Goal: Task Accomplishment & Management: Manage account settings

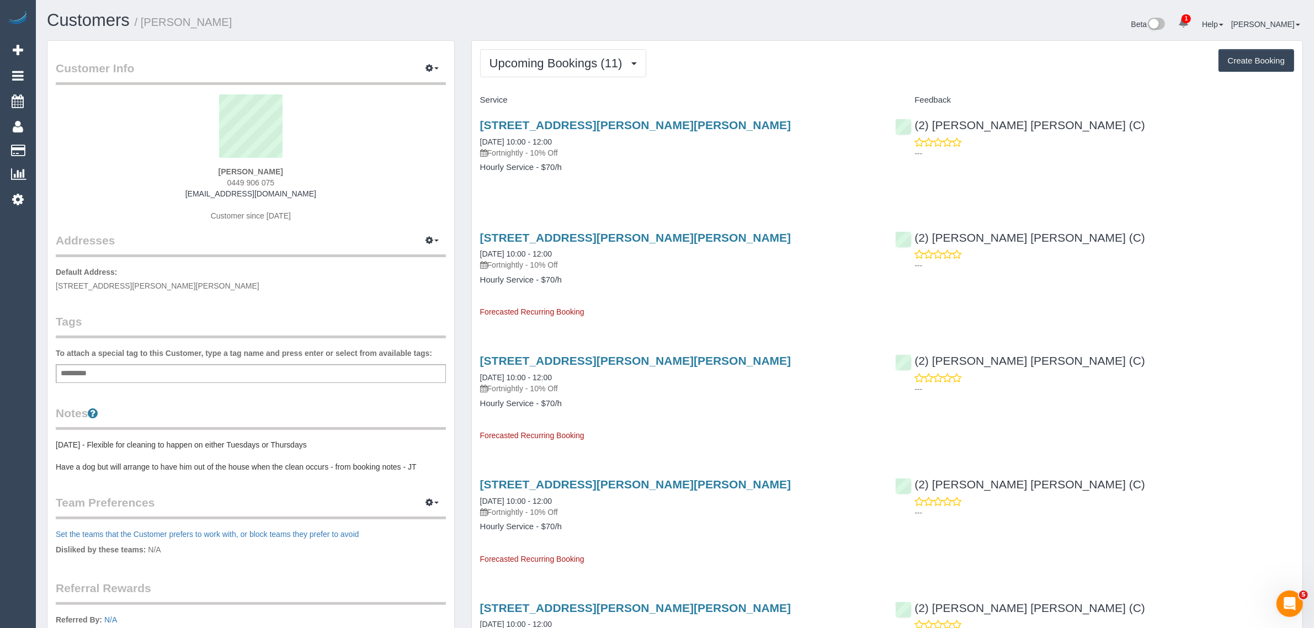
click at [847, 66] on div "Upcoming Bookings (11) Completed Bookings (18) Upcoming Bookings (11) Cancelled…" at bounding box center [887, 63] width 814 height 28
click at [618, 62] on span "Upcoming Bookings (11)" at bounding box center [558, 63] width 139 height 14
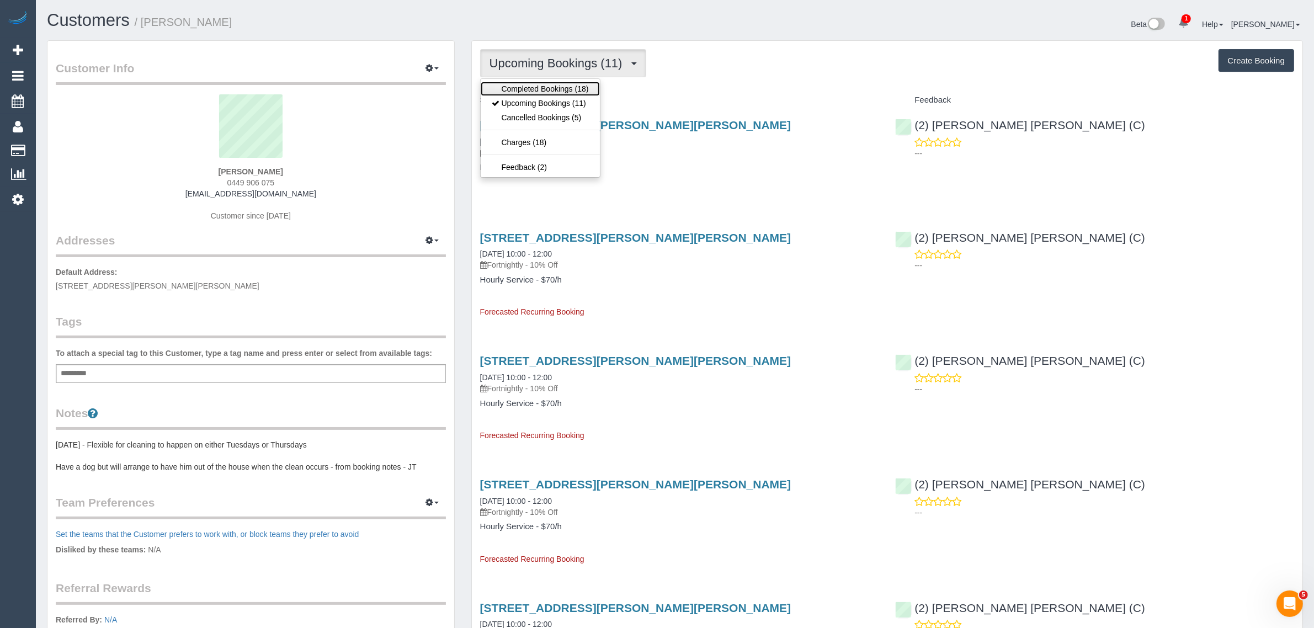
click at [599, 86] on link "Completed Bookings (18)" at bounding box center [540, 89] width 119 height 14
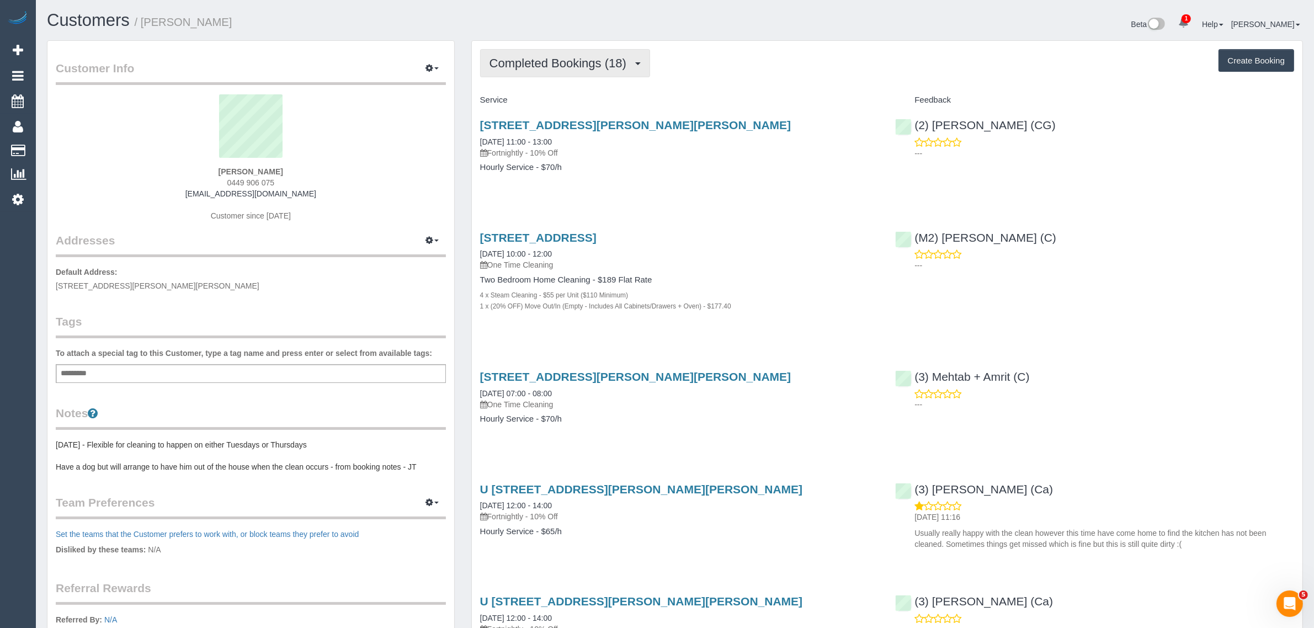
click at [536, 63] on span "Completed Bookings (18)" at bounding box center [560, 63] width 142 height 14
click at [547, 106] on link "Upcoming Bookings (11)" at bounding box center [540, 103] width 119 height 14
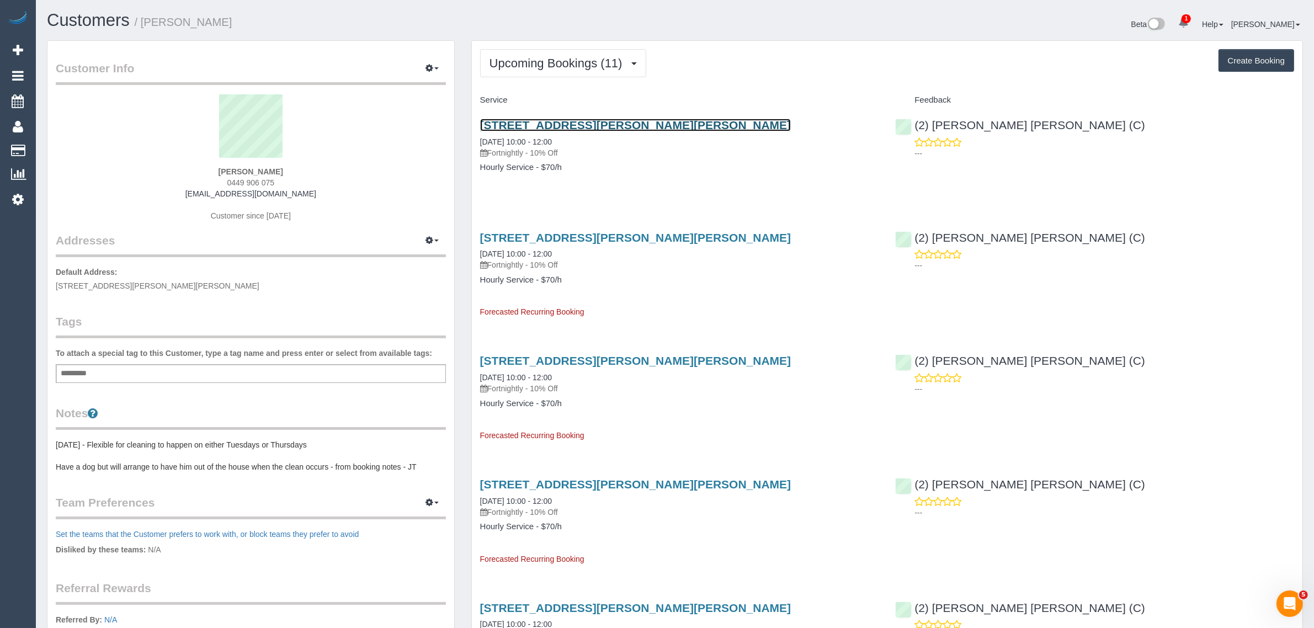
click at [550, 122] on link "30/85c Clyde St, Thornbury, VIC 3071" at bounding box center [635, 125] width 311 height 13
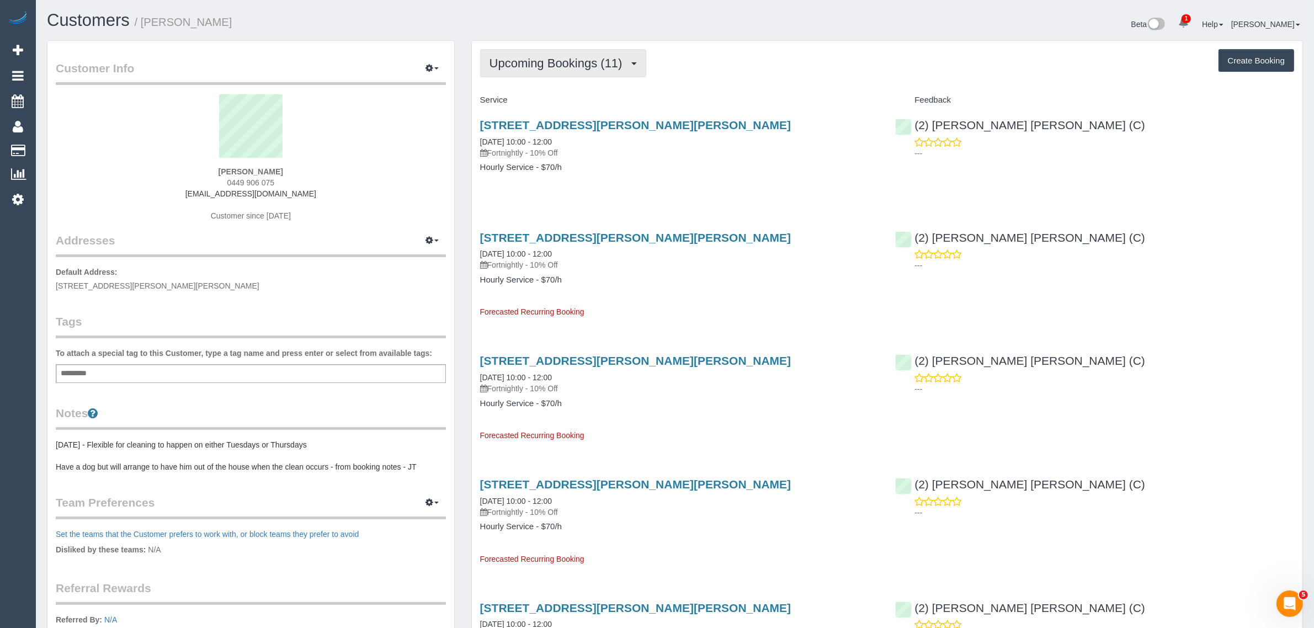
click at [557, 63] on span "Upcoming Bookings (11)" at bounding box center [558, 63] width 139 height 14
click at [547, 97] on link "Upcoming Bookings (11)" at bounding box center [540, 103] width 119 height 14
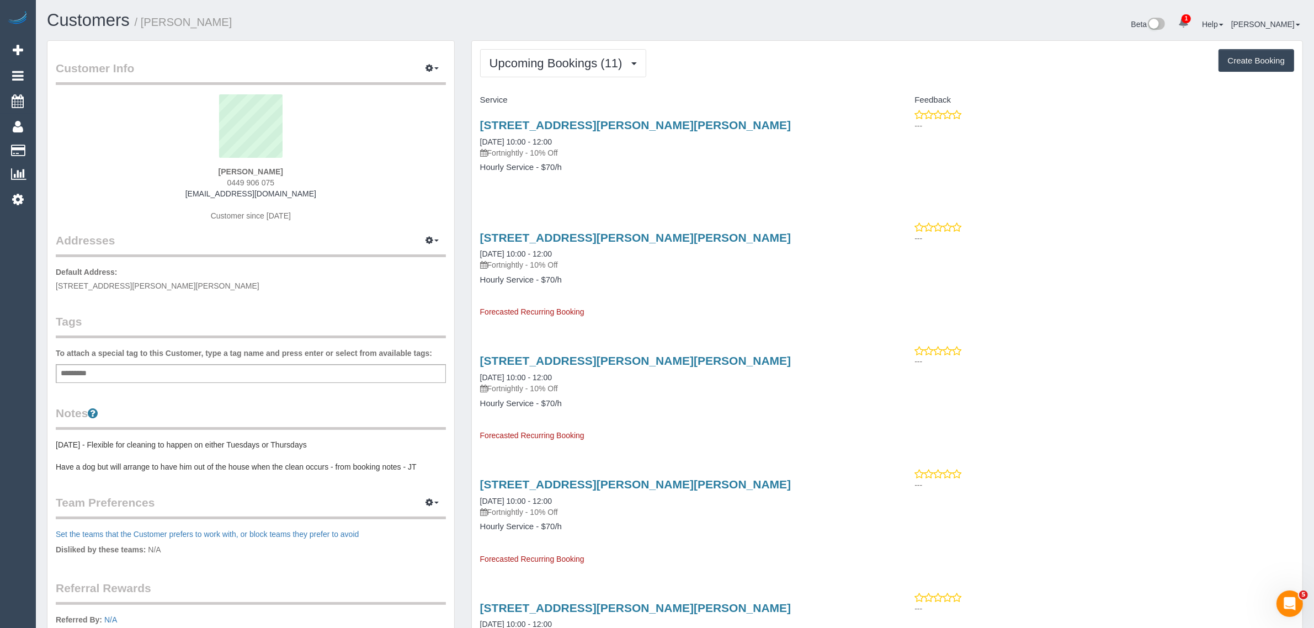
drag, startPoint x: 475, startPoint y: 137, endPoint x: 520, endPoint y: 136, distance: 45.3
click at [520, 136] on div "30/85c Clyde St, Thornbury, VIC 3071 02/10/2025 10:00 - 12:00 Fortnightly - 10%…" at bounding box center [680, 151] width 416 height 85
copy link "02/10/2025"
click at [83, 143] on link "Customers" at bounding box center [105, 151] width 138 height 22
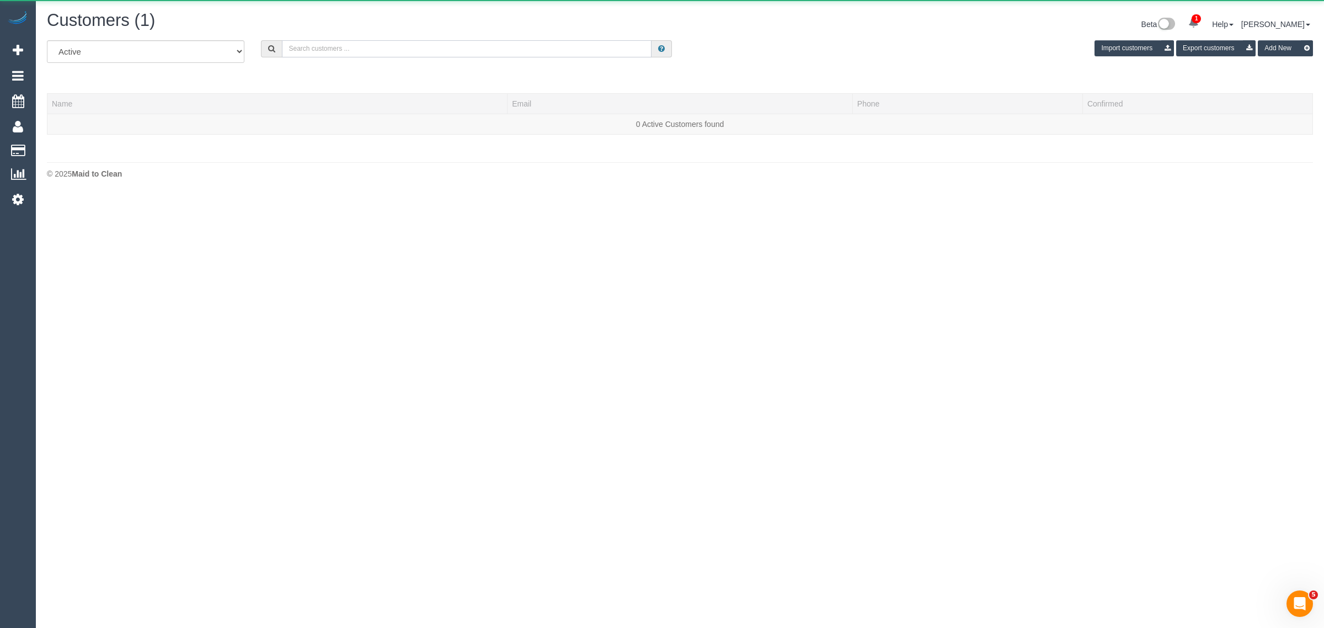
click at [368, 40] on input "text" at bounding box center [467, 48] width 370 height 17
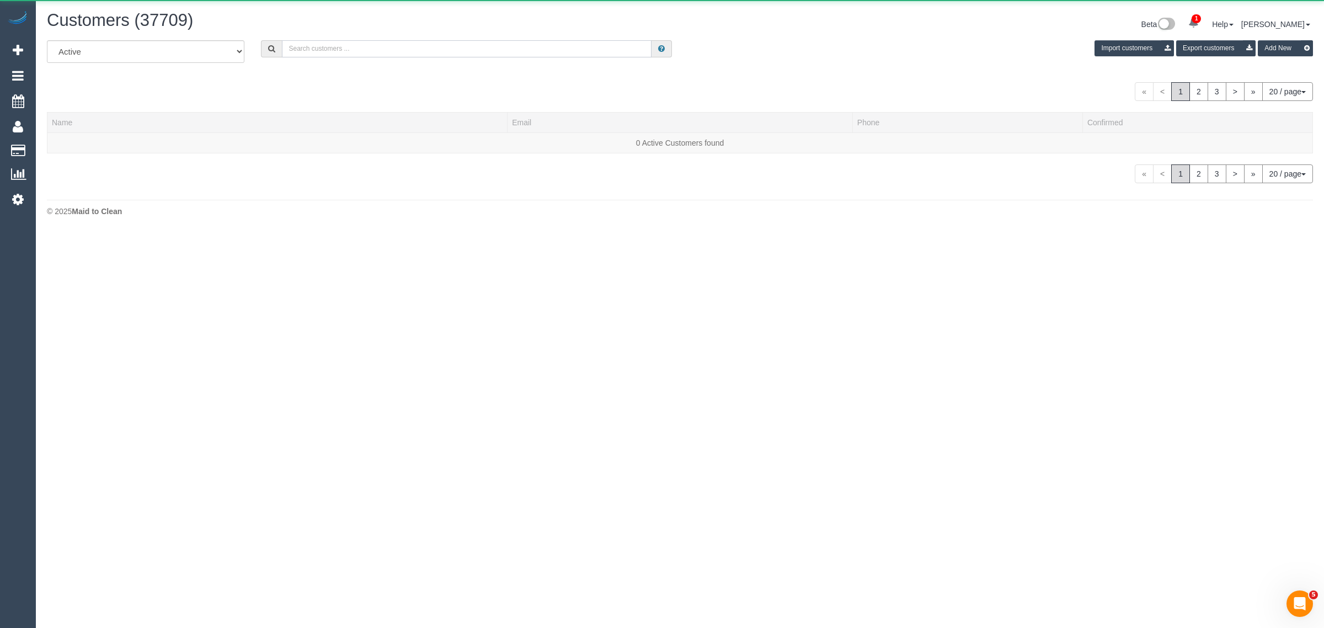
paste input "Jennifer Brown One Good Day"
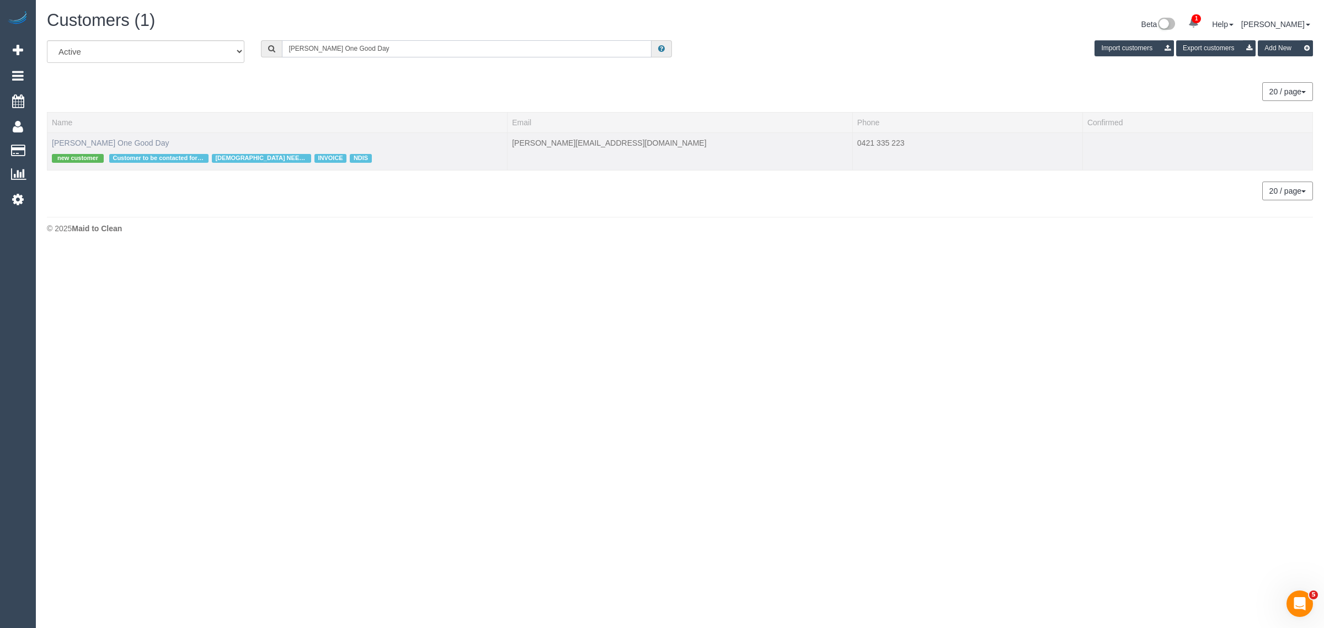
type input "Jennifer Brown One Good Day"
click at [76, 140] on link "Jennifer Brown One Good Day" at bounding box center [110, 143] width 117 height 9
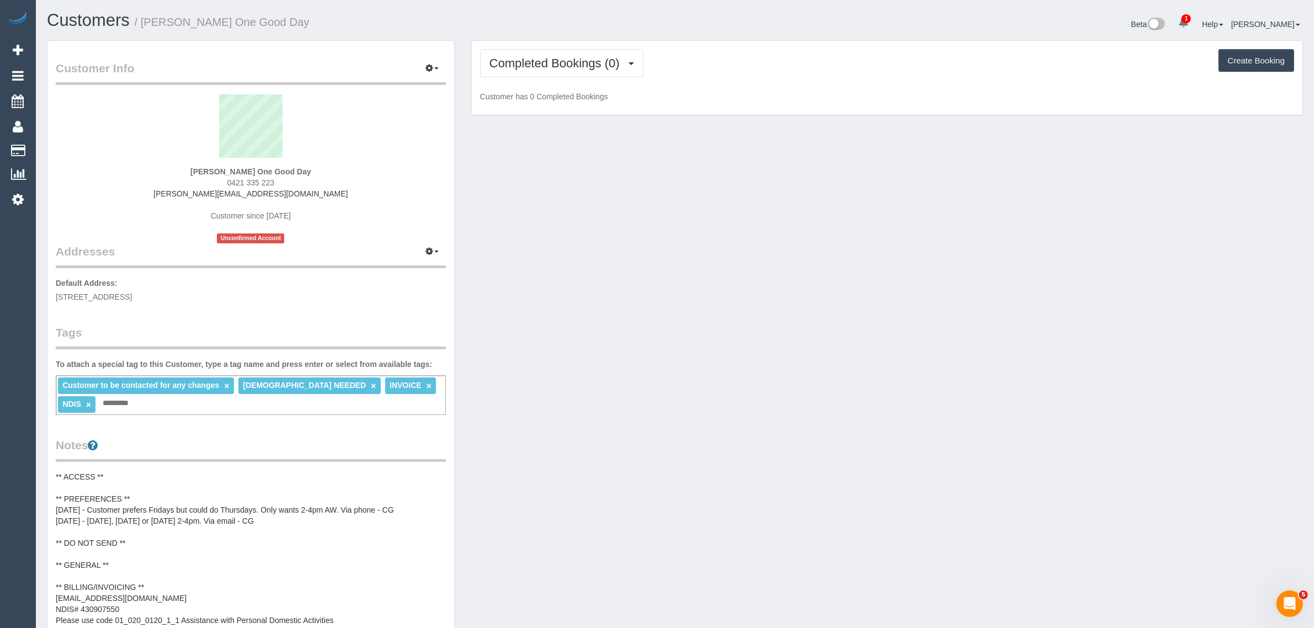
click at [1232, 232] on div "Customer Info Edit Contact Info Send Message Email Preferences Special Sales Ta…" at bounding box center [675, 507] width 1273 height 934
click at [580, 67] on span "Completed Bookings (0)" at bounding box center [557, 63] width 136 height 14
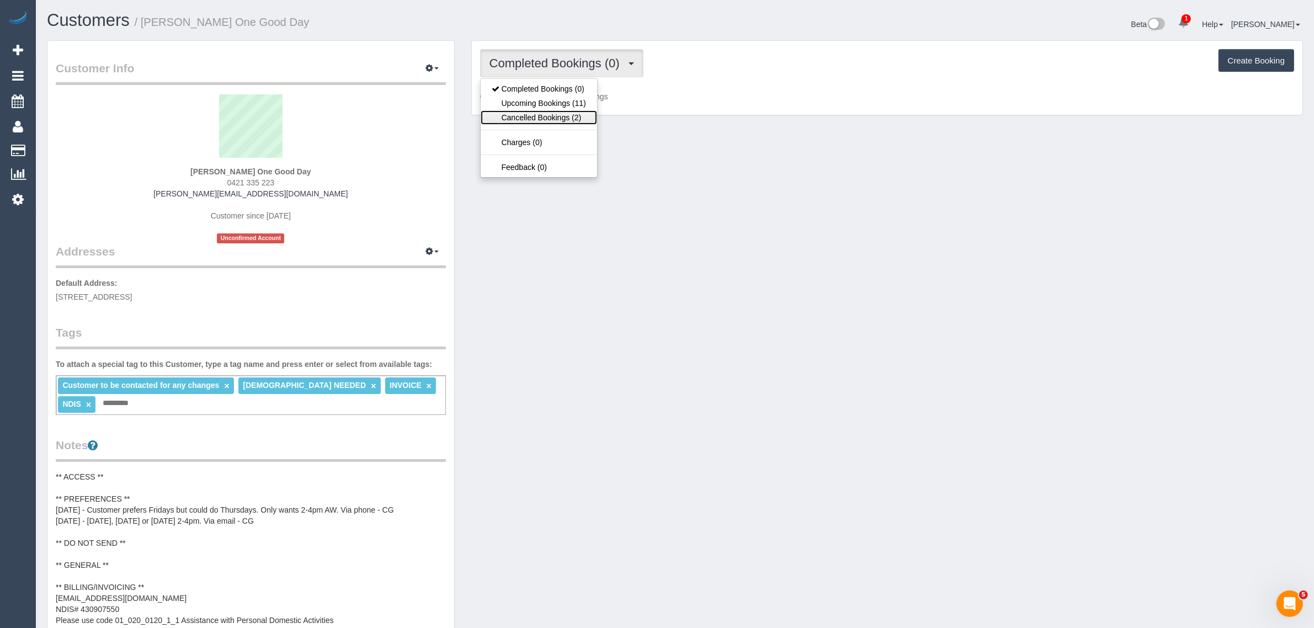
drag, startPoint x: 571, startPoint y: 109, endPoint x: 619, endPoint y: 117, distance: 48.1
click at [571, 110] on link "Cancelled Bookings (2)" at bounding box center [539, 117] width 116 height 14
click at [577, 72] on button "Cancelled Bookings (2)" at bounding box center [559, 63] width 159 height 28
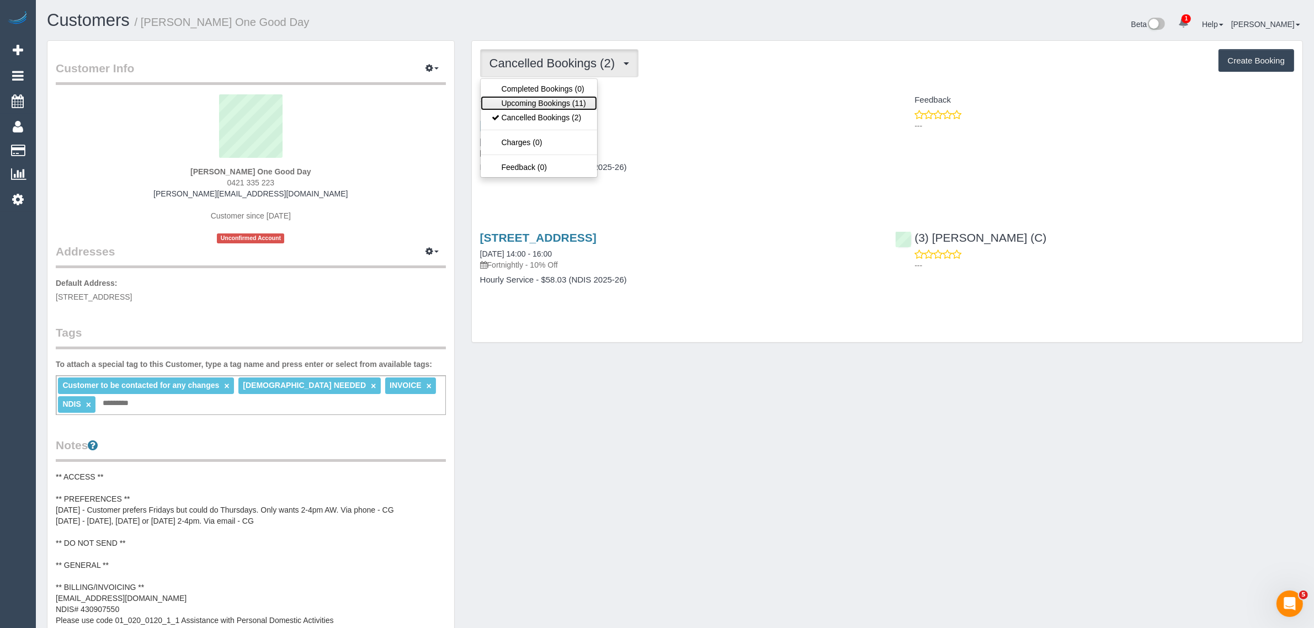
click at [540, 100] on link "Upcoming Bookings (11)" at bounding box center [539, 103] width 116 height 14
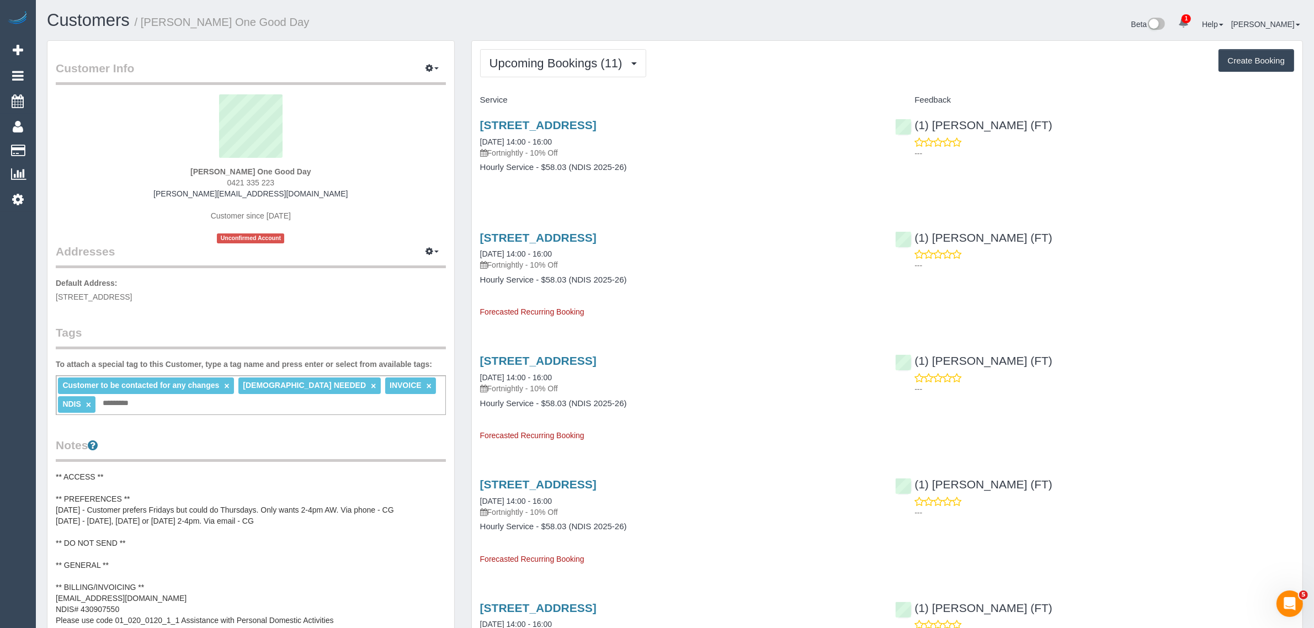
click at [643, 155] on p "Fortnightly - 10% Off" at bounding box center [679, 152] width 399 height 11
drag, startPoint x: 545, startPoint y: 140, endPoint x: 475, endPoint y: 140, distance: 70.1
click at [475, 140] on div "207/30-32 Therry Street, Melbourne, VIC 3000 25/09/2025 14:00 - 16:00 Fortnight…" at bounding box center [680, 151] width 416 height 85
copy link "25/09/2025 14:00 - 16:00"
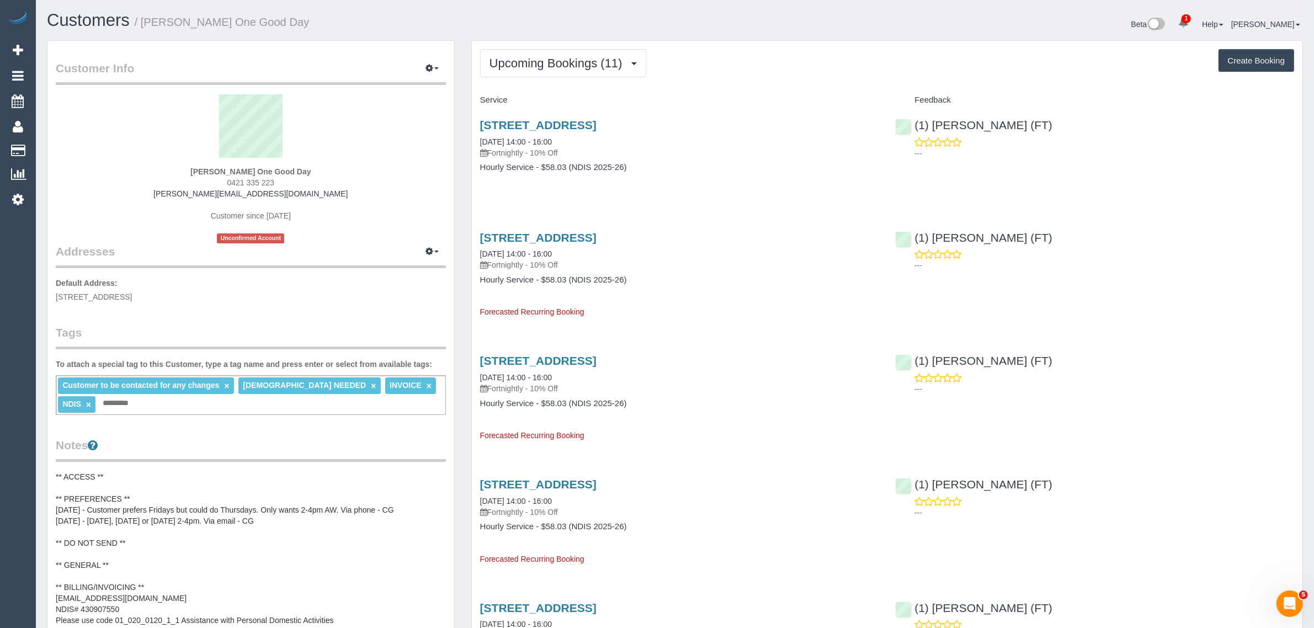
drag, startPoint x: 1085, startPoint y: 123, endPoint x: 936, endPoint y: 115, distance: 149.8
click at [936, 115] on div "(1) Debbie Brodjanac (FT) ---" at bounding box center [1095, 136] width 416 height 54
copy link "(1) [PERSON_NAME] (FT)"
click at [126, 167] on div "Jennifer Brown One Good Day 0421 335 223 jennifer.brown0614@gmail.com Customer …" at bounding box center [251, 168] width 390 height 149
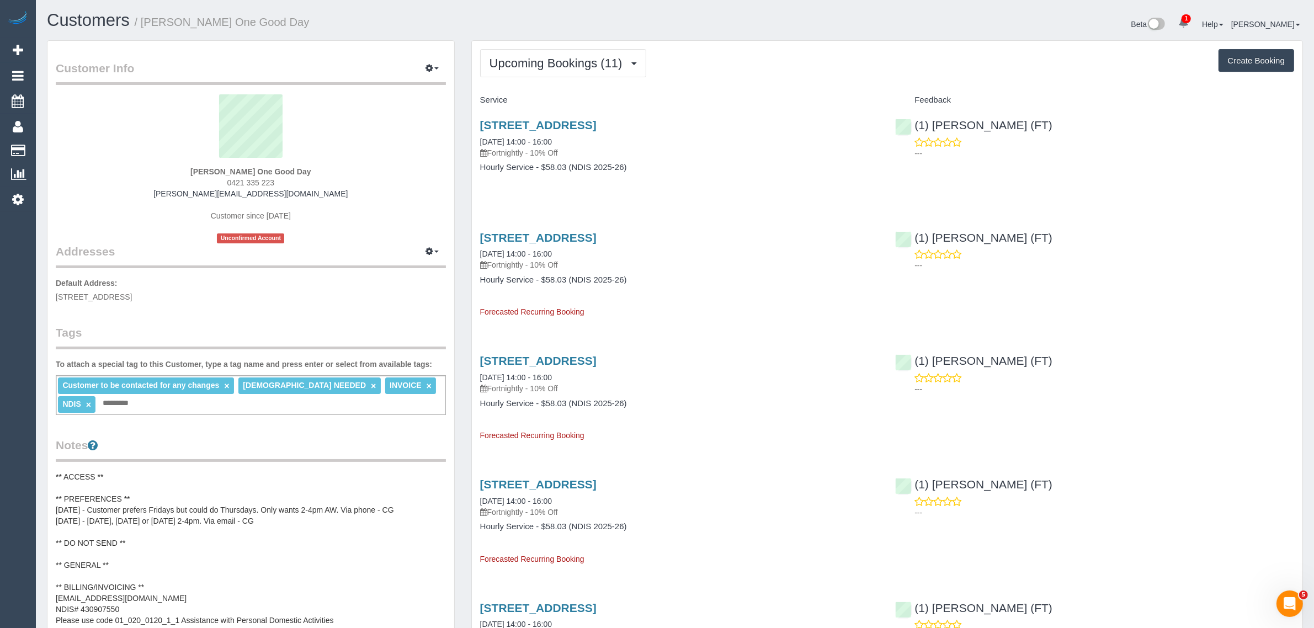
drag, startPoint x: 475, startPoint y: 145, endPoint x: 519, endPoint y: 135, distance: 45.1
click at [519, 135] on div "207/30-32 Therry Street, Melbourne, VIC 3000 25/09/2025 14:00 - 16:00 Fortnight…" at bounding box center [680, 151] width 416 height 85
copy link "25/09/2025"
click at [494, 192] on div "207/30-32 Therry Street, Melbourne, VIC 3000 25/09/2025 14:00 - 16:00 Fortnight…" at bounding box center [680, 151] width 416 height 85
drag, startPoint x: 473, startPoint y: 257, endPoint x: 517, endPoint y: 251, distance: 44.6
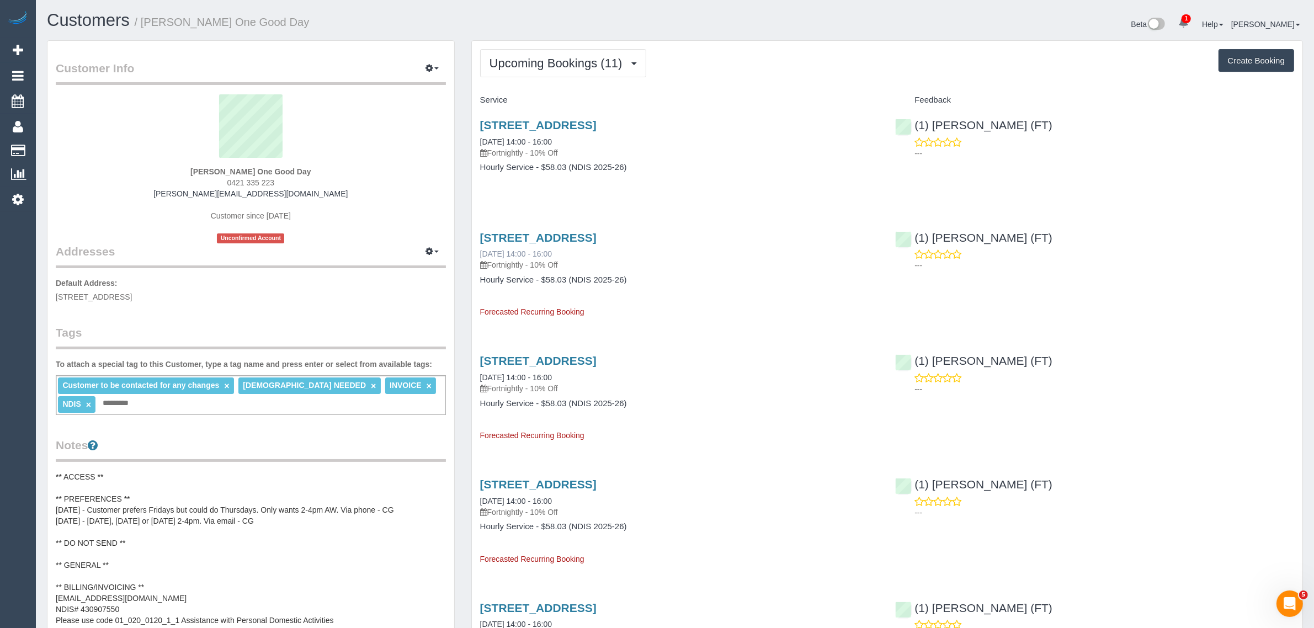
click at [517, 251] on div "207/30-32 Therry Street, Melbourne, VIC 3000 09/10/2025 14:00 - 16:00 Fortnight…" at bounding box center [680, 270] width 416 height 96
click at [480, 250] on link "09/10/2025 14:00 - 16:00" at bounding box center [516, 253] width 72 height 9
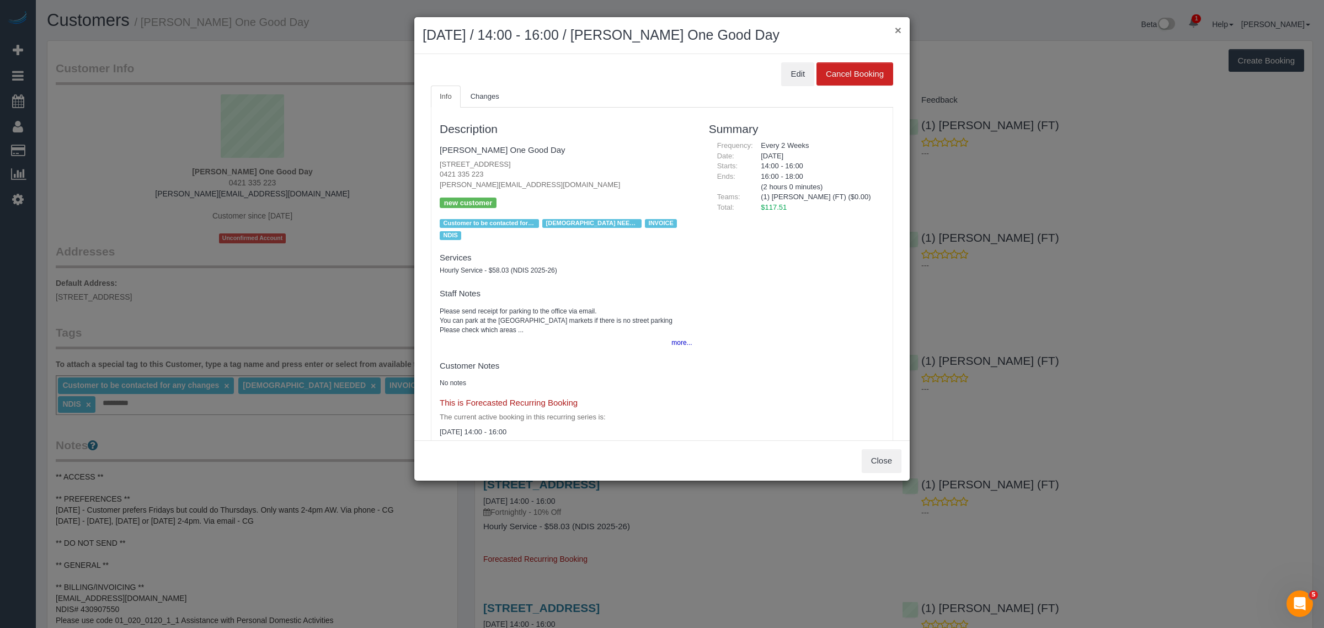
click at [896, 28] on button "×" at bounding box center [898, 30] width 7 height 12
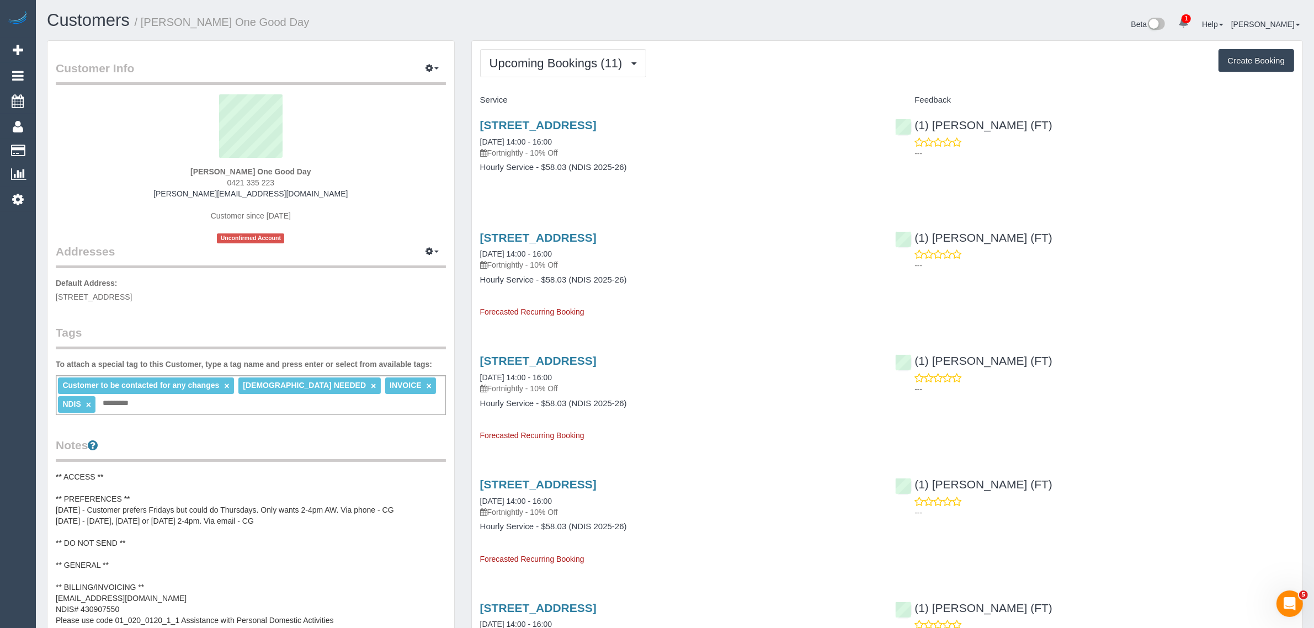
drag, startPoint x: 477, startPoint y: 254, endPoint x: 519, endPoint y: 250, distance: 41.6
click at [519, 250] on div "207/30-32 Therry Street, Melbourne, VIC 3000 09/10/2025 14:00 - 16:00 Fortnight…" at bounding box center [680, 270] width 416 height 96
copy link "09/10/2025"
drag, startPoint x: 520, startPoint y: 122, endPoint x: 489, endPoint y: 40, distance: 87.8
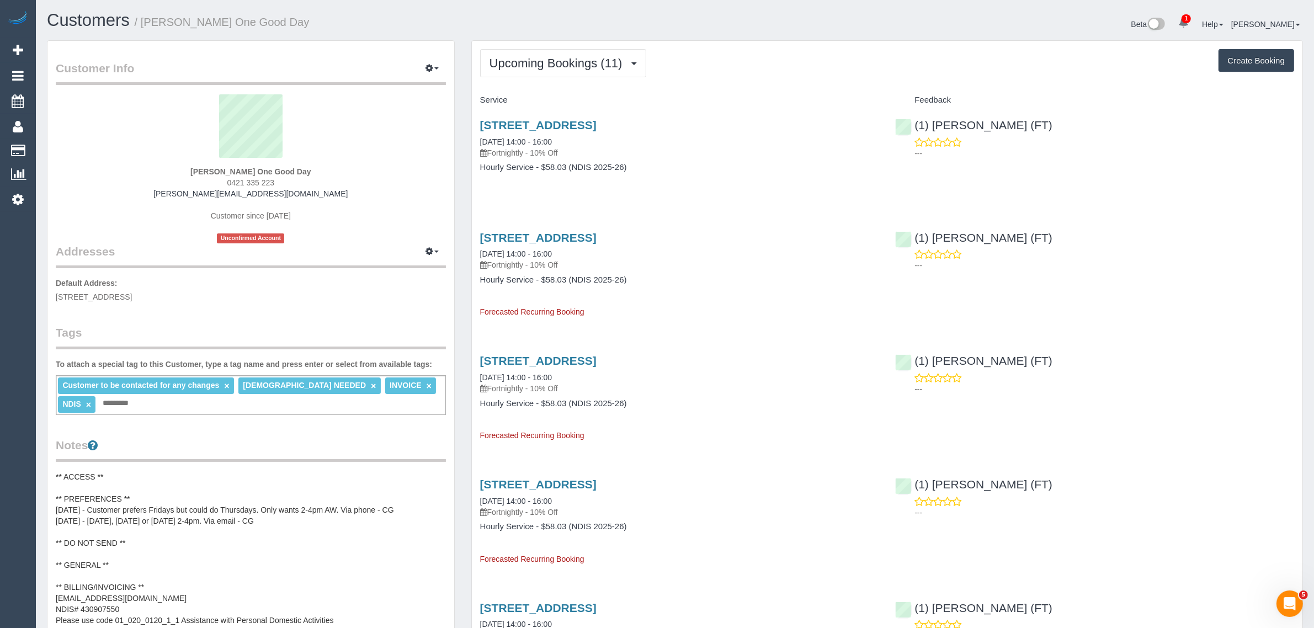
click at [472, 29] on h1 "Customers / Jennifer Brown One Good Day" at bounding box center [357, 20] width 620 height 19
click at [526, 123] on link "207/30-32 Therry Street, Melbourne, VIC 3000" at bounding box center [538, 125] width 116 height 13
click at [582, 63] on span "Upcoming Bookings (11)" at bounding box center [558, 63] width 139 height 14
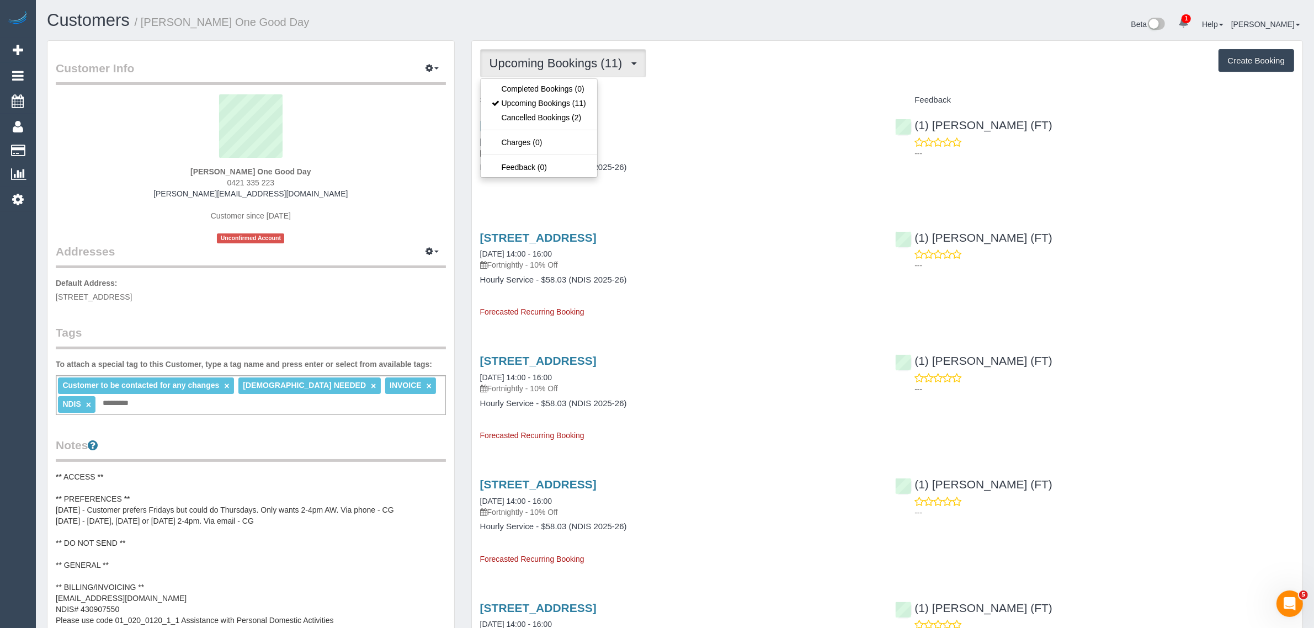
click at [710, 24] on div "Beta 1 Your Notifications You have 0 alerts × You have 86 to charge for 20/09/2…" at bounding box center [993, 25] width 636 height 29
click at [535, 61] on span "Upcoming Bookings (11)" at bounding box center [558, 63] width 139 height 14
click at [552, 105] on link "Upcoming Bookings (11)" at bounding box center [539, 103] width 116 height 14
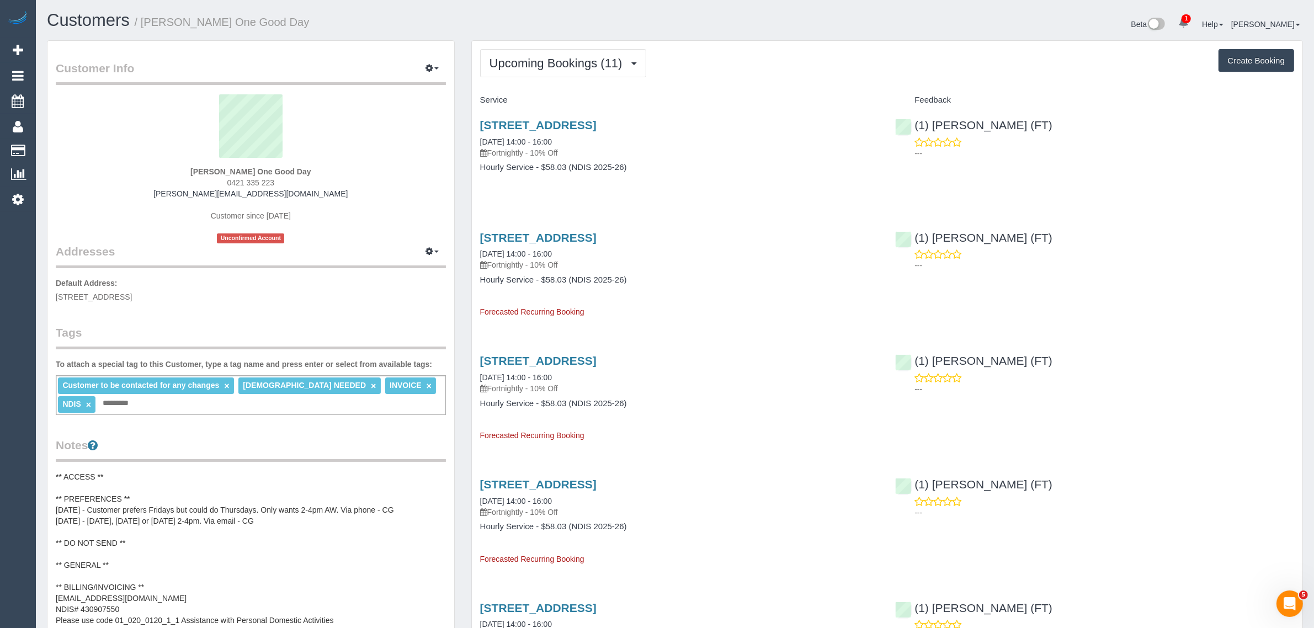
click at [533, 52] on button "Upcoming Bookings (11)" at bounding box center [563, 63] width 166 height 28
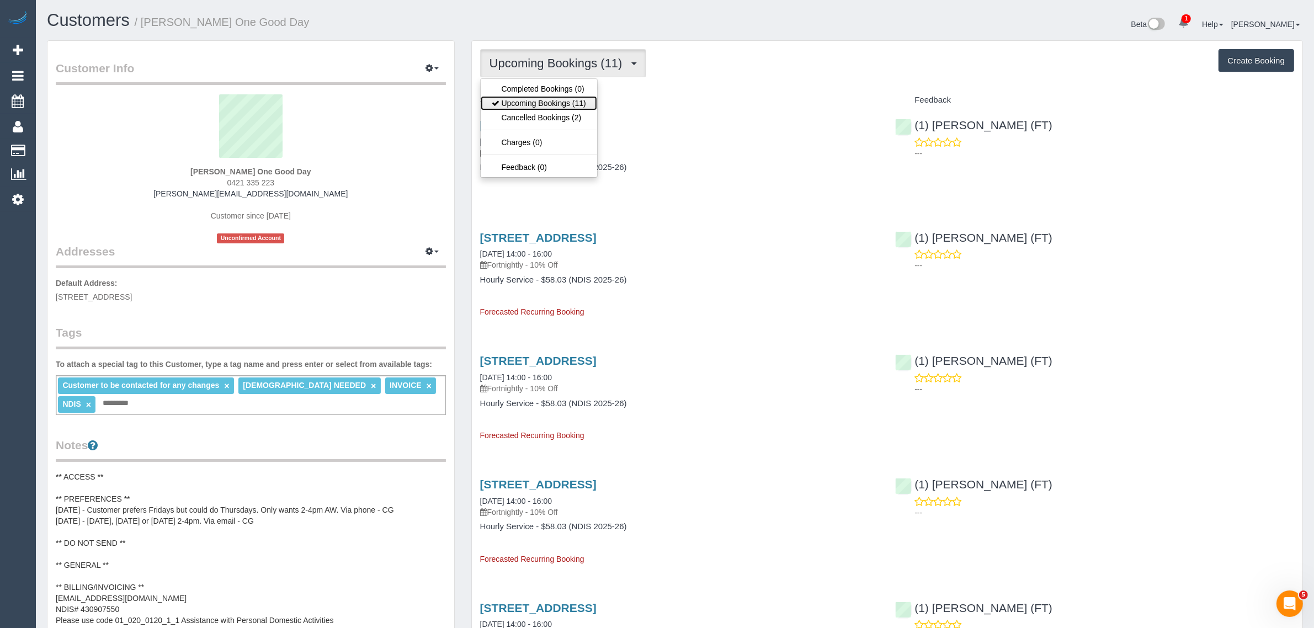
click at [533, 103] on link "Upcoming Bookings (11)" at bounding box center [539, 103] width 116 height 14
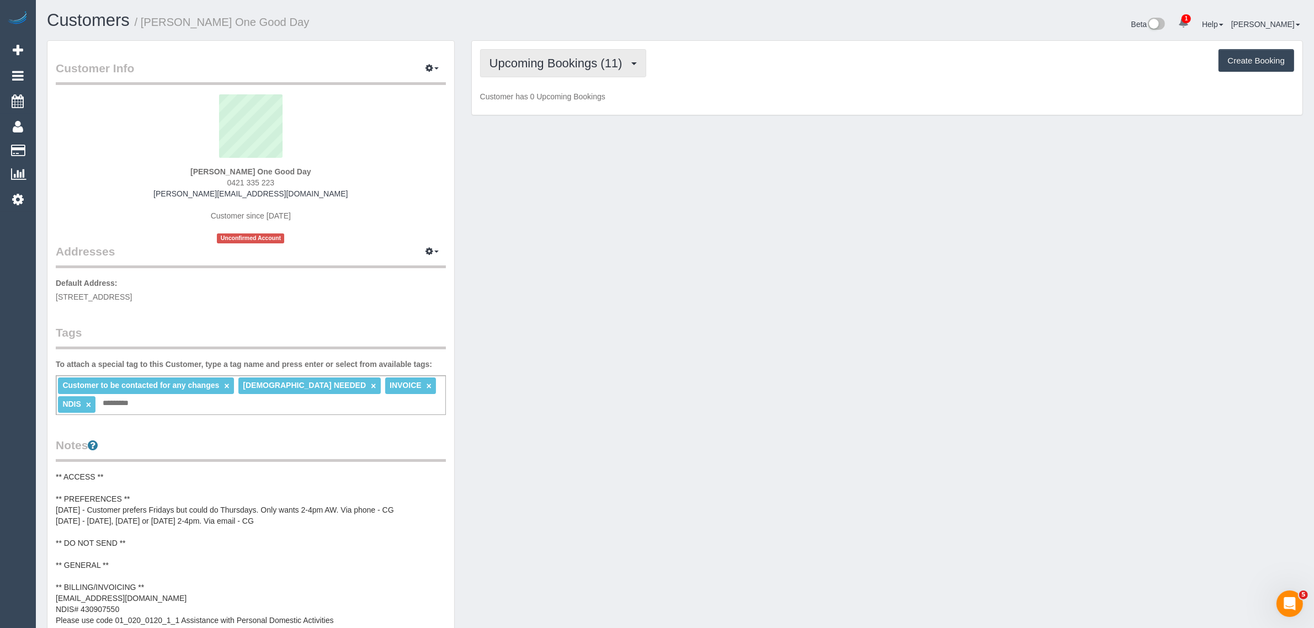
click at [581, 57] on span "Upcoming Bookings (11)" at bounding box center [558, 63] width 139 height 14
click at [567, 87] on link "Completed Bookings (0)" at bounding box center [539, 89] width 116 height 14
drag, startPoint x: 577, startPoint y: 56, endPoint x: 574, endPoint y: 74, distance: 18.3
click at [577, 56] on span "Completed Bookings (0)" at bounding box center [557, 63] width 136 height 14
click at [564, 96] on link "Upcoming Bookings (11)" at bounding box center [539, 103] width 116 height 14
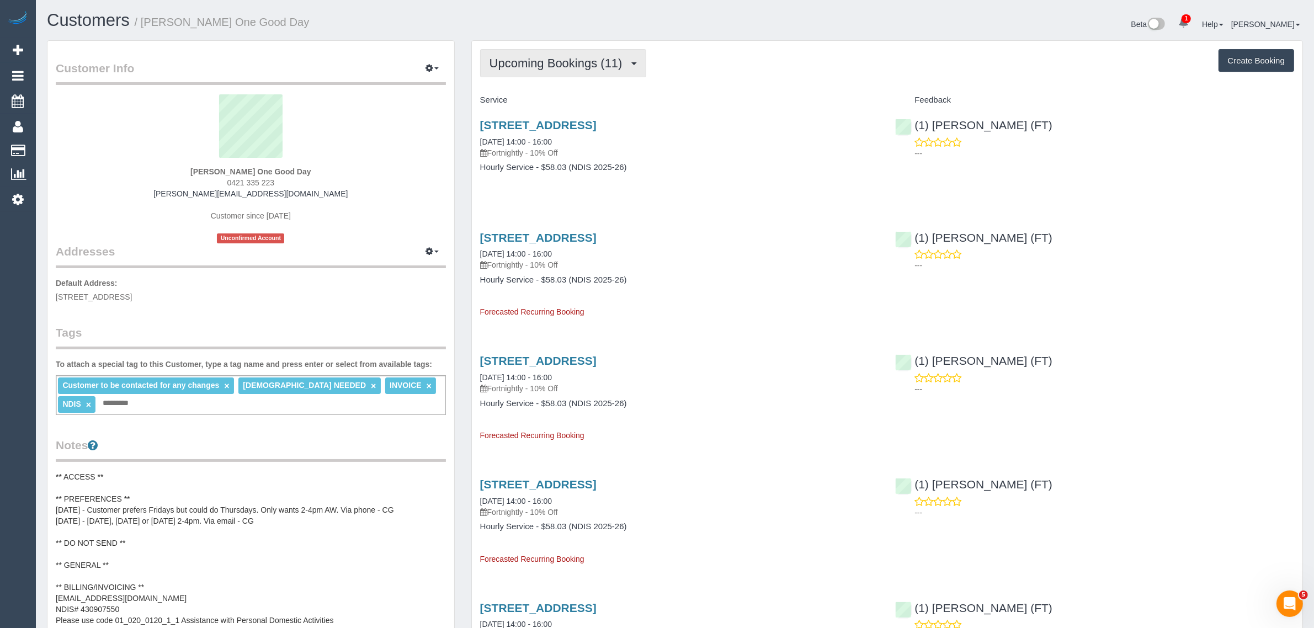
click at [574, 61] on span "Upcoming Bookings (11)" at bounding box center [558, 63] width 139 height 14
drag, startPoint x: 570, startPoint y: 98, endPoint x: 567, endPoint y: 86, distance: 12.1
click at [570, 98] on link "Upcoming Bookings (11)" at bounding box center [539, 103] width 116 height 14
click at [557, 121] on link "207/30-32 Therry Street, Melbourne, VIC 3000" at bounding box center [538, 125] width 116 height 13
click at [519, 54] on button "Upcoming Bookings (11)" at bounding box center [563, 63] width 166 height 28
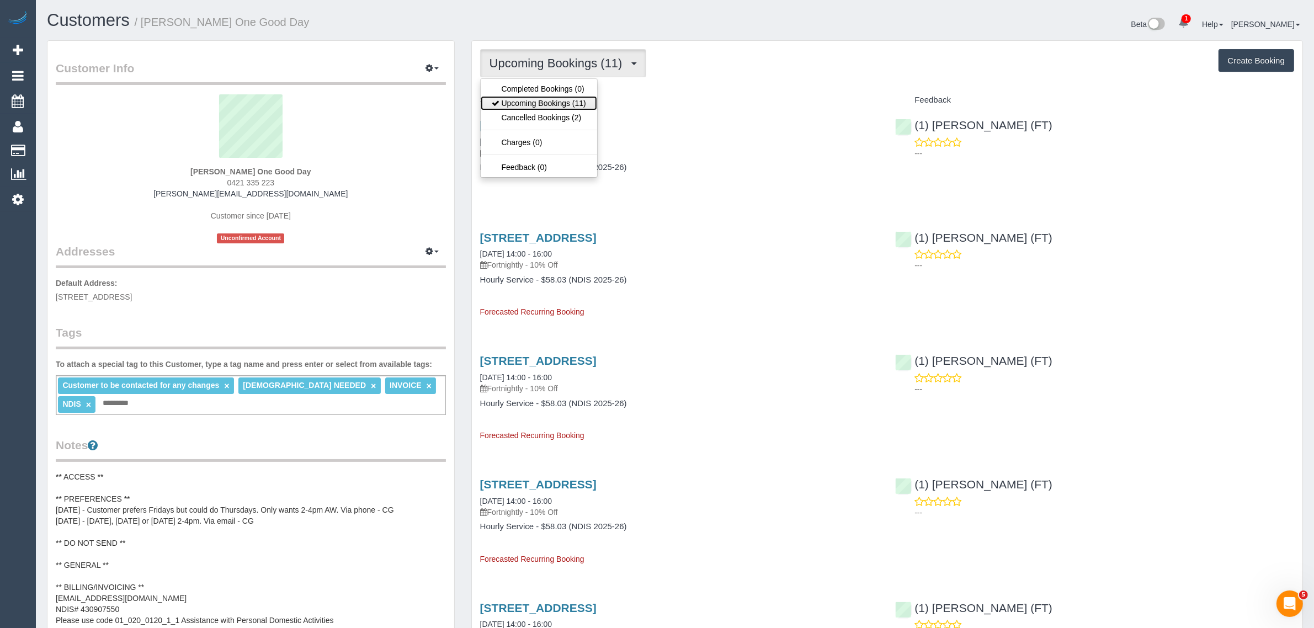
click at [525, 100] on link "Upcoming Bookings (11)" at bounding box center [539, 103] width 116 height 14
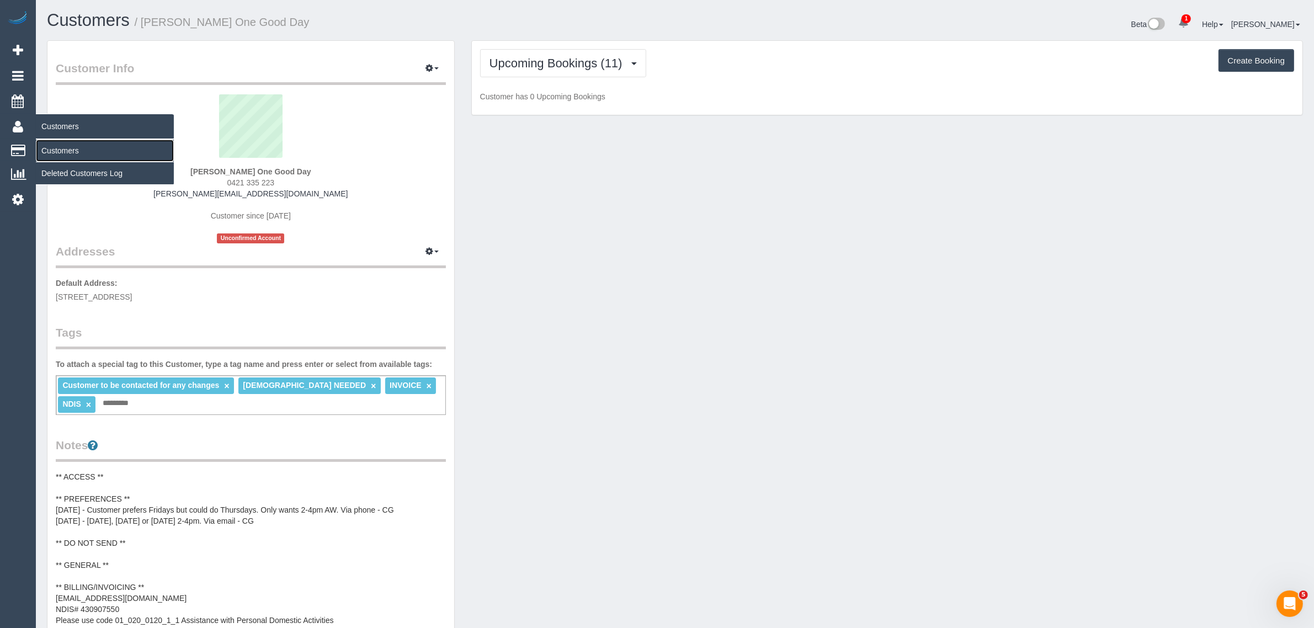
click at [74, 148] on link "Customers" at bounding box center [105, 151] width 138 height 22
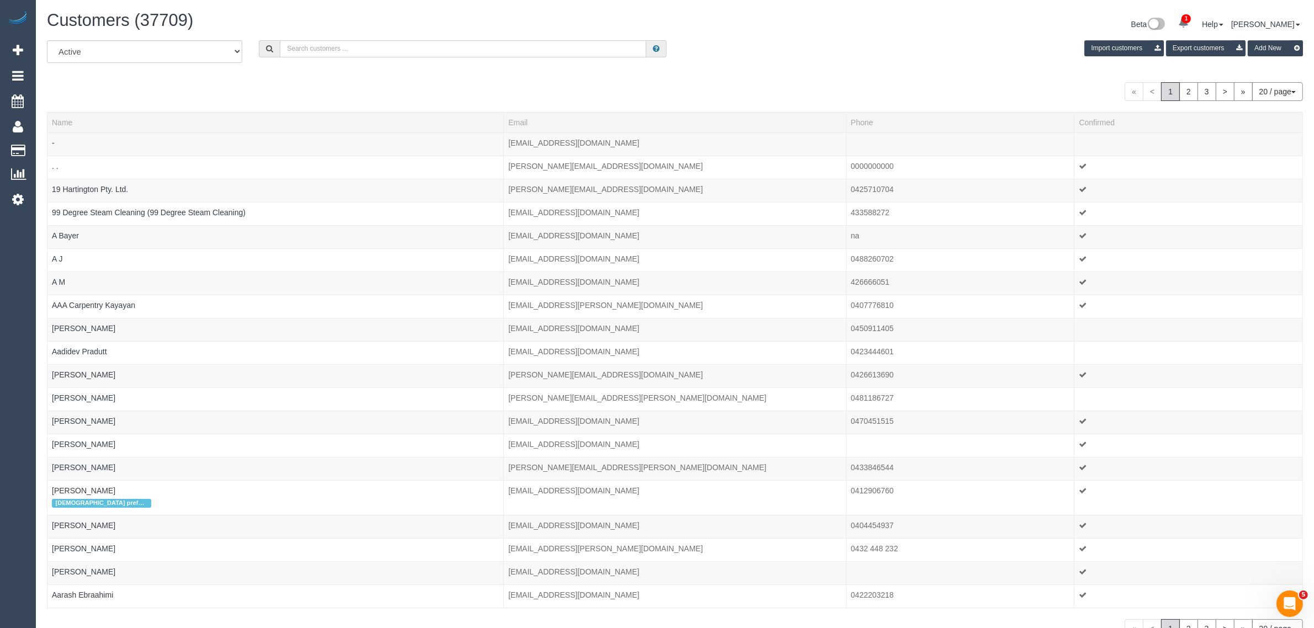
click at [415, 43] on input "text" at bounding box center [463, 48] width 366 height 17
paste input "+61414931558 Aircall new contact"
drag, startPoint x: 334, startPoint y: 45, endPoint x: 484, endPoint y: 24, distance: 151.1
click at [476, 37] on div "Customers (37709) Beta 1 Your Notifications You have 0 alerts × You have 86 to …" at bounding box center [675, 344] width 1278 height 688
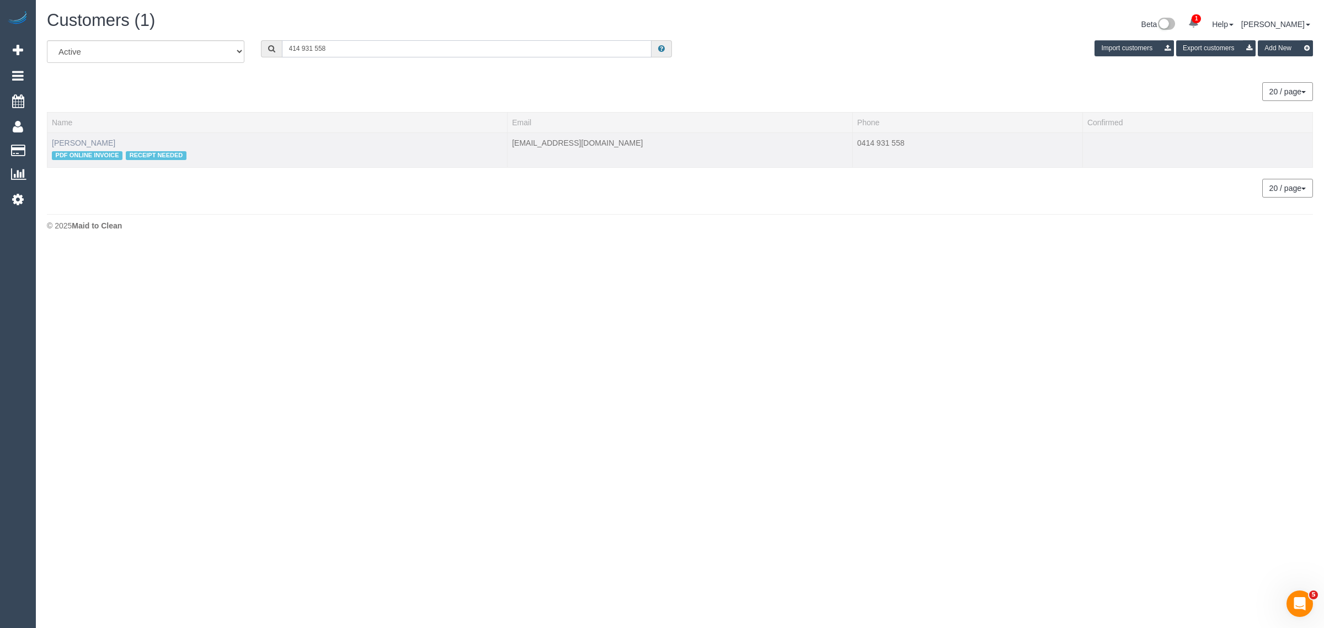
type input "414 931 558"
click at [83, 142] on link "Paryrokh Ghashghaee" at bounding box center [83, 143] width 63 height 9
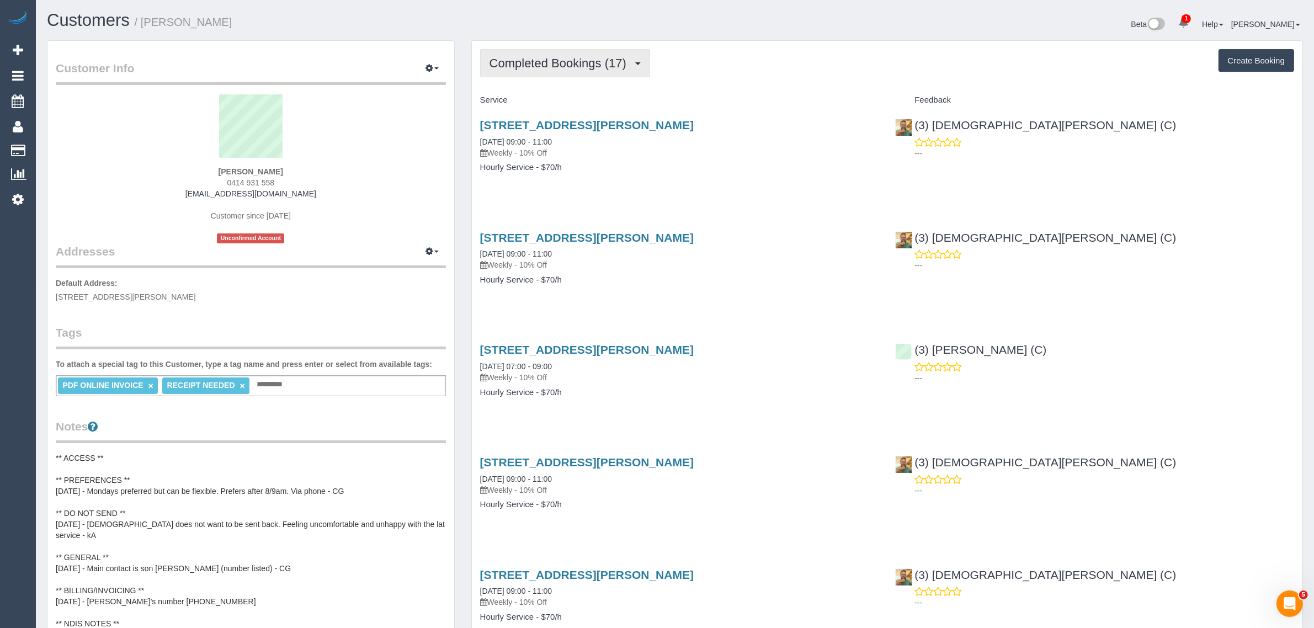
click at [508, 71] on button "Completed Bookings (17)" at bounding box center [565, 63] width 170 height 28
click at [536, 103] on link "Upcoming Bookings (11)" at bounding box center [540, 103] width 119 height 14
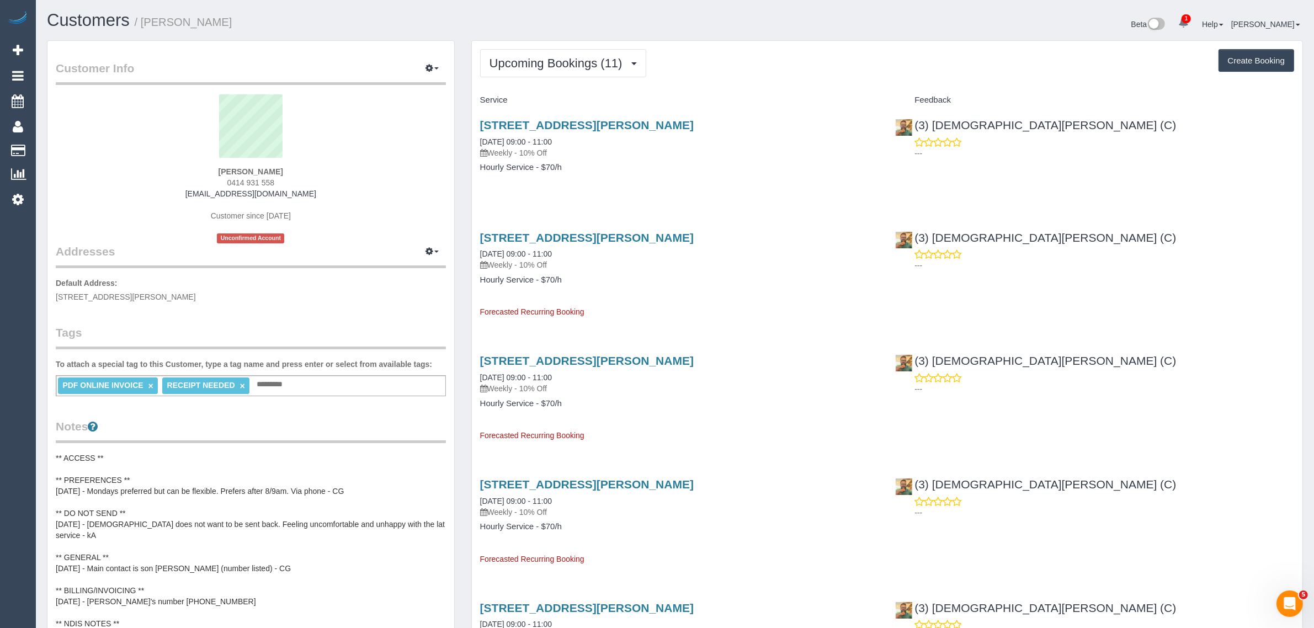
drag, startPoint x: 577, startPoint y: 140, endPoint x: 472, endPoint y: 138, distance: 104.9
copy link "26/09/2025 09:00 - 11:00"
click at [956, 164] on div "16 Viola Street, Donnybrook, VIC 3064 26/09/2025 09:00 - 11:00 Weekly - 10% Off…" at bounding box center [887, 151] width 831 height 85
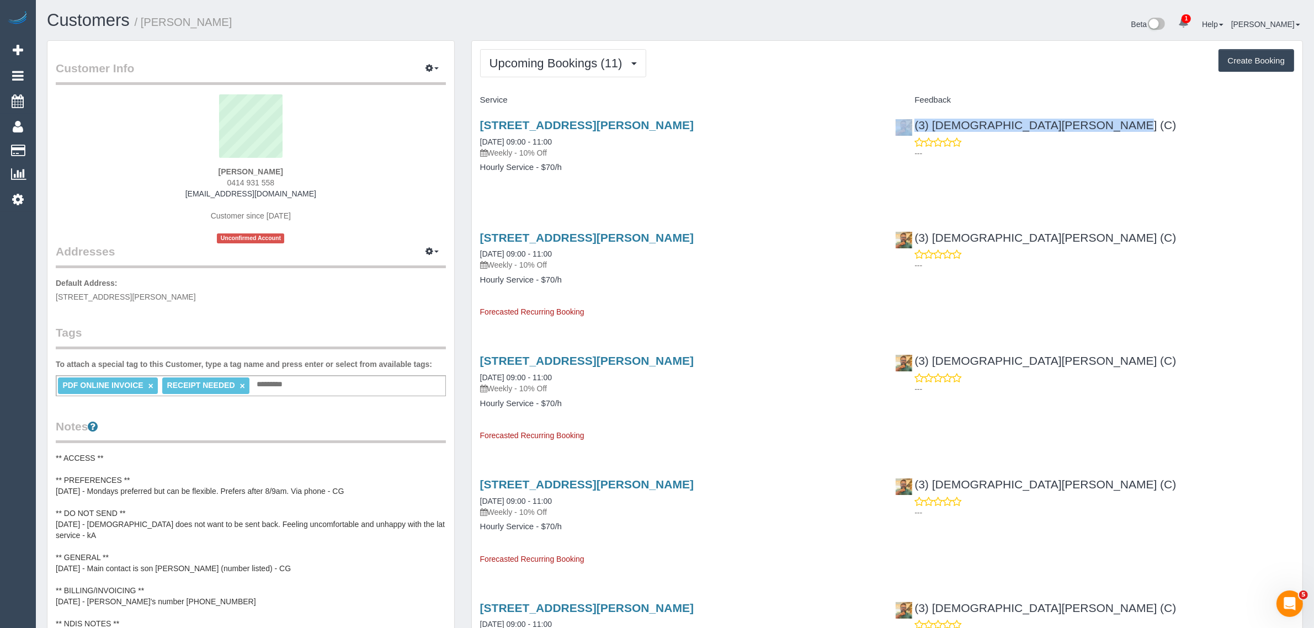
drag, startPoint x: 1022, startPoint y: 121, endPoint x: 912, endPoint y: 122, distance: 110.4
click at [912, 122] on div "(3) Buddhi Adhikari (C) ---" at bounding box center [1095, 136] width 416 height 54
copy div "(3) Buddhi Adhikari (C)"
click at [368, 172] on div "Paryrokh Ghashghaee 0414 931 558 gramchandani27@gmail.com Customer since 2025 U…" at bounding box center [251, 168] width 390 height 149
drag, startPoint x: 295, startPoint y: 181, endPoint x: 205, endPoint y: 172, distance: 90.9
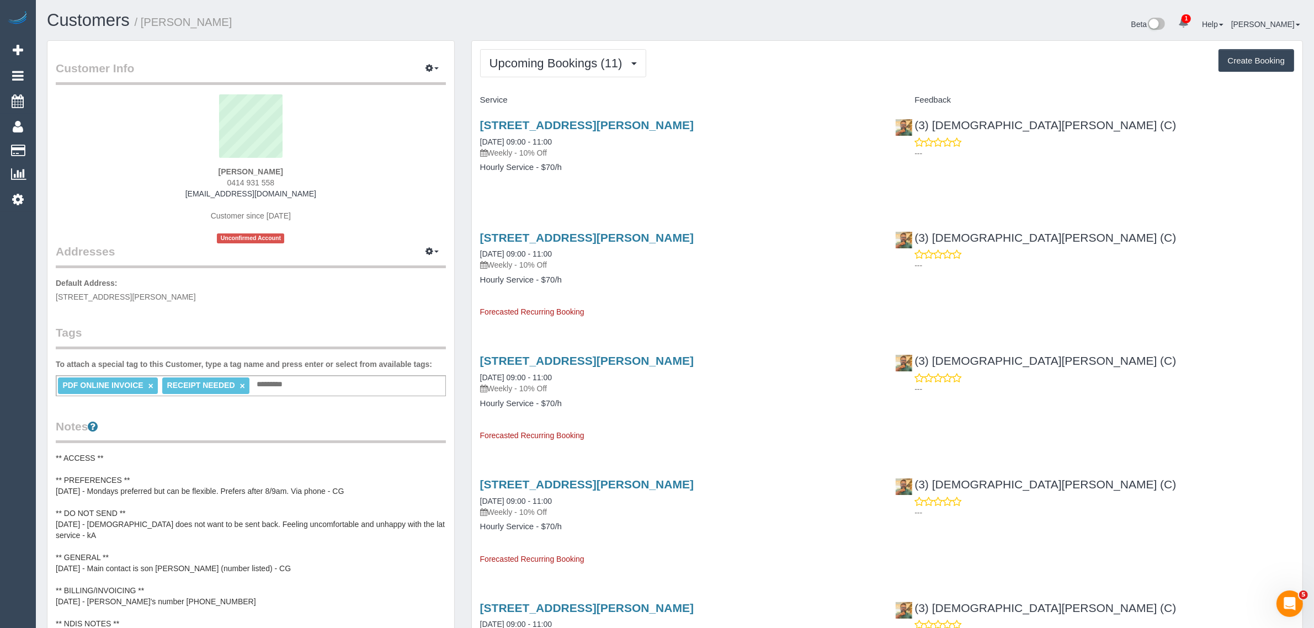
click at [205, 172] on div "Paryrokh Ghashghaee 0414 931 558 gramchandani27@gmail.com Customer since 2025 U…" at bounding box center [251, 168] width 390 height 149
copy div "Paryrokh Ghashghaee 0414 931 558"
click at [568, 119] on link "16 Viola Street, Donnybrook, VIC 3064" at bounding box center [587, 125] width 214 height 13
click at [64, 147] on link "Customers" at bounding box center [105, 151] width 138 height 22
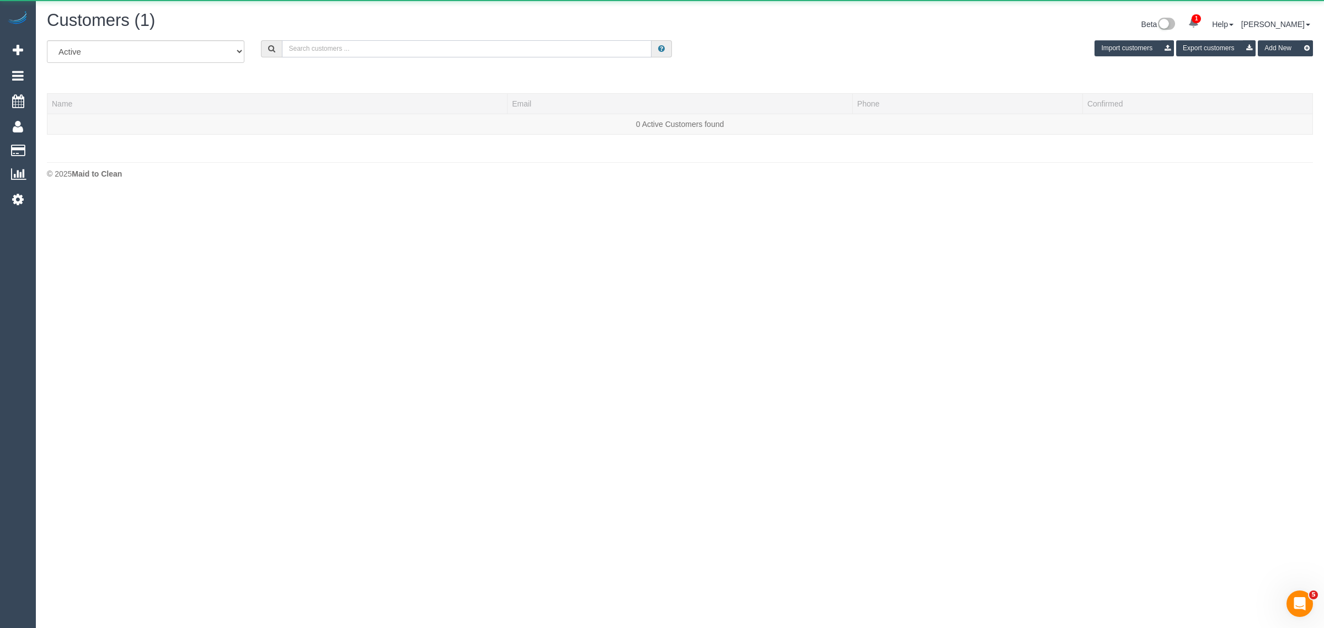
click at [370, 51] on input "text" at bounding box center [467, 48] width 370 height 17
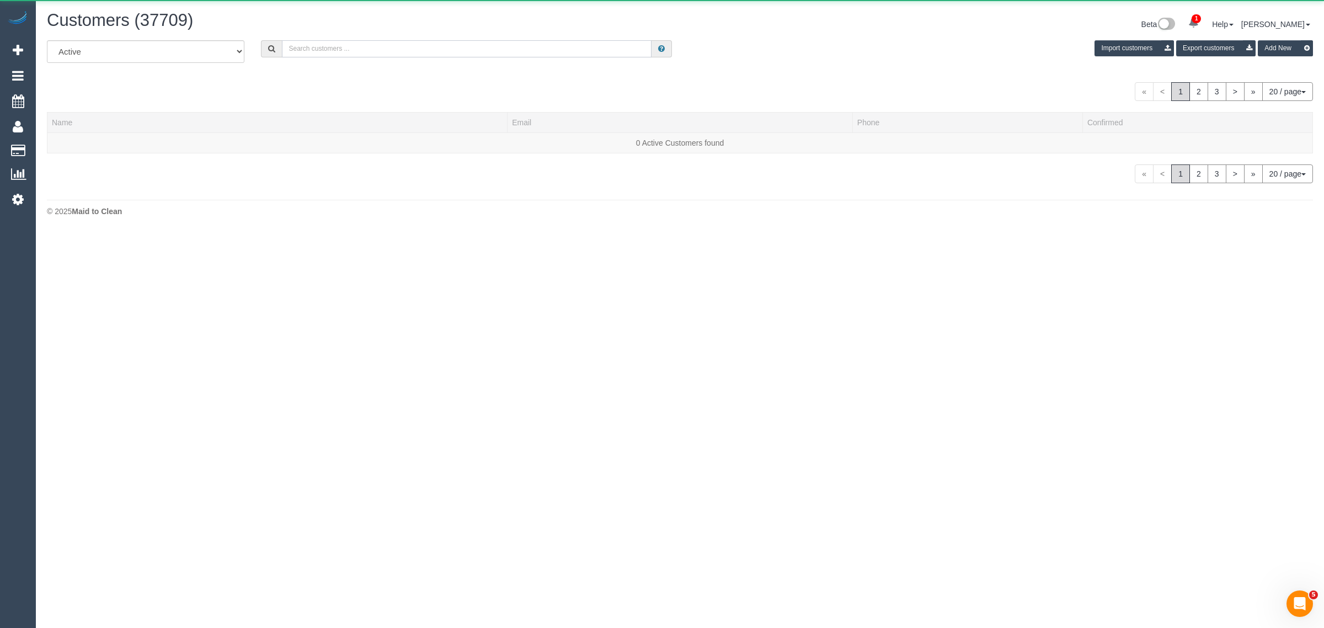
paste input "Georgia Dahl"
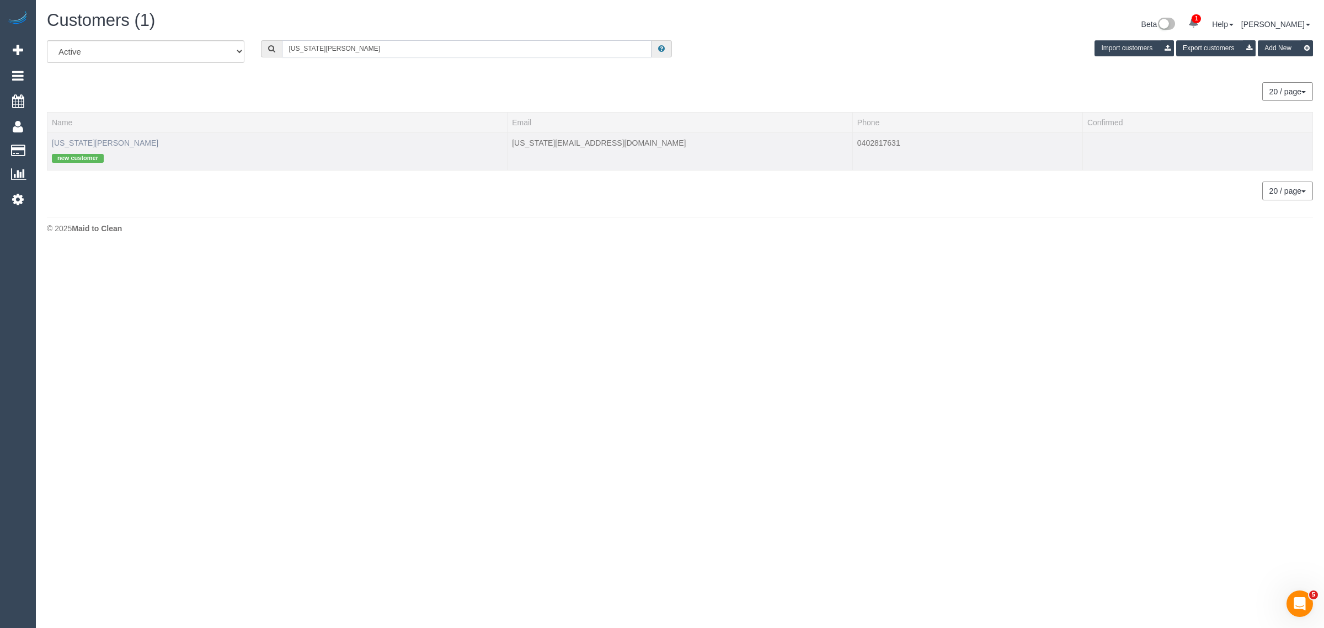
type input "Georgia Dahl"
click at [73, 142] on link "Georgia Dahl" at bounding box center [105, 143] width 107 height 9
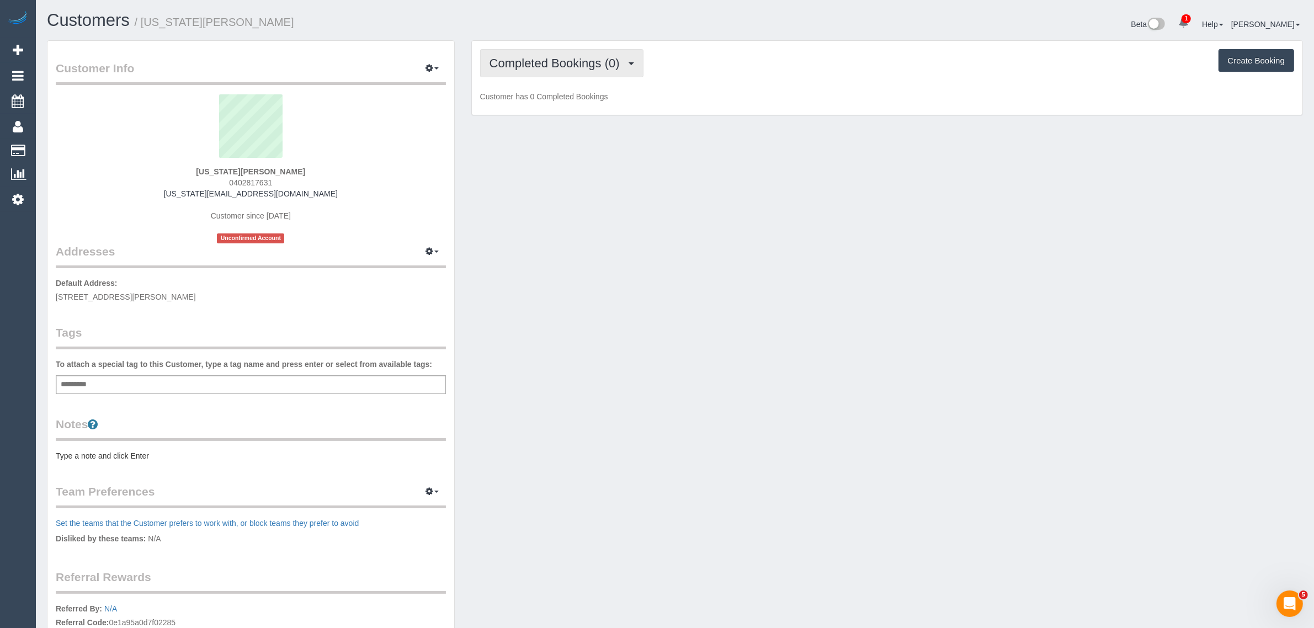
click at [620, 63] on span "Completed Bookings (0)" at bounding box center [557, 63] width 136 height 14
click at [580, 107] on link "Upcoming Bookings (1)" at bounding box center [538, 103] width 115 height 14
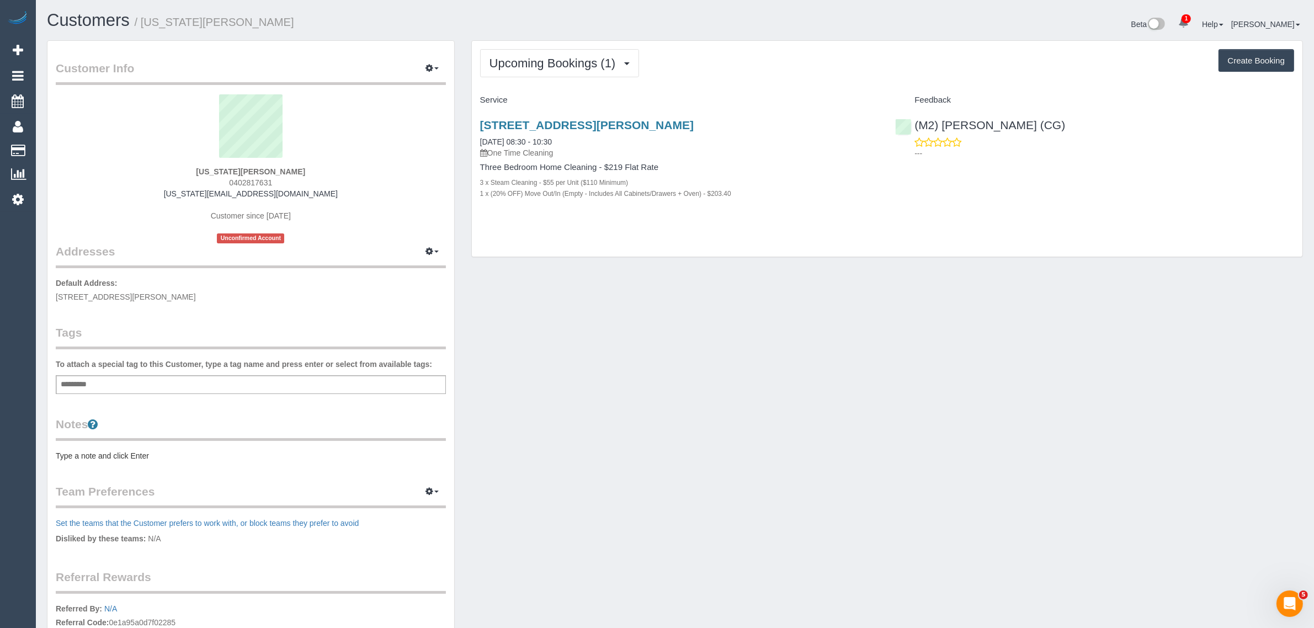
drag, startPoint x: 591, startPoint y: 142, endPoint x: 467, endPoint y: 134, distance: 123.9
click at [467, 134] on div "Upcoming Bookings (1) Completed Bookings (0) Upcoming Bookings (1) Cancelled Bo…" at bounding box center [887, 154] width 848 height 228
copy link "22/09/2025 08:30 - 10:30"
click at [967, 252] on div "Upcoming Bookings (1) Completed Bookings (0) Upcoming Bookings (1) Cancelled Bo…" at bounding box center [887, 149] width 831 height 216
drag, startPoint x: 1079, startPoint y: 124, endPoint x: 915, endPoint y: 123, distance: 163.9
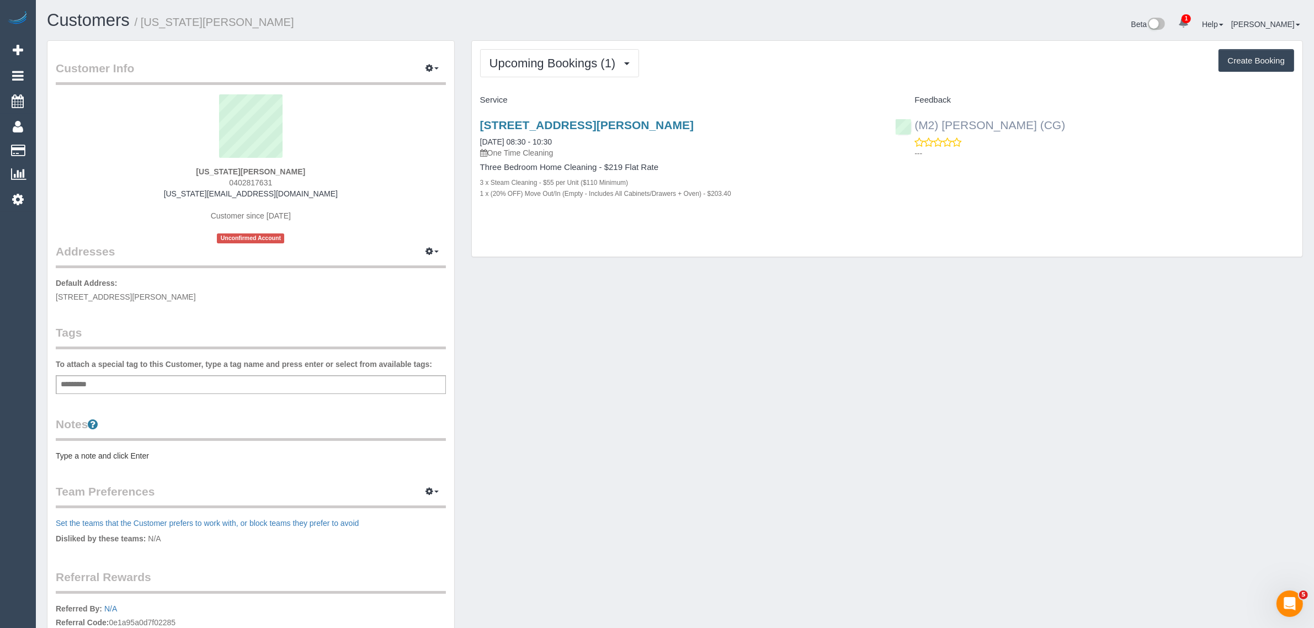
click at [915, 123] on div "(M2) Sayan Sayanthan (CG) ---" at bounding box center [1095, 136] width 416 height 54
copy link "(M2) [PERSON_NAME] (CG)"
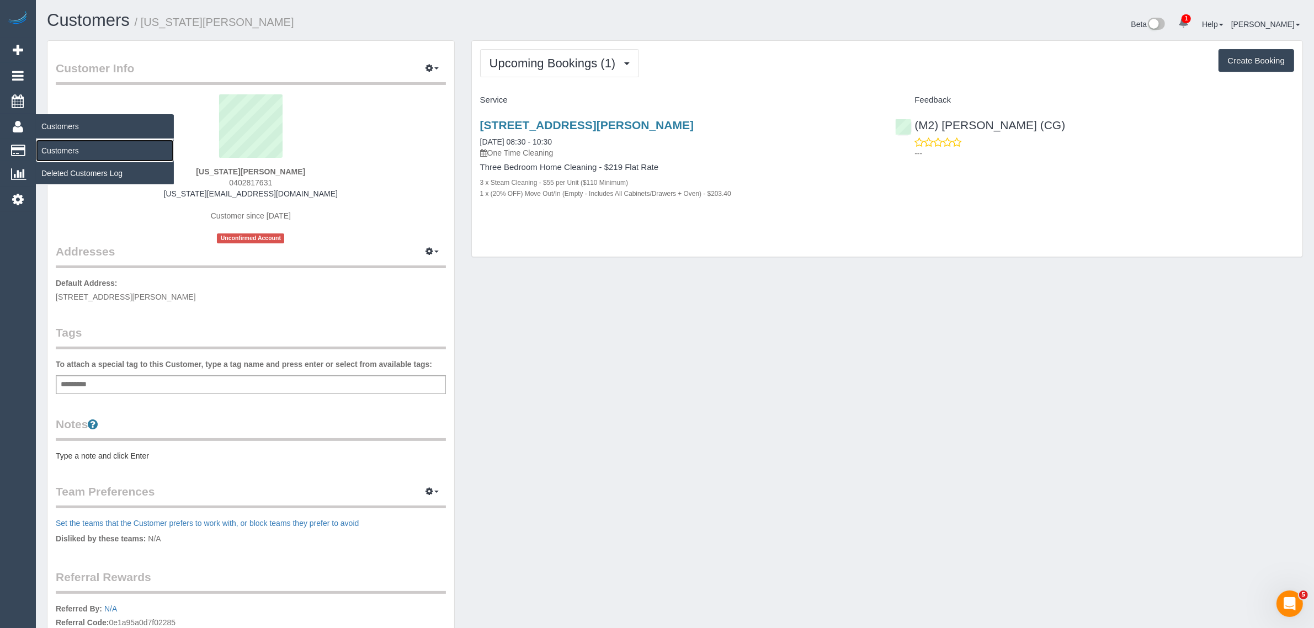
click at [64, 152] on link "Customers" at bounding box center [105, 151] width 138 height 22
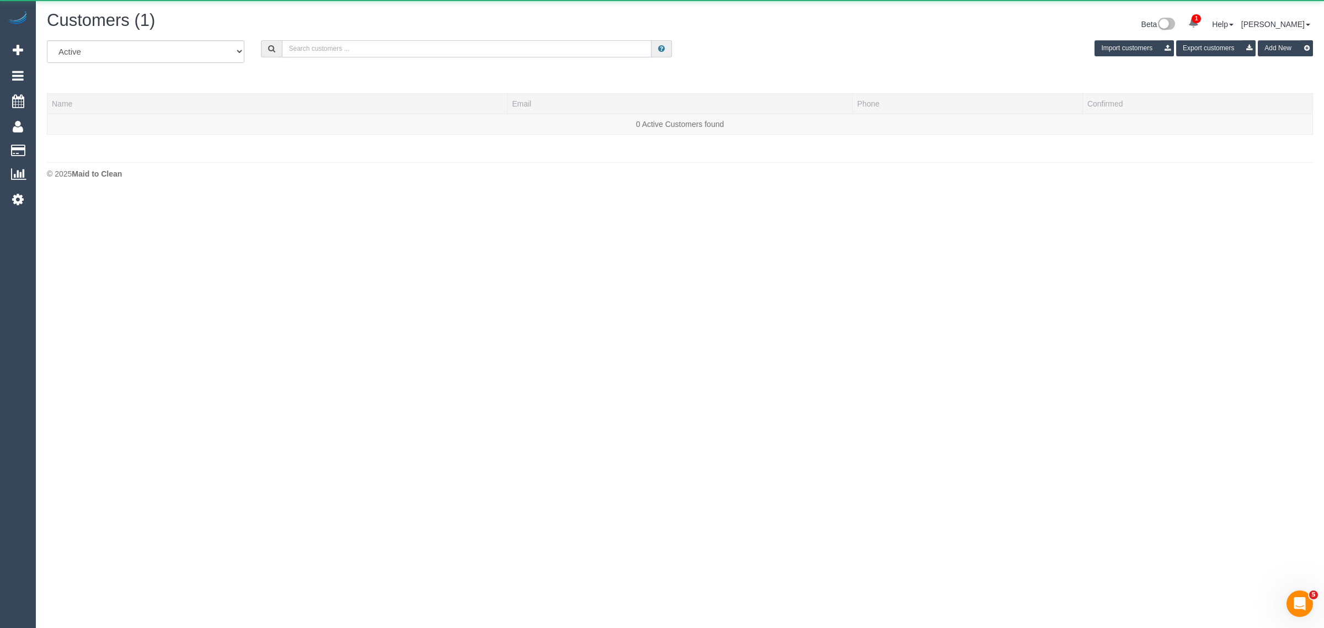
click at [373, 40] on input "text" at bounding box center [467, 48] width 370 height 17
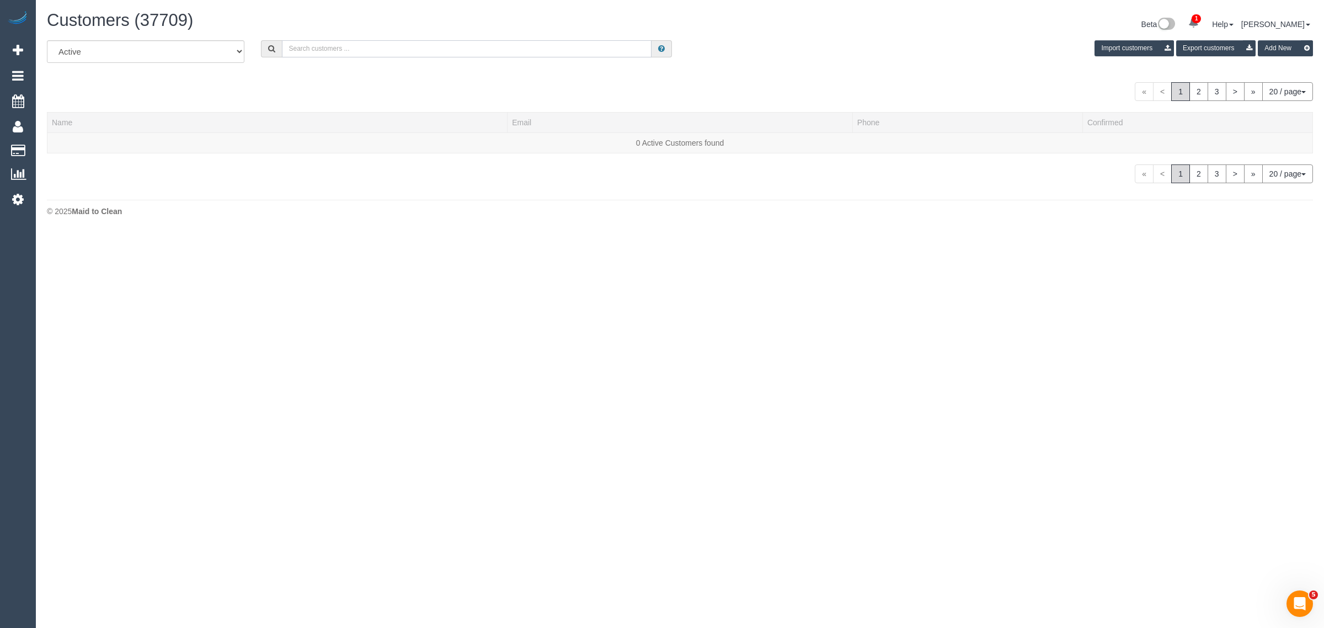
paste input "Abdul Janif - MTC Cleaner"
type input "Abdul Janif - MTC Cleaner"
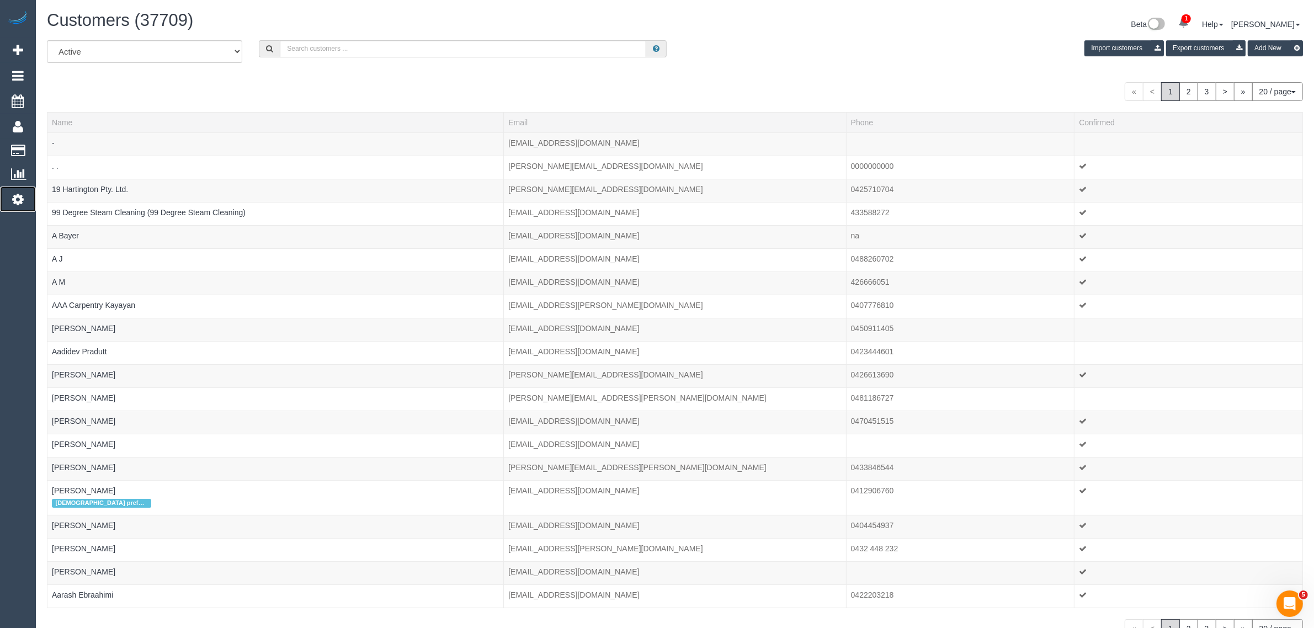
click at [14, 193] on icon at bounding box center [18, 199] width 12 height 13
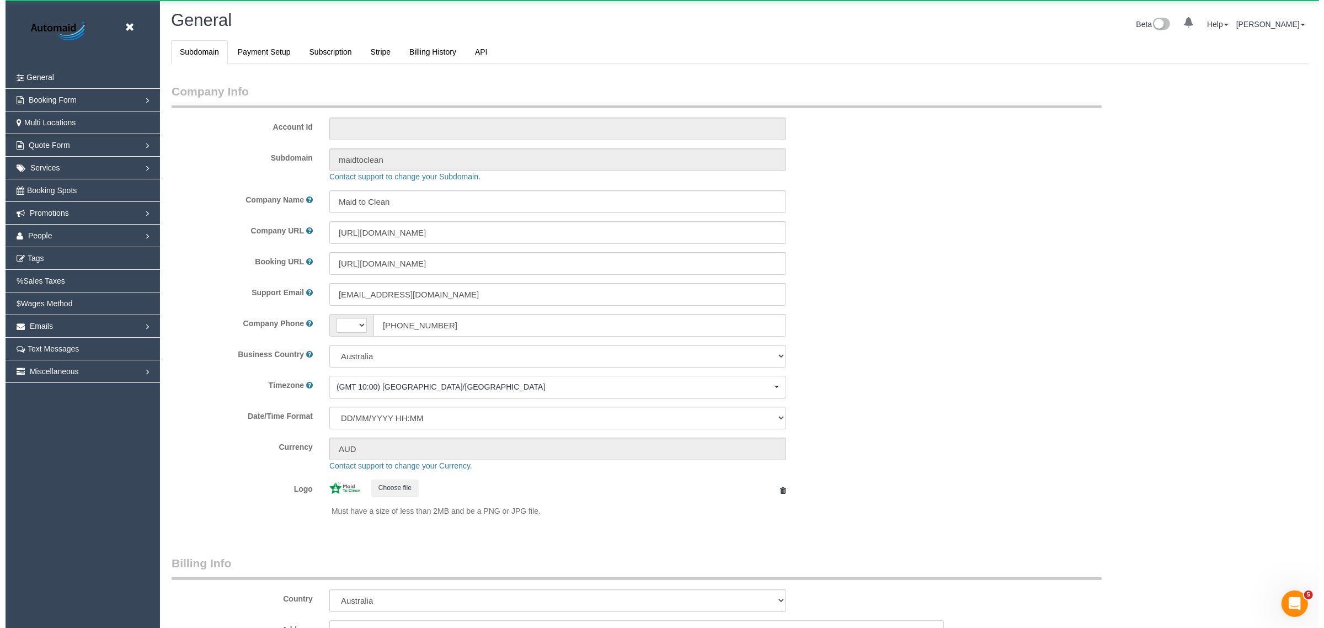
scroll to position [2489, 1314]
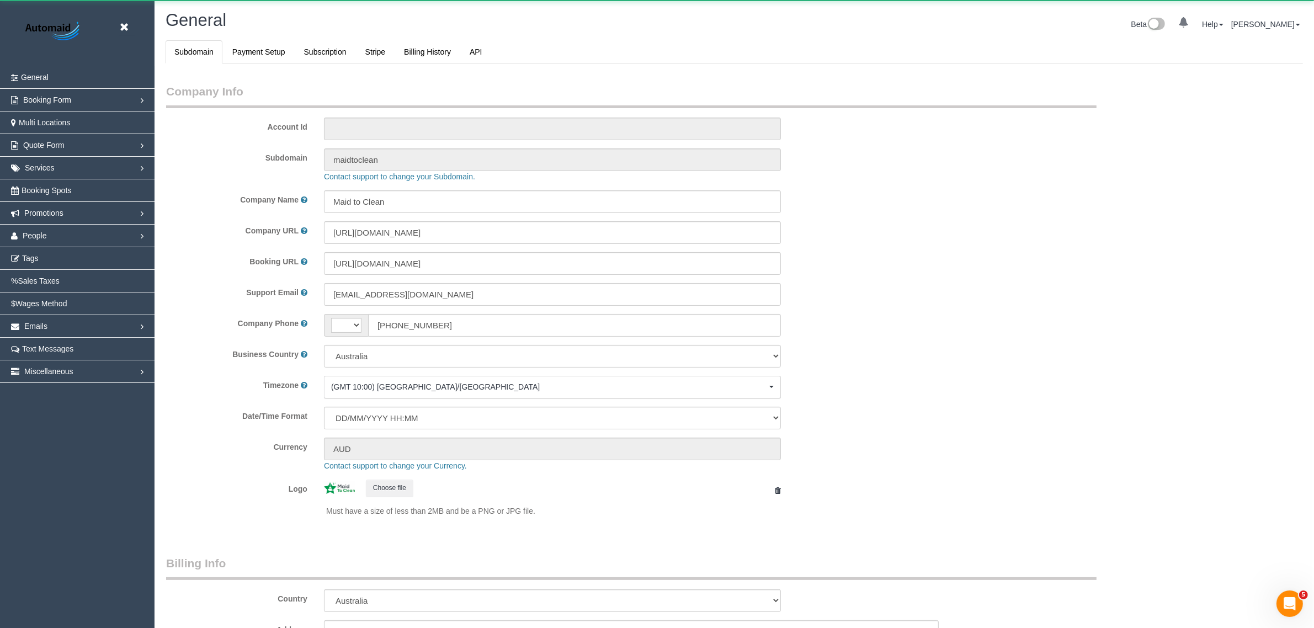
select select "string:AU"
select select "1"
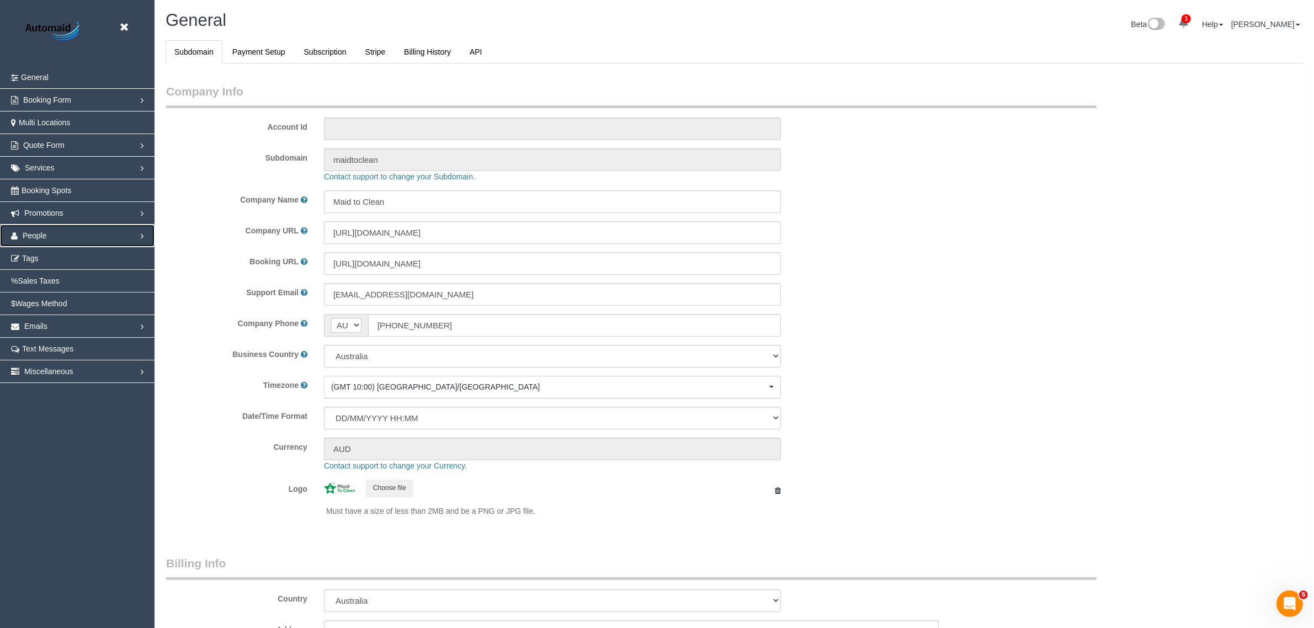
click at [51, 235] on link "People" at bounding box center [77, 236] width 155 height 22
click at [57, 263] on link "Teams" at bounding box center [77, 258] width 155 height 22
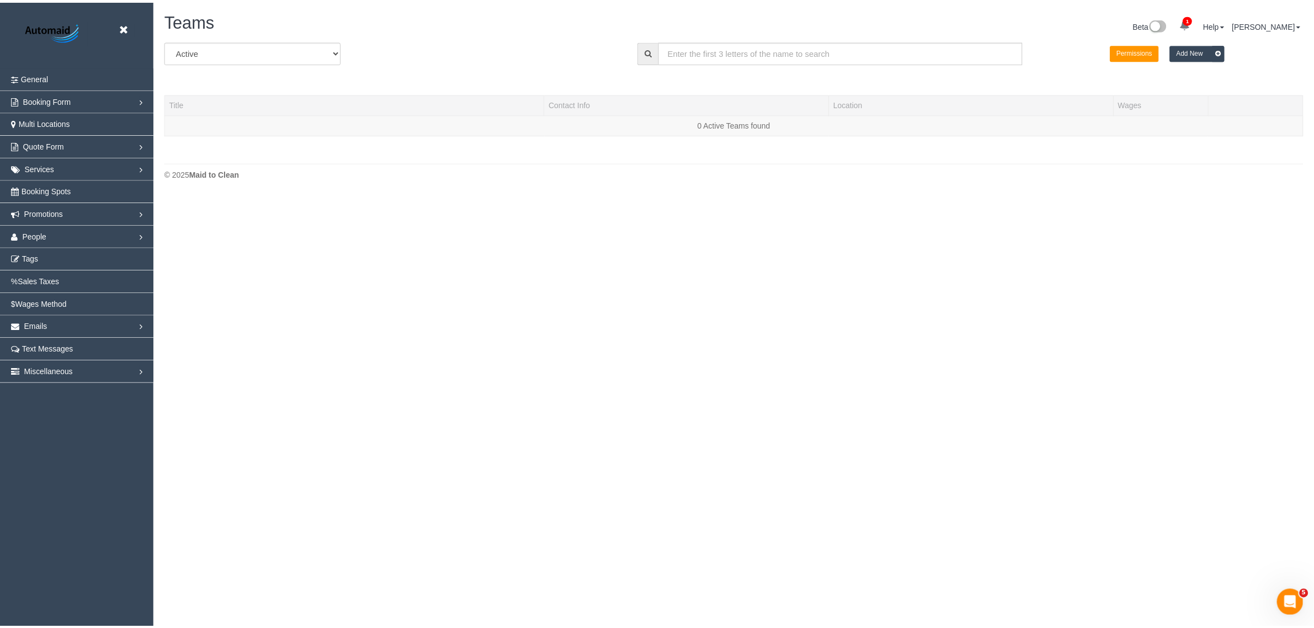
scroll to position [233, 1324]
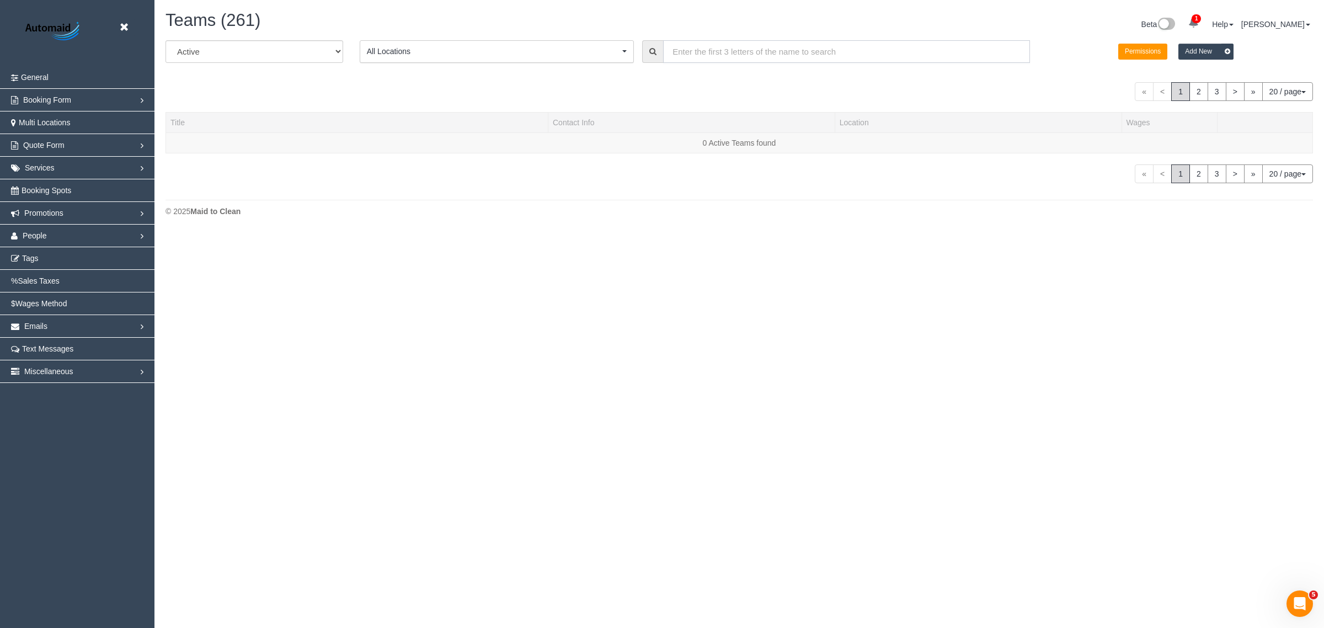
click at [765, 48] on input "text" at bounding box center [846, 51] width 367 height 23
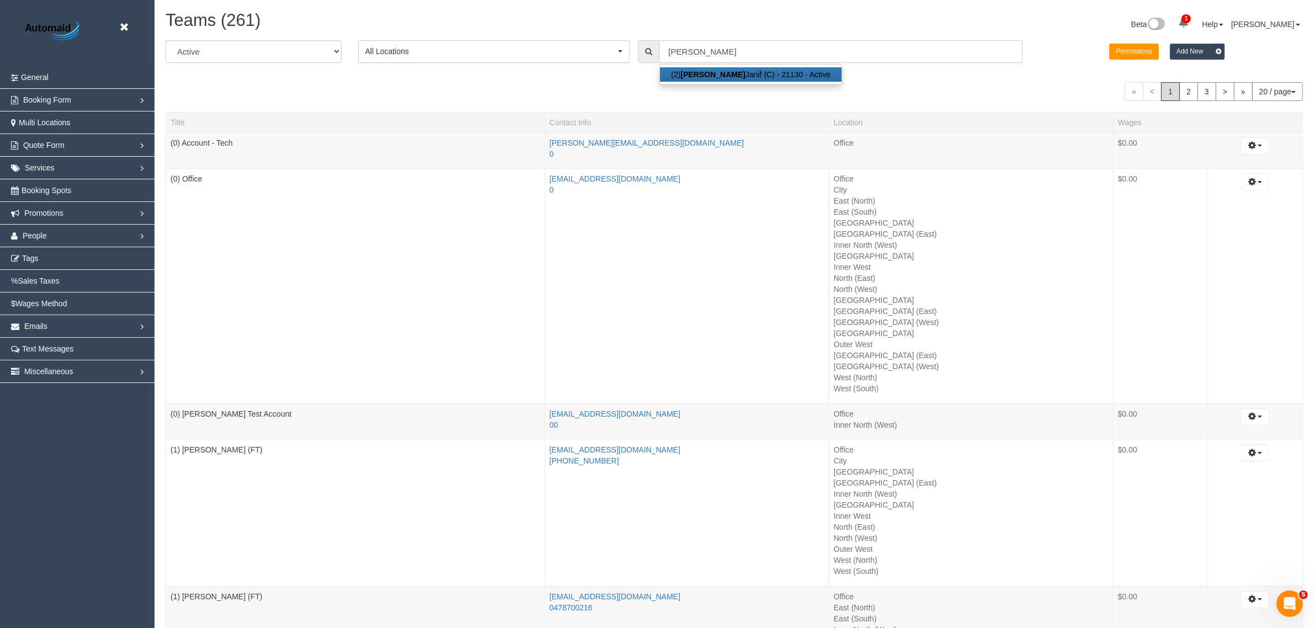
scroll to position [54882, 53861]
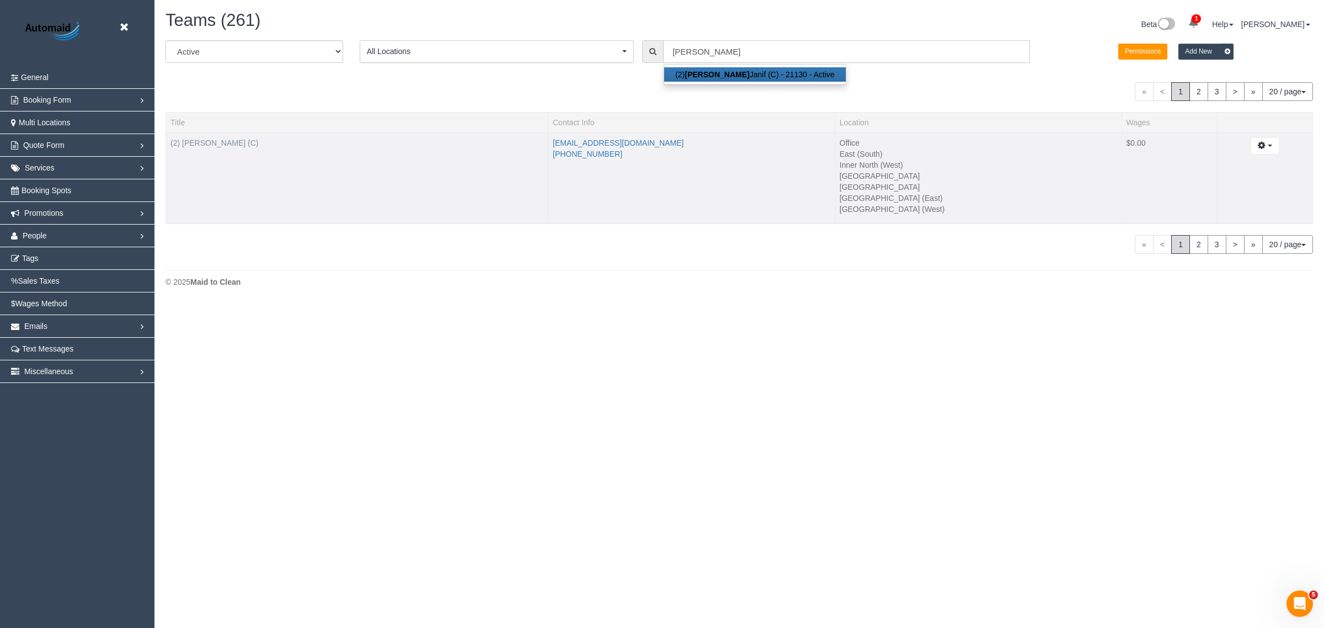
type input "Abdul"
click at [203, 139] on link "(2) [PERSON_NAME] (C)" at bounding box center [215, 143] width 88 height 9
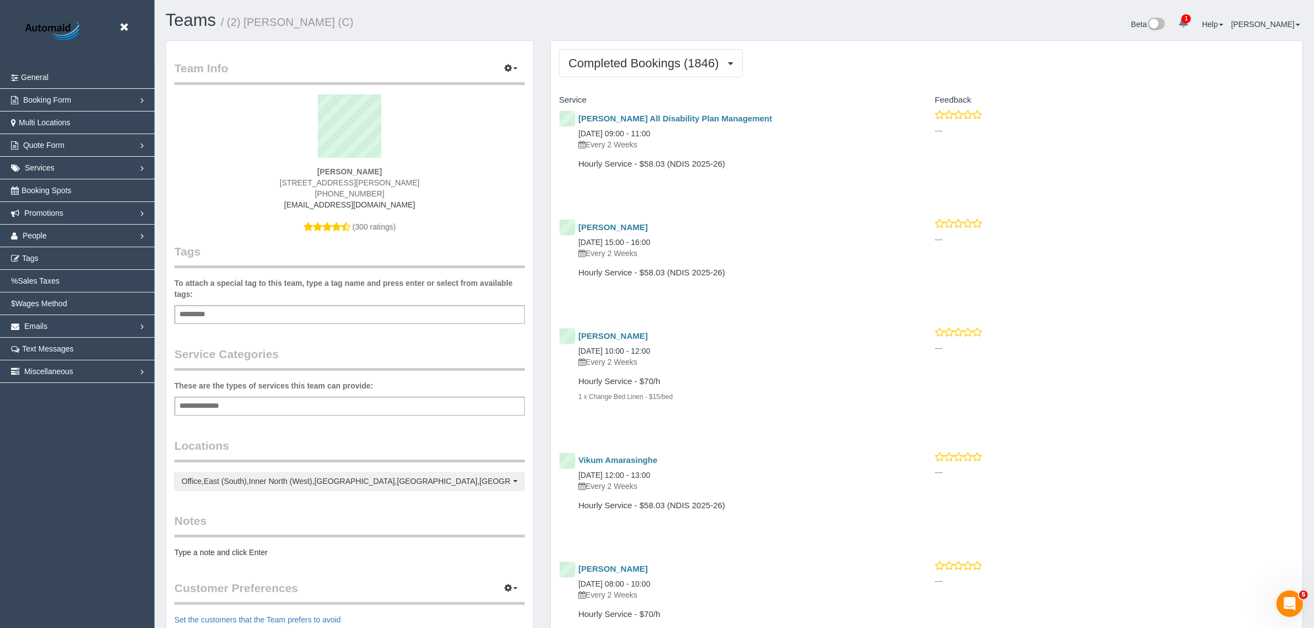
scroll to position [5649, 1314]
click at [676, 62] on span "Completed Bookings (1846)" at bounding box center [646, 63] width 156 height 14
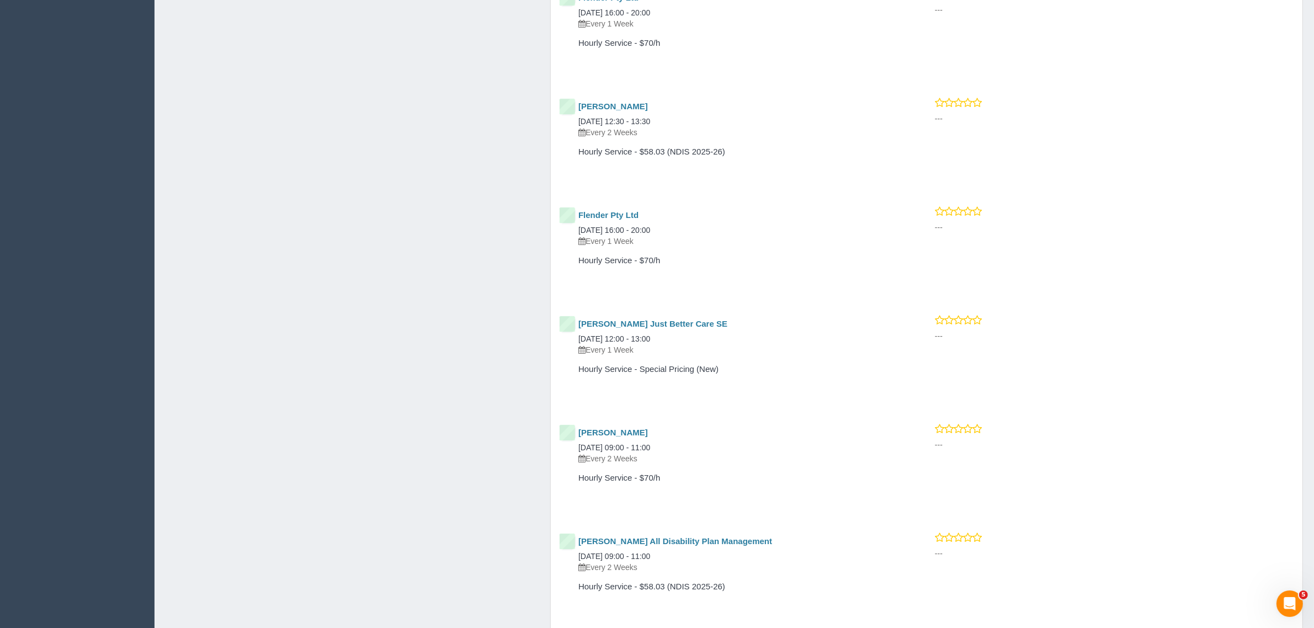
scroll to position [15488, 0]
drag, startPoint x: 759, startPoint y: 317, endPoint x: 578, endPoint y: 310, distance: 181.1
click at [578, 320] on h4 "Joseph Buttigieg Just Better Care SE" at bounding box center [739, 324] width 323 height 9
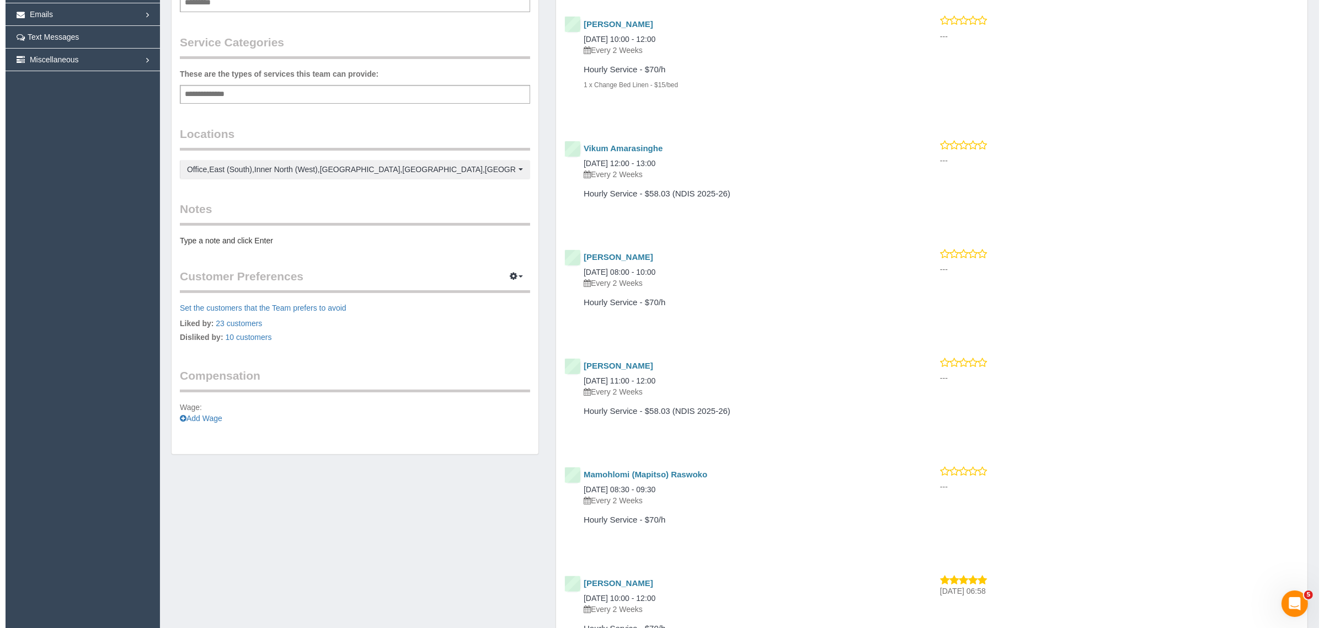
scroll to position [0, 0]
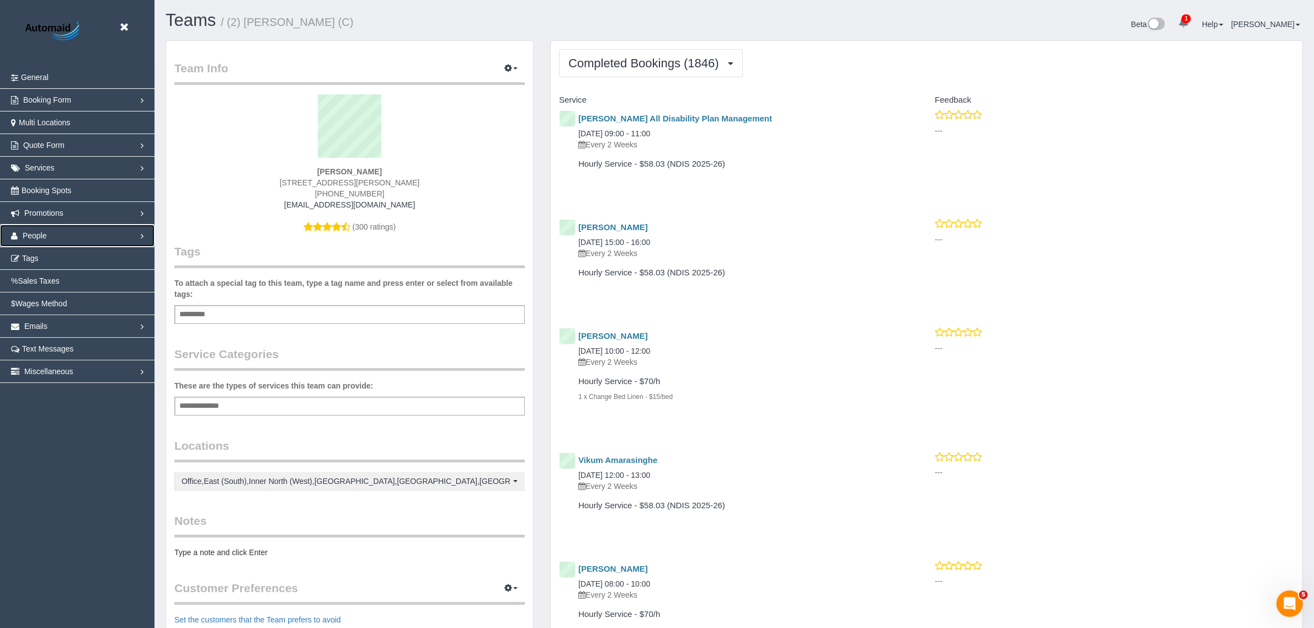
click at [84, 238] on link "People" at bounding box center [77, 236] width 155 height 22
click at [78, 280] on link "Office Staff" at bounding box center [77, 281] width 155 height 22
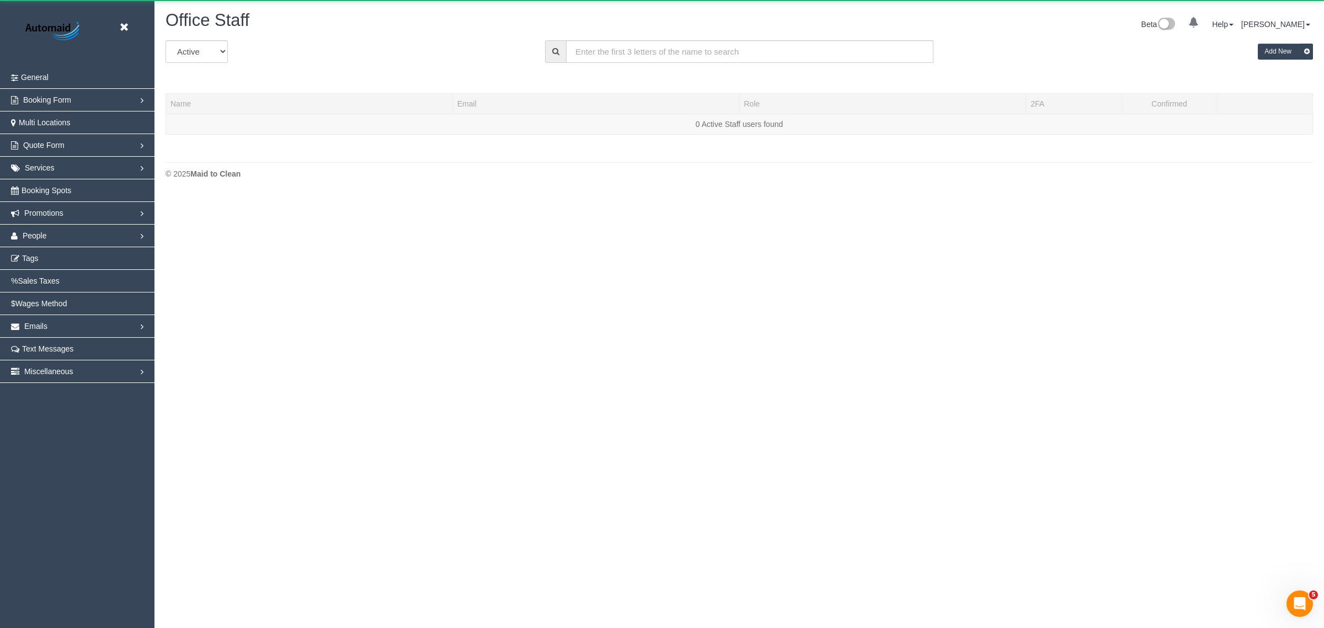
scroll to position [194, 1324]
click at [659, 53] on input "text" at bounding box center [749, 51] width 367 height 23
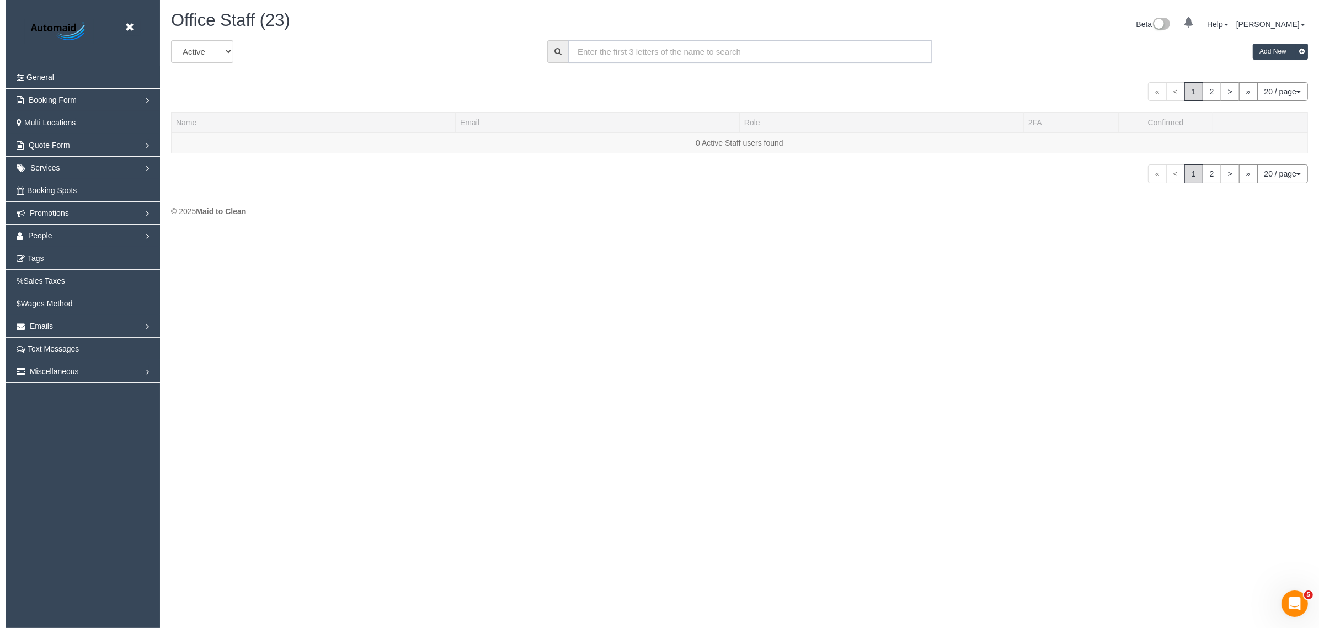
scroll to position [838, 1314]
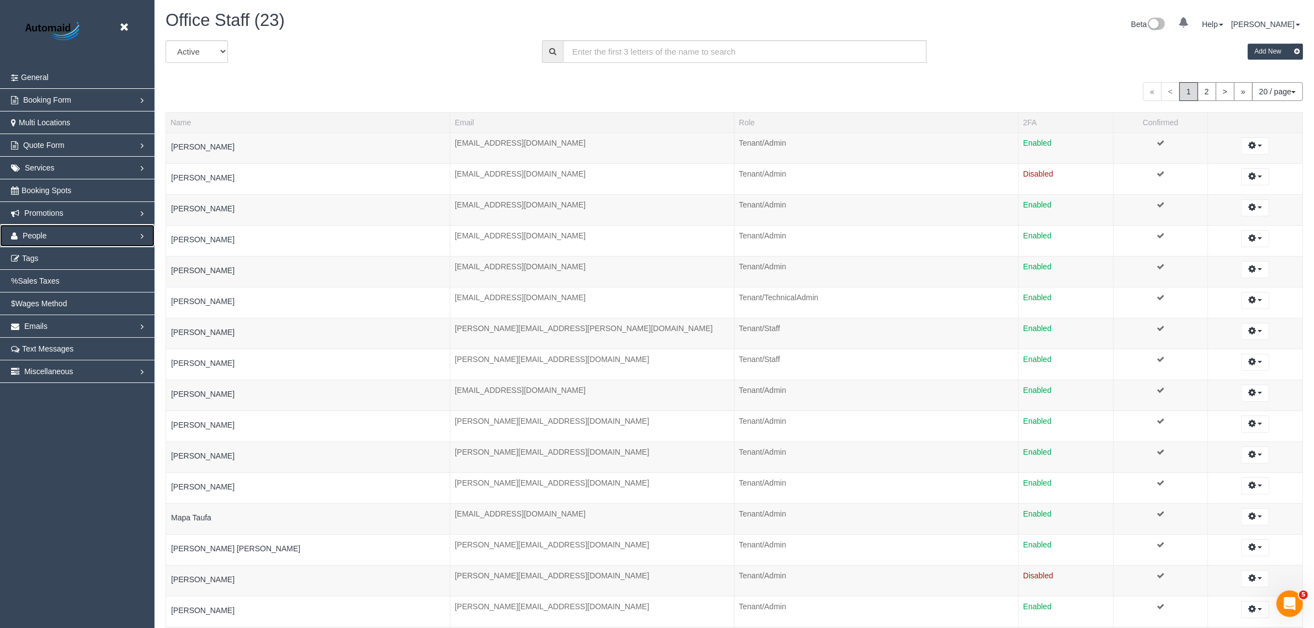
click at [86, 232] on link "People" at bounding box center [77, 236] width 155 height 22
click at [107, 257] on link "Teams" at bounding box center [77, 258] width 155 height 22
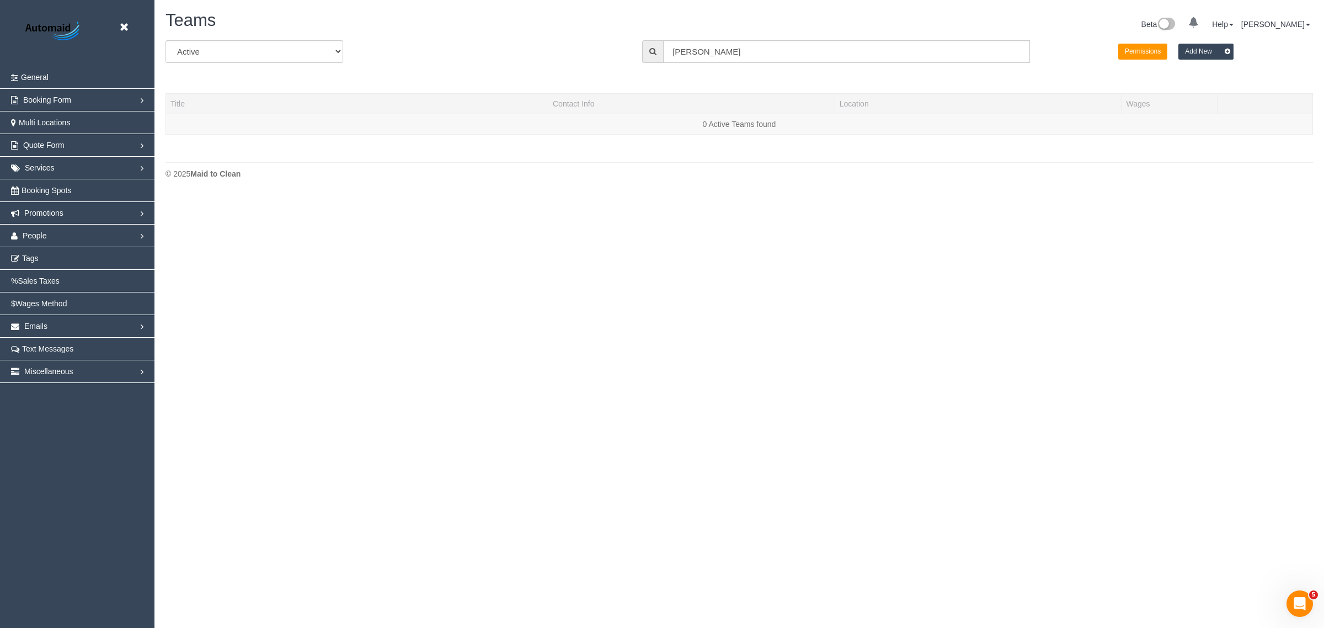
scroll to position [194, 1324]
click at [738, 51] on input "Abdul" at bounding box center [846, 51] width 367 height 23
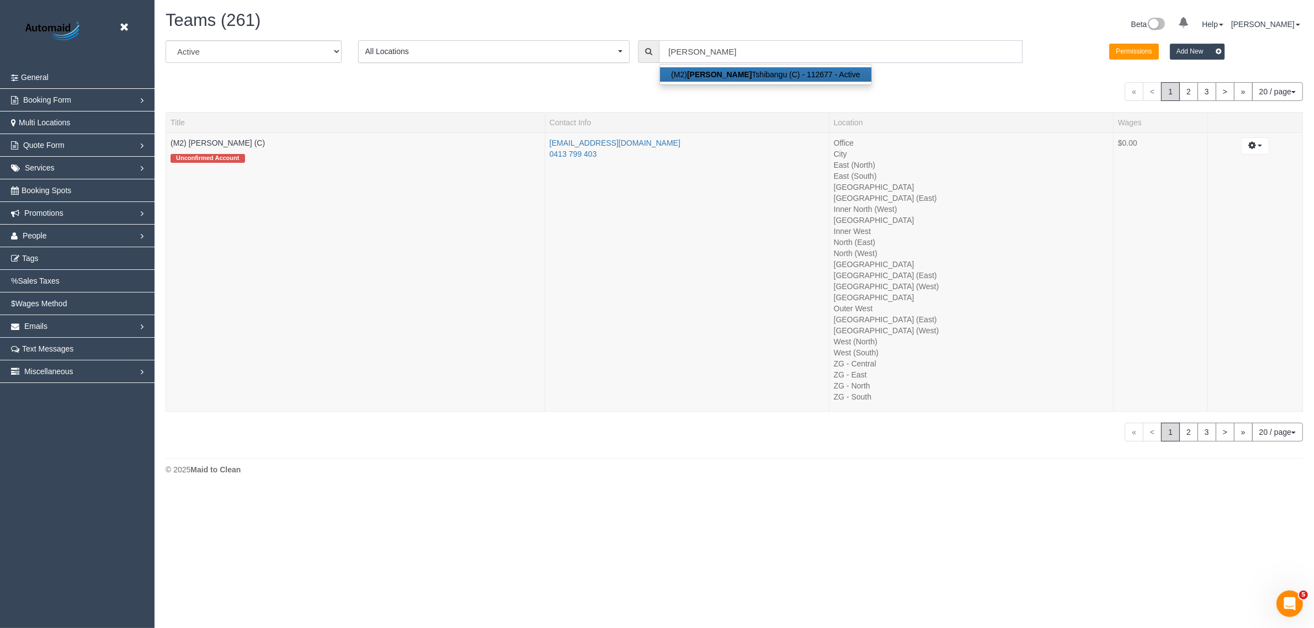
scroll to position [54694, 53861]
type input "(M2) [PERSON_NAME] (C)"
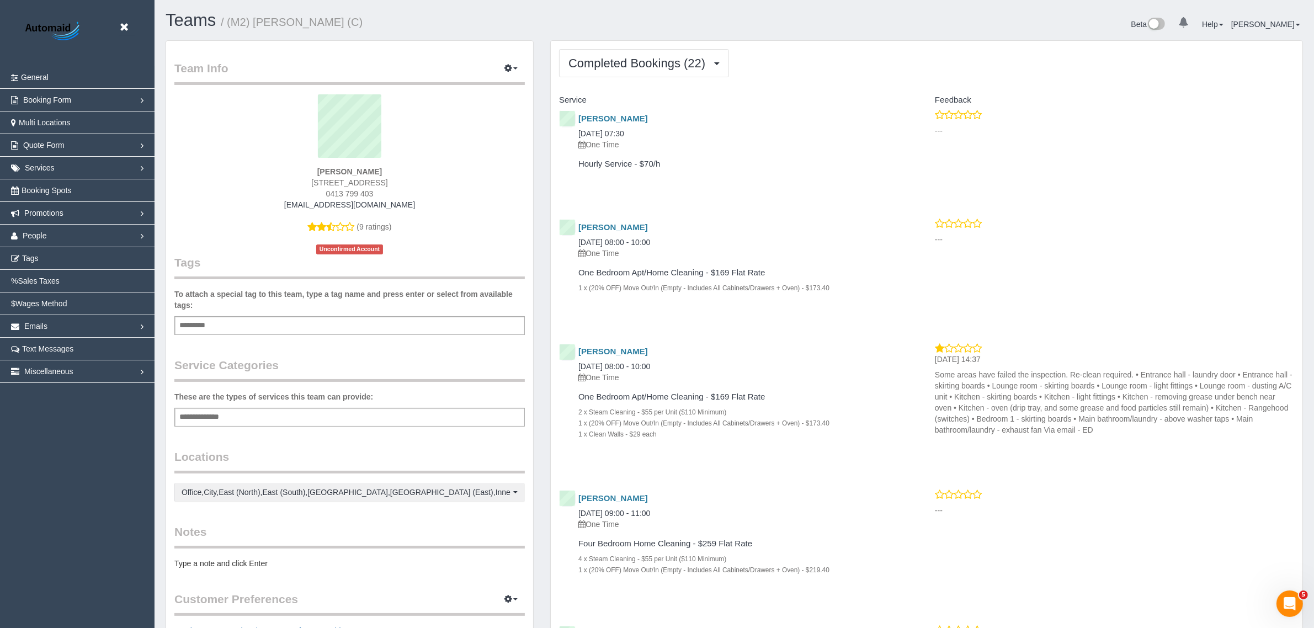
scroll to position [2962, 1314]
drag, startPoint x: 414, startPoint y: 203, endPoint x: 288, endPoint y: 205, distance: 125.9
click at [288, 205] on div "tshibangujoseph392@gmail.com" at bounding box center [350, 204] width 334 height 11
click at [510, 261] on legend "Tags" at bounding box center [349, 193] width 350 height 172
drag, startPoint x: 414, startPoint y: 200, endPoint x: 288, endPoint y: 199, distance: 125.8
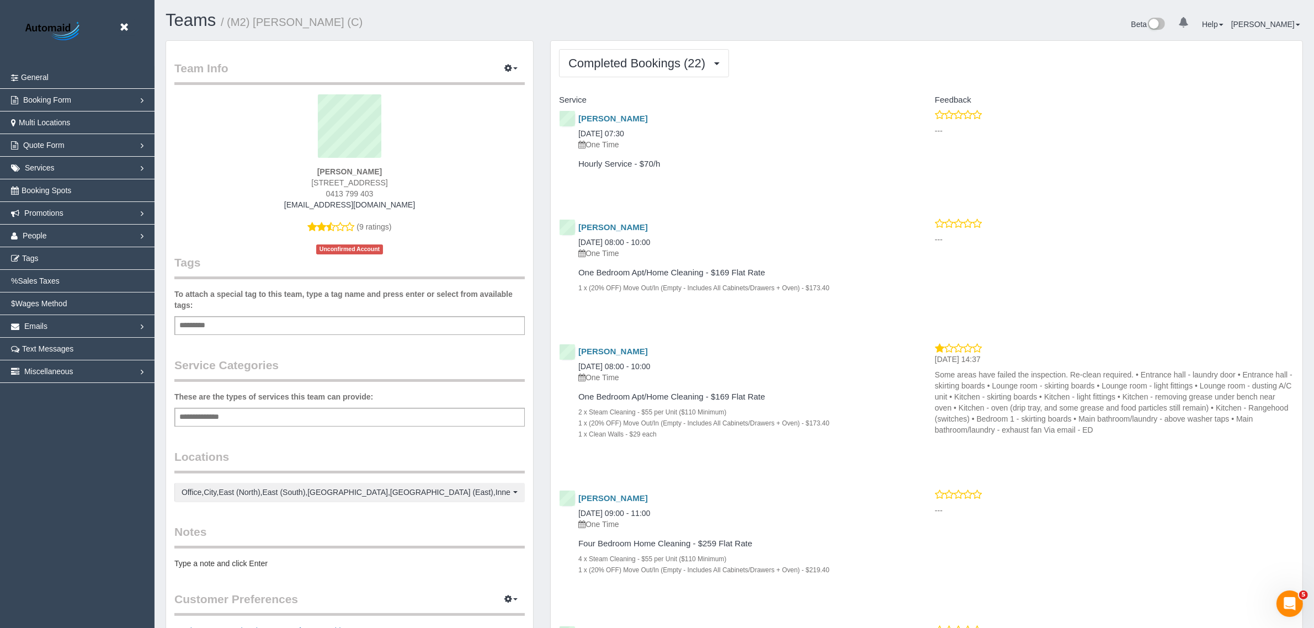
click at [288, 199] on div "tshibangujoseph392@gmail.com" at bounding box center [350, 204] width 334 height 11
click at [433, 206] on div "tshibangujoseph392@gmail.com" at bounding box center [350, 204] width 334 height 11
drag, startPoint x: 415, startPoint y: 200, endPoint x: 285, endPoint y: 205, distance: 129.8
click at [285, 205] on div "tshibangujoseph392@gmail.com" at bounding box center [350, 204] width 334 height 11
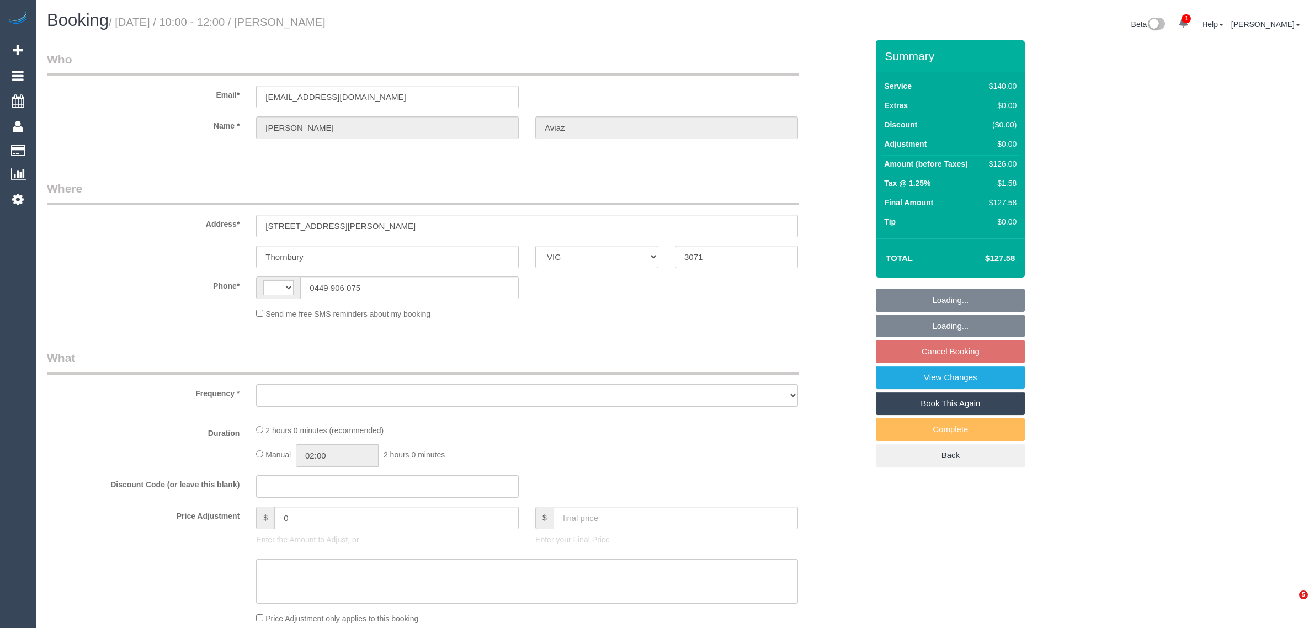
select select "VIC"
select select "string:AU"
select select "string:stripe-pm_1RzoTQ2GScqysDRVP2KB029n"
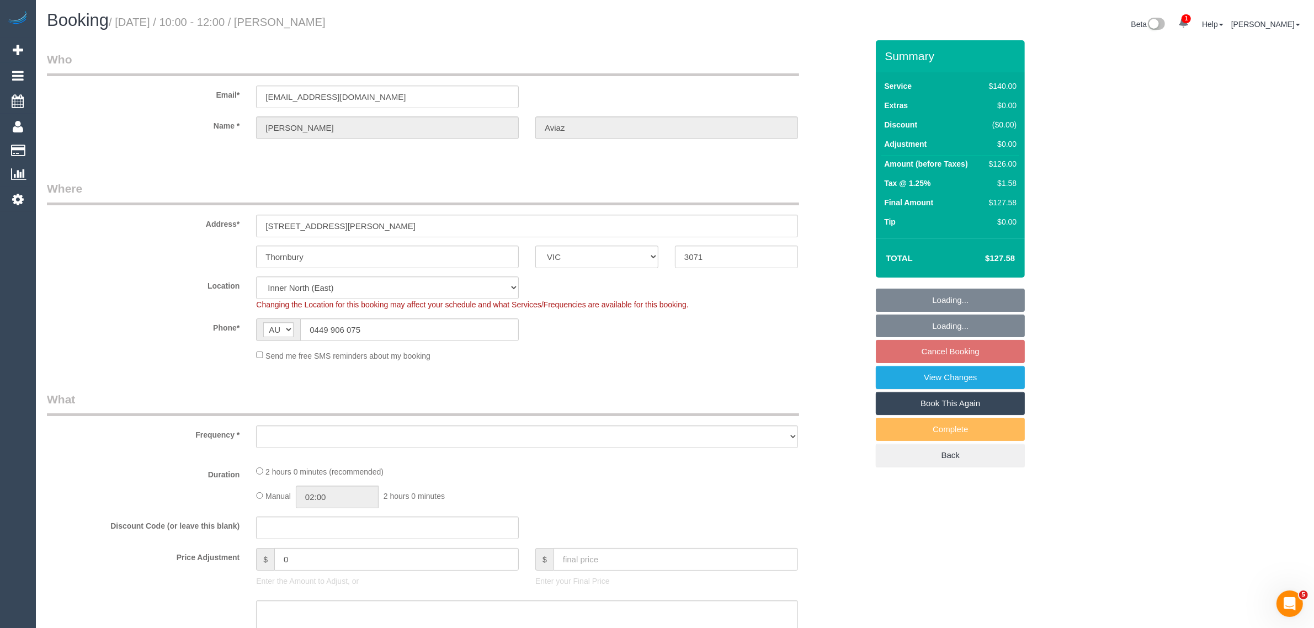
select select "object:539"
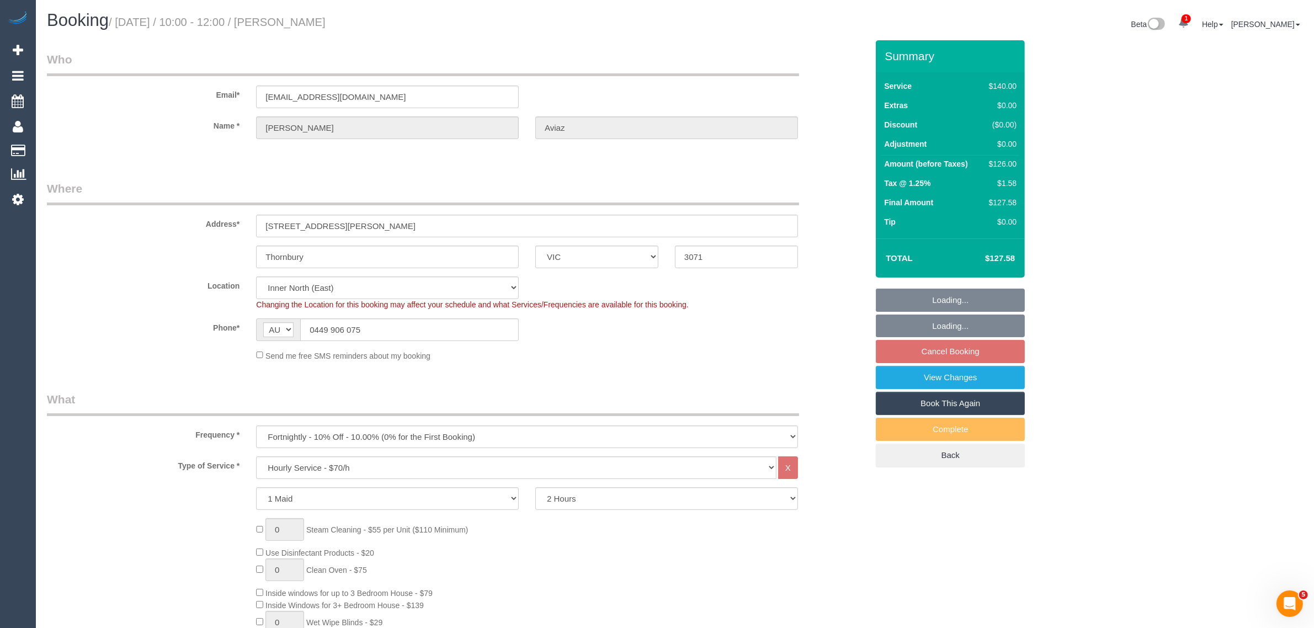
select select "number:28"
select select "number:16"
select select "number:18"
select select "number:36"
select select "object:1672"
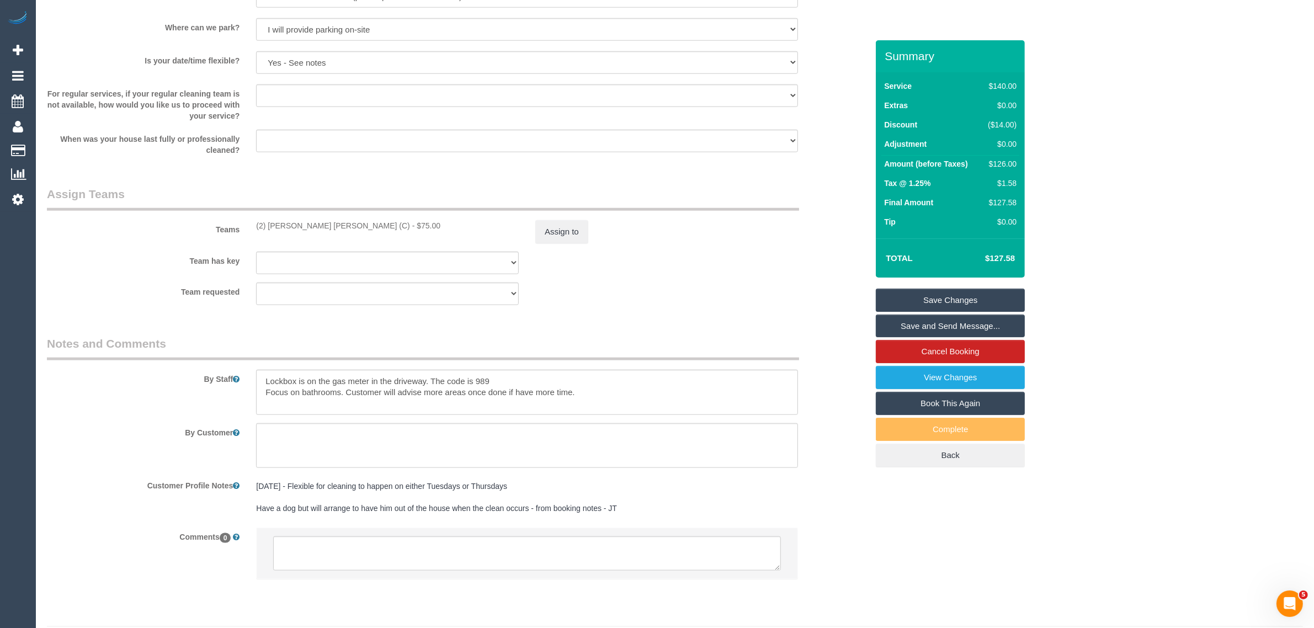
scroll to position [1516, 0]
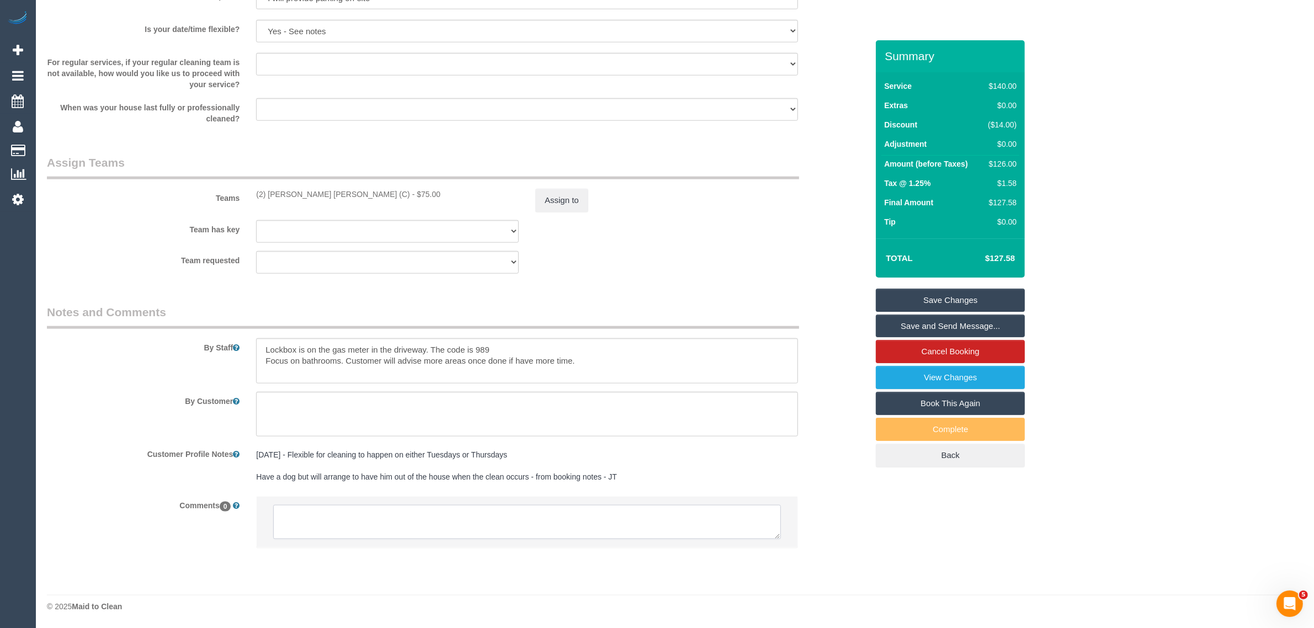
click at [597, 527] on textarea at bounding box center [527, 522] width 508 height 34
paste textarea "Cleaner(s) Unassigned: Reason Unassigned: One Off/Ongoing: Flexibility: Close a…"
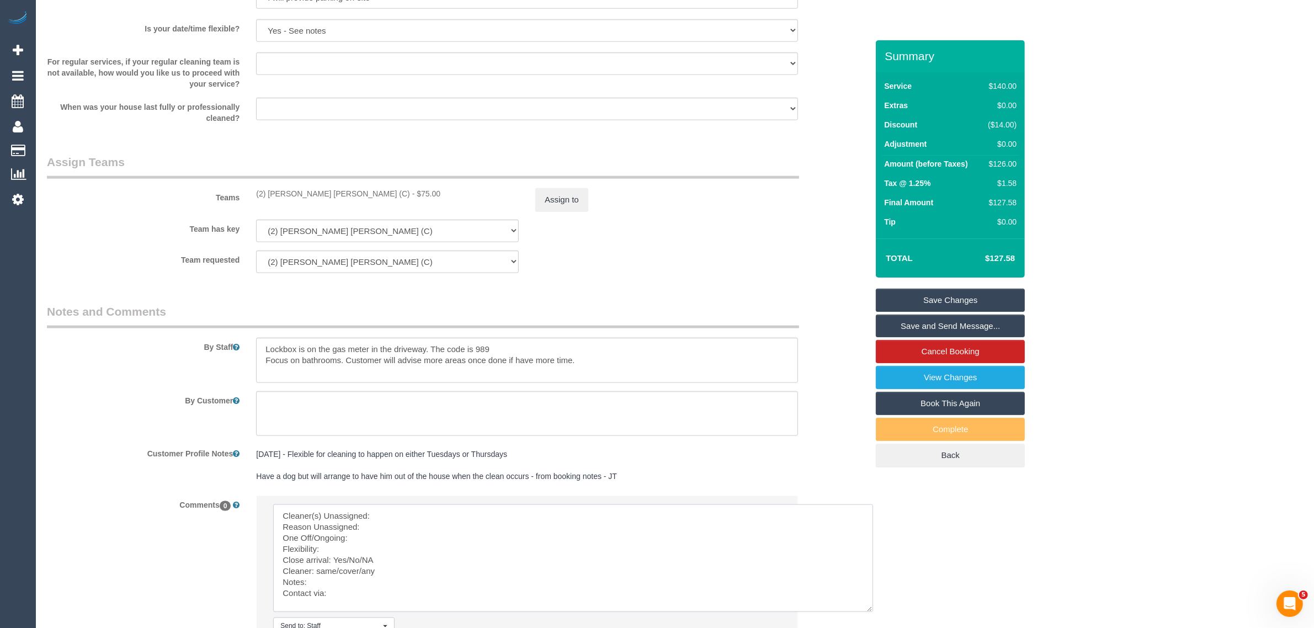
scroll to position [3, 0]
drag, startPoint x: 776, startPoint y: 536, endPoint x: 868, endPoint y: 610, distance: 117.4
click at [868, 610] on textarea at bounding box center [573, 558] width 600 height 108
drag, startPoint x: 251, startPoint y: 188, endPoint x: 332, endPoint y: 191, distance: 81.2
click at [332, 191] on div "(2) Joel Wei Ong (C) - $75.00" at bounding box center [387, 193] width 279 height 11
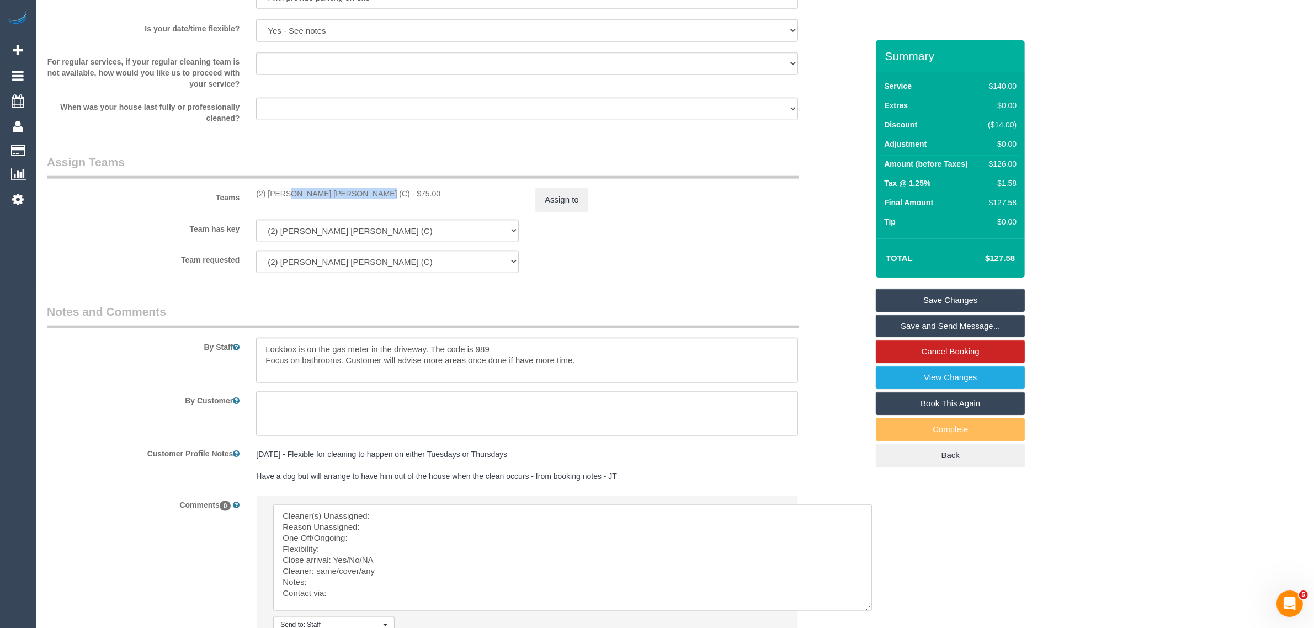
copy div "(2) Joel Wei Ong (C) -"
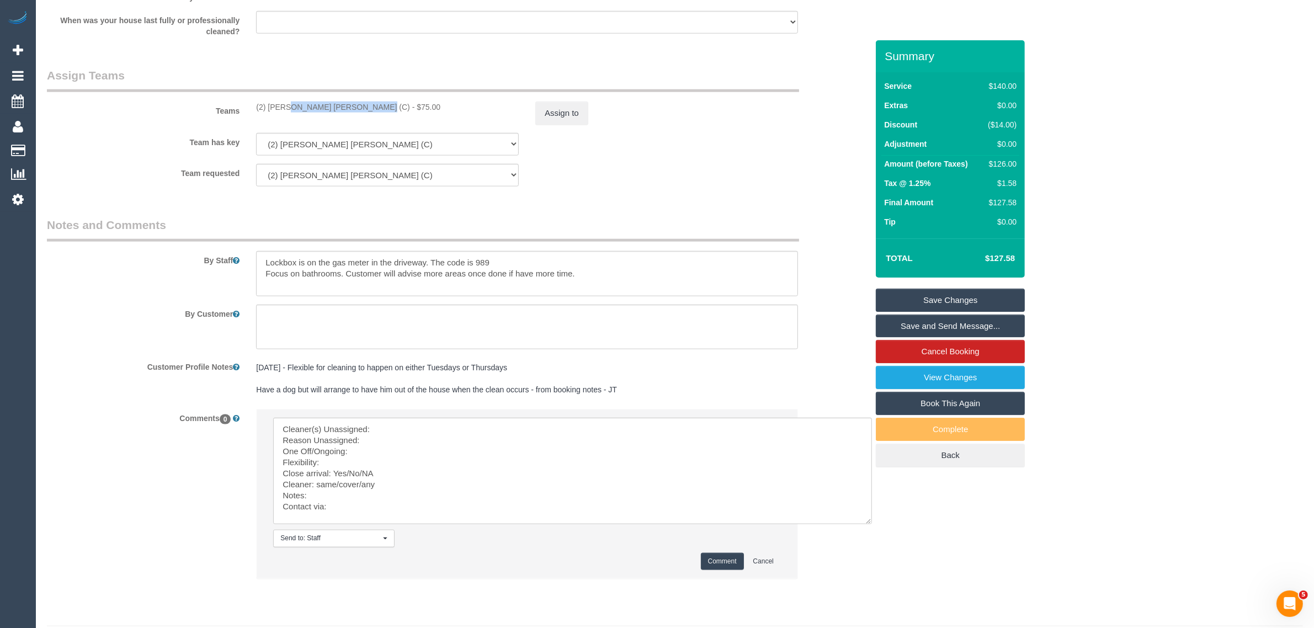
scroll to position [1635, 0]
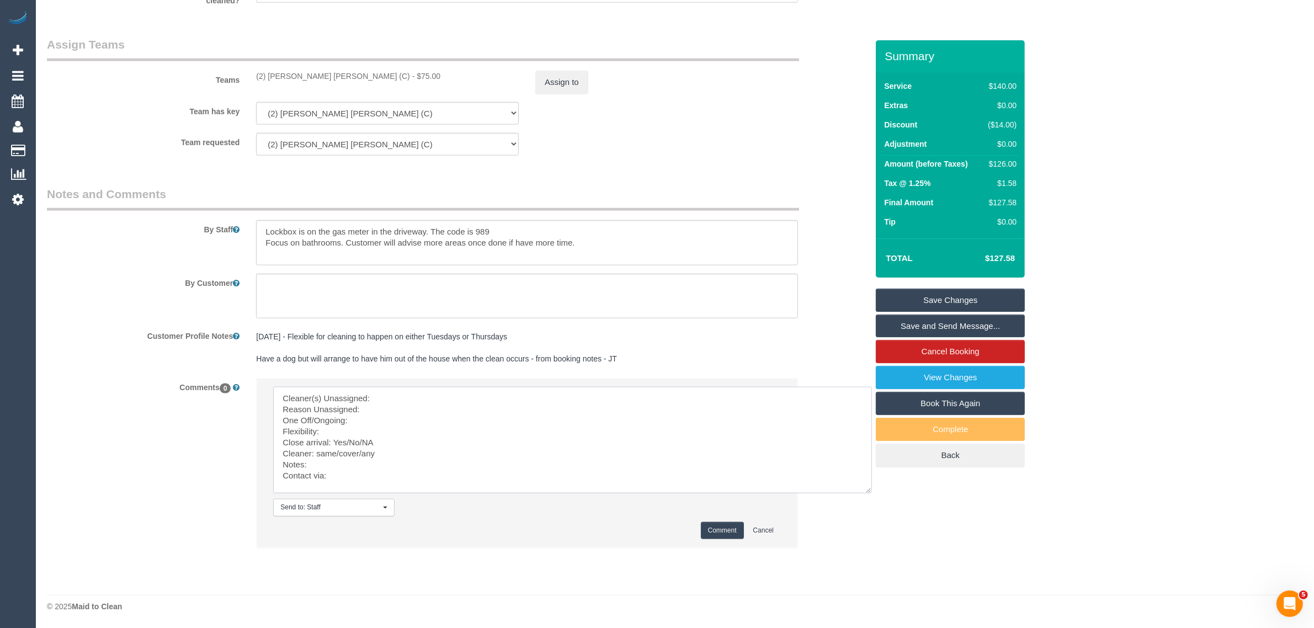
click at [431, 396] on textarea at bounding box center [572, 440] width 599 height 107
paste textarea "(2) Joel Wei Ong (C) -"
click at [417, 406] on textarea at bounding box center [572, 440] width 599 height 107
drag, startPoint x: 345, startPoint y: 437, endPoint x: 373, endPoint y: 437, distance: 28.1
click at [373, 437] on textarea at bounding box center [572, 440] width 599 height 107
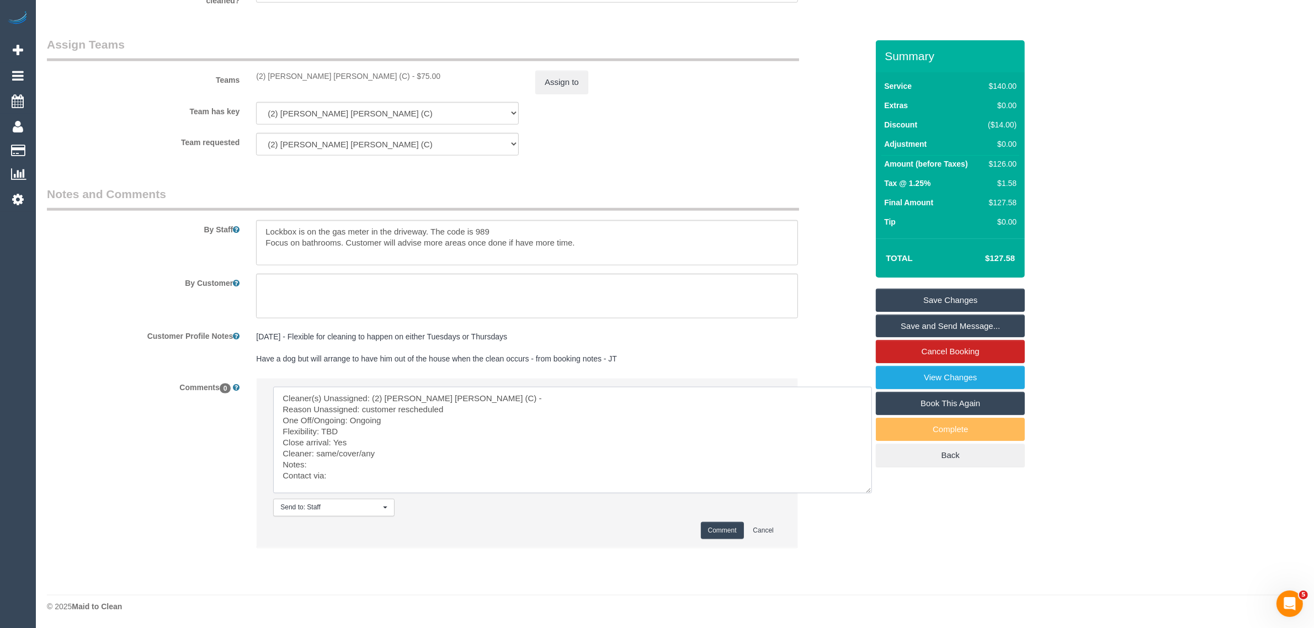
drag, startPoint x: 318, startPoint y: 448, endPoint x: 360, endPoint y: 448, distance: 41.9
click at [360, 448] on textarea at bounding box center [572, 440] width 599 height 107
click at [417, 479] on textarea at bounding box center [572, 440] width 599 height 107
click at [434, 472] on textarea at bounding box center [572, 440] width 599 height 107
type textarea "Cleaner(s) Unassigned: (2) Joel Wei Ong (C) - Reason Unassigned: customer resch…"
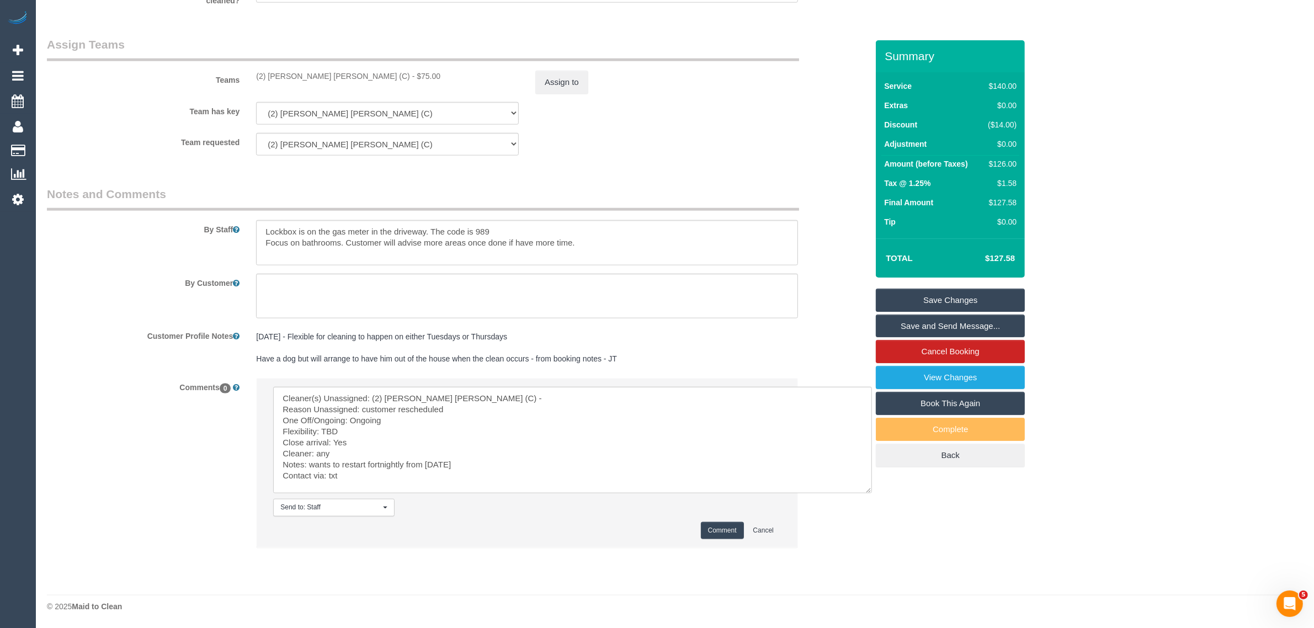
click at [716, 528] on button "Comment" at bounding box center [722, 530] width 43 height 17
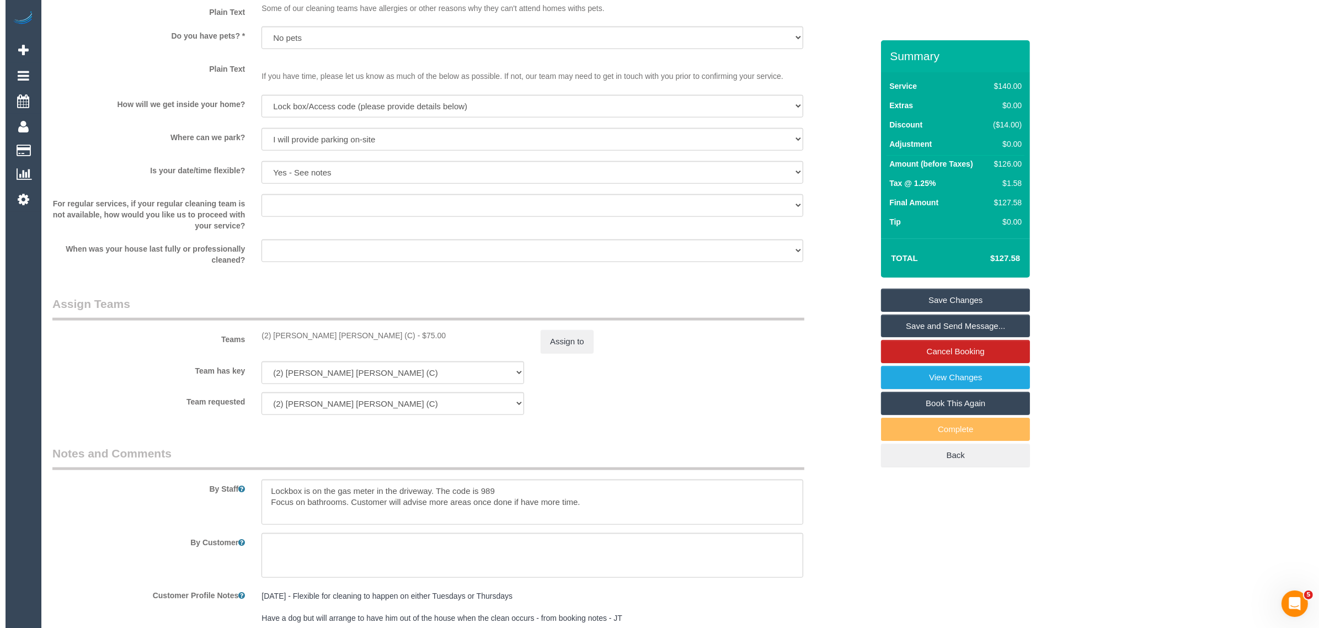
scroll to position [1359, 0]
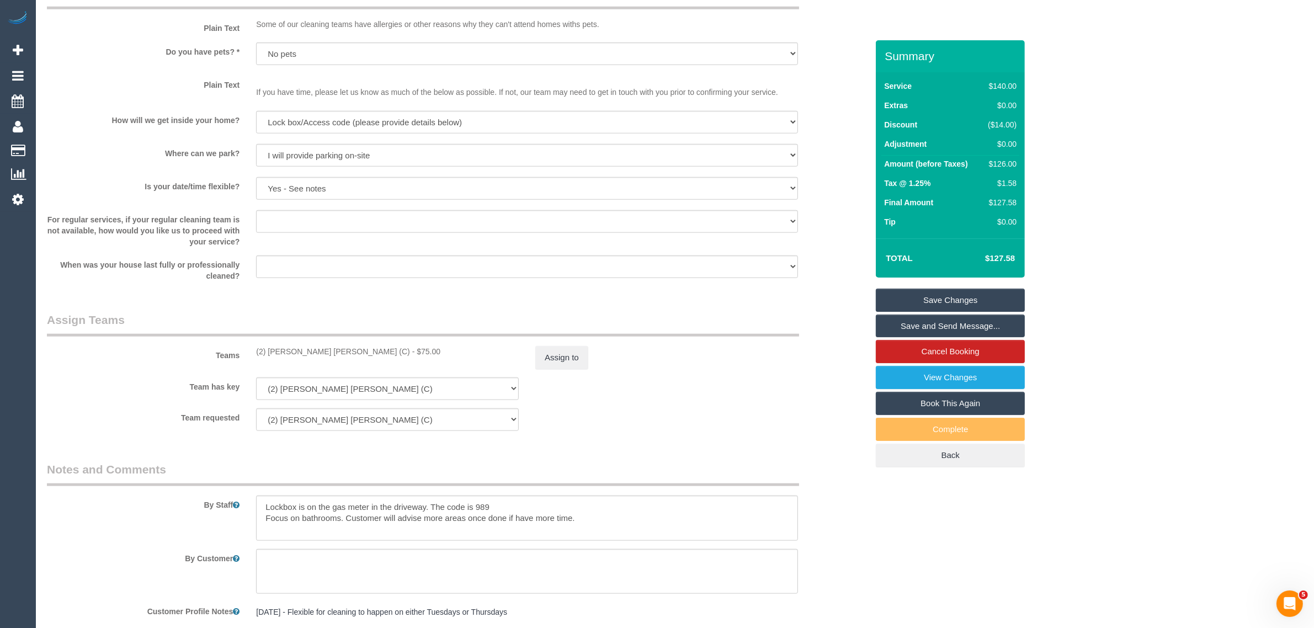
click at [541, 345] on div "Teams (2) Joel Wei Ong (C) - $75.00 Assign to" at bounding box center [457, 340] width 837 height 57
click at [554, 354] on button "Assign to" at bounding box center [561, 357] width 53 height 23
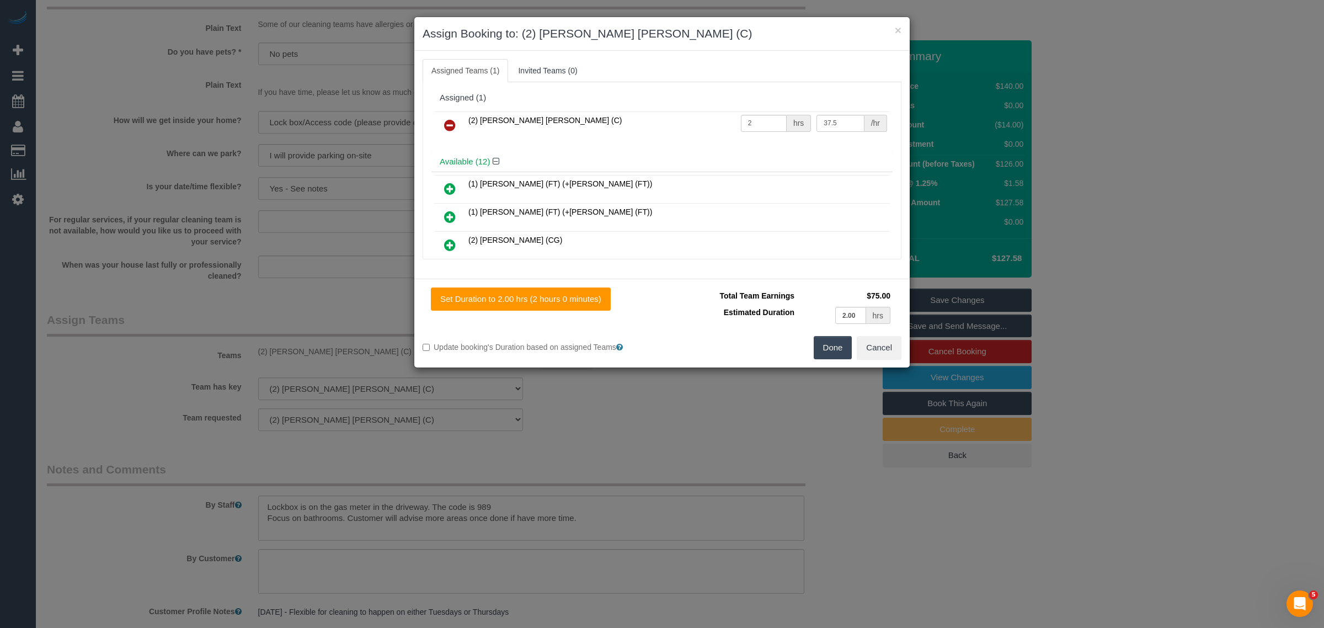
click at [450, 125] on icon at bounding box center [450, 125] width 12 height 13
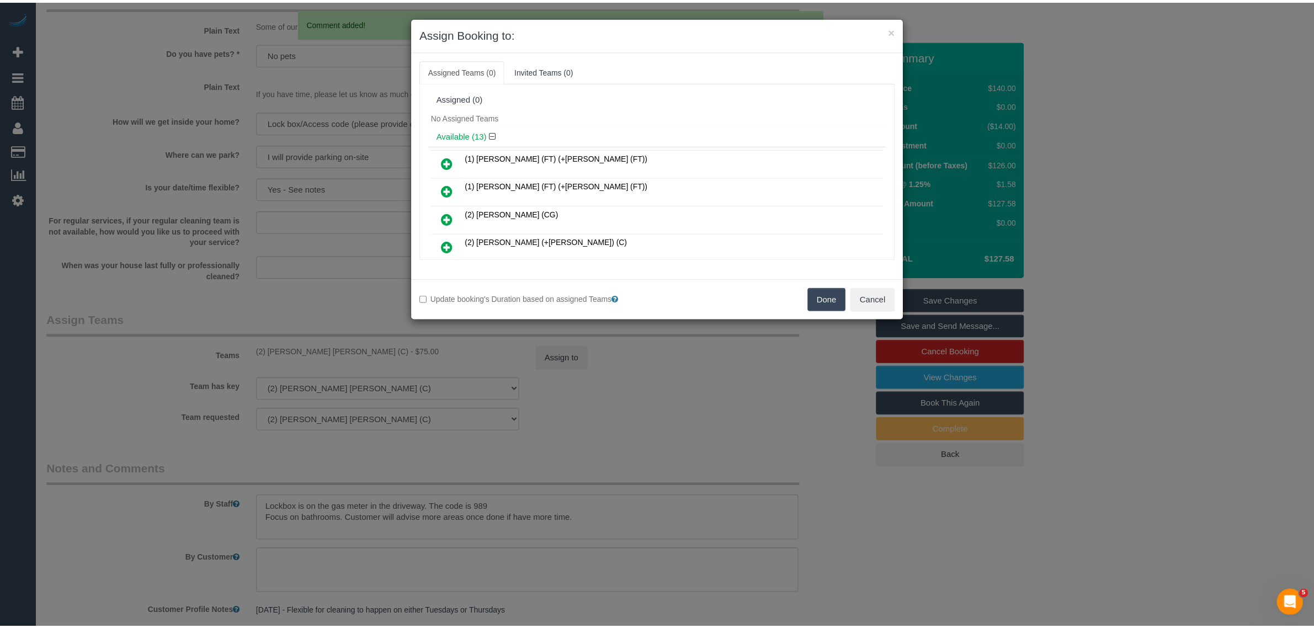
scroll to position [0, 0]
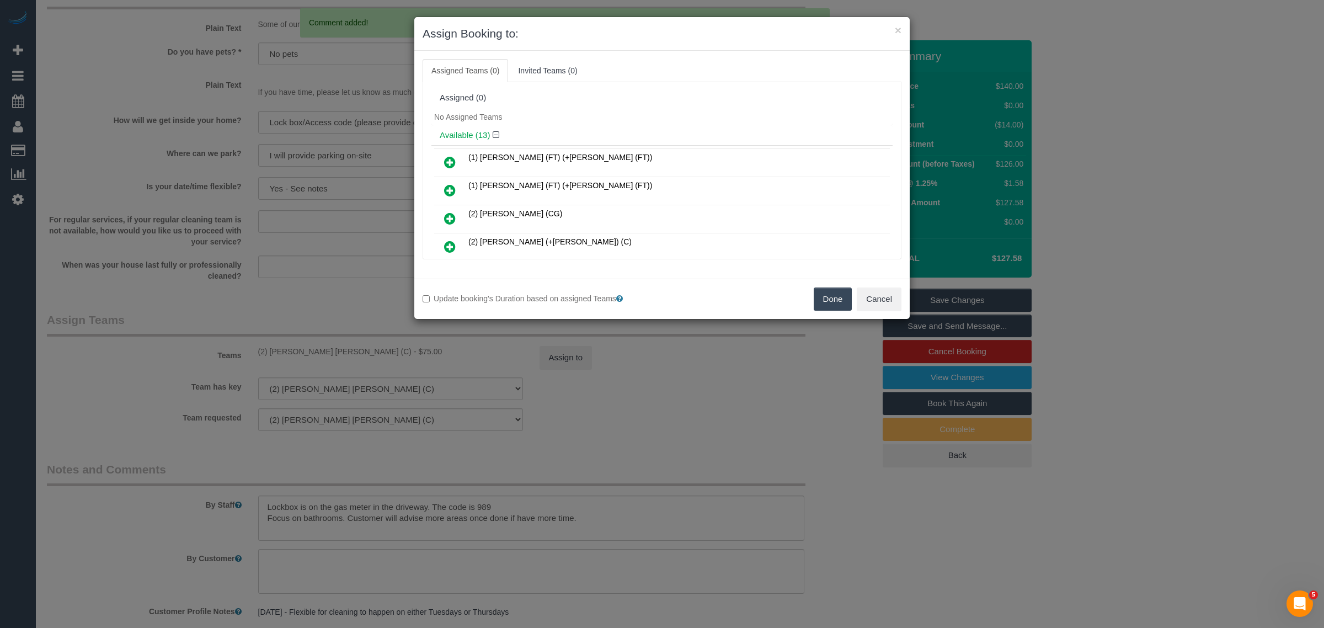
click at [837, 306] on button "Done" at bounding box center [833, 299] width 39 height 23
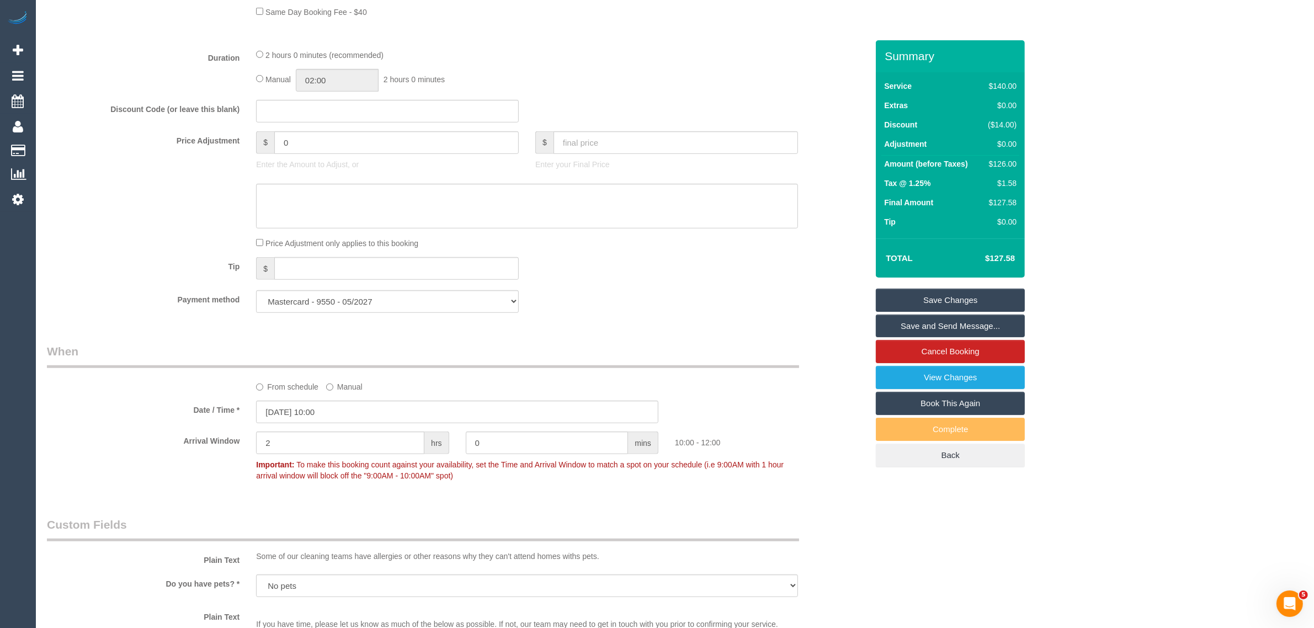
scroll to position [828, 0]
click at [456, 414] on input "25/09/2025 10:00" at bounding box center [457, 411] width 402 height 23
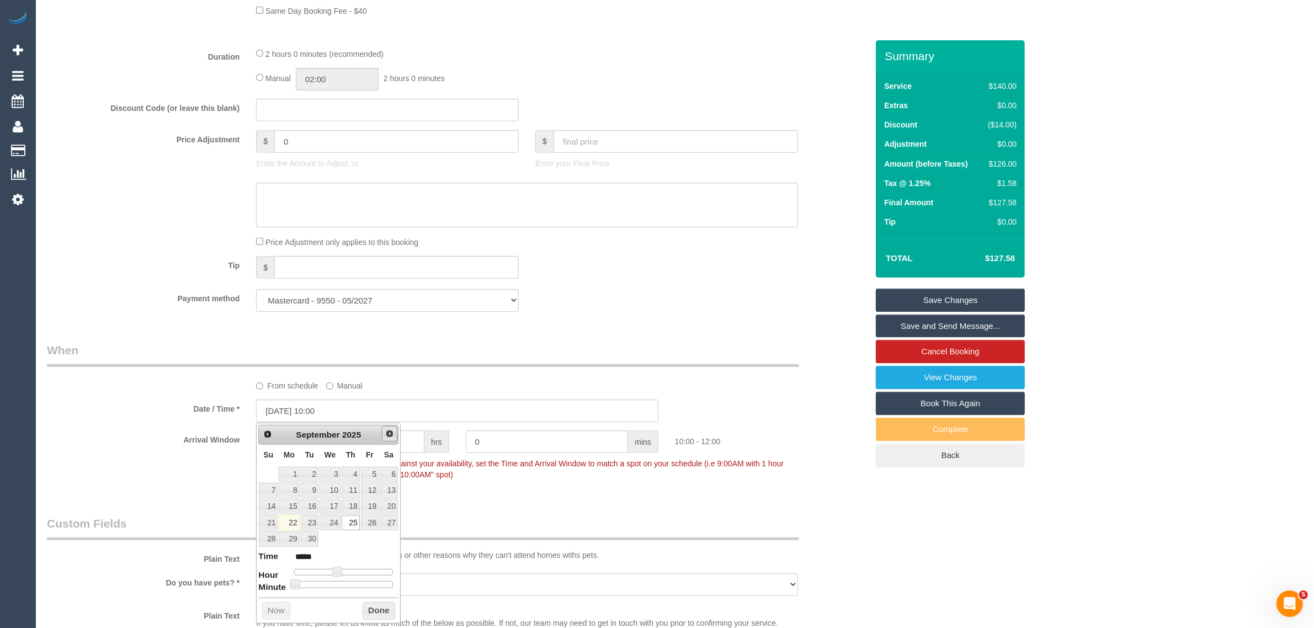
click at [392, 430] on span "Next" at bounding box center [389, 433] width 9 height 9
click at [354, 476] on link "2" at bounding box center [351, 474] width 18 height 15
type input "02/10/2025 10:00"
click at [613, 332] on div "Who Email* jamesaviaz@gmail.com Name * James Aviaz Where Address* 30/85c clyde …" at bounding box center [457, 362] width 837 height 2298
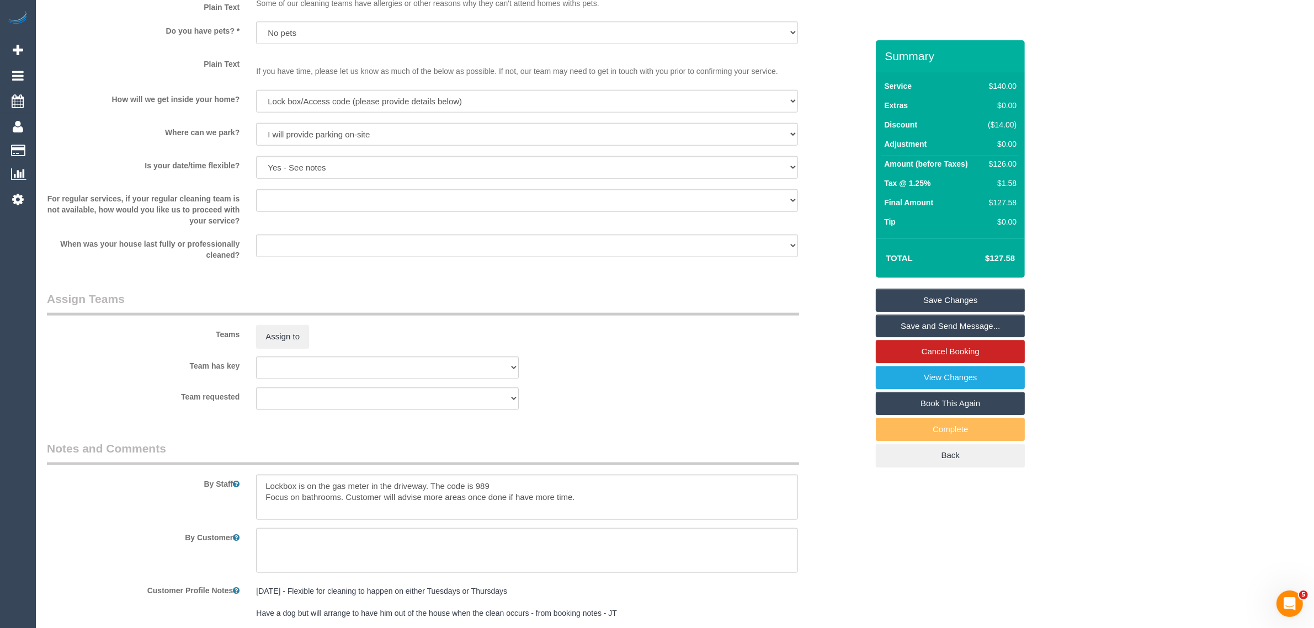
scroll to position [1656, 0]
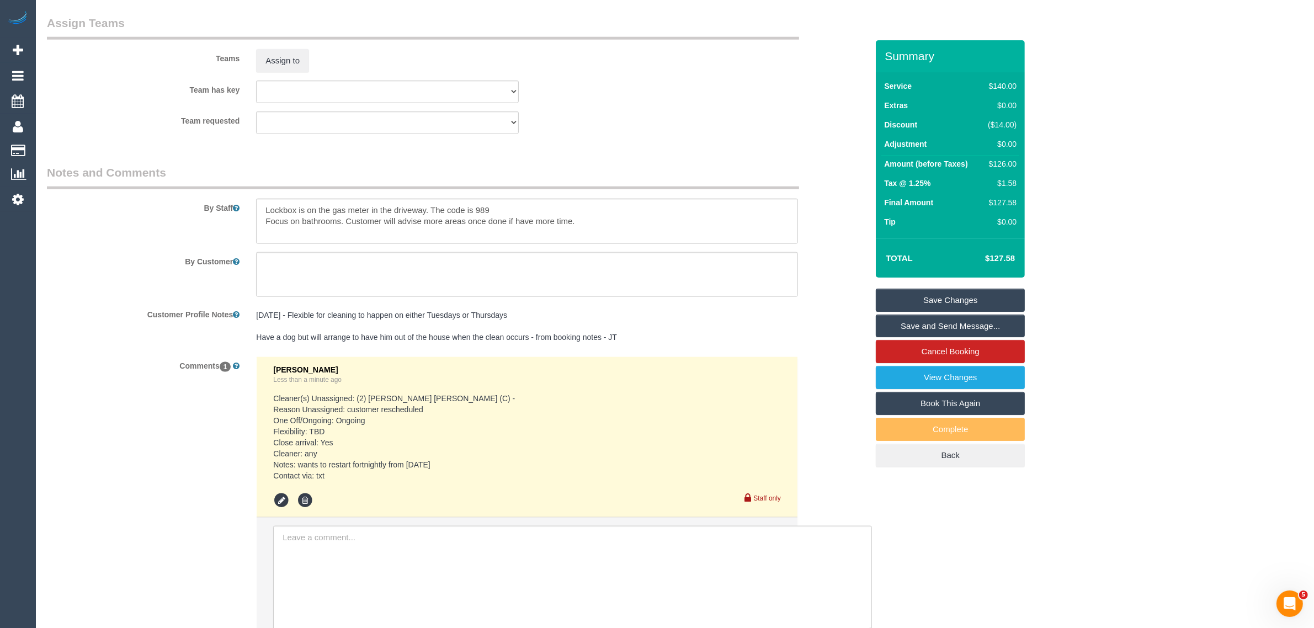
click at [922, 305] on link "Save Changes" at bounding box center [950, 300] width 149 height 23
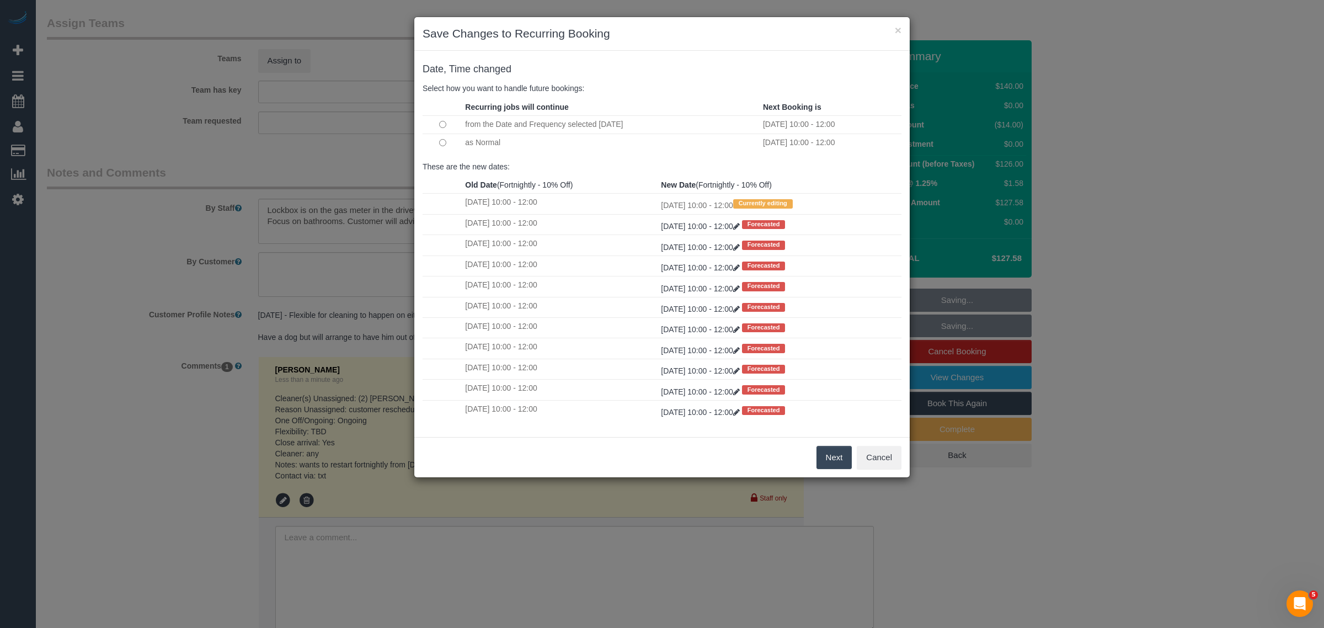
click at [826, 462] on button "Next" at bounding box center [835, 457] width 36 height 23
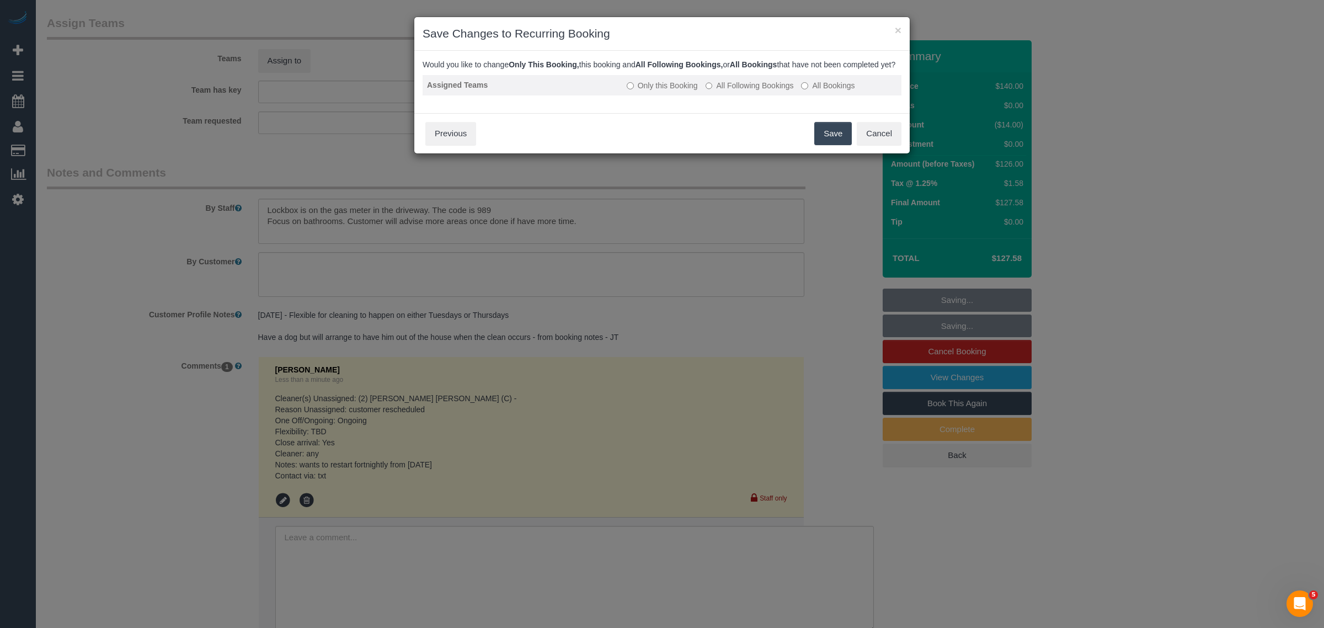
click at [778, 91] on label "All Following Bookings" at bounding box center [750, 85] width 88 height 11
click at [833, 145] on button "Save" at bounding box center [834, 133] width 38 height 23
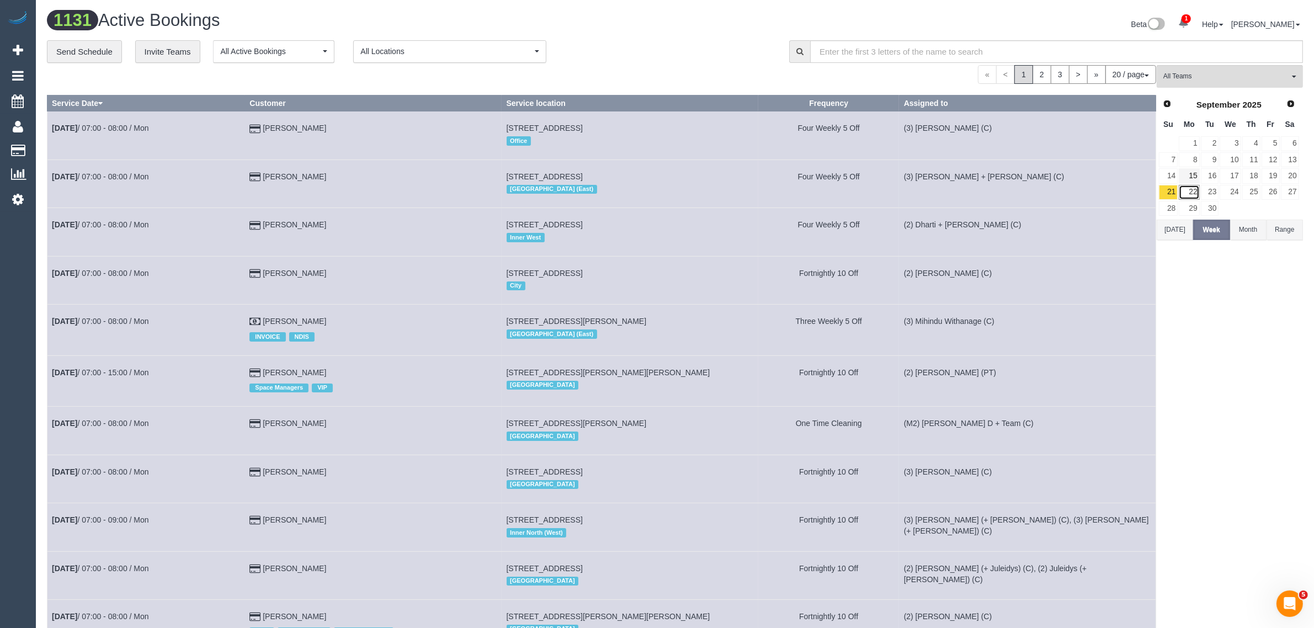
click at [1190, 186] on link "22" at bounding box center [1189, 192] width 20 height 15
click at [1249, 73] on span "All Teams" at bounding box center [1226, 76] width 126 height 9
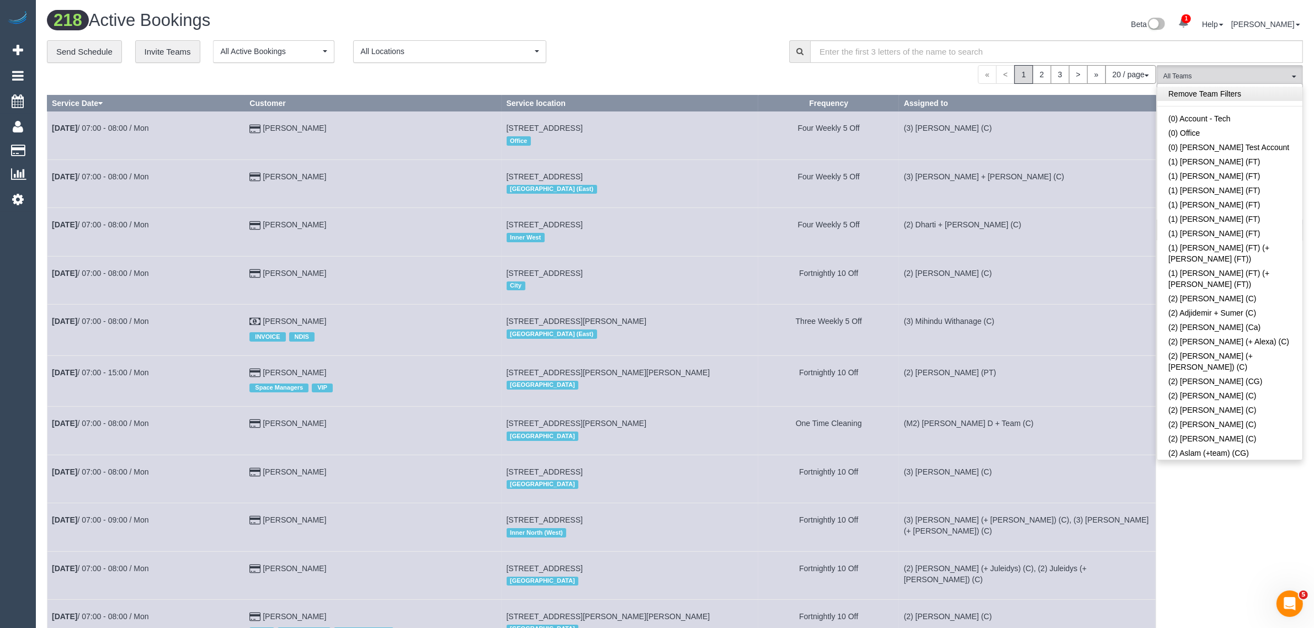
click at [1245, 98] on link "Remove Team Filters" at bounding box center [1229, 94] width 145 height 14
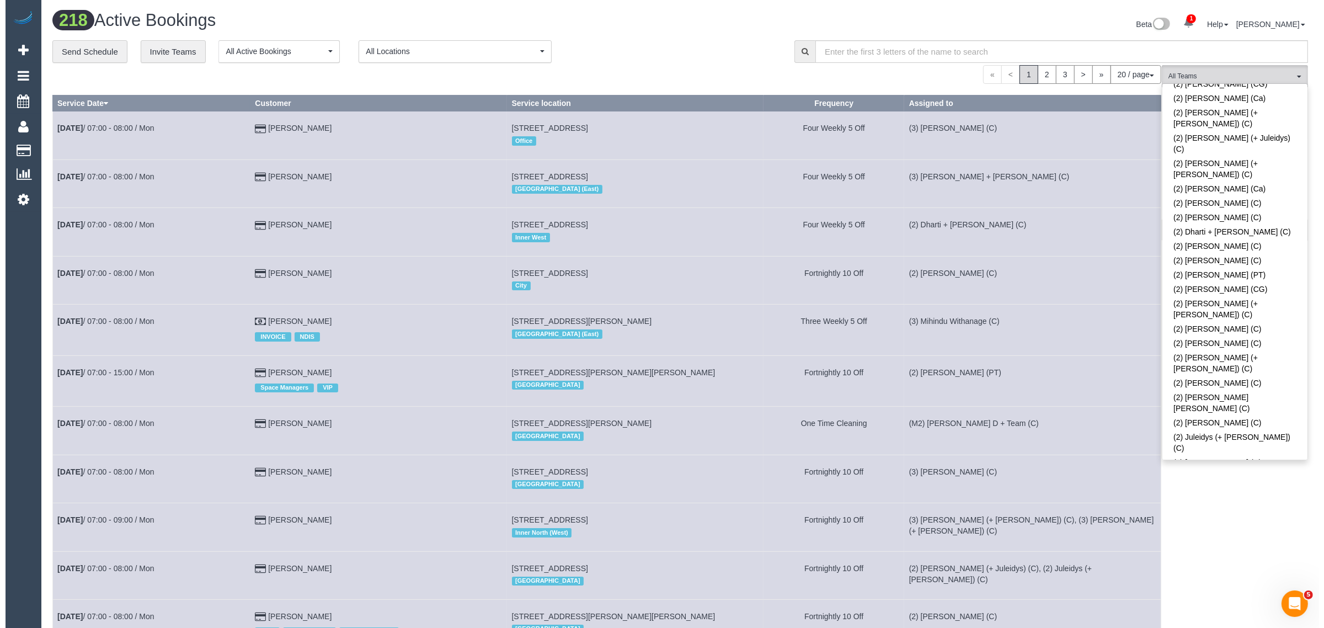
scroll to position [1822, 0]
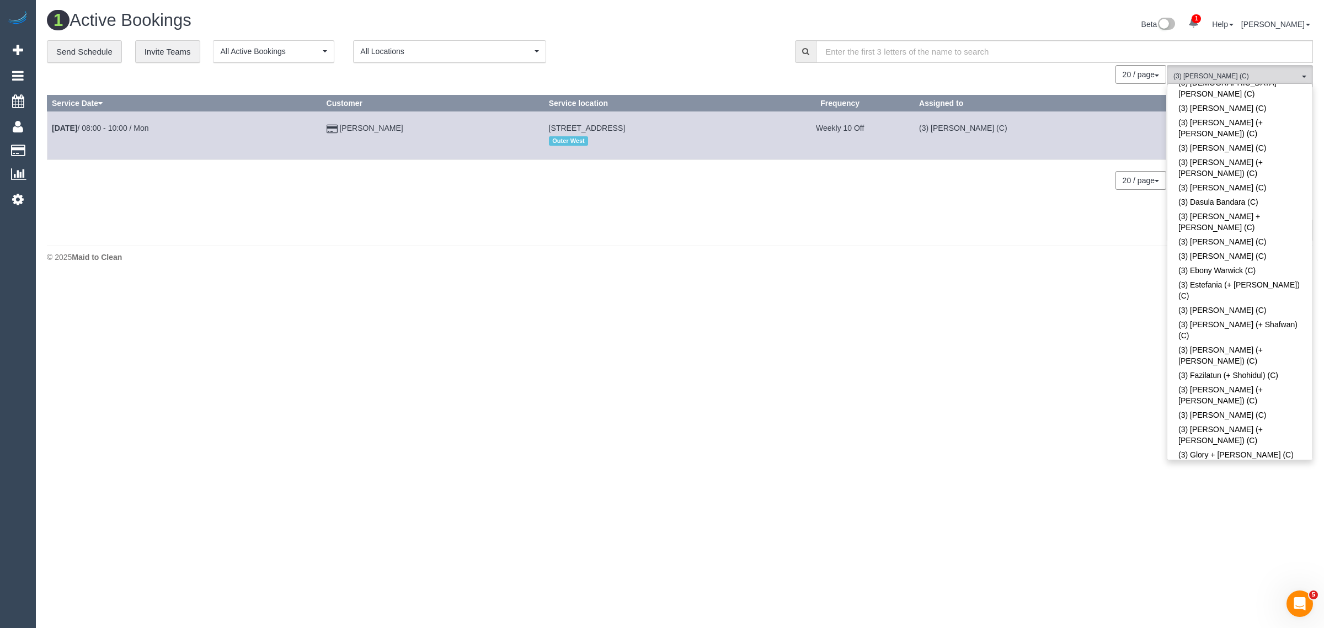
click at [630, 221] on div "0 Bookings found. We couldn't find any bookings that matched your search. Creat…" at bounding box center [607, 152] width 1120 height 174
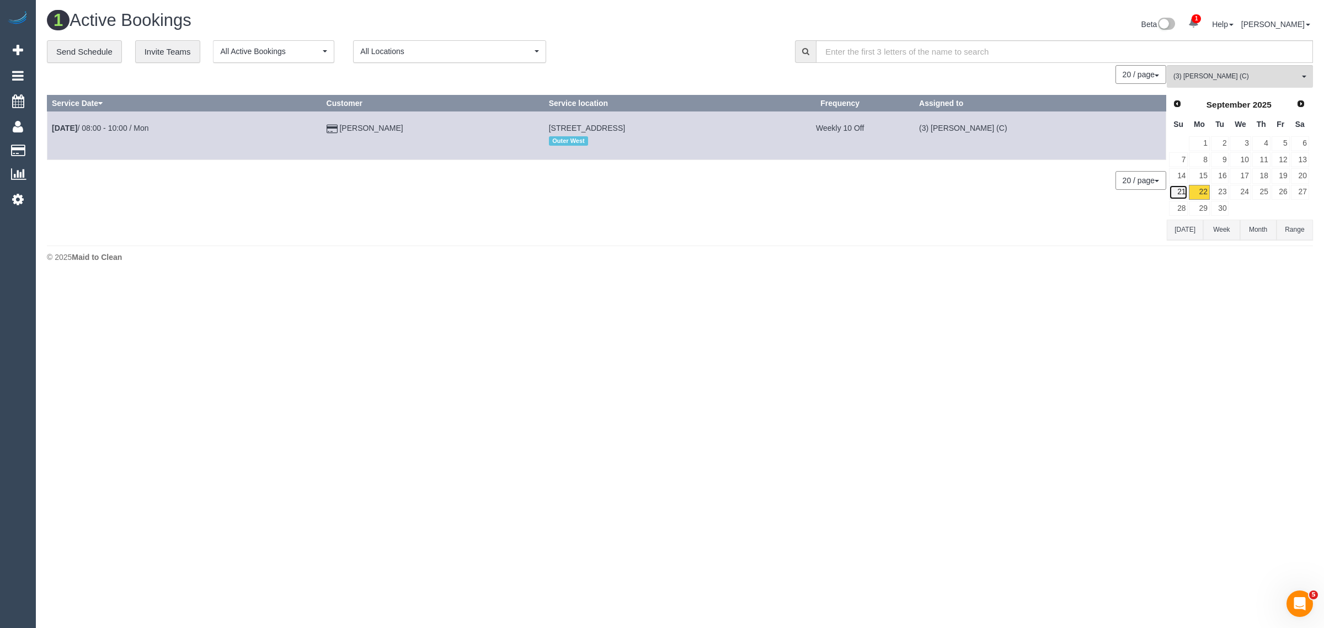
click at [1181, 191] on link "21" at bounding box center [1178, 192] width 19 height 15
click at [1207, 196] on link "22" at bounding box center [1199, 192] width 20 height 15
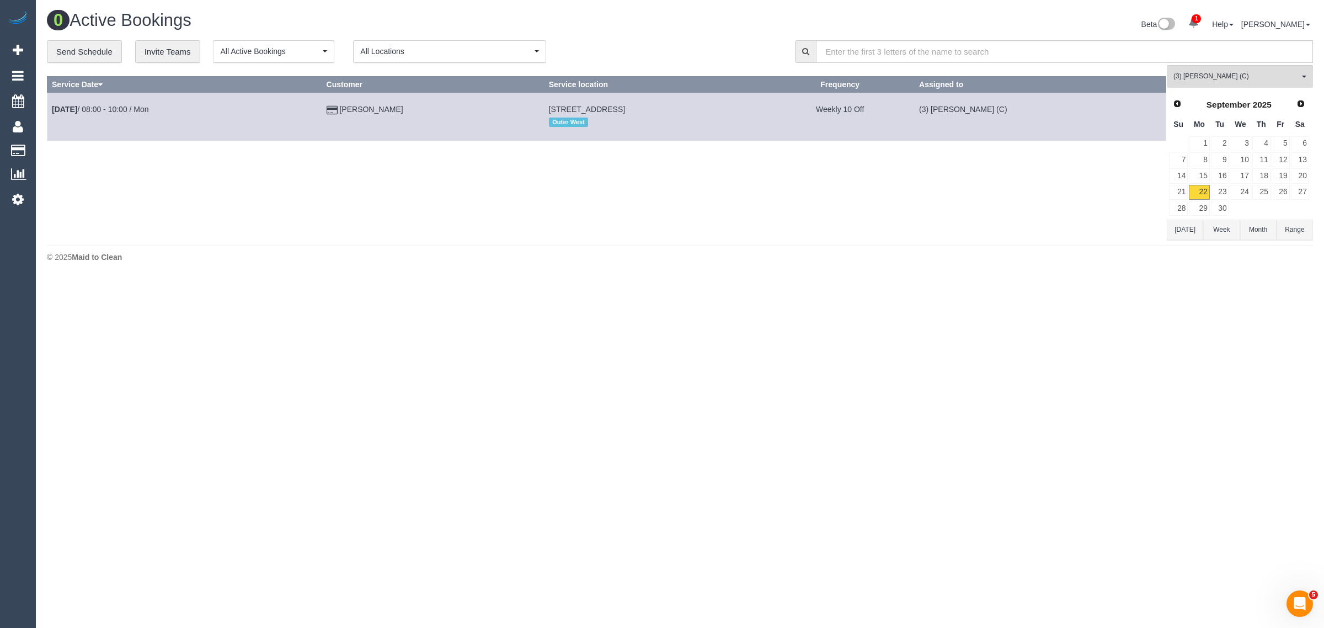
click at [949, 311] on body "1 Beta Your Notifications You have 0 alerts × You have 86 to charge for 20/09/2…" at bounding box center [662, 314] width 1324 height 628
drag, startPoint x: 425, startPoint y: 108, endPoint x: 51, endPoint y: 108, distance: 373.6
click at [51, 108] on tr "Sep 22nd / 08:00 - 10:00 / Mon Noah O'Connor 20 Argenta Parkway, Tarneit, Melbo…" at bounding box center [606, 117] width 1119 height 48
copy tr "Sep 22nd / 08:00 - 10:00 / Mon Noah O'Connor"
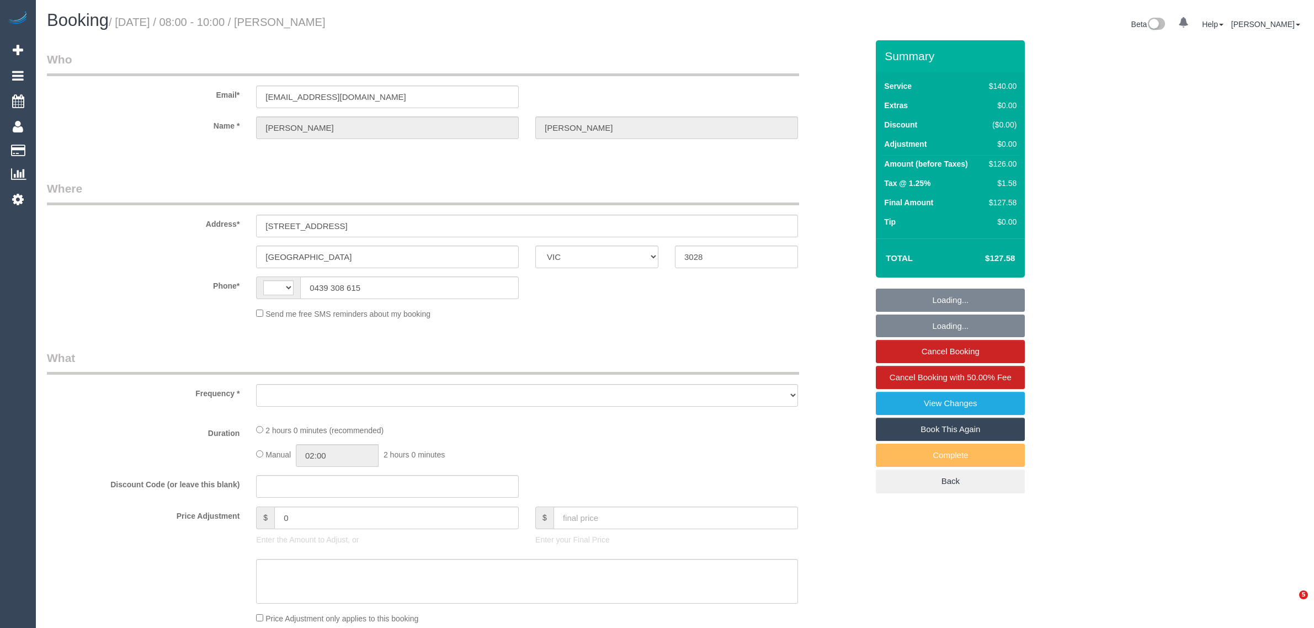
select select "VIC"
select select "string:AU"
select select "object:580"
select select "string:stripe-pm_1RaCsW2GScqysDRVUwyO7iR6"
select select "number:29"
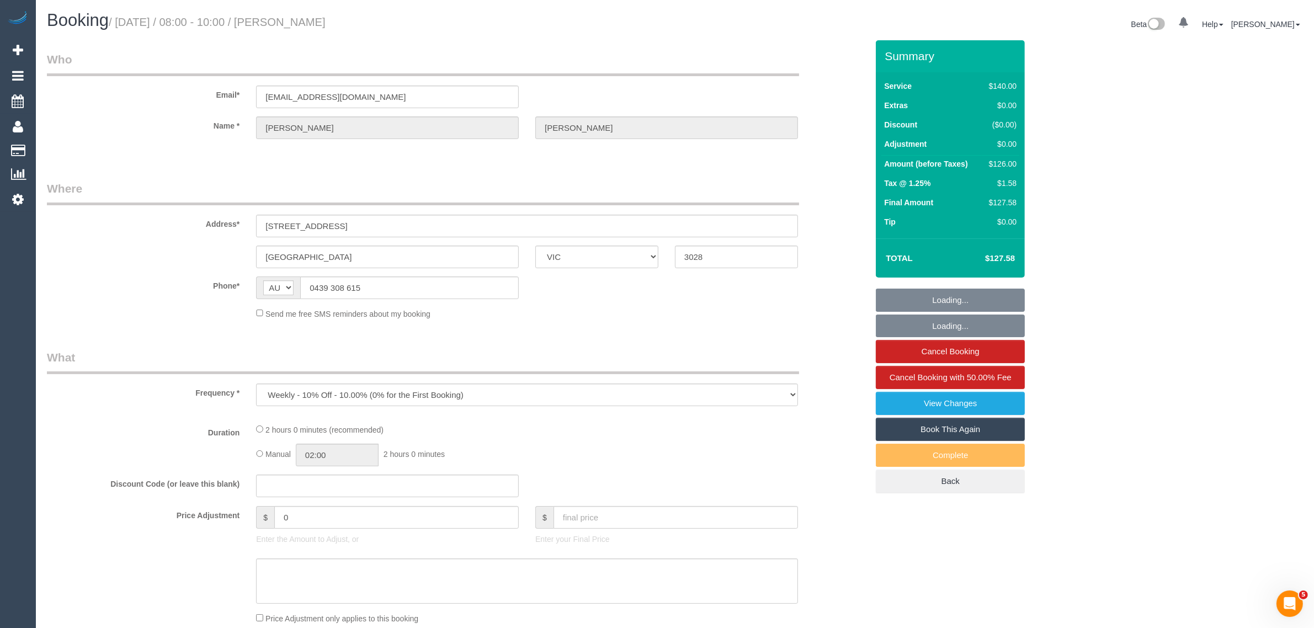
select select "number:14"
select select "number:19"
select select "number:22"
select select "number:34"
select select "number:12"
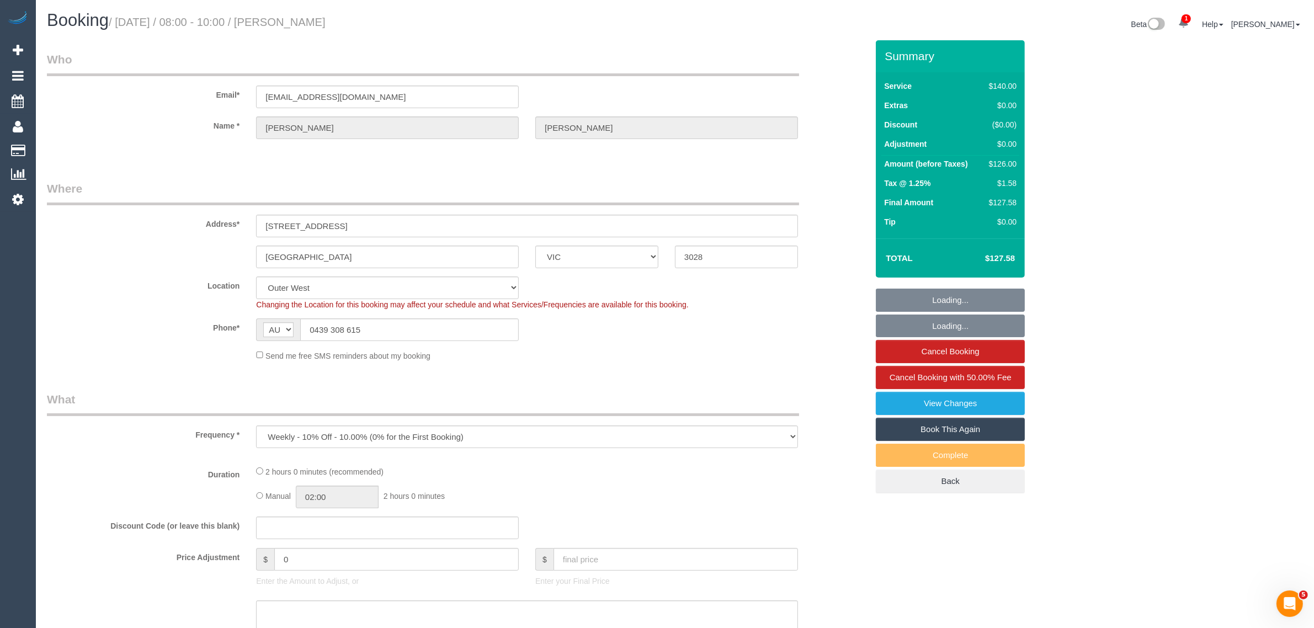
select select "object:901"
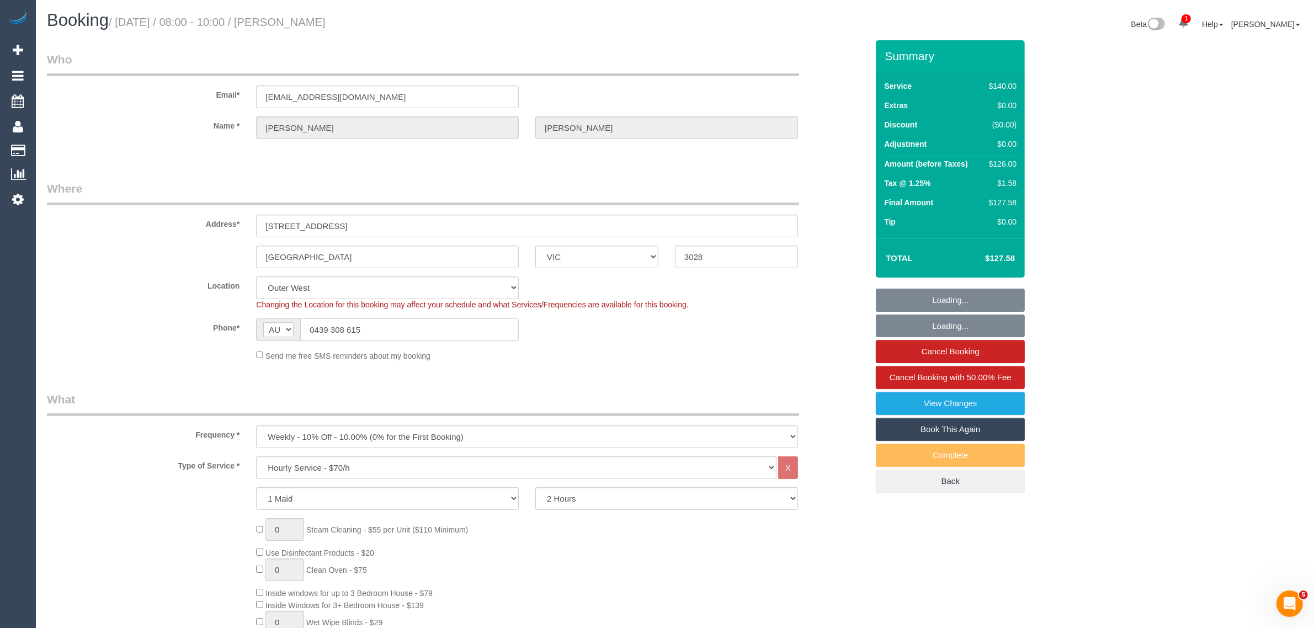
click at [413, 327] on input "0439 308 615" at bounding box center [409, 329] width 219 height 23
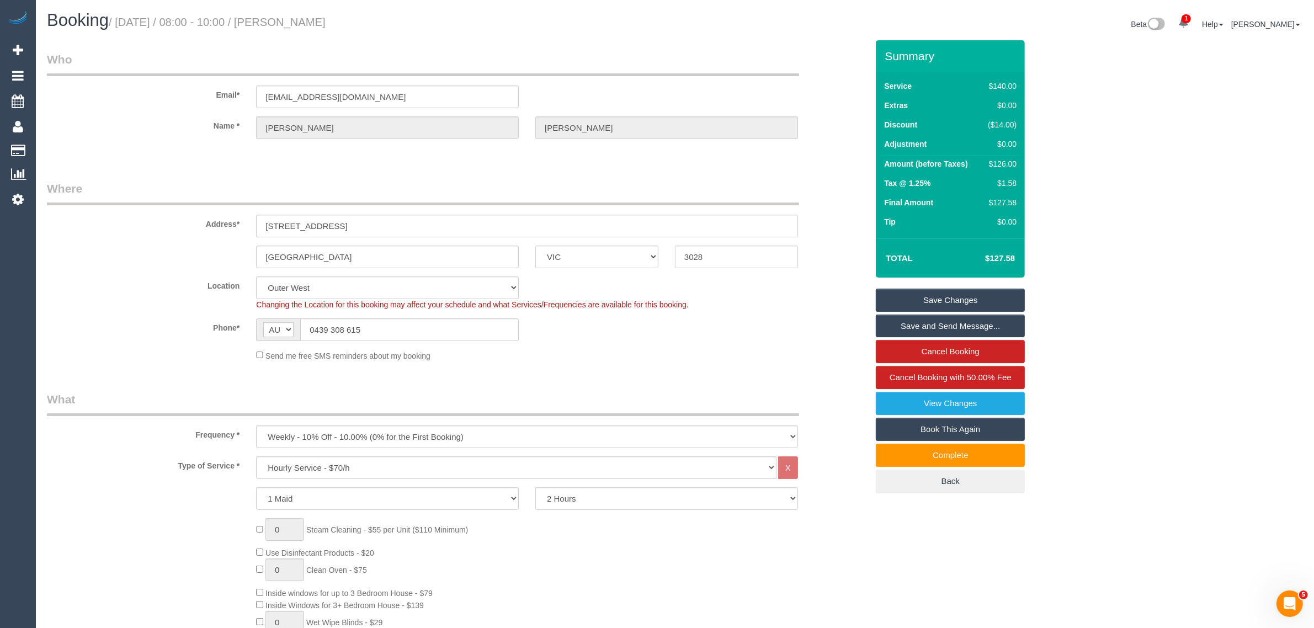
drag, startPoint x: 144, startPoint y: 337, endPoint x: 201, endPoint y: 354, distance: 59.7
click at [144, 337] on div "Phone* AF AL DZ AD AO AI AQ AG AR AM AW AU AT AZ BS BH BD BB BY BE BZ BJ BM BT …" at bounding box center [457, 329] width 837 height 23
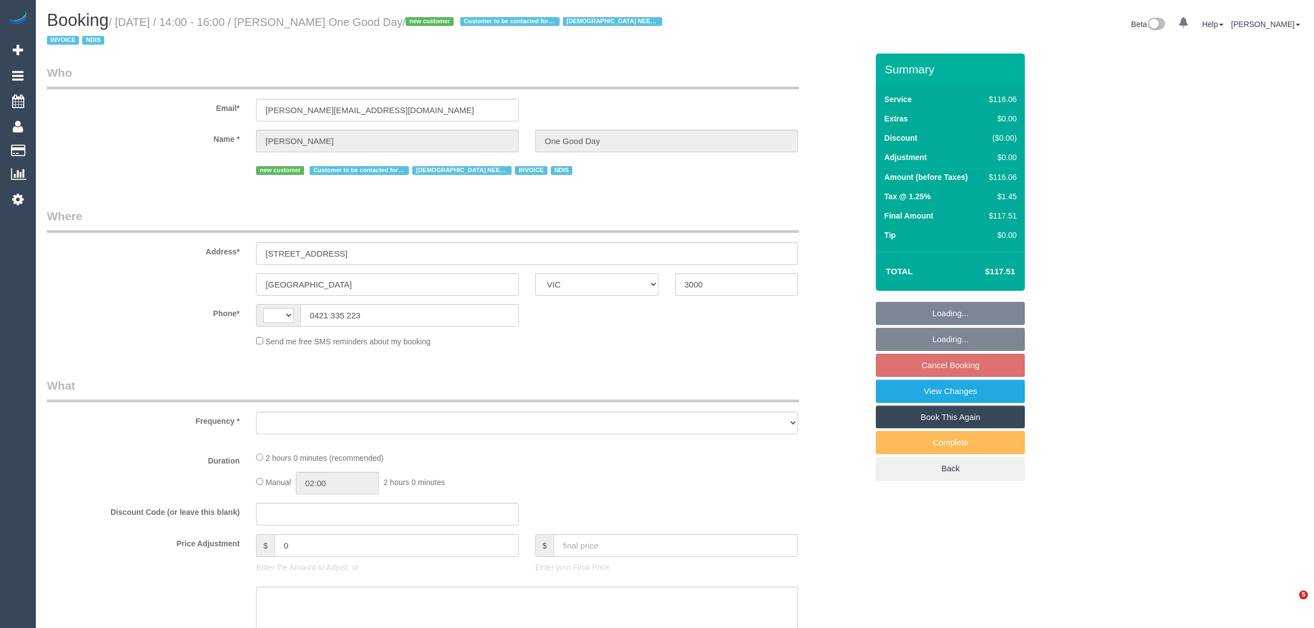
select select "VIC"
select select "number:28"
select select "number:14"
select select "number:20"
select select "number:36"
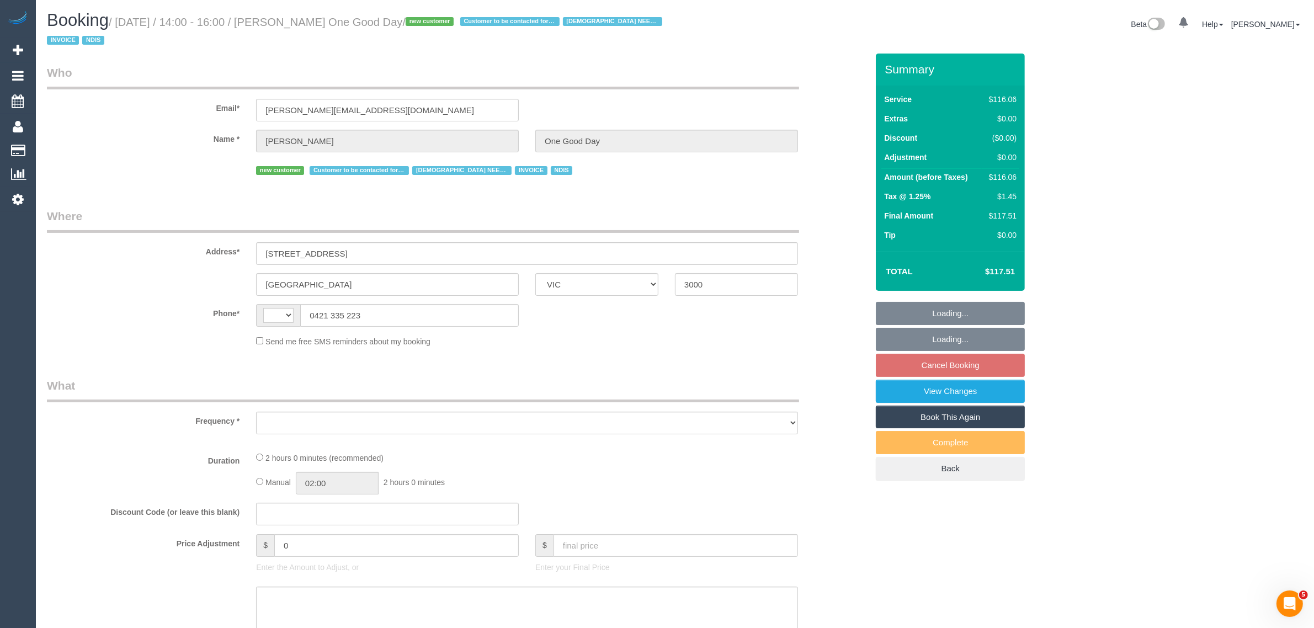
select select "string:AU"
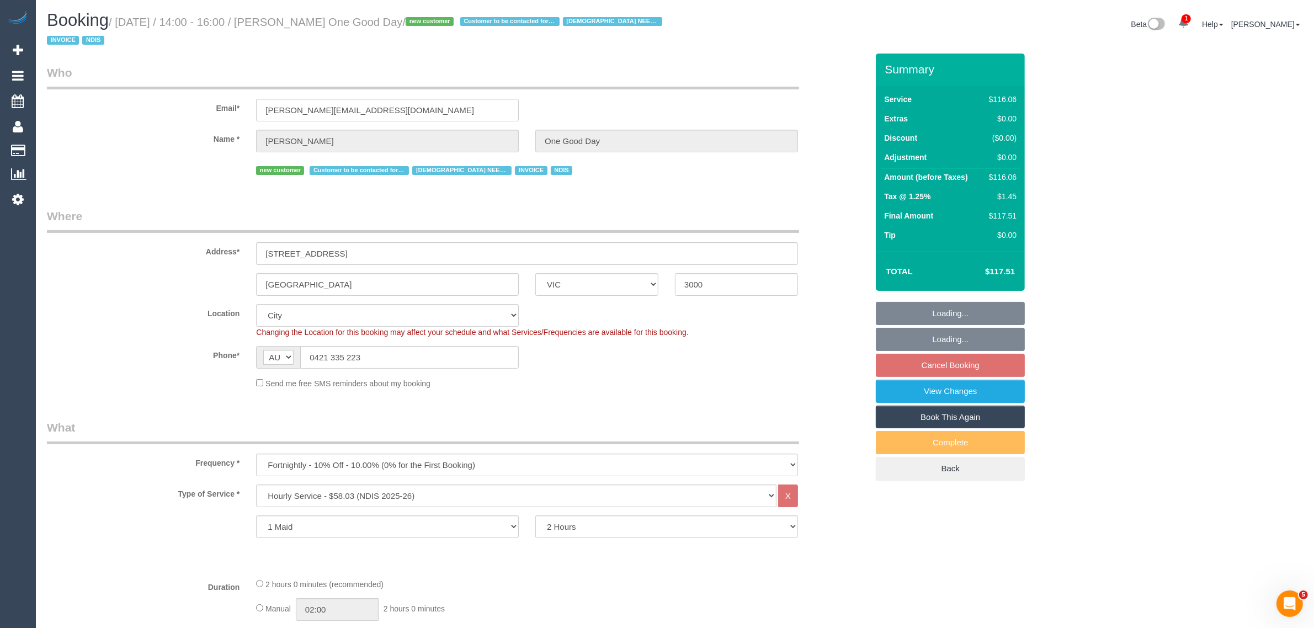
select select "object:1161"
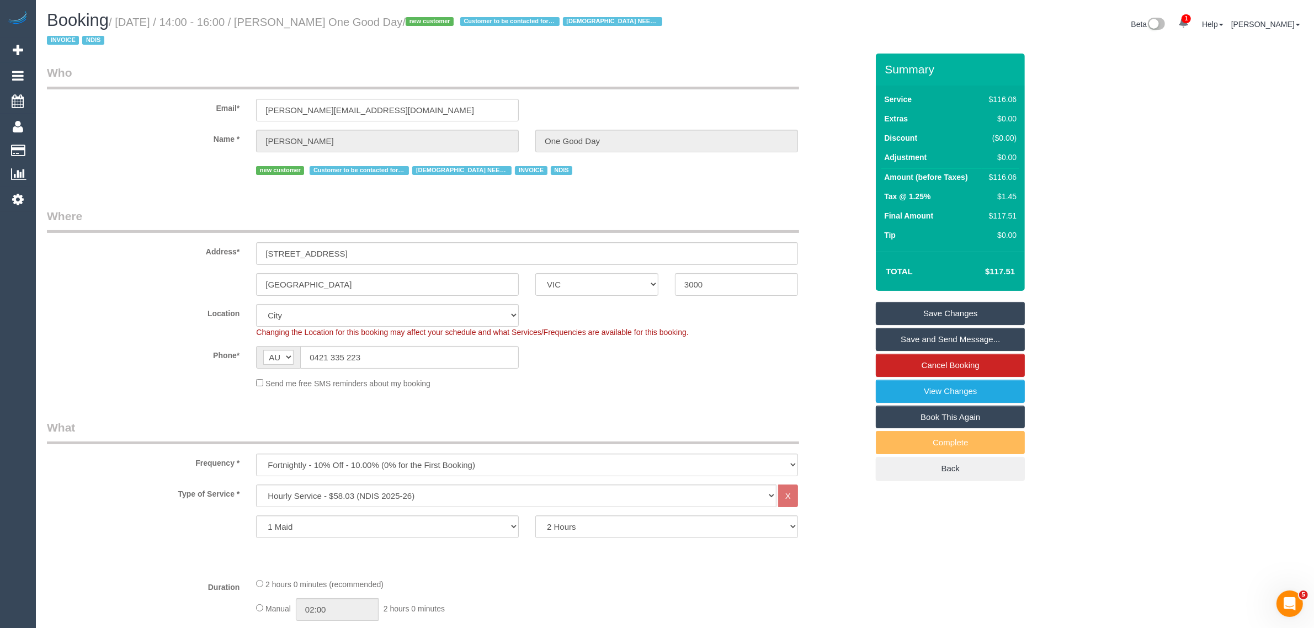
click at [119, 175] on div "new customer Customer to be contacted for any changes FEMALE NEEDED INVOICE NDIS" at bounding box center [457, 169] width 837 height 17
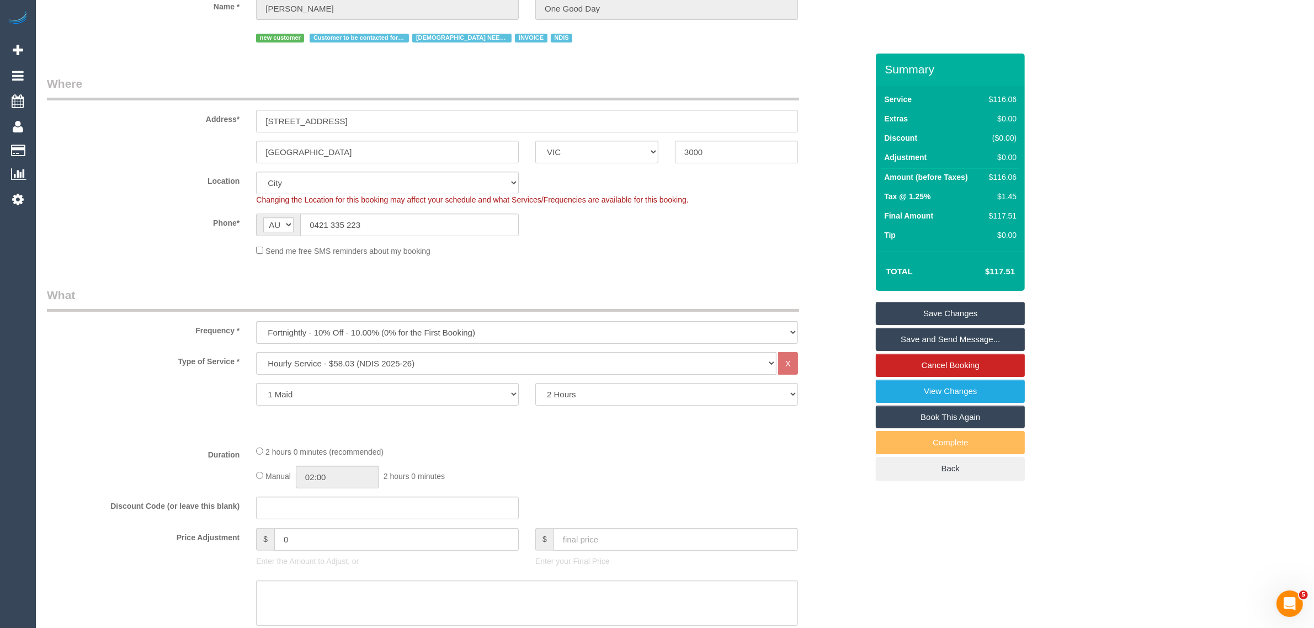
scroll to position [17, 0]
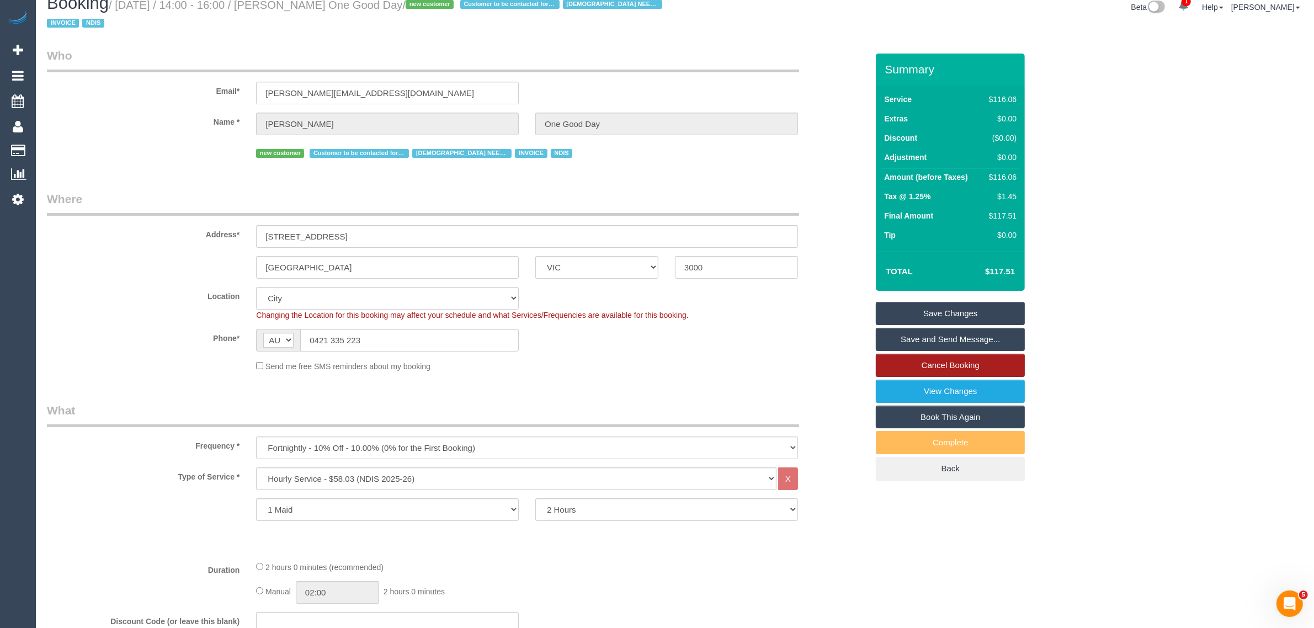
click at [917, 360] on link "Cancel Booking" at bounding box center [950, 365] width 149 height 23
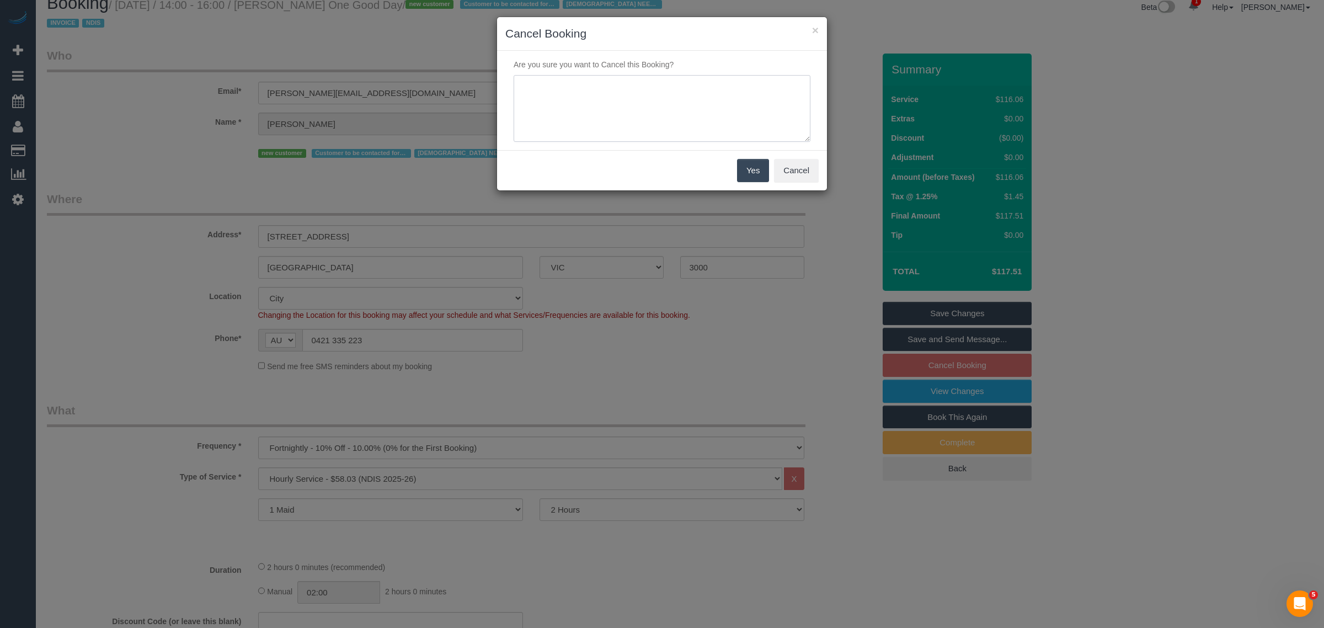
click at [629, 131] on textarea at bounding box center [662, 108] width 297 height 67
type textarea "Customer said she did not book for a clean via SMS - KA"
click at [754, 166] on button "Yes" at bounding box center [753, 170] width 32 height 23
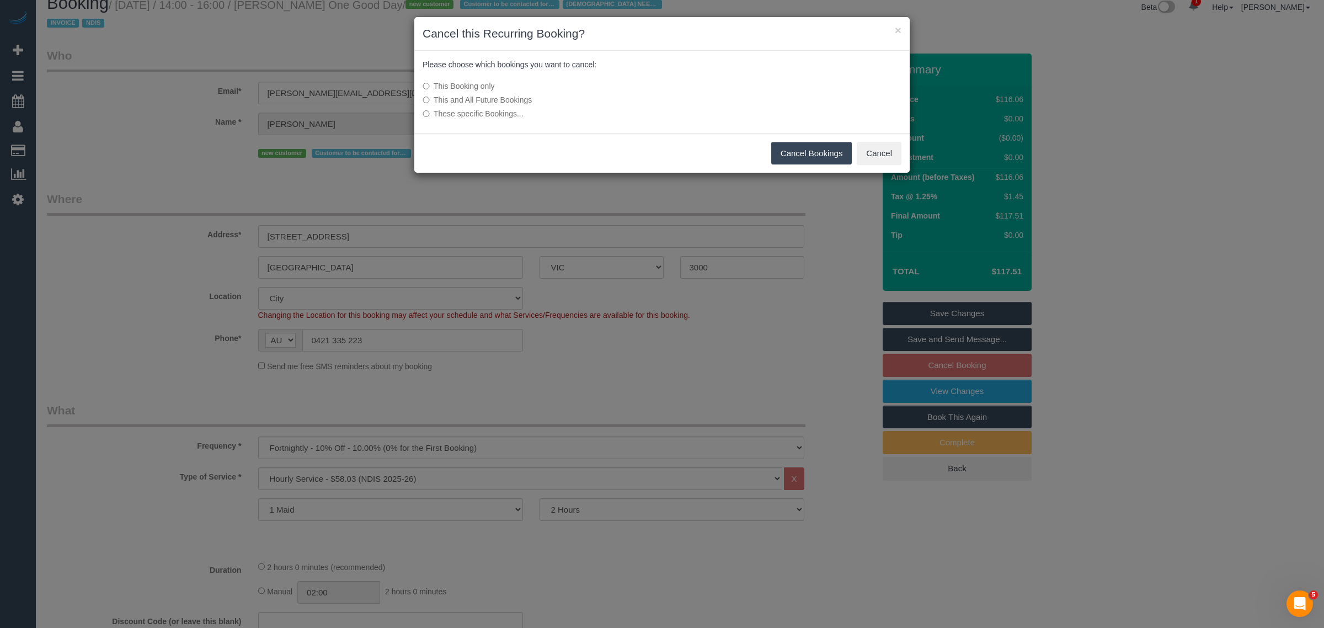
click at [801, 150] on button "Cancel Bookings" at bounding box center [811, 153] width 81 height 23
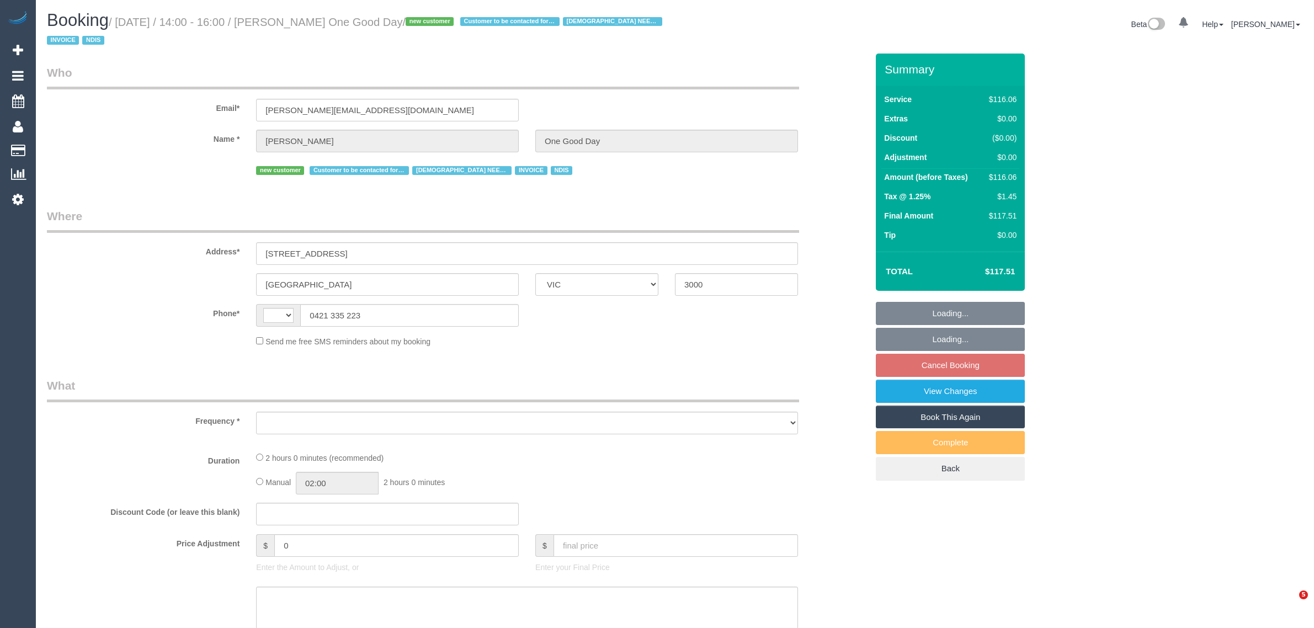
select select "VIC"
select select "object:301"
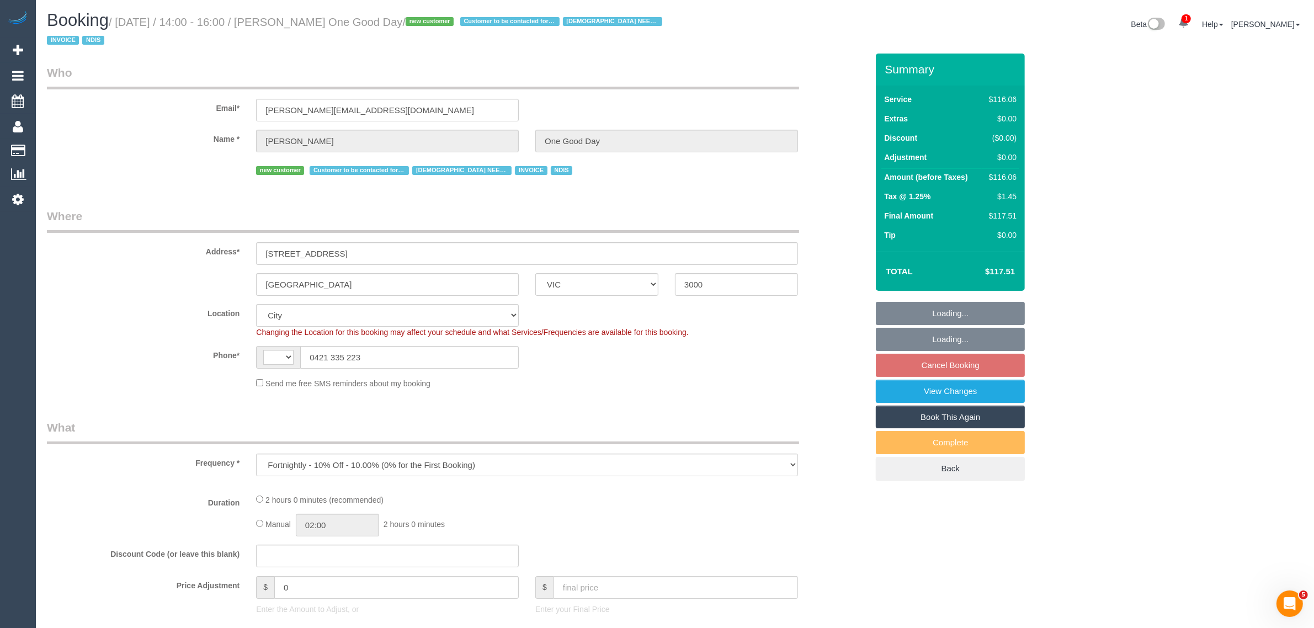
select select "string:AU"
select select "number:28"
select select "number:14"
select select "number:20"
select select "number:36"
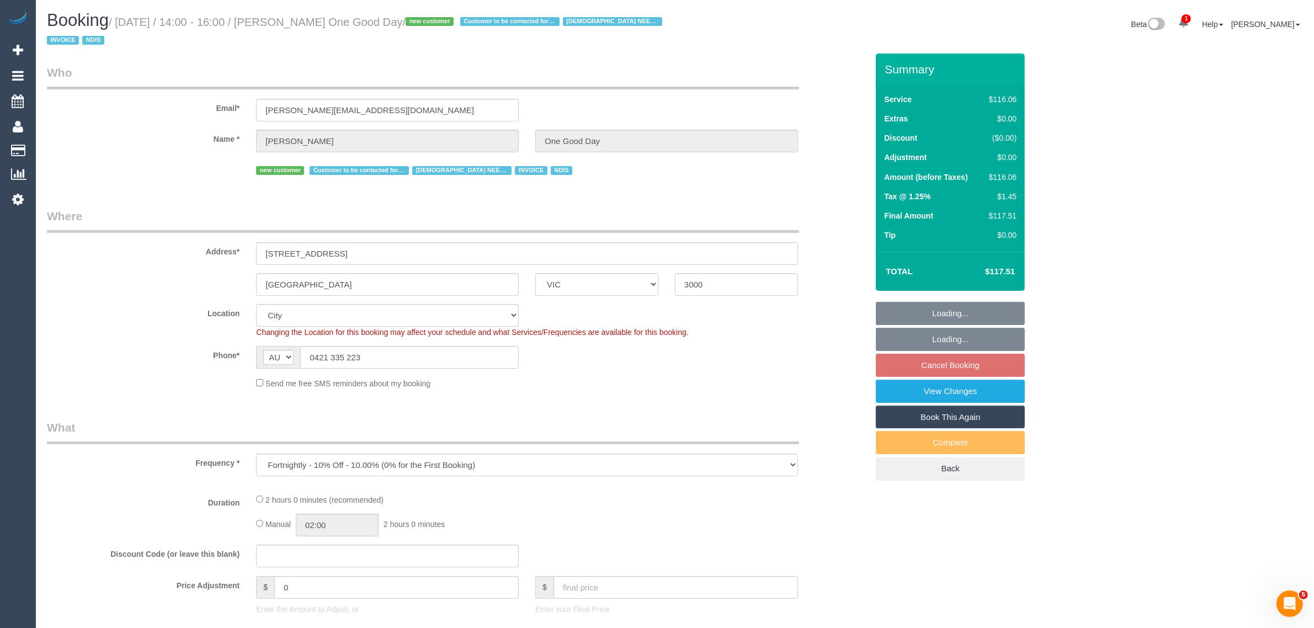
select select "object:699"
select select "spot5"
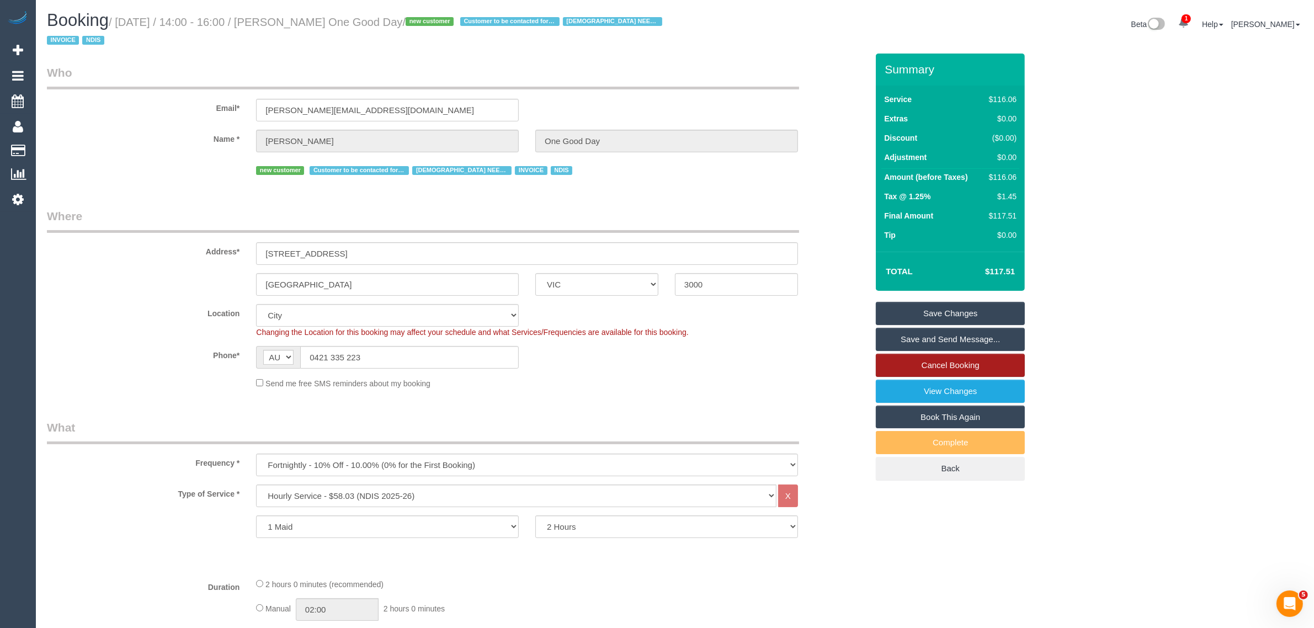
click at [975, 365] on link "Cancel Booking" at bounding box center [950, 365] width 149 height 23
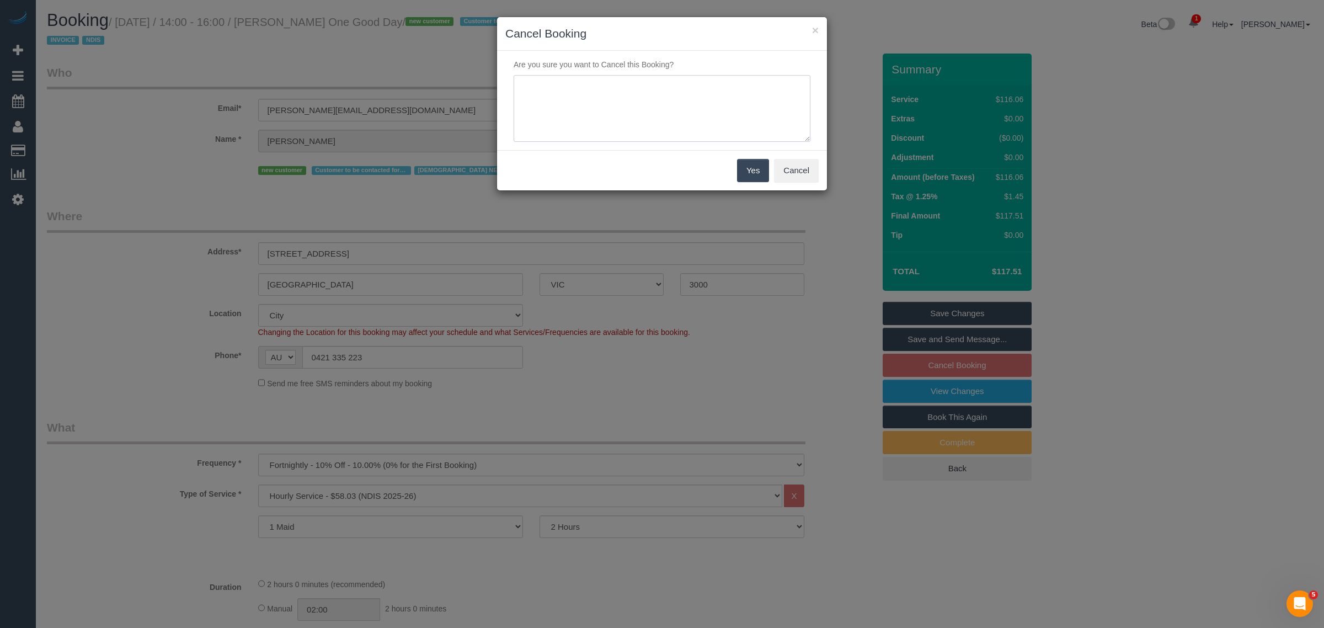
click at [643, 119] on textarea at bounding box center [662, 108] width 297 height 67
type textarea "customer wants to cancel ongoing via txt - KA"
click at [757, 173] on button "Yes" at bounding box center [753, 170] width 32 height 23
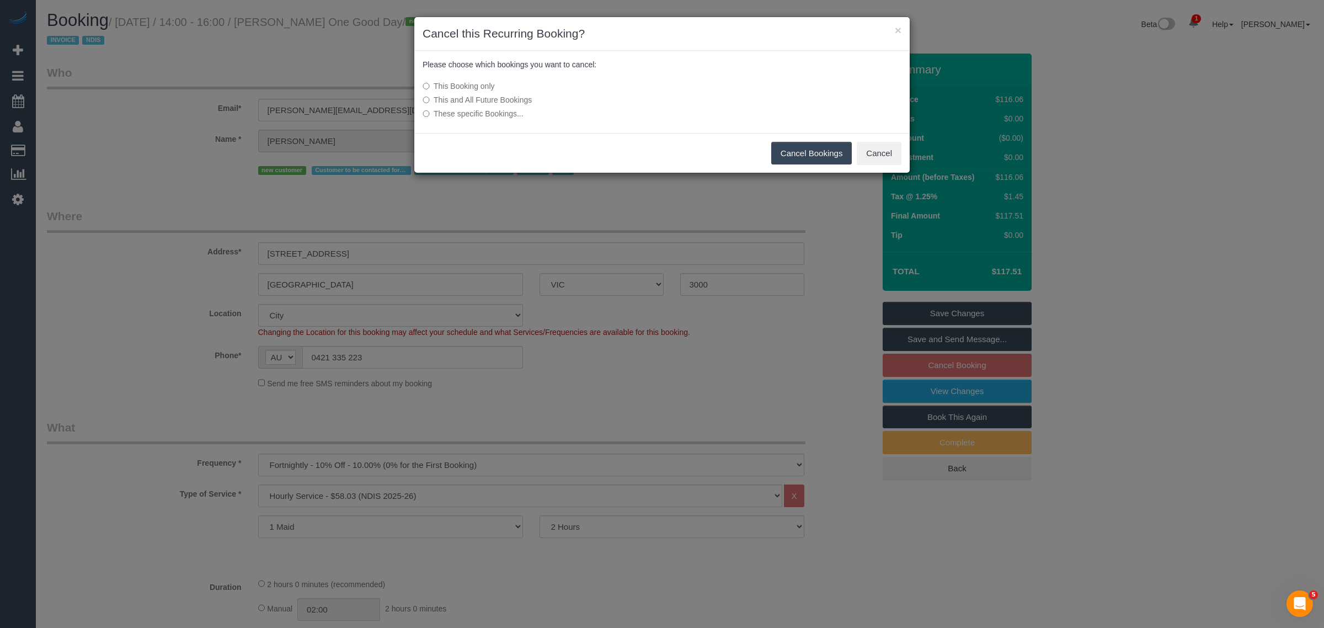
click at [821, 147] on button "Cancel Bookings" at bounding box center [811, 153] width 81 height 23
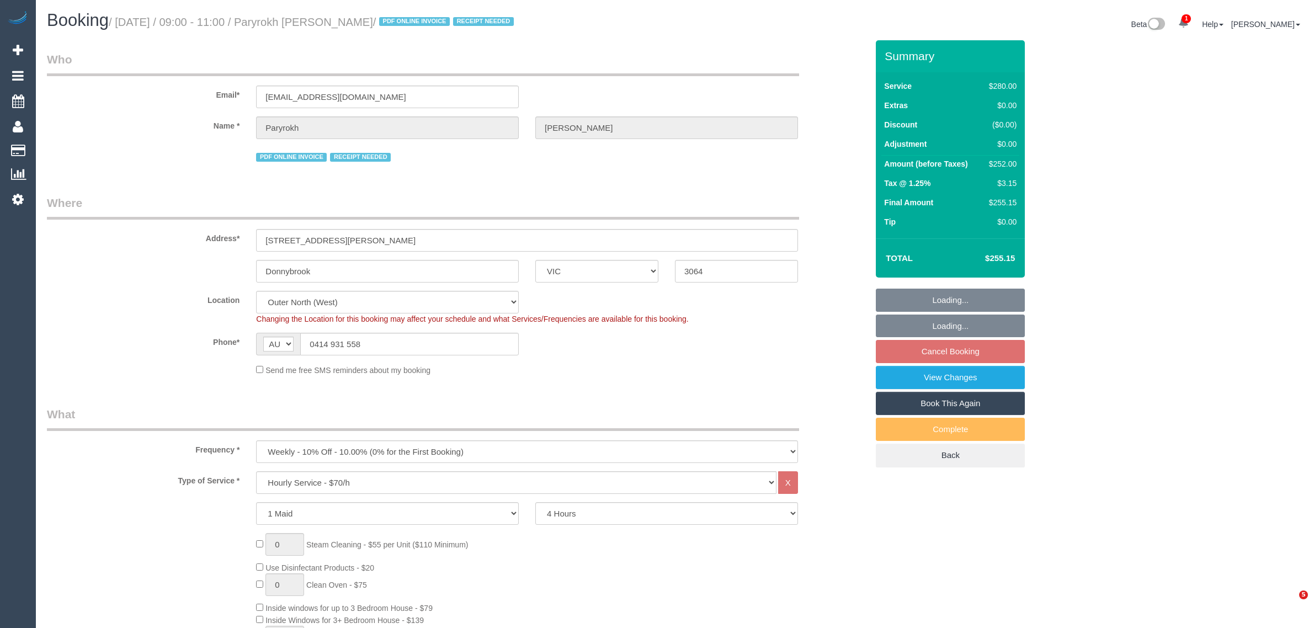
select select "VIC"
select select "240"
select select "number:29"
select select "number:14"
select select "number:19"
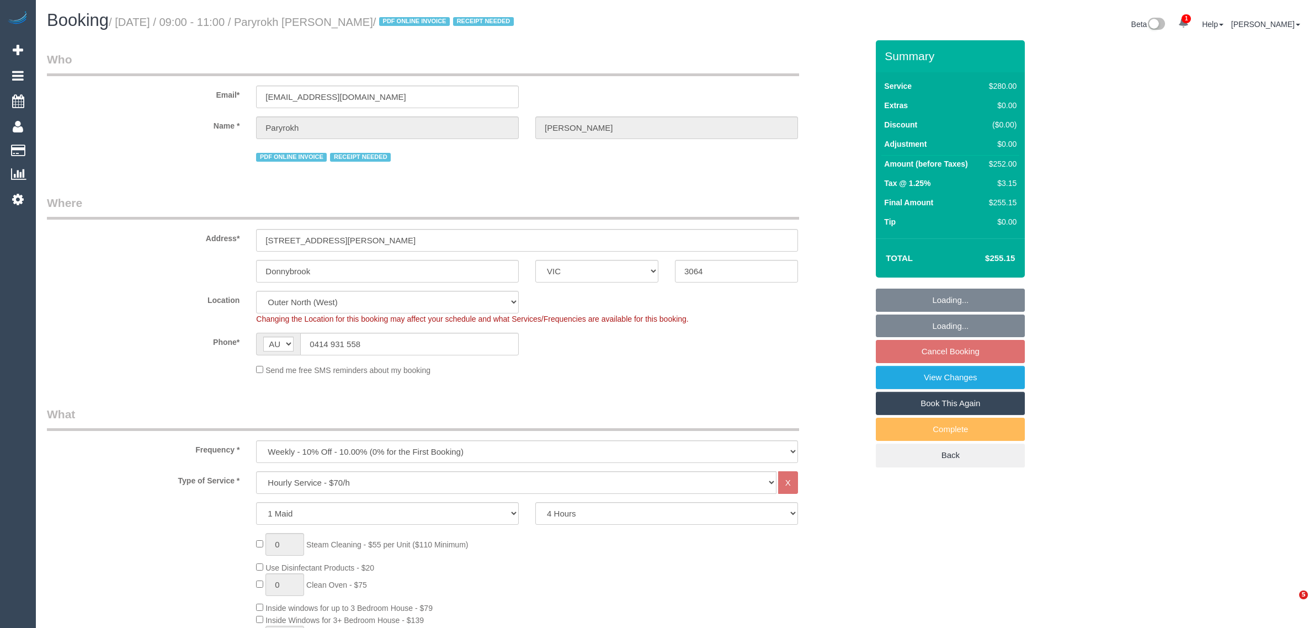
select select "number:22"
select select "number:34"
select select "object:867"
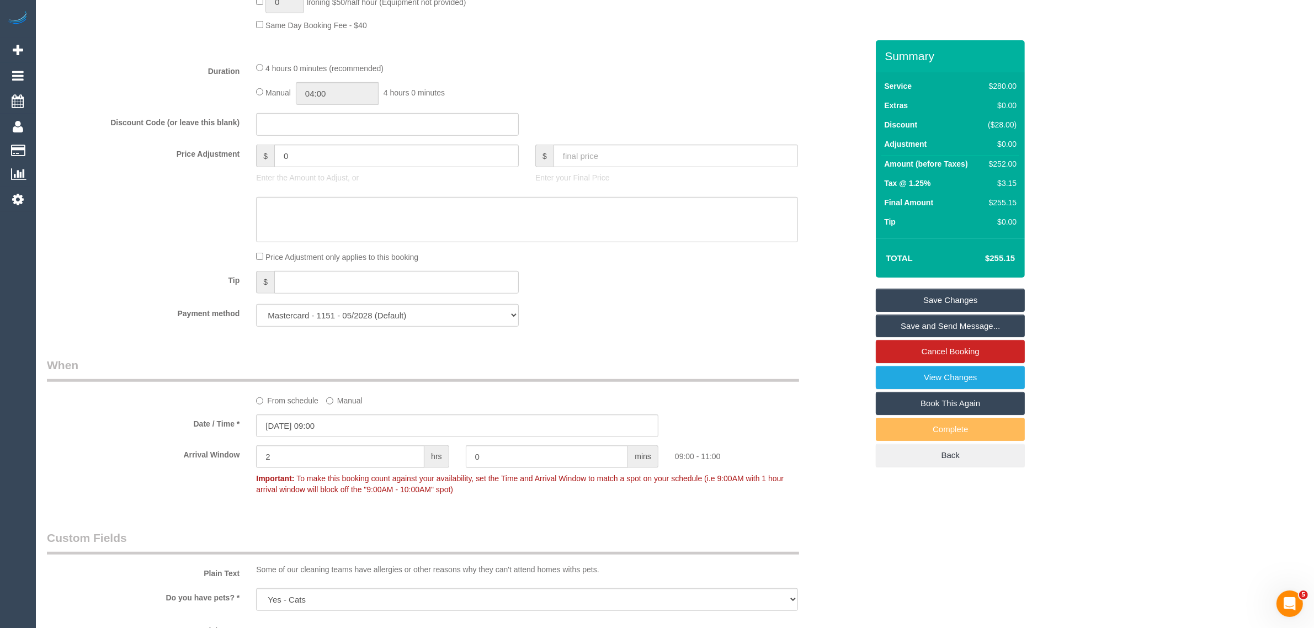
scroll to position [1104, 0]
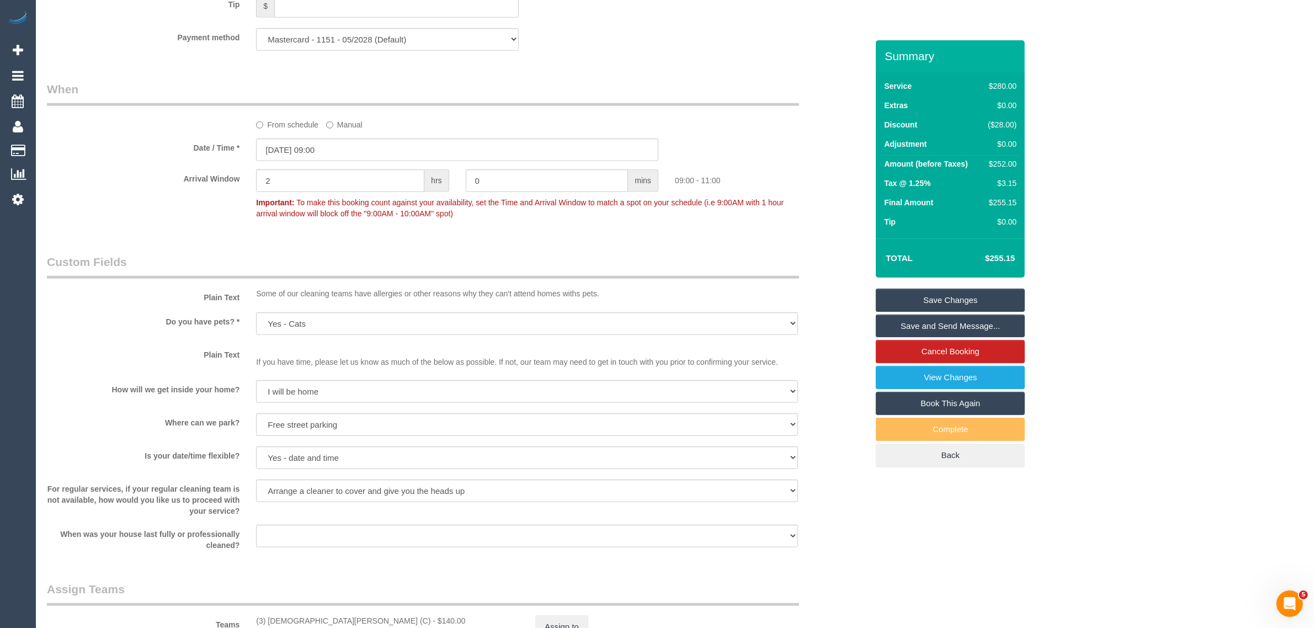
click at [265, 125] on label "From schedule" at bounding box center [287, 122] width 62 height 15
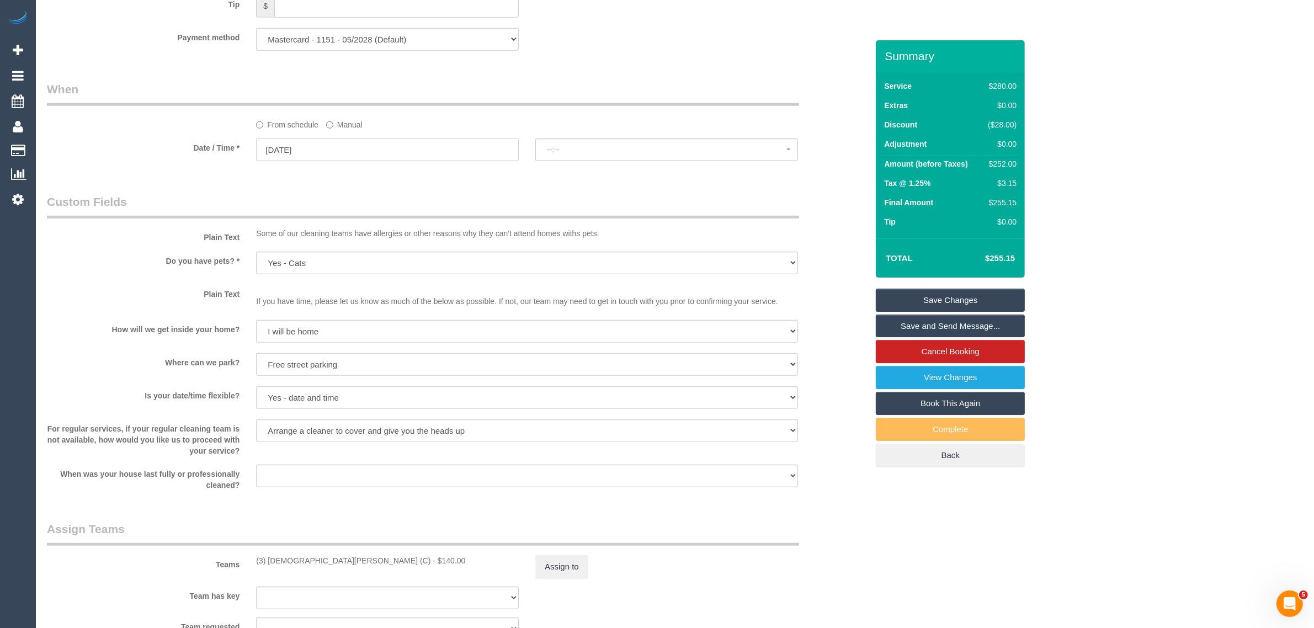
click at [331, 142] on input "26/09/2025" at bounding box center [387, 150] width 263 height 23
select select "spot13"
click at [638, 101] on legend "When" at bounding box center [423, 93] width 752 height 25
click at [550, 145] on span "No spots available" at bounding box center [667, 149] width 240 height 9
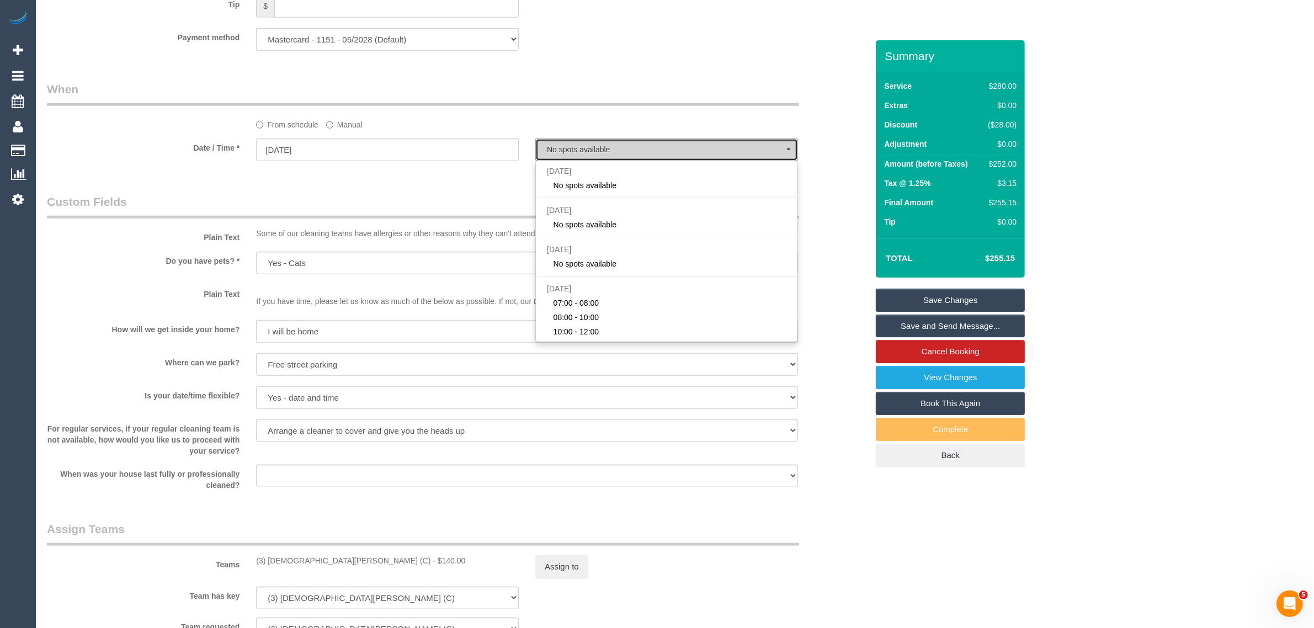
click at [550, 145] on span "No spots available" at bounding box center [667, 149] width 240 height 9
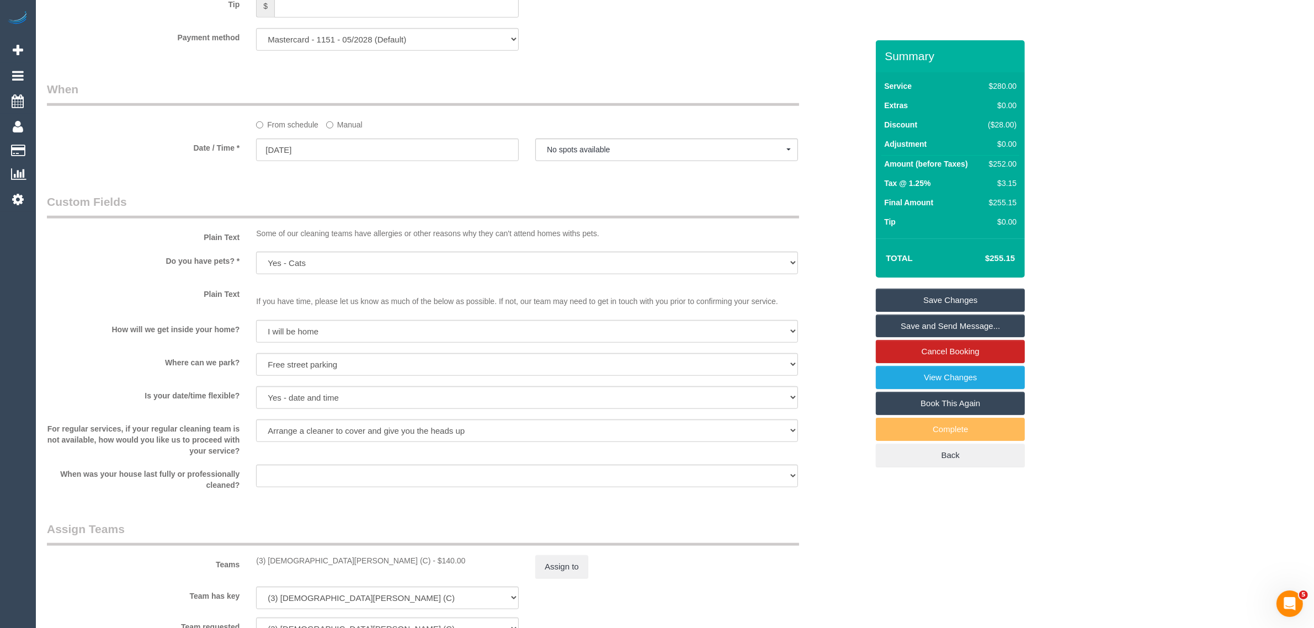
click at [529, 119] on div "From schedule Manual" at bounding box center [527, 122] width 558 height 15
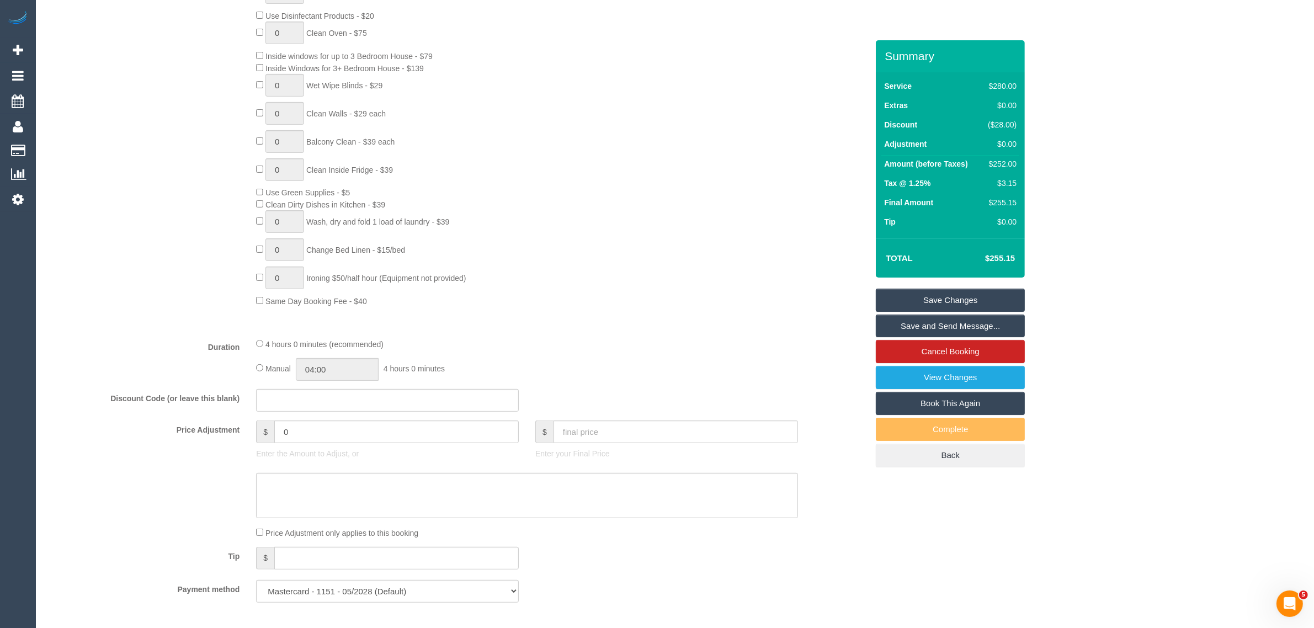
scroll to position [828, 0]
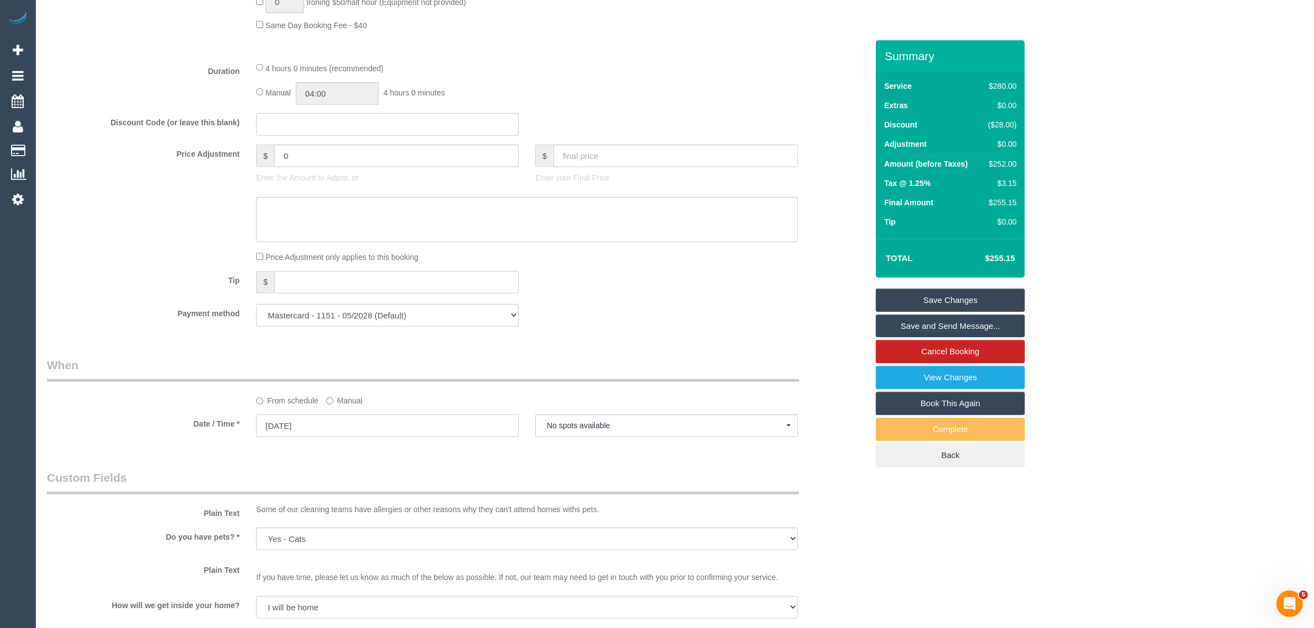
click at [381, 431] on input "26/09/2025" at bounding box center [387, 425] width 263 height 23
click at [292, 551] on link "29" at bounding box center [289, 553] width 20 height 15
type input "29/09/2025"
select select "spot16"
click at [605, 416] on button "07:00 - 08:00" at bounding box center [666, 425] width 263 height 23
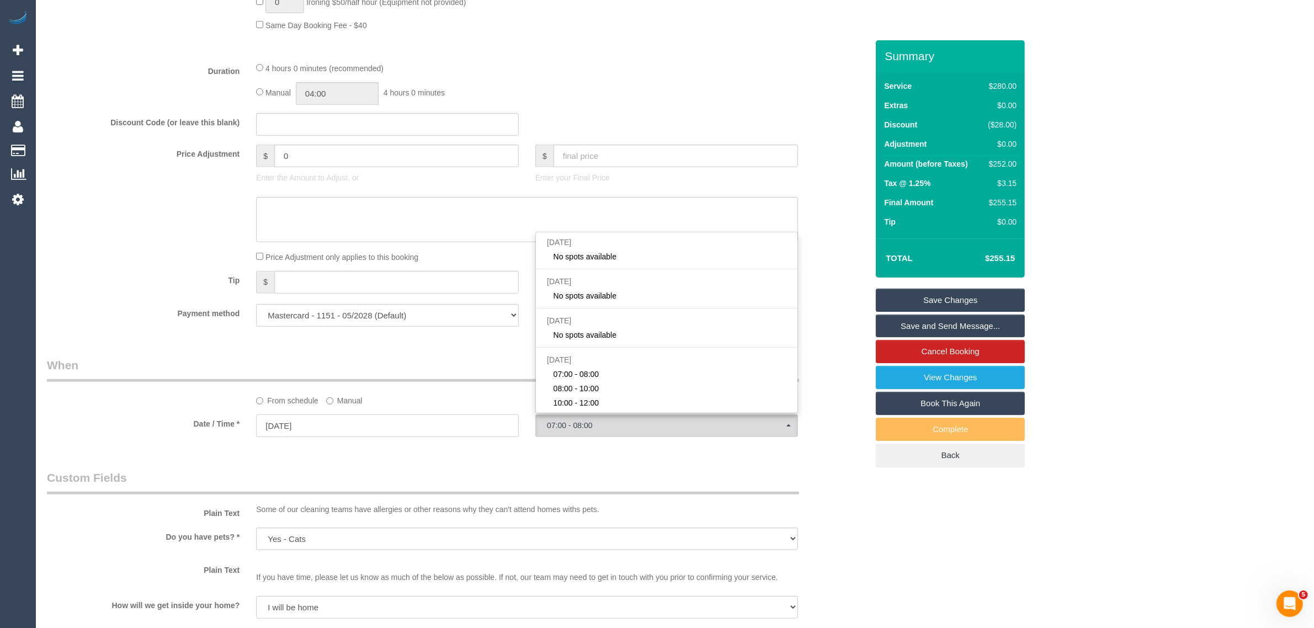
click at [392, 428] on input "29/09/2025" at bounding box center [387, 425] width 263 height 23
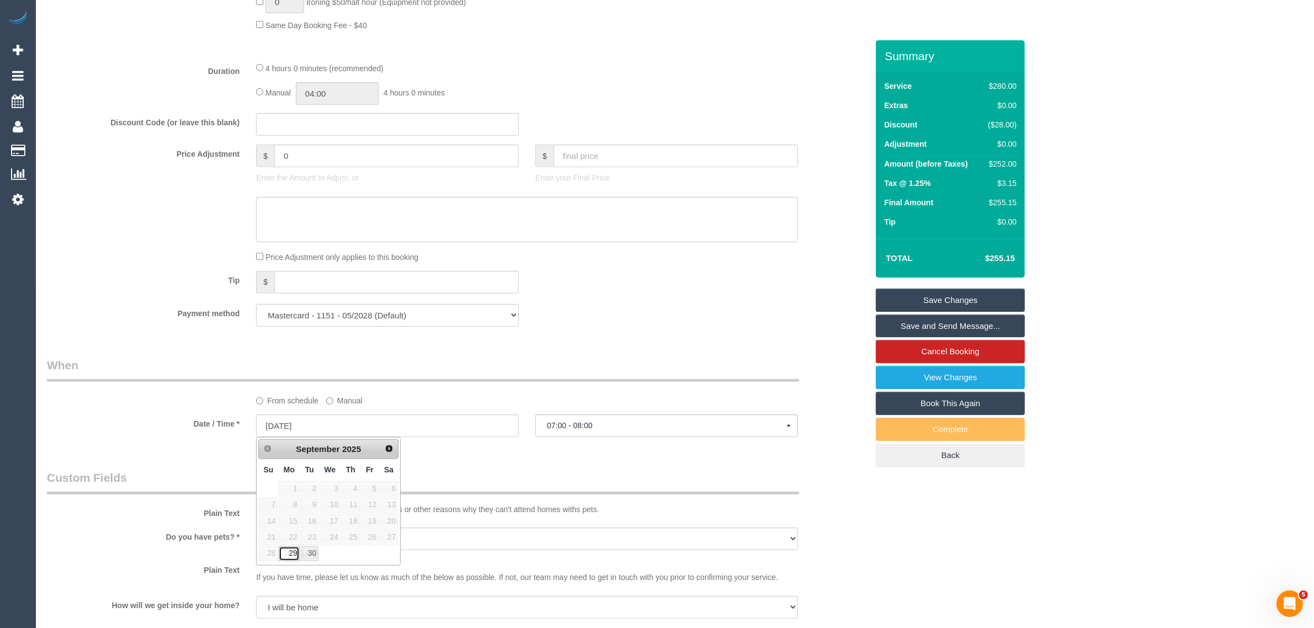
click at [290, 557] on link "29" at bounding box center [289, 553] width 20 height 15
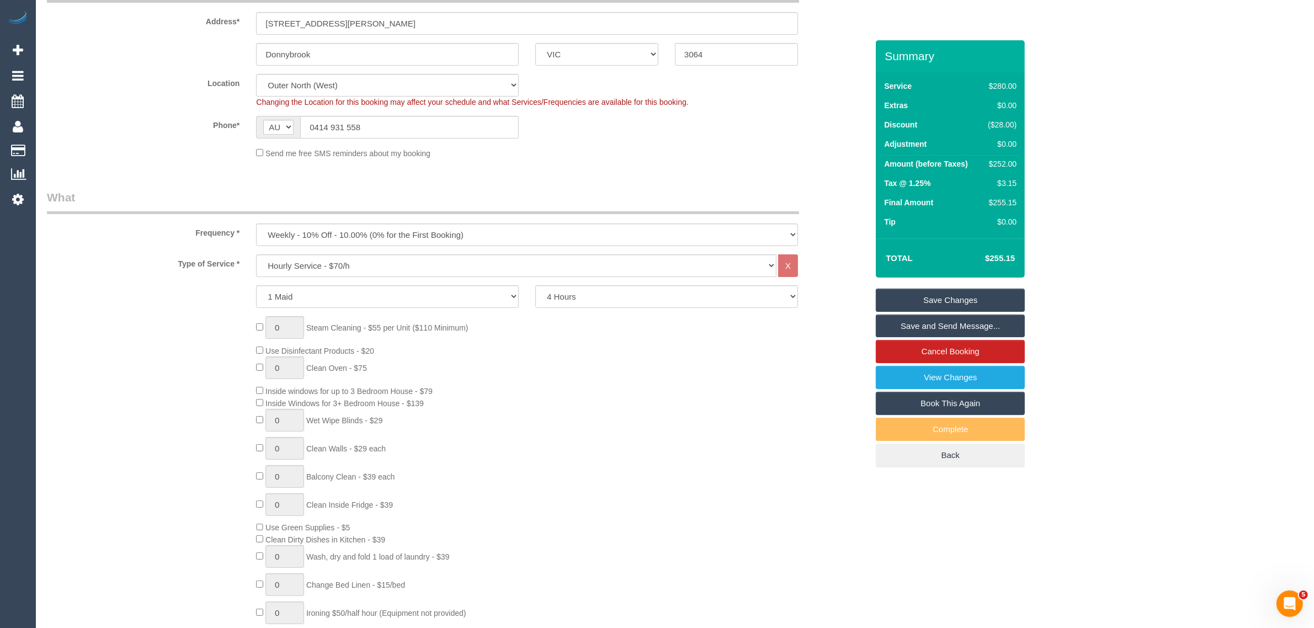
scroll to position [0, 0]
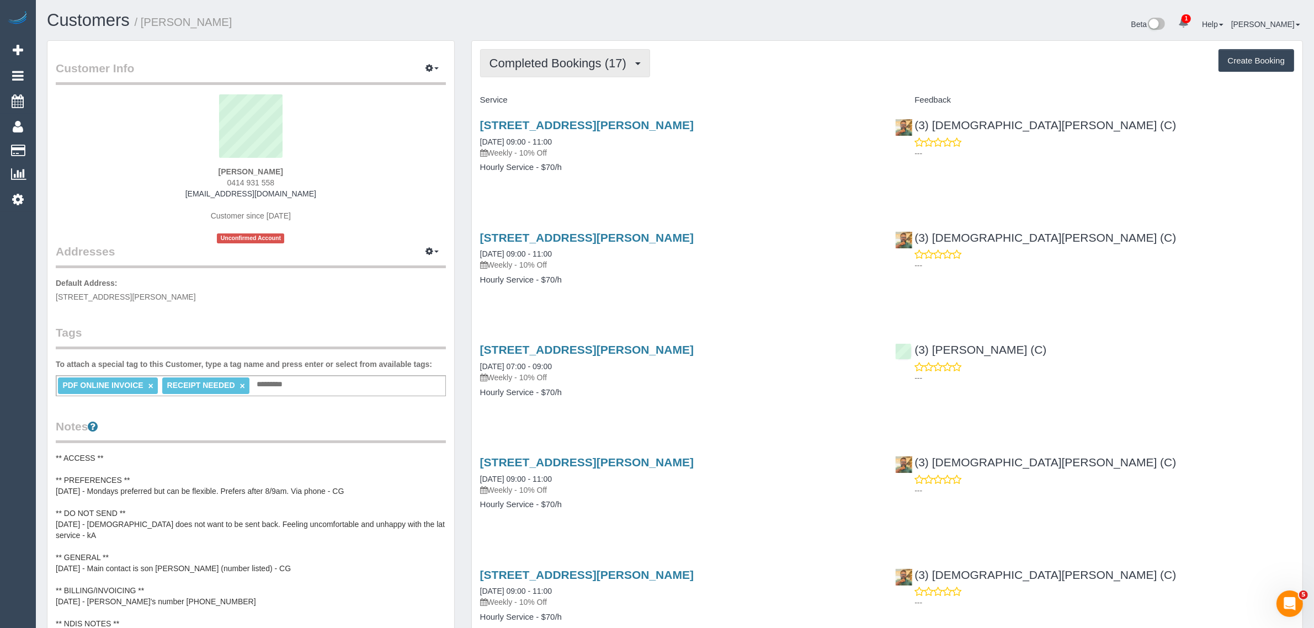
click at [570, 65] on span "Completed Bookings (17)" at bounding box center [560, 63] width 142 height 14
click at [525, 109] on link "Upcoming Bookings (11)" at bounding box center [540, 103] width 119 height 14
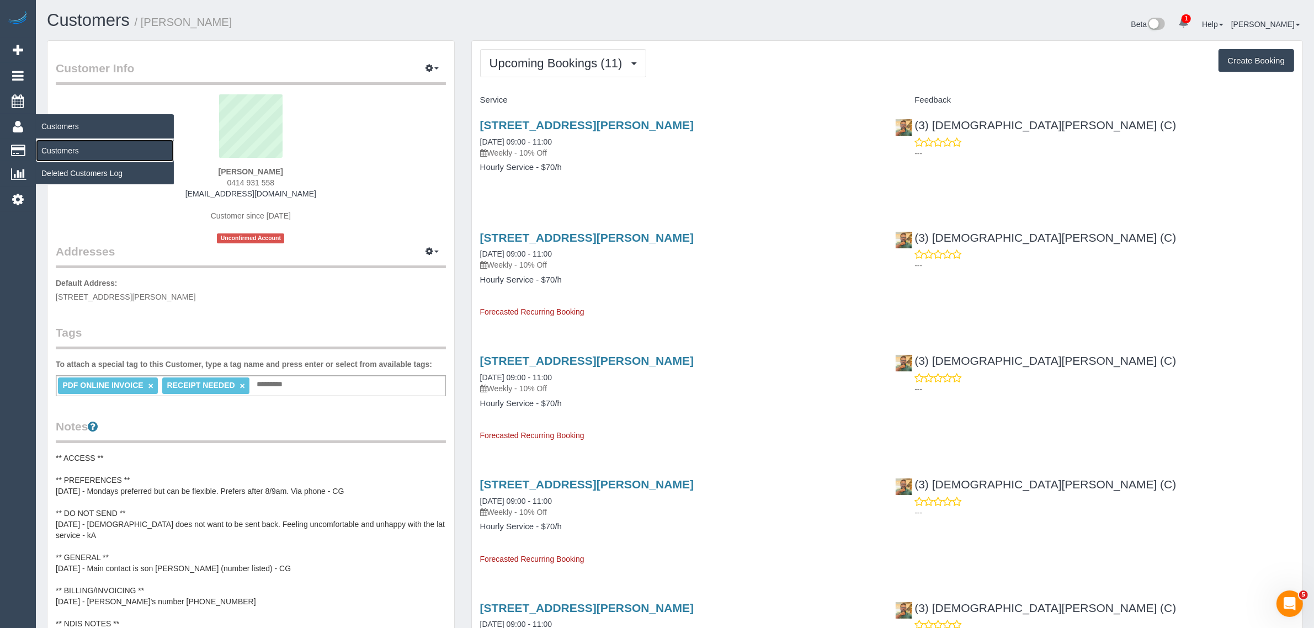
drag, startPoint x: 70, startPoint y: 148, endPoint x: 95, endPoint y: 146, distance: 26.0
click at [71, 148] on link "Customers" at bounding box center [105, 151] width 138 height 22
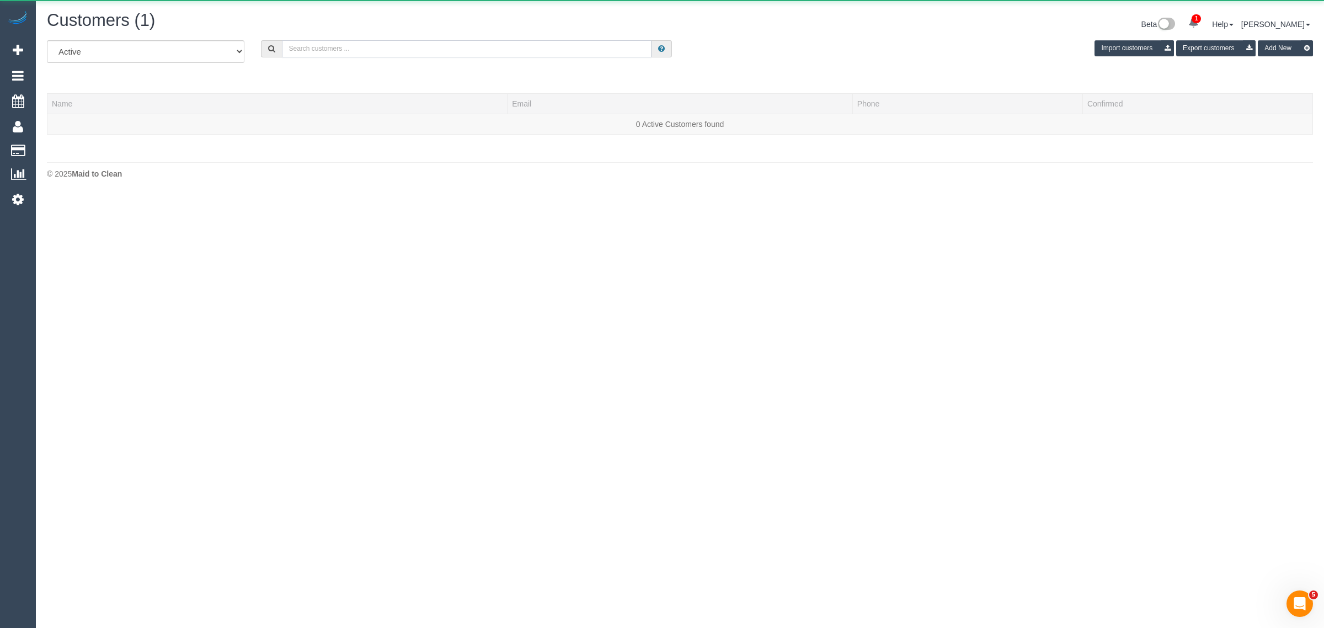
click at [511, 50] on input "text" at bounding box center [467, 48] width 370 height 17
paste input "[PHONE_NUMBER] Aircall new contact"
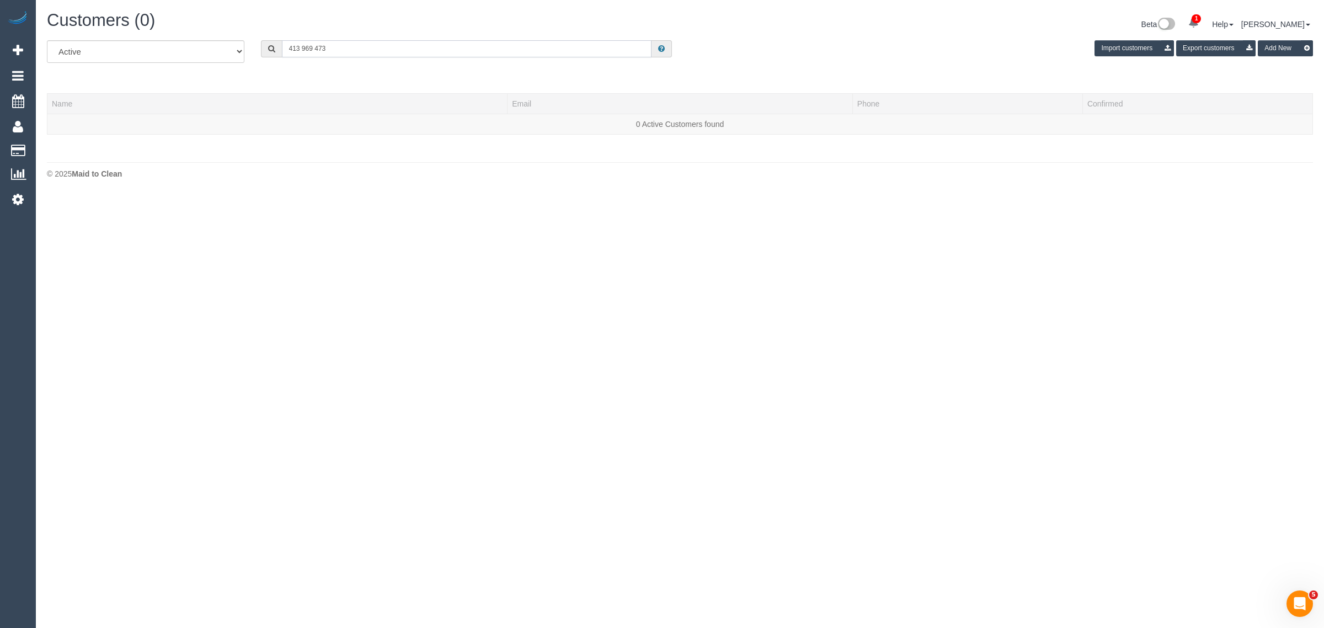
drag, startPoint x: 358, startPoint y: 44, endPoint x: 268, endPoint y: 36, distance: 90.3
click at [268, 36] on div "Customers (0) Beta 1 Your Notifications You have 0 alerts × You have 86 to char…" at bounding box center [680, 97] width 1289 height 195
paste input "[PHONE_NUMBER] Aircall new contact"
drag, startPoint x: 337, startPoint y: 42, endPoint x: 497, endPoint y: 42, distance: 160.6
click at [476, 44] on input "[PHONE_NUMBER] Aircall new contact" at bounding box center [467, 48] width 370 height 17
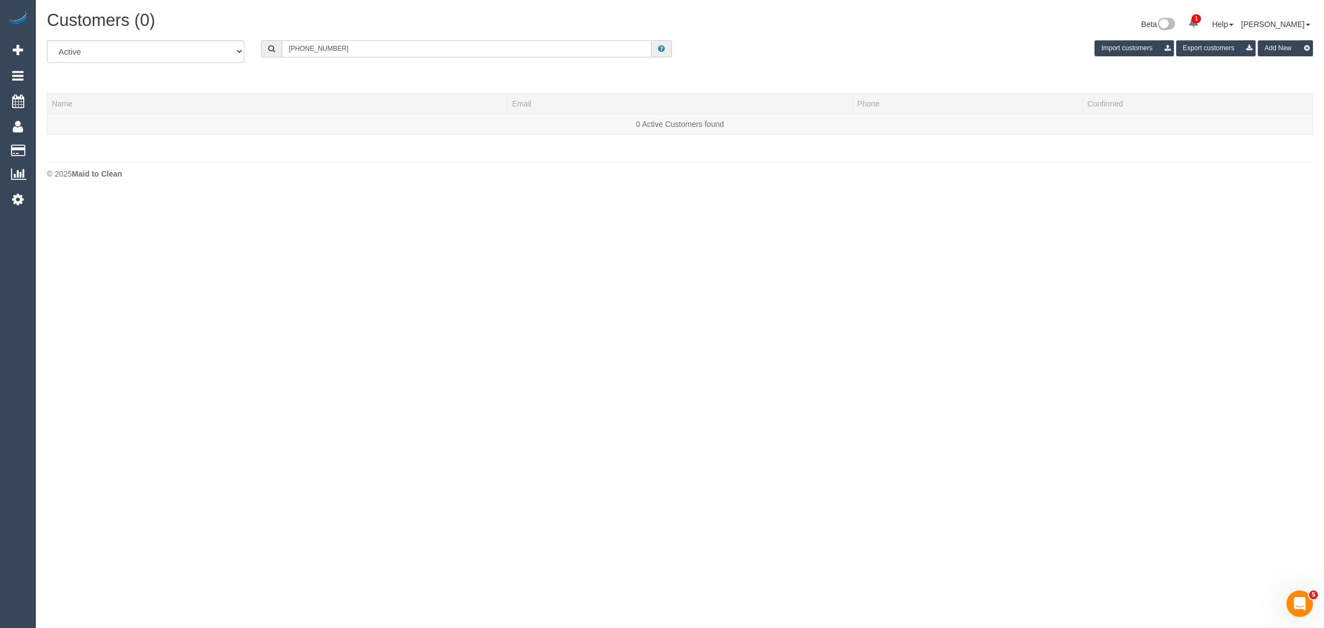
drag, startPoint x: 302, startPoint y: 47, endPoint x: 265, endPoint y: 47, distance: 37.0
click at [265, 47] on div "[PHONE_NUMBER]" at bounding box center [466, 48] width 411 height 17
click at [379, 51] on input "413969473" at bounding box center [467, 48] width 370 height 17
type input "413 473"
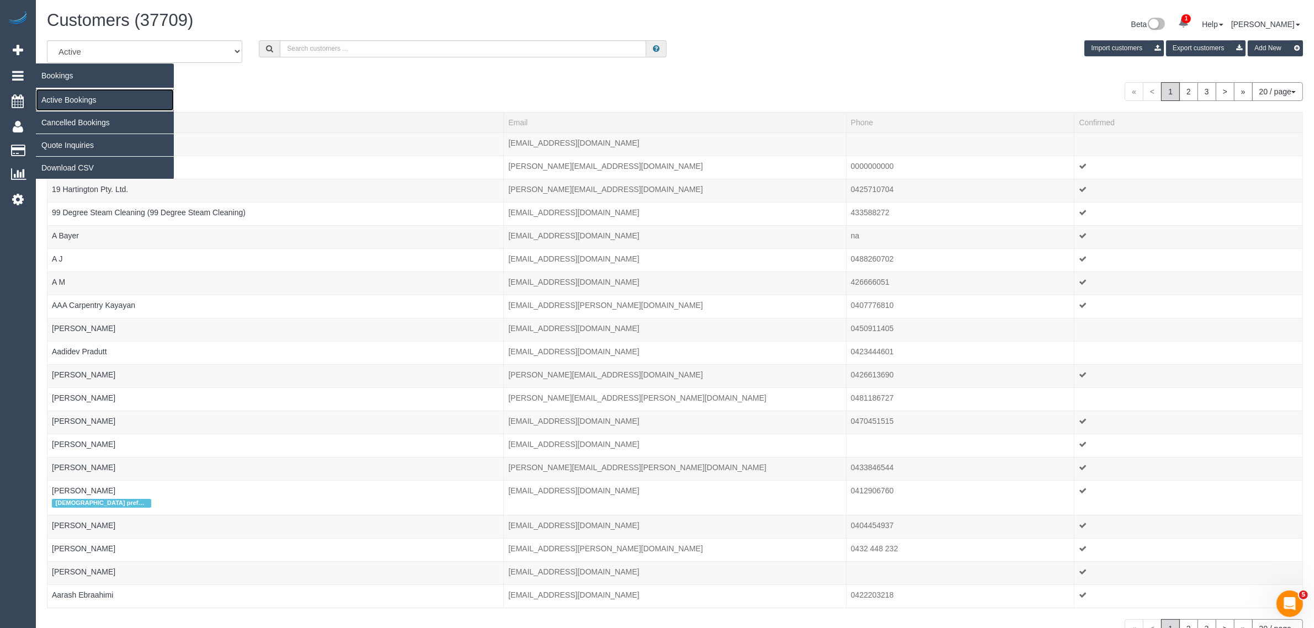
click at [58, 95] on link "Active Bookings" at bounding box center [105, 100] width 138 height 22
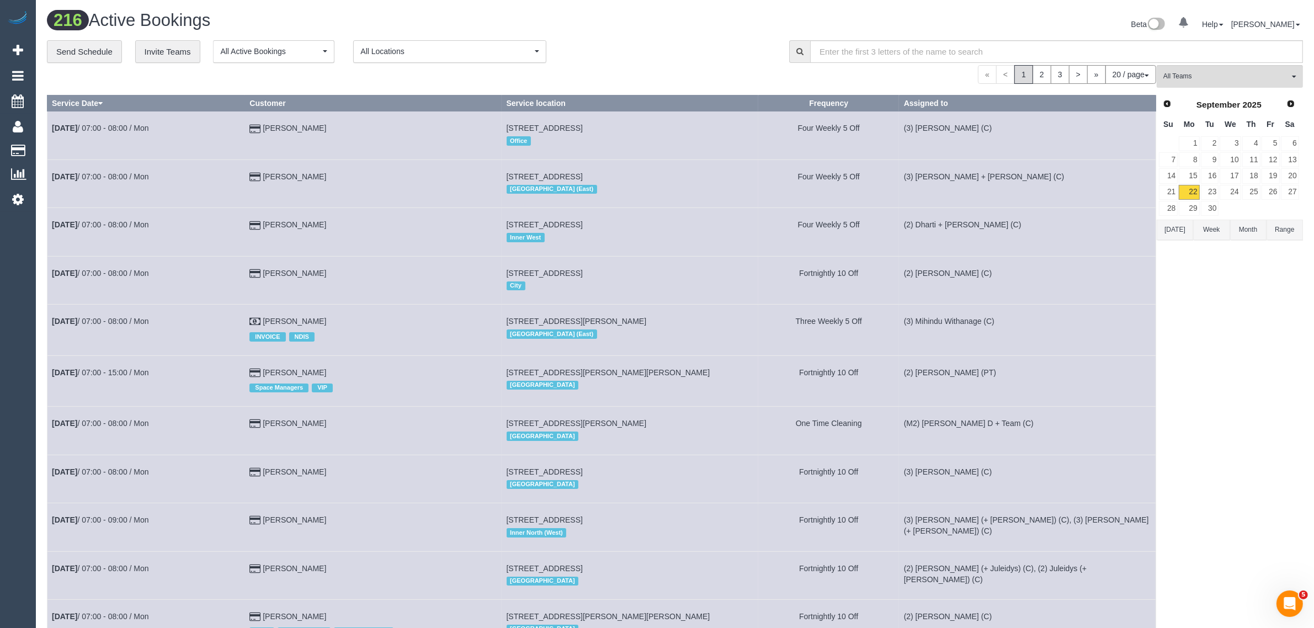
click at [1142, 70] on button "20 / page" at bounding box center [1130, 74] width 51 height 19
click at [1118, 166] on link "100 / page" at bounding box center [1111, 167] width 87 height 14
click at [602, 49] on div "**********" at bounding box center [410, 51] width 726 height 23
click at [1033, 78] on link "2" at bounding box center [1037, 74] width 19 height 19
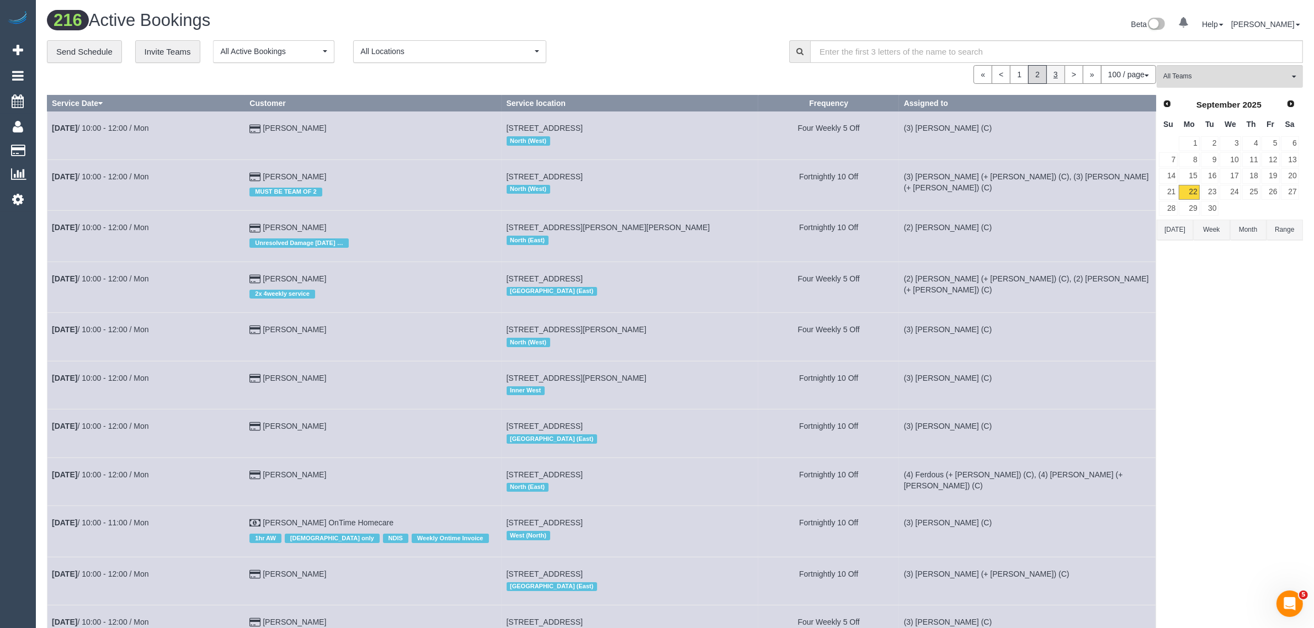
click at [1046, 81] on link "3" at bounding box center [1055, 74] width 19 height 19
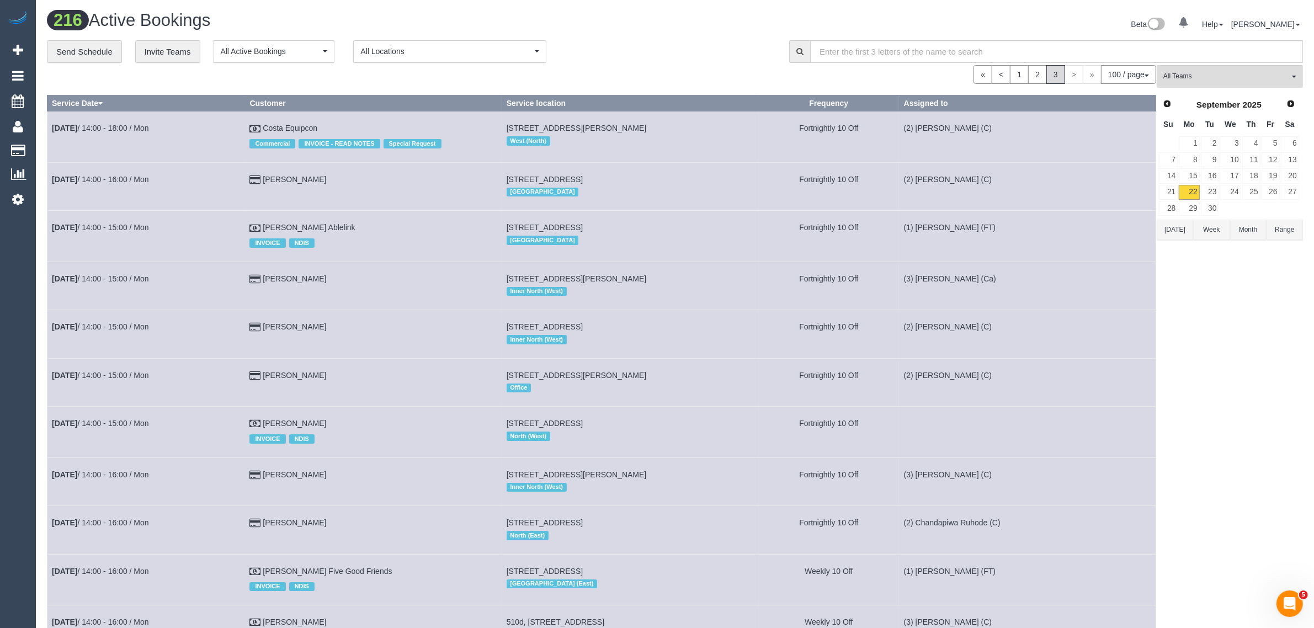
drag, startPoint x: 1033, startPoint y: 71, endPoint x: 1039, endPoint y: 43, distance: 28.1
click at [1034, 71] on link "2" at bounding box center [1037, 74] width 19 height 19
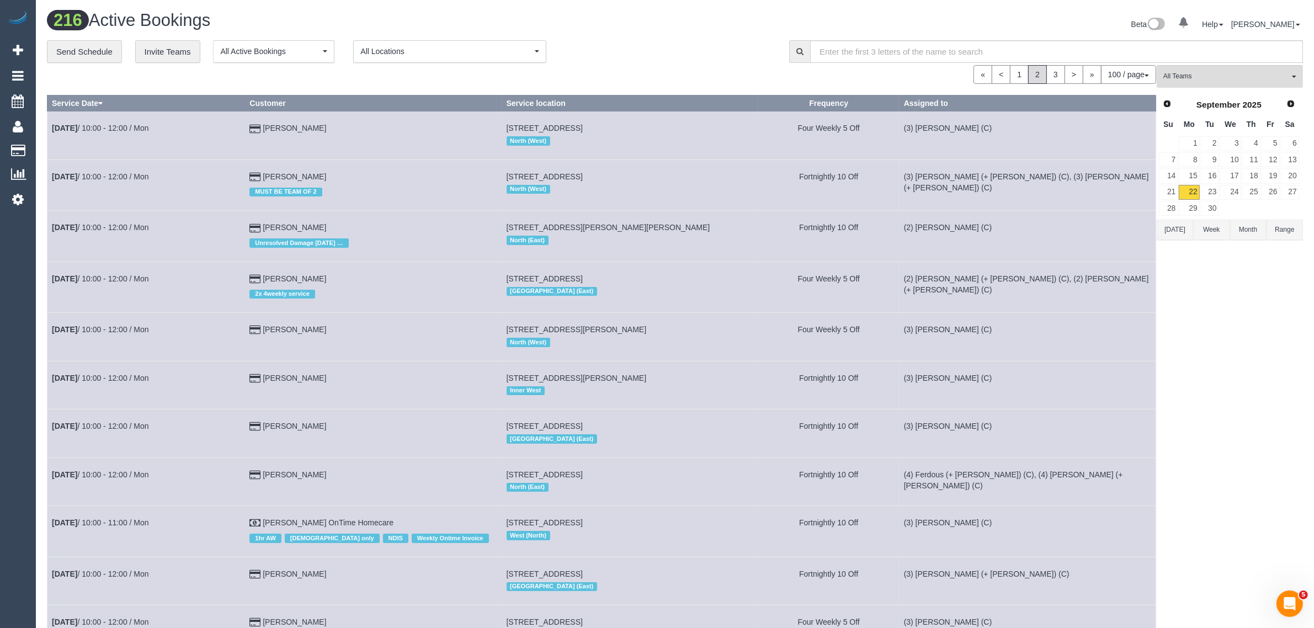
scroll to position [3715, 0]
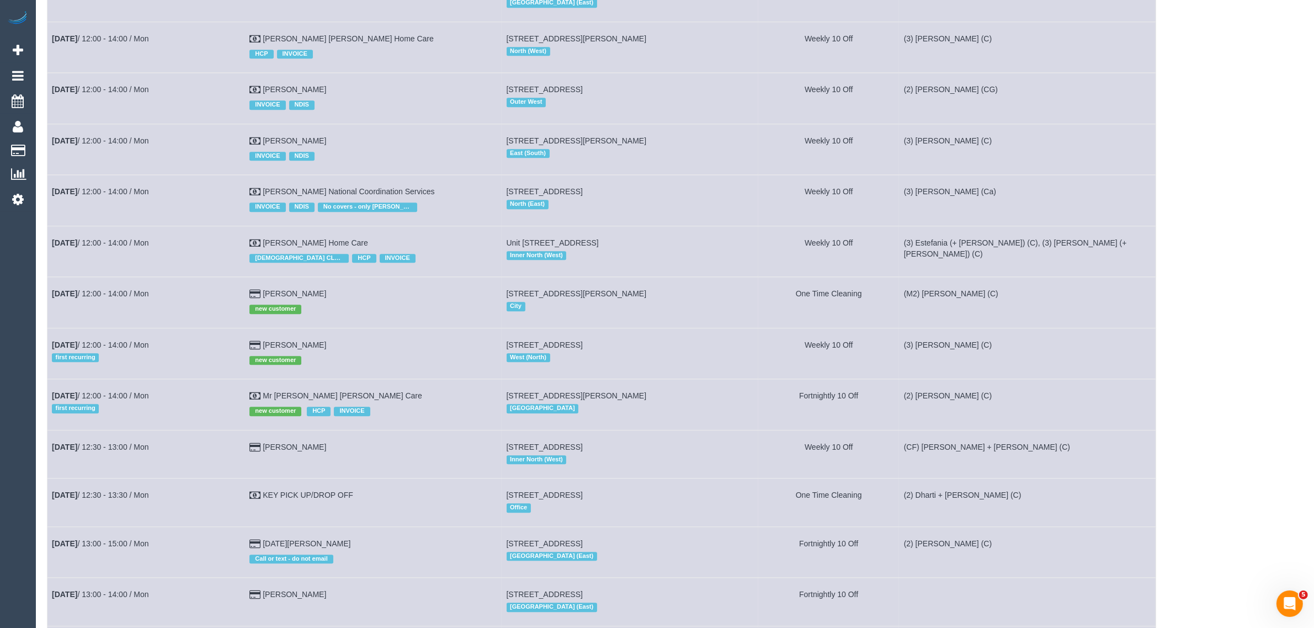
drag, startPoint x: 47, startPoint y: 313, endPoint x: 698, endPoint y: 307, distance: 650.7
click at [698, 307] on tr "Sep 22nd / 12:00 - 14:00 / Mon Ray Au new customer 80 A’beckett Street, Unit 22…" at bounding box center [601, 302] width 1109 height 51
copy tr "Sep 22nd / 12:00 - 14:00 / Mon Ray Au new customer 80 A’beckett Street, Unit 22…"
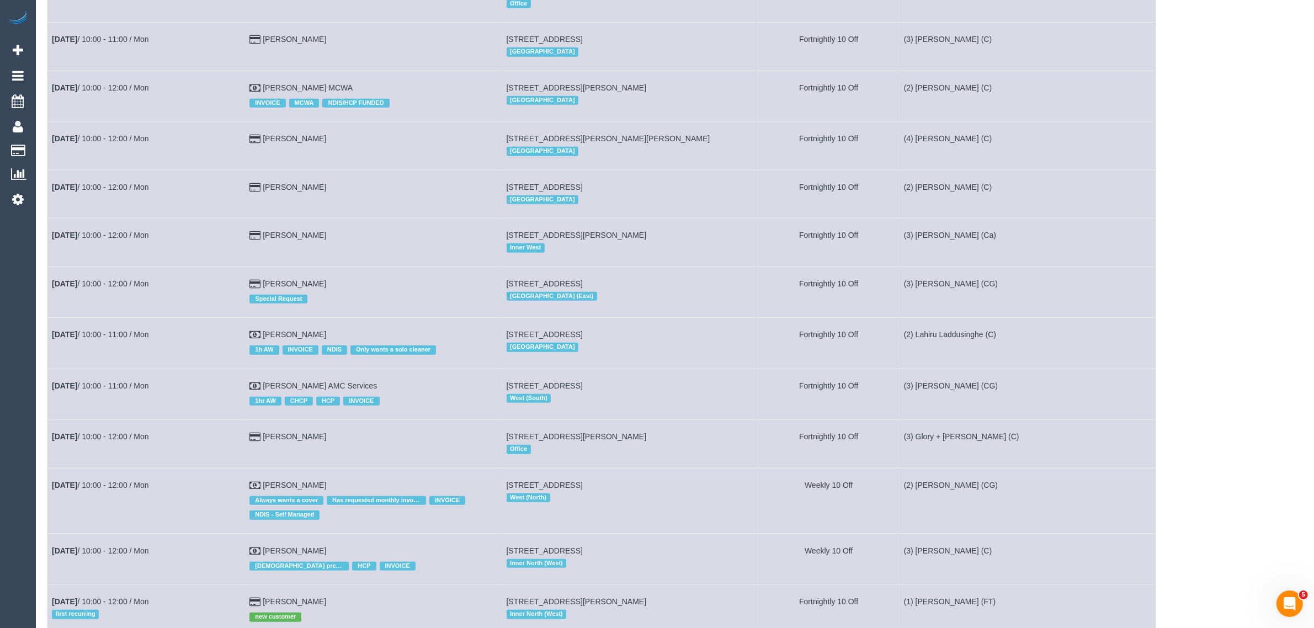
scroll to position [0, 0]
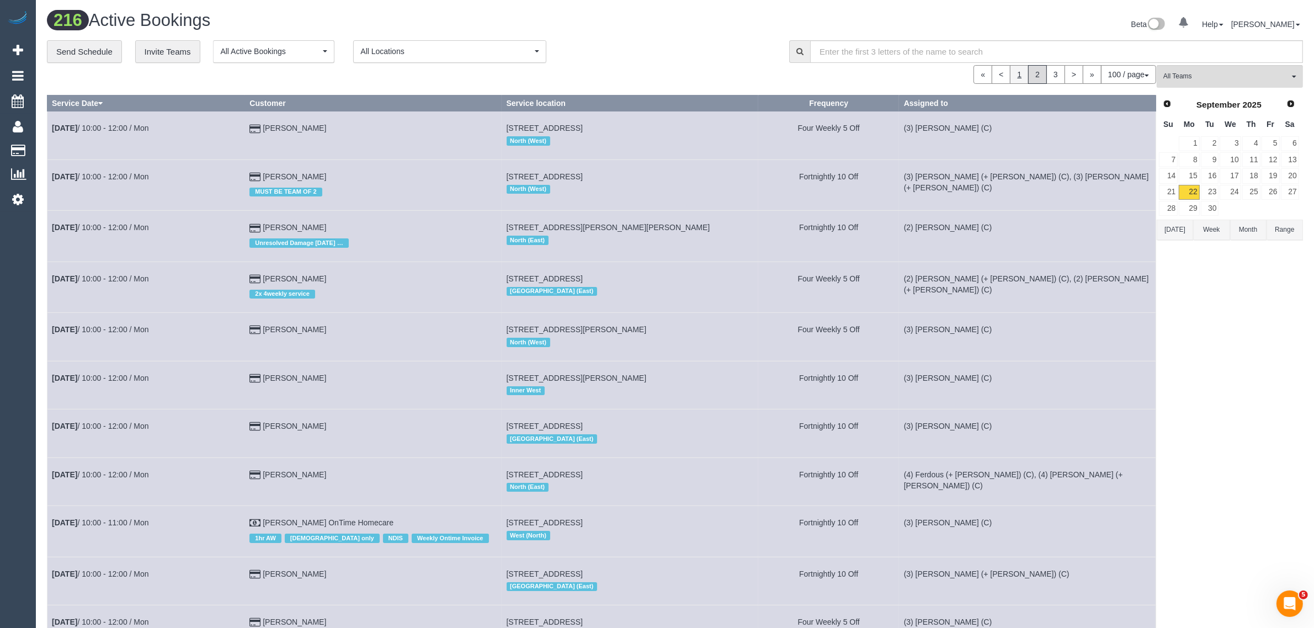
click at [1017, 77] on link "1" at bounding box center [1019, 74] width 19 height 19
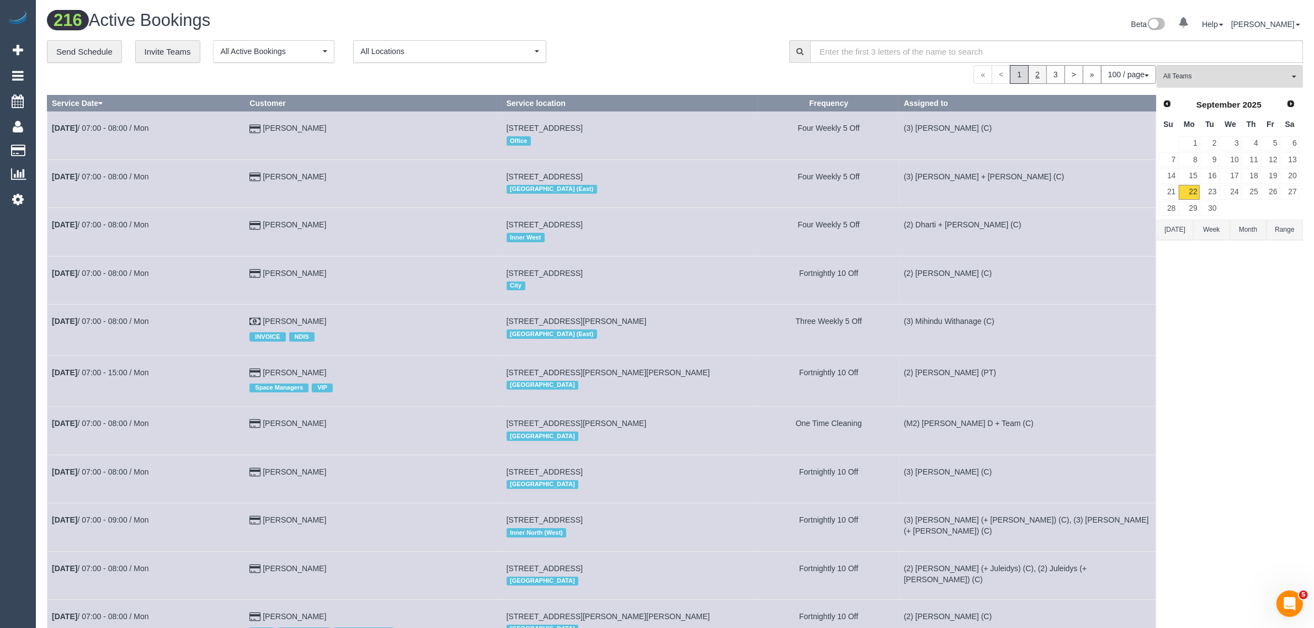
click at [1039, 76] on link "2" at bounding box center [1037, 74] width 19 height 19
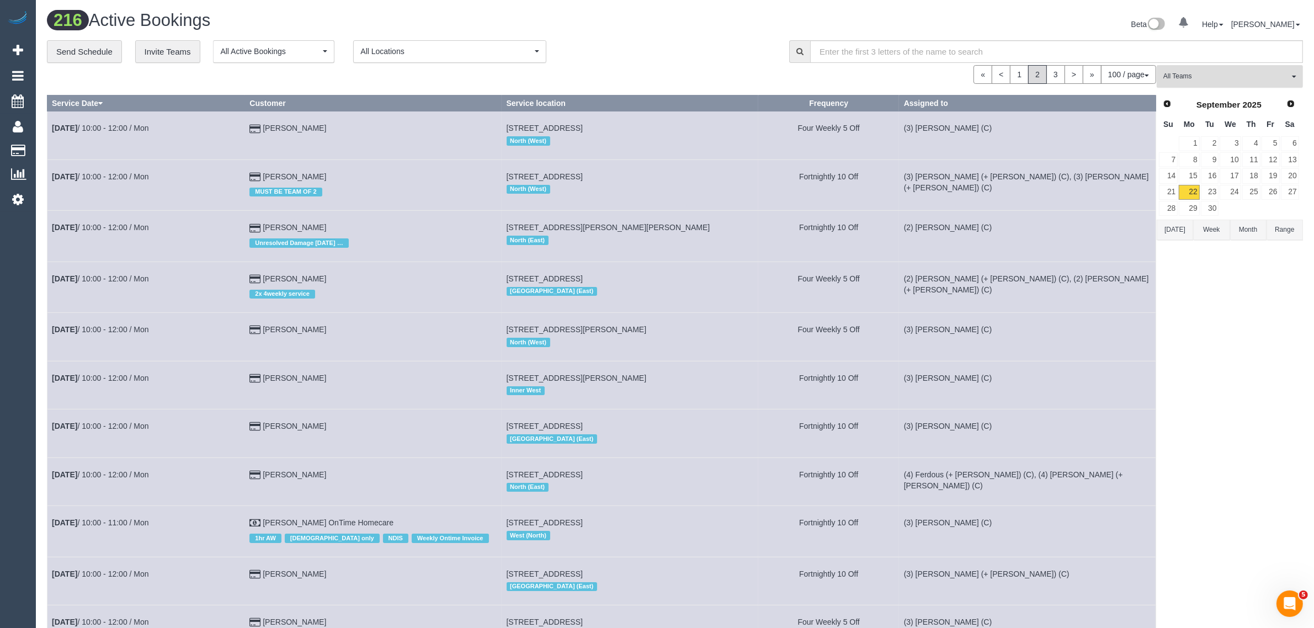
click at [1229, 67] on button "All Teams" at bounding box center [1230, 76] width 146 height 23
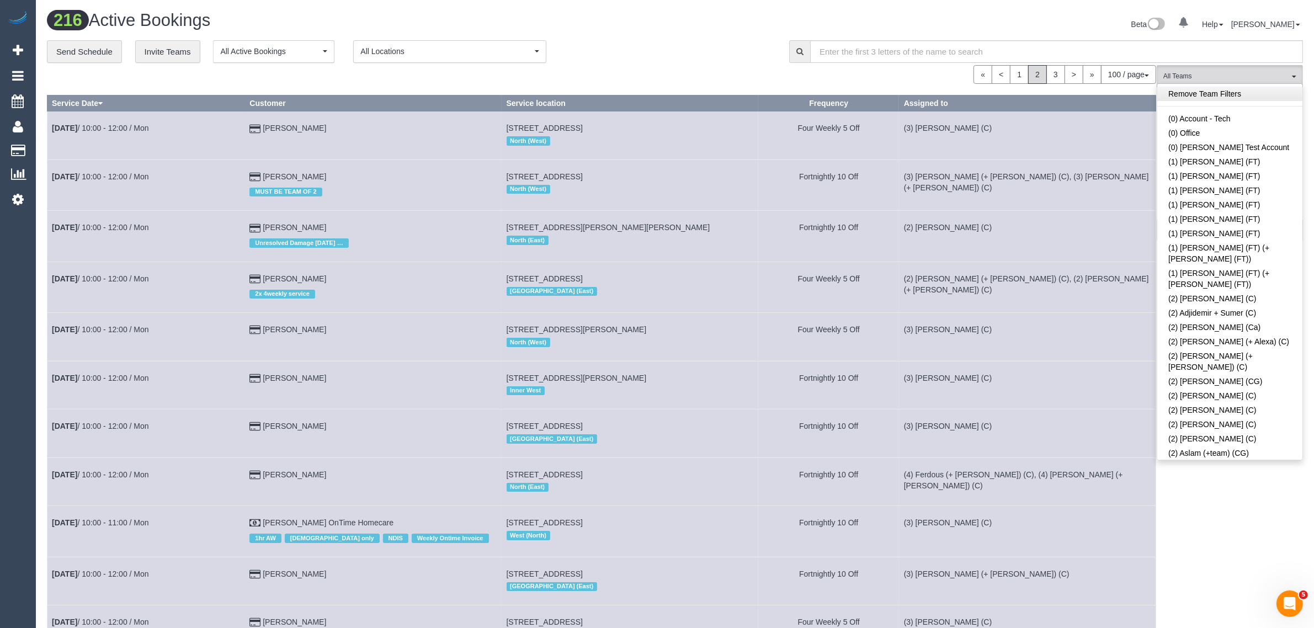
click at [1237, 94] on link "Remove Team Filters" at bounding box center [1229, 94] width 145 height 14
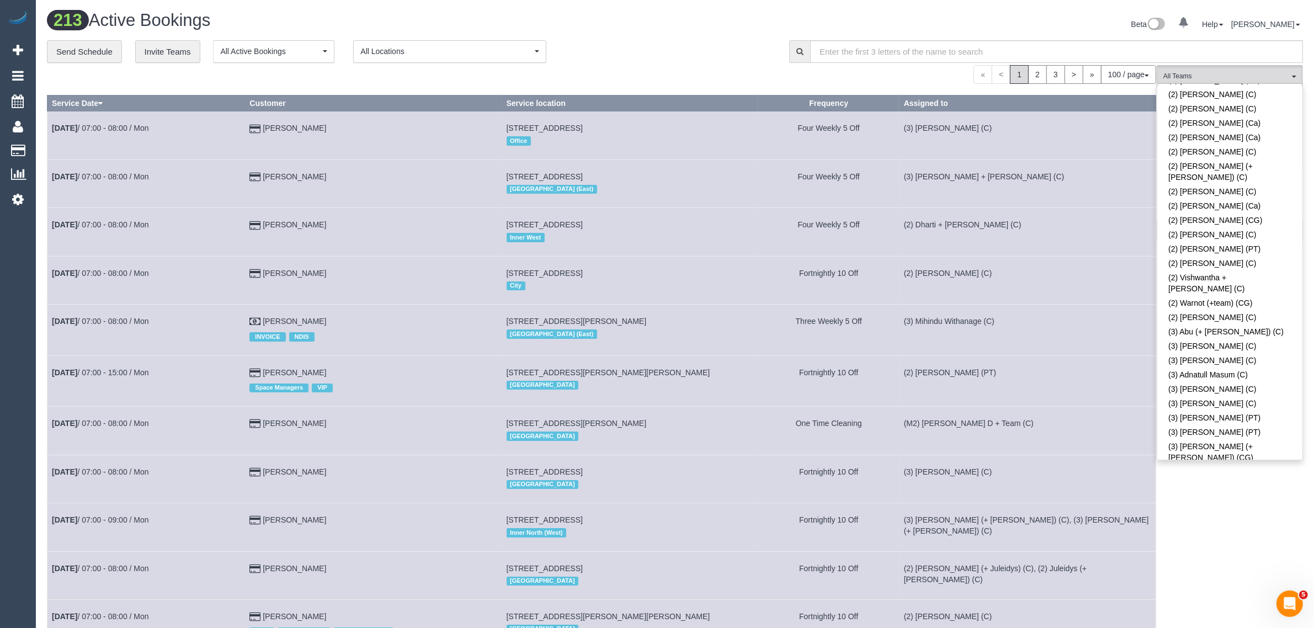
click at [1248, 465] on link "(3) Andrea Di Bella (C)" at bounding box center [1229, 472] width 145 height 14
click at [614, 60] on div "**********" at bounding box center [410, 51] width 726 height 23
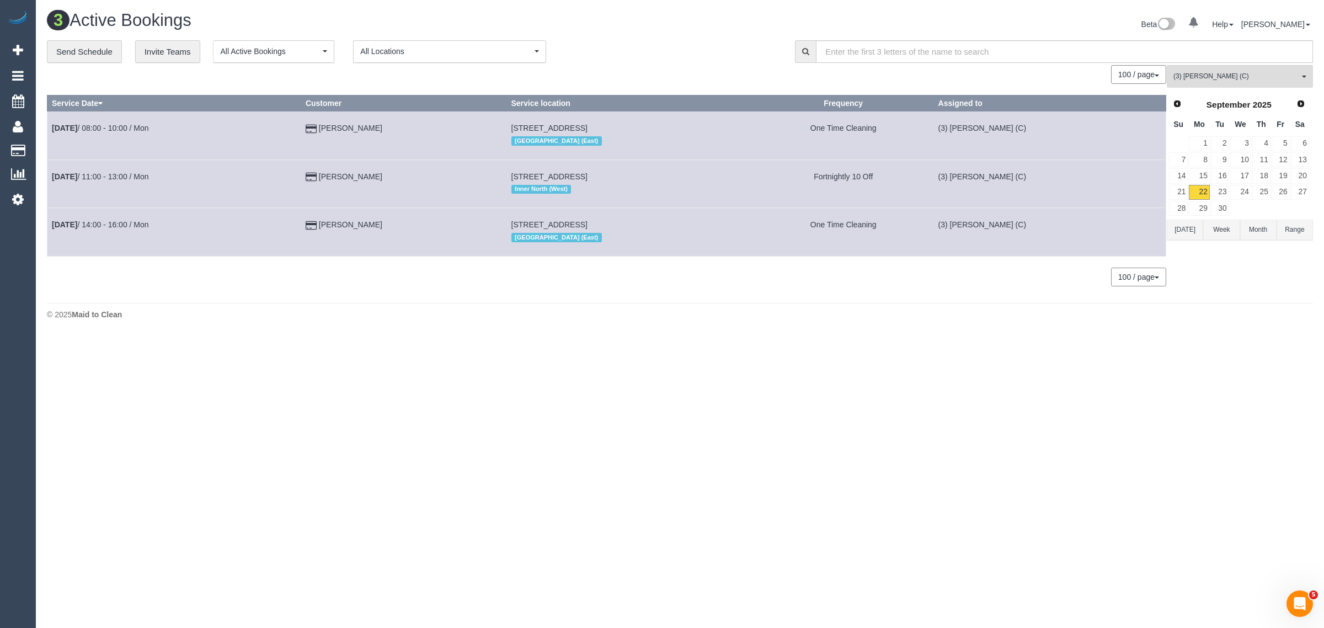
click at [444, 307] on footer "© 2025 Maid to Clean" at bounding box center [680, 314] width 1266 height 22
drag, startPoint x: 402, startPoint y: 127, endPoint x: 53, endPoint y: 137, distance: 348.9
click at [53, 137] on tr "Sep 22nd / 08:00 - 10:00 / Mon Zoe Mclaughlin 84a South Cres, Northcote, VIC 30…" at bounding box center [606, 135] width 1119 height 48
copy tr "Sep 22nd / 08:00 - 10:00 / Mon Zoe Mclaughlin"
click at [1226, 76] on span "(3) Andrea Di Bella (C)" at bounding box center [1237, 76] width 126 height 9
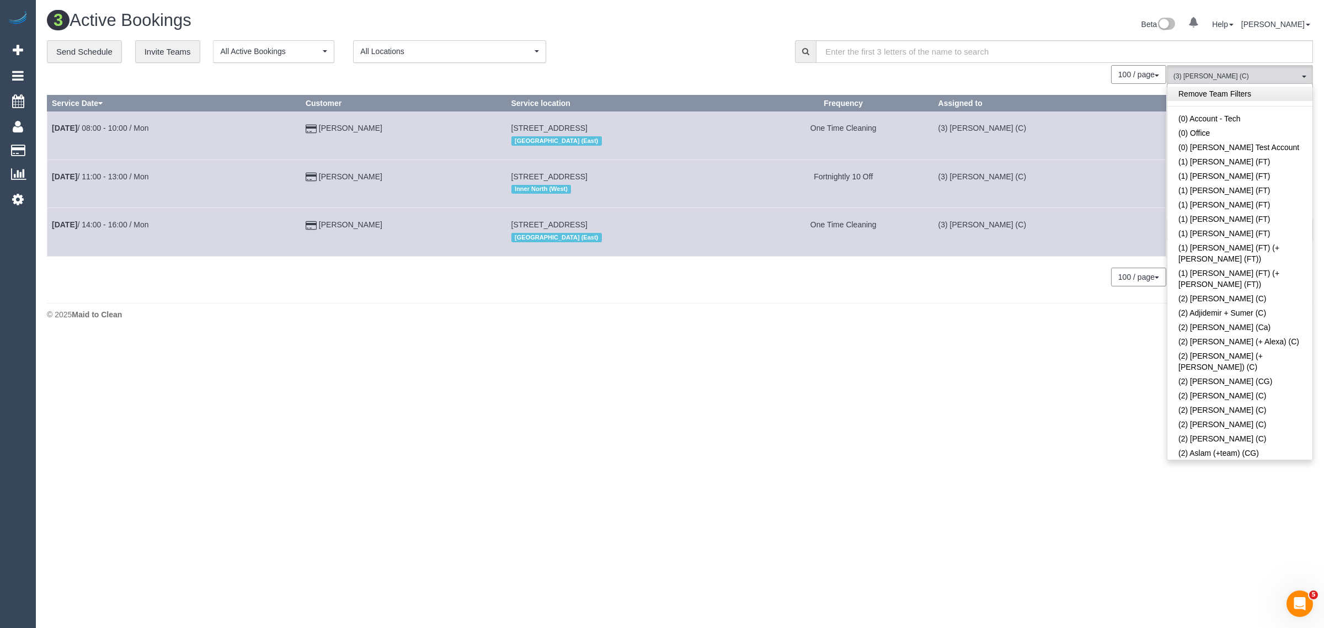
click at [1275, 94] on link "Remove Team Filters" at bounding box center [1240, 94] width 145 height 14
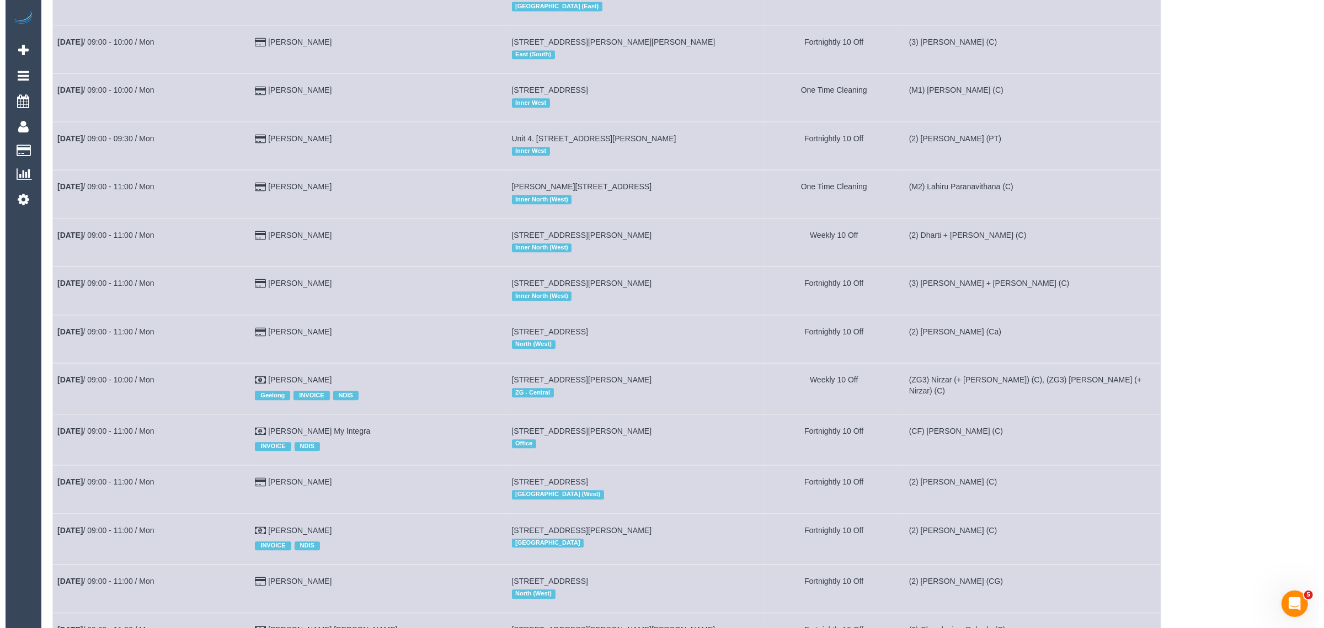
scroll to position [922, 0]
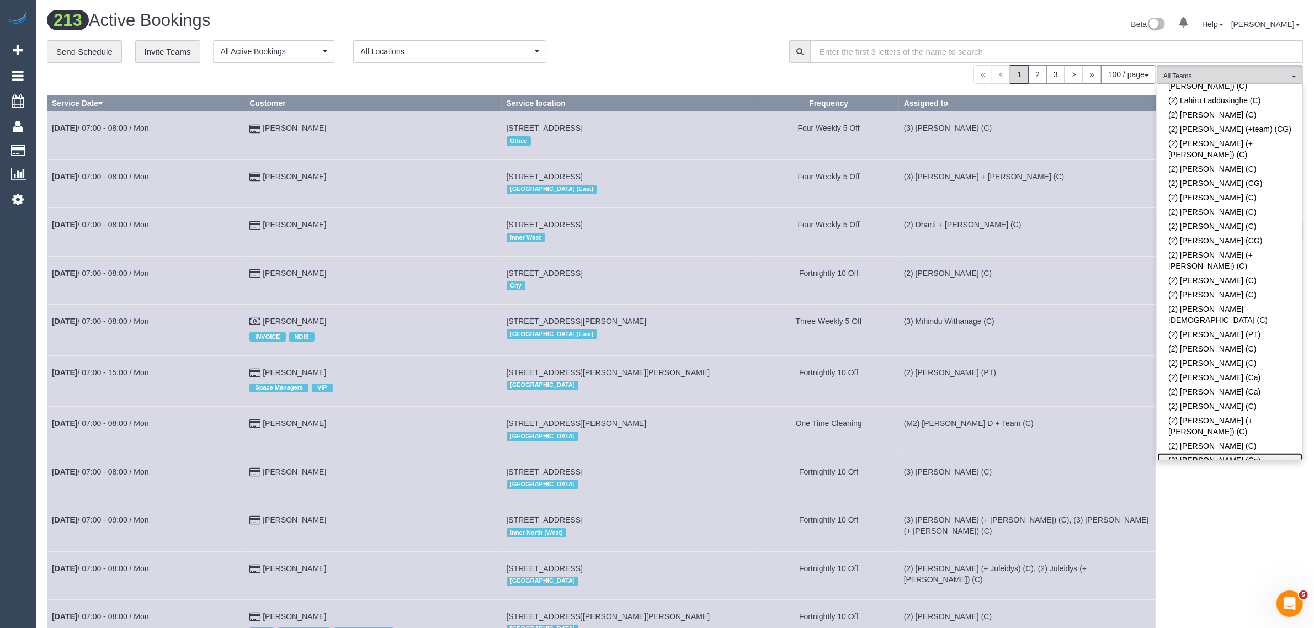
click at [1218, 453] on link "(2) [PERSON_NAME] (Ca)" at bounding box center [1229, 460] width 145 height 14
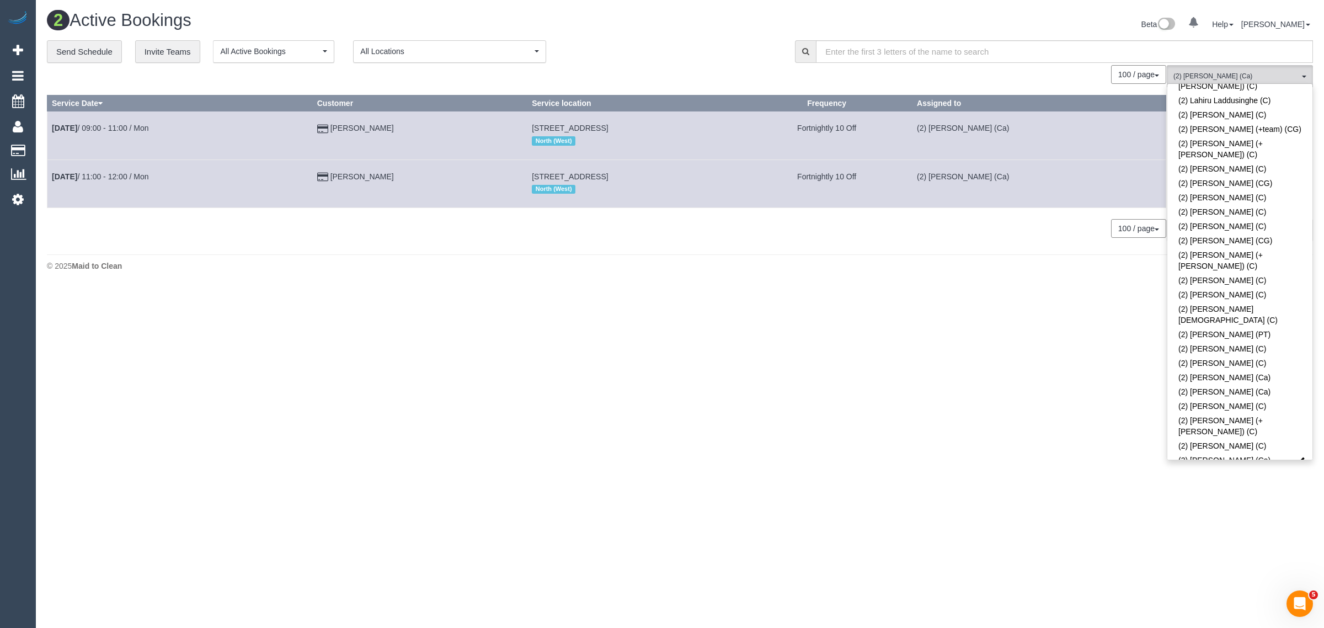
click at [867, 317] on body "0 Beta Your Notifications You have 0 alerts Add Booking Bookings Active Booking…" at bounding box center [662, 314] width 1324 height 628
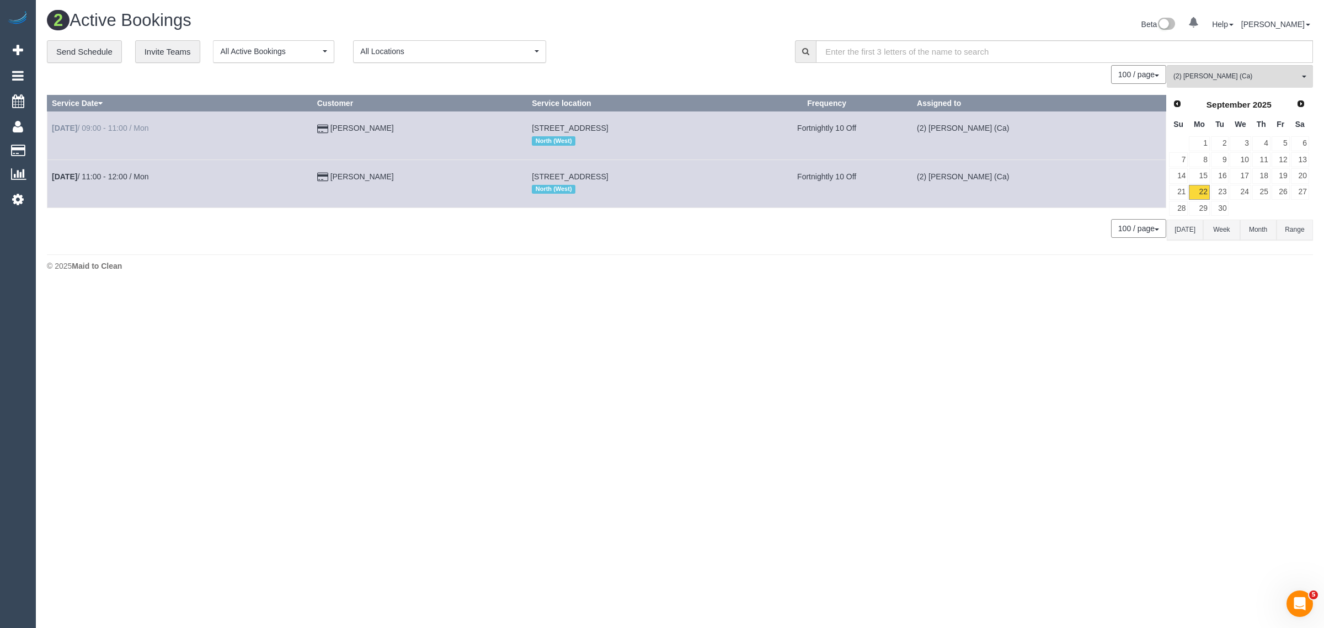
drag, startPoint x: 417, startPoint y: 132, endPoint x: 53, endPoint y: 130, distance: 364.2
click at [53, 130] on tr "Sep 22nd / 09:00 - 11:00 / Mon Amelia Maye 260 Reynard St, 6, Coburg, VIC 3058 …" at bounding box center [606, 135] width 1119 height 48
copy tr "Sep 22nd / 09:00 - 11:00 / Mon Amelia Maye"
click at [1270, 76] on span "(2) [PERSON_NAME] (Ca)" at bounding box center [1237, 76] width 126 height 9
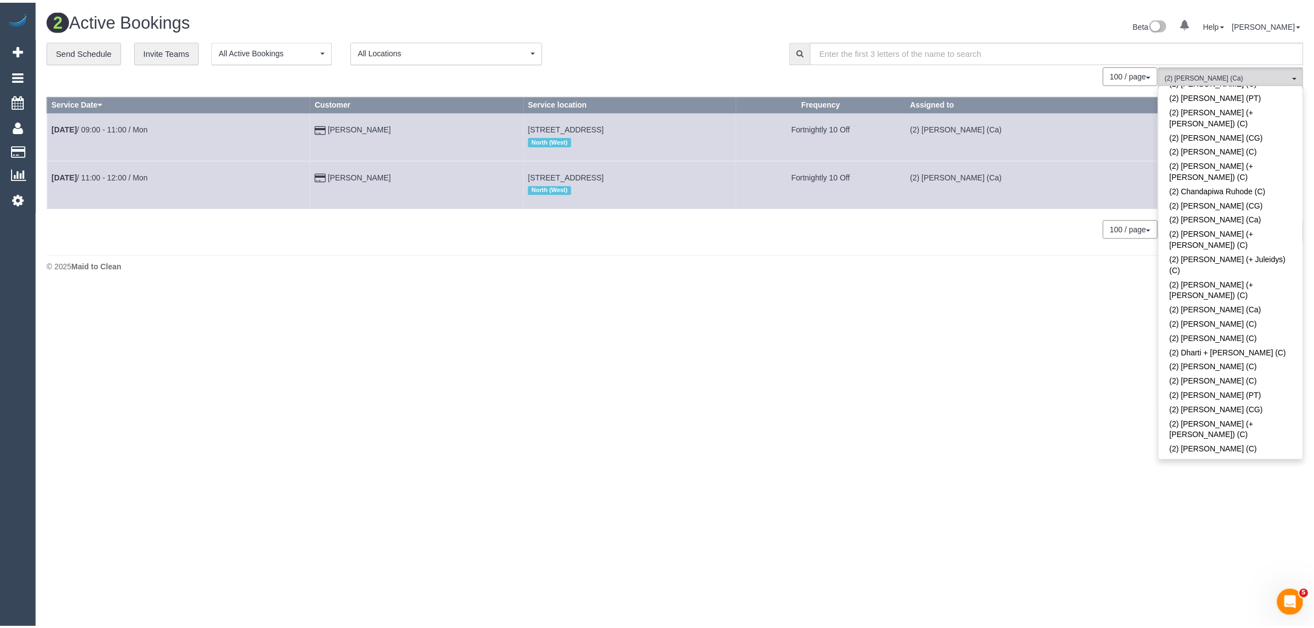
scroll to position [0, 0]
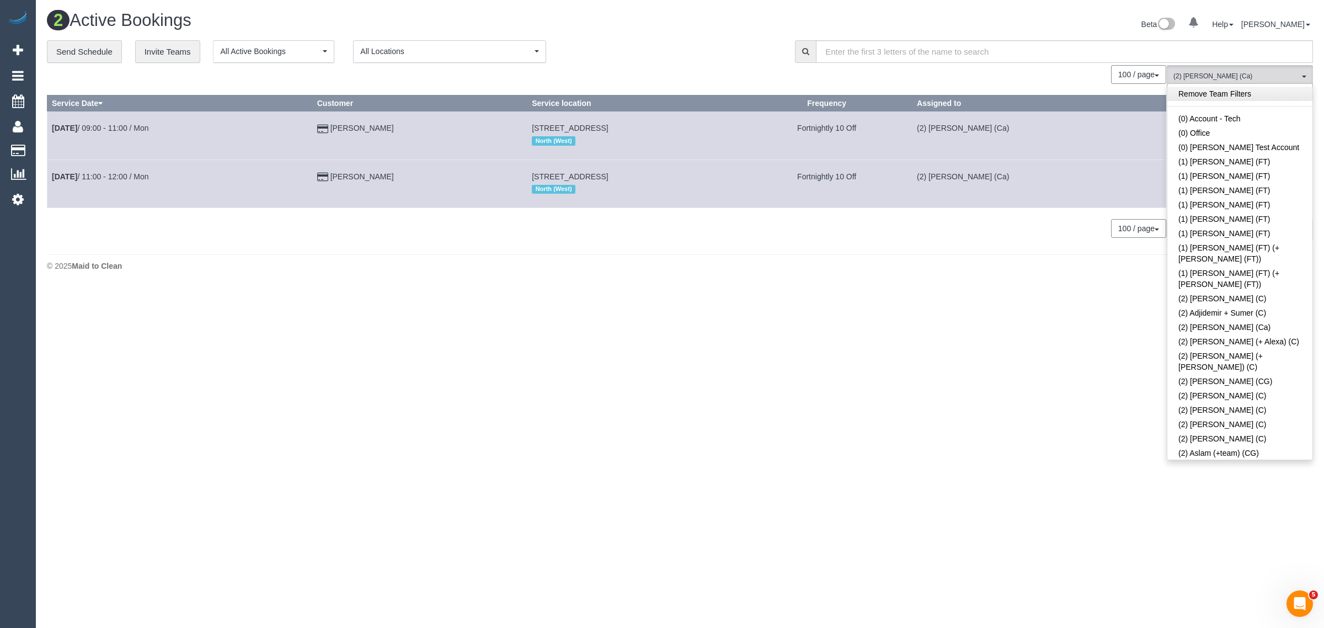
click at [1268, 98] on link "Remove Team Filters" at bounding box center [1240, 94] width 145 height 14
click at [757, 65] on div "100 / page 10 / page 20 / page 30 / page 40 / page 50 / page 100 / page" at bounding box center [607, 74] width 1120 height 19
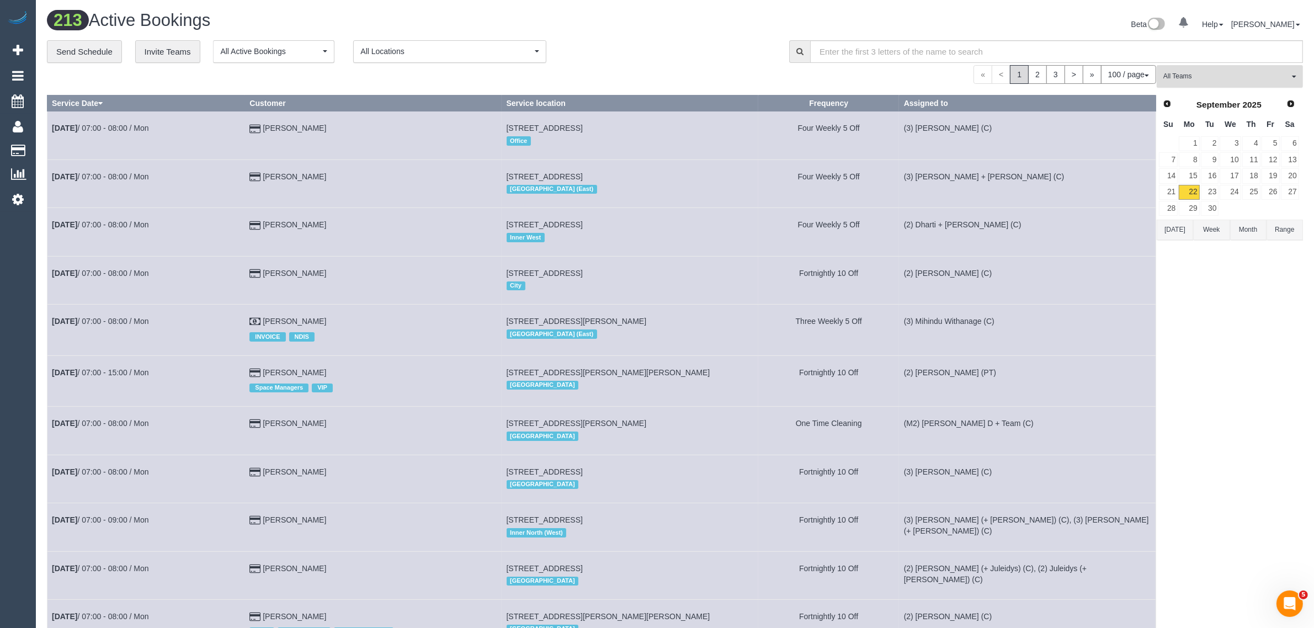
click at [1186, 81] on span "All Teams" at bounding box center [1226, 76] width 126 height 9
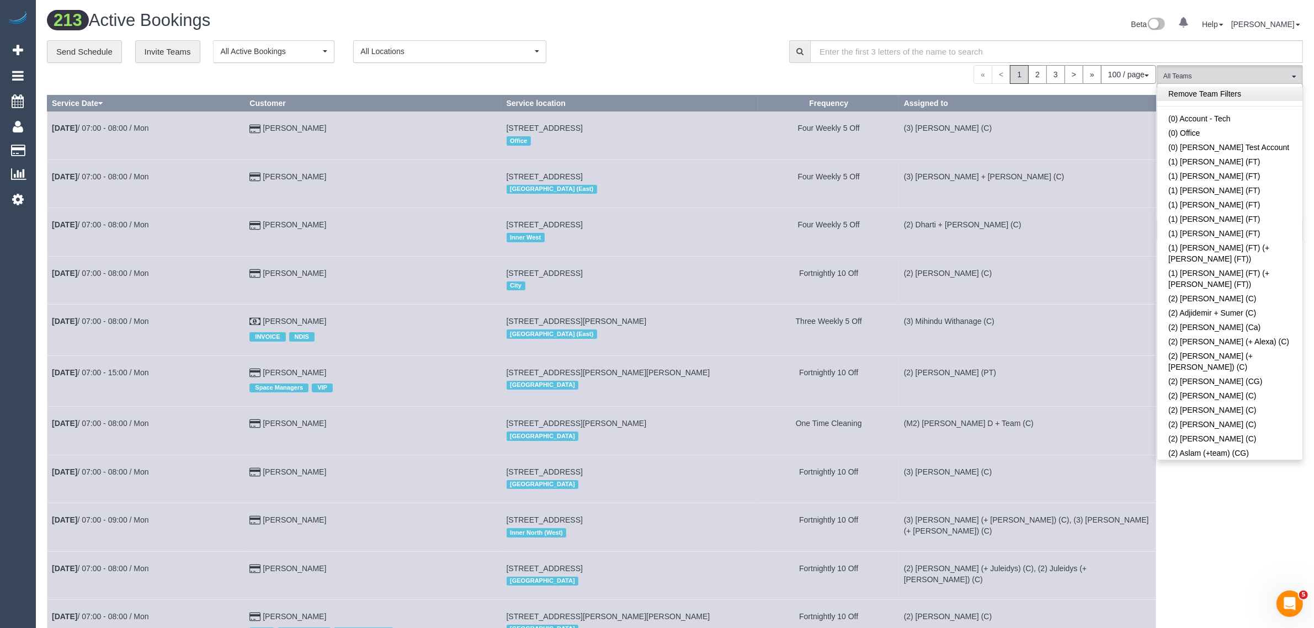
click at [1235, 100] on link "Remove Team Filters" at bounding box center [1229, 94] width 145 height 14
click at [728, 67] on div "« < 1 2 3 > » 100 / page 10 / page 20 / page 30 / page 40 / page 50 / page 100 …" at bounding box center [601, 74] width 1109 height 19
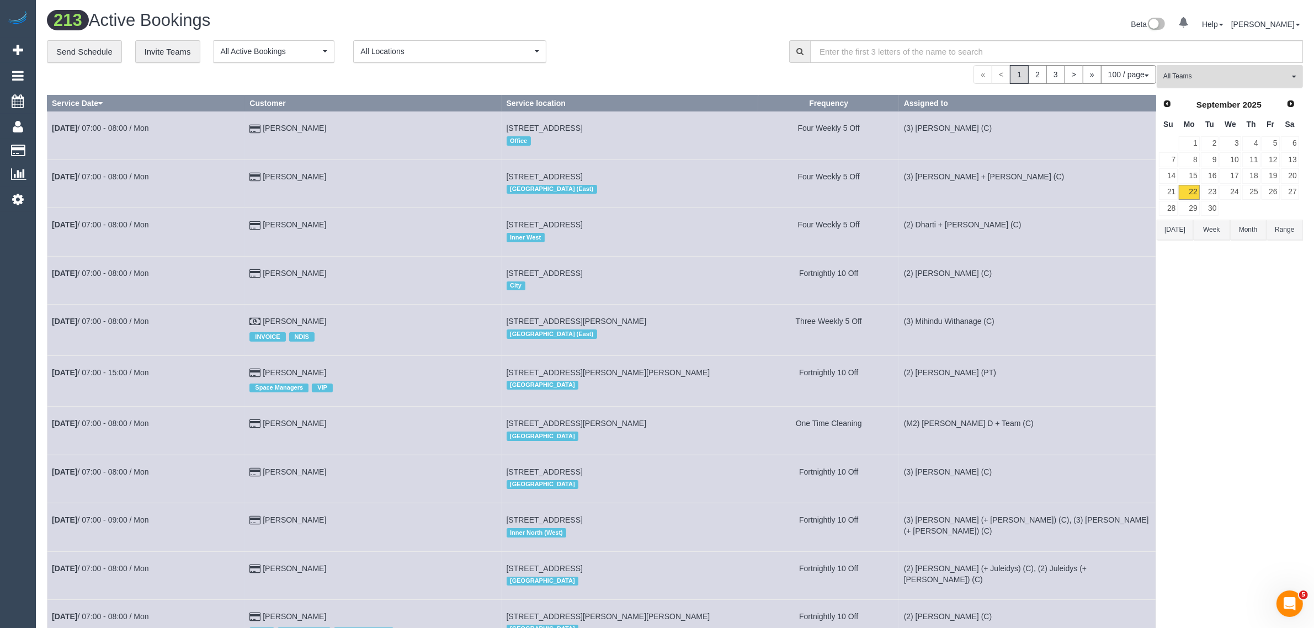
click at [1212, 69] on button "All Teams" at bounding box center [1230, 76] width 146 height 23
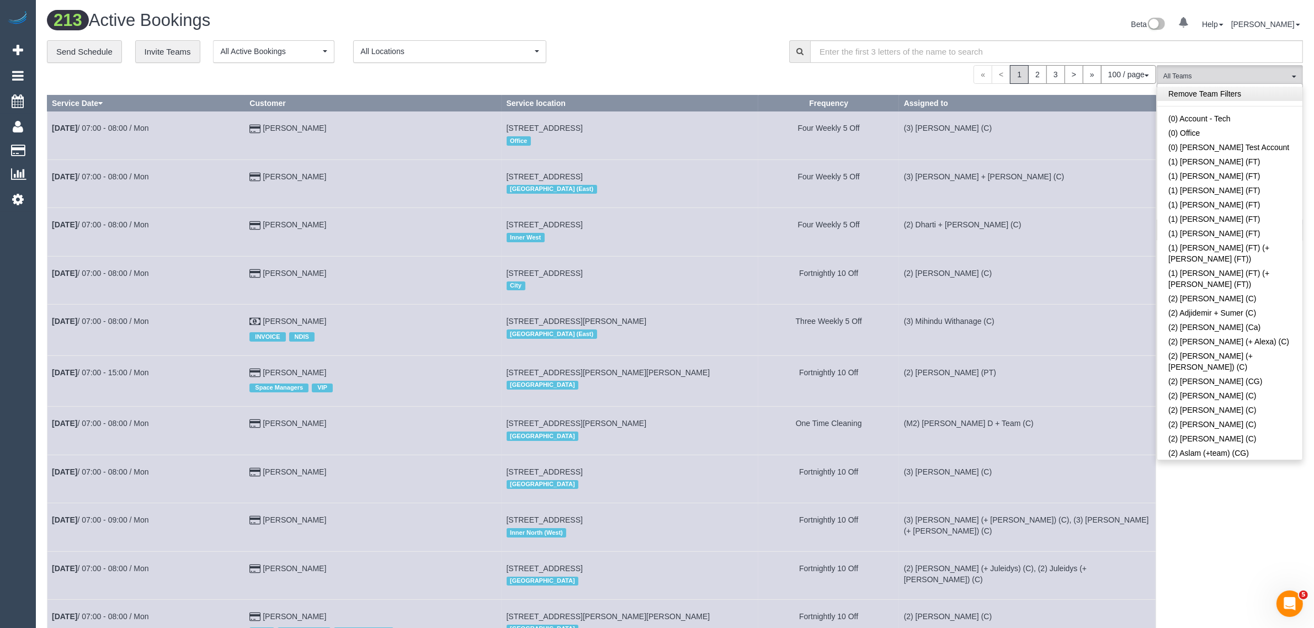
click at [1246, 92] on link "Remove Team Filters" at bounding box center [1229, 94] width 145 height 14
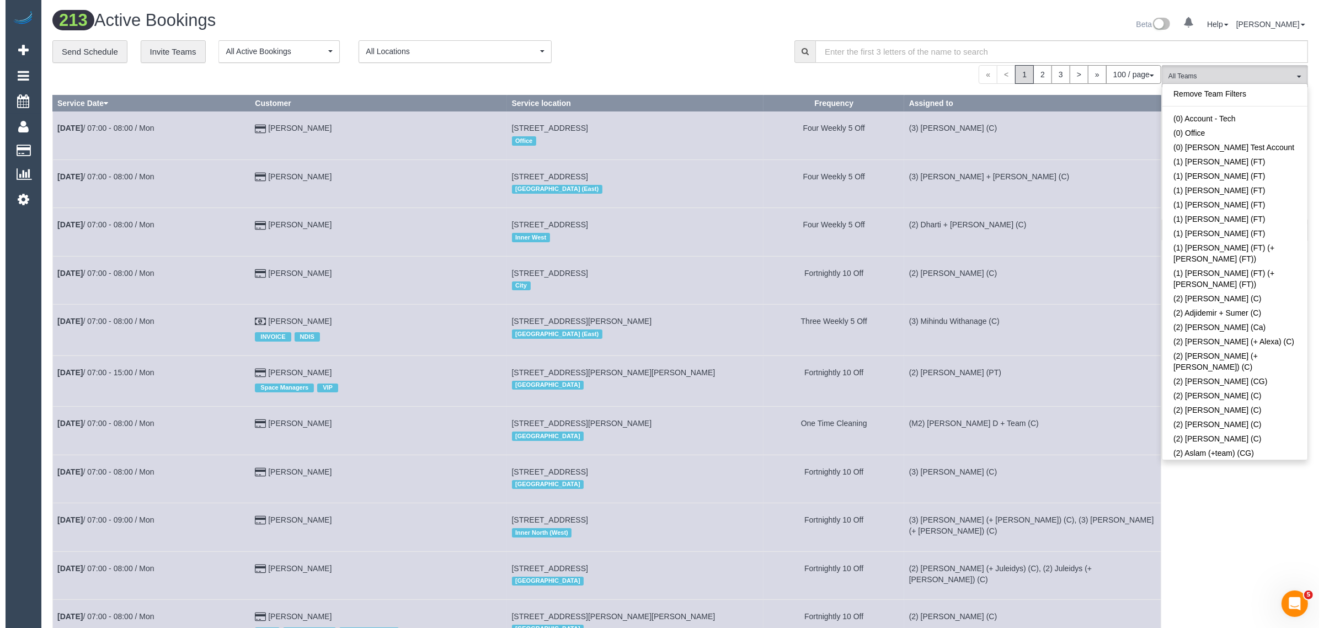
scroll to position [2166, 0]
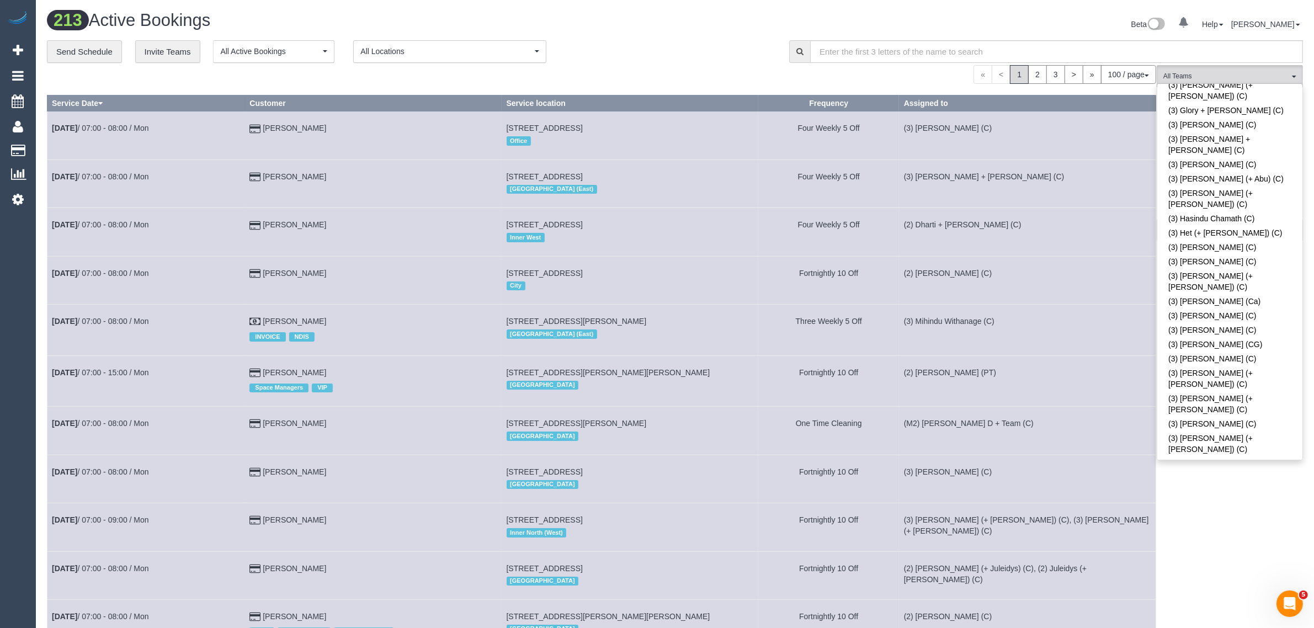
drag, startPoint x: 1203, startPoint y: 264, endPoint x: 1188, endPoint y: 264, distance: 14.9
drag, startPoint x: 717, startPoint y: 19, endPoint x: 776, endPoint y: 39, distance: 62.3
click at [717, 20] on div "Beta 0 Your Notifications You have 0 alerts Help Help Docs Take a Tour Contact …" at bounding box center [993, 25] width 636 height 29
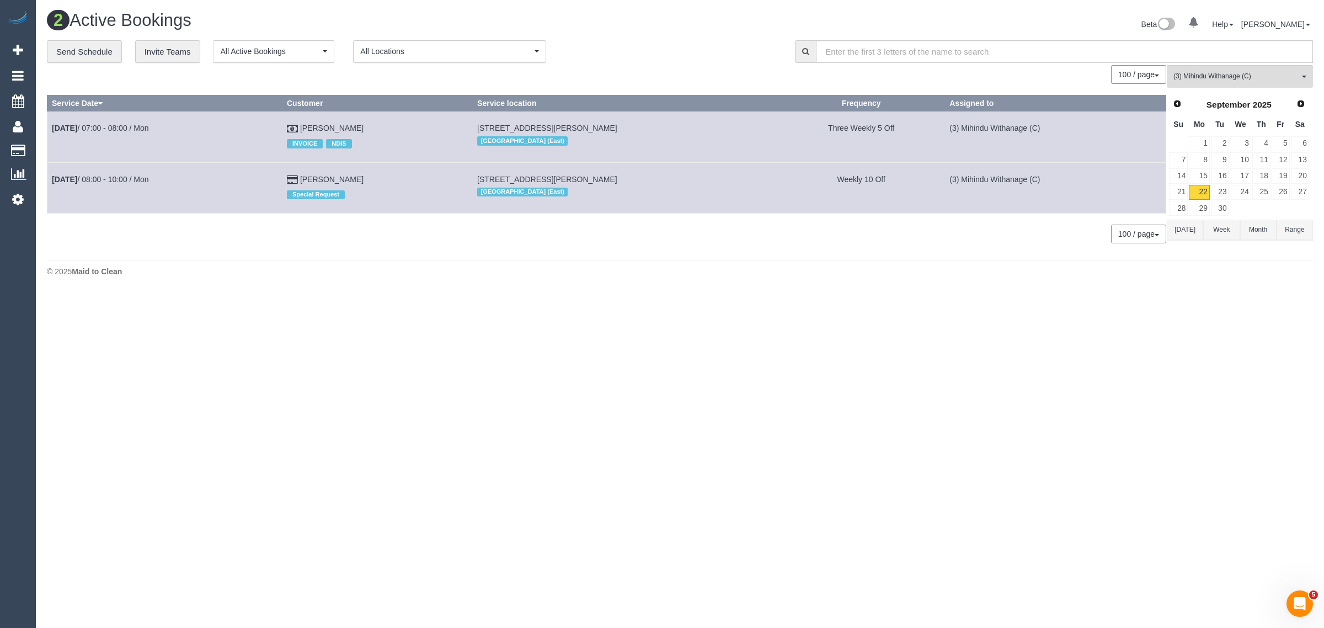
click at [1195, 347] on body "0 Beta Your Notifications You have 0 alerts Add Booking Bookings Active Booking…" at bounding box center [662, 314] width 1324 height 628
click at [592, 360] on body "0 Beta Your Notifications You have 0 alerts Add Booking Bookings Active Booking…" at bounding box center [662, 314] width 1324 height 628
drag, startPoint x: 393, startPoint y: 180, endPoint x: 84, endPoint y: 185, distance: 308.5
click at [48, 185] on tr "Sep 22nd / 08:00 - 10:00 / Mon Emily Peterson Special Request 21 Windermere Par…" at bounding box center [606, 187] width 1119 height 51
copy tr "Sep 22nd / 08:00 - 10:00 / Mon Emily Peterson"
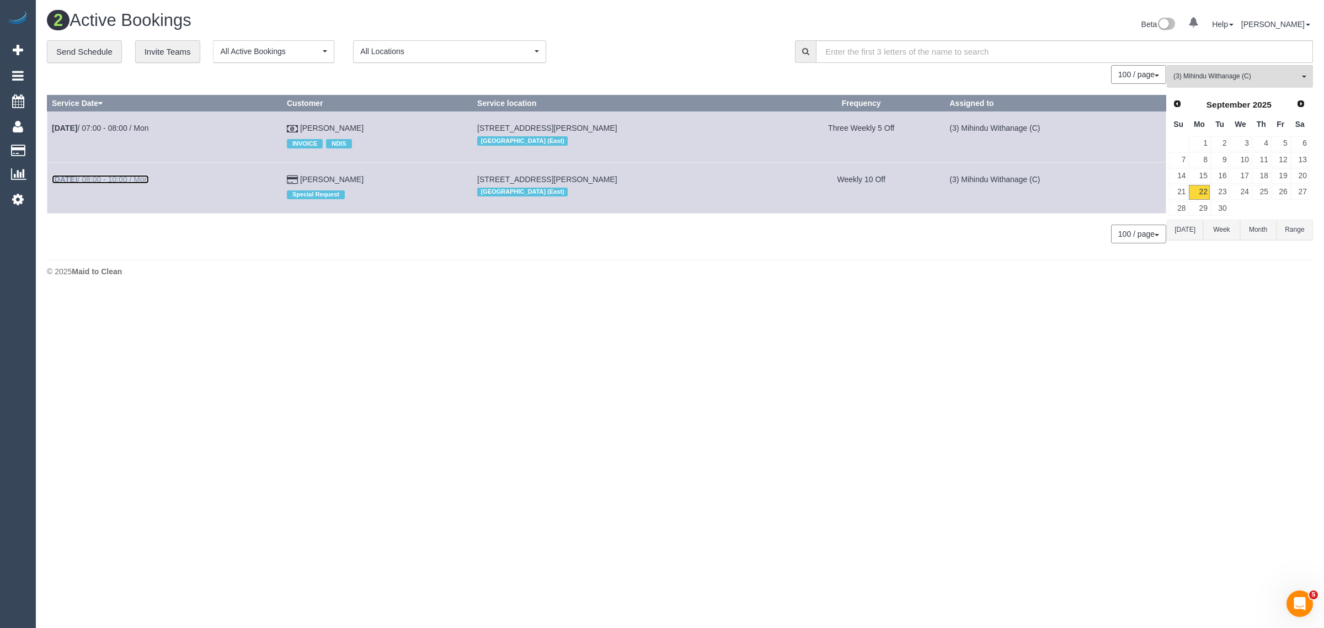
drag, startPoint x: 132, startPoint y: 189, endPoint x: 140, endPoint y: 180, distance: 11.8
click at [1275, 66] on button "(3) Mihindu Withanage (C) All Teams" at bounding box center [1240, 76] width 146 height 23
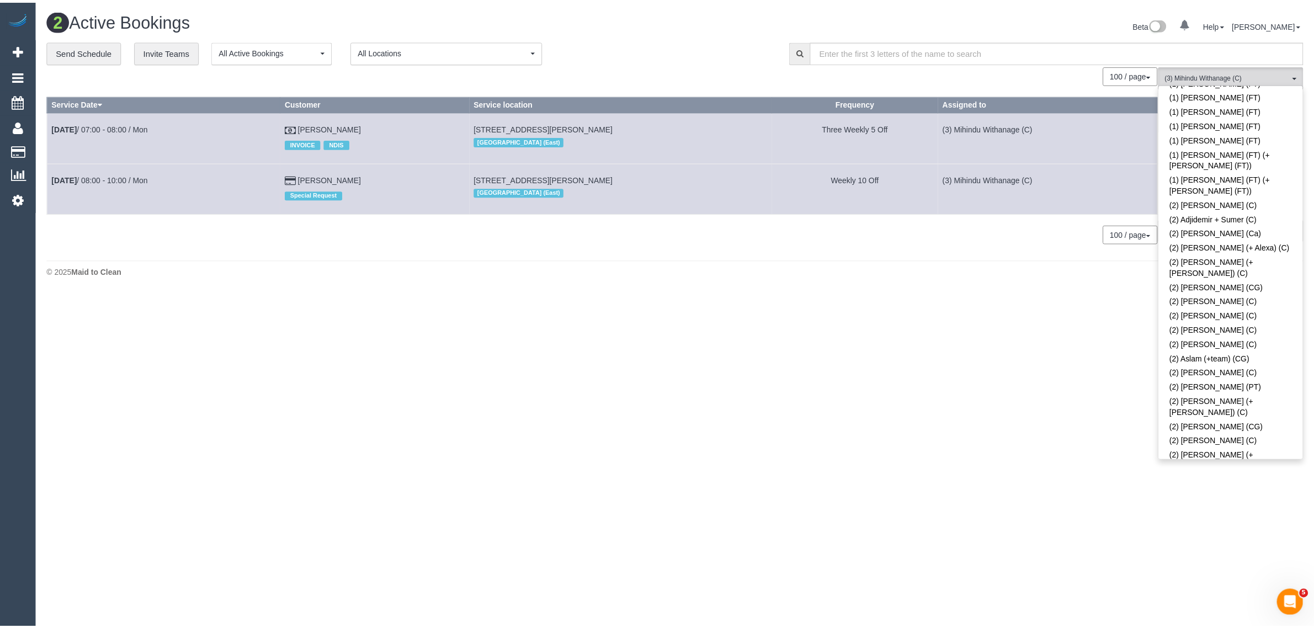
scroll to position [0, 0]
drag, startPoint x: 1264, startPoint y: 99, endPoint x: 1212, endPoint y: 98, distance: 51.3
click at [1262, 99] on link "Remove Team Filters" at bounding box center [1240, 94] width 145 height 14
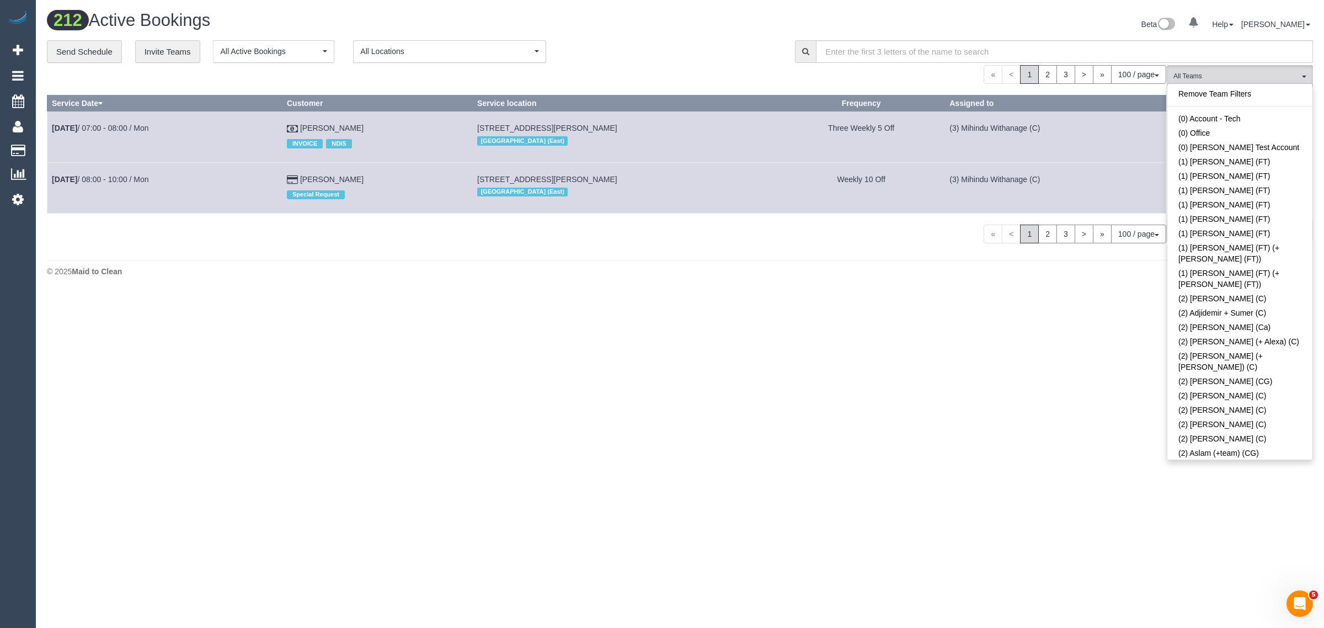
click at [798, 77] on div "« < 1 2 3 > » 100 / page 10 / page 20 / page 30 / page 40 / page 50 / page 100 …" at bounding box center [607, 74] width 1120 height 19
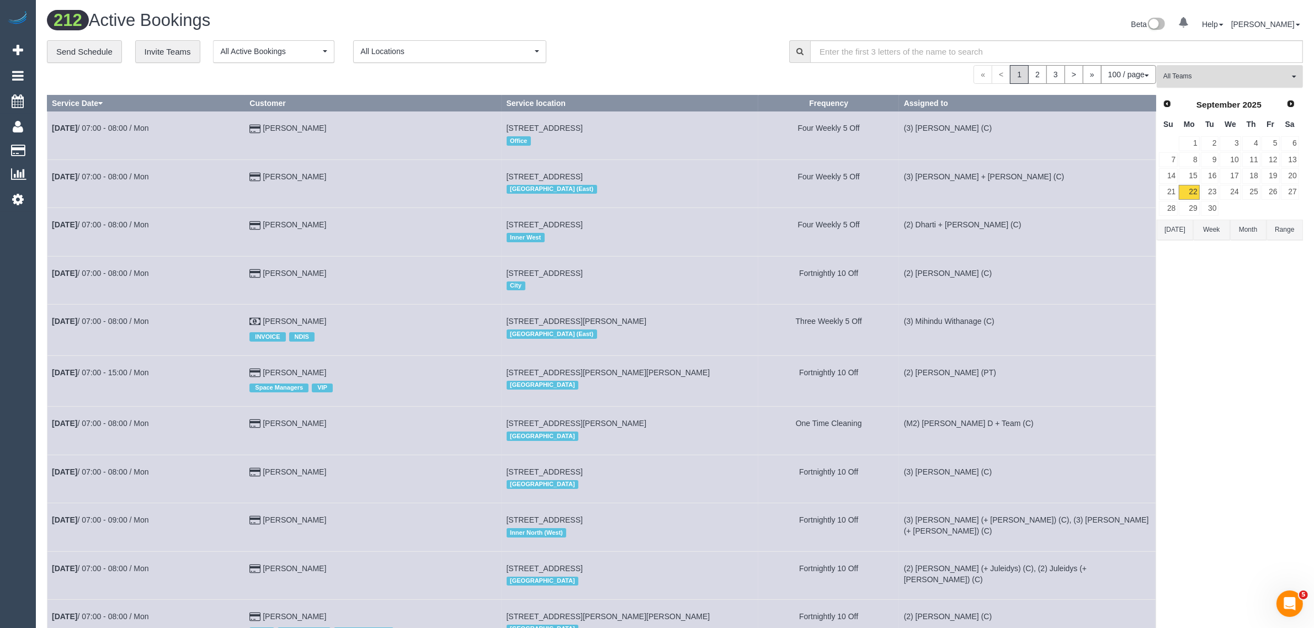
click at [1201, 80] on span "All Teams" at bounding box center [1226, 76] width 126 height 9
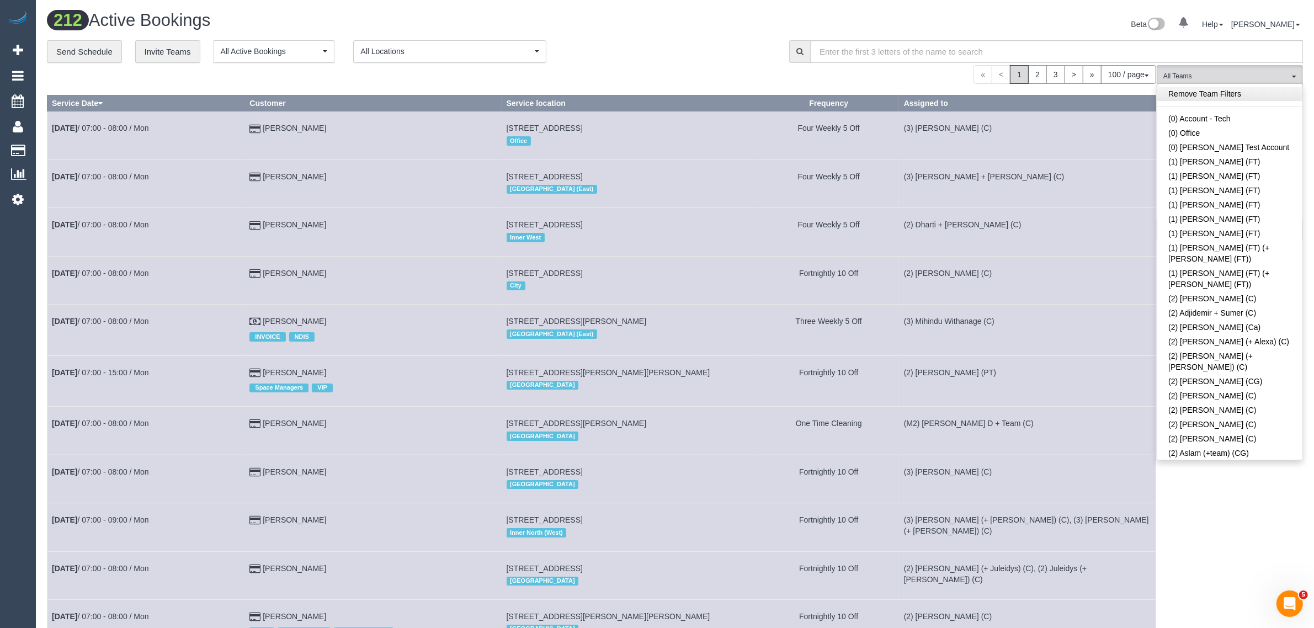
click at [1209, 87] on link "Remove Team Filters" at bounding box center [1229, 94] width 145 height 14
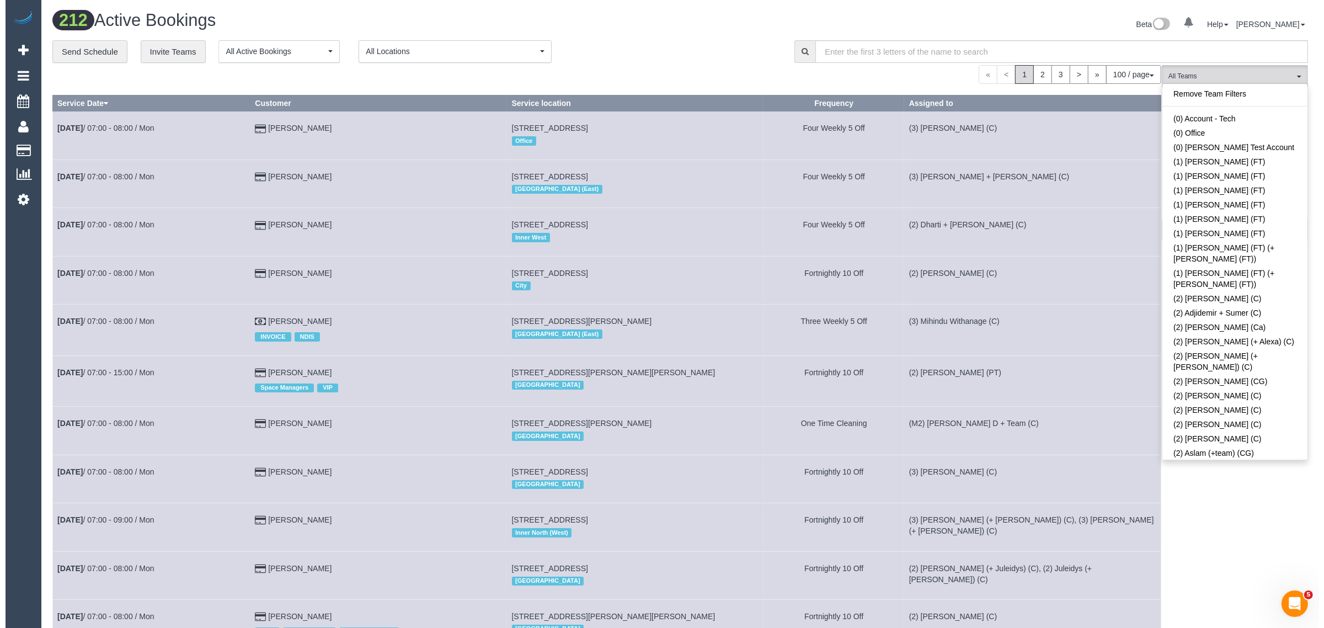
scroll to position [922, 0]
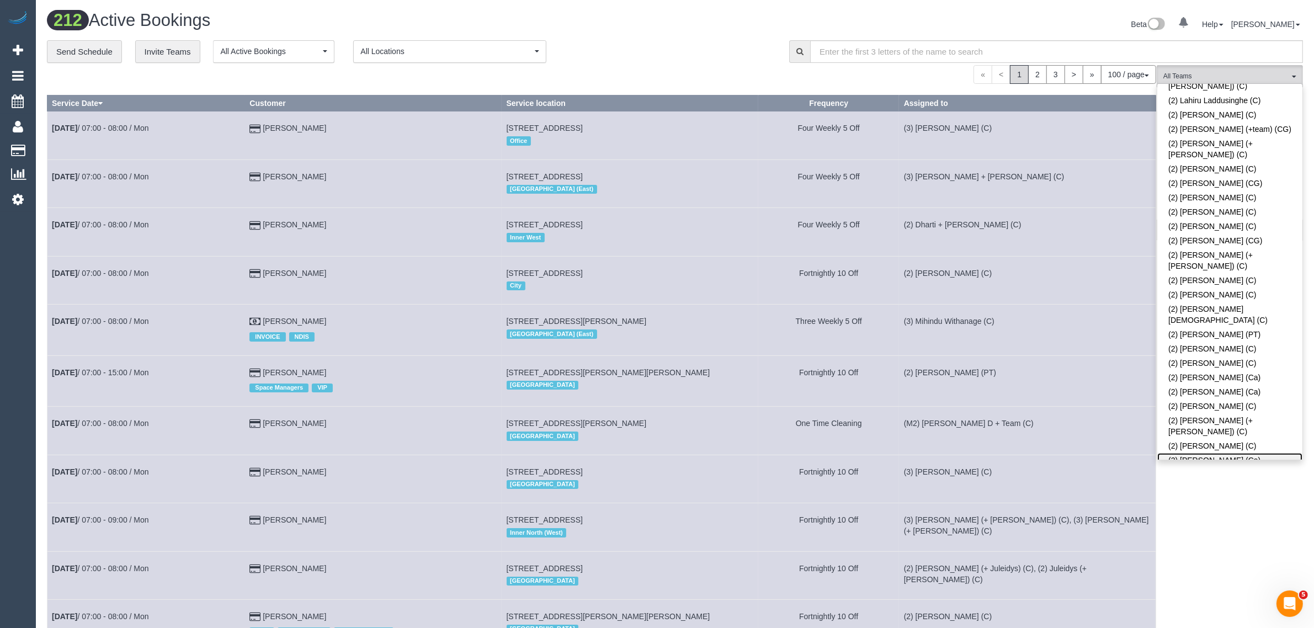
click at [1255, 453] on link "(2) Suzi Belas (Ca)" at bounding box center [1229, 460] width 145 height 14
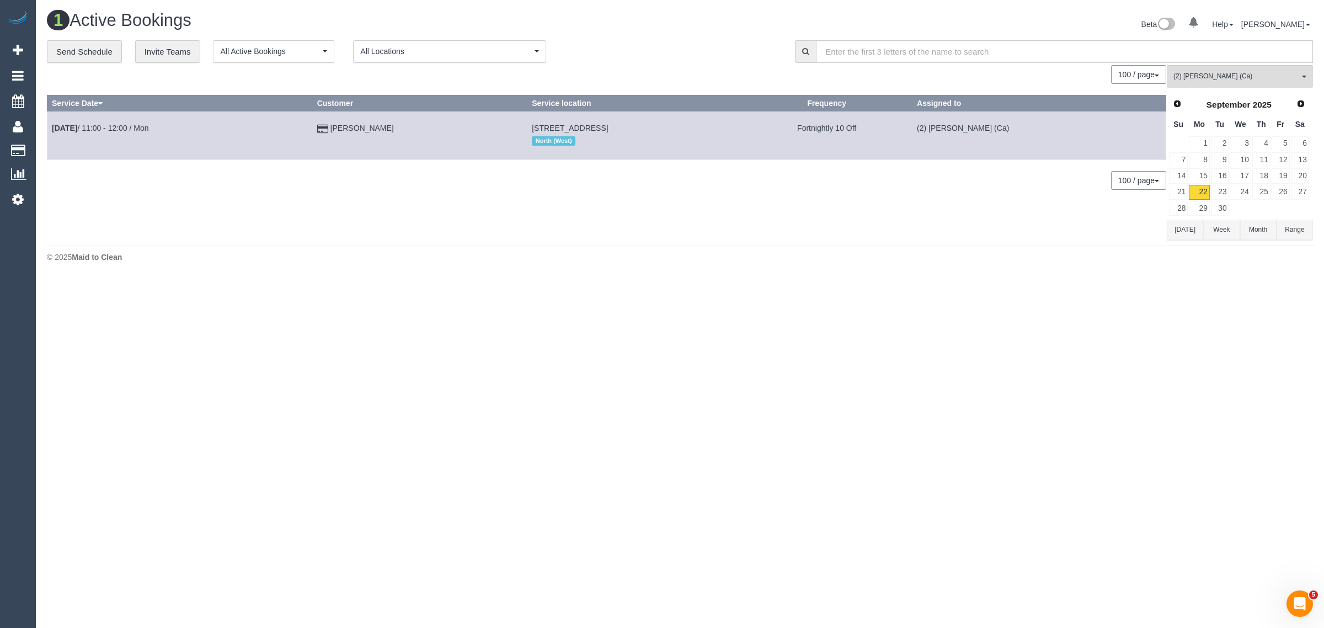
click at [466, 265] on footer "© 2025 Maid to Clean" at bounding box center [680, 257] width 1266 height 22
drag, startPoint x: 200, startPoint y: 120, endPoint x: 51, endPoint y: 126, distance: 149.1
click at [51, 126] on td "Sep 22nd / 11:00 - 12:00 / Mon" at bounding box center [179, 135] width 265 height 48
copy link "Sep 22nd / 11:00 - 12:00 / Mon"
click at [1224, 81] on button "(2) Suzi Belas (Ca) All Teams" at bounding box center [1240, 76] width 146 height 23
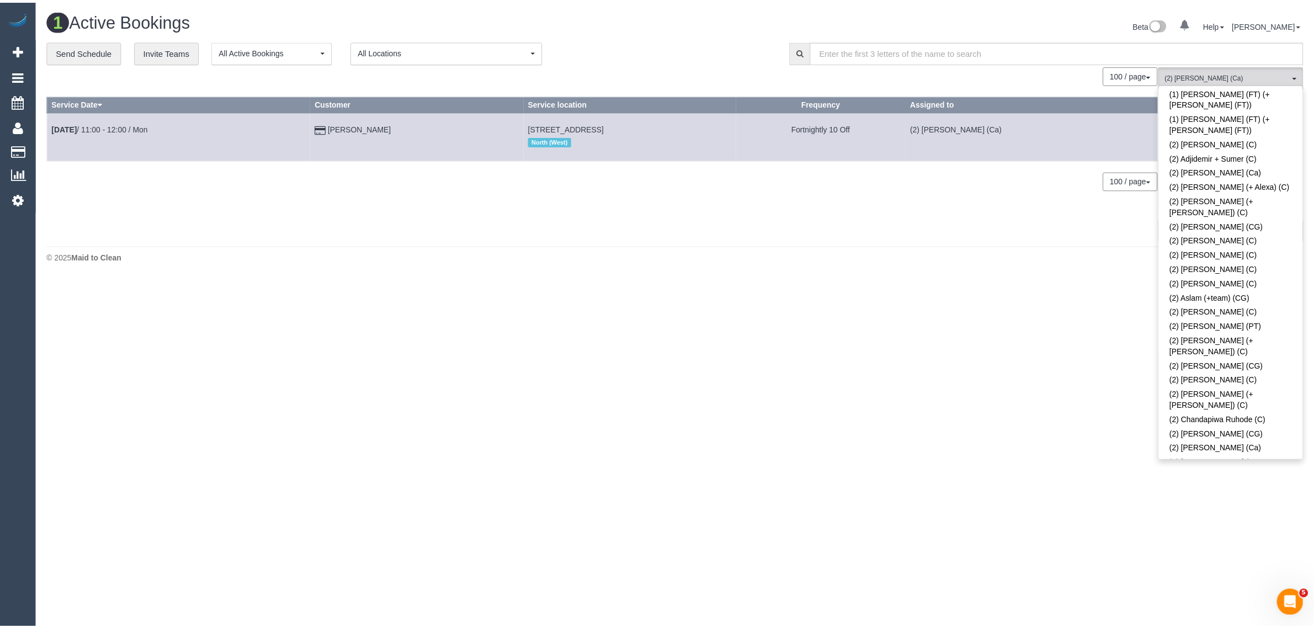
scroll to position [0, 0]
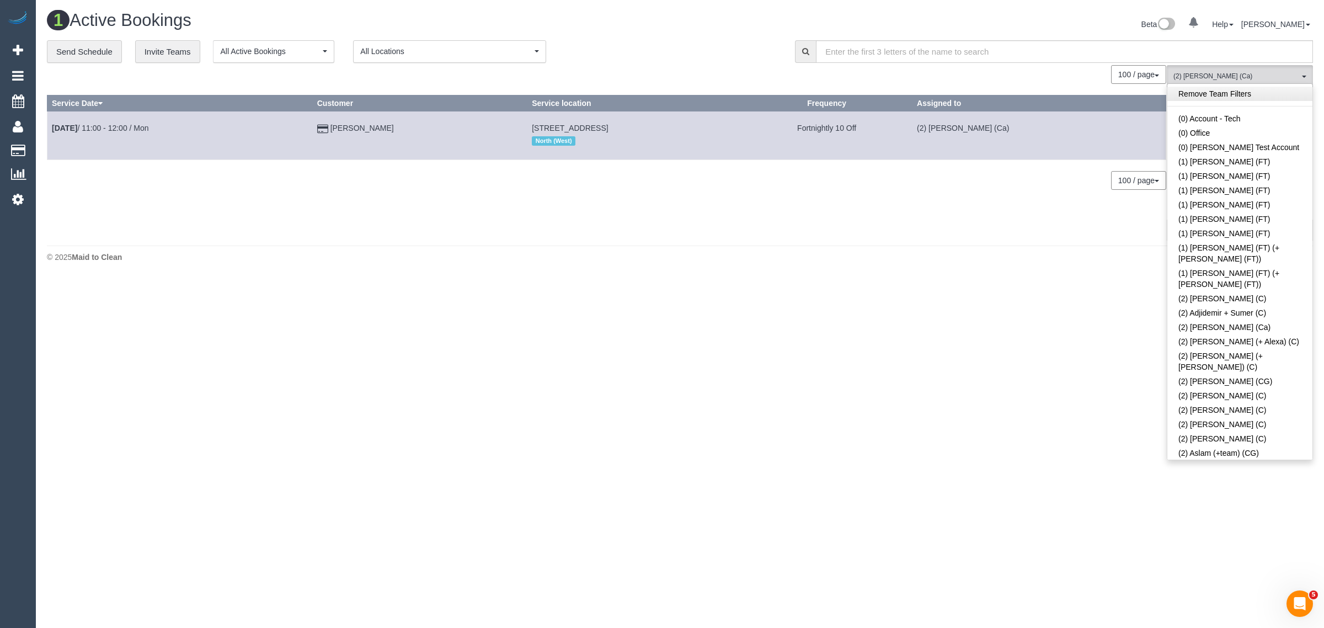
click at [1242, 89] on link "Remove Team Filters" at bounding box center [1240, 94] width 145 height 14
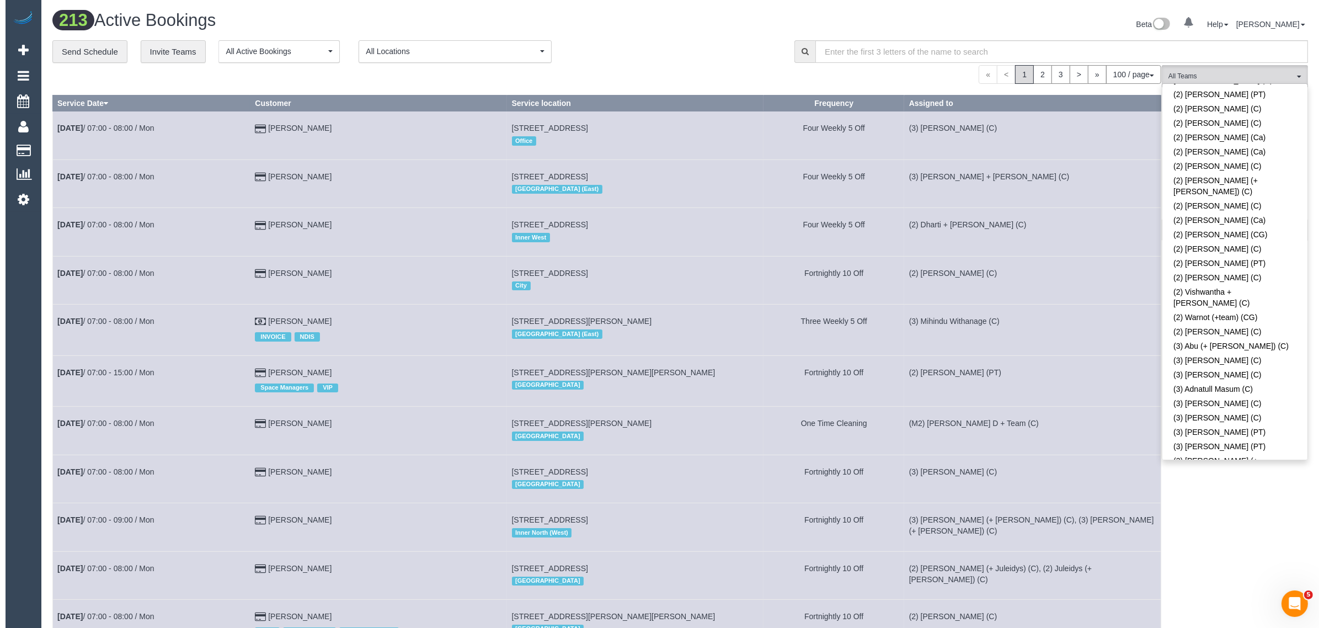
scroll to position [2510, 0]
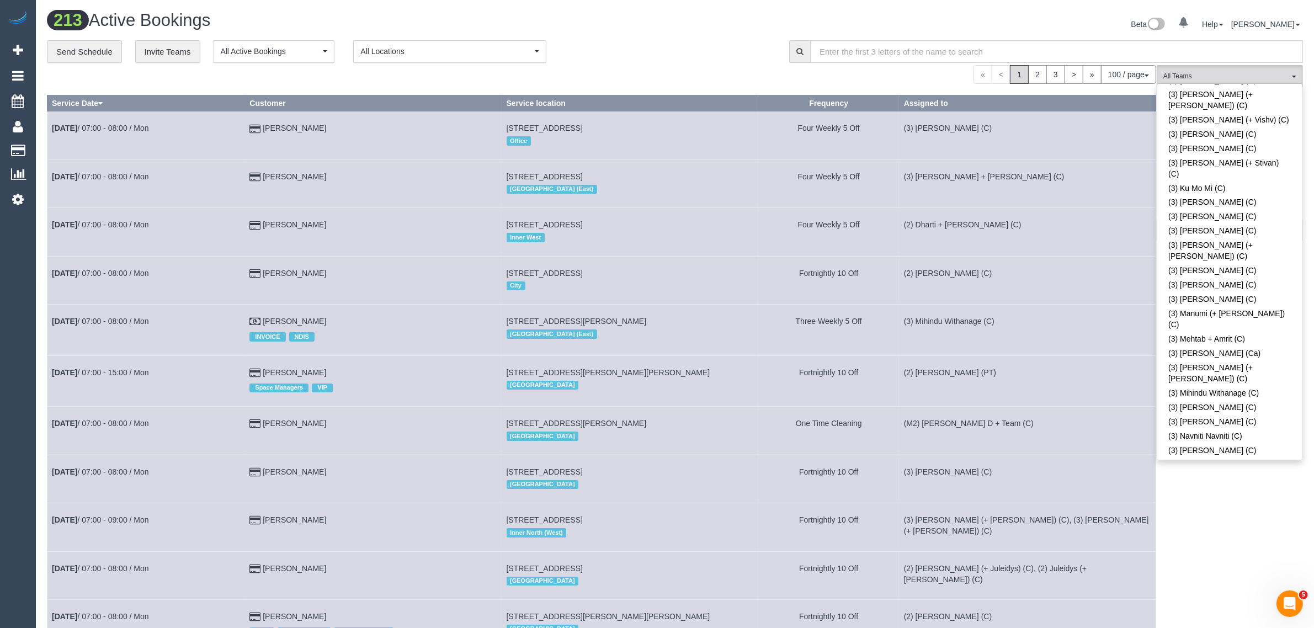
click at [701, 78] on div "« < 1 2 3 > » 100 / page 10 / page 20 / page 30 / page 40 / page 50 / page 100 …" at bounding box center [601, 74] width 1109 height 19
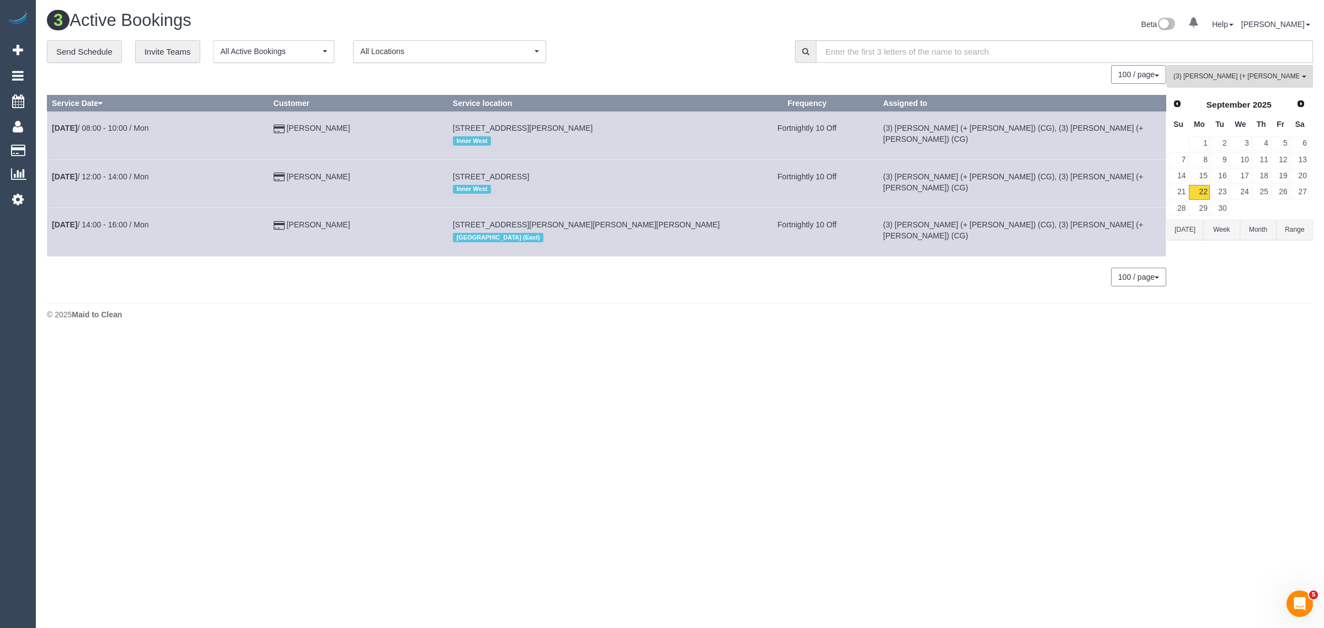
click at [435, 315] on div "© 2025 Maid to Clean" at bounding box center [680, 314] width 1266 height 11
drag, startPoint x: 360, startPoint y: 122, endPoint x: 50, endPoint y: 131, distance: 309.7
click at [50, 131] on tr "Sep 22nd / 08:00 - 10:00 / Mon Jing Wang 14 Connelly Street, Flemington, VIC 30…" at bounding box center [606, 135] width 1119 height 48
copy tr "Sep 22nd / 08:00 - 10:00 / Mon Jing Wang"
click at [1250, 83] on button "(3) Sohail (+ Amninder) (CG) All Teams" at bounding box center [1240, 76] width 146 height 23
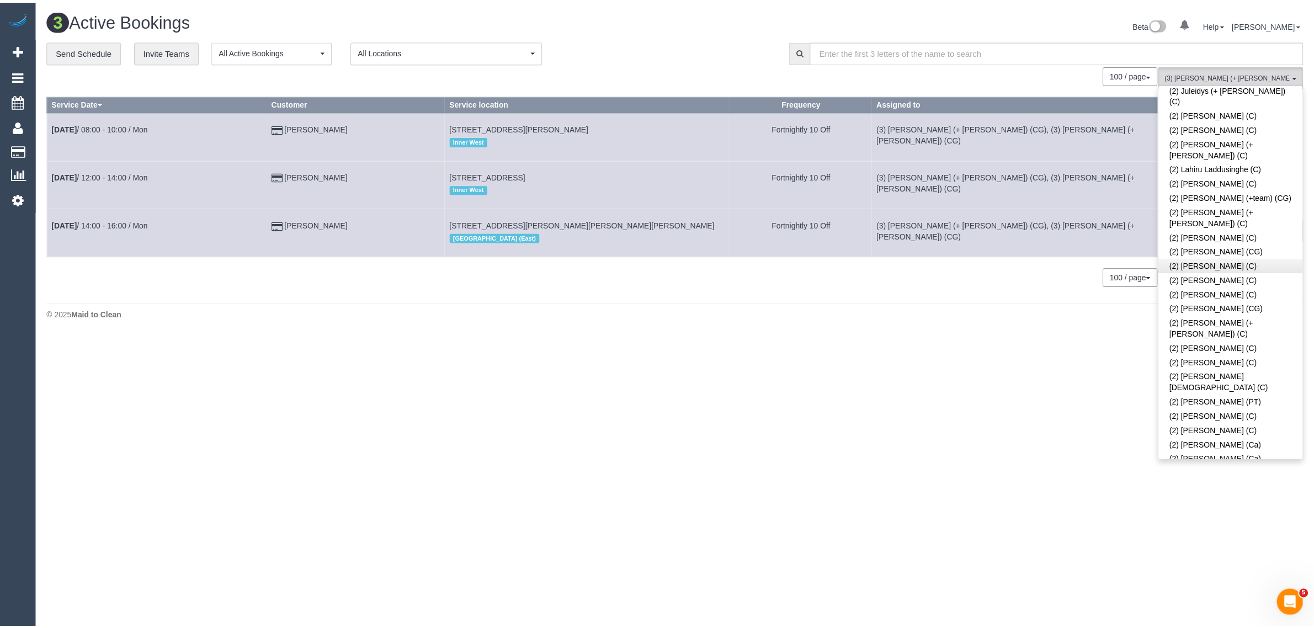
scroll to position [0, 0]
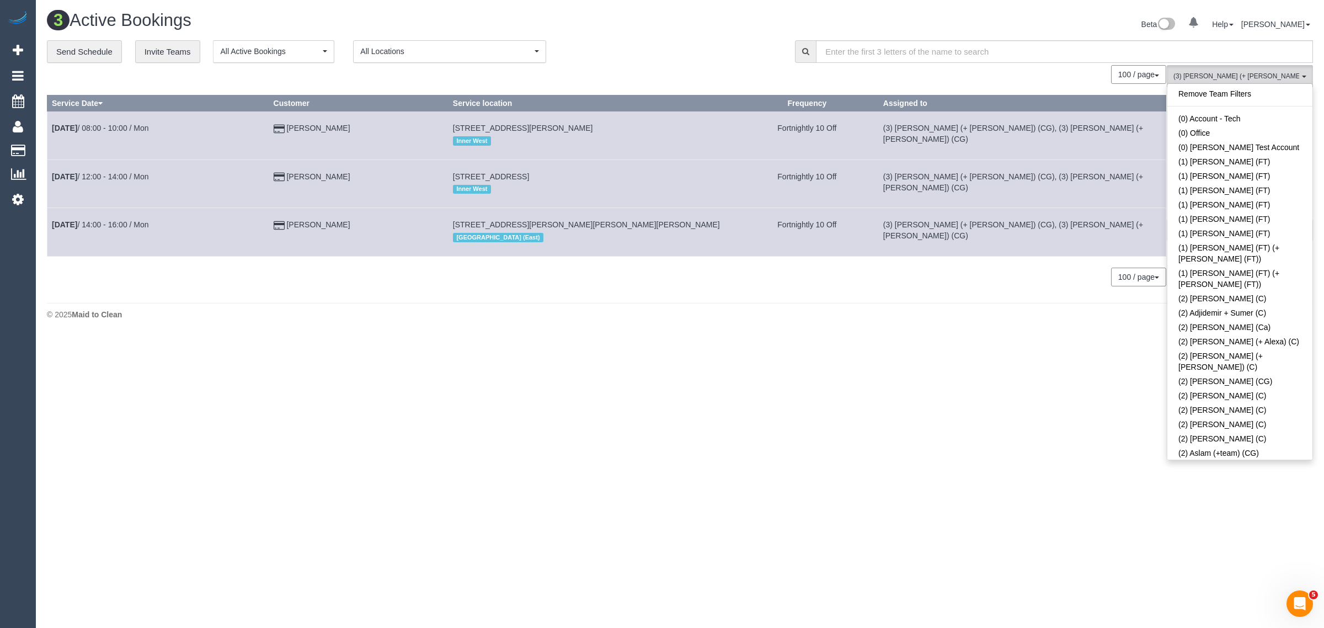
click at [1269, 98] on link "Remove Team Filters" at bounding box center [1240, 94] width 145 height 14
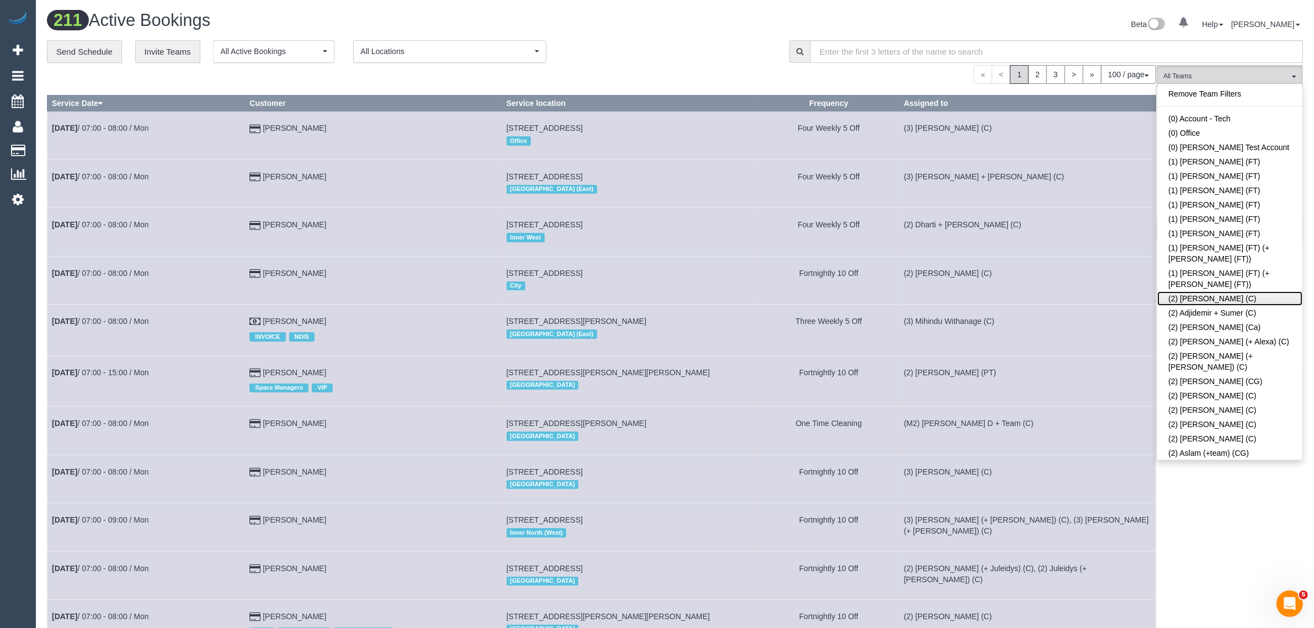
click at [1236, 291] on link "(2) [PERSON_NAME] (C)" at bounding box center [1229, 298] width 145 height 14
click at [701, 31] on div "Beta 0 Your Notifications You have 0 alerts Help Help Docs Take a Tour Contact …" at bounding box center [993, 25] width 636 height 29
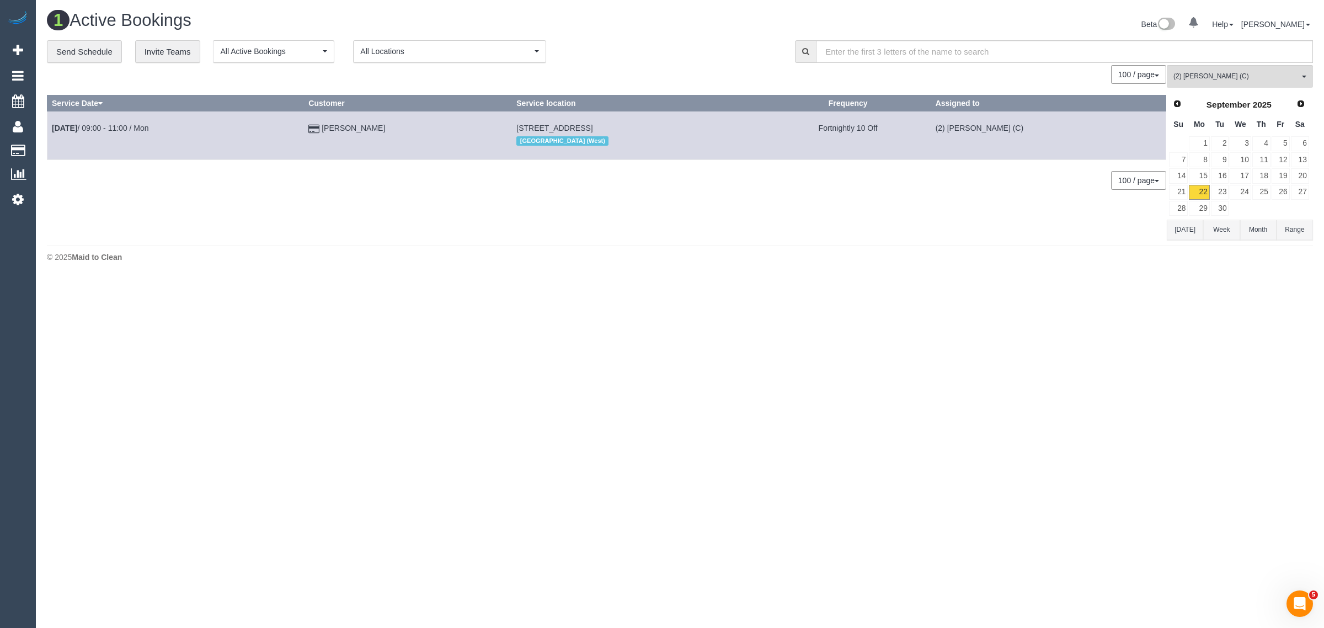
click at [1038, 296] on body "0 Beta Your Notifications You have 0 alerts Add Booking Bookings Active Booking…" at bounding box center [662, 314] width 1324 height 628
click at [1214, 84] on button "(2) Abdul Janif (C) All Teams" at bounding box center [1240, 76] width 146 height 23
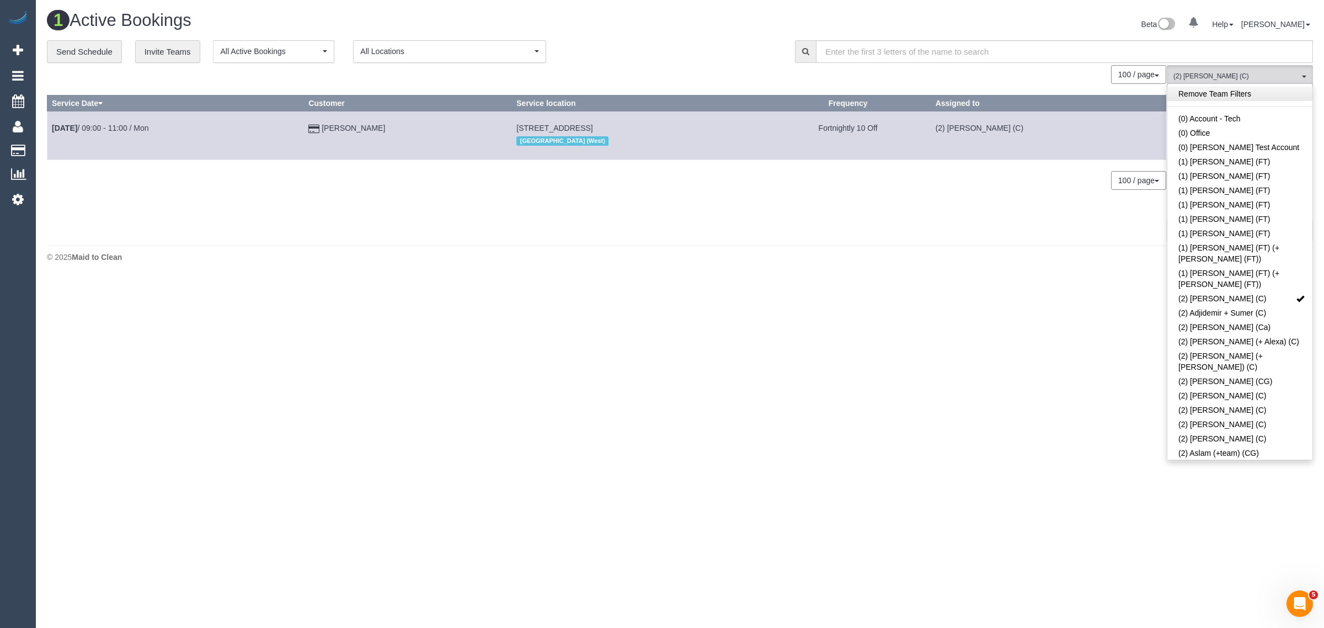
click at [1240, 95] on link "Remove Team Filters" at bounding box center [1240, 94] width 145 height 14
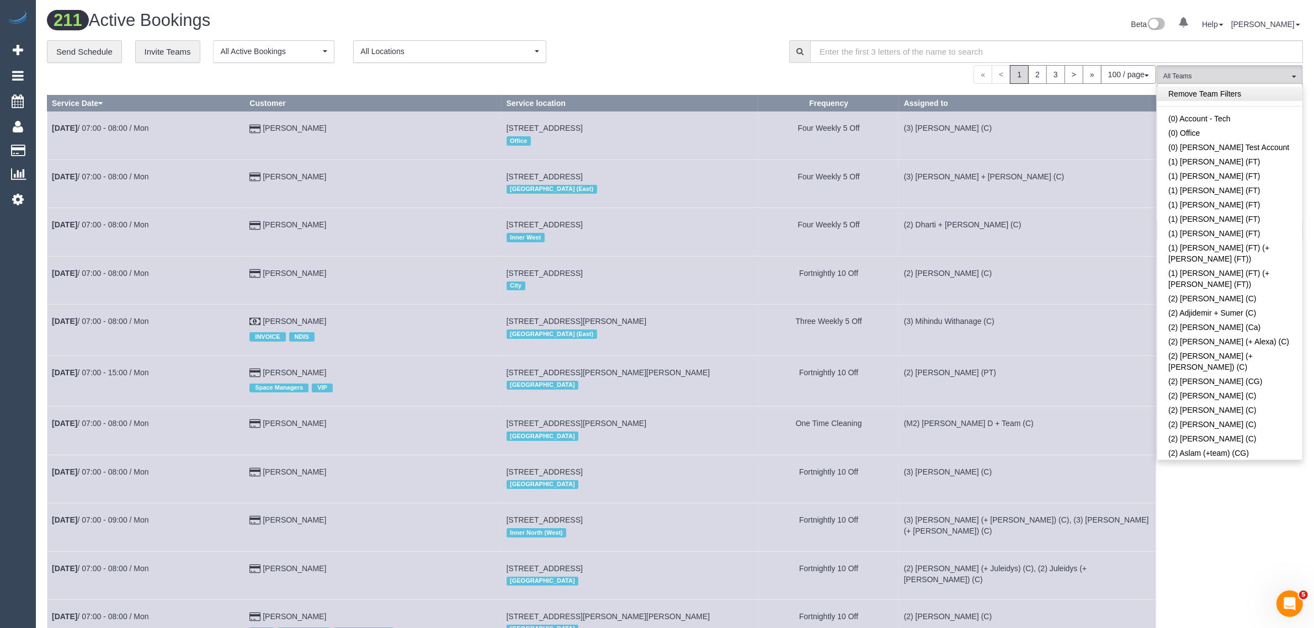
click at [1233, 89] on link "Remove Team Filters" at bounding box center [1229, 94] width 145 height 14
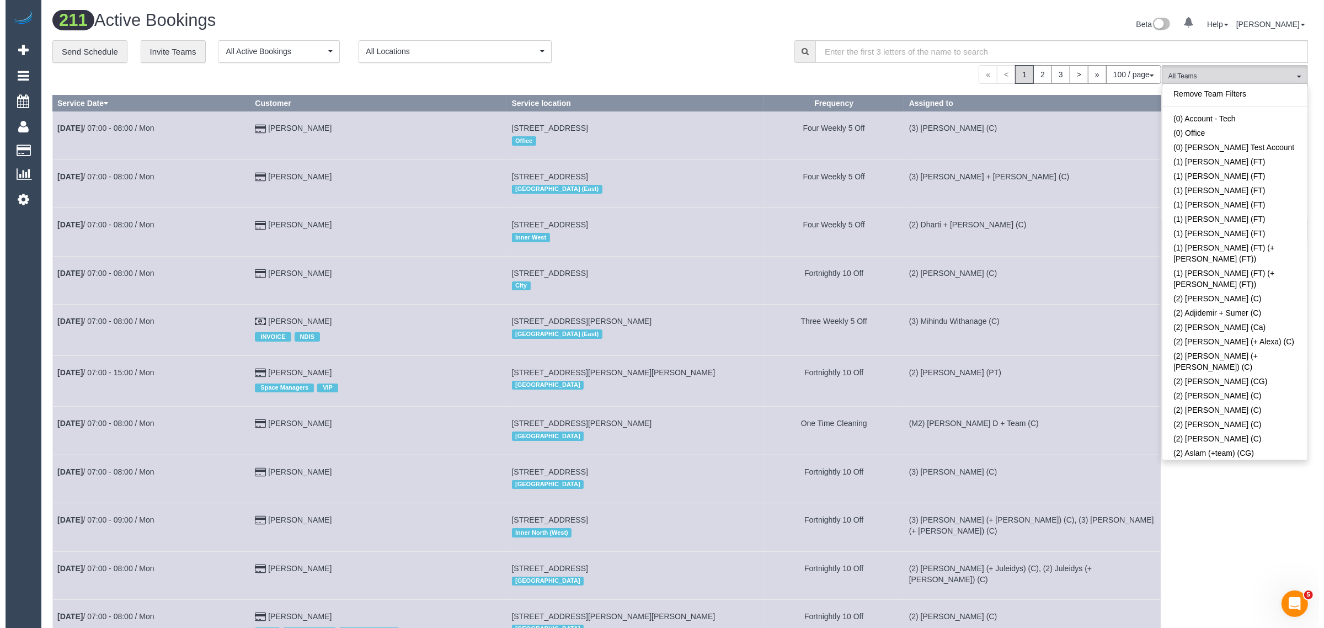
scroll to position [764, 0]
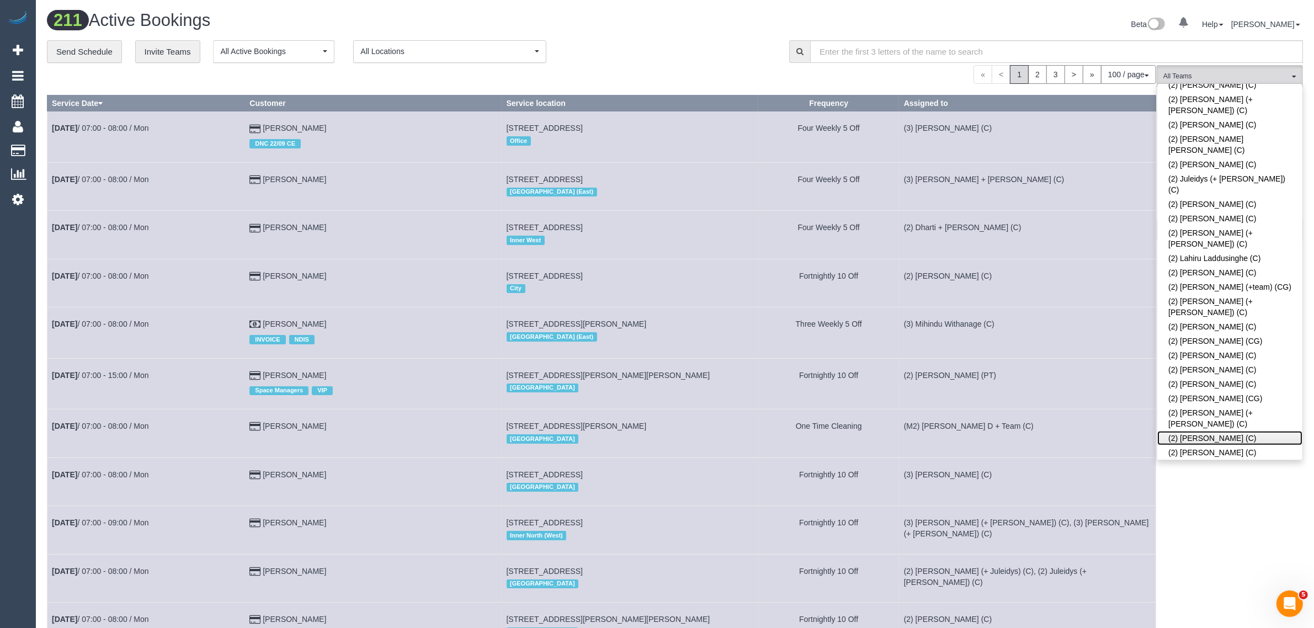
click at [1233, 431] on link "(2) [PERSON_NAME] (C)" at bounding box center [1229, 438] width 145 height 14
click at [722, 45] on div "**********" at bounding box center [410, 51] width 726 height 23
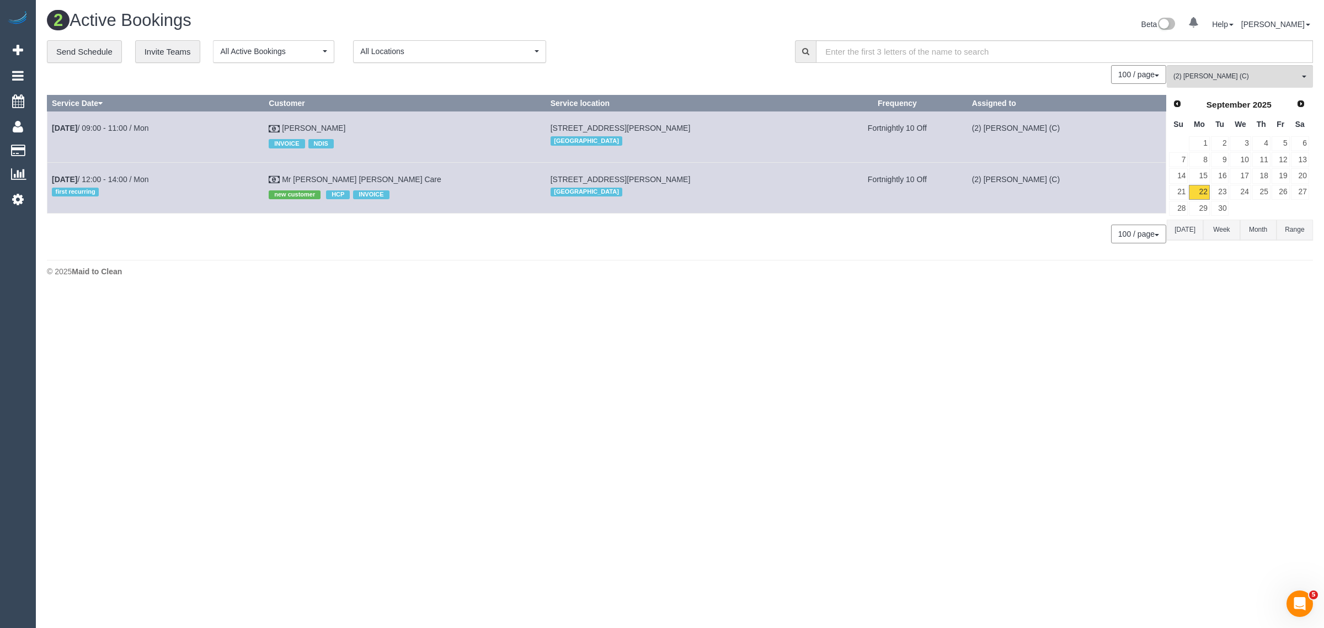
drag, startPoint x: 367, startPoint y: 129, endPoint x: 46, endPoint y: 130, distance: 321.2
click at [46, 130] on div "**********" at bounding box center [680, 147] width 1283 height 215
copy div "Service Date Customer Service location Frequency Assigned to Sep 22nd / 09:00 -…"
drag, startPoint x: 375, startPoint y: 302, endPoint x: 370, endPoint y: 272, distance: 31.4
click at [375, 302] on body "0 Beta Your Notifications You have 0 alerts Add Booking Bookings Active Booking…" at bounding box center [662, 314] width 1324 height 628
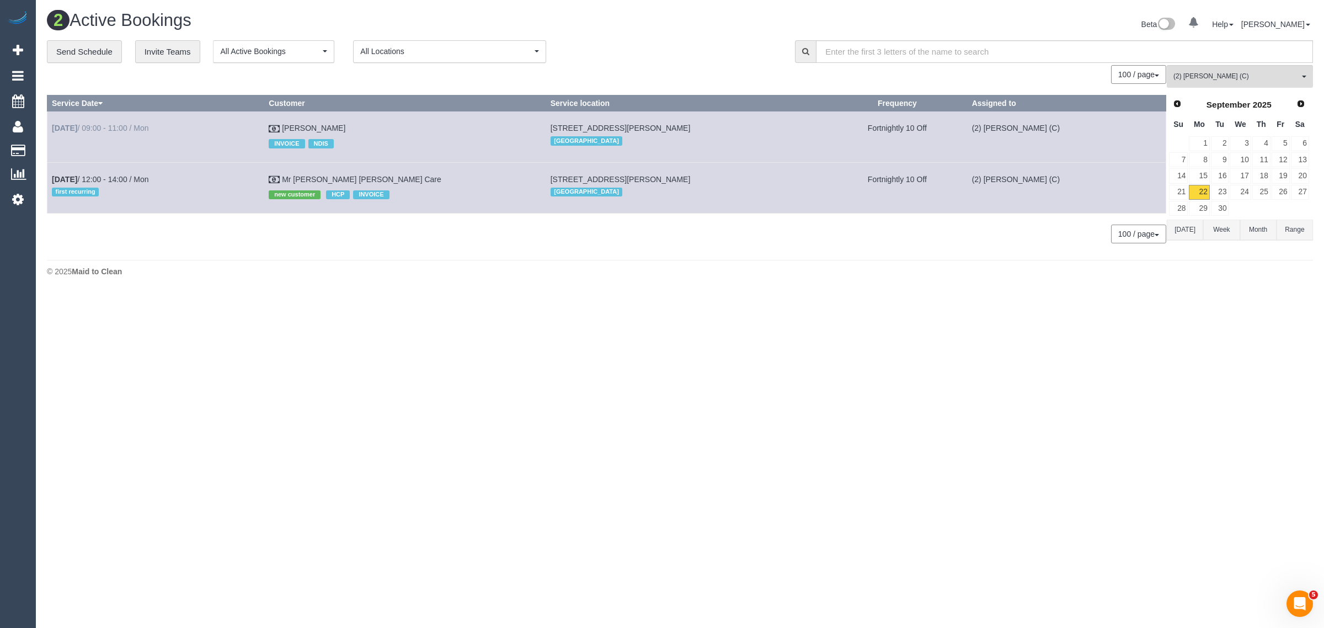
drag, startPoint x: 322, startPoint y: 128, endPoint x: 54, endPoint y: 127, distance: 268.2
click at [54, 127] on tr "Sep 22nd / 09:00 - 11:00 / Mon Lucas Mason INVOICE NDIS 50 Hunt Club Blvd, Cran…" at bounding box center [606, 136] width 1119 height 51
copy tr "Sep 22nd / 09:00 - 11:00 / Mon Lucas Mason"
click at [1204, 73] on span "(2) [PERSON_NAME] (C)" at bounding box center [1237, 76] width 126 height 9
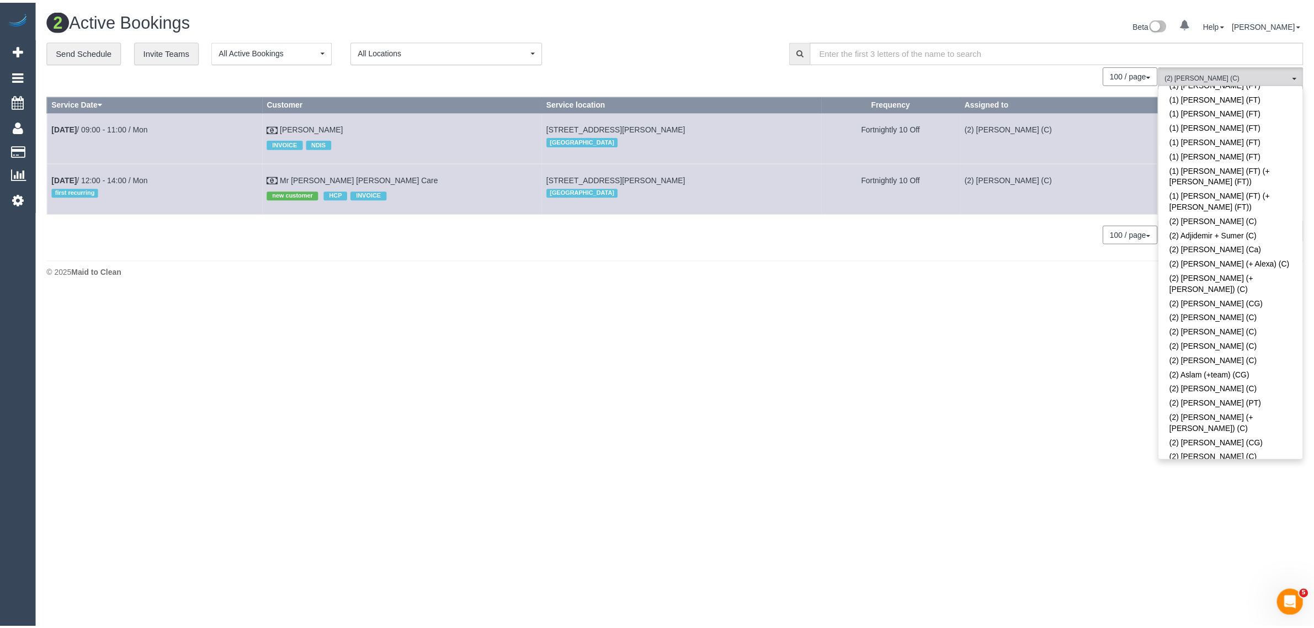
scroll to position [0, 0]
click at [1243, 97] on link "Remove Team Filters" at bounding box center [1240, 94] width 145 height 14
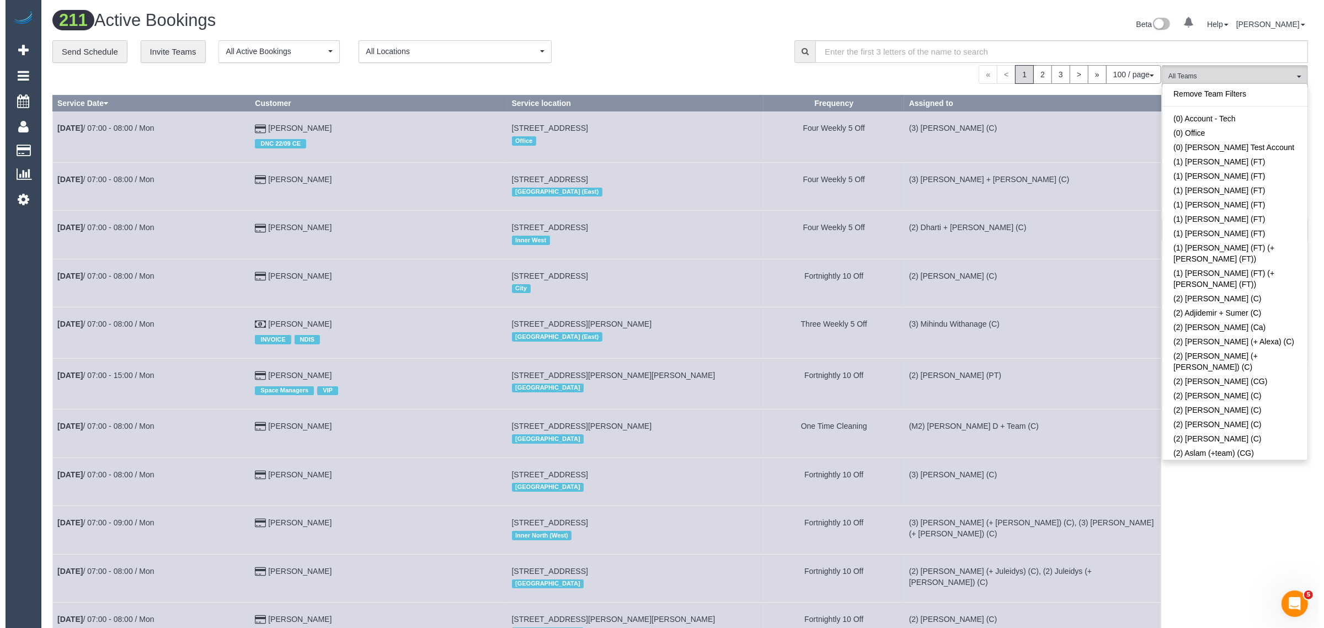
scroll to position [1019, 0]
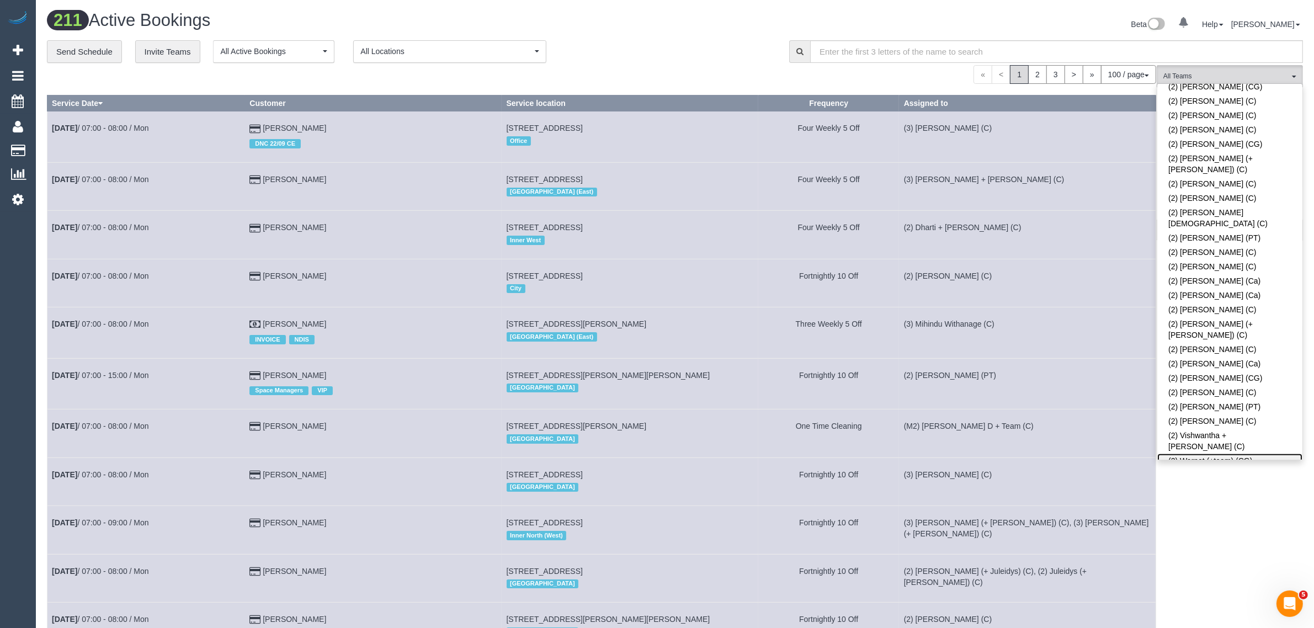
click at [1224, 454] on link "(2) Warnot (+team) (CG)" at bounding box center [1229, 461] width 145 height 14
click at [668, 46] on div "**********" at bounding box center [410, 51] width 726 height 23
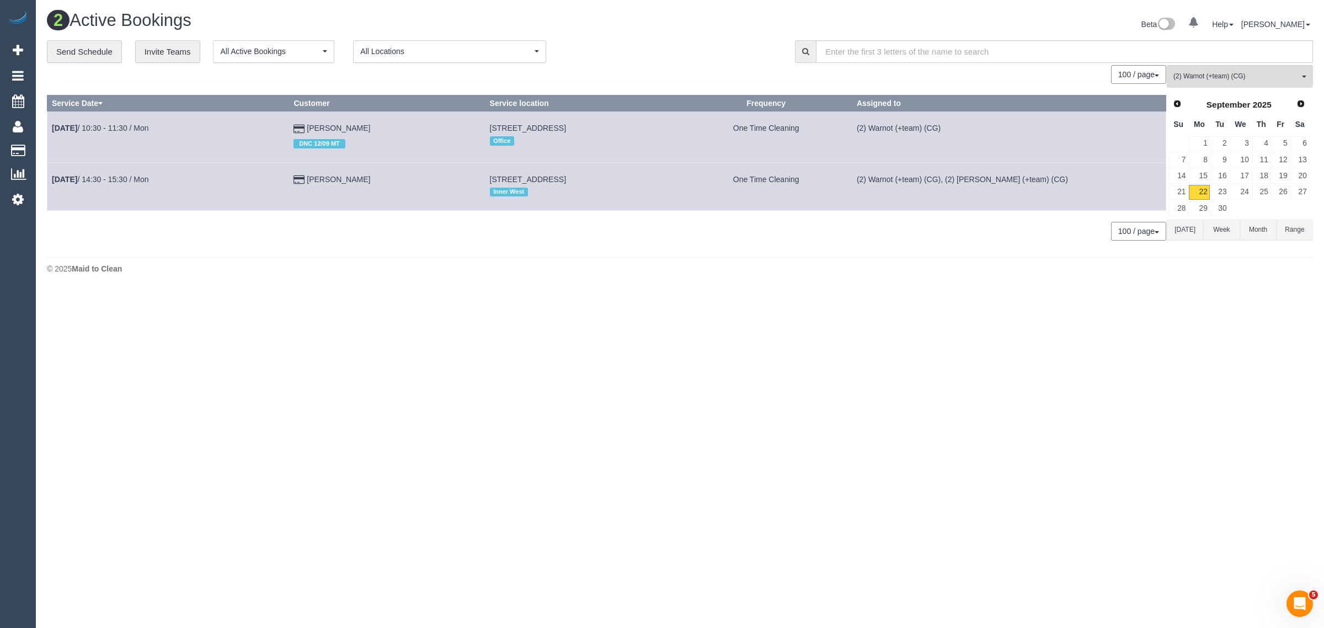
click at [429, 272] on div "© 2025 Maid to Clean" at bounding box center [680, 268] width 1266 height 11
drag, startPoint x: 360, startPoint y: 125, endPoint x: 51, endPoint y: 124, distance: 309.6
click at [51, 124] on tr "Sep 22nd / 10:30 - 11:30 / Mon Sara Ilhan DNC 12/09 MT 83-85 Mickleham Road, 8,…" at bounding box center [606, 136] width 1119 height 51
copy tr "Sep 22nd / 10:30 - 11:30 / Mon Sara Ilhan"
click at [1209, 65] on button "(2) Warnot (+team) (CG) All Teams" at bounding box center [1240, 76] width 146 height 23
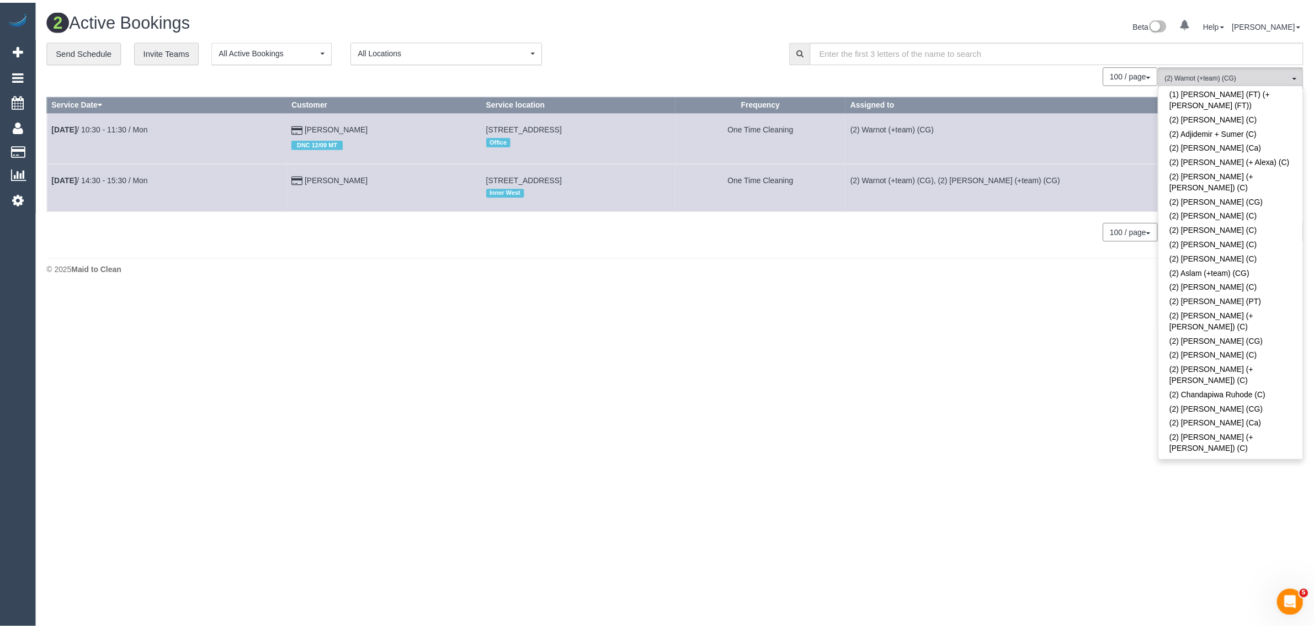
scroll to position [0, 0]
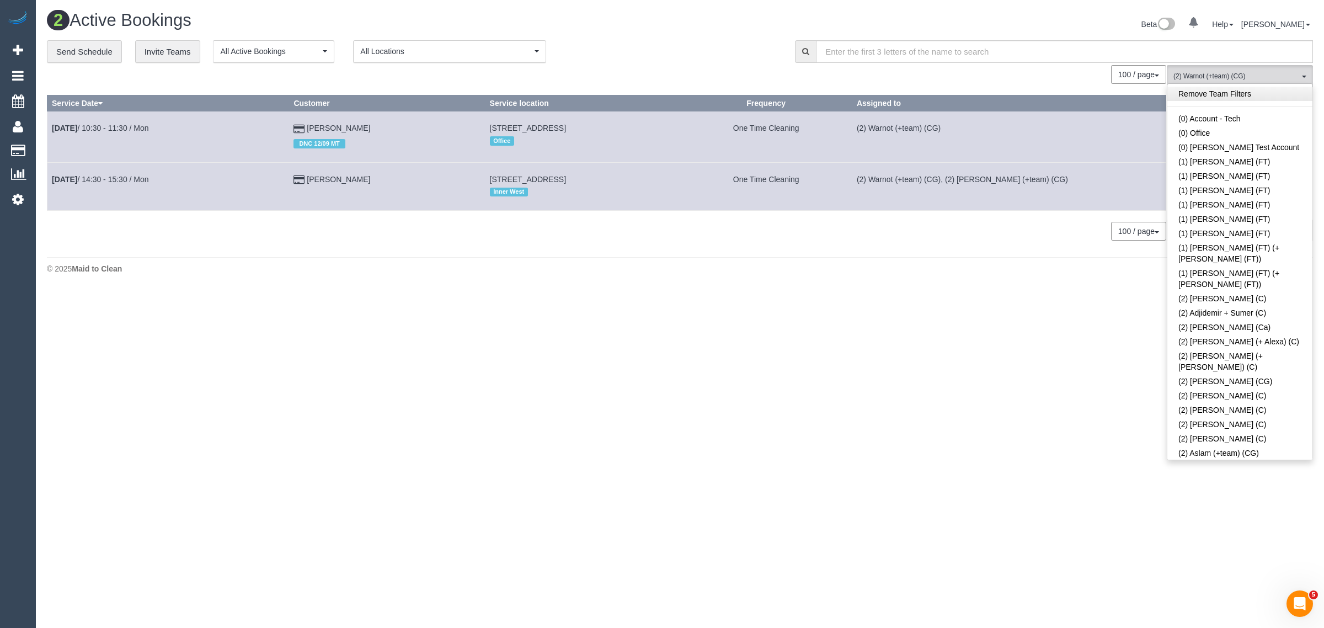
click at [1256, 95] on link "Remove Team Filters" at bounding box center [1240, 94] width 145 height 14
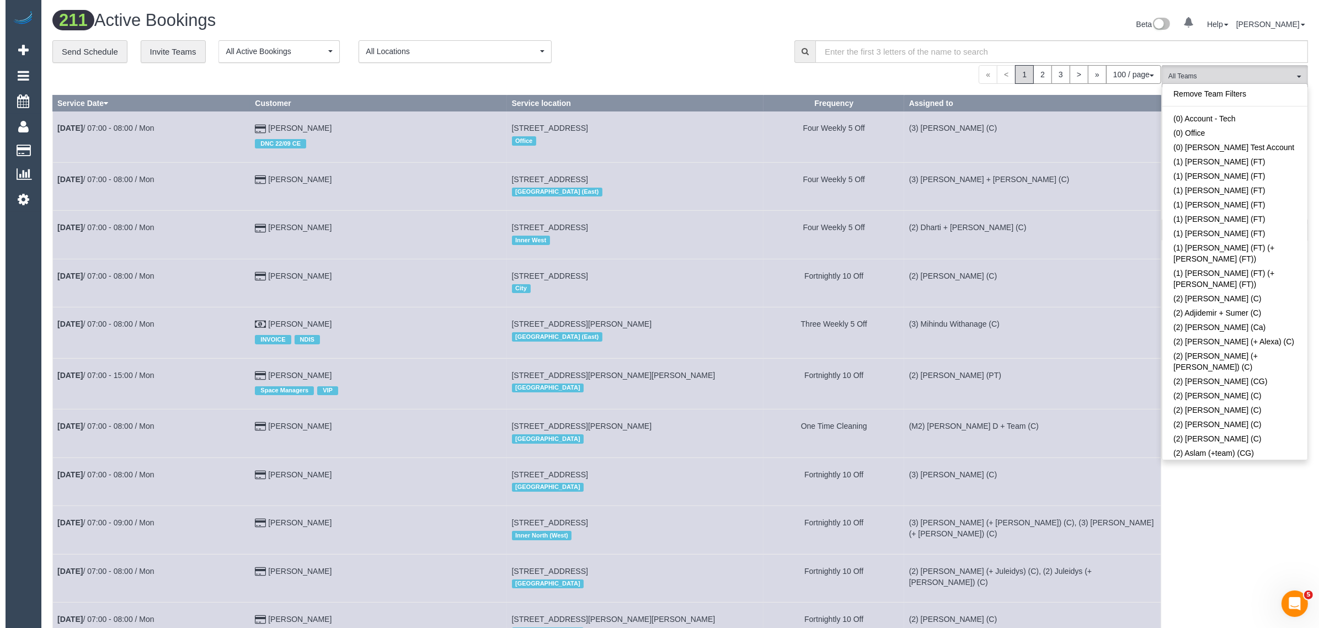
scroll to position [664, 0]
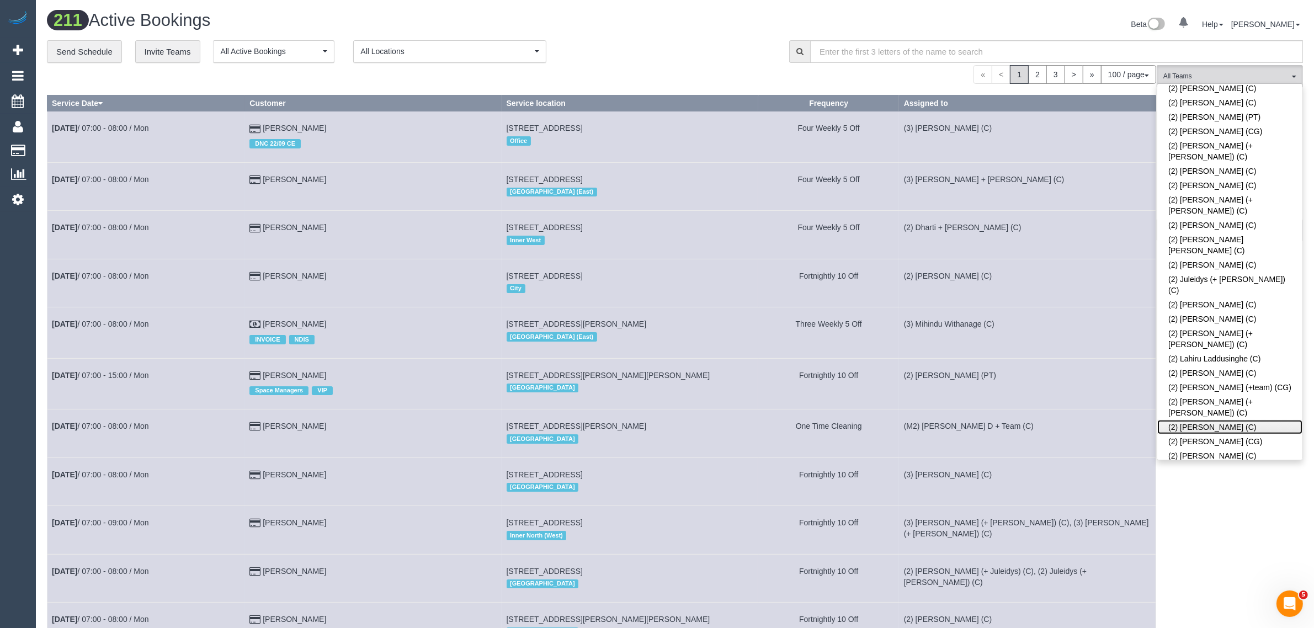
click at [1239, 420] on link "(2) Megan Kaewpinich (C)" at bounding box center [1229, 427] width 145 height 14
click at [751, 78] on div "100 / page 10 / page 20 / page 30 / page 40 / page 50 / page 100 / page" at bounding box center [601, 74] width 1109 height 19
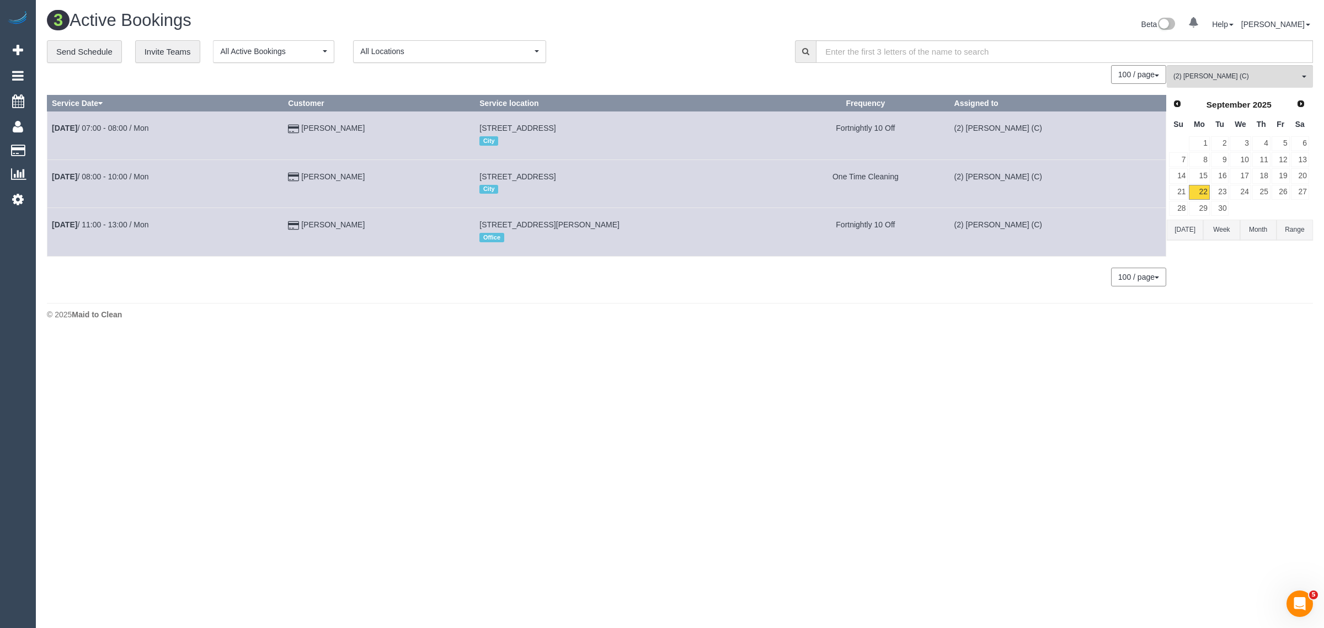
drag, startPoint x: 413, startPoint y: 175, endPoint x: 49, endPoint y: 173, distance: 364.2
click at [49, 173] on tr "Sep 22nd / 08:00 - 10:00 / Mon aaron naughton 142 Heath Street, Port Melbourne,…" at bounding box center [606, 183] width 1119 height 48
copy tr "Sep 22nd / 08:00 - 10:00 / Mon aaron naughton"
click at [1239, 83] on button "(2) Megan Kaewpinich (C) All Teams" at bounding box center [1240, 76] width 146 height 23
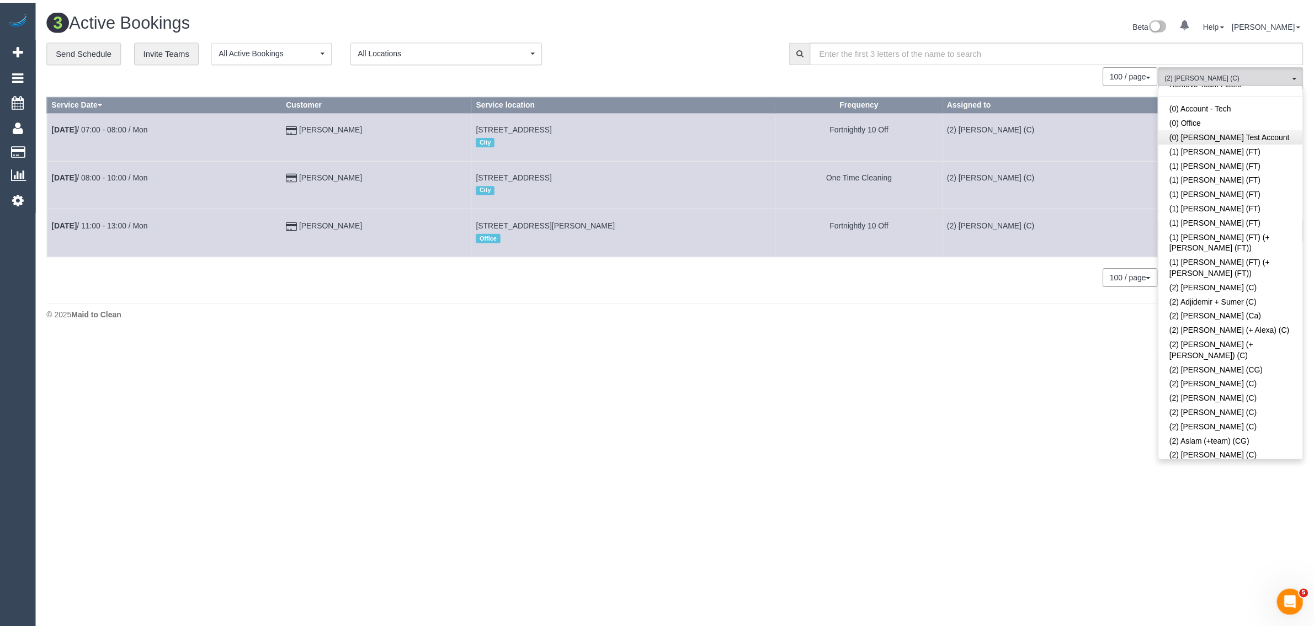
scroll to position [0, 0]
click at [1271, 95] on link "Remove Team Filters" at bounding box center [1240, 94] width 145 height 14
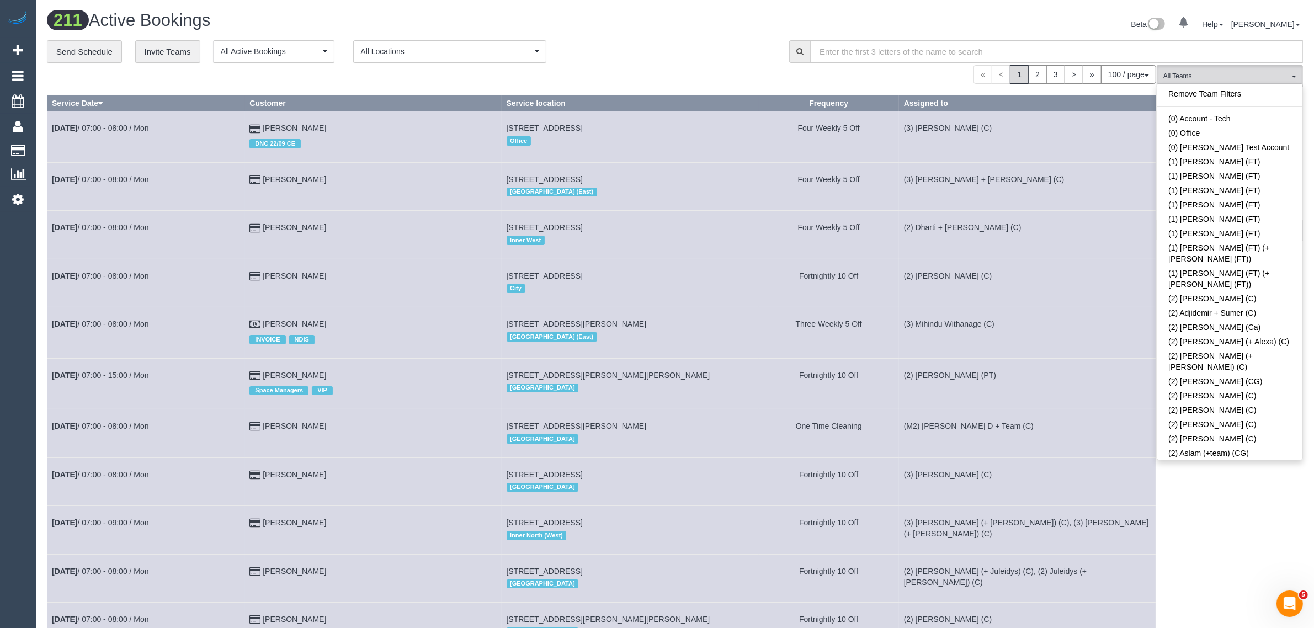
click at [1226, 92] on link "Remove Team Filters" at bounding box center [1229, 94] width 145 height 14
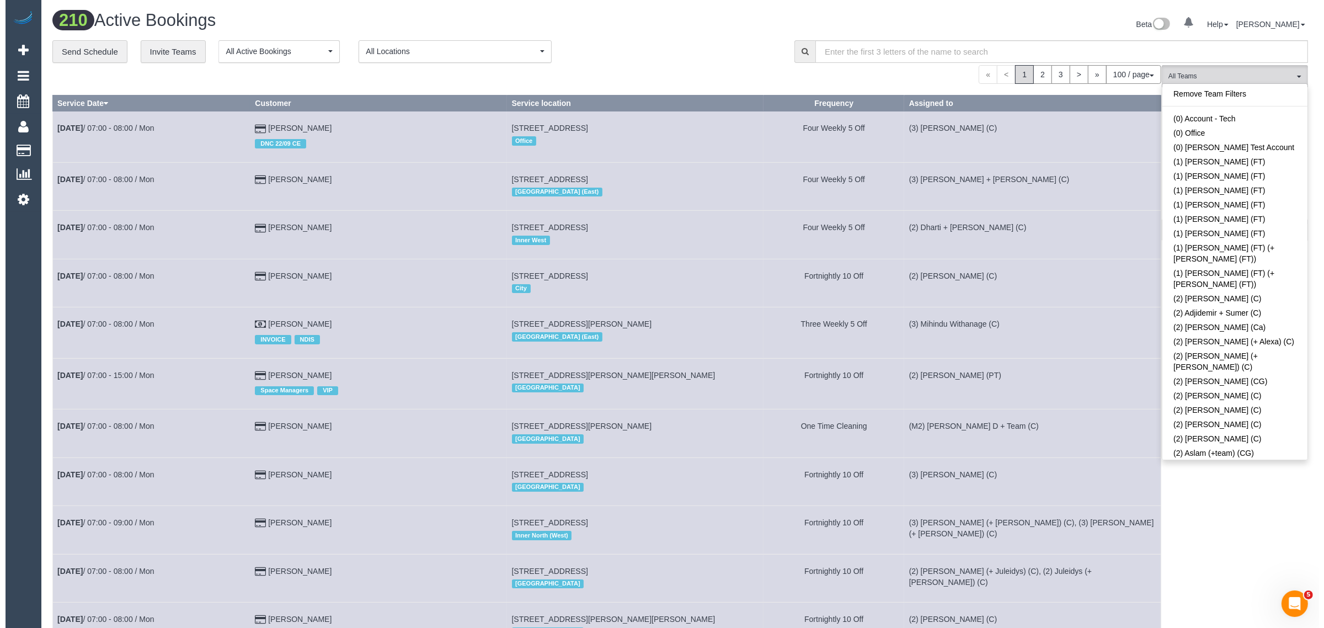
scroll to position [2137, 0]
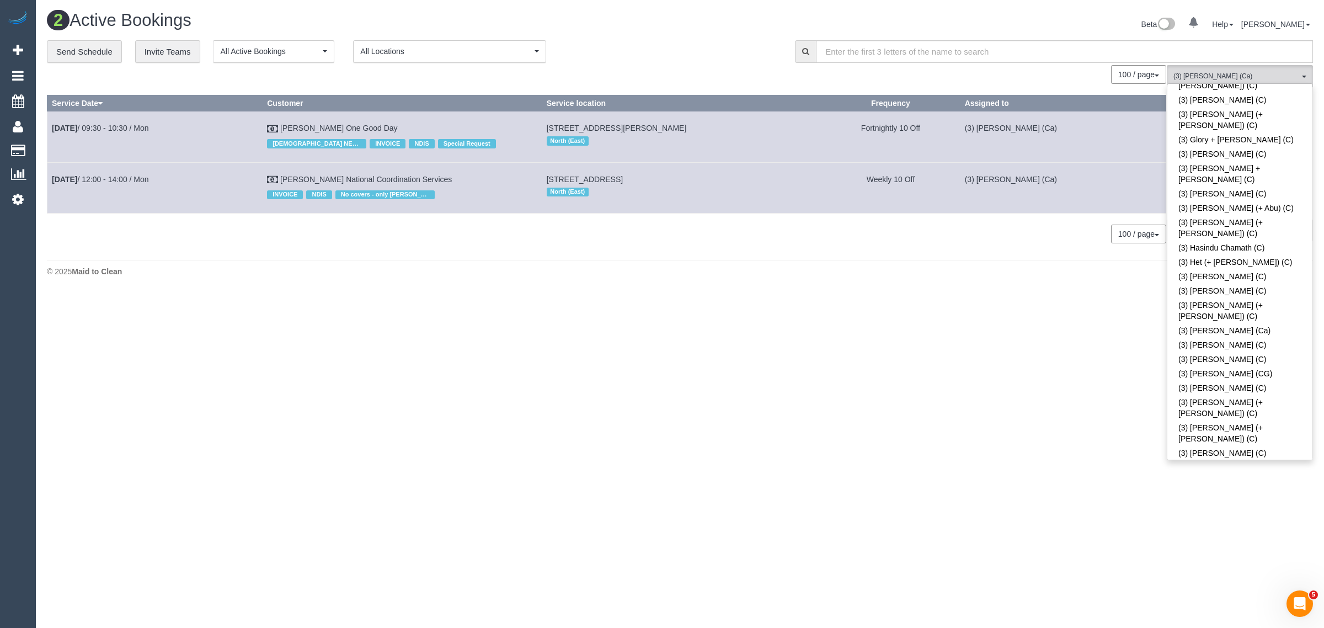
click at [886, 415] on body "0 Beta Your Notifications You have 0 alerts Add Booking Bookings Active Booking…" at bounding box center [662, 314] width 1324 height 628
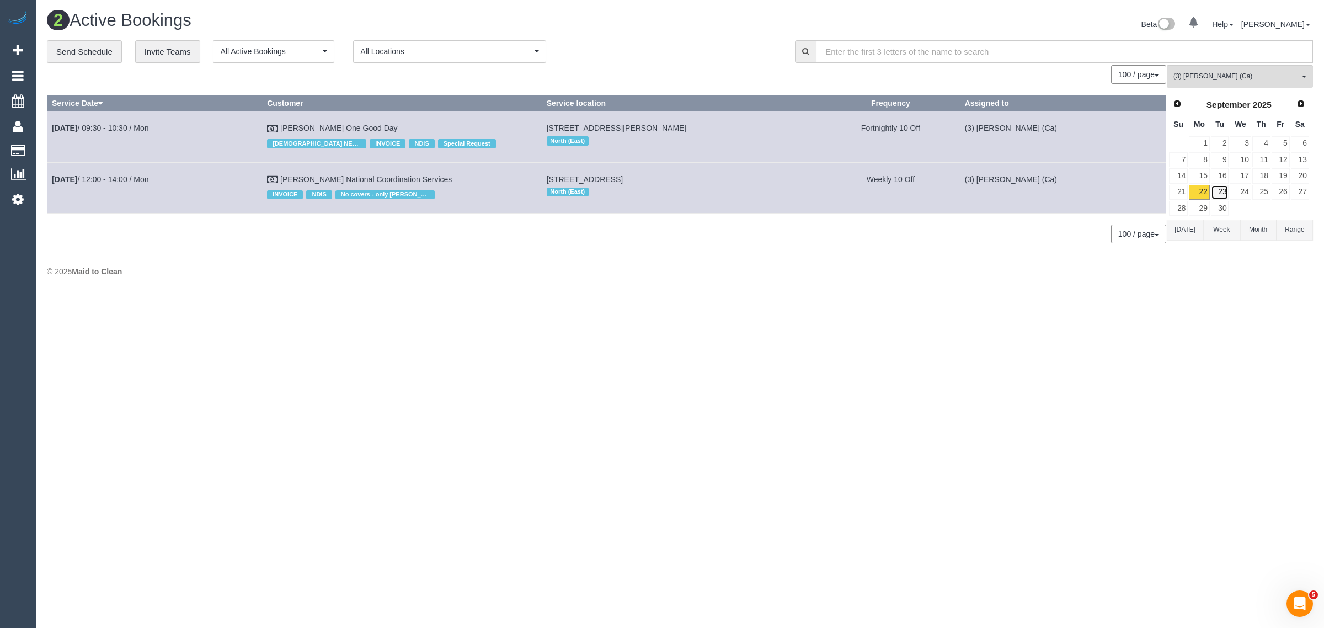
click at [1223, 197] on link "23" at bounding box center [1220, 192] width 18 height 15
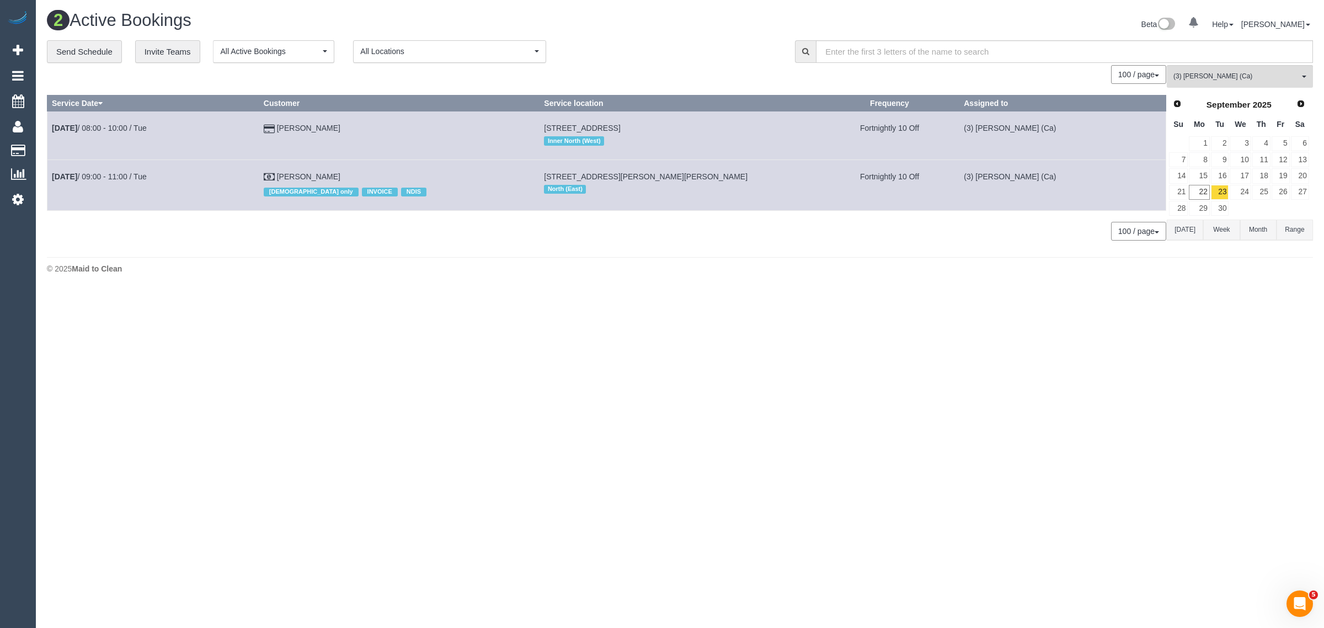
drag, startPoint x: 331, startPoint y: 132, endPoint x: 46, endPoint y: 134, distance: 285.3
click at [46, 134] on div "**********" at bounding box center [680, 146] width 1283 height 212
click at [400, 148] on td "Erin Lander" at bounding box center [399, 135] width 280 height 48
drag, startPoint x: 352, startPoint y: 136, endPoint x: 48, endPoint y: 136, distance: 304.1
click at [48, 136] on tr "Sep 23rd / 08:00 - 10:00 / Tue Erin Lander 451 Upper Heidelberg Road, Heidelber…" at bounding box center [606, 135] width 1119 height 48
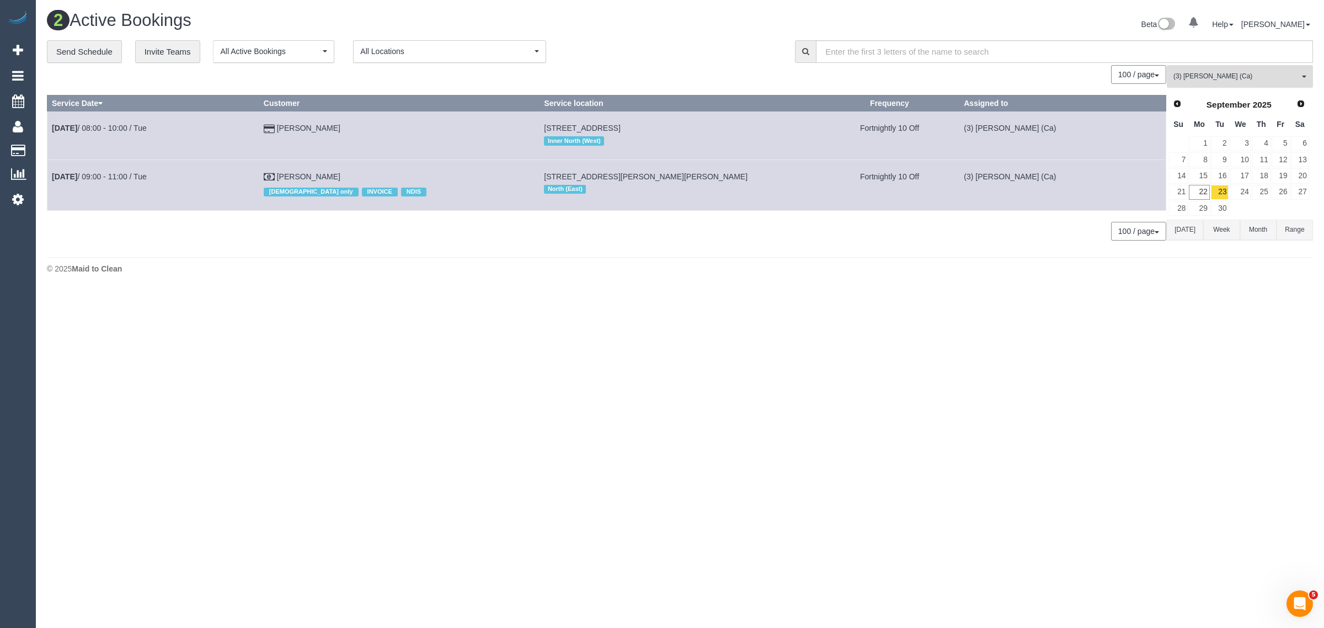
click at [1221, 79] on span "(3) [PERSON_NAME] (Ca)" at bounding box center [1237, 76] width 126 height 9
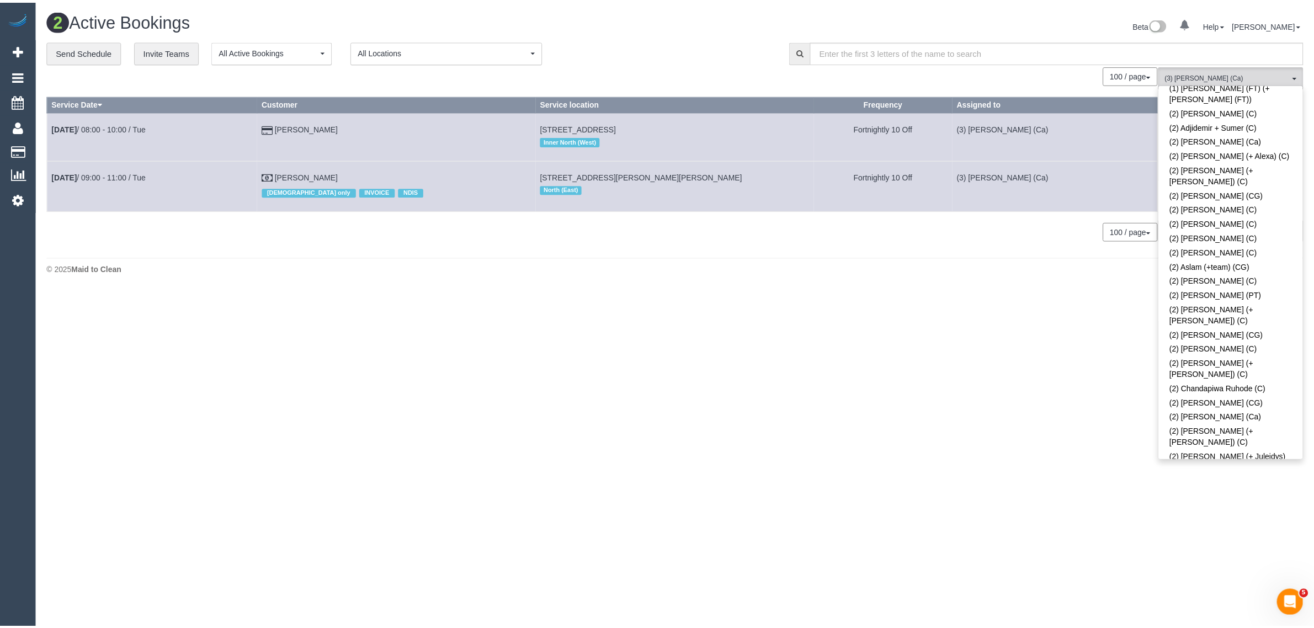
scroll to position [0, 0]
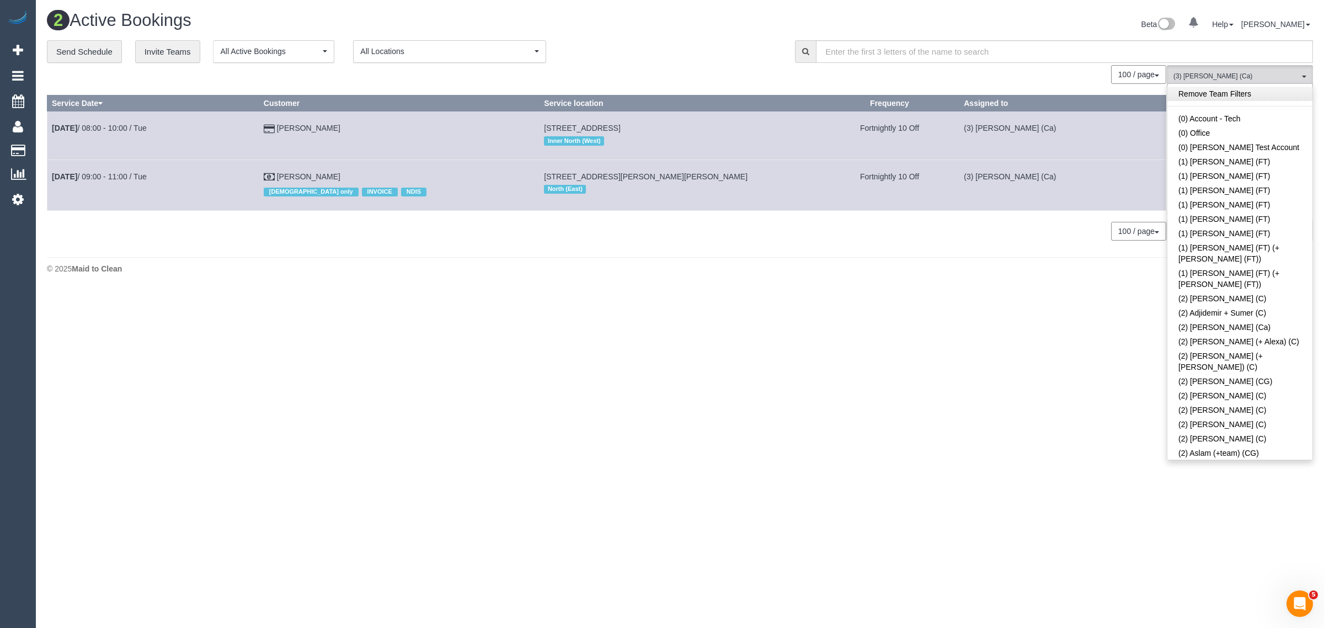
click at [1239, 95] on link "Remove Team Filters" at bounding box center [1240, 94] width 145 height 14
click at [619, 14] on h1 "224 Active Bookings" at bounding box center [359, 20] width 625 height 19
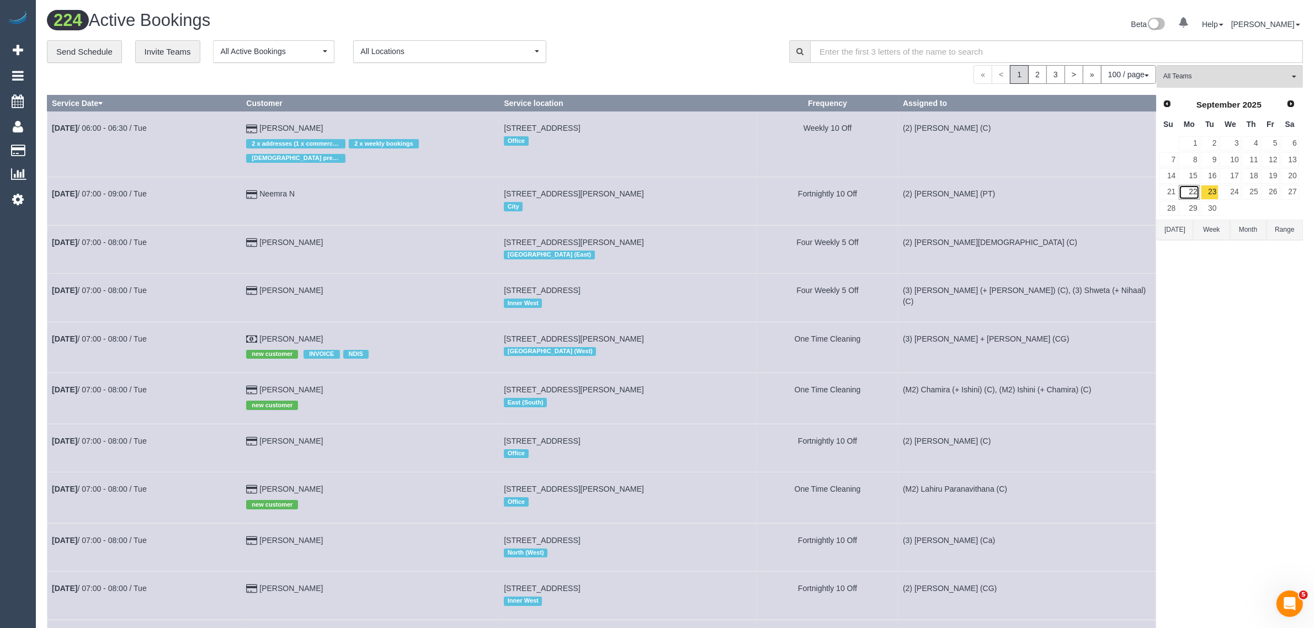
click at [1185, 194] on link "22" at bounding box center [1189, 192] width 20 height 15
click at [1211, 76] on span "All Teams" at bounding box center [1226, 76] width 126 height 9
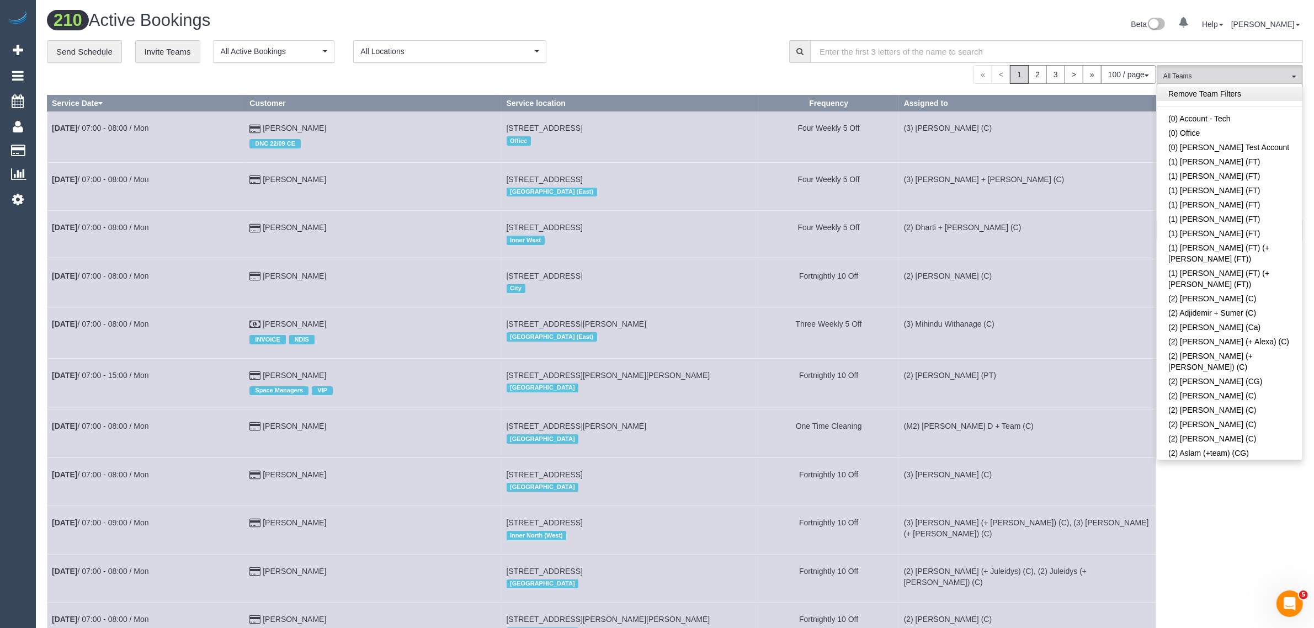
click at [1229, 97] on link "Remove Team Filters" at bounding box center [1229, 94] width 145 height 14
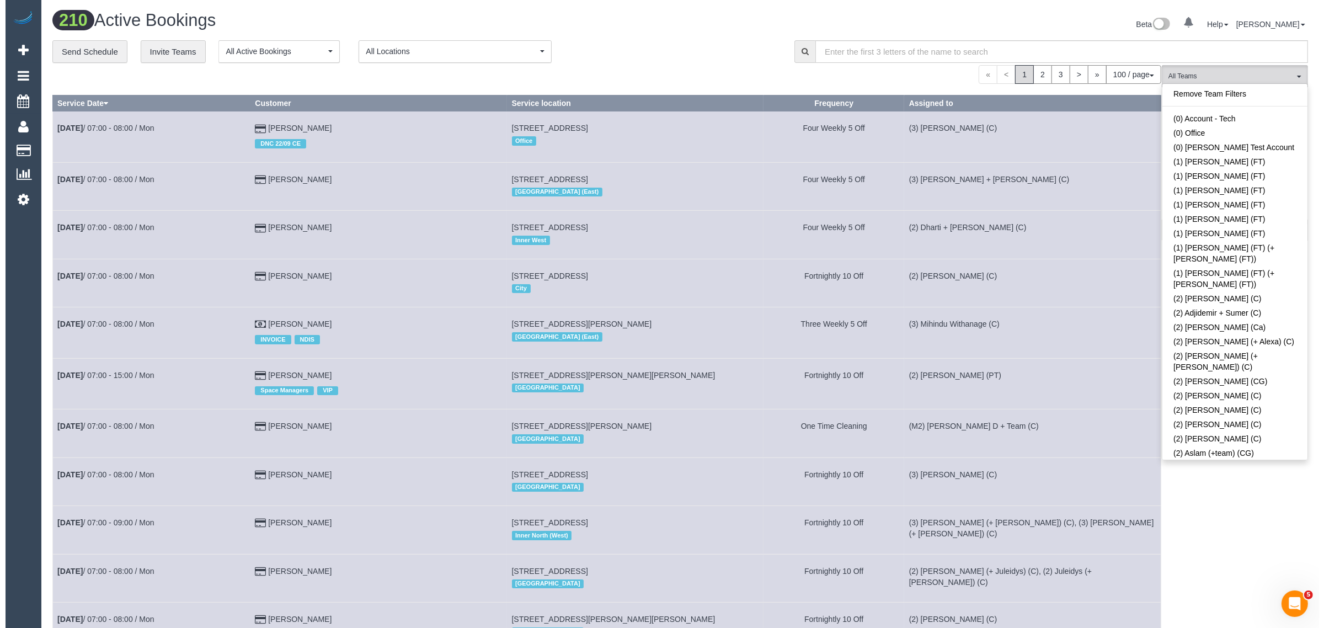
scroll to position [1334, 0]
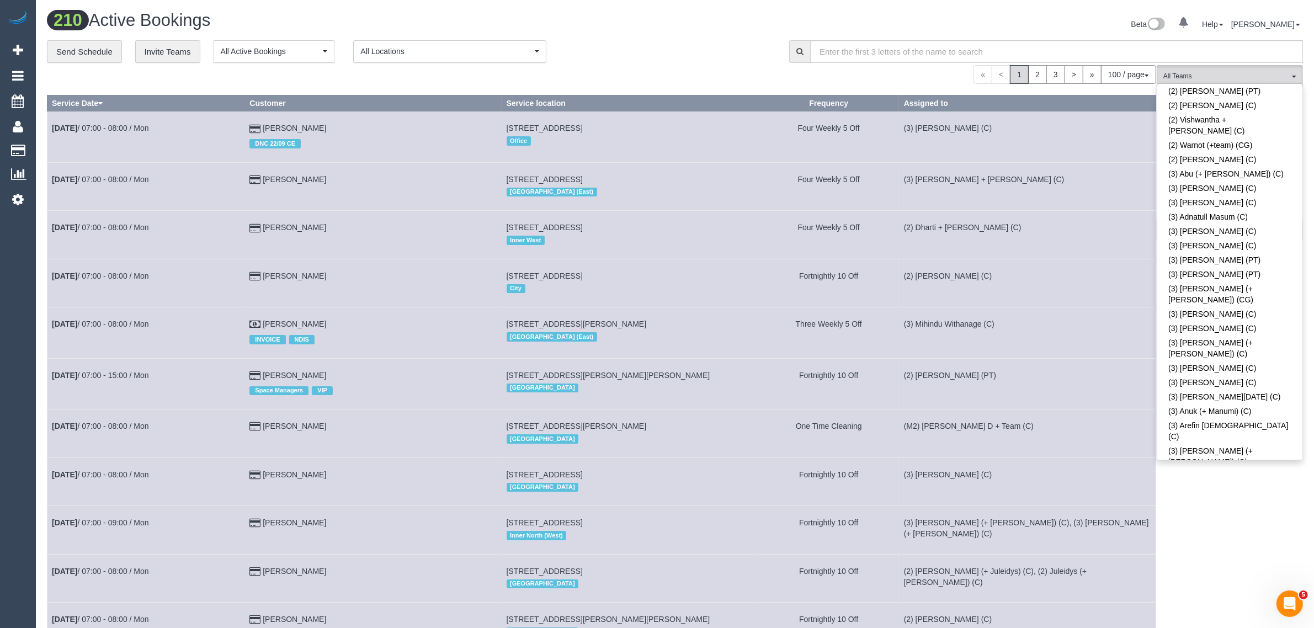
click at [1216, 498] on link "(3) [PERSON_NAME] + [PERSON_NAME] (C)" at bounding box center [1229, 510] width 145 height 25
click at [683, 33] on div "Beta 0 Your Notifications You have 0 alerts Help Help Docs Take a Tour Contact …" at bounding box center [993, 25] width 636 height 29
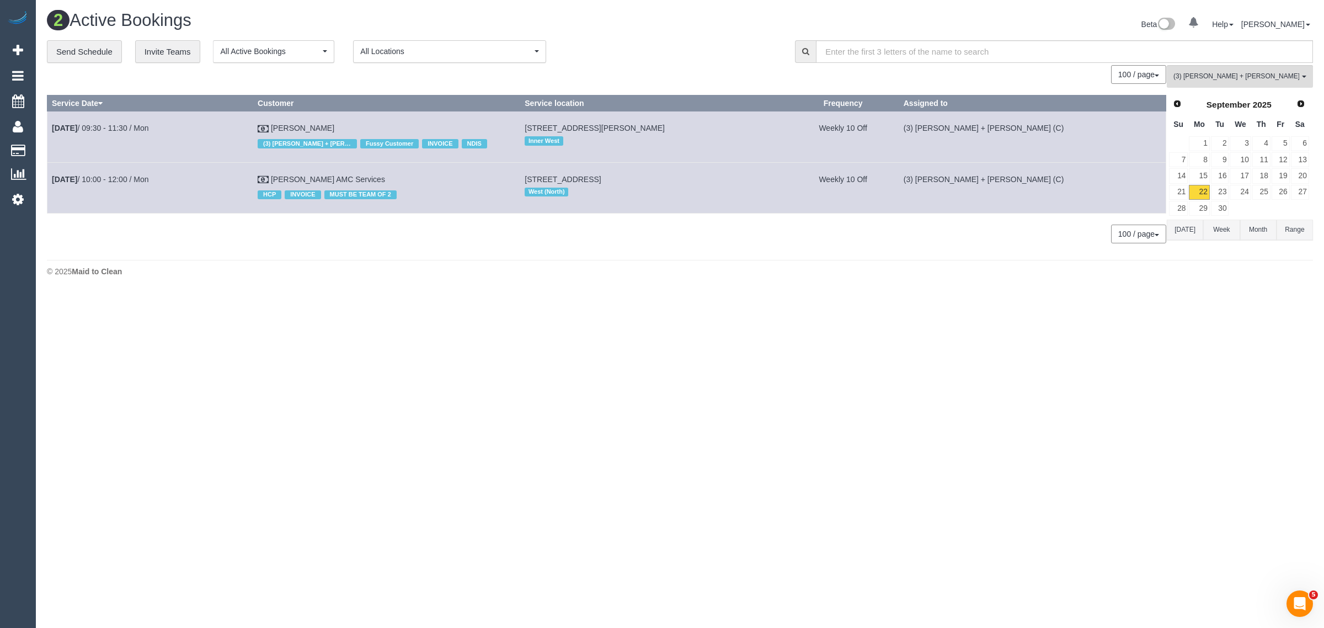
click at [779, 274] on div "© 2025 Maid to Clean" at bounding box center [680, 271] width 1266 height 11
drag, startPoint x: 370, startPoint y: 129, endPoint x: 51, endPoint y: 134, distance: 319.0
click at [51, 134] on tr "Sep 22nd / 09:30 - 11:30 / Mon Katerina Kats (3) Avneet + Amarjit (C) only NO C…" at bounding box center [606, 136] width 1119 height 51
click at [472, 293] on div "2 Active Bookings Beta 0 Your Notifications You have 0 alerts Help Help Docs Ta…" at bounding box center [680, 146] width 1289 height 293
drag, startPoint x: 415, startPoint y: 175, endPoint x: 51, endPoint y: 184, distance: 363.8
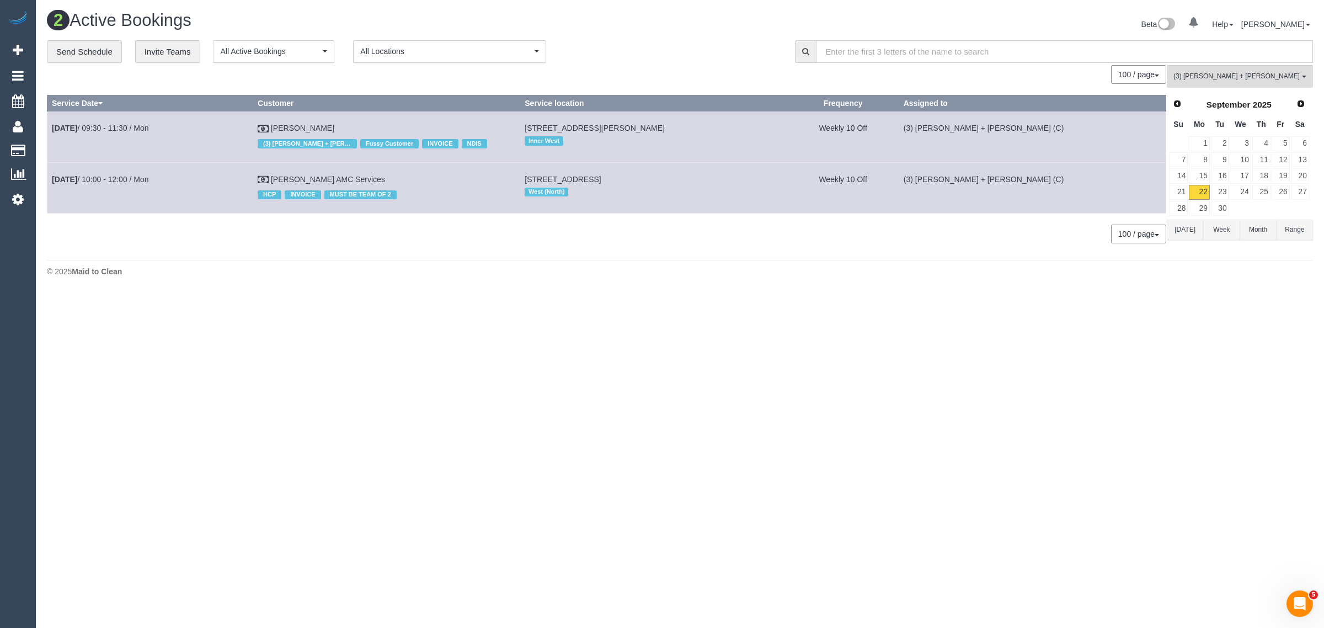
click at [51, 184] on tr "Sep 22nd / 10:00 - 12:00 / Mon Anwar Rafla AMC Services HCP INVOICE MUST BE TEA…" at bounding box center [606, 187] width 1119 height 51
click at [1201, 80] on span "(3) [PERSON_NAME] + [PERSON_NAME] (C)" at bounding box center [1237, 76] width 126 height 9
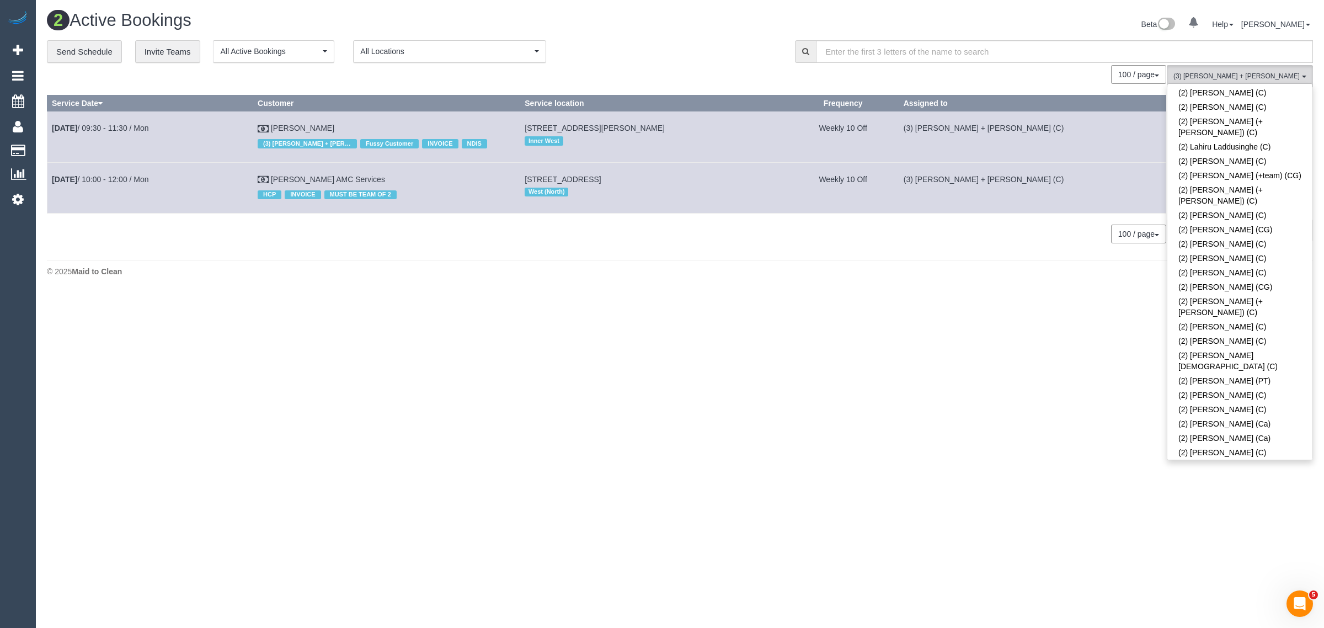
scroll to position [0, 0]
click at [1290, 95] on link "Remove Team Filters" at bounding box center [1240, 94] width 145 height 14
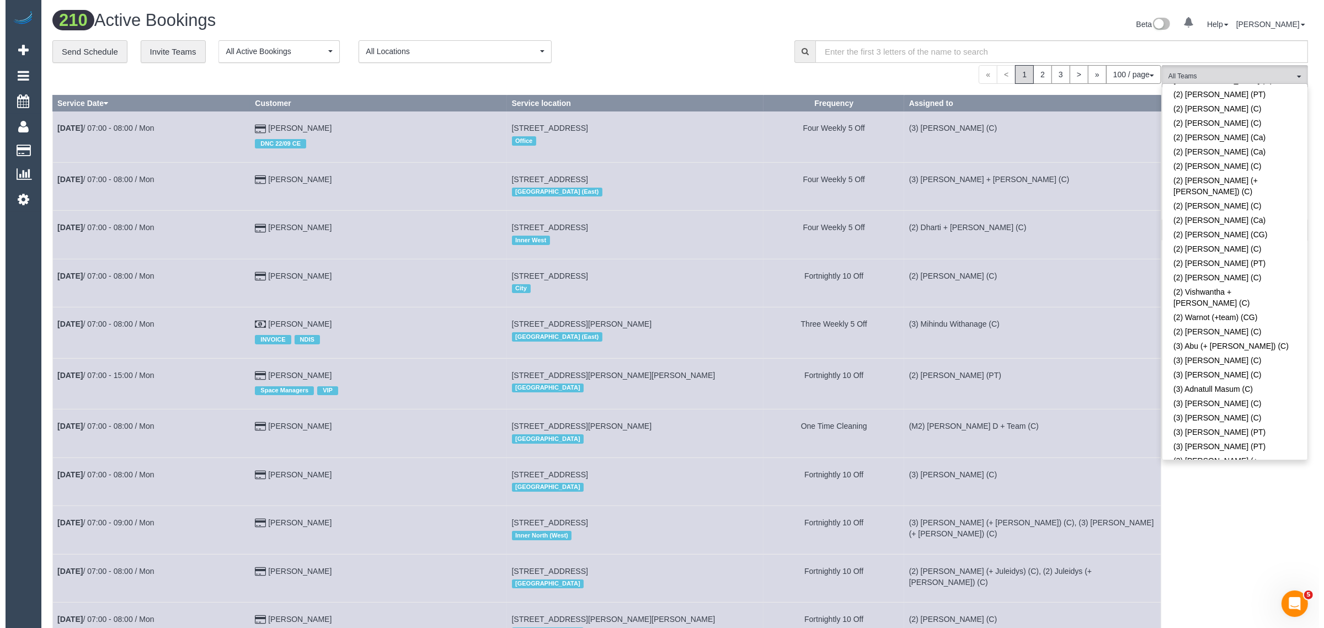
scroll to position [2510, 0]
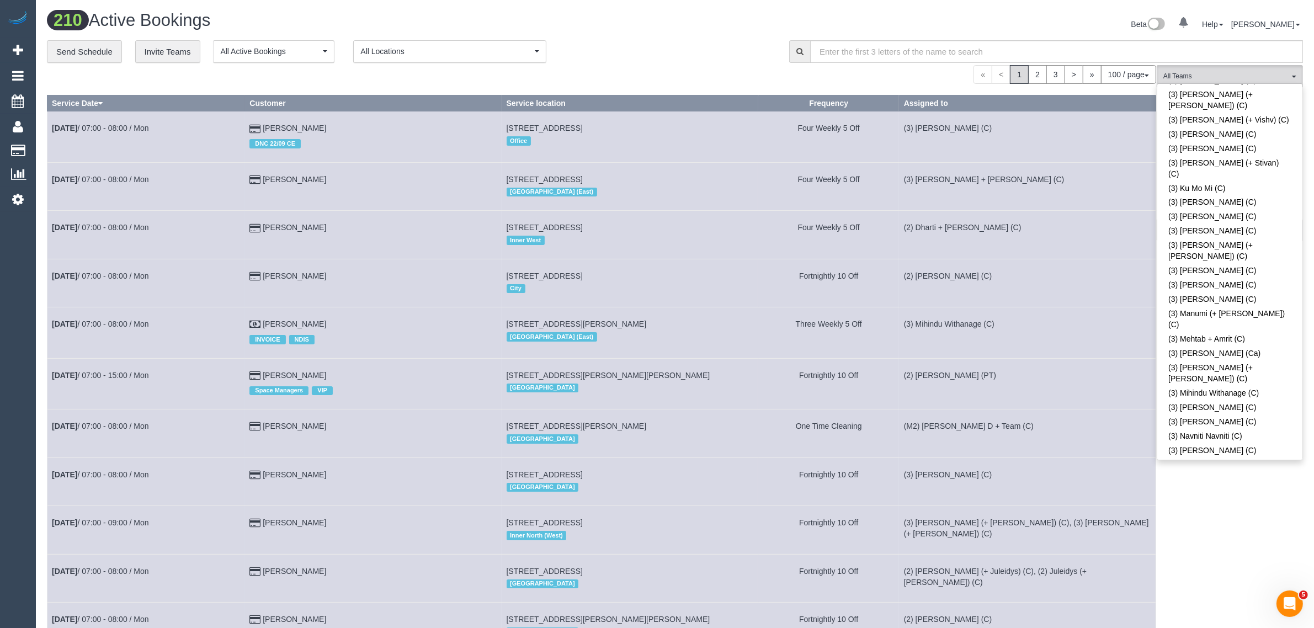
click at [688, 59] on div "**********" at bounding box center [410, 51] width 726 height 23
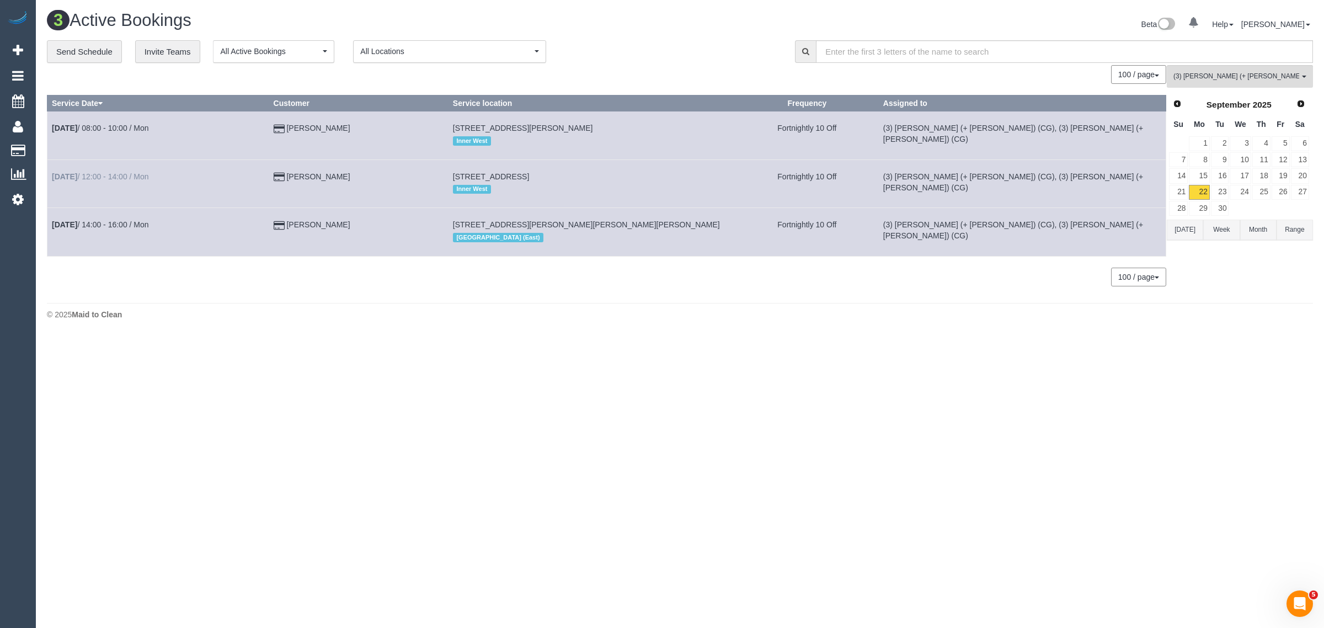
drag, startPoint x: 392, startPoint y: 178, endPoint x: 51, endPoint y: 177, distance: 341.0
click at [51, 177] on tr "Sep 22nd / 12:00 - 14:00 / Mon Silvia Young 21 Brown Avenue, Ascot Vale, VIC 30…" at bounding box center [606, 183] width 1119 height 48
drag, startPoint x: 1201, startPoint y: 69, endPoint x: 1220, endPoint y: 88, distance: 26.5
click at [1203, 69] on button "(3) Sohail (+ Amninder) (CG) All Teams" at bounding box center [1240, 76] width 146 height 23
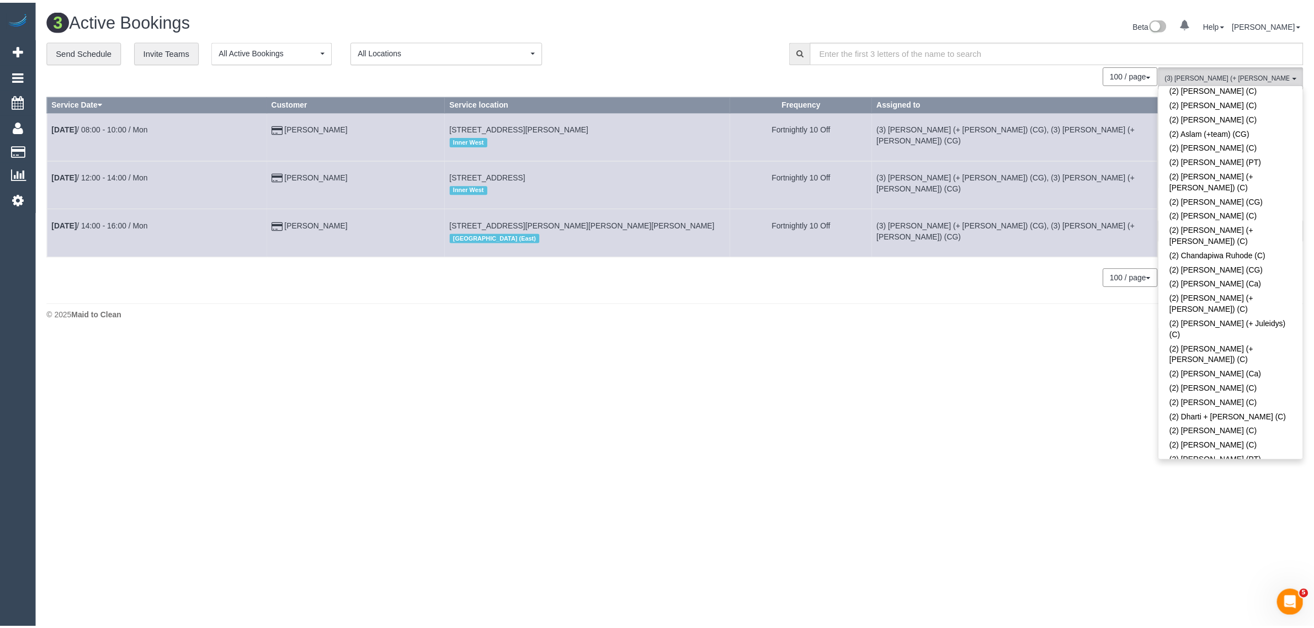
scroll to position [0, 0]
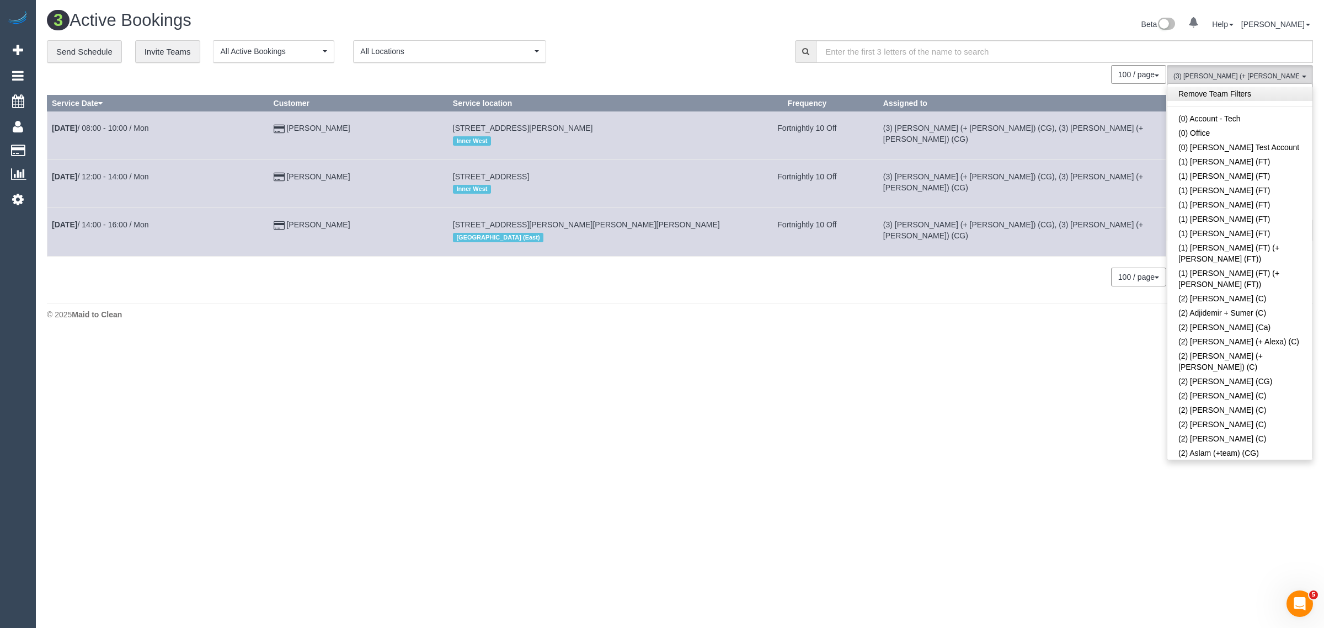
click at [1282, 92] on link "Remove Team Filters" at bounding box center [1240, 94] width 145 height 14
click at [742, 62] on div "**********" at bounding box center [680, 168] width 1266 height 257
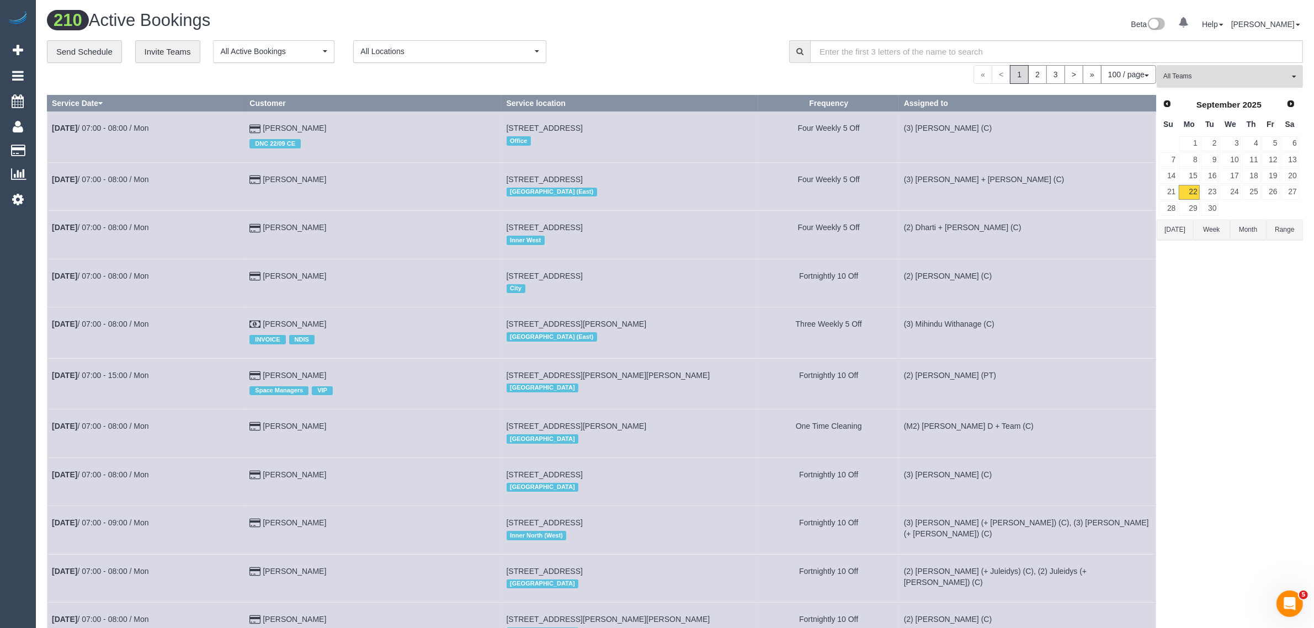
click at [1221, 76] on span "All Teams" at bounding box center [1226, 76] width 126 height 9
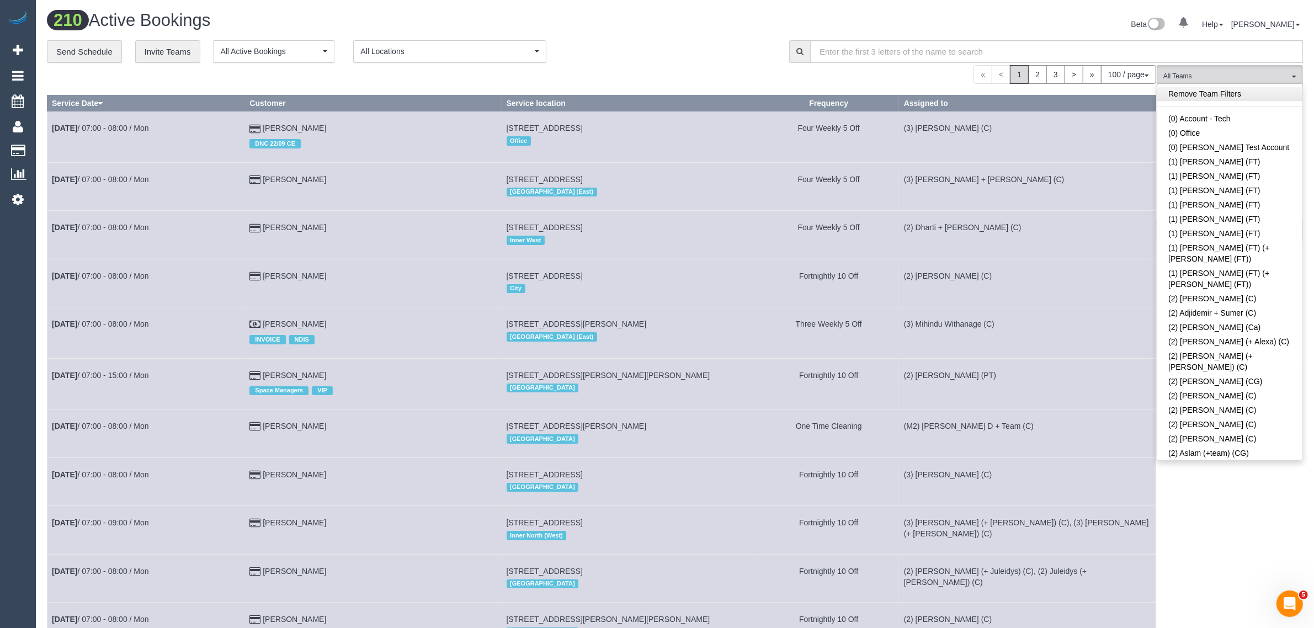
click at [1239, 93] on link "Remove Team Filters" at bounding box center [1229, 94] width 145 height 14
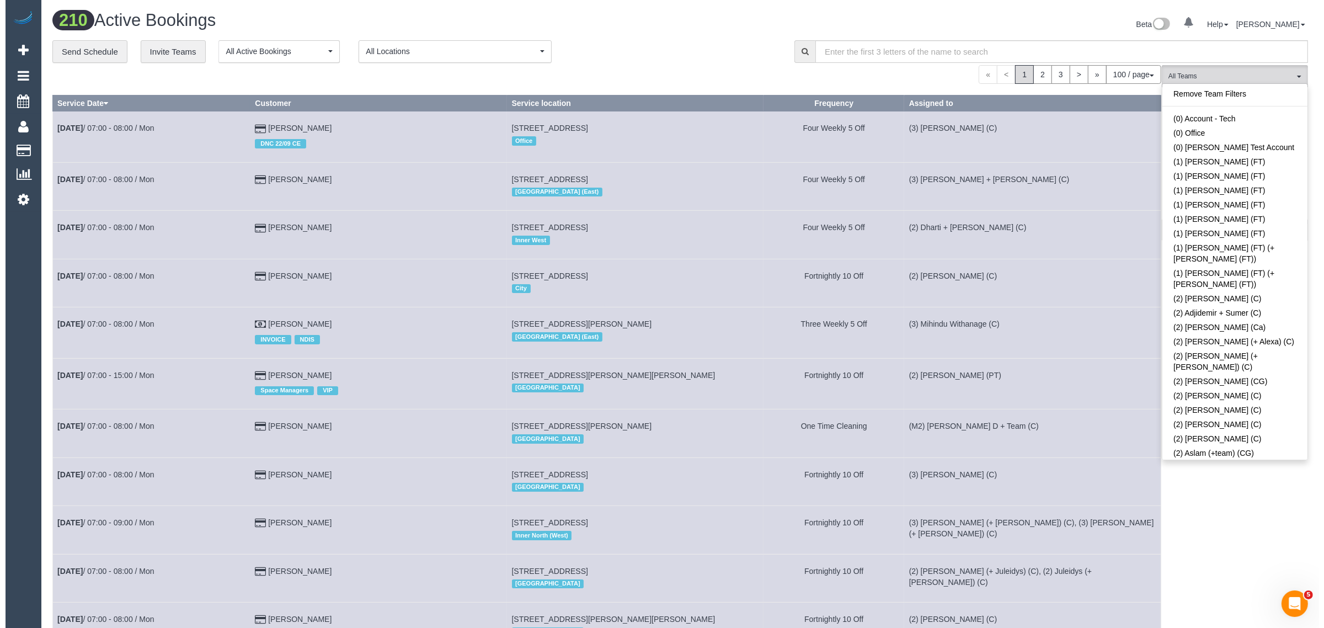
scroll to position [1678, 0]
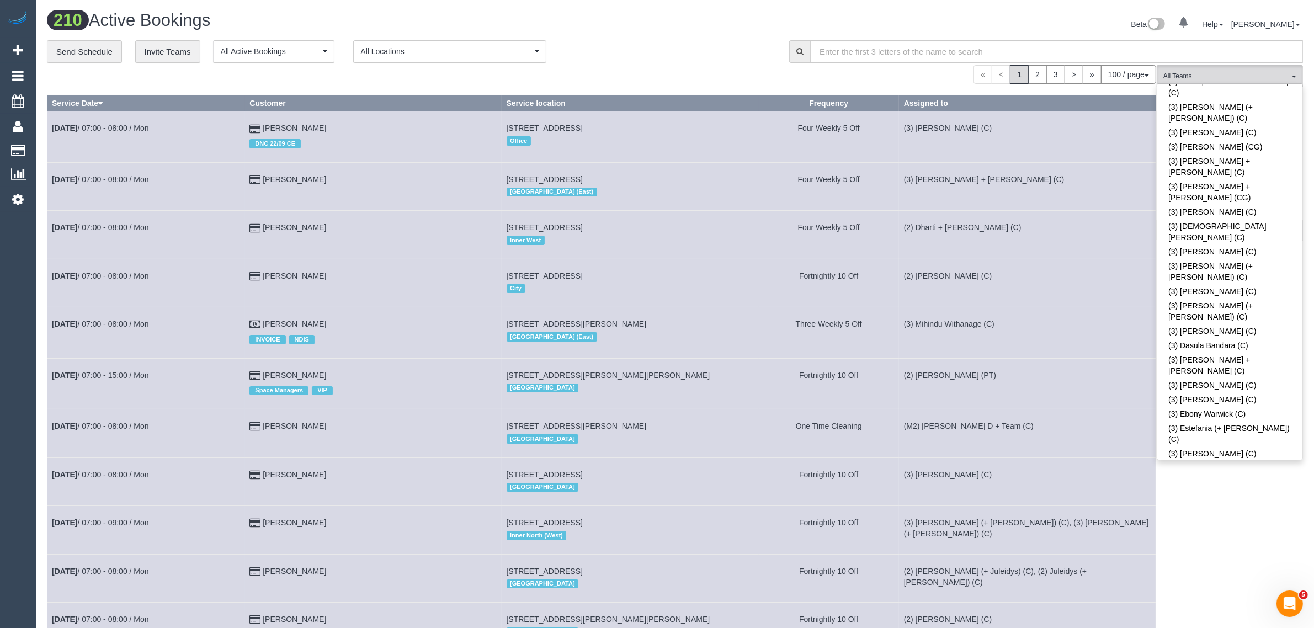
click at [1243, 620] on link "(3) Gurdeep + Kamalpreet (C)" at bounding box center [1229, 632] width 145 height 25
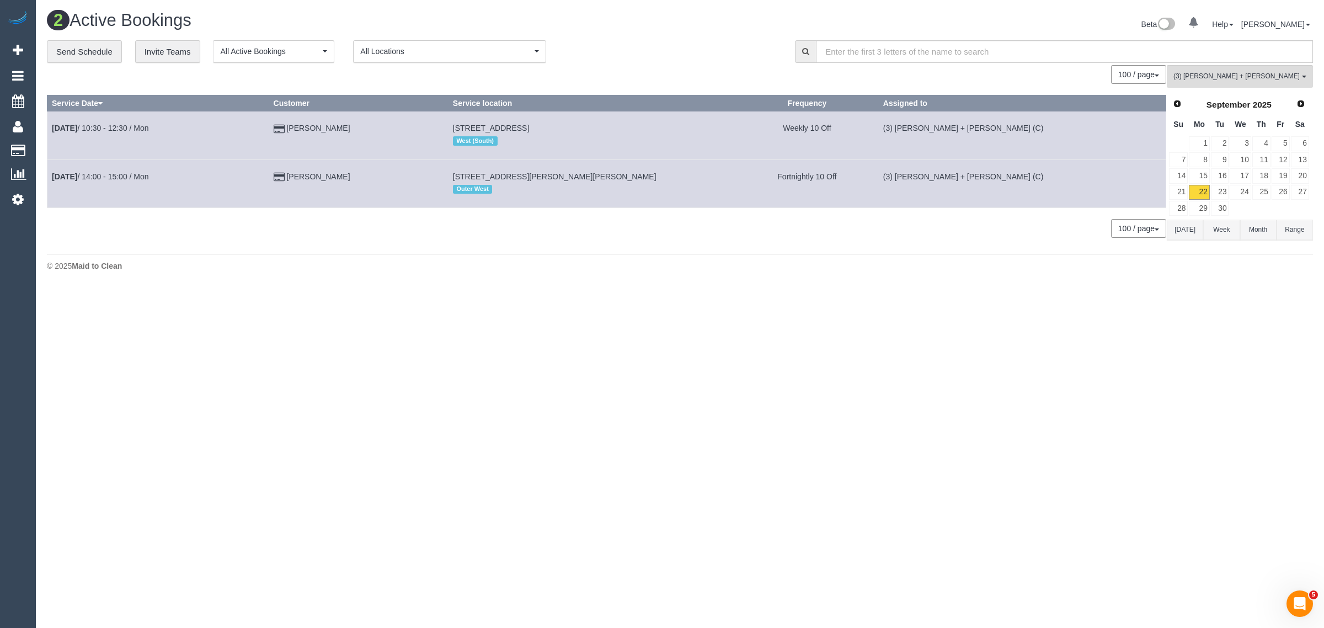
click at [473, 289] on body "0 Beta Your Notifications You have 0 alerts Add Booking Bookings Active Booking…" at bounding box center [662, 314] width 1324 height 628
drag, startPoint x: 392, startPoint y: 123, endPoint x: 48, endPoint y: 133, distance: 344.0
click at [48, 133] on tr "Sep 22nd / 10:30 - 12:30 / Mon Danielle Mcdaid 44 Sixth Ave, Altona North, VIC …" at bounding box center [606, 135] width 1119 height 48
click at [1220, 75] on span "(3) Gurdeep + Kamalpreet (C)" at bounding box center [1237, 76] width 126 height 9
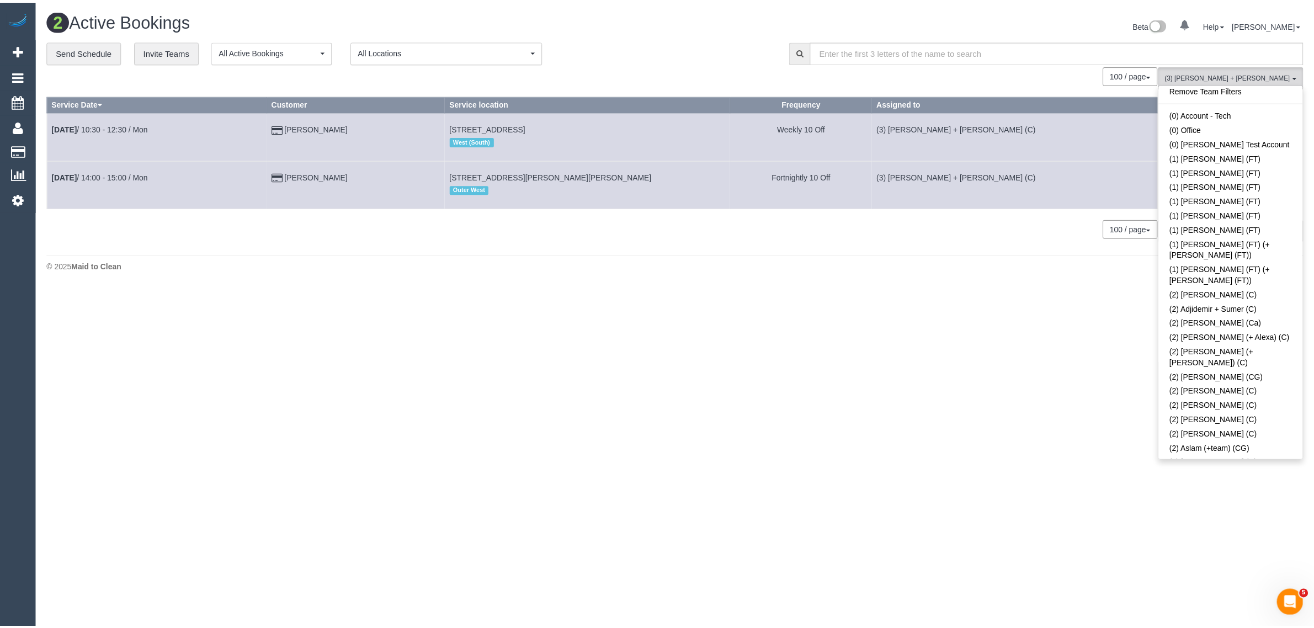
scroll to position [0, 0]
click at [1243, 89] on link "Remove Team Filters" at bounding box center [1240, 94] width 145 height 14
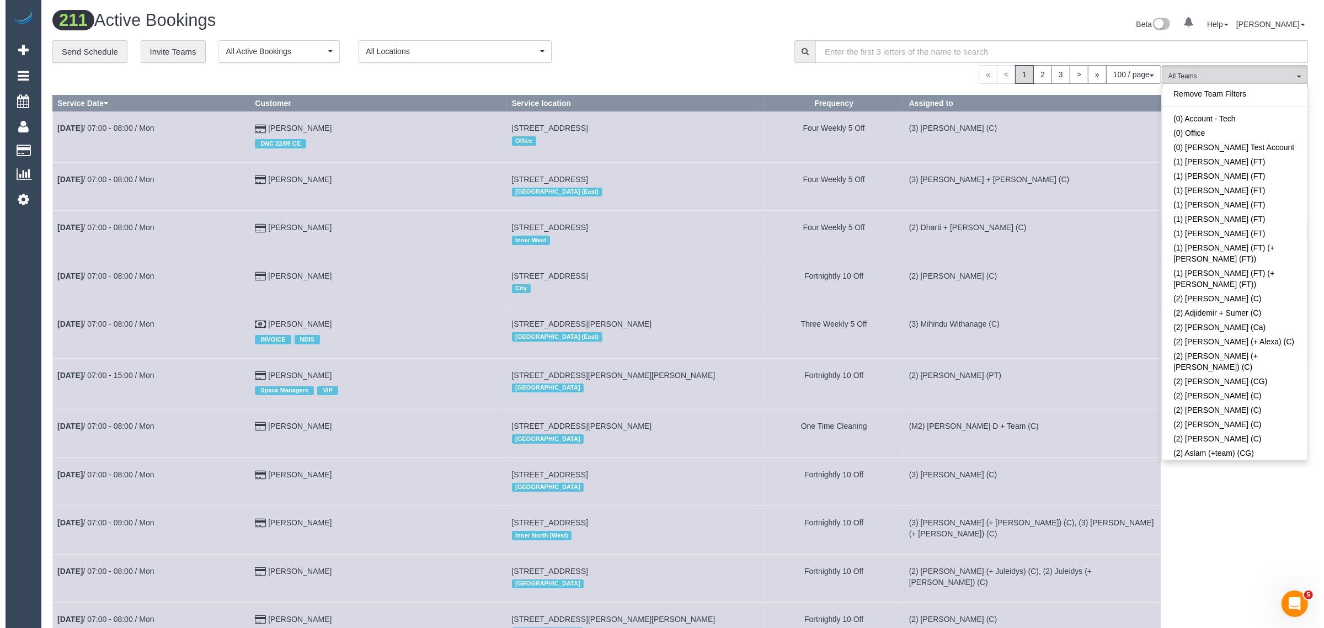
scroll to position [2653, 0]
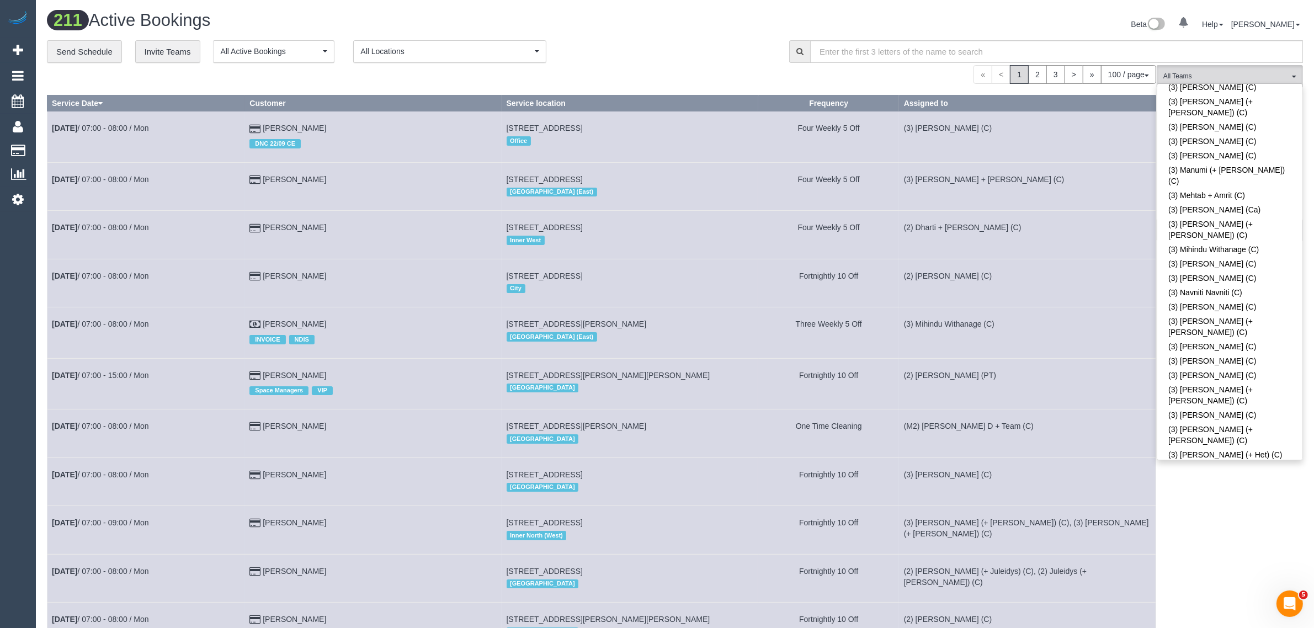
click at [706, 34] on div "Beta 0 Your Notifications You have 0 alerts Help Help Docs Take a Tour Contact …" at bounding box center [993, 25] width 636 height 29
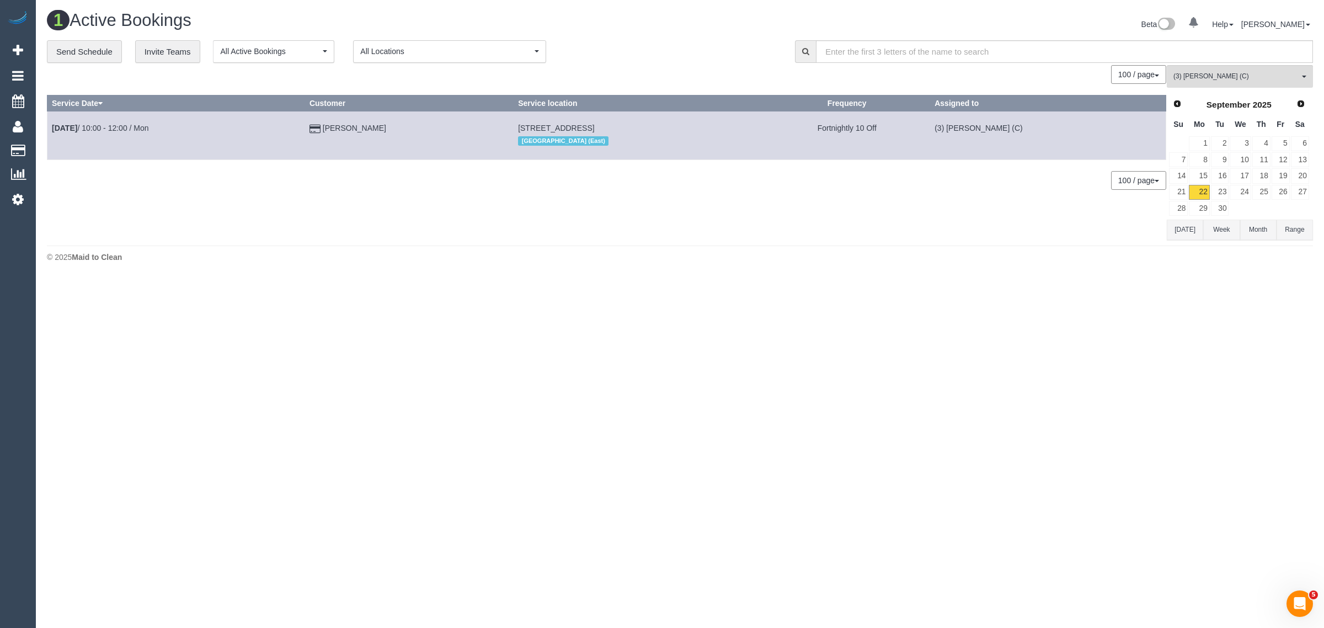
click at [1243, 374] on body "0 Beta Your Notifications You have 0 alerts Add Booking Bookings Active Booking…" at bounding box center [662, 314] width 1324 height 628
click at [745, 249] on footer "© 2025 Maid to Clean" at bounding box center [680, 257] width 1266 height 22
drag, startPoint x: 381, startPoint y: 124, endPoint x: 54, endPoint y: 136, distance: 328.0
click at [54, 136] on tr "Sep 22nd / 10:00 - 12:00 / Mon Emma Witte 8 Bambury Street, 5, Boronia, VIC 315…" at bounding box center [606, 135] width 1119 height 48
click at [1222, 186] on link "23" at bounding box center [1220, 192] width 18 height 15
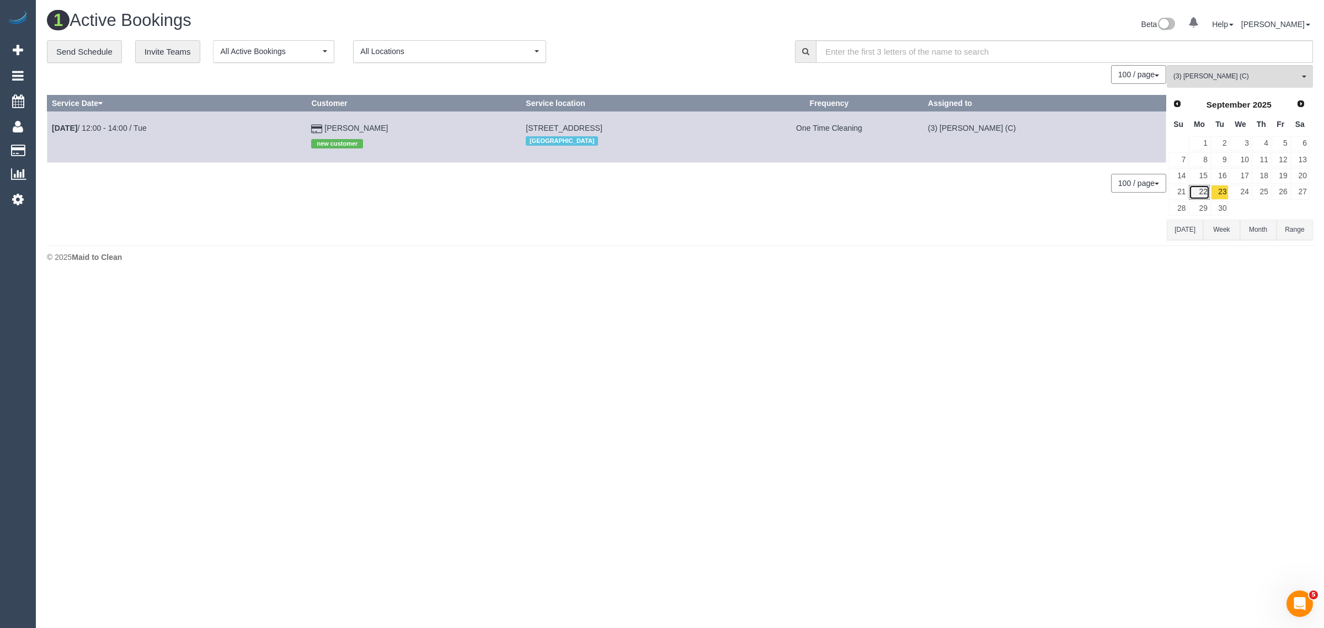
click at [1204, 193] on link "22" at bounding box center [1199, 192] width 20 height 15
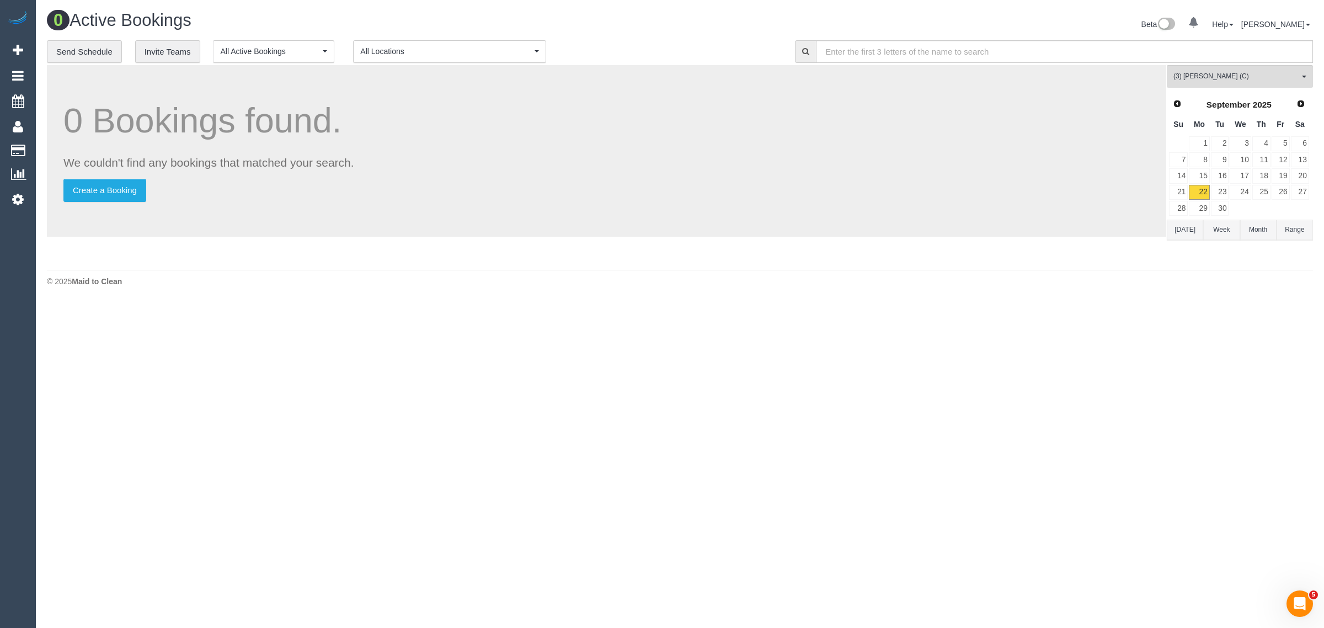
click at [779, 369] on body "0 Beta Your Notifications You have 0 alerts Add Booking Bookings Active Booking…" at bounding box center [662, 314] width 1324 height 628
click at [1263, 74] on span "(3) Thidas Wickramasinghe (C)" at bounding box center [1237, 76] width 126 height 9
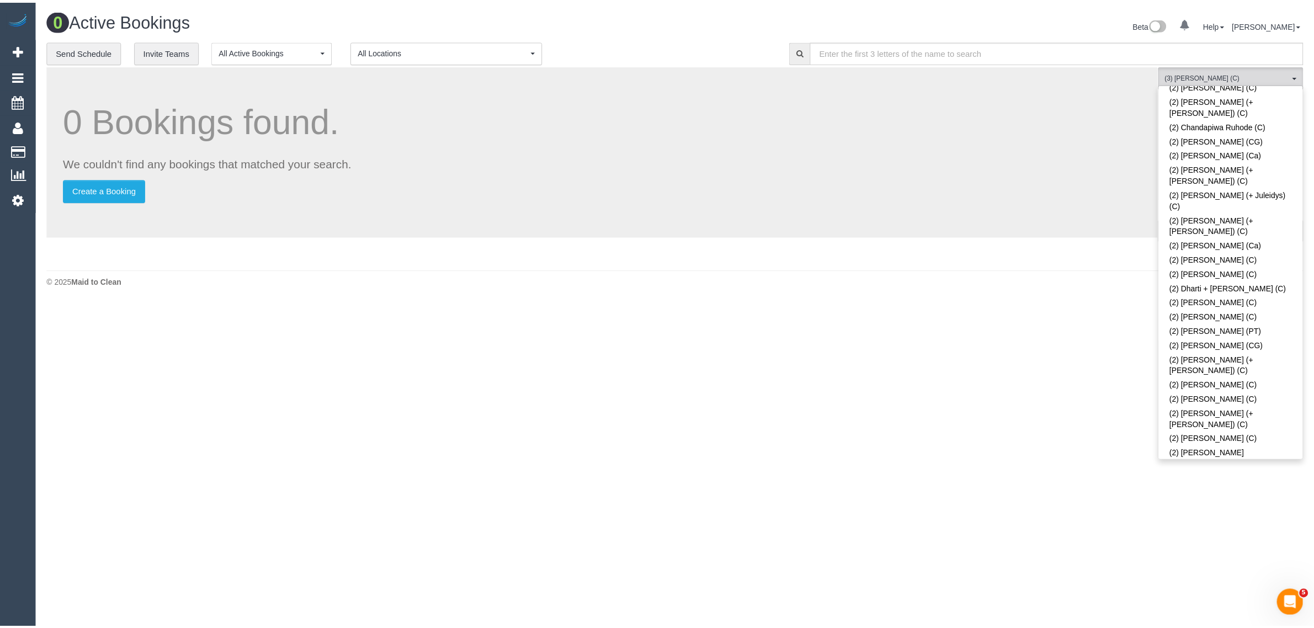
scroll to position [0, 0]
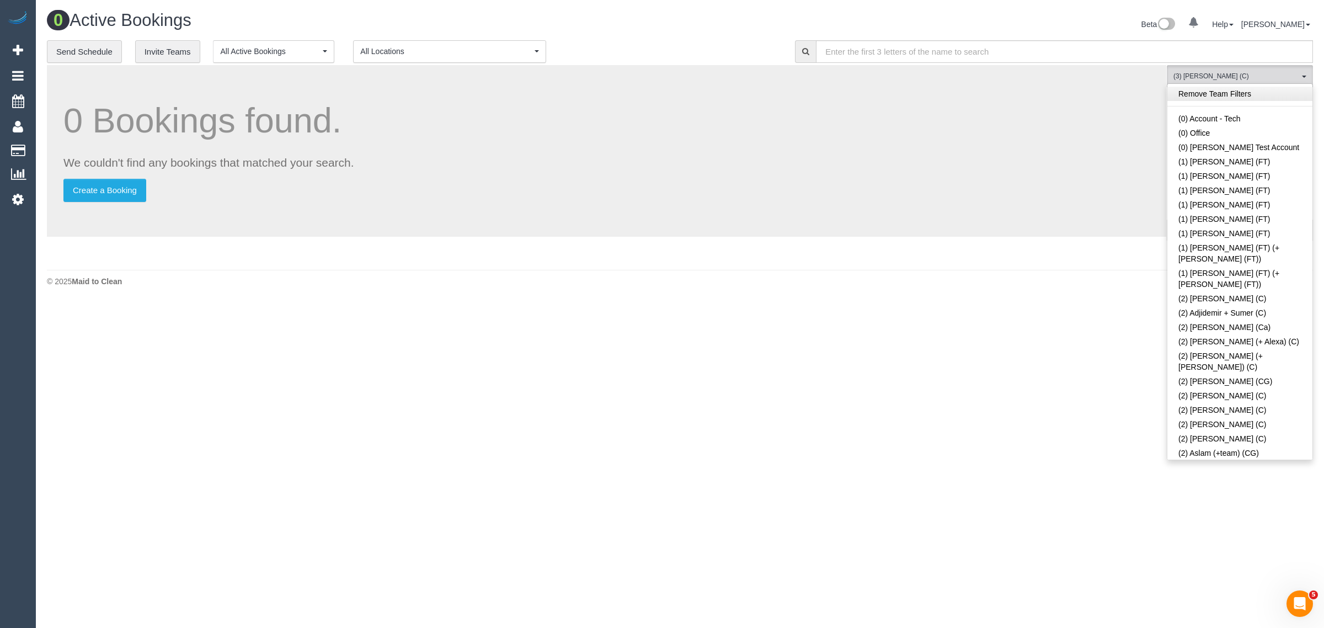
click at [1265, 98] on link "Remove Team Filters" at bounding box center [1240, 94] width 145 height 14
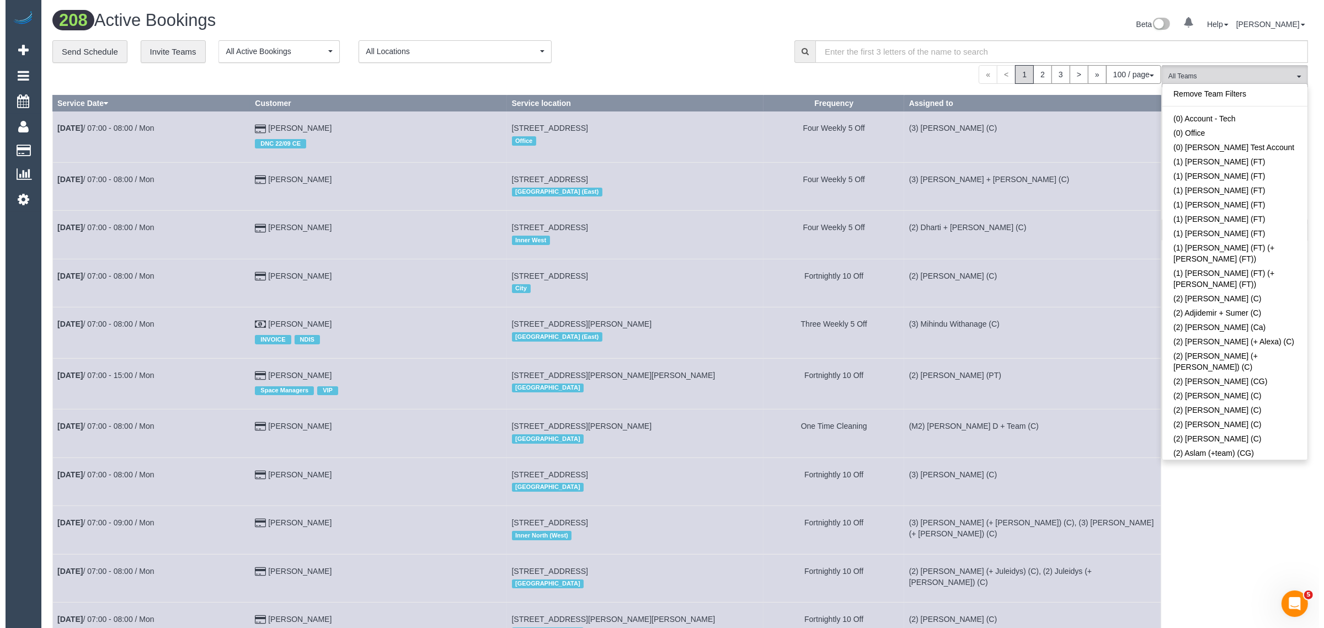
scroll to position [1492, 0]
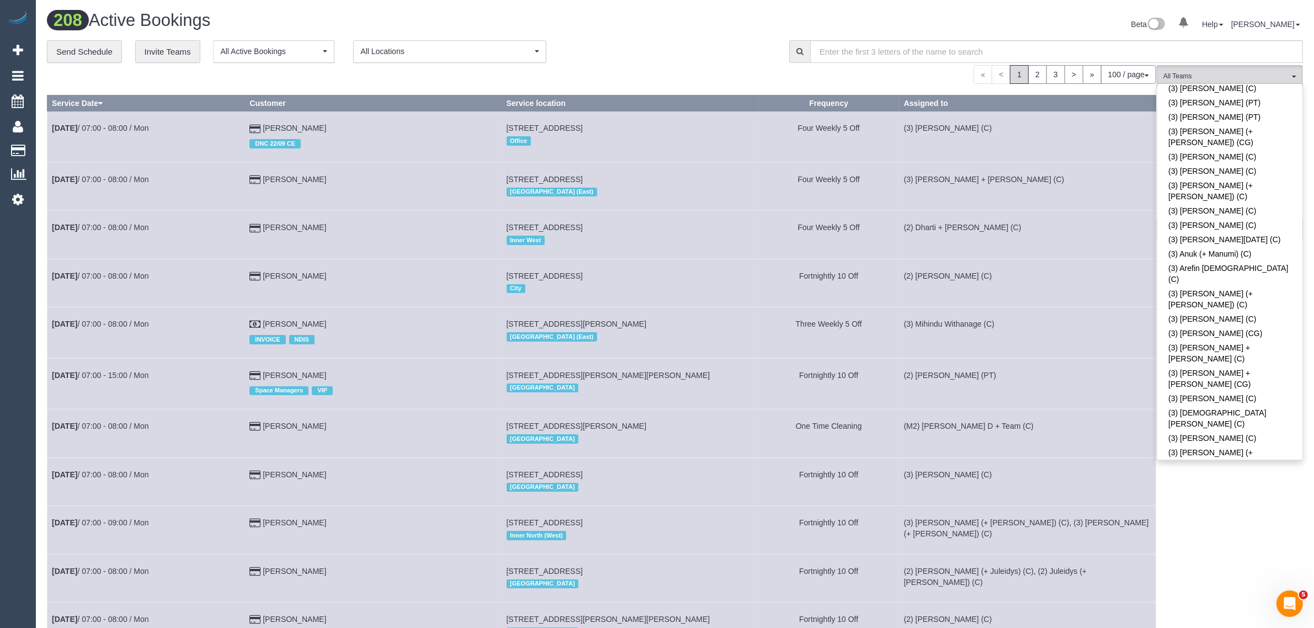
click at [1270, 565] on link "(3) [PERSON_NAME] (C)" at bounding box center [1229, 572] width 145 height 14
click at [691, 33] on div "Beta 0 Your Notifications You have 0 alerts Help Help Docs Take a Tour Contact …" at bounding box center [993, 25] width 636 height 29
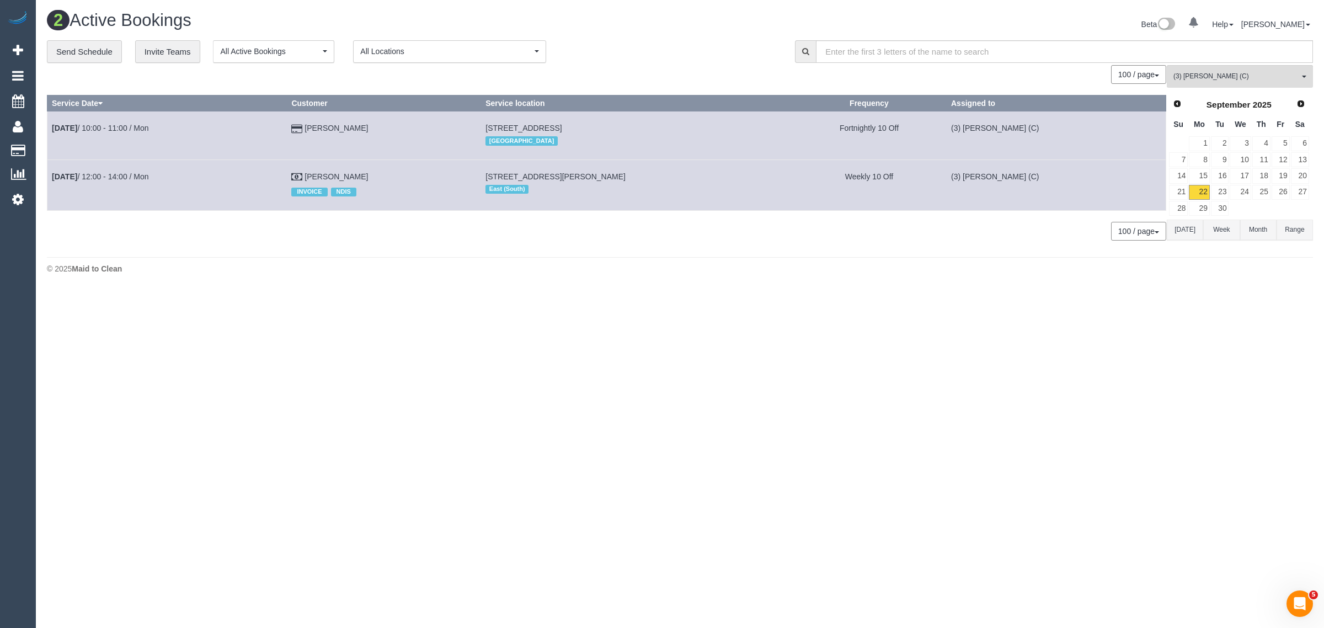
click at [710, 260] on footer "© 2025 Maid to Clean" at bounding box center [680, 268] width 1266 height 22
click at [726, 269] on div "© 2025 Maid to Clean" at bounding box center [680, 268] width 1266 height 11
click at [401, 268] on div "© 2025 Maid to Clean" at bounding box center [680, 268] width 1266 height 11
drag, startPoint x: 384, startPoint y: 169, endPoint x: 52, endPoint y: 177, distance: 331.8
click at [52, 177] on tr "Sep 22nd / 12:00 - 14:00 / Mon Andrew Amato INVOICE NDIS 14 Doulton Road, Black…" at bounding box center [606, 184] width 1119 height 51
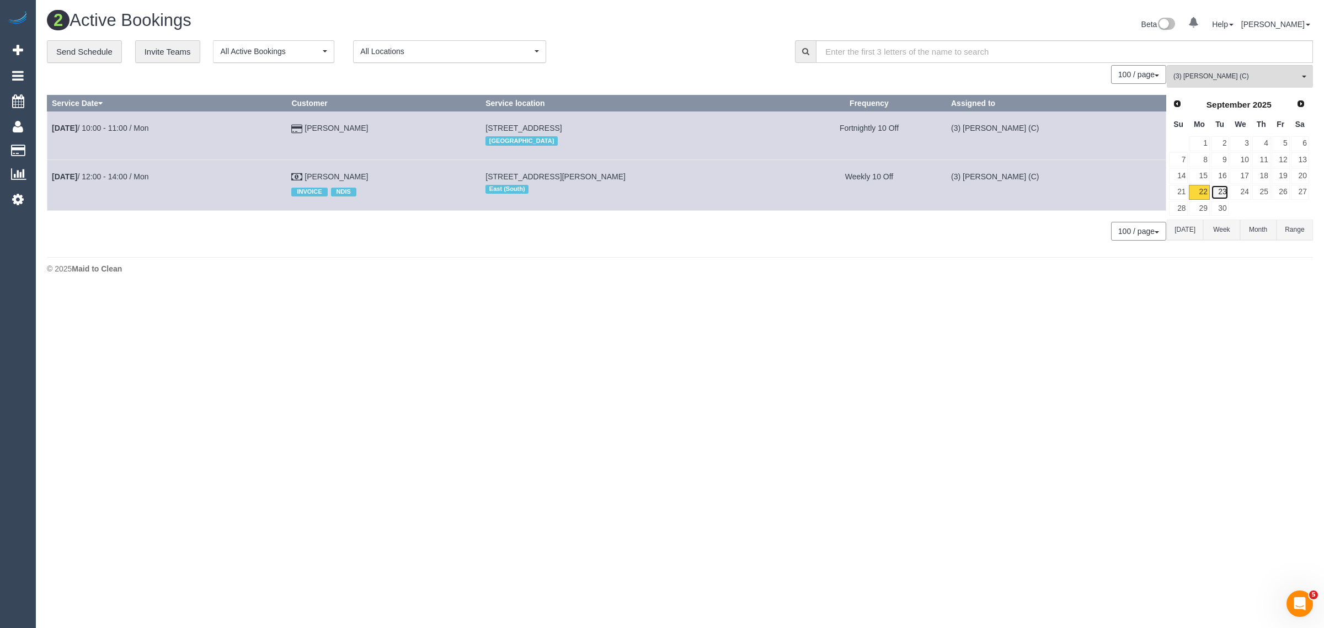
click at [1216, 189] on link "23" at bounding box center [1220, 192] width 18 height 15
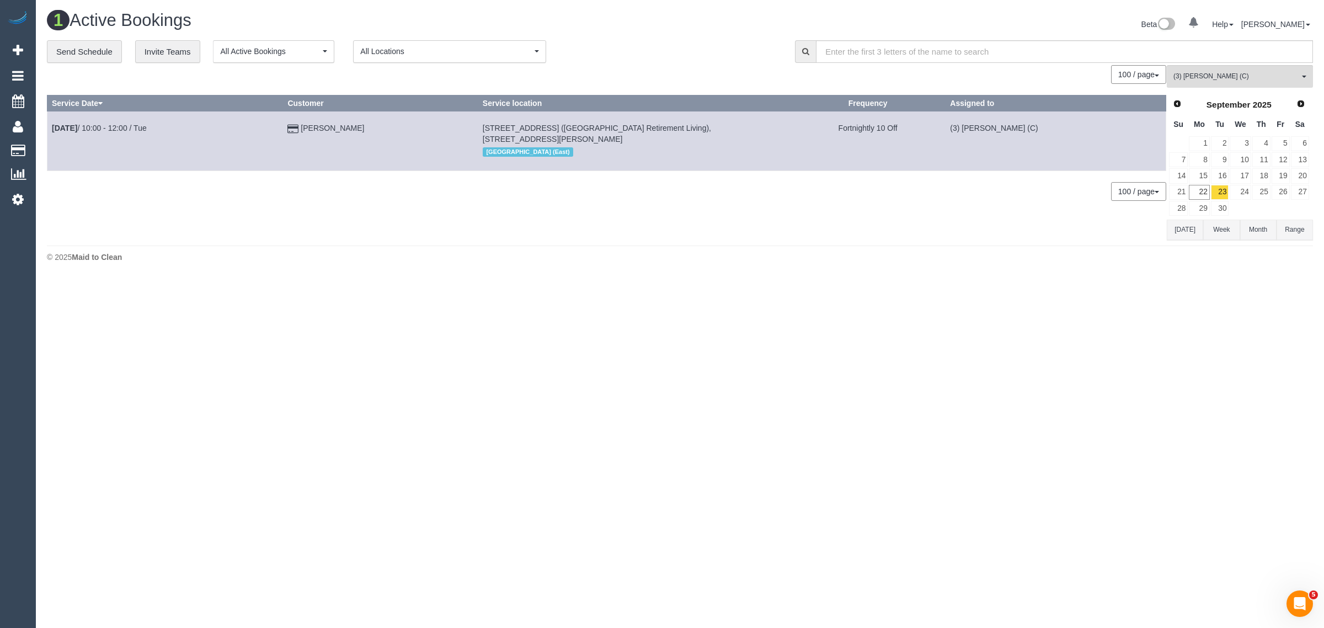
click at [642, 266] on footer "© 2025 Maid to Clean" at bounding box center [680, 257] width 1266 height 22
click at [1199, 195] on link "22" at bounding box center [1199, 192] width 20 height 15
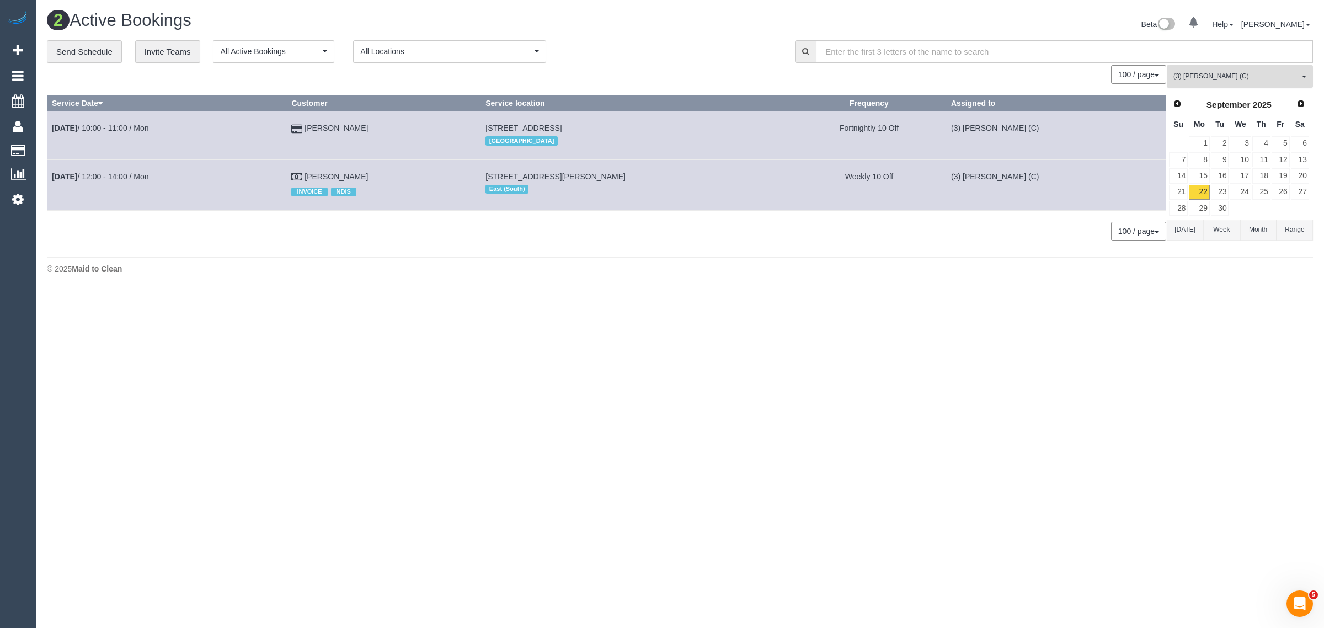
drag, startPoint x: 1284, startPoint y: 84, endPoint x: 1290, endPoint y: 87, distance: 6.9
click at [1284, 84] on button "(3) Denuwan Lamahewa (C) All Teams" at bounding box center [1240, 76] width 146 height 23
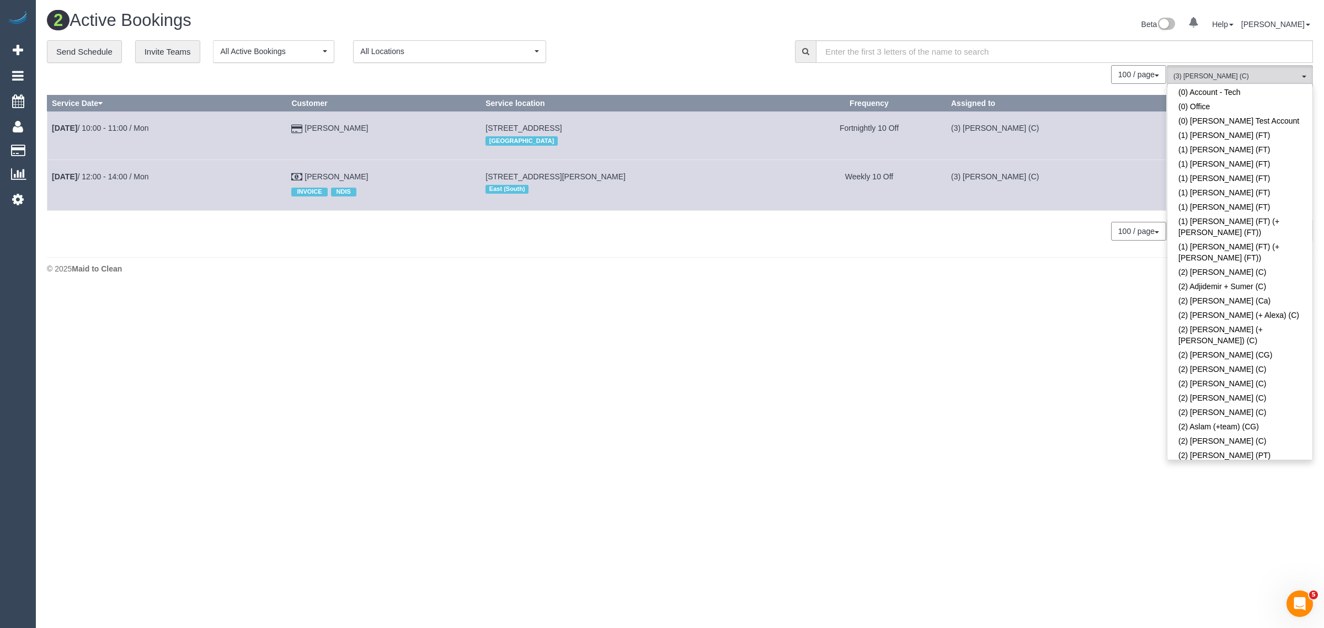
scroll to position [0, 0]
click at [1260, 92] on link "Remove Team Filters" at bounding box center [1240, 94] width 145 height 14
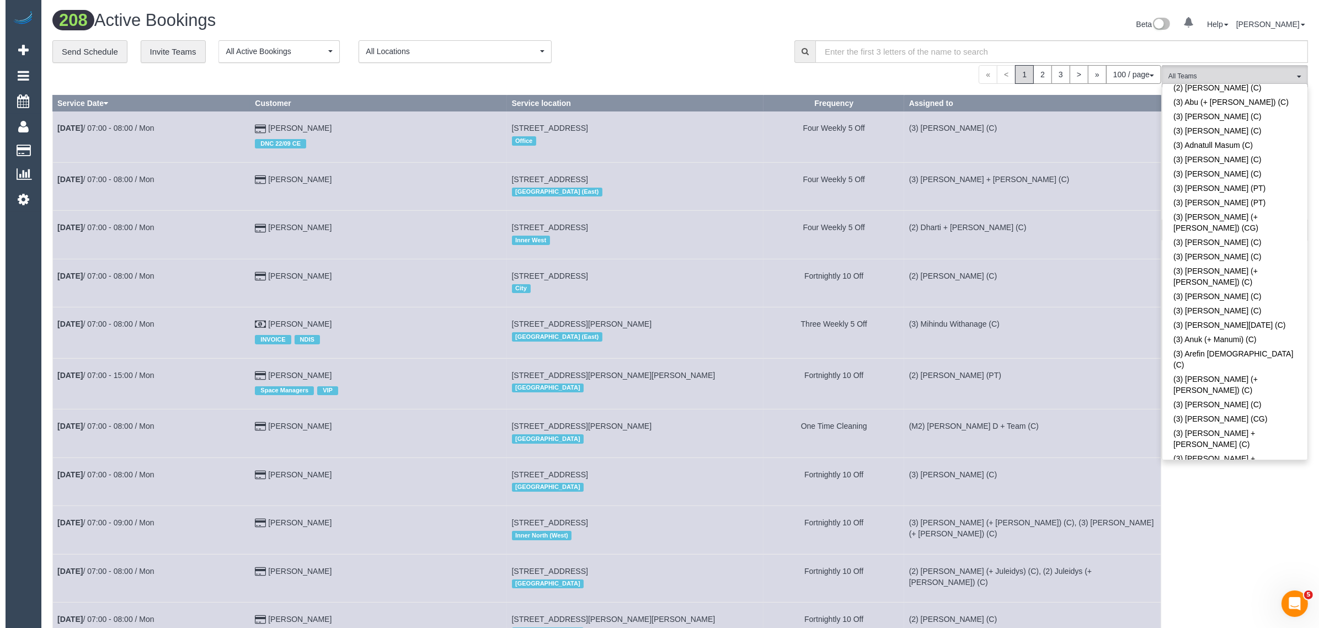
scroll to position [2610, 0]
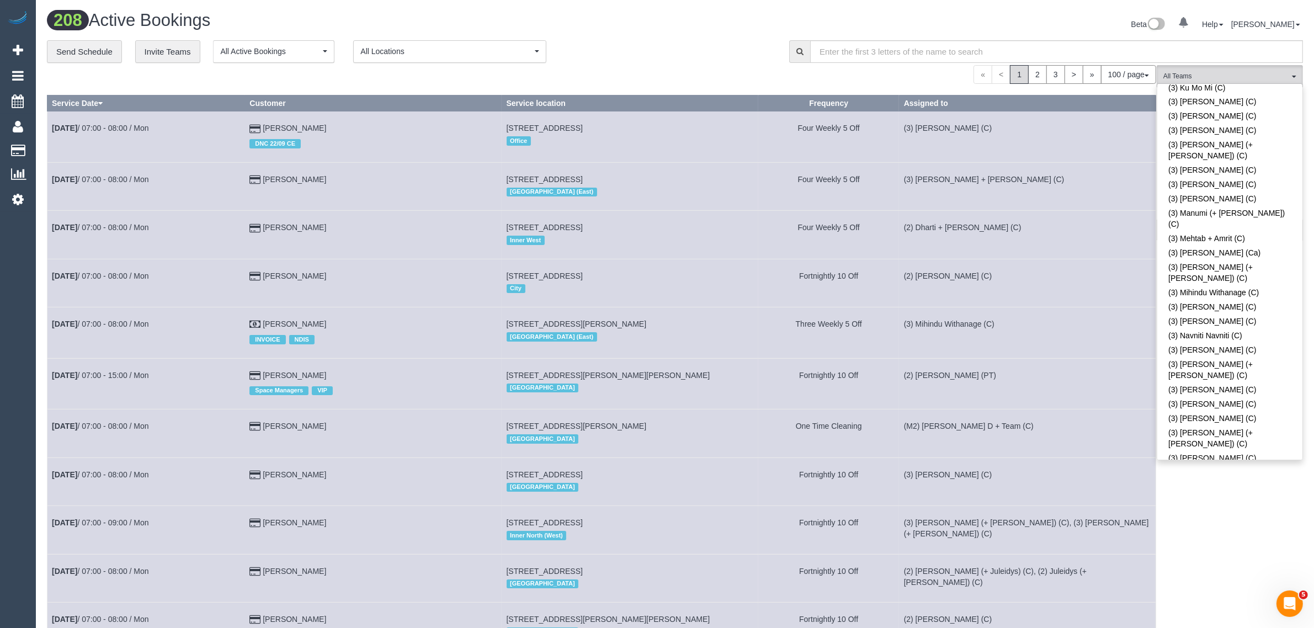
click at [751, 70] on div "« < 1 2 3 > » 100 / page 10 / page 20 / page 30 / page 40 / page 50 / page 100 …" at bounding box center [601, 74] width 1109 height 19
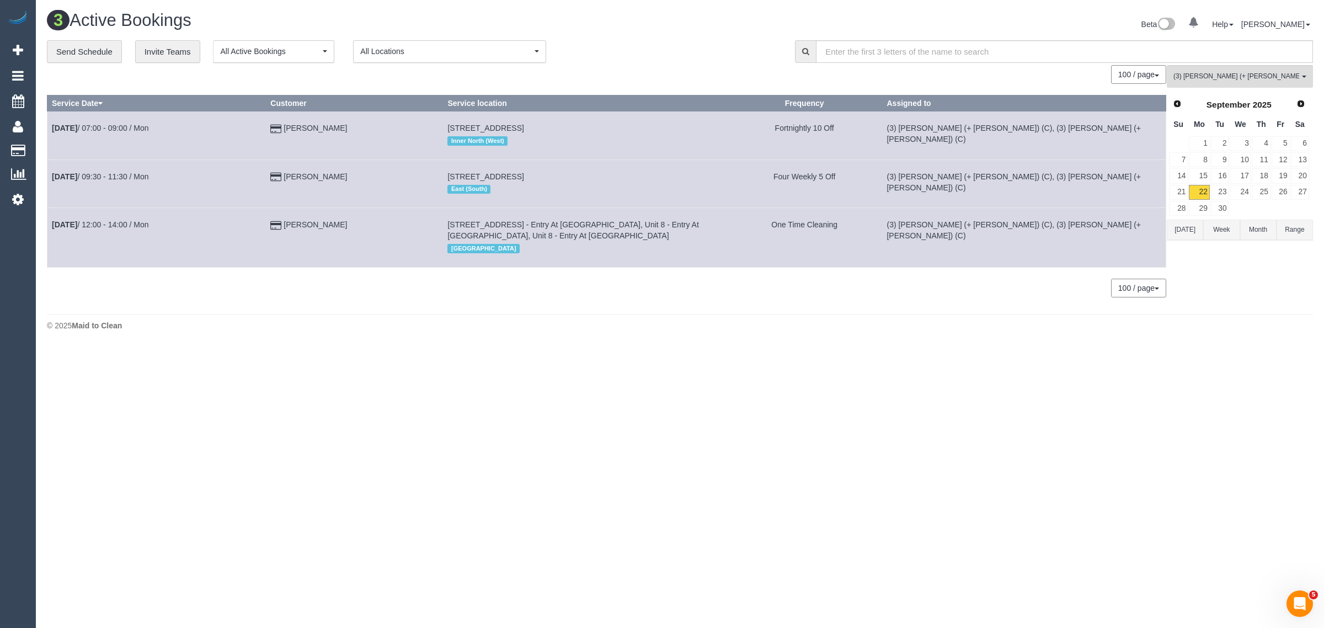
click at [593, 25] on h1 "3 Active Bookings" at bounding box center [359, 20] width 625 height 19
drag, startPoint x: 356, startPoint y: 231, endPoint x: 53, endPoint y: 223, distance: 303.6
click at [53, 223] on tr "Sep 22nd / 12:00 - 14:00 / Mon Alyson Furey 8/28 Burwood Road, Unit 8 - Entry A…" at bounding box center [606, 237] width 1119 height 59
click at [1223, 77] on span "(3) [PERSON_NAME] (+ [PERSON_NAME]) (C)" at bounding box center [1237, 76] width 126 height 9
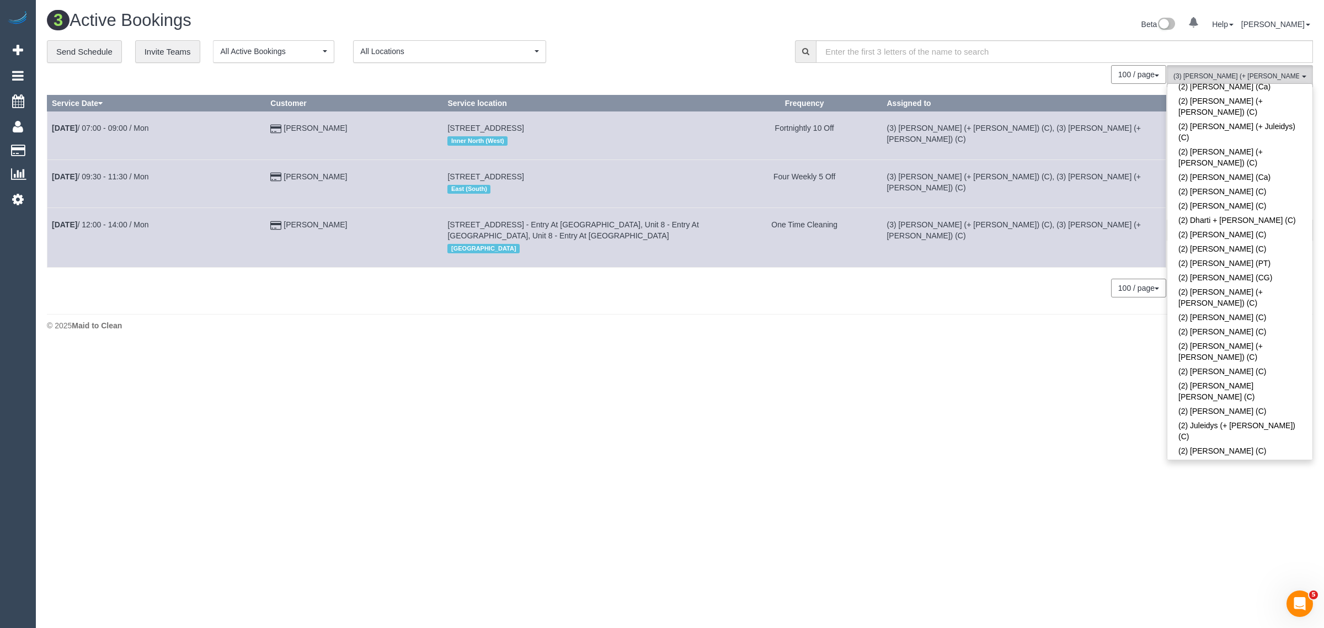
scroll to position [0, 0]
click at [1253, 99] on link "Remove Team Filters" at bounding box center [1240, 94] width 145 height 14
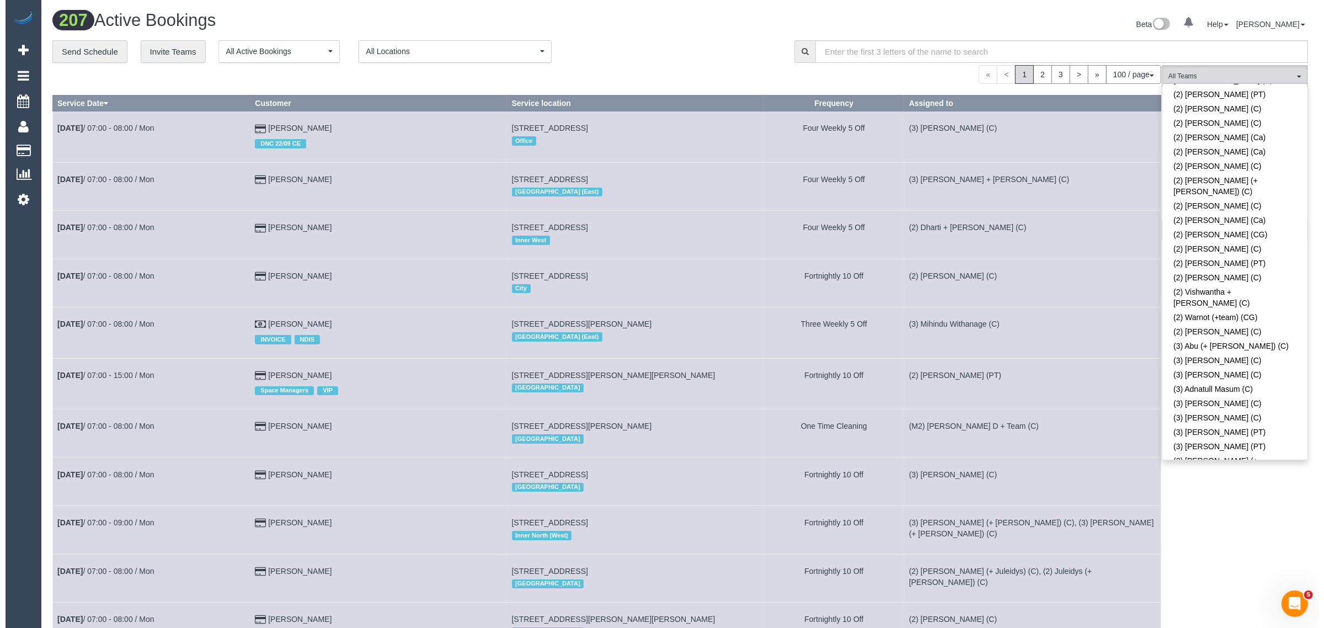
scroll to position [2510, 0]
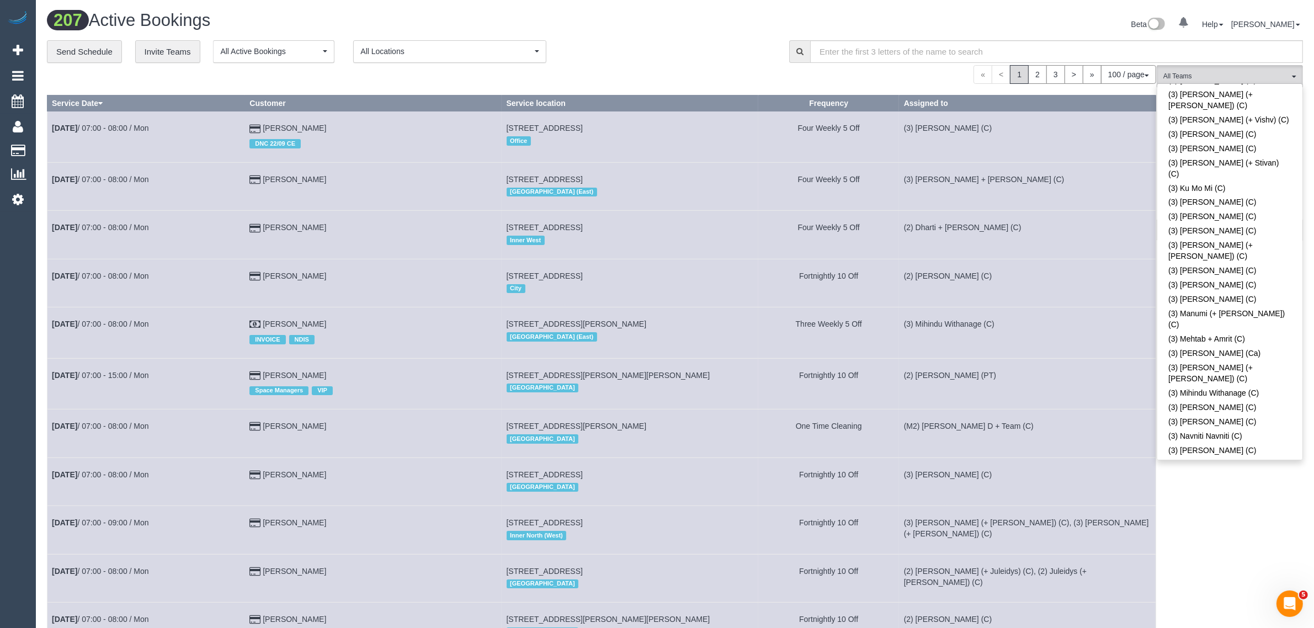
click at [745, 55] on div "**********" at bounding box center [410, 51] width 726 height 23
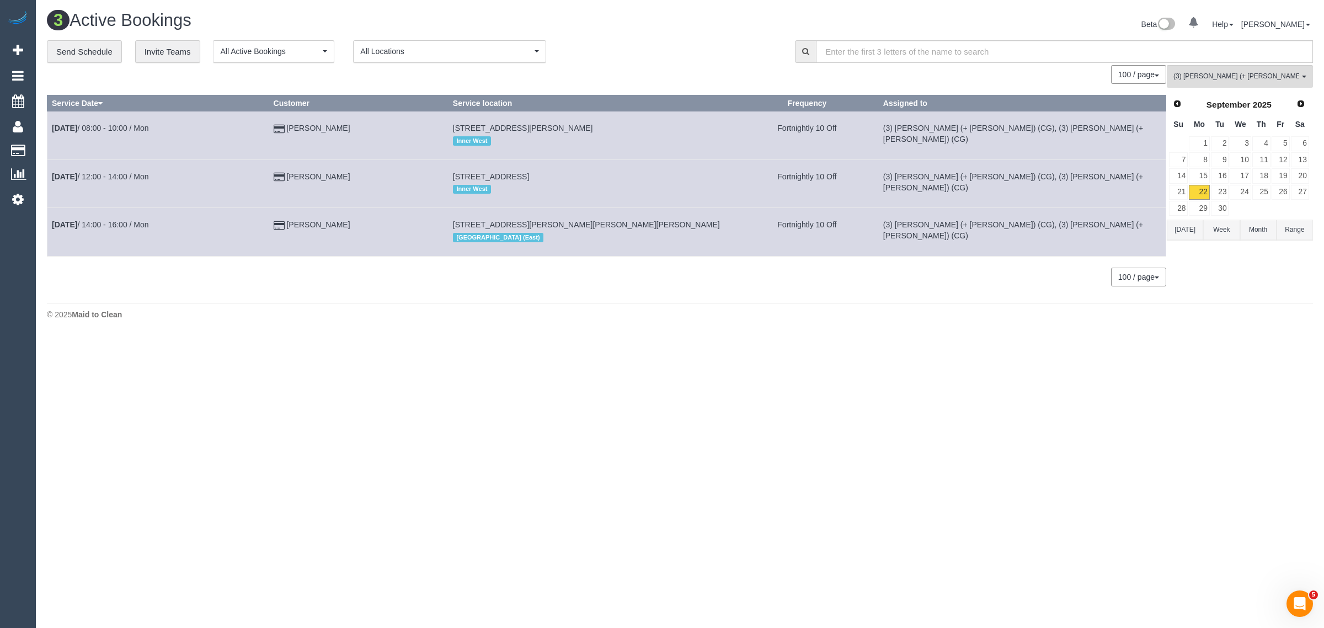
click at [984, 370] on body "0 Beta Your Notifications You have 0 alerts Add Booking Bookings Active Booking…" at bounding box center [662, 314] width 1324 height 628
drag, startPoint x: 362, startPoint y: 227, endPoint x: 52, endPoint y: 228, distance: 309.6
click at [52, 228] on tr "Sep 22nd / 14:00 - 16:00 / Mon Juliet Cook 27 Clifton Ave, Clifton Hill, VIC 30…" at bounding box center [606, 232] width 1119 height 48
click at [1214, 75] on span "(3) Sohail (+ Amninder) (CG)" at bounding box center [1237, 76] width 126 height 9
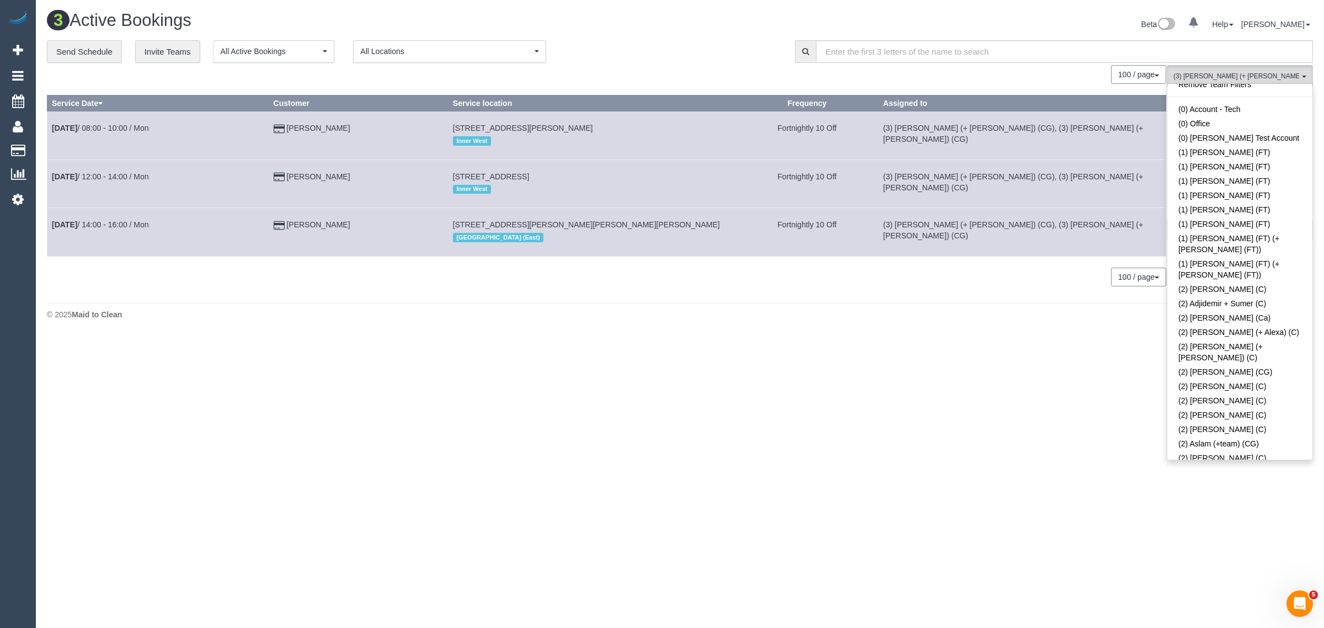
scroll to position [0, 0]
click at [1262, 97] on link "Remove Team Filters" at bounding box center [1240, 94] width 145 height 14
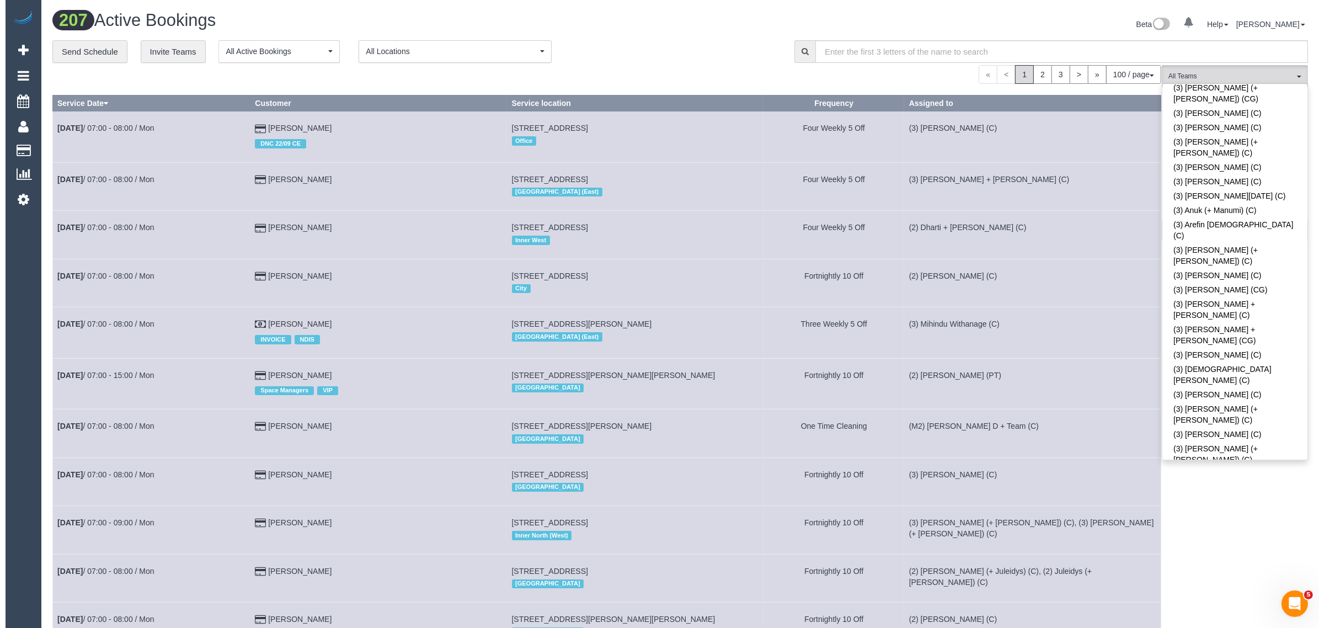
scroll to position [1893, 0]
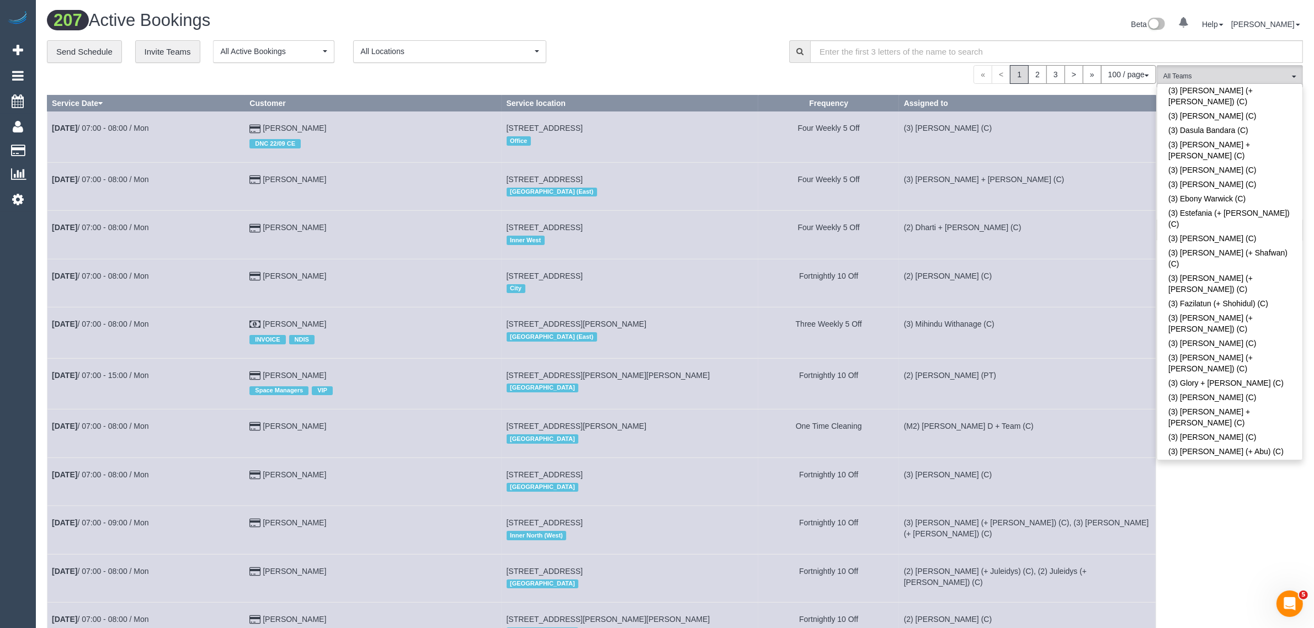
click at [706, 67] on div "« < 1 2 3 > » 100 / page 10 / page 20 / page 30 / page 40 / page 50 / page 100 …" at bounding box center [601, 74] width 1109 height 19
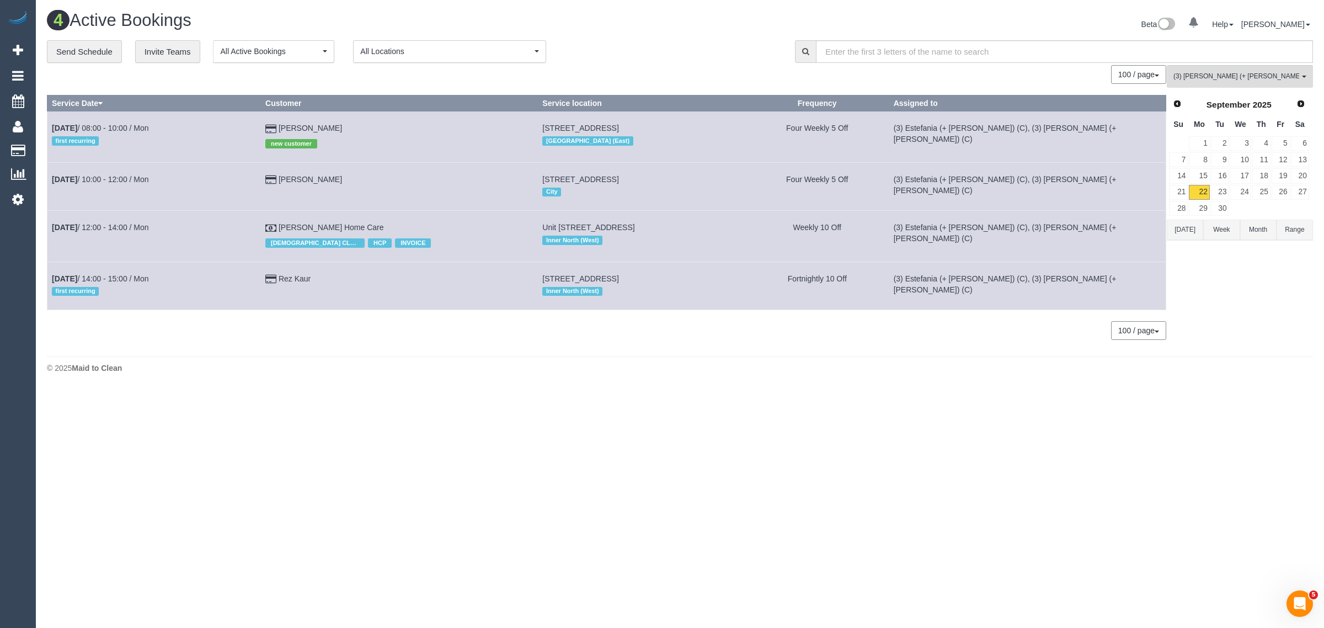
drag, startPoint x: 398, startPoint y: 220, endPoint x: 50, endPoint y: 232, distance: 348.4
click at [50, 232] on tr "Sep 22nd / 12:00 - 14:00 / Mon Peter Dawson Haisey Home Care FEMALE CLEANER NEE…" at bounding box center [606, 236] width 1119 height 51
drag, startPoint x: 312, startPoint y: 222, endPoint x: 223, endPoint y: 413, distance: 210.4
click at [223, 413] on body "0 Beta Your Notifications You have 0 alerts Add Booking Bookings Active Booking…" at bounding box center [662, 314] width 1324 height 628
click at [1236, 76] on span "(3) [PERSON_NAME] (+ [PERSON_NAME]) (C)" at bounding box center [1237, 76] width 126 height 9
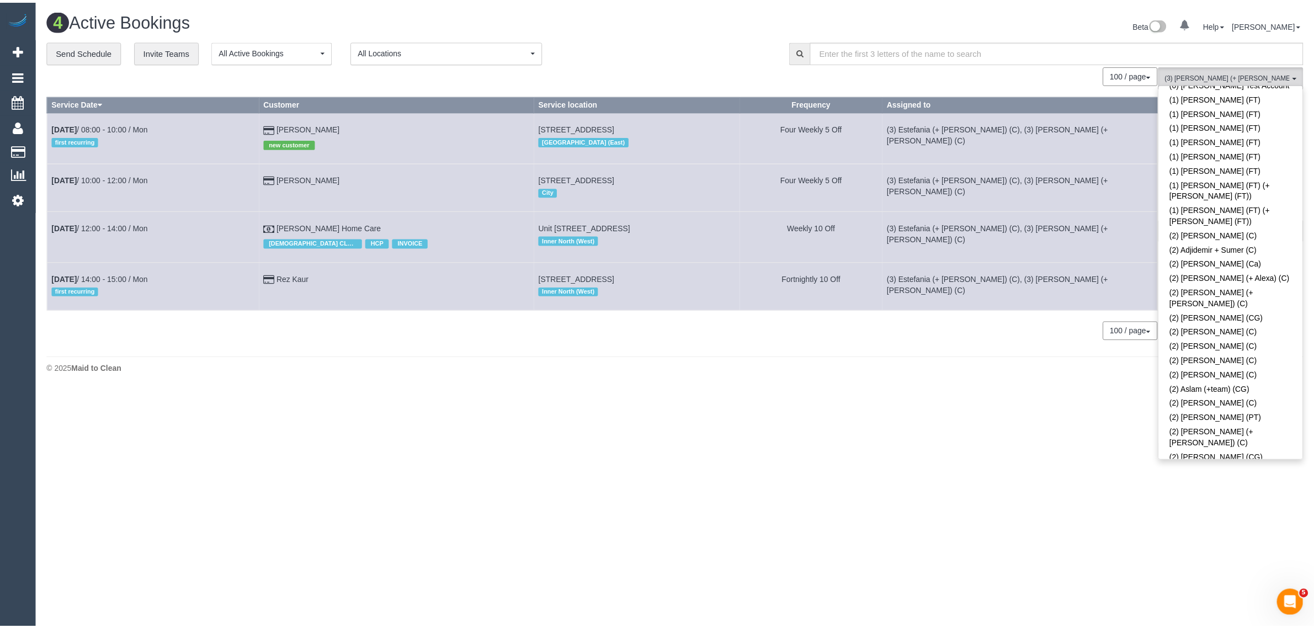
scroll to position [0, 0]
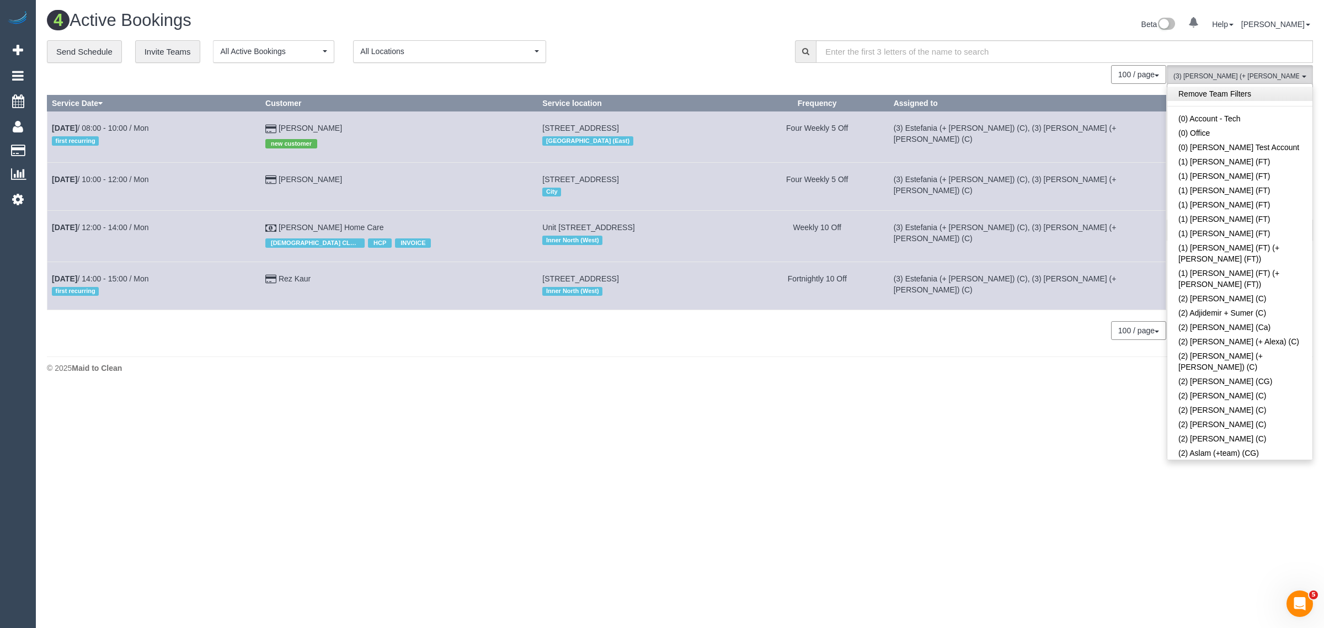
click at [1264, 100] on link "Remove Team Filters" at bounding box center [1240, 94] width 145 height 14
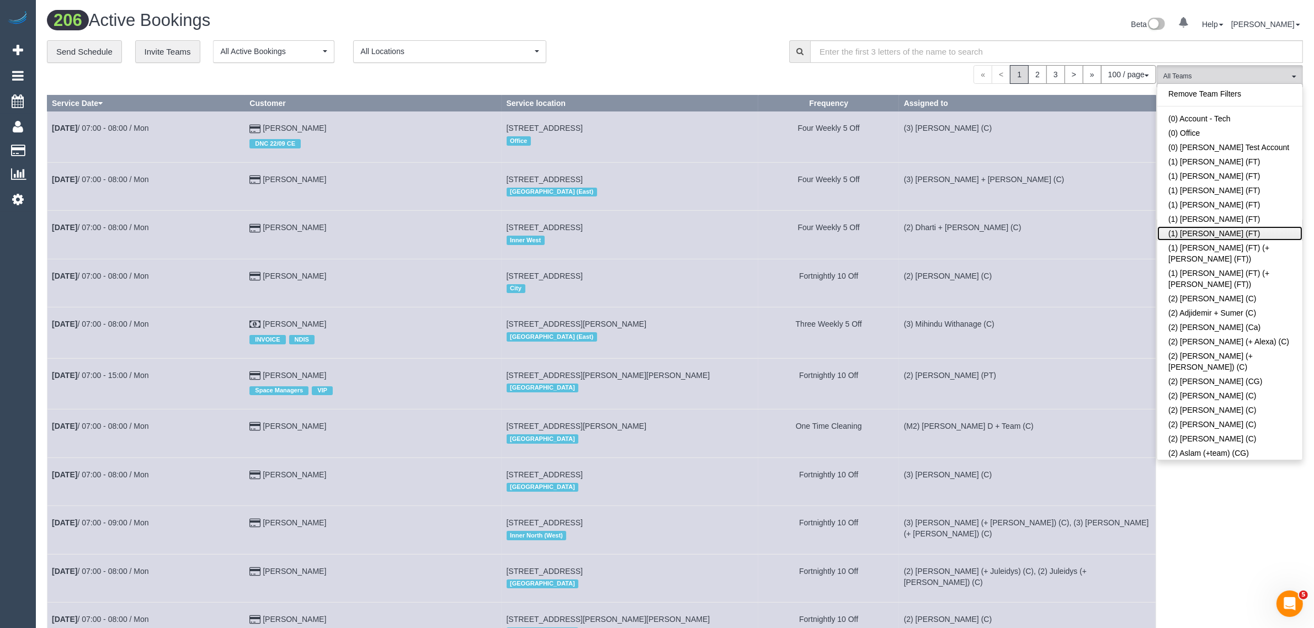
click at [1204, 233] on link "(1) Sarah Slattery (FT)" at bounding box center [1229, 233] width 145 height 14
click at [677, 55] on div "**********" at bounding box center [410, 51] width 726 height 23
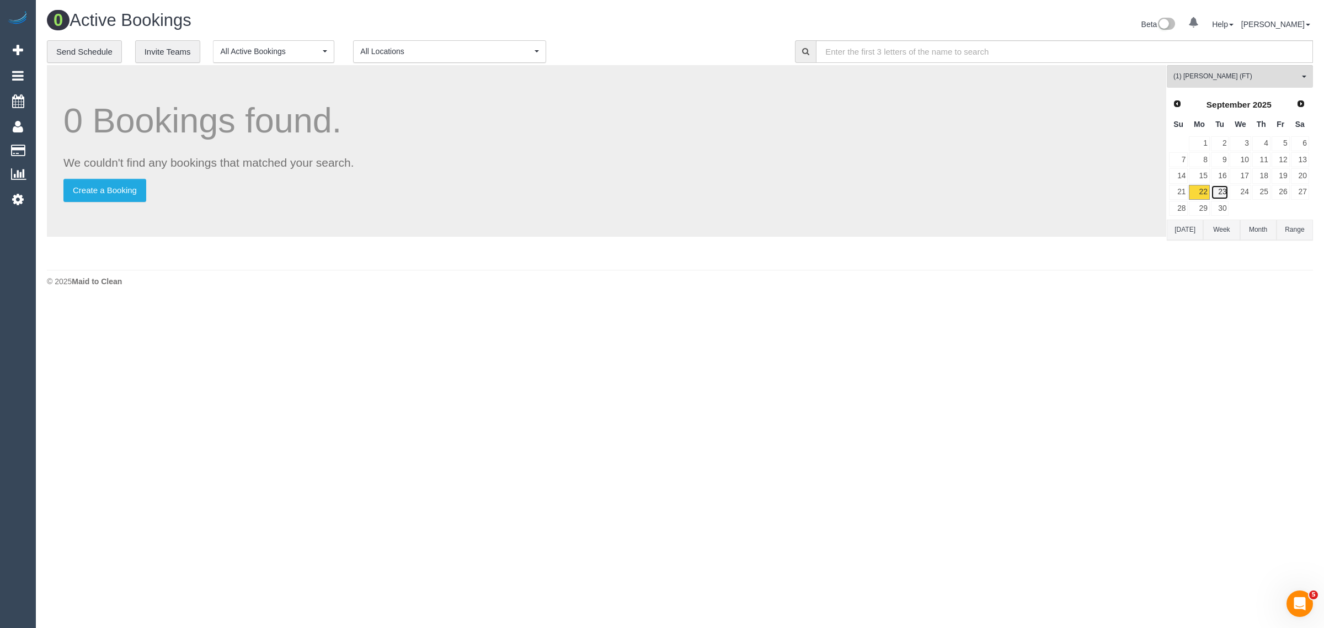
click at [1226, 196] on link "23" at bounding box center [1220, 192] width 18 height 15
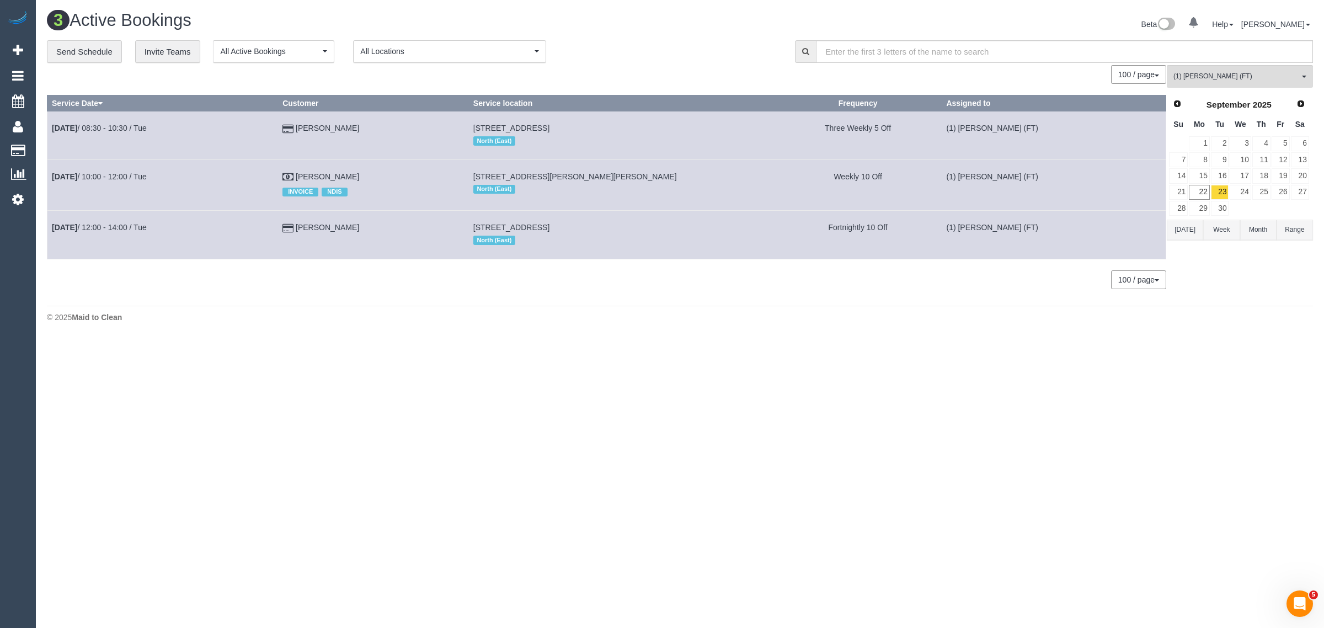
drag, startPoint x: 423, startPoint y: 136, endPoint x: 49, endPoint y: 124, distance: 374.9
click at [49, 124] on tr "Sep 23rd / 08:30 - 10:30 / Tue Rosemarie Morrow 2/167 Cheddar Rd, Reservoir, VI…" at bounding box center [606, 135] width 1119 height 48
click at [561, 380] on body "0 Beta Your Notifications You have 0 alerts Add Booking Bookings Active Booking…" at bounding box center [662, 314] width 1324 height 628
drag, startPoint x: 417, startPoint y: 168, endPoint x: 51, endPoint y: 179, distance: 365.5
click at [51, 179] on tr "Sep 23rd / 10:00 - 12:00 / Tue James Georgakopoulos INVOICE NDIS 1/13 Bradshaw …" at bounding box center [606, 184] width 1119 height 51
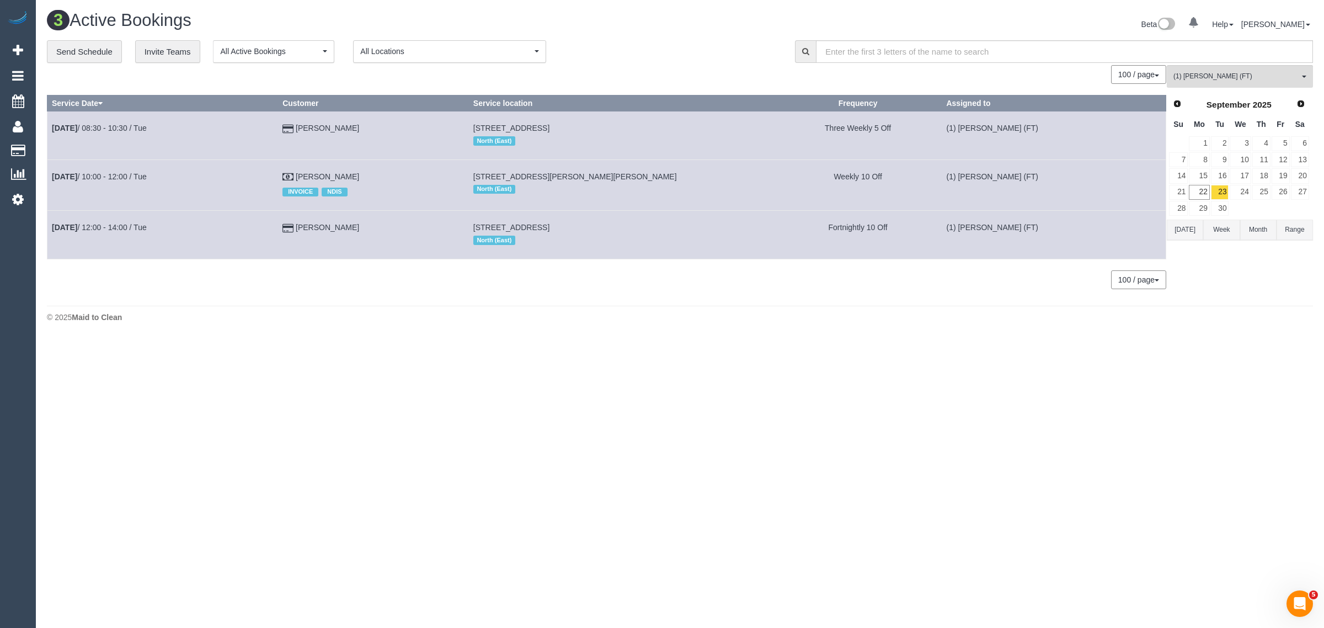
click at [456, 332] on div "3 Active Bookings Beta 0 Your Notifications You have 0 alerts Help Help Docs Ta…" at bounding box center [680, 169] width 1289 height 339
drag, startPoint x: 335, startPoint y: 233, endPoint x: 48, endPoint y: 228, distance: 287.0
click at [48, 228] on tr "Sep 23rd / 12:00 - 14:00 / Tue Faye Brittain 12 Monckton Rd, Bundoora, VIC 3083…" at bounding box center [606, 235] width 1119 height 48
click at [1238, 192] on link "24" at bounding box center [1240, 192] width 21 height 15
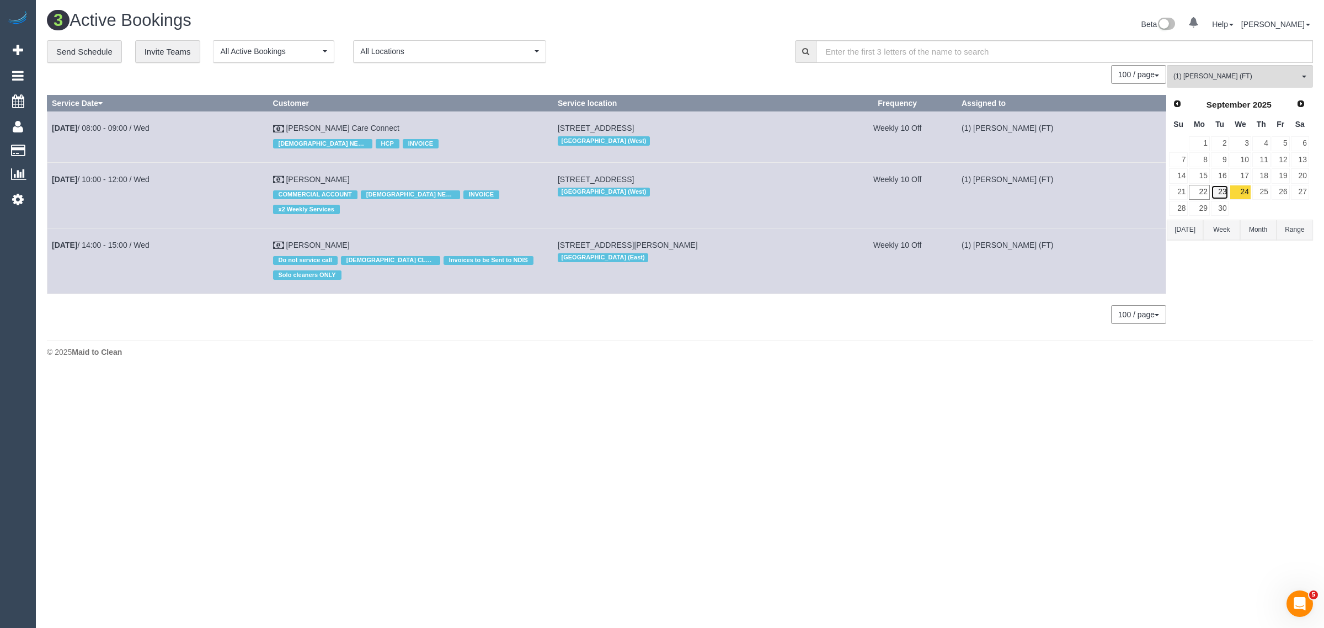
click at [1223, 188] on link "23" at bounding box center [1220, 192] width 18 height 15
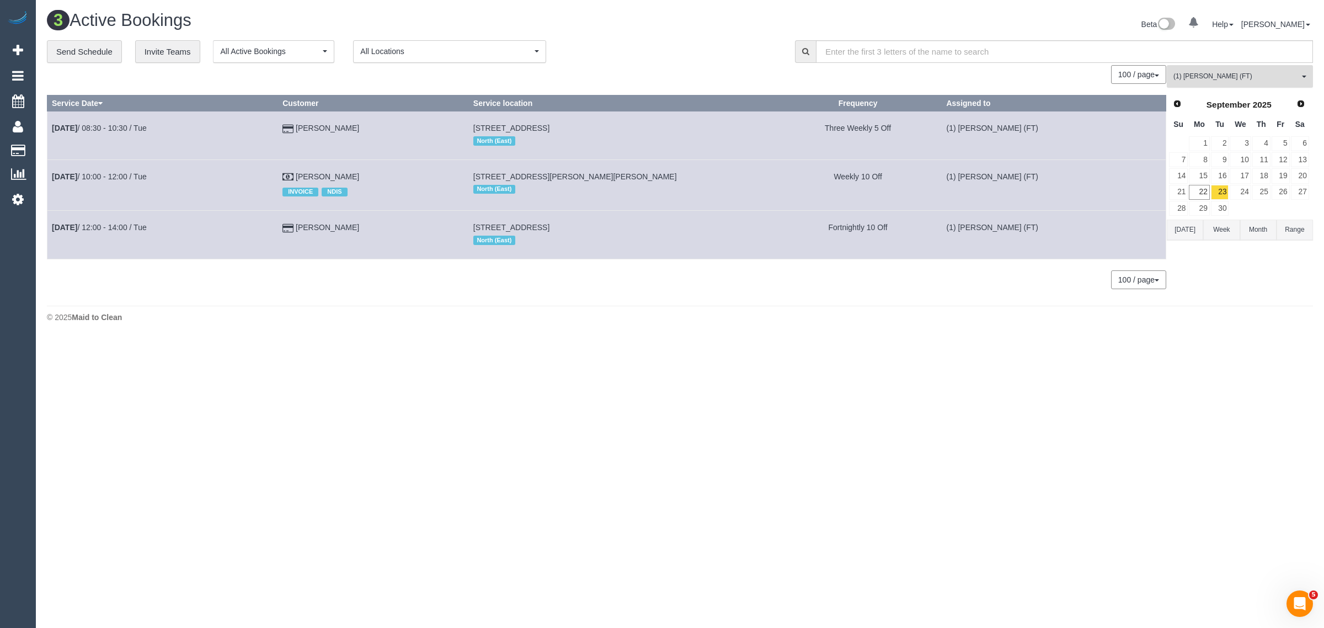
click at [1215, 81] on span "(1) [PERSON_NAME] (FT)" at bounding box center [1237, 76] width 126 height 9
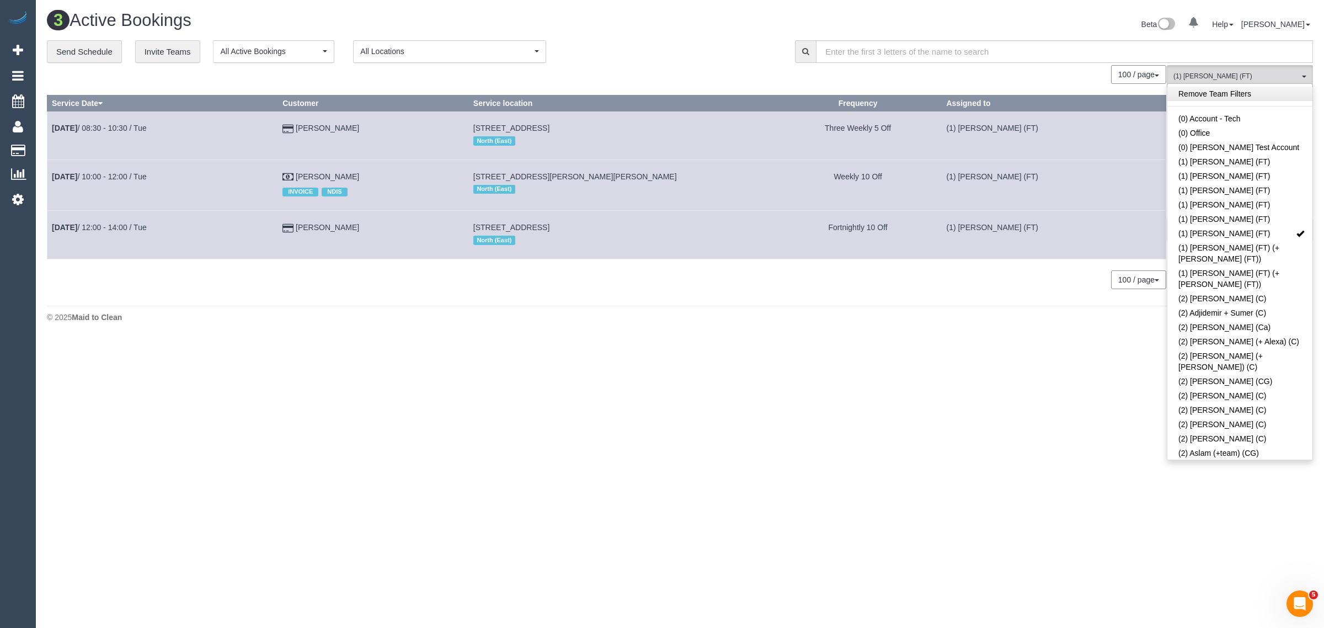
click at [1262, 98] on link "Remove Team Filters" at bounding box center [1240, 94] width 145 height 14
click at [674, 42] on div "**********" at bounding box center [413, 51] width 732 height 23
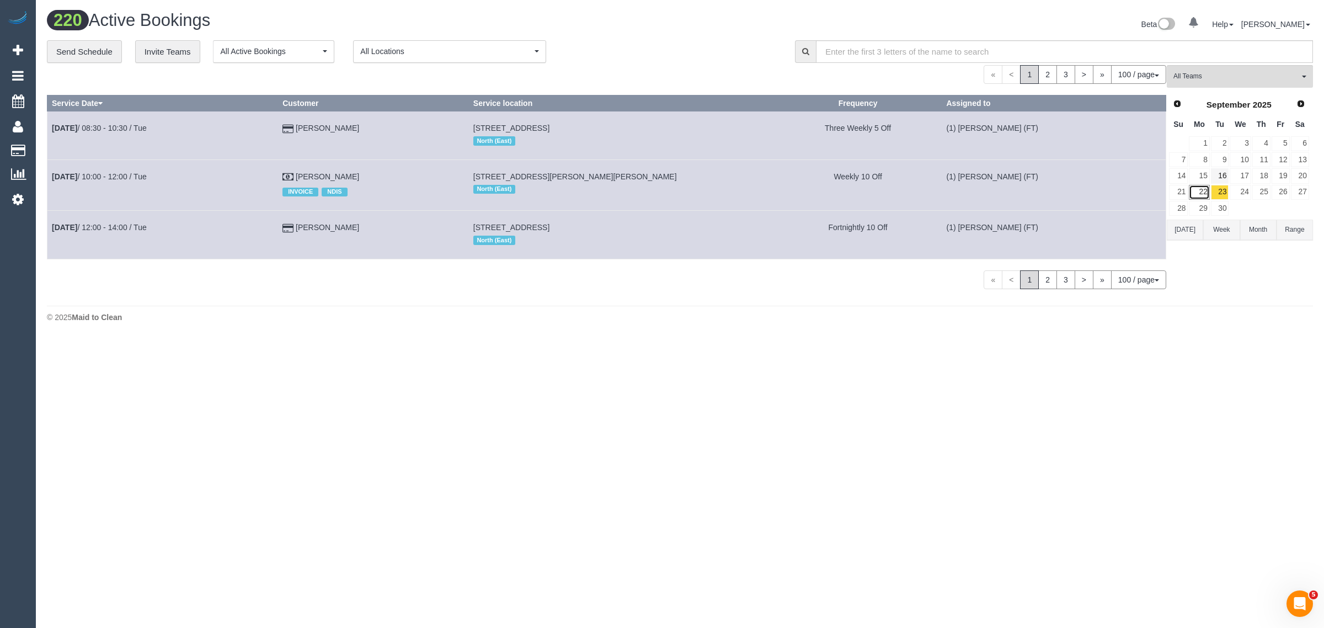
click at [1199, 186] on link "22" at bounding box center [1199, 192] width 20 height 15
click at [694, 65] on div "« < 1 2 3 > » 100 / page 10 / page 20 / page 30 / page 40 / page 50 / page 100 …" at bounding box center [607, 74] width 1120 height 19
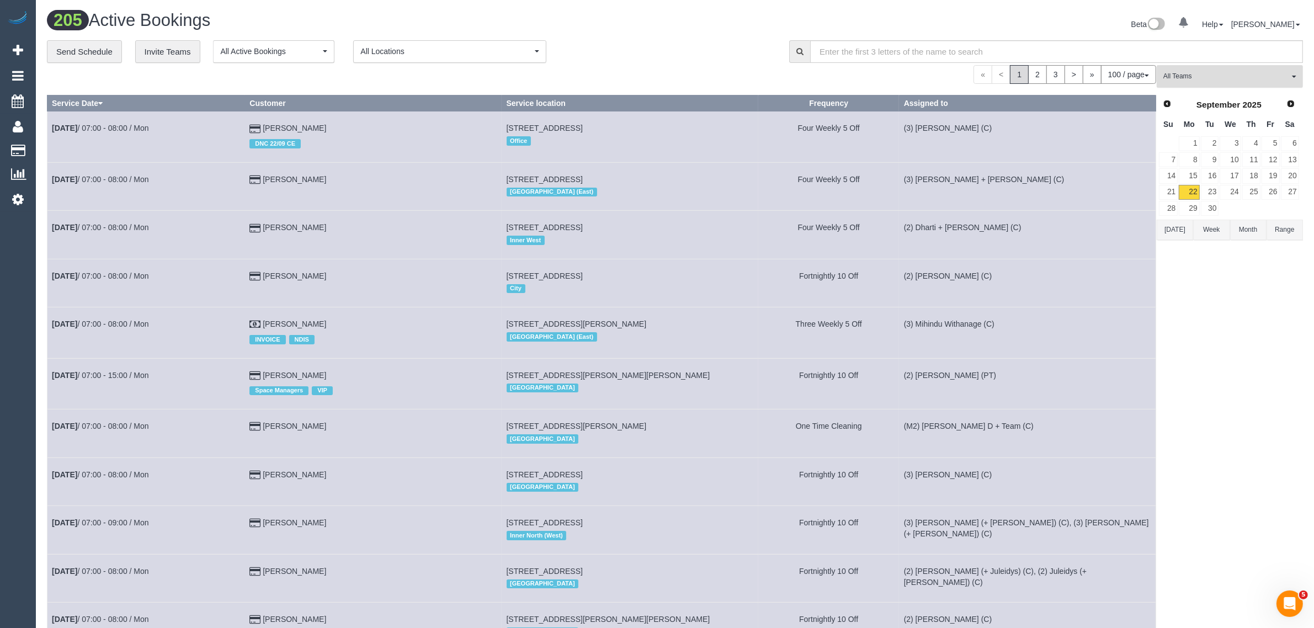
click at [1259, 78] on span "All Teams" at bounding box center [1226, 76] width 126 height 9
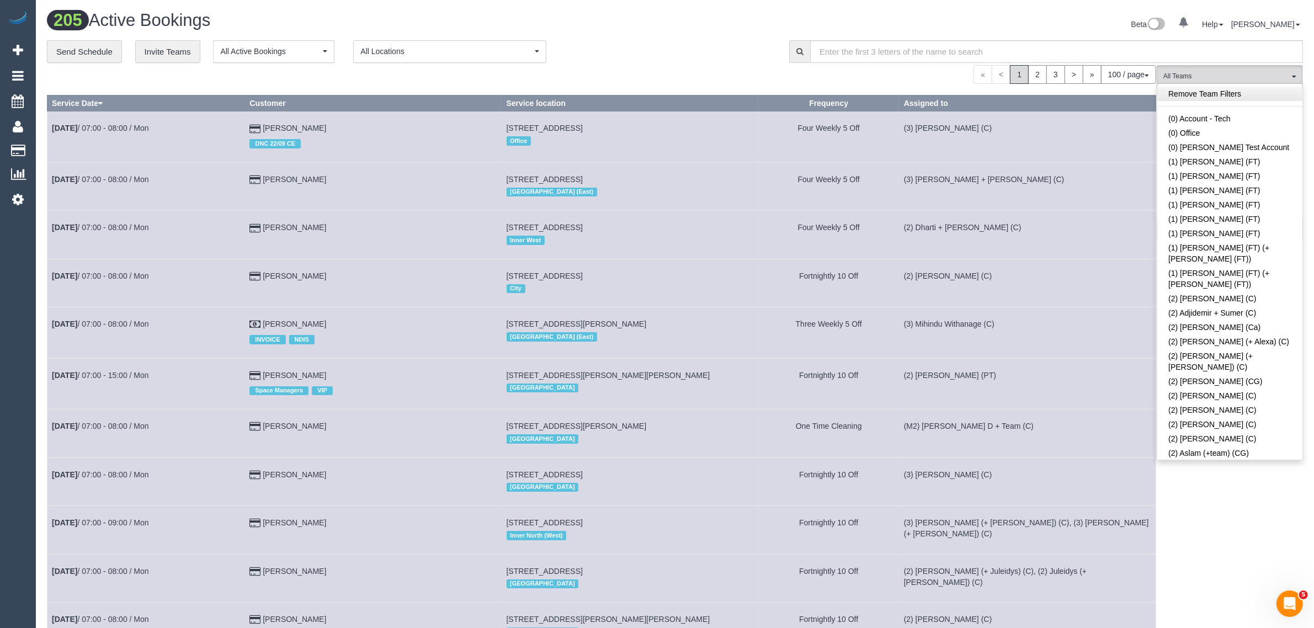
click at [1283, 100] on link "Remove Team Filters" at bounding box center [1229, 94] width 145 height 14
click at [693, 73] on div "« < 1 2 3 > » 100 / page 10 / page 20 / page 30 / page 40 / page 50 / page 100 …" at bounding box center [601, 74] width 1109 height 19
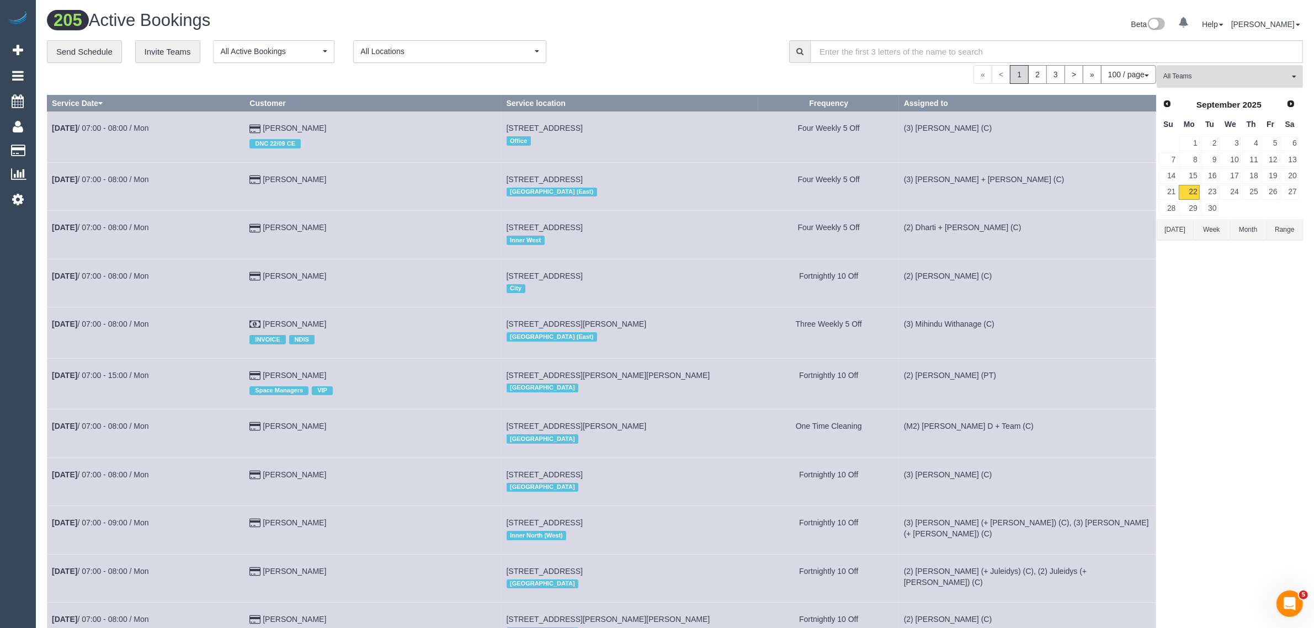
click at [1236, 84] on button "All Teams" at bounding box center [1230, 76] width 146 height 23
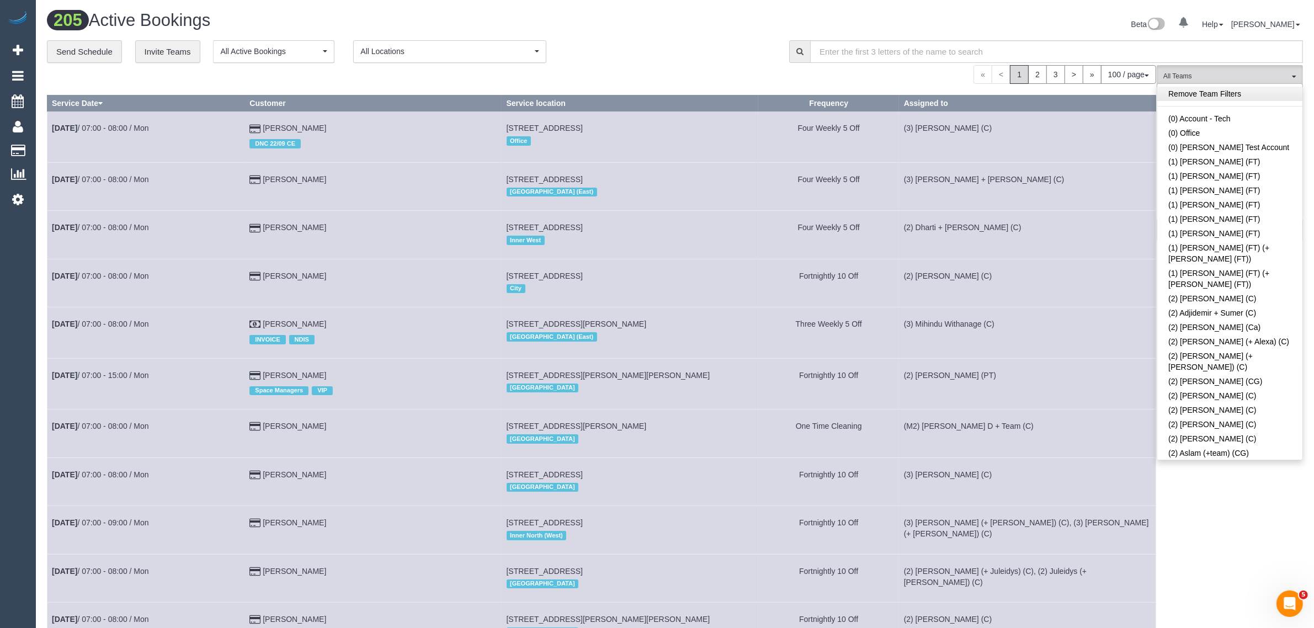
click at [1285, 91] on link "Remove Team Filters" at bounding box center [1229, 94] width 145 height 14
click at [680, 31] on div "Beta 0 Your Notifications You have 0 alerts Help Help Docs Take a Tour Contact …" at bounding box center [993, 25] width 636 height 29
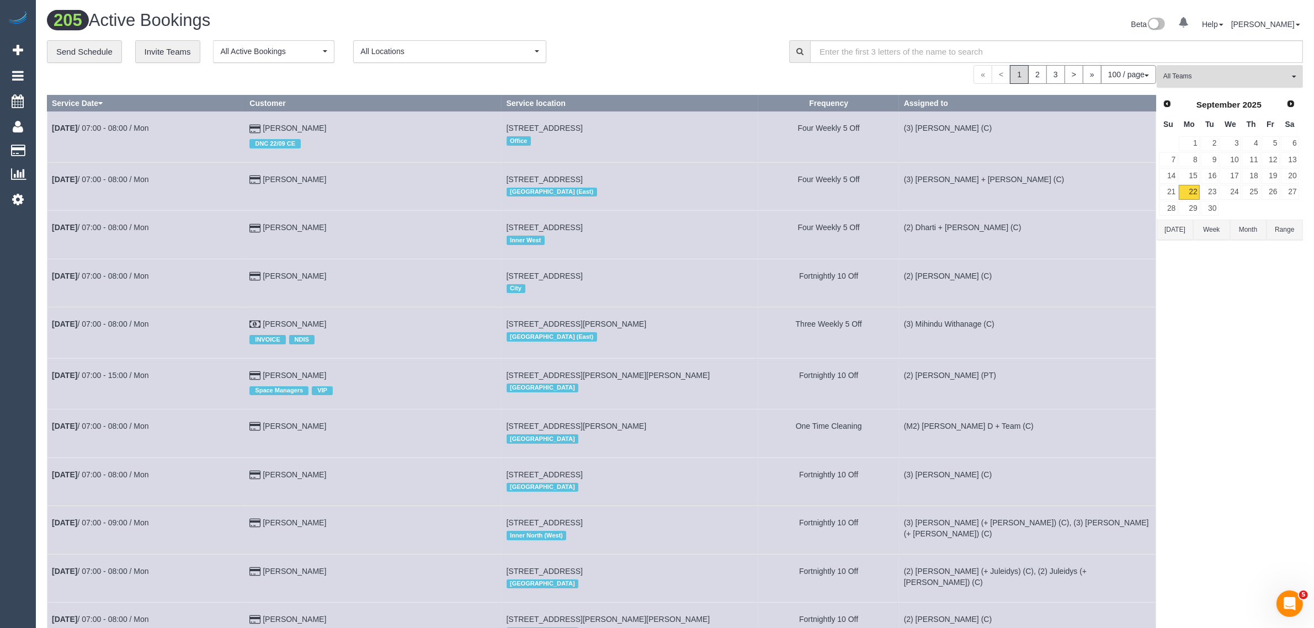
click at [1247, 78] on span "All Teams" at bounding box center [1226, 76] width 126 height 9
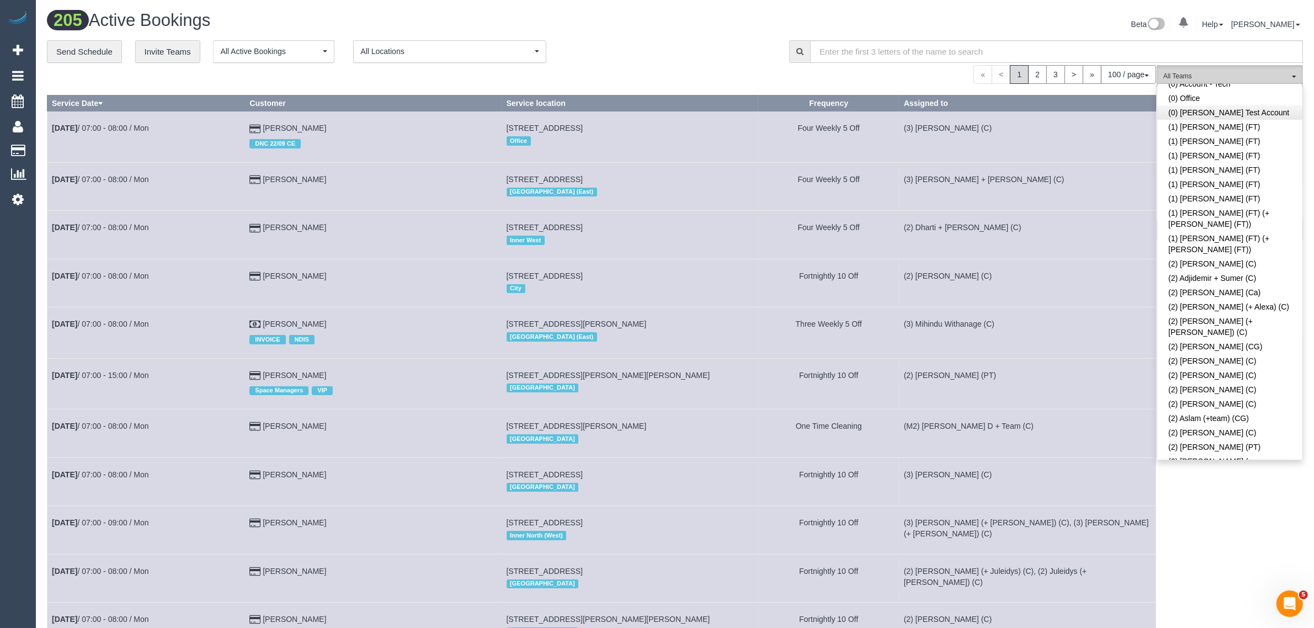
scroll to position [0, 0]
click at [1239, 92] on link "Remove Team Filters" at bounding box center [1229, 94] width 145 height 14
click at [735, 51] on div "**********" at bounding box center [410, 51] width 726 height 23
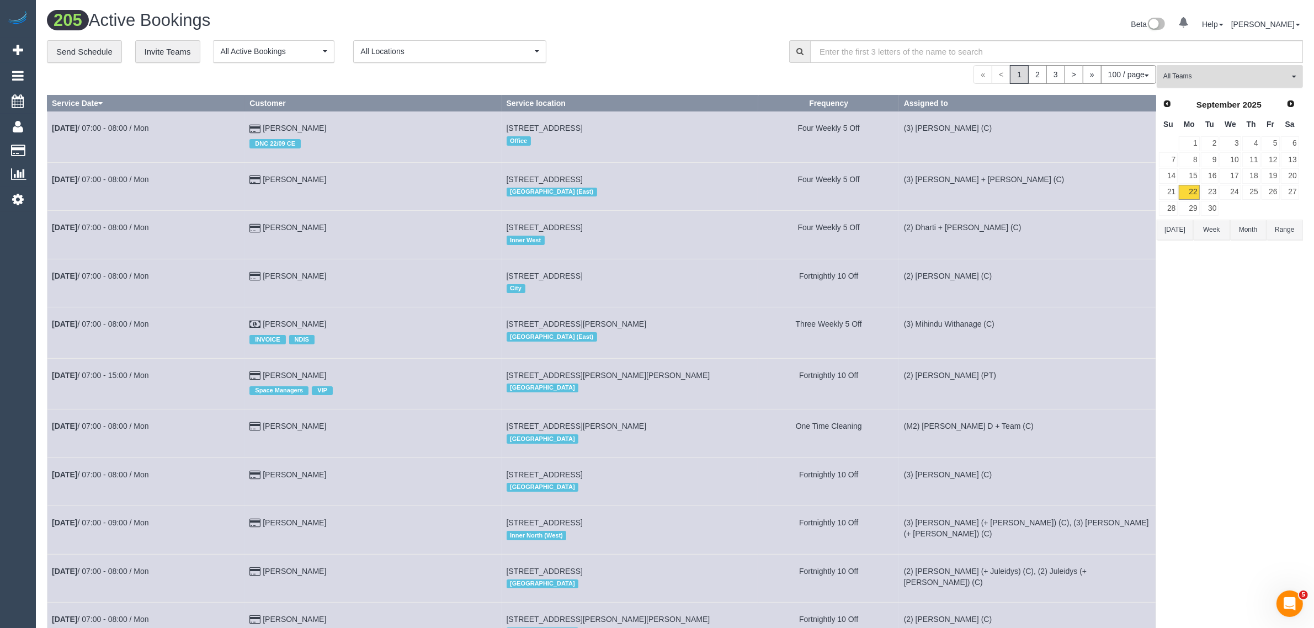
click at [1193, 72] on span "All Teams" at bounding box center [1226, 76] width 126 height 9
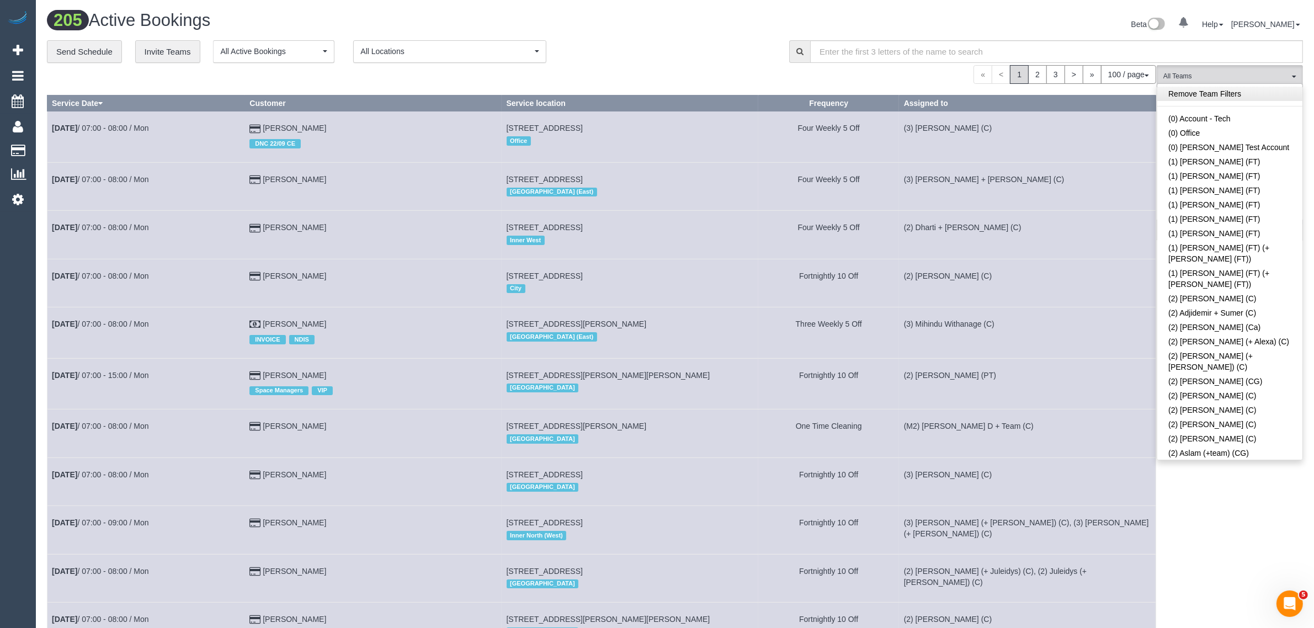
click at [1273, 97] on link "Remove Team Filters" at bounding box center [1229, 94] width 145 height 14
click at [631, 65] on div "« < 1 2 3 > » 100 / page 10 / page 20 / page 30 / page 40 / page 50 / page 100 …" at bounding box center [601, 74] width 1109 height 19
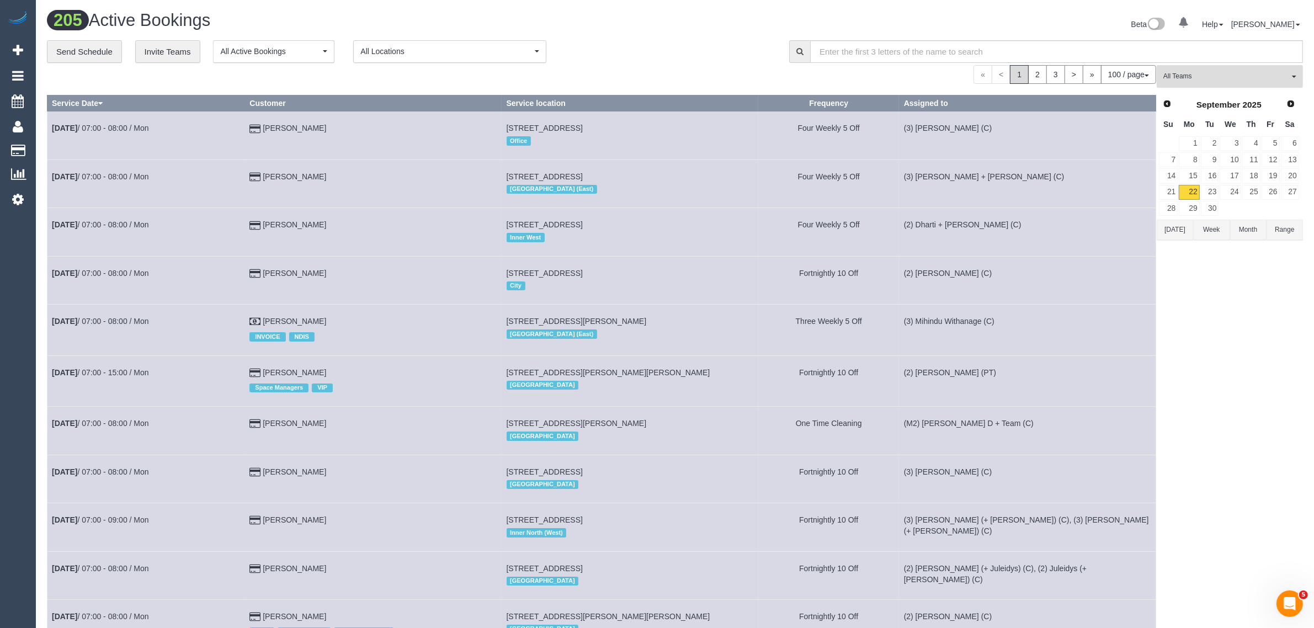
click at [1184, 74] on span "All Teams" at bounding box center [1226, 76] width 126 height 9
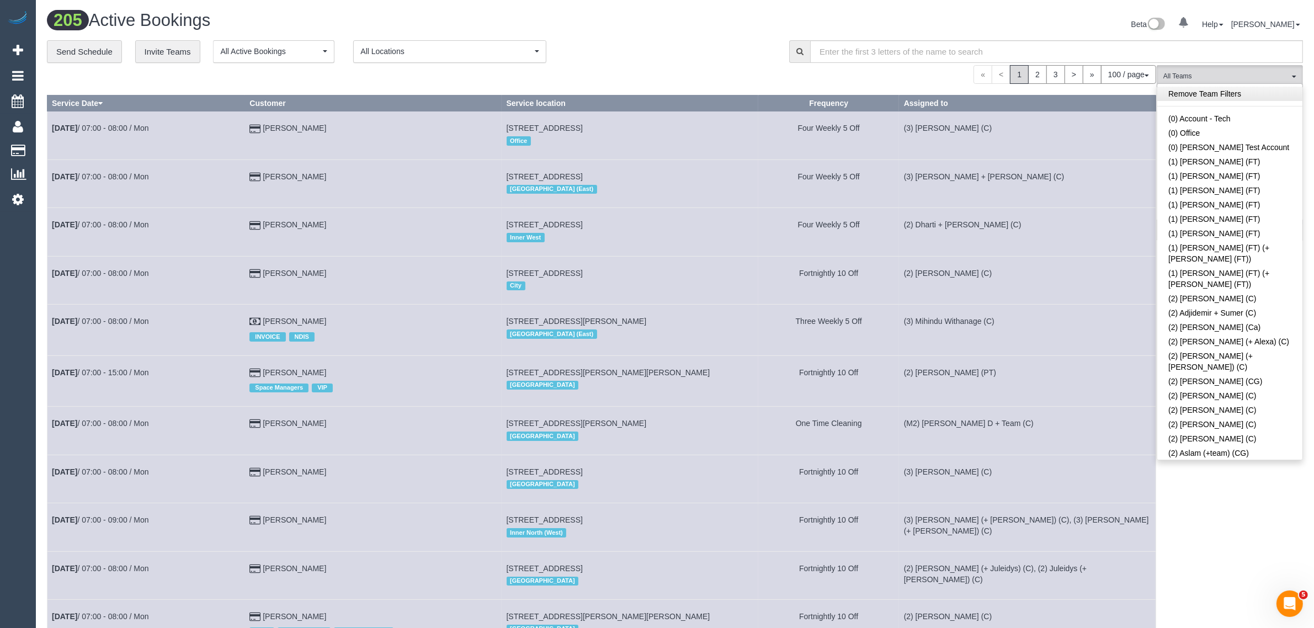
click at [1253, 97] on link "Remove Team Filters" at bounding box center [1229, 94] width 145 height 14
click at [717, 56] on div "**********" at bounding box center [410, 51] width 726 height 23
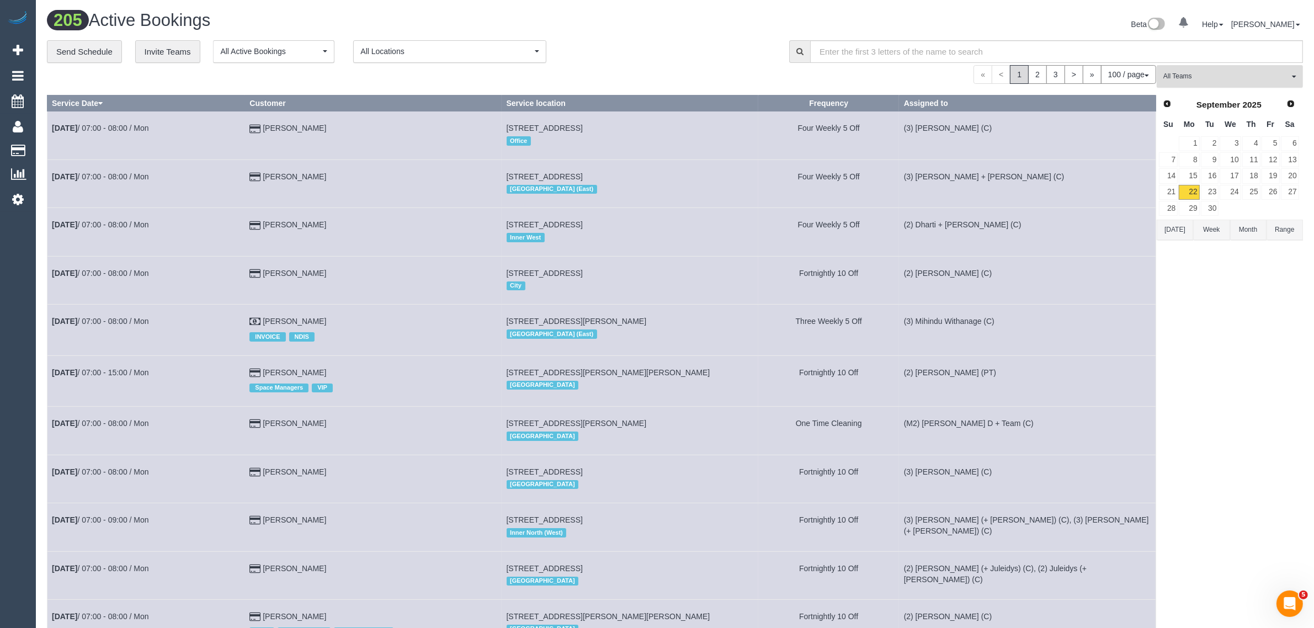
click at [1215, 84] on button "All Teams" at bounding box center [1230, 76] width 146 height 23
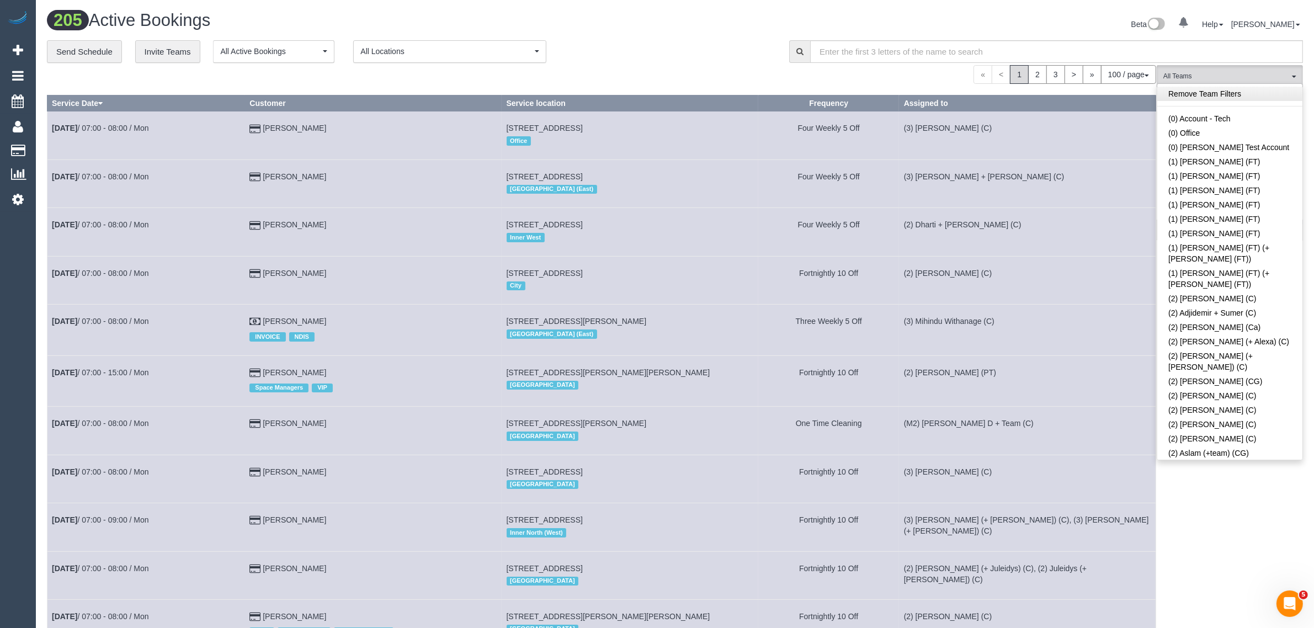
click at [1226, 98] on link "Remove Team Filters" at bounding box center [1229, 94] width 145 height 14
click at [677, 51] on div "**********" at bounding box center [410, 51] width 726 height 23
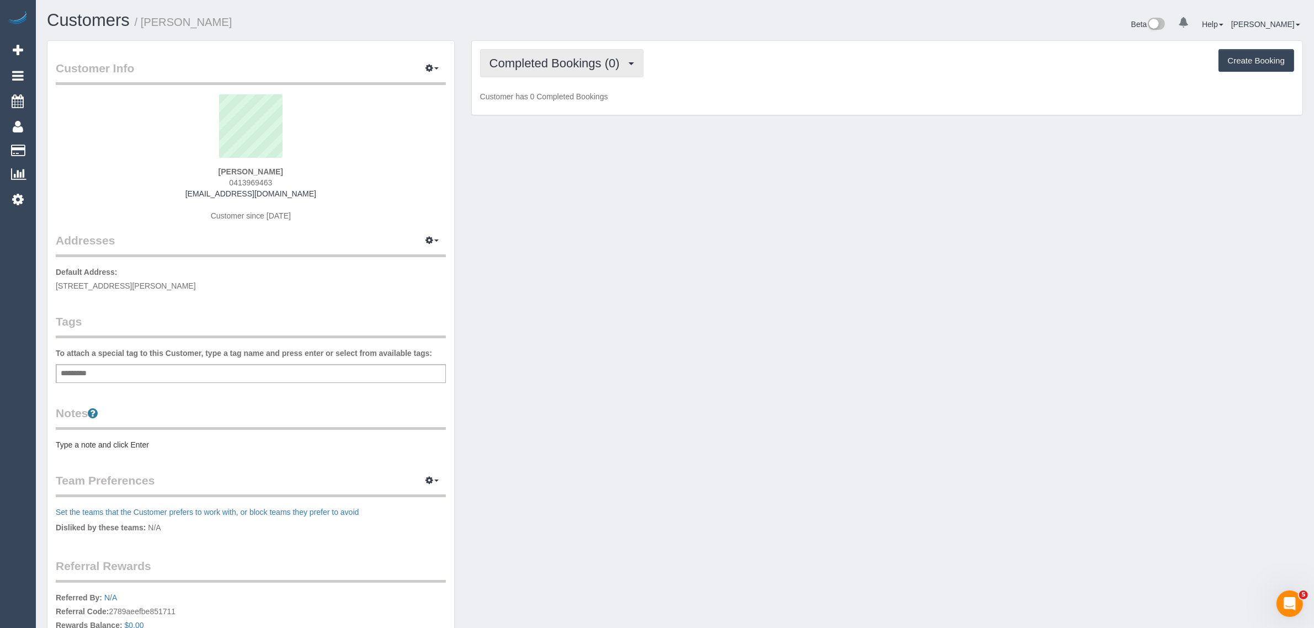
click at [561, 73] on button "Completed Bookings (0)" at bounding box center [561, 63] width 163 height 28
click at [802, 279] on div "Customer Info Edit Contact Info Send Message Email Preferences Special Sales Ta…" at bounding box center [675, 393] width 1273 height 706
click at [544, 62] on span "Completed Bookings (0)" at bounding box center [557, 63] width 136 height 14
click at [538, 103] on link "Upcoming Bookings (1)" at bounding box center [538, 103] width 115 height 14
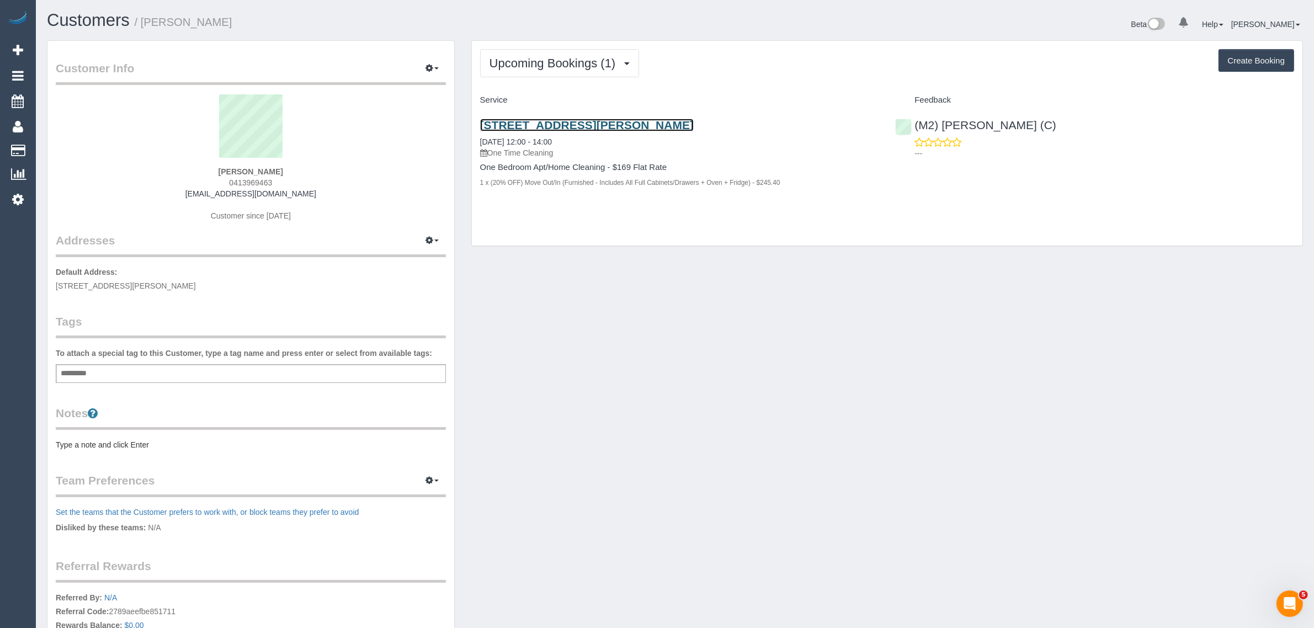
click at [520, 123] on link "[STREET_ADDRESS][PERSON_NAME]" at bounding box center [587, 125] width 214 height 13
drag, startPoint x: 311, startPoint y: 192, endPoint x: 203, endPoint y: 193, distance: 107.6
click at [203, 193] on div "[PERSON_NAME] 0413969463 [EMAIL_ADDRESS][DOMAIN_NAME] Customer since [DATE]" at bounding box center [251, 163] width 390 height 138
copy link "[EMAIL_ADDRESS][DOMAIN_NAME]"
click at [804, 307] on div "Customer Info Edit Contact Info Send Message Email Preferences Special Sales Ta…" at bounding box center [675, 393] width 1273 height 706
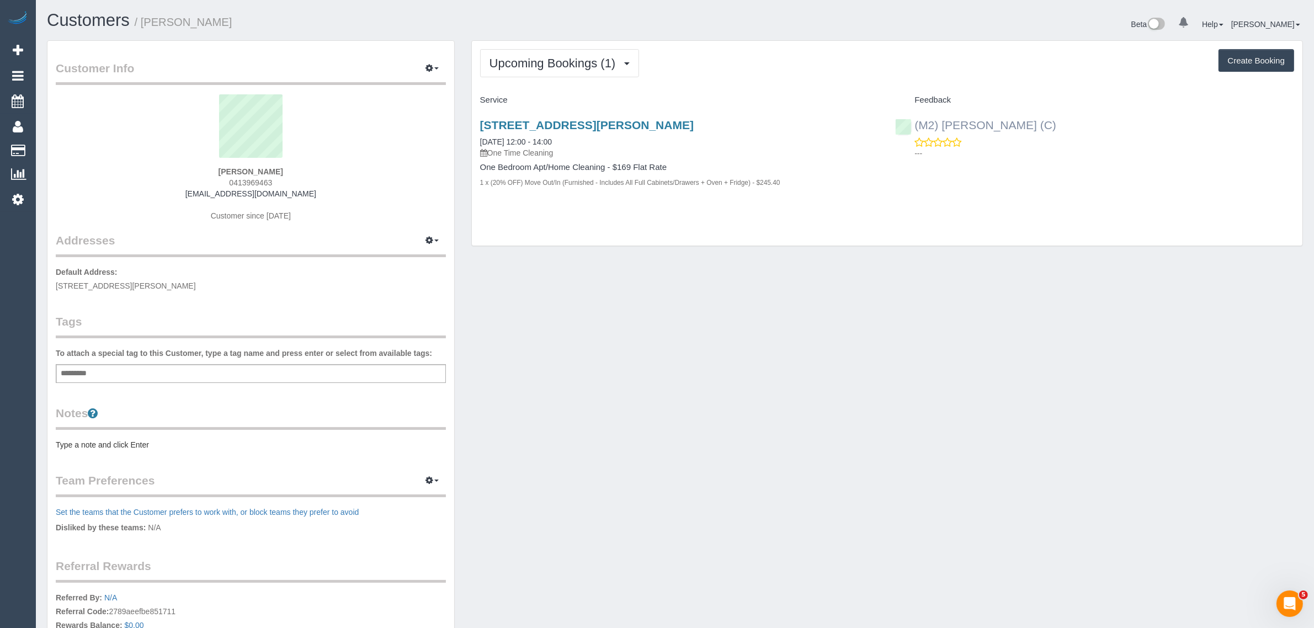
drag, startPoint x: 1072, startPoint y: 119, endPoint x: 914, endPoint y: 120, distance: 157.3
click at [914, 120] on div "(M2) [PERSON_NAME] (C) ---" at bounding box center [1095, 136] width 416 height 54
copy link "(M2) [PERSON_NAME] (C)"
drag, startPoint x: 238, startPoint y: 167, endPoint x: 254, endPoint y: 166, distance: 16.0
click at [254, 166] on div "[PERSON_NAME] 0413969463 [EMAIL_ADDRESS][DOMAIN_NAME] Customer since [DATE]" at bounding box center [251, 163] width 390 height 138
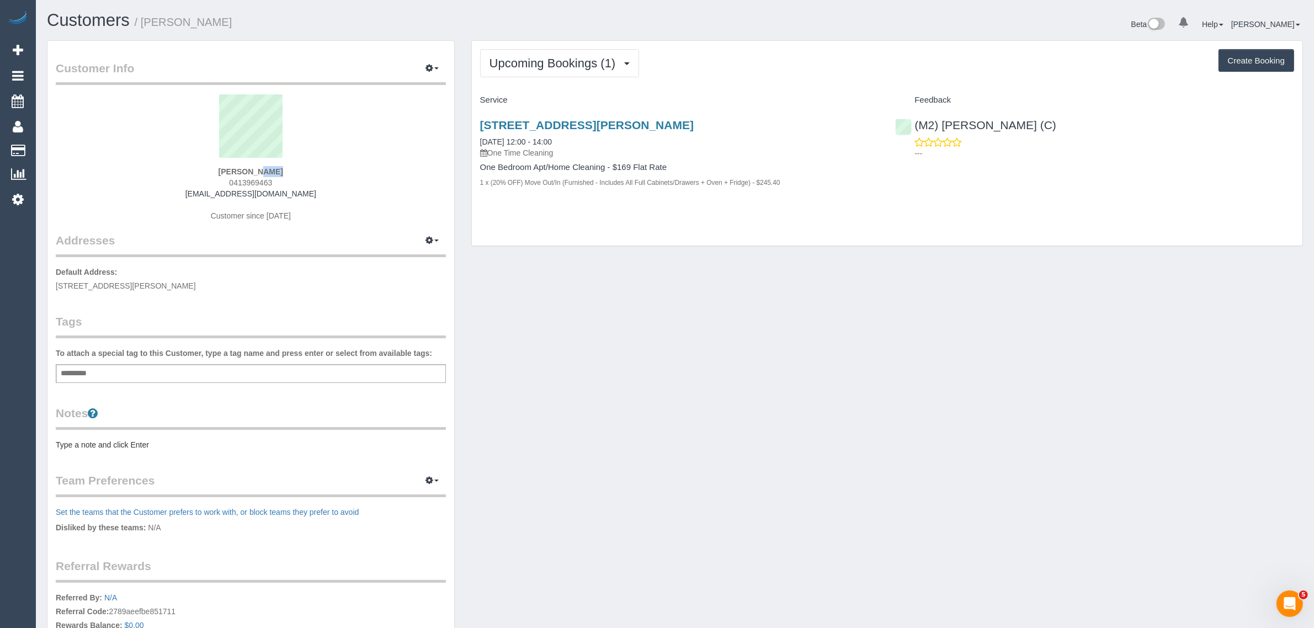
copy strong "[PERSON_NAME]"
click at [91, 288] on span "[STREET_ADDRESS][PERSON_NAME]" at bounding box center [126, 285] width 140 height 9
drag, startPoint x: 55, startPoint y: 283, endPoint x: 119, endPoint y: 282, distance: 64.0
click at [119, 282] on div "Customer Info Edit Contact Info Send Message Email Preferences Special Sales Ta…" at bounding box center [250, 388] width 407 height 694
copy span "[STREET_ADDRESS][PERSON_NAME]"
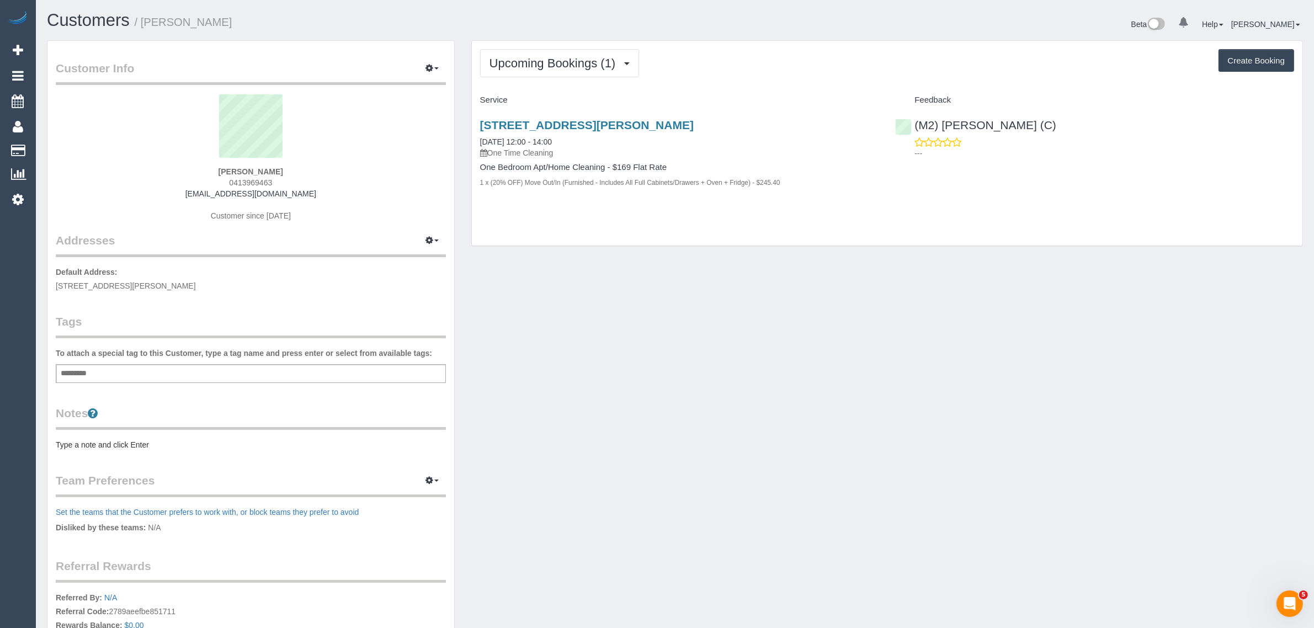
click at [707, 321] on div "Customer Info Edit Contact Info Send Message Email Preferences Special Sales Ta…" at bounding box center [675, 393] width 1273 height 706
click at [158, 302] on div "Customer Info Edit Contact Info Send Message Email Preferences Special Sales Ta…" at bounding box center [250, 388] width 407 height 694
drag, startPoint x: 53, startPoint y: 284, endPoint x: 157, endPoint y: 281, distance: 104.3
click at [157, 281] on div "Customer Info Edit Contact Info Send Message Email Preferences Special Sales Ta…" at bounding box center [250, 388] width 407 height 694
copy span "[STREET_ADDRESS][PERSON_NAME]"
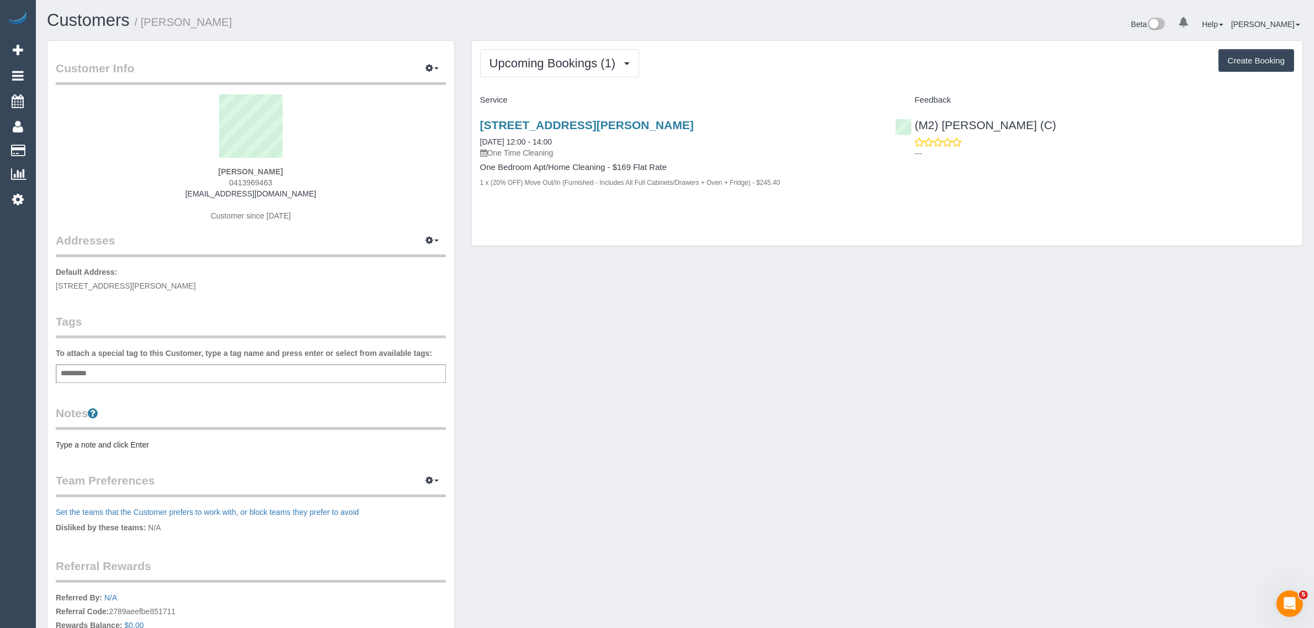
click at [392, 215] on div "[PERSON_NAME] 0413969463 [EMAIL_ADDRESS][DOMAIN_NAME] Customer since [DATE]" at bounding box center [251, 163] width 390 height 138
drag, startPoint x: 51, startPoint y: 281, endPoint x: 158, endPoint y: 284, distance: 107.6
click at [158, 284] on div "Customer Info Edit Contact Info Send Message Email Preferences Special Sales Ta…" at bounding box center [250, 388] width 407 height 694
copy span "[STREET_ADDRESS][PERSON_NAME],"
click at [21, 405] on div "0 Beta Your Notifications You have 0 alerts Add Booking Bookings Active Booking…" at bounding box center [18, 314] width 36 height 628
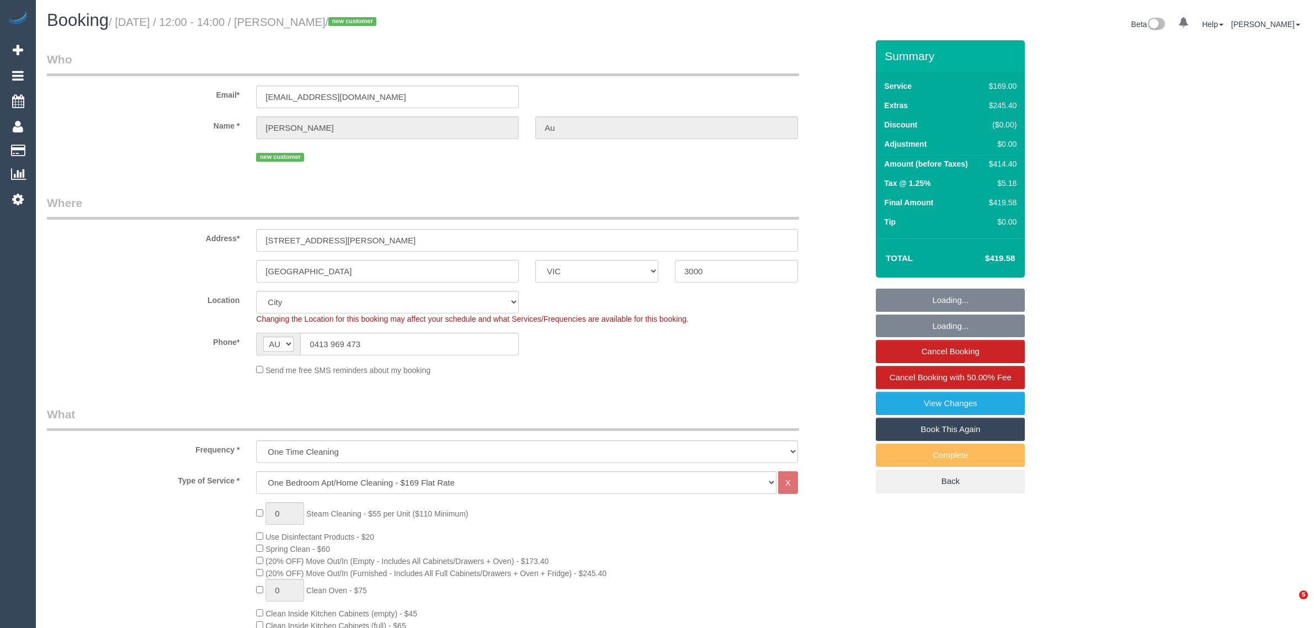
select select "VIC"
select select "number:28"
select select "number:14"
select select "number:18"
select select "number:25"
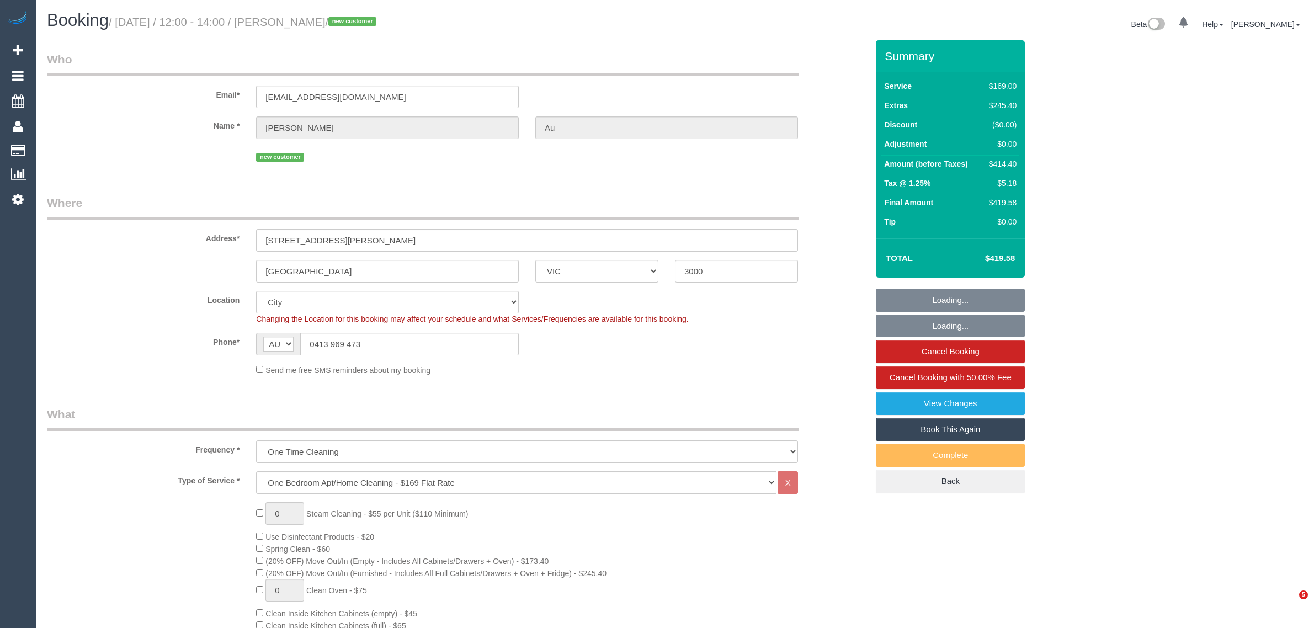
select select "number:26"
select select "object:1253"
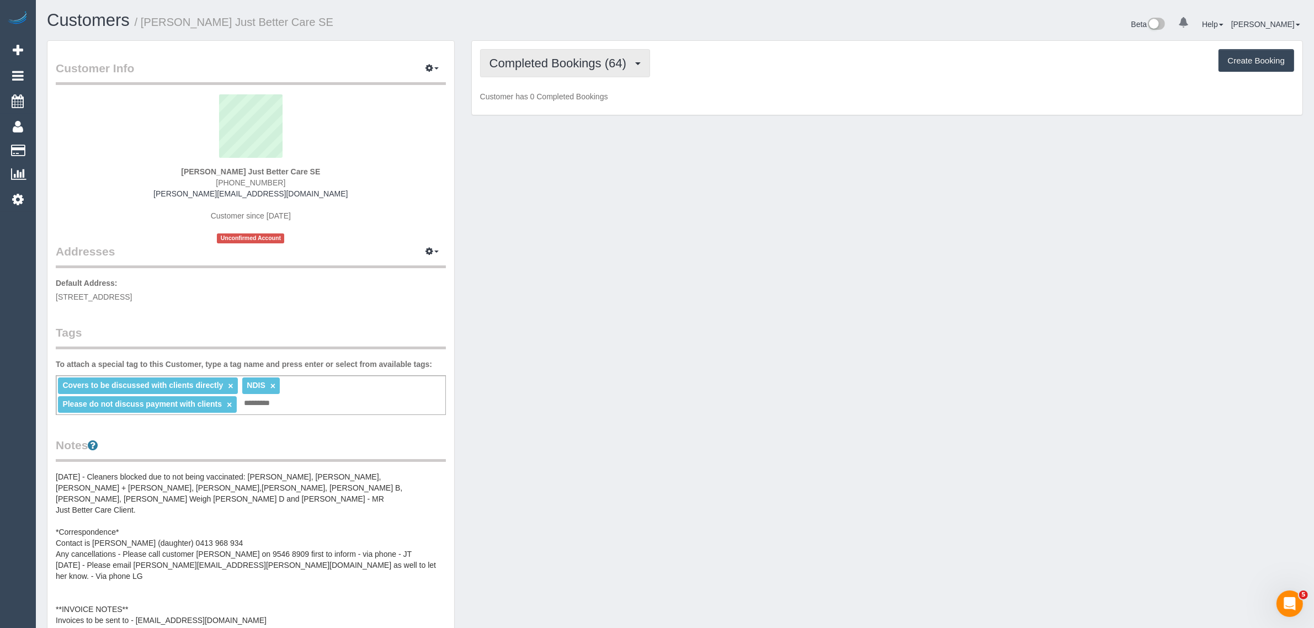
click at [537, 64] on span "Completed Bookings (64)" at bounding box center [560, 63] width 142 height 14
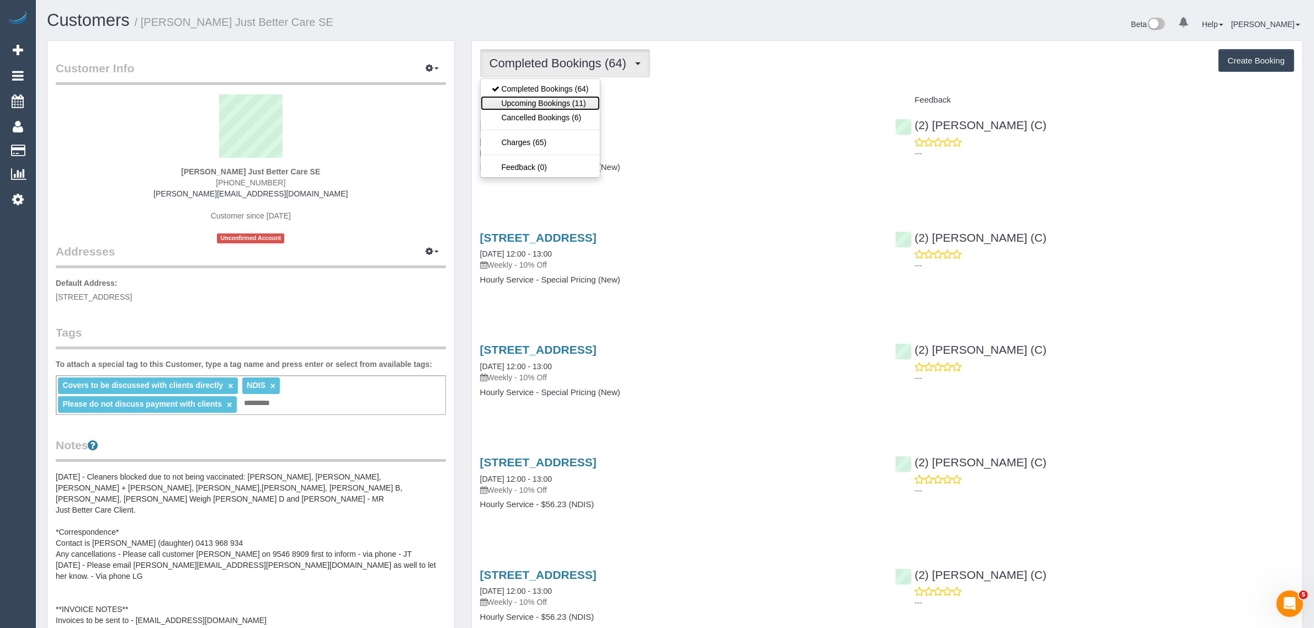
click at [524, 98] on link "Upcoming Bookings (11)" at bounding box center [540, 103] width 119 height 14
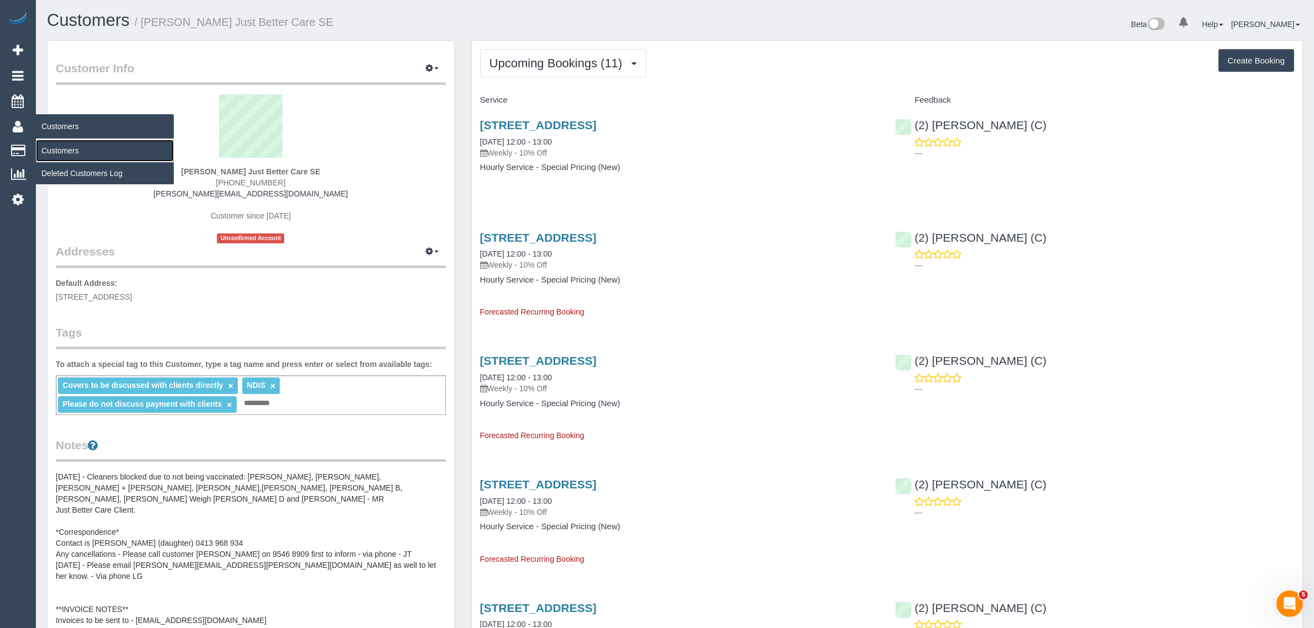
click at [59, 143] on link "Customers" at bounding box center [105, 151] width 138 height 22
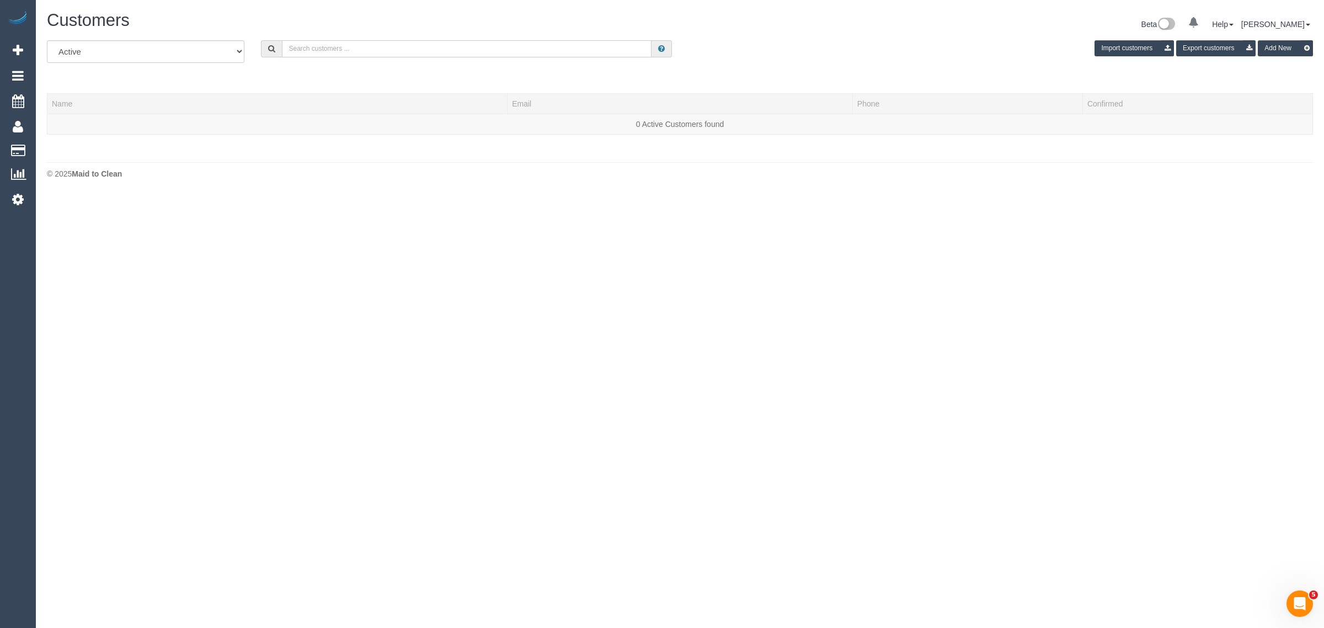
click at [417, 45] on input "text" at bounding box center [467, 48] width 370 height 17
paste input "[PERSON_NAME]"
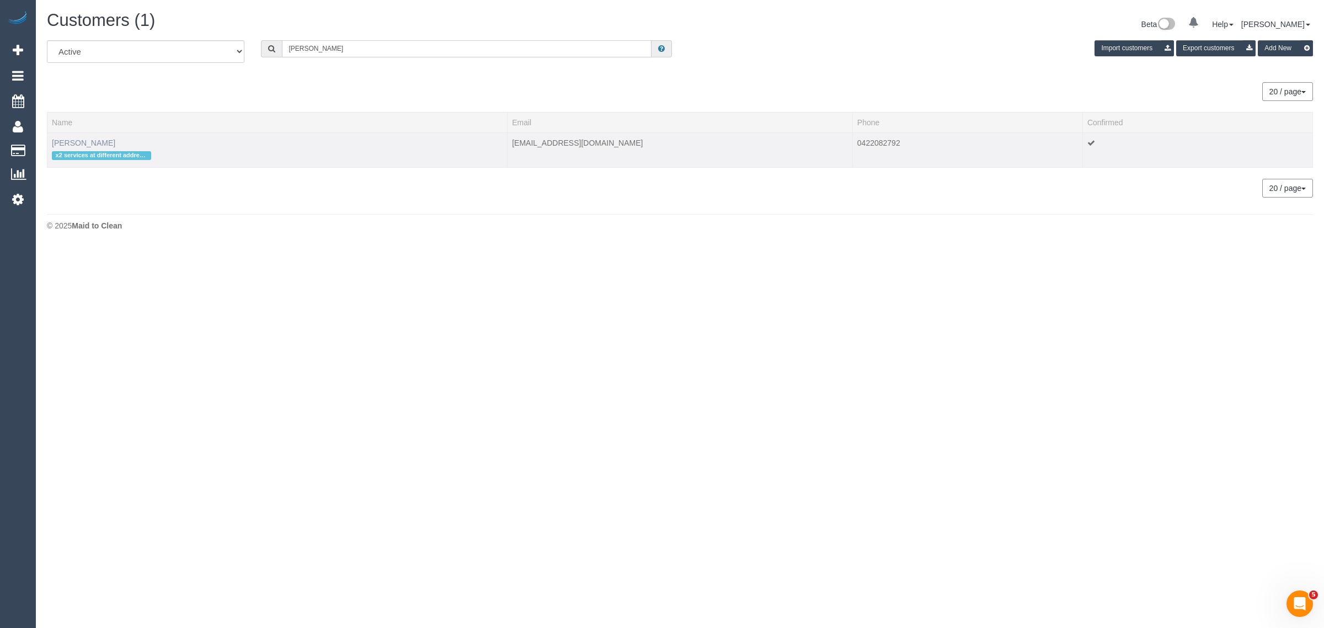
type input "[PERSON_NAME]"
click at [95, 140] on link "[PERSON_NAME]" at bounding box center [83, 143] width 63 height 9
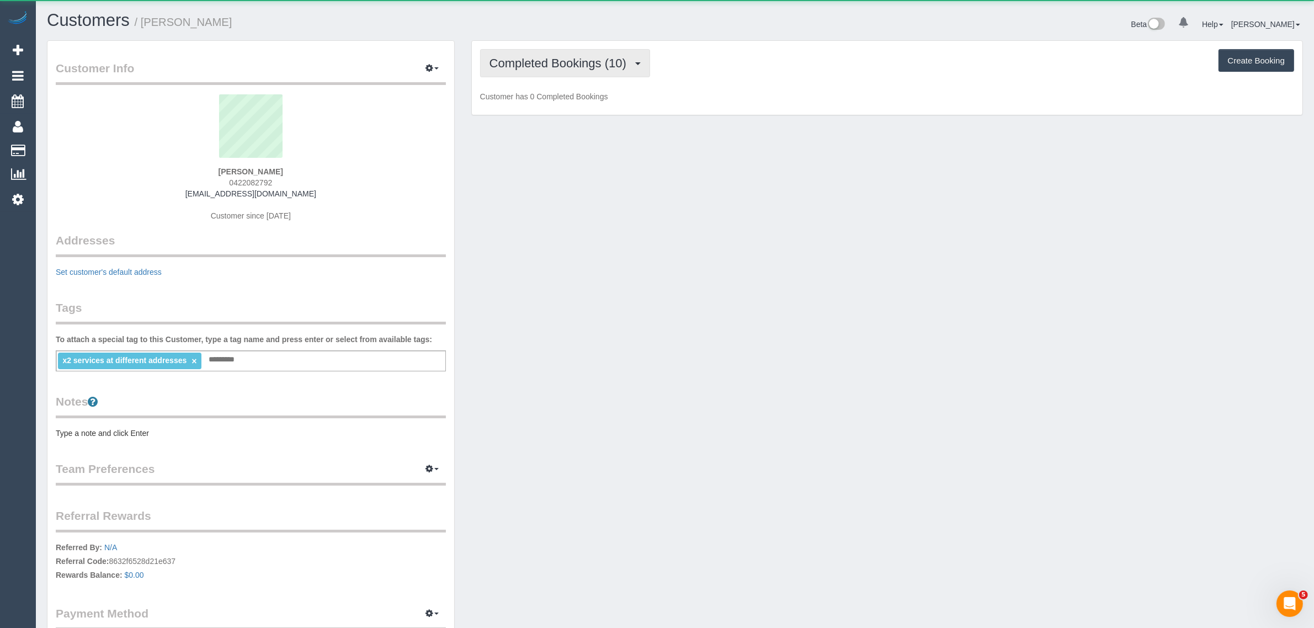
click at [542, 60] on span "Completed Bookings (10)" at bounding box center [560, 63] width 142 height 14
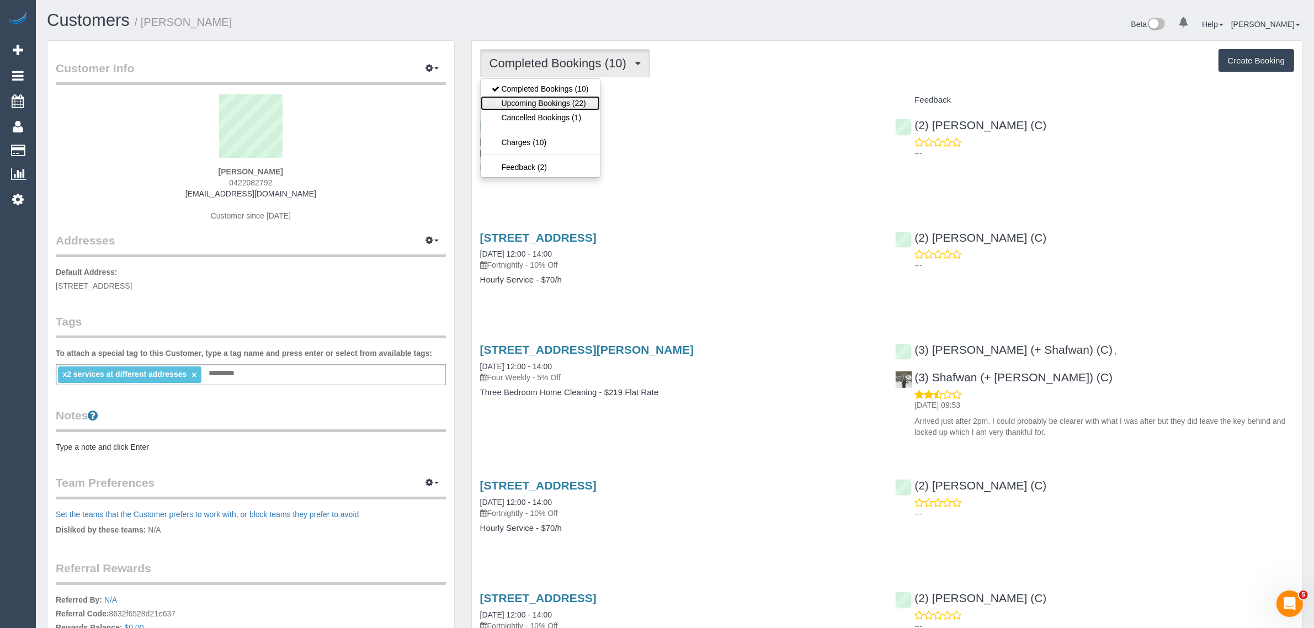
click at [531, 96] on link "Upcoming Bookings (22)" at bounding box center [540, 103] width 119 height 14
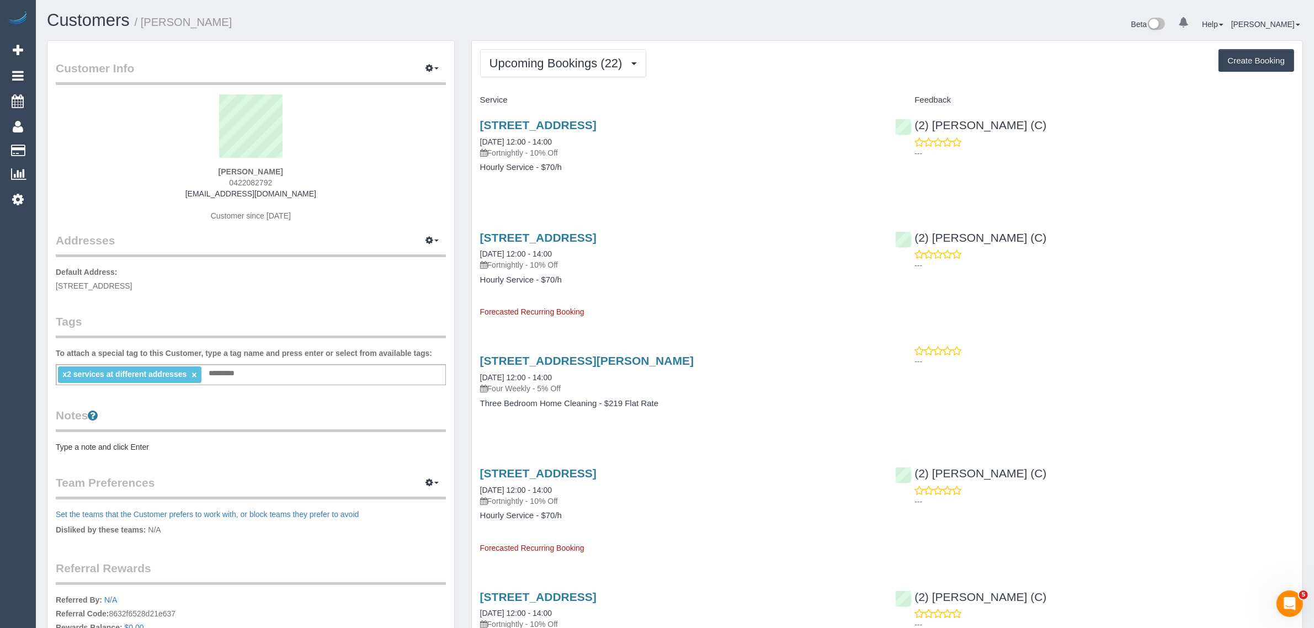
drag, startPoint x: 577, startPoint y: 138, endPoint x: 476, endPoint y: 134, distance: 101.1
click at [476, 134] on div "[STREET_ADDRESS] [DATE] 12:00 - 14:00 Fortnightly - 10% Off Hourly Service - $7…" at bounding box center [680, 151] width 416 height 85
copy link "[DATE] 12:00 - 14:00"
click at [72, 140] on link "Customers" at bounding box center [105, 151] width 138 height 22
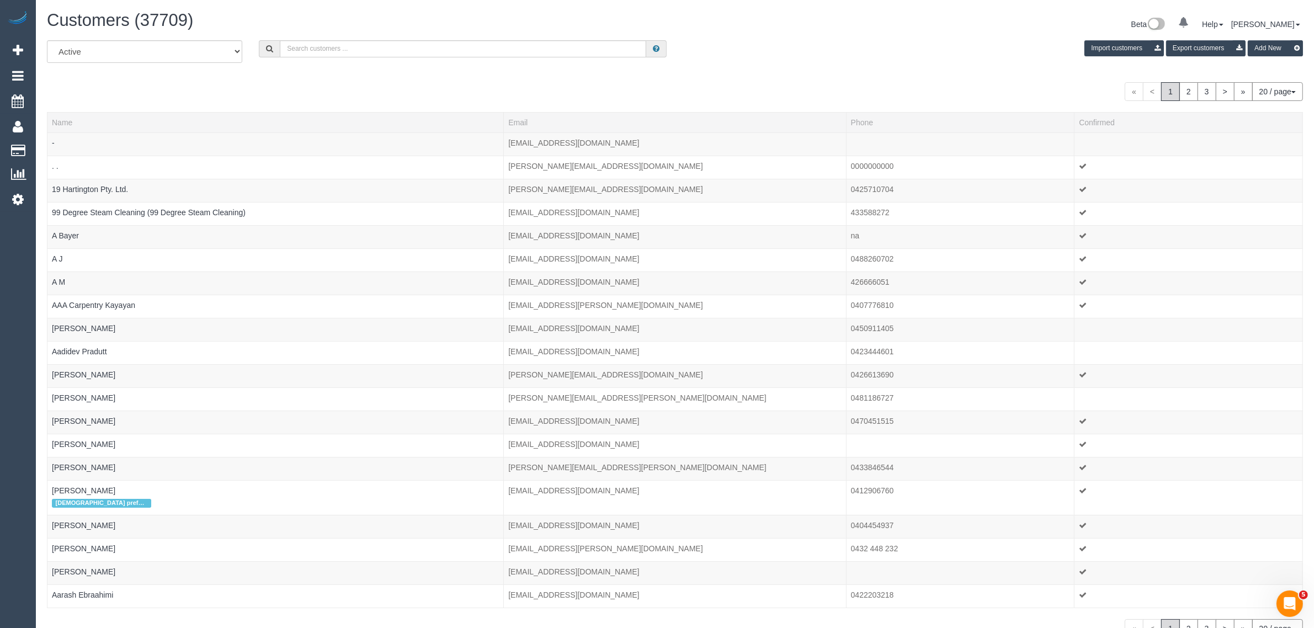
click at [327, 60] on div "All Active Archived Import customers Export customers Add New" at bounding box center [675, 55] width 1273 height 31
click at [332, 51] on input "text" at bounding box center [463, 48] width 366 height 17
paste input "[PERSON_NAME]"
type input "[PERSON_NAME]"
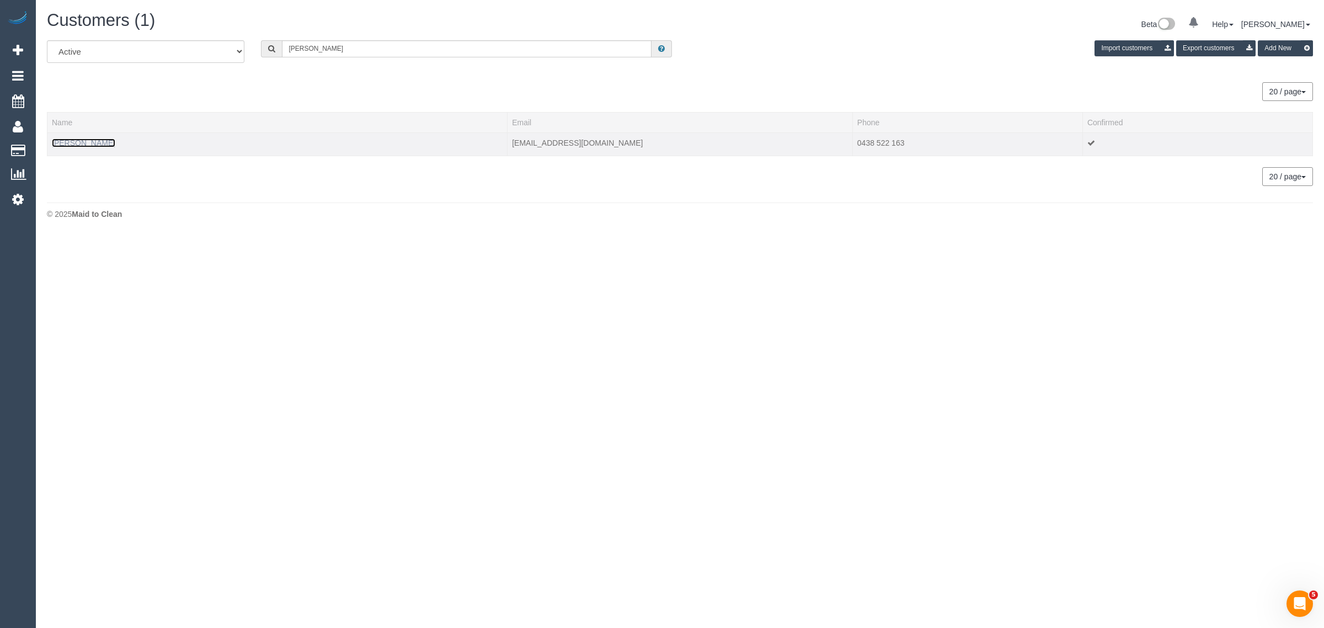
click at [61, 139] on link "[PERSON_NAME]" at bounding box center [83, 143] width 63 height 9
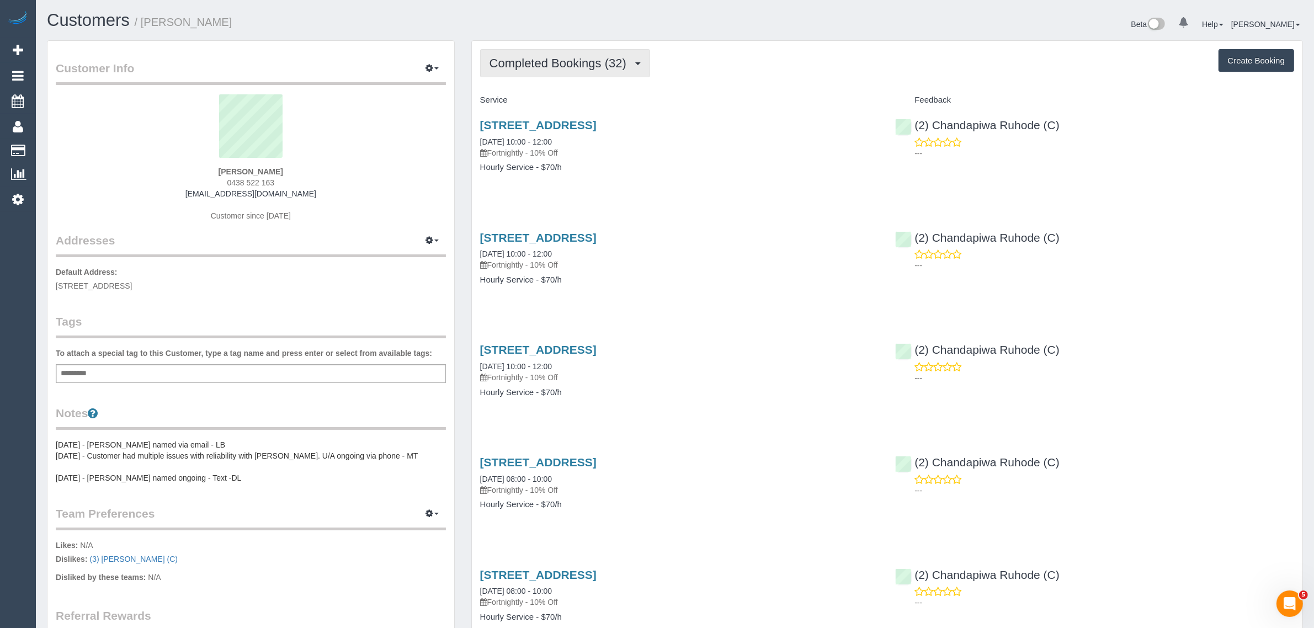
click at [609, 65] on span "Completed Bookings (32)" at bounding box center [560, 63] width 142 height 14
click at [563, 100] on link "Upcoming Bookings (11)" at bounding box center [540, 103] width 119 height 14
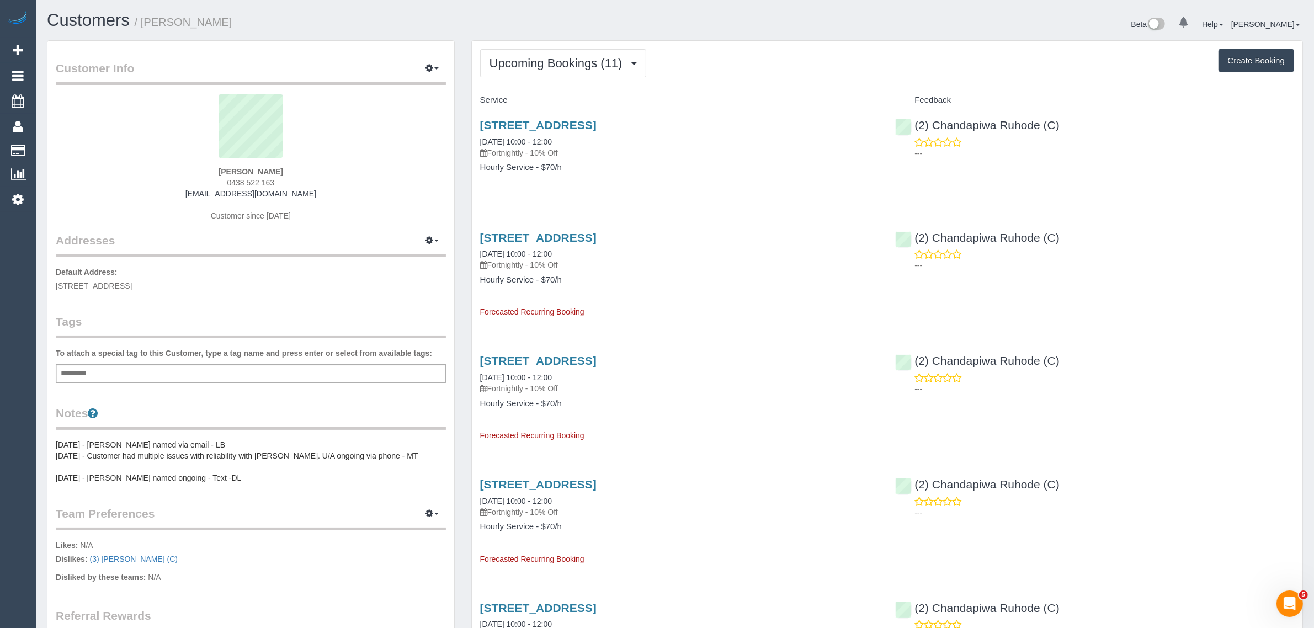
click at [476, 191] on div "96 Leamington St, Reservoir, VIC 3073 08/10/2025 10:00 - 12:00 Fortnightly - 10…" at bounding box center [680, 151] width 416 height 85
drag, startPoint x: 472, startPoint y: 143, endPoint x: 517, endPoint y: 141, distance: 44.8
click at [517, 141] on div "96 Leamington St, Reservoir, VIC 3073 08/10/2025 10:00 - 12:00 Fortnightly - 10…" at bounding box center [680, 151] width 416 height 85
copy link "08/10/2025"
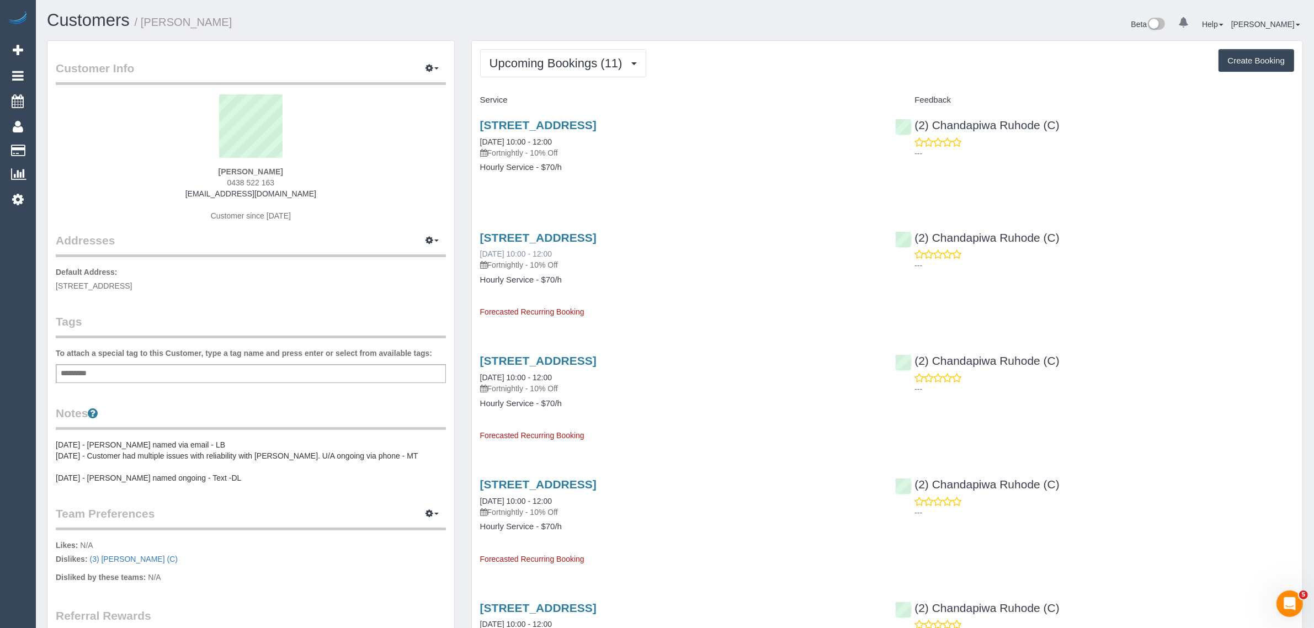
drag, startPoint x: 475, startPoint y: 253, endPoint x: 519, endPoint y: 252, distance: 44.2
click at [519, 252] on div "96 Leamington St, Reservoir, VIC 3073 22/10/2025 10:00 - 12:00 Fortnightly - 10…" at bounding box center [680, 270] width 416 height 96
copy link "22/10/2025"
click at [553, 56] on span "Upcoming Bookings (11)" at bounding box center [558, 63] width 139 height 14
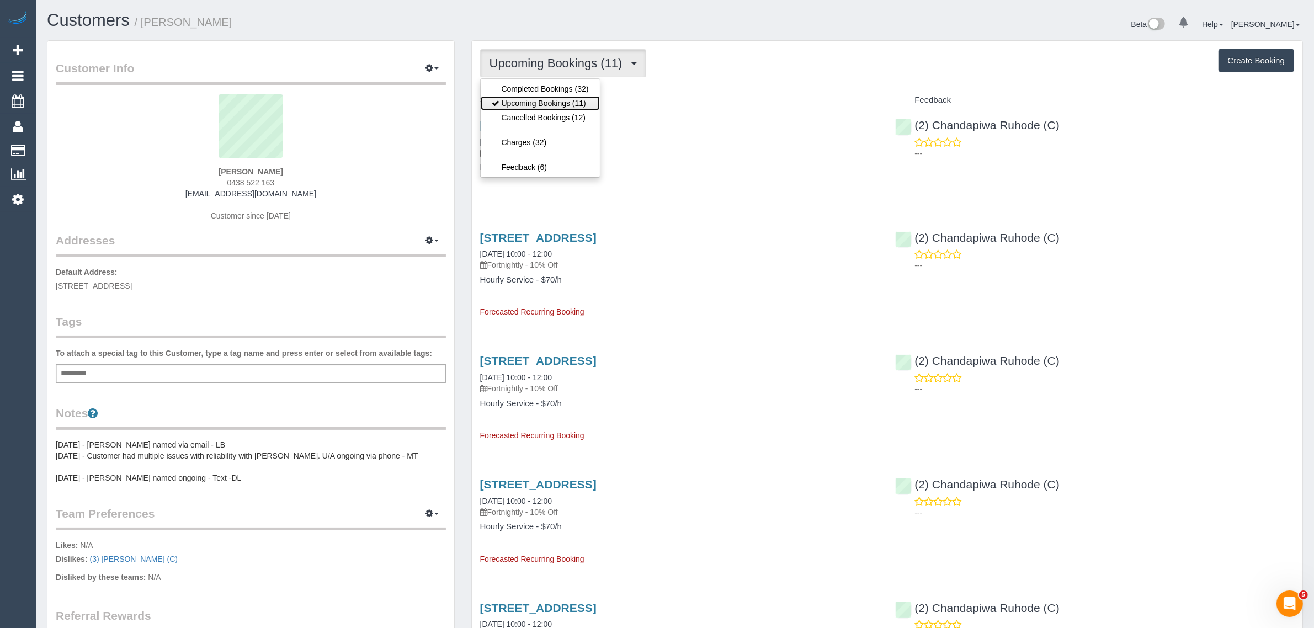
click at [541, 100] on link "Upcoming Bookings (11)" at bounding box center [540, 103] width 119 height 14
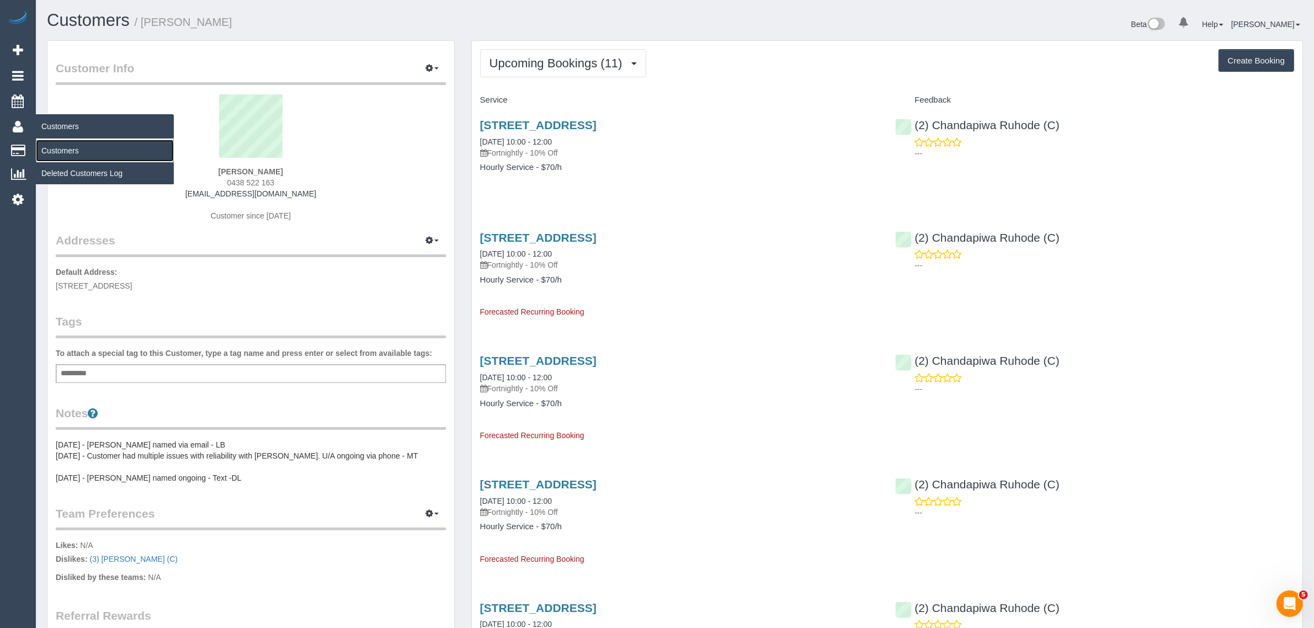
drag, startPoint x: 54, startPoint y: 145, endPoint x: 64, endPoint y: 145, distance: 10.5
click at [54, 145] on link "Customers" at bounding box center [105, 151] width 138 height 22
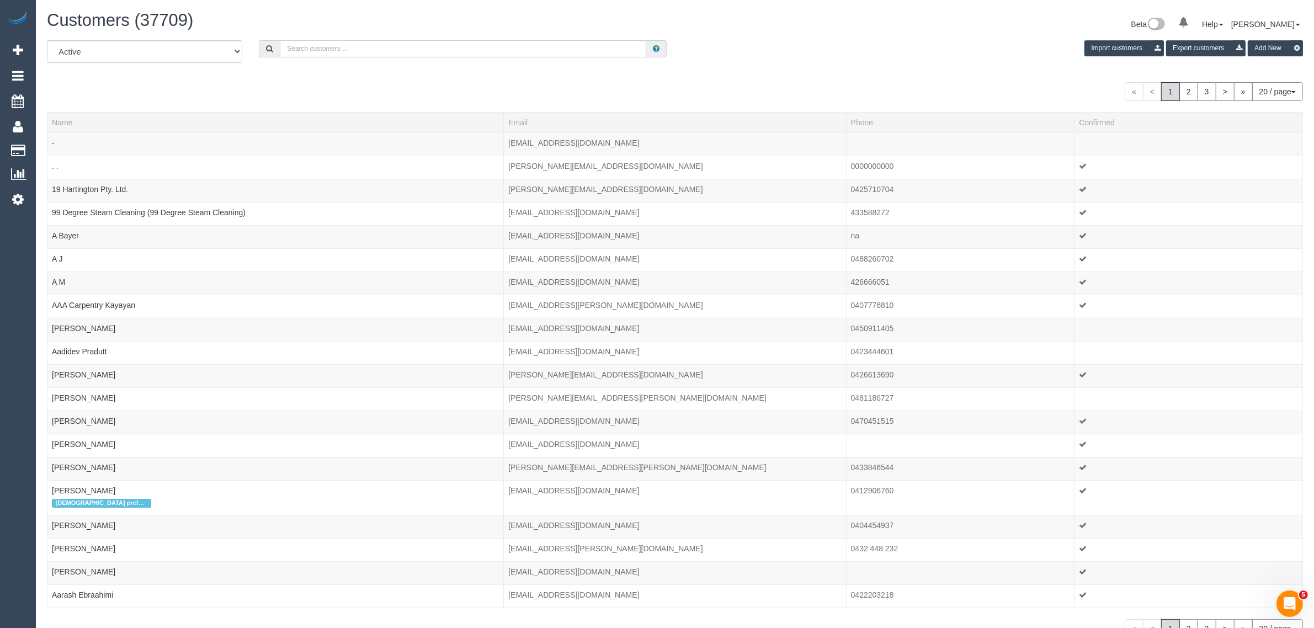
click at [338, 47] on input "text" at bounding box center [463, 48] width 366 height 17
paste input "Esther Cramer"
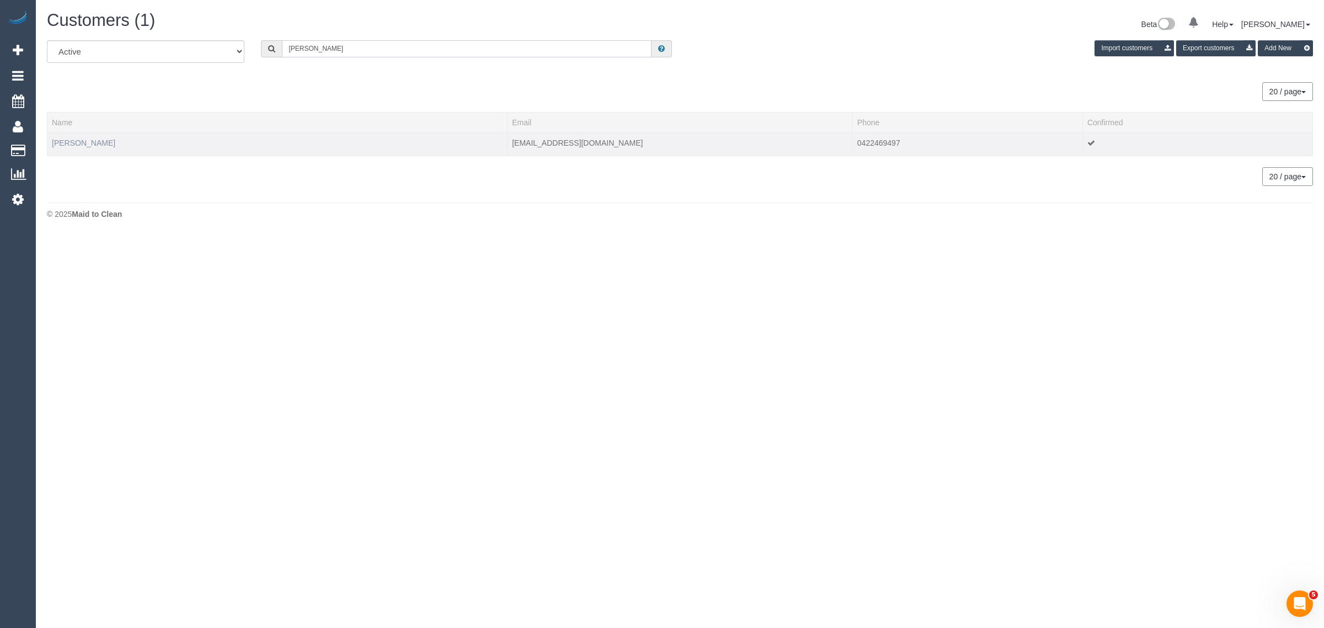
type input "Esther Cramer"
click at [67, 144] on link "Esther Cramer" at bounding box center [83, 143] width 63 height 9
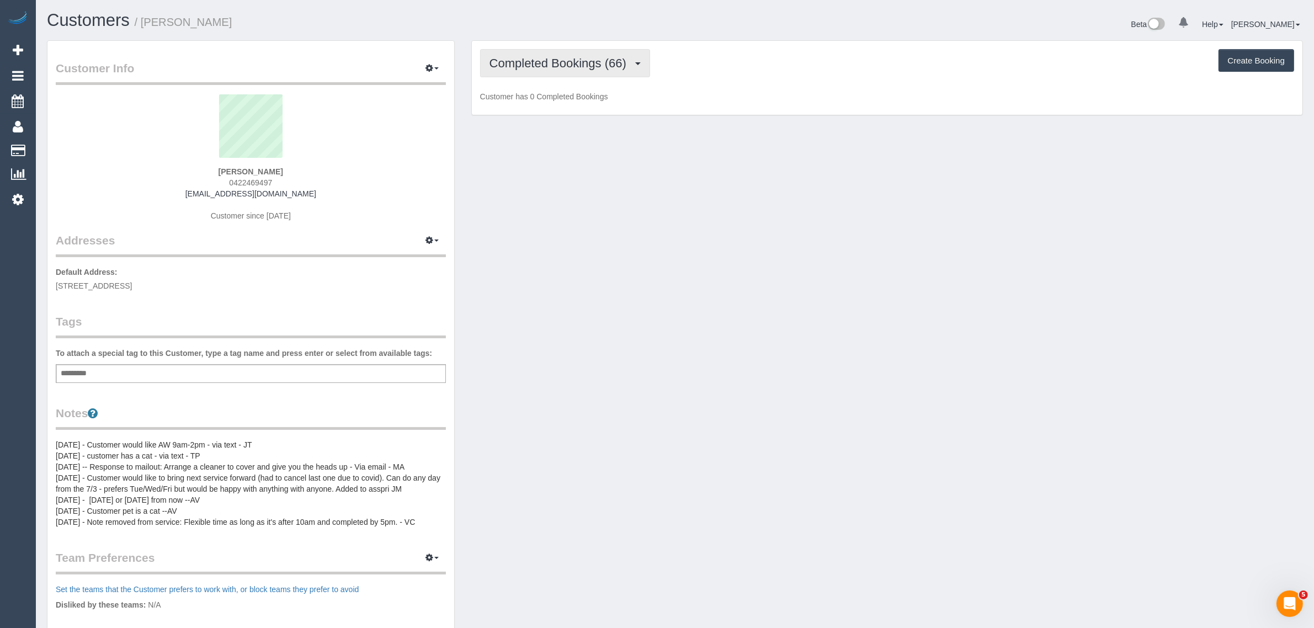
click at [535, 63] on span "Completed Bookings (66)" at bounding box center [560, 63] width 142 height 14
click at [536, 98] on link "Upcoming Bookings (12)" at bounding box center [540, 103] width 119 height 14
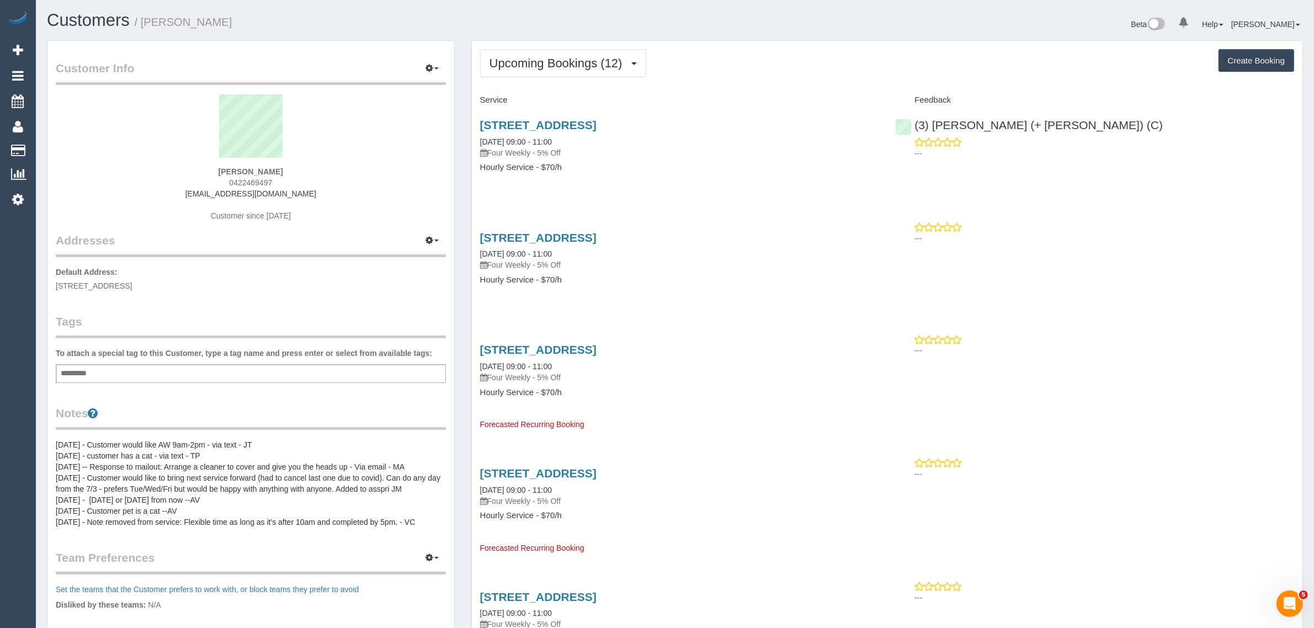
drag, startPoint x: 581, startPoint y: 144, endPoint x: 497, endPoint y: 133, distance: 84.6
click at [497, 133] on div "7 Elder Court, Thomastown, VIC 3074 22/09/2025 09:00 - 11:00 Four Weekly - 5% O…" at bounding box center [679, 139] width 399 height 40
click at [621, 185] on div "7 Elder Court, Thomastown, VIC 3074 22/09/2025 09:00 - 11:00 Four Weekly - 5% O…" at bounding box center [680, 151] width 416 height 85
drag, startPoint x: 571, startPoint y: 139, endPoint x: 462, endPoint y: 138, distance: 108.7
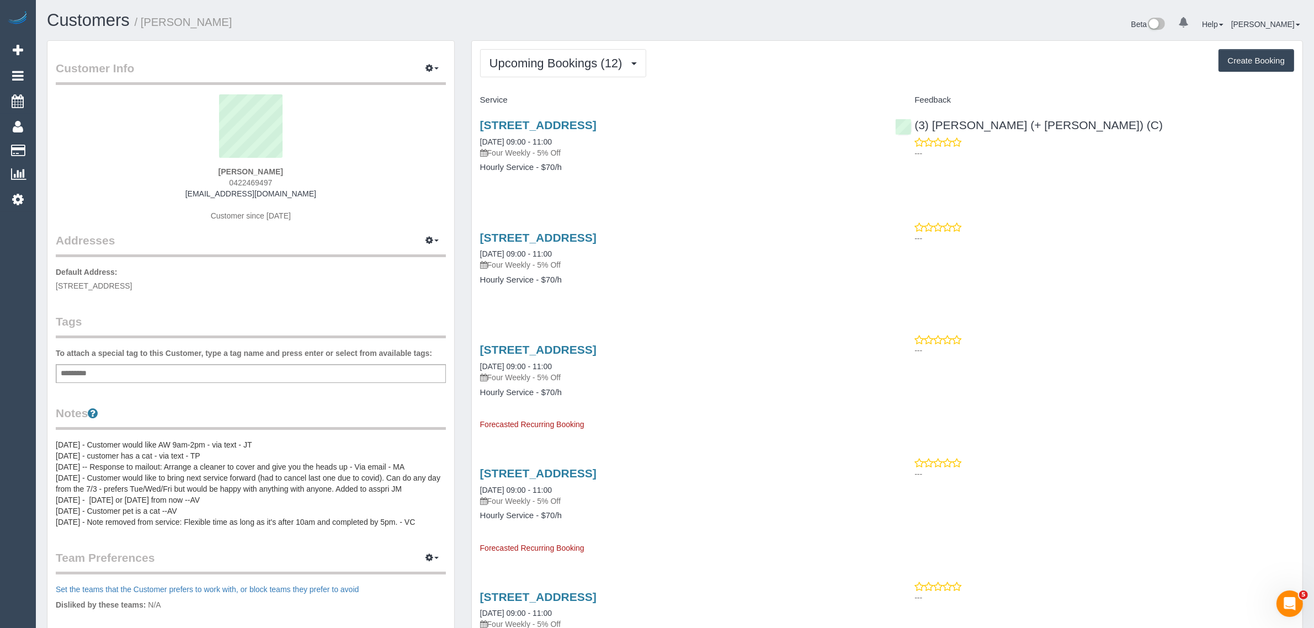
copy link "22/09/2025 09:00 - 11:00"
click at [853, 185] on div "7 Elder Court, Thomastown, VIC 3074 22/09/2025 09:00 - 11:00 Four Weekly - 5% O…" at bounding box center [680, 151] width 416 height 85
drag, startPoint x: 1093, startPoint y: 117, endPoint x: 916, endPoint y: 125, distance: 176.8
click at [916, 125] on div "(3) Kaveen (+ Sangeeth) (C) ---" at bounding box center [1095, 136] width 416 height 54
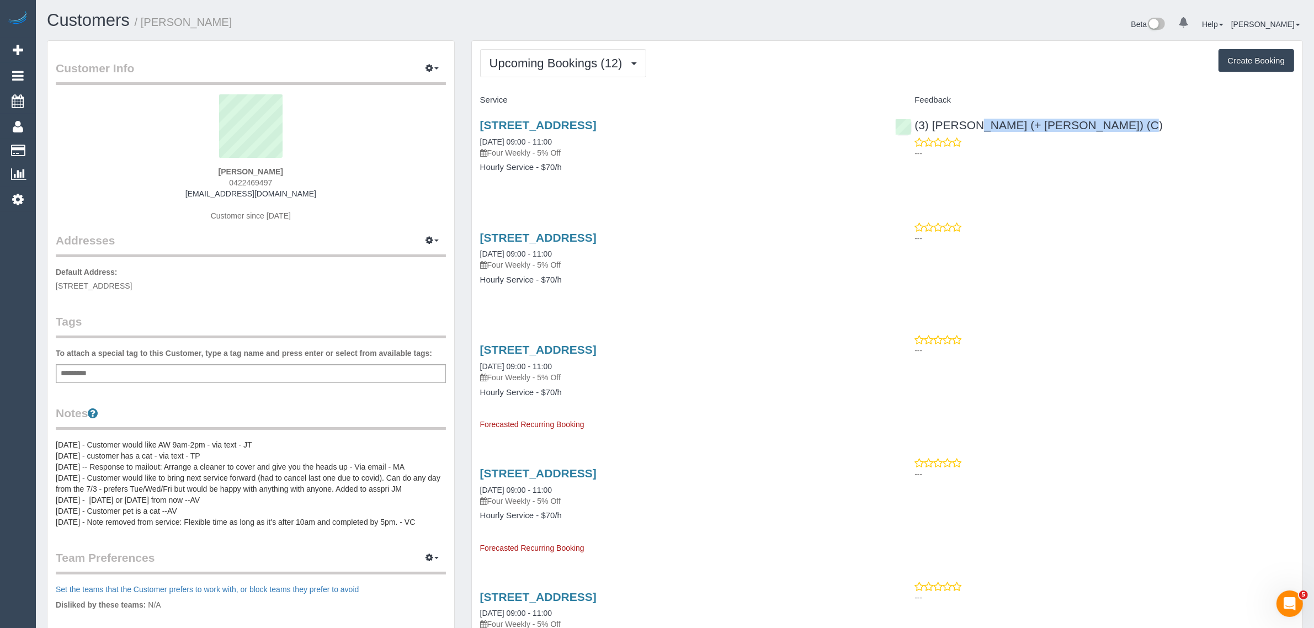
copy link "(3) [PERSON_NAME] (+ [PERSON_NAME]) (C)"
click at [401, 205] on div "Esther Cramer 0422469497 clarkside.cramers@gmail.com Customer since 2018" at bounding box center [251, 163] width 390 height 138
click at [124, 284] on span "7 Elder Court, Thomastown, VIC 3074" at bounding box center [94, 285] width 76 height 9
click at [124, 285] on span "7 Elder Court, Thomastown, VIC 3074" at bounding box center [94, 285] width 76 height 9
copy span "Thomastown"
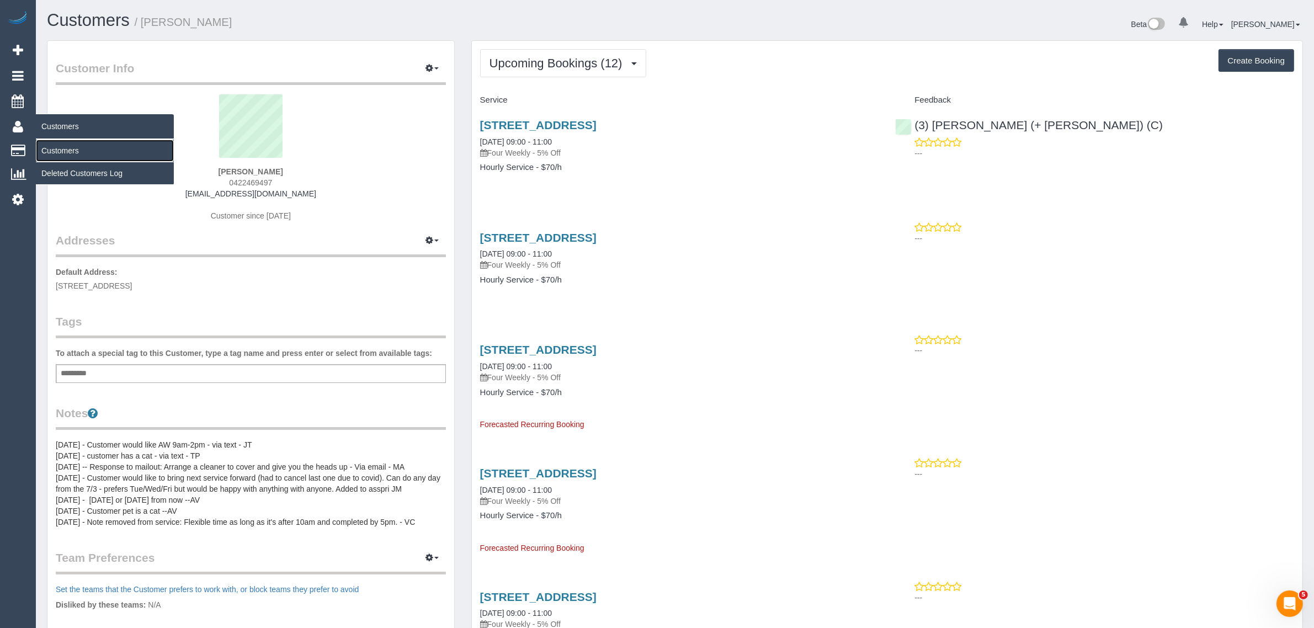
click at [79, 153] on link "Customers" at bounding box center [105, 151] width 138 height 22
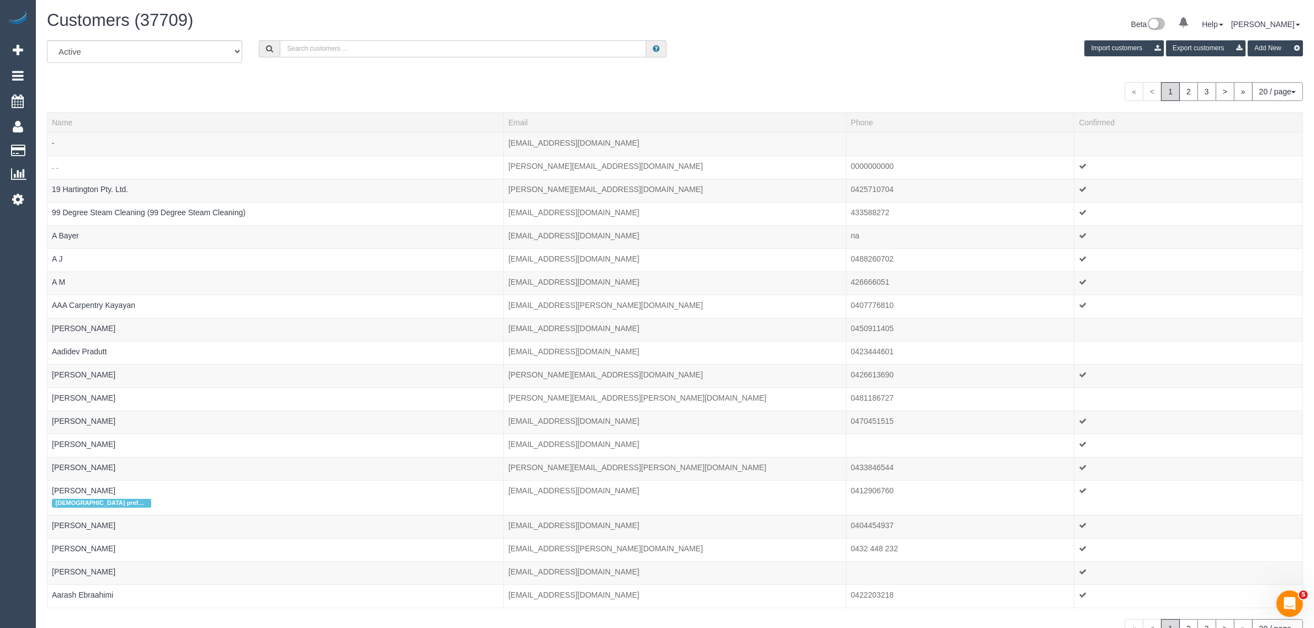
click at [352, 40] on input "text" at bounding box center [463, 48] width 366 height 17
paste input "Christina Soliman"
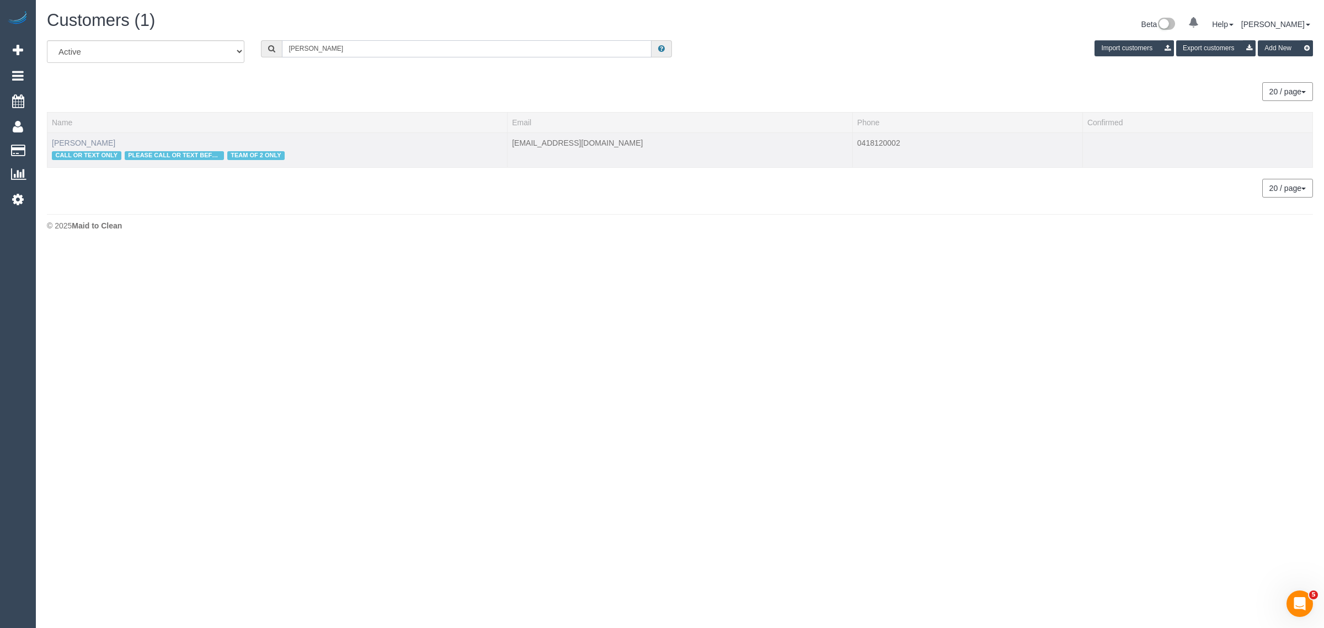
type input "Christina Soliman"
click at [73, 142] on link "Christina Soliman" at bounding box center [83, 143] width 63 height 9
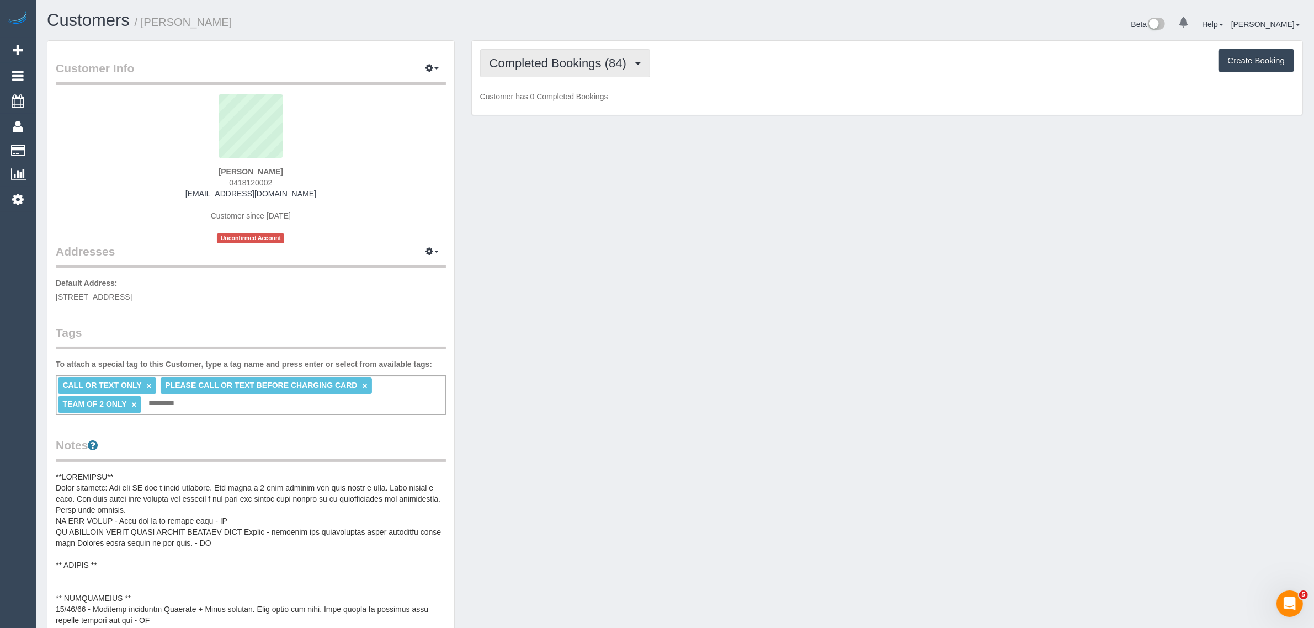
click at [591, 66] on span "Completed Bookings (84)" at bounding box center [560, 63] width 142 height 14
click at [571, 100] on link "Upcoming Bookings (11)" at bounding box center [540, 103] width 119 height 14
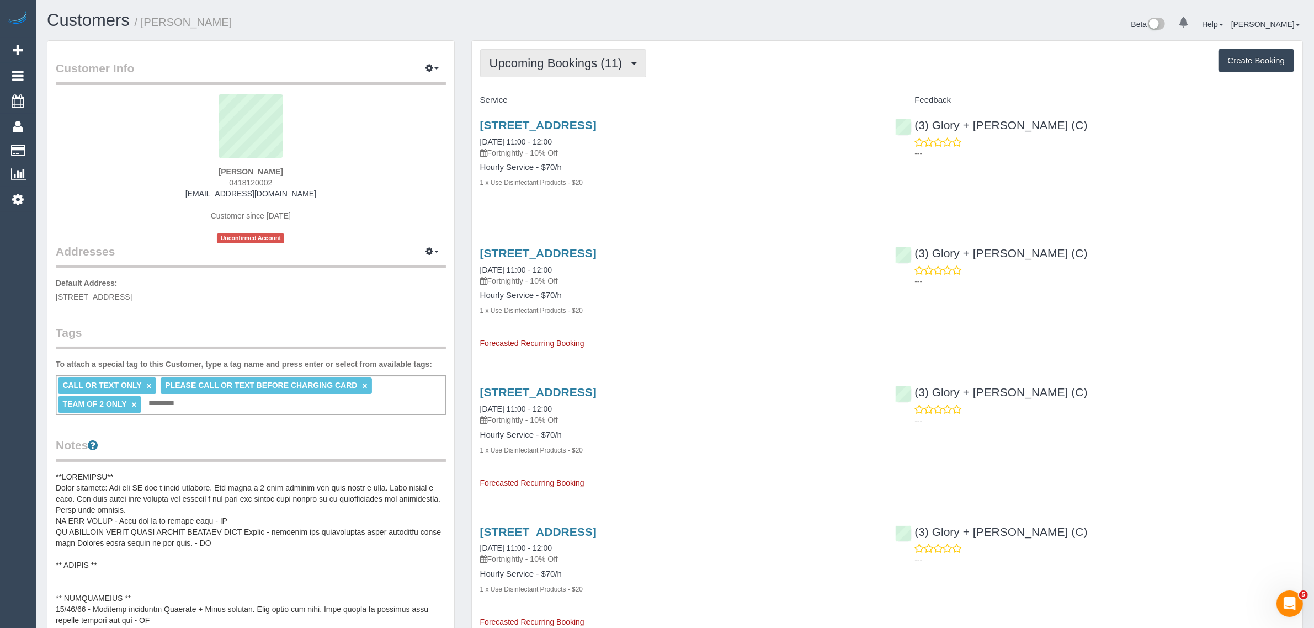
click at [533, 63] on span "Upcoming Bookings (11)" at bounding box center [558, 63] width 139 height 14
click at [774, 98] on h4 "Service" at bounding box center [679, 99] width 399 height 9
click at [579, 59] on span "Upcoming Bookings (11)" at bounding box center [558, 63] width 139 height 14
click at [552, 89] on link "Completed Bookings (84)" at bounding box center [540, 89] width 119 height 14
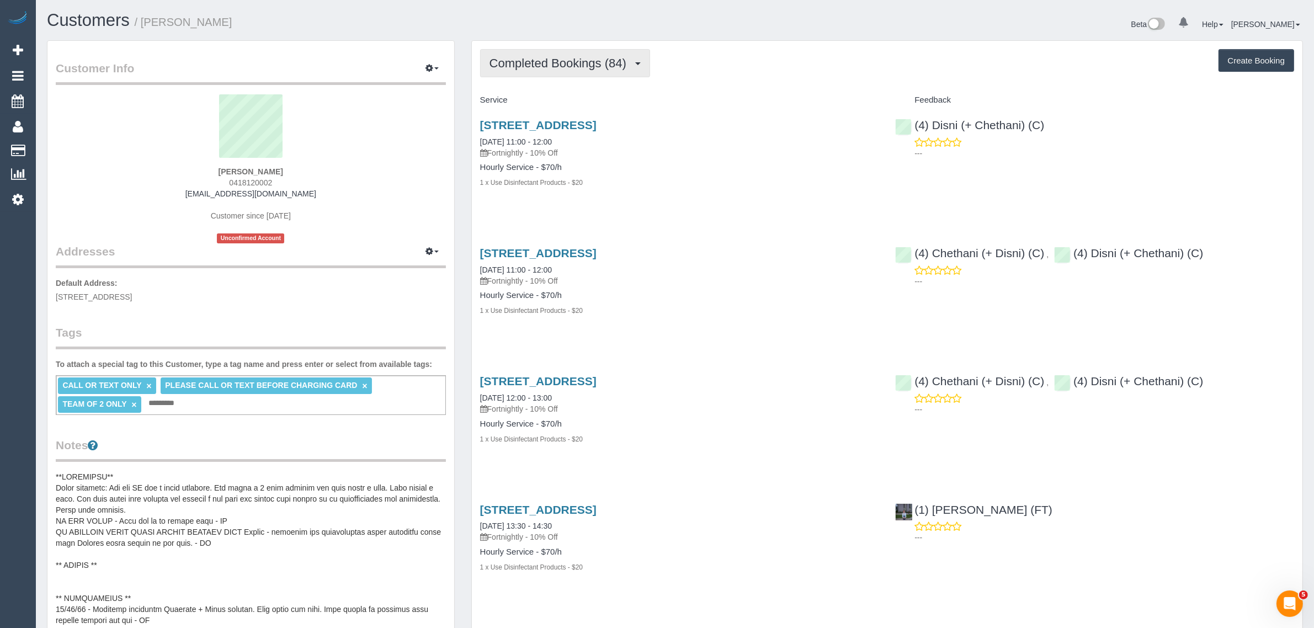
click at [590, 64] on span "Completed Bookings (84)" at bounding box center [560, 63] width 142 height 14
click at [567, 103] on link "Upcoming Bookings (11)" at bounding box center [540, 103] width 119 height 14
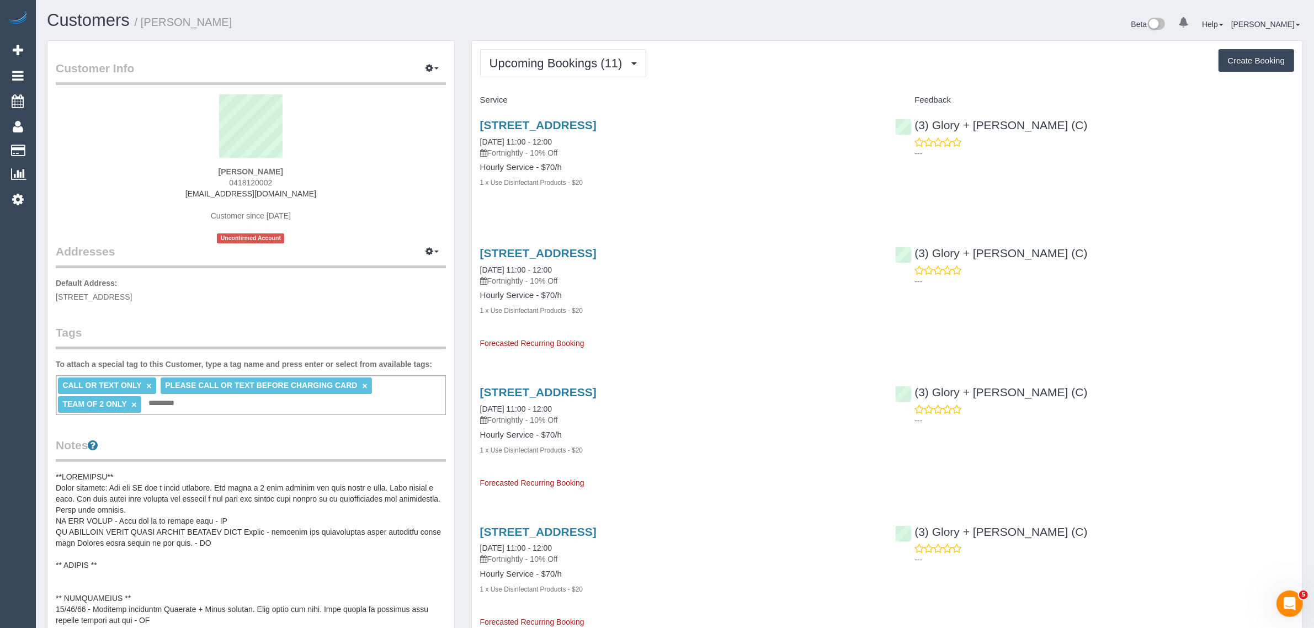
drag, startPoint x: 595, startPoint y: 136, endPoint x: 478, endPoint y: 139, distance: 117.0
click at [478, 139] on div "1/356 Como Parade West, Parkdale, VIC 3195 25/09/2025 11:00 - 12:00 Fortnightly…" at bounding box center [680, 159] width 416 height 100
copy link "25/09/2025 11:00 - 12:00"
click at [975, 205] on div "1/356 Como Parade West, Parkdale, VIC 3195 25/09/2025 11:00 - 12:00 Fortnightly…" at bounding box center [887, 159] width 831 height 100
click at [911, 123] on div "(3) Glory + Mary (C) ---" at bounding box center [1095, 136] width 416 height 54
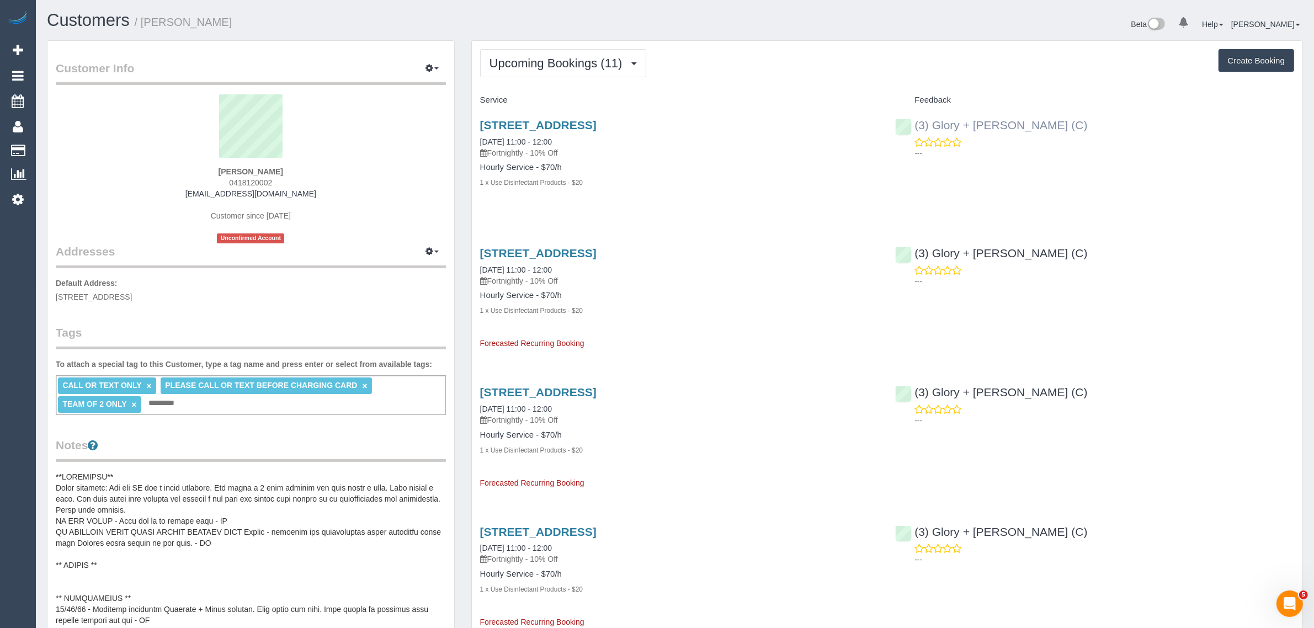
copy link "(3) Glory + [PERSON_NAME] (C)"
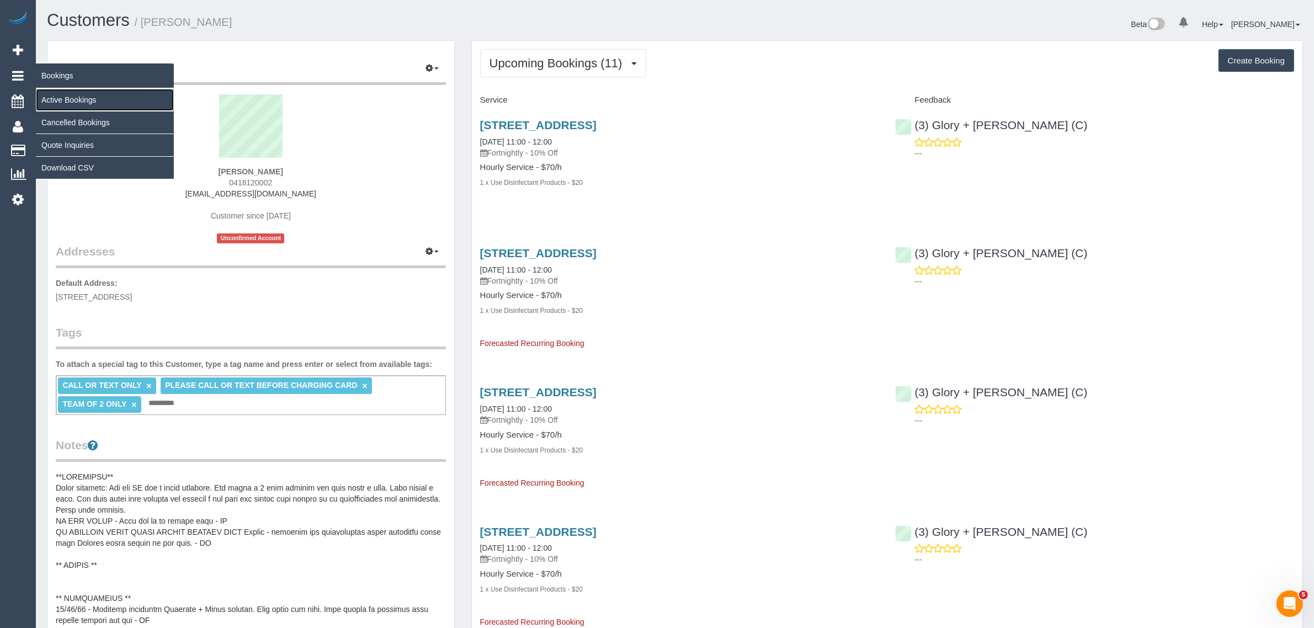
click at [67, 97] on link "Active Bookings" at bounding box center [105, 100] width 138 height 22
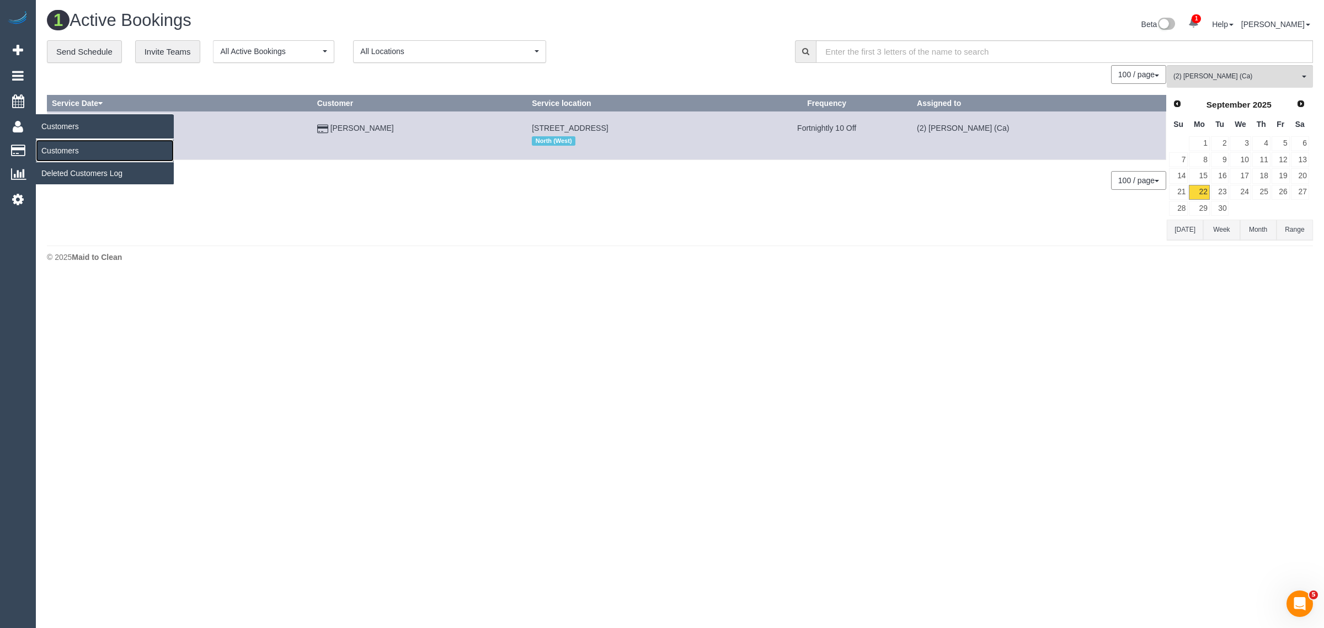
drag, startPoint x: 57, startPoint y: 145, endPoint x: 81, endPoint y: 125, distance: 31.7
click at [57, 145] on link "Customers" at bounding box center [105, 151] width 138 height 22
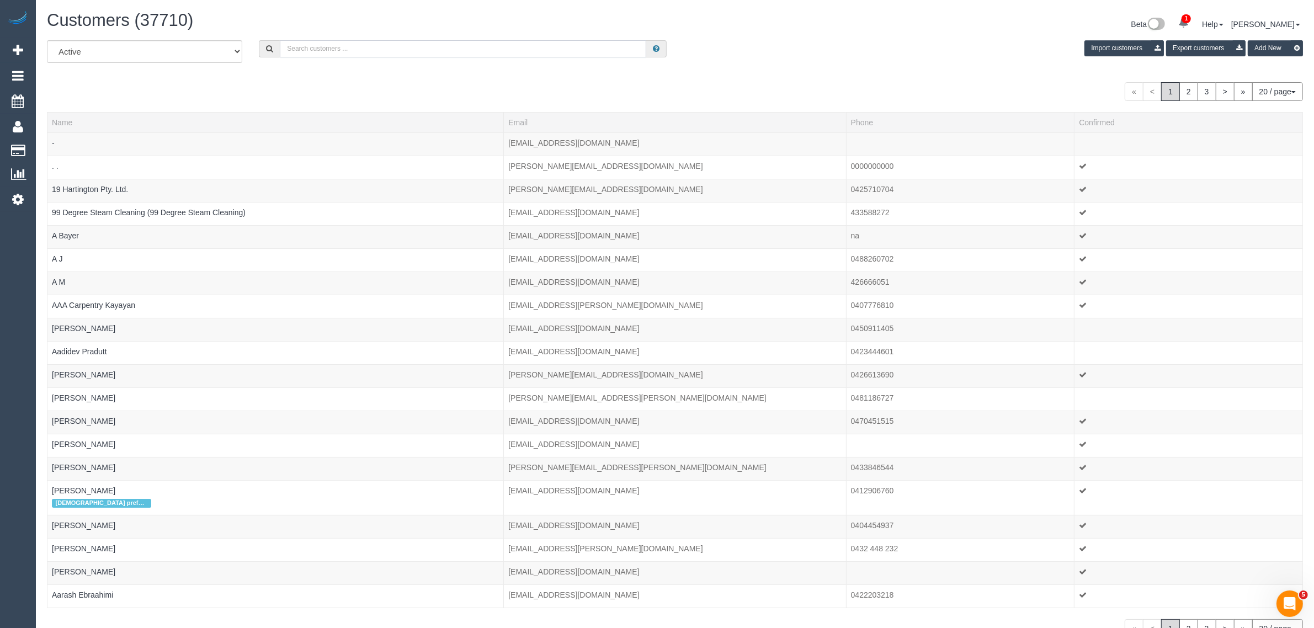
click at [357, 49] on input "text" at bounding box center [463, 48] width 366 height 17
paste input "Edward Ledsham"
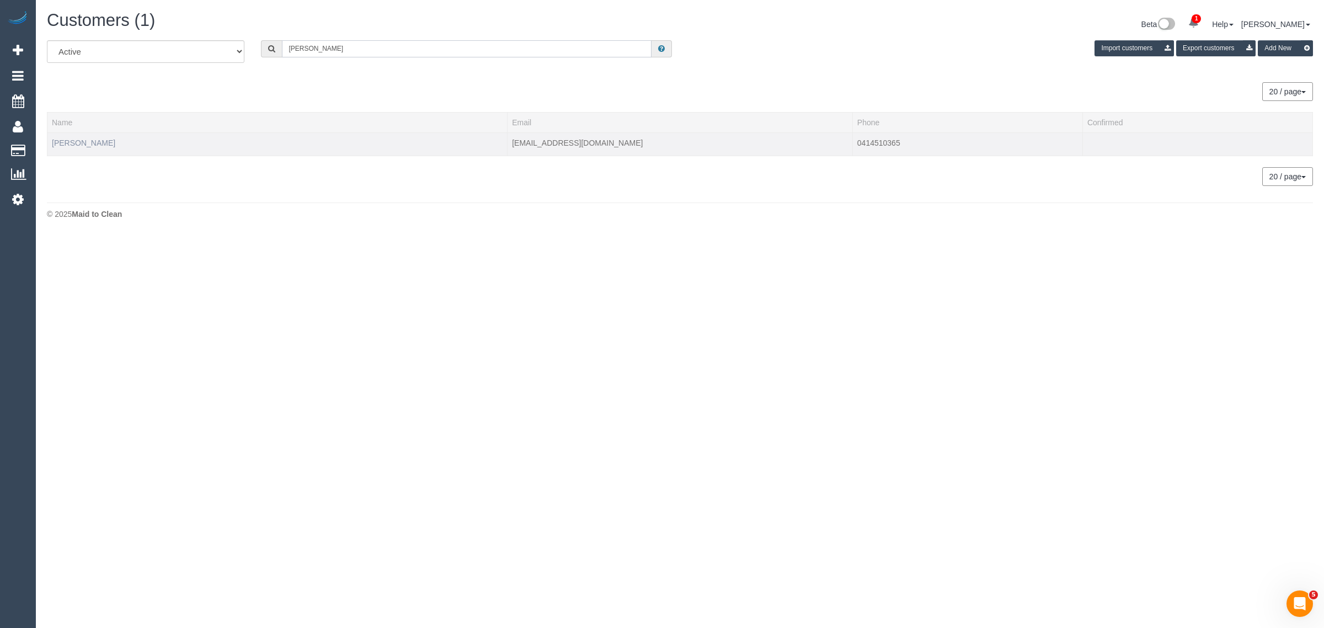
type input "Edward Ledsham"
drag, startPoint x: 89, startPoint y: 140, endPoint x: 103, endPoint y: 140, distance: 13.8
click at [89, 140] on link "Edward Ledsham" at bounding box center [83, 143] width 63 height 9
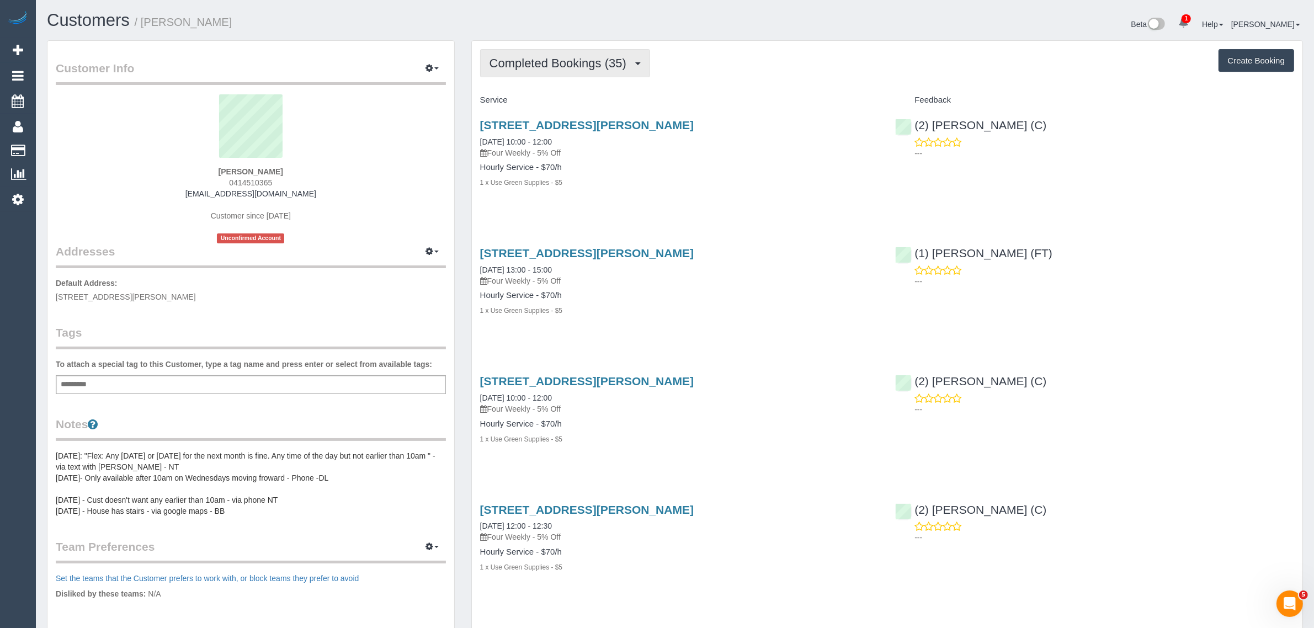
click at [563, 57] on span "Completed Bookings (35)" at bounding box center [560, 63] width 142 height 14
click at [571, 102] on link "Upcoming Bookings (12)" at bounding box center [540, 103] width 119 height 14
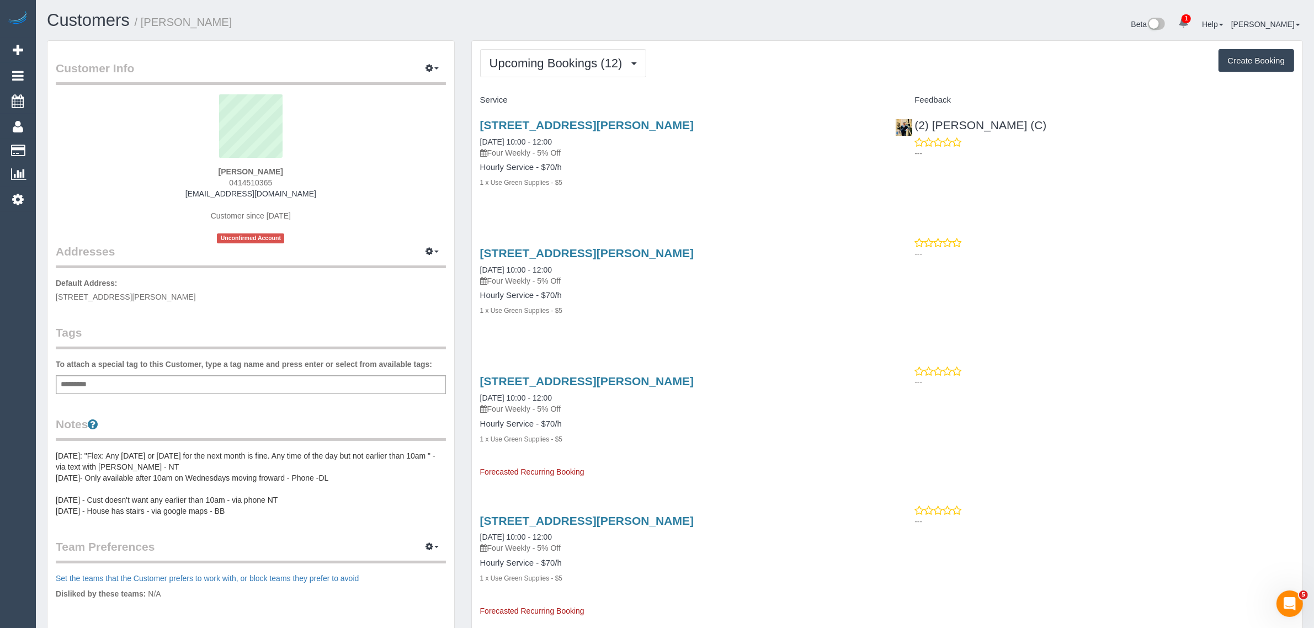
click at [680, 65] on div "Upcoming Bookings (12) Completed Bookings (35) Upcoming Bookings (12) Cancelled…" at bounding box center [887, 63] width 814 height 28
click at [541, 59] on span "Upcoming Bookings (12)" at bounding box center [558, 63] width 139 height 14
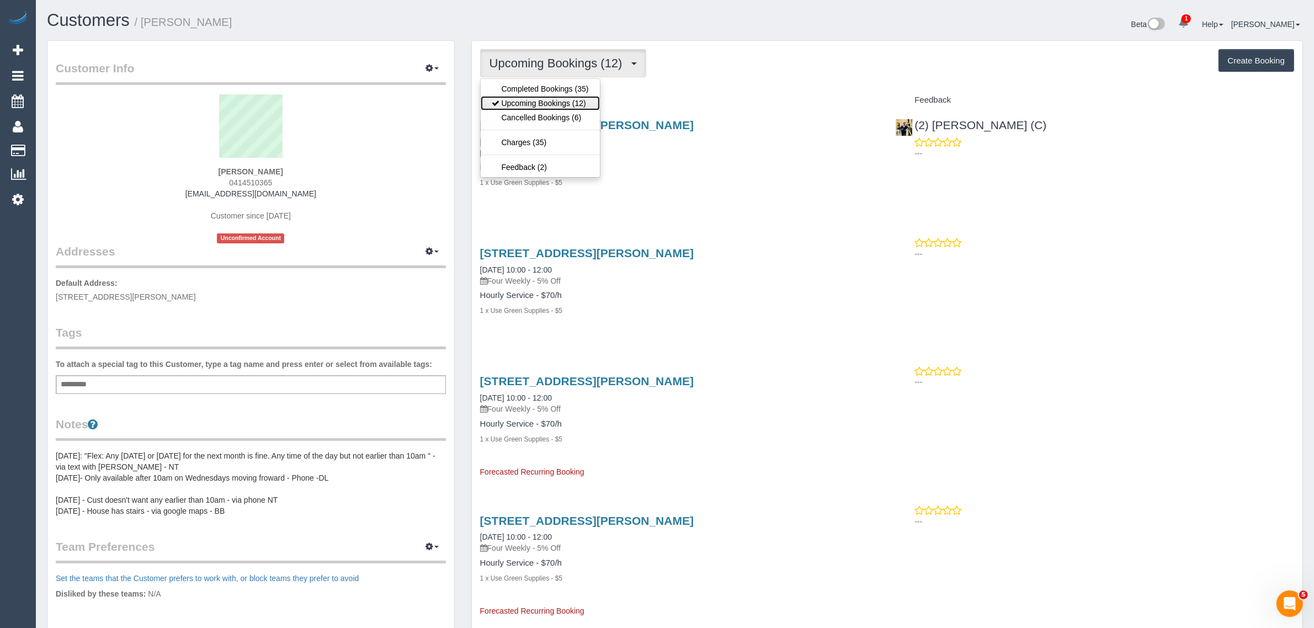
click at [525, 107] on link "Upcoming Bookings (12)" at bounding box center [540, 103] width 119 height 14
drag, startPoint x: 554, startPoint y: 58, endPoint x: 555, endPoint y: 67, distance: 9.5
click at [554, 58] on span "Upcoming Bookings (12)" at bounding box center [558, 63] width 139 height 14
click at [549, 98] on link "Upcoming Bookings (12)" at bounding box center [540, 103] width 119 height 14
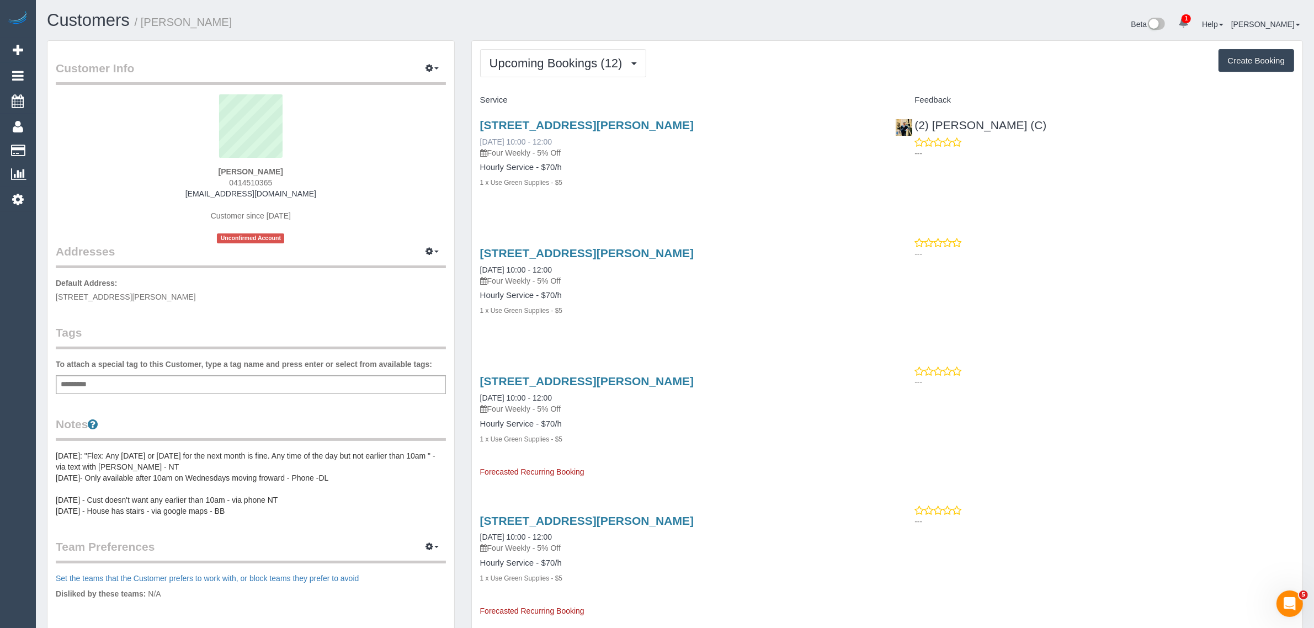
drag, startPoint x: 476, startPoint y: 139, endPoint x: 520, endPoint y: 136, distance: 44.8
click at [520, 136] on div "52-54 Harding Street, Unit 8, Street, Unit 8, Coburg, VIC 3058 24/09/2025 10:00…" at bounding box center [680, 159] width 416 height 100
click at [559, 65] on span "Upcoming Bookings (12)" at bounding box center [558, 63] width 139 height 14
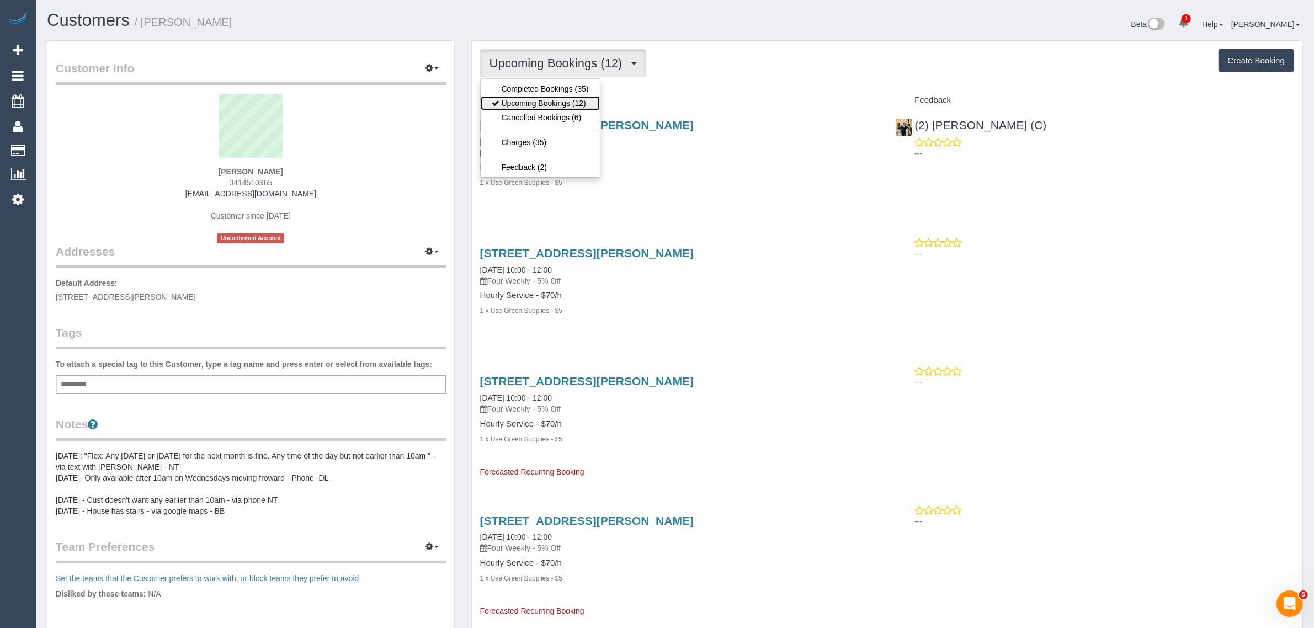
click at [544, 96] on link "Upcoming Bookings (12)" at bounding box center [540, 103] width 119 height 14
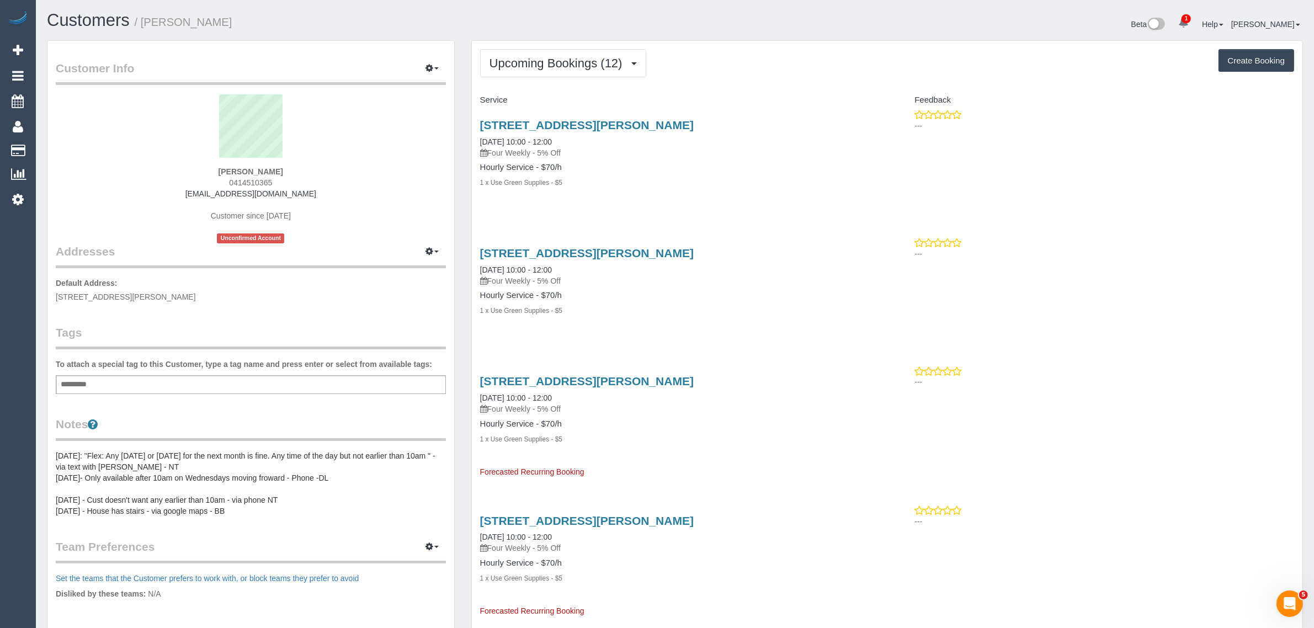
drag, startPoint x: 583, startPoint y: 142, endPoint x: 473, endPoint y: 131, distance: 110.9
click at [473, 131] on div "52-54 Harding Street, Unit 8, Street, Unit 8, Coburg, VIC 3058 01/10/2025 10:00…" at bounding box center [680, 159] width 416 height 100
copy link "01/10/2025 10:00 - 12:00"
drag, startPoint x: 65, startPoint y: 150, endPoint x: 83, endPoint y: 133, distance: 25.0
click at [65, 150] on link "Customers" at bounding box center [105, 151] width 138 height 22
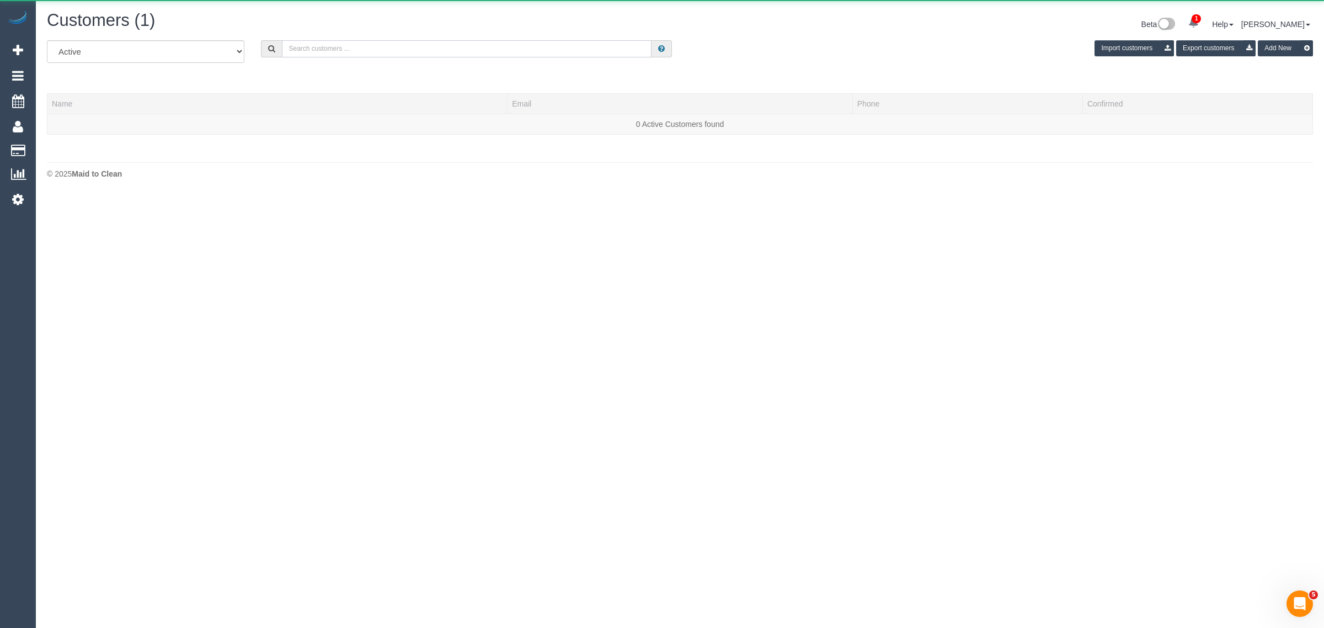
click at [353, 41] on input "text" at bounding box center [467, 48] width 370 height 17
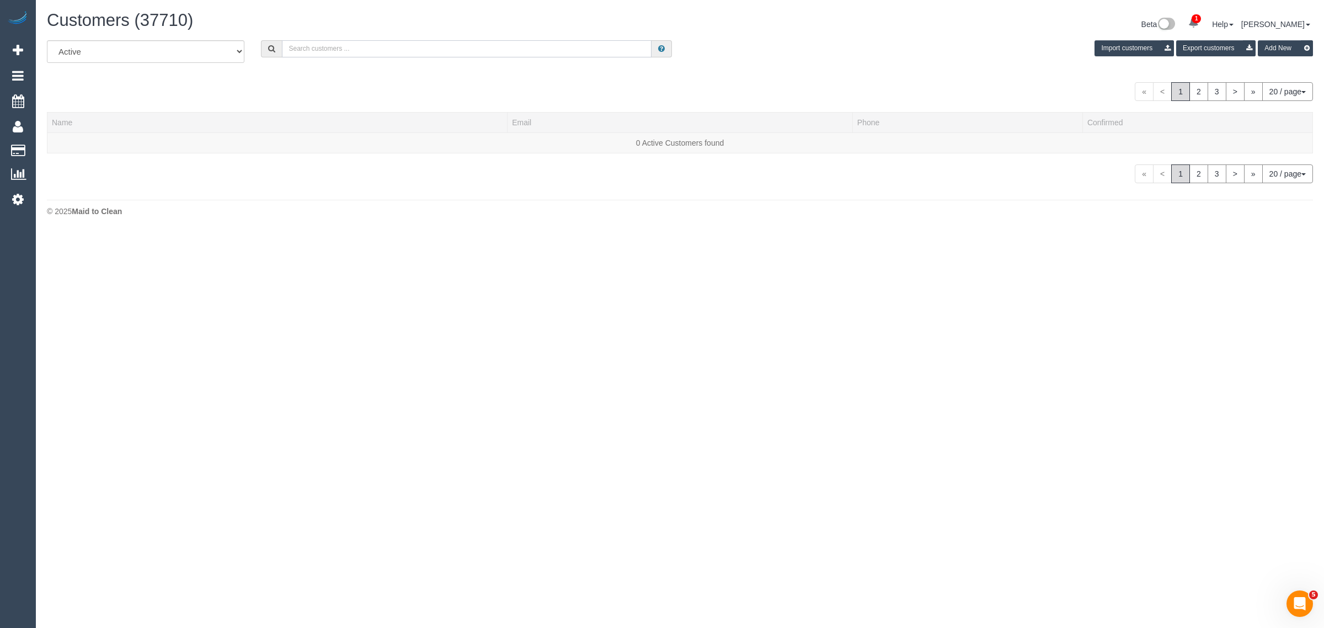
paste input "Laura Hart"
type input "Laura Hart"
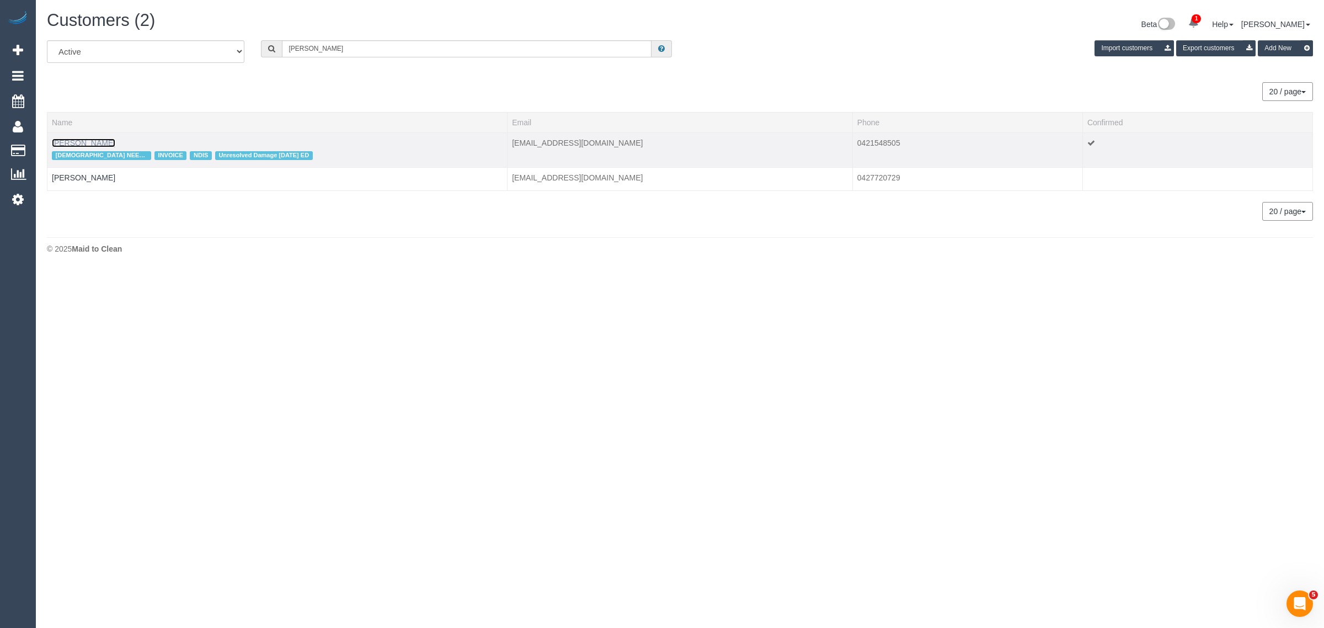
click at [68, 141] on link "Laura Hart" at bounding box center [83, 143] width 63 height 9
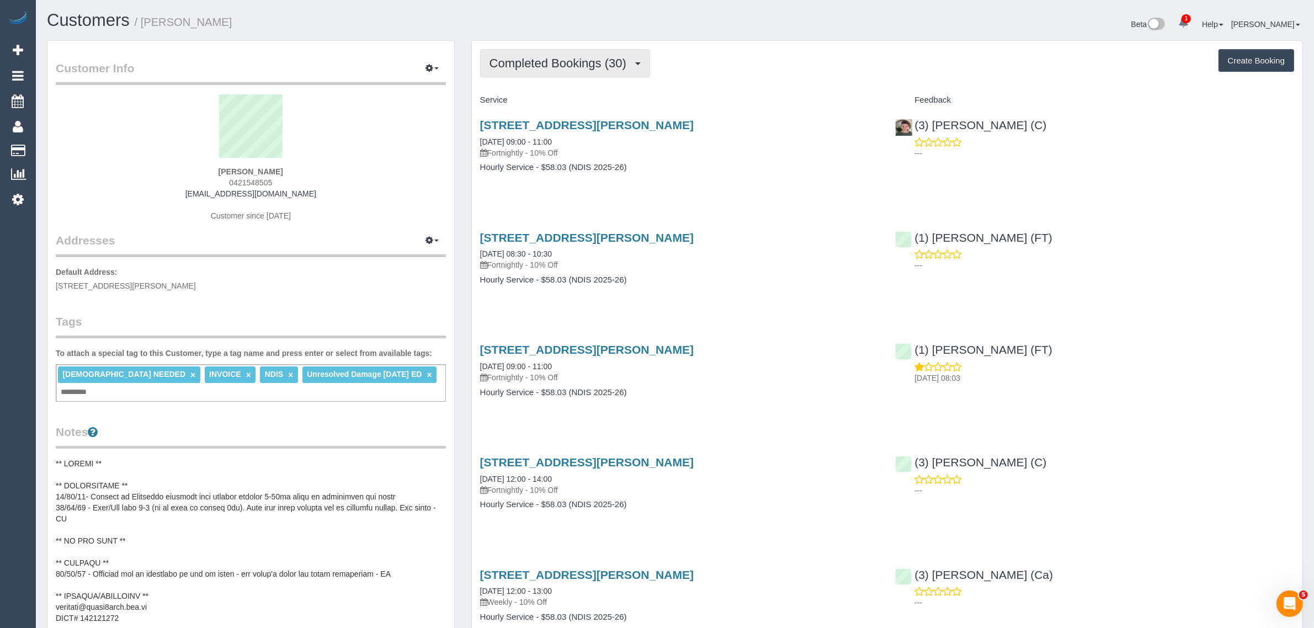
click at [603, 58] on span "Completed Bookings (30)" at bounding box center [560, 63] width 142 height 14
click at [579, 104] on link "Upcoming Bookings (12)" at bounding box center [540, 103] width 119 height 14
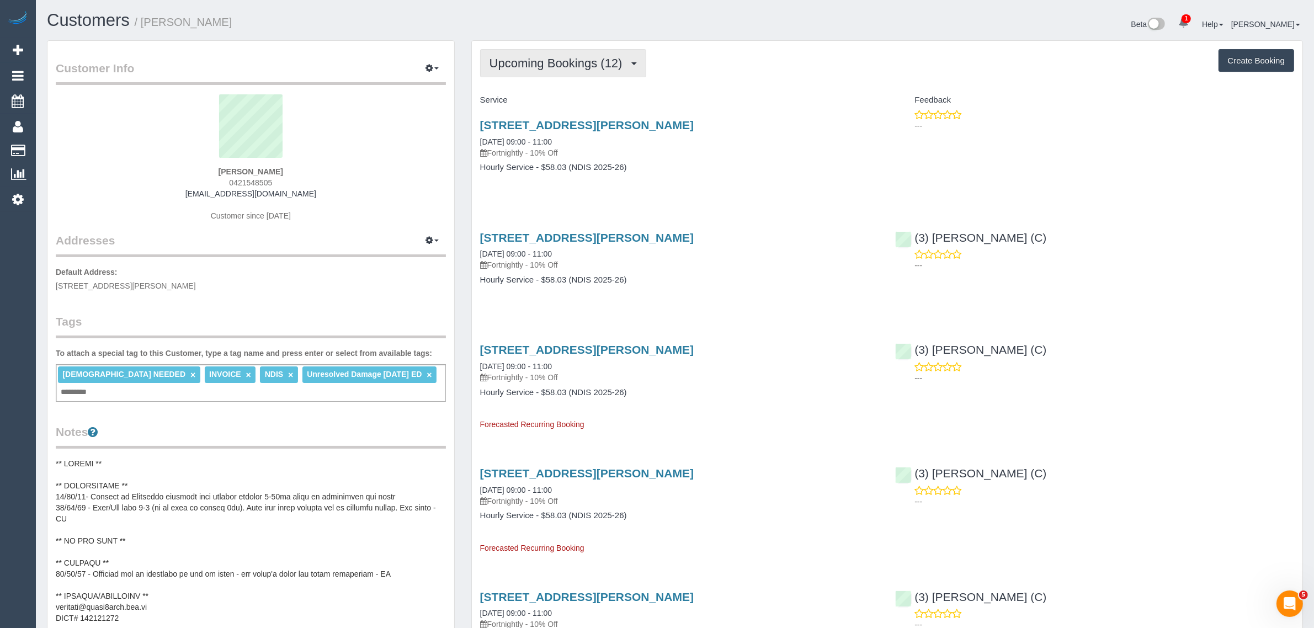
click at [538, 61] on span "Upcoming Bookings (12)" at bounding box center [558, 63] width 139 height 14
click at [538, 83] on link "Completed Bookings (30)" at bounding box center [540, 89] width 119 height 14
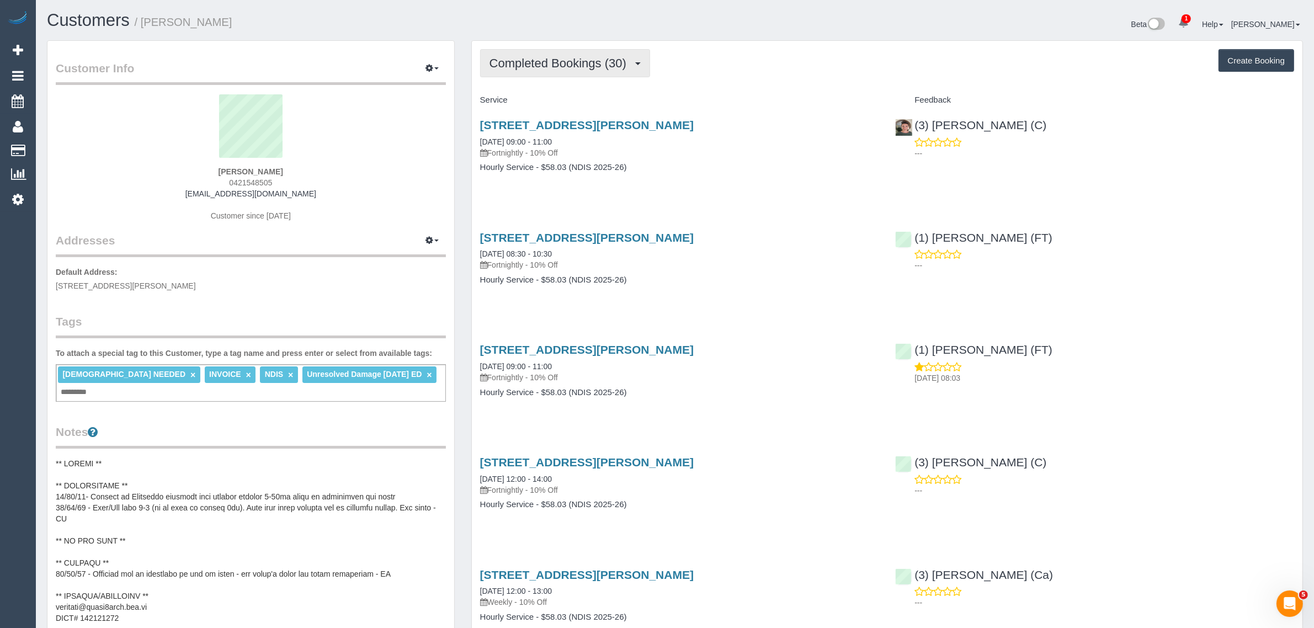
click at [560, 62] on span "Completed Bookings (30)" at bounding box center [560, 63] width 142 height 14
click at [528, 106] on link "Upcoming Bookings (12)" at bounding box center [540, 103] width 119 height 14
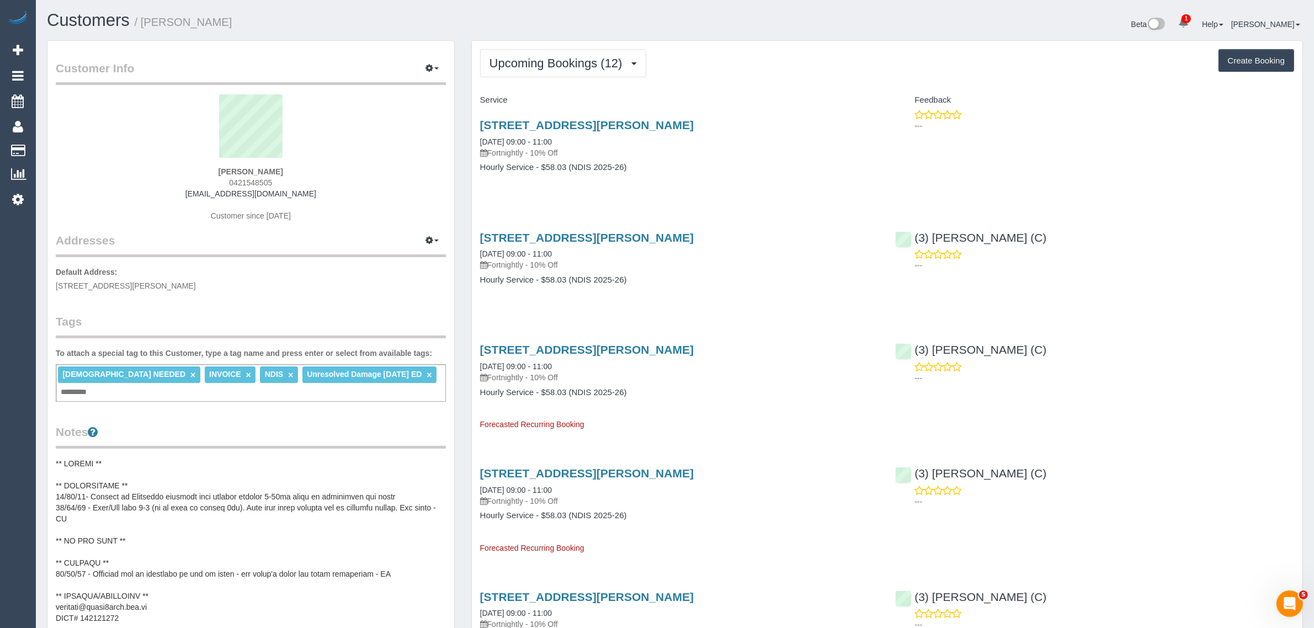
drag, startPoint x: 568, startPoint y: 253, endPoint x: 476, endPoint y: 249, distance: 92.8
click at [476, 249] on div "209 Raglan St, Preston, VIC 3072 07/10/2025 09:00 - 11:00 Fortnightly - 10% Off…" at bounding box center [680, 264] width 416 height 85
copy link "07/10/2025 09:00 - 11:00"
click at [689, 305] on div "209 Raglan St, Preston, VIC 3072 07/10/2025 09:00 - 11:00 Fortnightly - 10% Off…" at bounding box center [680, 264] width 416 height 85
click at [539, 56] on span "Upcoming Bookings (12)" at bounding box center [558, 63] width 139 height 14
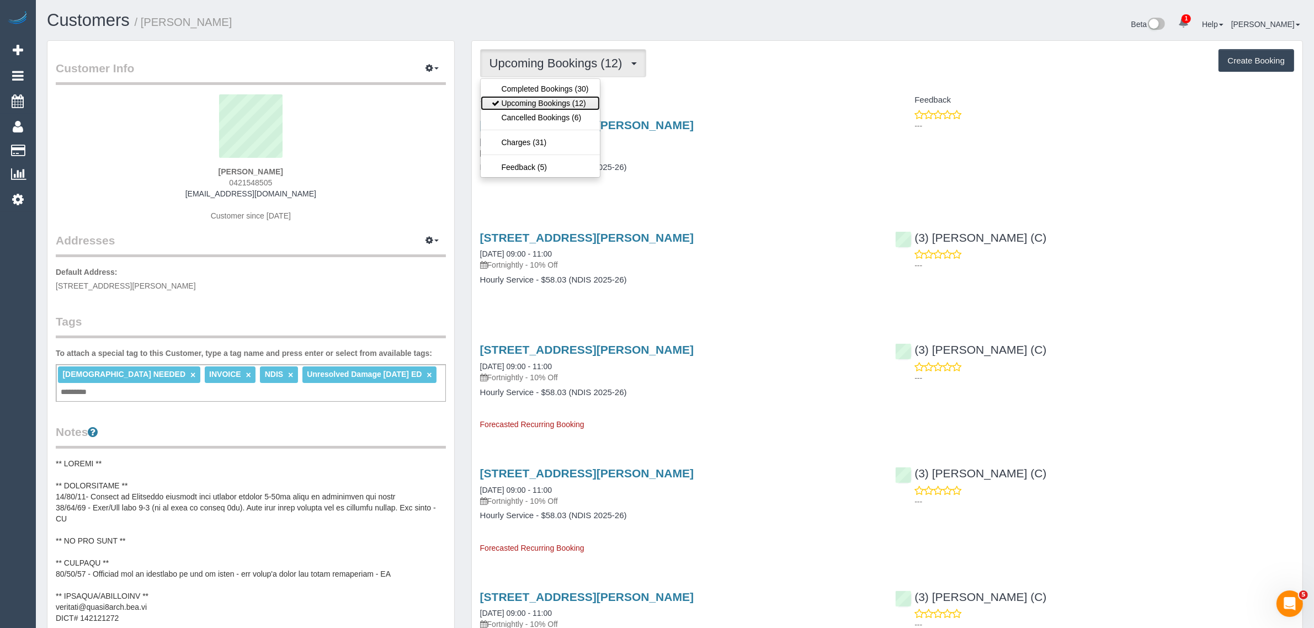
click at [529, 100] on link "Upcoming Bookings (12)" at bounding box center [540, 103] width 119 height 14
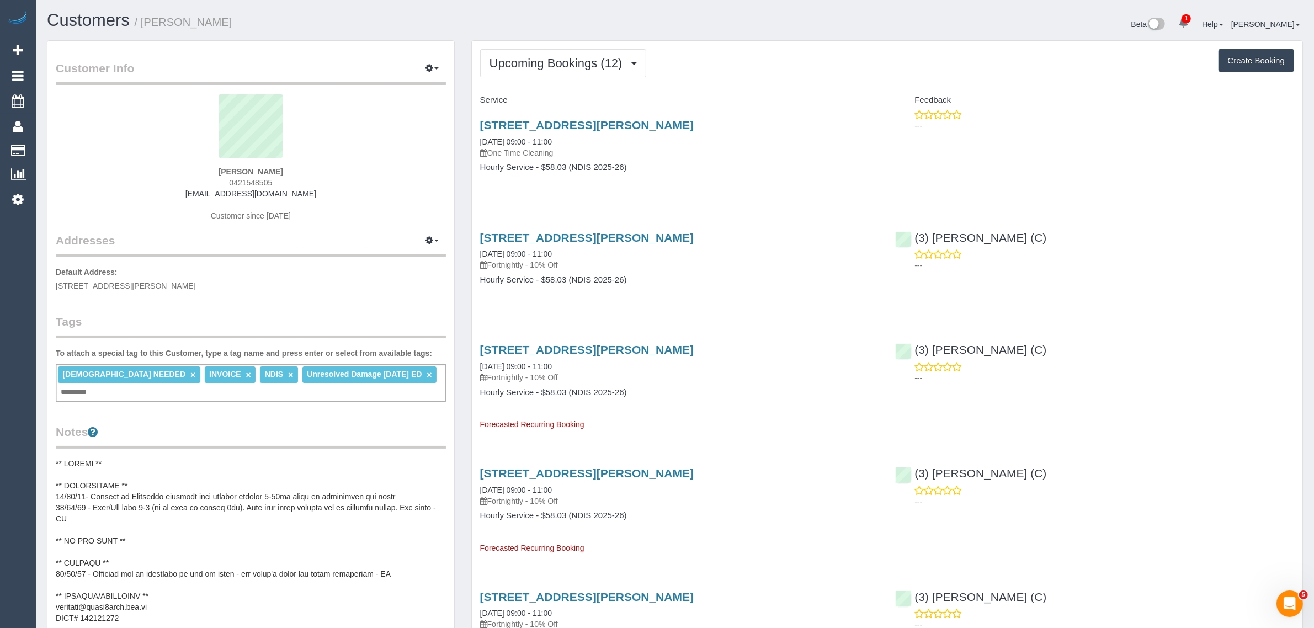
drag, startPoint x: 472, startPoint y: 252, endPoint x: 519, endPoint y: 251, distance: 46.9
click at [519, 251] on div "209 Raglan St, Preston, VIC 3072 07/10/2025 09:00 - 11:00 Fortnightly - 10% Off…" at bounding box center [680, 264] width 416 height 85
click at [72, 150] on link "Customers" at bounding box center [105, 151] width 138 height 22
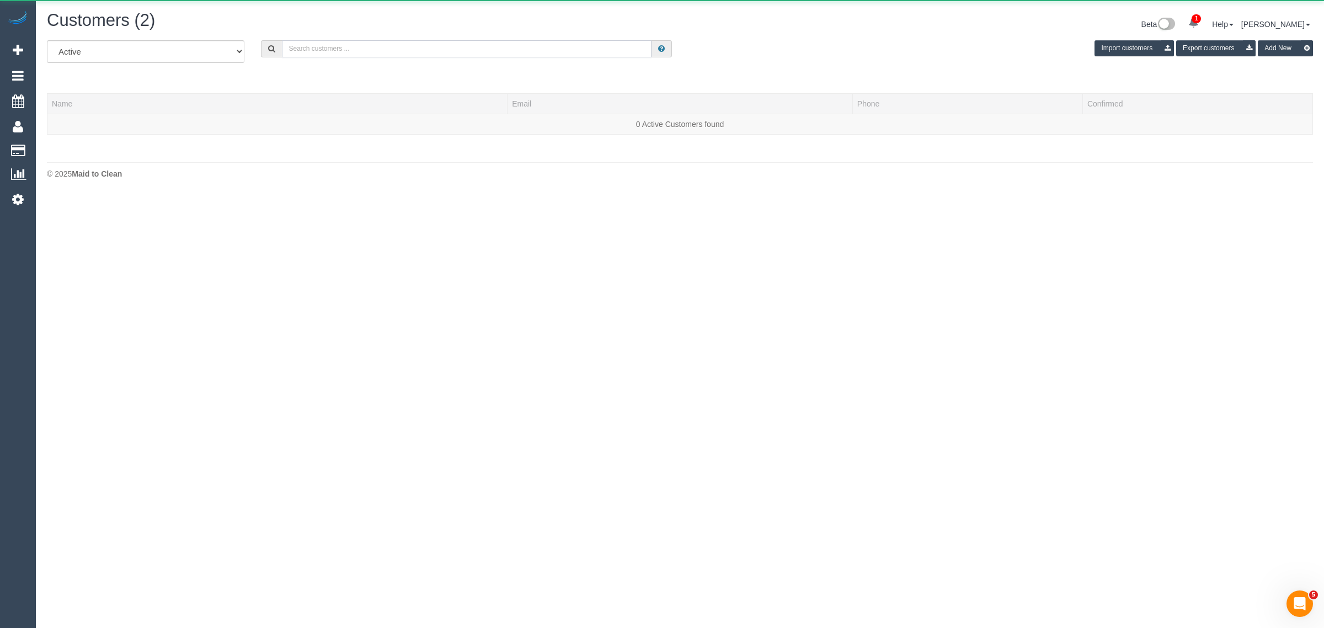
click at [406, 43] on input "text" at bounding box center [467, 48] width 370 height 17
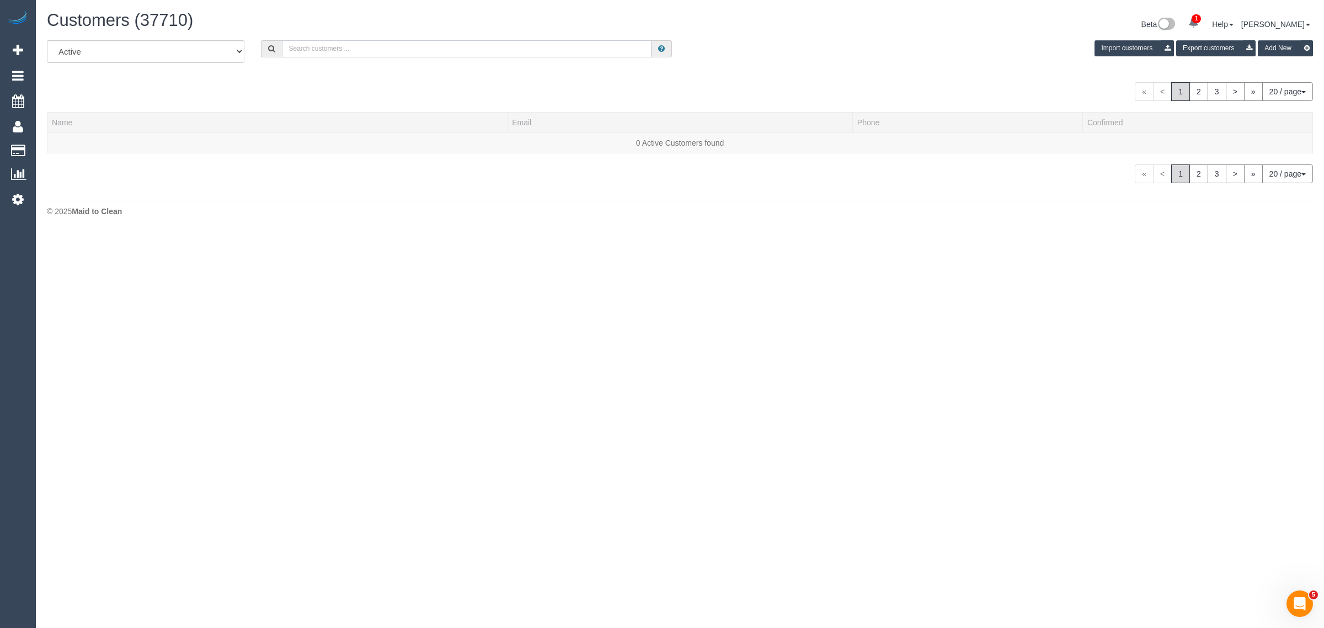
paste input "Belinda Bonaddio"
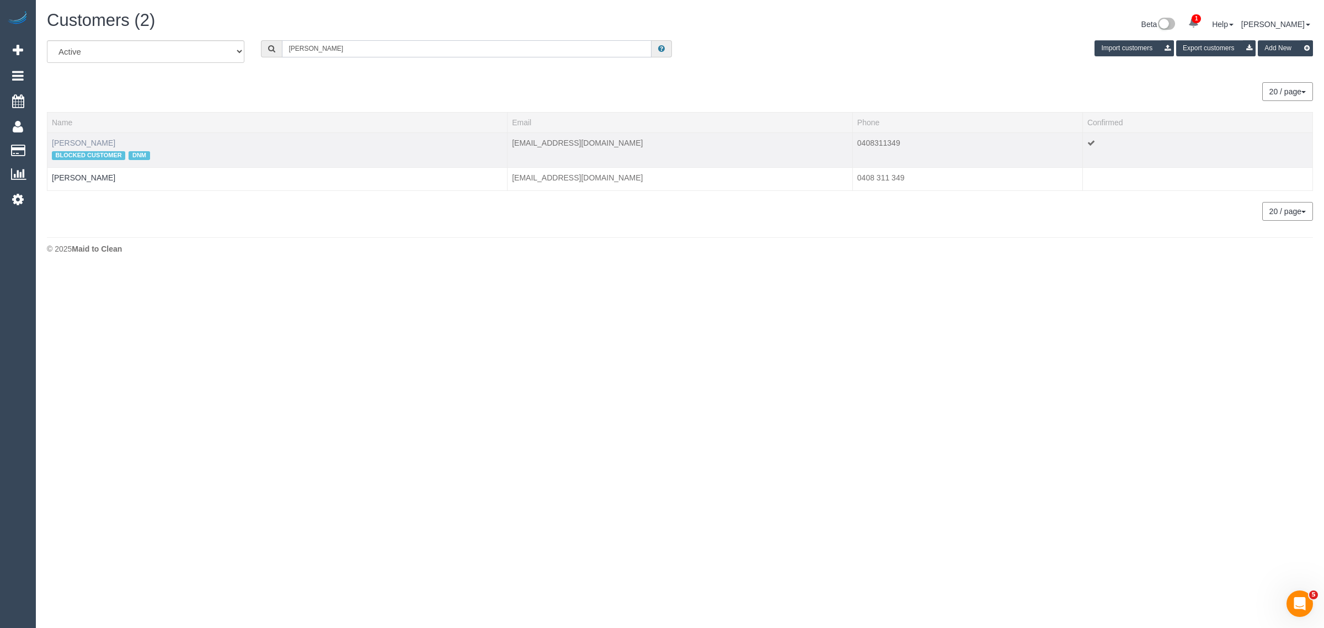
type input "Belinda Bonaddio"
drag, startPoint x: 73, startPoint y: 141, endPoint x: 392, endPoint y: 285, distance: 350.2
click at [392, 285] on body "1 Beta Your Notifications You have 0 alerts × You have 1 to charge for 22/09/20…" at bounding box center [662, 314] width 1324 height 628
click at [417, 40] on input "Belinda Bonaddio" at bounding box center [467, 48] width 370 height 17
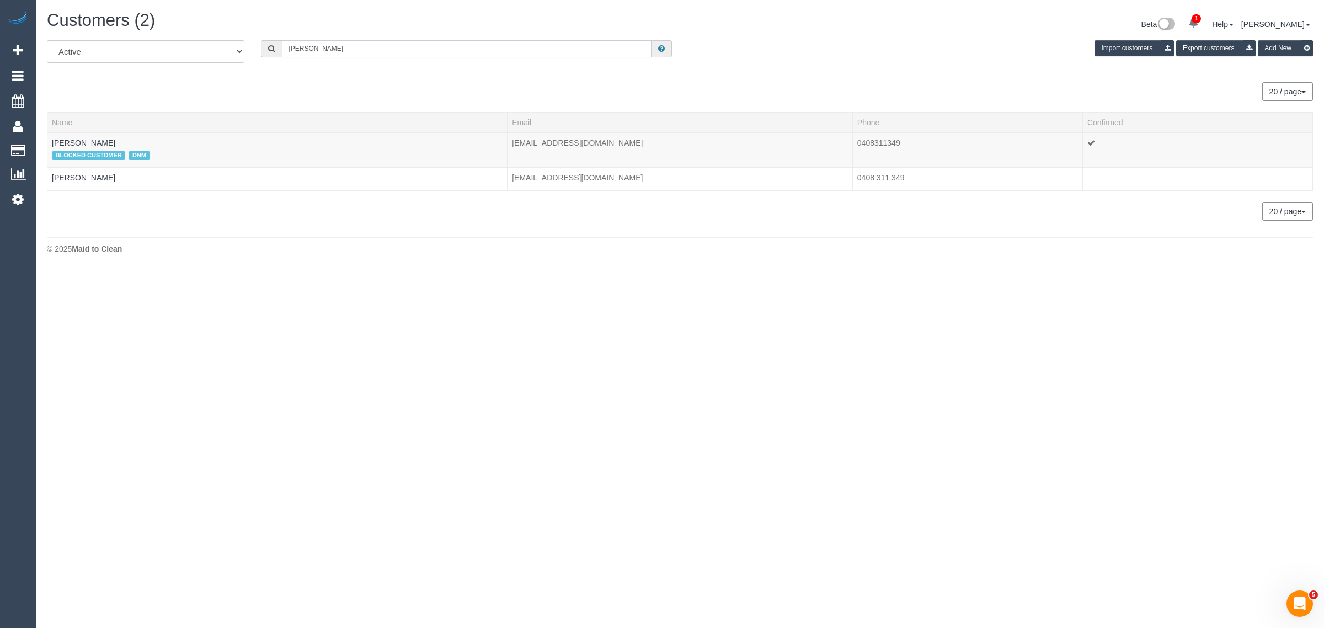
click at [417, 40] on input "Belinda Bonaddio" at bounding box center [467, 48] width 370 height 17
paste input "Laura Hart"
type input "Laura Hart"
drag, startPoint x: 74, startPoint y: 145, endPoint x: 86, endPoint y: 144, distance: 11.6
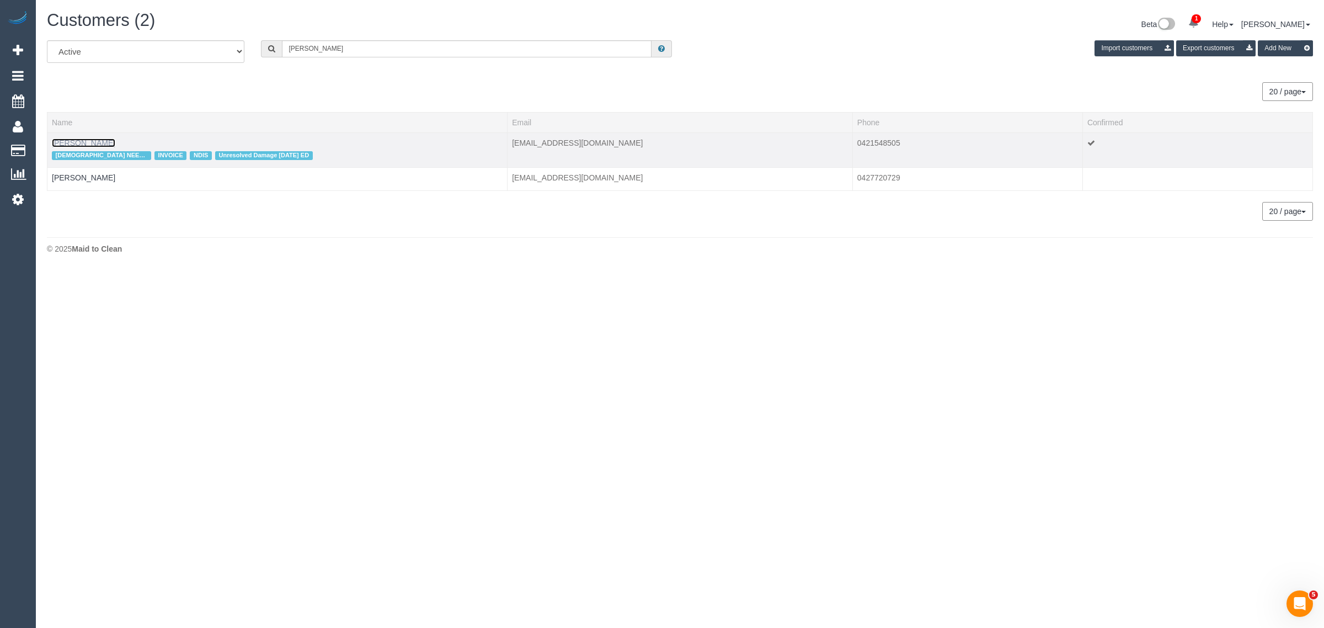
click at [74, 145] on link "Laura Hart" at bounding box center [83, 143] width 63 height 9
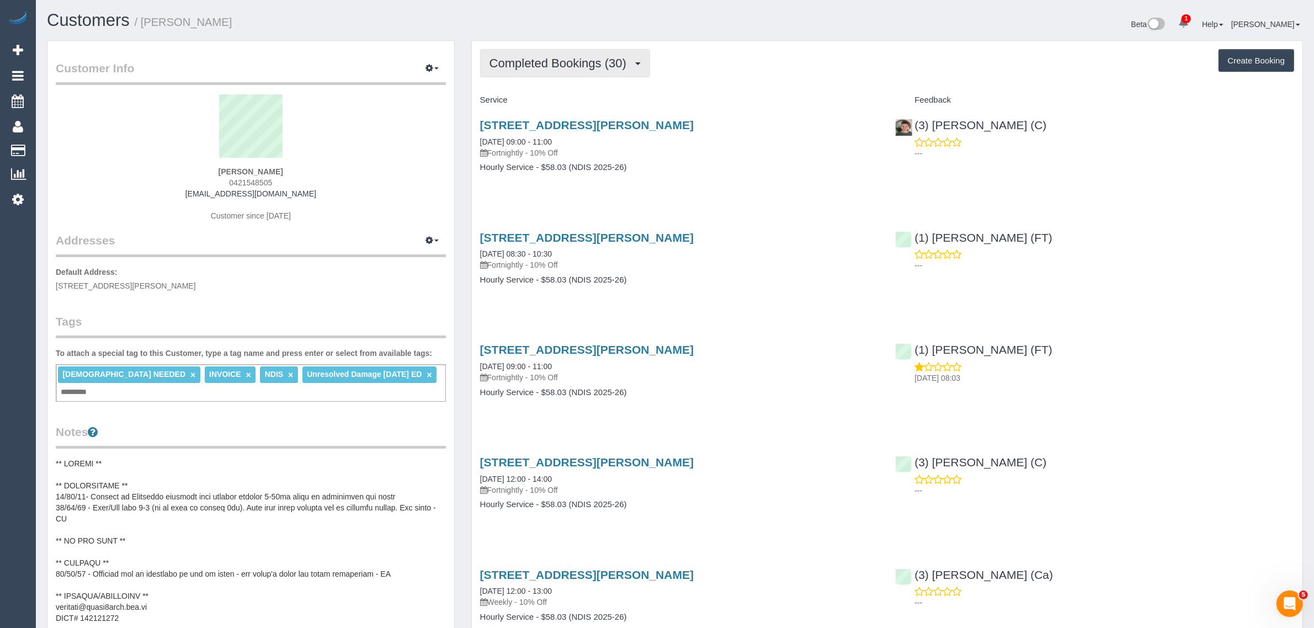
click at [563, 65] on span "Completed Bookings (30)" at bounding box center [560, 63] width 142 height 14
click at [555, 98] on link "Upcoming Bookings (12)" at bounding box center [540, 103] width 119 height 14
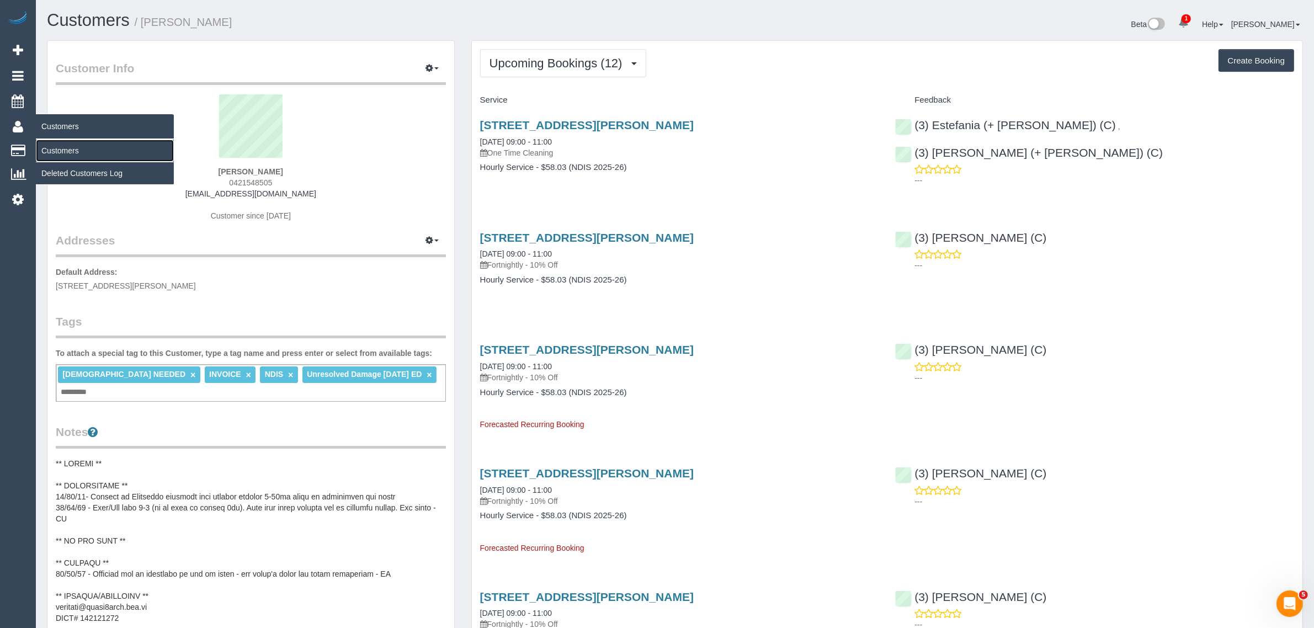
click at [62, 147] on link "Customers" at bounding box center [105, 151] width 138 height 22
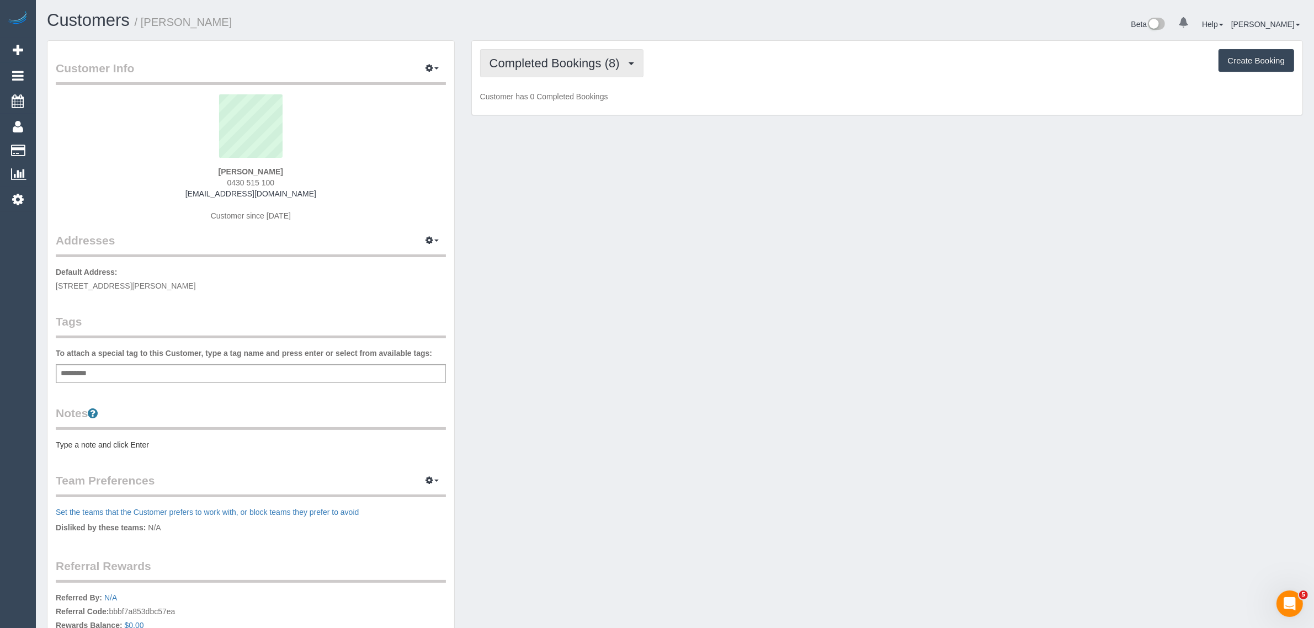
click at [553, 66] on span "Completed Bookings (8)" at bounding box center [557, 63] width 136 height 14
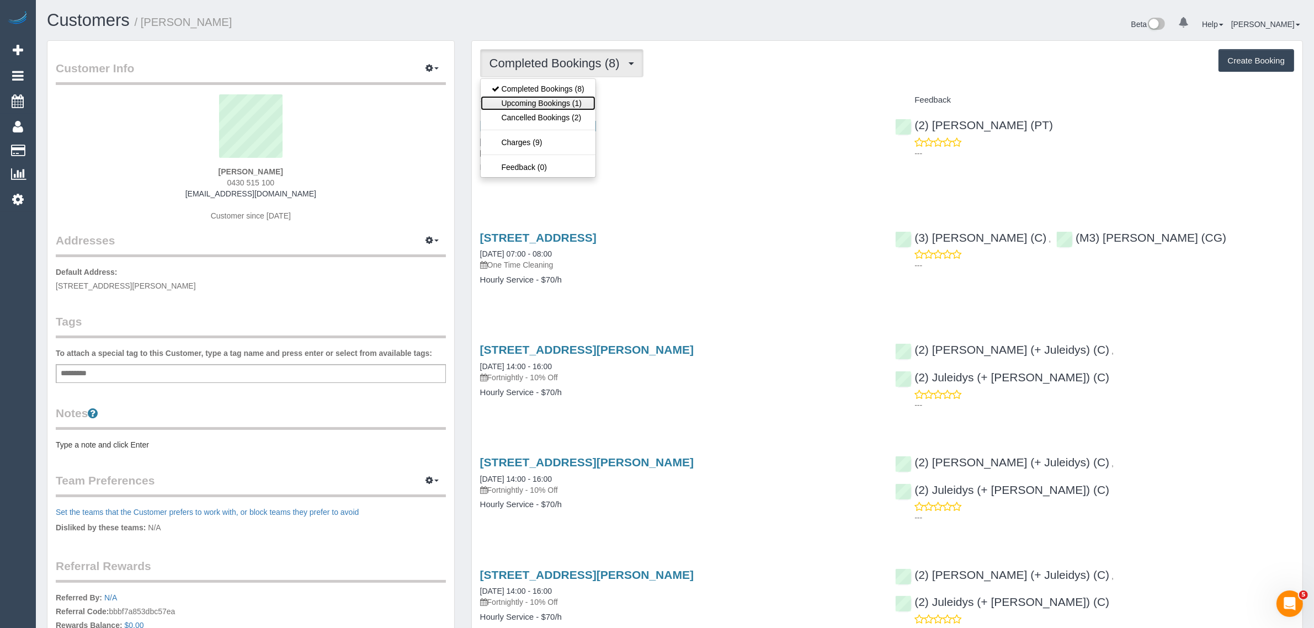
click at [539, 97] on link "Upcoming Bookings (1)" at bounding box center [538, 103] width 115 height 14
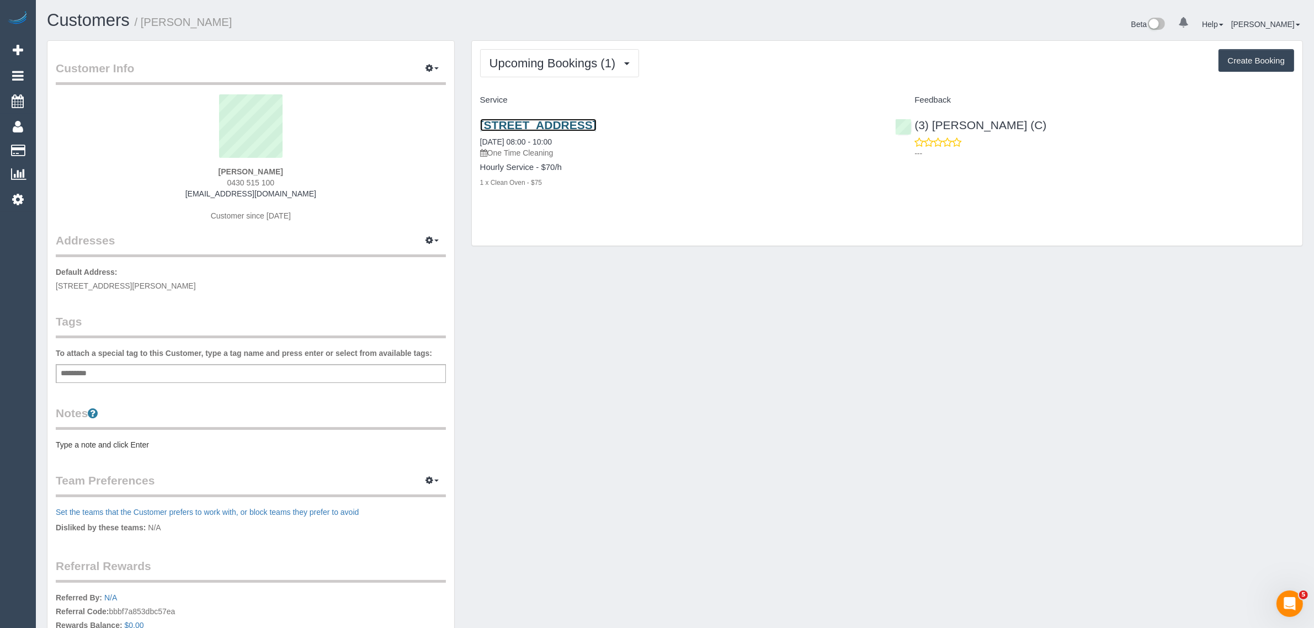
click at [560, 119] on link "[STREET_ADDRESS]" at bounding box center [538, 125] width 116 height 13
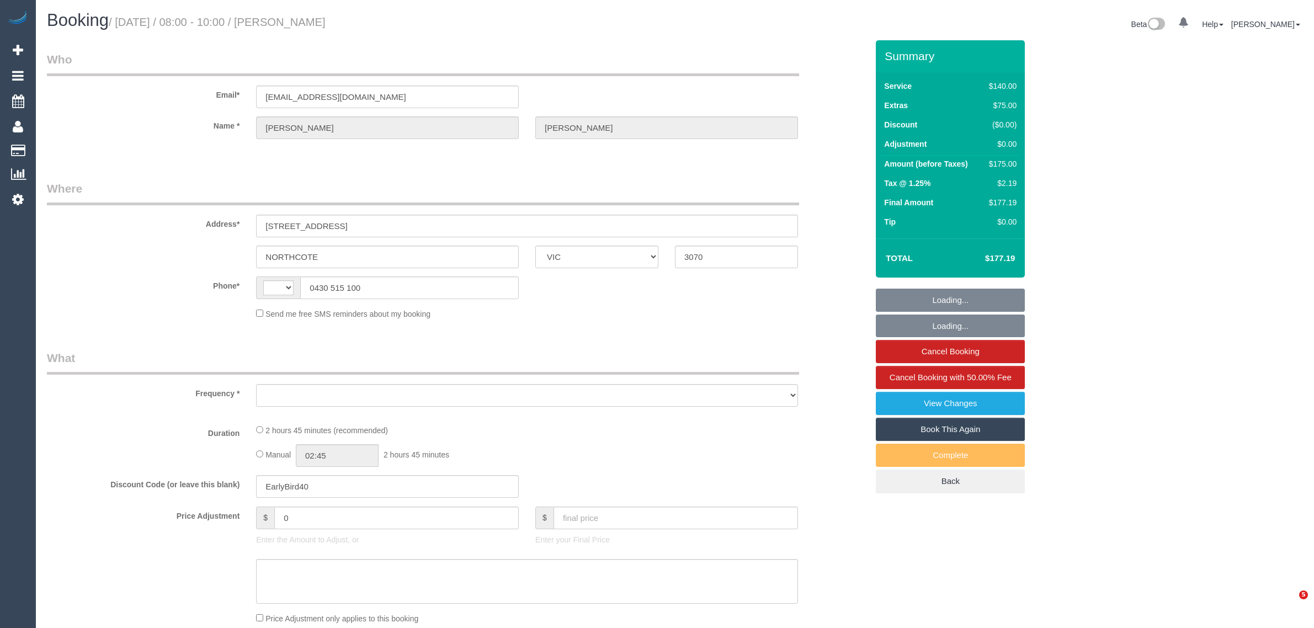
select select "VIC"
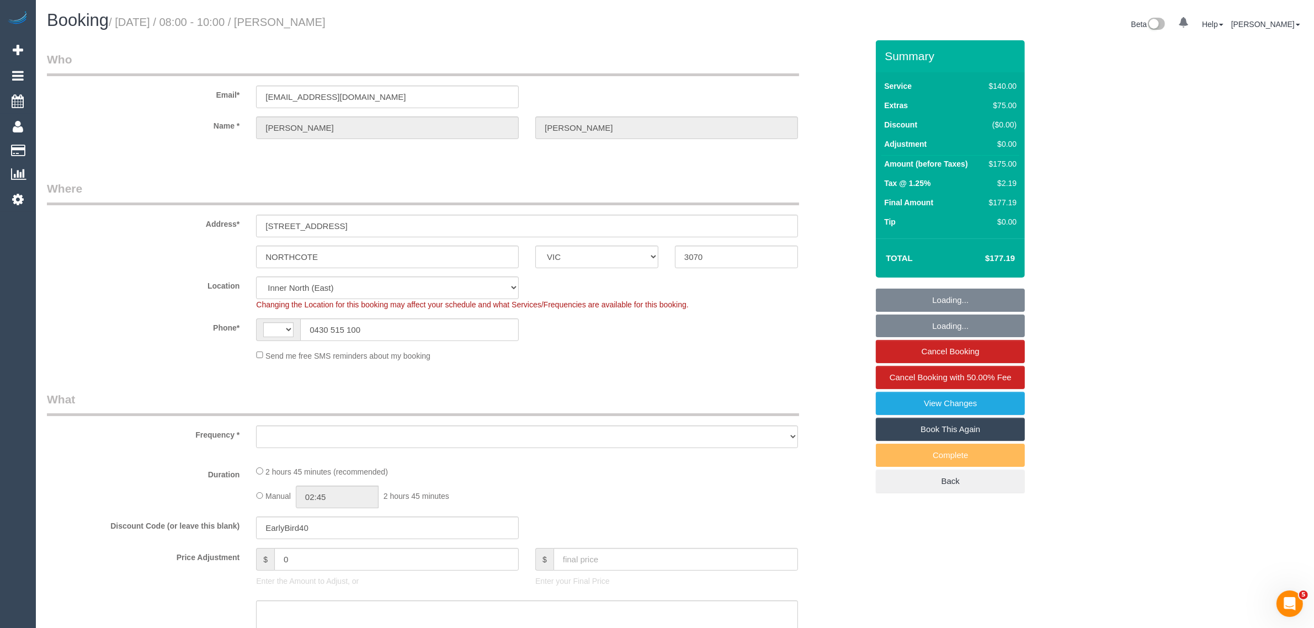
select select "string:AU"
select select "string:stripe-pm_1S4Vko2GScqysDRVqP3tJVC5"
select select "number:27"
select select "number:15"
select select "number:19"
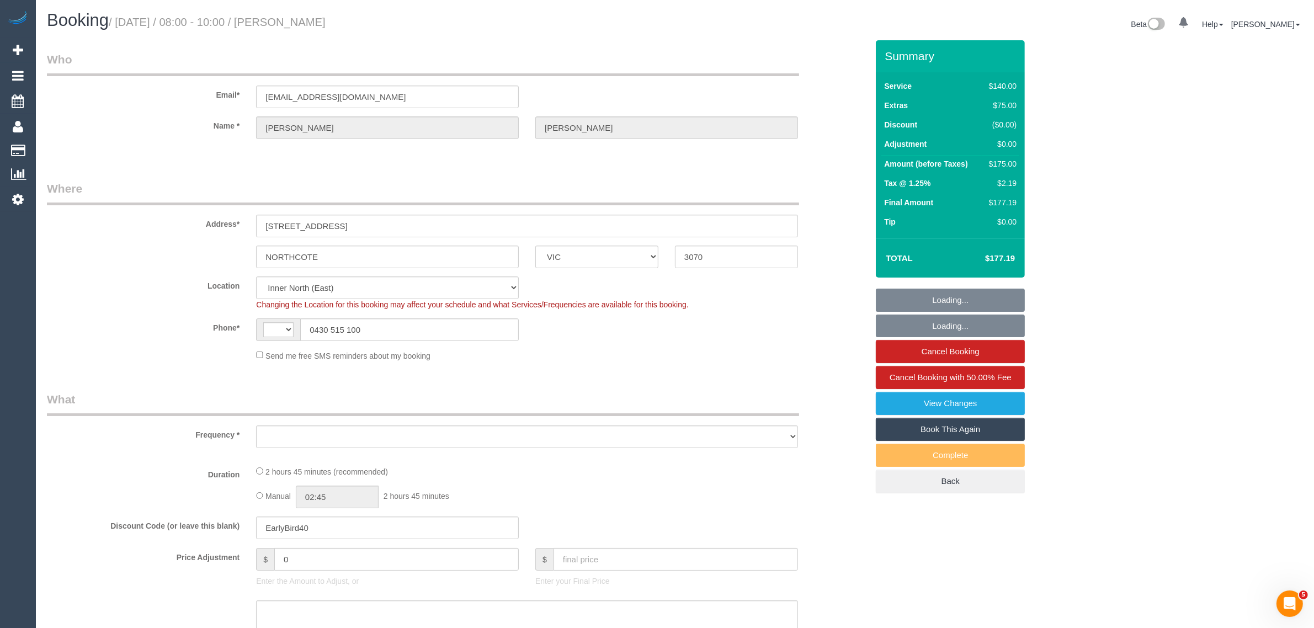
select select "number:24"
select select "number:13"
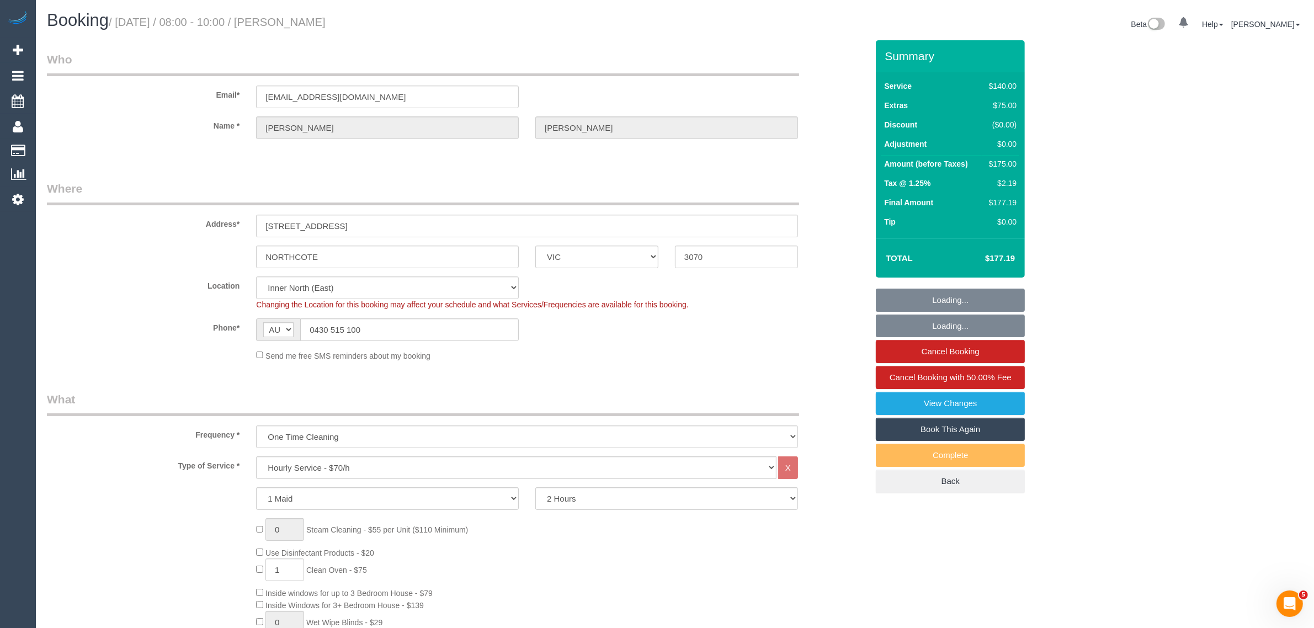
select select "object:863"
click at [428, 326] on input "0430 515 100" at bounding box center [409, 329] width 219 height 23
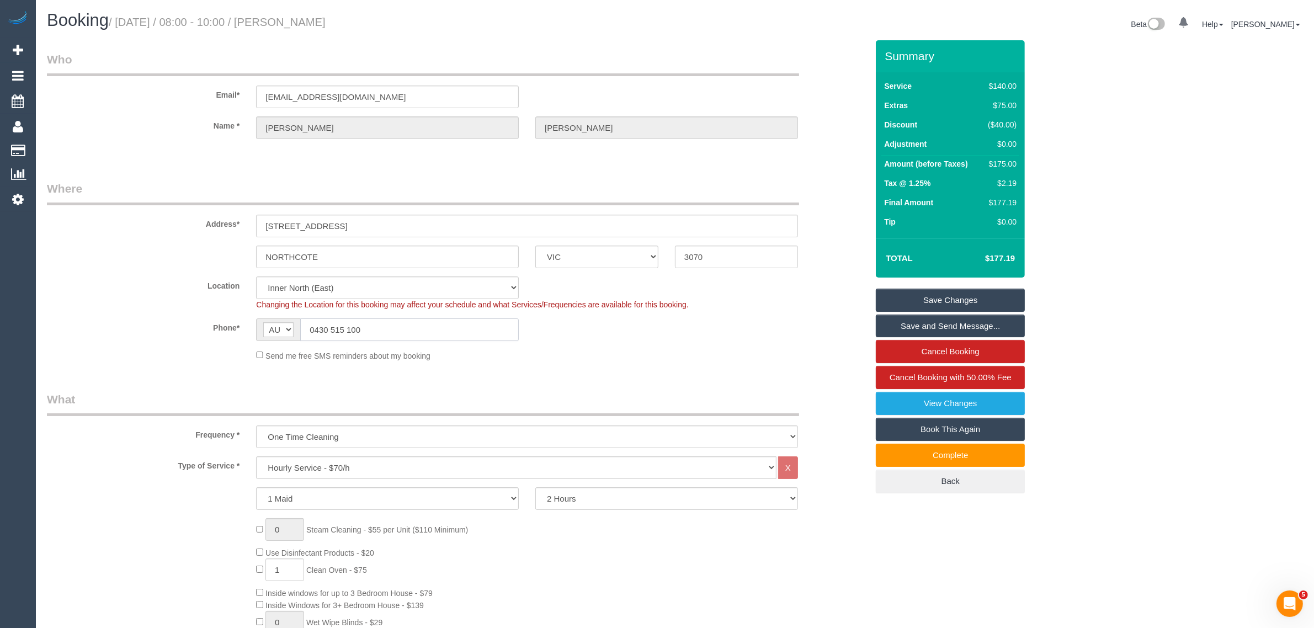
click at [398, 332] on input "0430 515 100" at bounding box center [409, 329] width 219 height 23
click at [399, 332] on input "0430 515 100" at bounding box center [409, 329] width 219 height 23
click at [738, 365] on fieldset "Where Address* [STREET_ADDRESS] [GEOGRAPHIC_DATA] ACT [GEOGRAPHIC_DATA] NT [GEO…" at bounding box center [457, 274] width 821 height 189
click at [127, 292] on div "Location [GEOGRAPHIC_DATA] (North) East (South) [GEOGRAPHIC_DATA] (East) [GEOGR…" at bounding box center [457, 293] width 837 height 34
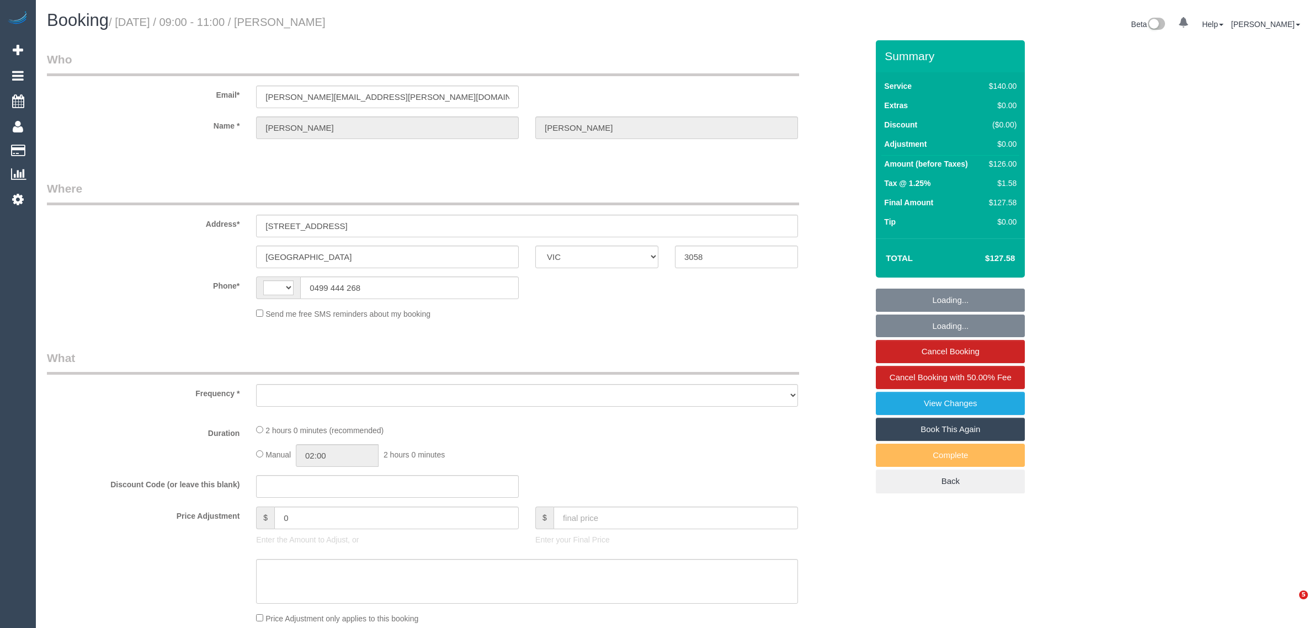
select select "VIC"
select select "string:AU"
select select "object:534"
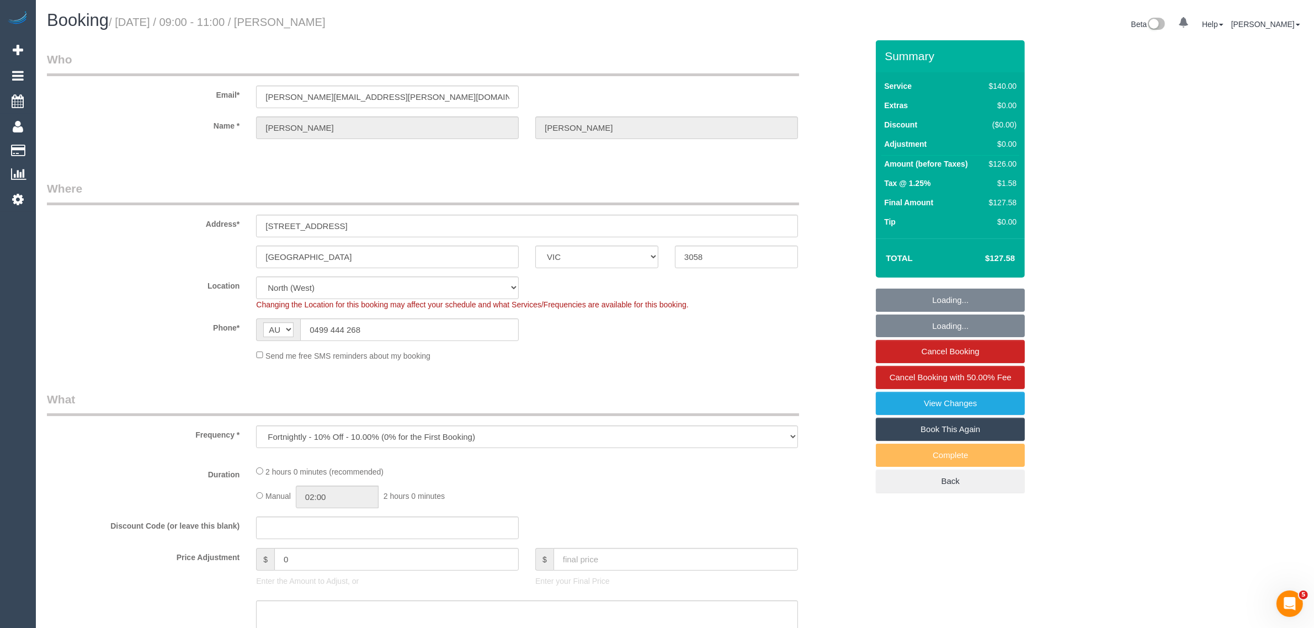
select select "string:stripe-pm_1Q2icv2GScqysDRVyUOq8cBM"
select select "number:28"
select select "number:14"
select select "number:19"
select select "number:24"
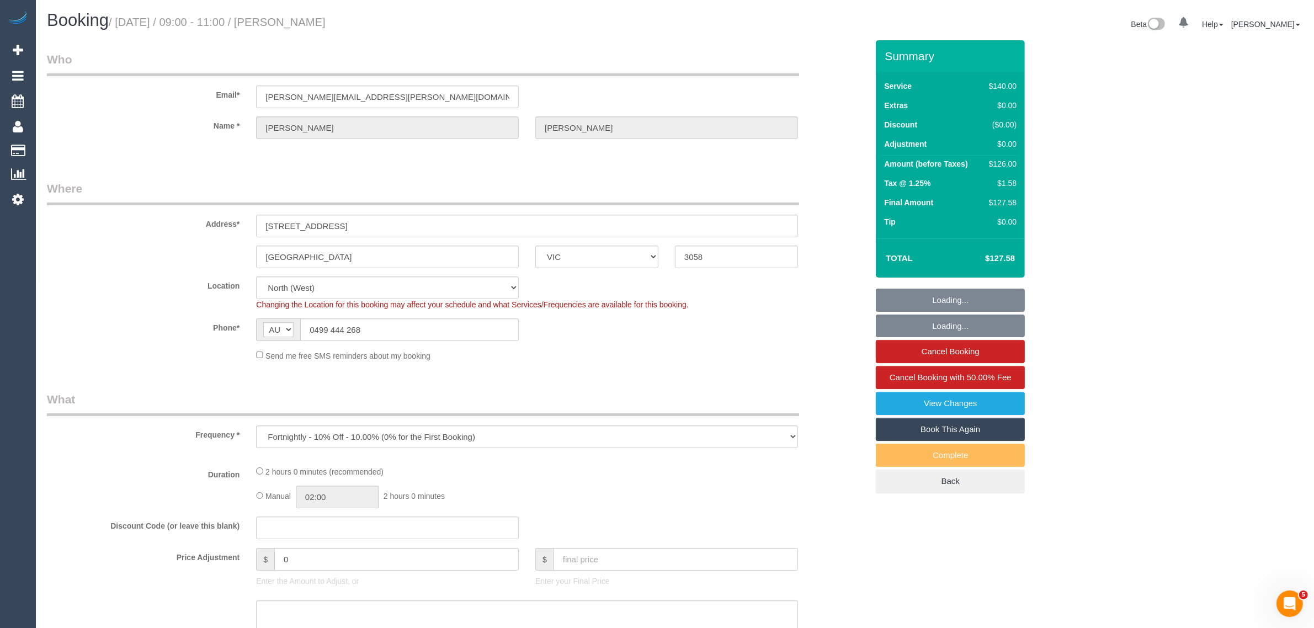
select select "number:11"
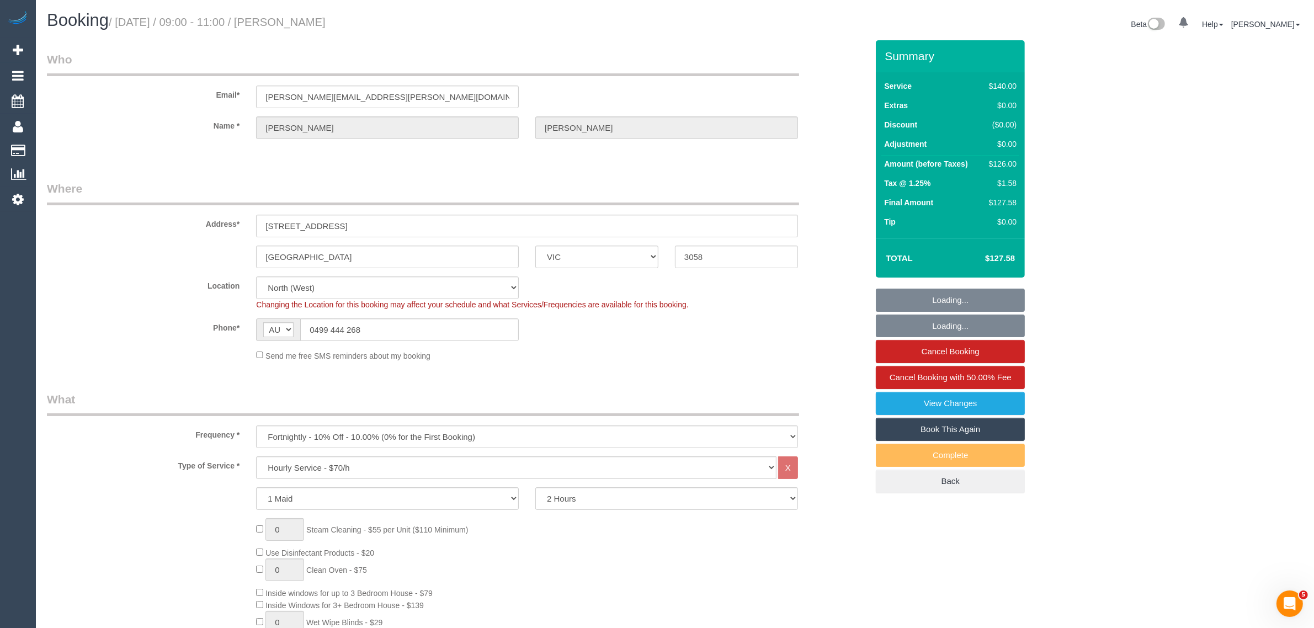
select select "object:1596"
click at [437, 326] on input "0499 444 268" at bounding box center [409, 329] width 219 height 23
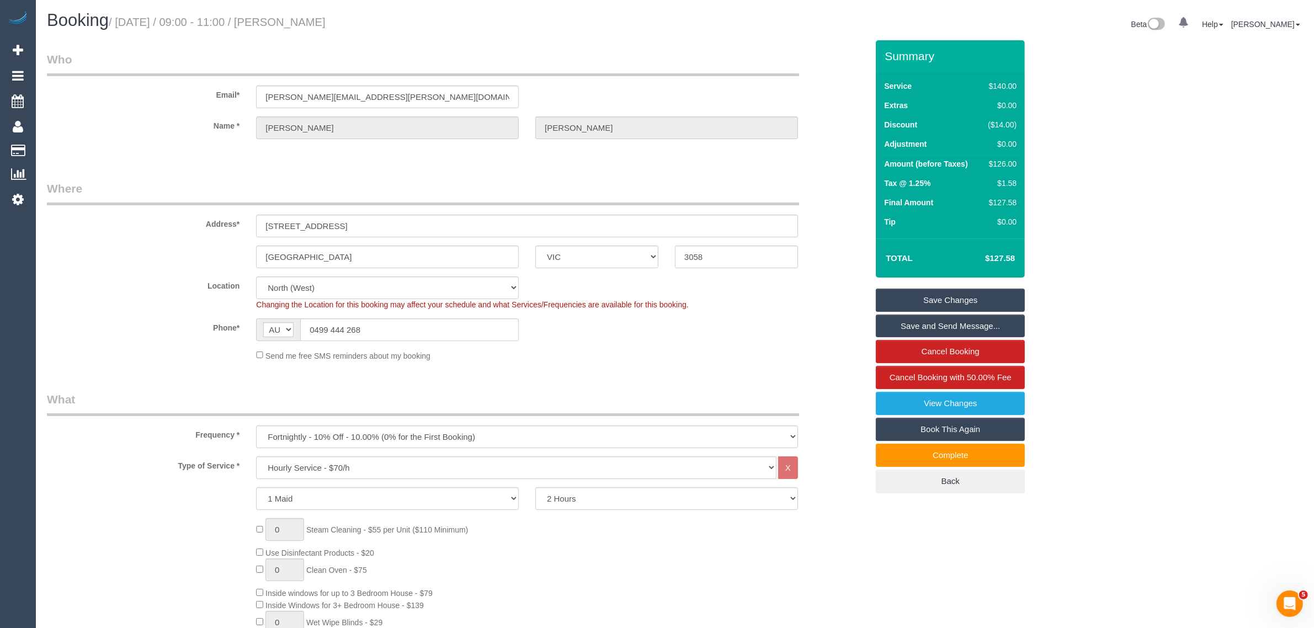
click at [153, 302] on div "Location [GEOGRAPHIC_DATA] (North) East (South) [GEOGRAPHIC_DATA] (East) [GEOGR…" at bounding box center [457, 293] width 837 height 34
drag, startPoint x: 63, startPoint y: 144, endPoint x: 84, endPoint y: 142, distance: 20.5
click at [63, 144] on sui-booking-customer "Email* [PERSON_NAME][EMAIL_ADDRESS][PERSON_NAME][DOMAIN_NAME] Name * [PERSON_NA…" at bounding box center [457, 100] width 821 height 99
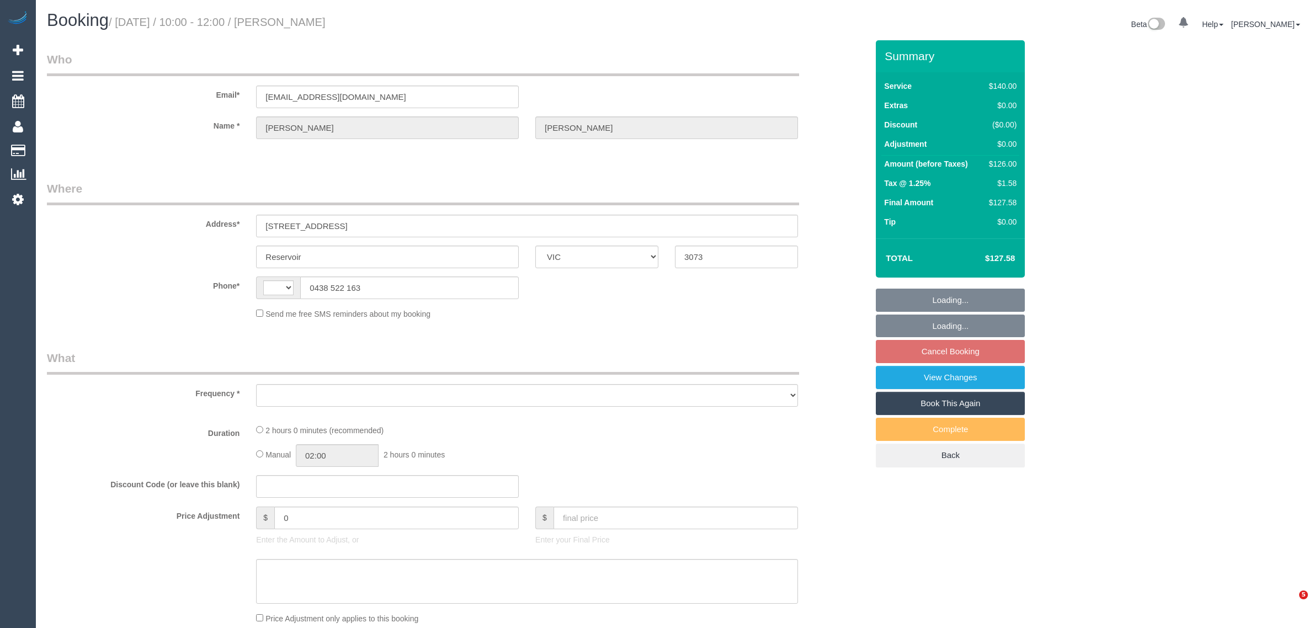
select select "VIC"
select select "string:stripe-pm_1OaGN62GScqysDRVOrEX3FoR"
select select "string:AU"
select select "object:530"
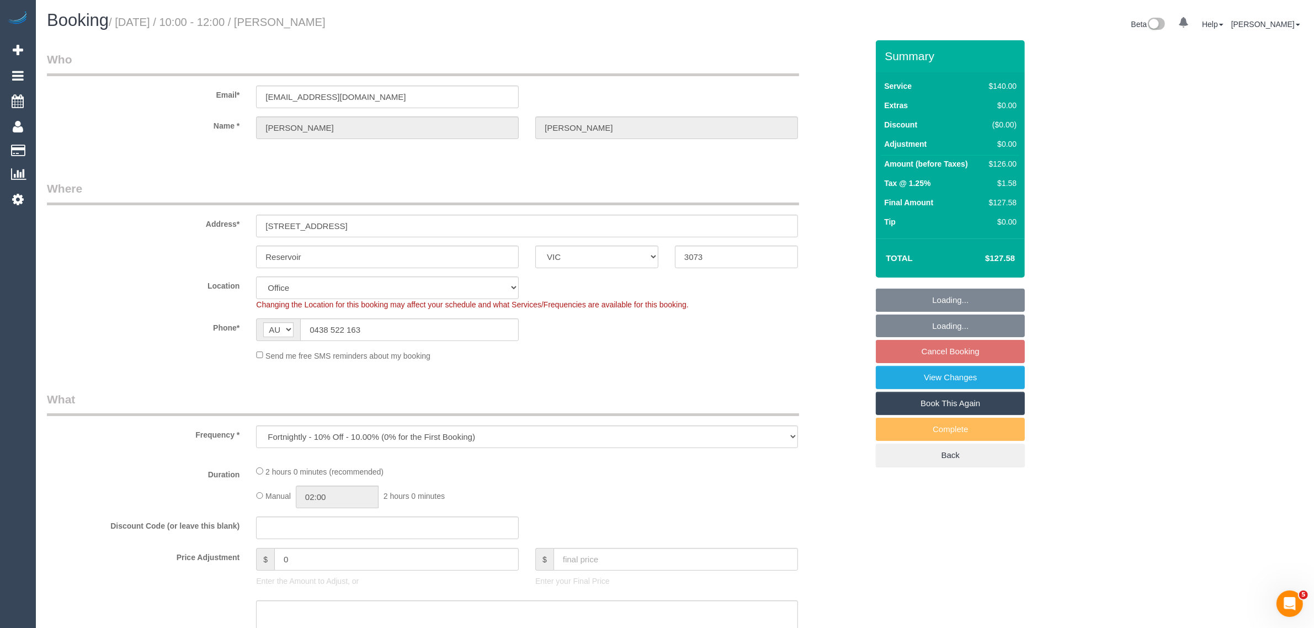
select select "number:27"
select select "number:14"
select select "number:18"
select select "number:22"
select select "number:35"
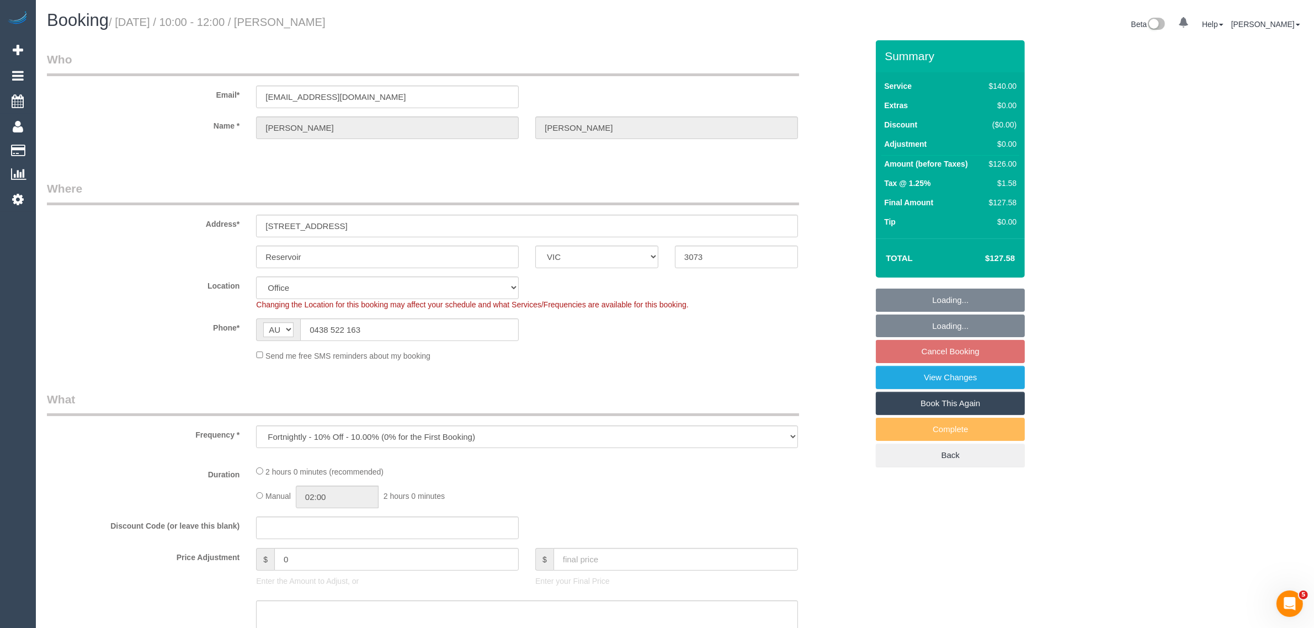
select select "number:12"
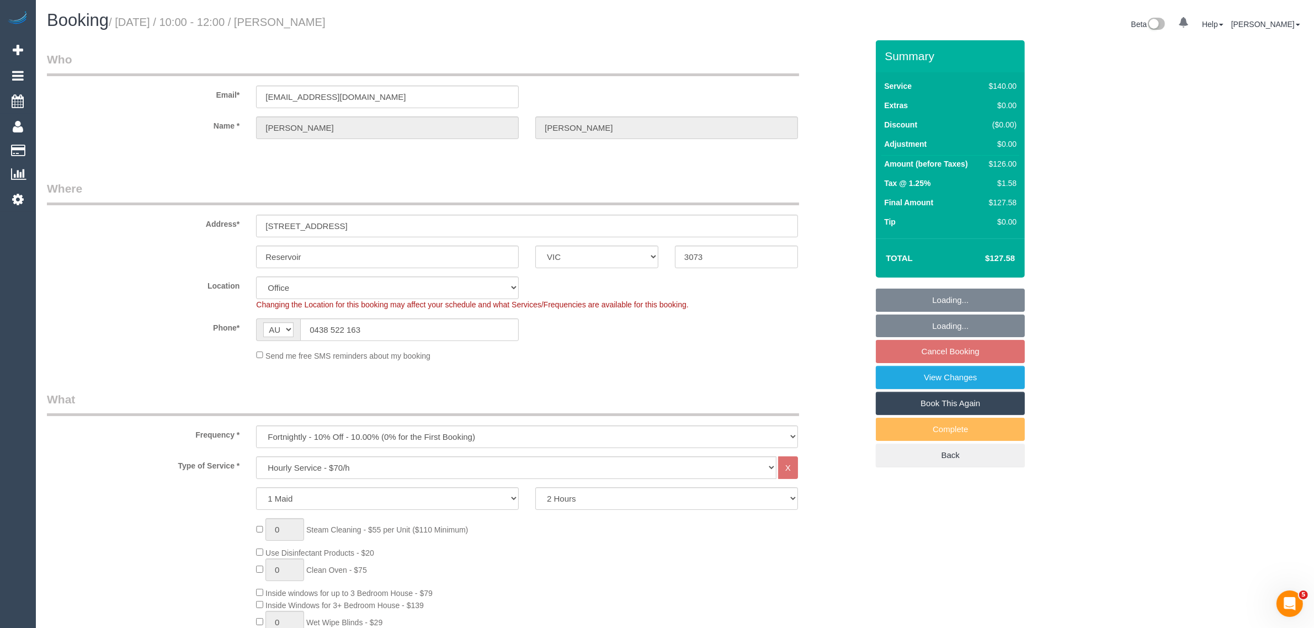
select select "object:2158"
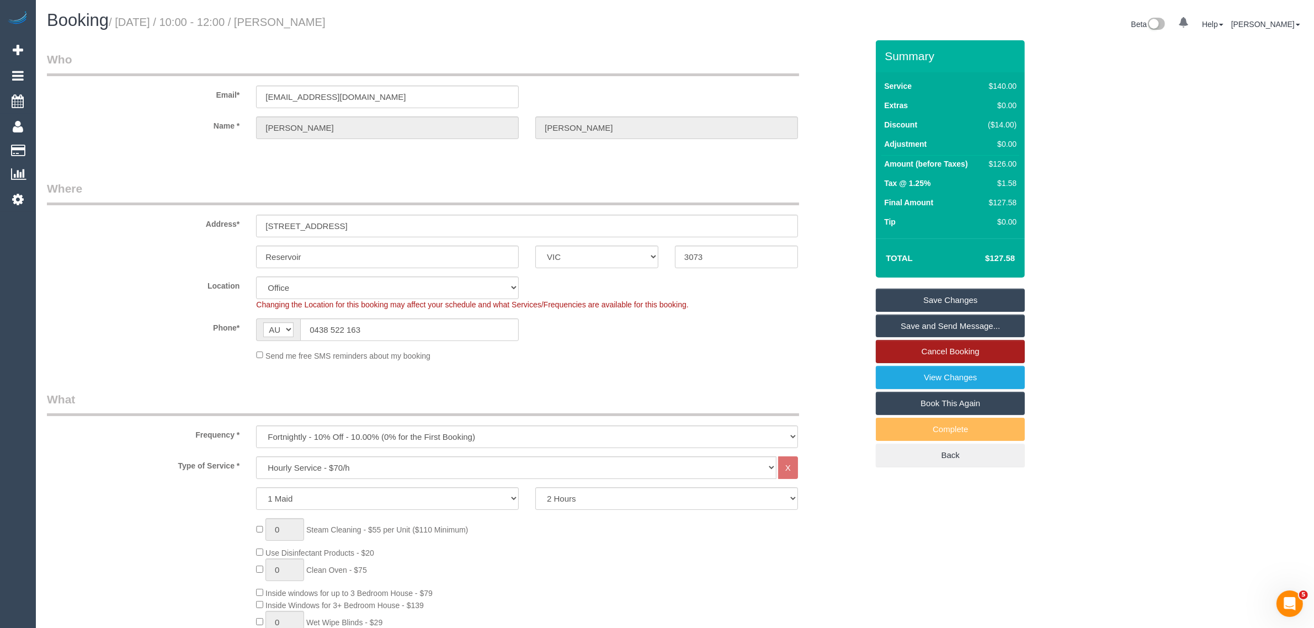
click at [901, 349] on link "Cancel Booking" at bounding box center [950, 351] width 149 height 23
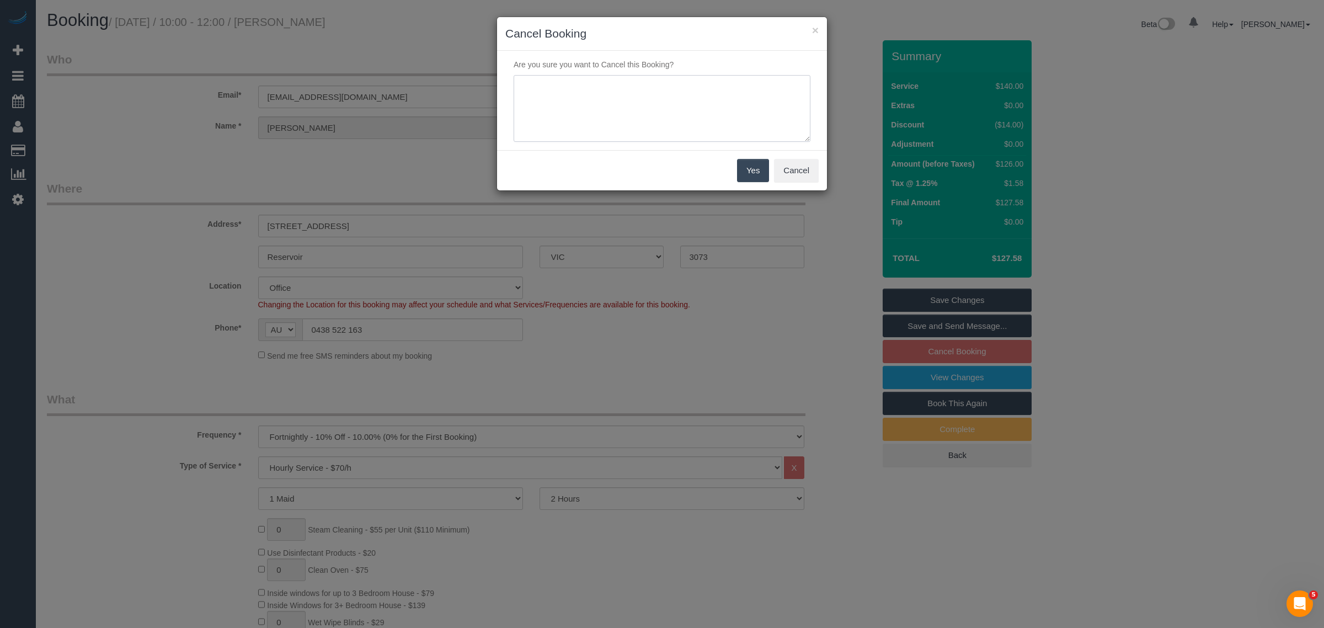
click at [635, 111] on textarea at bounding box center [662, 108] width 297 height 67
type textarea "v"
type textarea "customer wants to skip via txt - KA"
click at [753, 170] on button "Yes" at bounding box center [753, 170] width 32 height 23
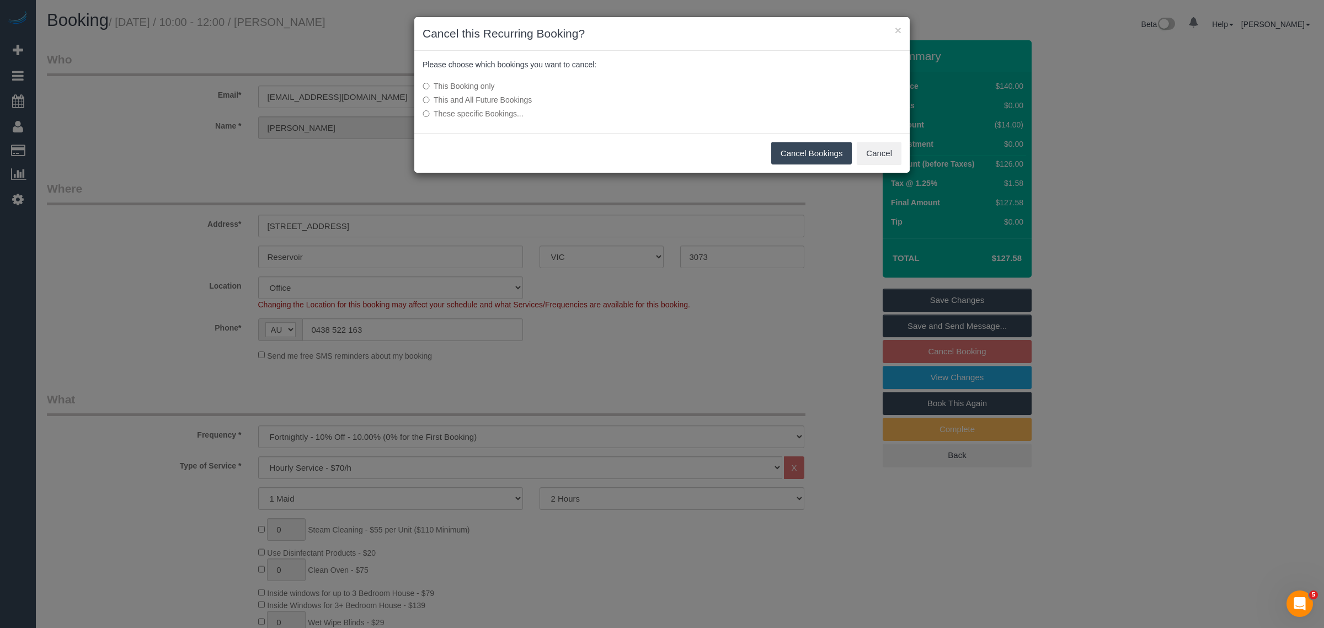
click at [793, 151] on button "Cancel Bookings" at bounding box center [811, 153] width 81 height 23
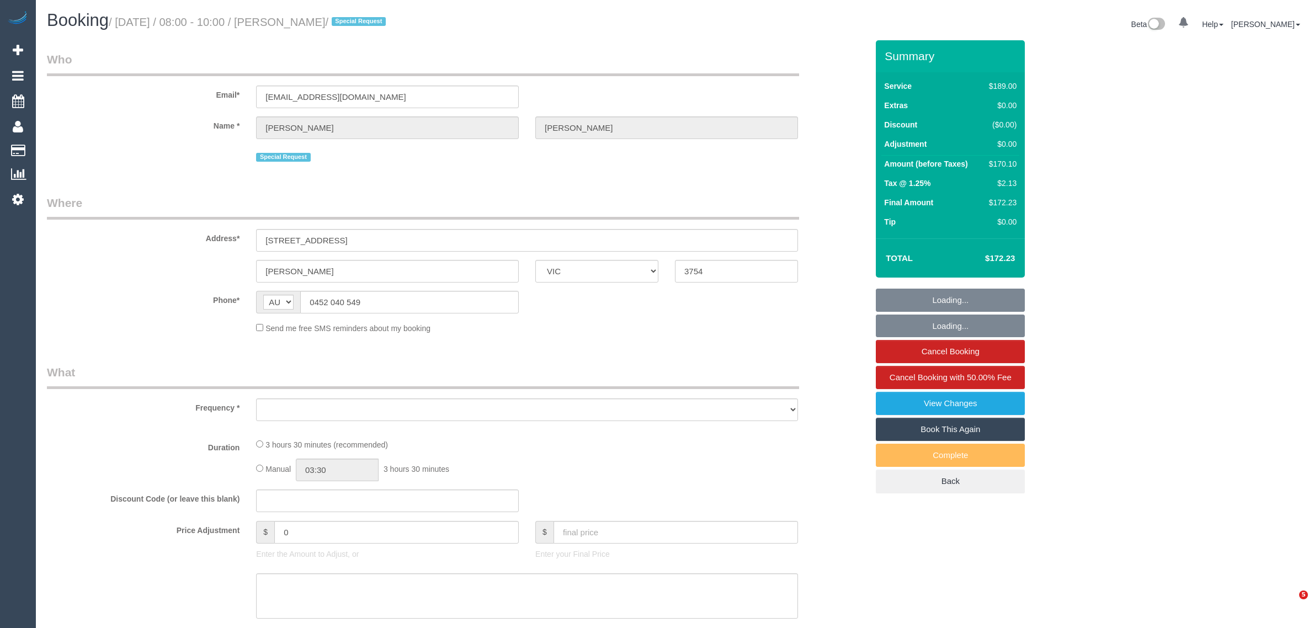
select select "VIC"
select select "string:stripe-pm_1RurjK2GScqysDRVIlGnU8df"
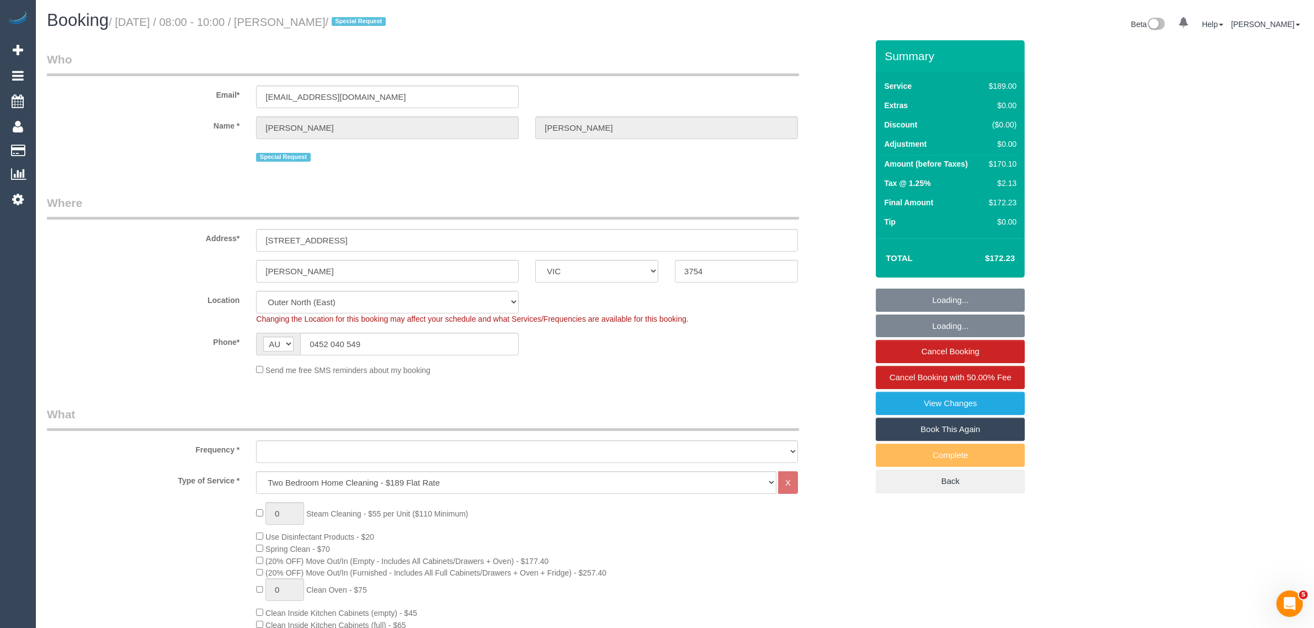
select select "object:823"
select select "number:27"
select select "number:14"
select select "number:19"
select select "number:36"
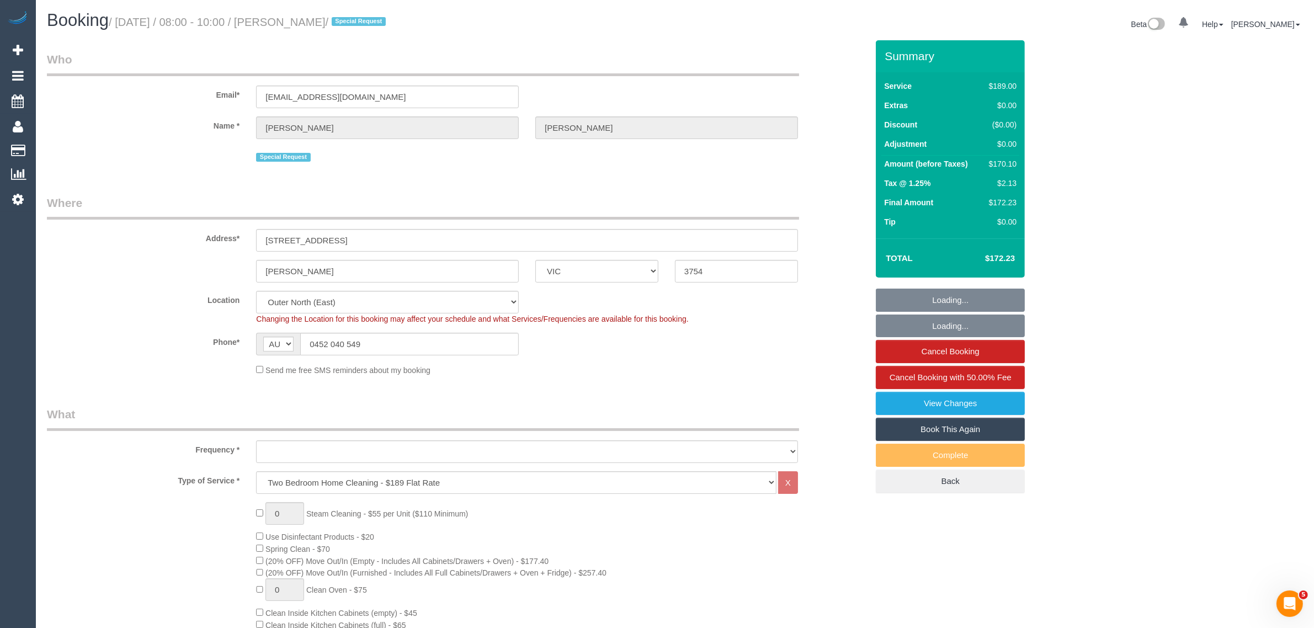
select select "number:34"
select select "number:11"
select select "object:1231"
click at [392, 338] on input "0452 040 549" at bounding box center [409, 344] width 219 height 23
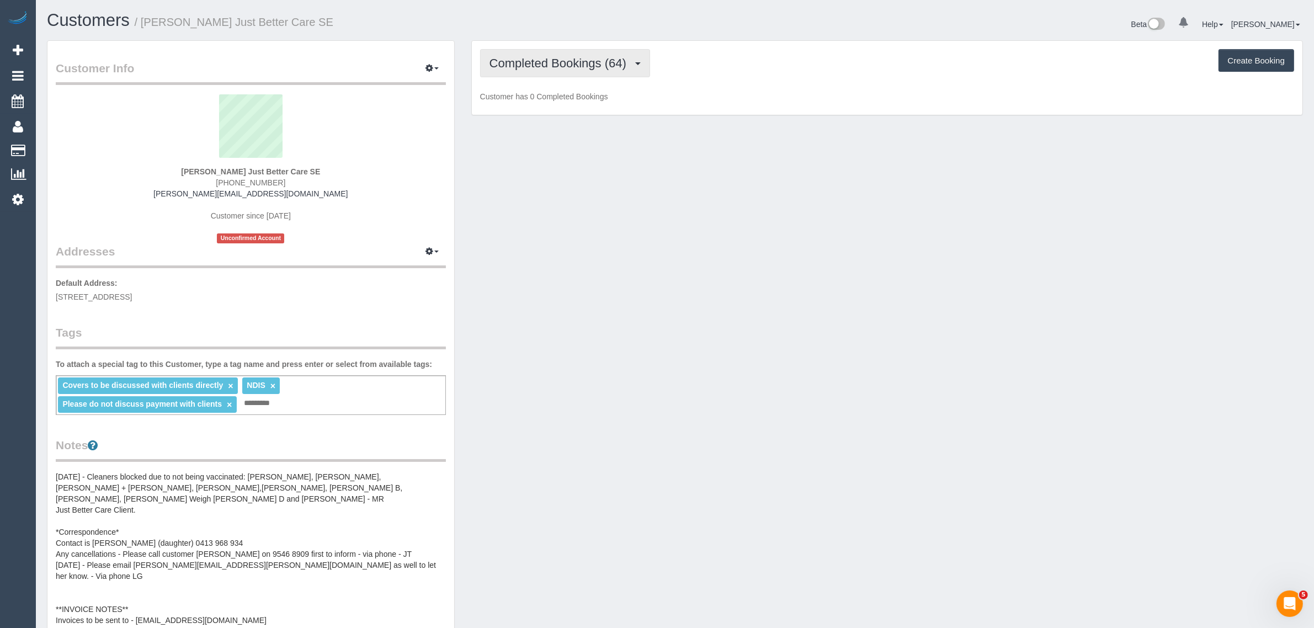
click at [523, 61] on span "Completed Bookings (64)" at bounding box center [560, 63] width 142 height 14
click at [525, 100] on link "Upcoming Bookings (11)" at bounding box center [540, 103] width 119 height 14
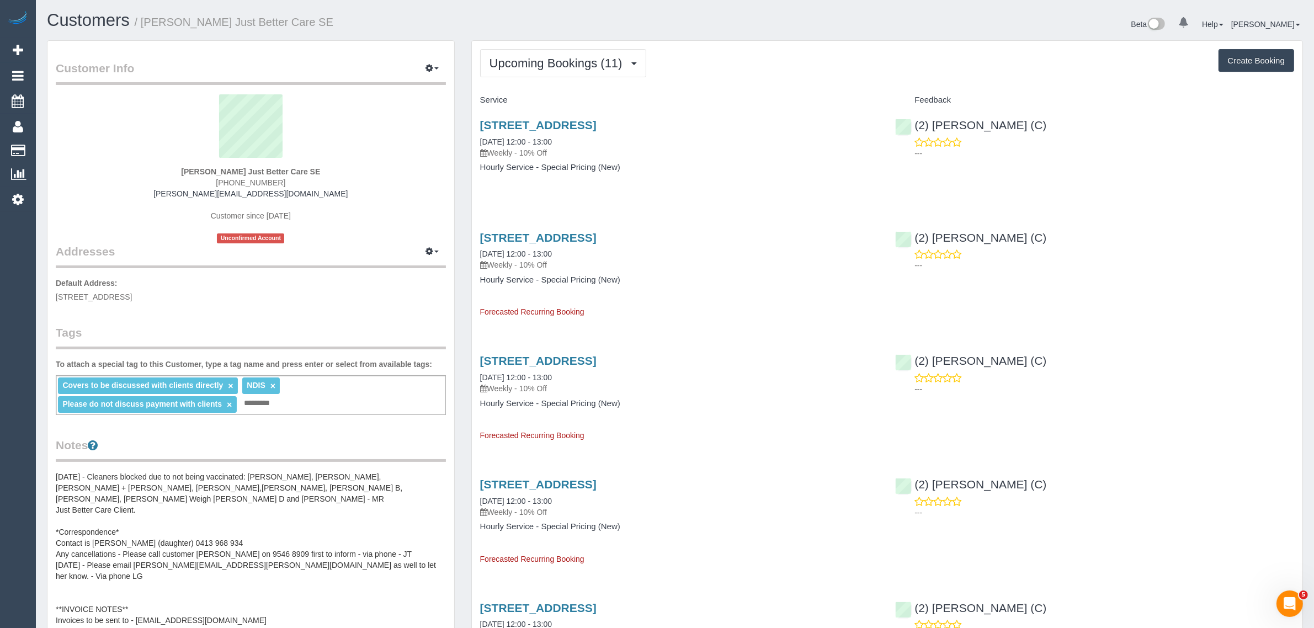
drag, startPoint x: 592, startPoint y: 131, endPoint x: 472, endPoint y: 139, distance: 119.4
click at [472, 139] on div "[STREET_ADDRESS] [DATE] 12:00 - 13:00 Weekly - 10% Off Hourly Service - Special…" at bounding box center [680, 151] width 416 height 85
copy link "[DATE] 12:00 - 13:00"
click at [281, 170] on strong "[PERSON_NAME] Just Better Care SE" at bounding box center [250, 171] width 139 height 9
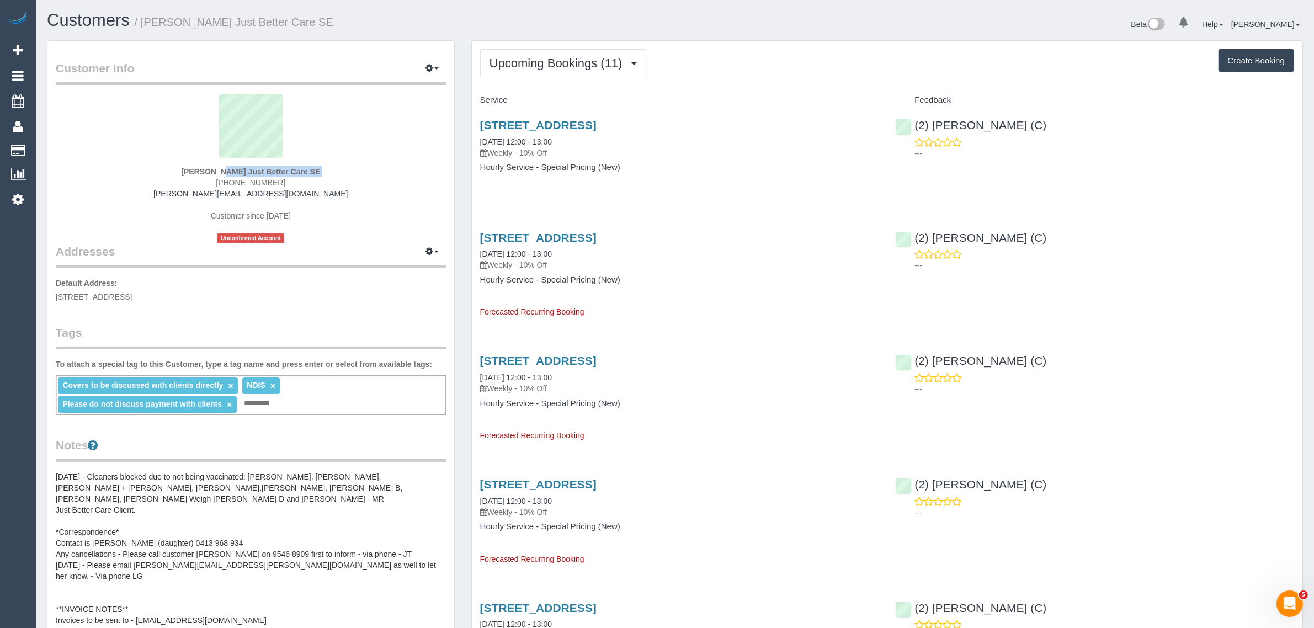
click at [281, 170] on strong "[PERSON_NAME] Just Better Care SE" at bounding box center [250, 171] width 139 height 9
copy div "[PERSON_NAME] Just Better Care SE"
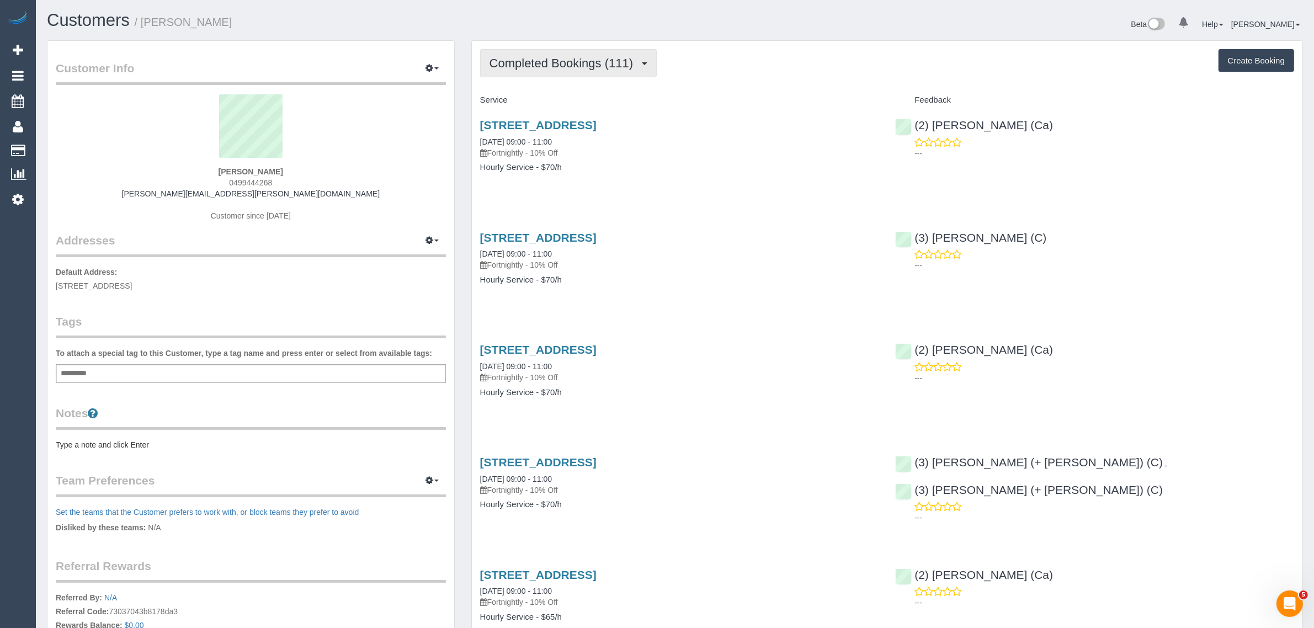
click at [594, 64] on span "Completed Bookings (111)" at bounding box center [563, 63] width 149 height 14
click at [722, 188] on div "[STREET_ADDRESS] [DATE] 09:00 - 11:00 Fortnightly - 10% Off Hourly Service - $7…" at bounding box center [680, 151] width 416 height 85
drag, startPoint x: 590, startPoint y: 63, endPoint x: 587, endPoint y: 68, distance: 5.9
click at [590, 62] on span "Completed Bookings (111)" at bounding box center [563, 63] width 149 height 14
click at [560, 98] on link "Upcoming Bookings (11)" at bounding box center [543, 103] width 124 height 14
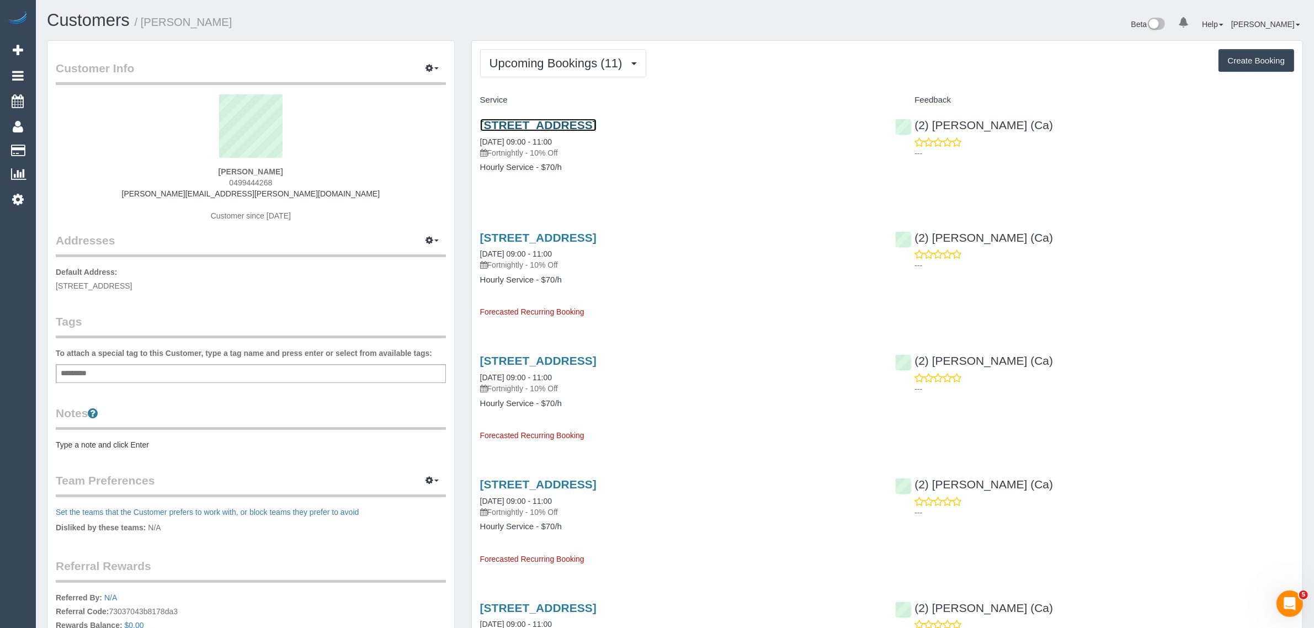
click at [541, 127] on link "[STREET_ADDRESS]" at bounding box center [538, 125] width 116 height 13
click at [571, 58] on span "Upcoming Bookings (11)" at bounding box center [558, 63] width 139 height 14
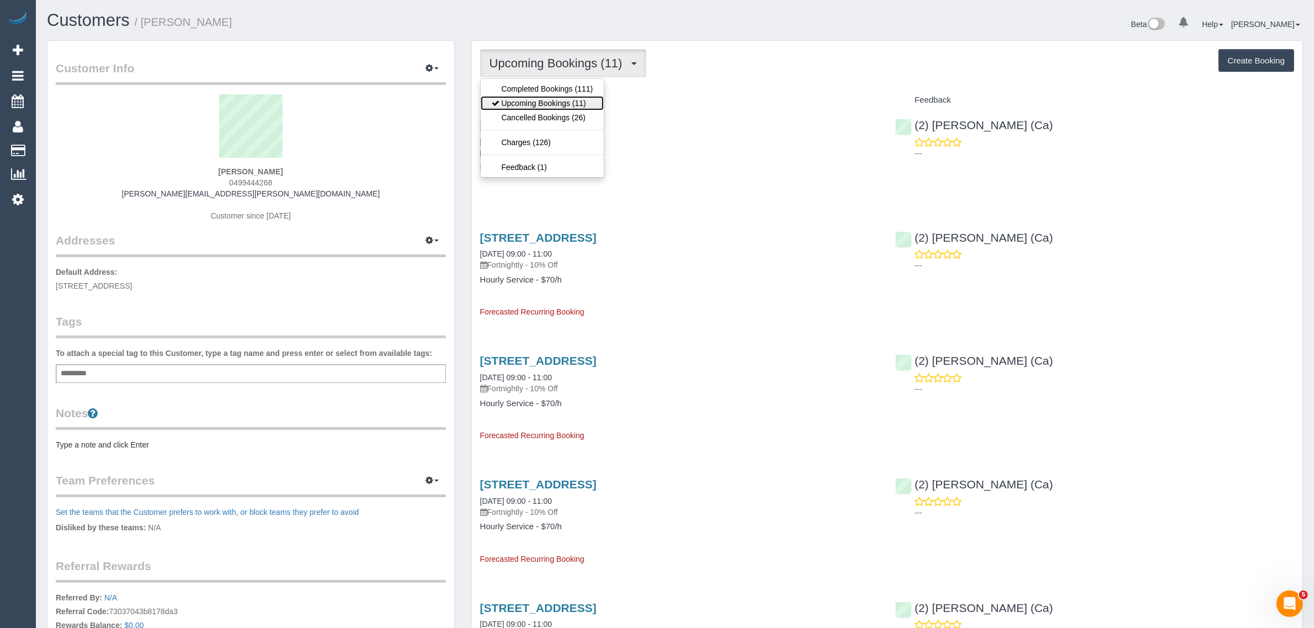
drag, startPoint x: 563, startPoint y: 95, endPoint x: 581, endPoint y: 73, distance: 28.3
click at [563, 96] on link "Upcoming Bookings (11)" at bounding box center [543, 103] width 124 height 14
click at [624, 58] on span "Upcoming Bookings (11)" at bounding box center [558, 63] width 139 height 14
drag, startPoint x: 591, startPoint y: 97, endPoint x: 596, endPoint y: 81, distance: 16.8
click at [591, 97] on link "Upcoming Bookings (11)" at bounding box center [543, 103] width 124 height 14
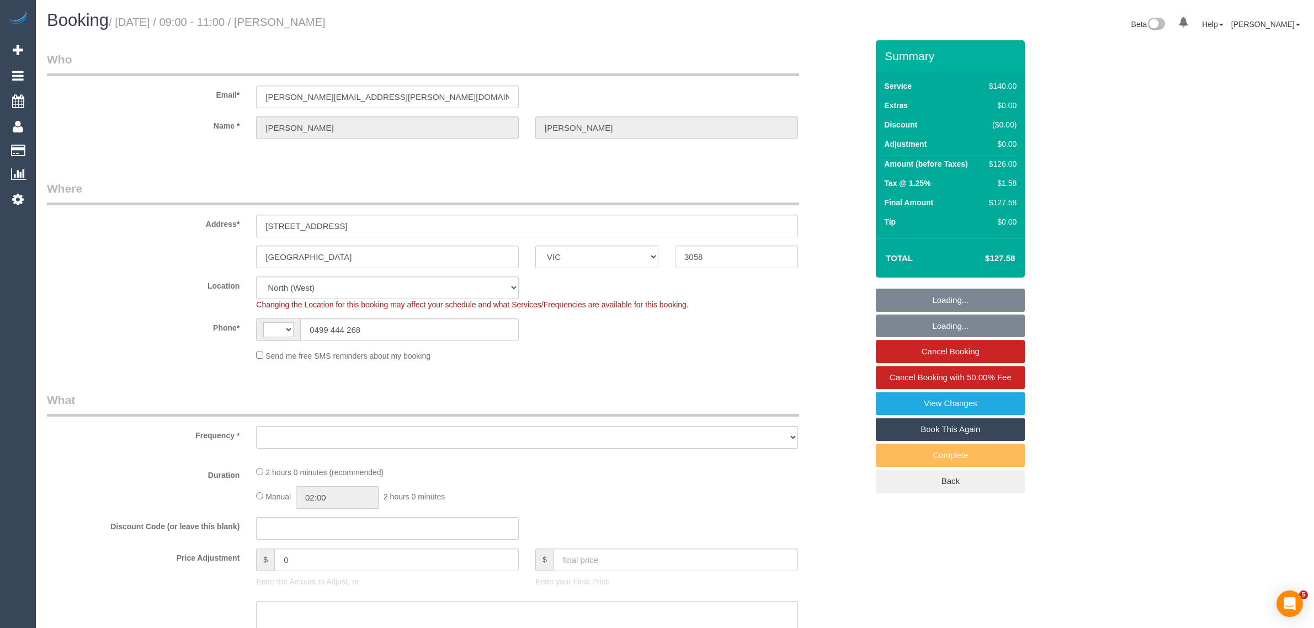
select select "VIC"
select select "string:AU"
select select "object:287"
select select "string:stripe-pm_1Q2icv2GScqysDRVyUOq8cBM"
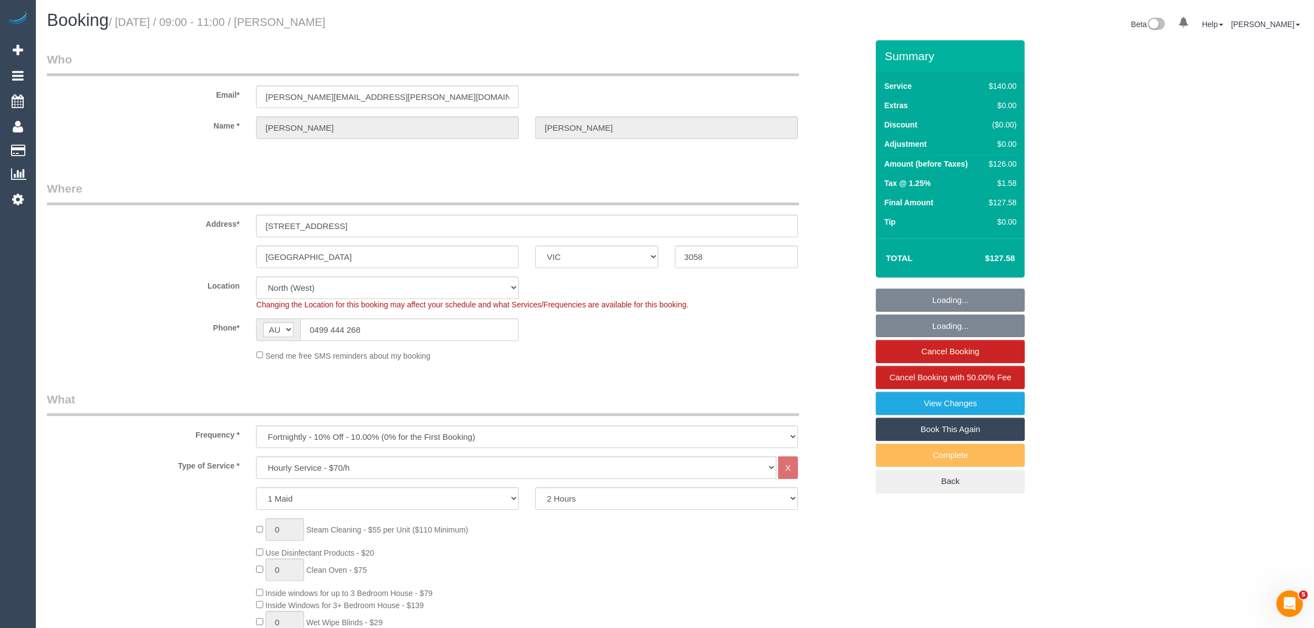
select select "object:703"
select select "number:28"
select select "number:14"
select select "number:19"
select select "number:24"
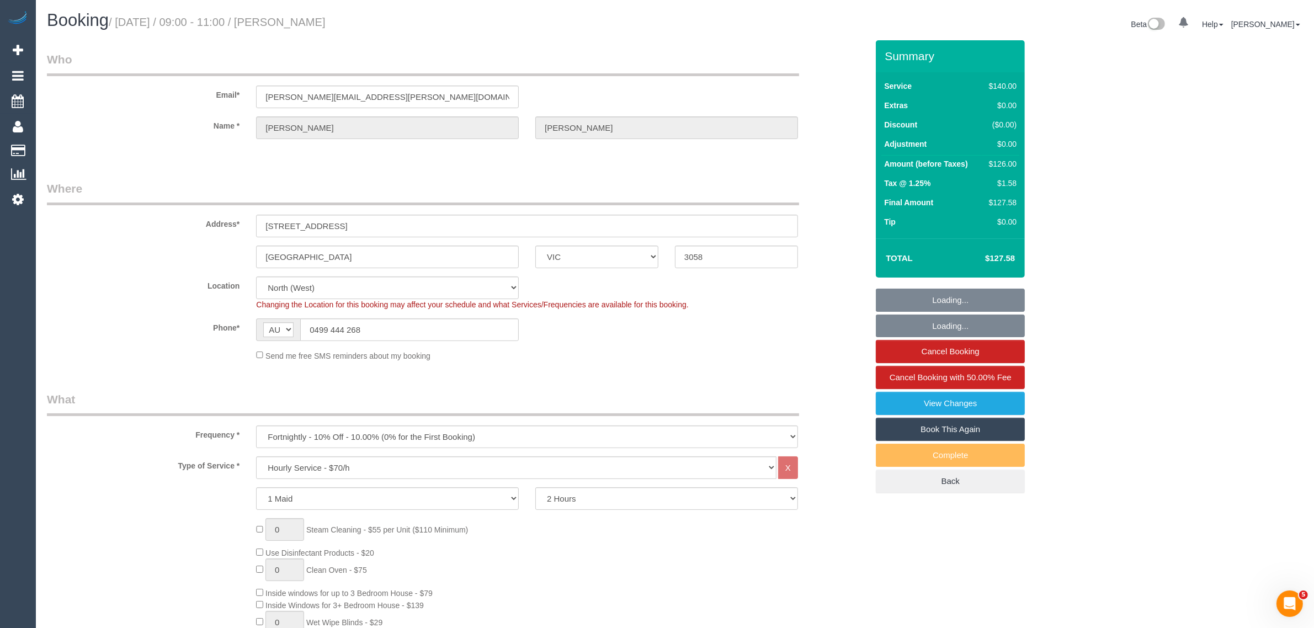
select select "number:11"
click at [425, 326] on input "0499 444 268" at bounding box center [409, 329] width 219 height 23
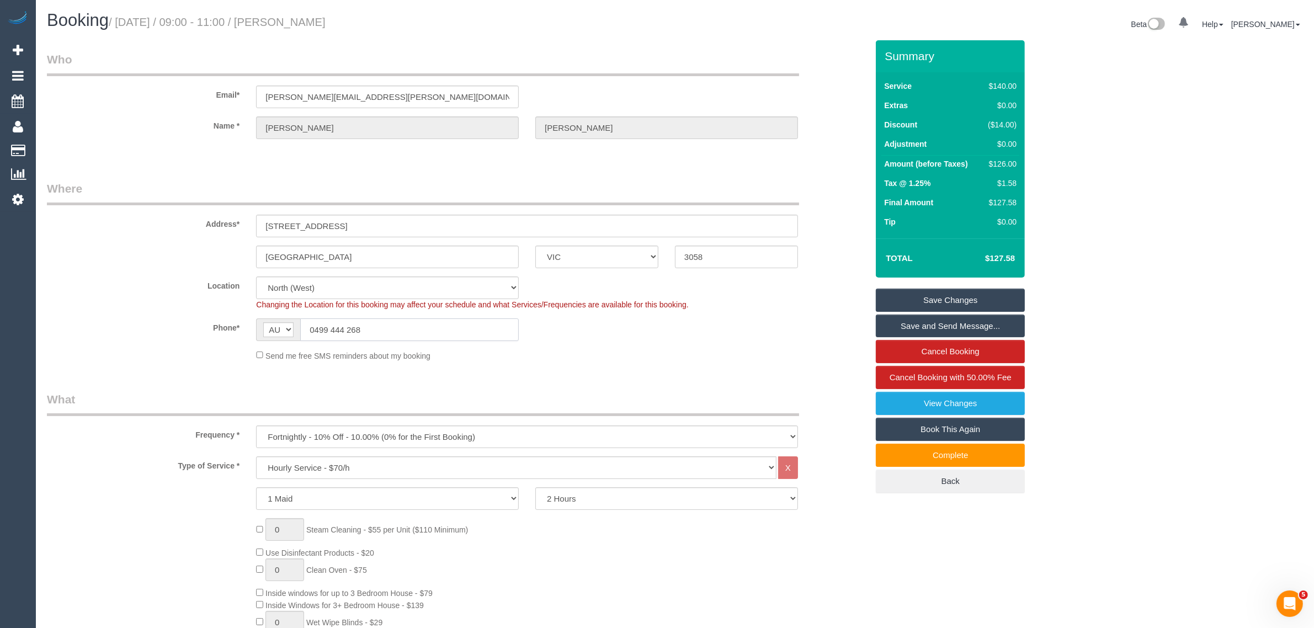
click at [425, 326] on input "0499 444 268" at bounding box center [409, 329] width 219 height 23
click at [479, 327] on input "0499 444 268" at bounding box center [409, 329] width 219 height 23
click at [426, 266] on input "Coburg" at bounding box center [387, 257] width 263 height 23
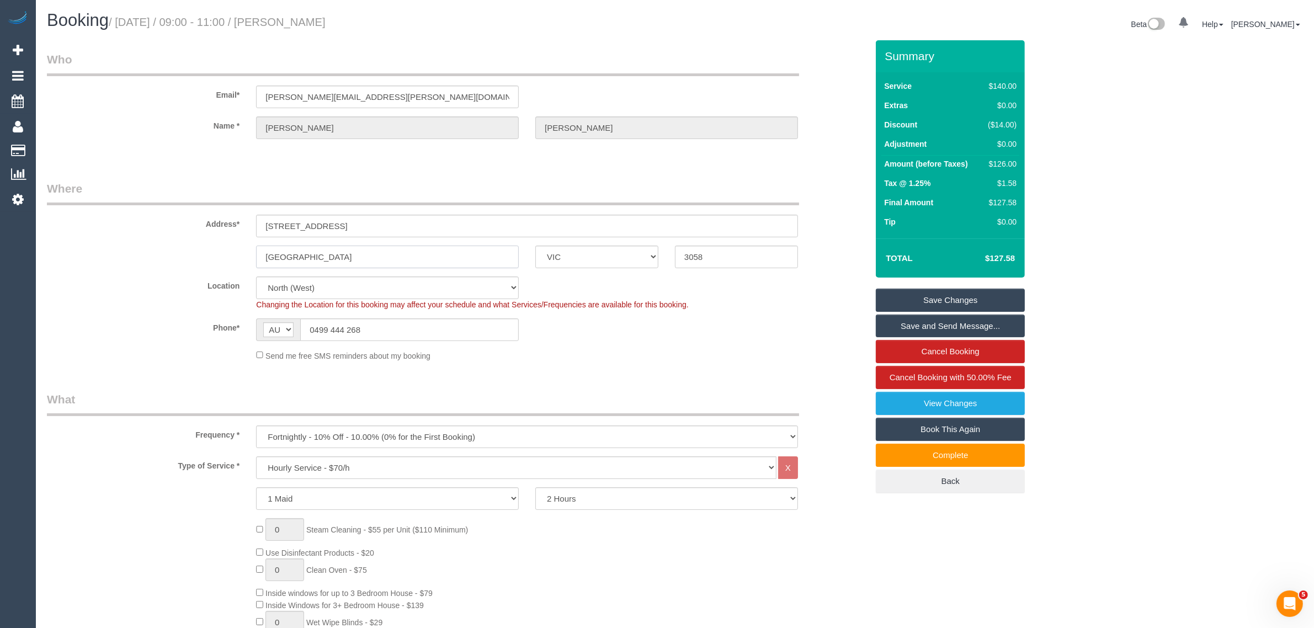
click at [426, 266] on input "Coburg" at bounding box center [387, 257] width 263 height 23
click at [808, 326] on div "Phone* AF AL DZ AD AO AI AQ AG AR AM AW AU AT AZ BS BH BD BB BY BE BZ BJ BM BT …" at bounding box center [457, 329] width 837 height 23
click at [966, 377] on span "Cancel Booking with 50.00% Fee" at bounding box center [951, 376] width 122 height 9
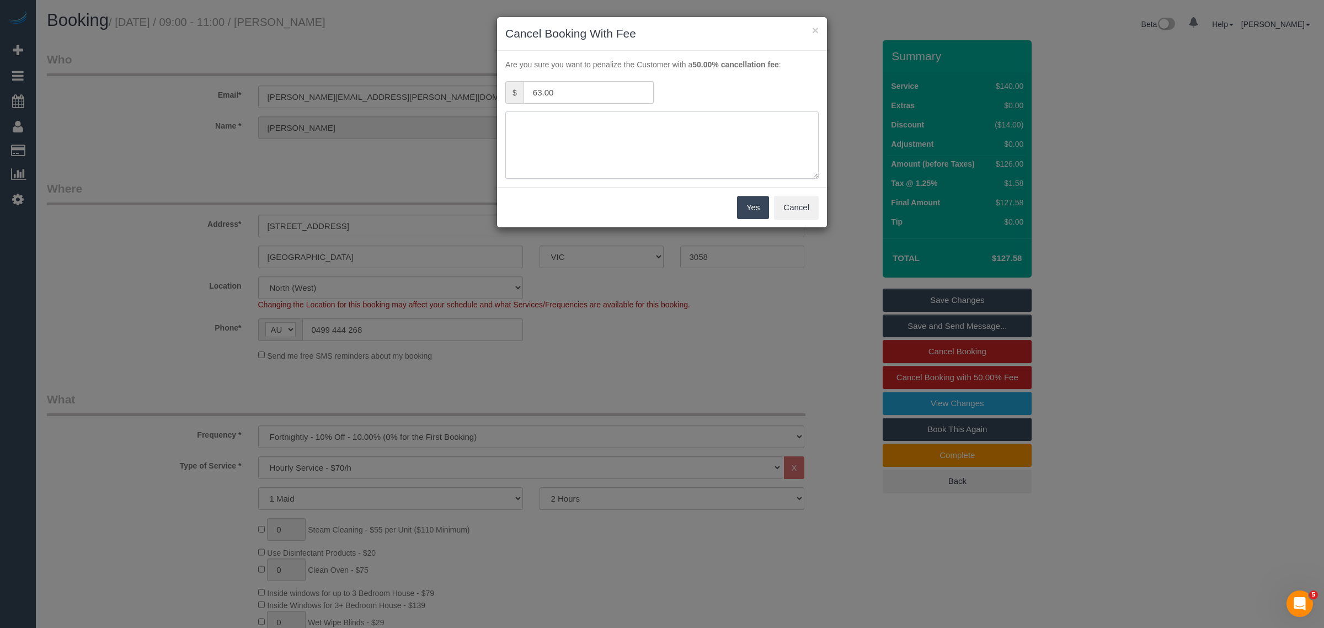
click at [710, 123] on textarea at bounding box center [661, 144] width 313 height 67
type textarea "no access via call and txt - kA"
click at [748, 187] on div "Are you sure you want to penalize the Customer with a 50.00% cancellation fee :…" at bounding box center [662, 119] width 330 height 136
click at [746, 199] on button "Yes" at bounding box center [753, 207] width 32 height 23
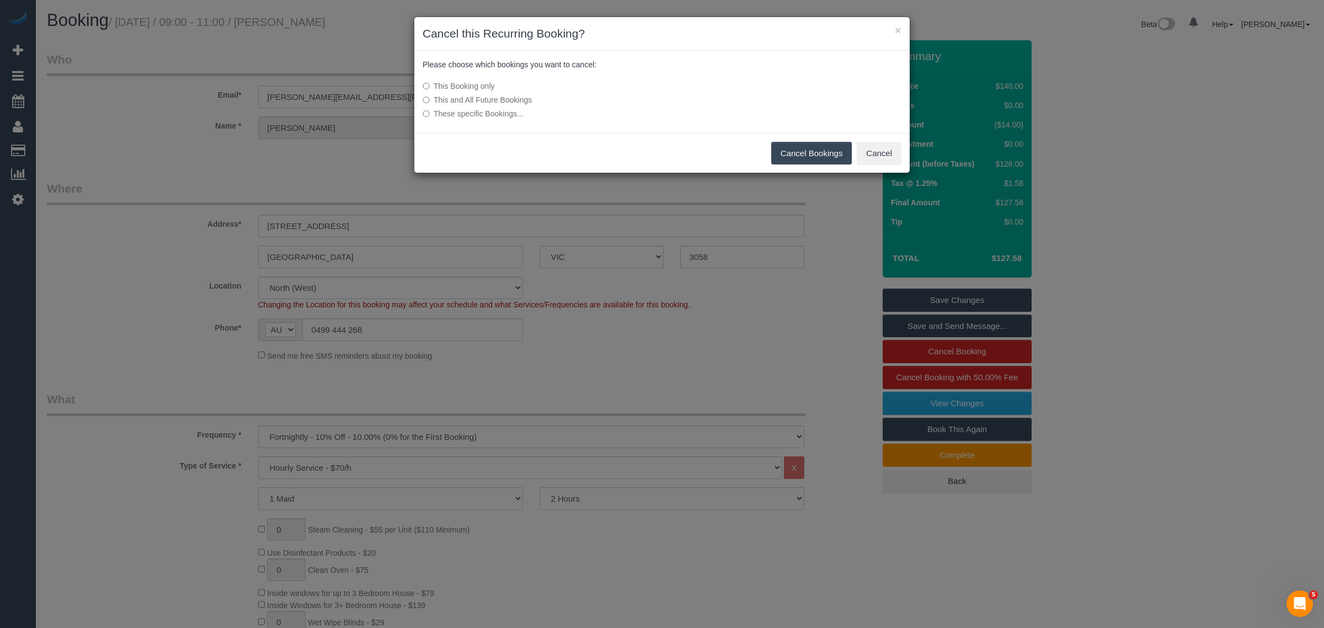
click at [799, 148] on button "Cancel Bookings" at bounding box center [811, 153] width 81 height 23
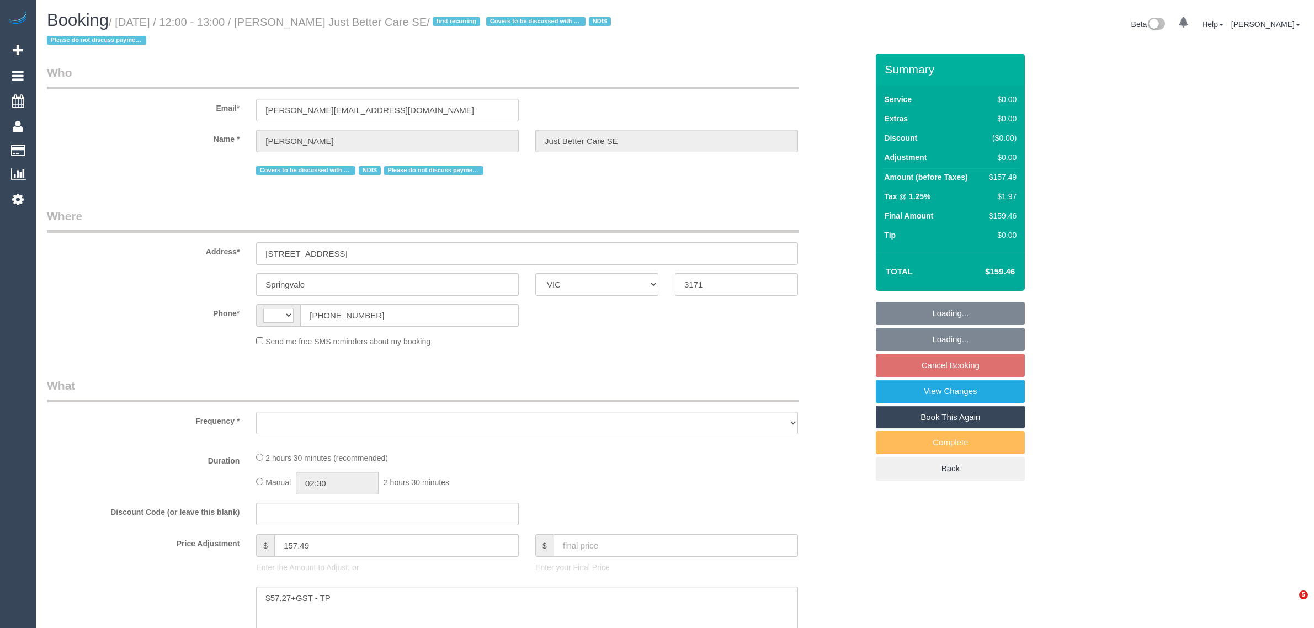
select select "VIC"
select select "object:284"
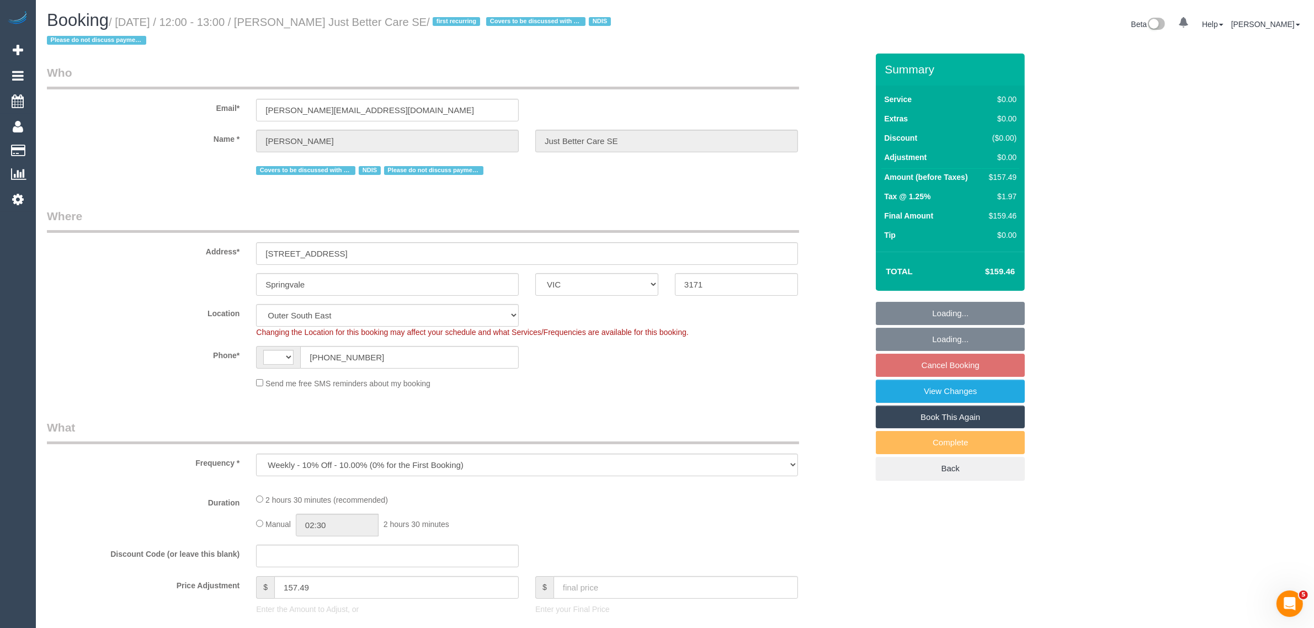
select select "150"
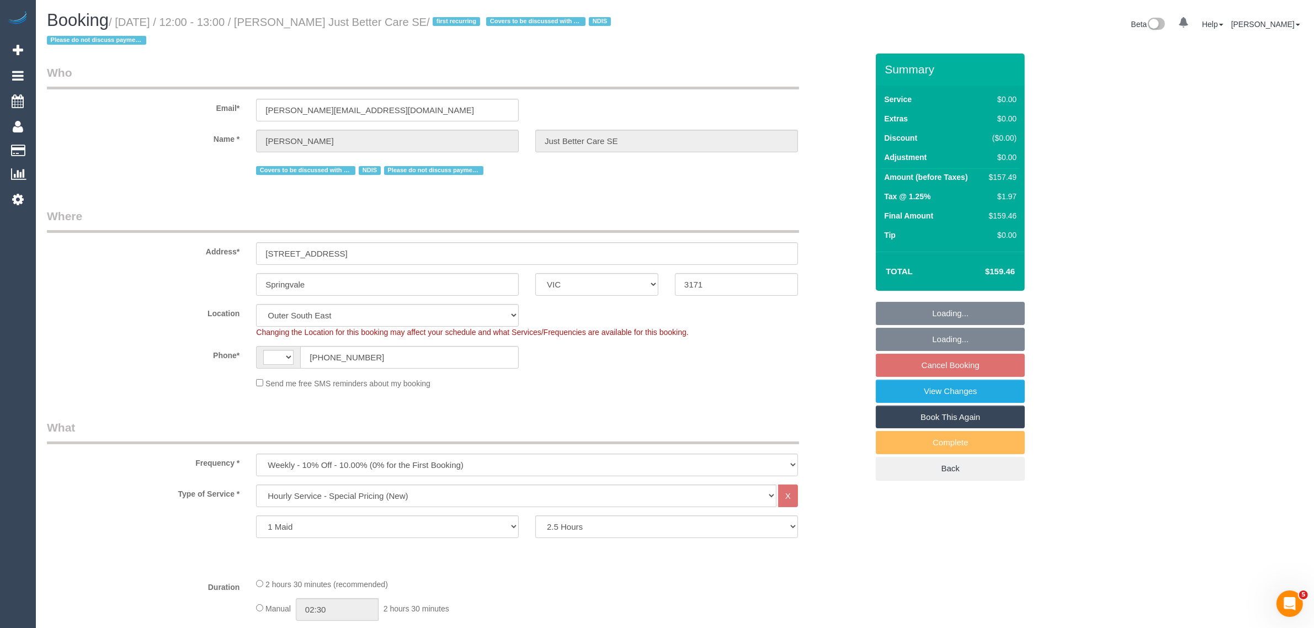
select select "string:AU"
select select "number:28"
select select "number:14"
select select "number:19"
select select "object:1145"
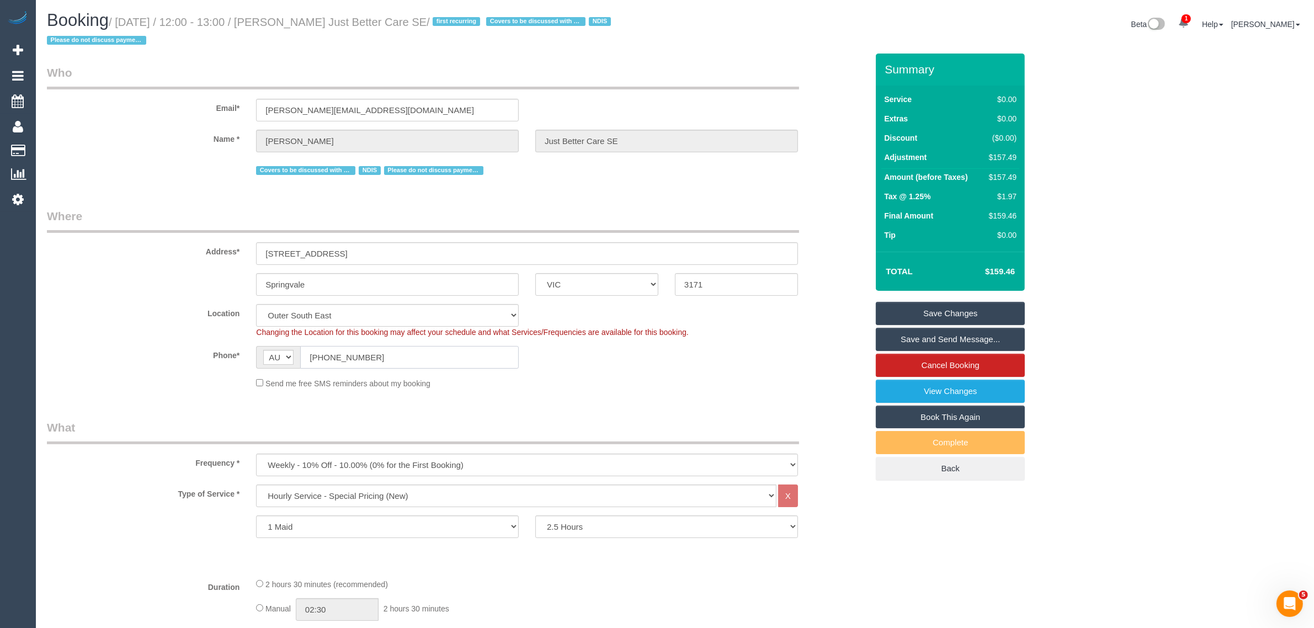
click at [464, 357] on input "[PHONE_NUMBER]" at bounding box center [409, 357] width 219 height 23
click at [615, 377] on div "Send me free SMS reminders about my booking" at bounding box center [527, 383] width 558 height 12
click at [822, 369] on sui-booking-location "Location [GEOGRAPHIC_DATA] (North) East (South) [GEOGRAPHIC_DATA] (East) [GEOGR…" at bounding box center [457, 346] width 821 height 85
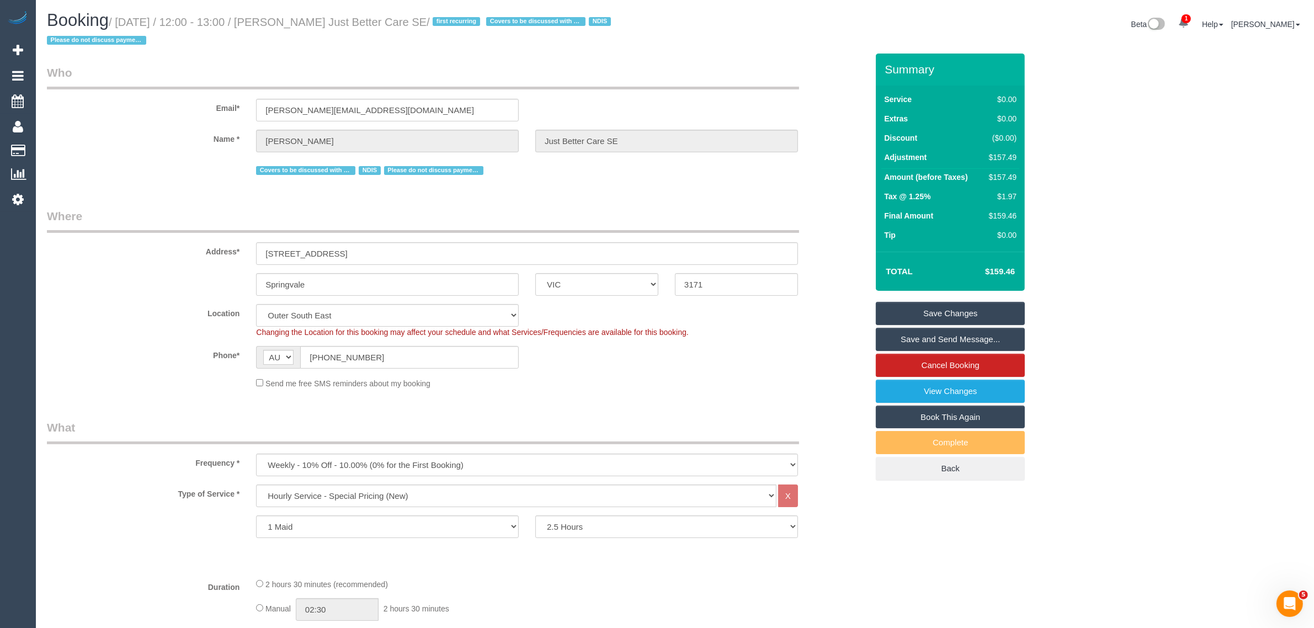
click at [108, 377] on div "Send me free SMS reminders about my booking" at bounding box center [457, 383] width 837 height 12
click at [718, 388] on div "Send me free SMS reminders about my booking" at bounding box center [527, 383] width 558 height 12
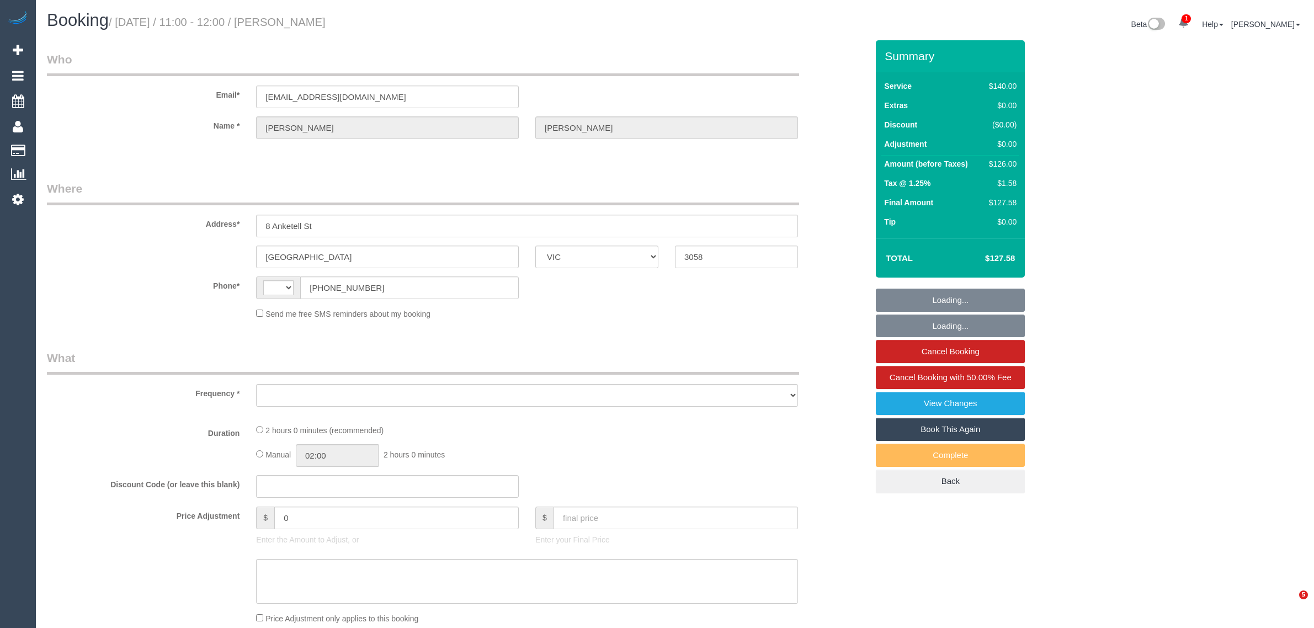
select select "VIC"
select select "object:296"
select select "string:stripe-pm_1PDxDx2GScqysDRVawa16FdI"
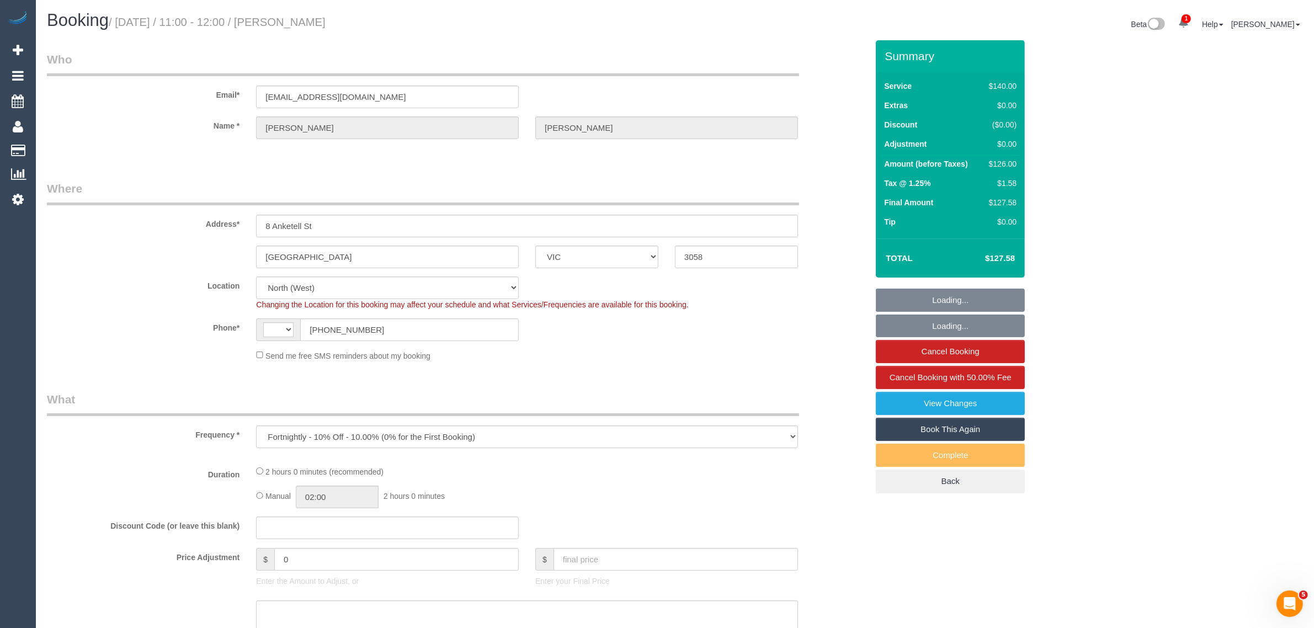
select select "string:AU"
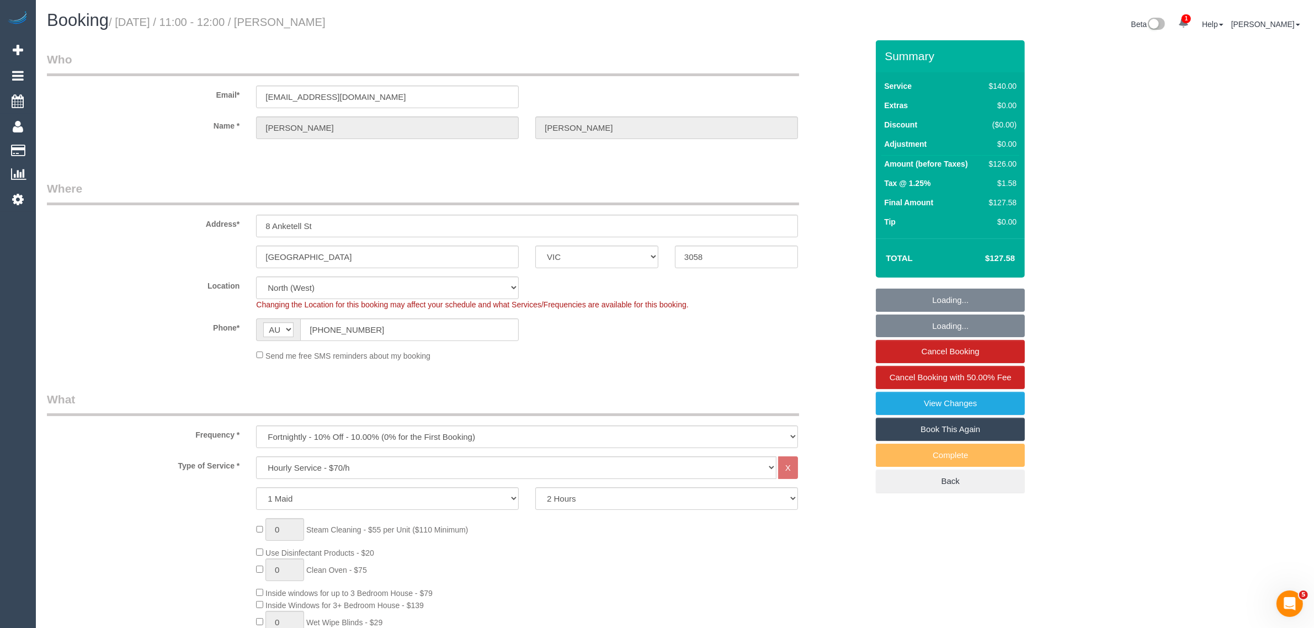
select select "object:712"
select select "number:28"
select select "number:14"
select select "number:19"
select select "number:22"
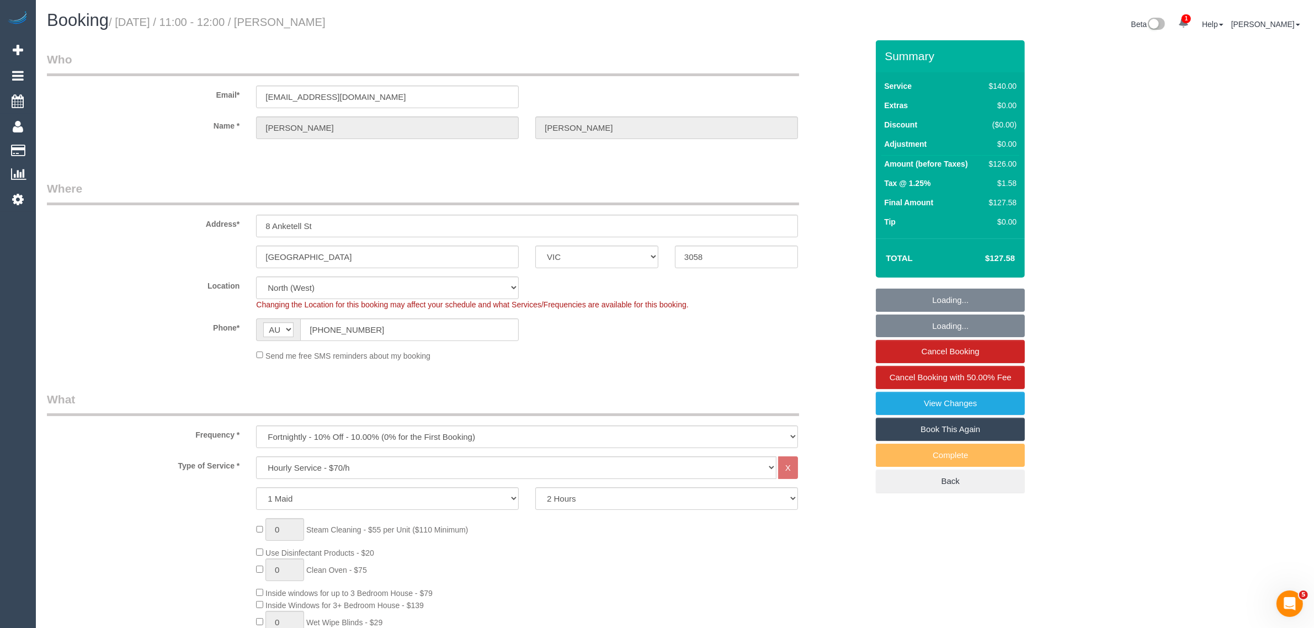
select select "number:34"
select select "number:26"
click at [450, 321] on input "[PHONE_NUMBER]" at bounding box center [409, 329] width 219 height 23
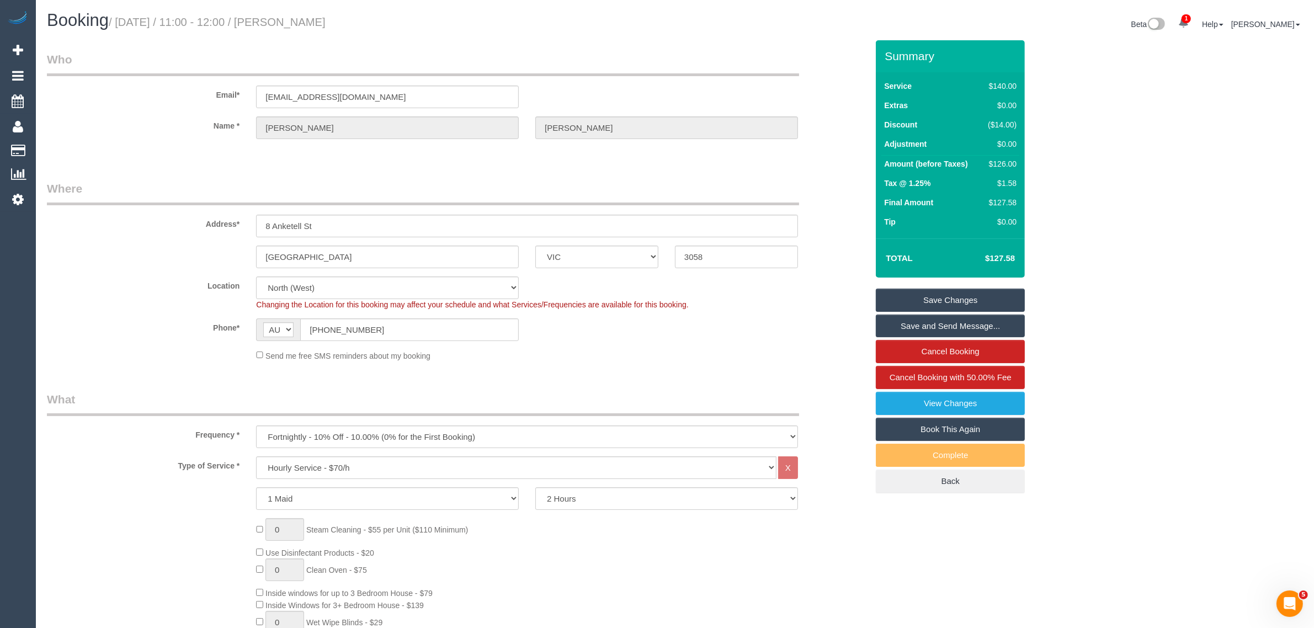
click at [611, 345] on sui-booking-location "Location [GEOGRAPHIC_DATA] (North) East (South) [GEOGRAPHIC_DATA] (East) [GEOGR…" at bounding box center [457, 318] width 821 height 85
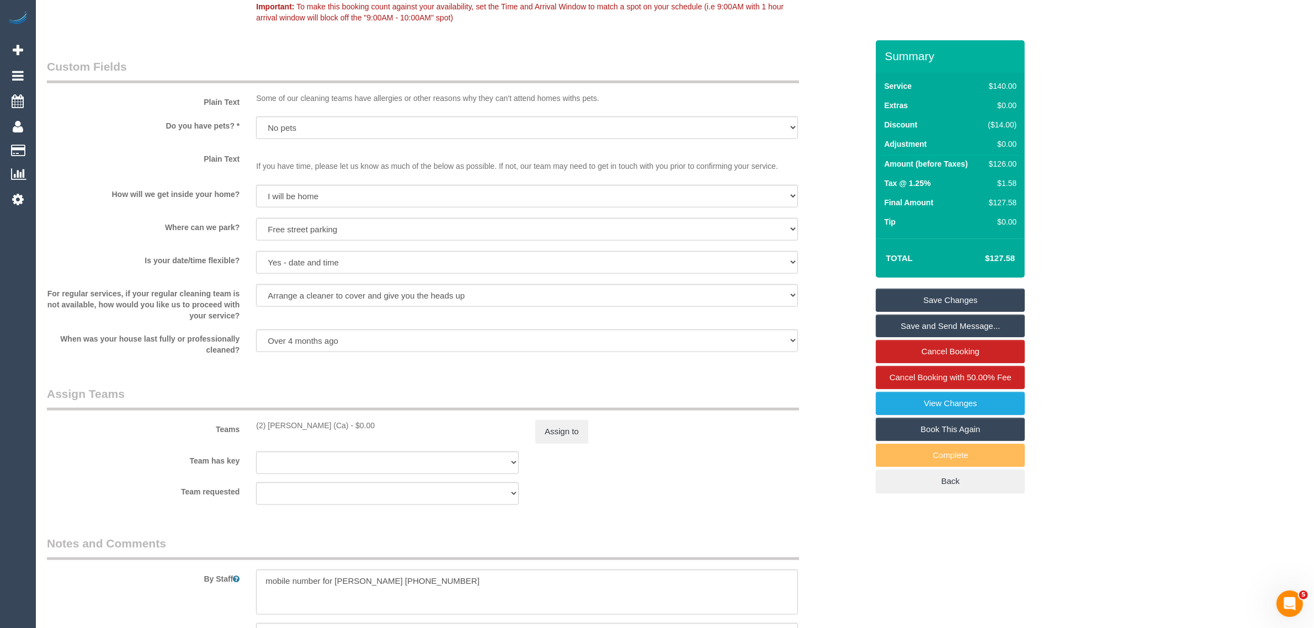
scroll to position [1561, 0]
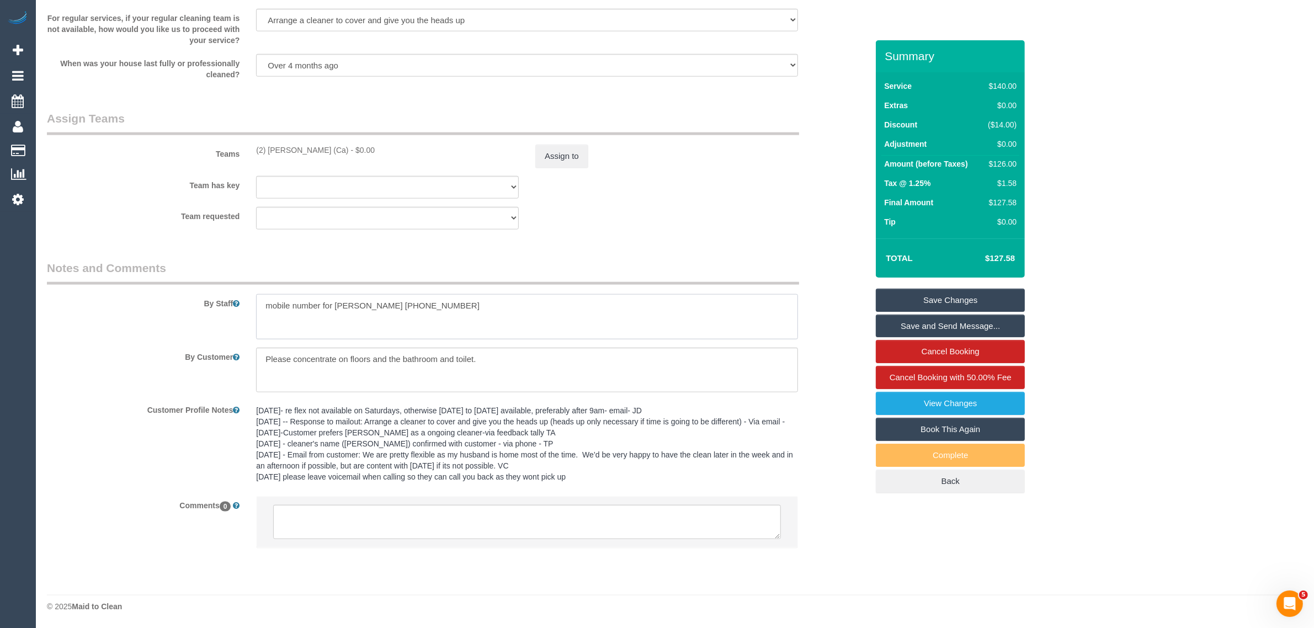
drag, startPoint x: 437, startPoint y: 299, endPoint x: 356, endPoint y: 301, distance: 81.2
click at [356, 301] on textarea at bounding box center [527, 316] width 542 height 45
drag, startPoint x: 895, startPoint y: 554, endPoint x: 885, endPoint y: 563, distance: 14.1
click at [743, 222] on div "Team requested (2) [PERSON_NAME] (Ca) (0) Office (1) [PERSON_NAME] (FT) (1) [PE…" at bounding box center [457, 218] width 837 height 23
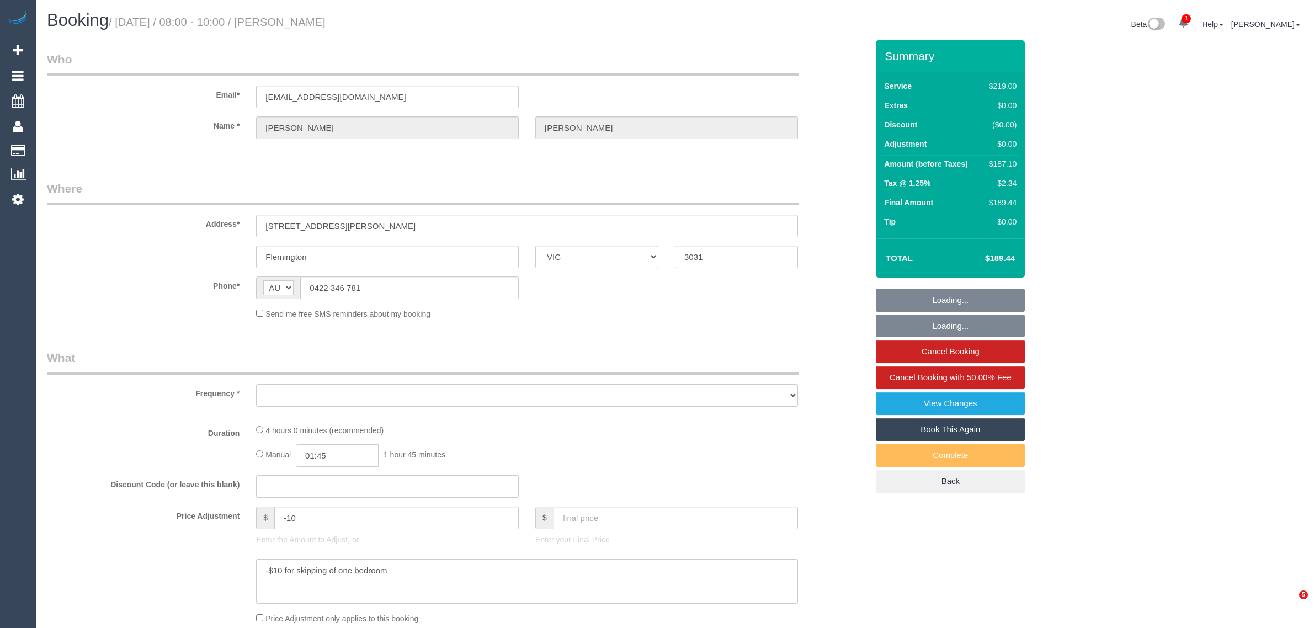
select select "VIC"
select select "string:stripe-pm_1RdrKL2GScqysDRV3vcK7xHH"
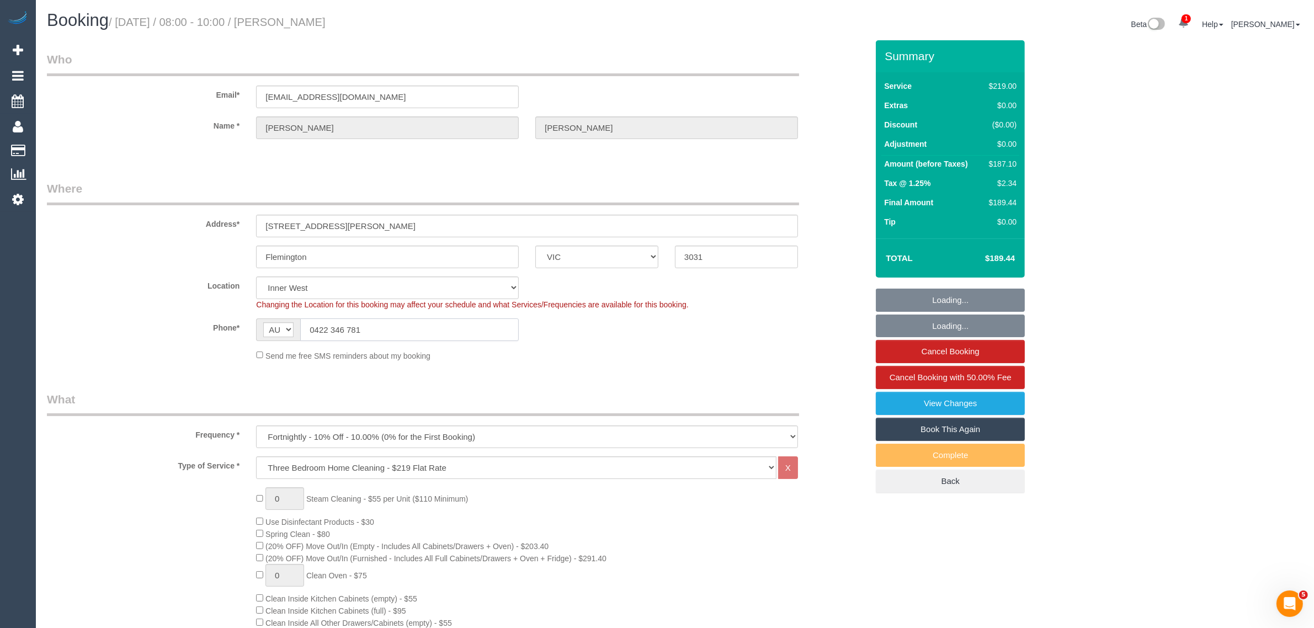
click at [412, 333] on input "0422 346 781" at bounding box center [409, 329] width 219 height 23
select select "object:794"
select select "number:28"
select select "number:16"
select select "number:21"
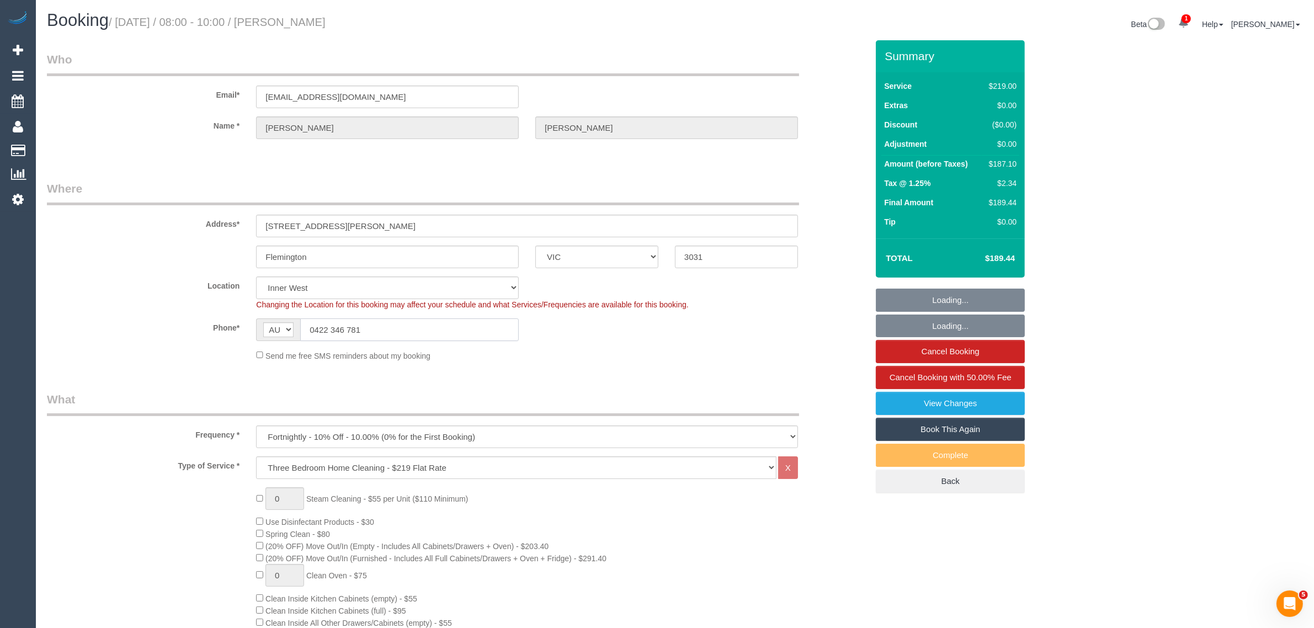
select select "number:22"
select select "number:34"
select select "number:11"
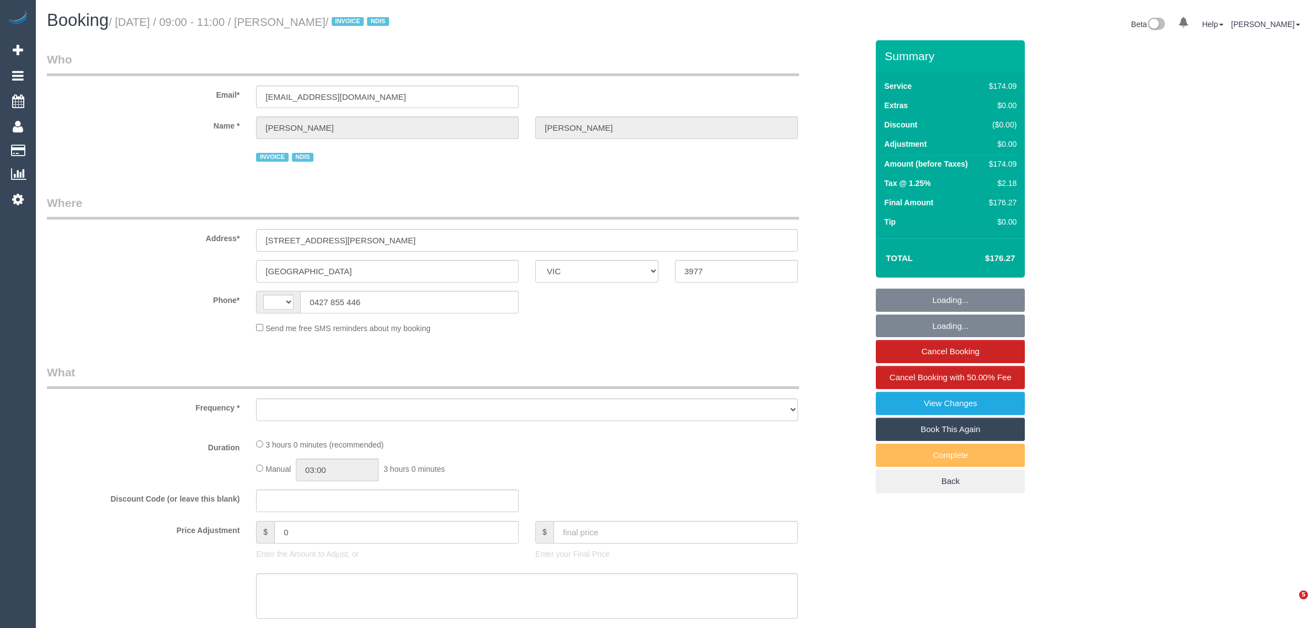
select select "VIC"
select select "object:291"
select select "180"
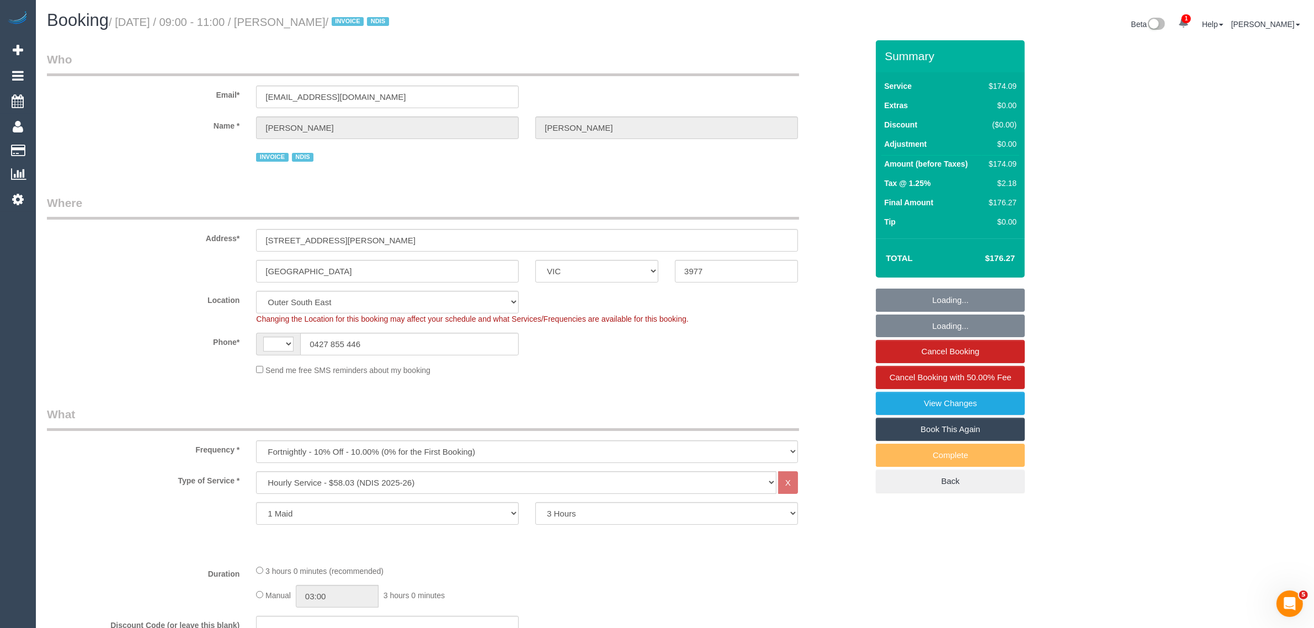
select select "string:AU"
select select "object:1048"
select select "number:28"
select select "number:14"
select select "number:19"
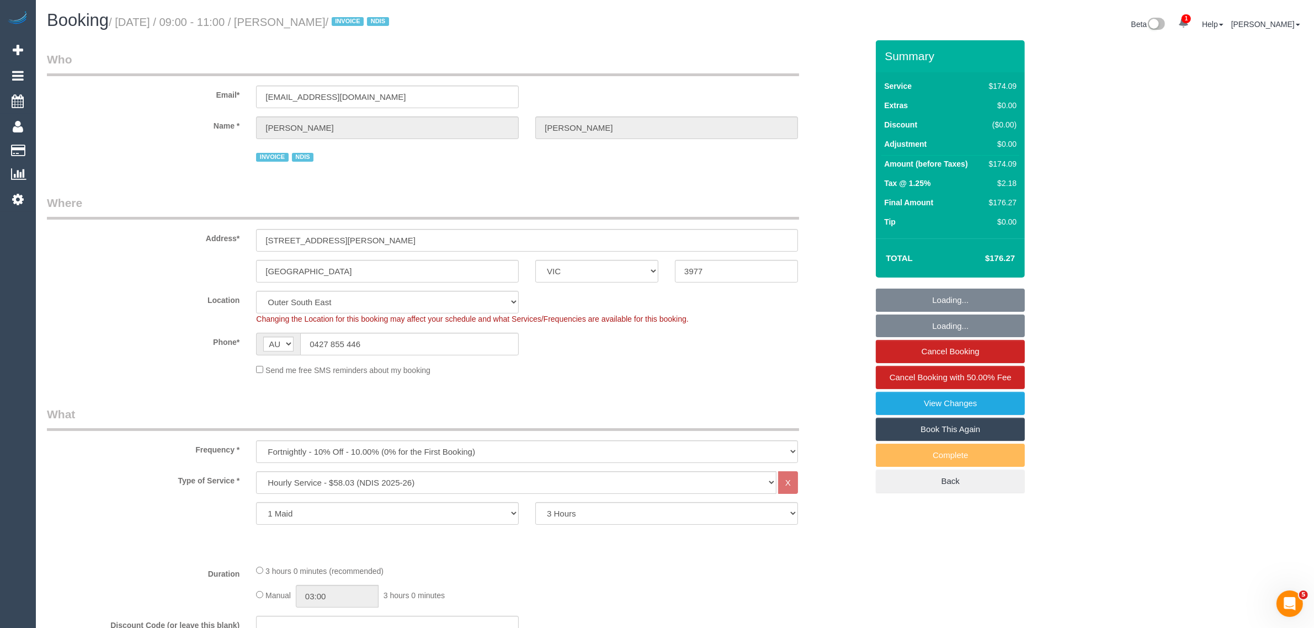
select select "number:25"
select select "number:35"
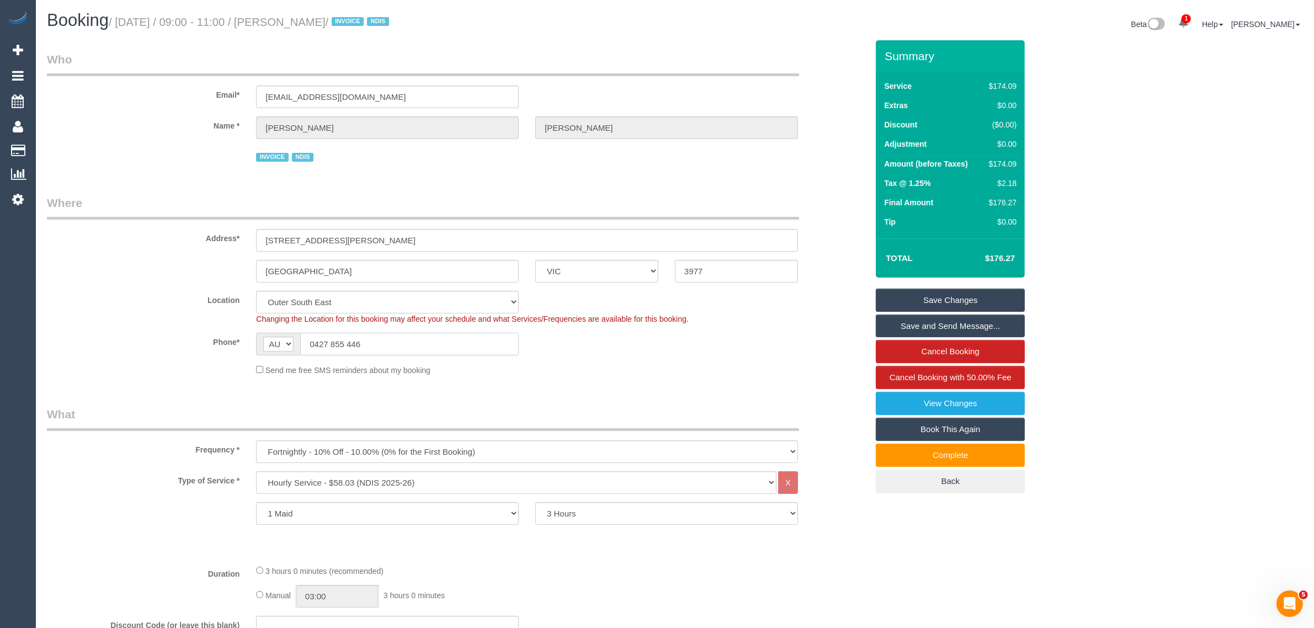
click at [409, 337] on input "0427 855 446" at bounding box center [409, 344] width 219 height 23
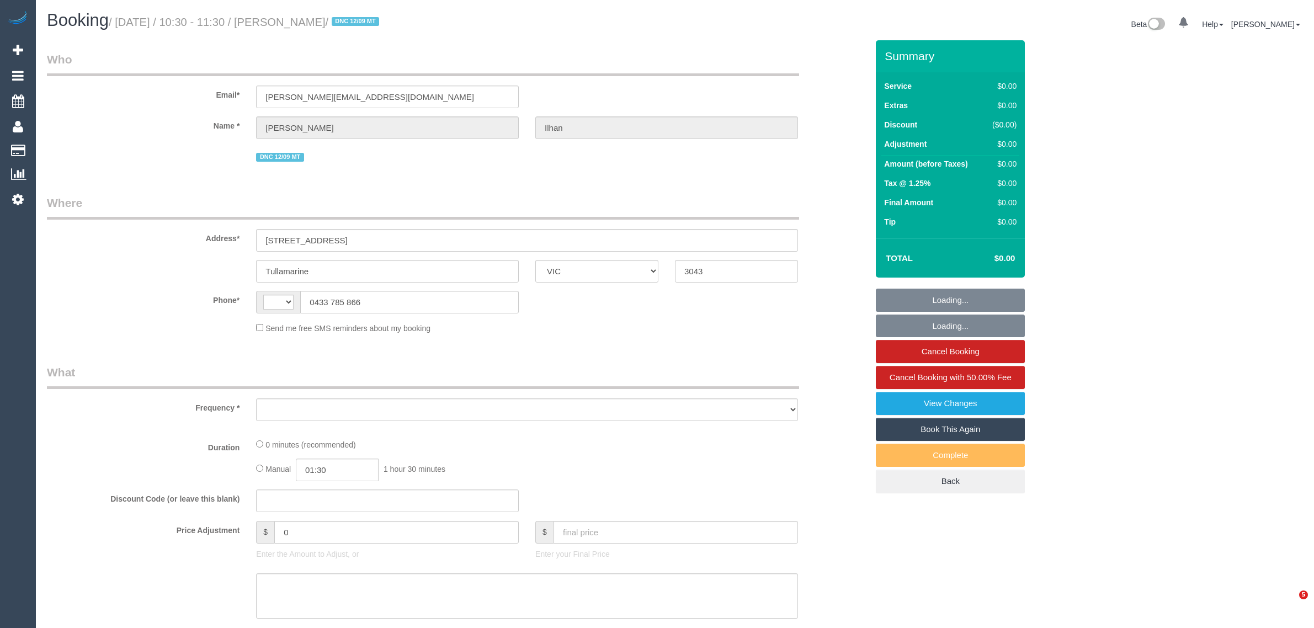
select select "VIC"
select select "string:AU"
select select "object:562"
select select "string:stripe-pm_1S4u1I2GScqysDRVhfUsXWug"
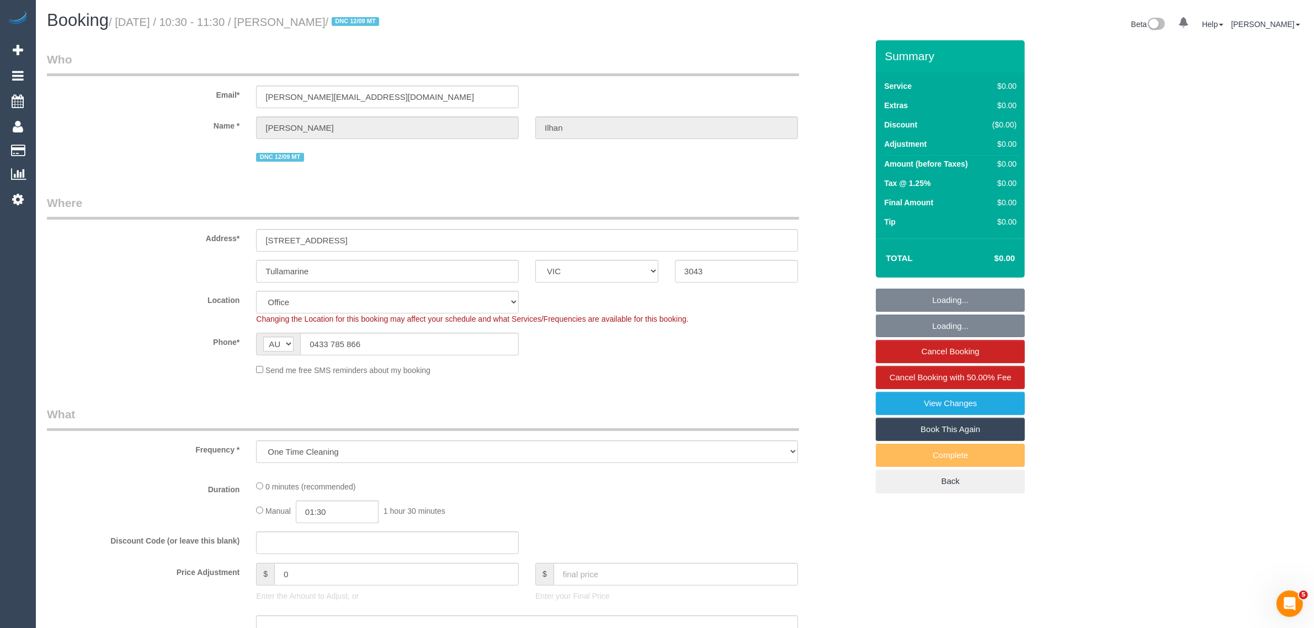
select select "number:28"
select select "number:14"
select select "number:18"
select select "number:22"
select select "number:33"
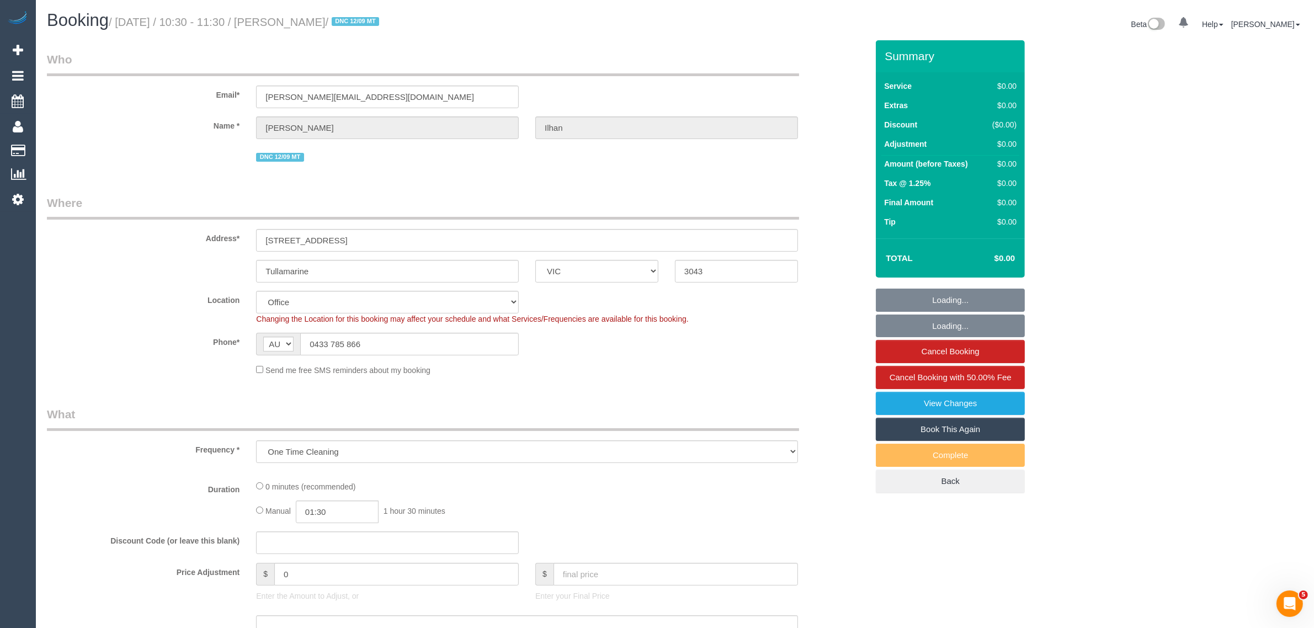
select select "number:26"
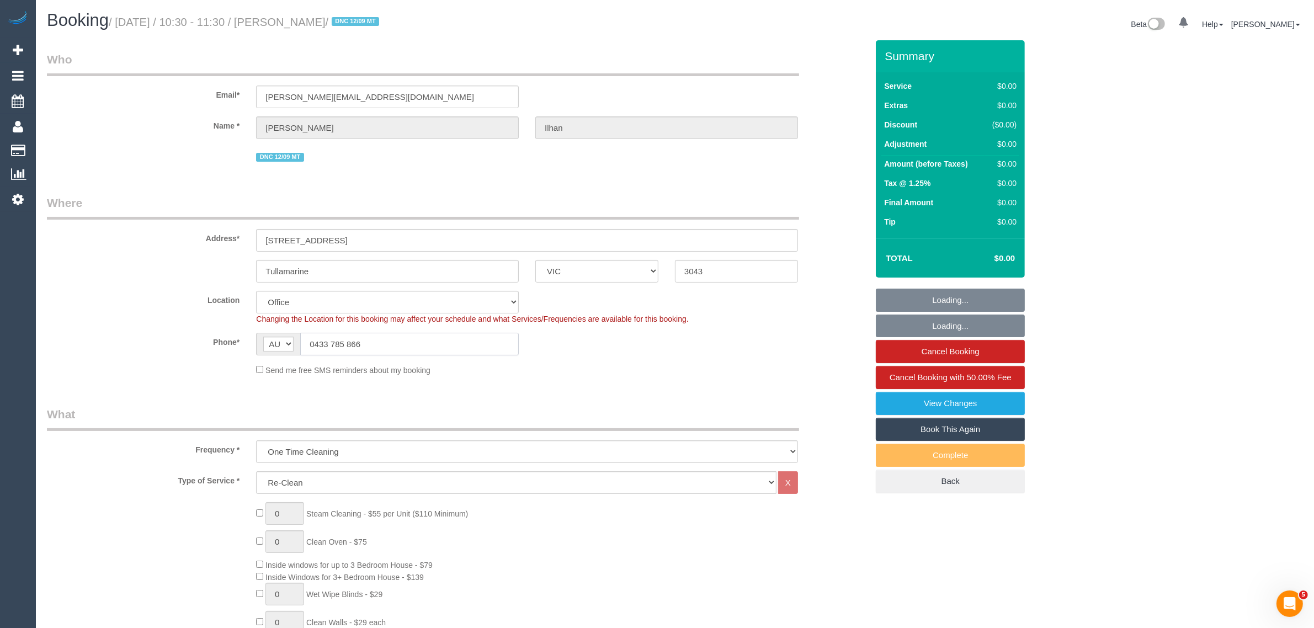
click at [473, 334] on input "0433 785 866" at bounding box center [409, 344] width 219 height 23
select select "object:2085"
click at [458, 350] on input "0433 785 866" at bounding box center [409, 344] width 219 height 23
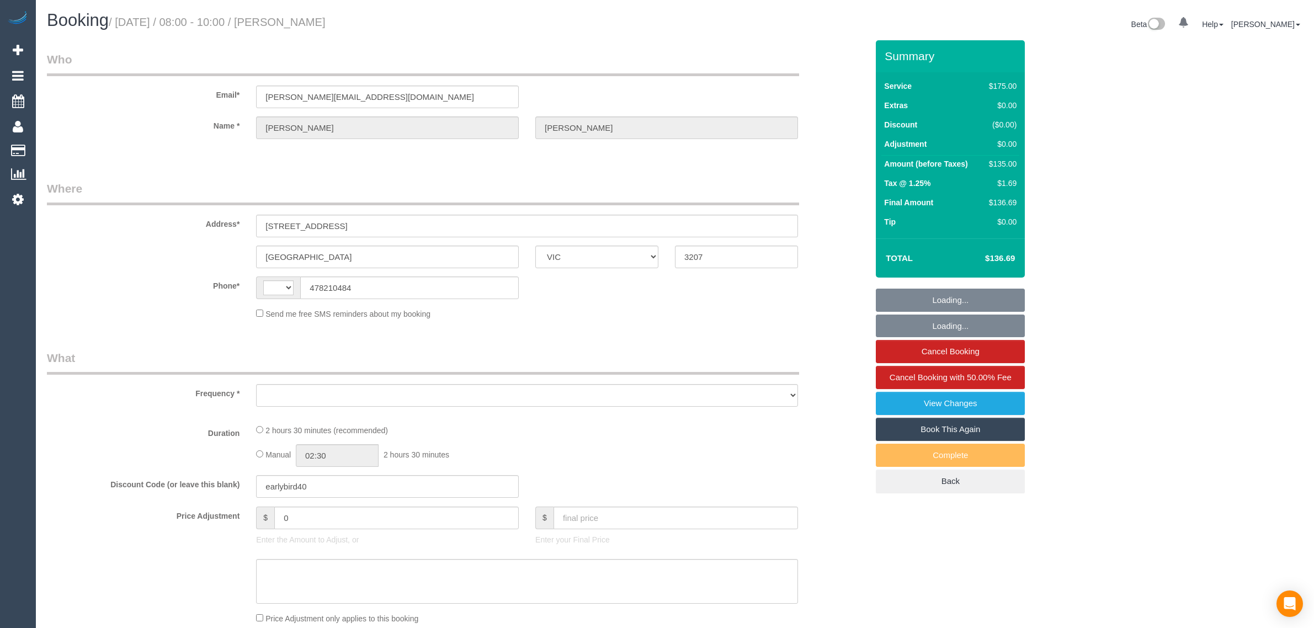
select select "VIC"
select select "string:AU"
select select "object:285"
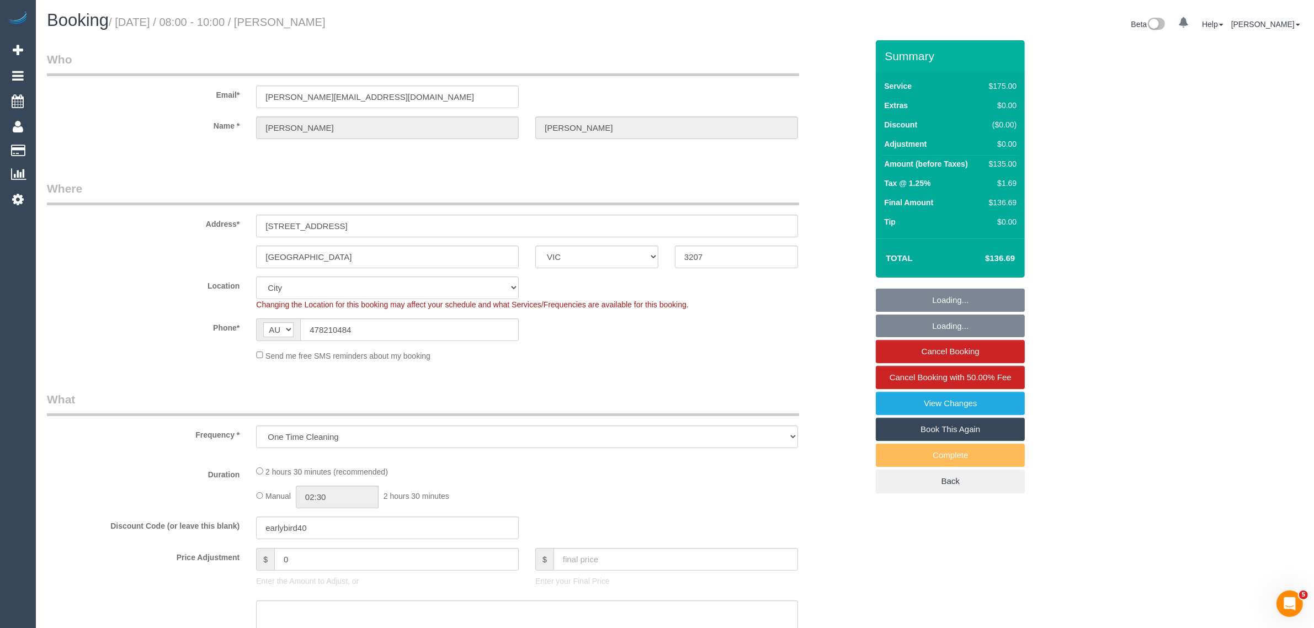
select select "string:stripe-pm_1R7Rop2GScqysDRVKD2VvhlZ"
select select "number:28"
select select "number:14"
select select "number:19"
select select "number:24"
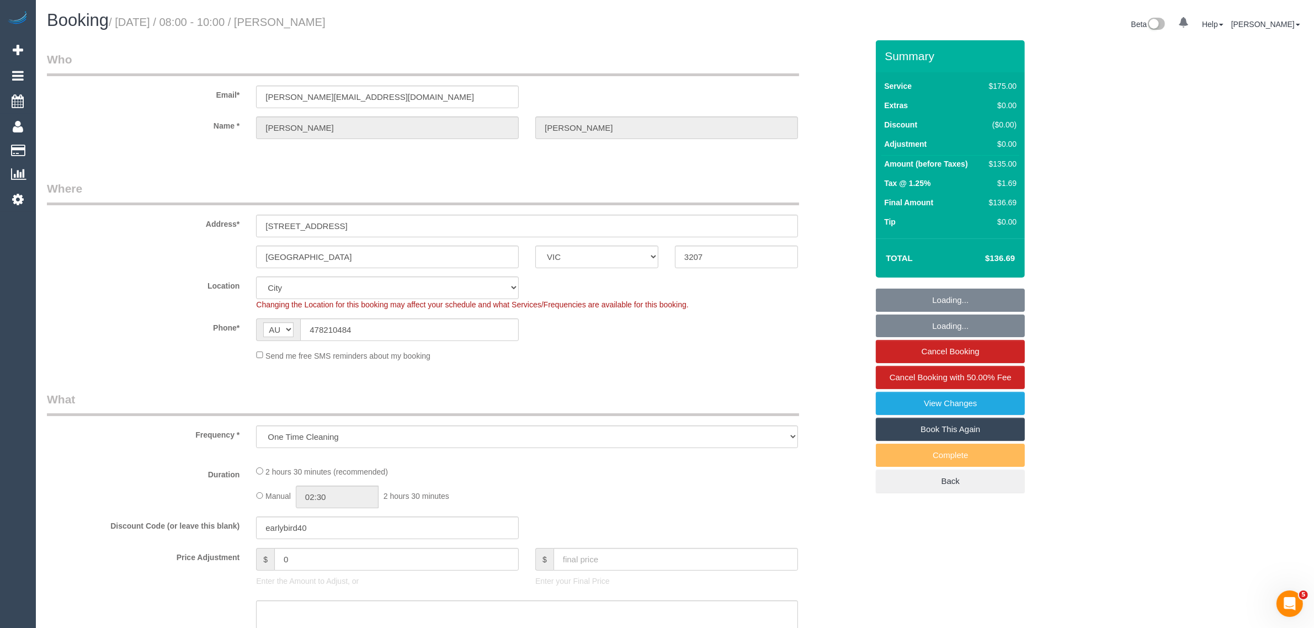
select select "number:33"
select select "number:13"
select select "object:685"
select select "150"
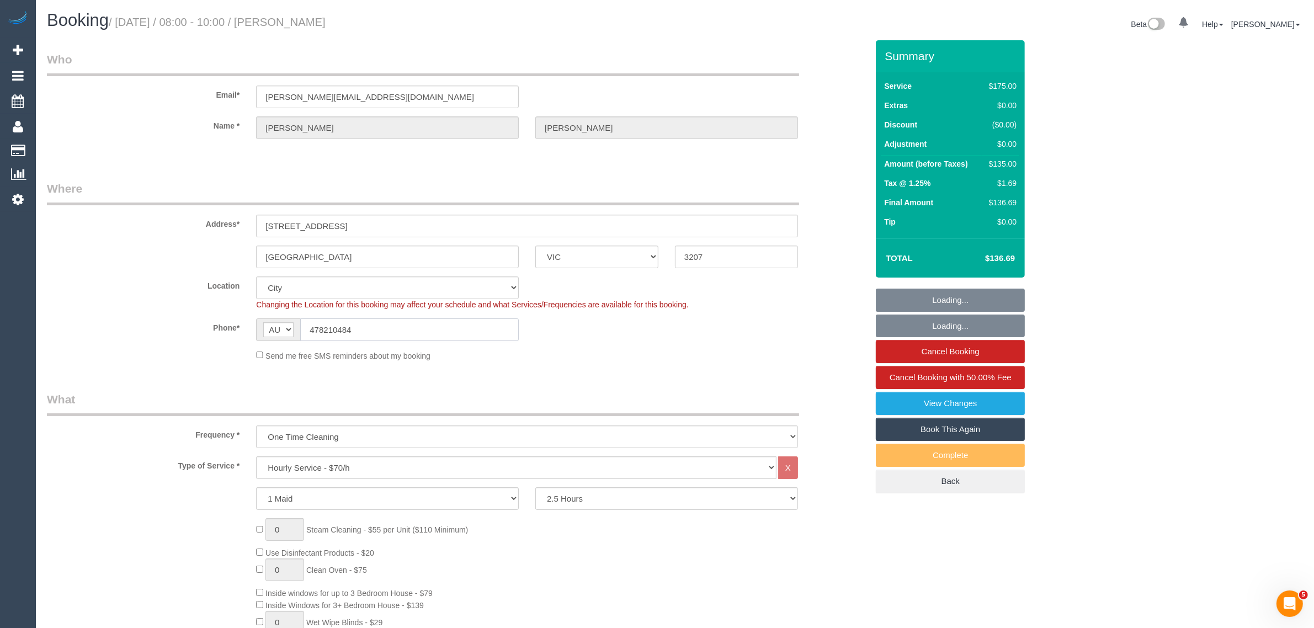
click at [467, 323] on input "478210484" at bounding box center [409, 329] width 219 height 23
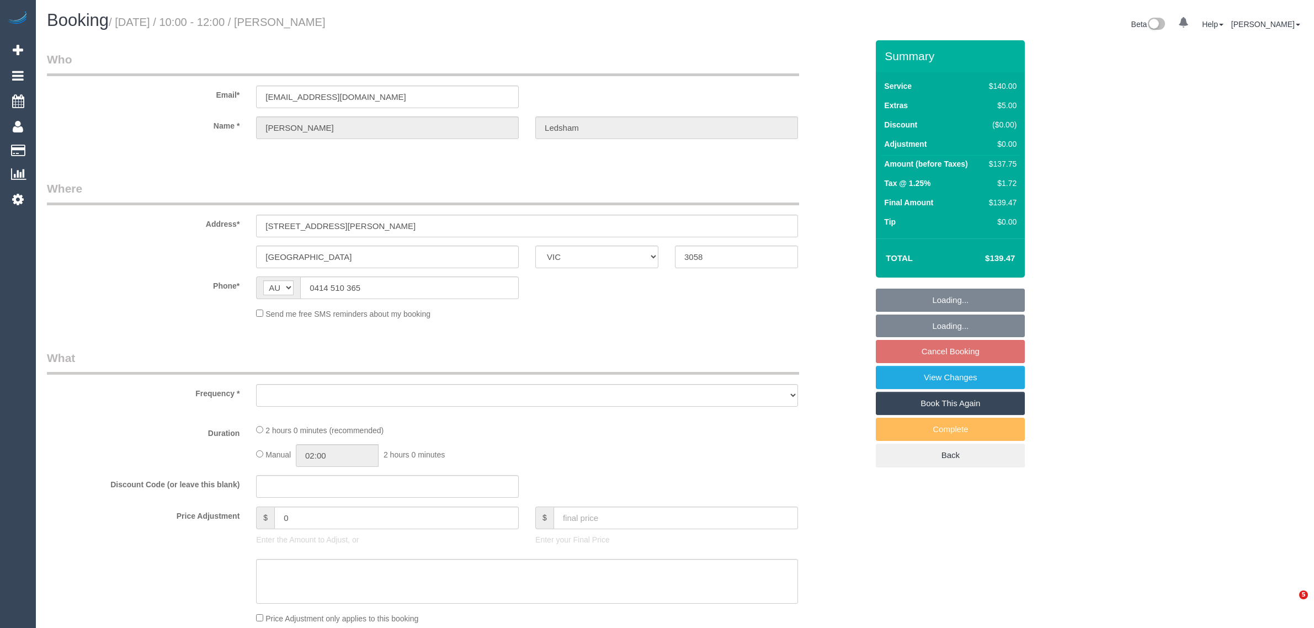
select select "VIC"
select select "object:1618"
select select "string:stripe-pm_1MbGwX2GScqysDRVmXzM6bqb"
select select "number:29"
select select "number:14"
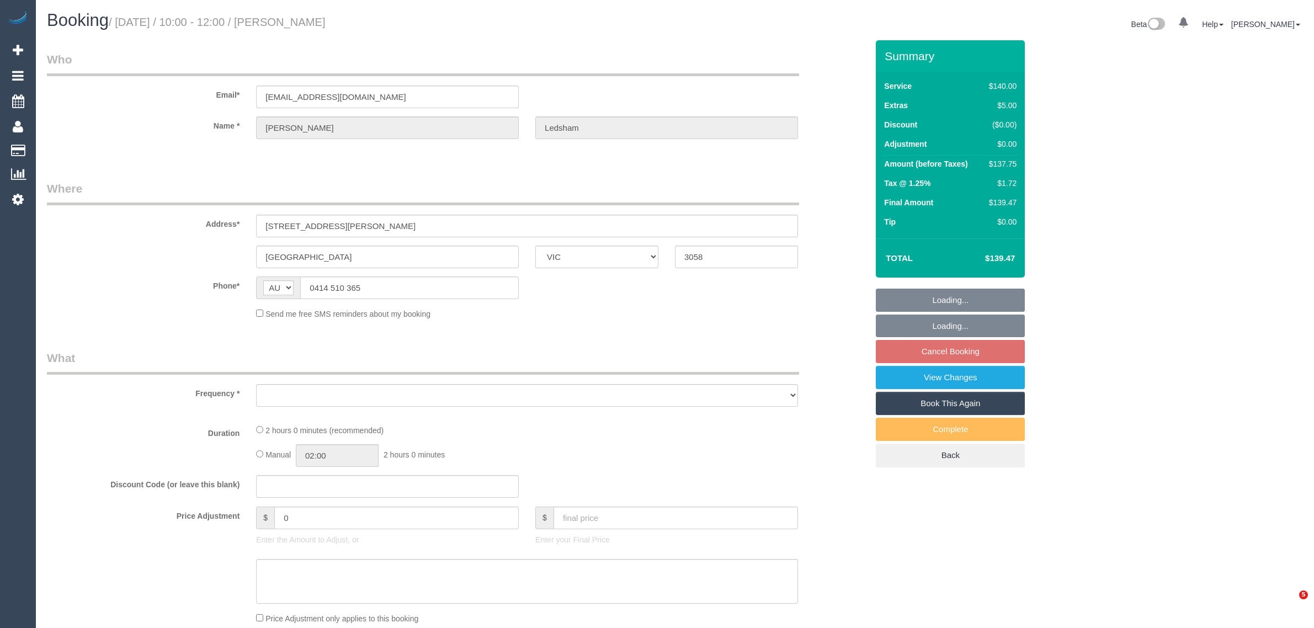
select select "number:18"
select select "number:24"
select select "number:34"
select select "number:13"
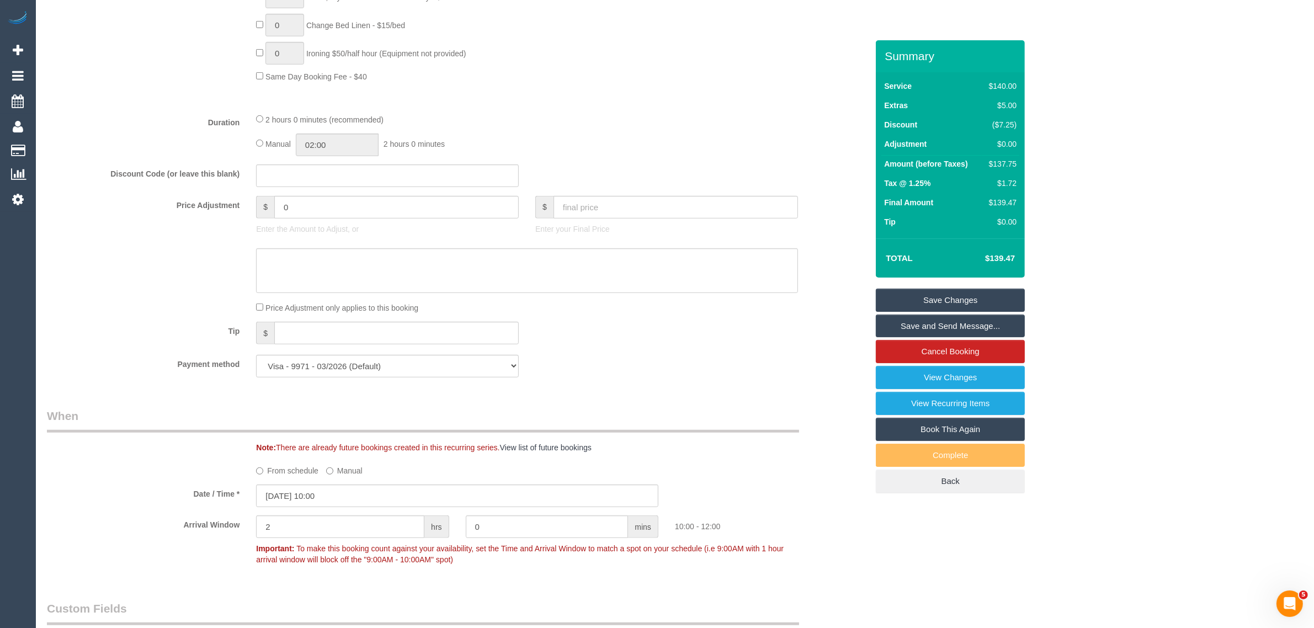
scroll to position [1652, 0]
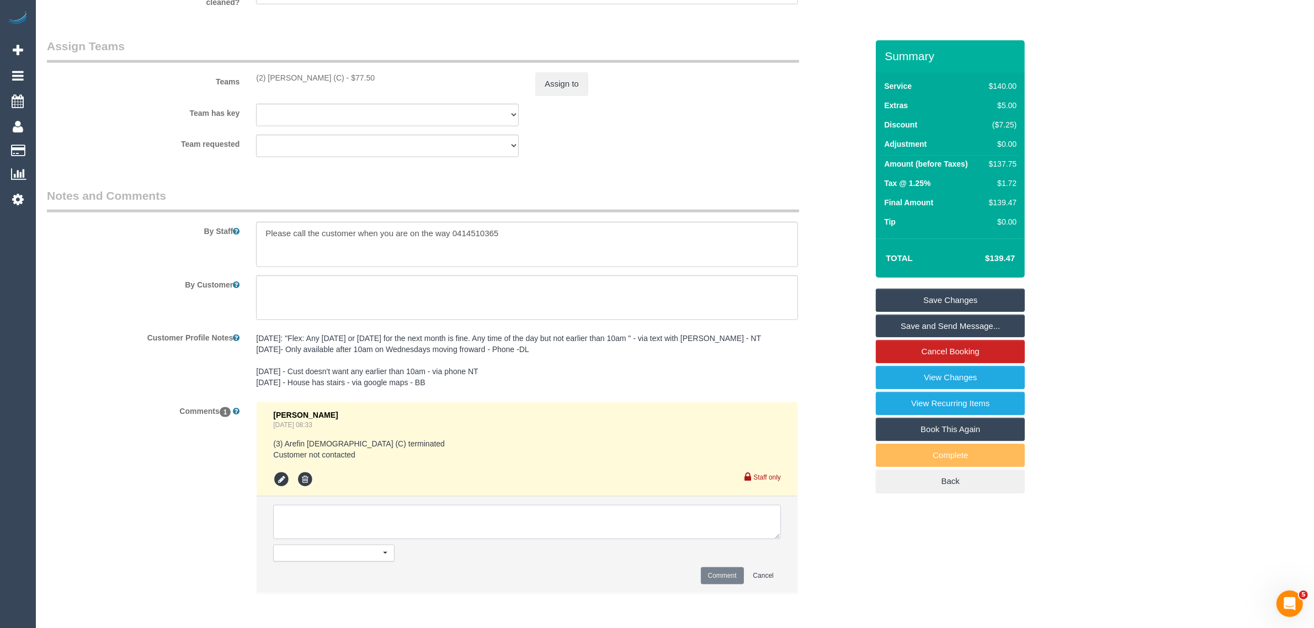
click at [591, 534] on textarea at bounding box center [527, 522] width 508 height 34
paste textarea "Cleaner(s) Unassigned: Reason Unassigned: One Off/Ongoing: Flexibility: Close a…"
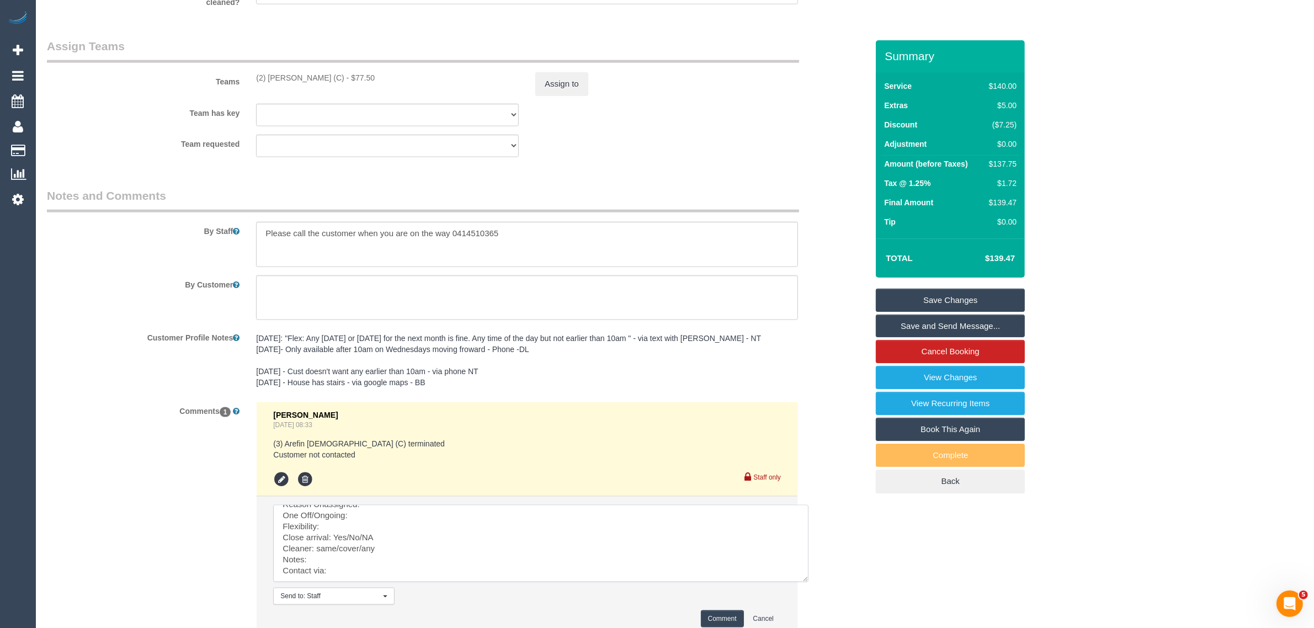
scroll to position [33, 0]
drag, startPoint x: 777, startPoint y: 534, endPoint x: 807, endPoint y: 578, distance: 53.3
click at [807, 578] on textarea at bounding box center [540, 543] width 535 height 77
click at [580, 81] on button "Assign to" at bounding box center [561, 83] width 53 height 23
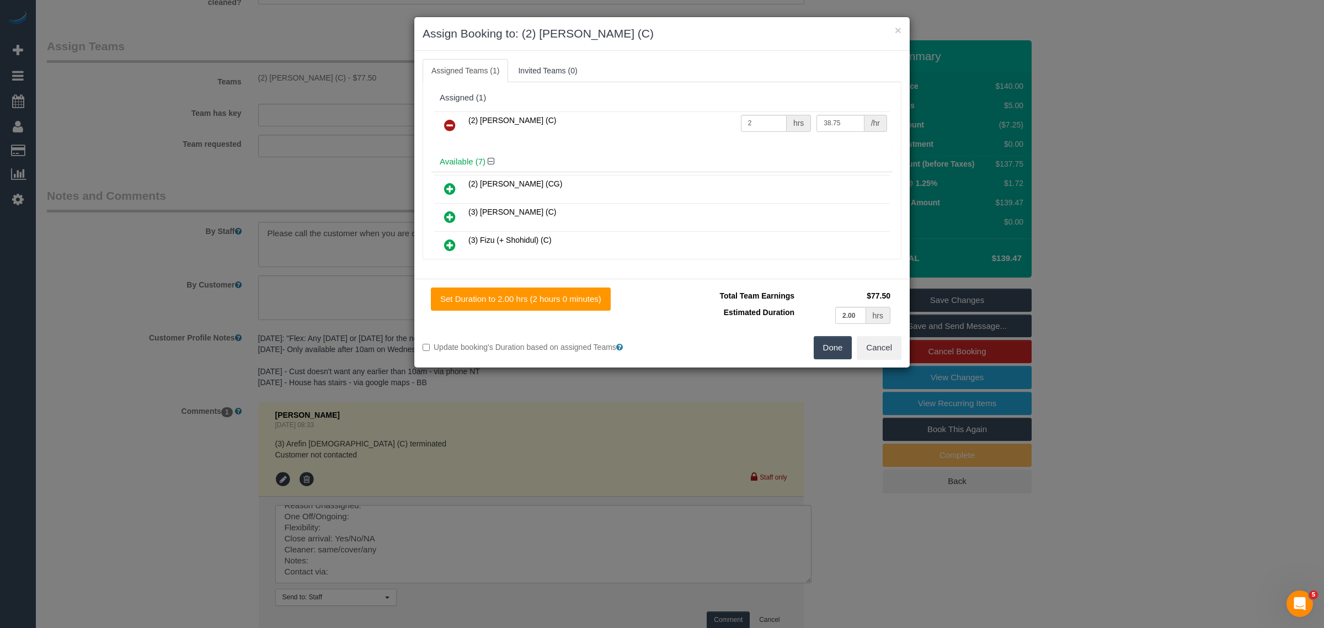
click at [521, 123] on span "(2) [PERSON_NAME] (C)" at bounding box center [513, 120] width 88 height 9
drag, startPoint x: 538, startPoint y: 122, endPoint x: 465, endPoint y: 121, distance: 72.8
click at [466, 121] on td "(2) [PERSON_NAME] (C)" at bounding box center [602, 125] width 273 height 28
copy span "(2) [PERSON_NAME] (C)"
click at [448, 123] on icon at bounding box center [450, 125] width 12 height 13
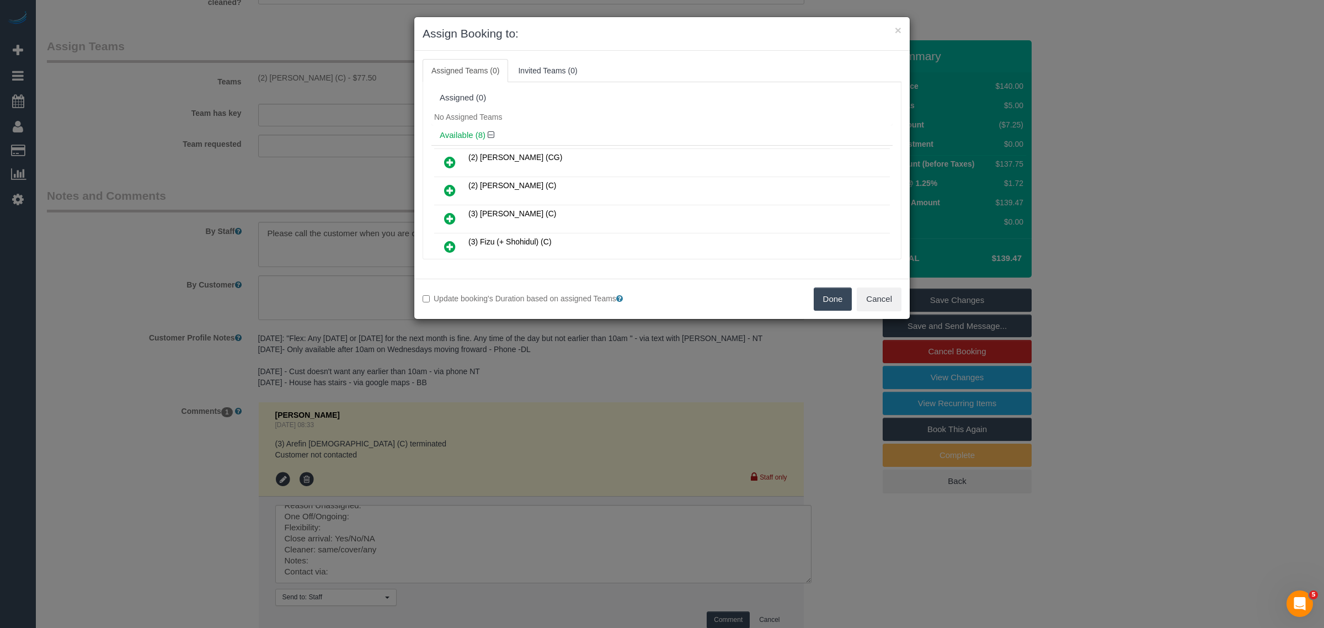
click at [829, 300] on button "Done" at bounding box center [833, 299] width 39 height 23
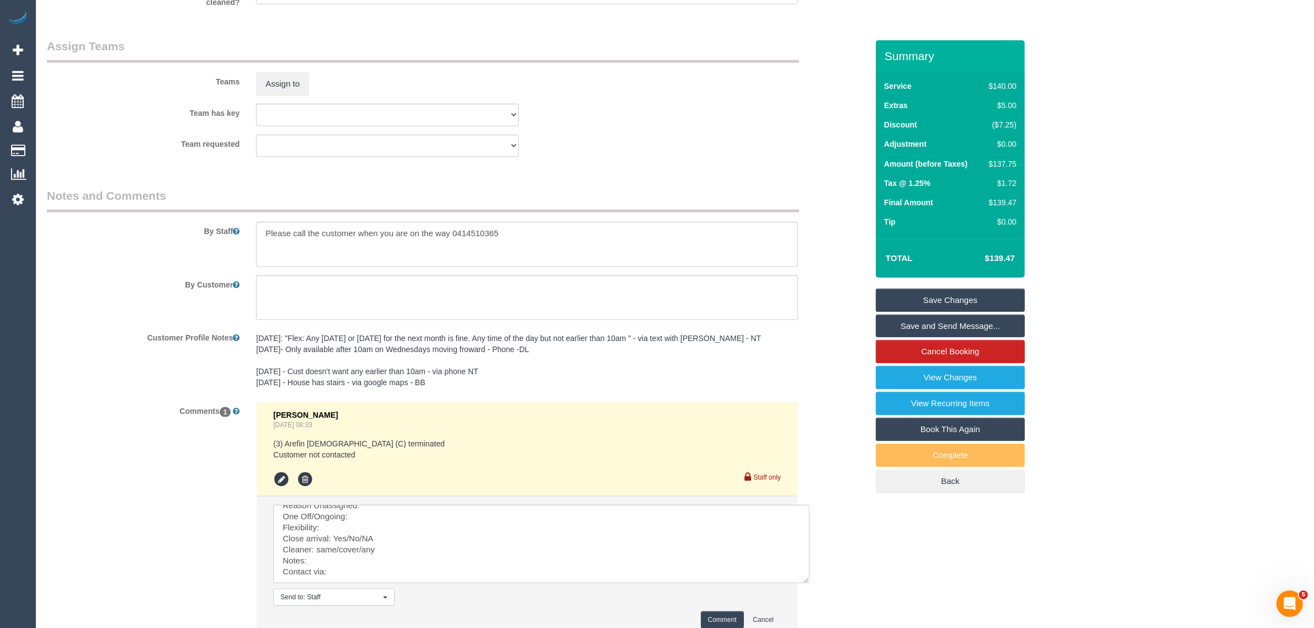
click at [864, 528] on div "Comments 1 Vanessa Christou Sep 06, 2025 08:33 (3) Arefin Islam (C) terminated …" at bounding box center [457, 525] width 837 height 247
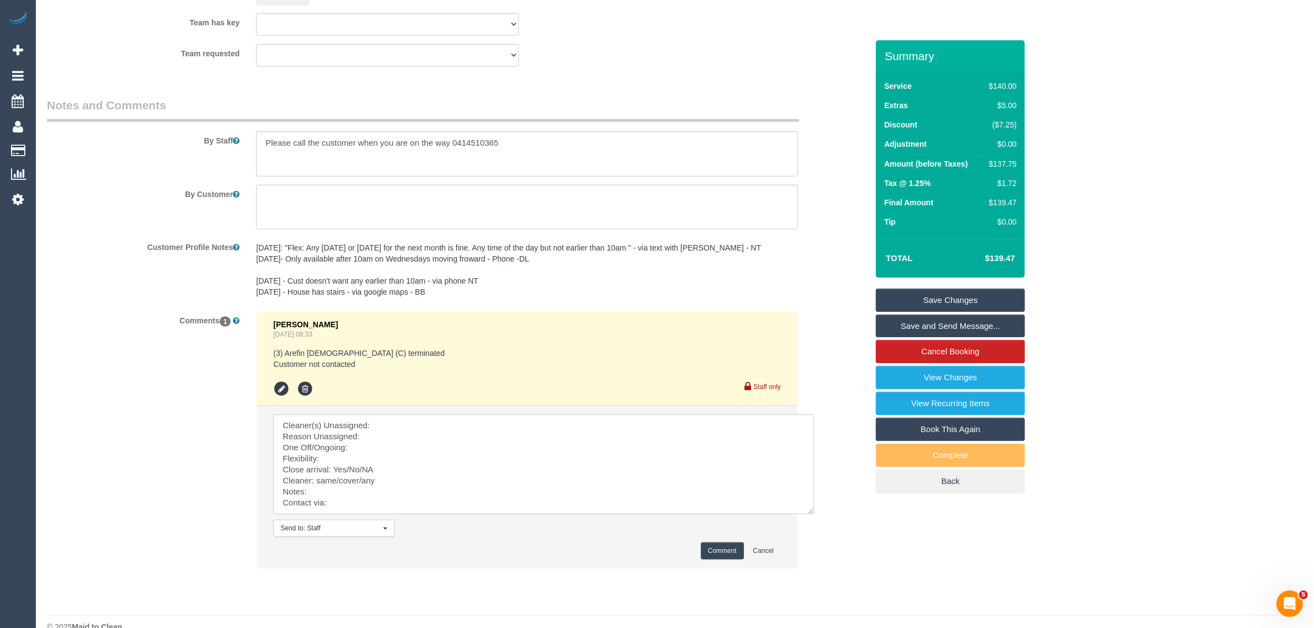
scroll to position [0, 0]
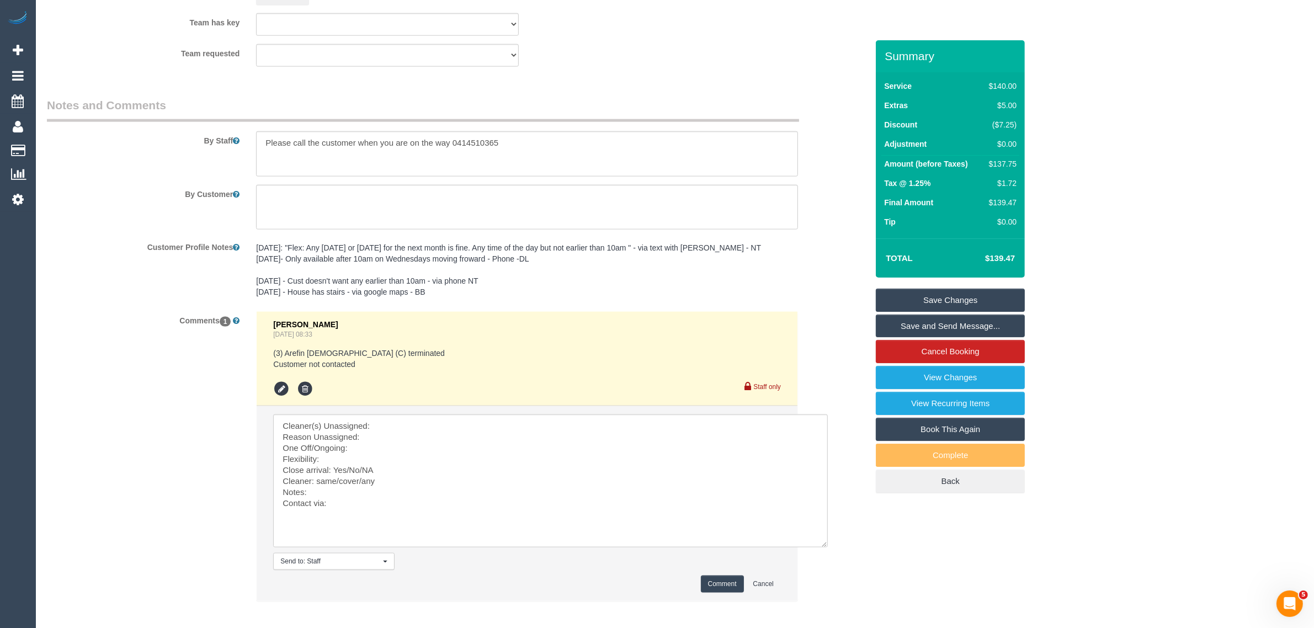
drag, startPoint x: 806, startPoint y: 491, endPoint x: 825, endPoint y: 546, distance: 58.3
click at [825, 546] on textarea at bounding box center [550, 480] width 555 height 133
click at [597, 414] on li "Send to: Staff Nothing selected Send to: Staff Send to: Customer Send to: Team …" at bounding box center [527, 503] width 541 height 195
click at [596, 424] on textarea at bounding box center [550, 480] width 555 height 133
paste textarea "(2) Ashik Miah (C)"
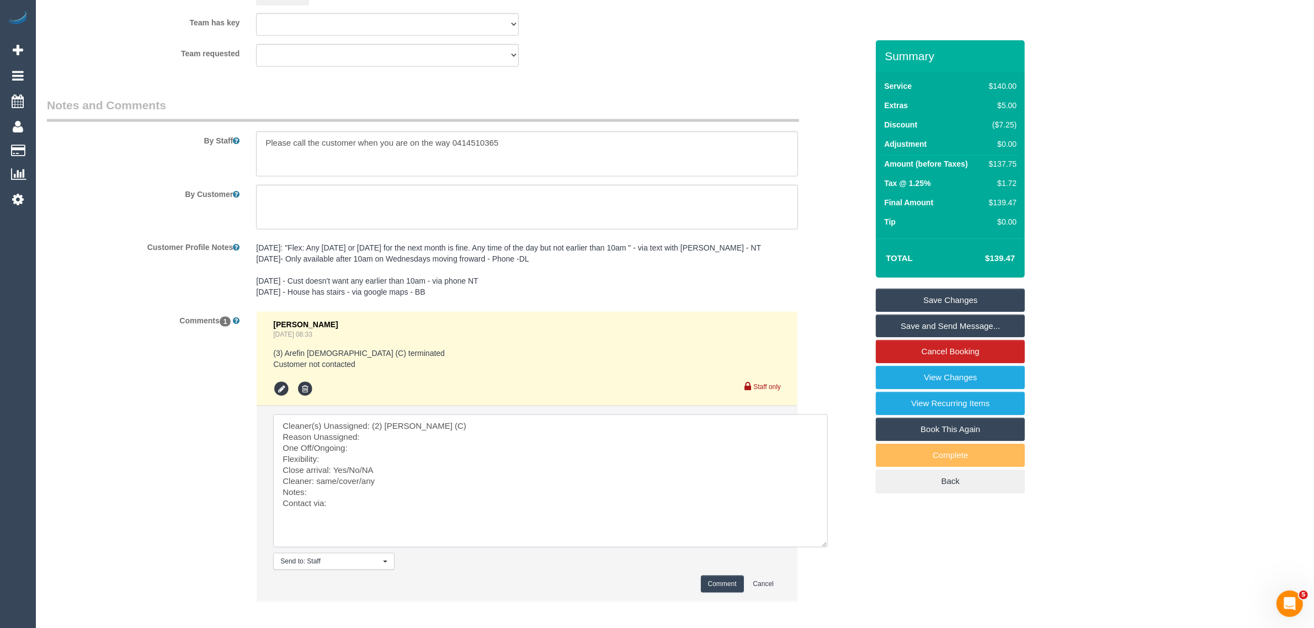
click at [404, 436] on textarea at bounding box center [550, 480] width 555 height 133
drag, startPoint x: 345, startPoint y: 467, endPoint x: 401, endPoint y: 469, distance: 55.8
click at [401, 469] on textarea at bounding box center [550, 480] width 555 height 133
drag, startPoint x: 318, startPoint y: 483, endPoint x: 374, endPoint y: 483, distance: 55.7
click at [374, 483] on textarea at bounding box center [550, 480] width 555 height 133
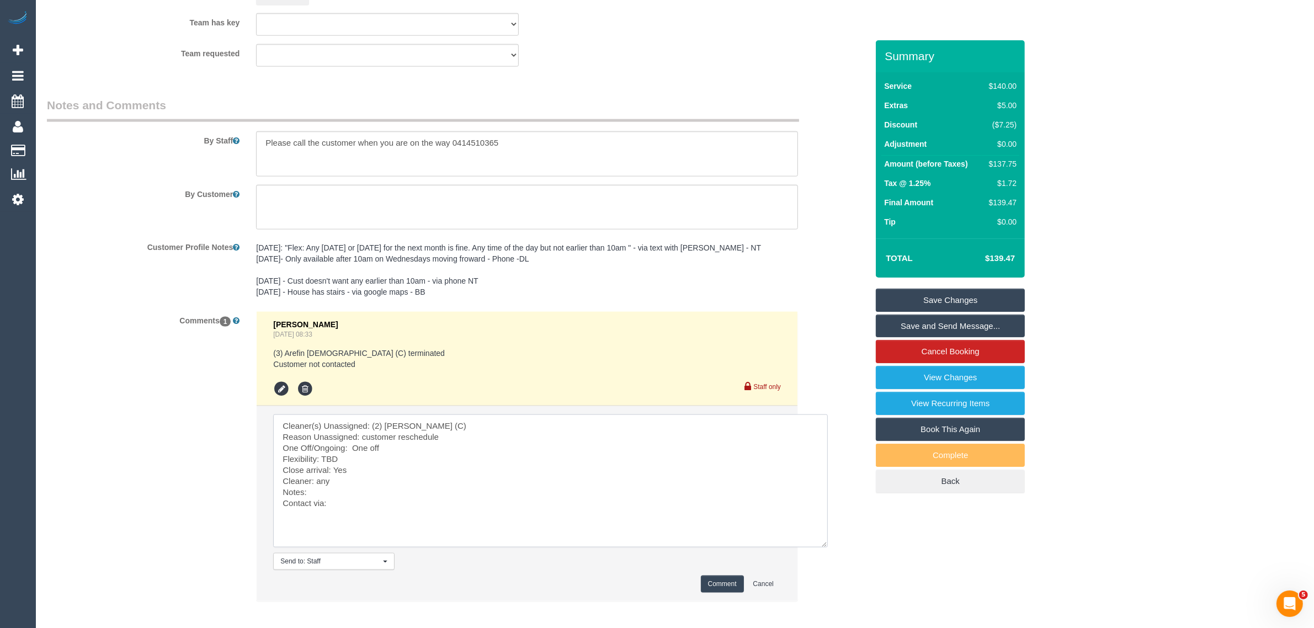
click at [341, 488] on textarea at bounding box center [550, 480] width 555 height 133
click at [356, 505] on textarea at bounding box center [550, 480] width 555 height 133
type textarea "Cleaner(s) Unassigned: (2) Ashik Miah (C) Reason Unassigned: customer reschedul…"
click at [726, 588] on button "Comment" at bounding box center [722, 584] width 43 height 17
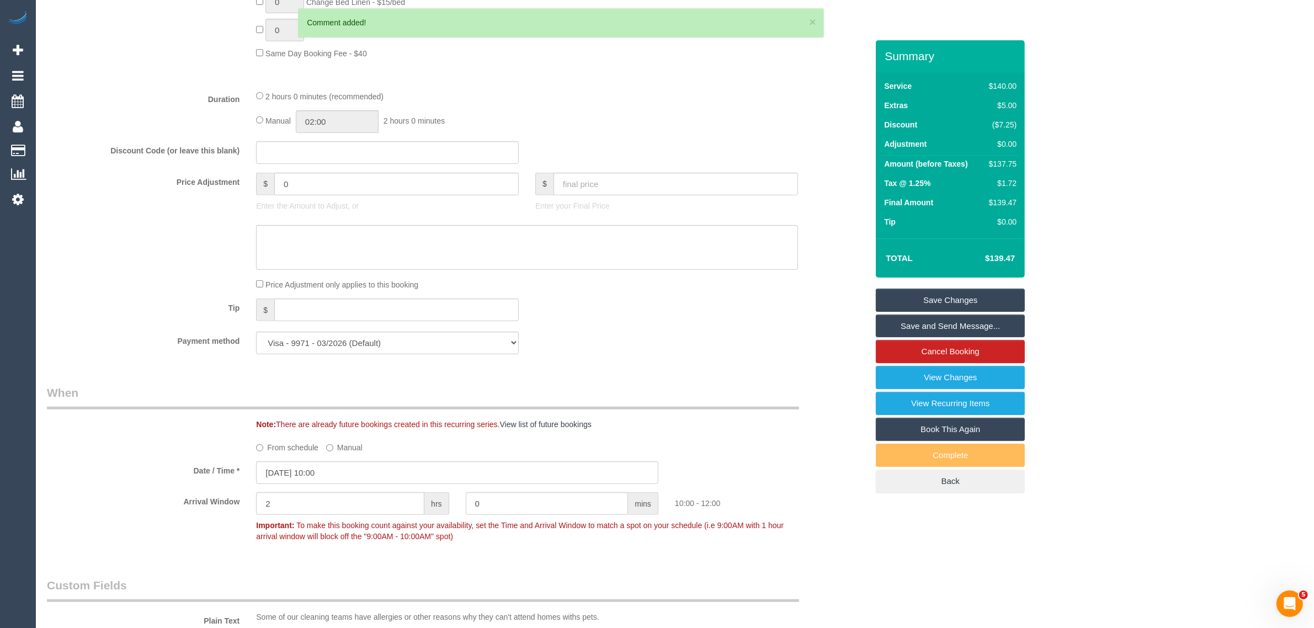
scroll to position [1104, 0]
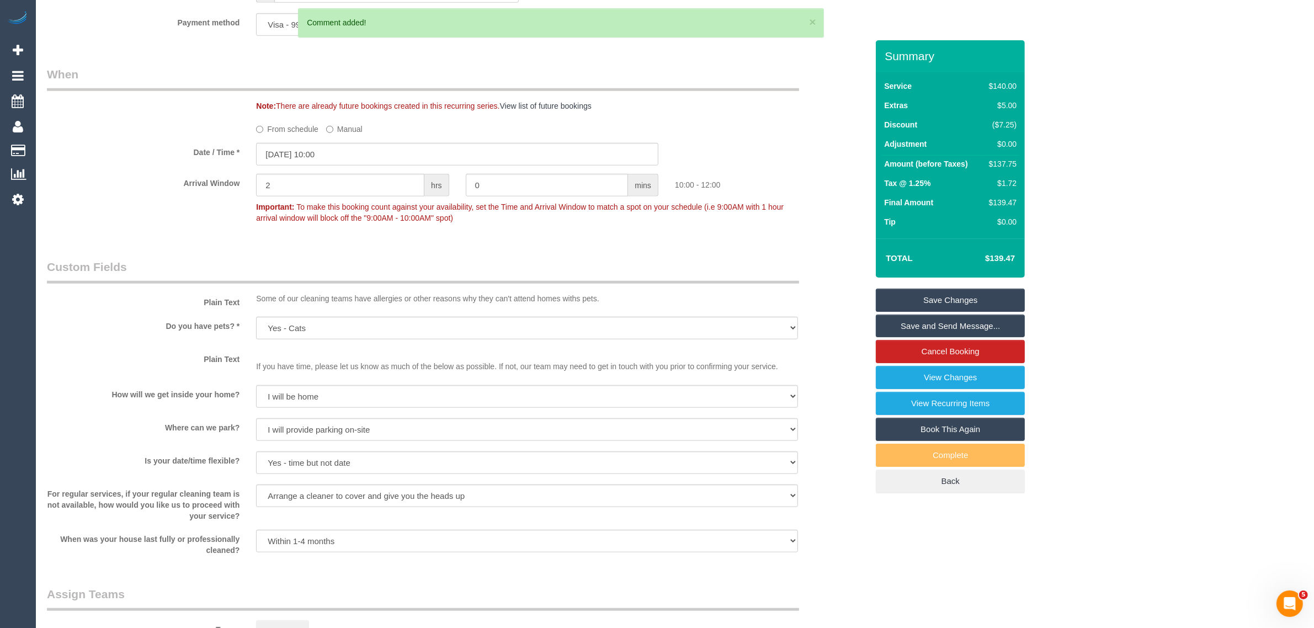
click at [274, 131] on label "From schedule" at bounding box center [287, 127] width 62 height 15
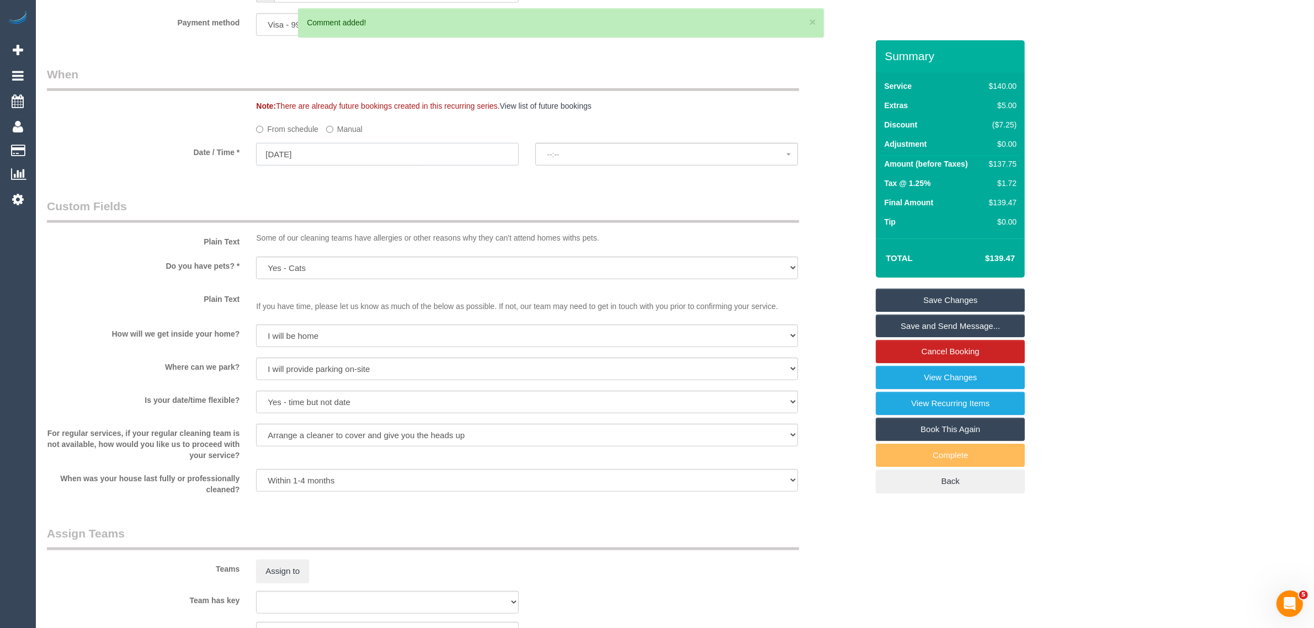
click at [332, 147] on input "24/09/2025" at bounding box center [387, 154] width 263 height 23
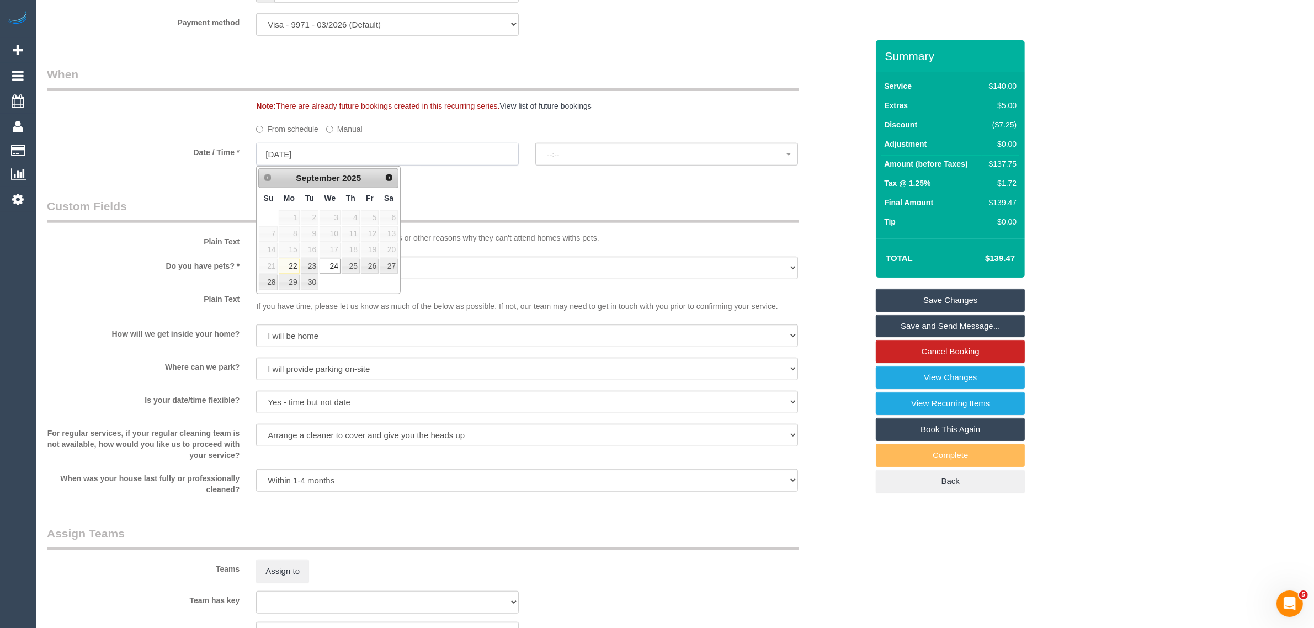
select select "spot6"
click at [390, 179] on span "Next" at bounding box center [389, 177] width 9 height 9
click at [334, 216] on link "1" at bounding box center [330, 217] width 21 height 15
type input "01/10/2025"
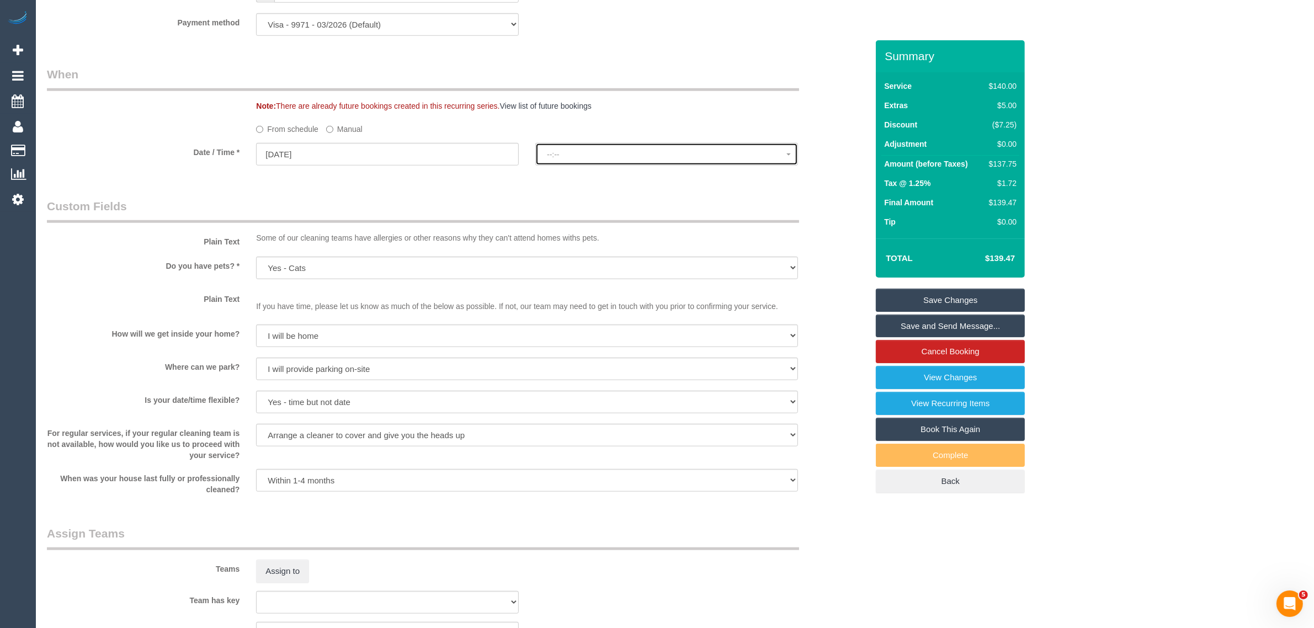
click at [655, 158] on span "--:--" at bounding box center [667, 154] width 240 height 9
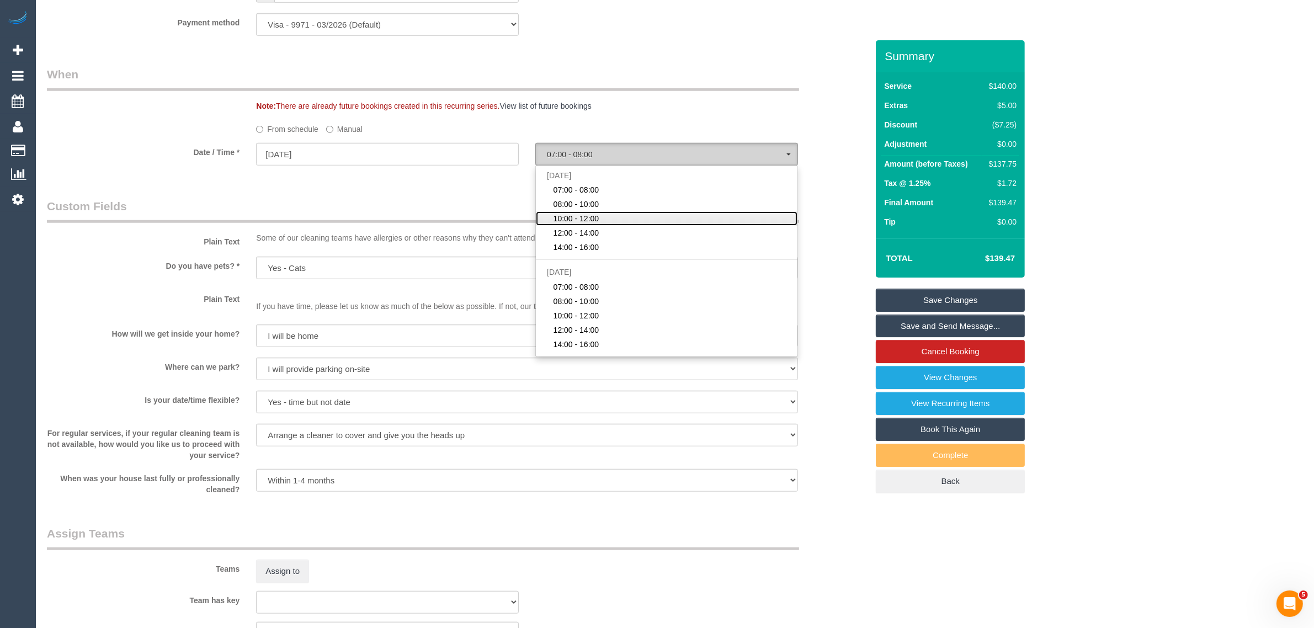
click at [641, 222] on link "10:00 - 12:00" at bounding box center [667, 218] width 262 height 14
select select "spot13"
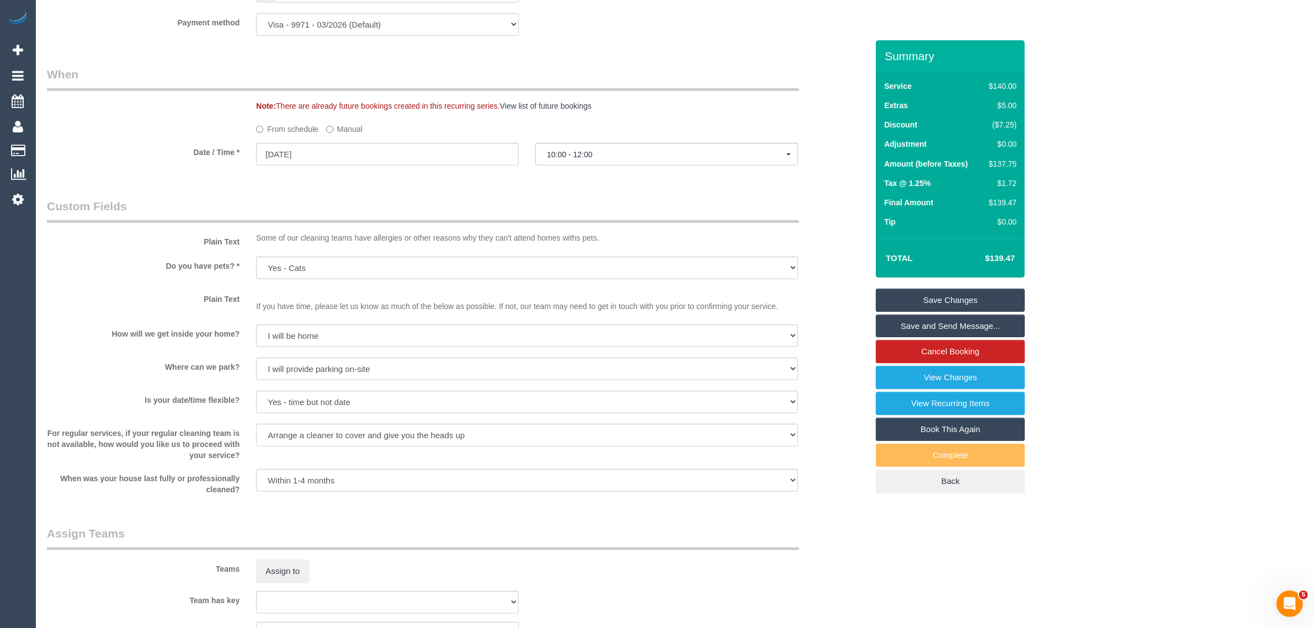
click at [913, 299] on link "Save Changes" at bounding box center [950, 300] width 149 height 23
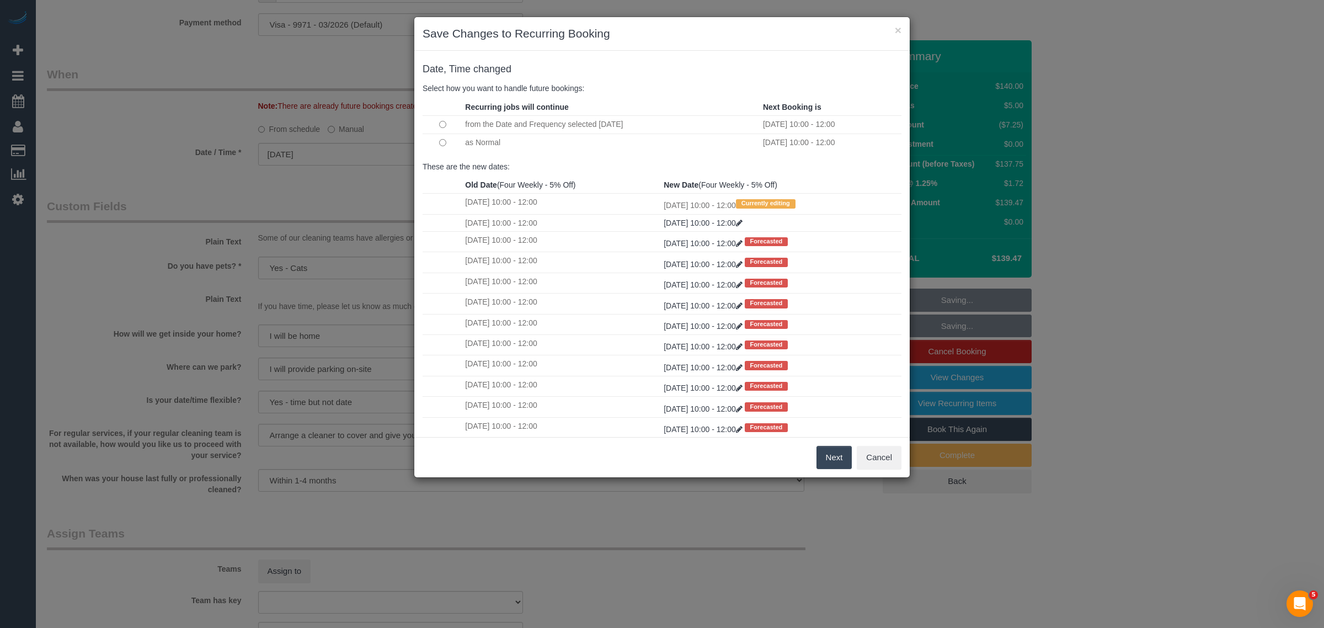
click at [825, 460] on button "Next" at bounding box center [835, 457] width 36 height 23
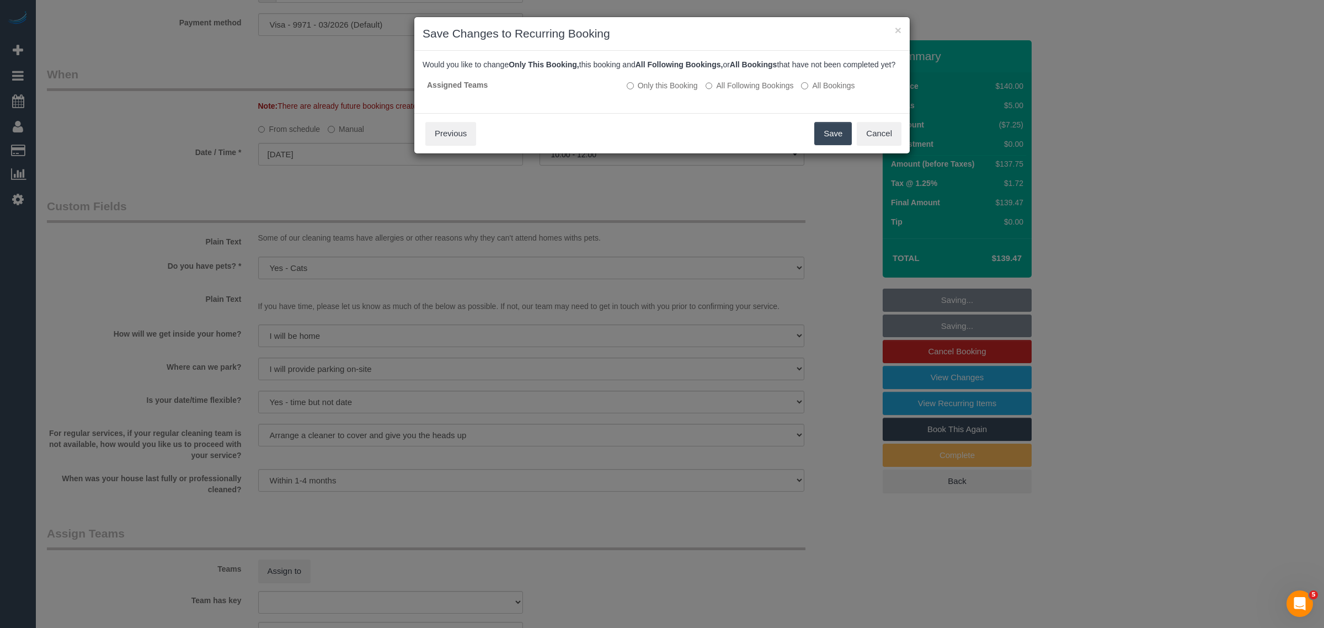
click at [837, 145] on button "Save" at bounding box center [834, 133] width 38 height 23
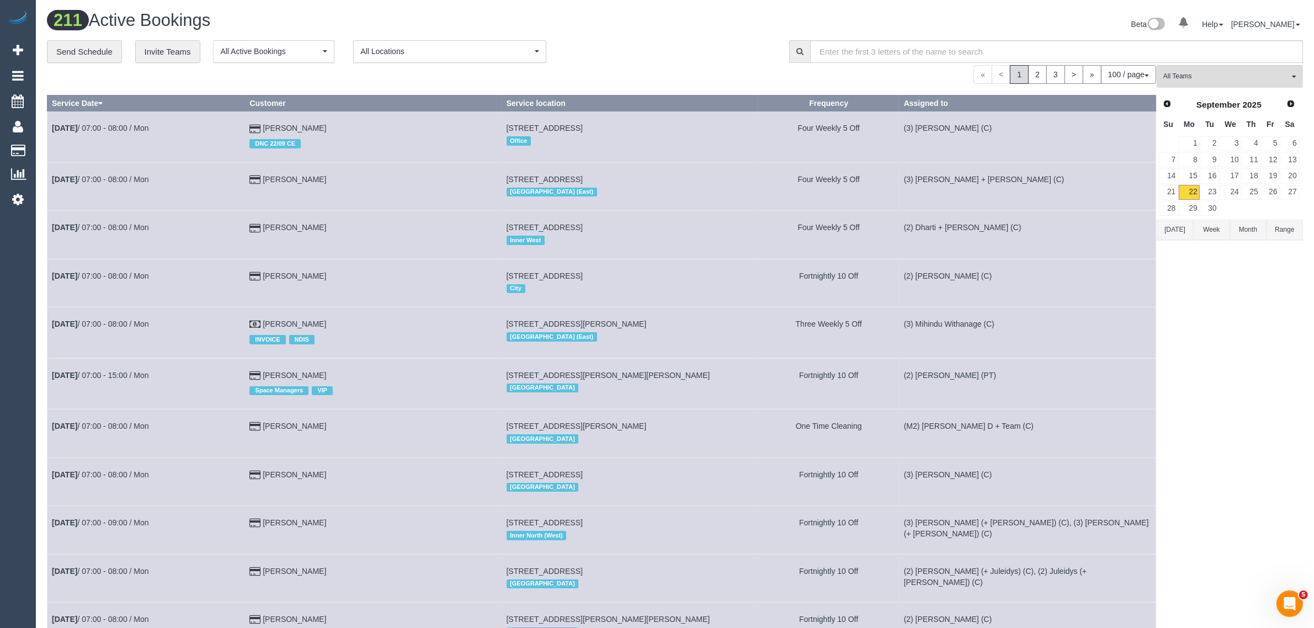
click at [661, 40] on div "**********" at bounding box center [410, 51] width 726 height 23
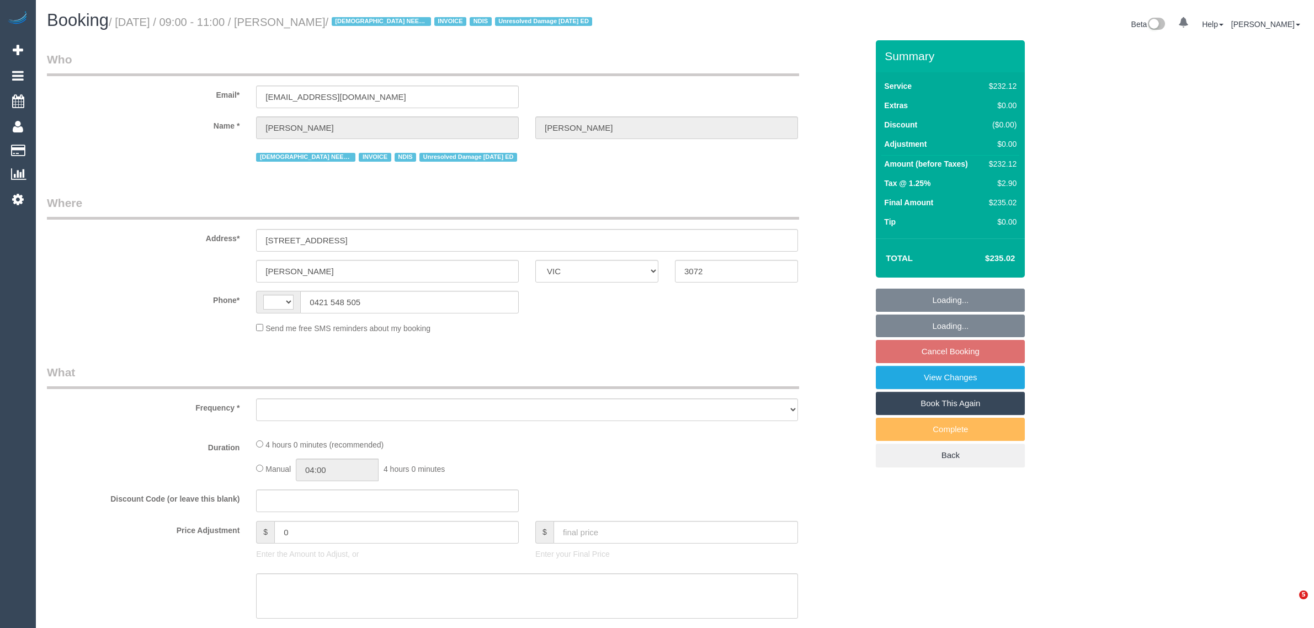
select select "VIC"
select select "object:280"
select select "number:27"
select select "number:14"
select select "number:19"
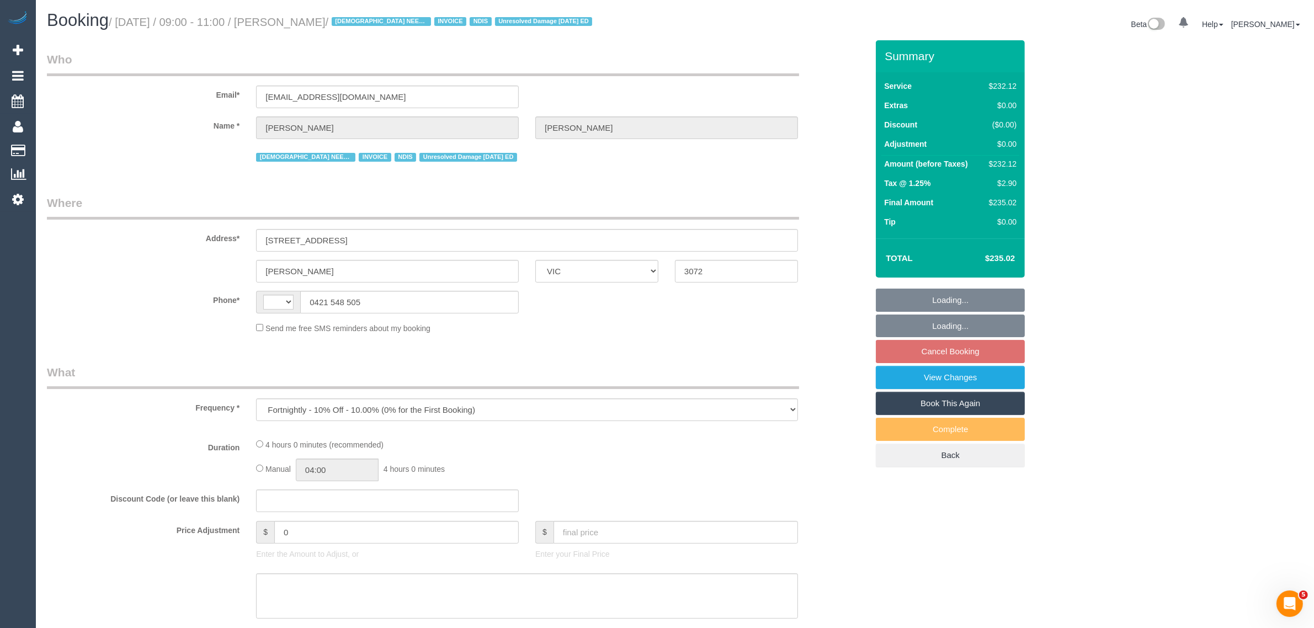
select select "number:36"
select select "number:35"
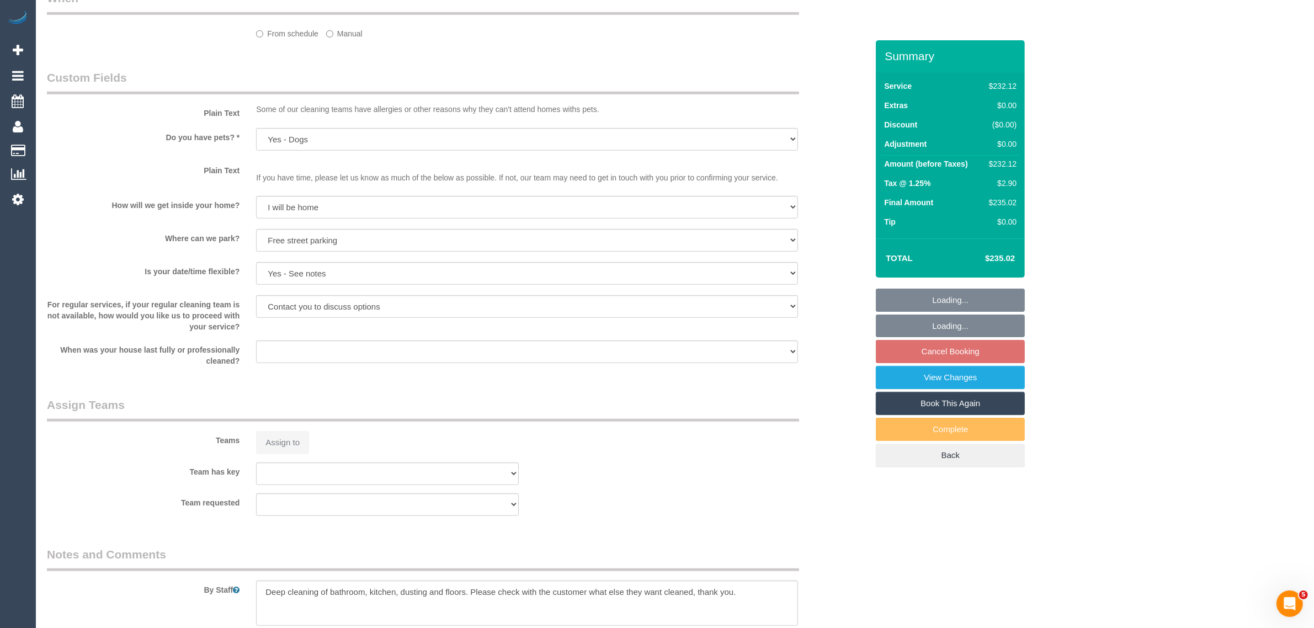
select select "string:AU"
select select "240"
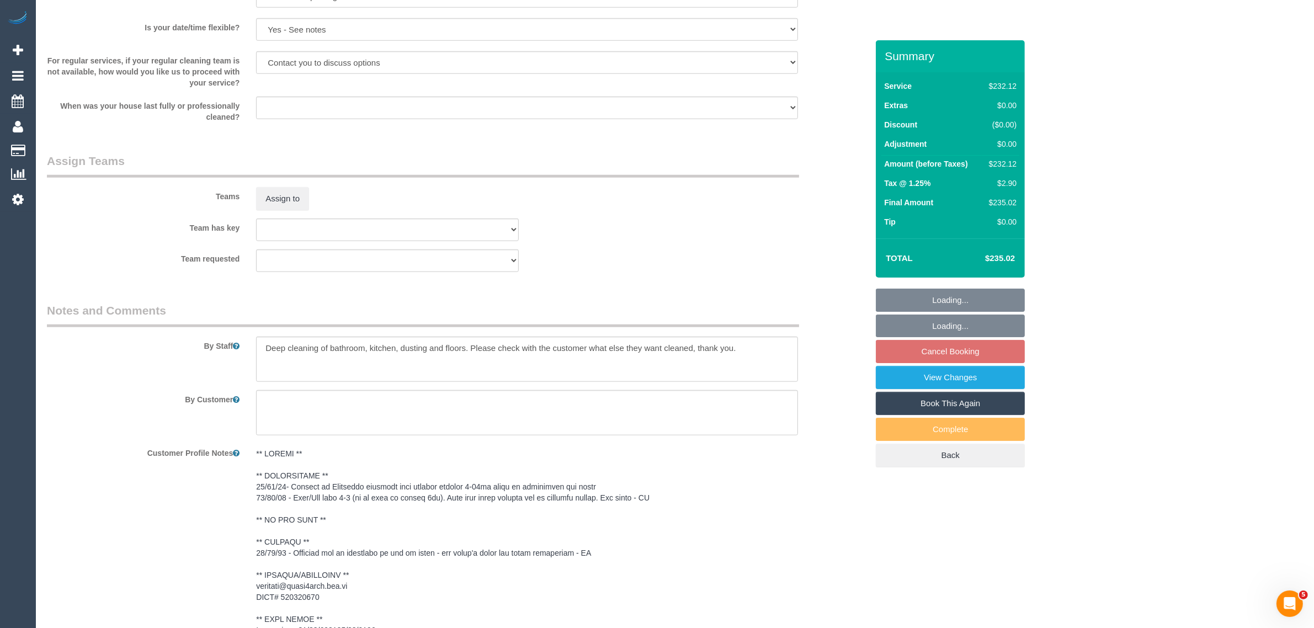
select select "object:1611"
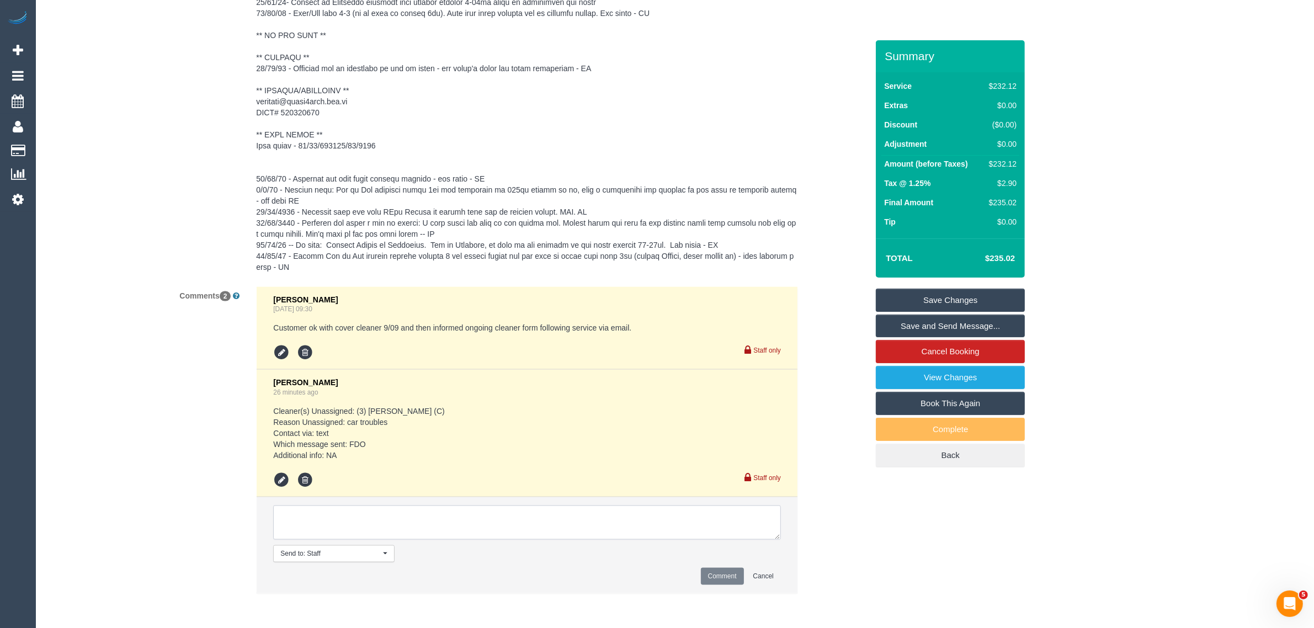
click at [497, 522] on textarea at bounding box center [527, 522] width 508 height 34
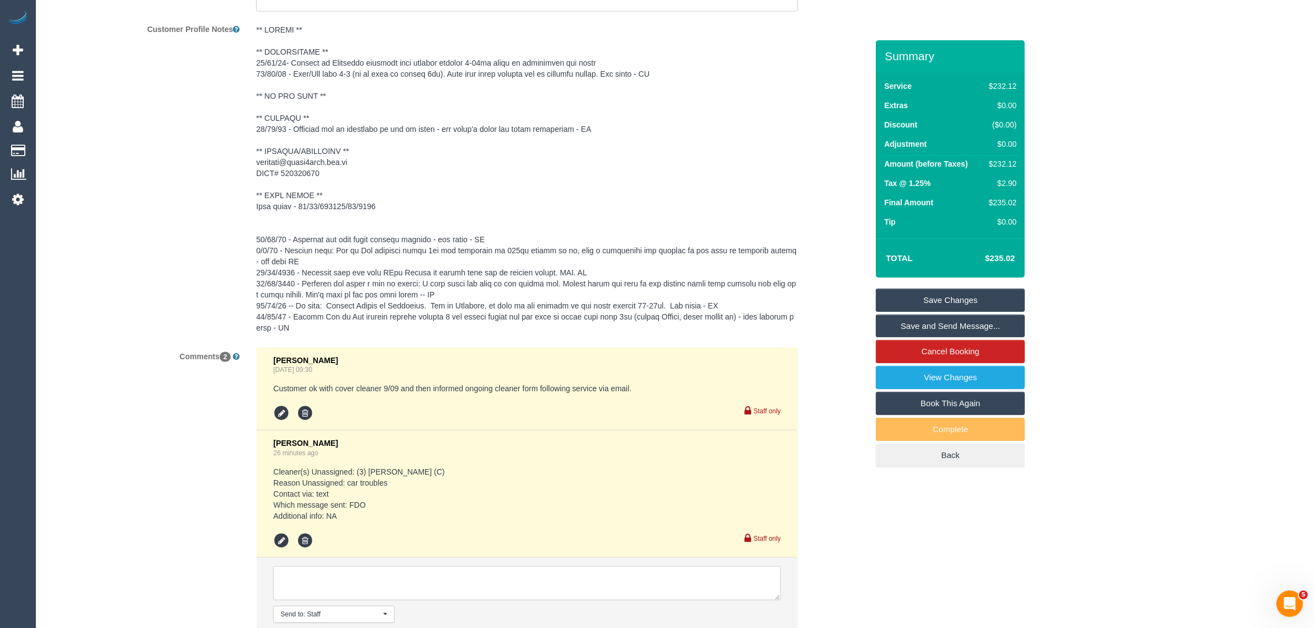
scroll to position [1757, 0]
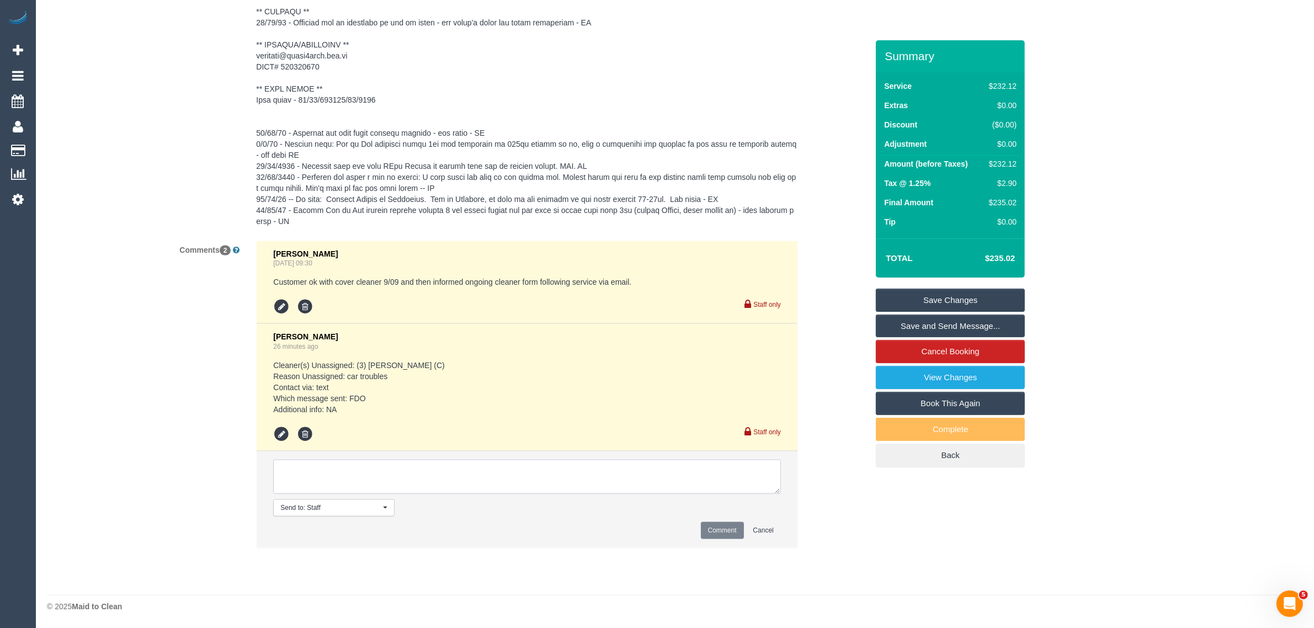
click at [536, 476] on textarea at bounding box center [527, 477] width 508 height 34
paste textarea "[DATE] 09:00 - 11:00"
paste textarea "Wed, Thur or [DATE]"
type textarea "kindly reschedule this to a 2hr service next week - flex is Wed, Thur or [DATE]…"
click at [723, 539] on button "Comment" at bounding box center [722, 530] width 43 height 17
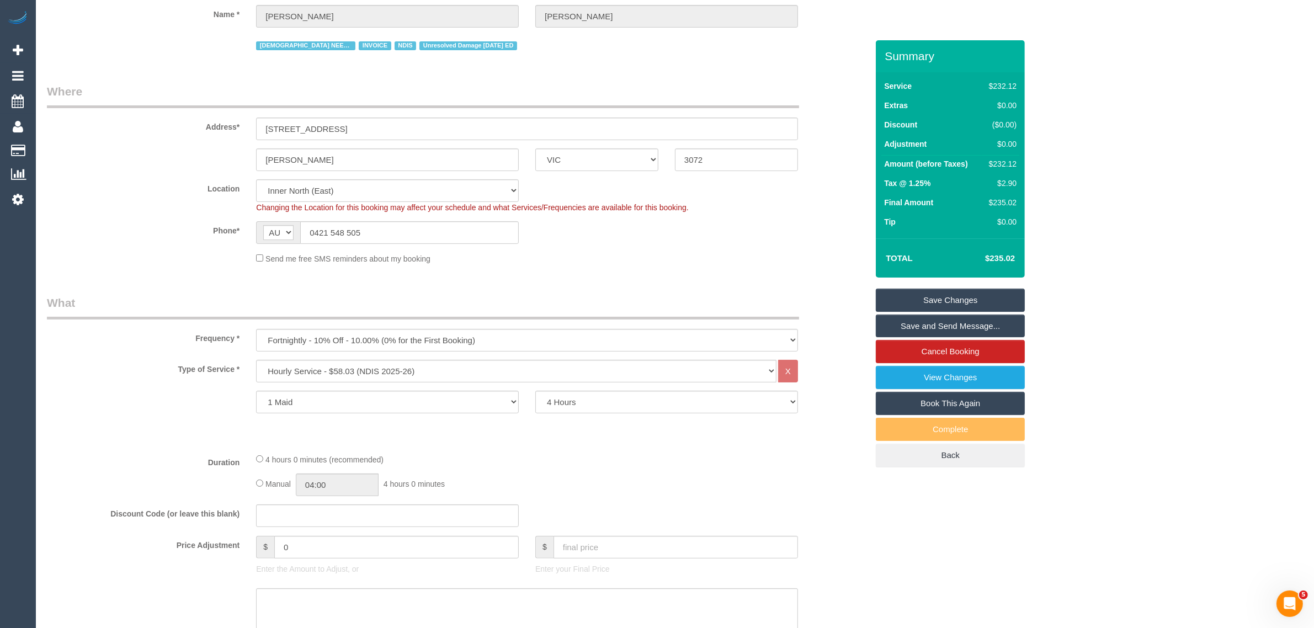
scroll to position [101, 0]
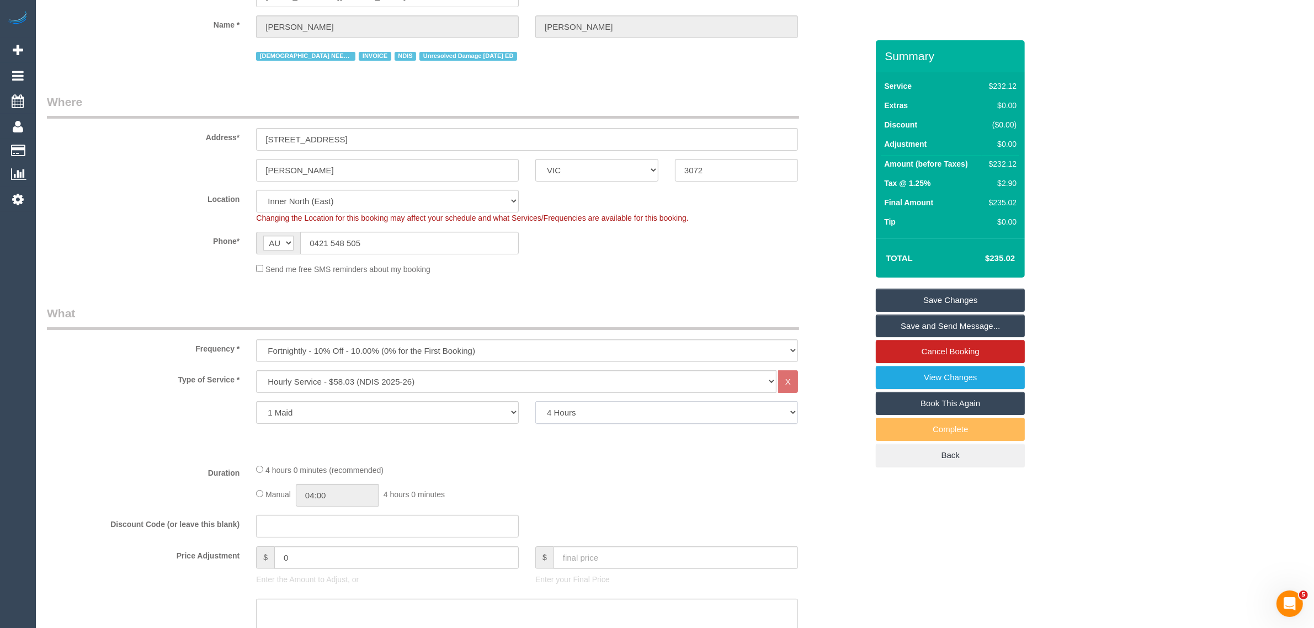
click at [646, 409] on select "2 Hours 2.5 Hours 3 Hours 3.5 Hours 4 Hours 4.5 Hours 5 Hours 5.5 Hours 6 Hours…" at bounding box center [666, 412] width 263 height 23
select select "120"
click at [535, 401] on select "2 Hours 2.5 Hours 3 Hours 3.5 Hours 4 Hours 4.5 Hours 5 Hours 5.5 Hours 6 Hours…" at bounding box center [666, 412] width 263 height 23
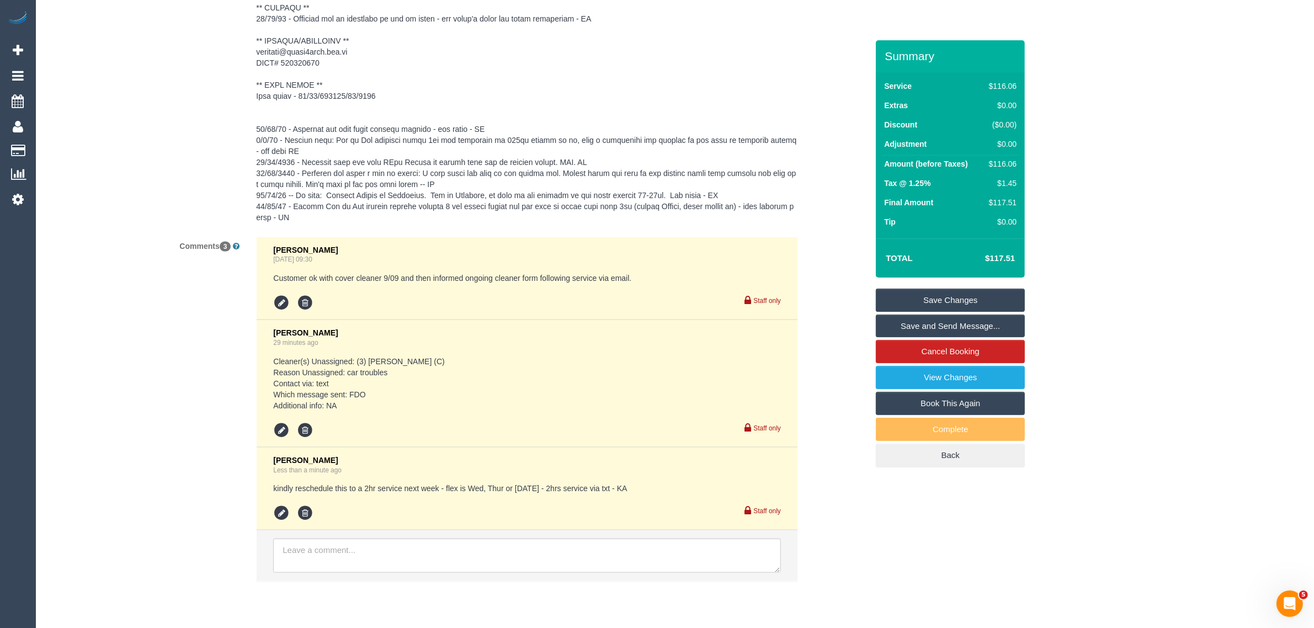
scroll to position [1794, 0]
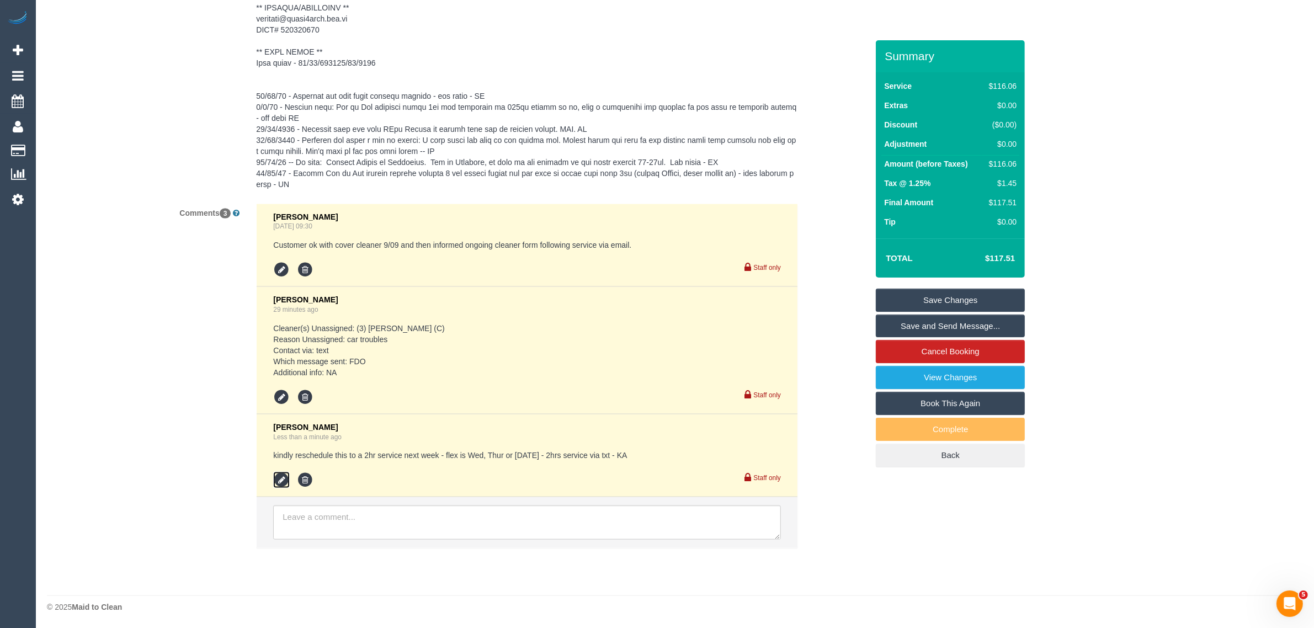
click at [284, 478] on icon at bounding box center [281, 480] width 17 height 17
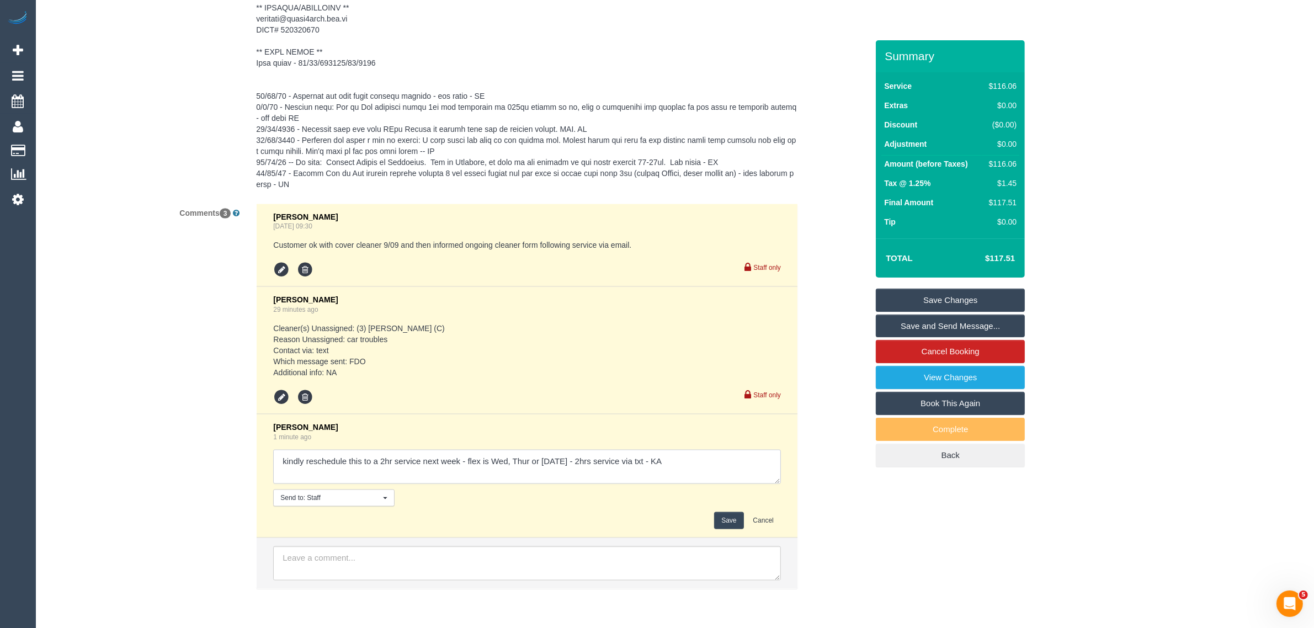
drag, startPoint x: 365, startPoint y: 461, endPoint x: 395, endPoint y: 466, distance: 29.8
click at [395, 466] on textarea at bounding box center [527, 467] width 508 height 34
click at [540, 462] on textarea at bounding box center [527, 467] width 508 height 34
click at [742, 464] on textarea at bounding box center [527, 467] width 508 height 34
click at [279, 464] on textarea at bounding box center [527, 467] width 508 height 34
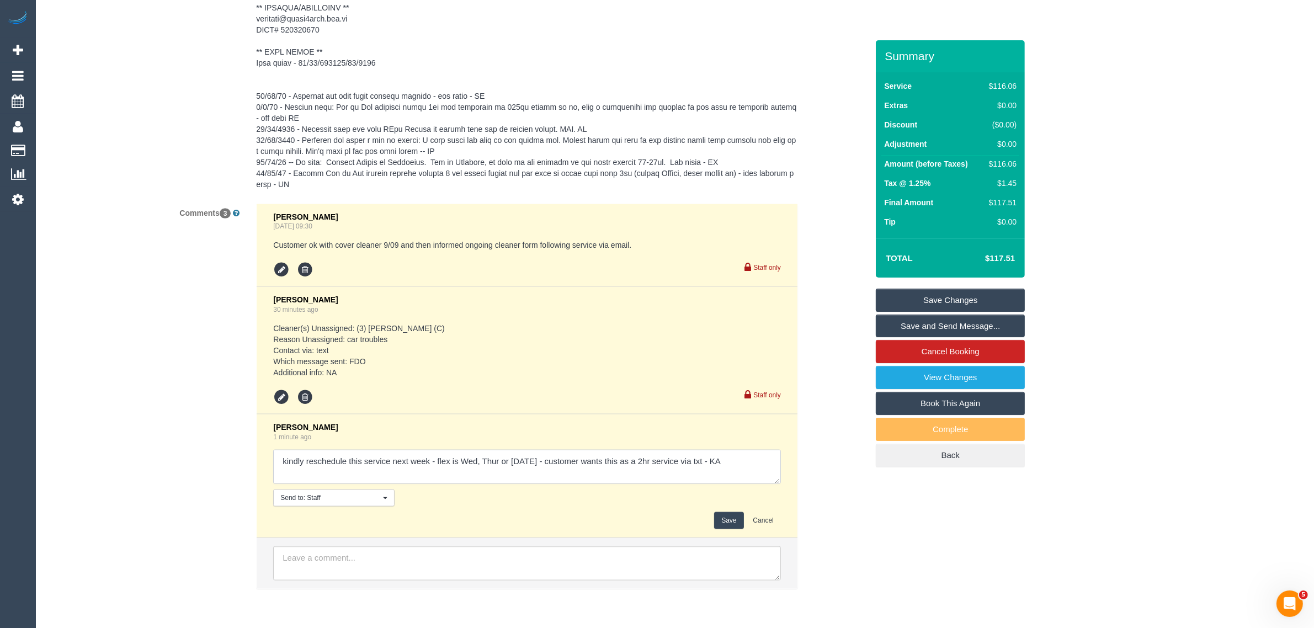
type textarea "kindly reschedule this service next week - flex is Wed, Thur or [DATE] - custom…"
click at [721, 526] on button "Save" at bounding box center [728, 520] width 29 height 17
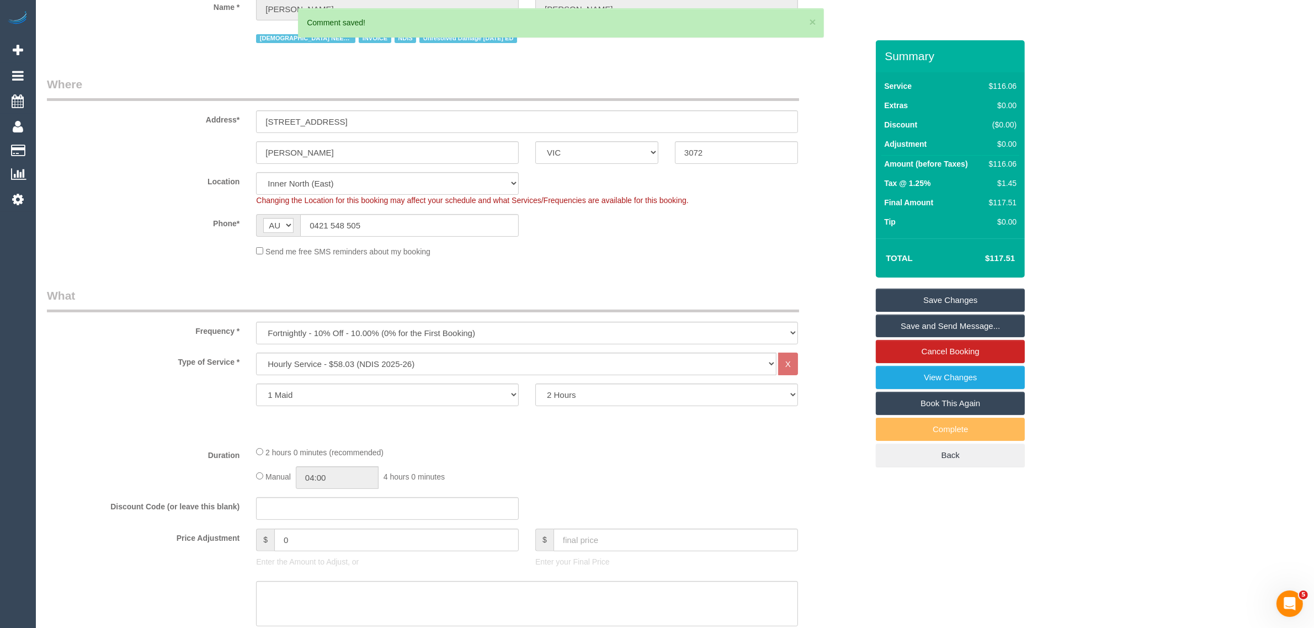
scroll to position [0, 0]
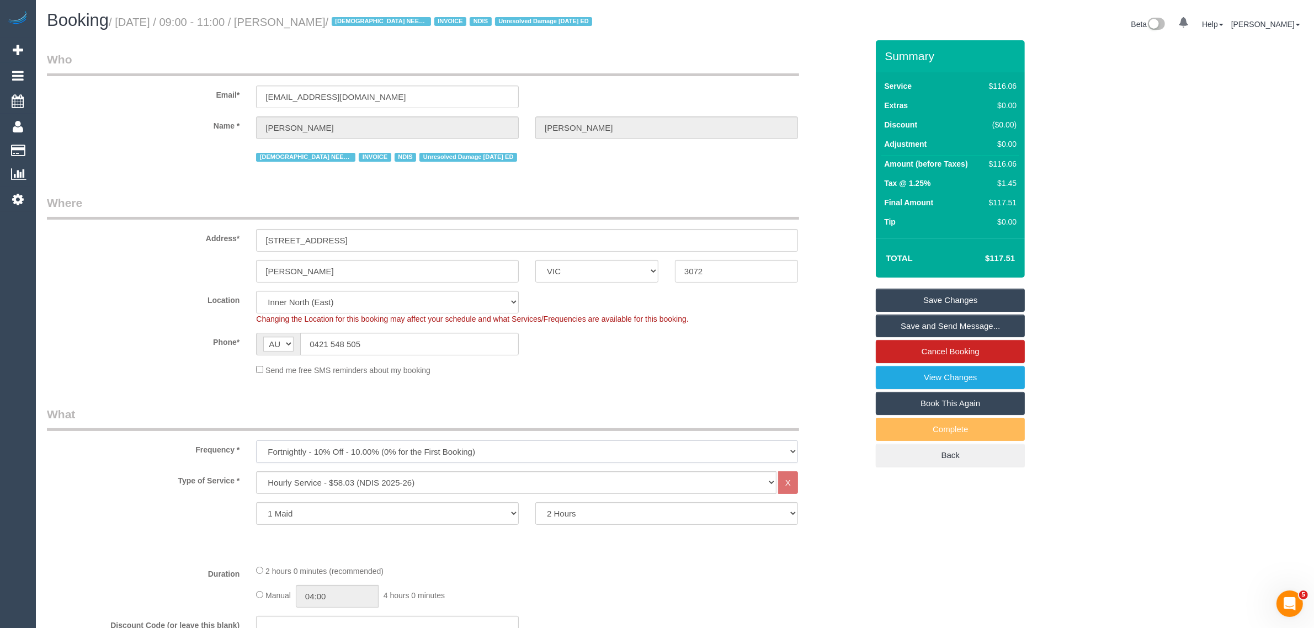
click at [696, 450] on select "One Time Cleaning Weekly - 10% Off - 10.00% (0% for the First Booking) Fortnigh…" at bounding box center [527, 451] width 542 height 23
select select "object:1612"
click at [256, 440] on select "One Time Cleaning Weekly - 10% Off - 10.00% (0% for the First Booking) Fortnigh…" at bounding box center [527, 451] width 542 height 23
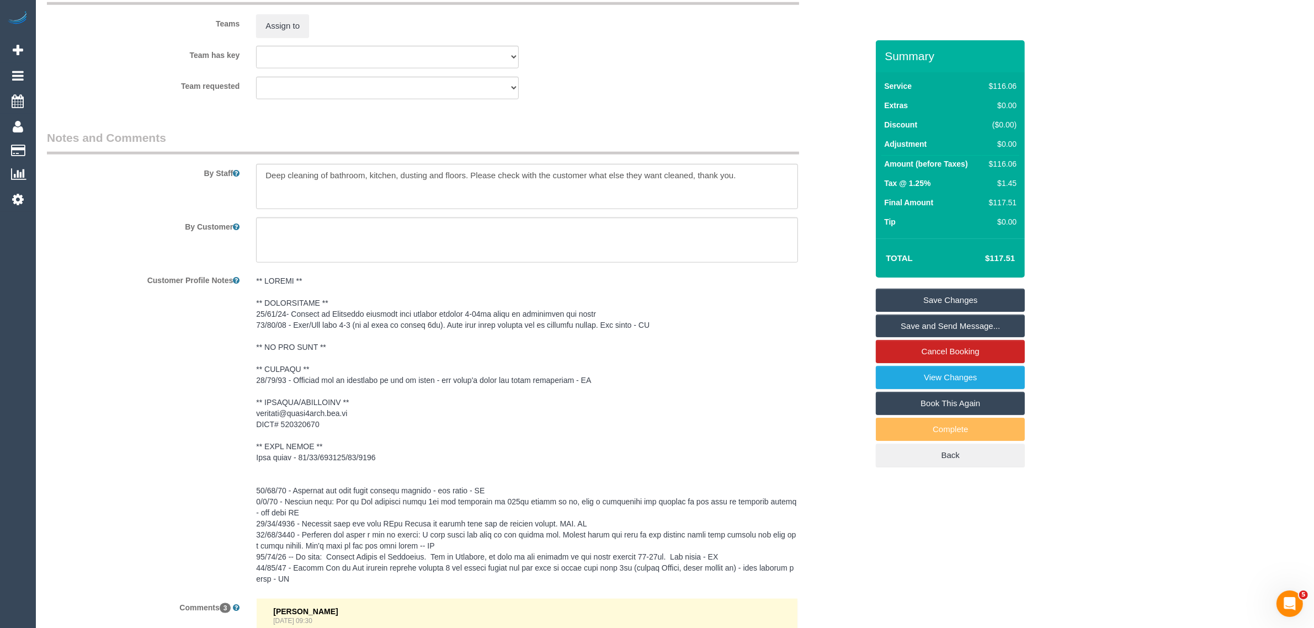
scroll to position [1813, 0]
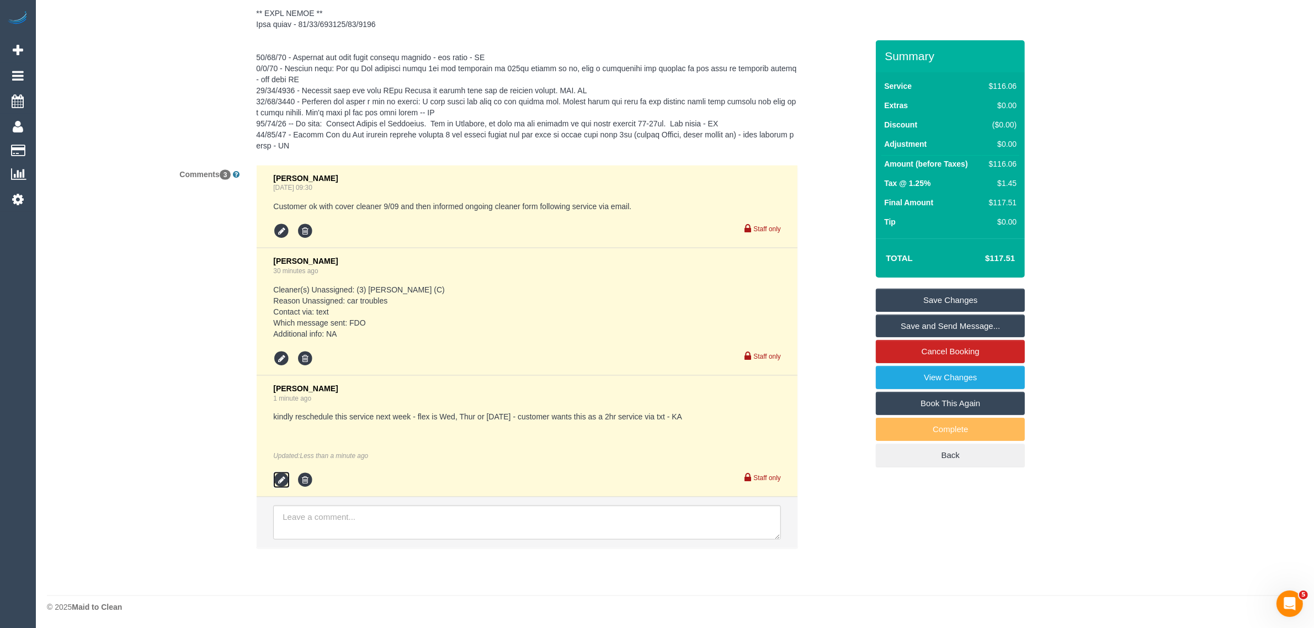
click at [287, 486] on icon at bounding box center [281, 480] width 17 height 17
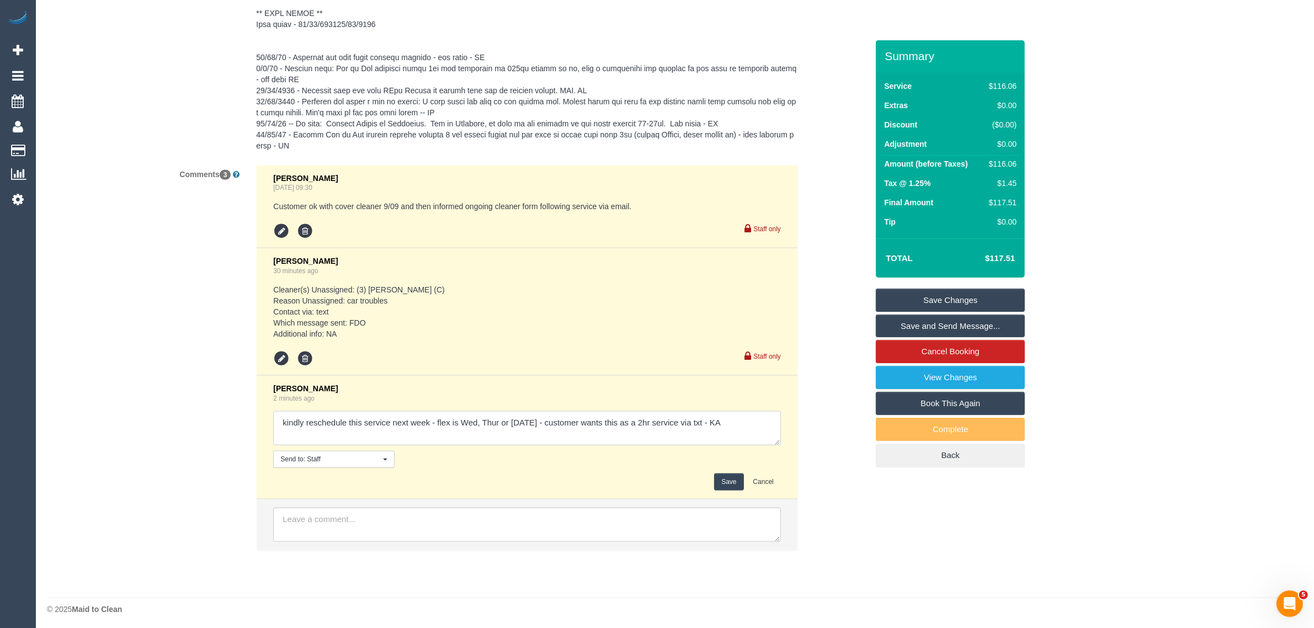
click at [428, 421] on textarea at bounding box center [527, 428] width 508 height 34
click at [679, 424] on textarea at bounding box center [527, 428] width 508 height 34
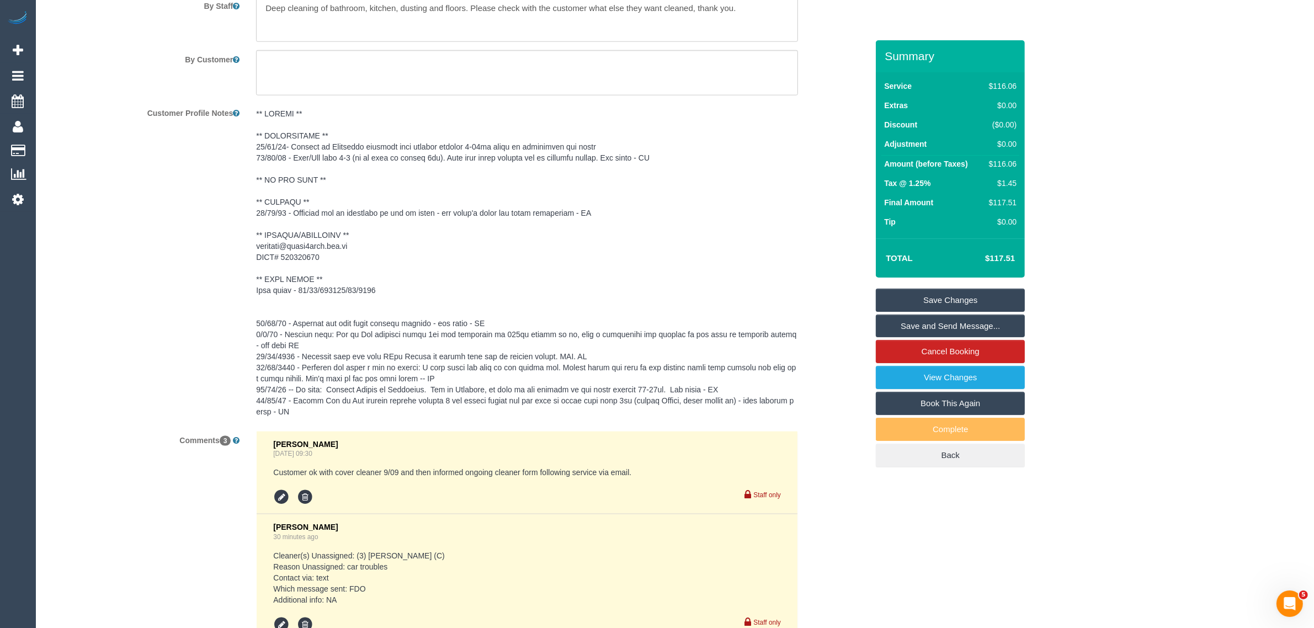
scroll to position [1816, 0]
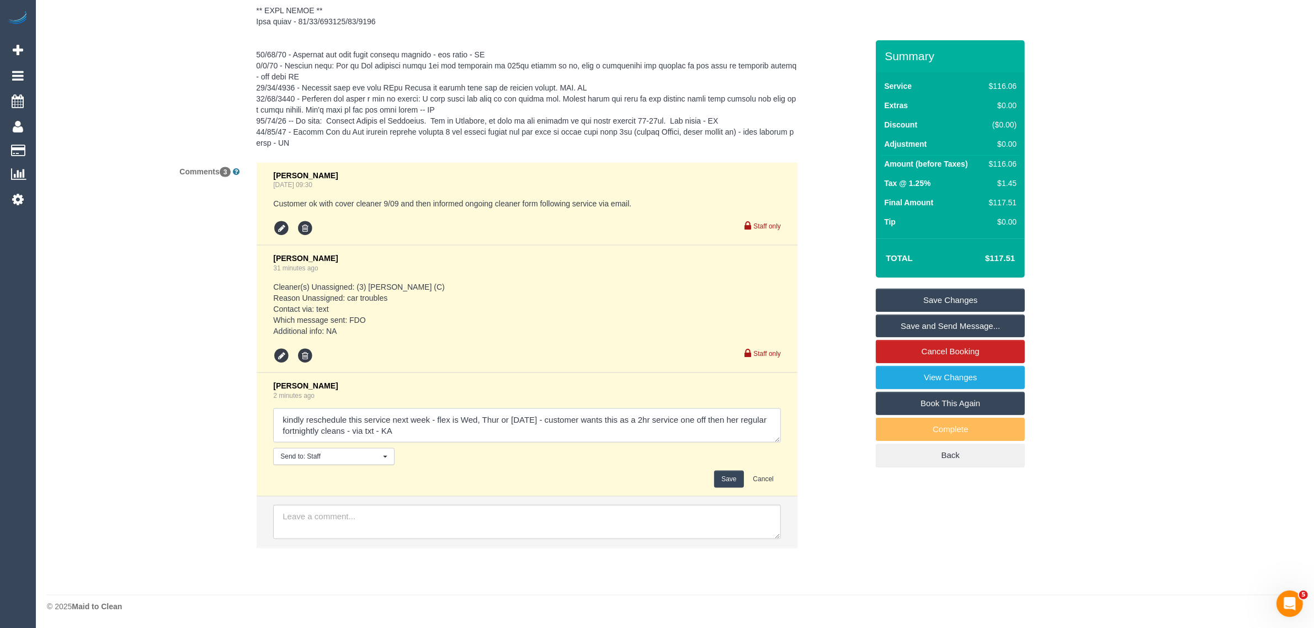
type textarea "kindly reschedule this service next week - flex is Wed, Thur or [DATE] - custom…"
click at [725, 471] on button "Save" at bounding box center [728, 479] width 29 height 17
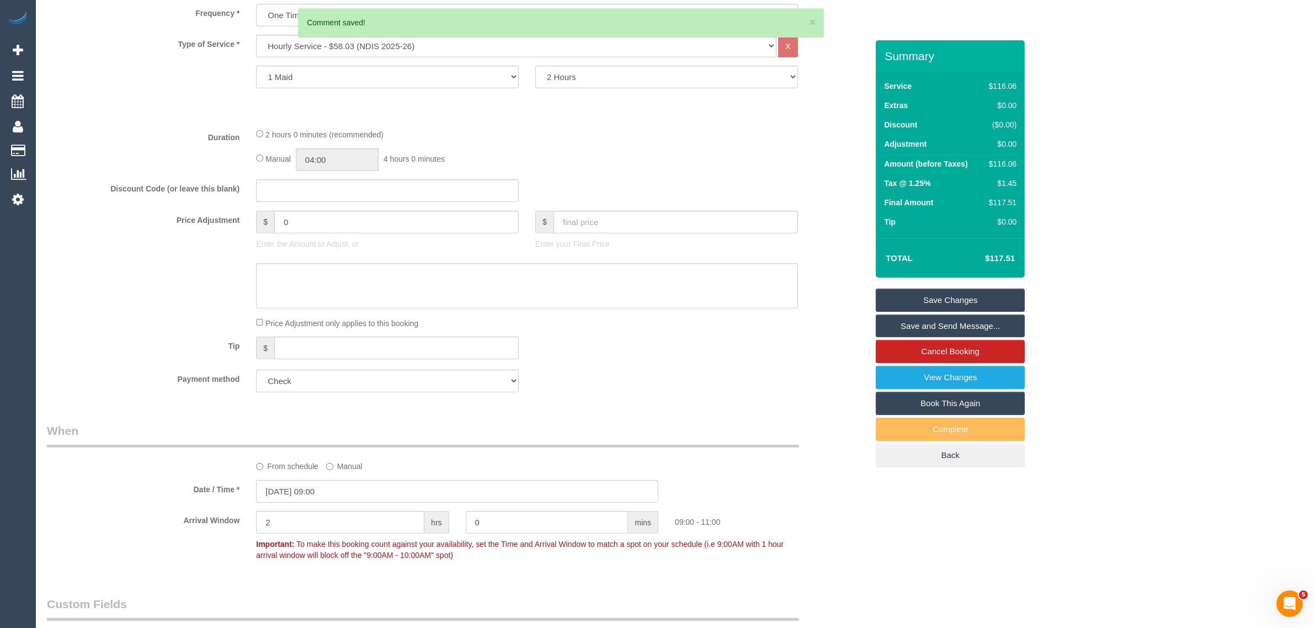
scroll to position [0, 0]
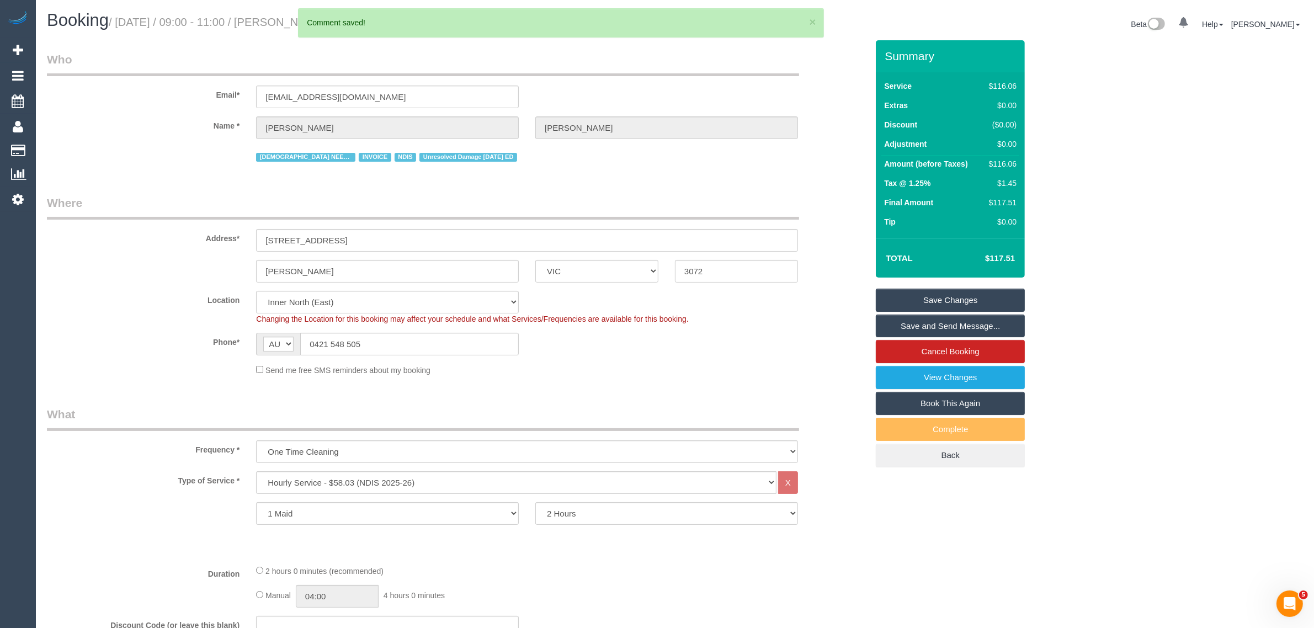
click at [970, 290] on link "Save Changes" at bounding box center [950, 300] width 149 height 23
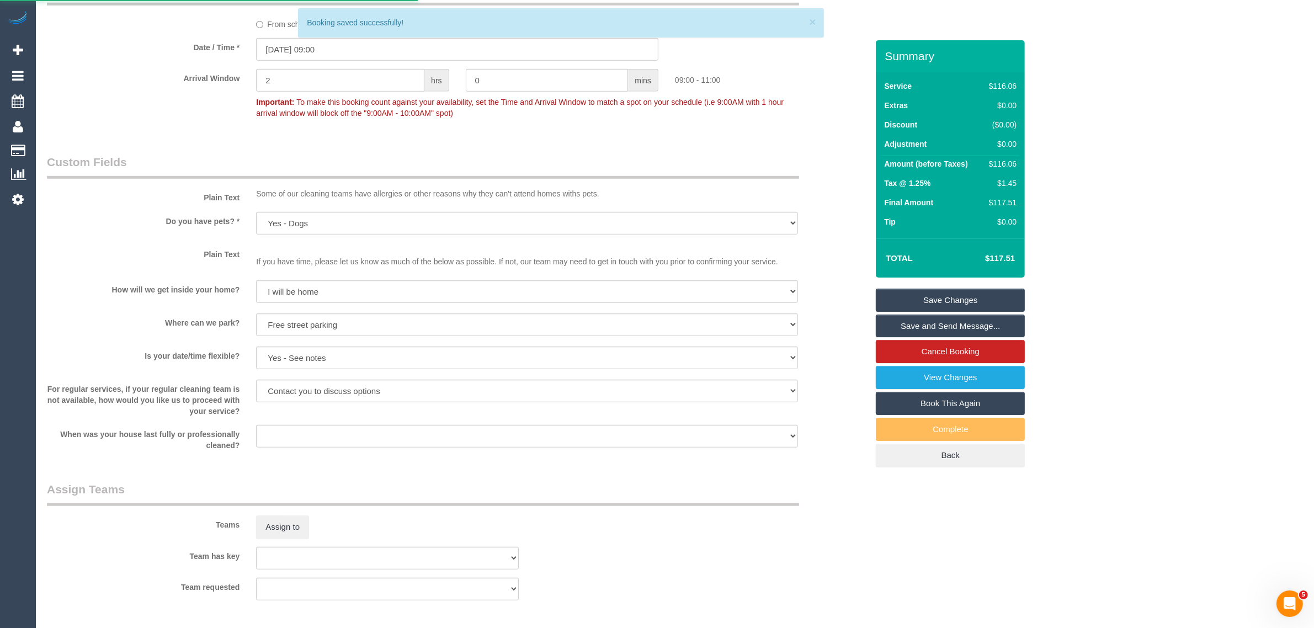
scroll to position [1104, 0]
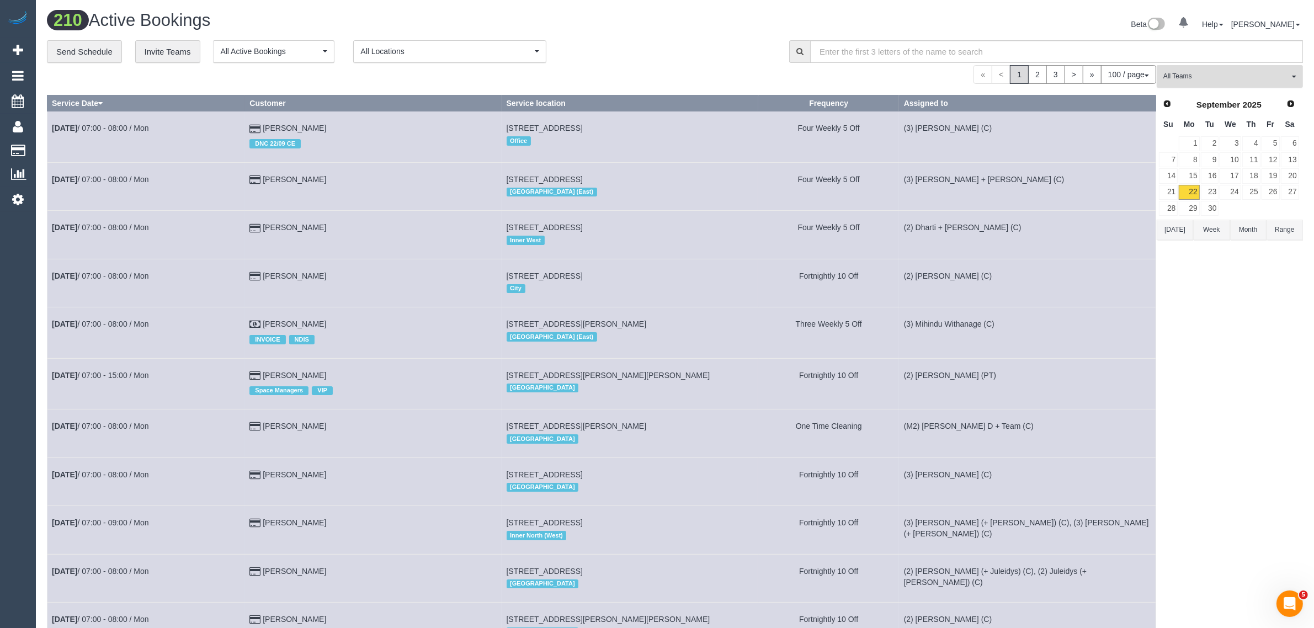
click at [1248, 75] on span "All Teams" at bounding box center [1226, 76] width 126 height 9
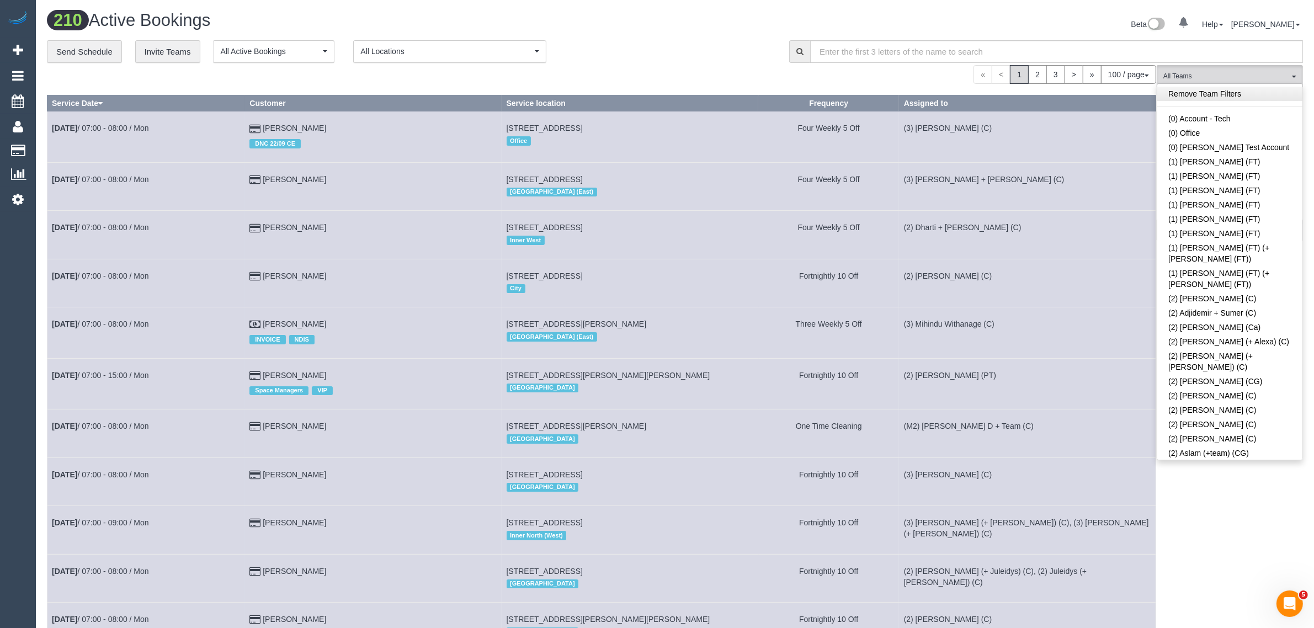
click at [1266, 90] on link "Remove Team Filters" at bounding box center [1229, 94] width 145 height 14
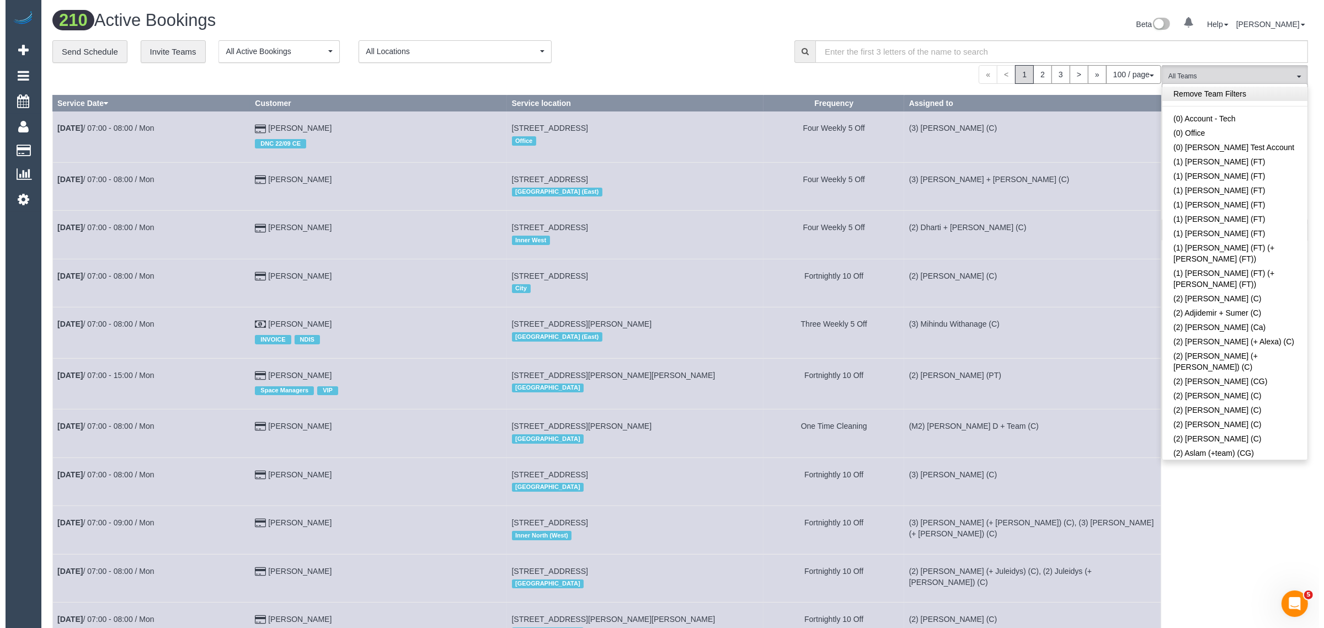
scroll to position [1105, 0]
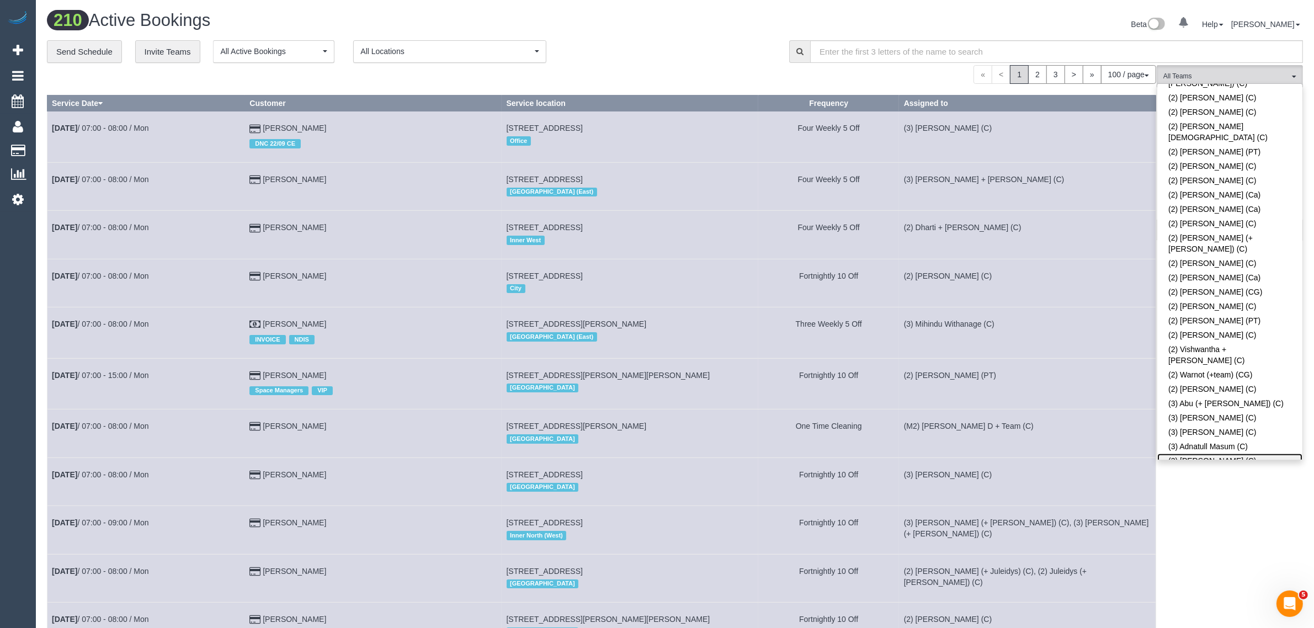
click at [1239, 454] on link "(3) [PERSON_NAME] (C)" at bounding box center [1229, 461] width 145 height 14
click at [726, 70] on div "« < 1 2 3 > » 100 / page 10 / page 20 / page 30 / page 40 / page 50 / page 100 …" at bounding box center [601, 74] width 1109 height 19
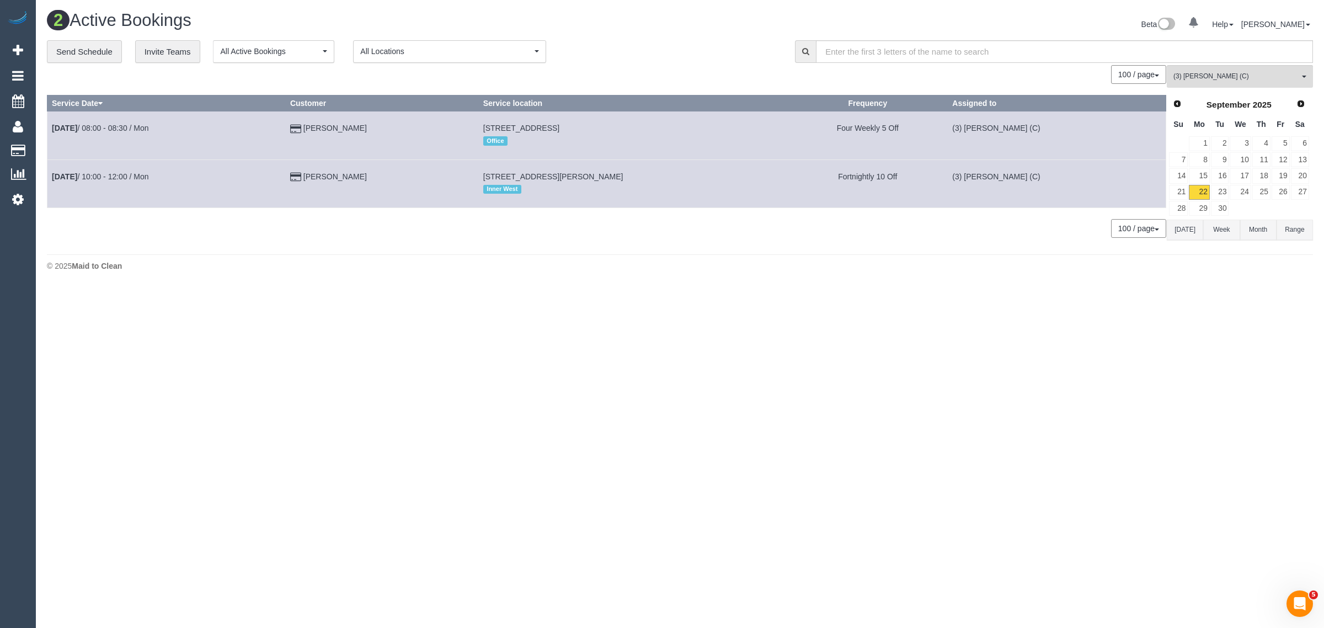
click at [825, 320] on body "0 Beta Your Notifications You have 0 alerts Add Booking Bookings Active Booking…" at bounding box center [662, 314] width 1324 height 628
click at [555, 268] on div "© 2025 Maid to Clean" at bounding box center [680, 265] width 1266 height 11
drag, startPoint x: 385, startPoint y: 174, endPoint x: 48, endPoint y: 188, distance: 336.9
click at [48, 188] on tr "[DATE] 10:00 - 12:00 / Mon [PERSON_NAME] [STREET_ADDRESS][PERSON_NAME] [GEOGRAP…" at bounding box center [606, 183] width 1119 height 48
copy tr "[DATE] 10:00 - 12:00 / Mon [PERSON_NAME]"
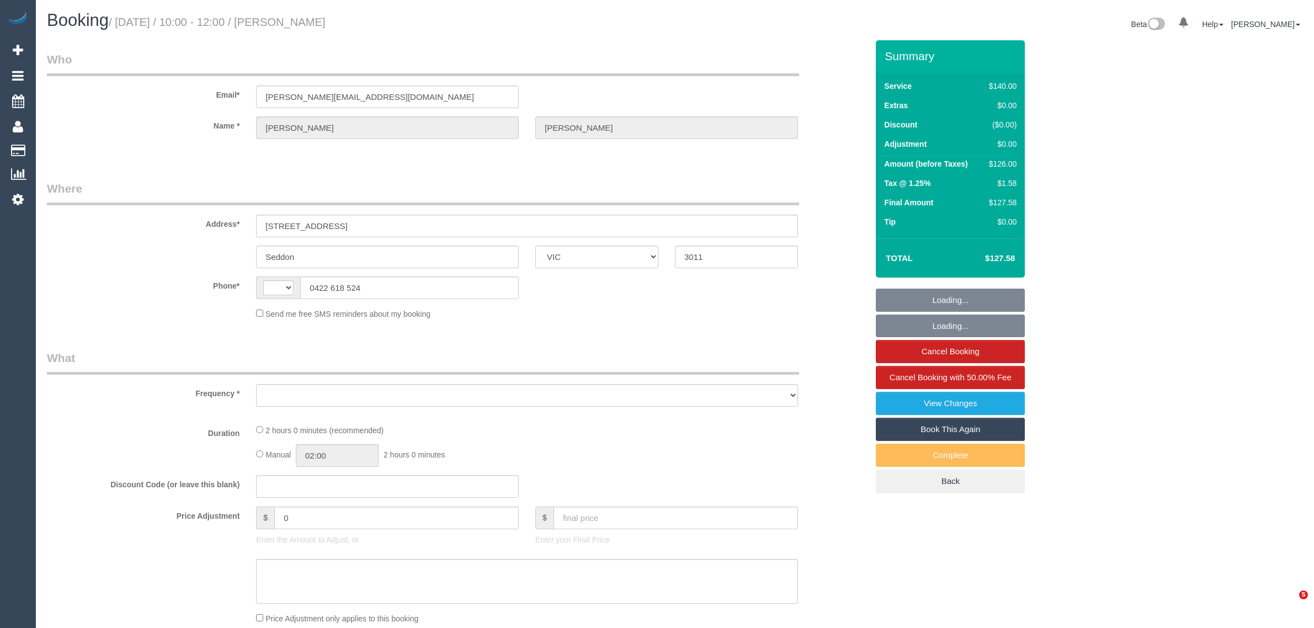
select select "VIC"
select select "object:287"
select select "number:28"
select select "number:14"
select select "number:19"
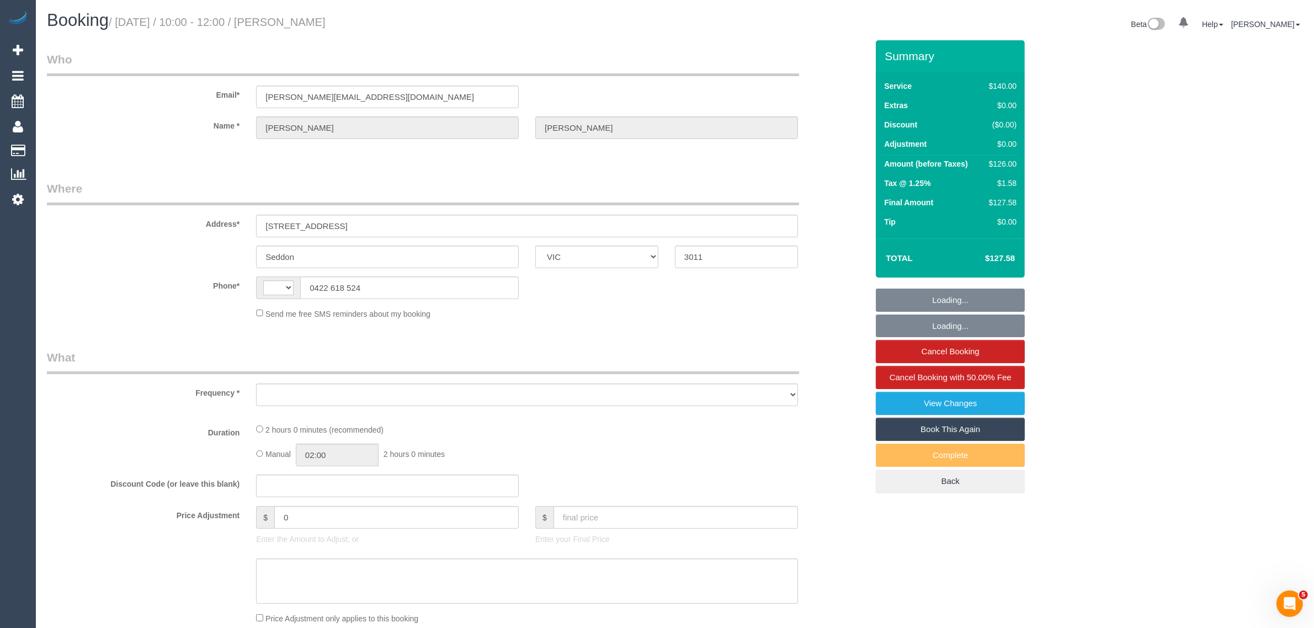
select select "number:36"
select select "number:35"
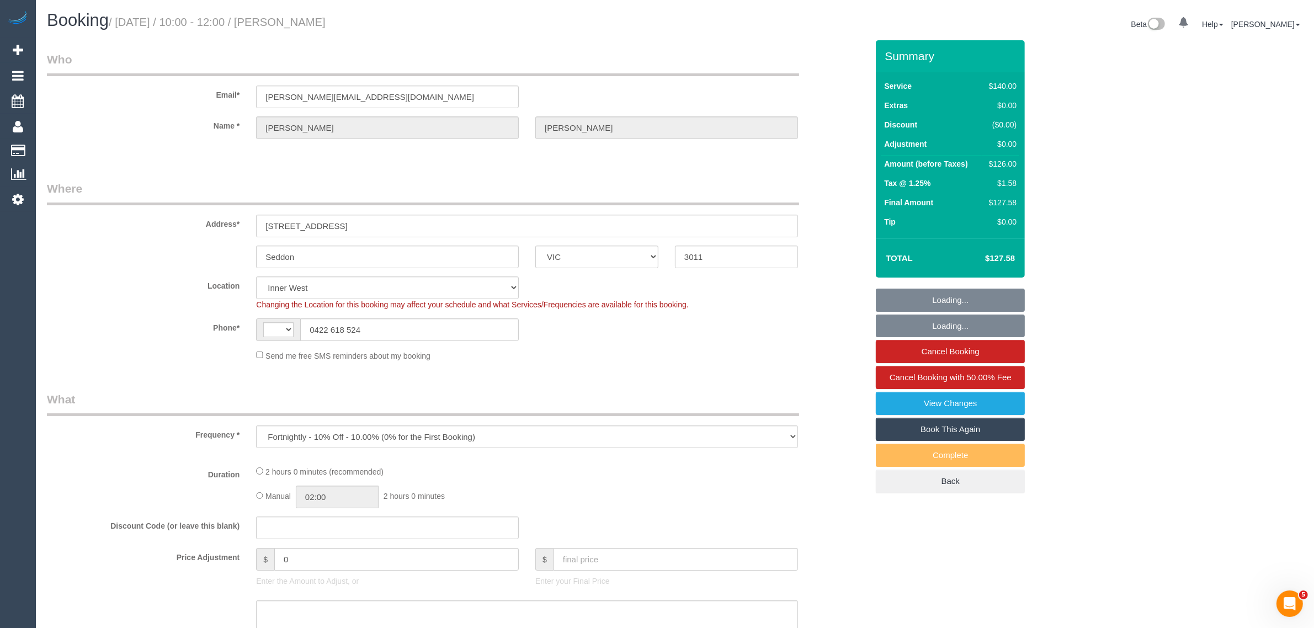
select select "string:stripe-pm_1Oho7o2GScqysDRVo4ciWtpj"
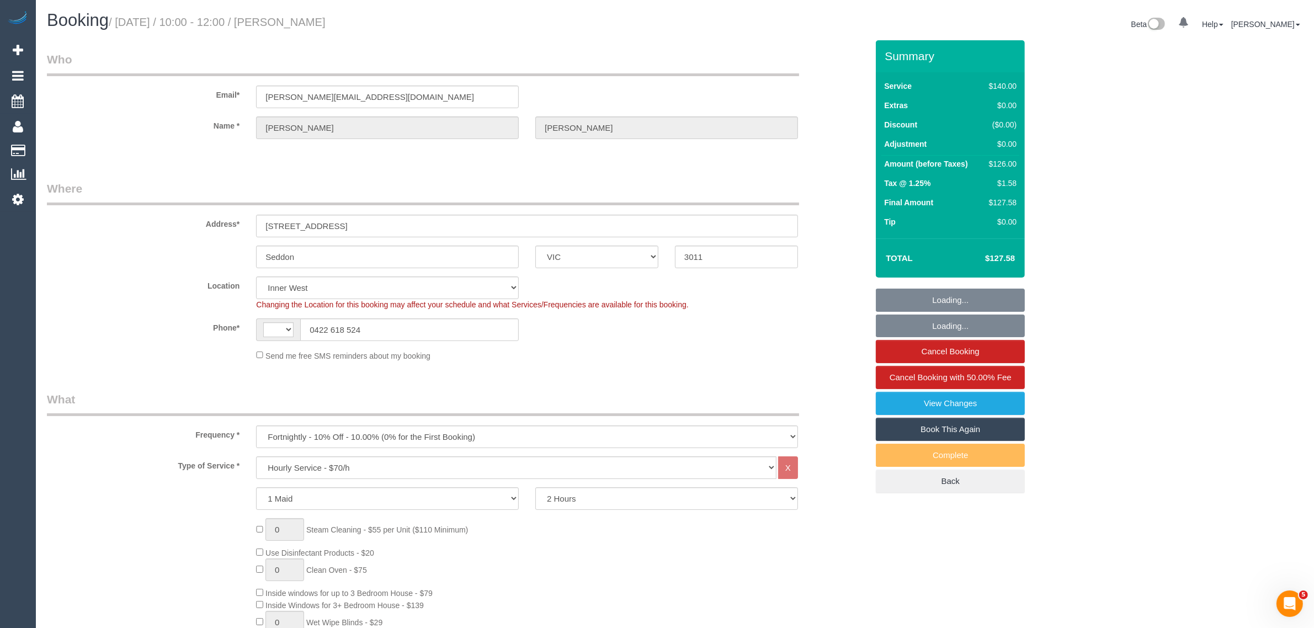
select select "object:849"
select select "string:AU"
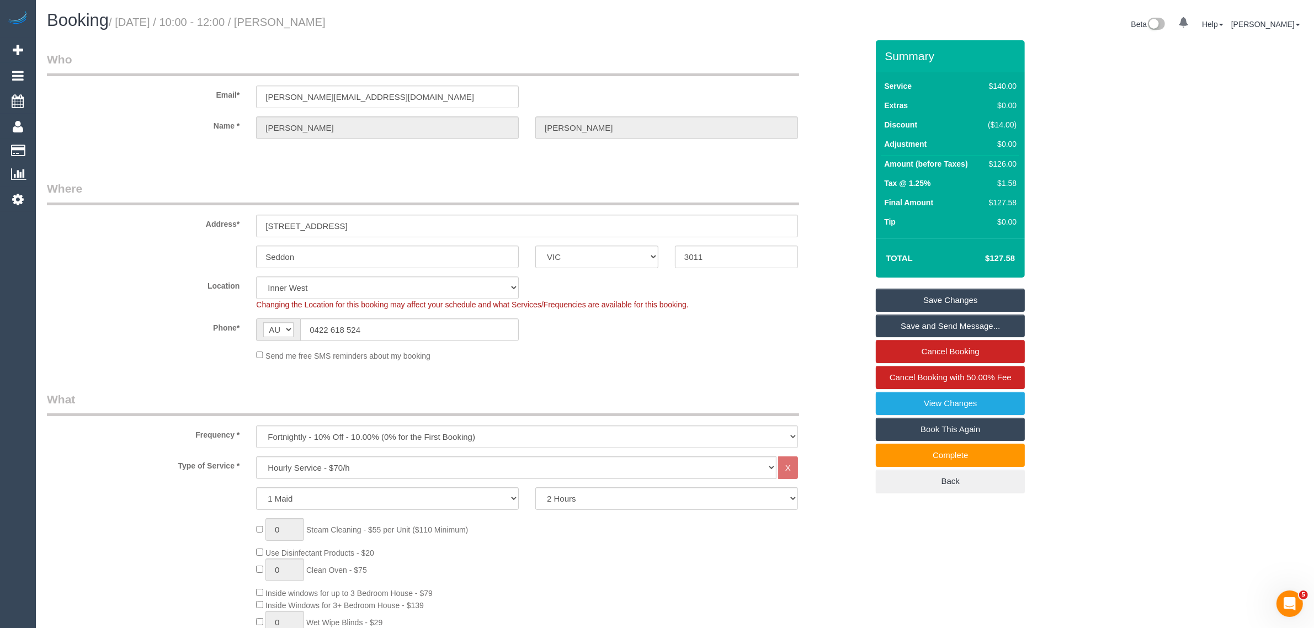
click at [464, 315] on sui-booking-location "Location [GEOGRAPHIC_DATA] (North) East (South) [GEOGRAPHIC_DATA] (East) [GEOGR…" at bounding box center [457, 318] width 821 height 85
click at [459, 327] on input "0422 618 524" at bounding box center [409, 329] width 219 height 23
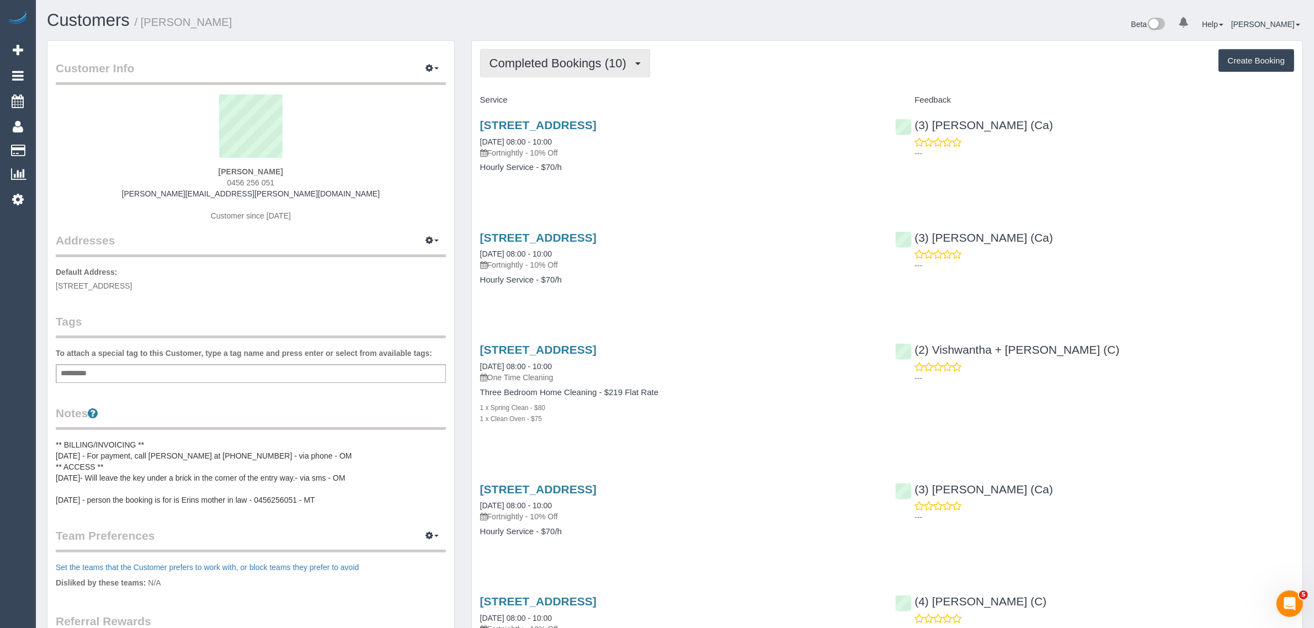
click at [552, 63] on span "Completed Bookings (10)" at bounding box center [560, 63] width 142 height 14
click at [544, 96] on link "Upcoming Bookings (11)" at bounding box center [540, 103] width 119 height 14
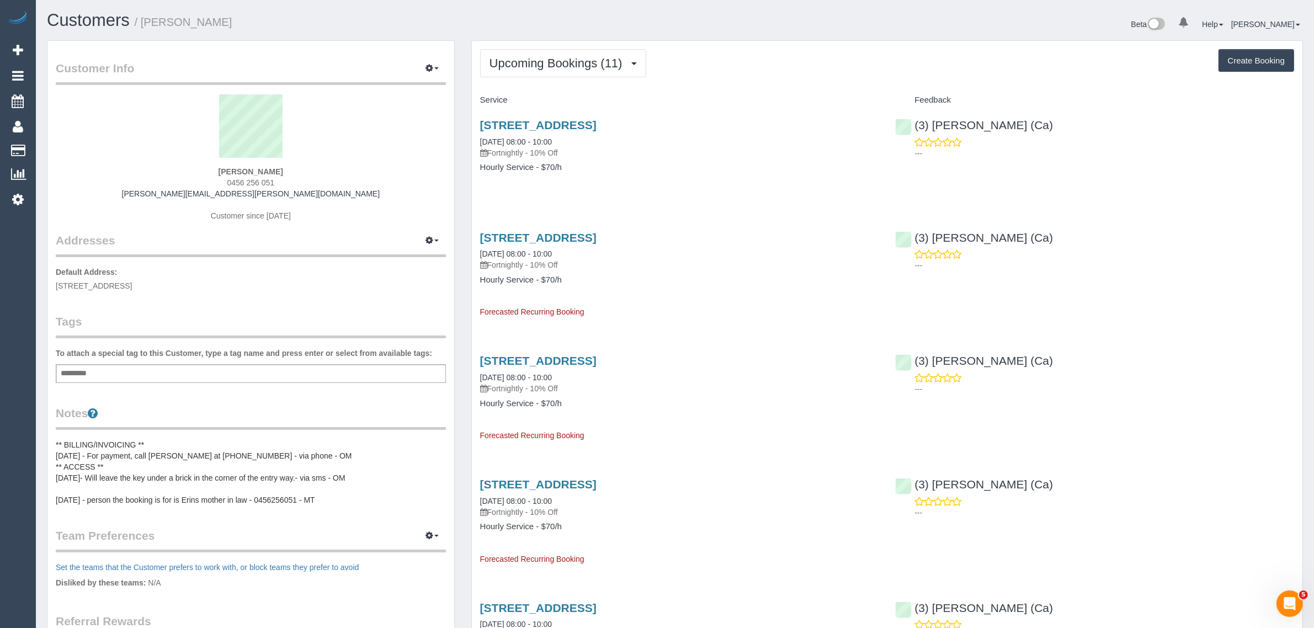
click at [642, 132] on div "[STREET_ADDRESS] [DATE] 08:00 - 10:00 Fortnightly - 10% Off" at bounding box center [679, 139] width 399 height 40
click at [597, 127] on link "[STREET_ADDRESS]" at bounding box center [538, 125] width 116 height 13
click at [536, 68] on span "Upcoming Bookings (11)" at bounding box center [558, 63] width 139 height 14
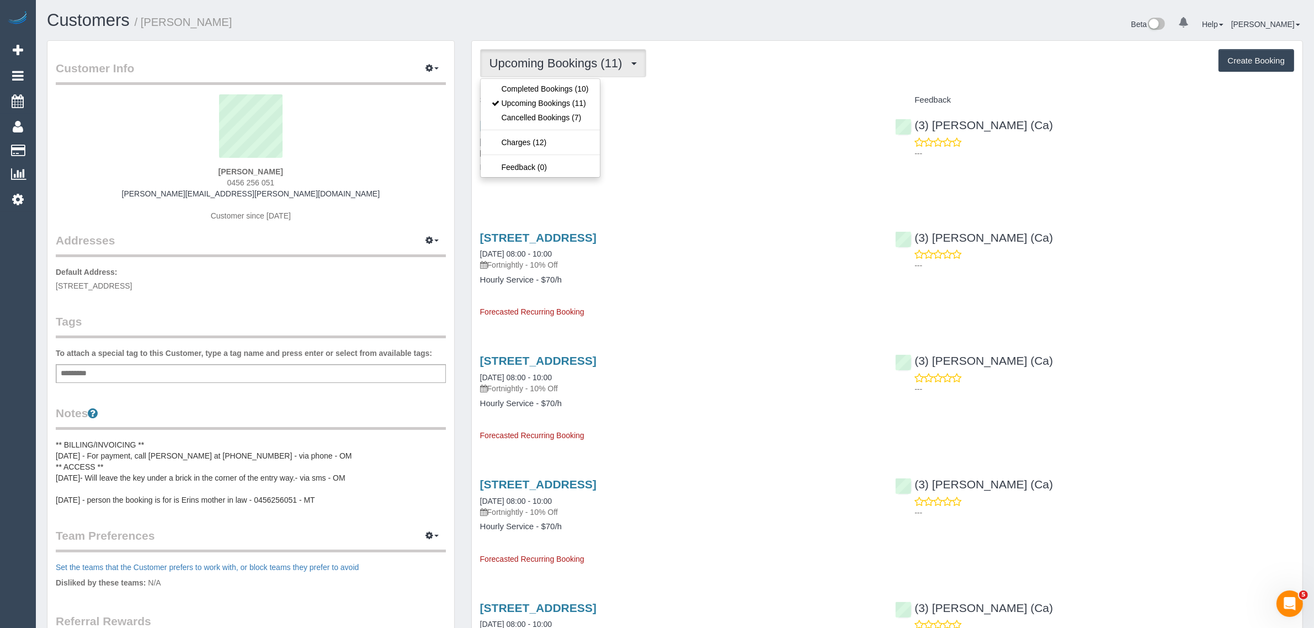
click at [716, 68] on div "Upcoming Bookings (11) Completed Bookings (10) Upcoming Bookings (11) Cancelled…" at bounding box center [887, 63] width 814 height 28
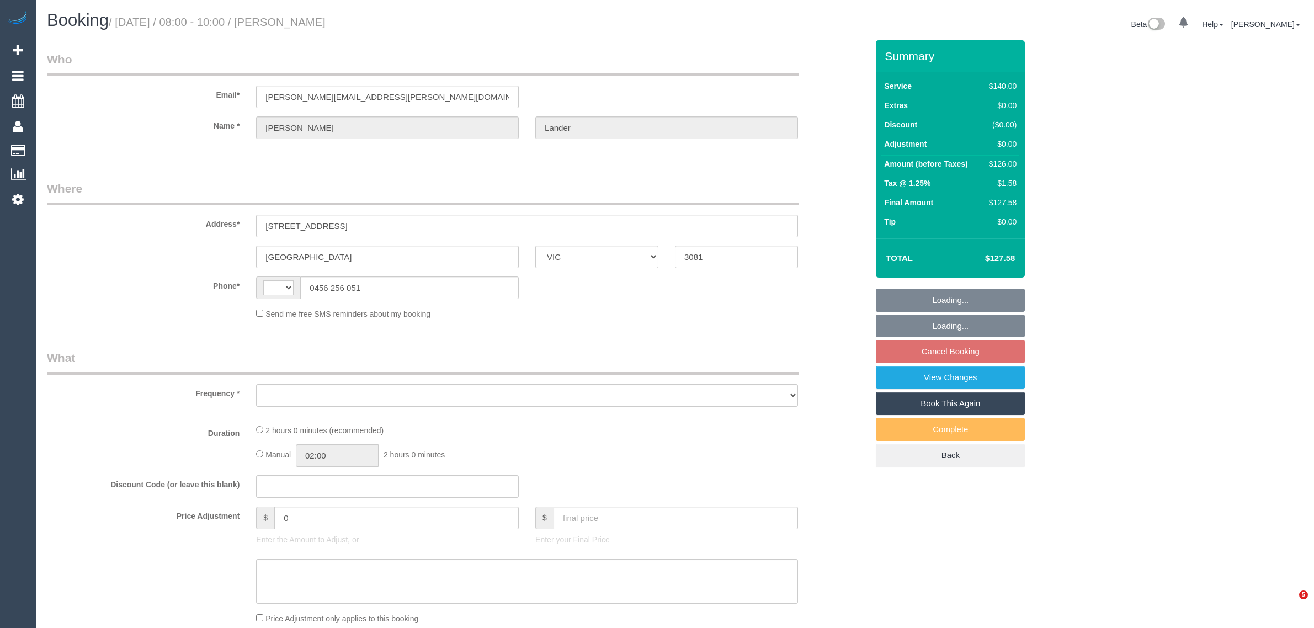
select select "VIC"
select select "string:AU"
select select "object:528"
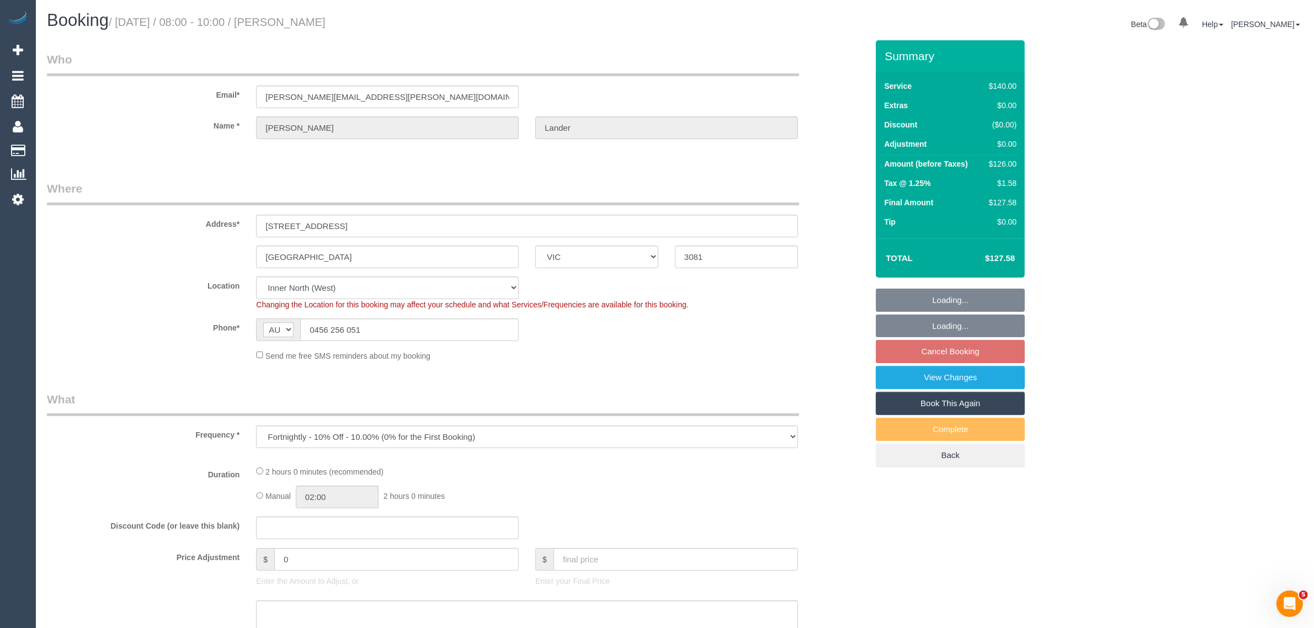
select select "string:stripe-pm_1RU0QO2GScqysDRV3gw4PVG3"
select select "object:845"
select select "number:30"
select select "number:14"
select select "number:21"
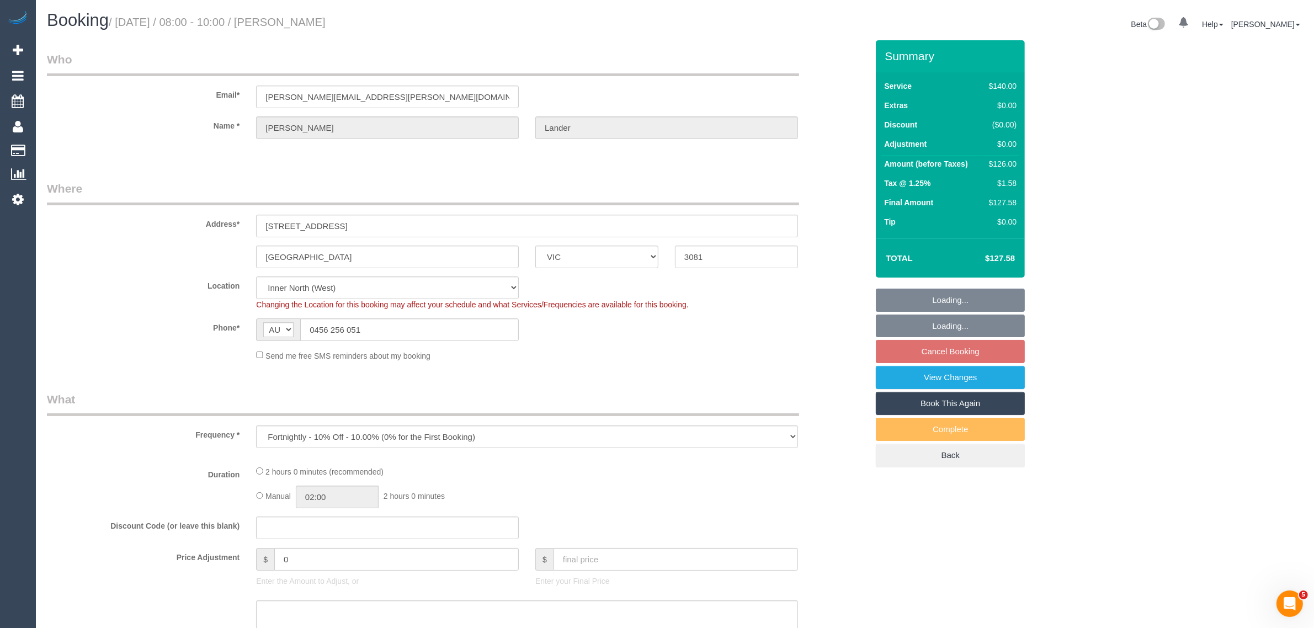
select select "number:22"
select select "number:34"
select select "number:11"
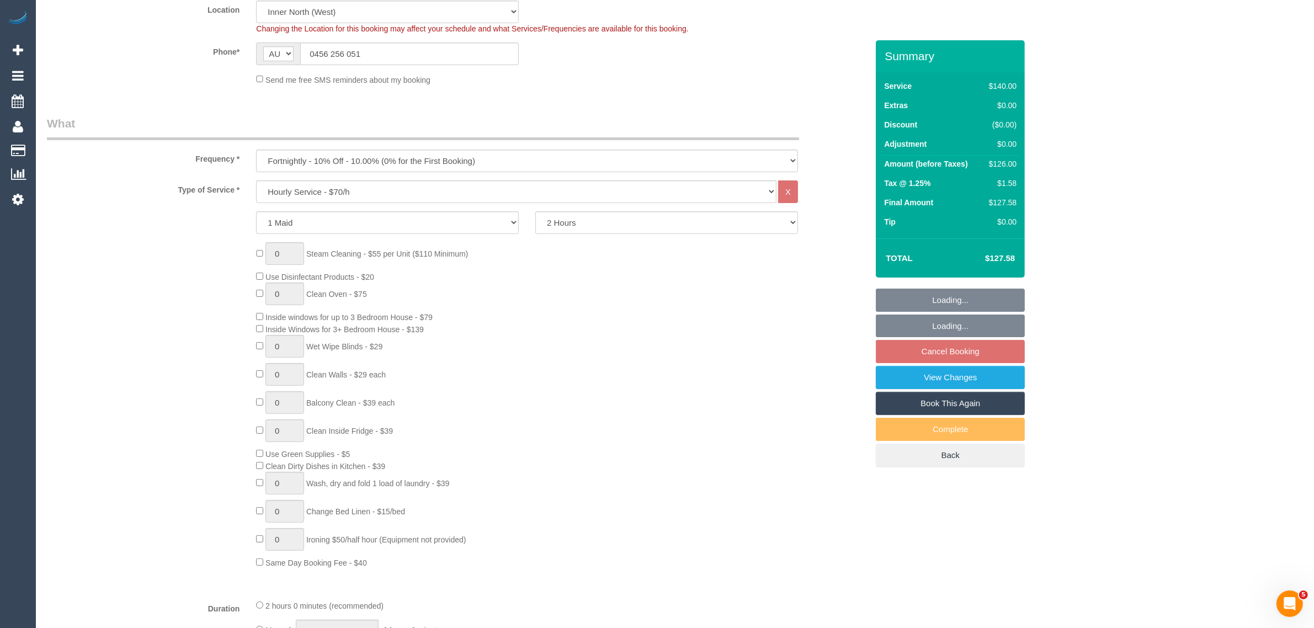
select select "spot1"
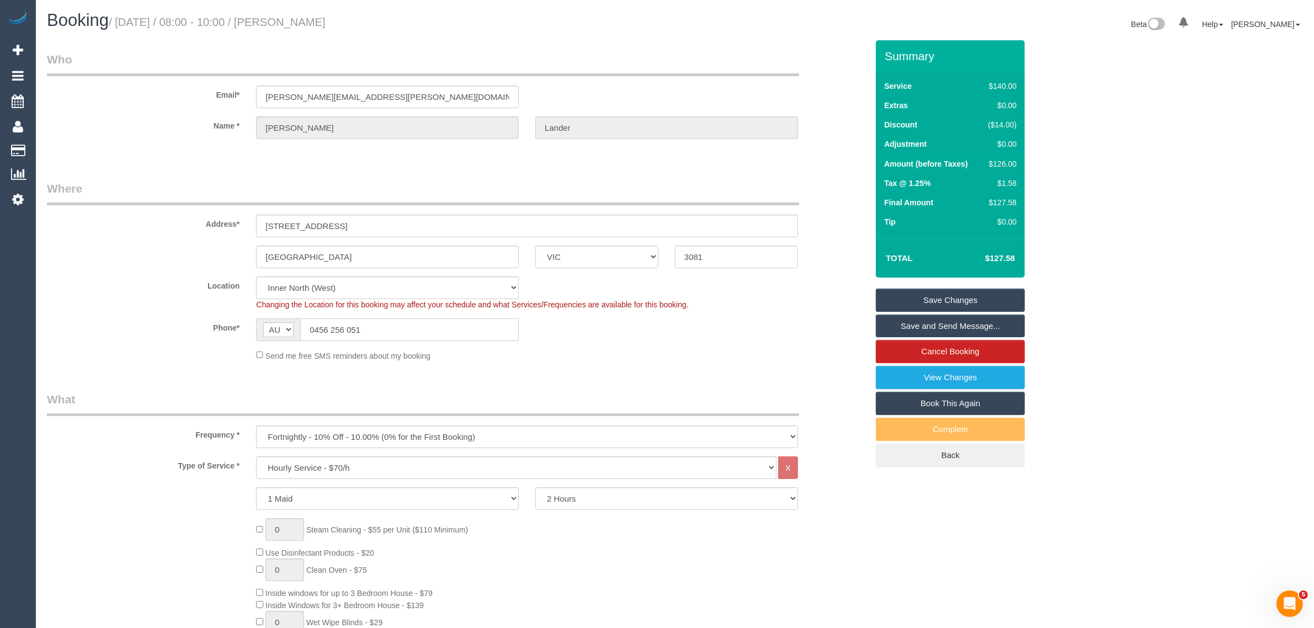
click at [418, 333] on input "0456 256 051" at bounding box center [409, 329] width 219 height 23
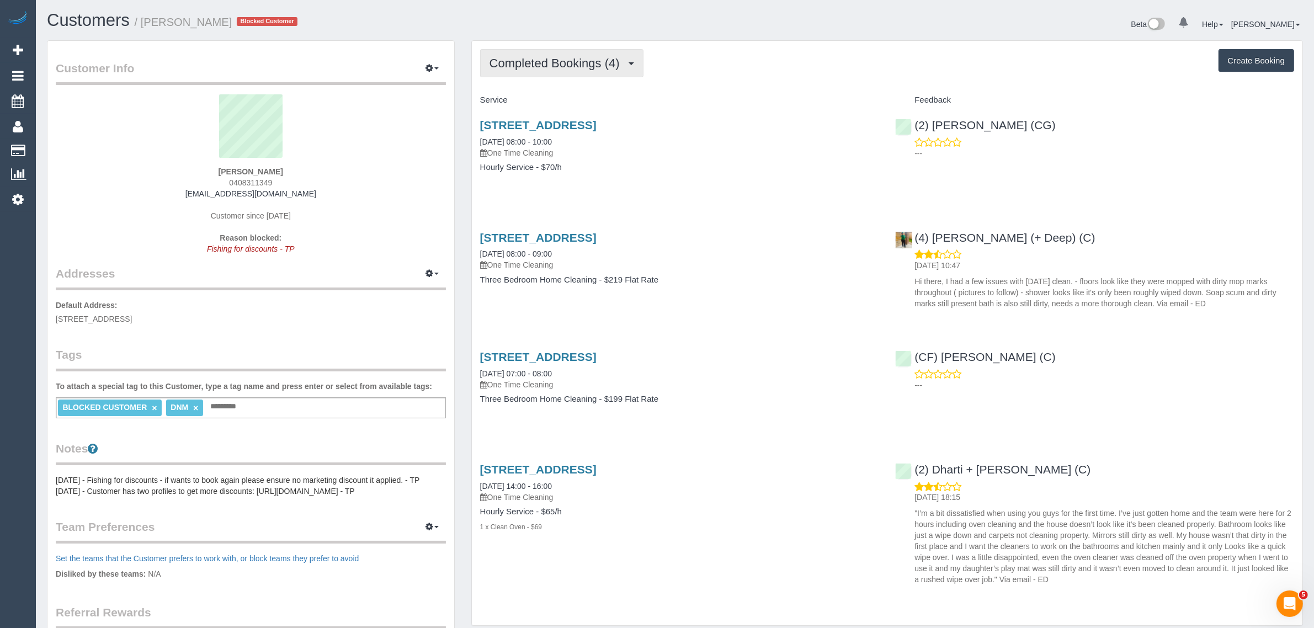
click at [575, 68] on span "Completed Bookings (4)" at bounding box center [557, 63] width 136 height 14
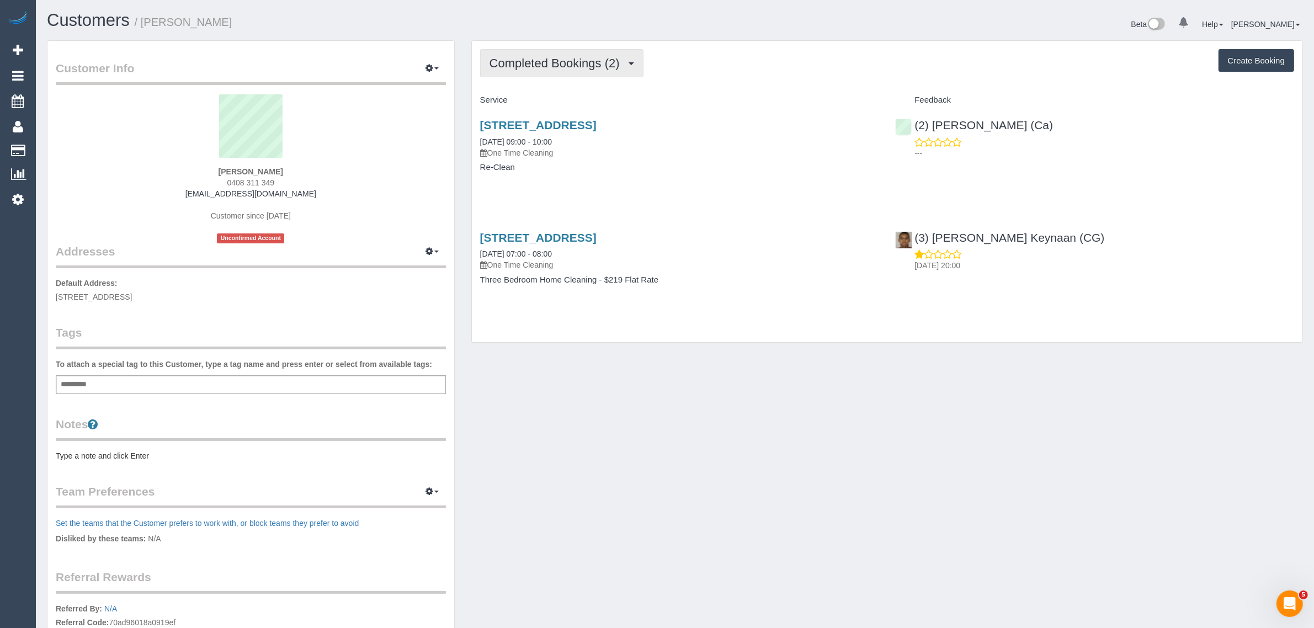
click at [567, 58] on span "Completed Bookings (2)" at bounding box center [557, 63] width 136 height 14
drag, startPoint x: 550, startPoint y: 103, endPoint x: 555, endPoint y: 103, distance: 5.5
click at [550, 103] on link "Upcoming Bookings (1)" at bounding box center [538, 103] width 115 height 14
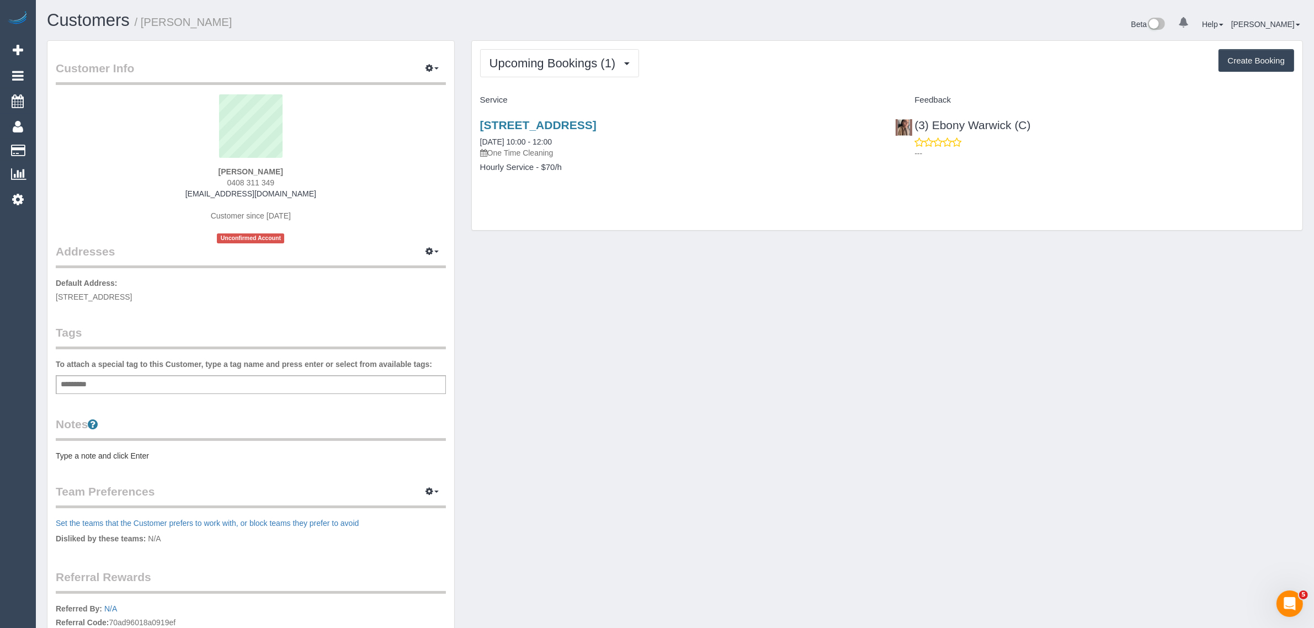
drag, startPoint x: 591, startPoint y: 135, endPoint x: 470, endPoint y: 140, distance: 121.5
click at [470, 140] on div "Upcoming Bookings (1) Completed Bookings (2) Upcoming Bookings (1) Cancelled Bo…" at bounding box center [887, 140] width 848 height 201
copy link "[DATE] 10:00 - 12:00"
click at [785, 240] on div "Upcoming Bookings (1) Completed Bookings (2) Upcoming Bookings (1) Cancelled Bo…" at bounding box center [887, 140] width 848 height 201
drag, startPoint x: 1074, startPoint y: 135, endPoint x: 915, endPoint y: 120, distance: 160.2
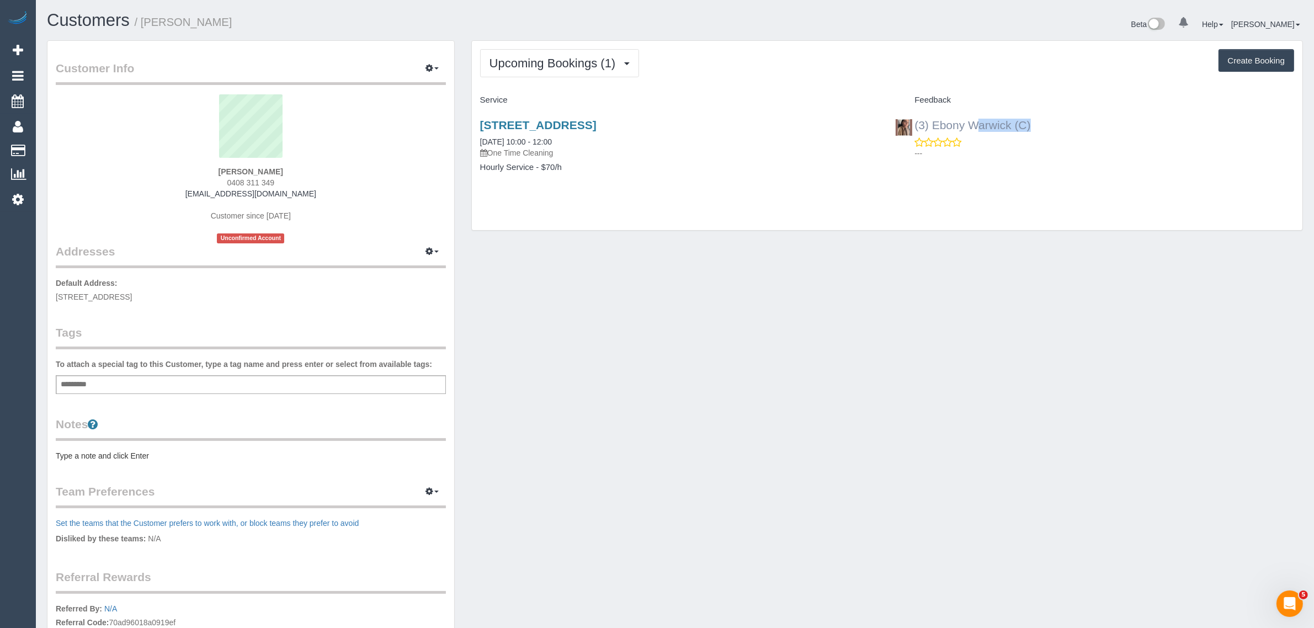
click at [915, 120] on div "(3) Ebony Warwick (C) ---" at bounding box center [1095, 136] width 416 height 54
copy div "(3) Ebony Warwick (C)"
click at [579, 129] on link "[STREET_ADDRESS]" at bounding box center [538, 125] width 116 height 13
click at [608, 62] on span "Upcoming Bookings (1)" at bounding box center [555, 63] width 132 height 14
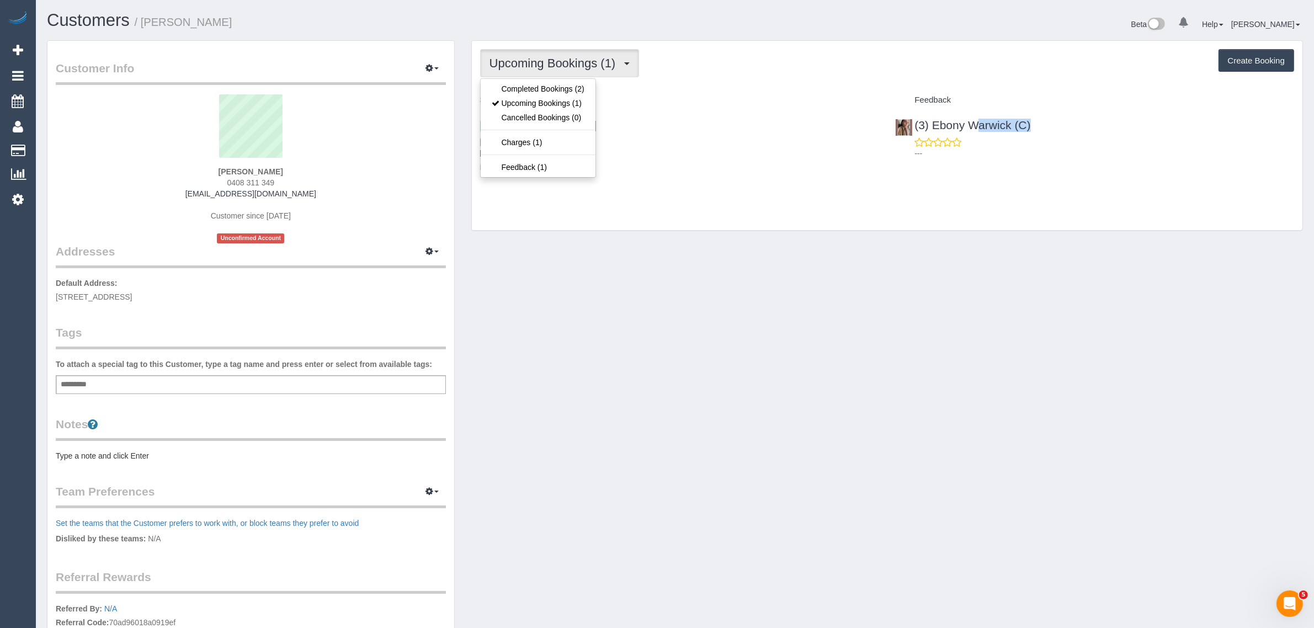
click at [566, 56] on span "Upcoming Bookings (1)" at bounding box center [555, 63] width 132 height 14
click at [566, 76] on button "Upcoming Bookings (1)" at bounding box center [559, 63] width 159 height 28
click at [572, 105] on link "Upcoming Bookings (1)" at bounding box center [538, 103] width 115 height 14
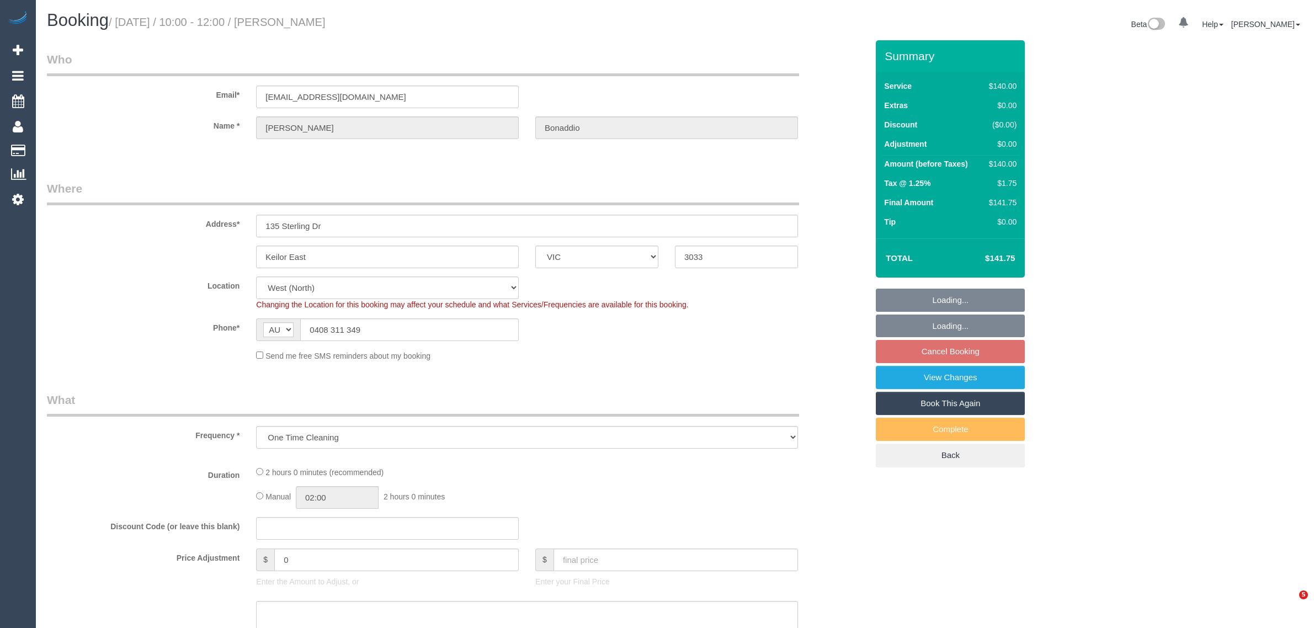
select select "VIC"
select select "string:stripe-pm_1S7Spm2GScqysDRVey5MOqOJ"
select select "number:28"
select select "number:14"
select select "number:19"
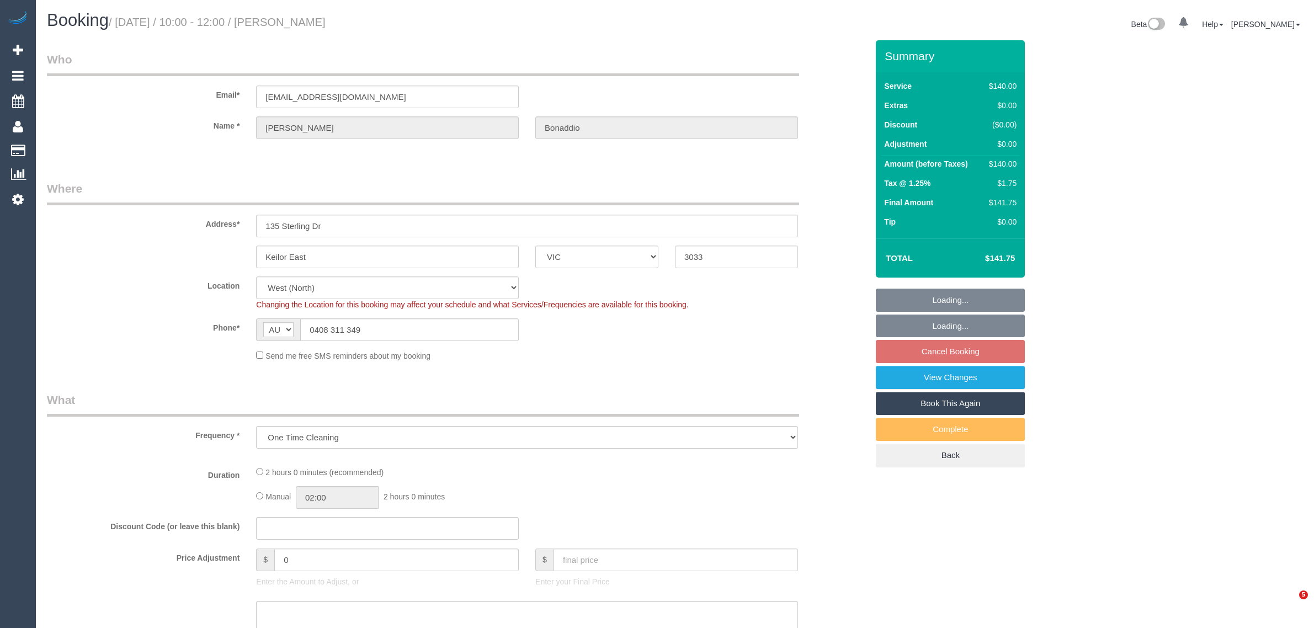
select select "number:35"
select select "number:11"
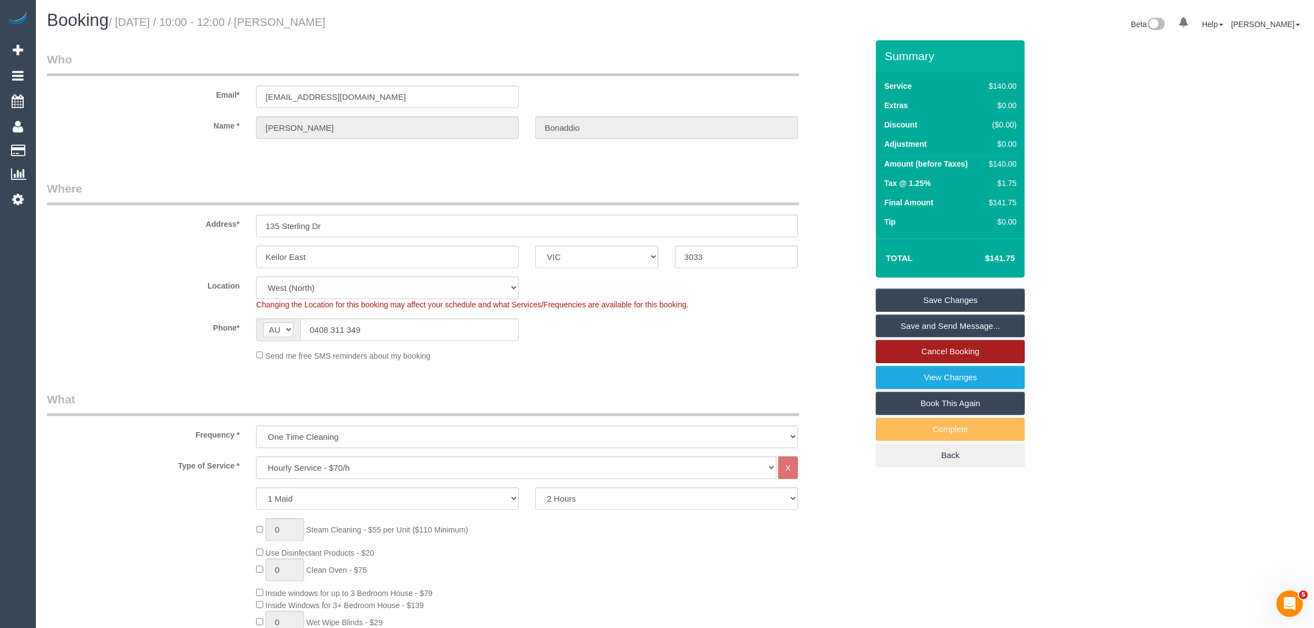
click at [929, 346] on link "Cancel Booking" at bounding box center [950, 351] width 149 height 23
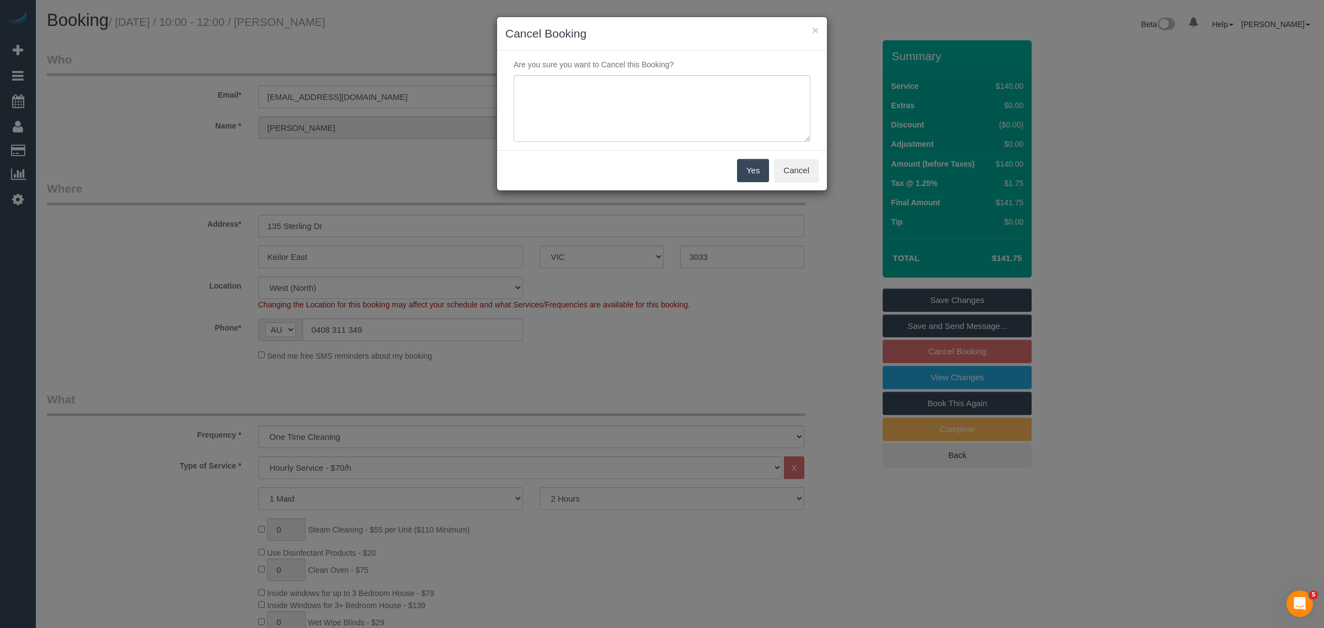
click at [647, 142] on div "Are you sure you want to Cancel this Booking?" at bounding box center [662, 100] width 330 height 99
click at [652, 120] on textarea at bounding box center [662, 108] width 297 height 67
type textarea "customer decided to cancel via txt - KA"
click at [737, 177] on button "Yes" at bounding box center [753, 170] width 32 height 23
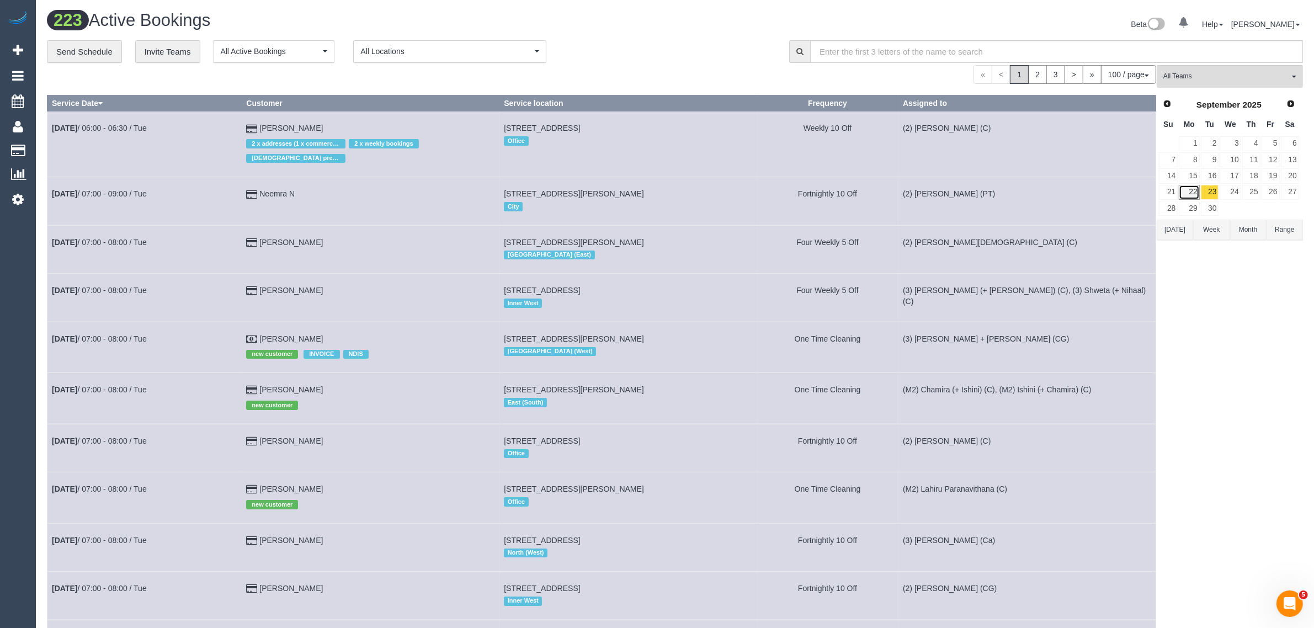
click at [1190, 194] on link "22" at bounding box center [1189, 192] width 20 height 15
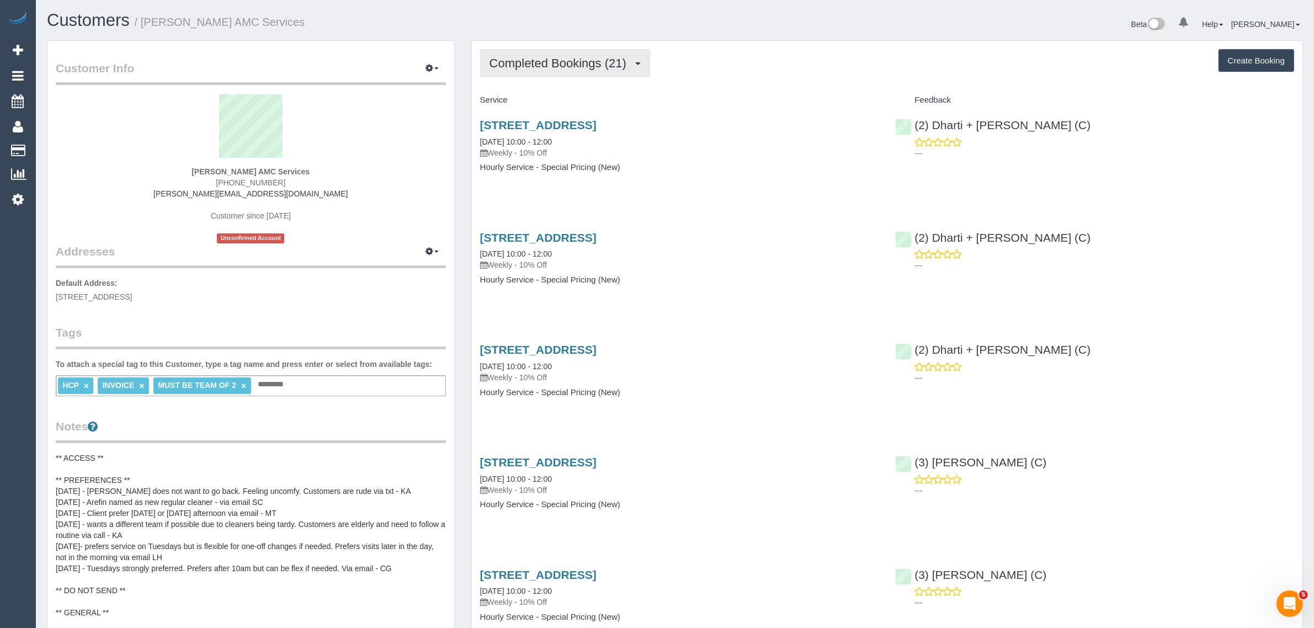
click at [536, 57] on span "Completed Bookings (21)" at bounding box center [560, 63] width 142 height 14
click at [538, 101] on link "Upcoming Bookings (11)" at bounding box center [540, 103] width 119 height 14
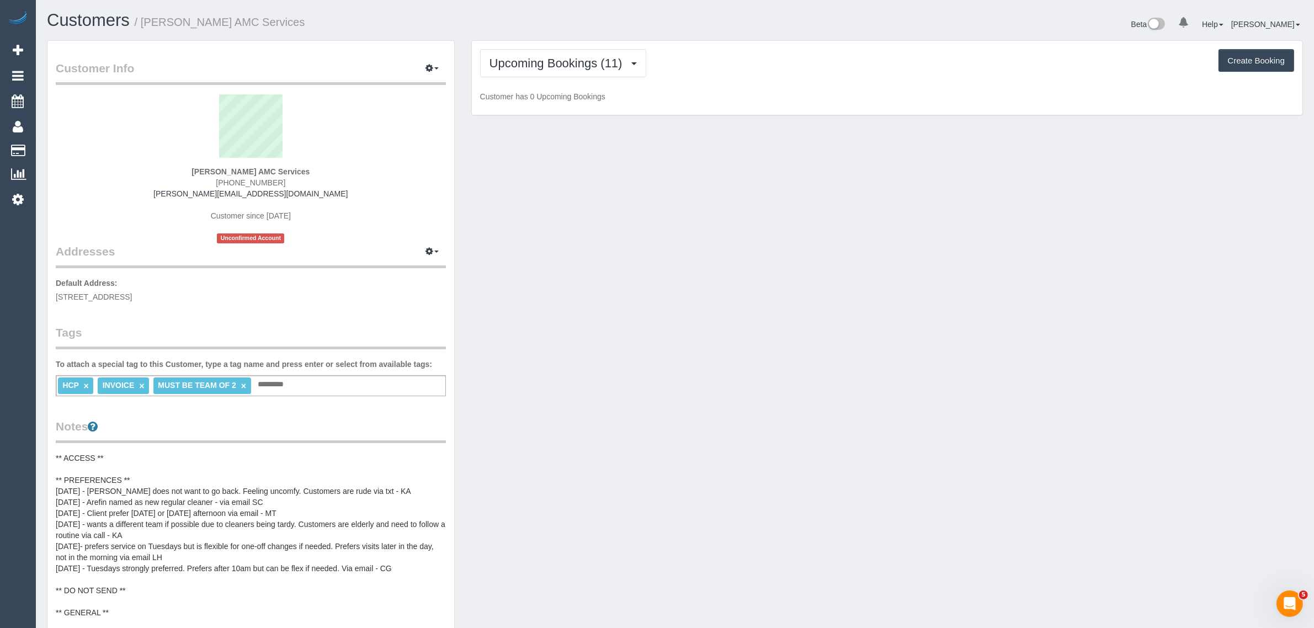
click at [399, 28] on h1 "Customers / [PERSON_NAME] AMC Services" at bounding box center [357, 20] width 620 height 19
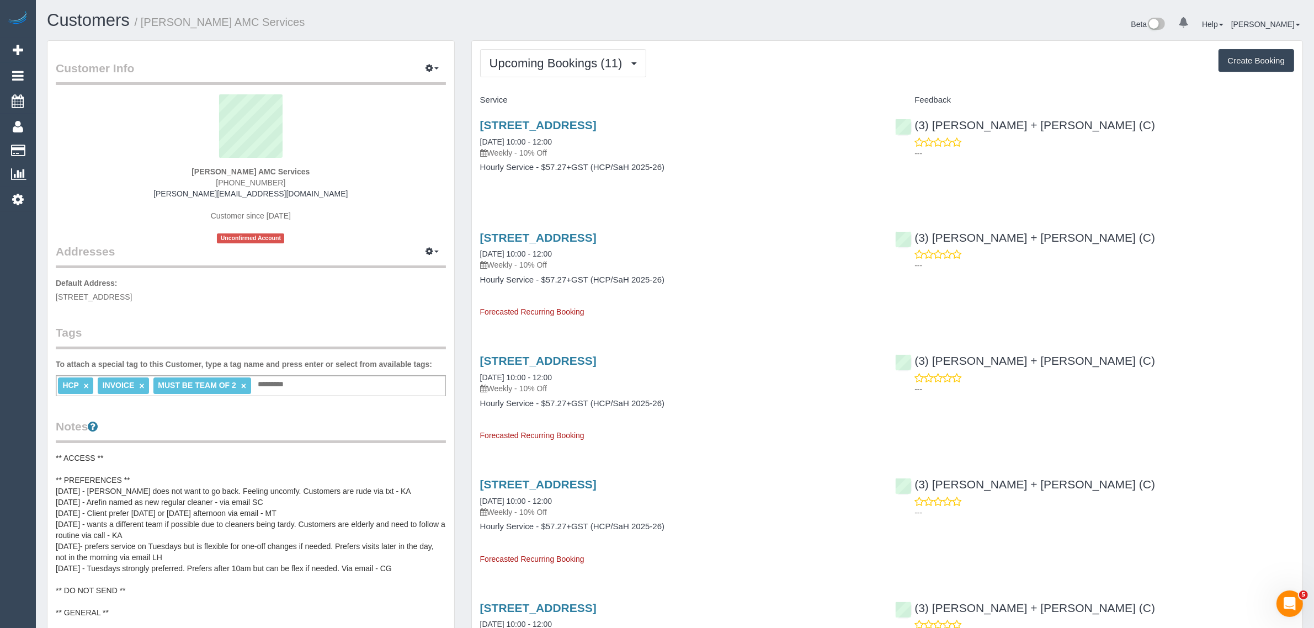
click at [517, 127] on link "[STREET_ADDRESS]" at bounding box center [538, 125] width 116 height 13
drag, startPoint x: 290, startPoint y: 186, endPoint x: 221, endPoint y: 182, distance: 68.5
click at [221, 182] on div "[PERSON_NAME] AMC Services [PHONE_NUMBER] [PERSON_NAME][EMAIL_ADDRESS][DOMAIN_N…" at bounding box center [251, 168] width 390 height 149
copy span "[PHONE_NUMBER]"
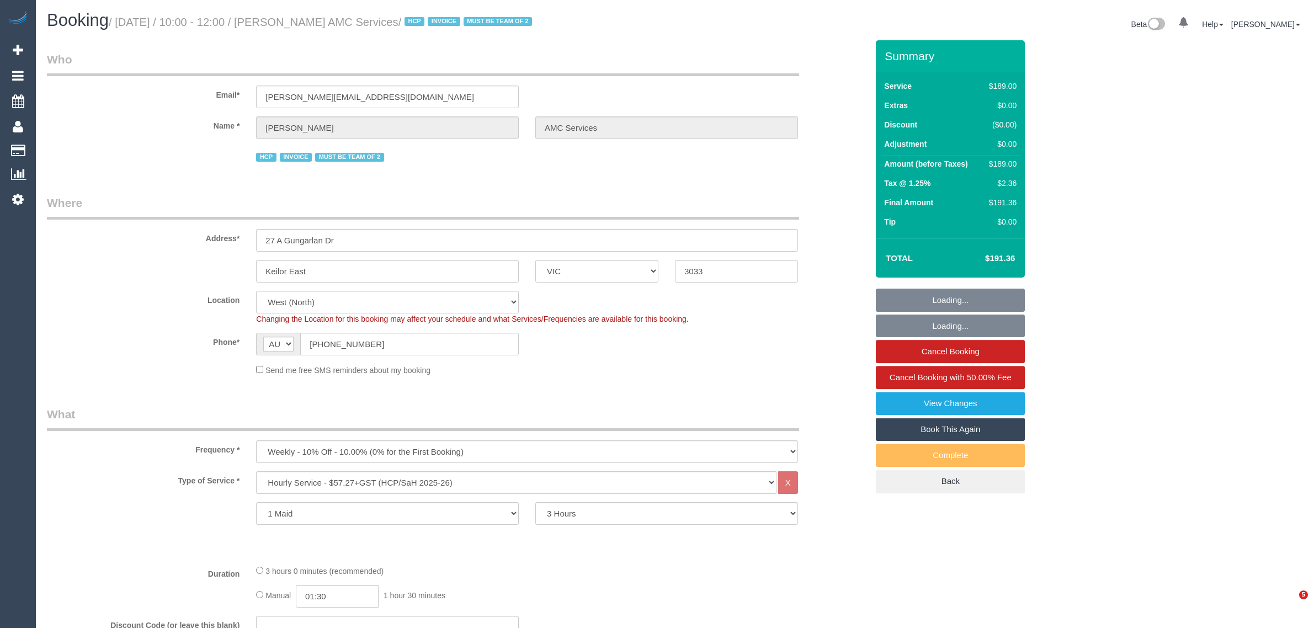
select select "VIC"
select select "180"
select select "number:28"
select select "number:14"
select select "number:19"
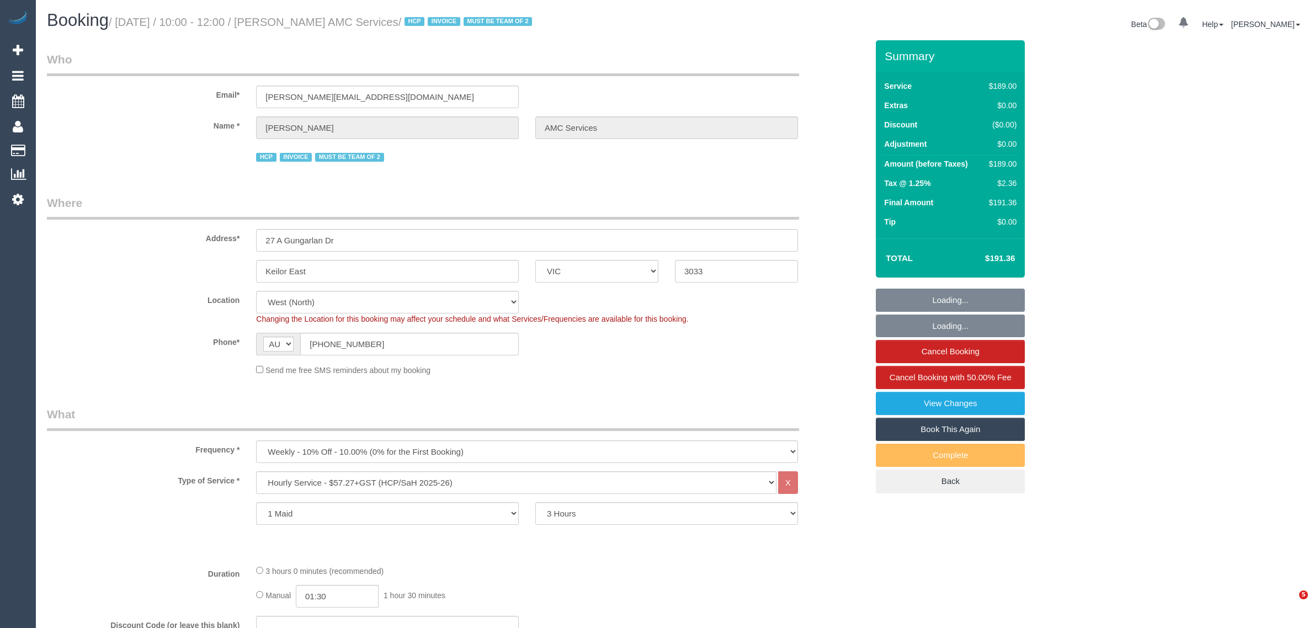
select select "number:24"
select select "object:1337"
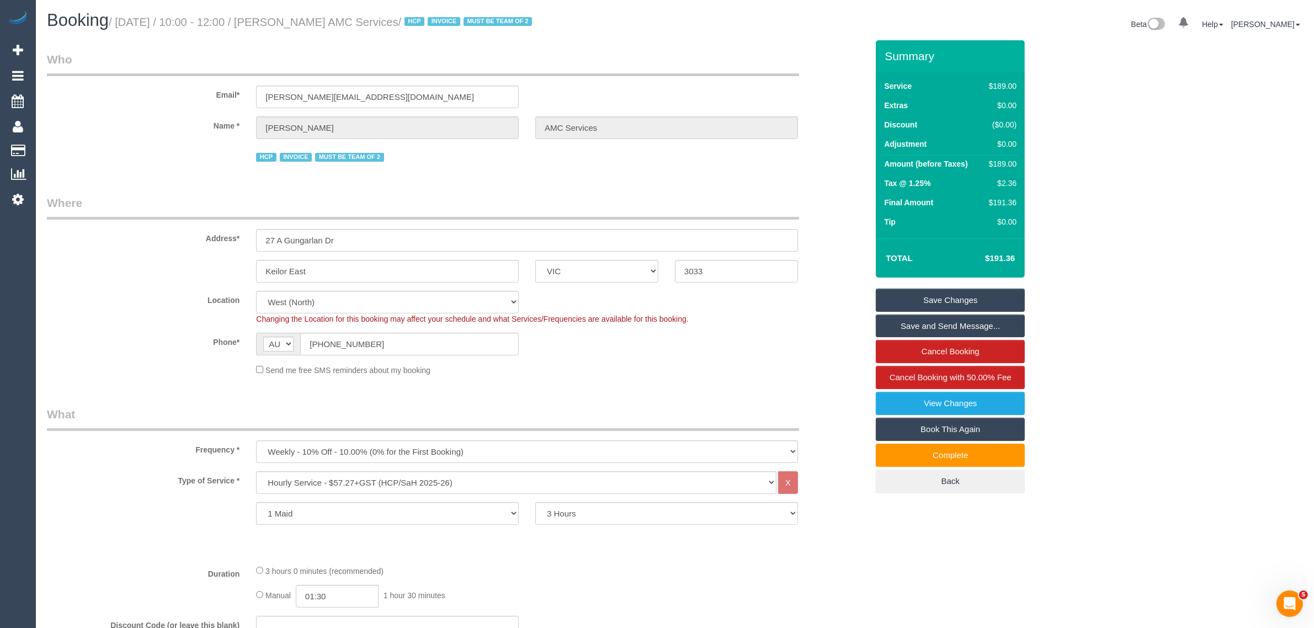
click at [412, 349] on input "[PHONE_NUMBER]" at bounding box center [409, 344] width 219 height 23
click at [436, 333] on input "[PHONE_NUMBER]" at bounding box center [409, 344] width 219 height 23
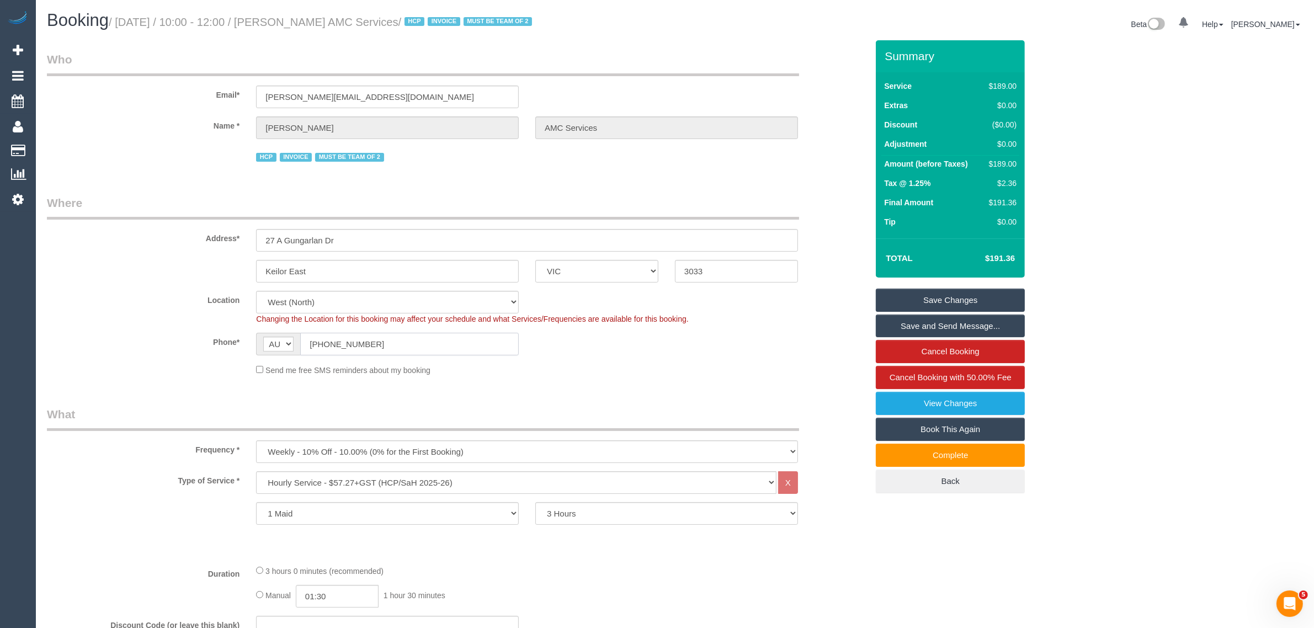
click at [436, 333] on input "[PHONE_NUMBER]" at bounding box center [409, 344] width 219 height 23
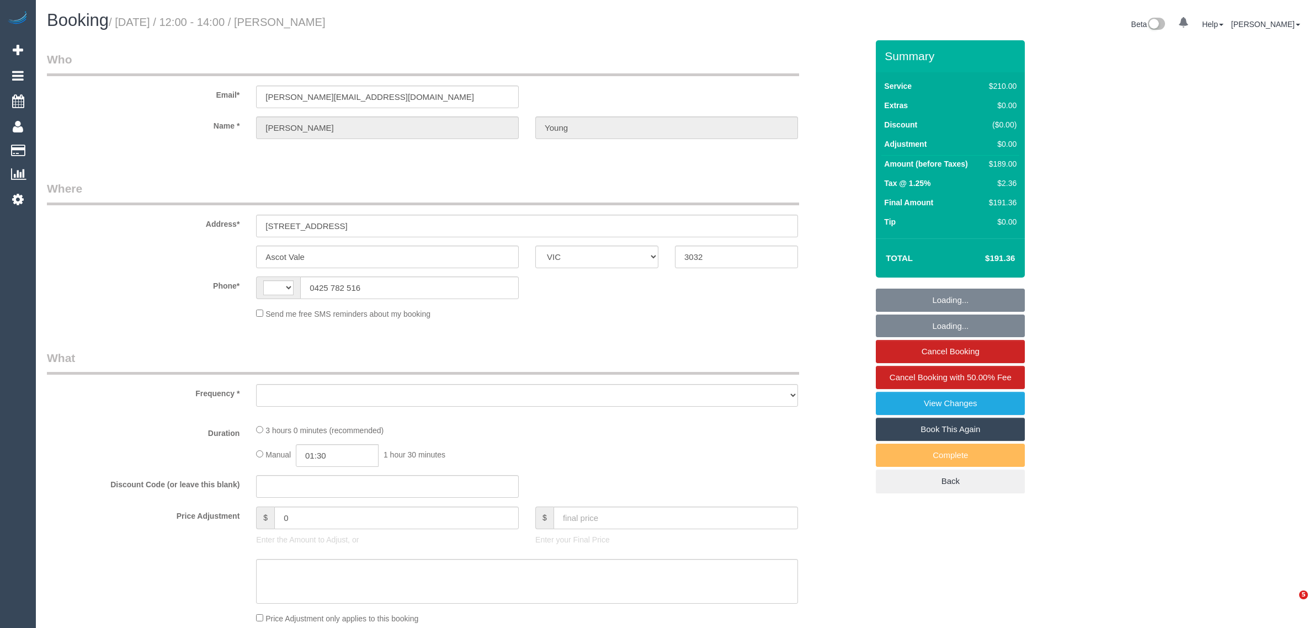
select select "VIC"
select select "string:AU"
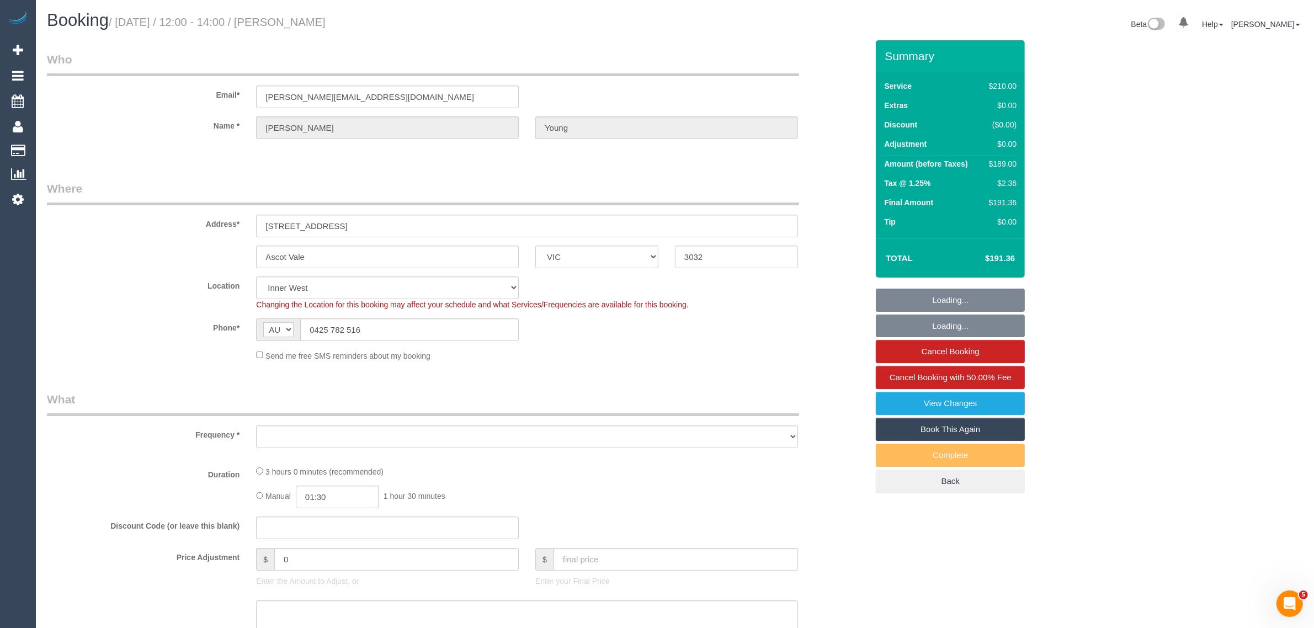
select select "object:684"
select select "number:30"
select select "number:16"
select select "number:19"
select select "number:22"
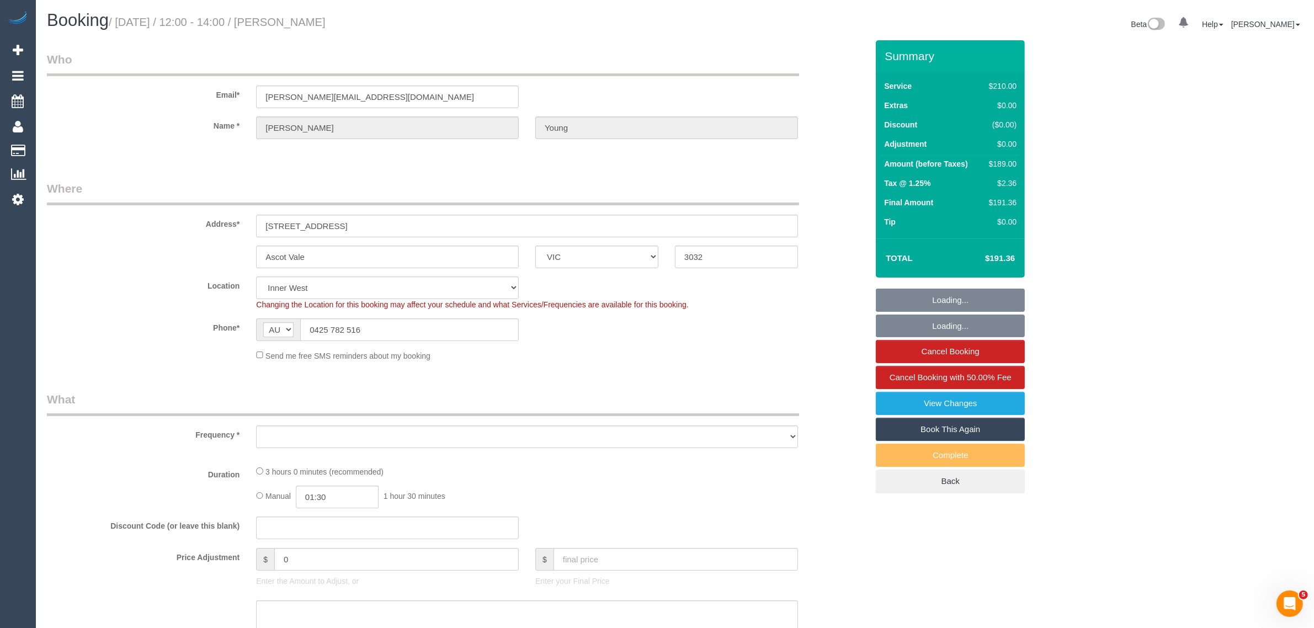
select select "number:34"
select select "number:11"
select select "object:689"
select select "string:stripe-pm_1RHKdX2GScqysDRVbLs84dZJ"
select select "180"
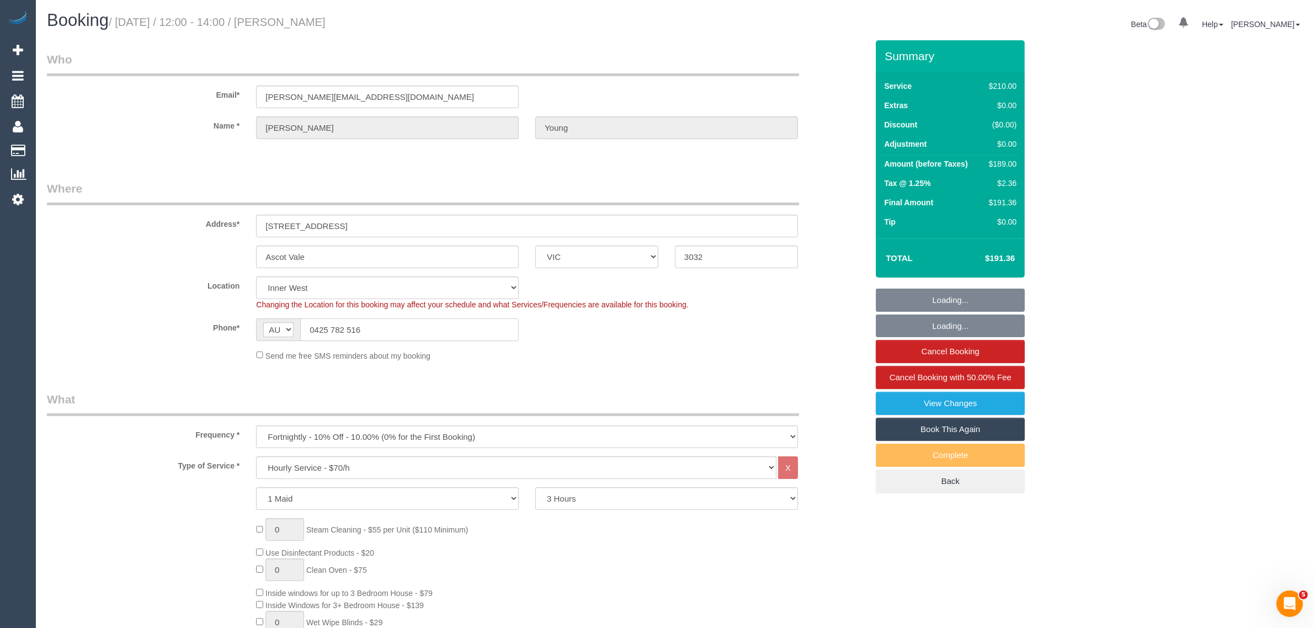
click at [412, 321] on input "0425 782 516" at bounding box center [409, 329] width 219 height 23
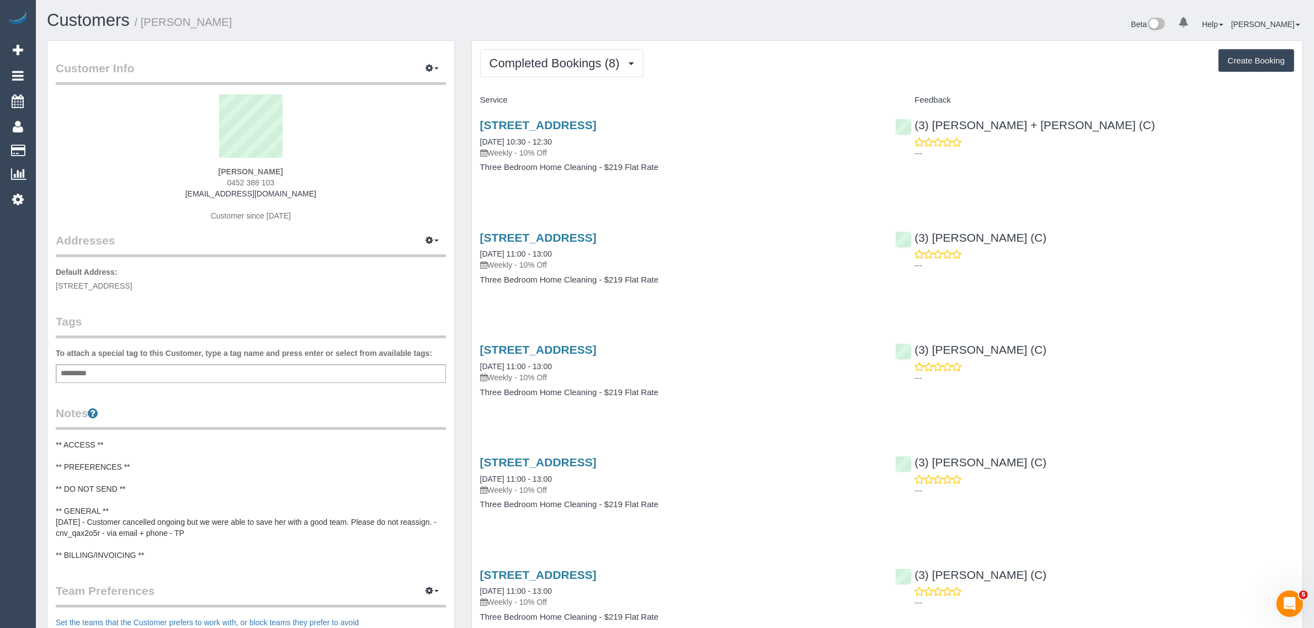
click at [268, 179] on span "0452 388 103" at bounding box center [250, 182] width 47 height 9
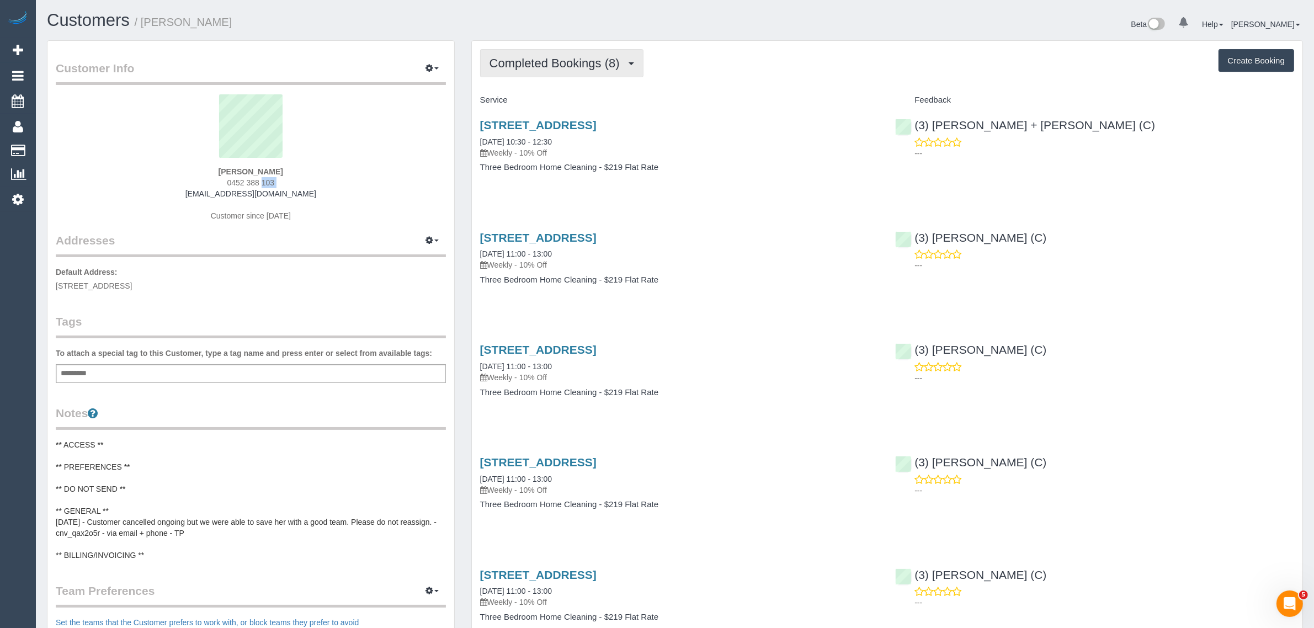
click at [537, 50] on button "Completed Bookings (8)" at bounding box center [561, 63] width 163 height 28
click at [525, 102] on link "Upcoming Bookings (11)" at bounding box center [539, 103] width 116 height 14
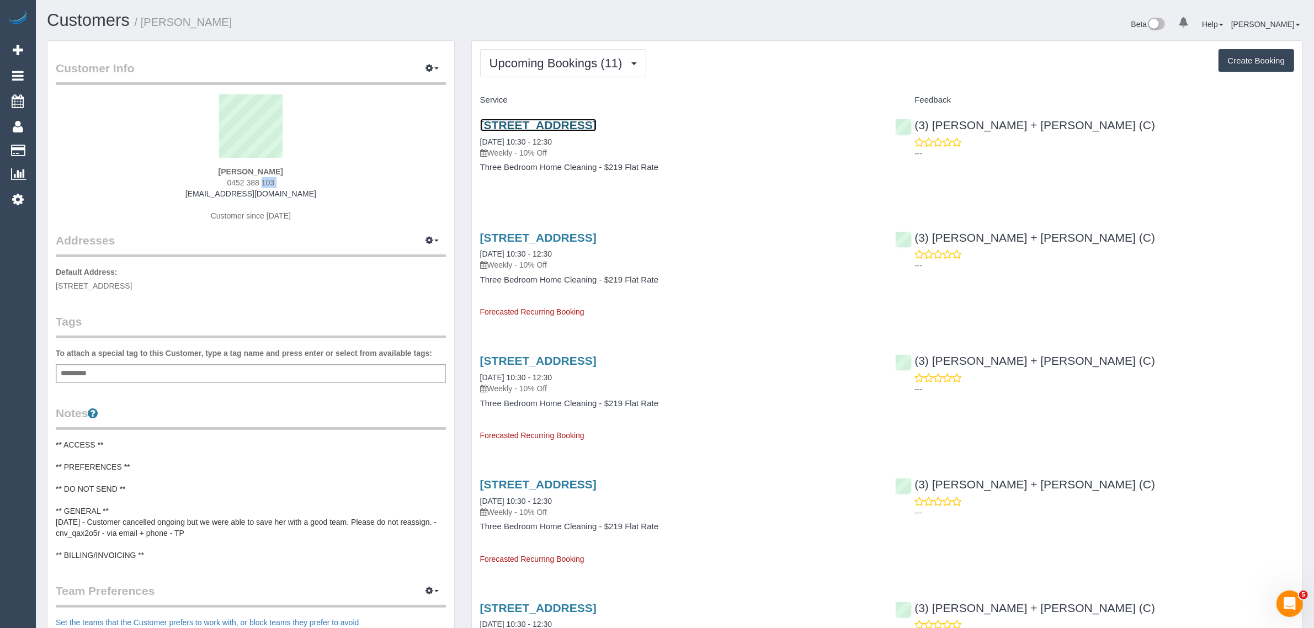
click at [566, 125] on link "44 Sixth Ave, Altona North, VIC 3025" at bounding box center [538, 125] width 116 height 13
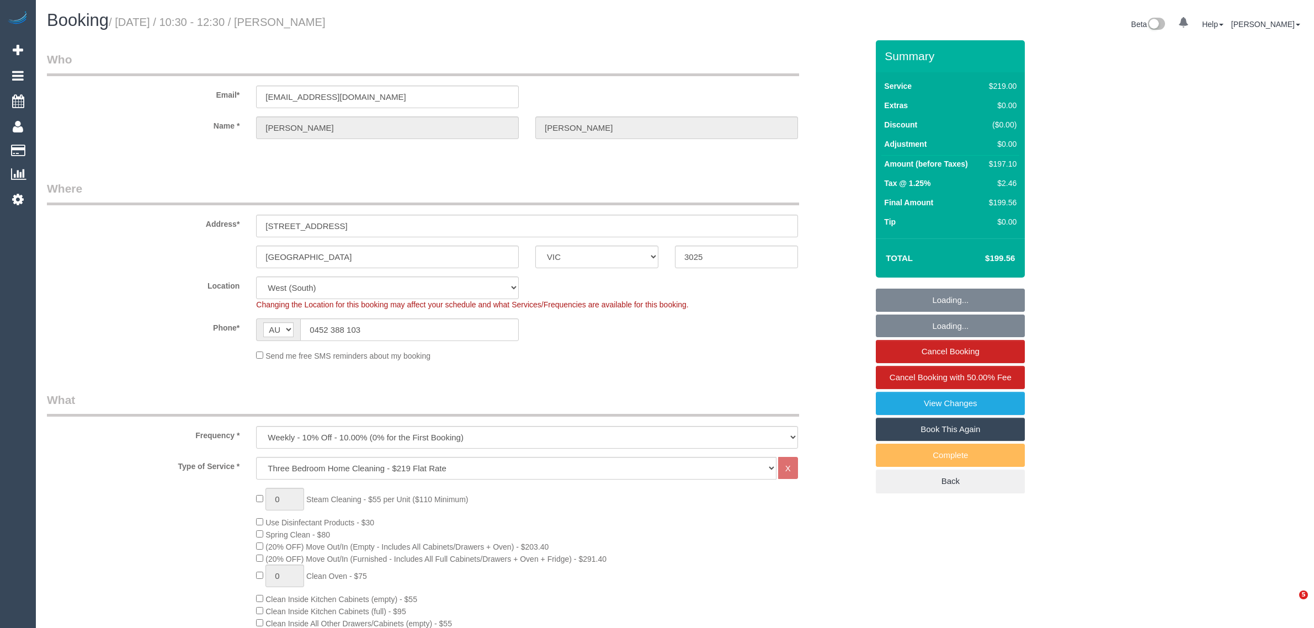
select select "VIC"
select select "string:stripe-pm_1ROqrO2GScqysDRVOYqVWFcC"
select select "number:27"
select select "number:14"
select select "number:19"
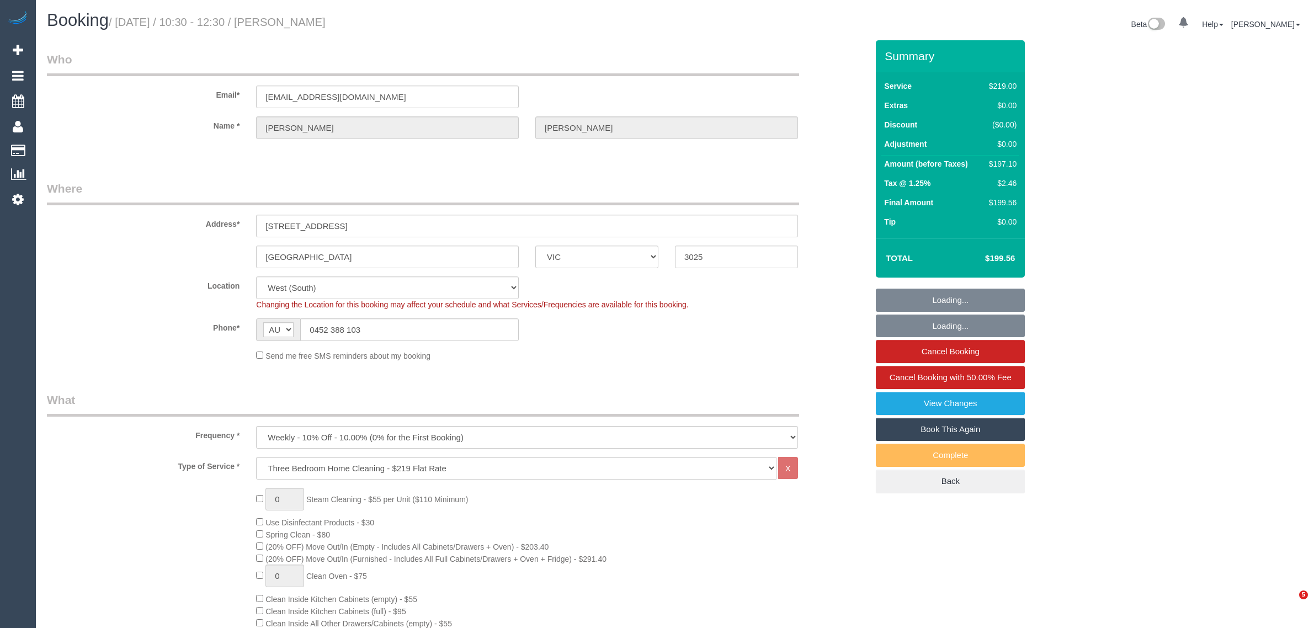
select select "number:22"
select select "number:34"
select select "number:11"
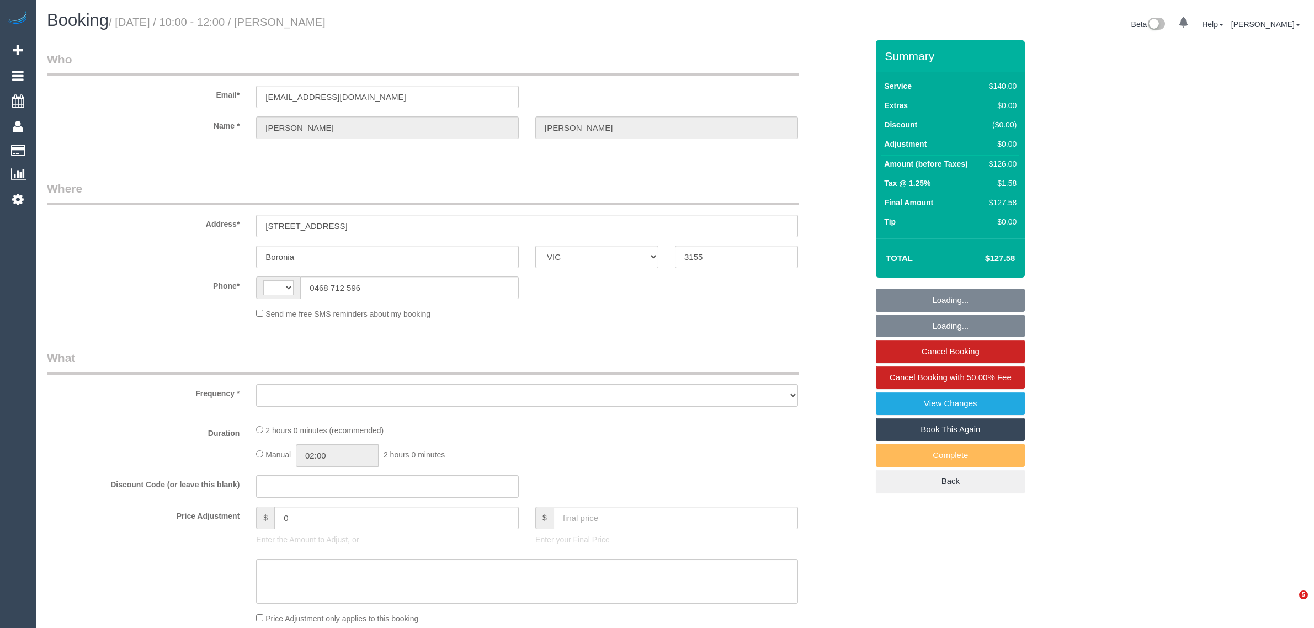
select select "VIC"
select select "string:AU"
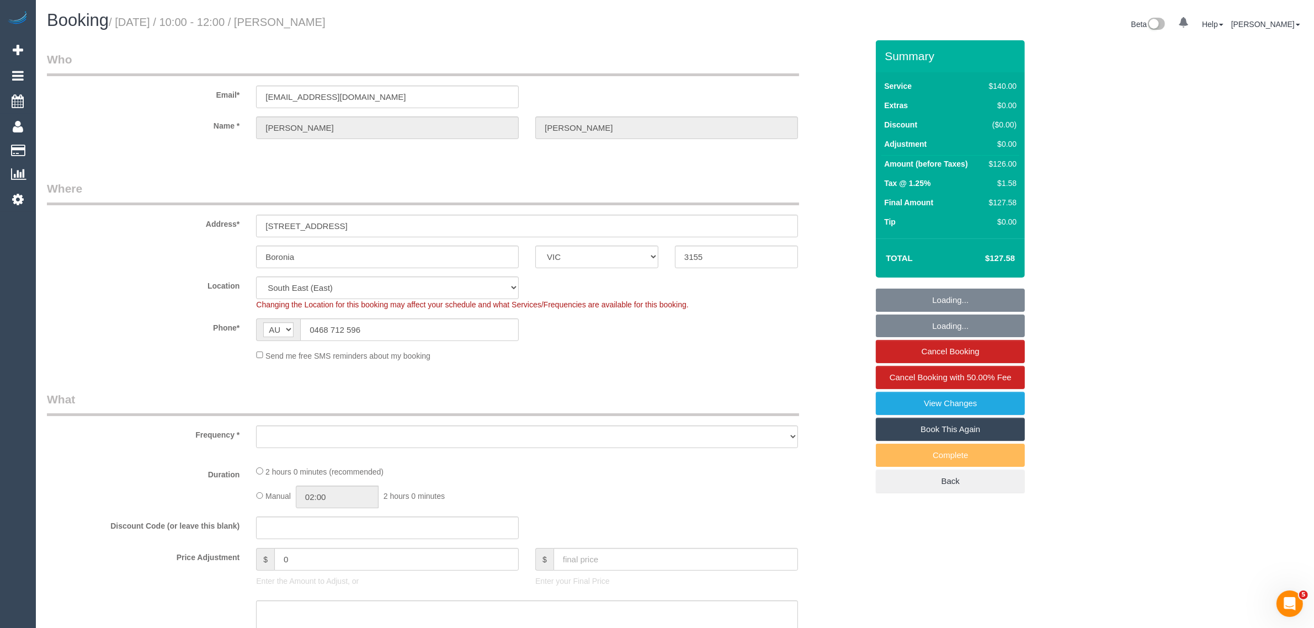
select select "object:844"
select select "number:28"
select select "number:14"
select select "number:19"
select select "number:22"
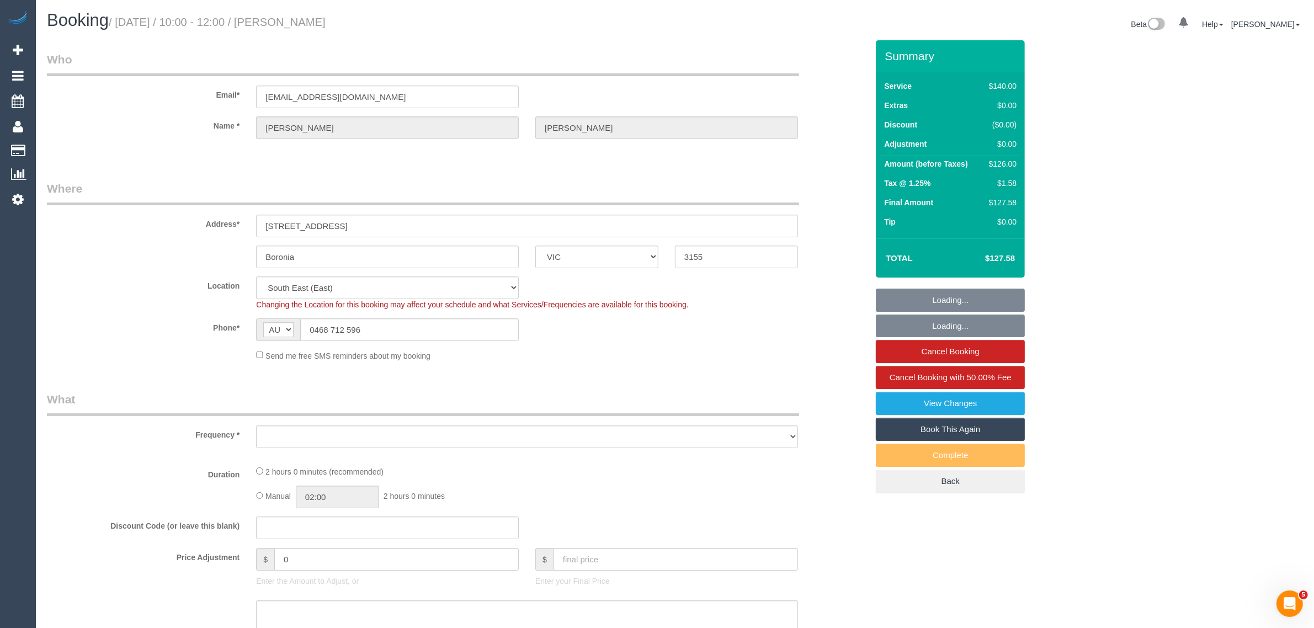
select select "number:34"
select select "number:12"
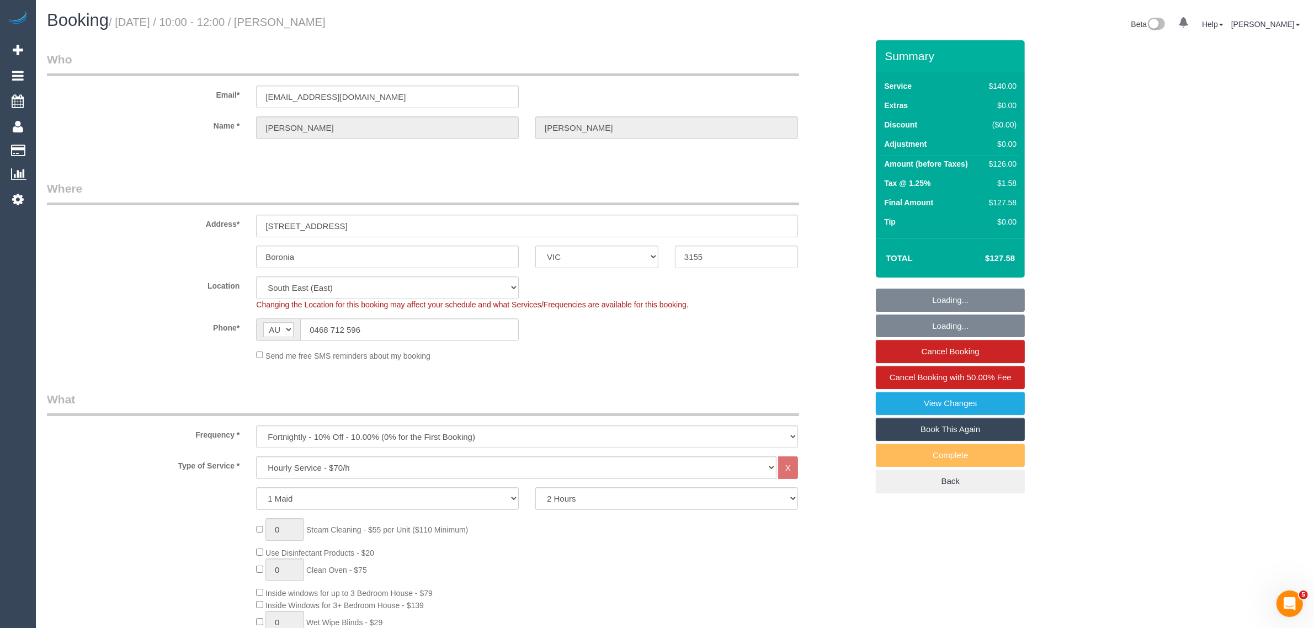
select select "object:849"
select select "string:stripe-pm_1Rvydx2GScqysDRVk2VPIqjE"
click at [471, 323] on input "0468 712 596" at bounding box center [409, 329] width 219 height 23
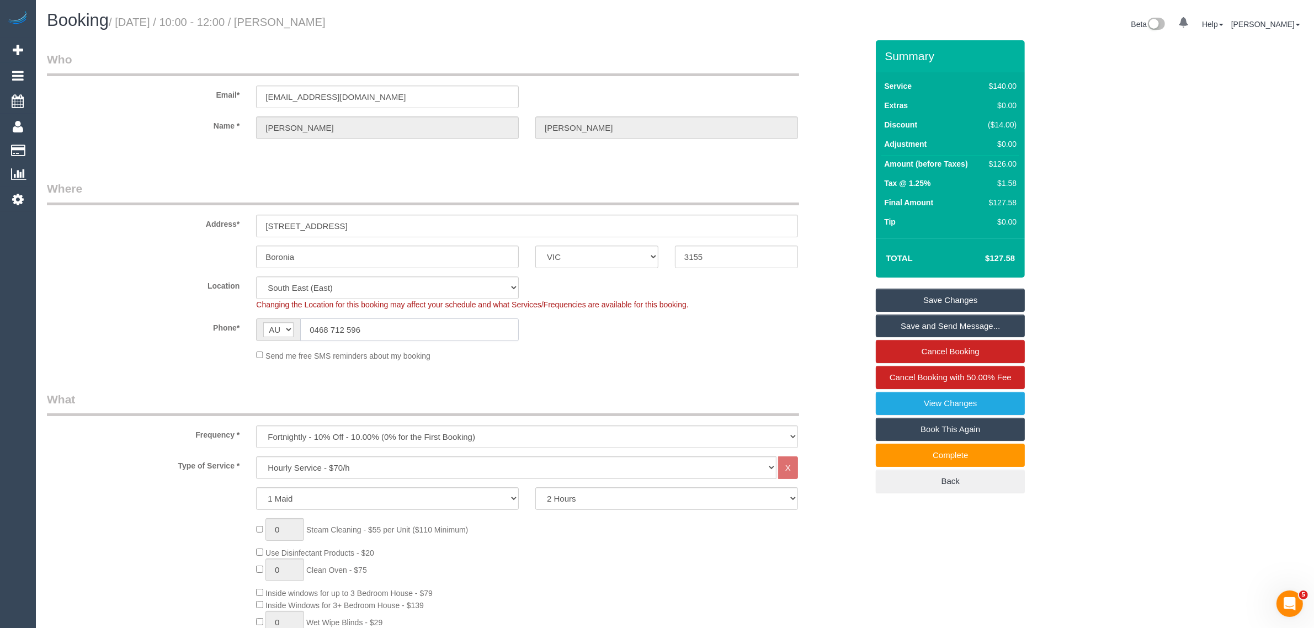
click at [461, 327] on input "0468 712 596" at bounding box center [409, 329] width 219 height 23
click at [749, 348] on sui-booking-location "Location Office City East (North) East (South) Inner East Inner North (East) In…" at bounding box center [457, 318] width 821 height 85
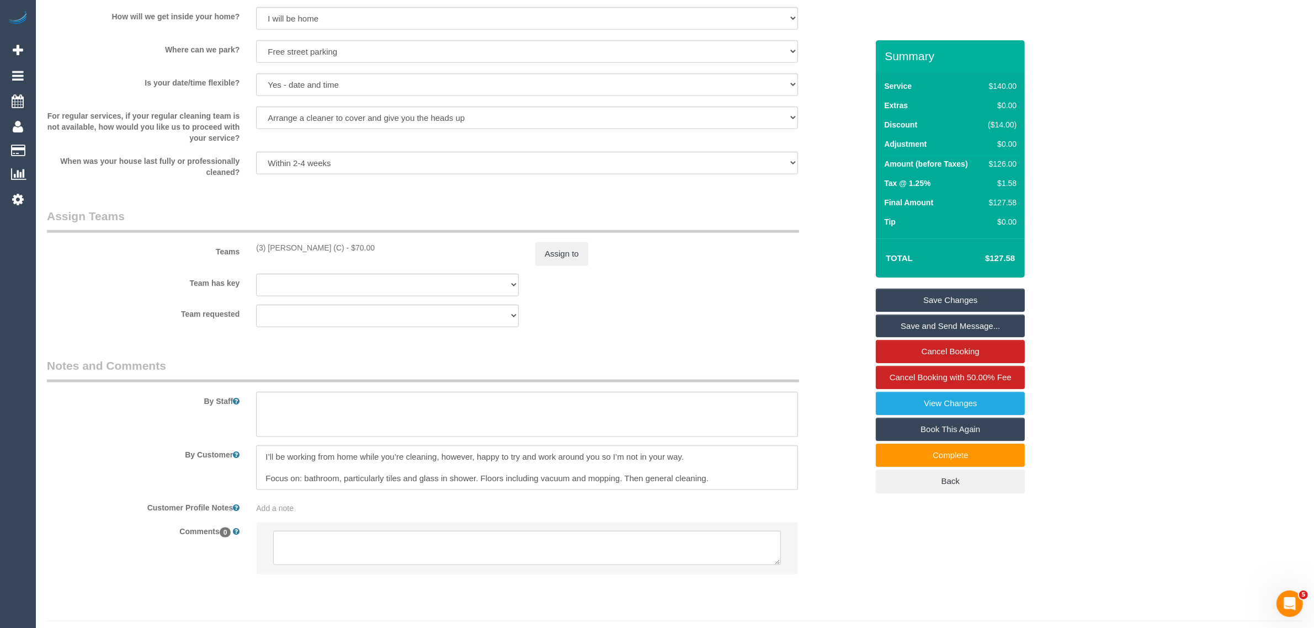
scroll to position [1489, 0]
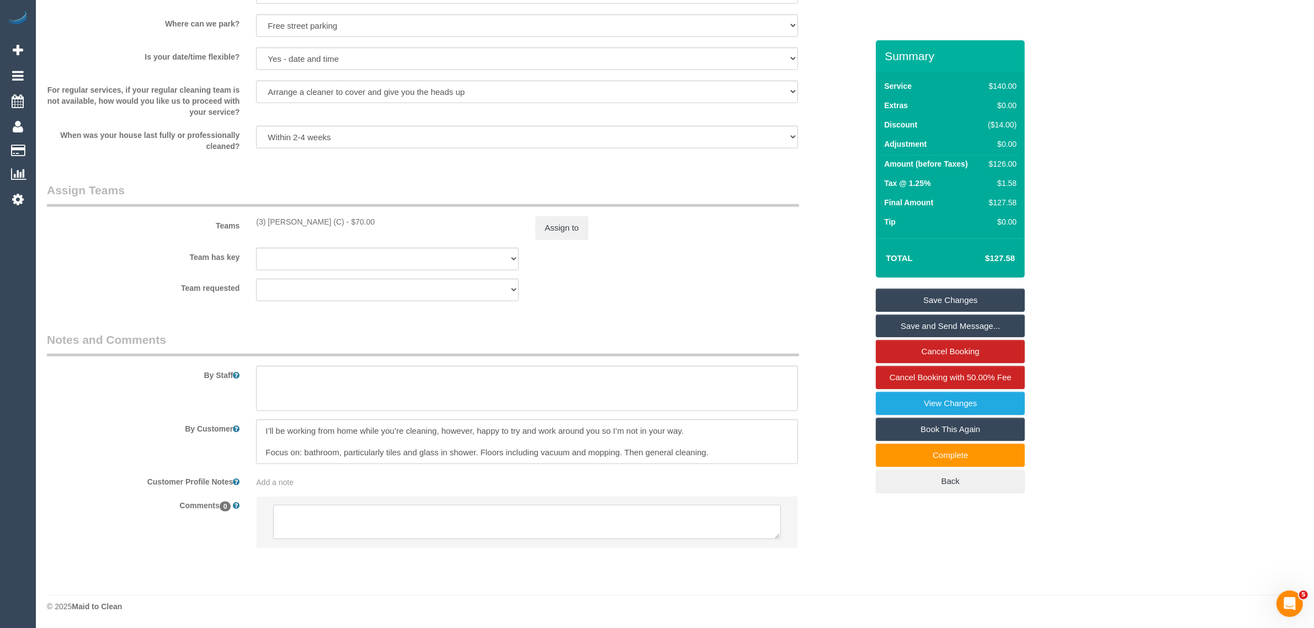
click at [643, 509] on textarea at bounding box center [527, 522] width 508 height 34
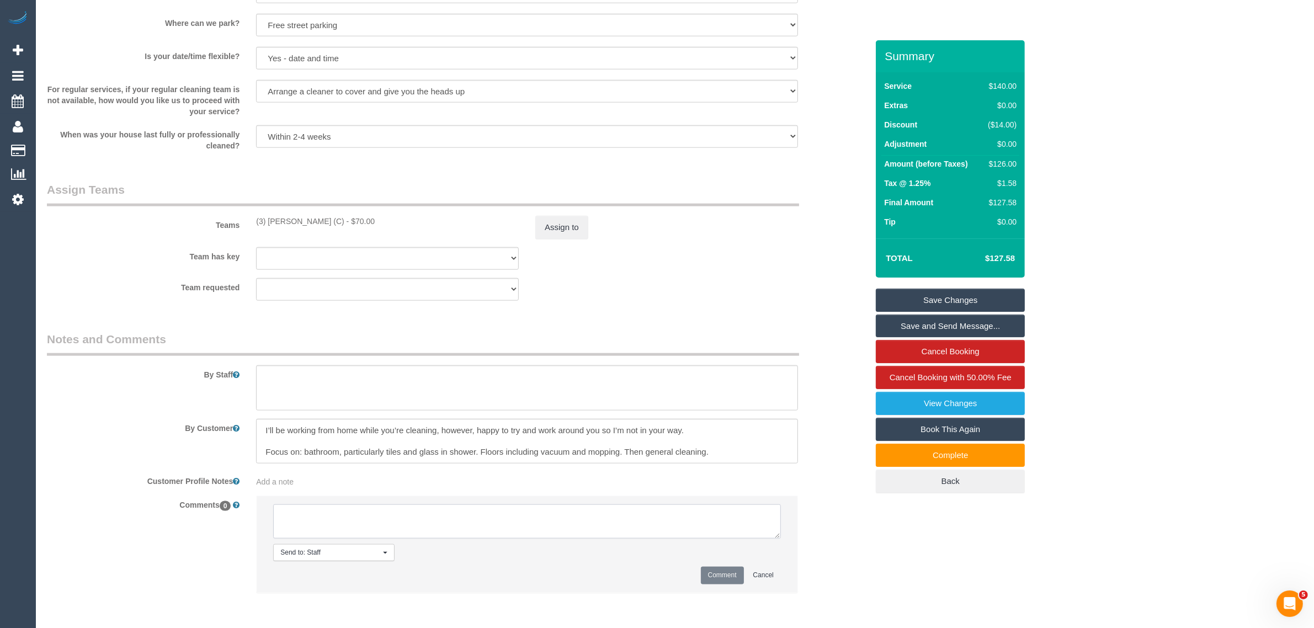
paste textarea "Cleaner(s) Unassigned: Reason Unassigned: Contact via: Which message sent: Addi…"
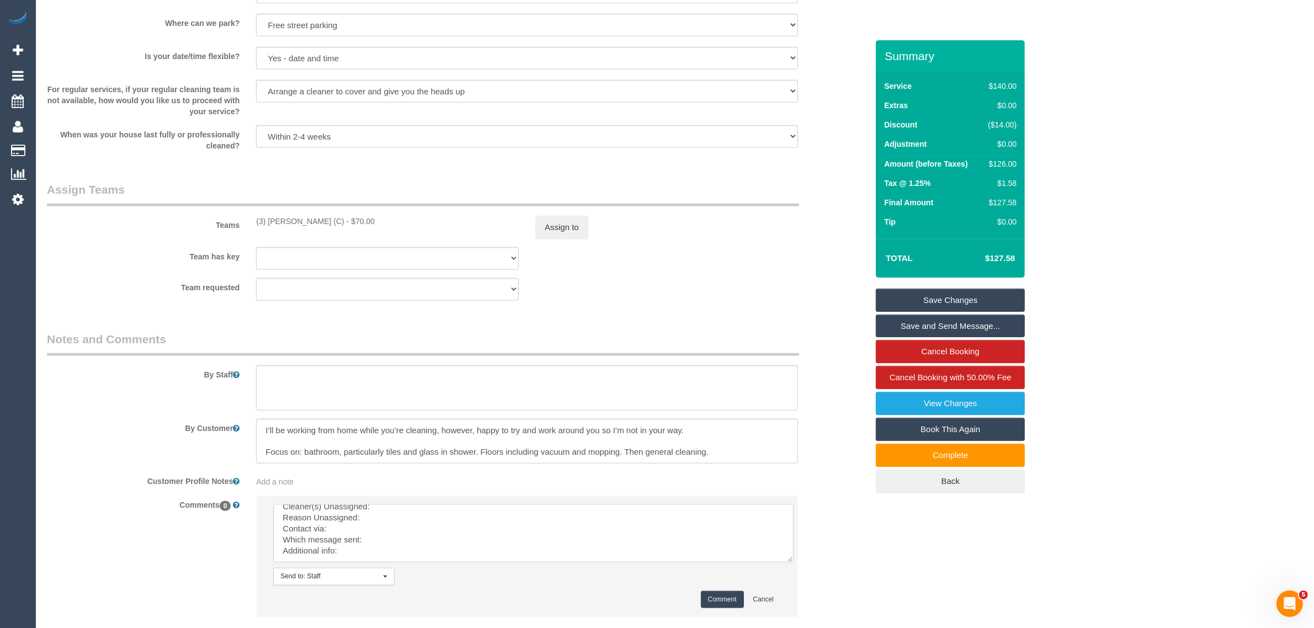
scroll to position [0, 0]
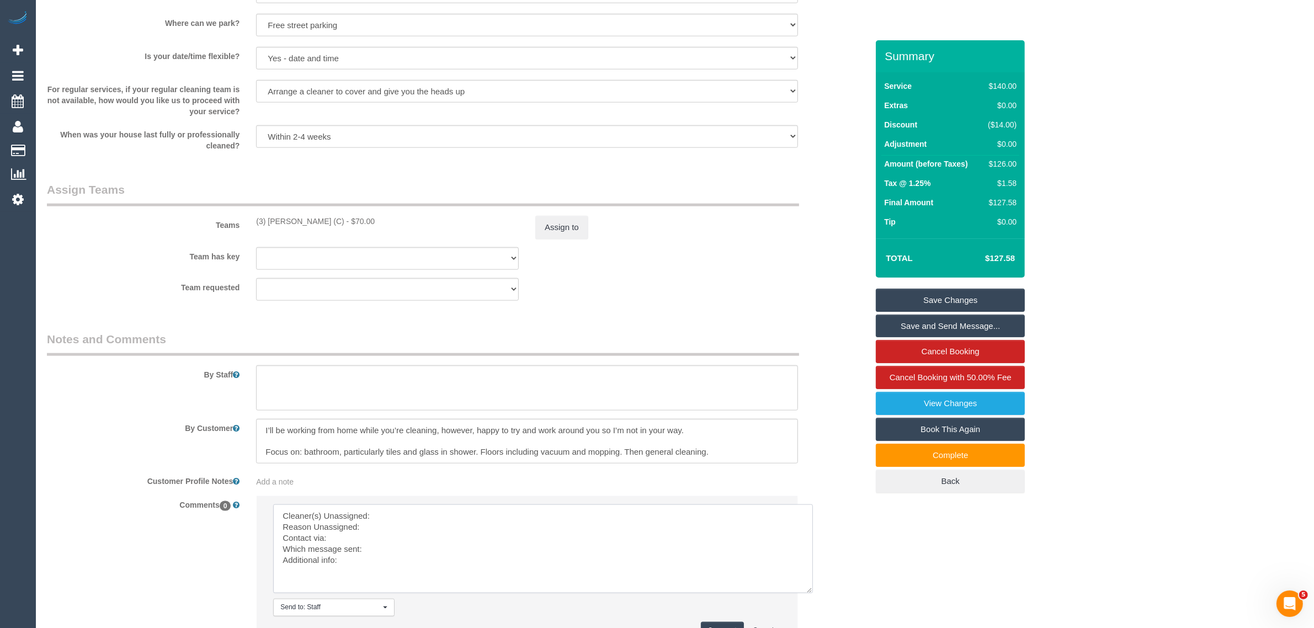
drag, startPoint x: 774, startPoint y: 531, endPoint x: 807, endPoint y: 590, distance: 68.4
click at [807, 590] on textarea at bounding box center [543, 548] width 540 height 89
drag, startPoint x: 254, startPoint y: 218, endPoint x: 355, endPoint y: 216, distance: 100.5
click at [355, 216] on div "(3) Thidas Wickramasinghe (C) - $70.00" at bounding box center [387, 221] width 279 height 11
copy div "(3) Thidas Wickramasinghe ("
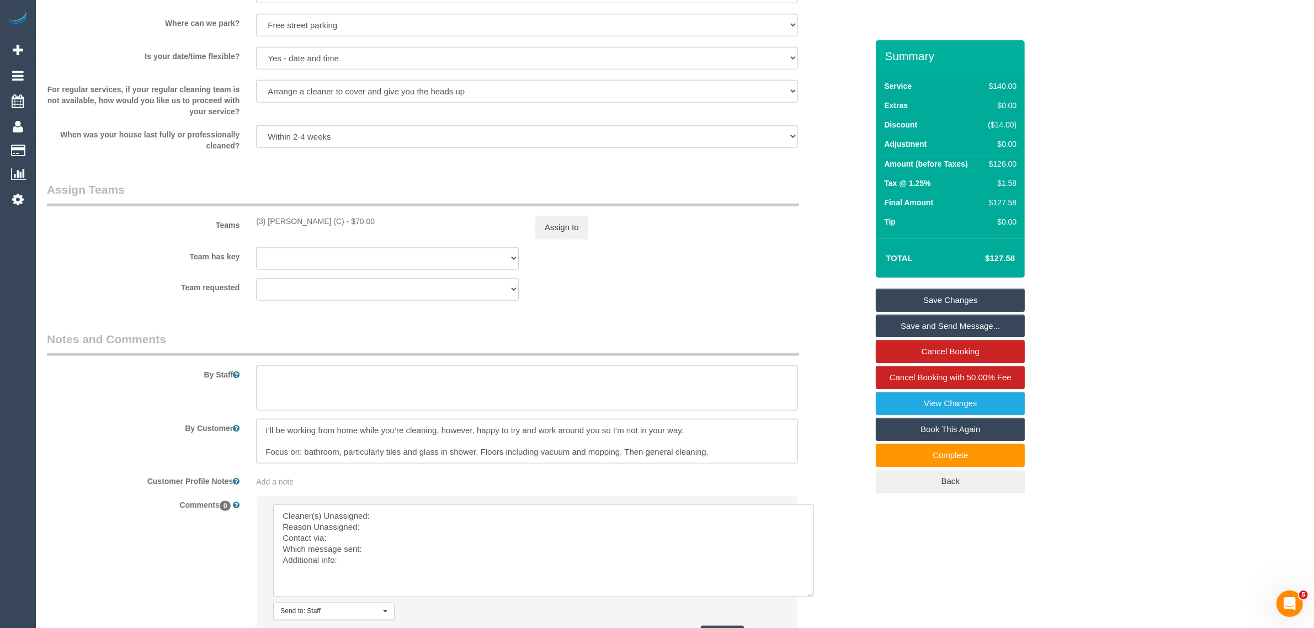
copy div "(3) Thidas Wickramasinghe (C)"
click at [413, 514] on textarea at bounding box center [543, 550] width 541 height 93
paste textarea "(3) Thidas Wickramasinghe (C)"
click at [371, 512] on textarea at bounding box center [543, 550] width 541 height 93
click at [381, 528] on textarea at bounding box center [543, 550] width 541 height 93
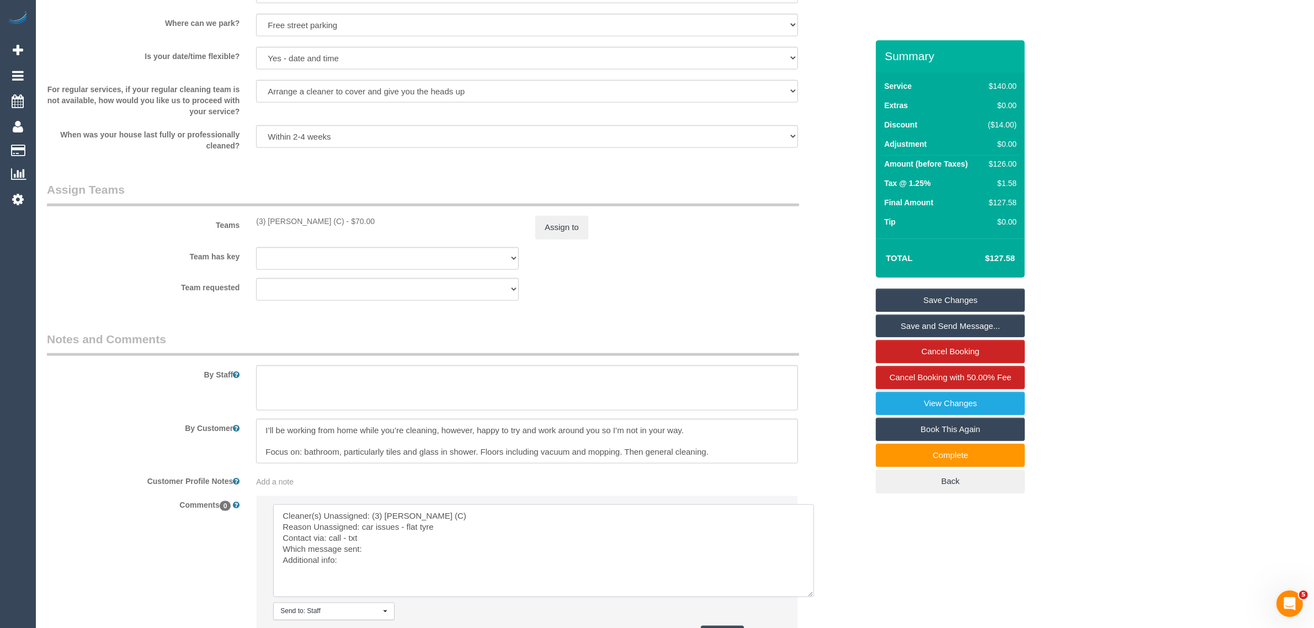
click at [376, 551] on textarea at bounding box center [543, 550] width 541 height 93
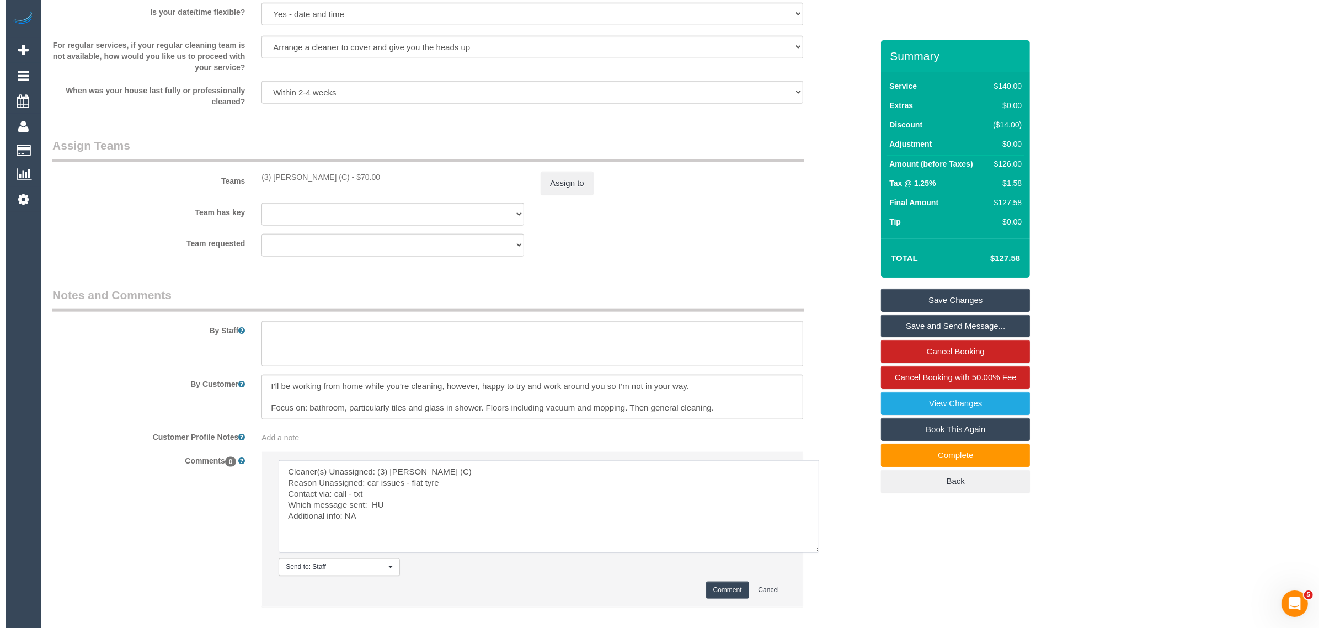
scroll to position [1593, 0]
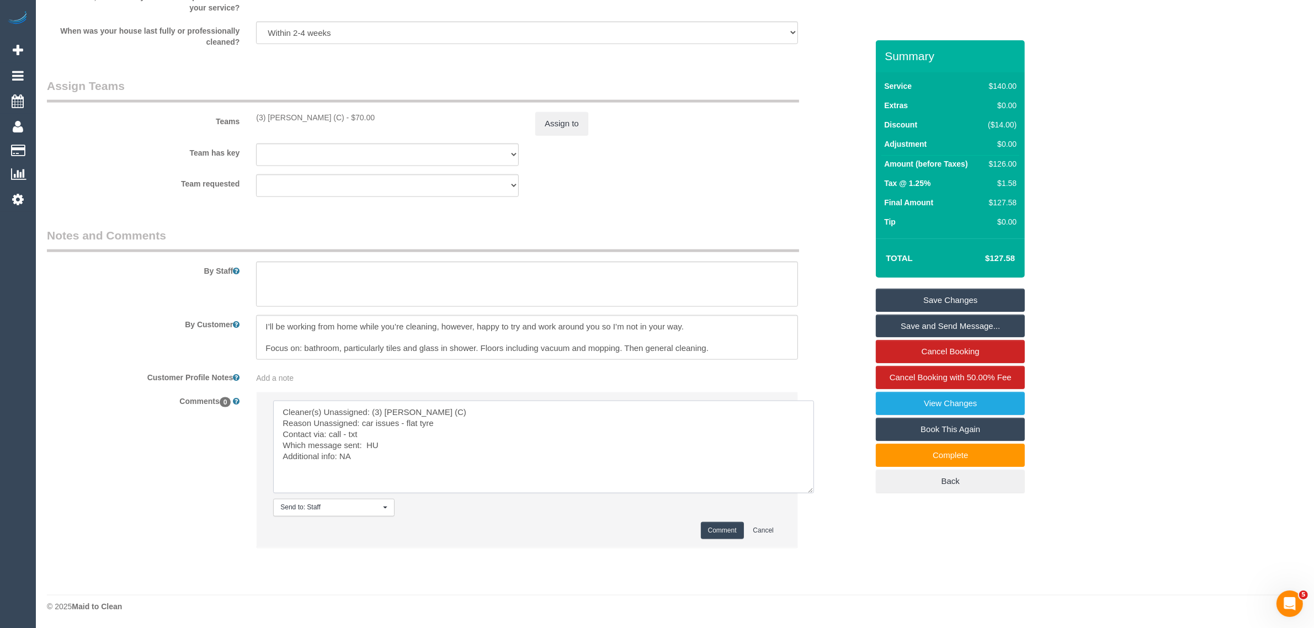
type textarea "Cleaner(s) Unassigned: (3) Thidas Wickramasinghe (C) Reason Unassigned: car iss…"
click at [721, 526] on button "Comment" at bounding box center [722, 530] width 43 height 17
click at [564, 124] on button "Assign to" at bounding box center [561, 123] width 53 height 23
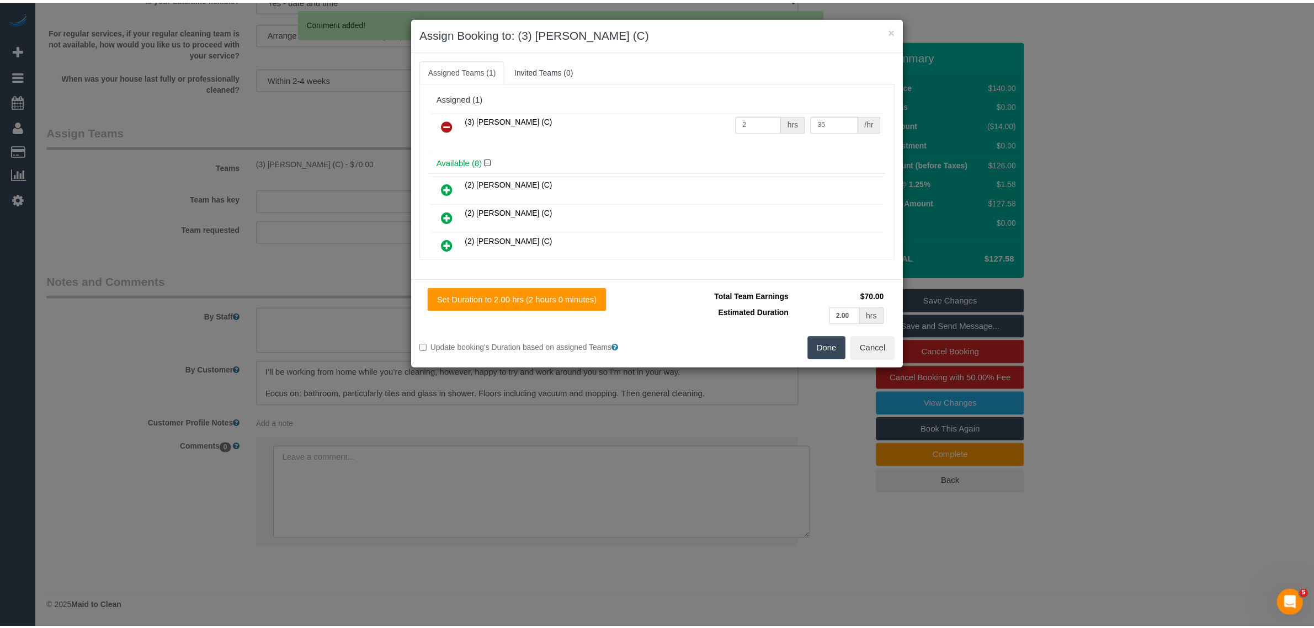
scroll to position [1548, 0]
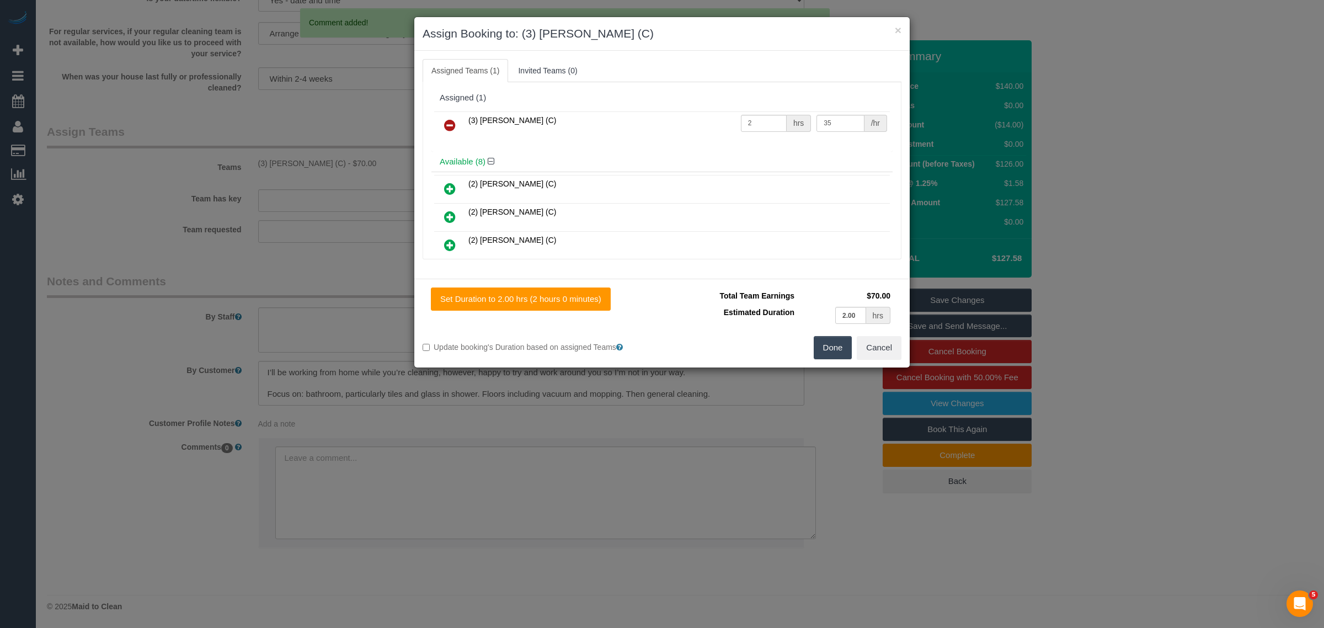
click at [453, 121] on icon at bounding box center [450, 125] width 12 height 13
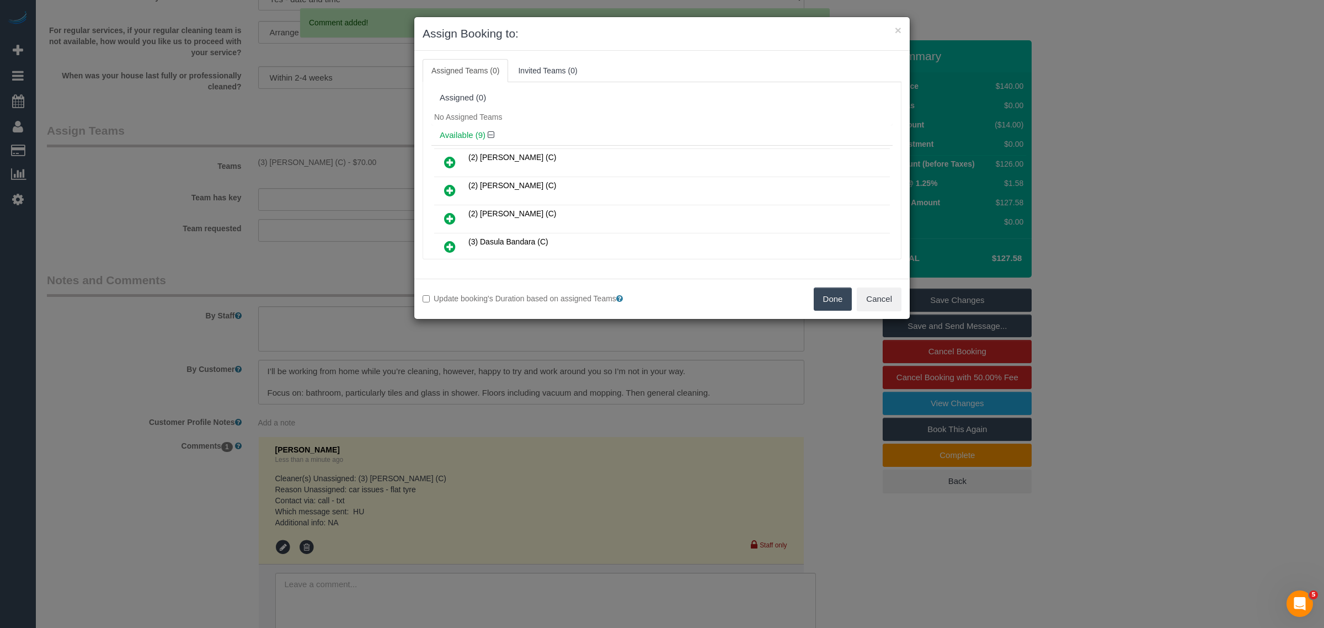
click at [827, 296] on button "Done" at bounding box center [833, 299] width 39 height 23
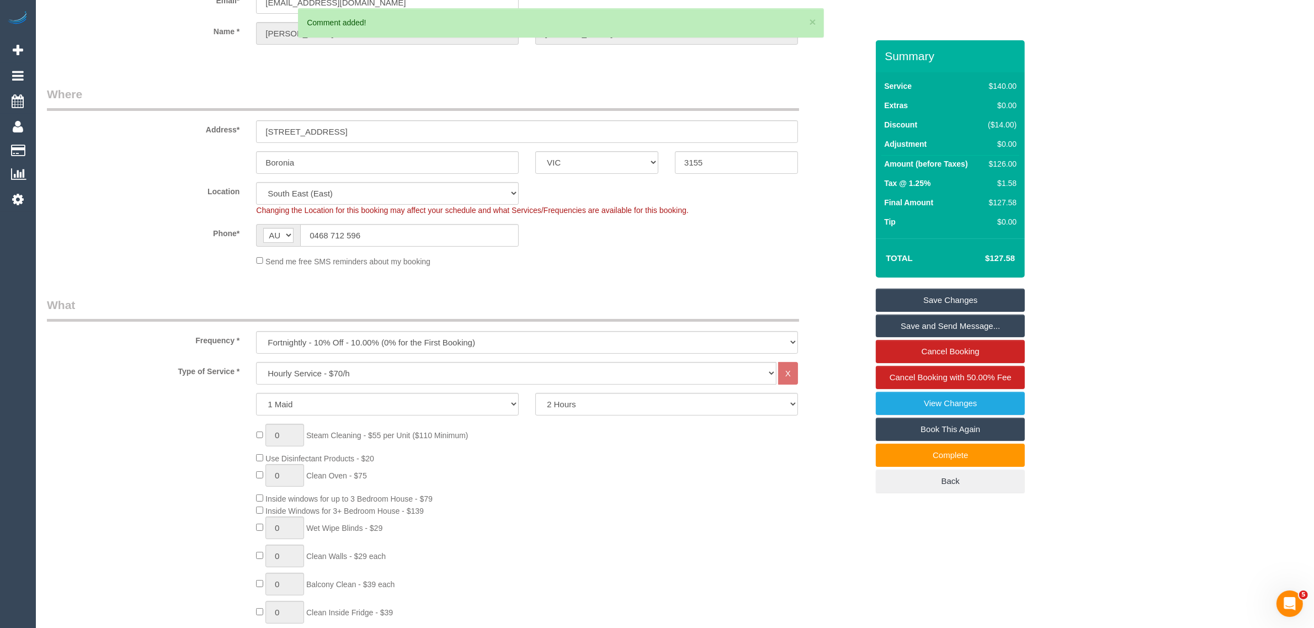
scroll to position [0, 0]
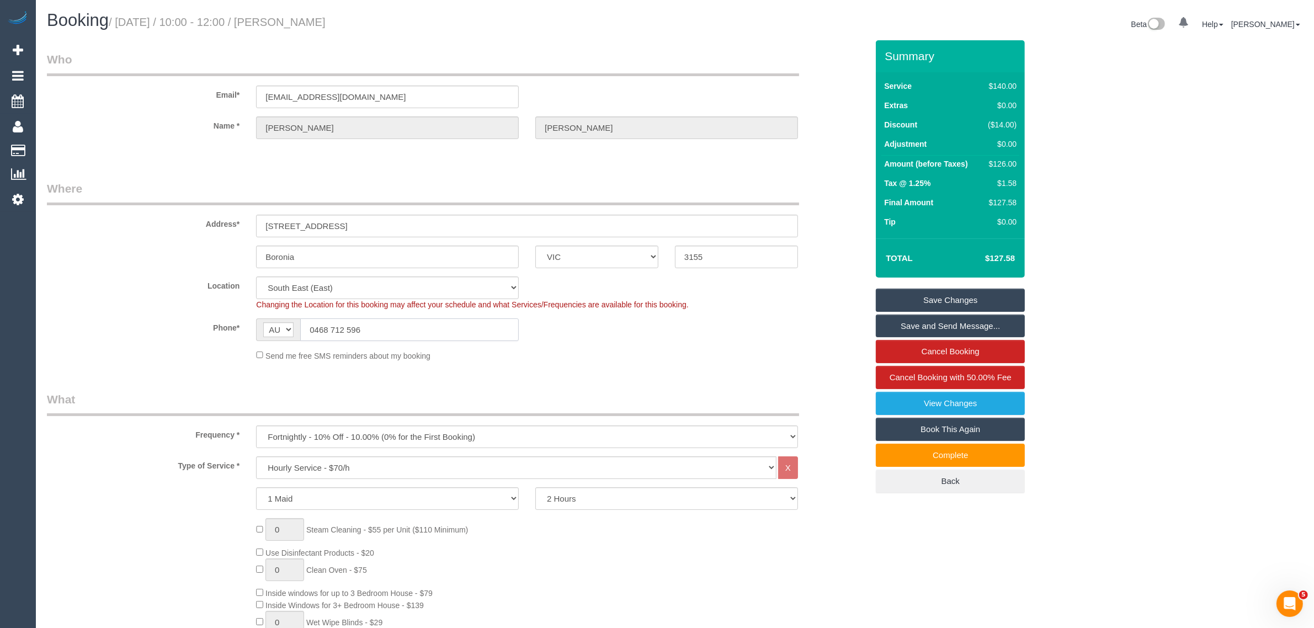
click at [493, 334] on input "0468 712 596" at bounding box center [409, 329] width 219 height 23
click at [677, 349] on div "Send me free SMS reminders about my booking" at bounding box center [527, 355] width 558 height 12
click at [975, 301] on link "Save Changes" at bounding box center [950, 300] width 149 height 23
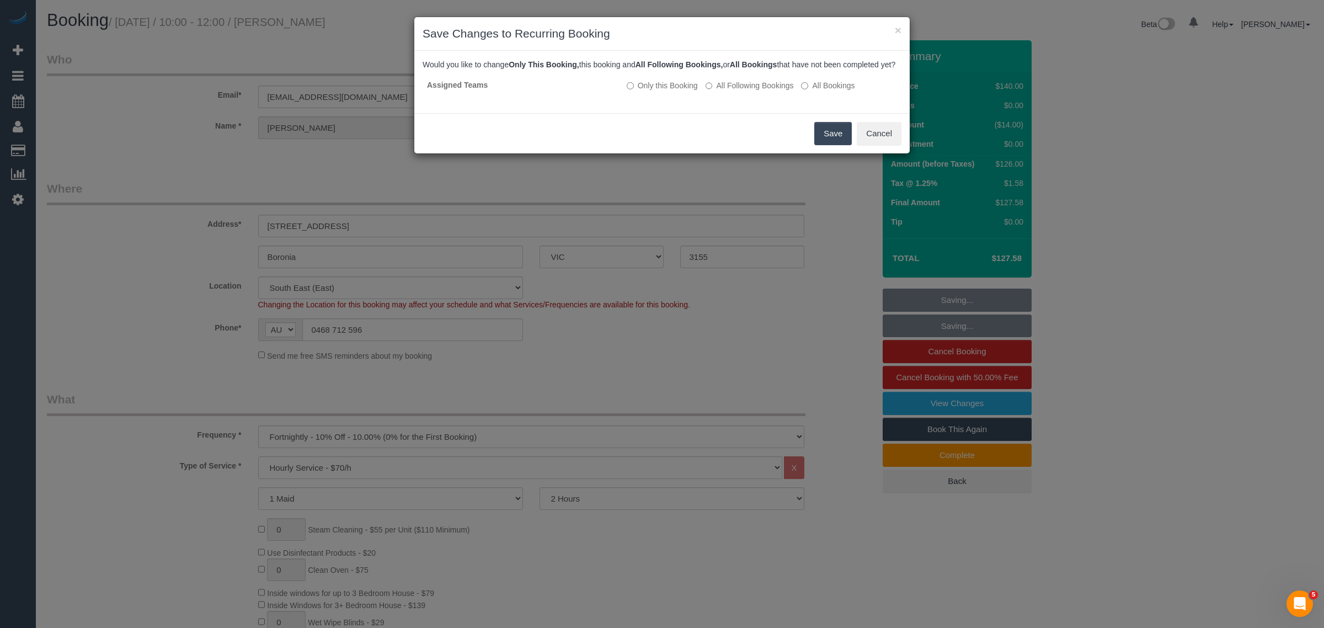
click at [823, 141] on button "Save" at bounding box center [834, 133] width 38 height 23
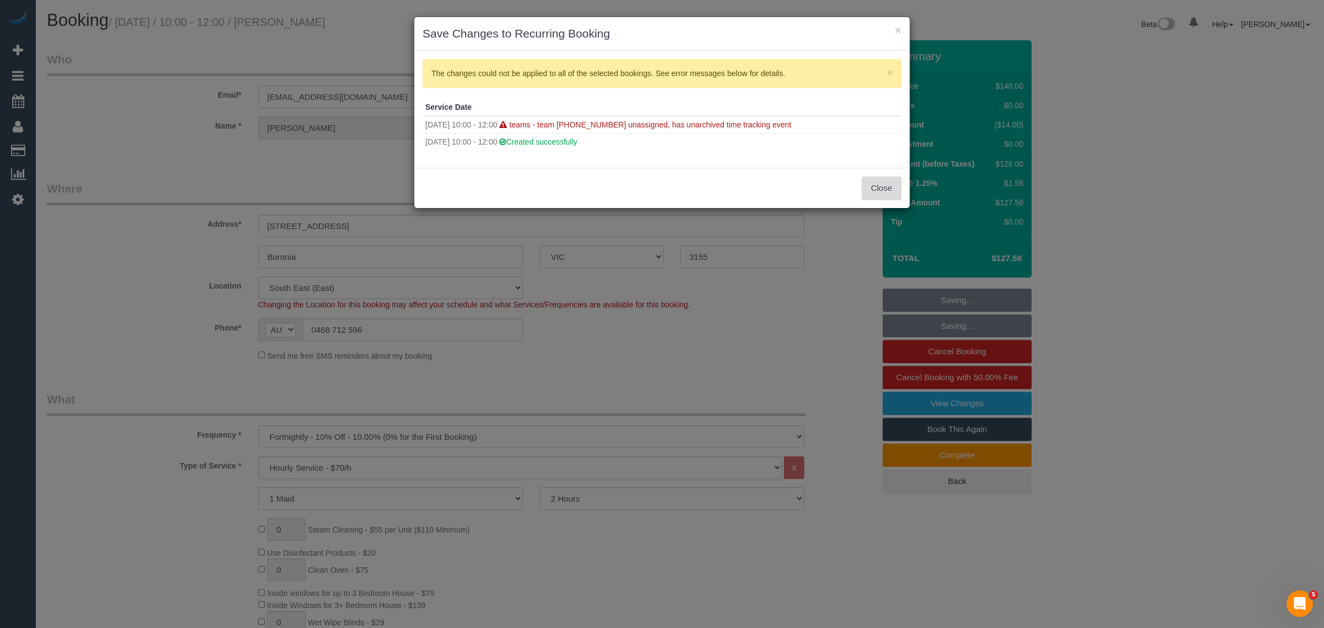
click at [887, 189] on button "Close" at bounding box center [882, 188] width 40 height 23
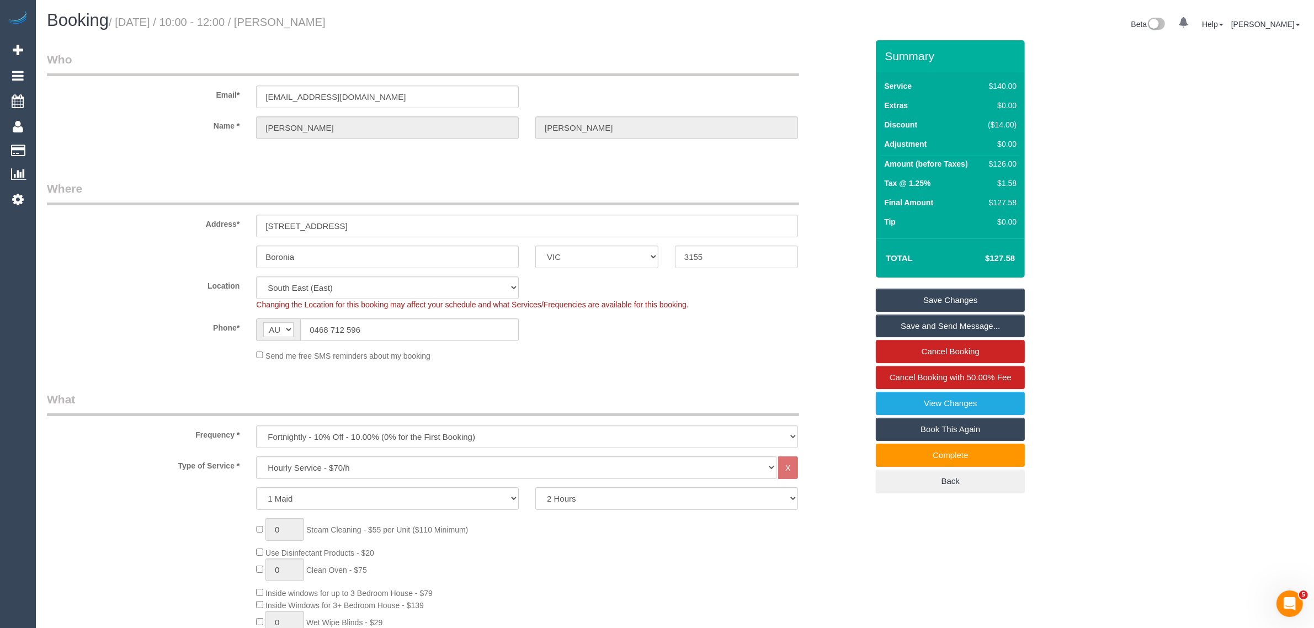
click at [930, 290] on link "Save Changes" at bounding box center [950, 300] width 149 height 23
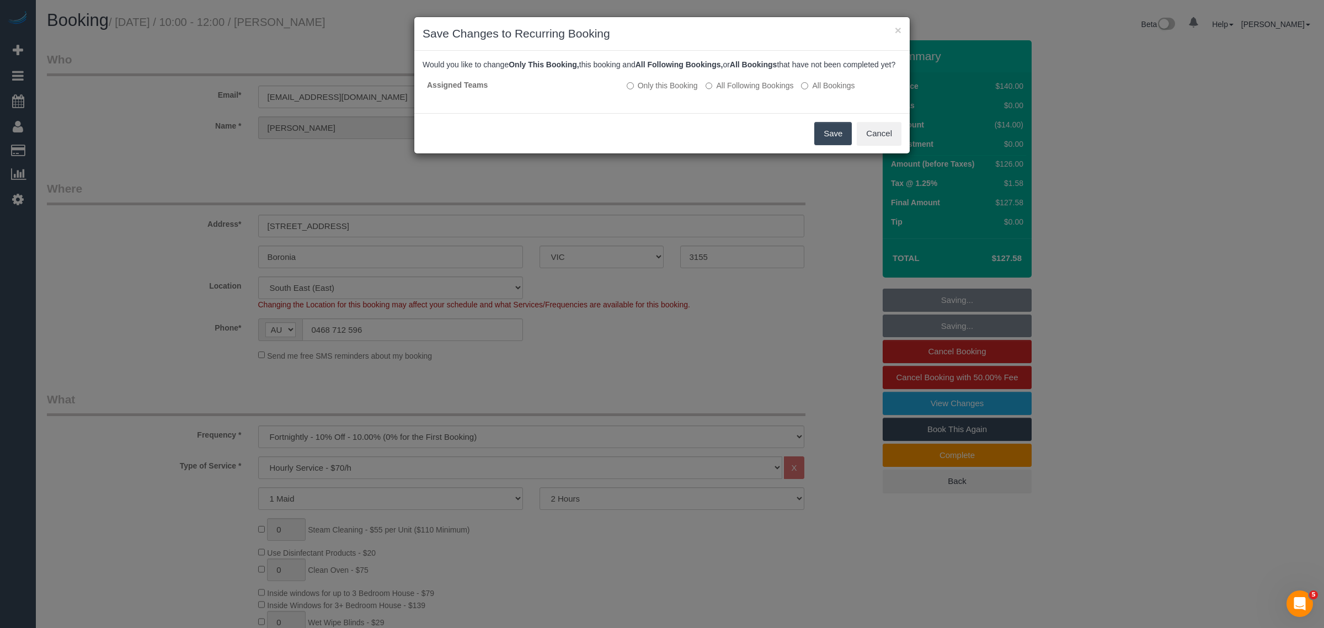
click at [843, 141] on button "Save" at bounding box center [834, 133] width 38 height 23
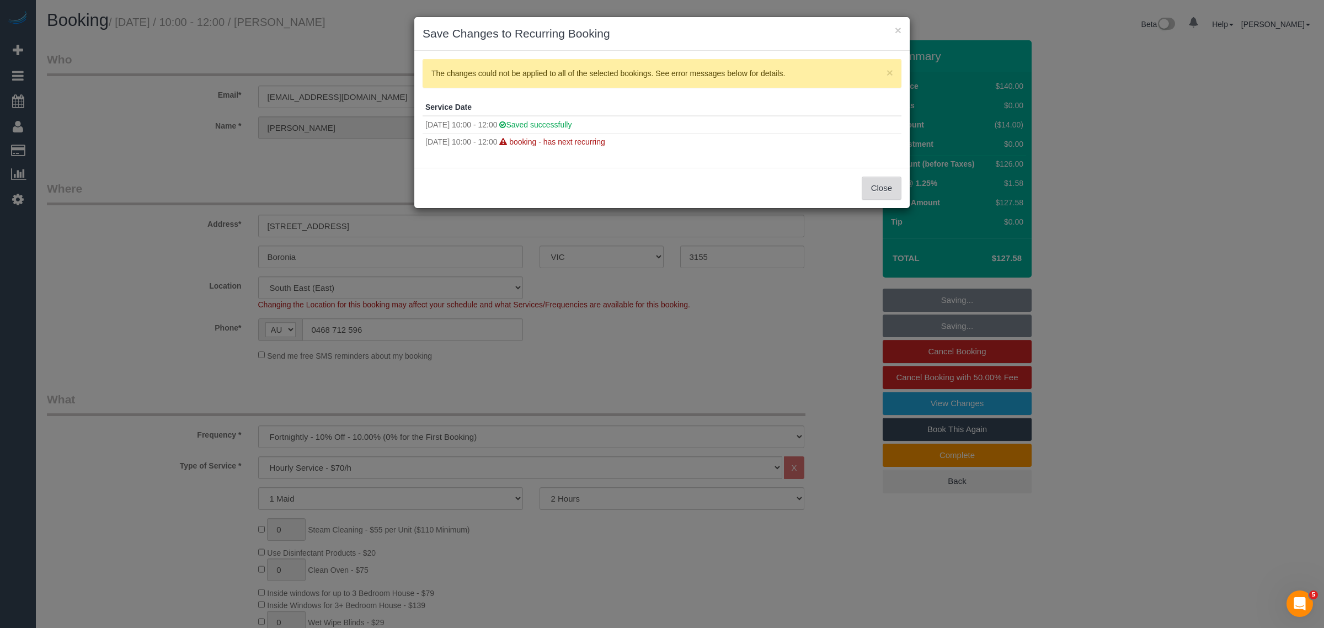
click at [875, 186] on button "Close" at bounding box center [882, 188] width 40 height 23
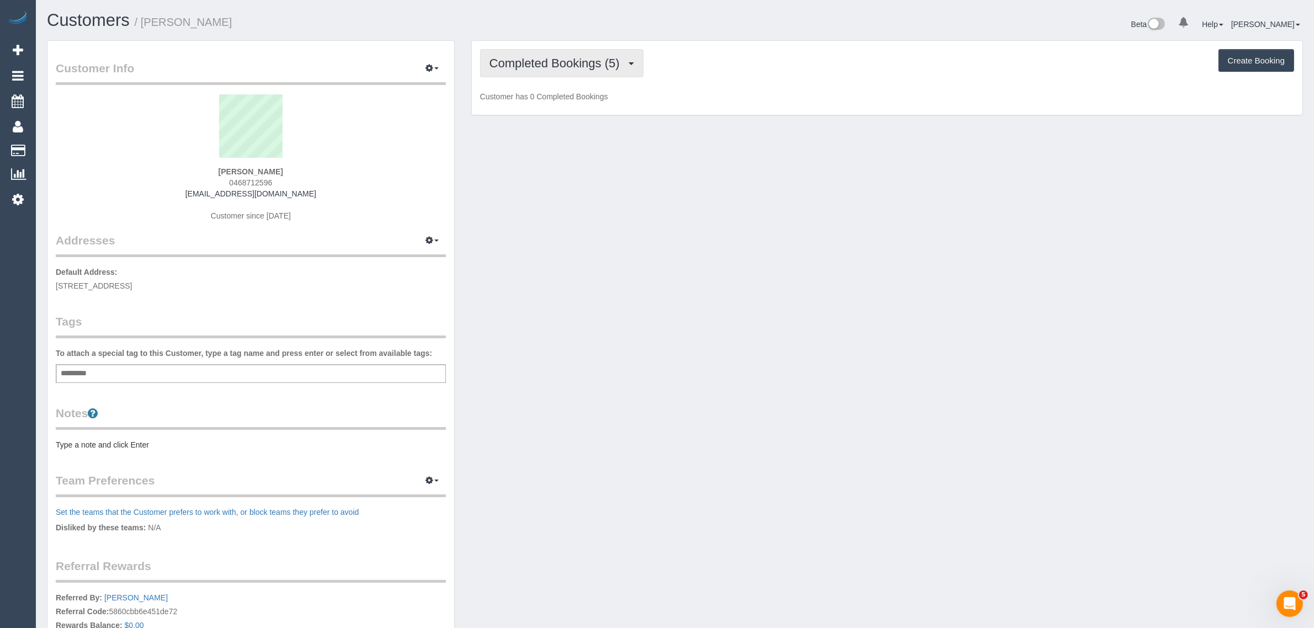
click at [555, 61] on span "Completed Bookings (5)" at bounding box center [557, 63] width 136 height 14
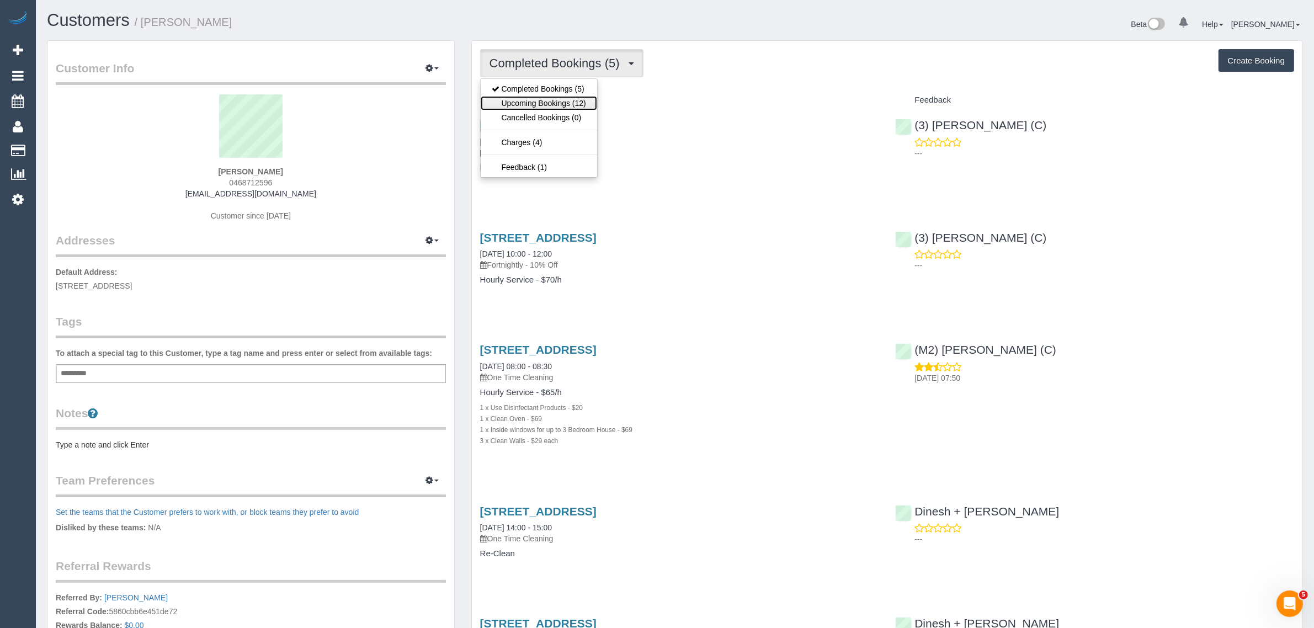
click at [536, 97] on link "Upcoming Bookings (12)" at bounding box center [539, 103] width 116 height 14
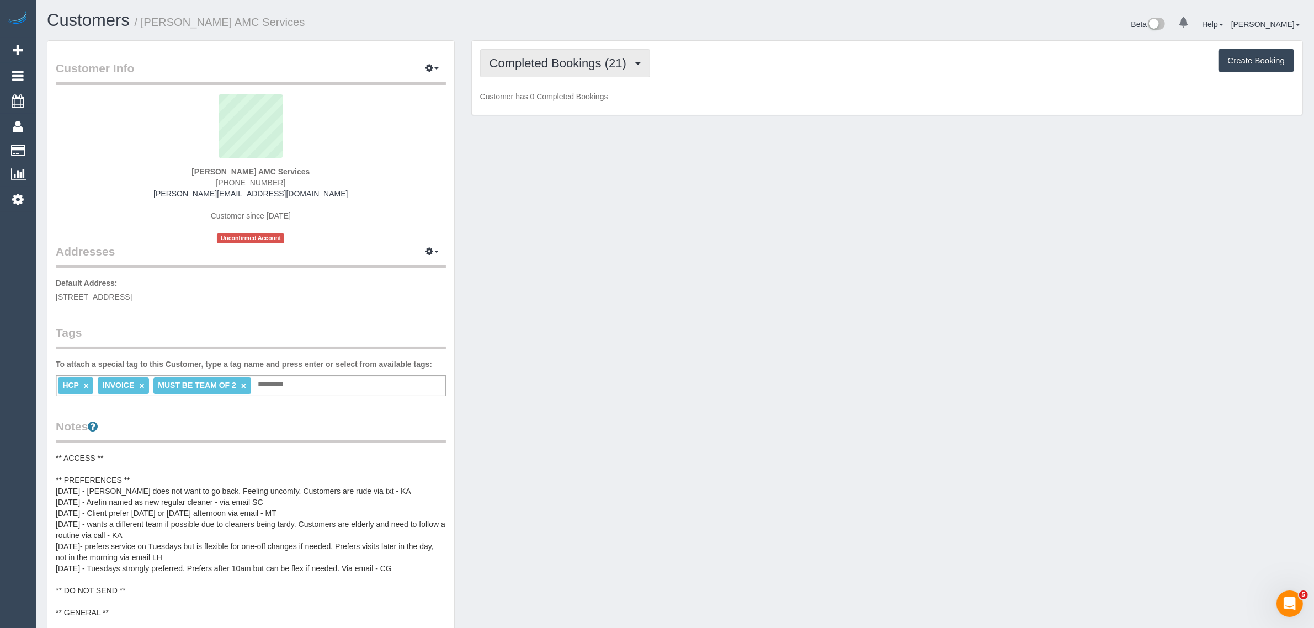
click at [572, 67] on span "Completed Bookings (21)" at bounding box center [560, 63] width 142 height 14
click at [552, 102] on link "Upcoming Bookings (11)" at bounding box center [540, 103] width 119 height 14
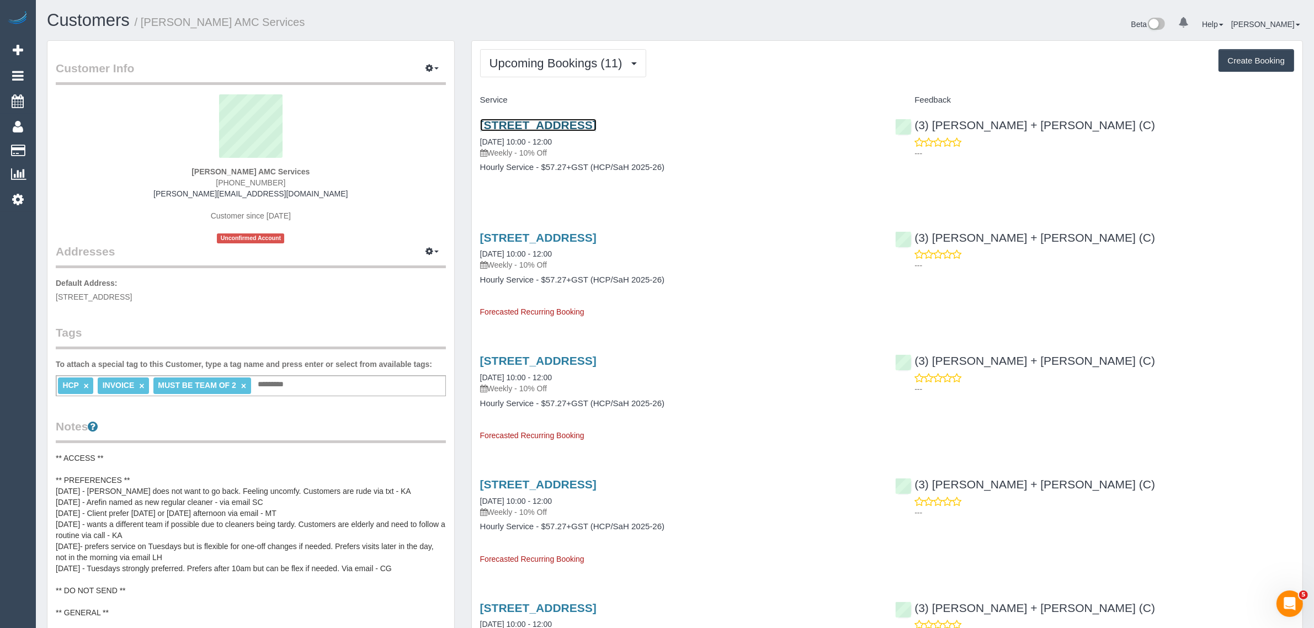
click at [536, 125] on link "27 A Gungarlan Dr, Keilor East, VIC 3033" at bounding box center [538, 125] width 116 height 13
click at [539, 58] on span "Upcoming Bookings (11)" at bounding box center [558, 63] width 139 height 14
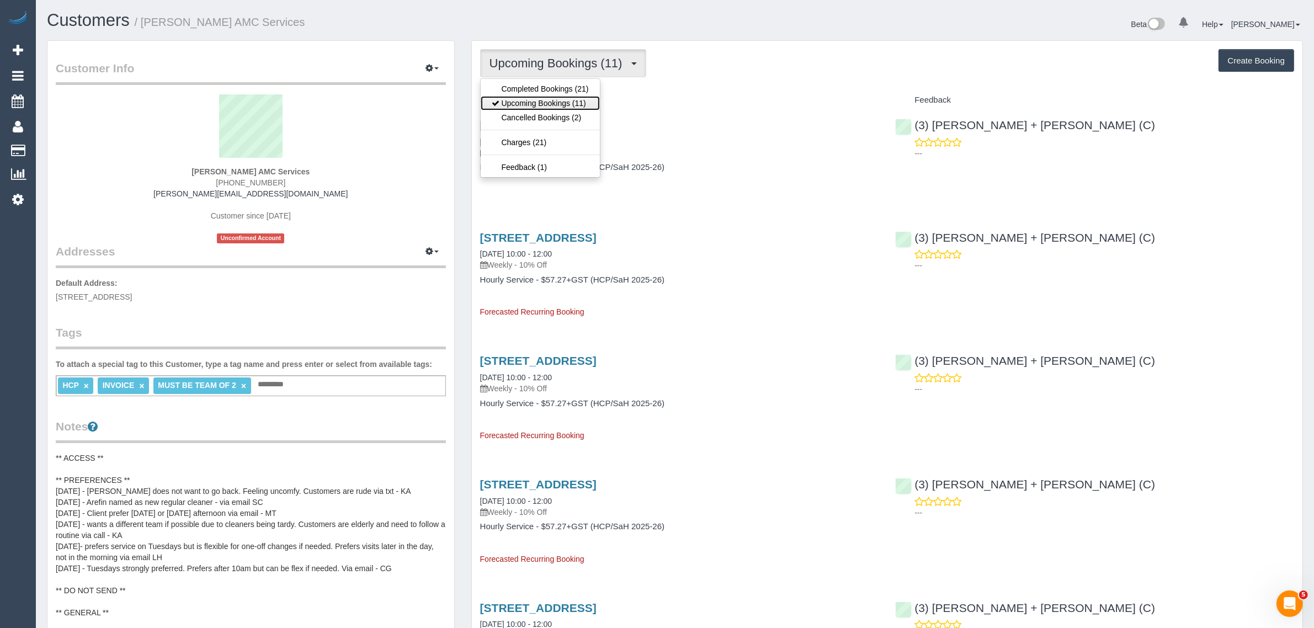
click at [549, 98] on link "Upcoming Bookings (11)" at bounding box center [540, 103] width 119 height 14
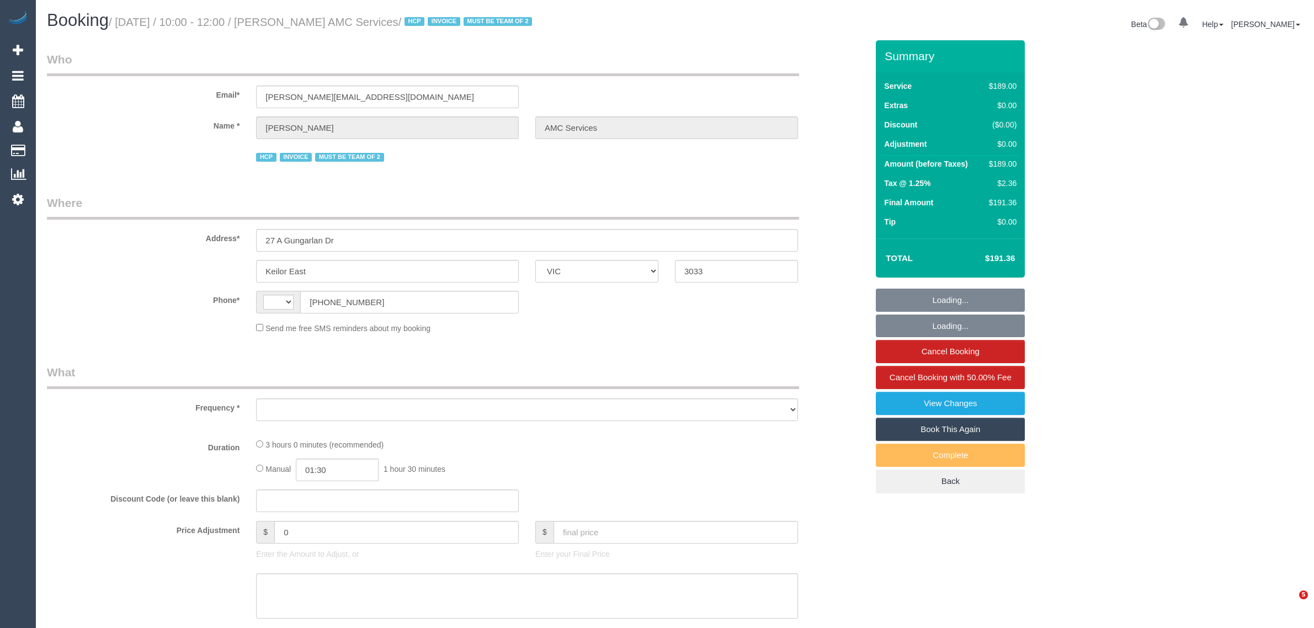
select select "VIC"
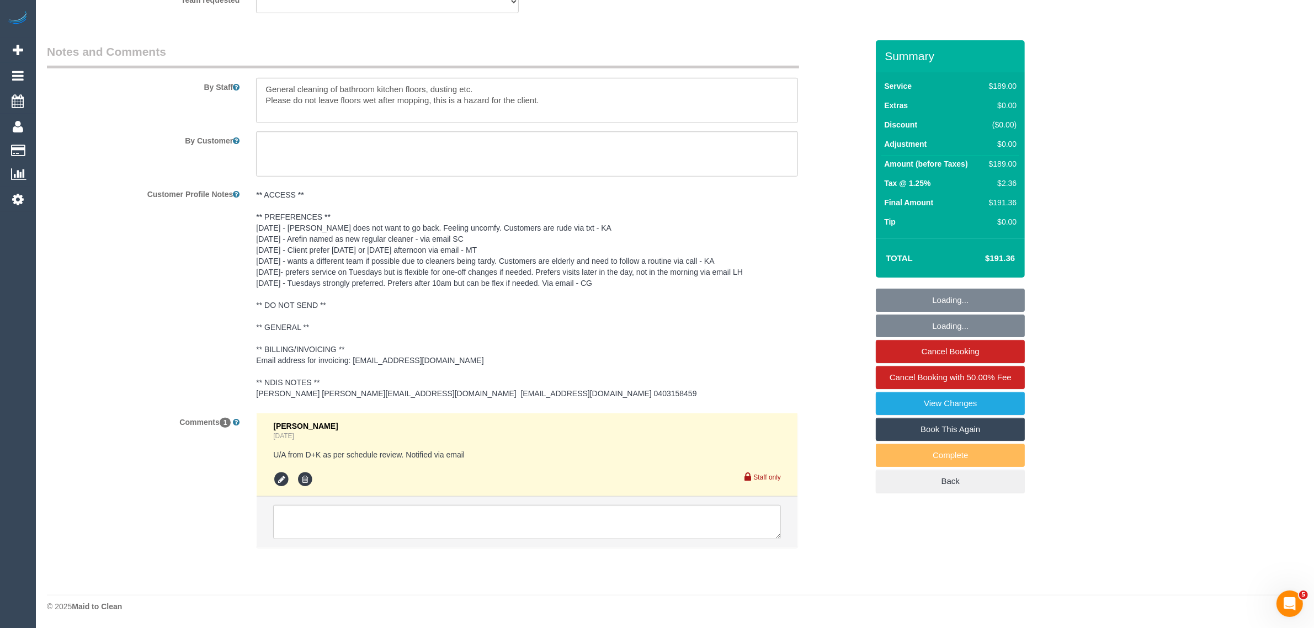
select select "string:AU"
select select "object:556"
select select "180"
select select "number:28"
select select "number:14"
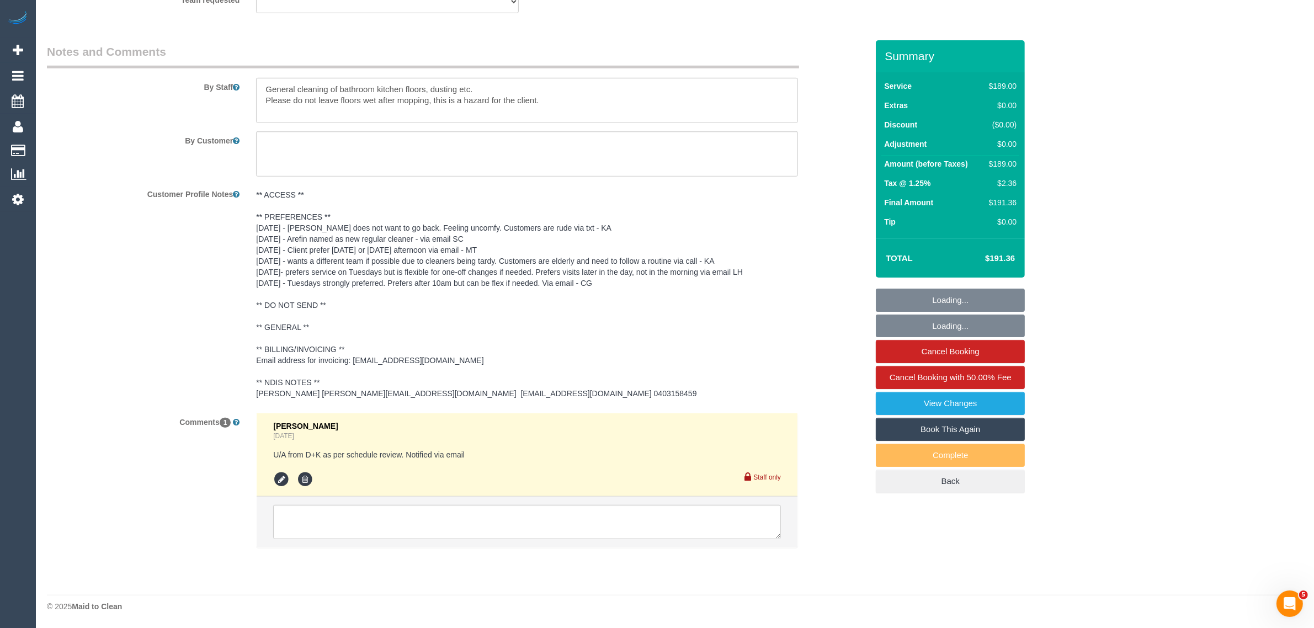
select select "number:19"
select select "number:24"
select select "object:770"
click at [587, 523] on textarea at bounding box center [527, 522] width 508 height 34
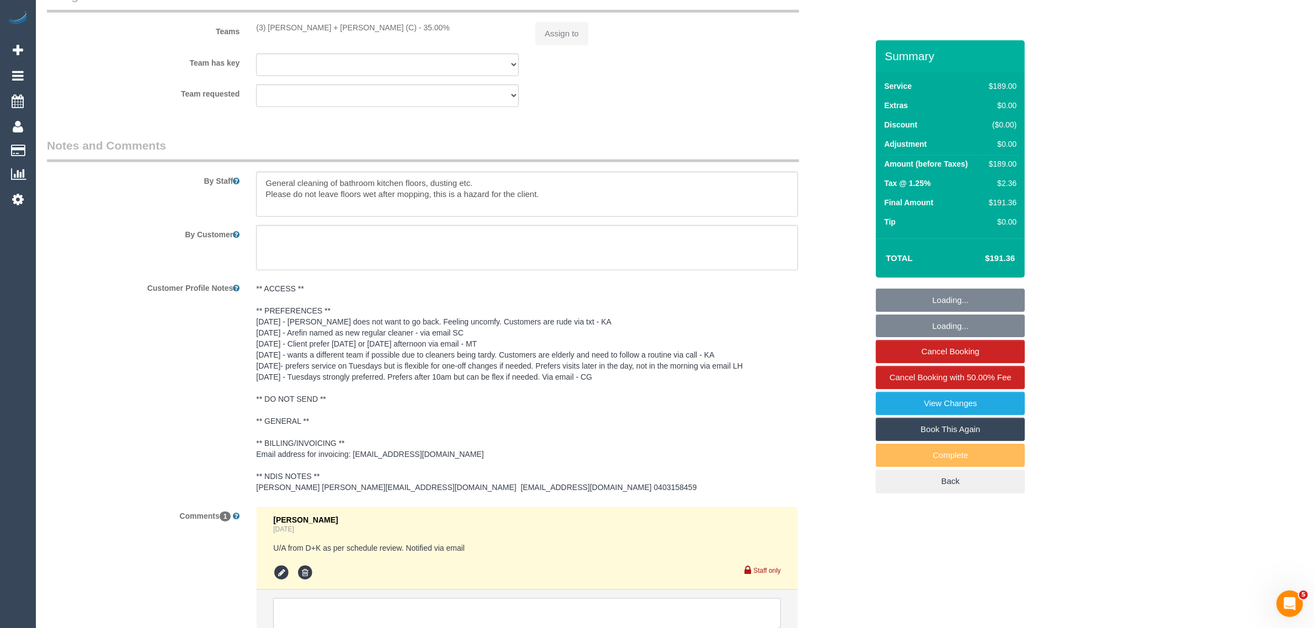
scroll to position [1466, 0]
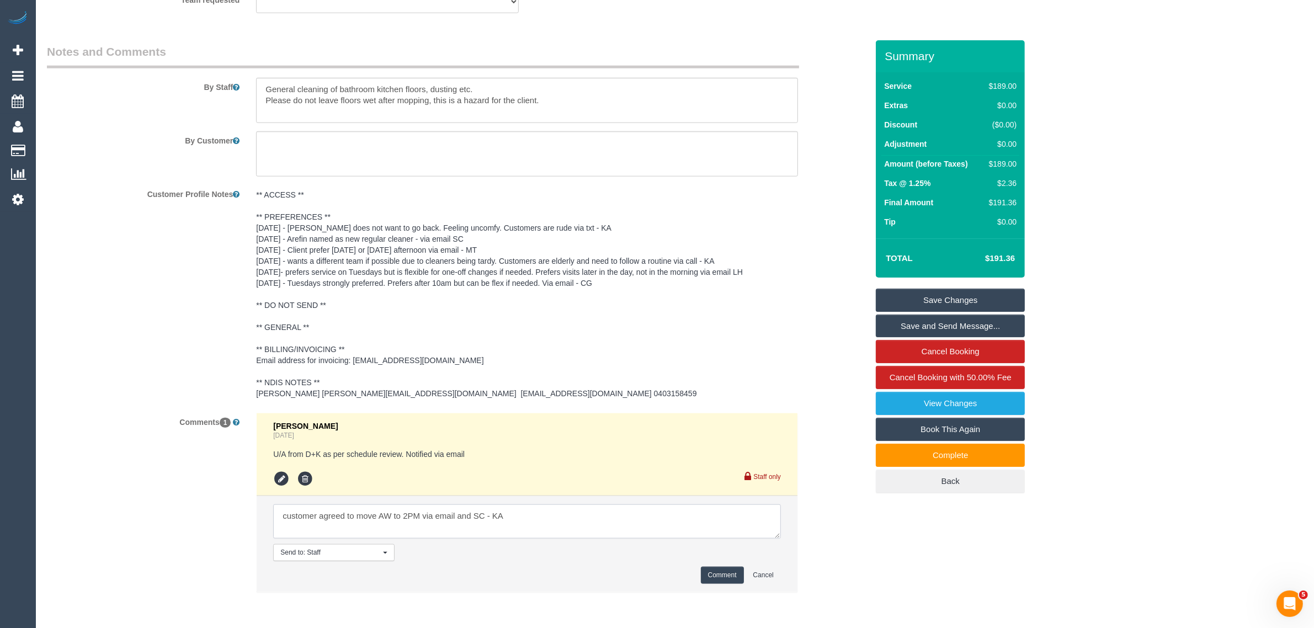
type textarea "customer agreed to move AW to 2PM via email and SC - KA"
click at [719, 582] on button "Comment" at bounding box center [722, 575] width 43 height 17
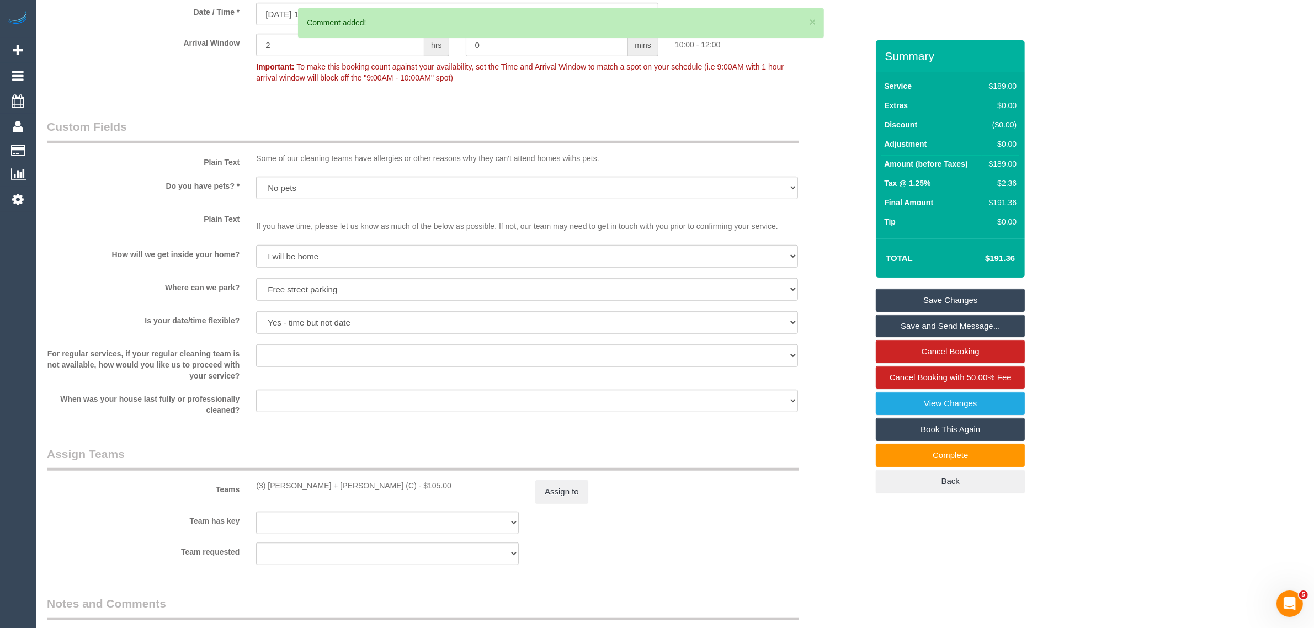
scroll to position [638, 0]
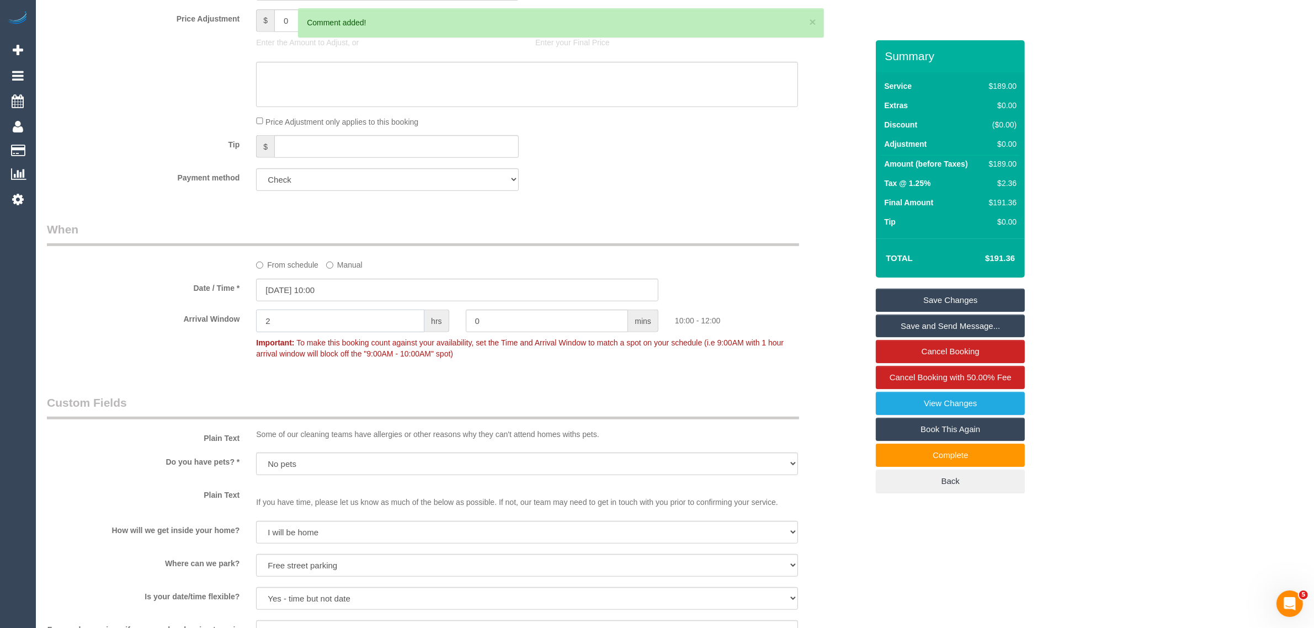
click at [365, 319] on input "2" at bounding box center [340, 321] width 168 height 23
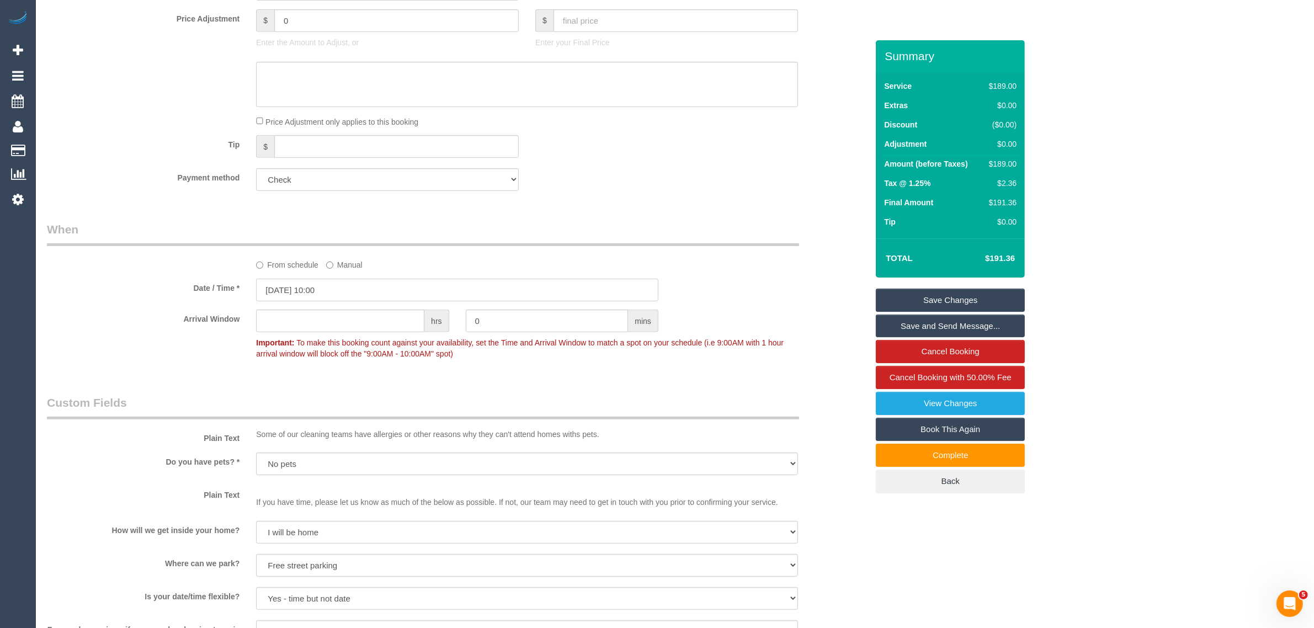
click at [411, 289] on input "[DATE] 10:00" at bounding box center [457, 290] width 402 height 23
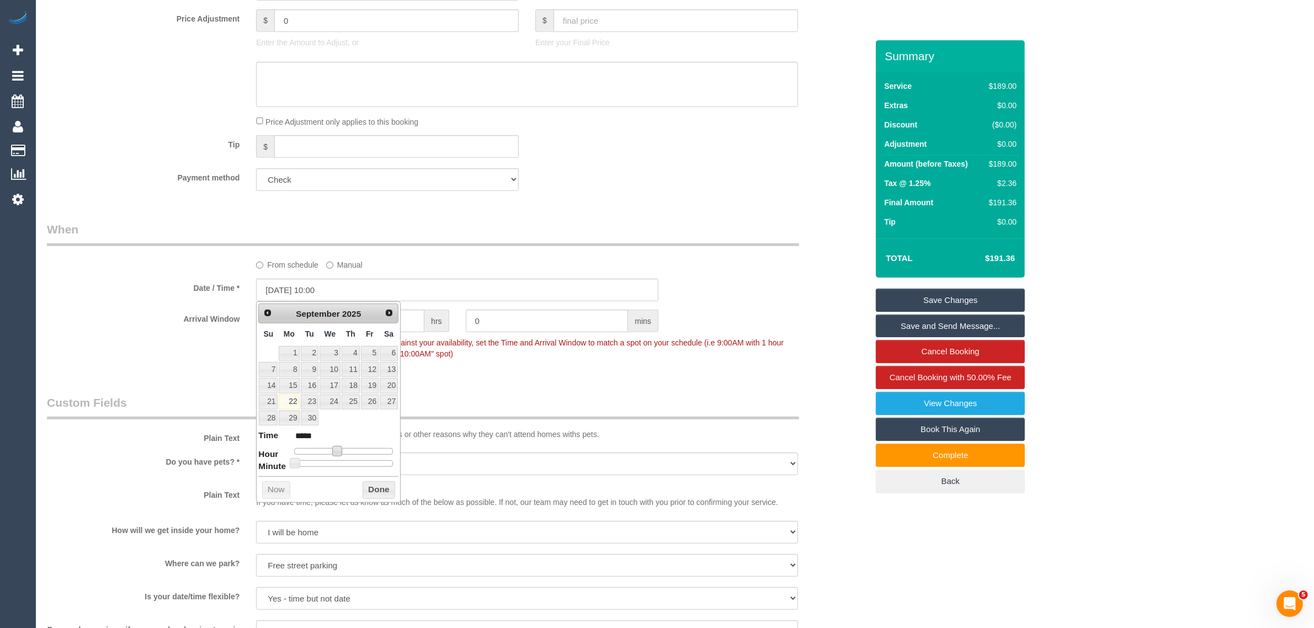
type input "22/09/2025 11:00"
type input "*****"
type input "22/09/2025 12:00"
type input "*****"
type input "22/09/2025 14:00"
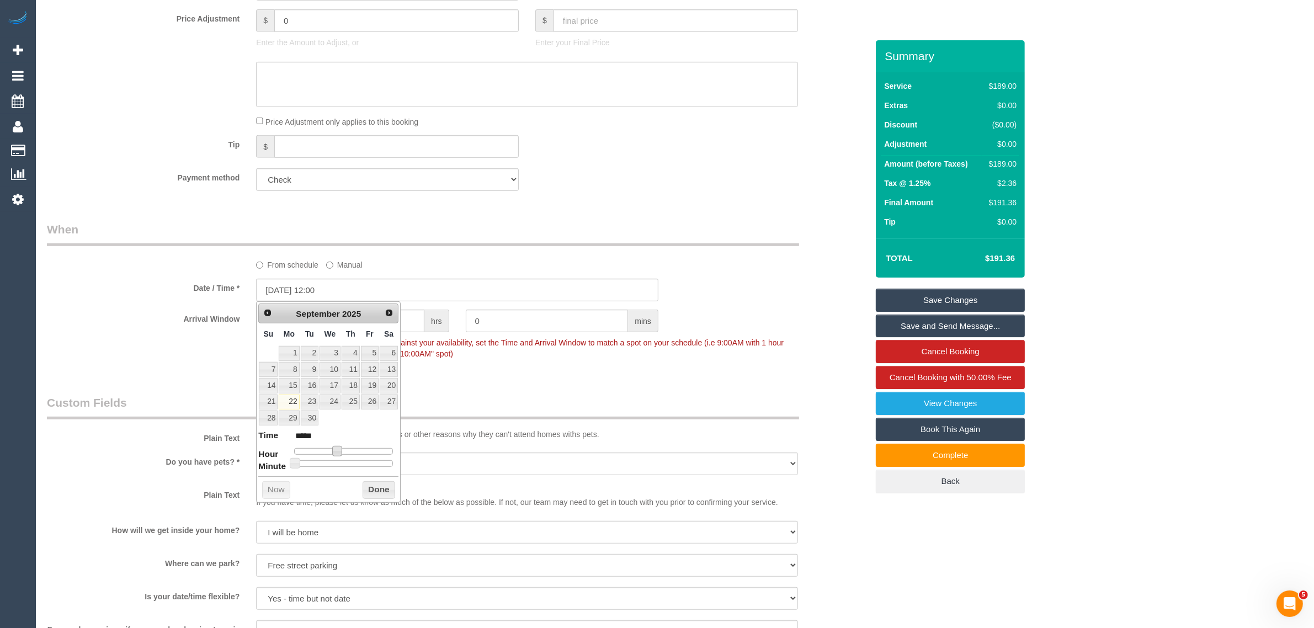
type input "*****"
type input "22/09/2025 15:00"
type input "*****"
type input "22/09/2025 16:00"
type input "*****"
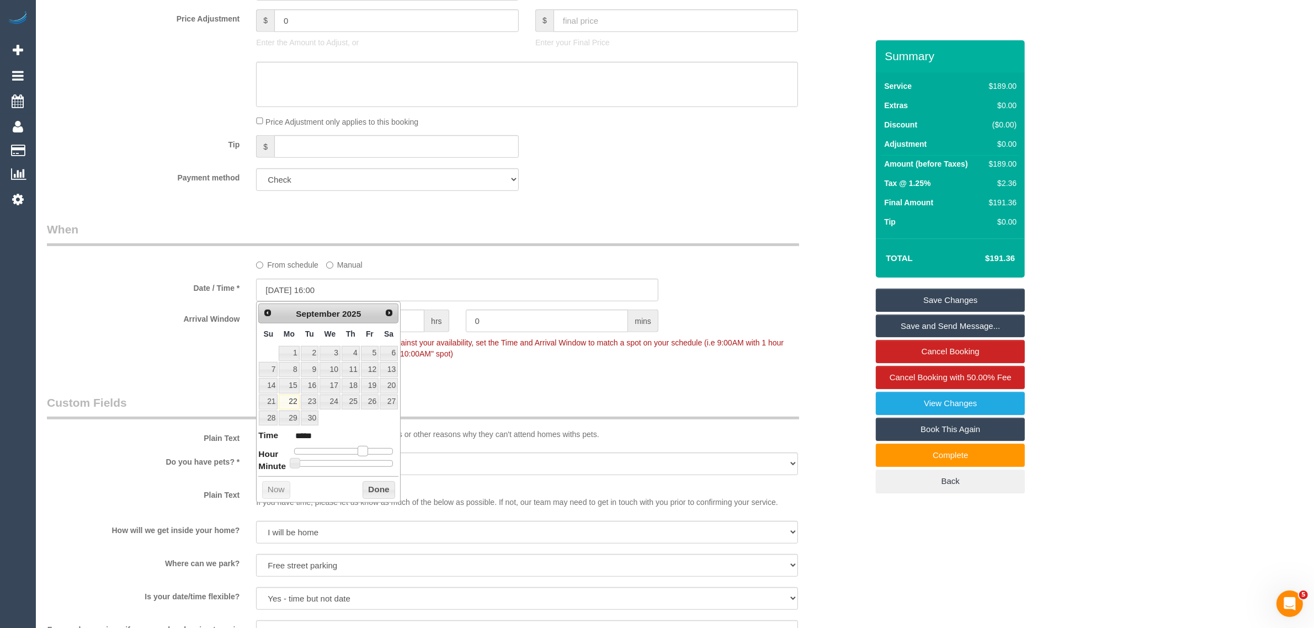
type input "22/09/2025 15:00"
type input "*****"
type input "22/09/2025 14:00"
type input "*****"
drag, startPoint x: 336, startPoint y: 451, endPoint x: 352, endPoint y: 451, distance: 16.6
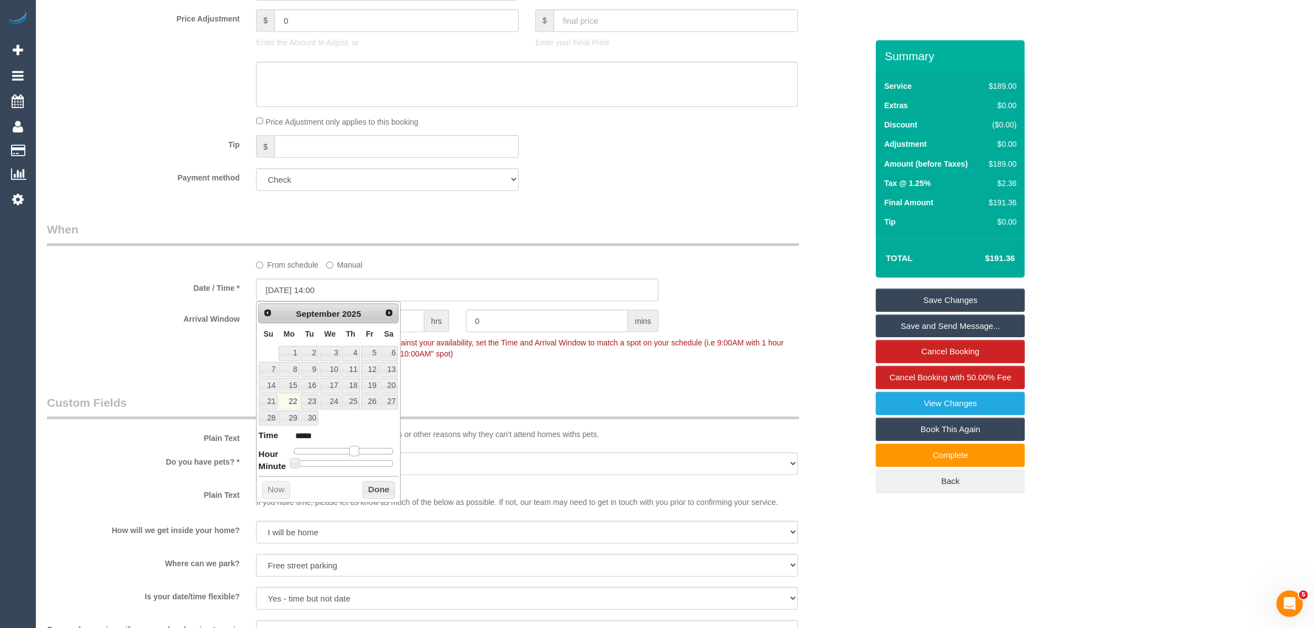
click at [352, 451] on span at bounding box center [354, 451] width 10 height 10
click at [363, 490] on button "Done" at bounding box center [379, 490] width 33 height 18
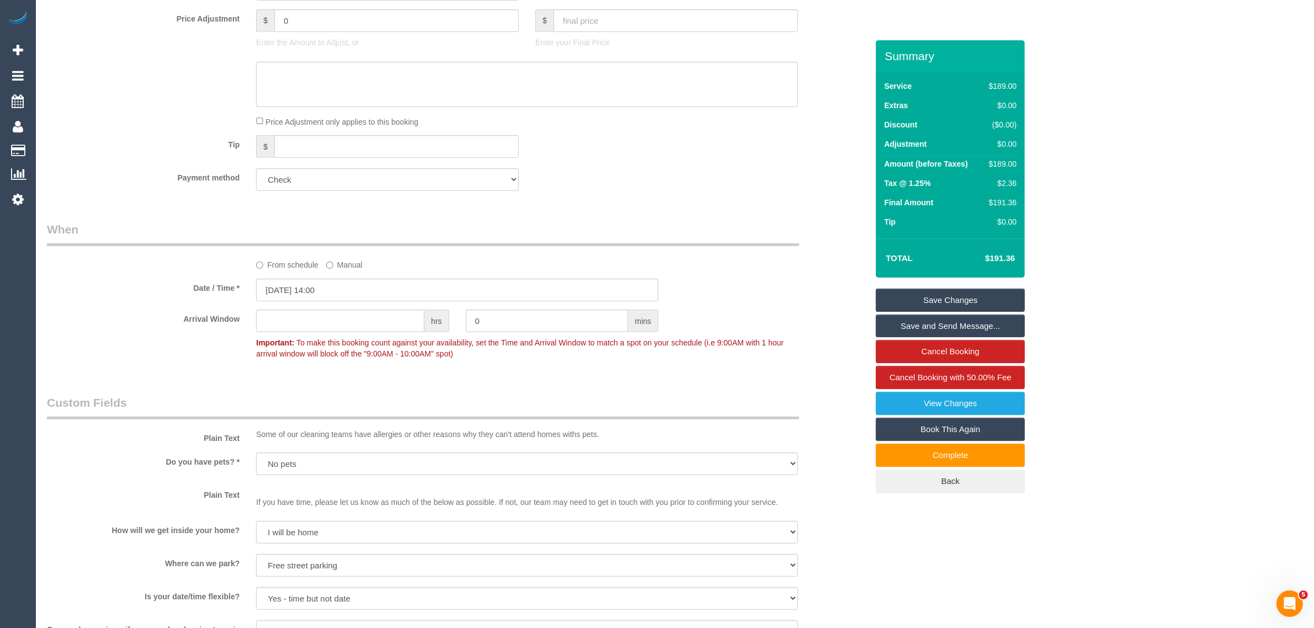
click at [751, 300] on div "Date / Time * 22/09/2025 14:00" at bounding box center [457, 290] width 837 height 23
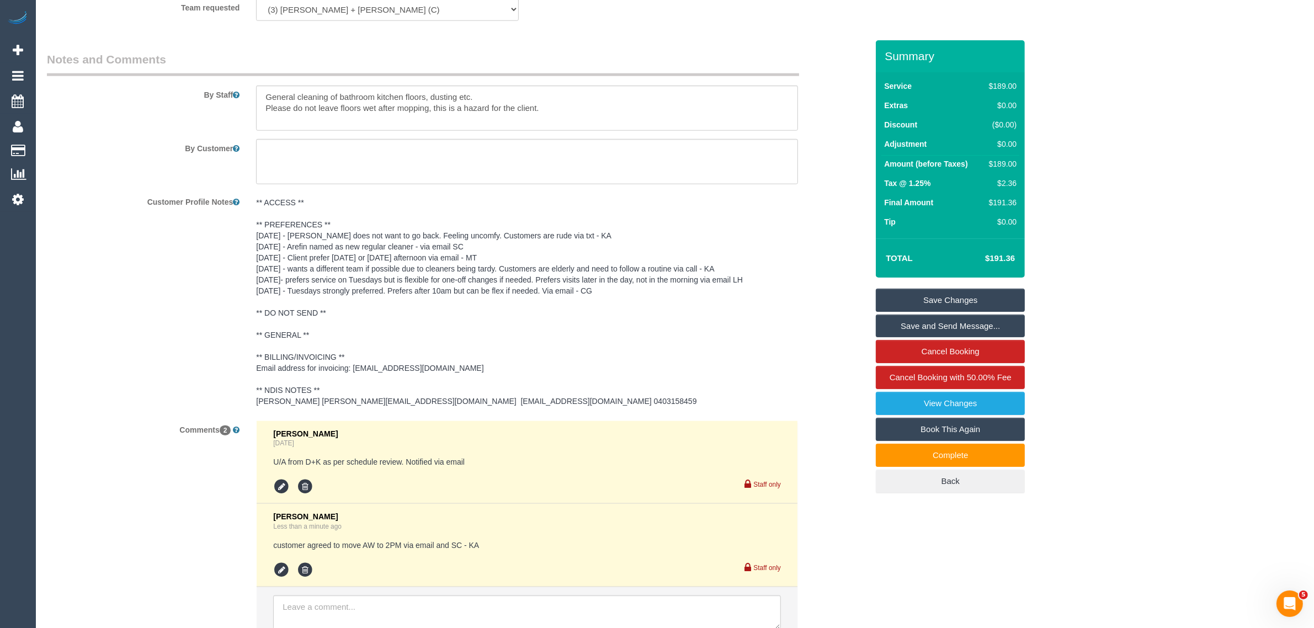
scroll to position [1548, 0]
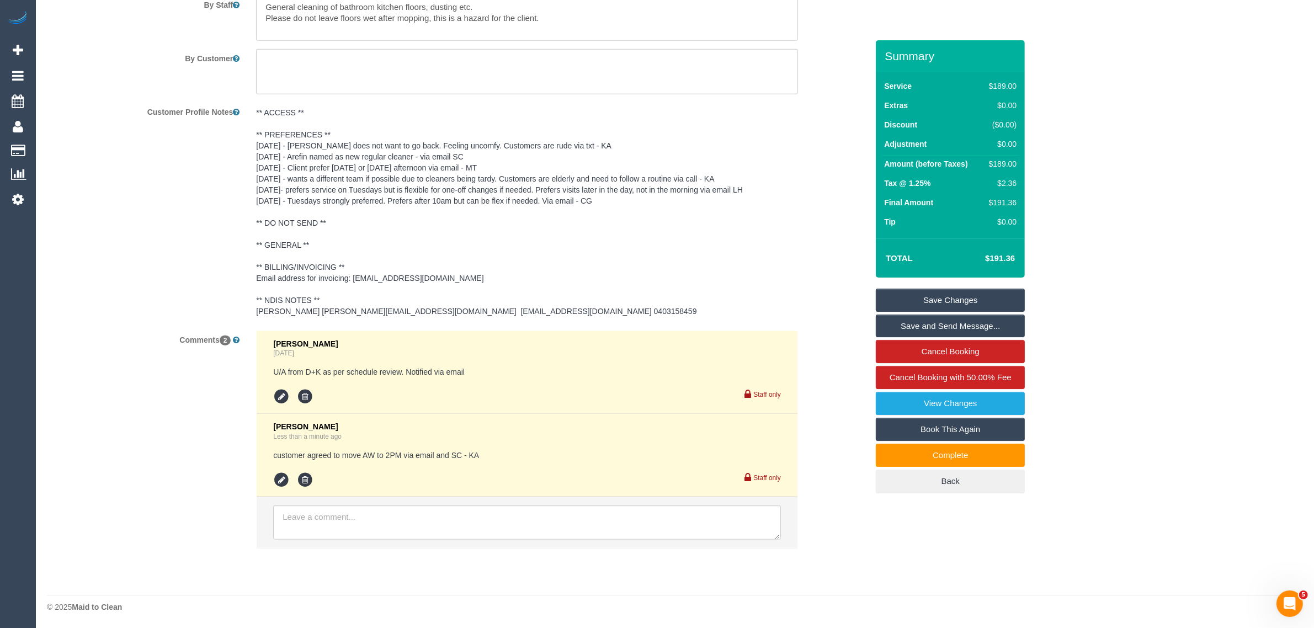
click at [931, 300] on link "Save Changes" at bounding box center [950, 300] width 149 height 23
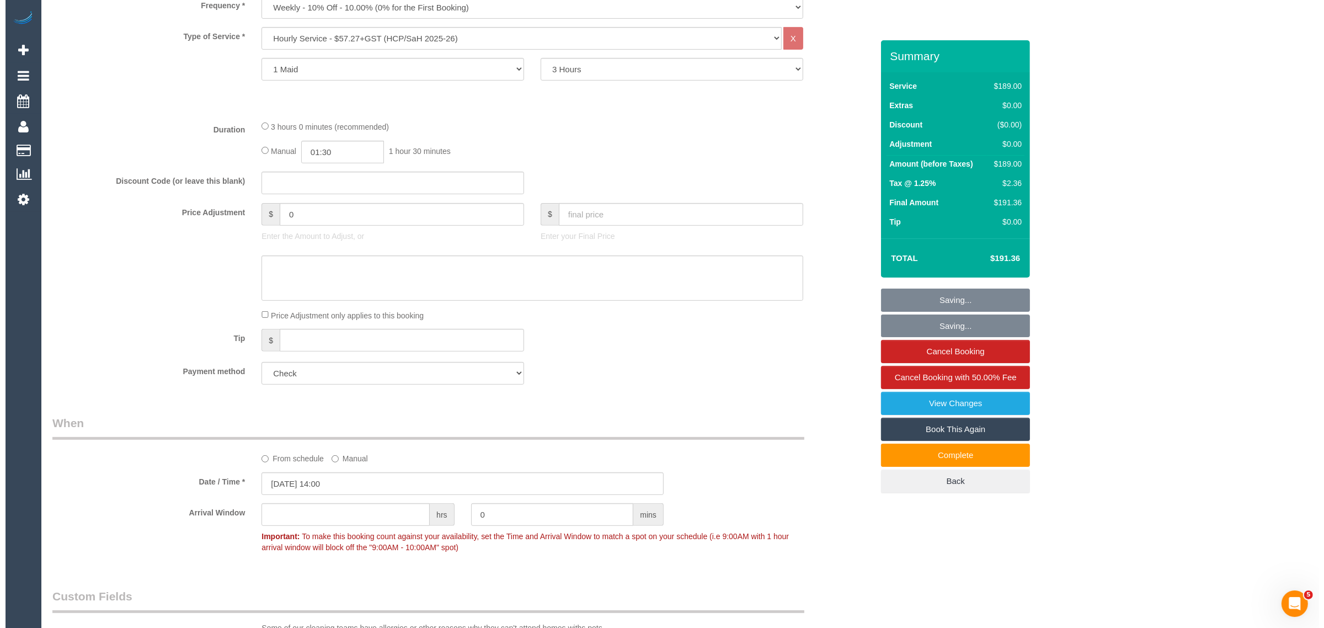
scroll to position [0, 0]
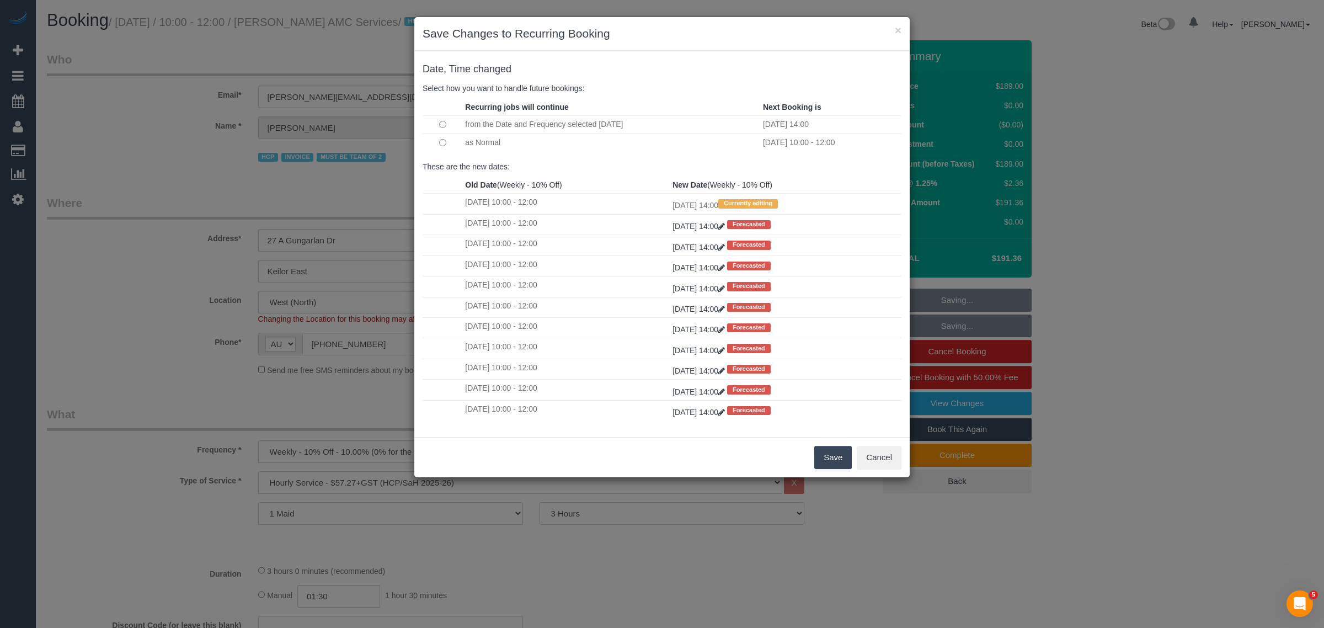
click at [445, 141] on td at bounding box center [443, 143] width 40 height 18
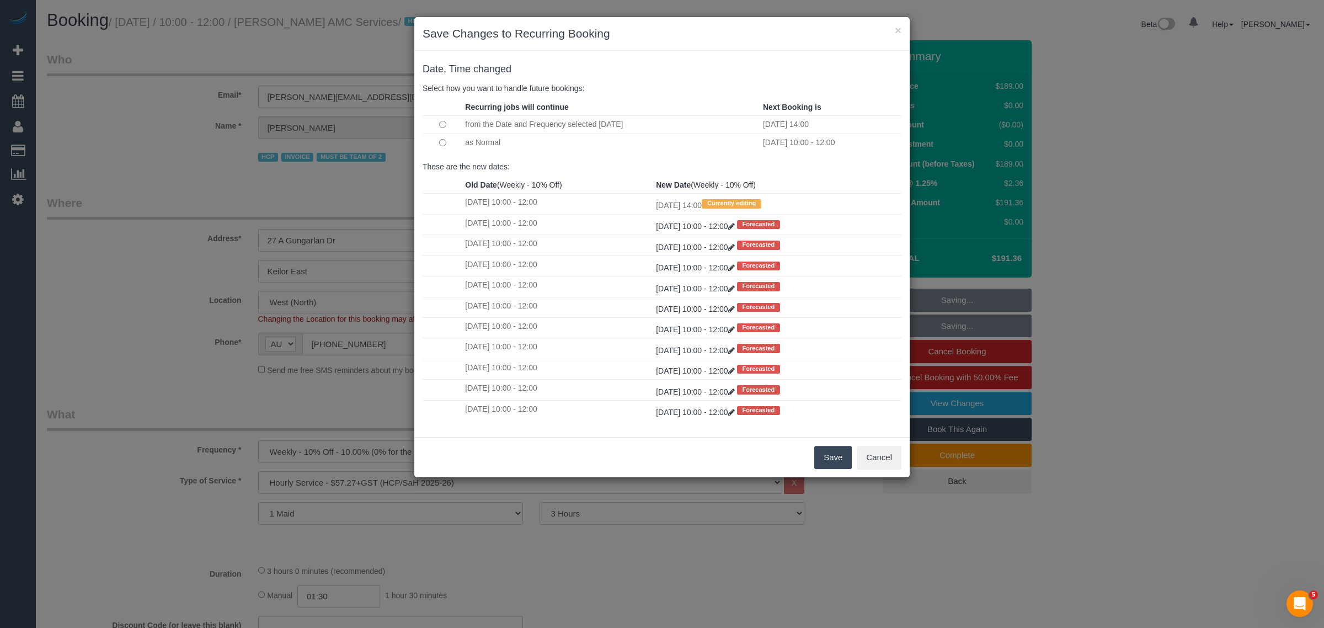
click at [834, 451] on button "Save" at bounding box center [834, 457] width 38 height 23
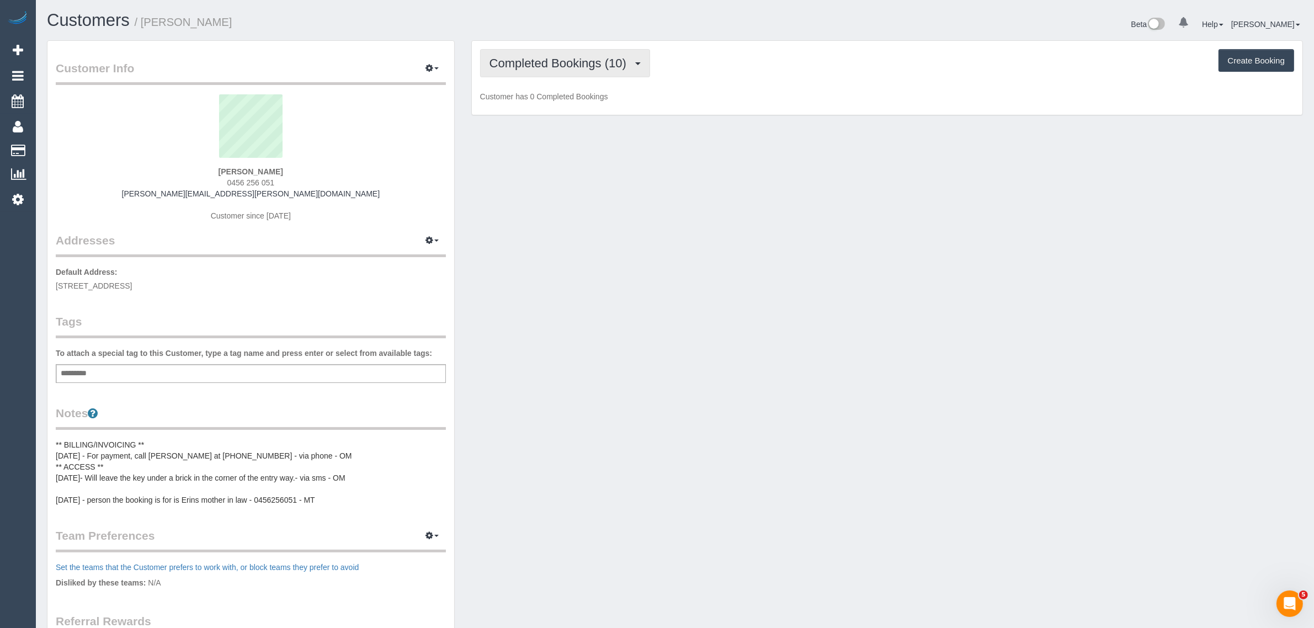
click at [517, 65] on span "Completed Bookings (10)" at bounding box center [560, 63] width 142 height 14
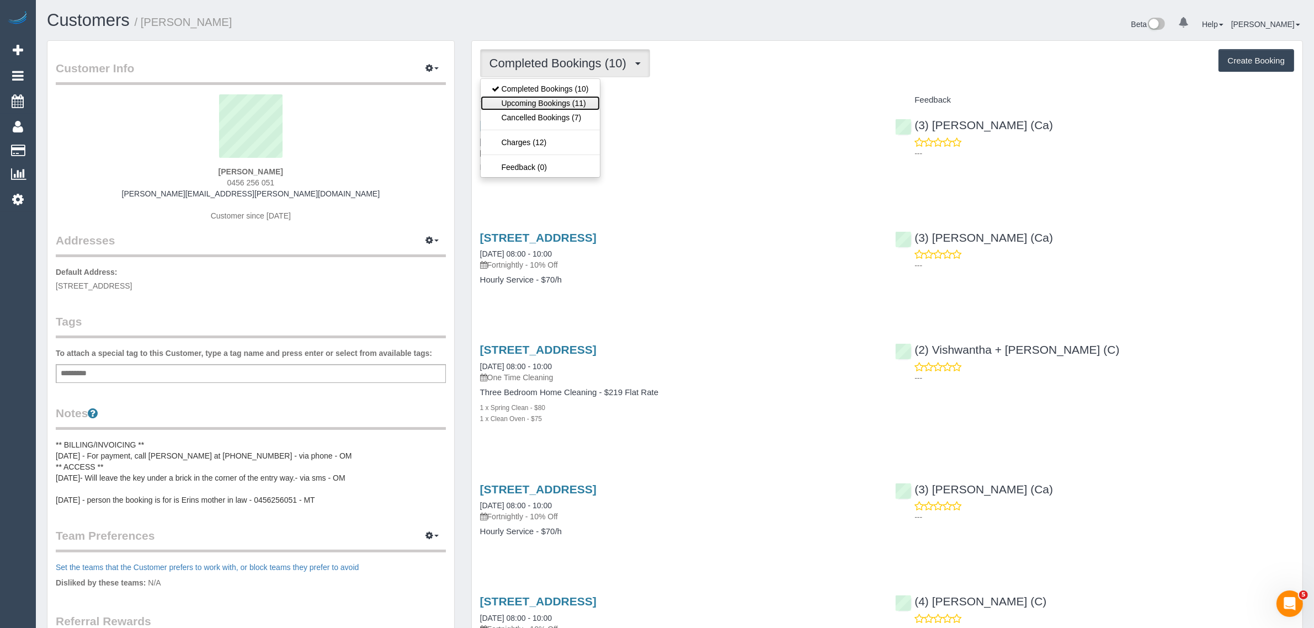
click at [531, 105] on link "Upcoming Bookings (11)" at bounding box center [540, 103] width 119 height 14
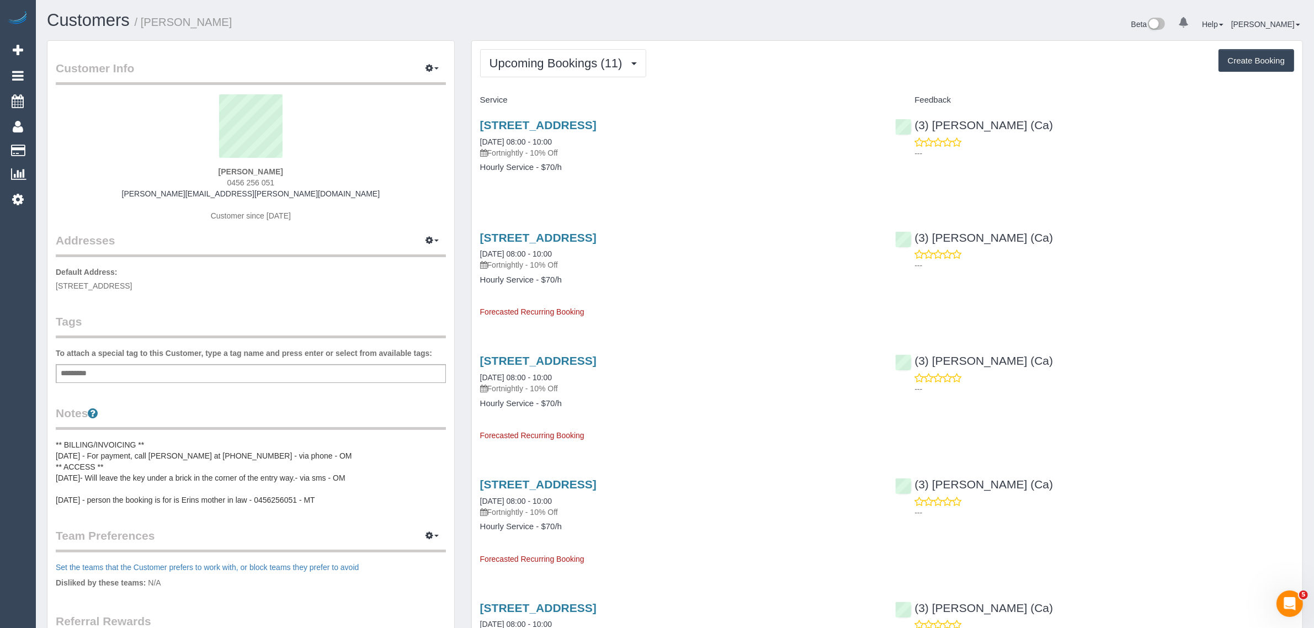
drag, startPoint x: 575, startPoint y: 137, endPoint x: 478, endPoint y: 133, distance: 96.7
click at [478, 133] on div "[STREET_ADDRESS] [DATE] 08:00 - 10:00 Fortnightly - 10% Off Hourly Service - $7…" at bounding box center [680, 151] width 416 height 85
copy link "[DATE] 08:00 - 10:00"
click at [911, 122] on div "(3) [PERSON_NAME] (Ca) ---" at bounding box center [1095, 136] width 416 height 54
copy link "(3) [PERSON_NAME] (Ca)"
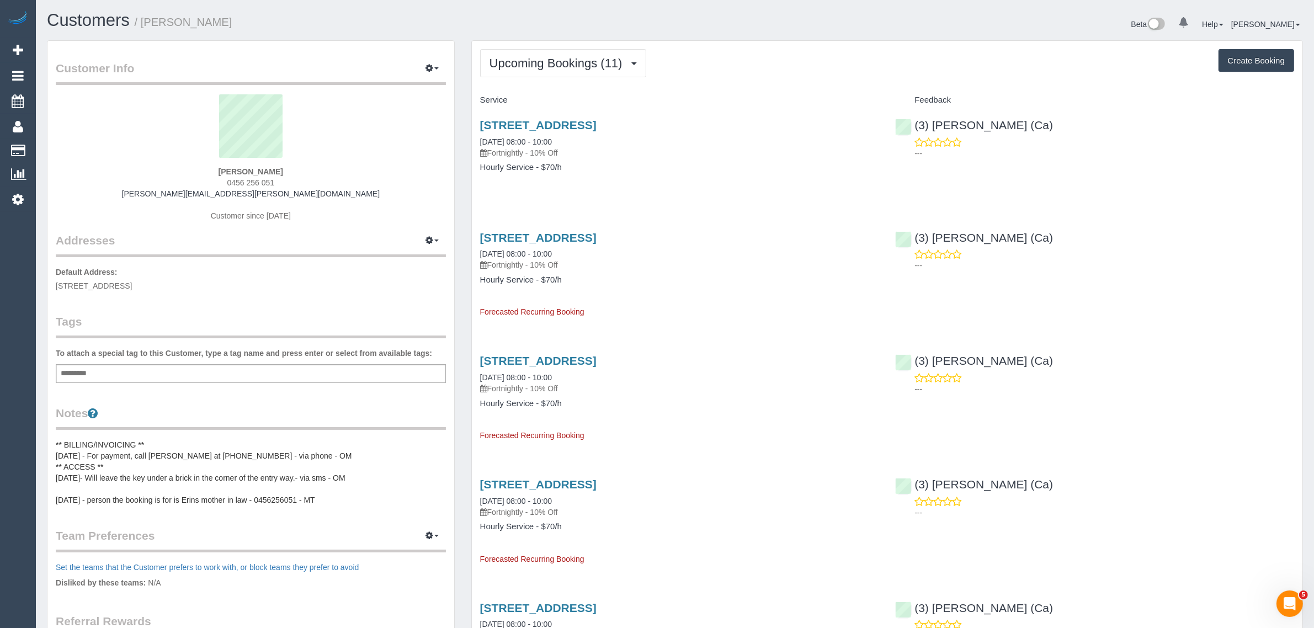
click at [384, 190] on div "[PERSON_NAME] 0456 256 051 [PERSON_NAME][EMAIL_ADDRESS][PERSON_NAME][DOMAIN_NAM…" at bounding box center [251, 163] width 390 height 138
click at [258, 175] on div "[PERSON_NAME] 0456 256 051 [PERSON_NAME][EMAIL_ADDRESS][PERSON_NAME][DOMAIN_NAM…" at bounding box center [251, 163] width 390 height 138
click at [257, 178] on span "0456 256 051" at bounding box center [250, 182] width 47 height 9
click at [258, 179] on span "0456 256 051" at bounding box center [250, 182] width 47 height 9
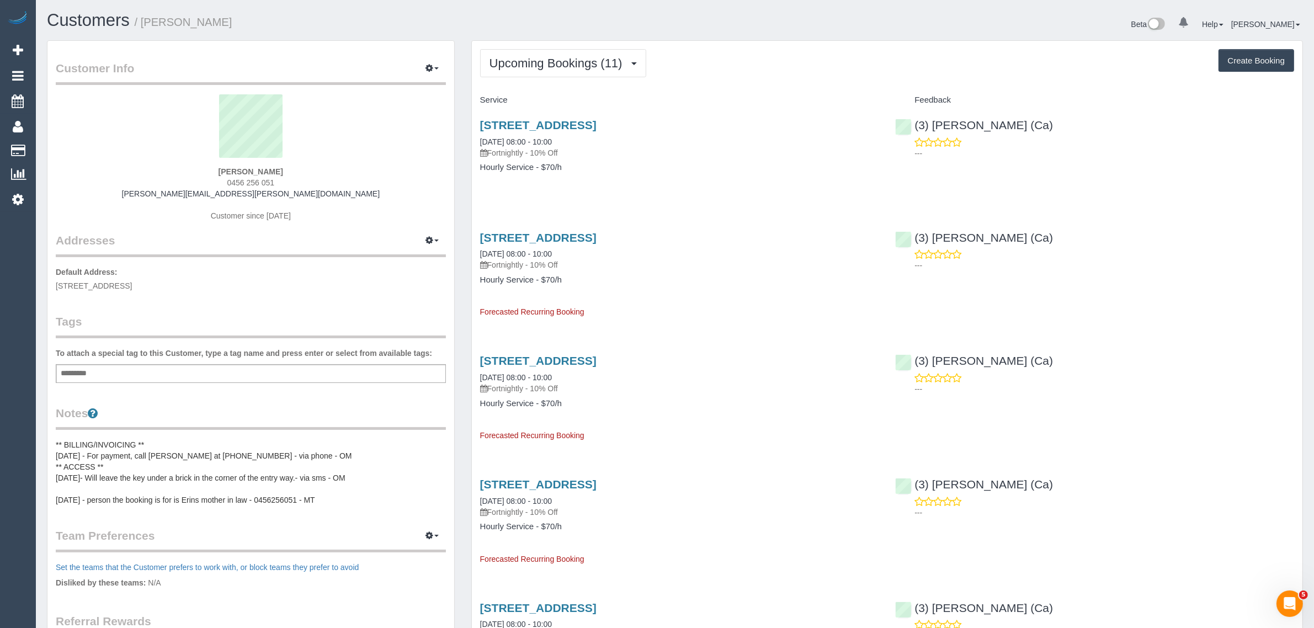
click at [268, 181] on span "0456 256 051" at bounding box center [250, 182] width 47 height 9
copy div "0456 256 051"
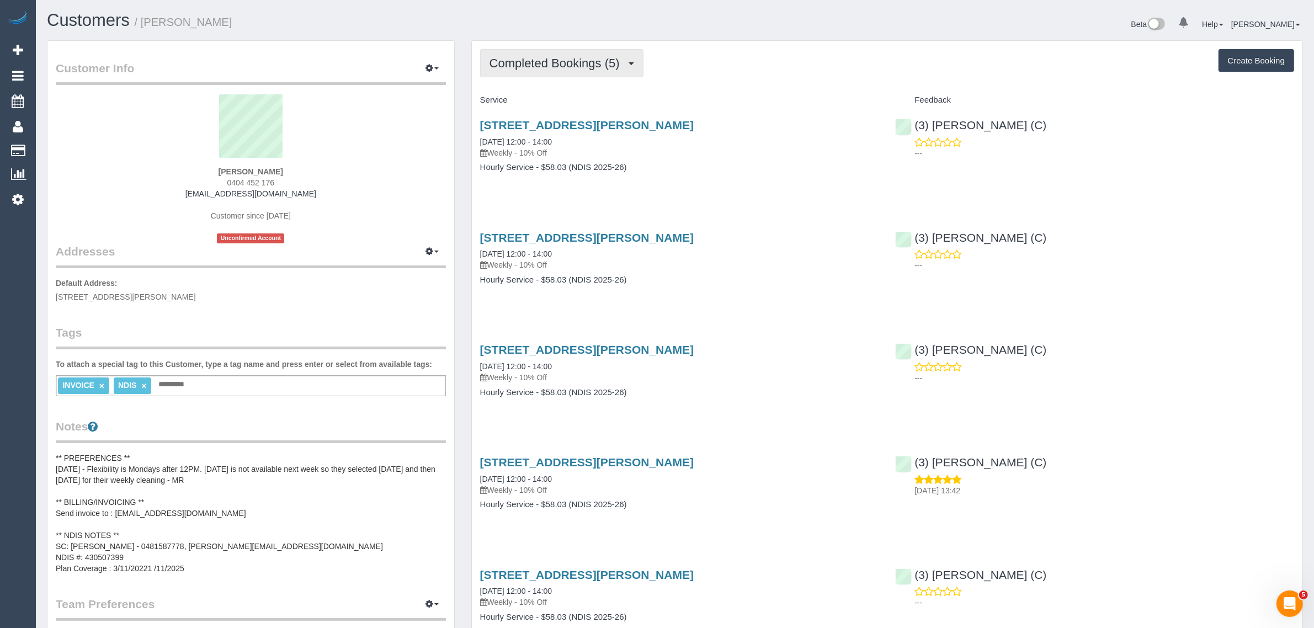
click at [579, 58] on span "Completed Bookings (5)" at bounding box center [557, 63] width 136 height 14
drag, startPoint x: 555, startPoint y: 103, endPoint x: 582, endPoint y: 109, distance: 28.4
click at [555, 103] on link "Upcoming Bookings (11)" at bounding box center [539, 103] width 116 height 14
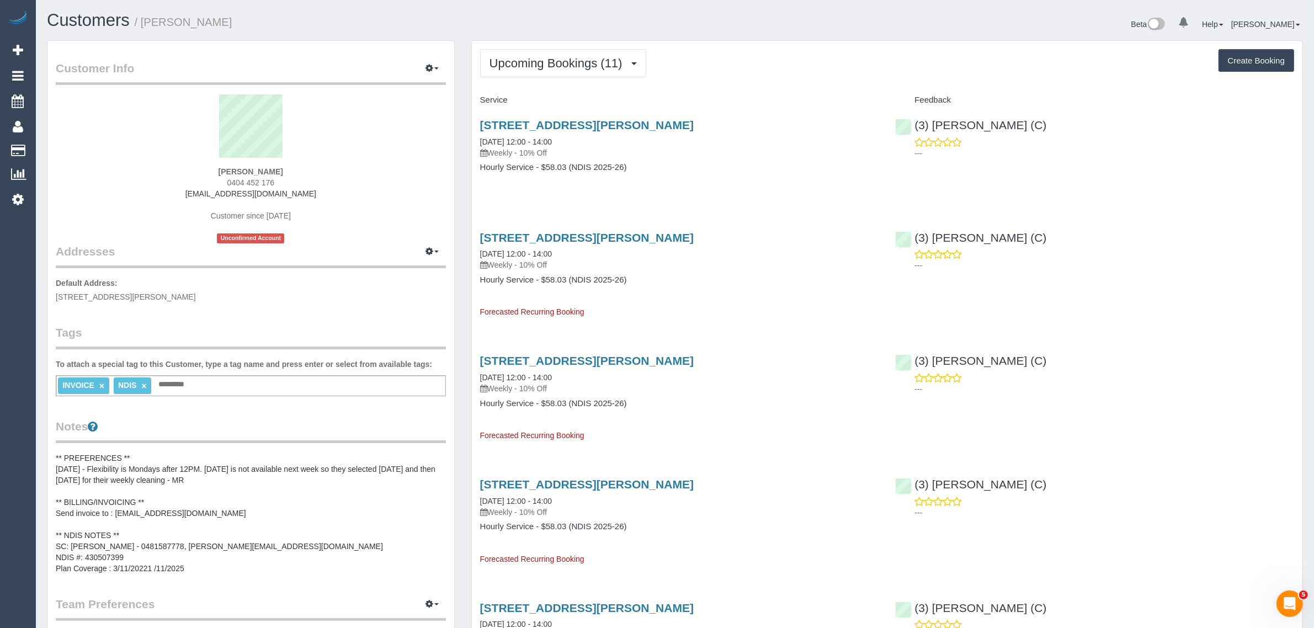
click at [254, 183] on span "0404 452 176" at bounding box center [250, 182] width 47 height 9
copy div "0404 452 176"
click at [550, 125] on link "14 Doulton Road, Blackburn Vic, VIC 3130" at bounding box center [587, 125] width 214 height 13
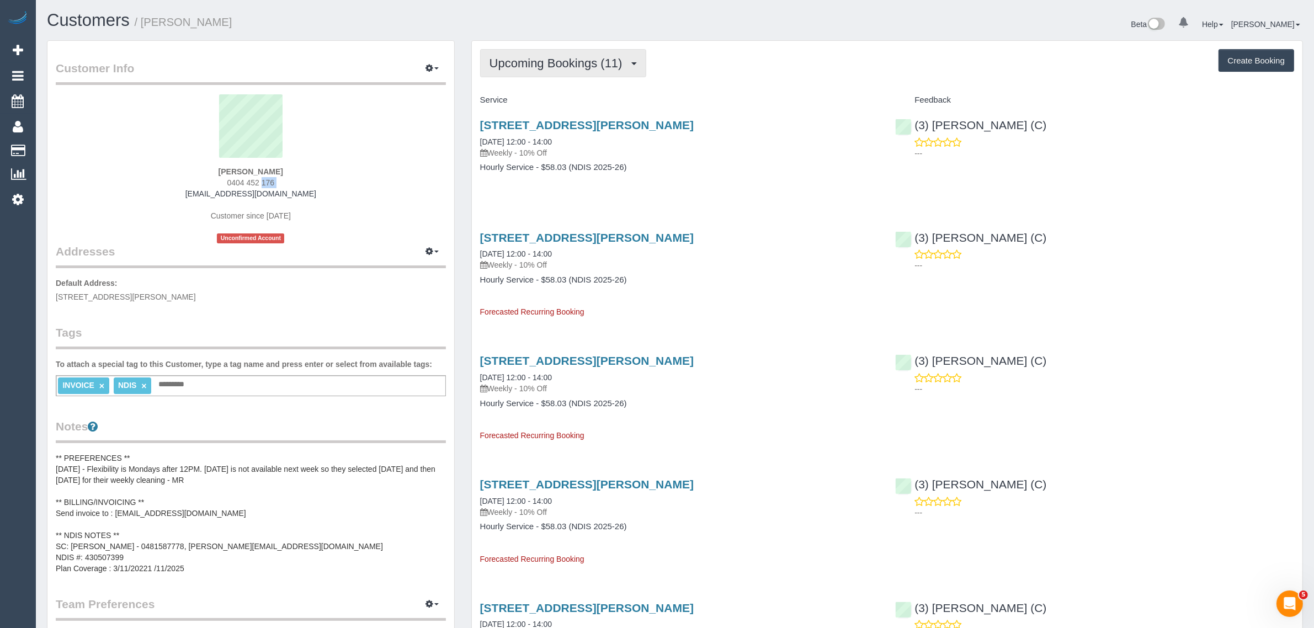
click at [514, 59] on span "Upcoming Bookings (11)" at bounding box center [558, 63] width 139 height 14
click at [517, 82] on link "Completed Bookings (5)" at bounding box center [539, 89] width 116 height 14
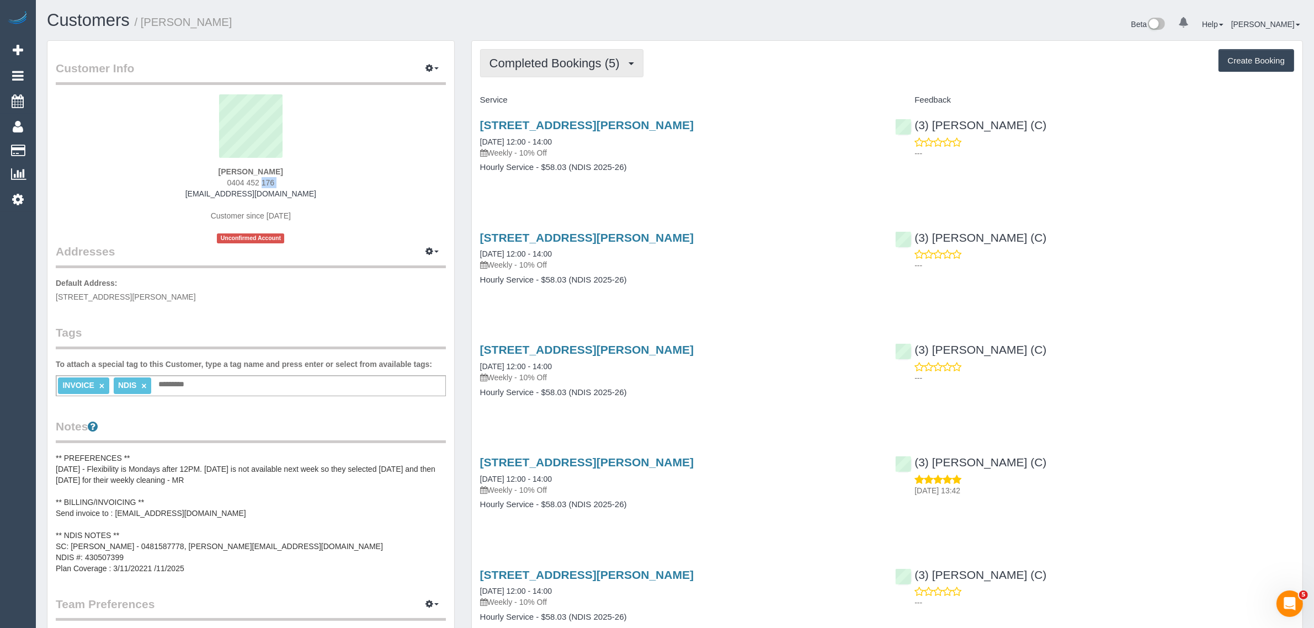
click at [535, 62] on span "Completed Bookings (5)" at bounding box center [557, 63] width 136 height 14
click at [520, 98] on link "Upcoming Bookings (11)" at bounding box center [539, 103] width 116 height 14
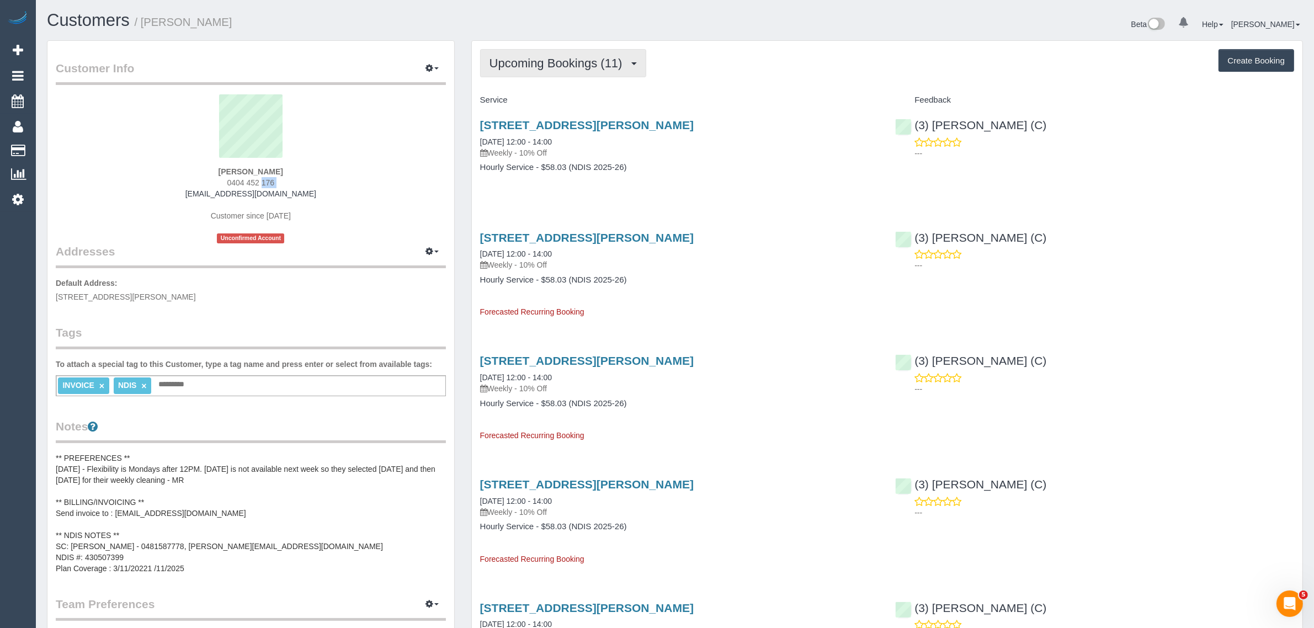
click at [546, 54] on button "Upcoming Bookings (11)" at bounding box center [563, 63] width 166 height 28
click at [556, 99] on link "Upcoming Bookings (11)" at bounding box center [539, 103] width 116 height 14
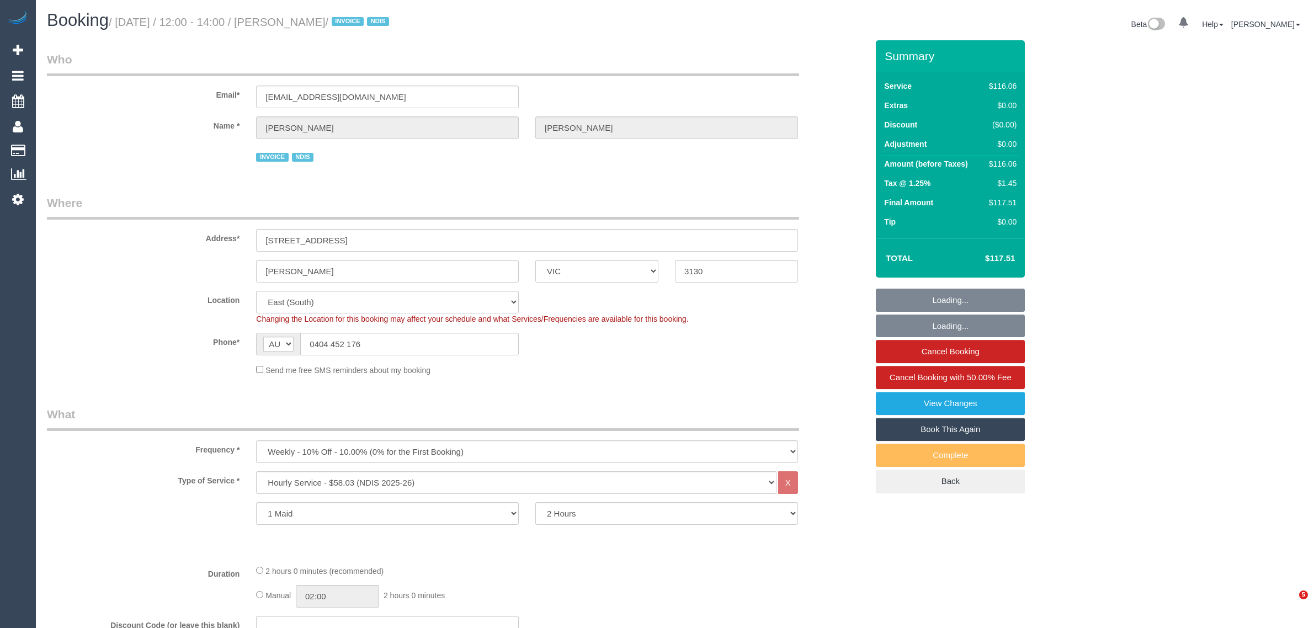
select select "VIC"
select select "number:29"
select select "number:14"
select select "number:19"
select select "number:36"
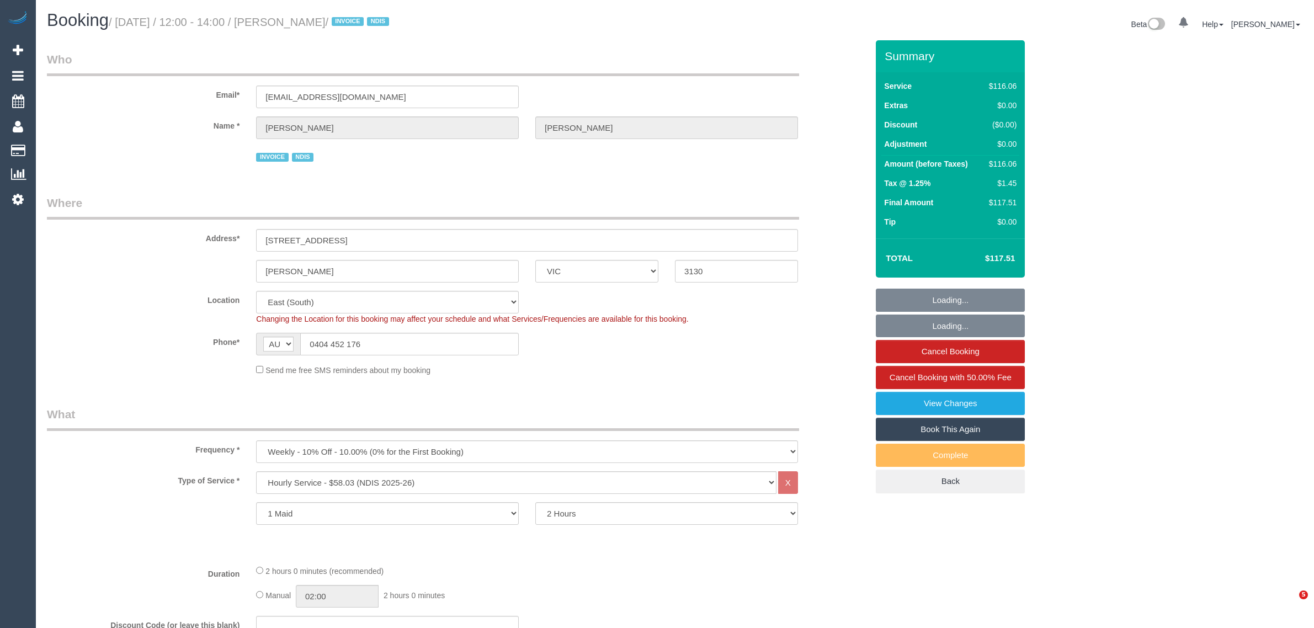
select select "number:34"
select select "object:1189"
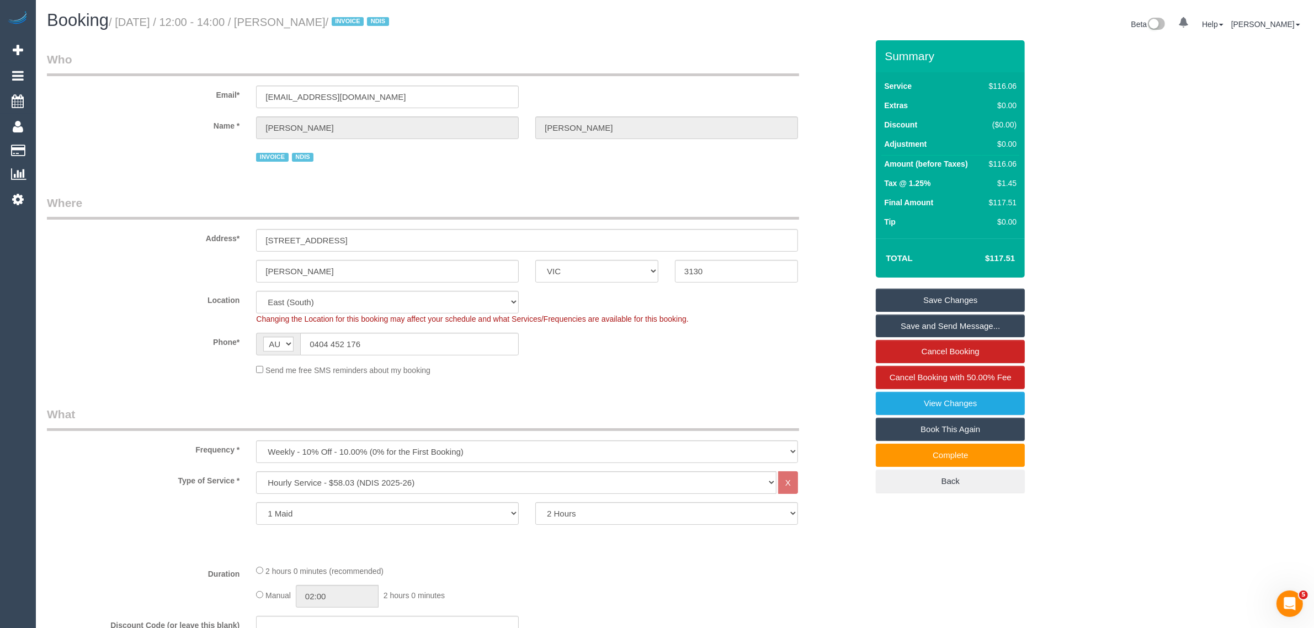
click at [731, 199] on legend "Where" at bounding box center [423, 207] width 752 height 25
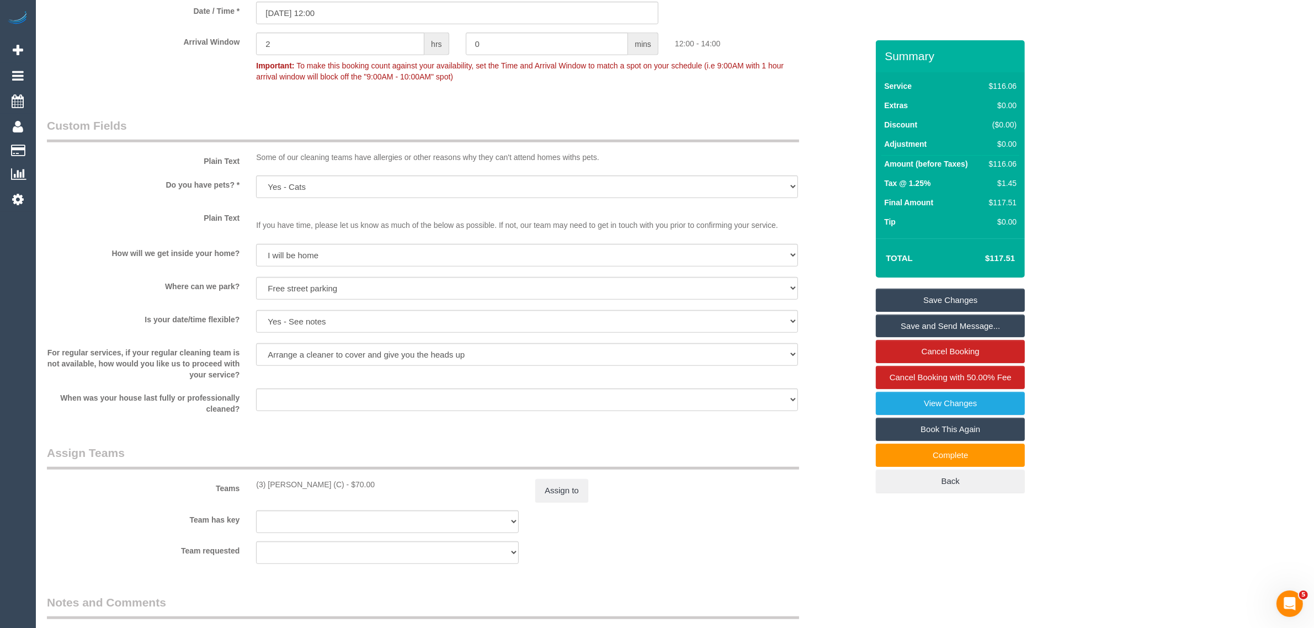
scroll to position [1295, 0]
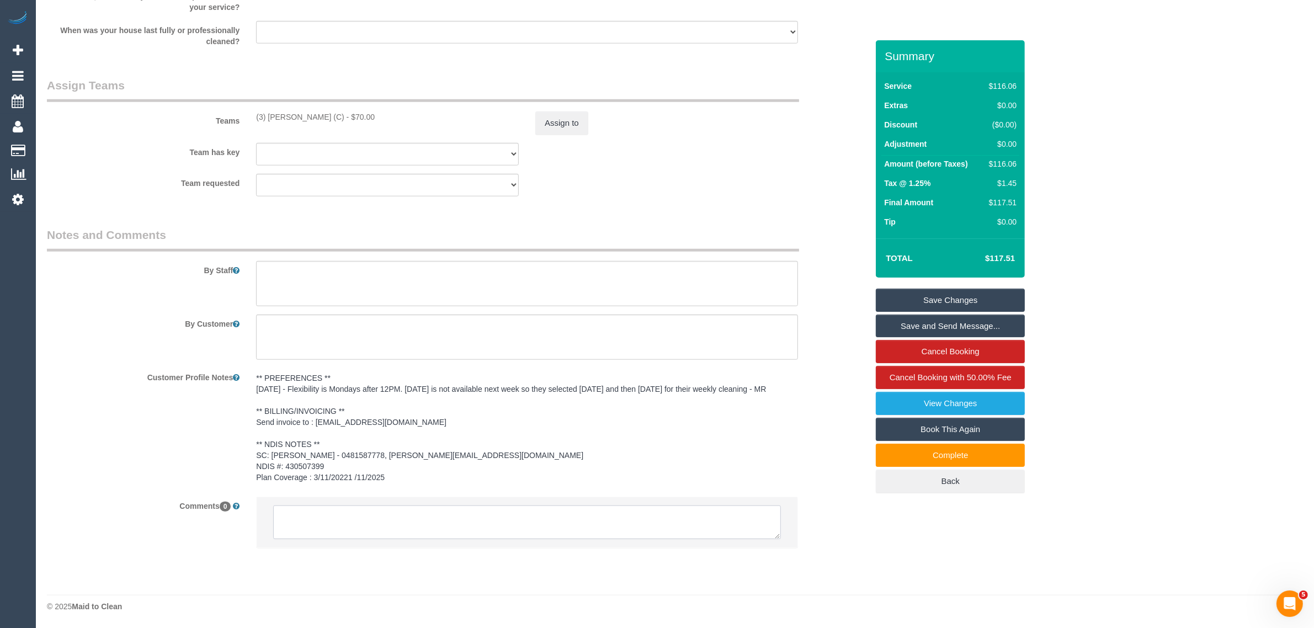
click at [577, 511] on textarea at bounding box center [527, 522] width 508 height 34
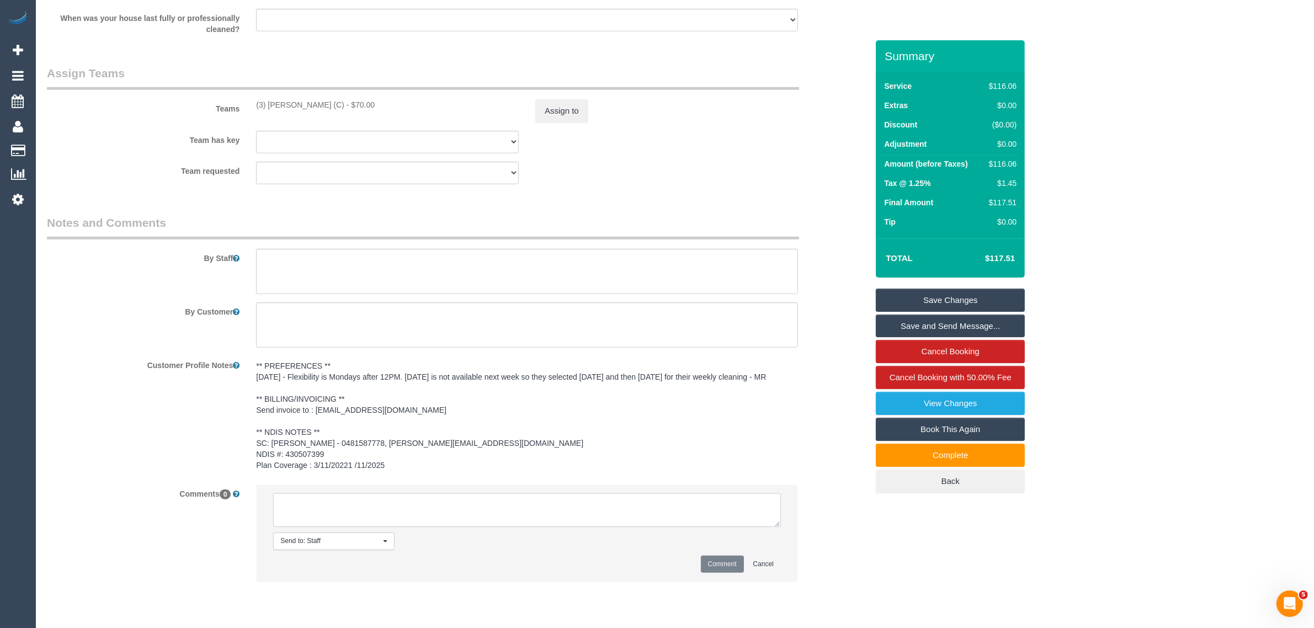
paste textarea "Cleaner(s) Unassigned: Reason Unassigned: Contact via: Which message sent: Addi…"
drag, startPoint x: 249, startPoint y: 105, endPoint x: 356, endPoint y: 103, distance: 107.1
click at [356, 103] on div "(3) Denuwan Lamahewa (C) - $70.00" at bounding box center [387, 104] width 279 height 11
copy div "(3) Denuwan Lamahewa (C)"
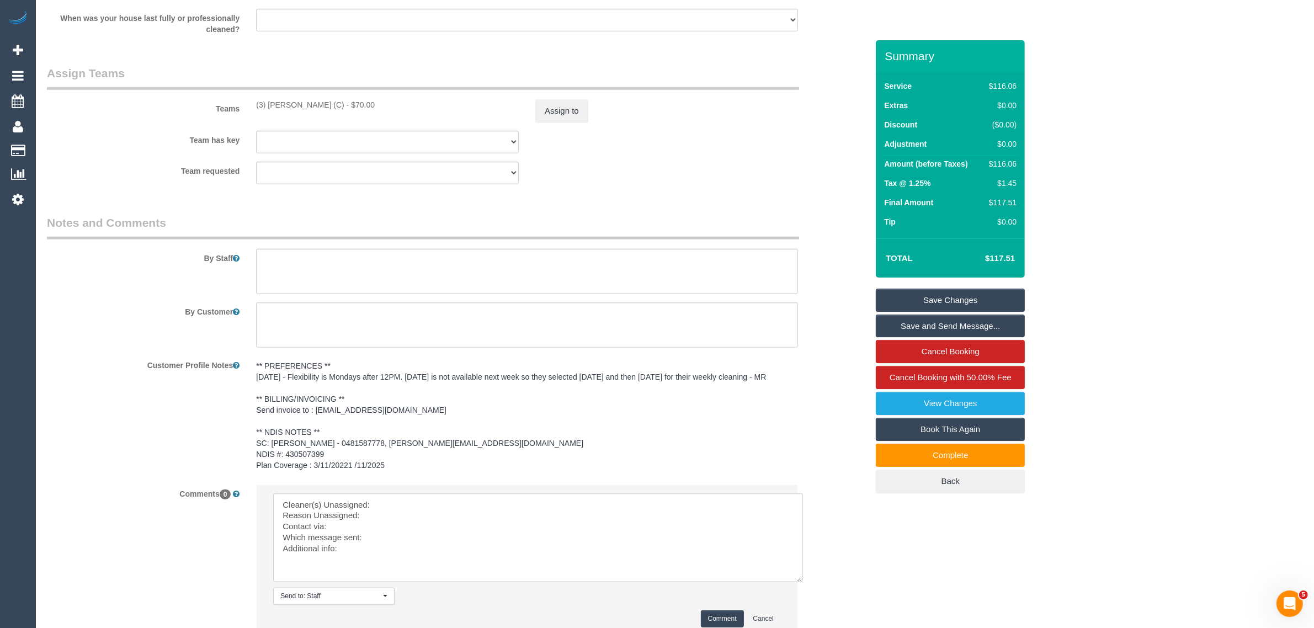
scroll to position [0, 0]
drag, startPoint x: 779, startPoint y: 535, endPoint x: 804, endPoint y: 602, distance: 71.4
click at [803, 582] on textarea at bounding box center [538, 537] width 530 height 89
click at [558, 517] on textarea at bounding box center [539, 543] width 533 height 101
paste textarea "(3) [PERSON_NAME] (C)"
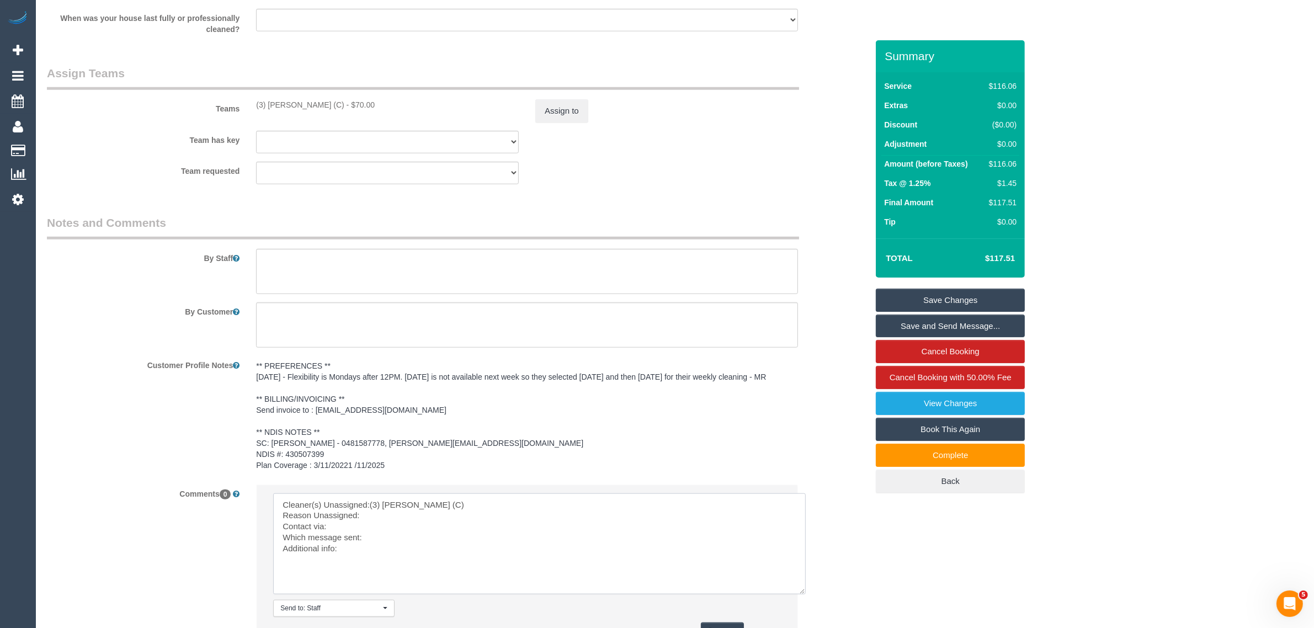
click at [373, 510] on textarea at bounding box center [539, 543] width 533 height 101
click at [371, 514] on textarea at bounding box center [539, 543] width 533 height 101
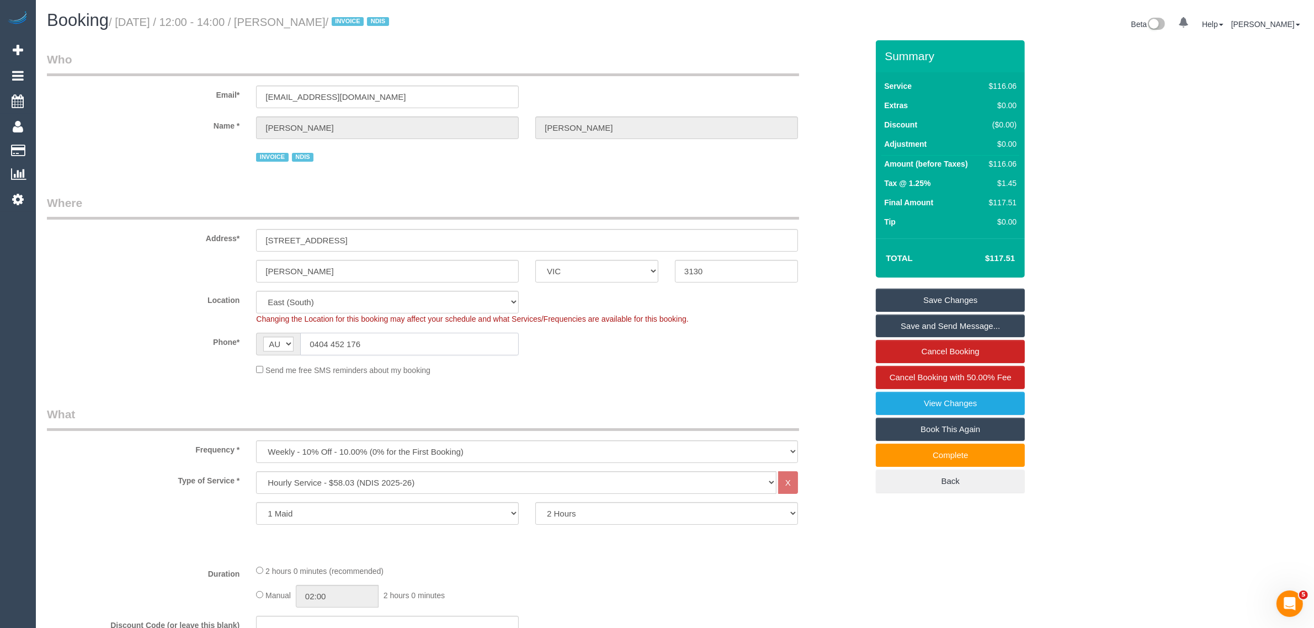
click at [386, 348] on input "0404 452 176" at bounding box center [409, 344] width 219 height 23
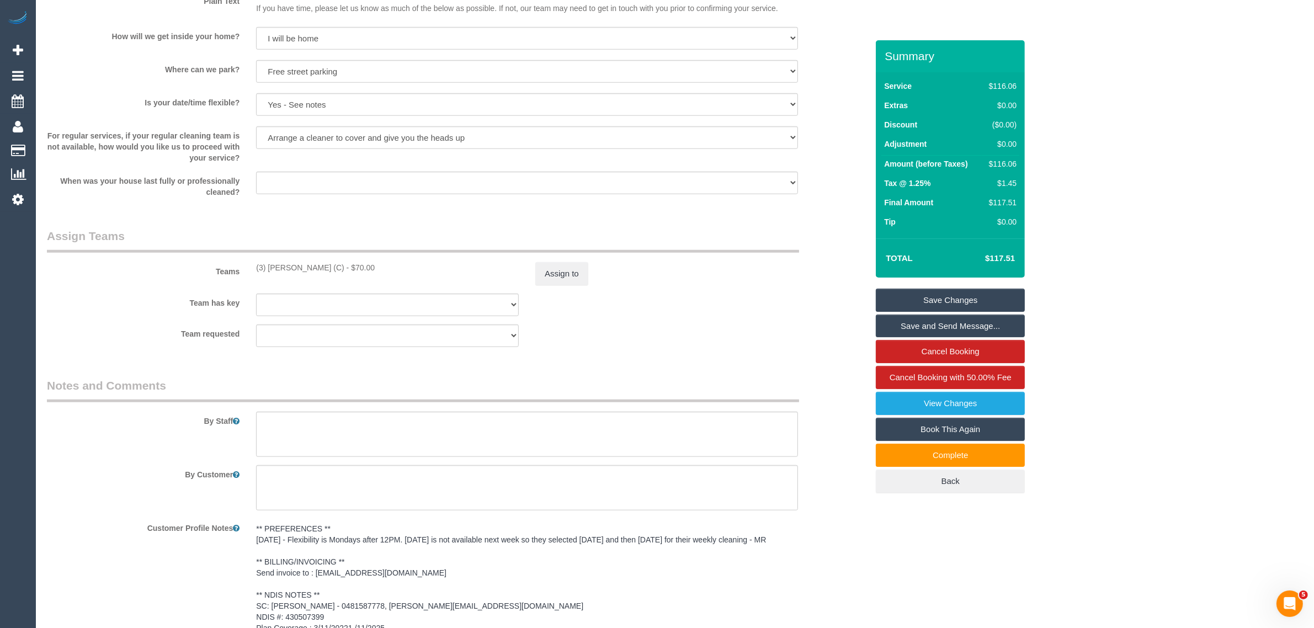
scroll to position [1131, 0]
click at [559, 273] on button "Assign to" at bounding box center [561, 274] width 53 height 23
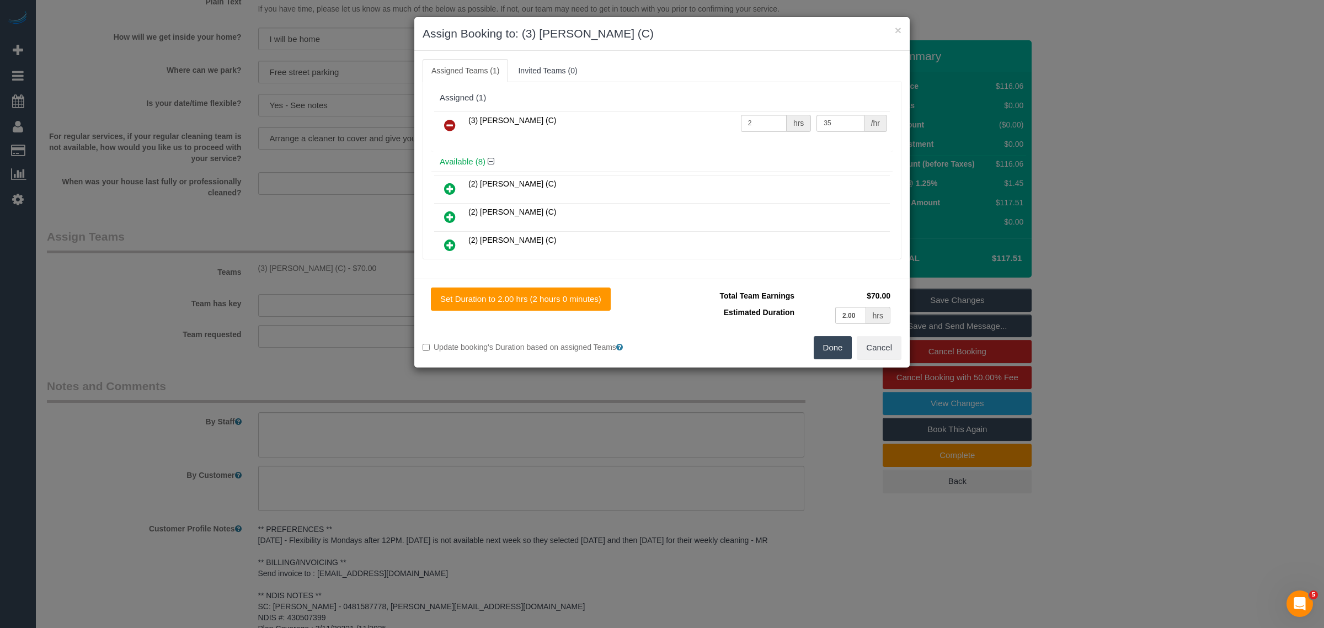
click at [445, 123] on icon at bounding box center [450, 125] width 12 height 13
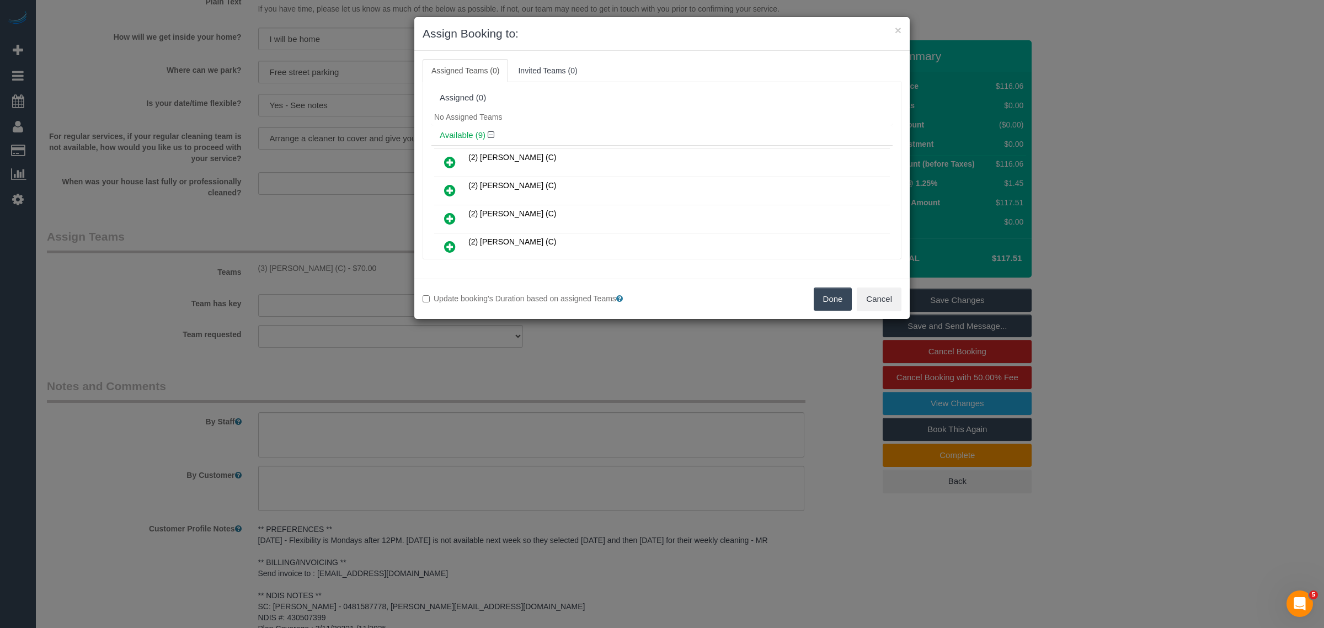
click at [843, 299] on button "Done" at bounding box center [833, 299] width 39 height 23
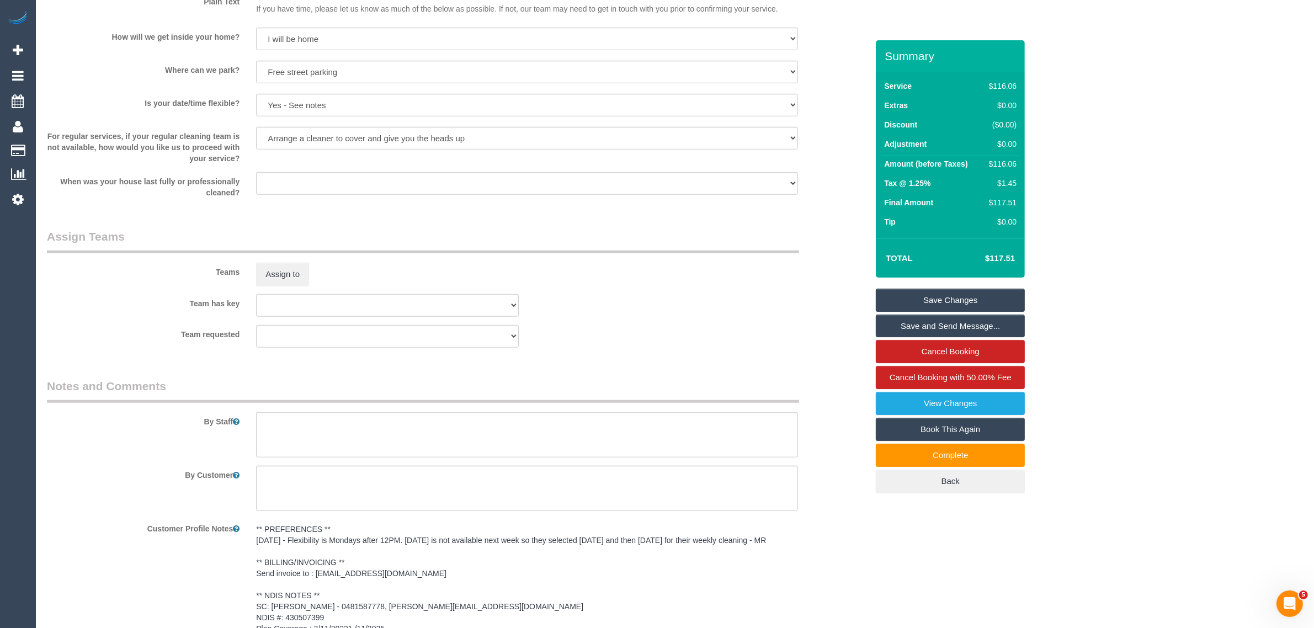
click at [827, 327] on div "Team requested (3) Denuwan Lamahewa (C) (0) Office (1) Helen Trickett (FT) (1) …" at bounding box center [457, 336] width 837 height 23
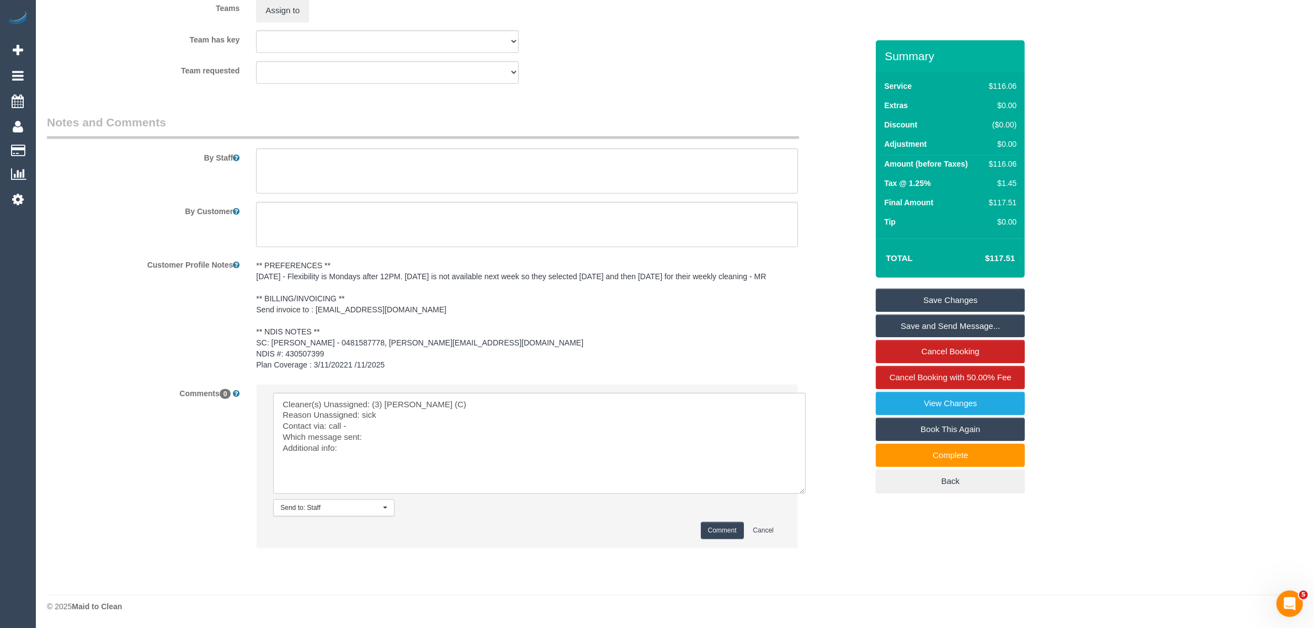
click at [73, 385] on label "Comments 0" at bounding box center [143, 391] width 209 height 15
click at [361, 423] on textarea at bounding box center [539, 443] width 533 height 101
click at [418, 436] on textarea at bounding box center [539, 443] width 533 height 101
type textarea "Cleaner(s) Unassigned: (3) Denuwan Lamahewa (C) Reason Unassigned: sick Contact…"
click at [737, 533] on button "Comment" at bounding box center [722, 530] width 43 height 17
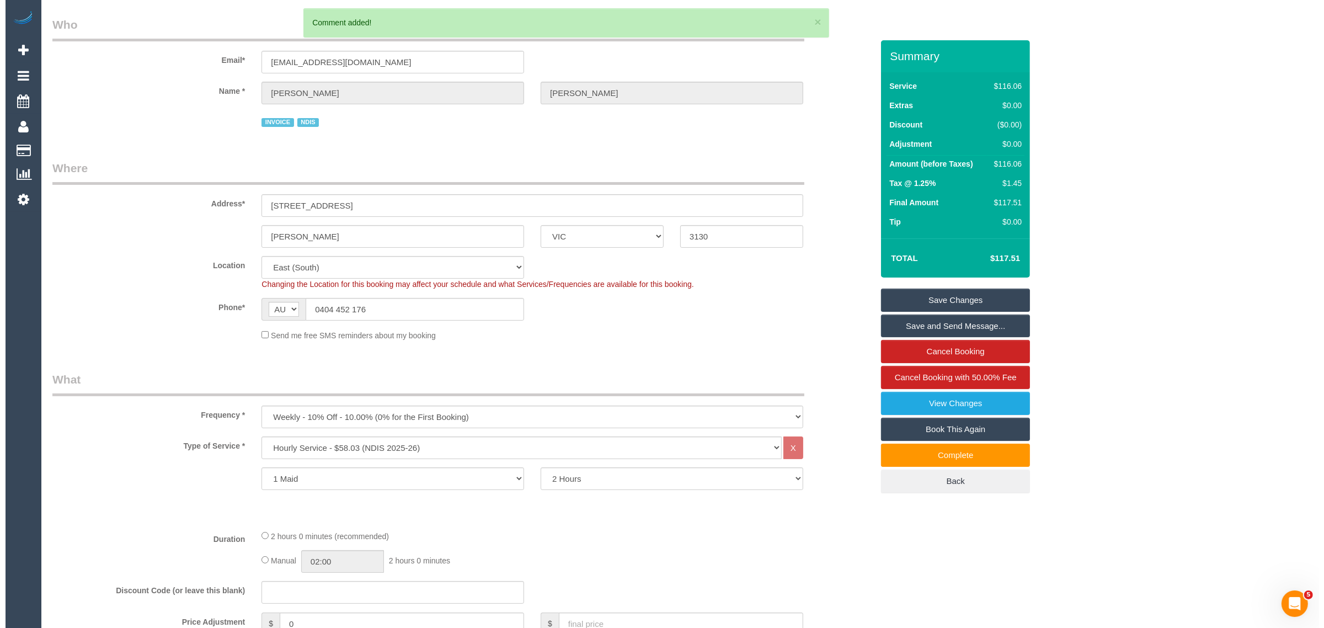
scroll to position [0, 0]
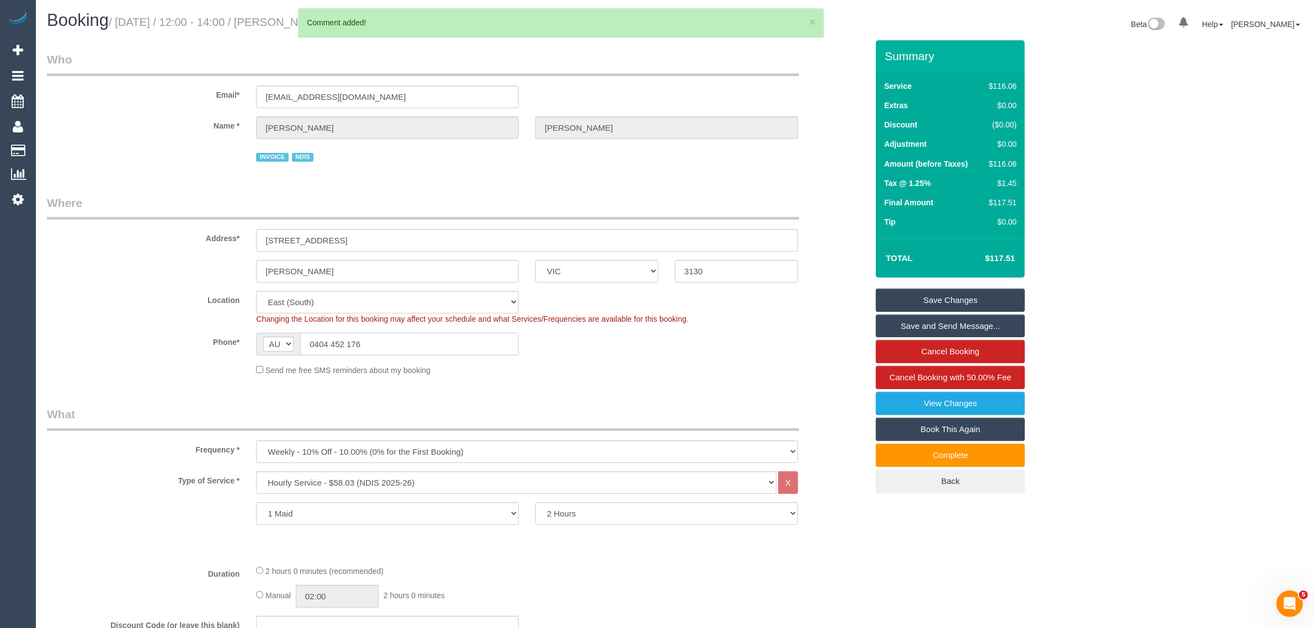
click at [411, 350] on input "0404 452 176" at bounding box center [409, 344] width 219 height 23
click at [411, 351] on input "0404 452 176" at bounding box center [409, 344] width 219 height 23
click at [978, 300] on link "Save Changes" at bounding box center [950, 300] width 149 height 23
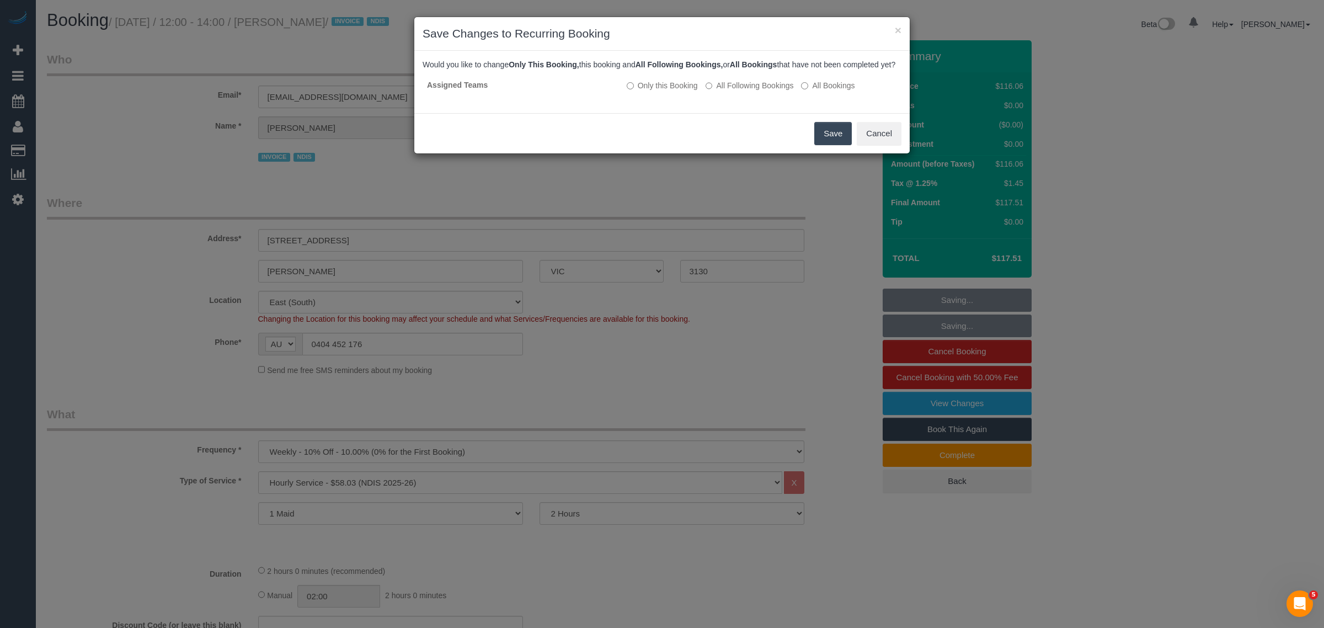
click at [820, 141] on button "Save" at bounding box center [834, 133] width 38 height 23
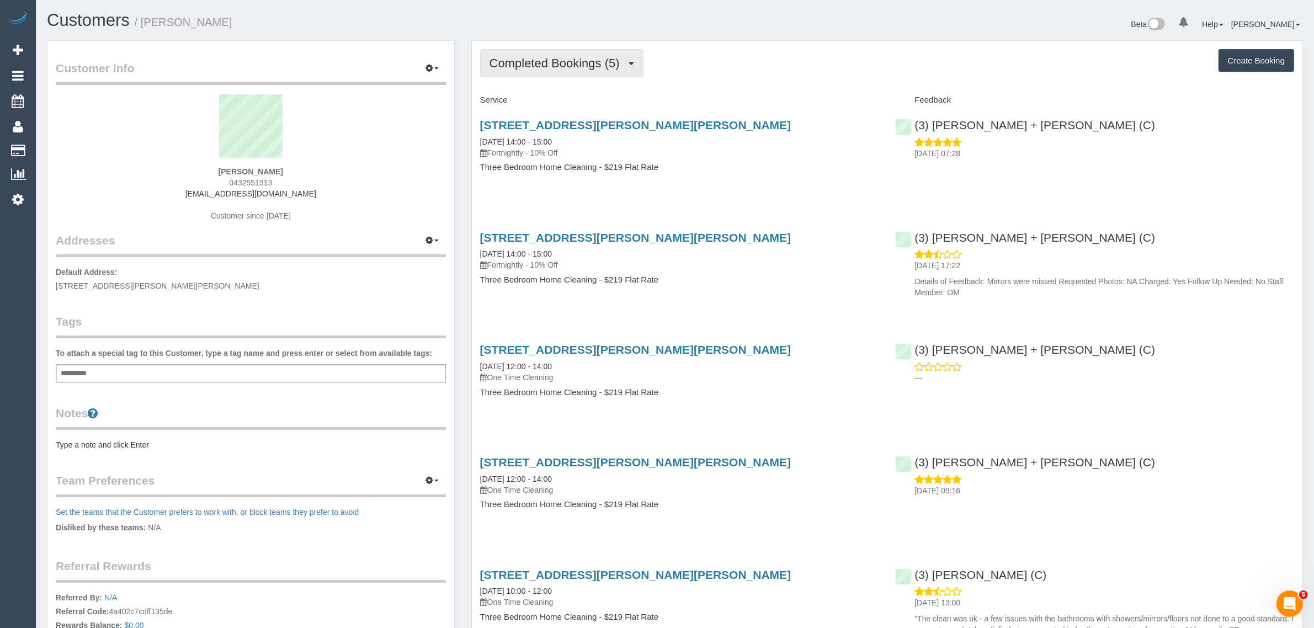
click at [538, 51] on button "Completed Bookings (5)" at bounding box center [561, 63] width 163 height 28
click at [515, 106] on link "Upcoming Bookings (11)" at bounding box center [539, 103] width 116 height 14
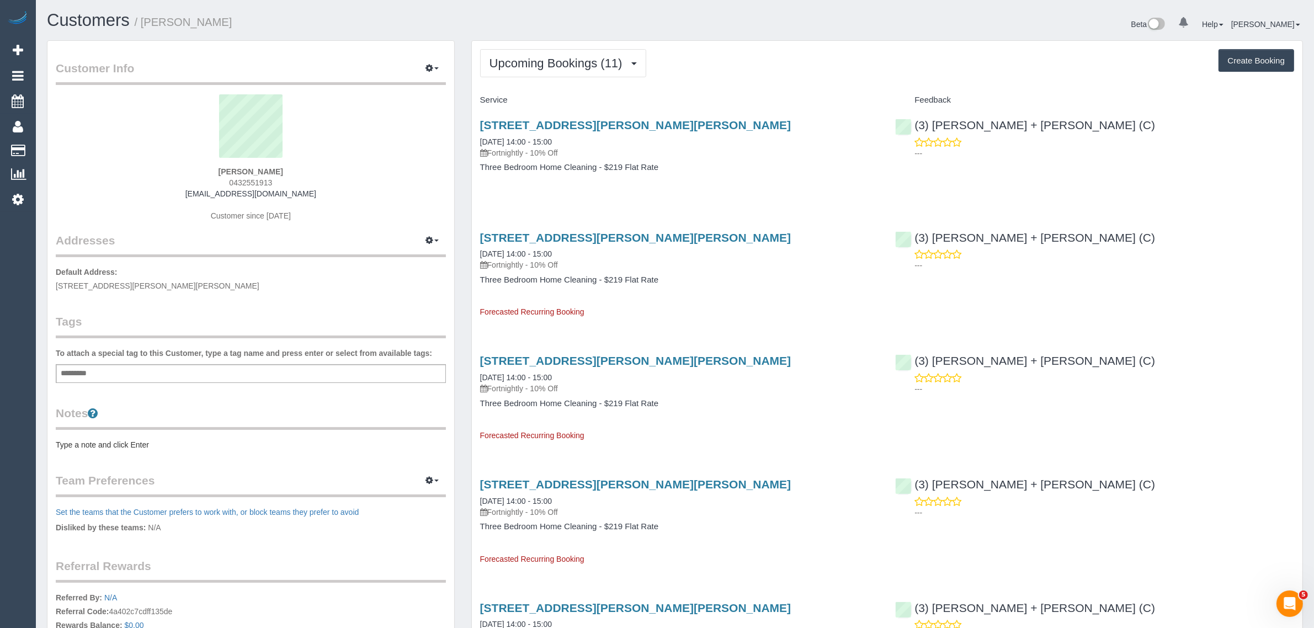
drag, startPoint x: 279, startPoint y: 183, endPoint x: 214, endPoint y: 167, distance: 67.5
click at [214, 167] on div "[PERSON_NAME] 0432551913 [EMAIL_ADDRESS][DOMAIN_NAME] Customer since [DATE]" at bounding box center [251, 163] width 390 height 138
copy div "[PERSON_NAME] 0432551913"
click at [65, 140] on link "Customers" at bounding box center [105, 151] width 138 height 22
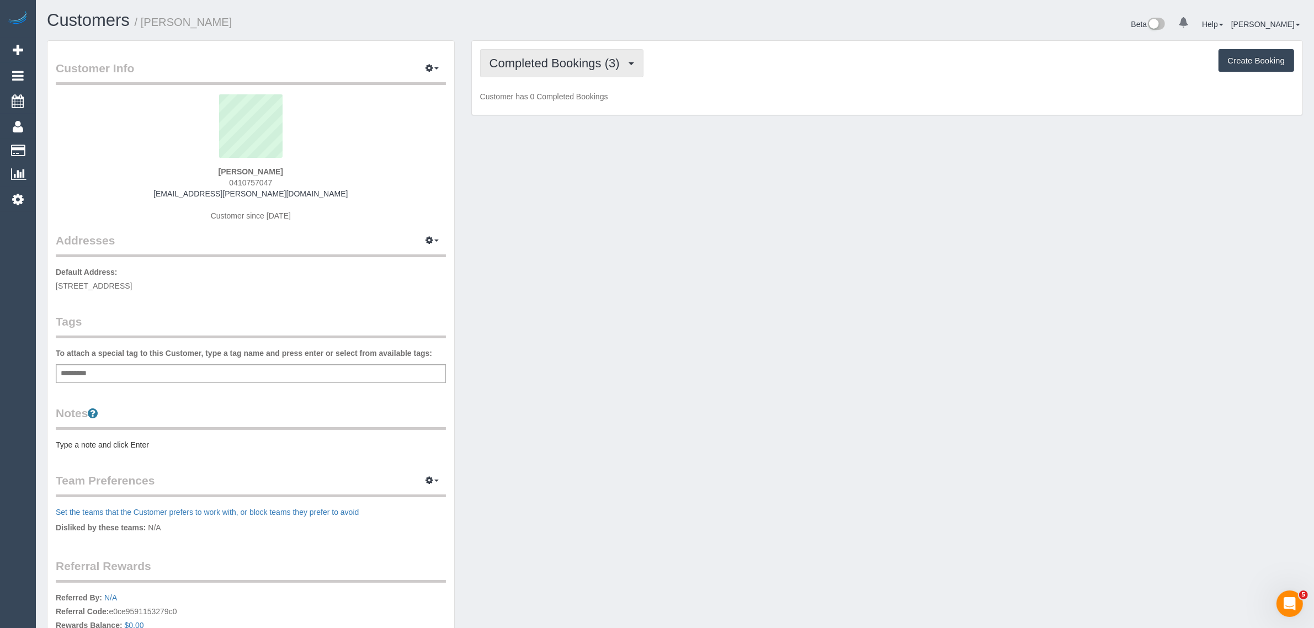
click at [547, 66] on span "Completed Bookings (3)" at bounding box center [557, 63] width 136 height 14
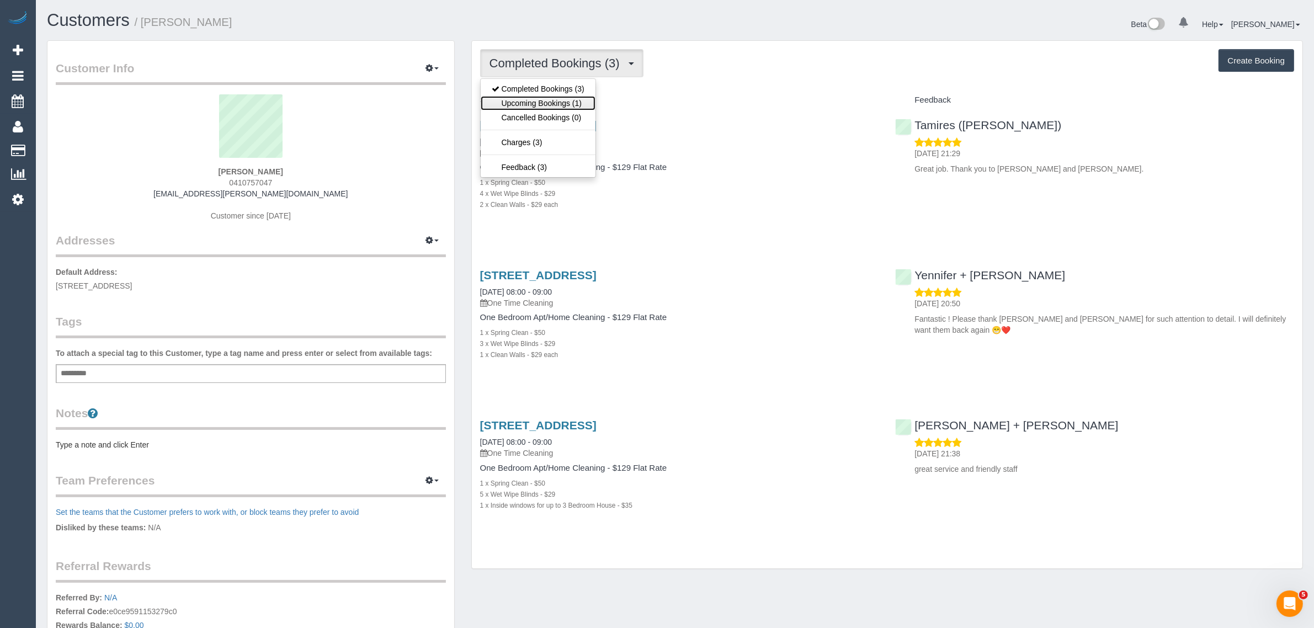
click at [536, 104] on link "Upcoming Bookings (1)" at bounding box center [538, 103] width 115 height 14
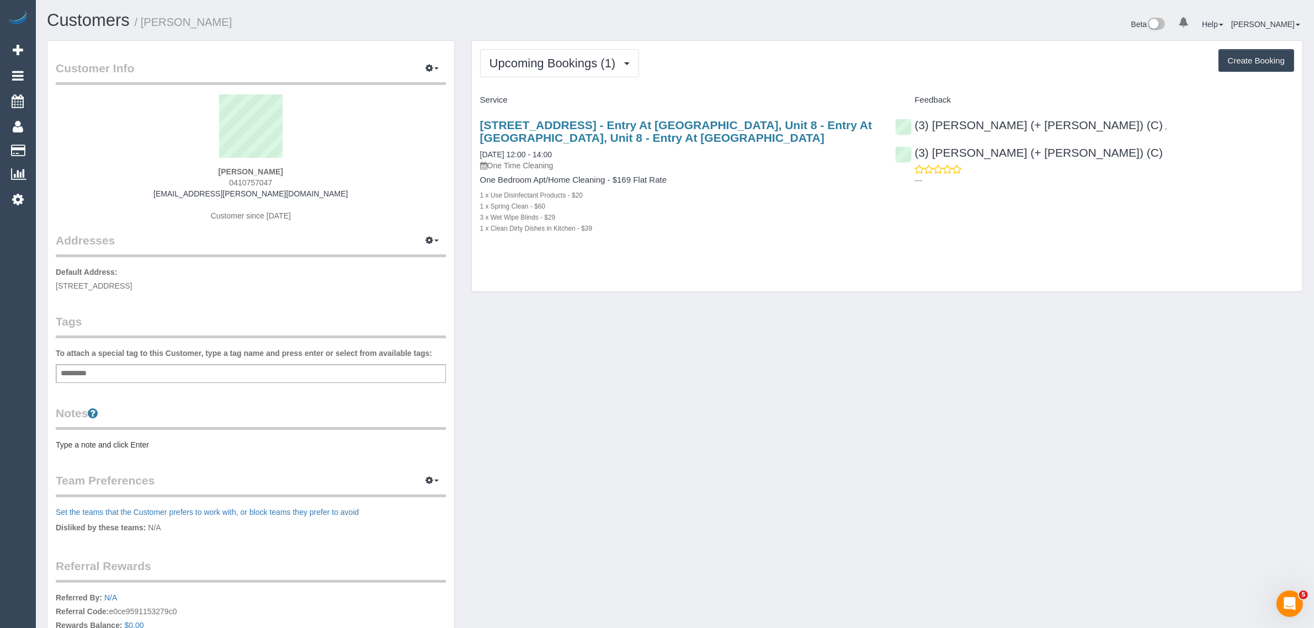
click at [262, 180] on span "0410757047" at bounding box center [250, 182] width 43 height 9
copy div "0410757047"
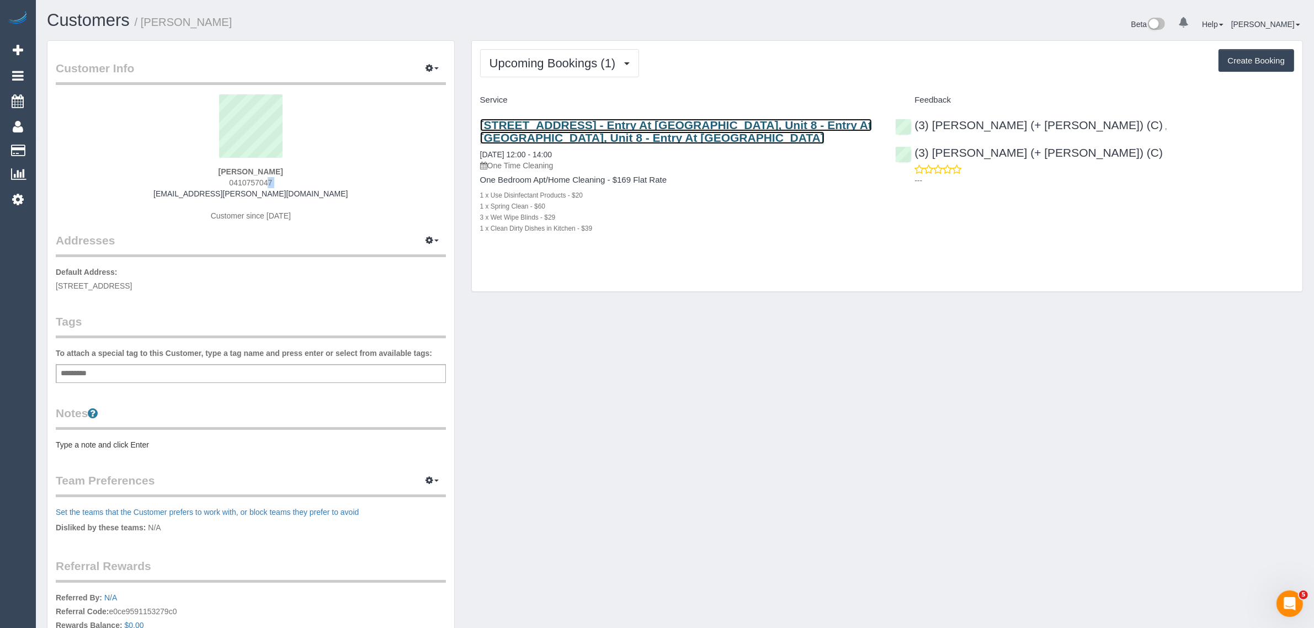
click at [567, 122] on link "[STREET_ADDRESS] - Entry At [GEOGRAPHIC_DATA], Unit 8 - Entry At [GEOGRAPHIC_DA…" at bounding box center [676, 131] width 392 height 25
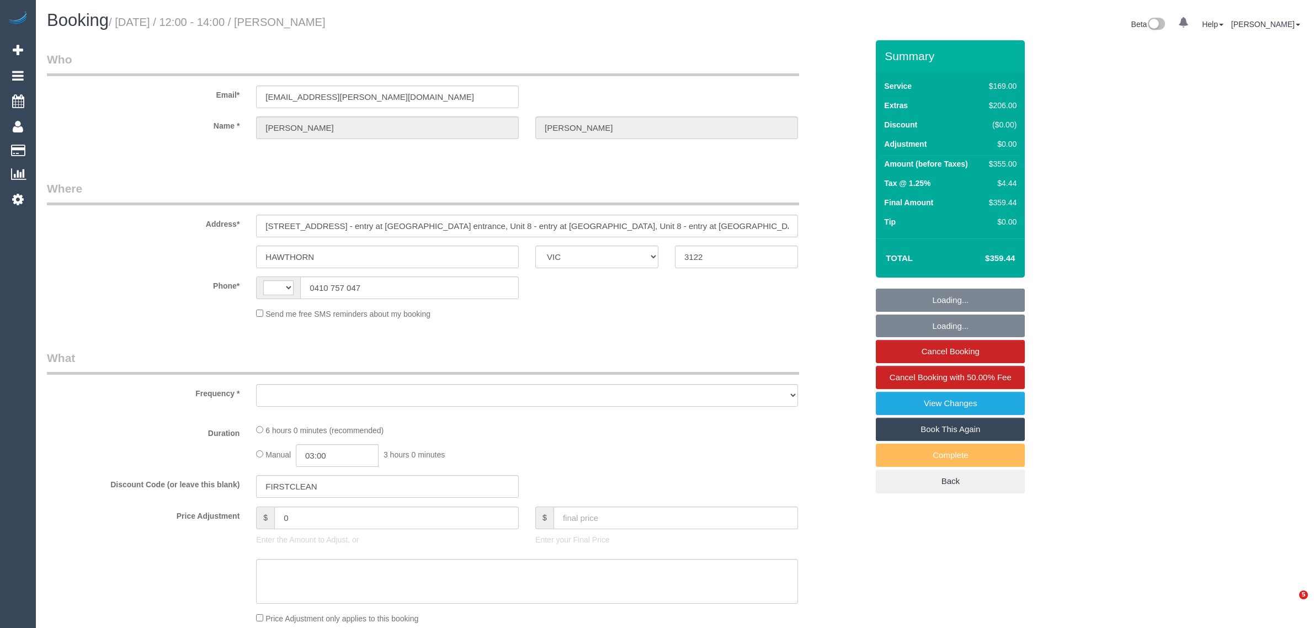
select select "VIC"
select select "string:AU"
select select "object:560"
select select "string:stripe-pm_1S1Ip92GScqysDRVQmBv7LMW"
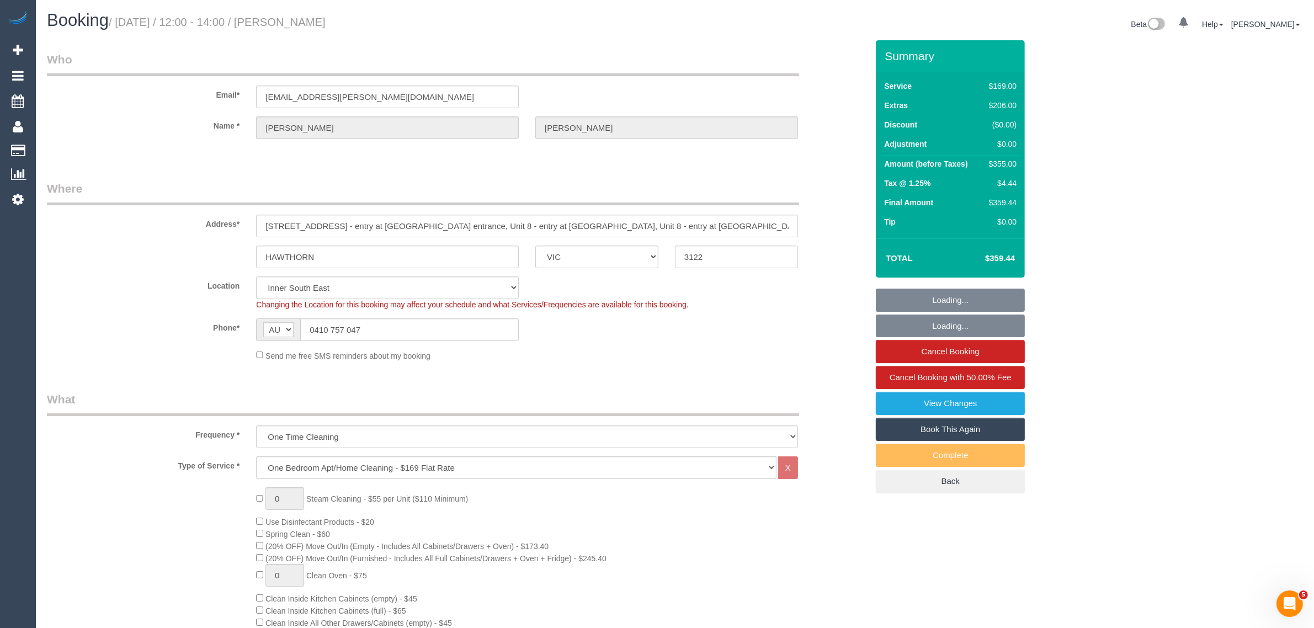
select select "object:663"
select select "number:28"
select select "number:14"
select select "number:18"
select select "number:24"
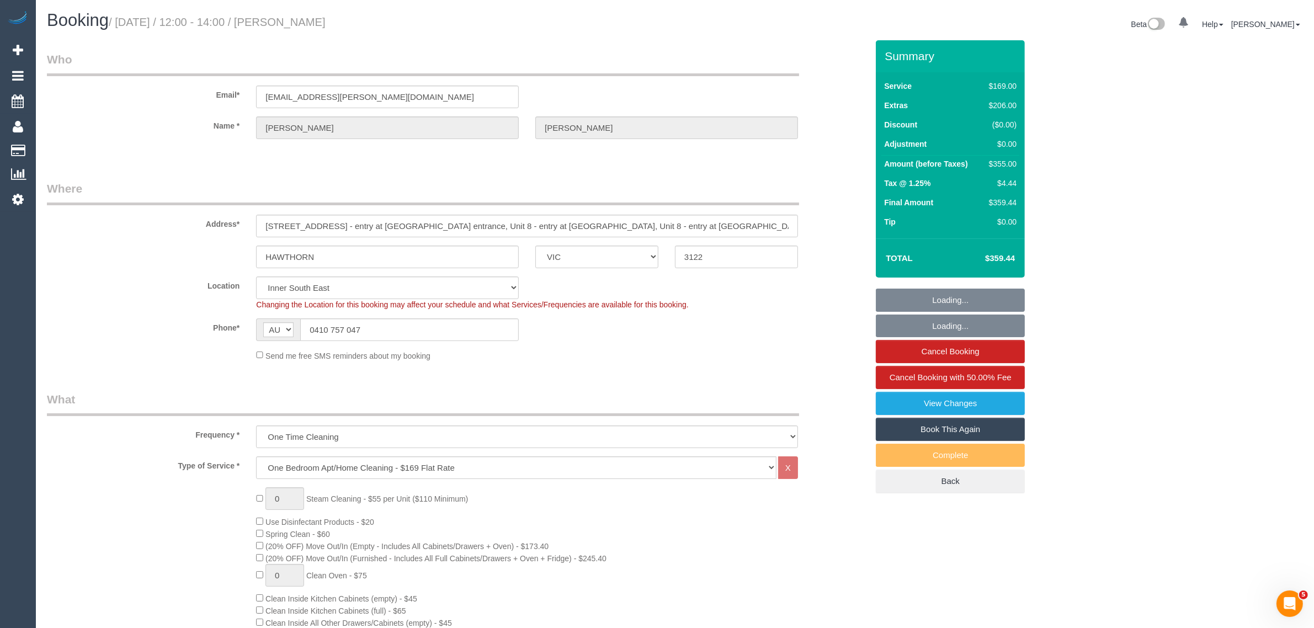
select select "number:26"
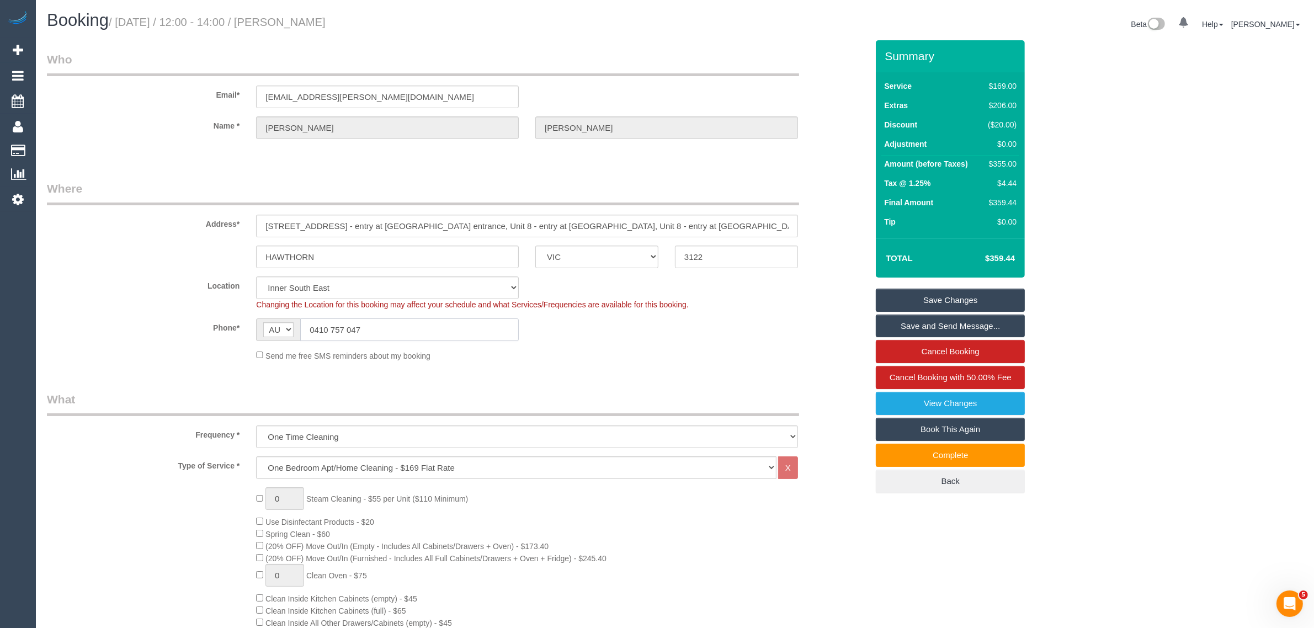
click at [467, 333] on input "0410 757 047" at bounding box center [409, 329] width 219 height 23
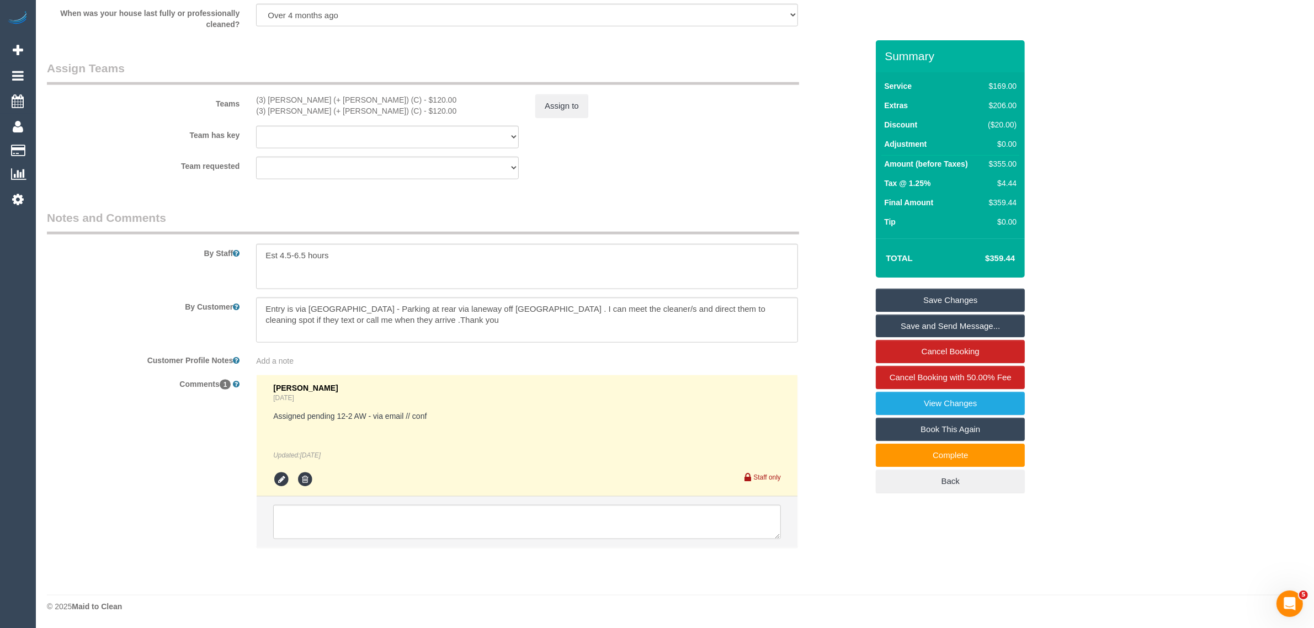
scroll to position [1640, 0]
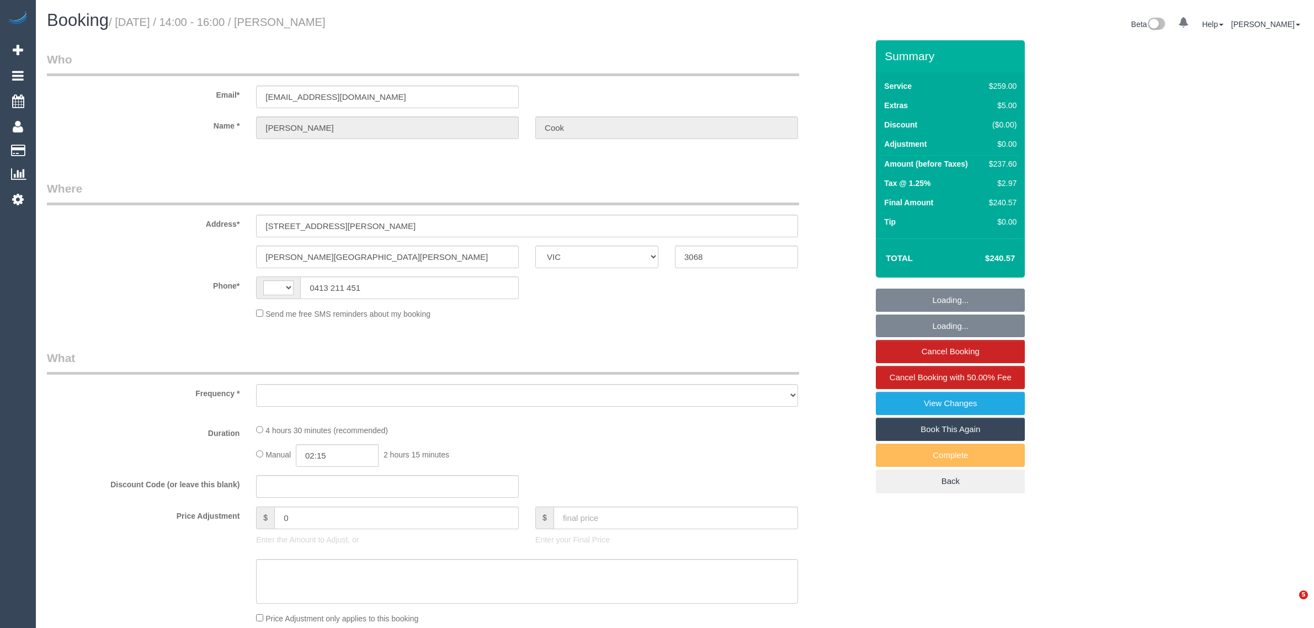
select select "VIC"
select select "string:AU"
select select "string:stripe-pm_1RtOVb2GScqysDRVWZVtSfJj"
select select "number:27"
select select "number:14"
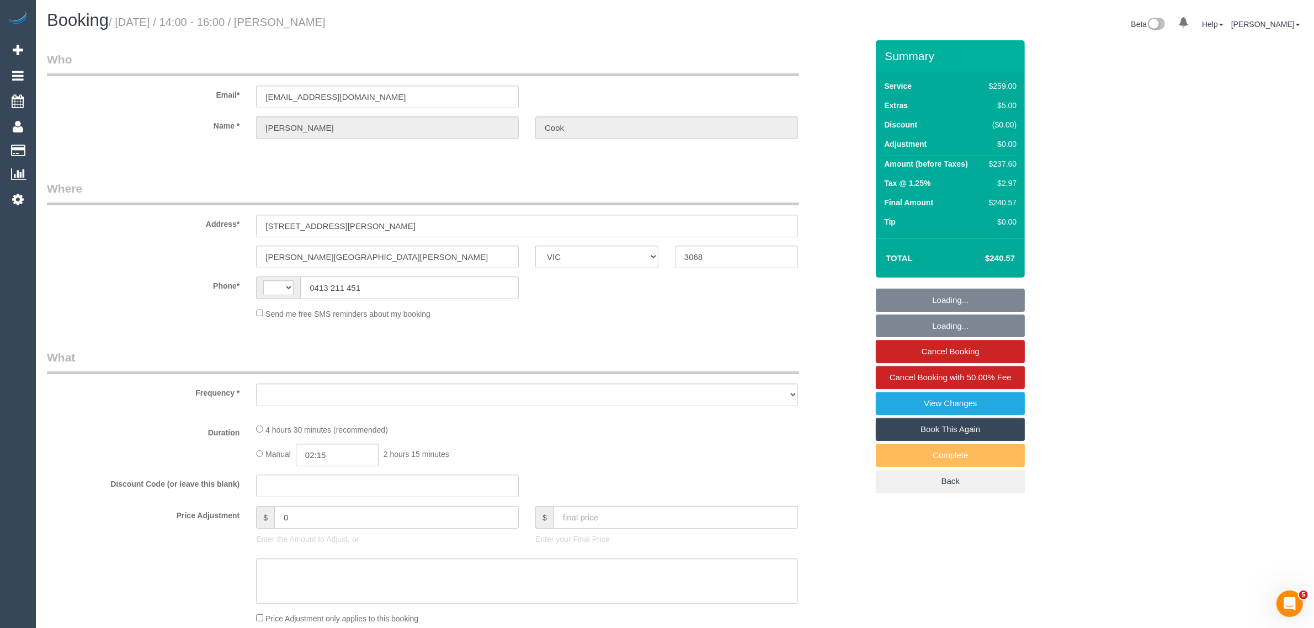
select select "number:19"
select select "number:36"
select select "number:34"
select select "number:13"
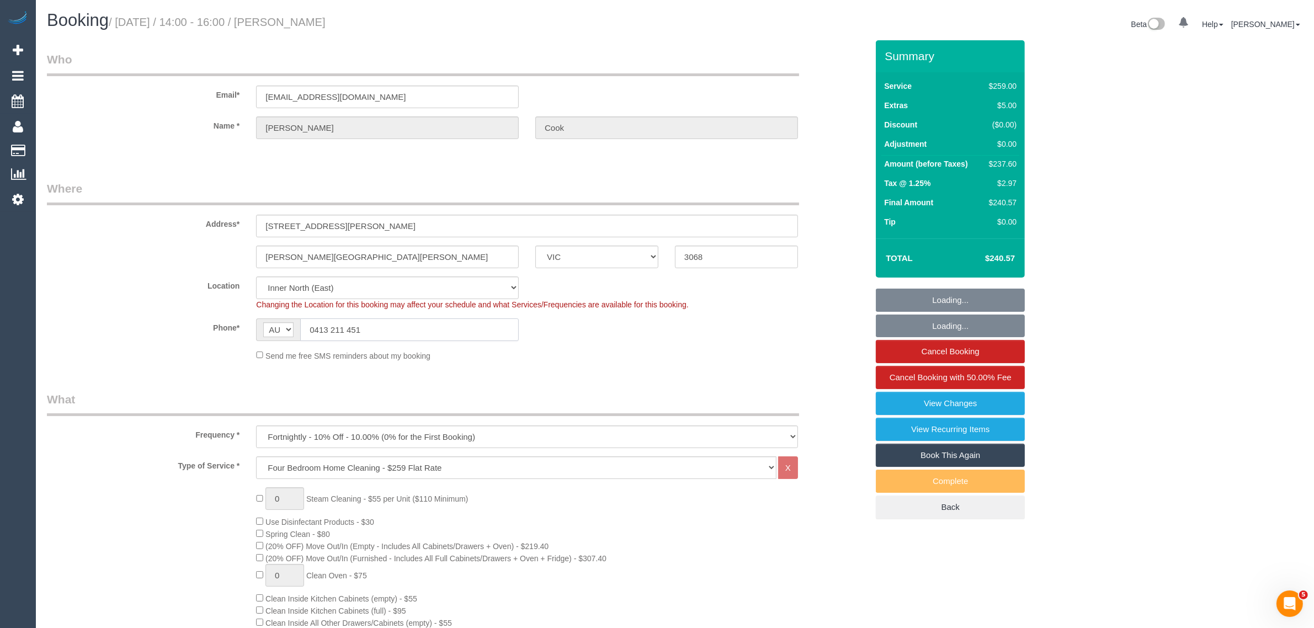
click at [378, 334] on input "0413 211 451" at bounding box center [409, 329] width 219 height 23
select select "object:812"
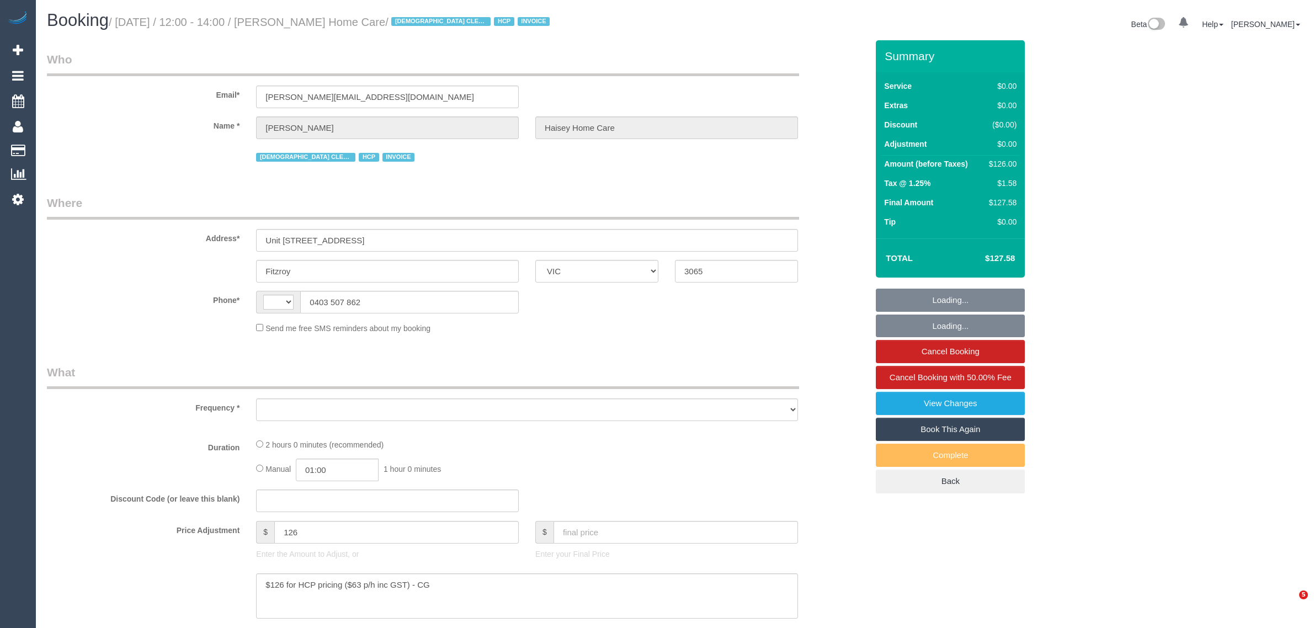
select select "VIC"
select select "number:28"
select select "number:14"
select select "number:19"
select select "number:25"
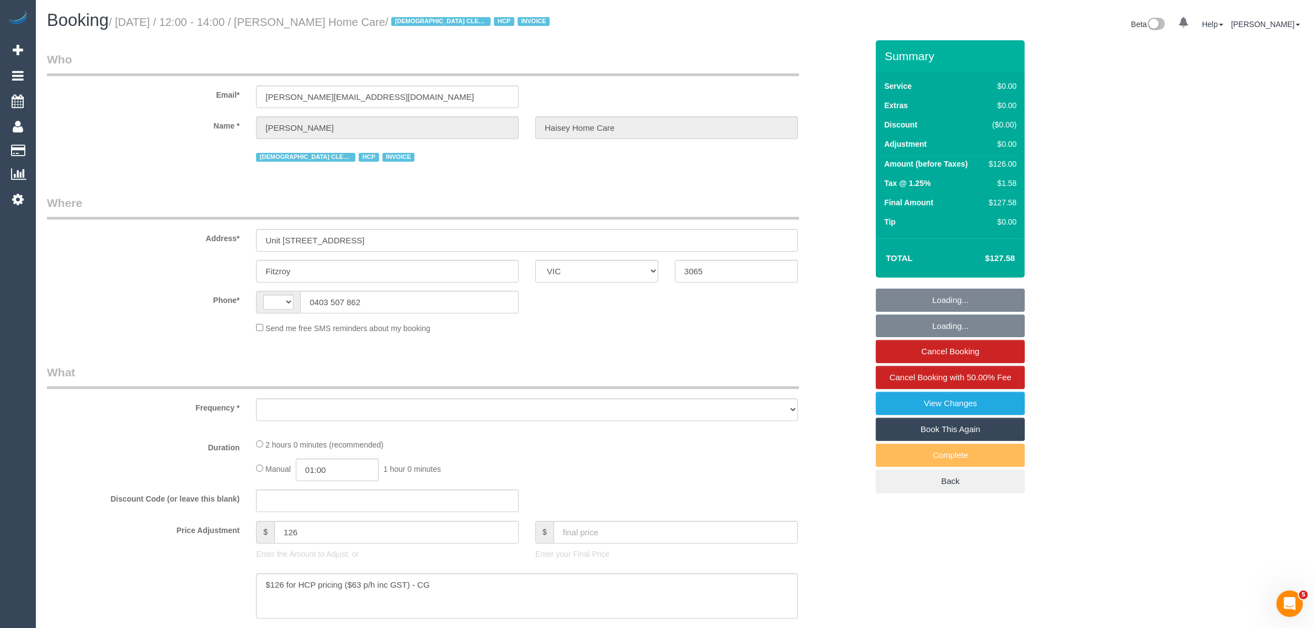
select select "number:35"
select select "string:AU"
select select "object:683"
select select "120"
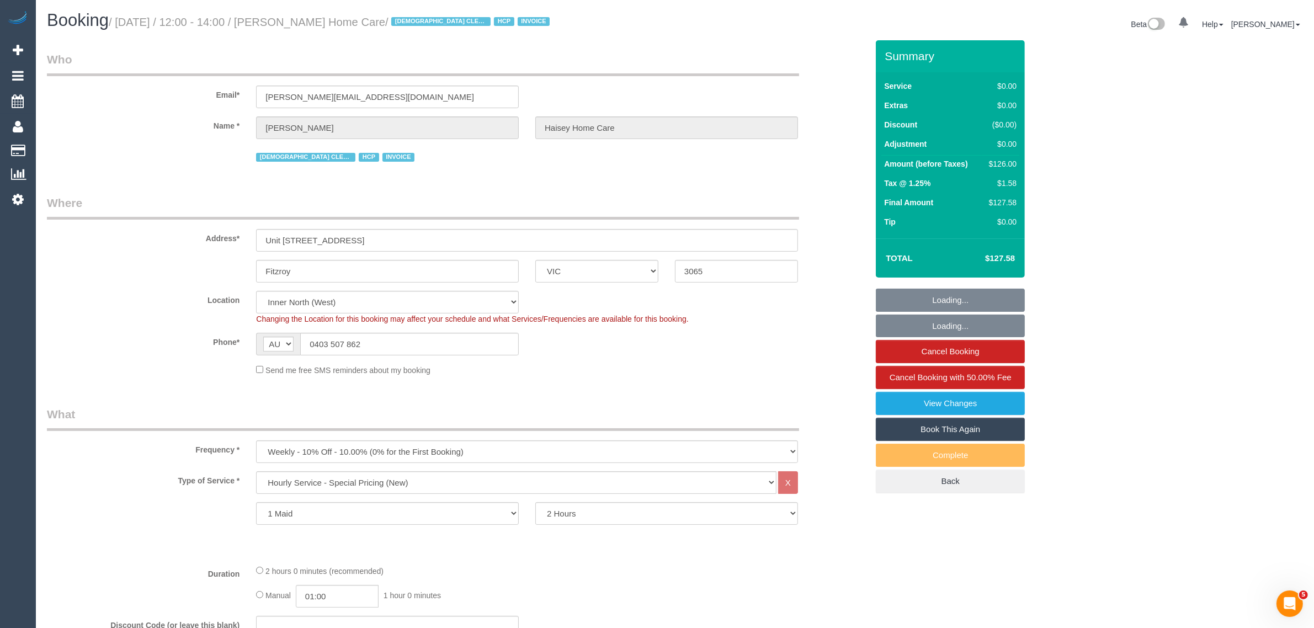
select select "object:1699"
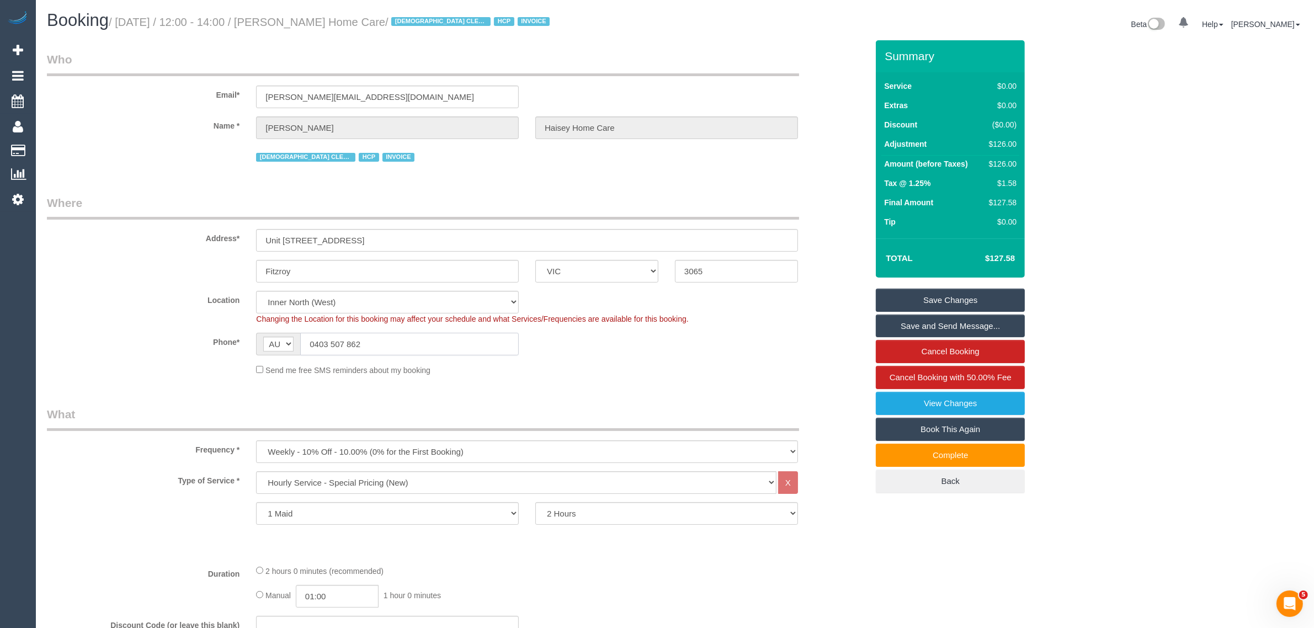
click at [416, 337] on input "0403 507 862" at bounding box center [409, 344] width 219 height 23
click at [741, 374] on div "Send me free SMS reminders about my booking" at bounding box center [527, 370] width 558 height 12
click at [744, 373] on div "Send me free SMS reminders about my booking" at bounding box center [527, 370] width 558 height 12
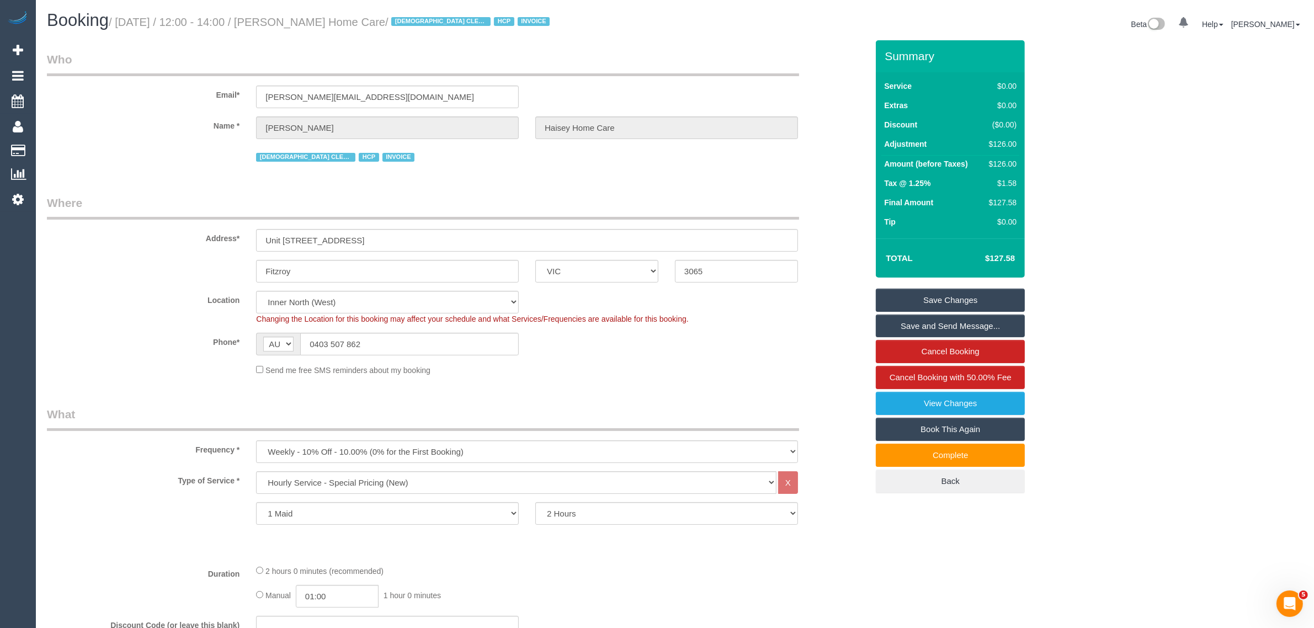
click at [847, 528] on div "Type of Service * Hourly Service - $70/h Hourly Service - $65/h Hourly Service …" at bounding box center [457, 513] width 821 height 84
click at [728, 51] on legend "Who" at bounding box center [423, 63] width 752 height 25
click at [900, 352] on link "Cancel Booking" at bounding box center [950, 351] width 149 height 23
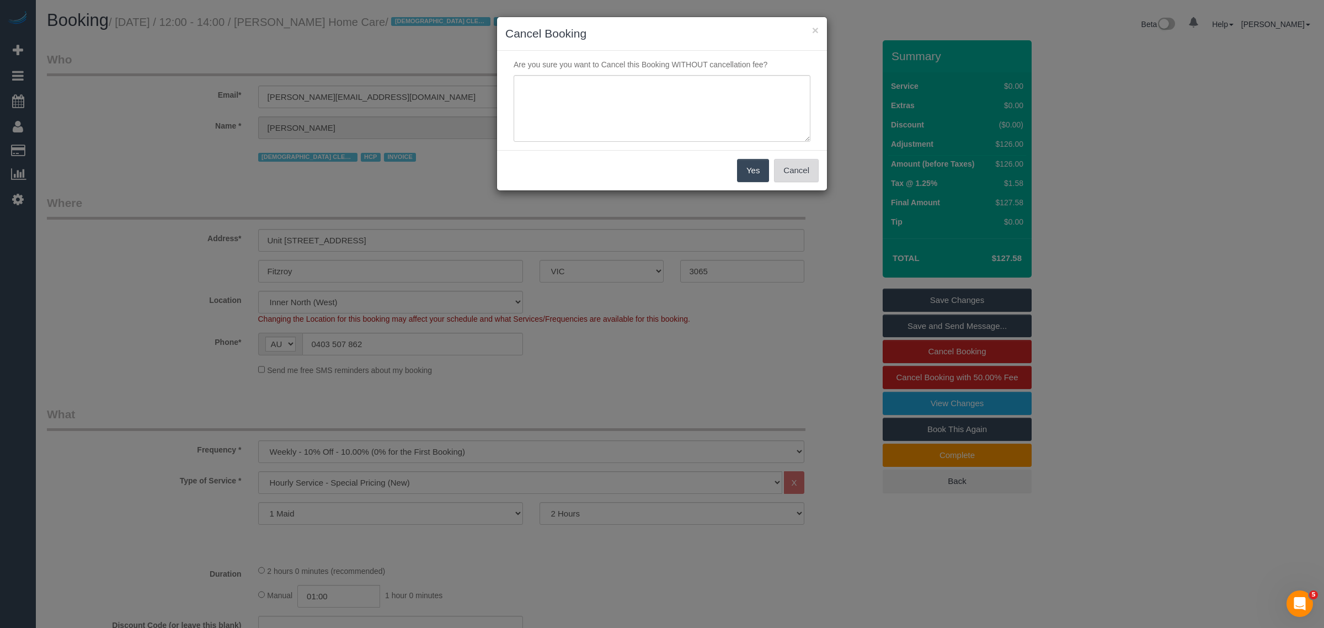
click at [792, 171] on button "Cancel" at bounding box center [796, 170] width 45 height 23
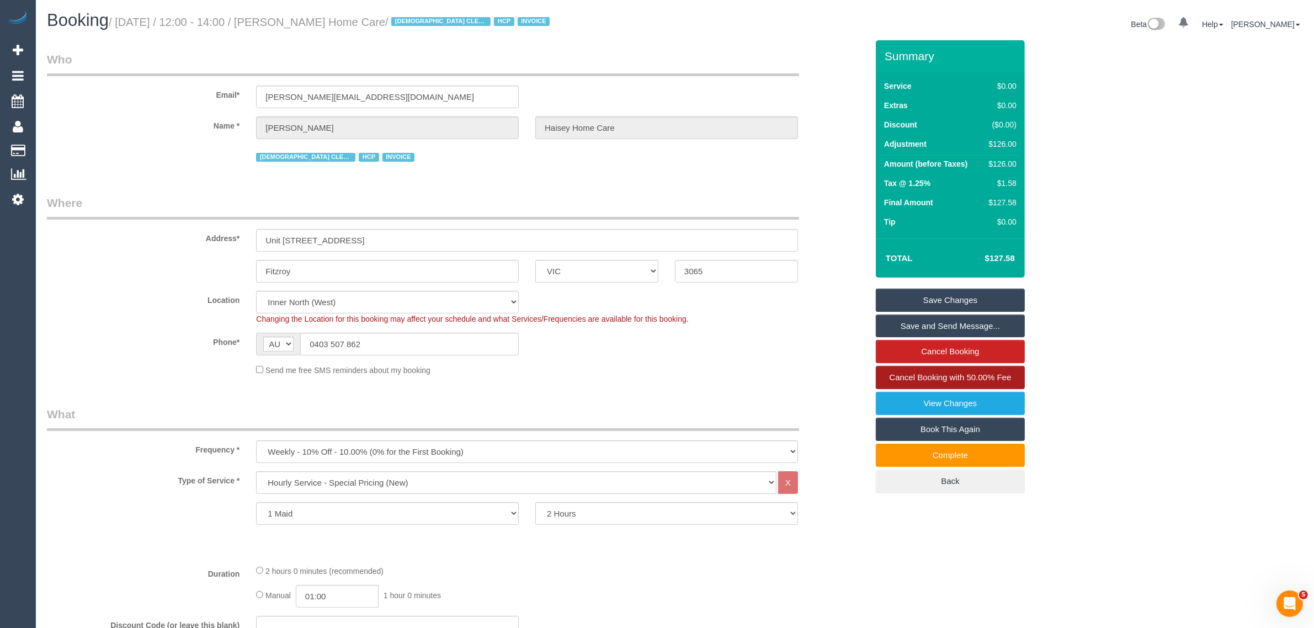
click at [918, 374] on span "Cancel Booking with 50.00% Fee" at bounding box center [951, 376] width 122 height 9
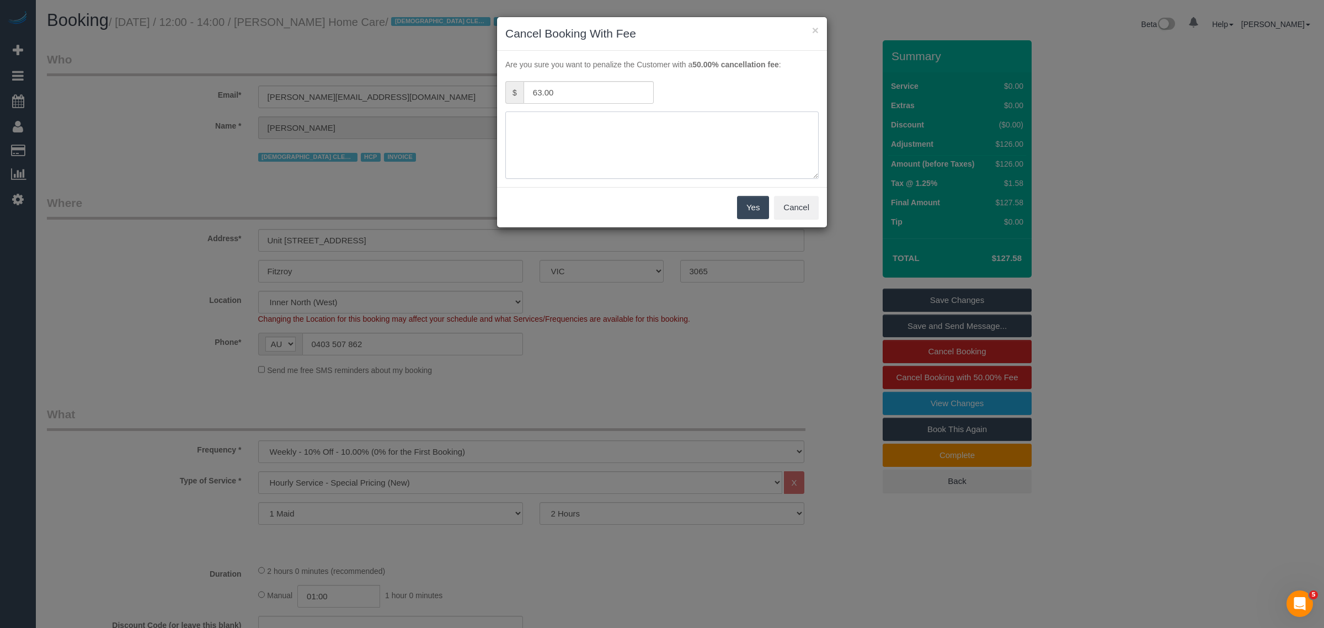
click at [712, 156] on textarea at bounding box center [661, 144] width 313 height 67
type textarea "customer in the hospital via call - kA"
click at [741, 219] on button "Yes" at bounding box center [753, 207] width 32 height 23
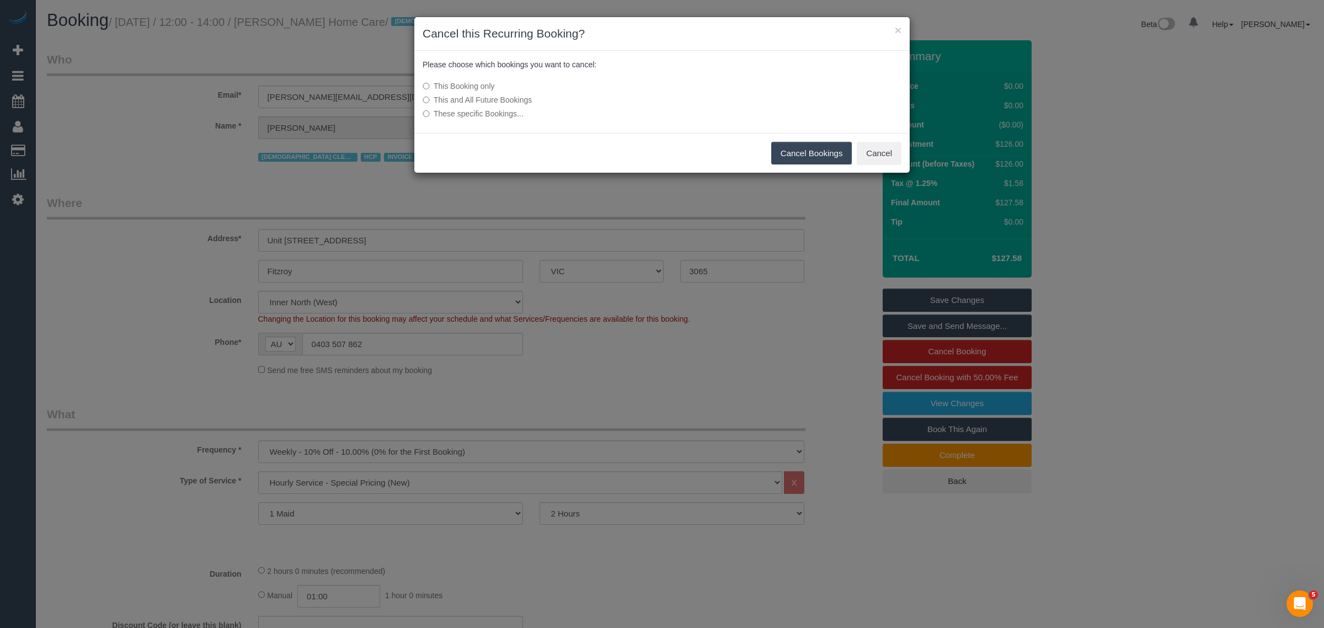
click at [815, 150] on button "Cancel Bookings" at bounding box center [811, 153] width 81 height 23
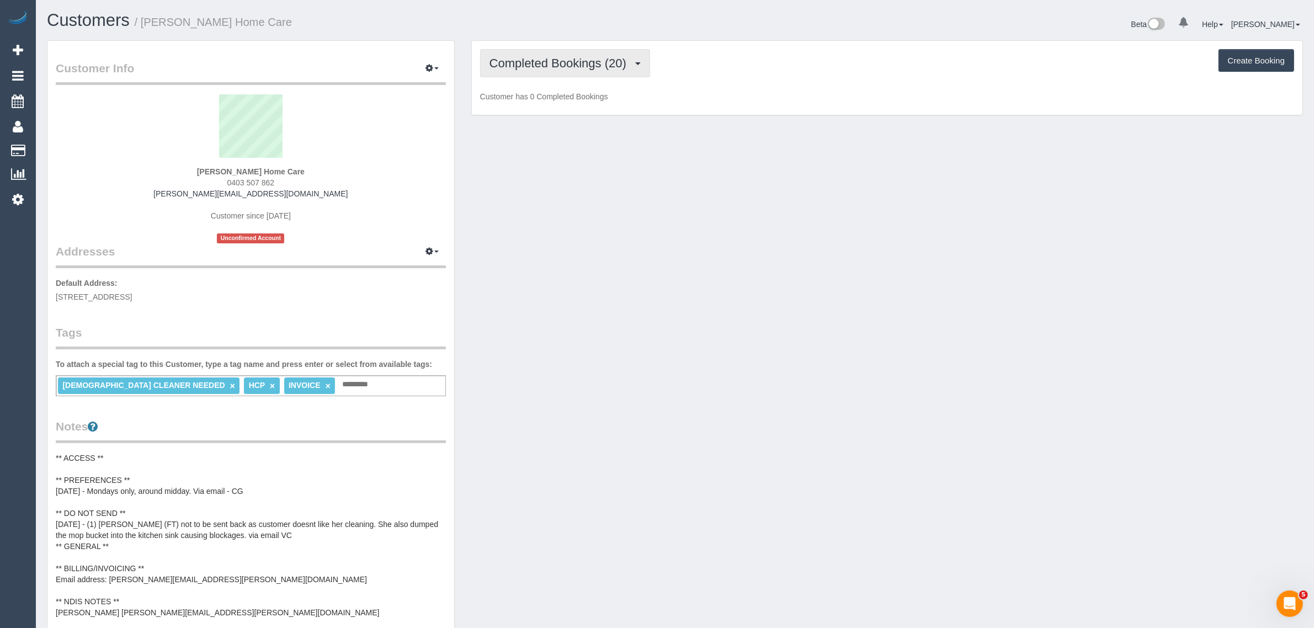
click at [607, 65] on span "Completed Bookings (20)" at bounding box center [560, 63] width 142 height 14
click at [579, 102] on link "Upcoming Bookings (11)" at bounding box center [540, 103] width 119 height 14
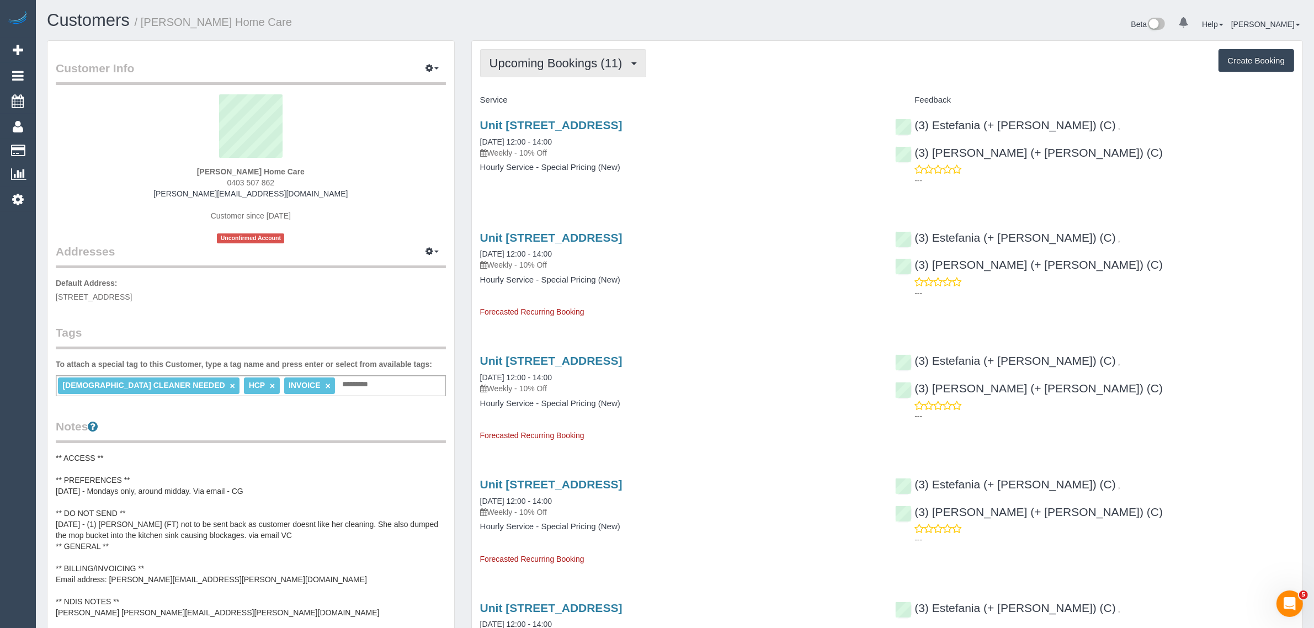
drag, startPoint x: 544, startPoint y: 49, endPoint x: 548, endPoint y: 68, distance: 19.7
click at [544, 49] on button "Upcoming Bookings (11)" at bounding box center [563, 63] width 166 height 28
click at [547, 103] on link "Upcoming Bookings (11)" at bounding box center [540, 103] width 119 height 14
click at [582, 70] on button "Upcoming Bookings (11)" at bounding box center [563, 63] width 166 height 28
click at [566, 98] on link "Upcoming Bookings (11)" at bounding box center [540, 103] width 119 height 14
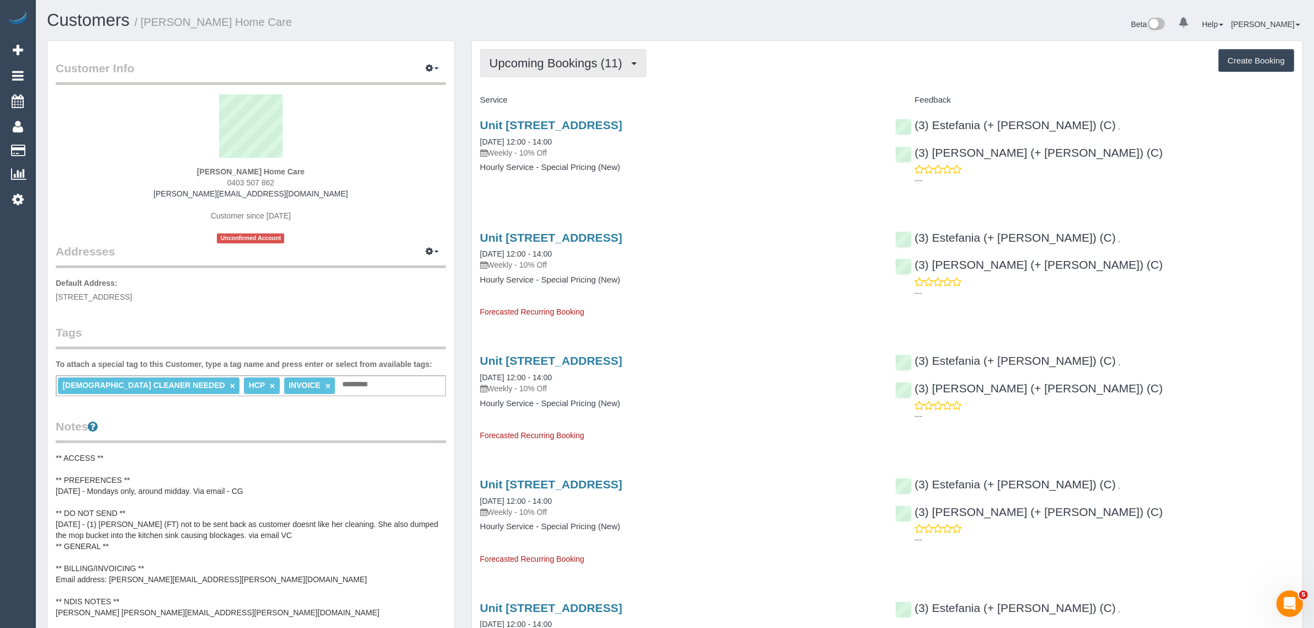
click at [597, 60] on span "Upcoming Bookings (11)" at bounding box center [558, 63] width 139 height 14
click at [577, 105] on link "Upcoming Bookings (11)" at bounding box center [540, 103] width 119 height 14
click at [606, 66] on span "Upcoming Bookings (11)" at bounding box center [558, 63] width 139 height 14
click at [730, 68] on div "Upcoming Bookings (11) Completed Bookings (20) Upcoming Bookings (11) Cancelled…" at bounding box center [887, 63] width 814 height 28
click at [537, 120] on link "Unit [STREET_ADDRESS]" at bounding box center [551, 125] width 142 height 13
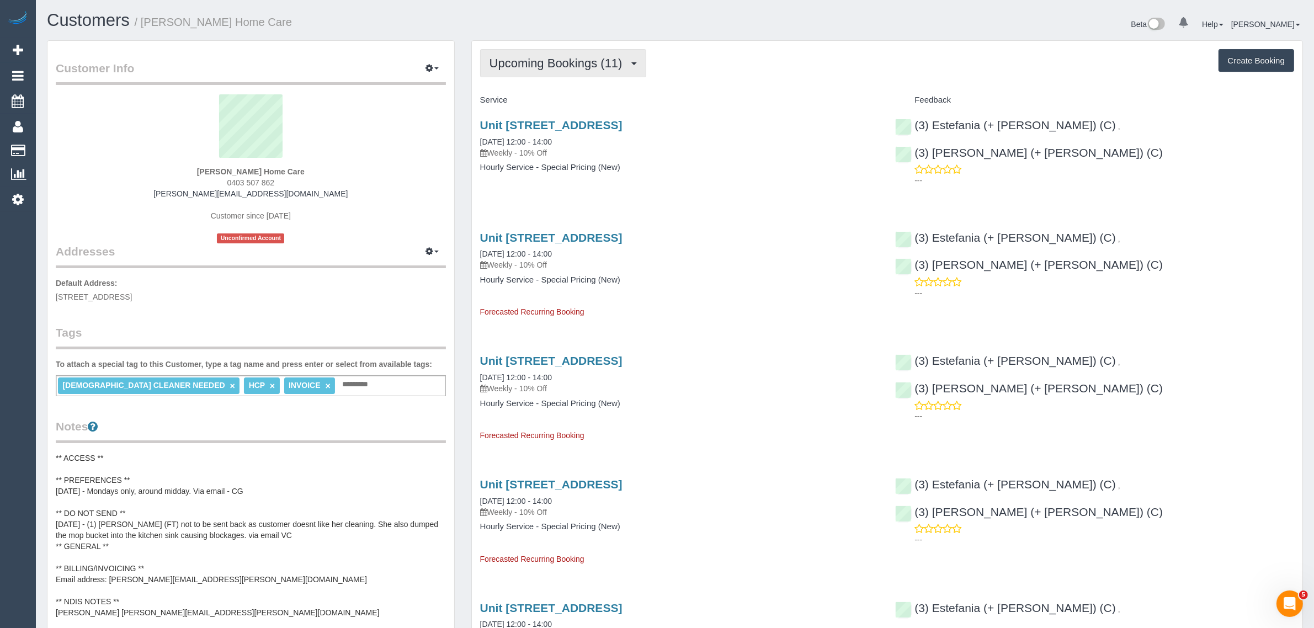
click at [522, 67] on span "Upcoming Bookings (11)" at bounding box center [558, 63] width 139 height 14
click at [516, 113] on link "Cancelled Bookings (1)" at bounding box center [540, 117] width 119 height 14
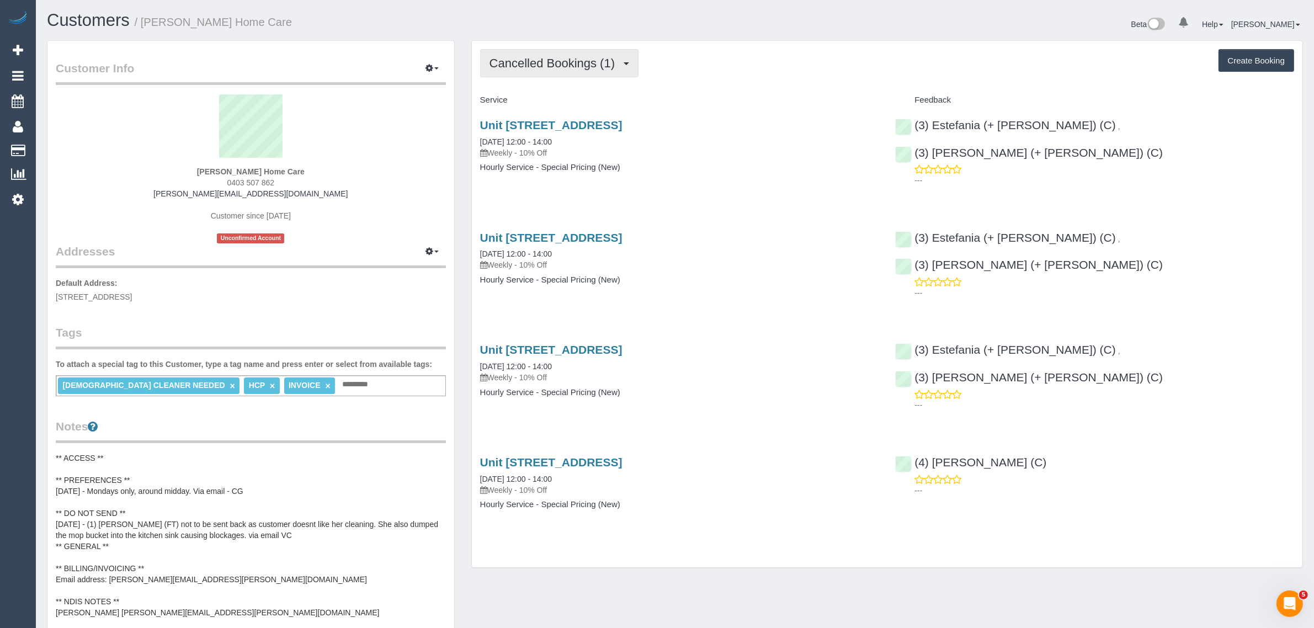
click at [585, 72] on button "Cancelled Bookings (1)" at bounding box center [559, 63] width 159 height 28
click at [567, 98] on link "Upcoming Bookings (11)" at bounding box center [540, 103] width 119 height 14
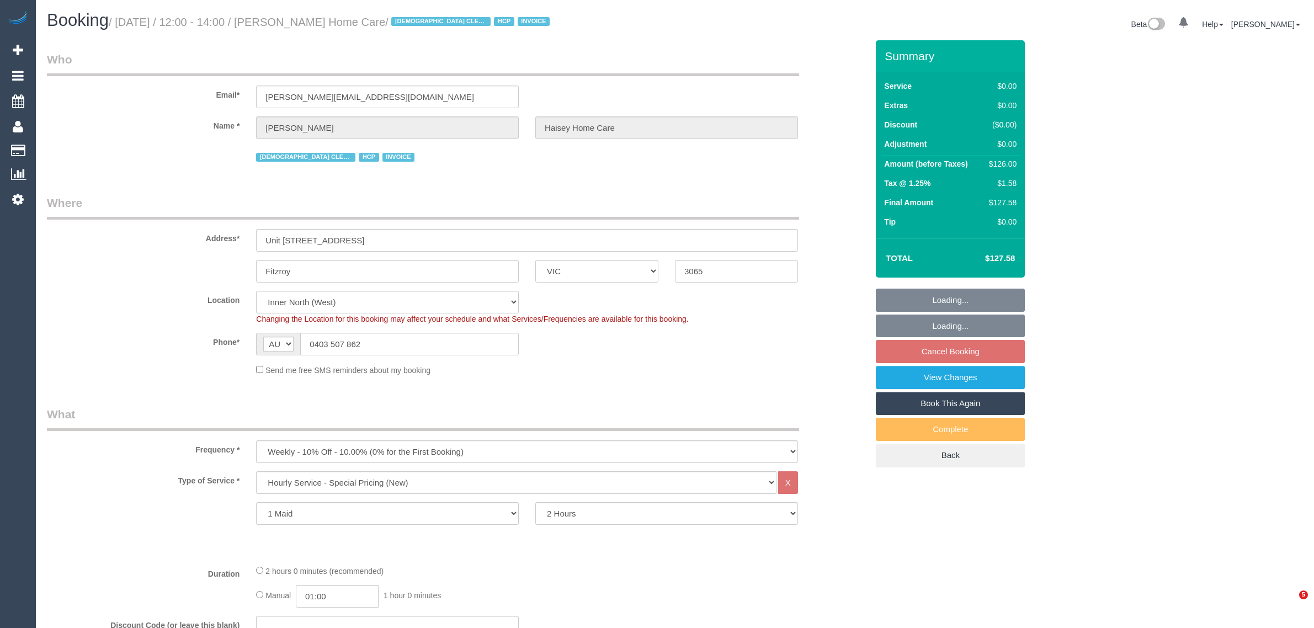
select select "VIC"
select select "120"
select select "number:28"
select select "number:14"
select select "number:19"
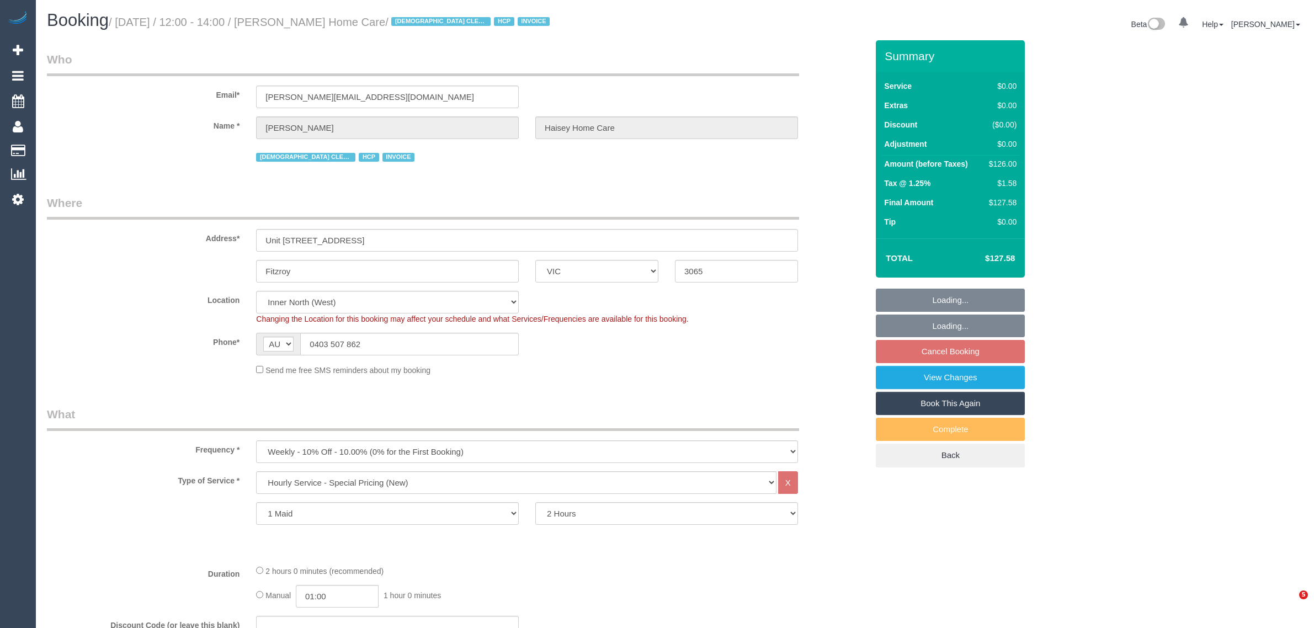
select select "number:25"
select select "number:35"
select select "object:1695"
select select "spot6"
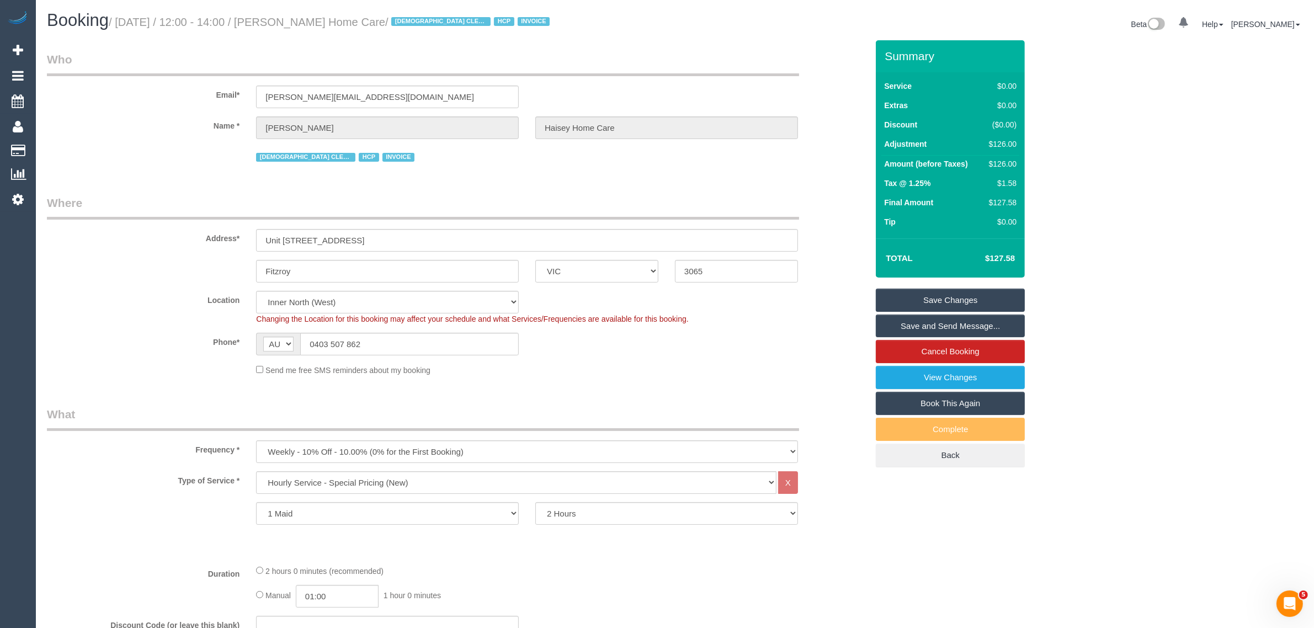
click at [892, 337] on link "Save and Send Message..." at bounding box center [950, 326] width 149 height 23
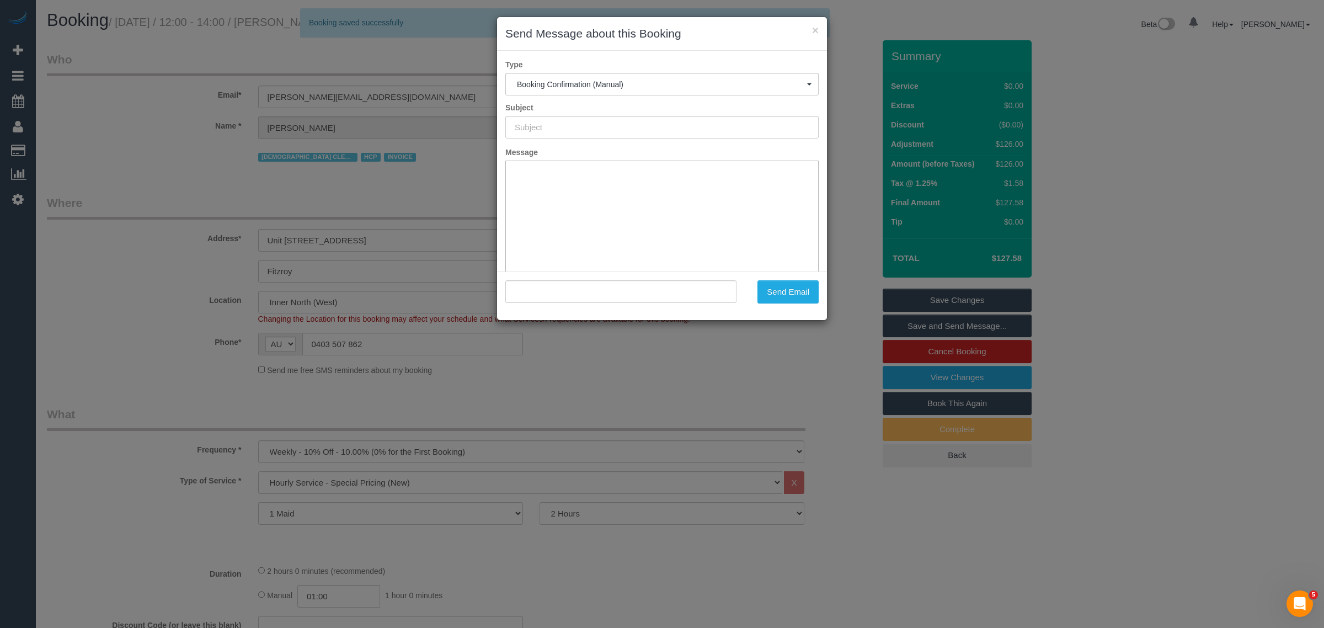
click at [810, 31] on h3 "Send Message about this Booking" at bounding box center [661, 33] width 313 height 17
click at [810, 30] on h3 "Send Message about this Booking" at bounding box center [661, 33] width 313 height 17
type input "Booking Confirmed"
type input ""[PERSON_NAME] Home Care" <[PERSON_NAME][EMAIL_ADDRESS][DOMAIN_NAME]>"
click at [814, 26] on button "×" at bounding box center [815, 30] width 7 height 12
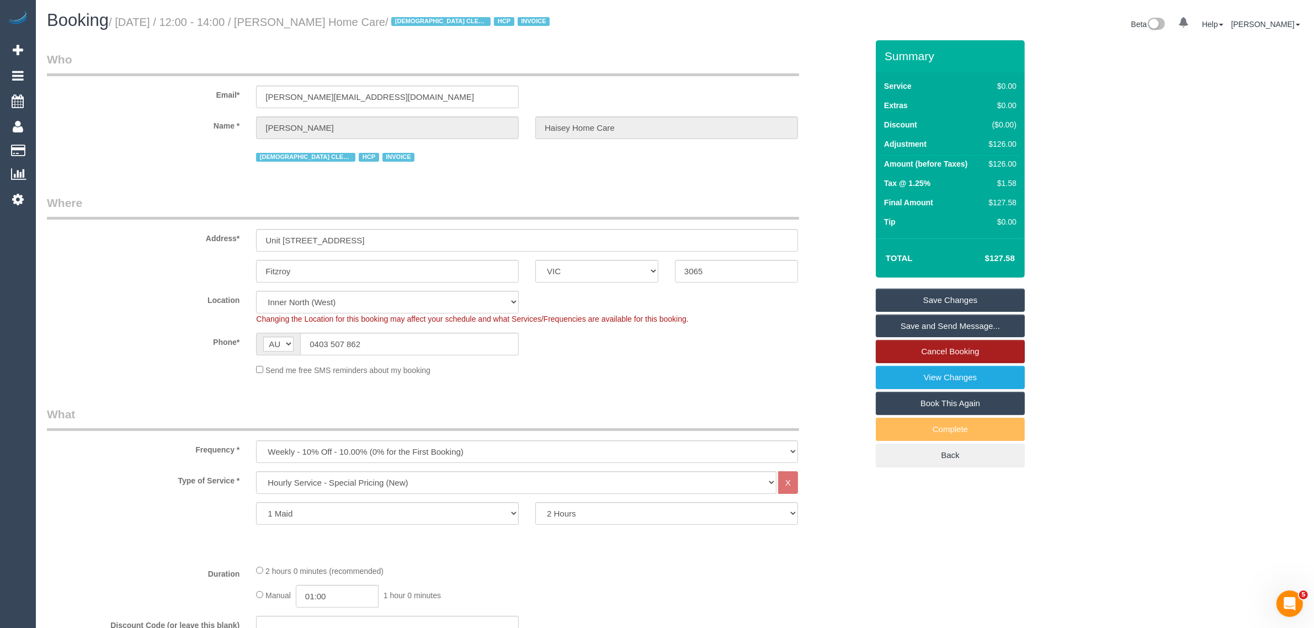
click at [945, 357] on link "Cancel Booking" at bounding box center [950, 351] width 149 height 23
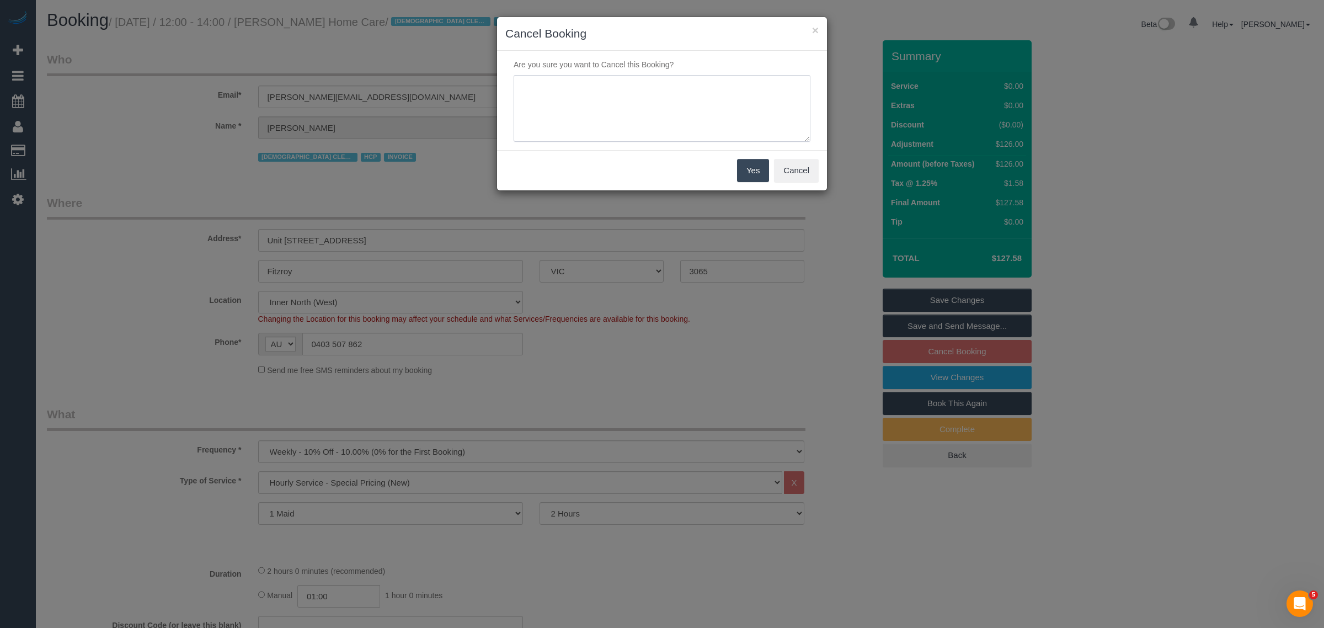
click at [716, 111] on textarea at bounding box center [662, 108] width 297 height 67
type textarea "customer wants to cancel for a month for now and will call us back - KA"
click at [757, 171] on button "Yes" at bounding box center [753, 170] width 32 height 23
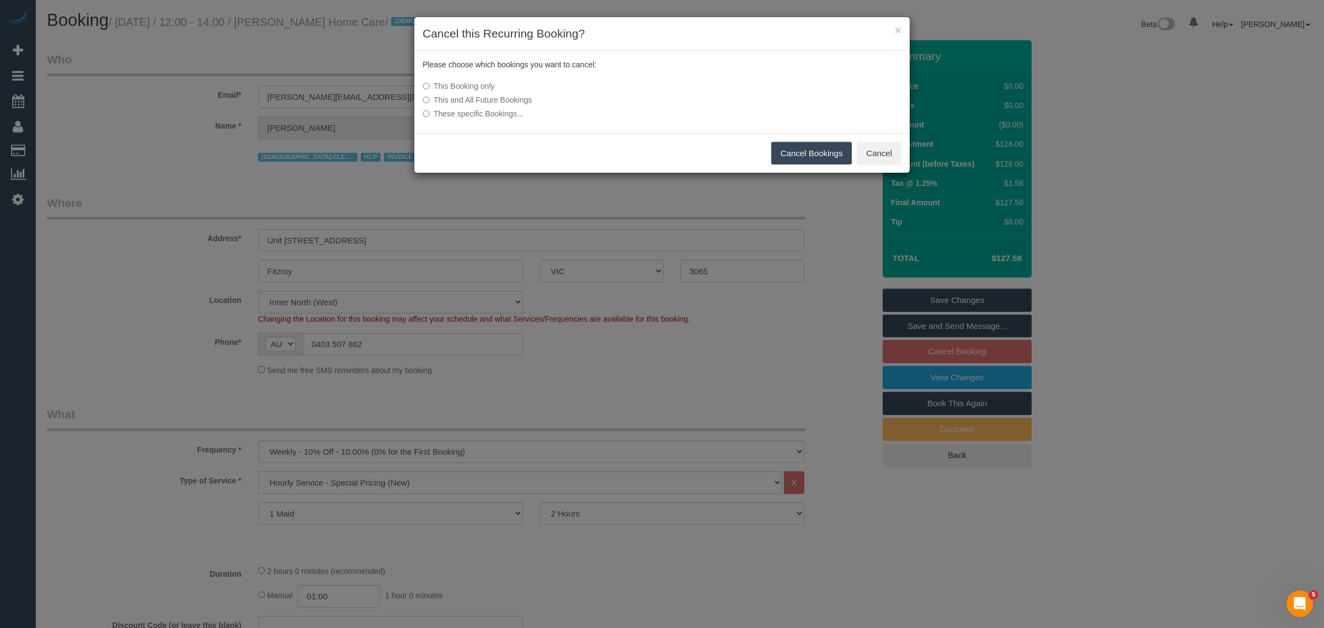
click at [796, 155] on button "Cancel Bookings" at bounding box center [811, 153] width 81 height 23
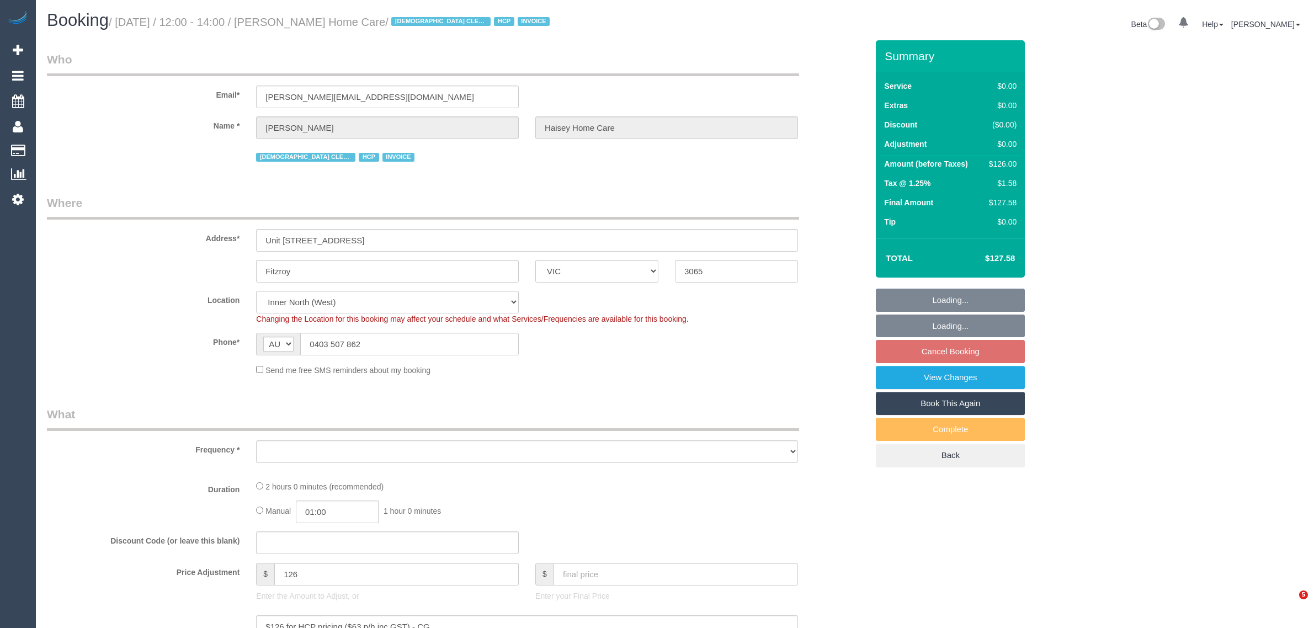
select select "VIC"
select select "number:28"
select select "number:14"
select select "number:19"
select select "number:25"
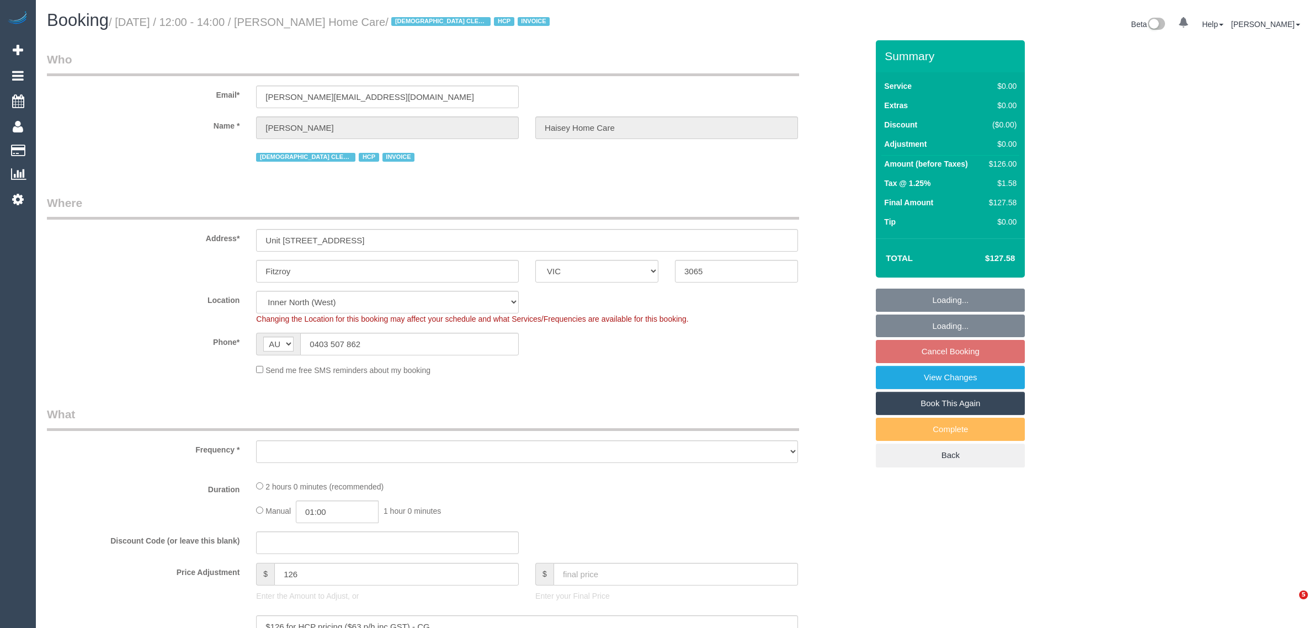
select select "number:35"
select select "object:800"
select select "120"
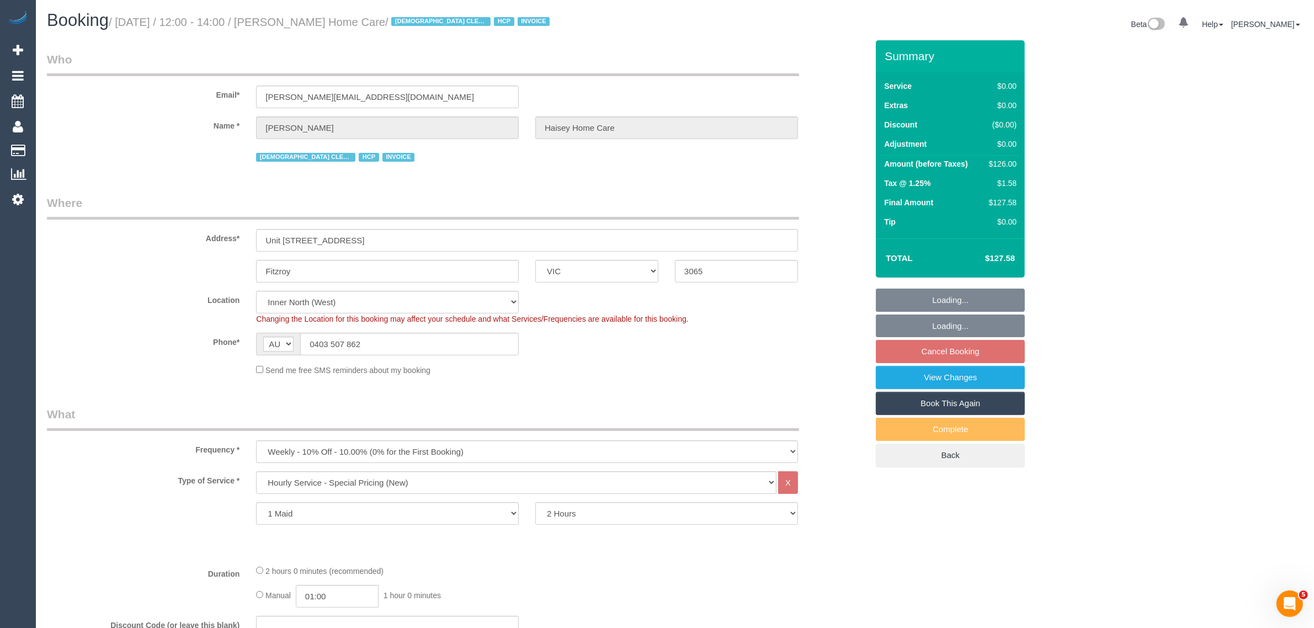
select select "spot6"
select select "object:1700"
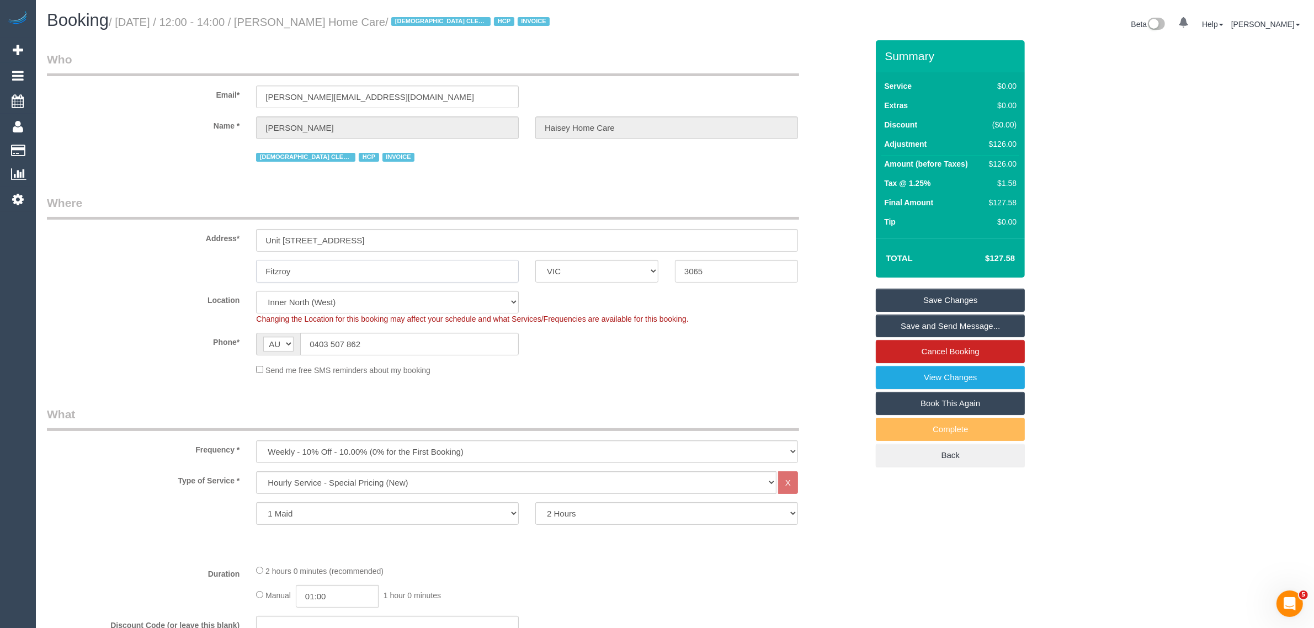
click at [418, 276] on input "Fitzroy" at bounding box center [387, 271] width 263 height 23
click at [909, 345] on link "Cancel Booking" at bounding box center [950, 351] width 149 height 23
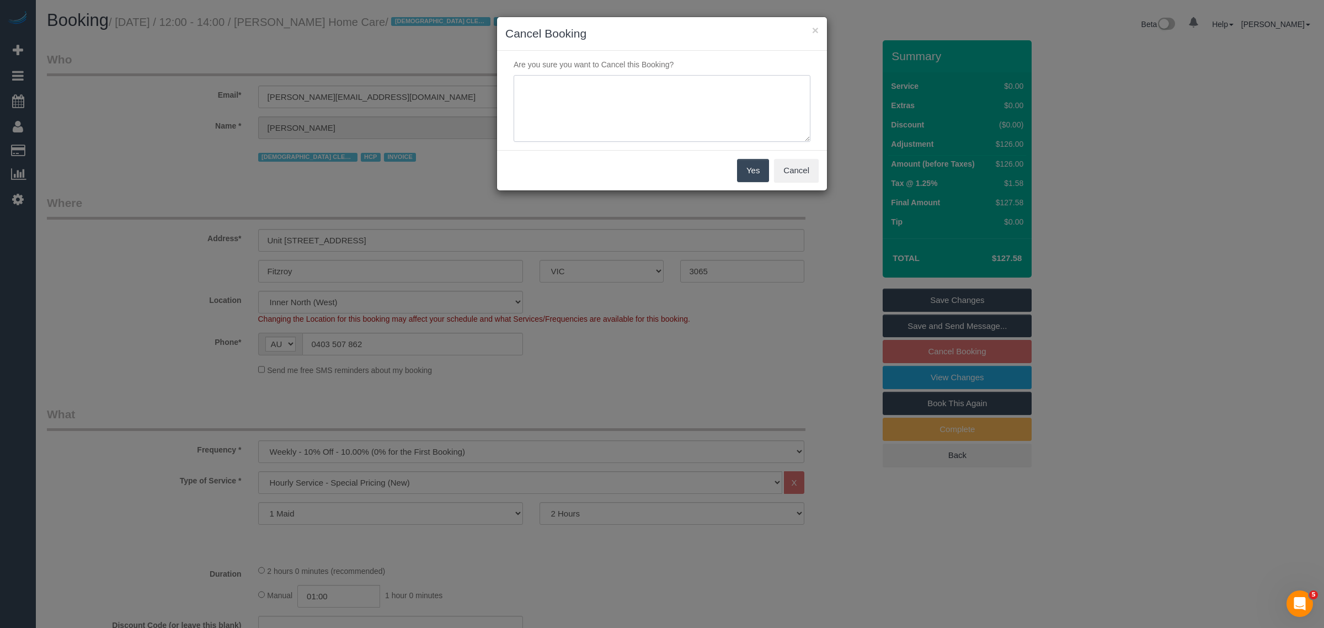
click at [719, 108] on textarea at bounding box center [662, 108] width 297 height 67
paste textarea "Fitzroy"
type textarea "F"
type textarea "customer wants to cancel for a month currently in the hospital via call - KA"
paste textarea "customer wants to cancel for a month currently in the hospital via call - KA"
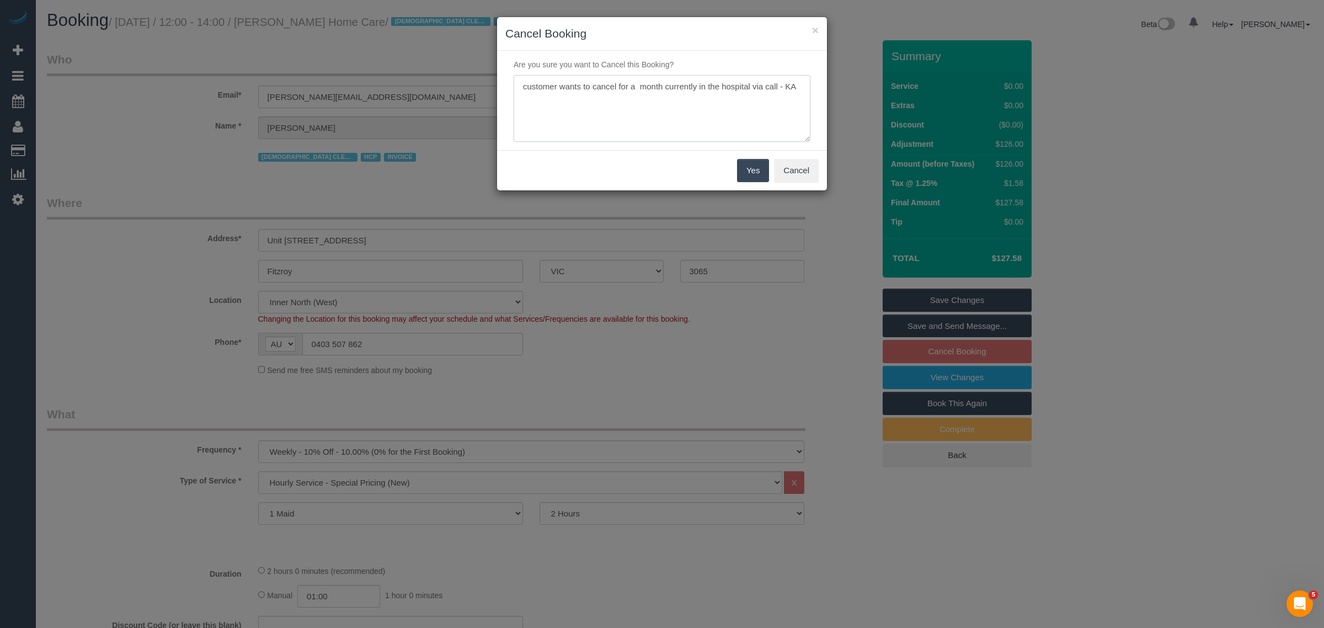
type textarea "customer wants to cancel for a month currently in the hospital via call - KA"
click at [743, 167] on button "Yes" at bounding box center [753, 170] width 32 height 23
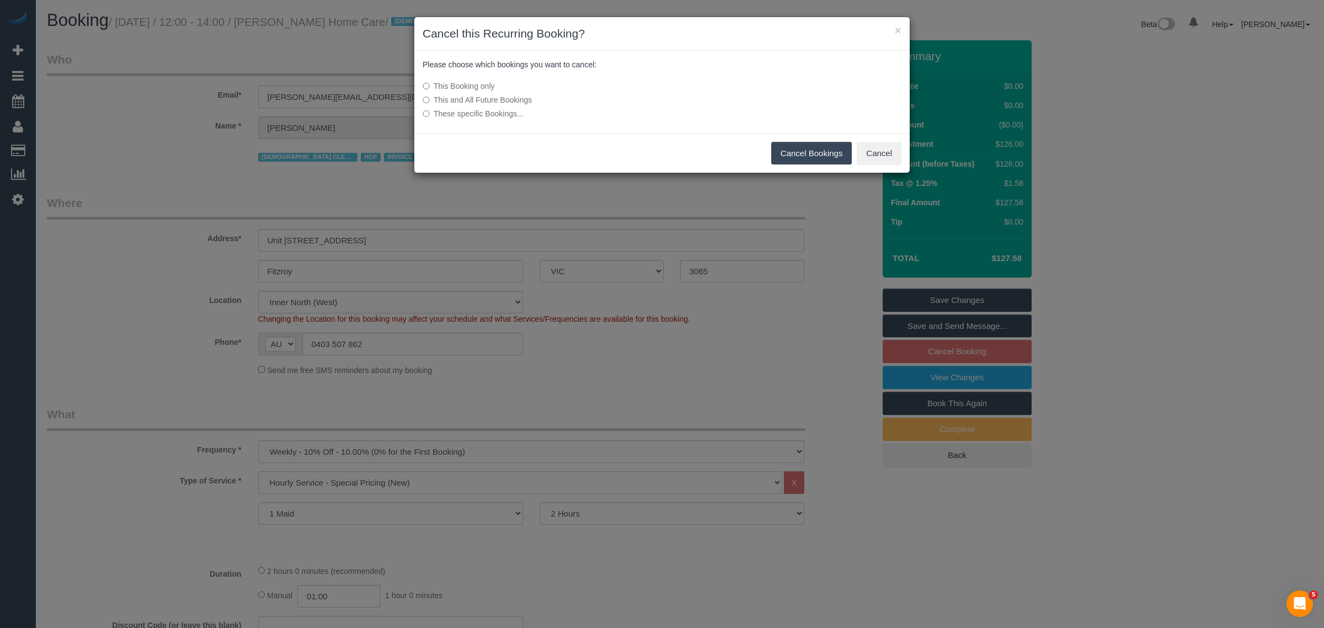
click at [829, 155] on button "Cancel Bookings" at bounding box center [811, 153] width 81 height 23
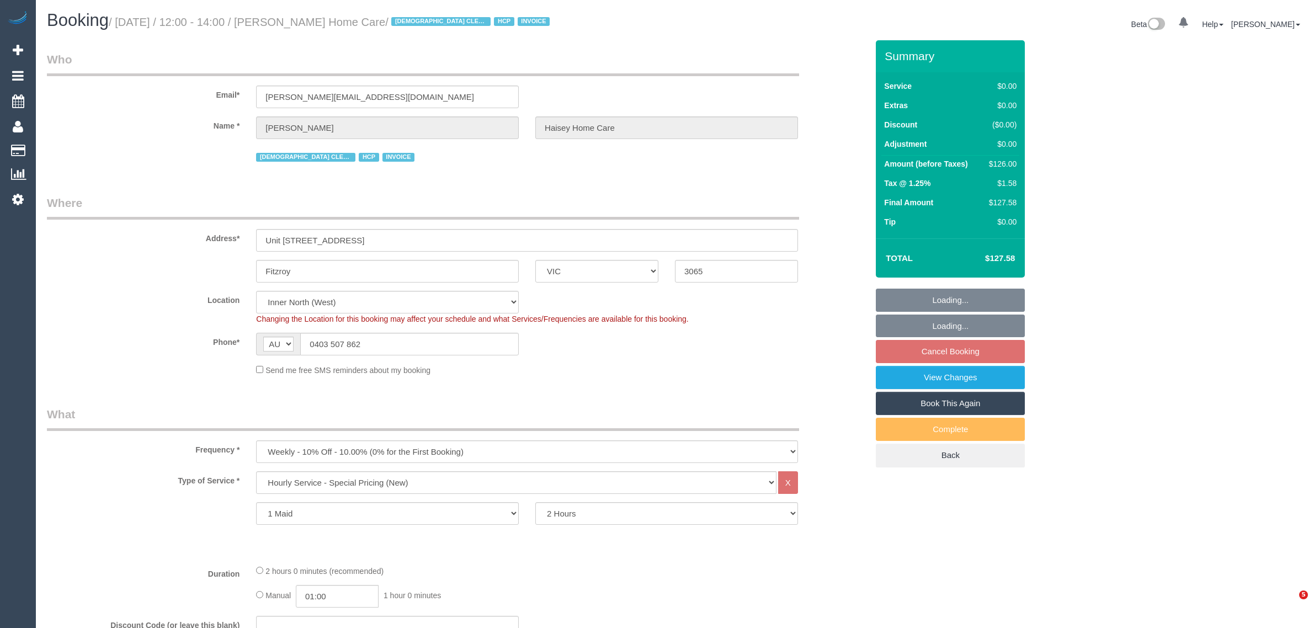
select select "VIC"
select select "120"
select select "spot6"
select select "number:28"
select select "number:14"
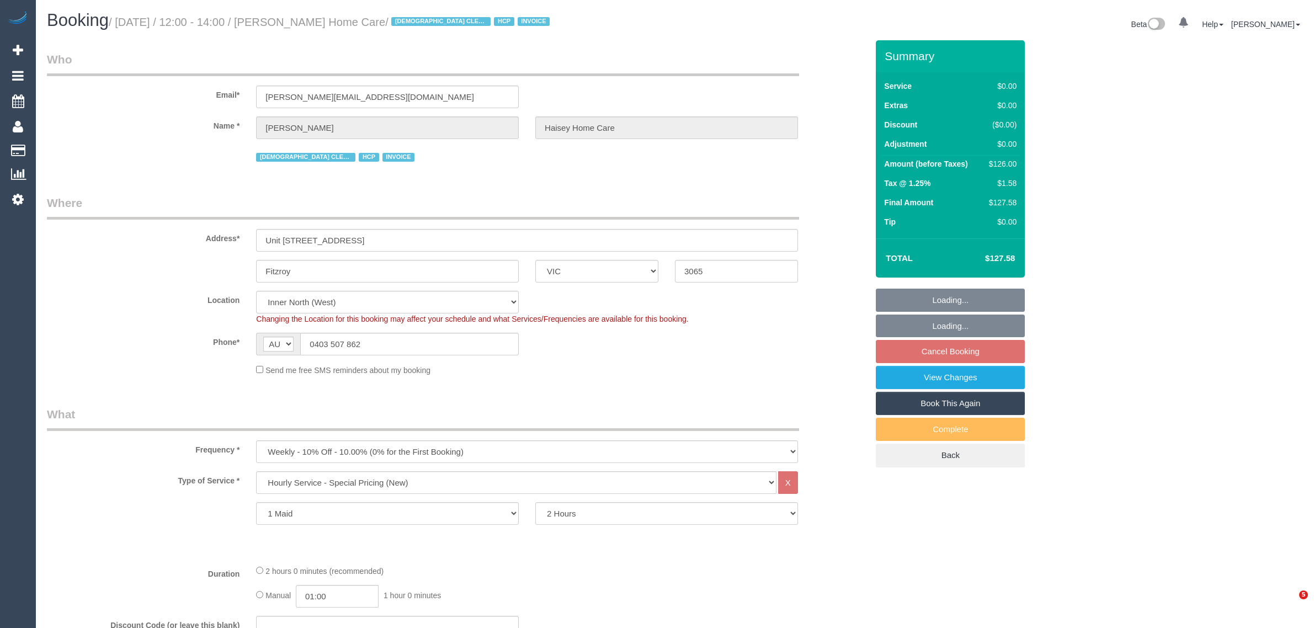
select select "number:19"
select select "number:25"
select select "number:35"
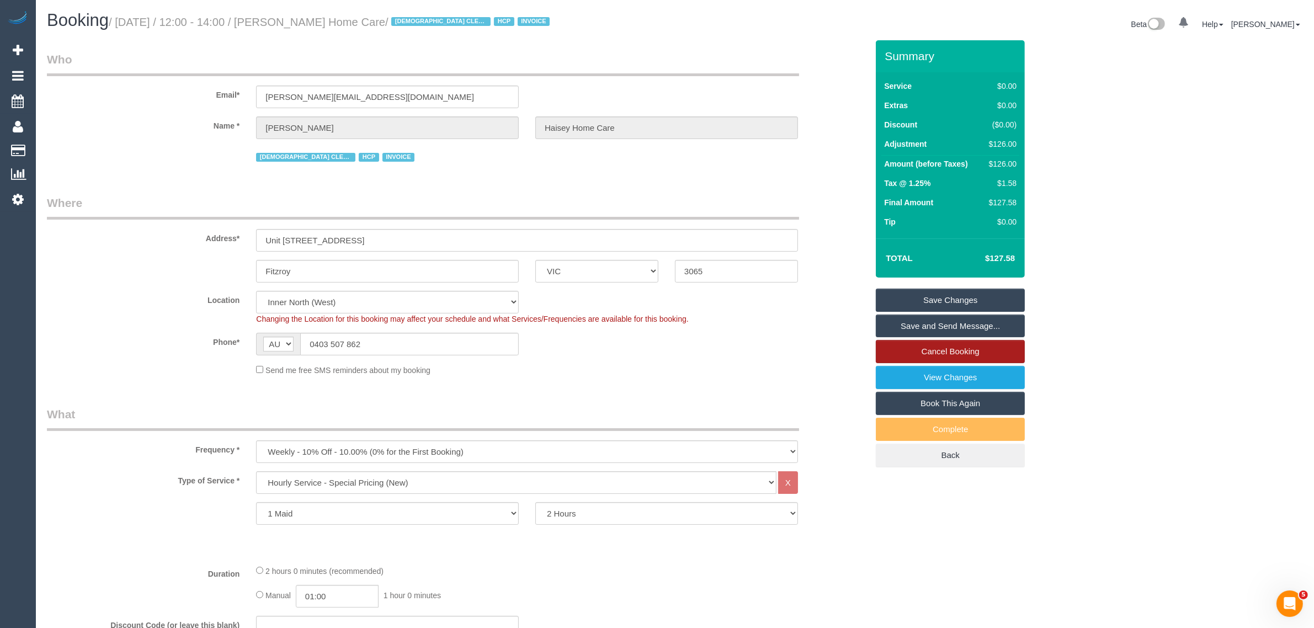
click at [892, 345] on link "Cancel Booking" at bounding box center [950, 351] width 149 height 23
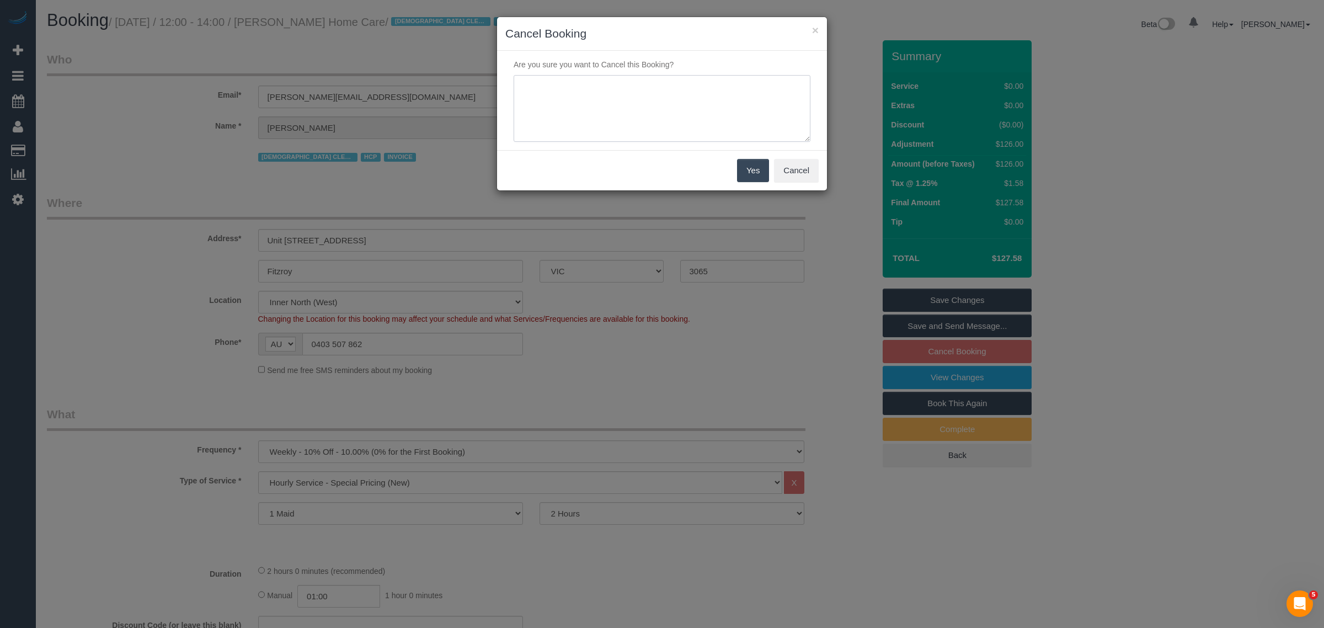
click at [641, 103] on textarea at bounding box center [662, 108] width 297 height 67
paste textarea "customer wants to cancel for a month currently in the hospital via call - KA"
type textarea "customer wants to cancel for a month currently in the hospital via call - KA"
click at [752, 174] on button "Yes" at bounding box center [753, 170] width 32 height 23
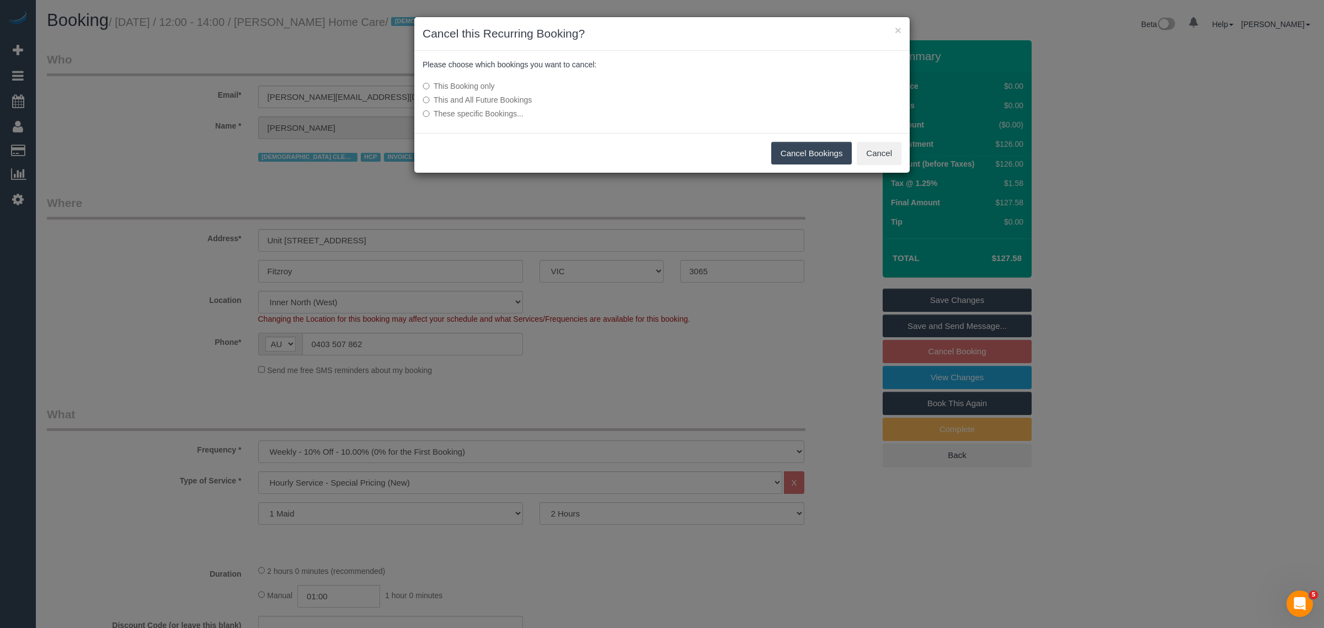
click at [810, 153] on button "Cancel Bookings" at bounding box center [811, 153] width 81 height 23
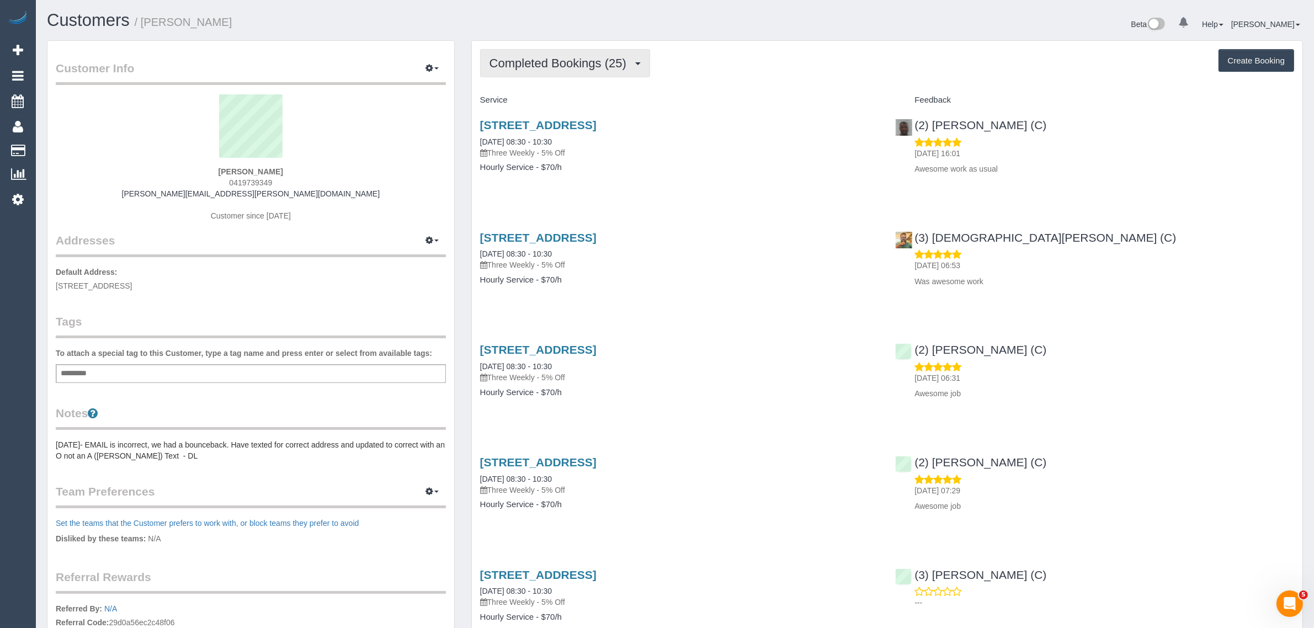
click at [611, 76] on button "Completed Bookings (25)" at bounding box center [565, 63] width 170 height 28
click at [558, 100] on link "Upcoming Bookings (12)" at bounding box center [540, 103] width 119 height 14
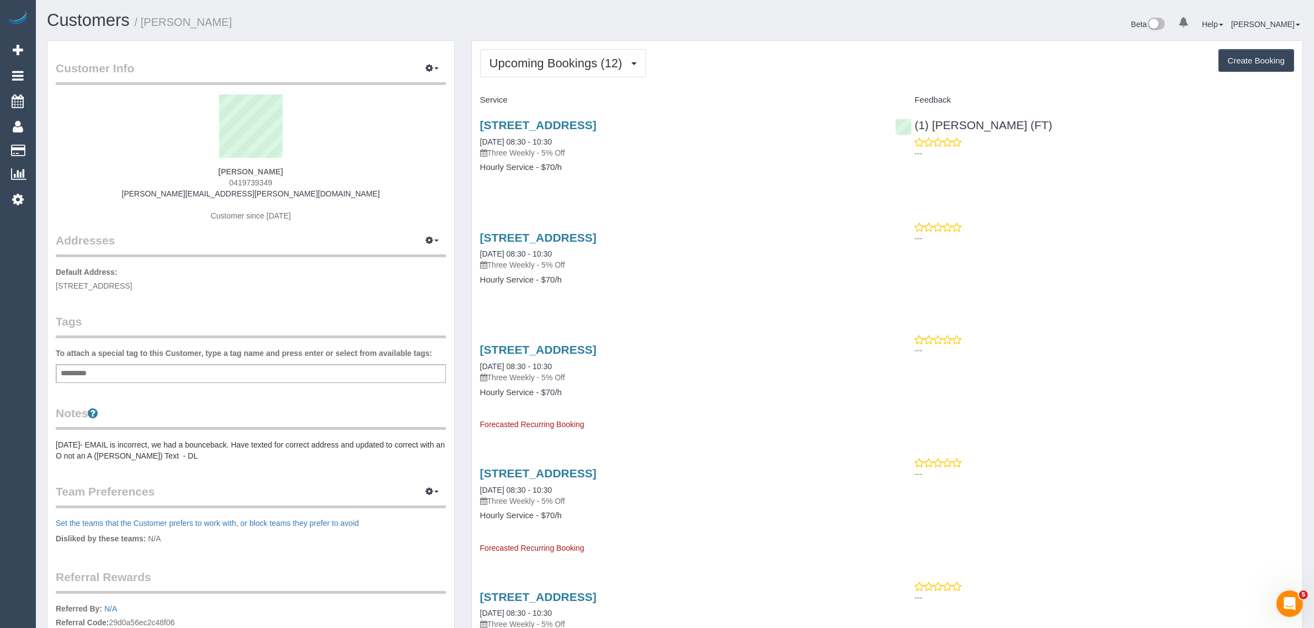
click at [710, 53] on div "Upcoming Bookings (12) Completed Bookings (25) Upcoming Bookings (12) Cancelled…" at bounding box center [887, 63] width 814 height 28
click at [748, 73] on div "Upcoming Bookings (12) Completed Bookings (25) Upcoming Bookings (12) Cancelled…" at bounding box center [887, 63] width 814 height 28
click at [567, 62] on span "Upcoming Bookings (12)" at bounding box center [558, 63] width 139 height 14
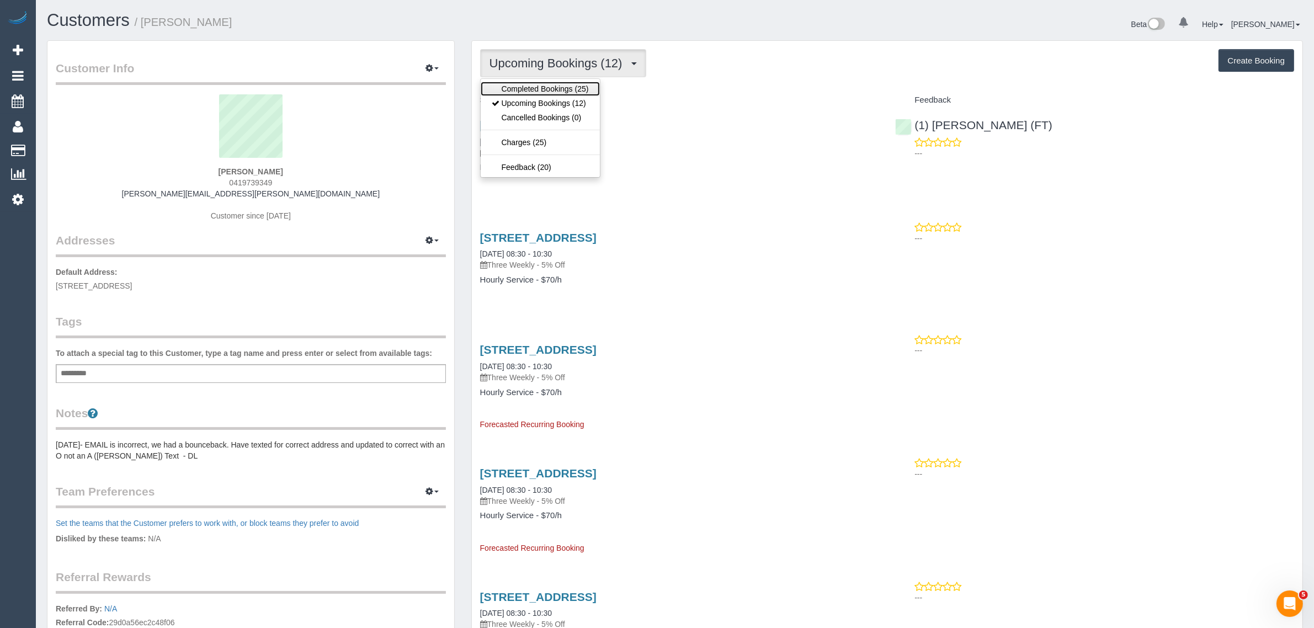
click at [541, 93] on link "Completed Bookings (25)" at bounding box center [540, 89] width 119 height 14
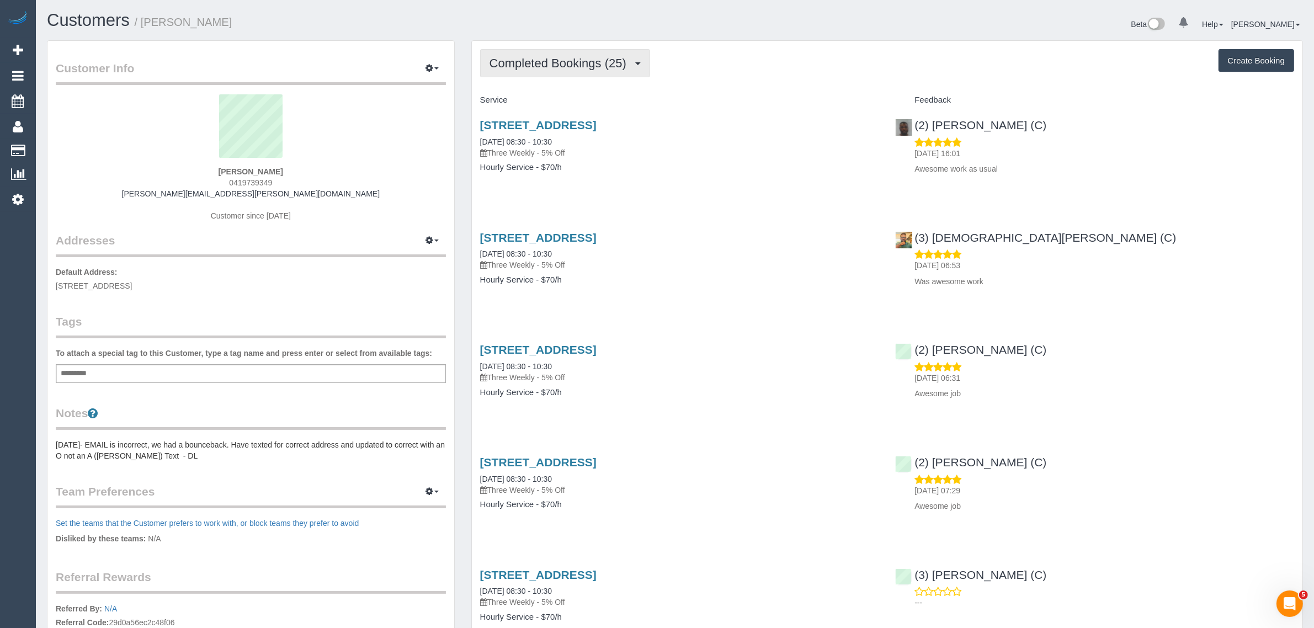
click at [575, 67] on span "Completed Bookings (25)" at bounding box center [560, 63] width 142 height 14
click at [550, 105] on link "Upcoming Bookings (12)" at bounding box center [540, 103] width 119 height 14
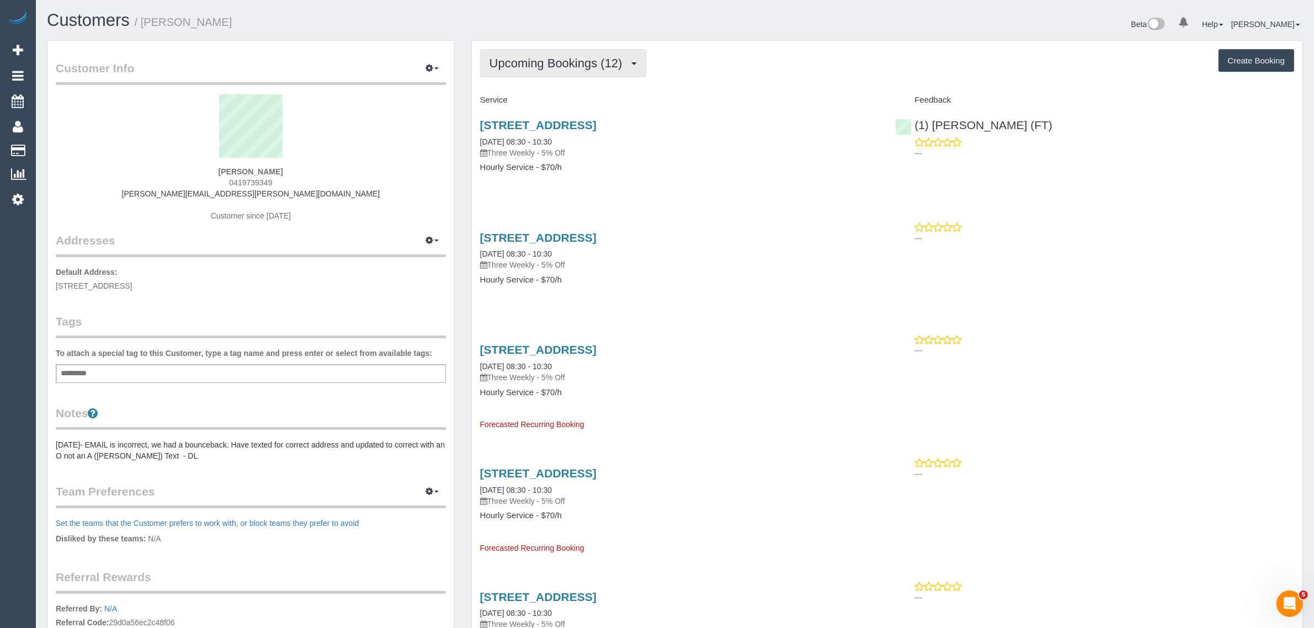
click at [570, 54] on button "Upcoming Bookings (12)" at bounding box center [563, 63] width 166 height 28
click at [539, 104] on link "Upcoming Bookings (12)" at bounding box center [540, 103] width 119 height 14
click at [578, 54] on button "Upcoming Bookings (12)" at bounding box center [563, 63] width 166 height 28
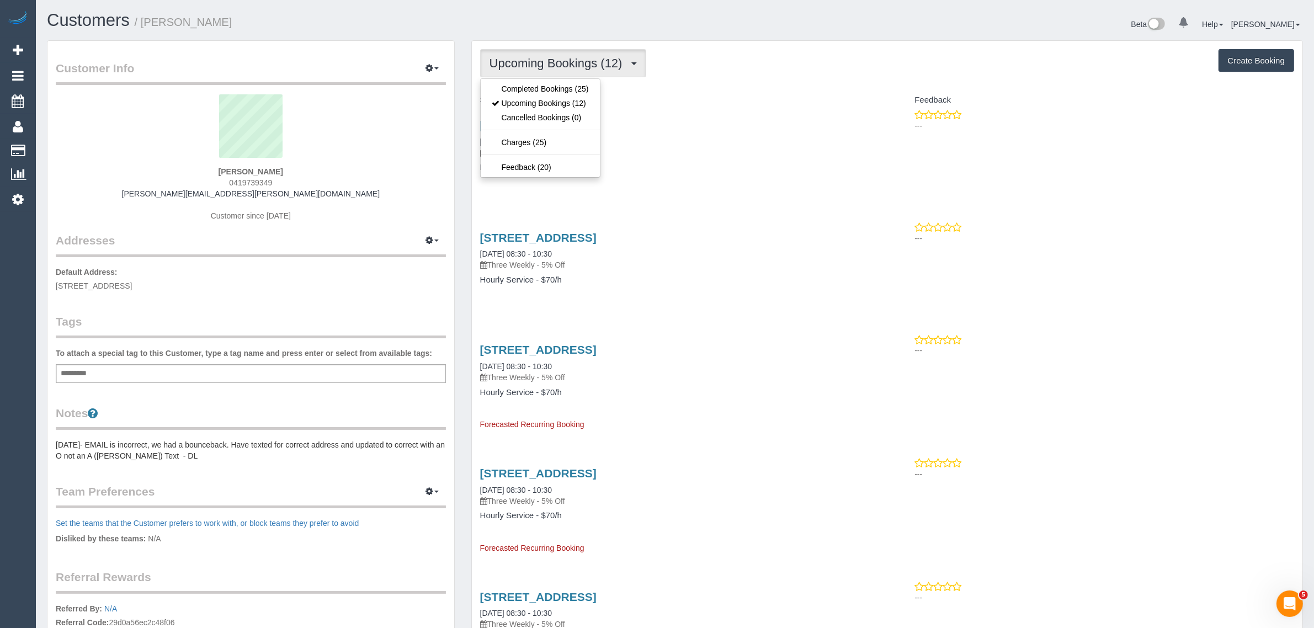
click at [578, 54] on button "Upcoming Bookings (12)" at bounding box center [563, 63] width 166 height 28
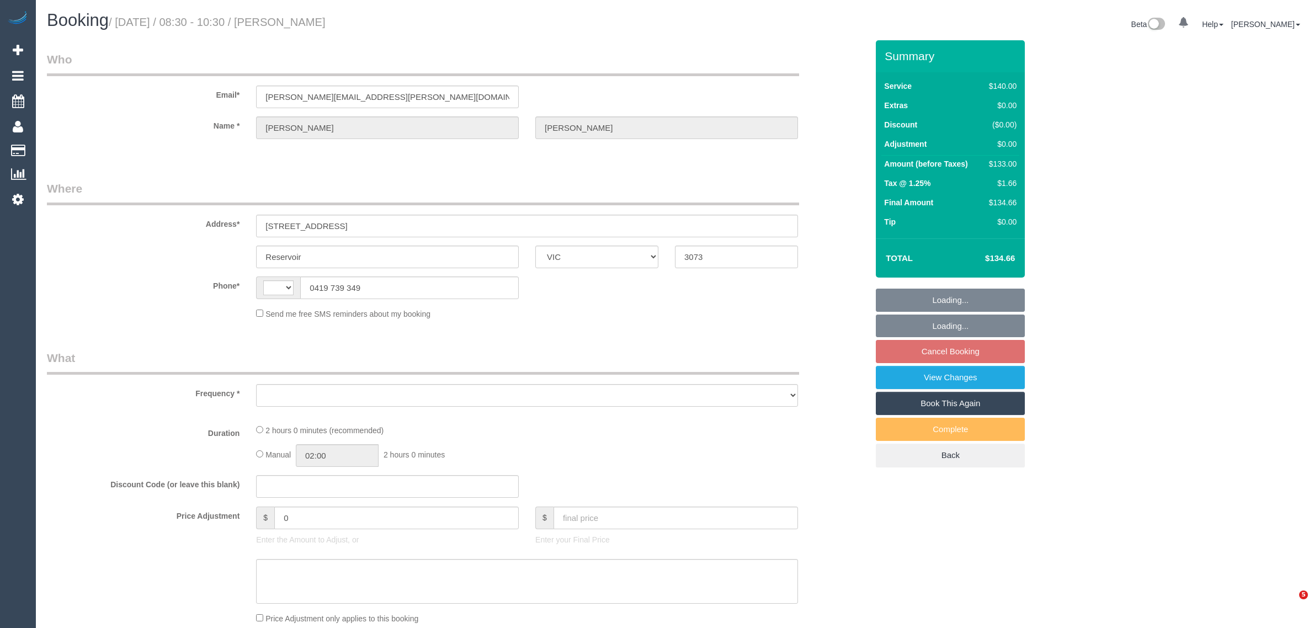
select select "VIC"
select select "string:AU"
select select "object:284"
select select "string:stripe-pm_1P4GLH2GScqysDRVsAOvQpct"
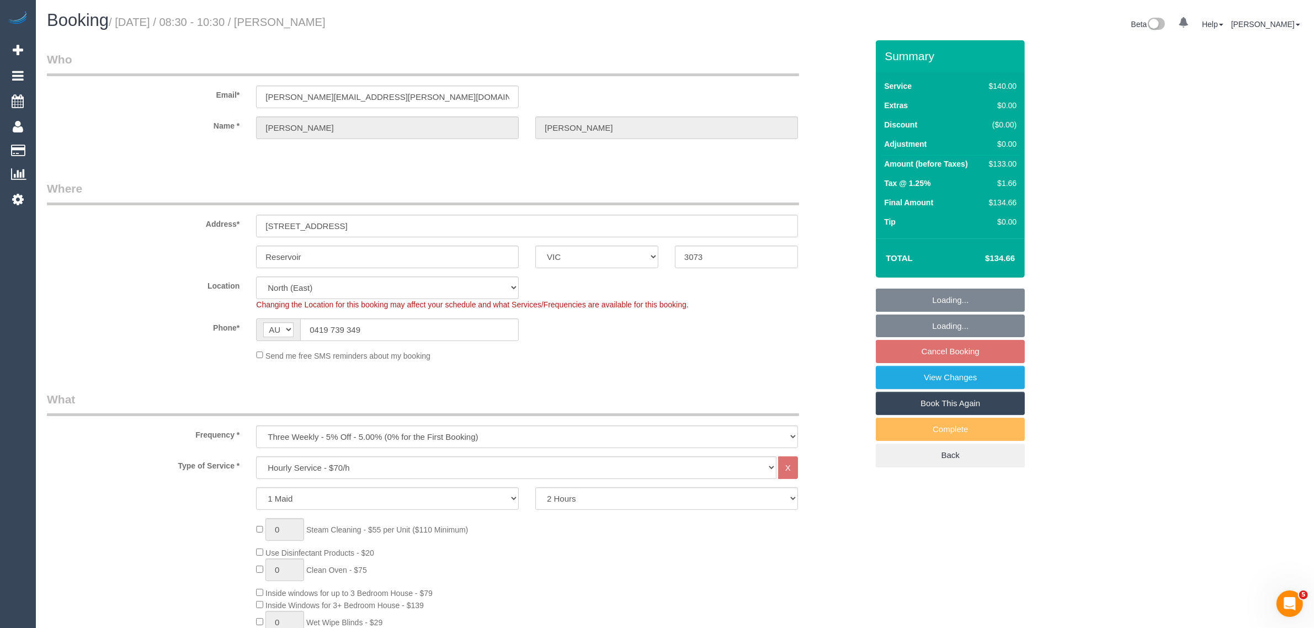
select select "object:848"
select select "number:28"
select select "number:15"
select select "number:19"
select select "number:23"
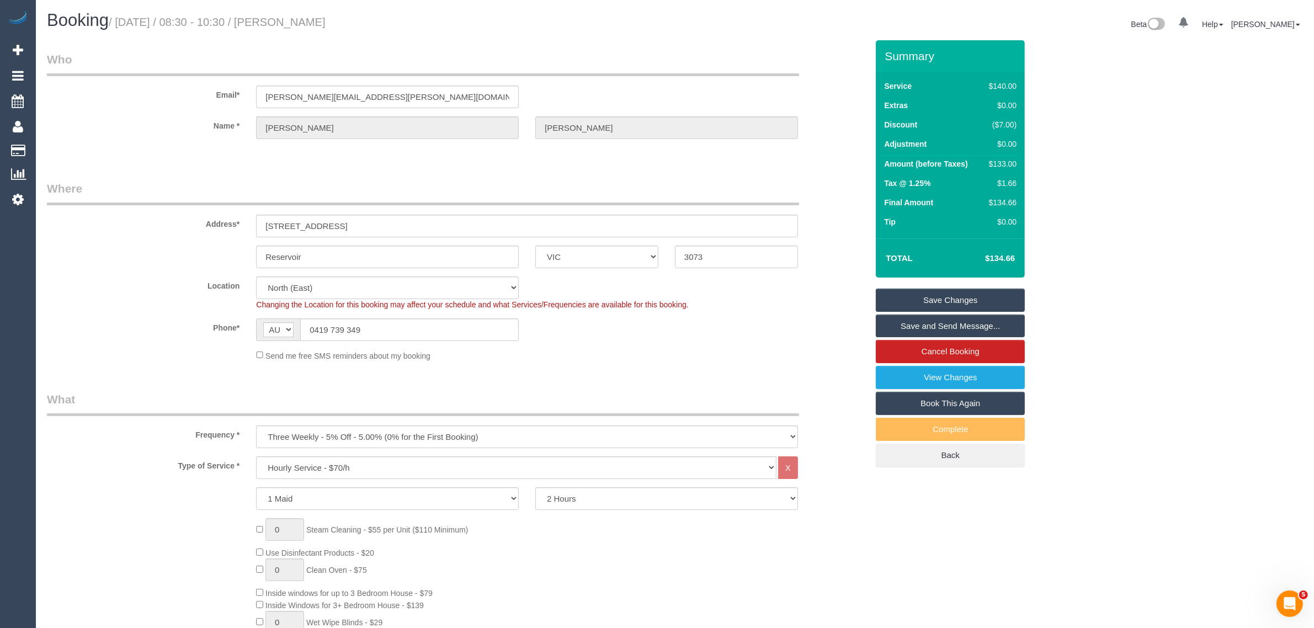
click at [741, 308] on div "Changing the Location for this booking may affect your schedule and what Servic…" at bounding box center [527, 304] width 558 height 11
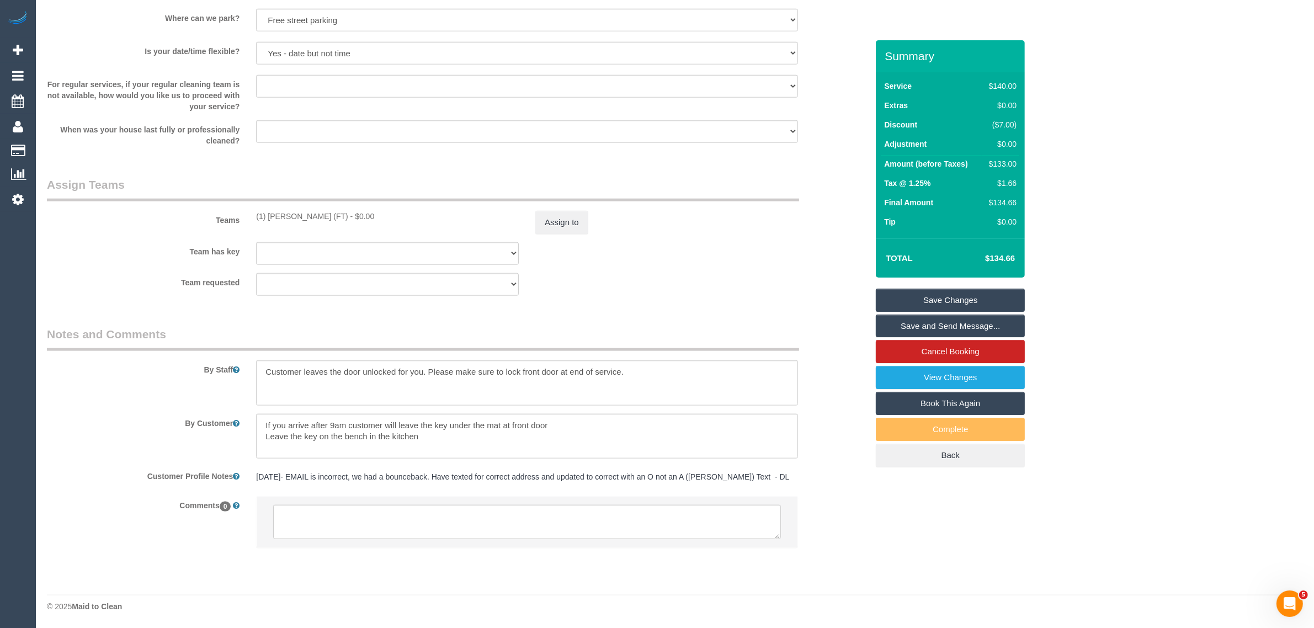
click at [608, 497] on li at bounding box center [527, 522] width 541 height 51
click at [610, 517] on textarea at bounding box center [527, 522] width 508 height 34
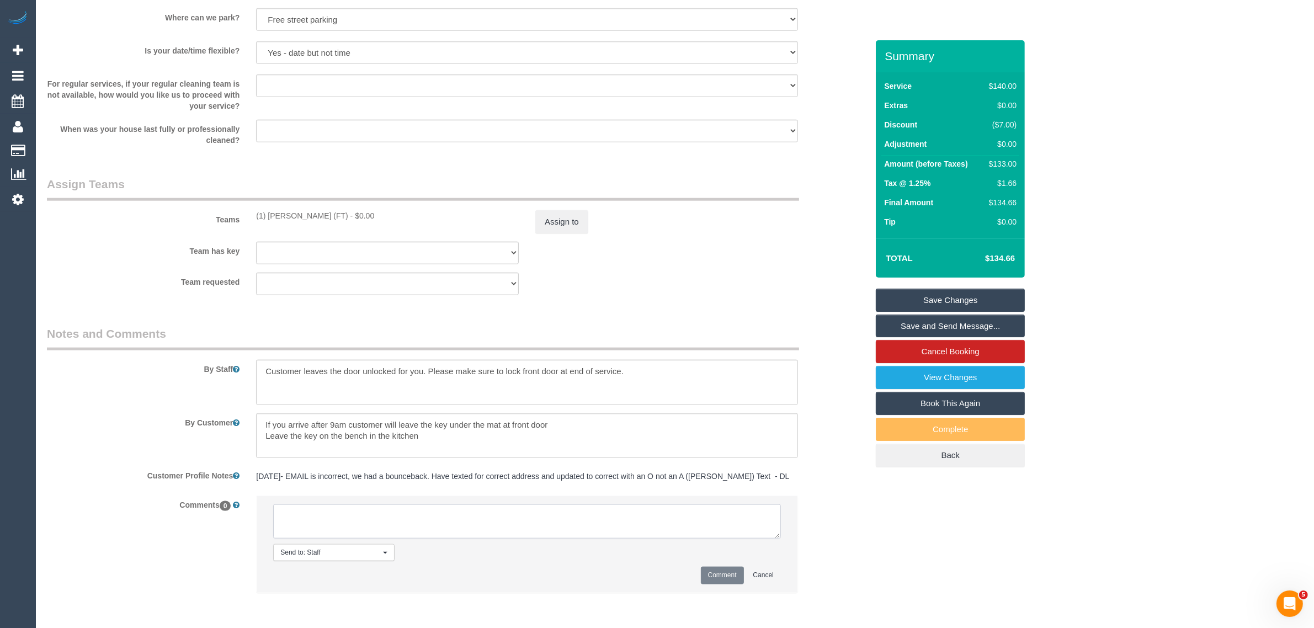
paste textarea "Cleaner(s) Unassigned: Reason Unassigned: Contact via: Which message sent: Addi…"
drag, startPoint x: 781, startPoint y: 533, endPoint x: 815, endPoint y: 584, distance: 61.4
click at [815, 584] on div "Comments 0 Send to: Staff Nothing selected Send to: Staff Send to: Customer Sen…" at bounding box center [457, 550] width 837 height 108
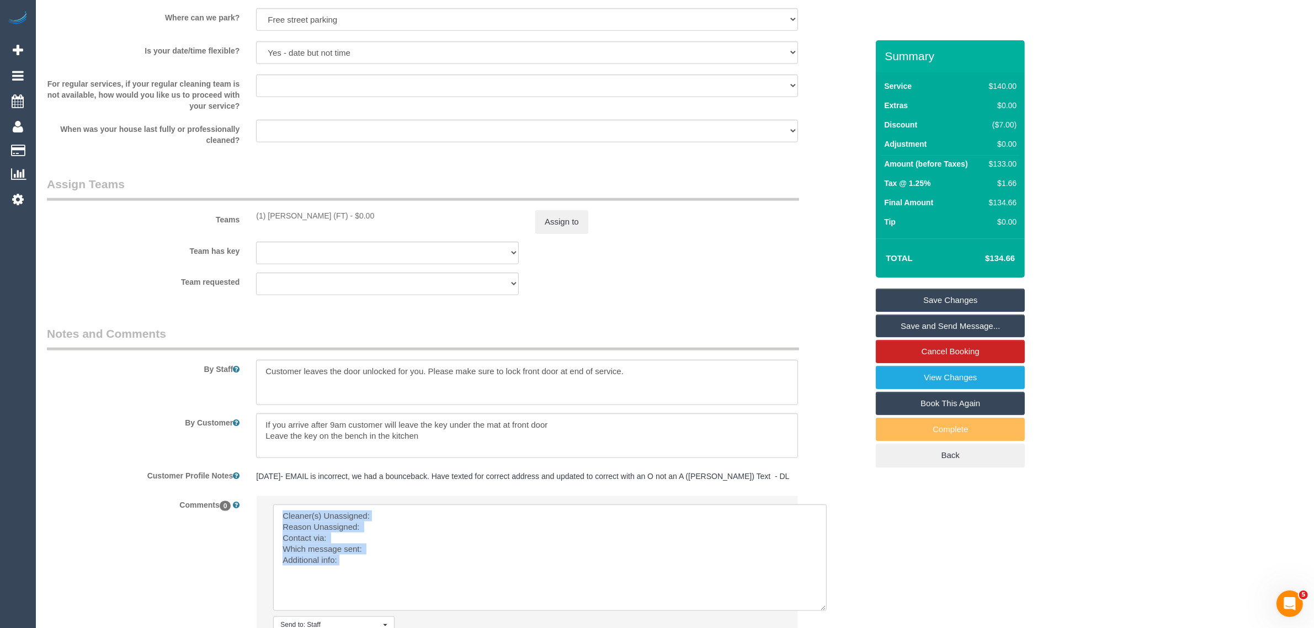
drag, startPoint x: 776, startPoint y: 536, endPoint x: 756, endPoint y: 547, distance: 23.0
click at [823, 610] on textarea at bounding box center [550, 557] width 554 height 107
drag, startPoint x: 252, startPoint y: 211, endPoint x: 336, endPoint y: 211, distance: 83.9
click at [336, 211] on div "(1) Sarah Slattery (FT) - $0.00" at bounding box center [387, 215] width 279 height 11
copy div "(1) [PERSON_NAME] (FT)"
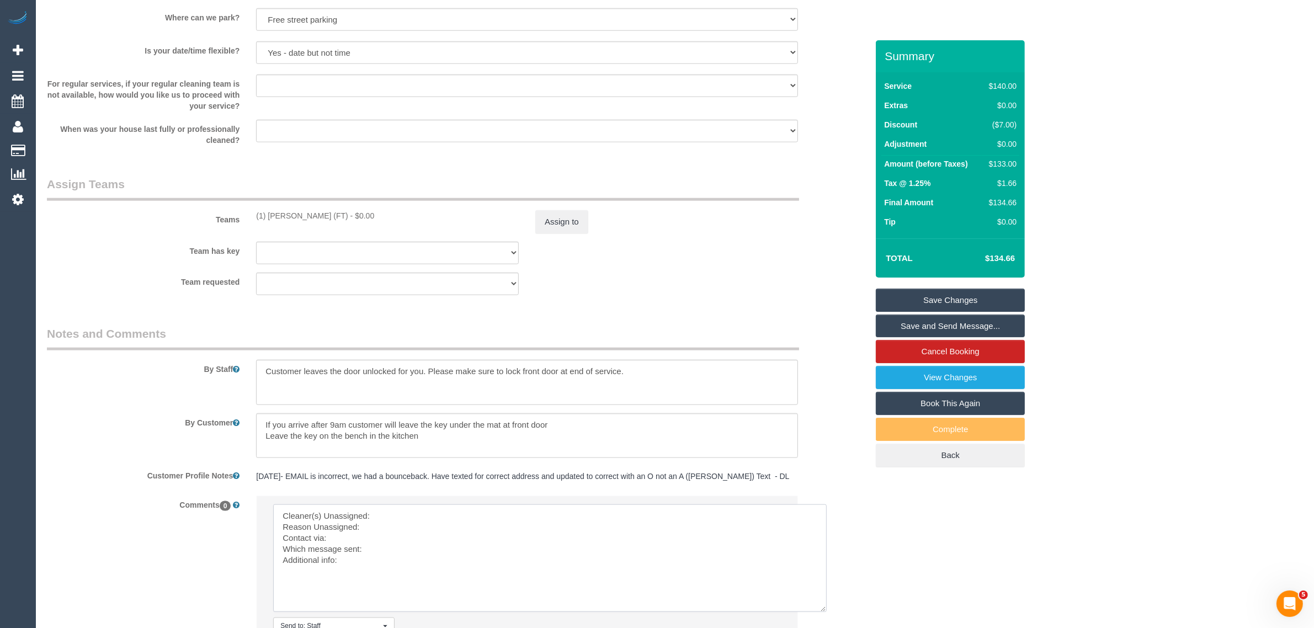
click at [396, 512] on textarea at bounding box center [550, 558] width 554 height 108
paste textarea "(1) [PERSON_NAME] (FT)"
click at [403, 528] on textarea at bounding box center [550, 558] width 554 height 108
click at [555, 228] on button "Assign to" at bounding box center [561, 221] width 53 height 23
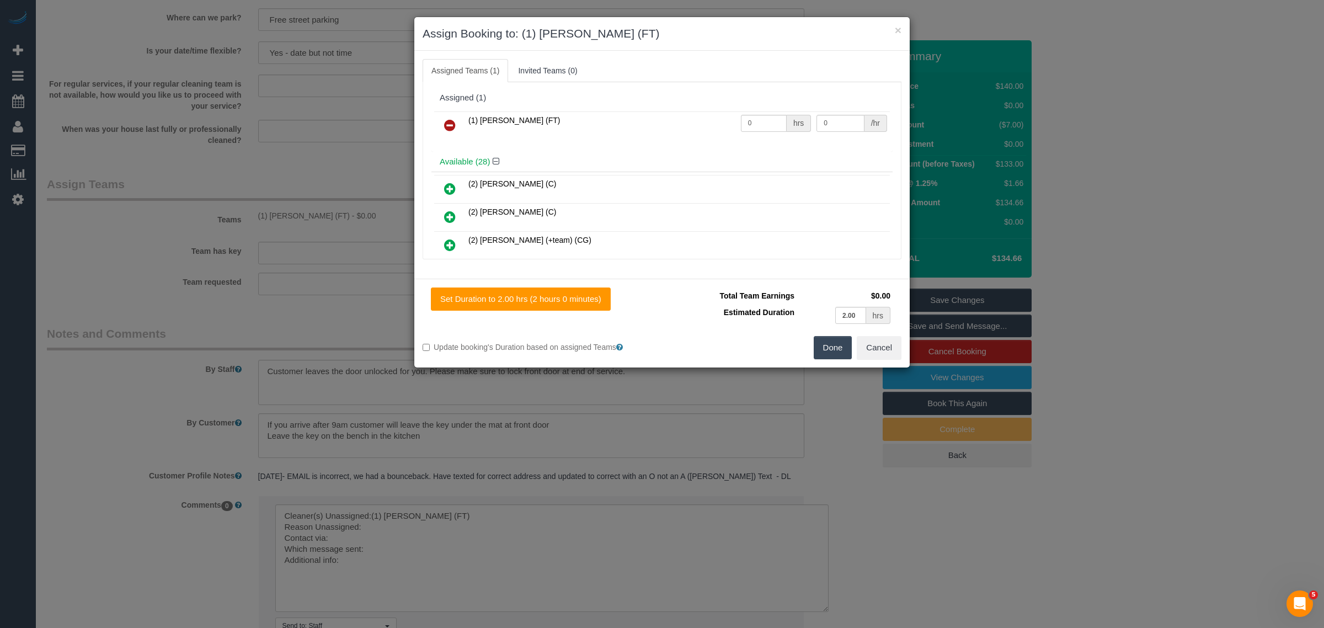
drag, startPoint x: 445, startPoint y: 119, endPoint x: 476, endPoint y: 135, distance: 34.6
click at [446, 119] on link at bounding box center [450, 126] width 26 height 22
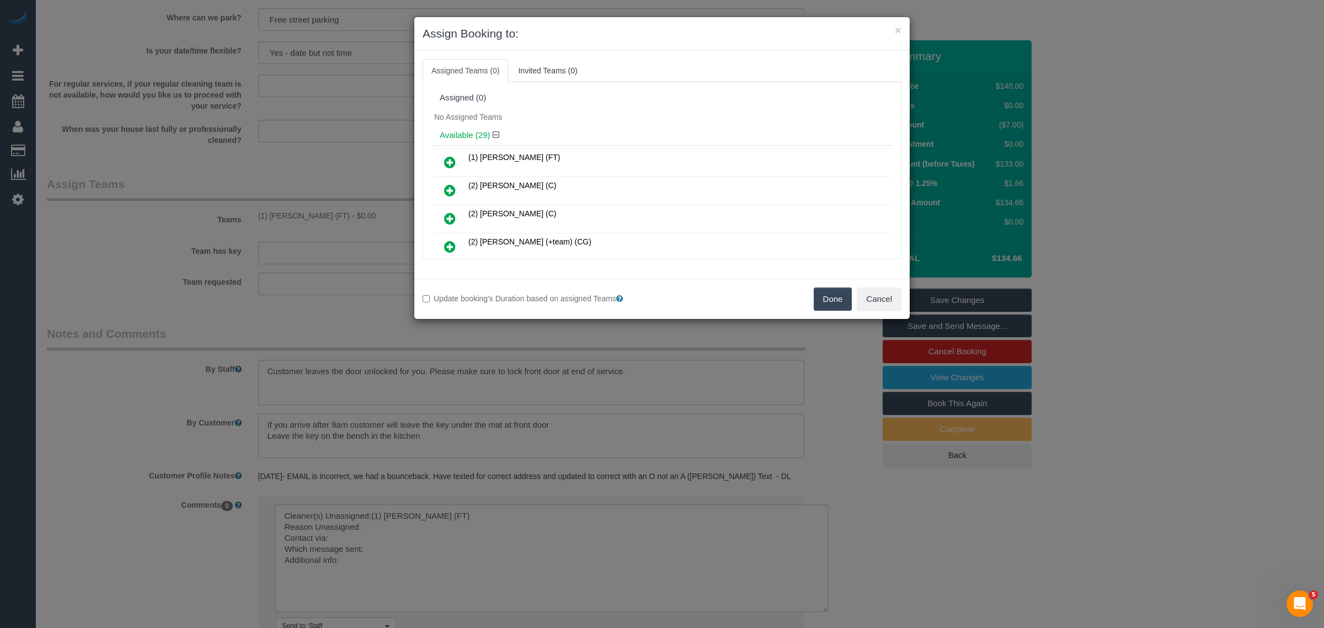
click at [832, 301] on button "Done" at bounding box center [833, 299] width 39 height 23
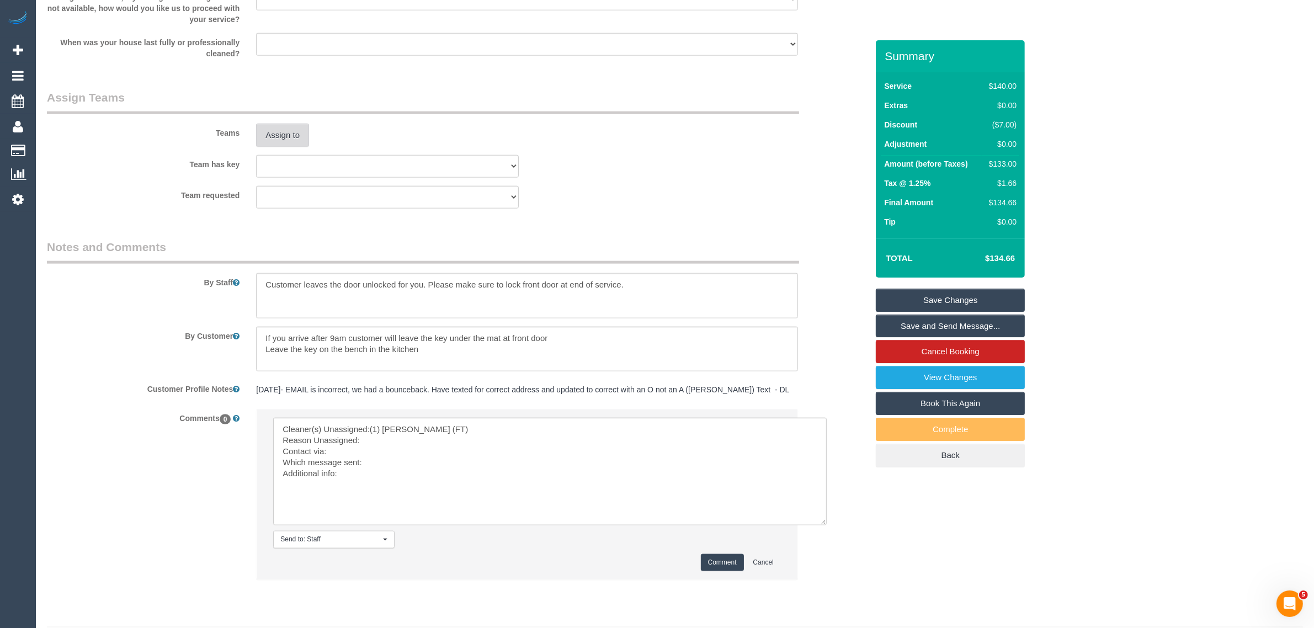
scroll to position [1633, 0]
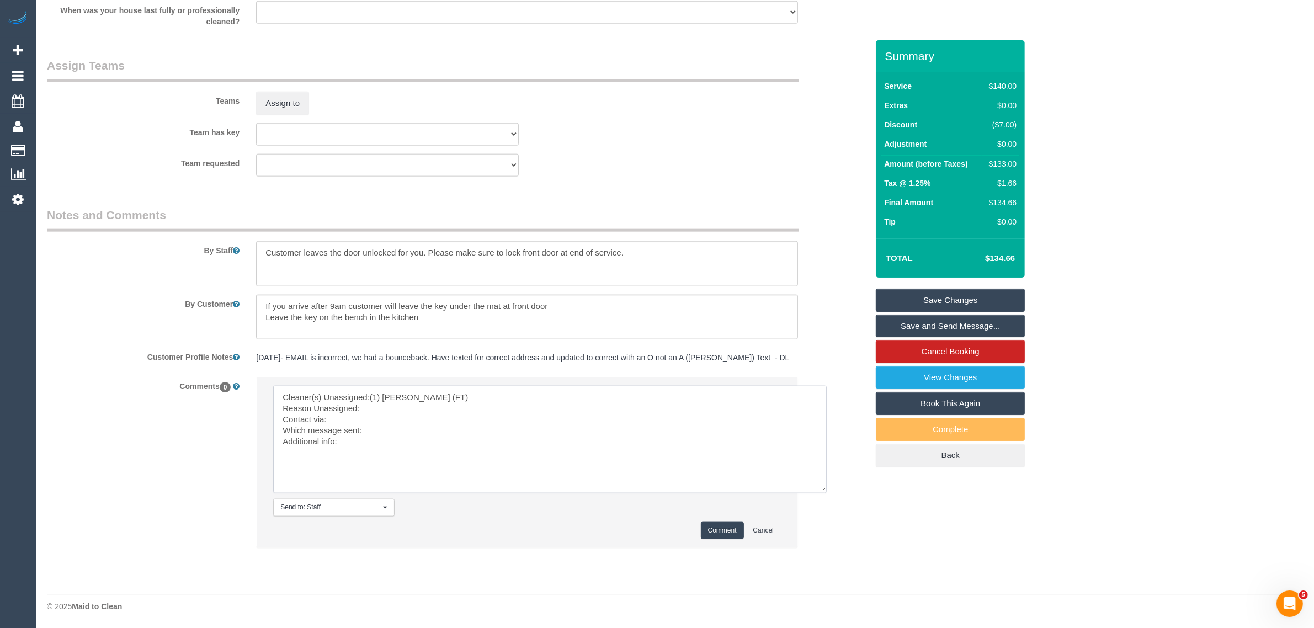
click at [405, 405] on textarea at bounding box center [550, 440] width 554 height 108
click at [354, 418] on textarea at bounding box center [550, 440] width 554 height 108
click at [402, 428] on textarea at bounding box center [550, 440] width 554 height 108
click at [371, 418] on textarea at bounding box center [550, 440] width 554 height 108
click at [414, 423] on textarea at bounding box center [550, 440] width 554 height 108
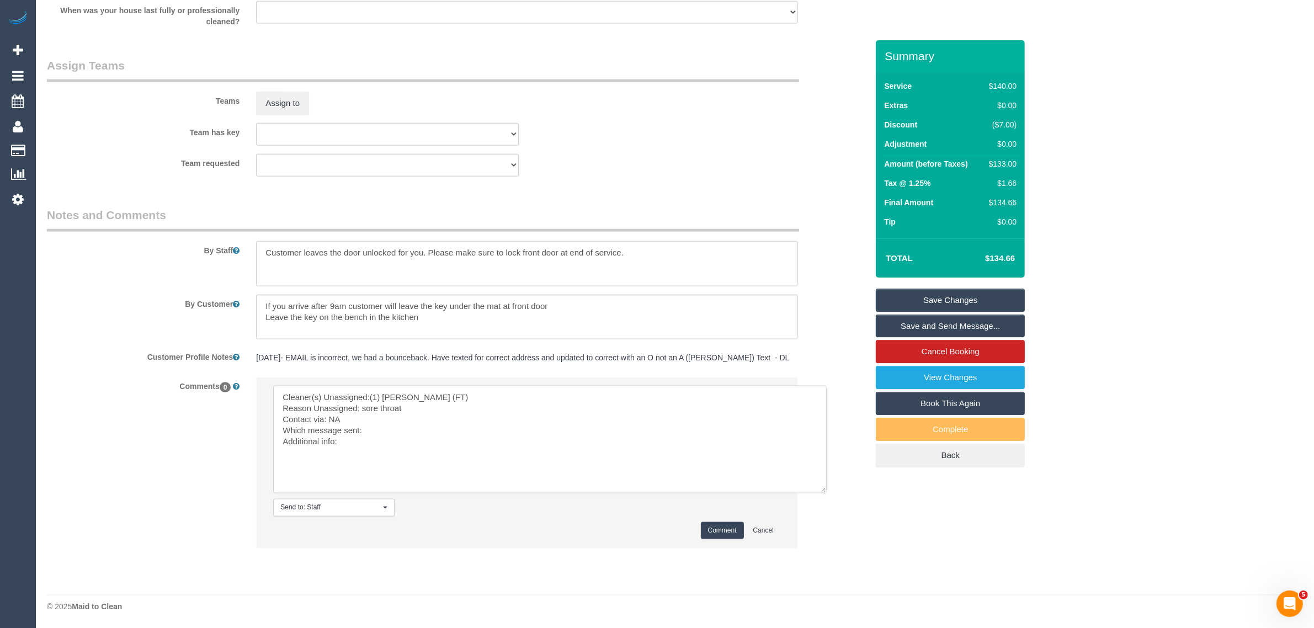
click at [414, 423] on textarea at bounding box center [550, 440] width 554 height 108
click at [406, 431] on textarea at bounding box center [550, 440] width 554 height 108
type textarea "Cleaner(s) Unassigned:(1) Sarah Slattery (FT) Reason Unassigned: sore throat Co…"
click at [714, 533] on button "Comment" at bounding box center [722, 530] width 43 height 17
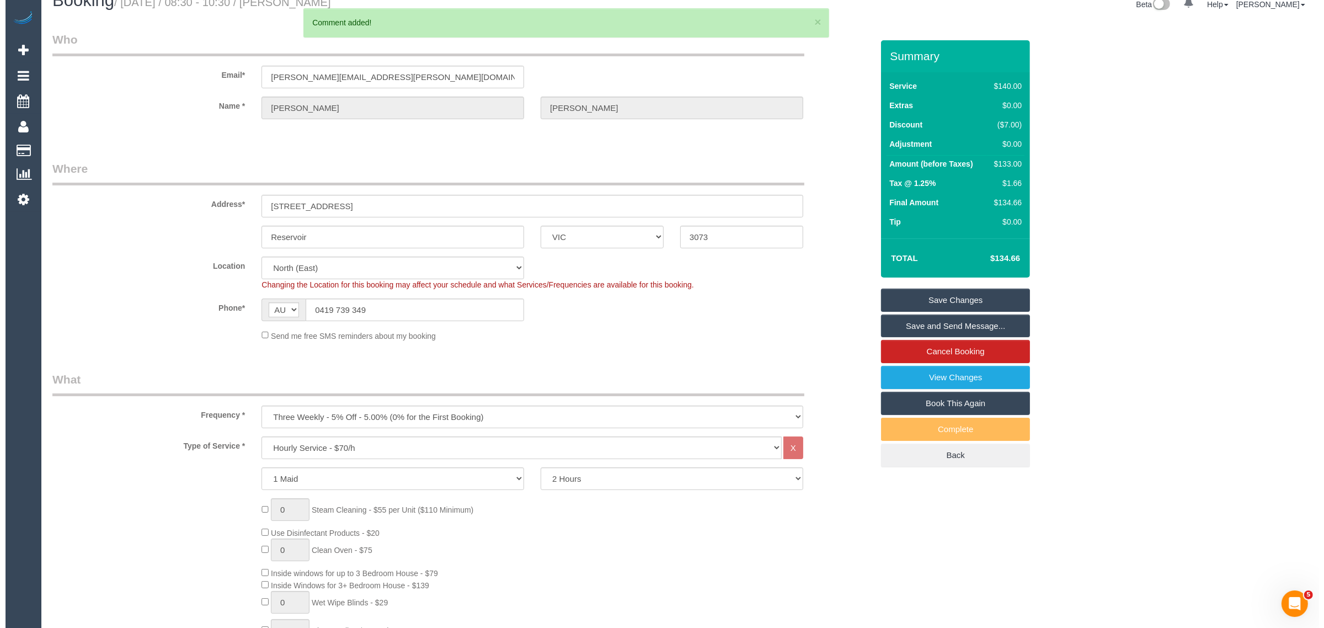
scroll to position [0, 0]
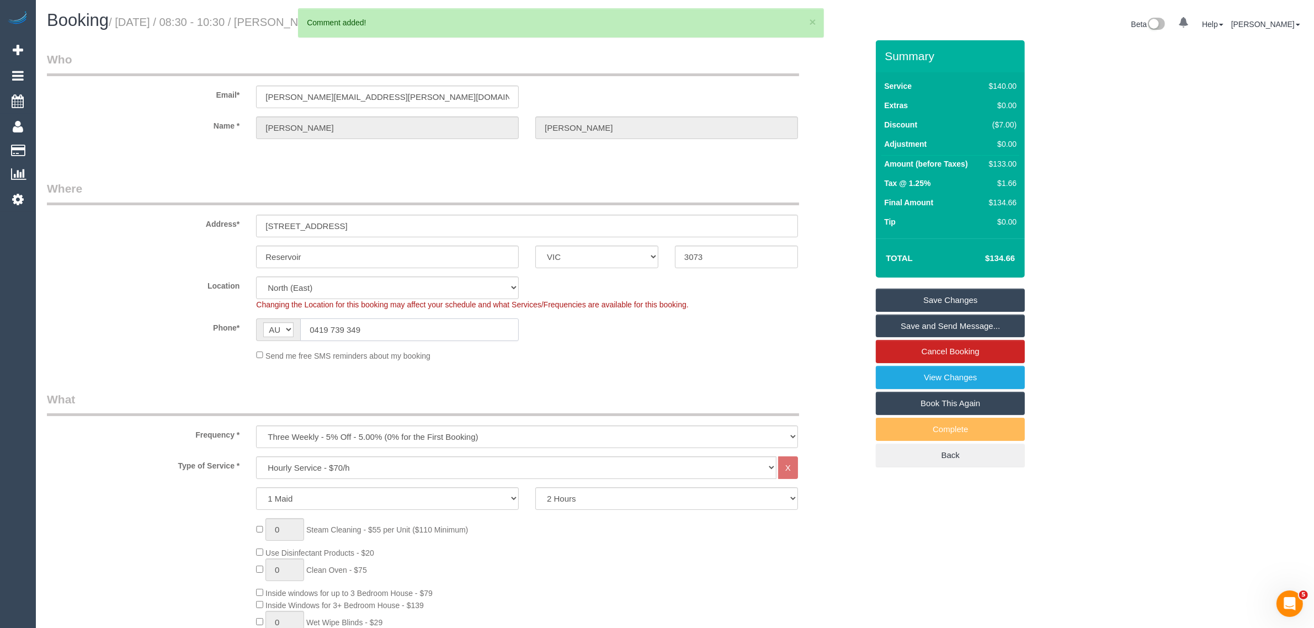
click at [412, 333] on input "0419 739 349" at bounding box center [409, 329] width 219 height 23
click at [659, 356] on div "Send me free SMS reminders about my booking" at bounding box center [527, 355] width 558 height 12
click at [1014, 301] on link "Save Changes" at bounding box center [950, 300] width 149 height 23
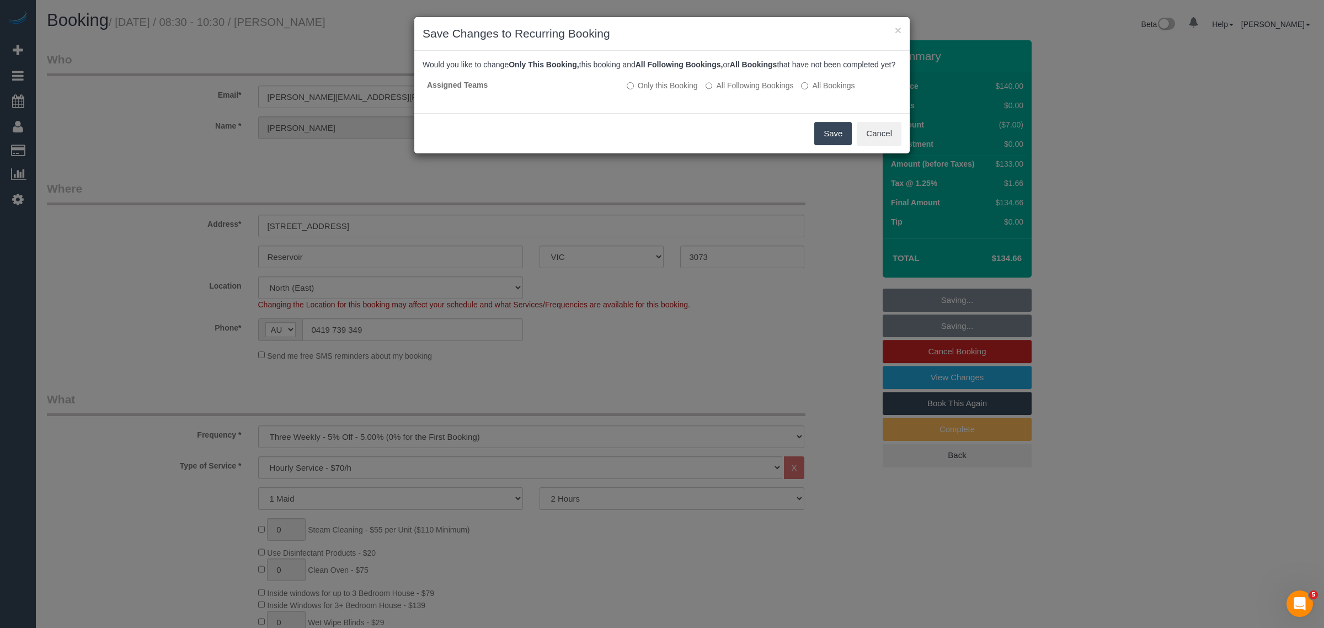
click at [827, 139] on button "Save" at bounding box center [834, 133] width 38 height 23
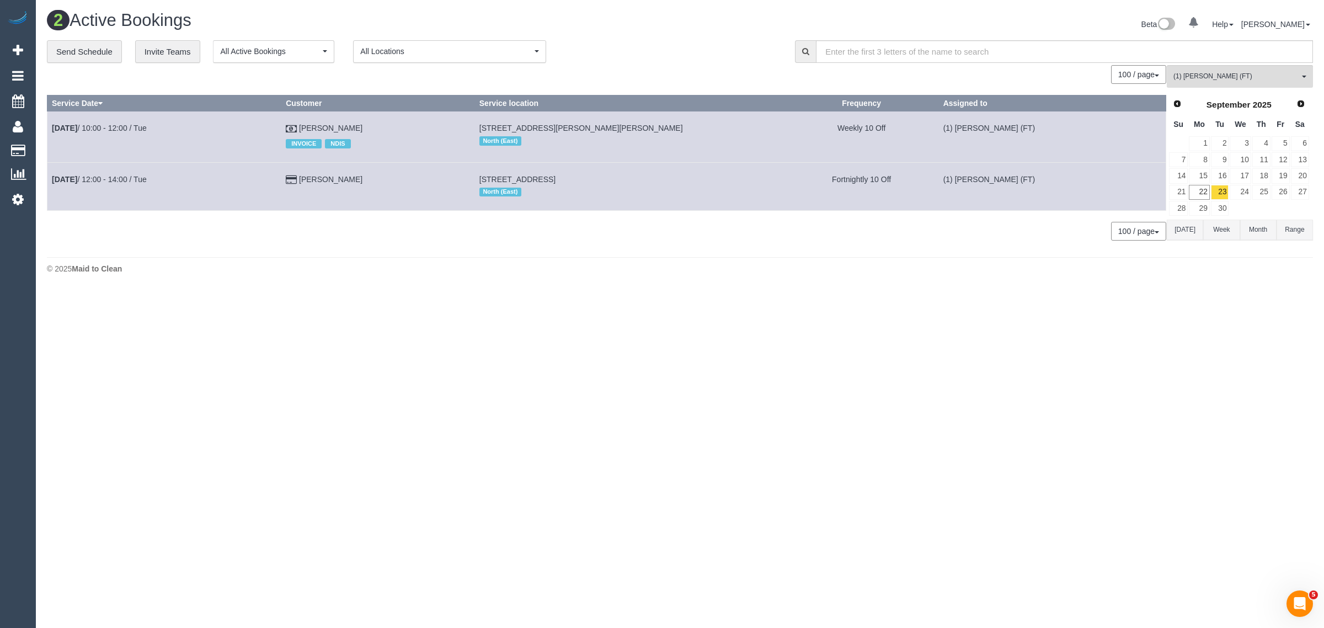
click at [652, 60] on div "**********" at bounding box center [413, 51] width 732 height 23
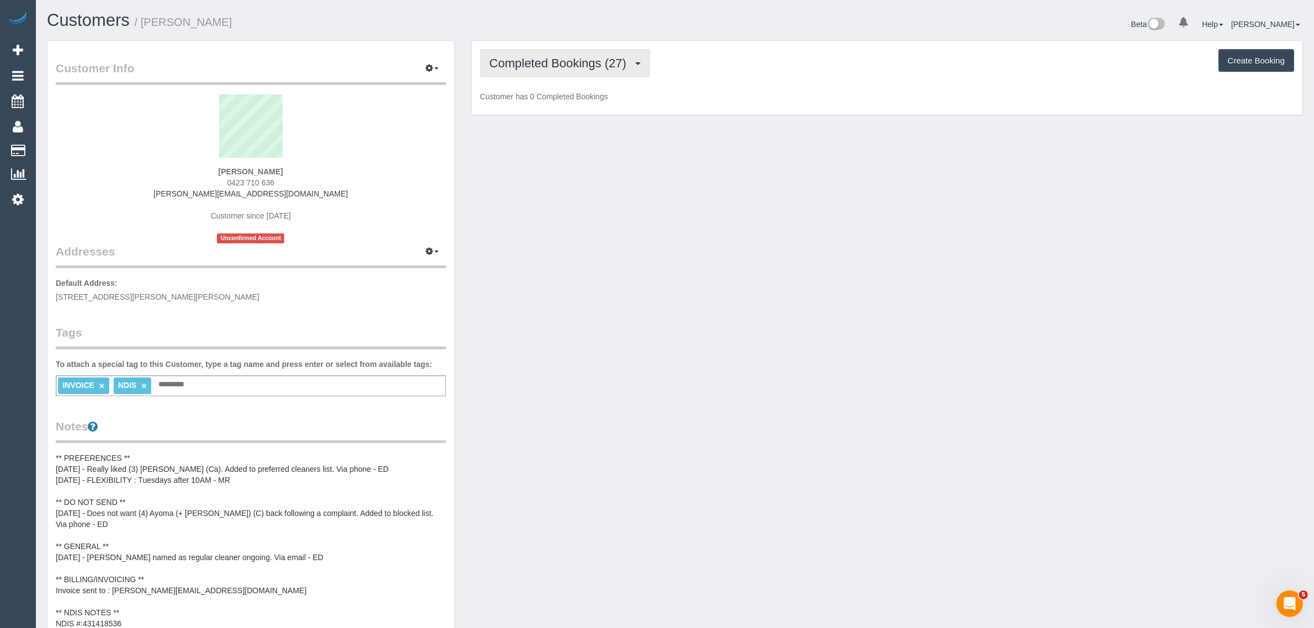
click at [519, 60] on span "Completed Bookings (27)" at bounding box center [560, 63] width 142 height 14
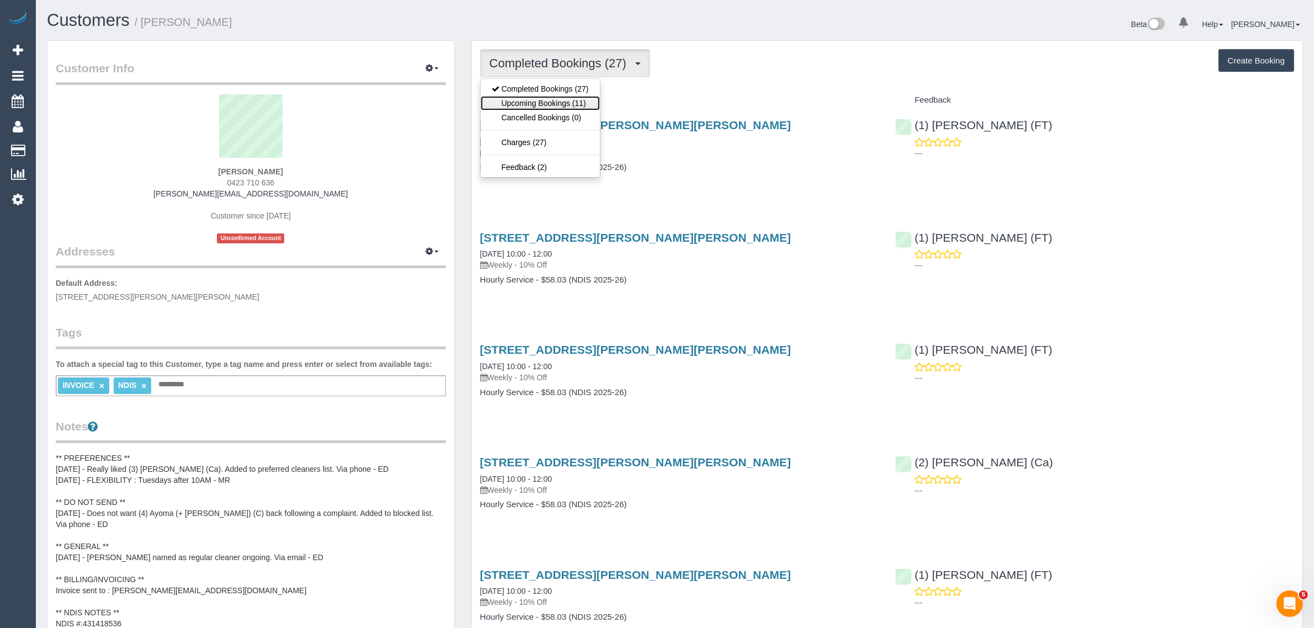
click at [515, 105] on link "Upcoming Bookings (11)" at bounding box center [540, 103] width 119 height 14
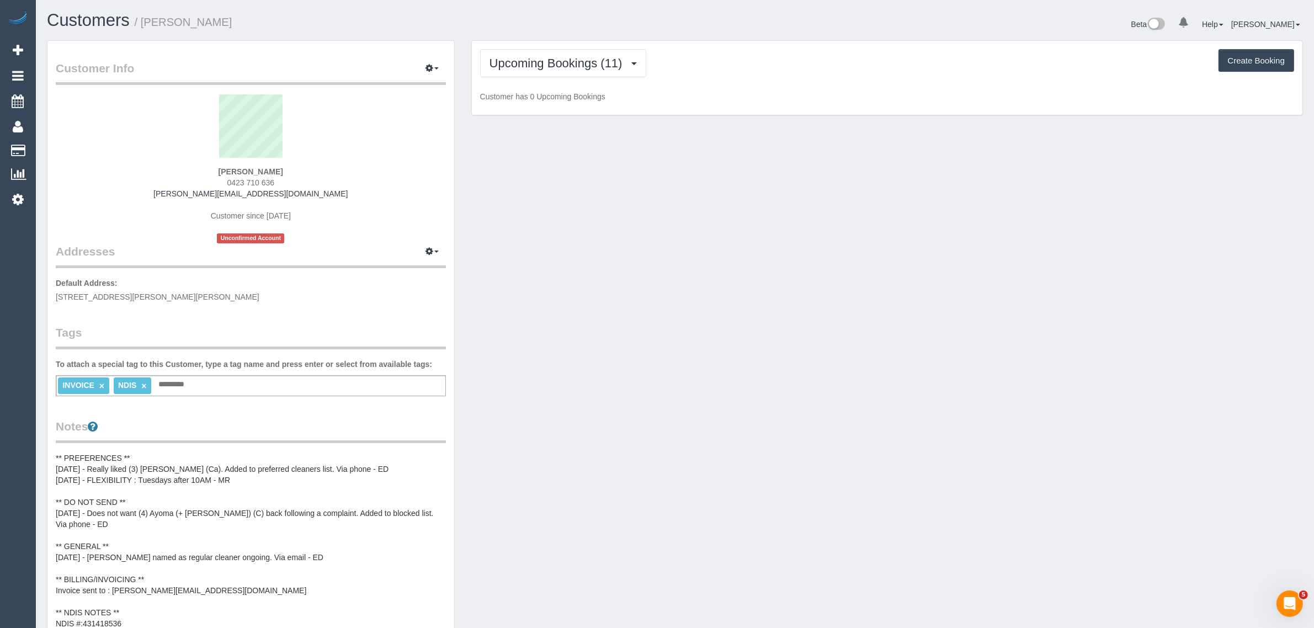
click at [578, 81] on div "Upcoming Bookings (11) Completed Bookings (27) Upcoming Bookings (11) Cancelled…" at bounding box center [887, 78] width 831 height 74
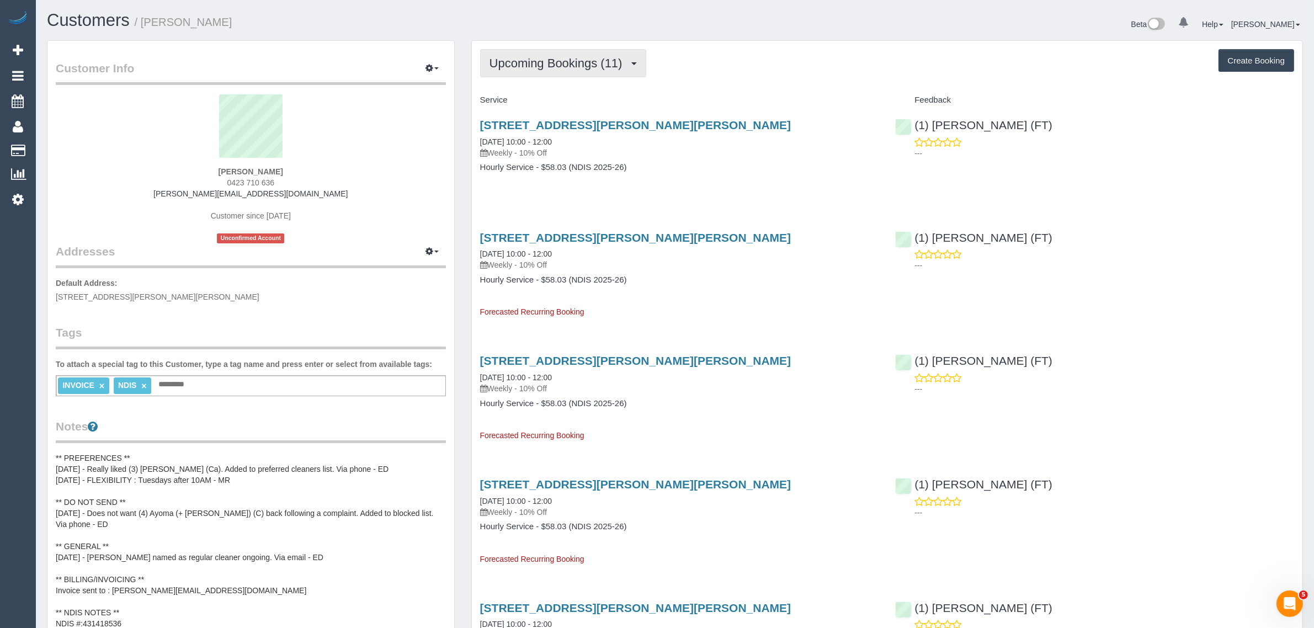
click at [578, 70] on button "Upcoming Bookings (11)" at bounding box center [563, 63] width 166 height 28
click at [575, 83] on link "Completed Bookings (27)" at bounding box center [540, 89] width 119 height 14
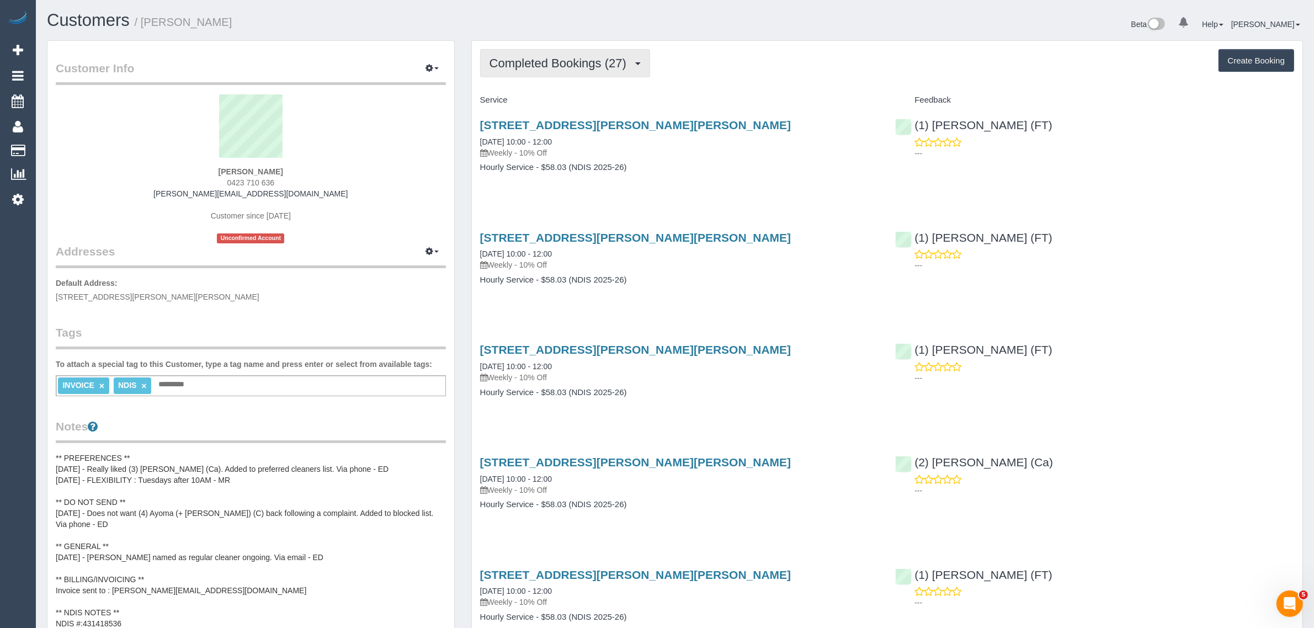
click at [565, 54] on button "Completed Bookings (27)" at bounding box center [565, 63] width 170 height 28
click at [535, 98] on link "Upcoming Bookings (11)" at bounding box center [540, 103] width 119 height 14
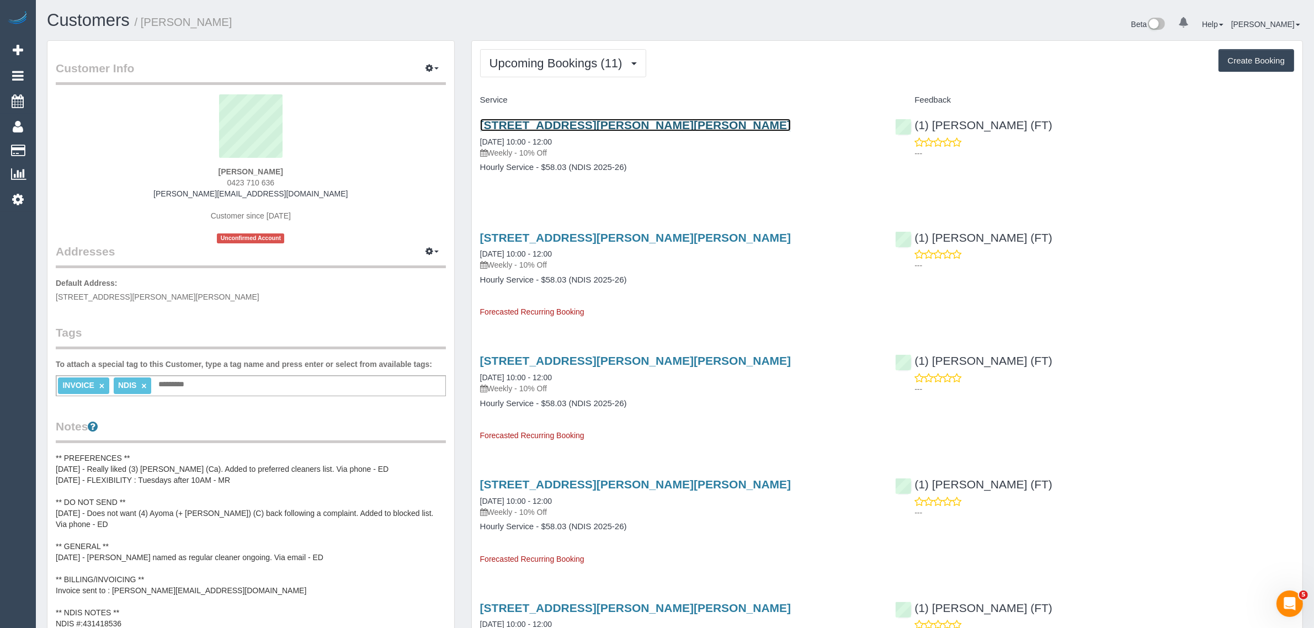
click at [564, 126] on link "[STREET_ADDRESS][PERSON_NAME][PERSON_NAME]" at bounding box center [635, 125] width 311 height 13
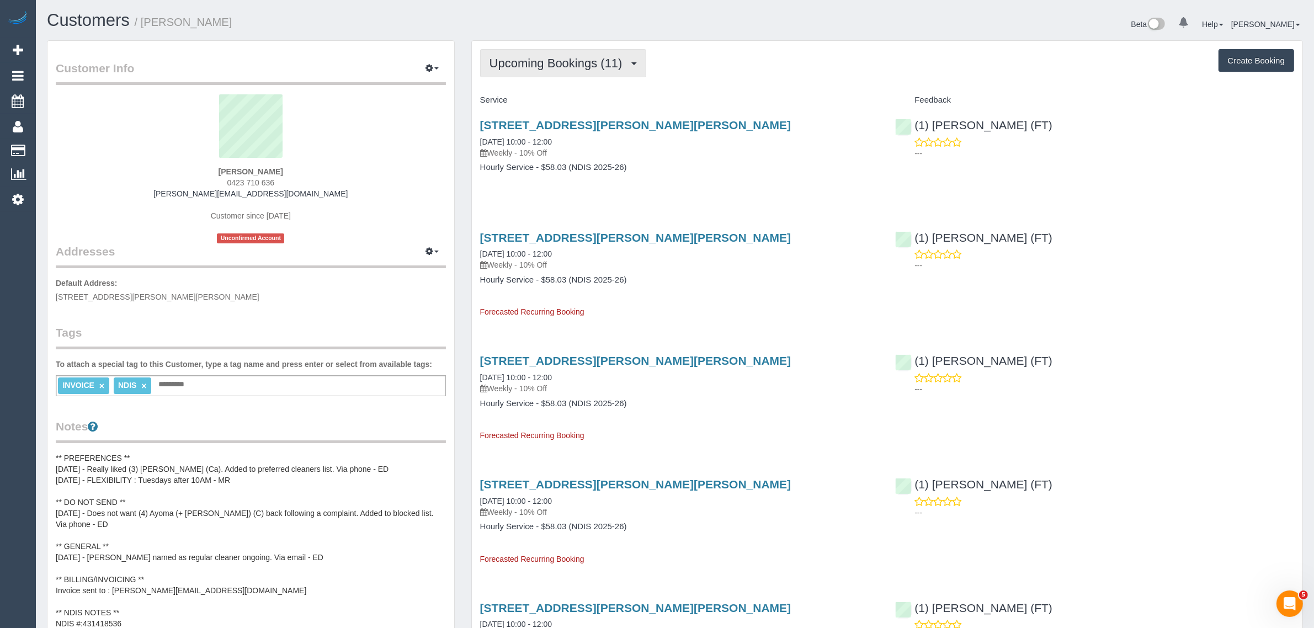
click at [579, 56] on span "Upcoming Bookings (11)" at bounding box center [558, 63] width 139 height 14
click at [541, 100] on link "Upcoming Bookings (11)" at bounding box center [540, 103] width 119 height 14
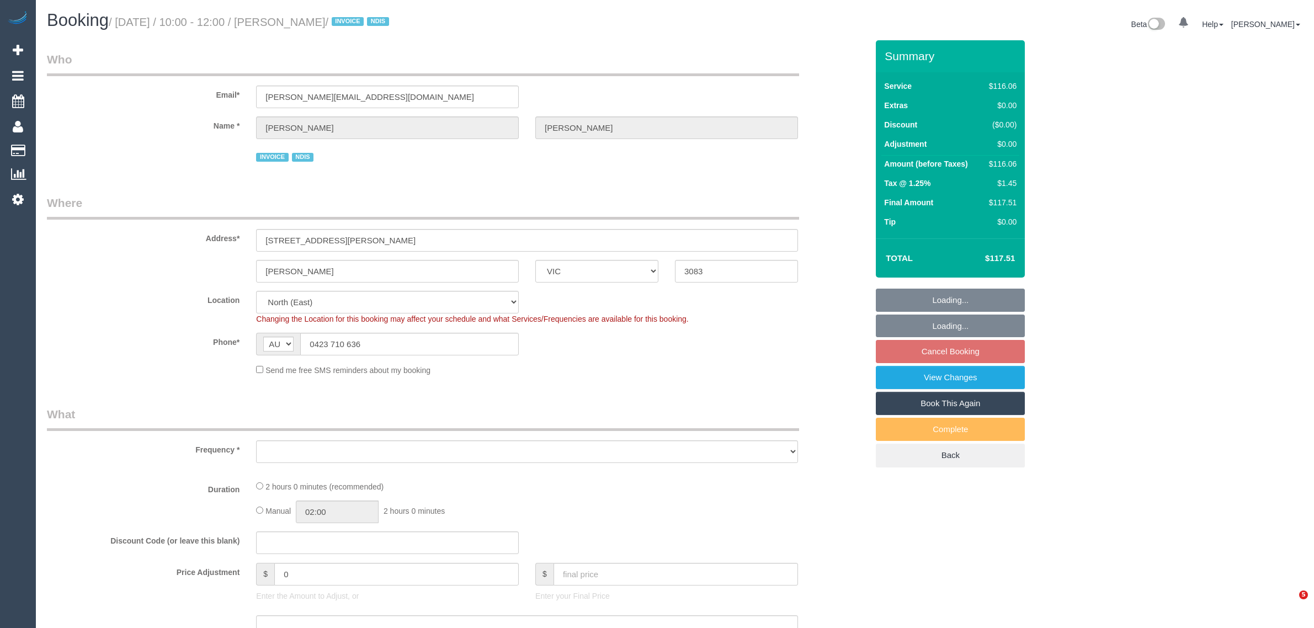
select select "VIC"
select select "spot1"
select select "number:28"
select select "number:14"
select select "number:19"
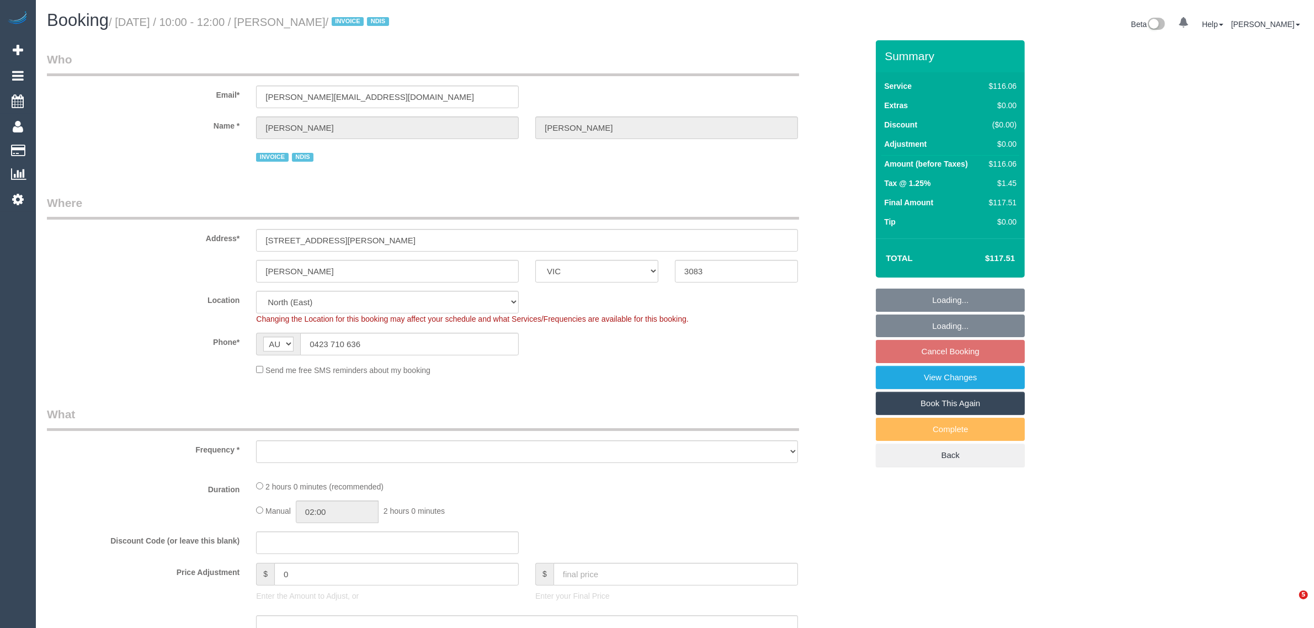
select select "number:25"
select select "number:34"
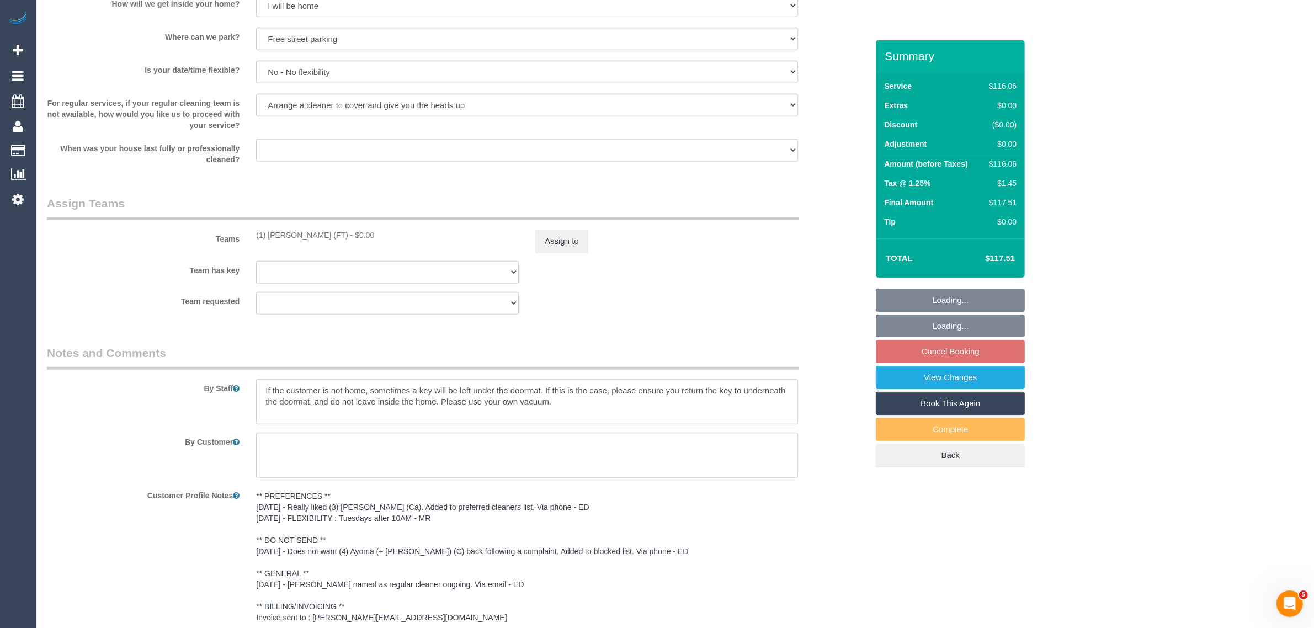
select select "object:1370"
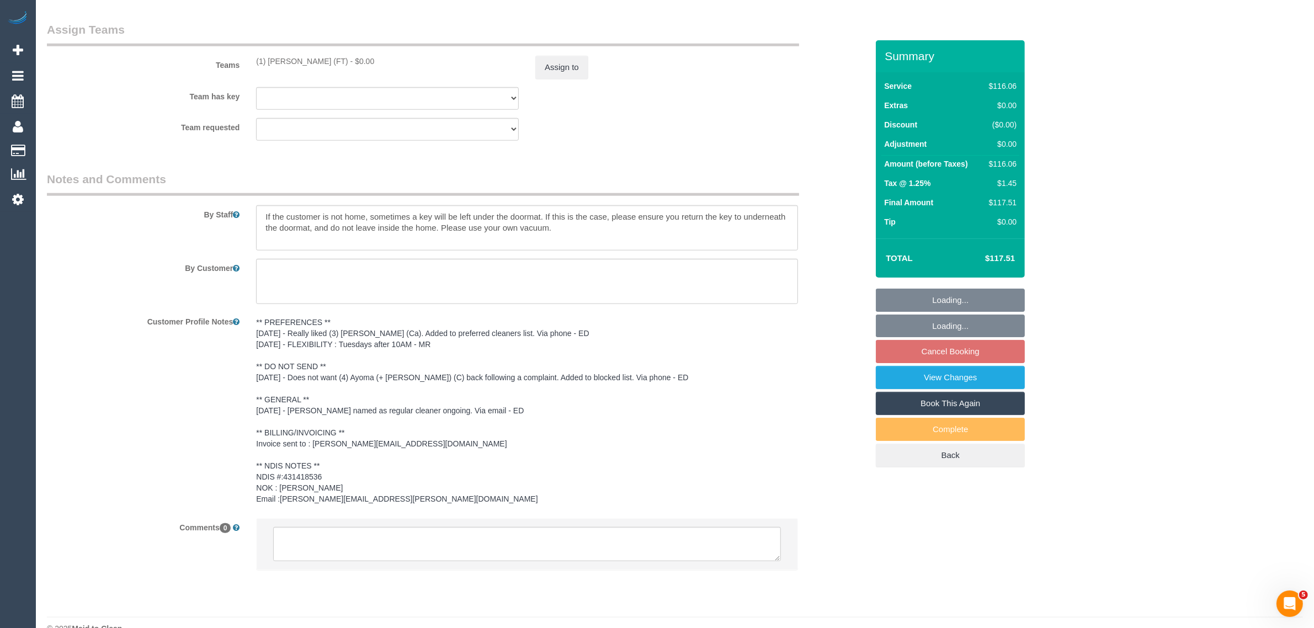
scroll to position [1300, 0]
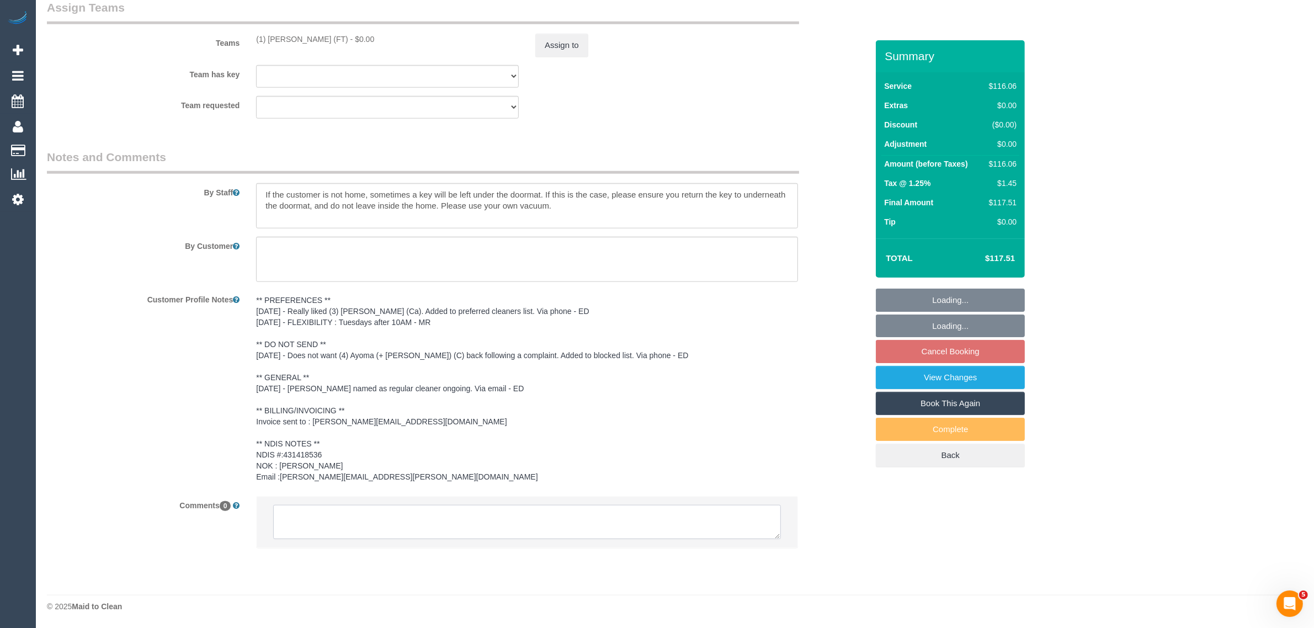
click at [589, 514] on textarea at bounding box center [527, 522] width 508 height 34
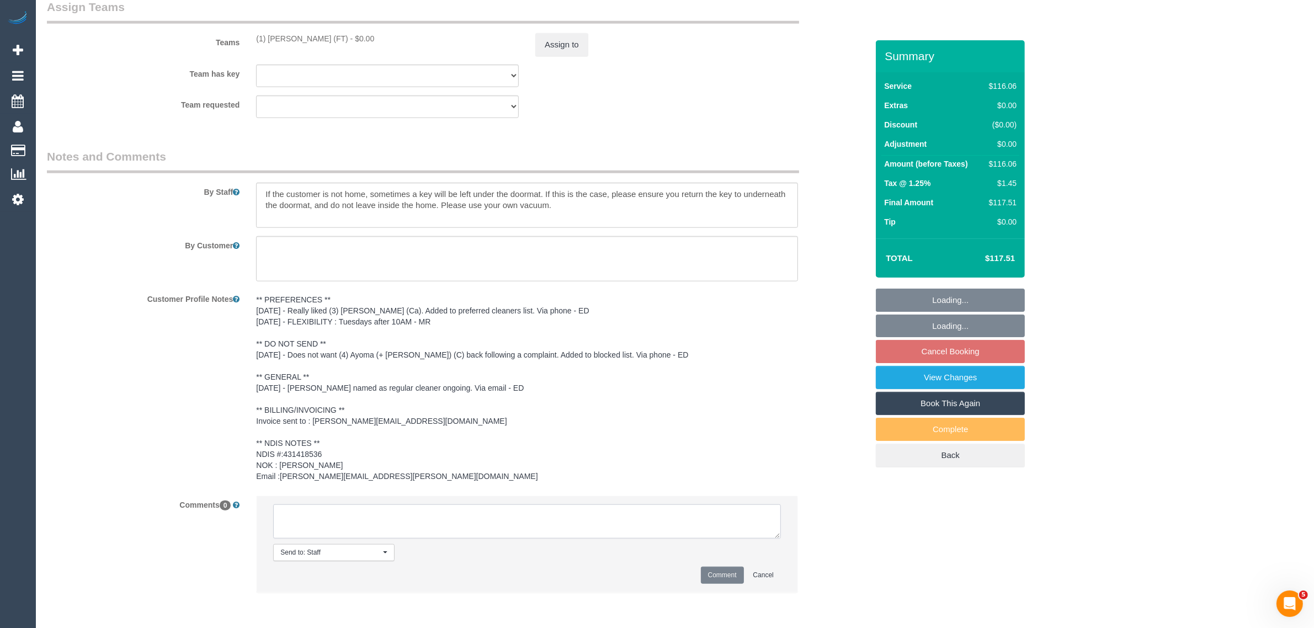
paste textarea "Cleaner(s) Unassigned: Reason Unassigned: Contact via: Which message sent: Addi…"
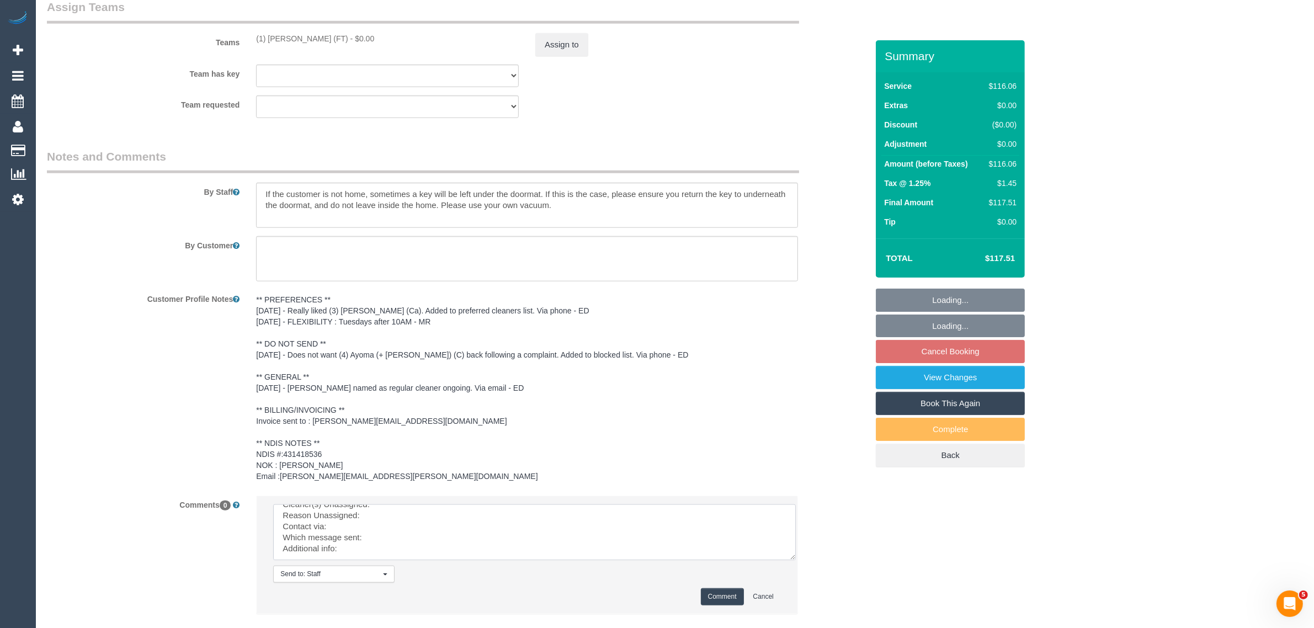
scroll to position [0, 0]
drag, startPoint x: 774, startPoint y: 534, endPoint x: 581, endPoint y: 527, distance: 193.8
click at [796, 560] on textarea at bounding box center [534, 532] width 523 height 56
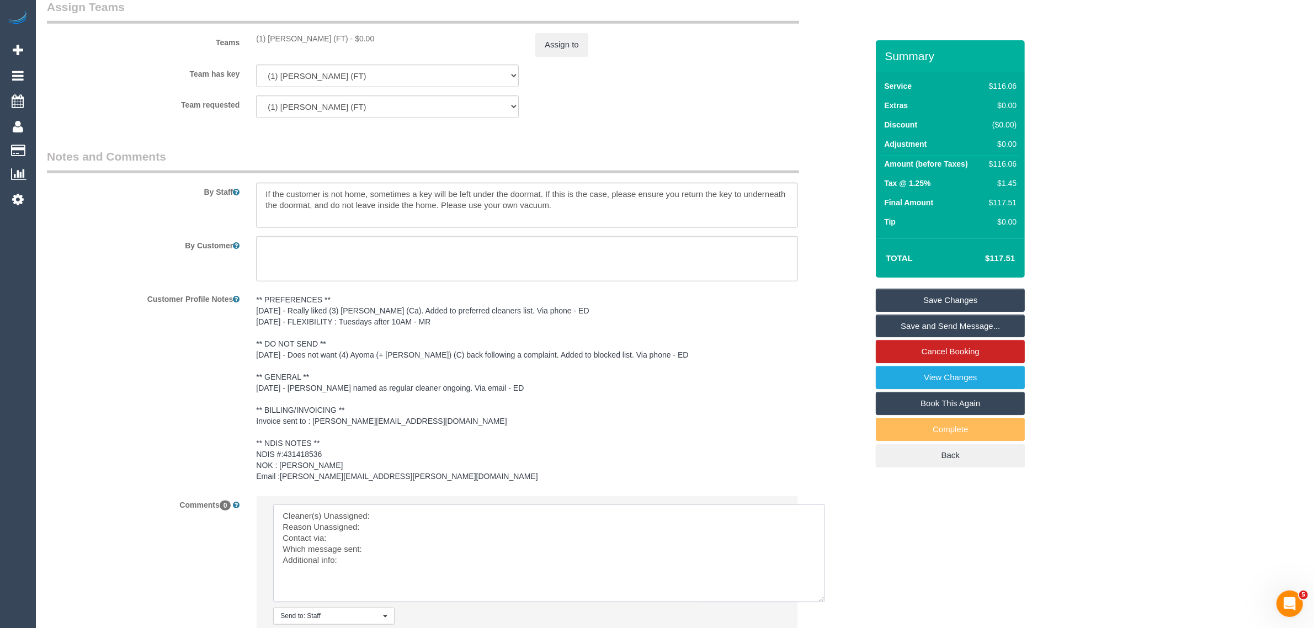
click at [580, 525] on textarea at bounding box center [549, 553] width 552 height 98
drag, startPoint x: 254, startPoint y: 38, endPoint x: 340, endPoint y: 34, distance: 85.6
click at [340, 34] on div "(1) [PERSON_NAME] (FT) - $0.00" at bounding box center [387, 38] width 279 height 11
copy div "(1) [PERSON_NAME] (FT) -"
click at [414, 519] on textarea at bounding box center [549, 553] width 552 height 98
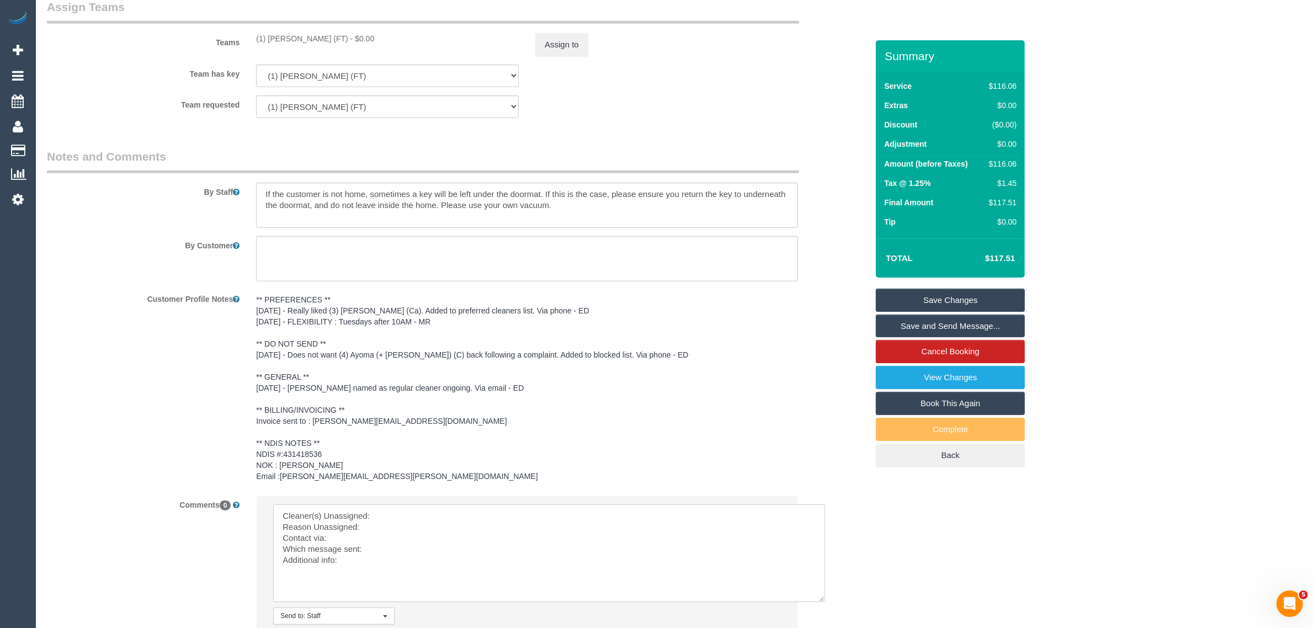
paste textarea "(1) [PERSON_NAME] (FT) -"
click at [399, 530] on textarea at bounding box center [549, 553] width 552 height 98
click at [426, 535] on textarea at bounding box center [549, 553] width 552 height 98
click at [397, 530] on textarea at bounding box center [549, 553] width 552 height 98
click at [343, 534] on textarea at bounding box center [549, 553] width 552 height 98
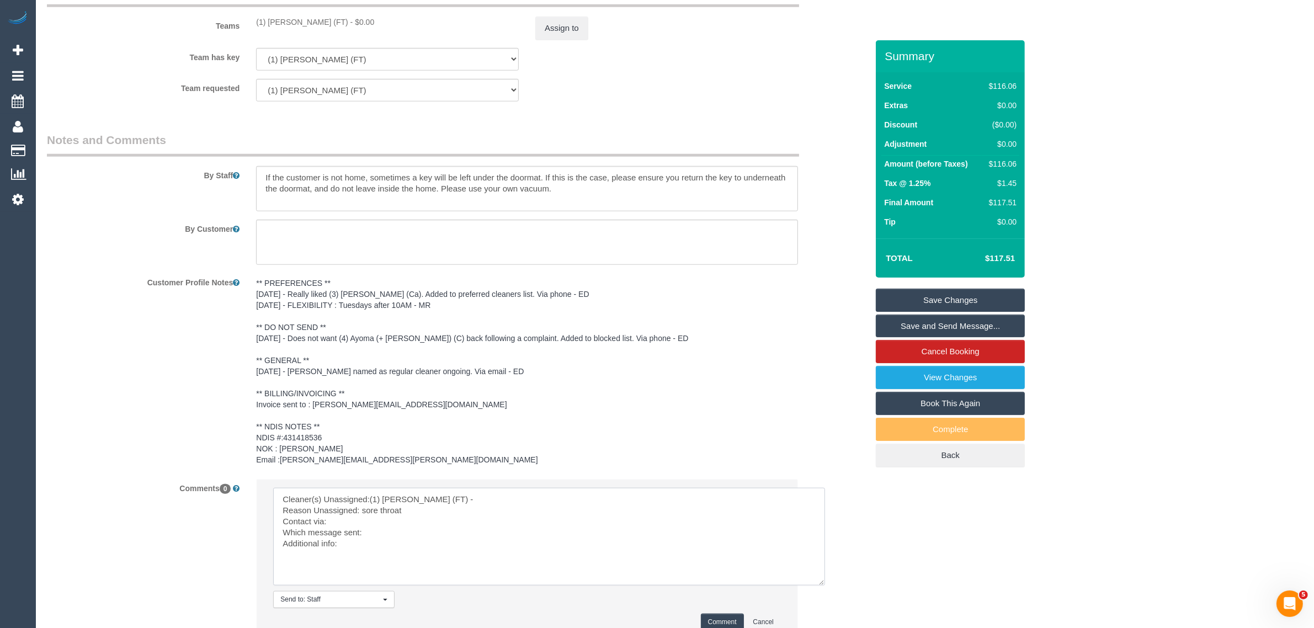
scroll to position [1409, 0]
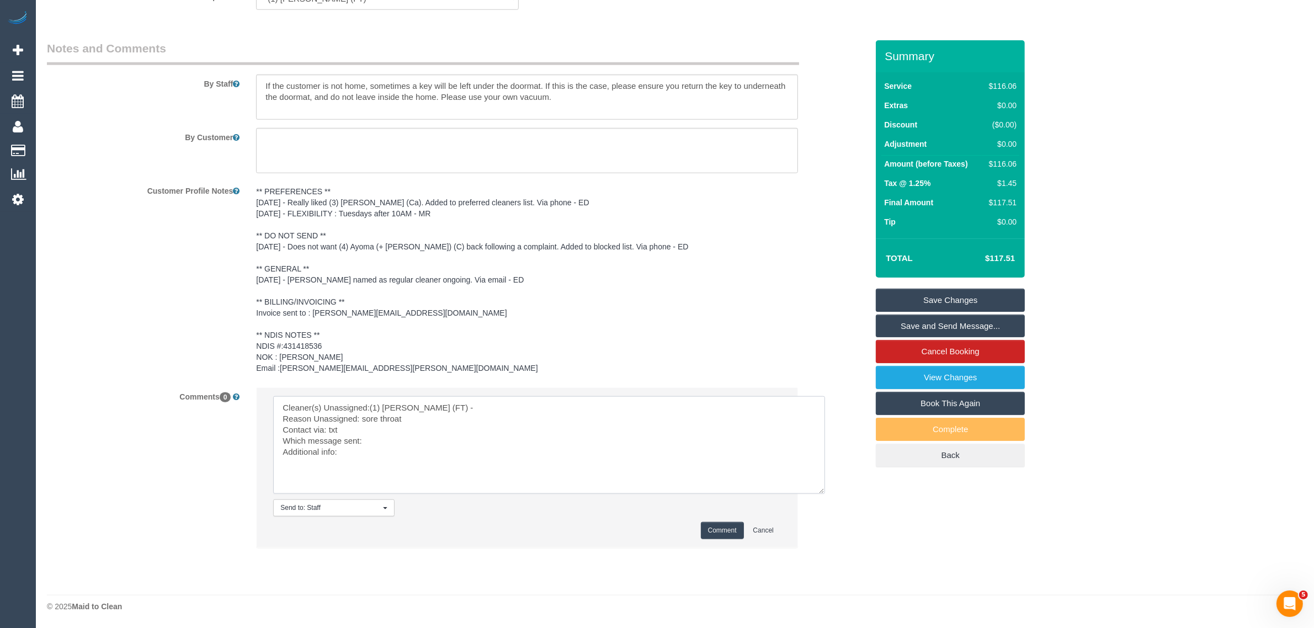
click at [414, 446] on textarea at bounding box center [549, 445] width 552 height 98
click at [421, 456] on textarea at bounding box center [549, 445] width 552 height 98
click at [454, 438] on textarea at bounding box center [549, 445] width 552 height 98
type textarea "Cleaner(s) Unassigned:(1) Sarah Slattery (FT) - Reason Unassigned: sore throat …"
click at [715, 534] on button "Comment" at bounding box center [722, 530] width 43 height 17
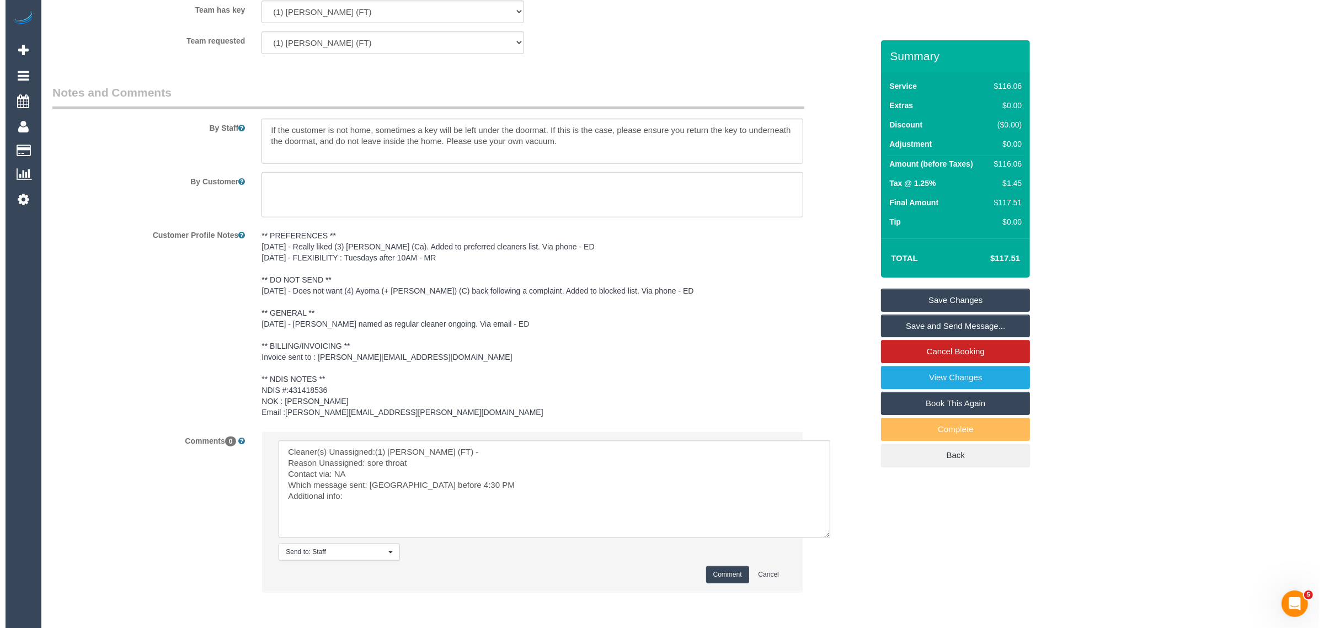
scroll to position [1133, 0]
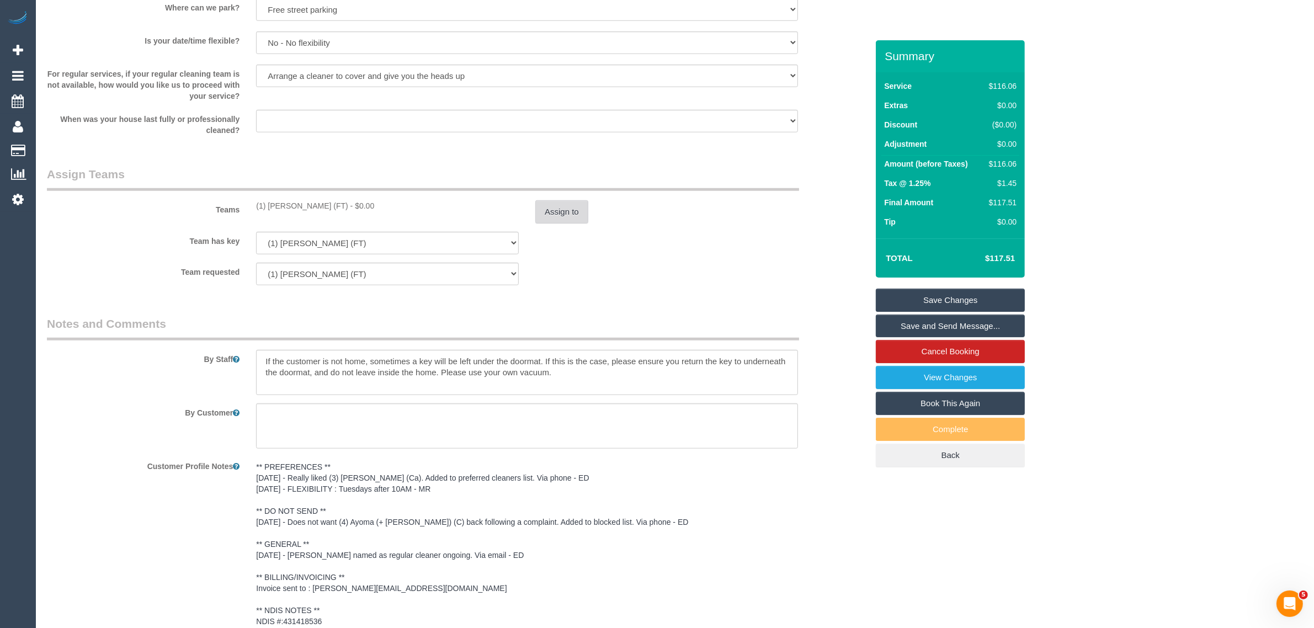
click at [571, 214] on button "Assign to" at bounding box center [561, 211] width 53 height 23
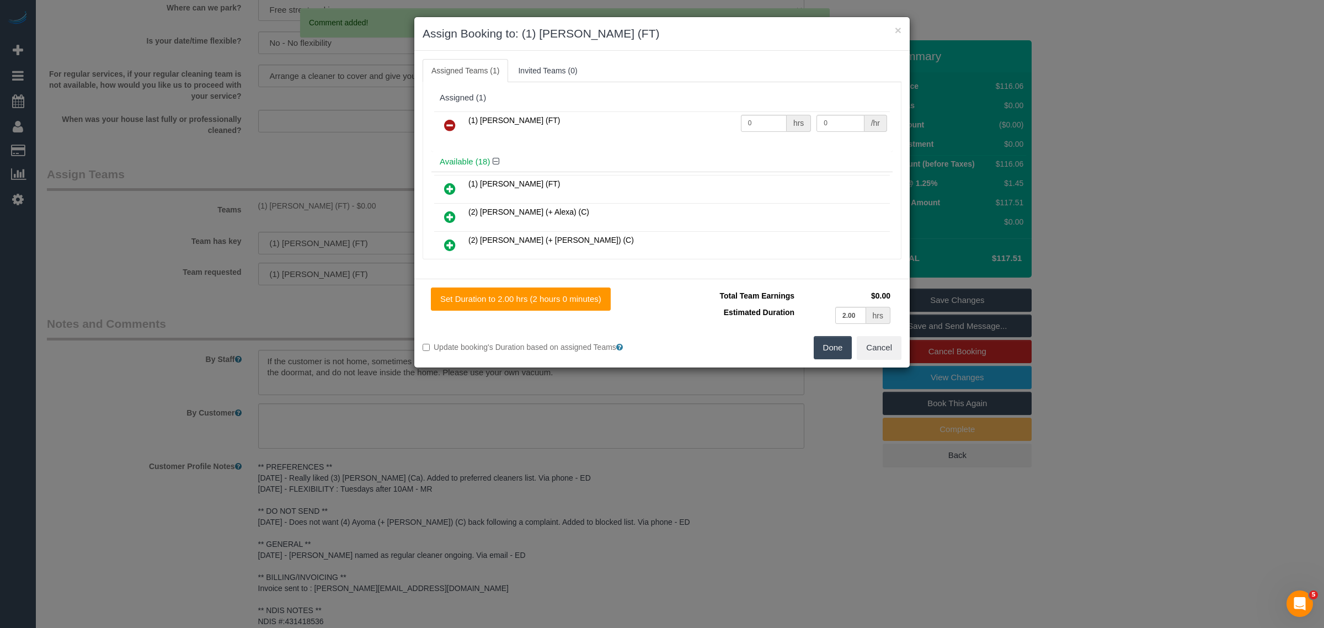
click at [453, 127] on icon at bounding box center [450, 125] width 12 height 13
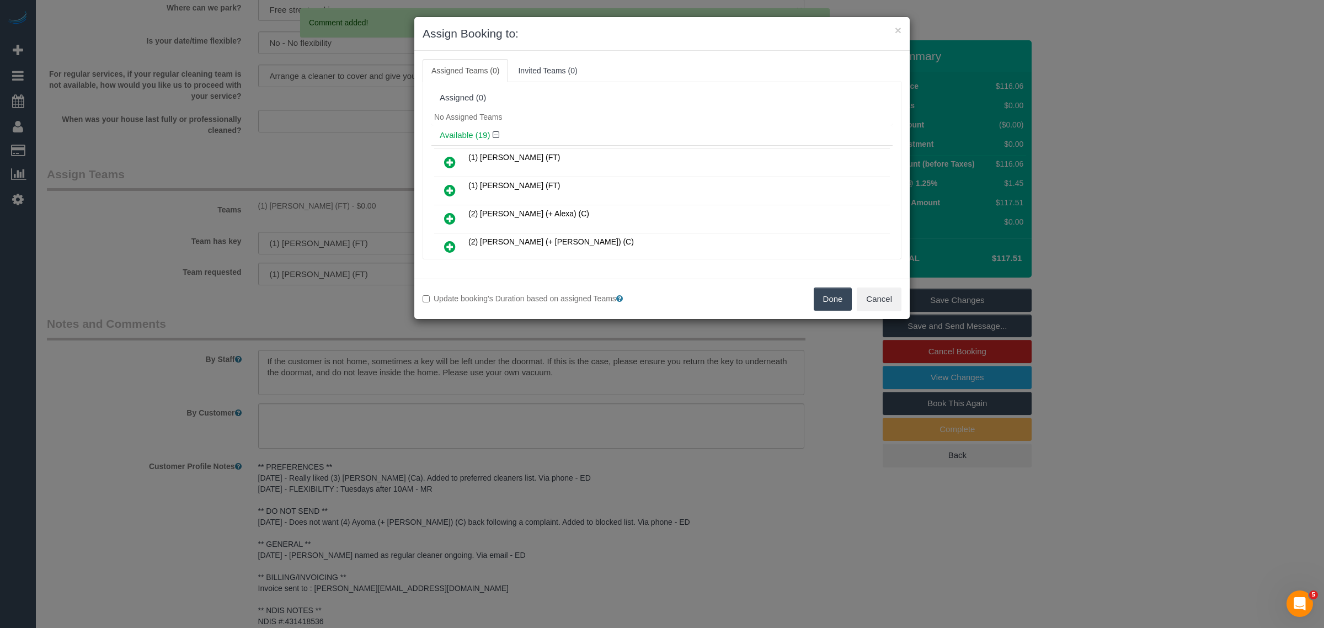
click at [824, 302] on button "Done" at bounding box center [833, 299] width 39 height 23
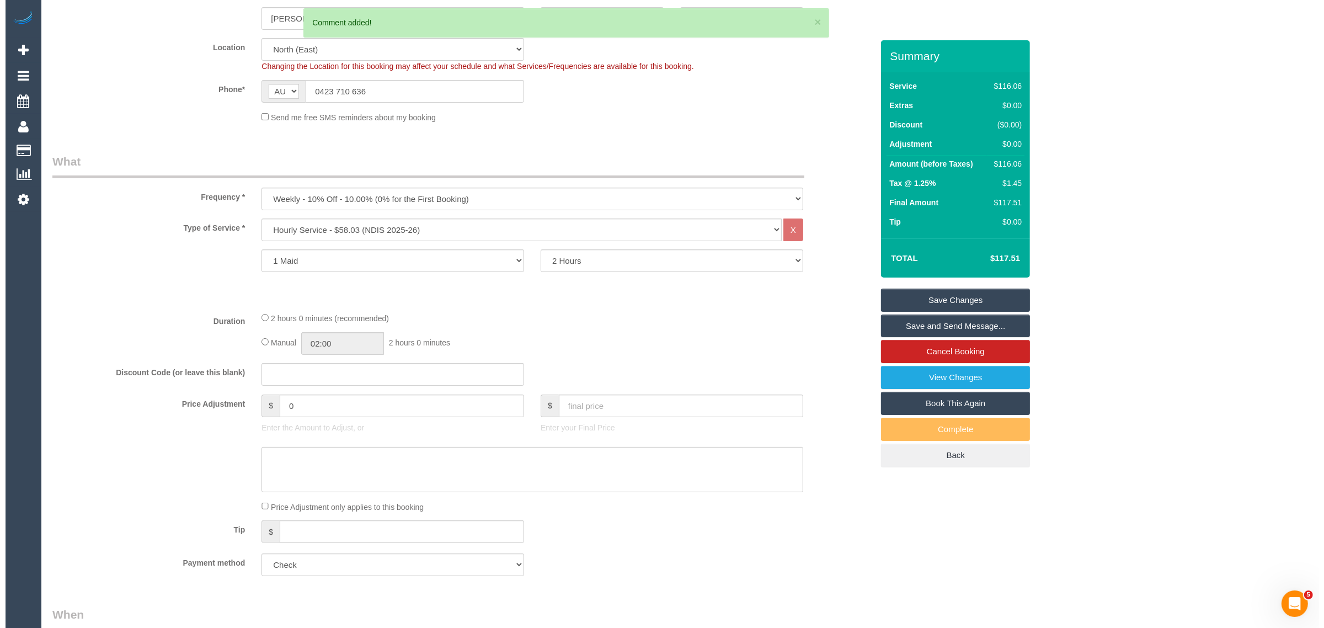
scroll to position [0, 0]
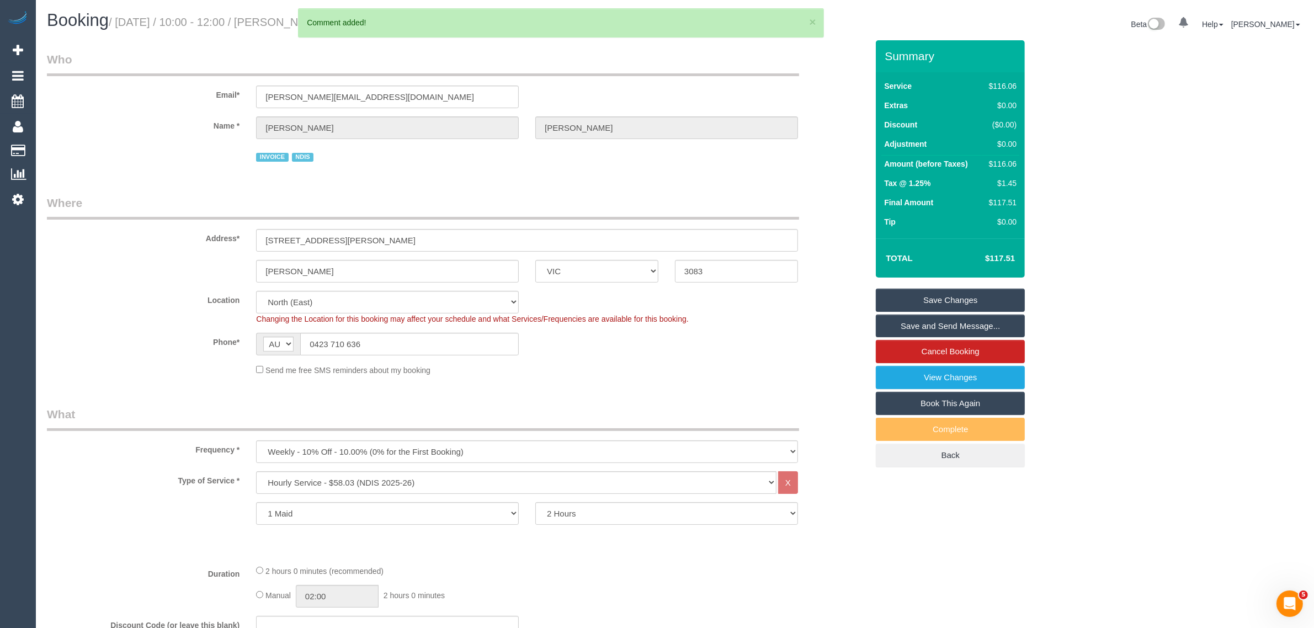
click at [916, 307] on link "Save Changes" at bounding box center [950, 300] width 149 height 23
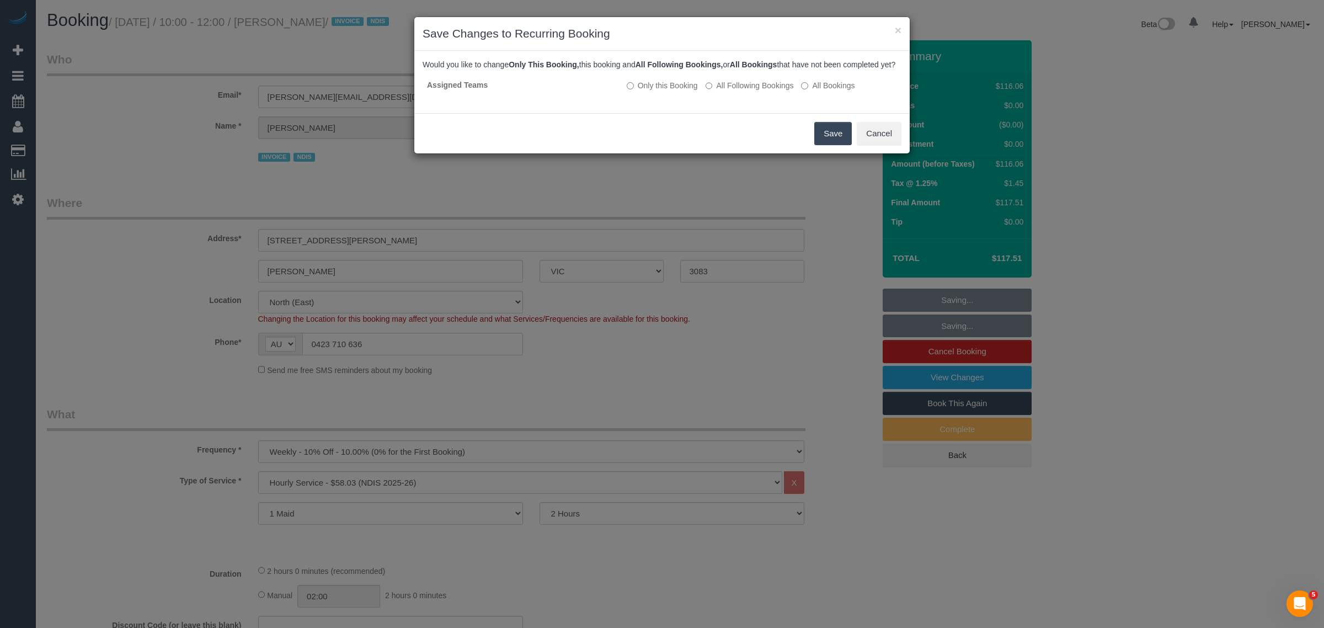
click at [833, 136] on button "Save" at bounding box center [834, 133] width 38 height 23
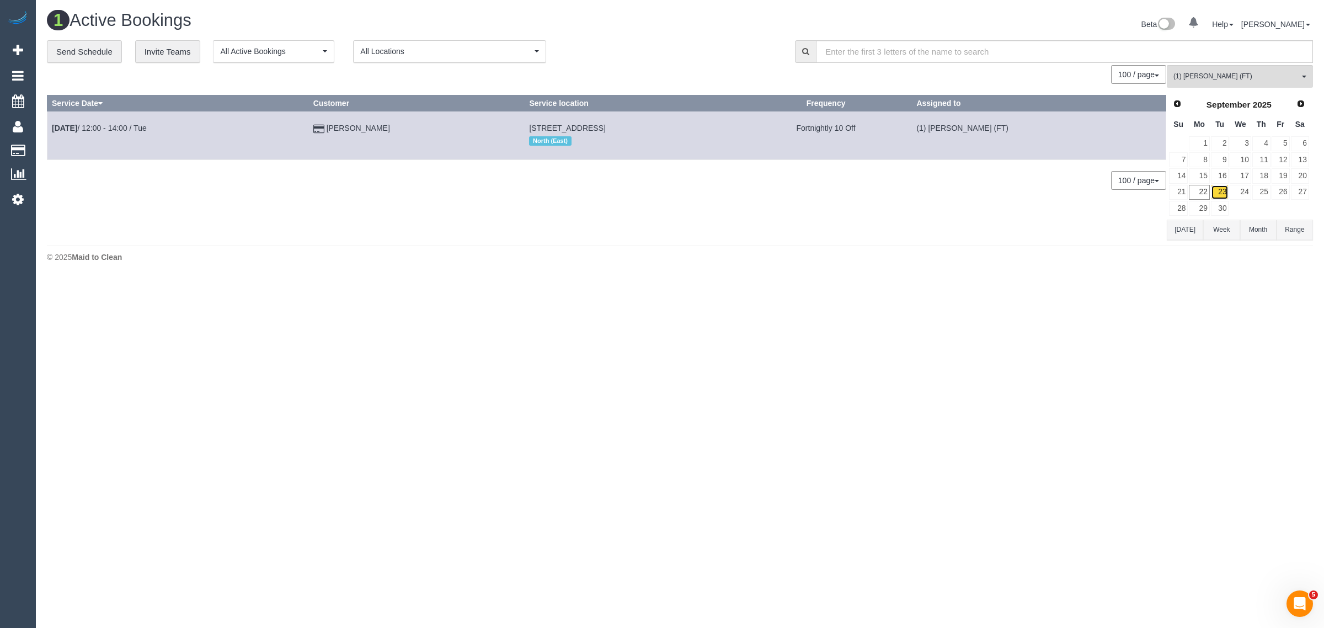
click at [1212, 189] on link "23" at bounding box center [1220, 192] width 18 height 15
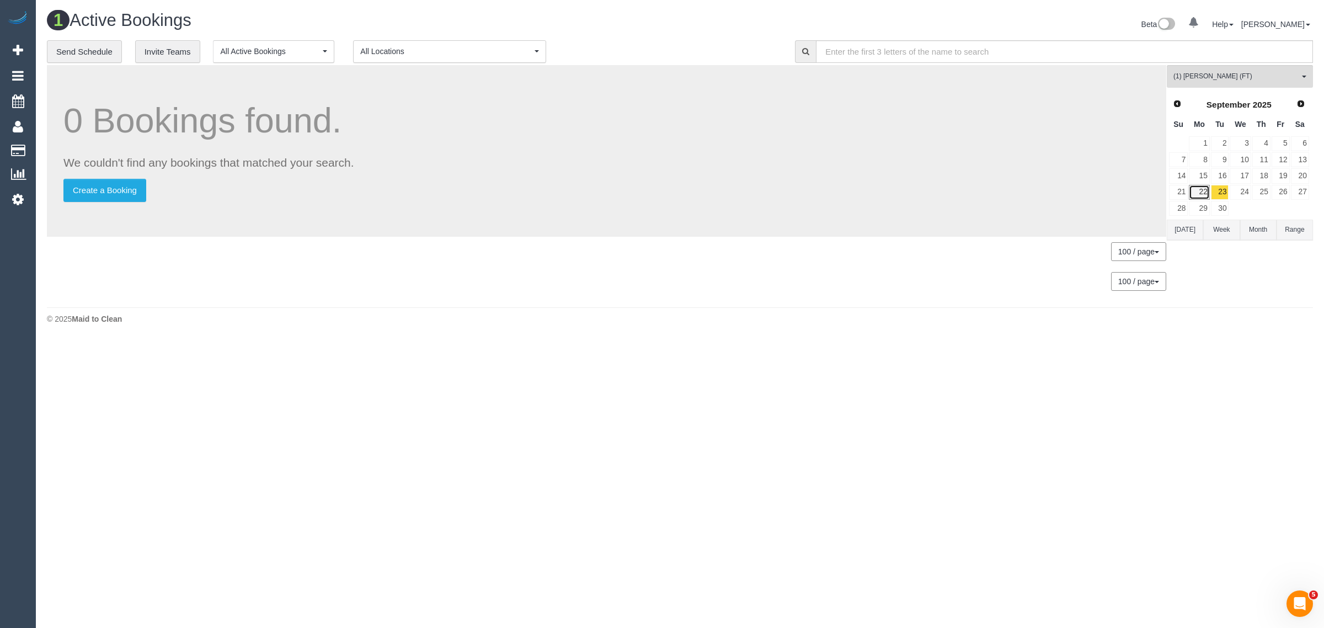
click at [1205, 194] on link "22" at bounding box center [1199, 192] width 20 height 15
click at [1217, 189] on link "23" at bounding box center [1220, 192] width 18 height 15
click at [1246, 190] on link "24" at bounding box center [1240, 192] width 21 height 15
click at [1201, 191] on link "22" at bounding box center [1199, 192] width 20 height 15
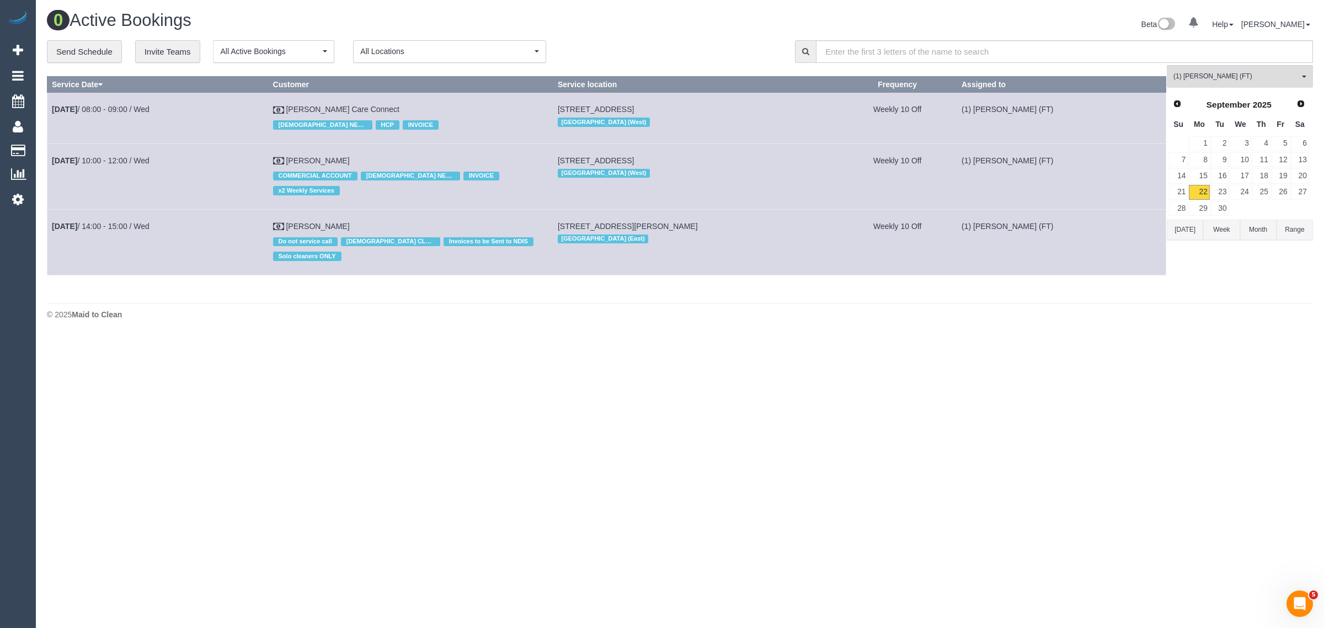
click at [643, 20] on h1 "0 Active Bookings" at bounding box center [359, 20] width 625 height 19
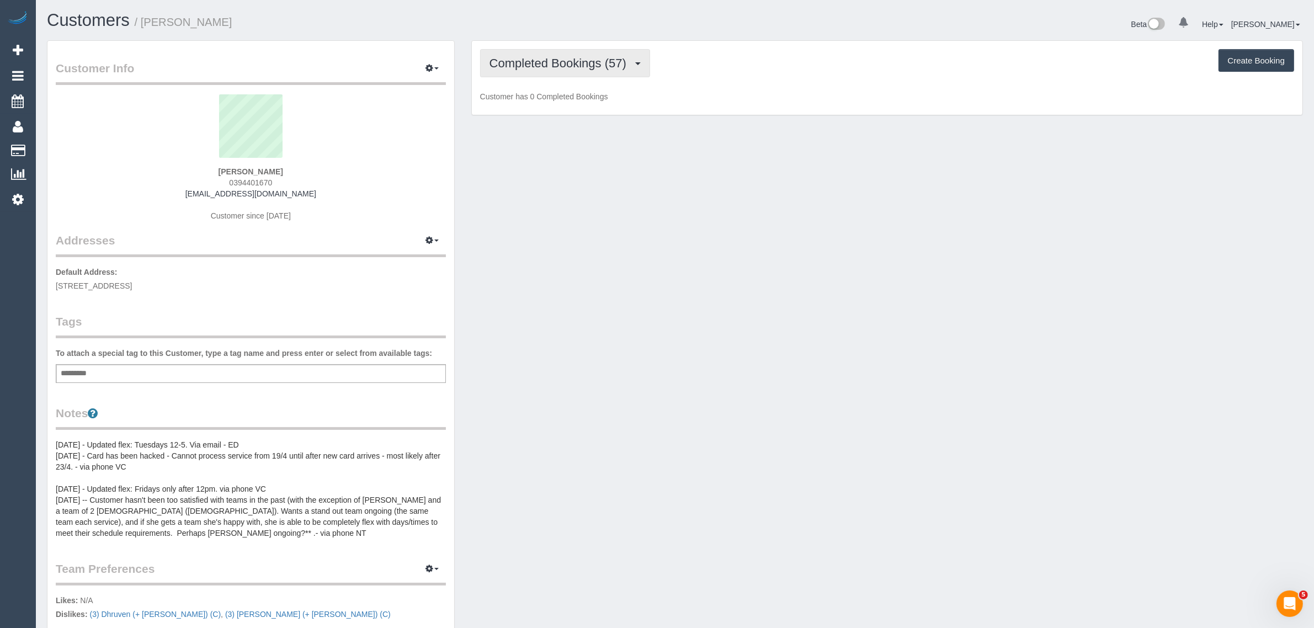
click at [587, 61] on span "Completed Bookings (57)" at bounding box center [560, 63] width 142 height 14
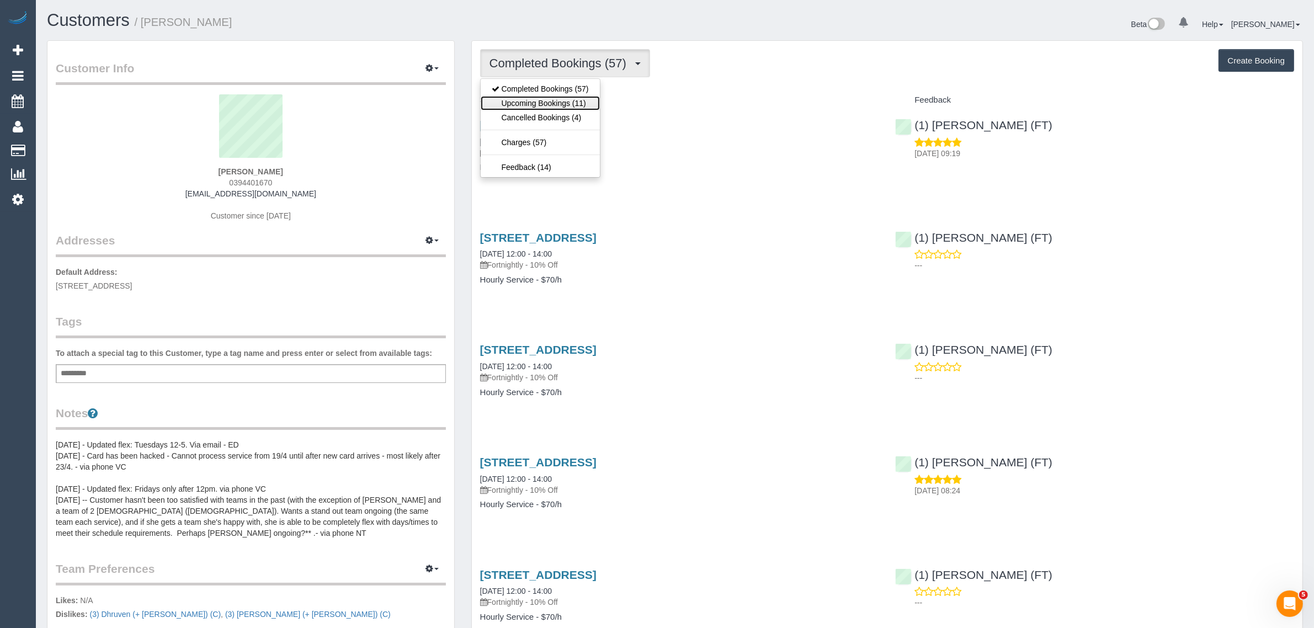
click at [558, 102] on link "Upcoming Bookings (11)" at bounding box center [540, 103] width 119 height 14
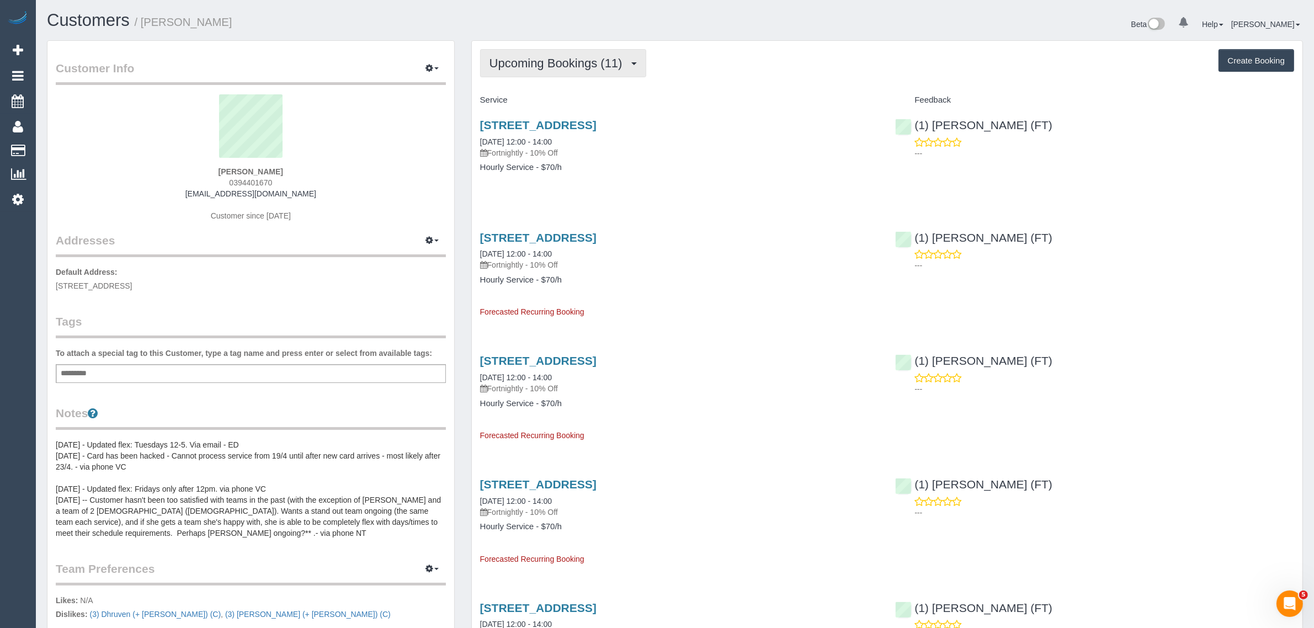
click at [548, 64] on span "Upcoming Bookings (11)" at bounding box center [558, 63] width 139 height 14
click at [537, 84] on link "Completed Bookings (57)" at bounding box center [540, 89] width 119 height 14
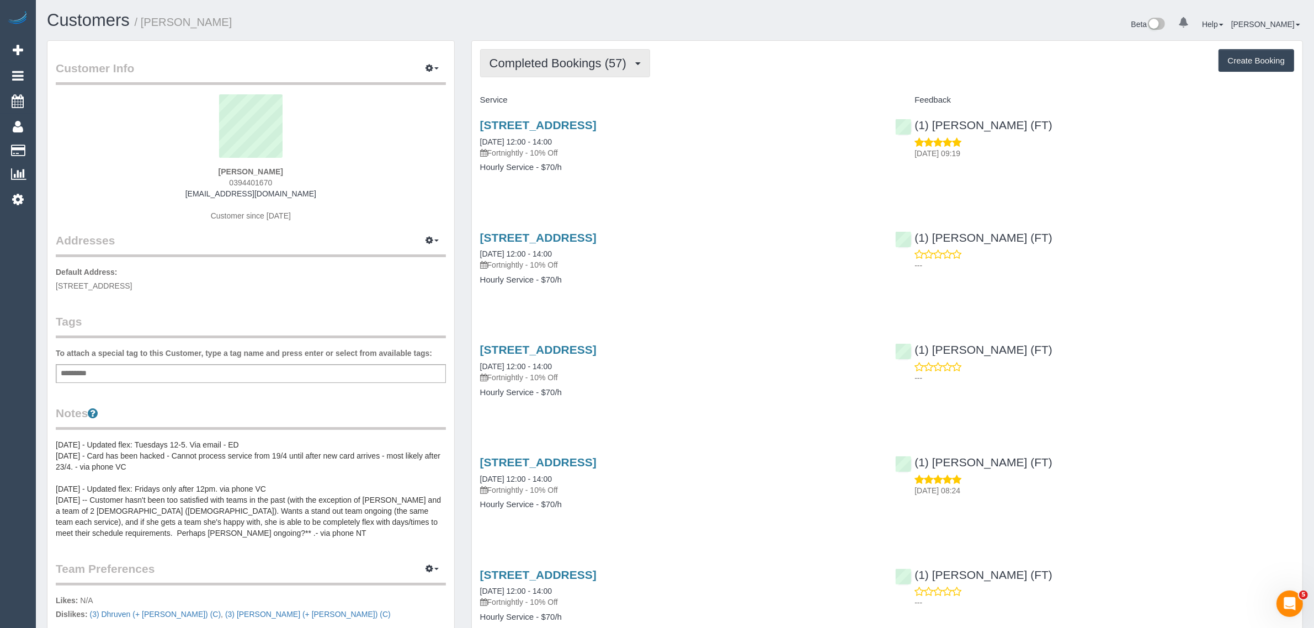
click at [554, 62] on span "Completed Bookings (57)" at bounding box center [560, 63] width 142 height 14
click at [530, 102] on link "Upcoming Bookings (11)" at bounding box center [540, 103] width 119 height 14
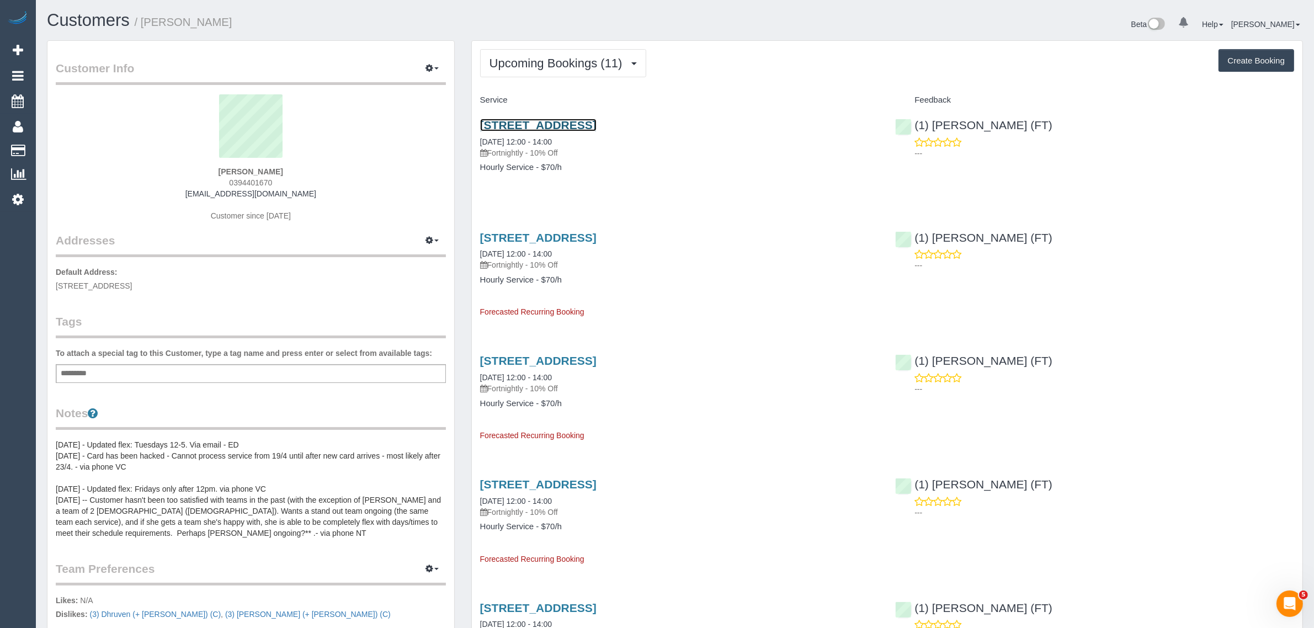
click at [584, 121] on link "12 Monckton Rd, Bundoora, VIC 3083" at bounding box center [538, 125] width 116 height 13
click at [564, 69] on button "Upcoming Bookings (11)" at bounding box center [563, 63] width 166 height 28
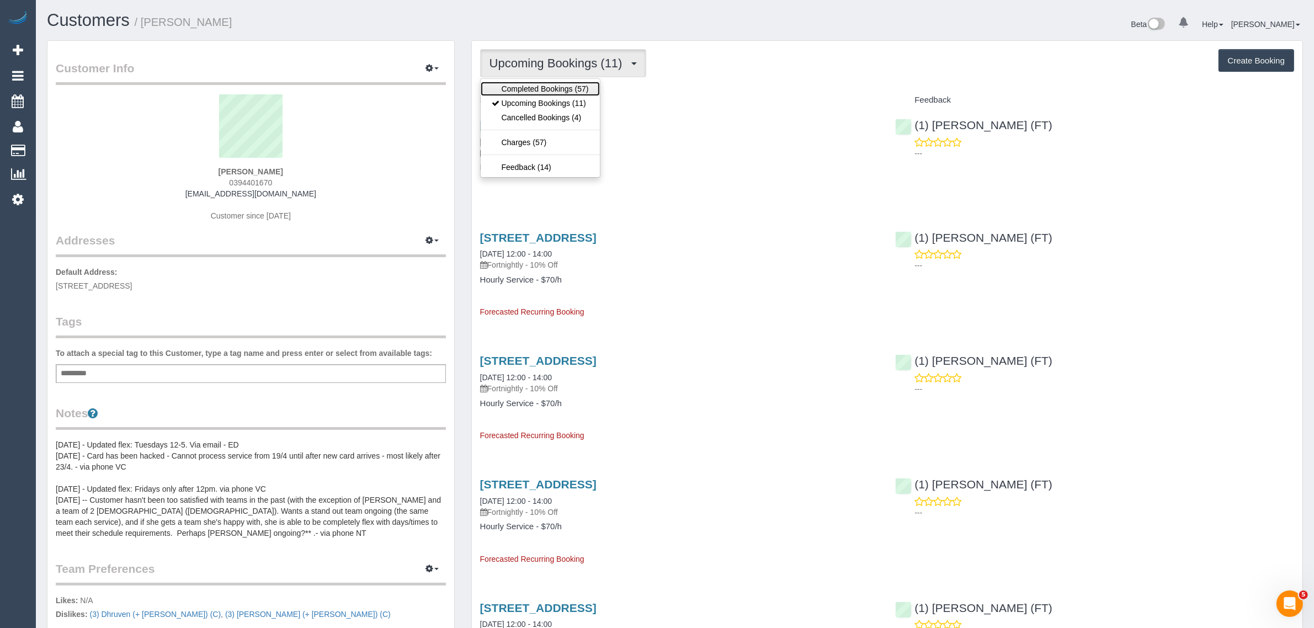
click at [559, 87] on link "Completed Bookings (57)" at bounding box center [540, 89] width 119 height 14
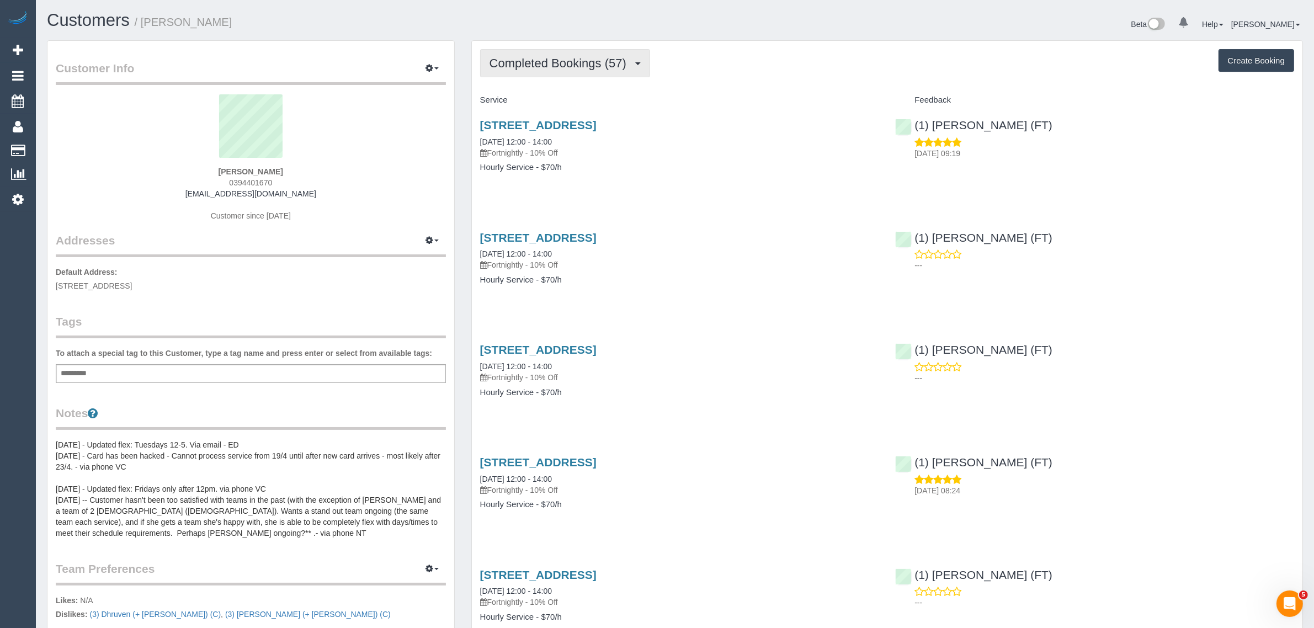
click at [592, 62] on span "Completed Bookings (57)" at bounding box center [560, 63] width 142 height 14
click at [562, 99] on link "Upcoming Bookings (11)" at bounding box center [540, 103] width 119 height 14
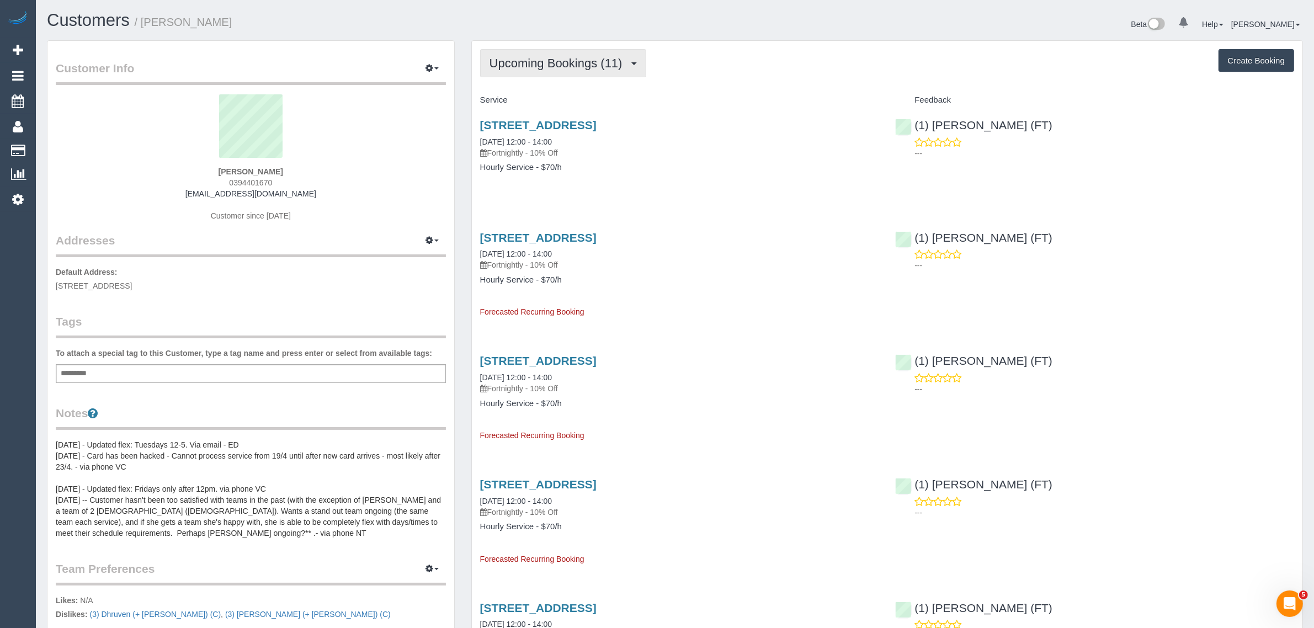
click at [568, 58] on span "Upcoming Bookings (11)" at bounding box center [558, 63] width 139 height 14
click at [539, 100] on link "Upcoming Bookings (11)" at bounding box center [540, 103] width 119 height 14
click at [555, 61] on span "Upcoming Bookings (11)" at bounding box center [558, 63] width 139 height 14
click at [547, 99] on link "Upcoming Bookings (11)" at bounding box center [540, 103] width 119 height 14
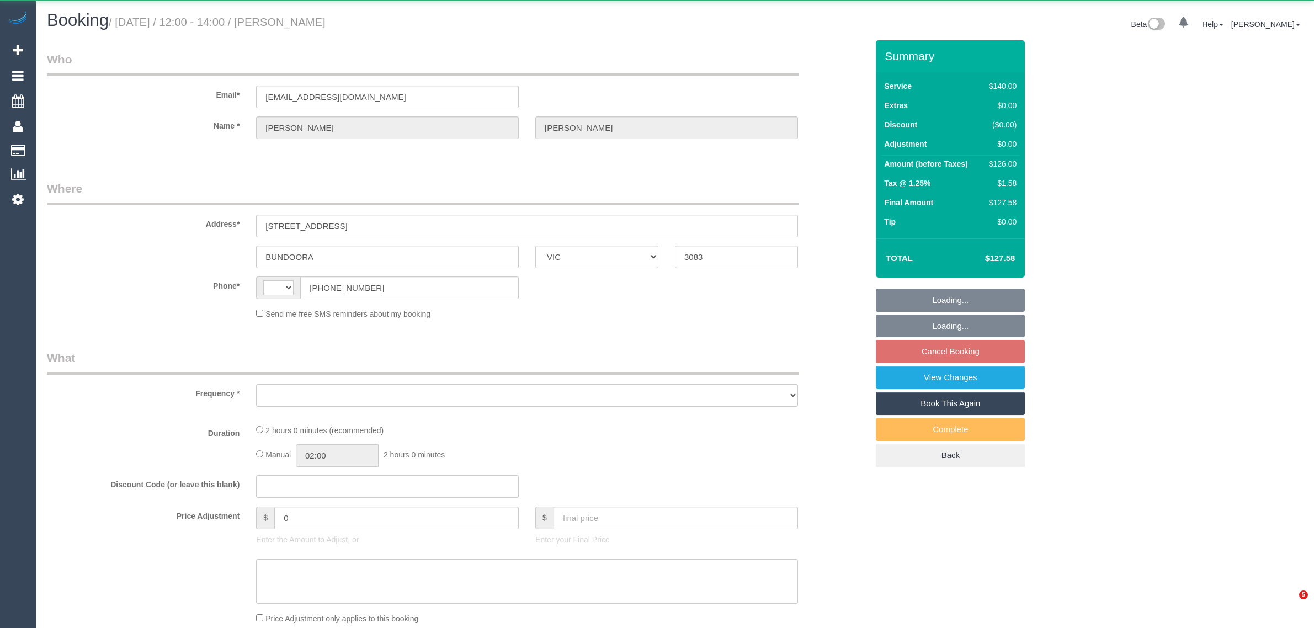
select select "VIC"
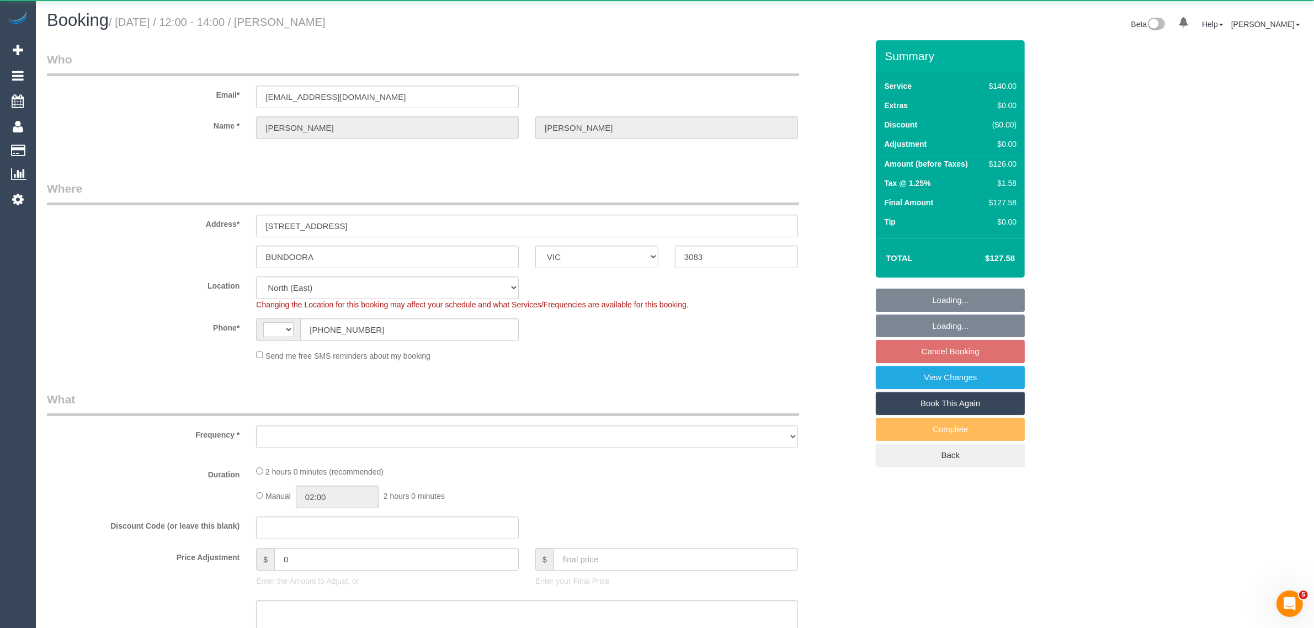
select select "string:AU"
select select "object:694"
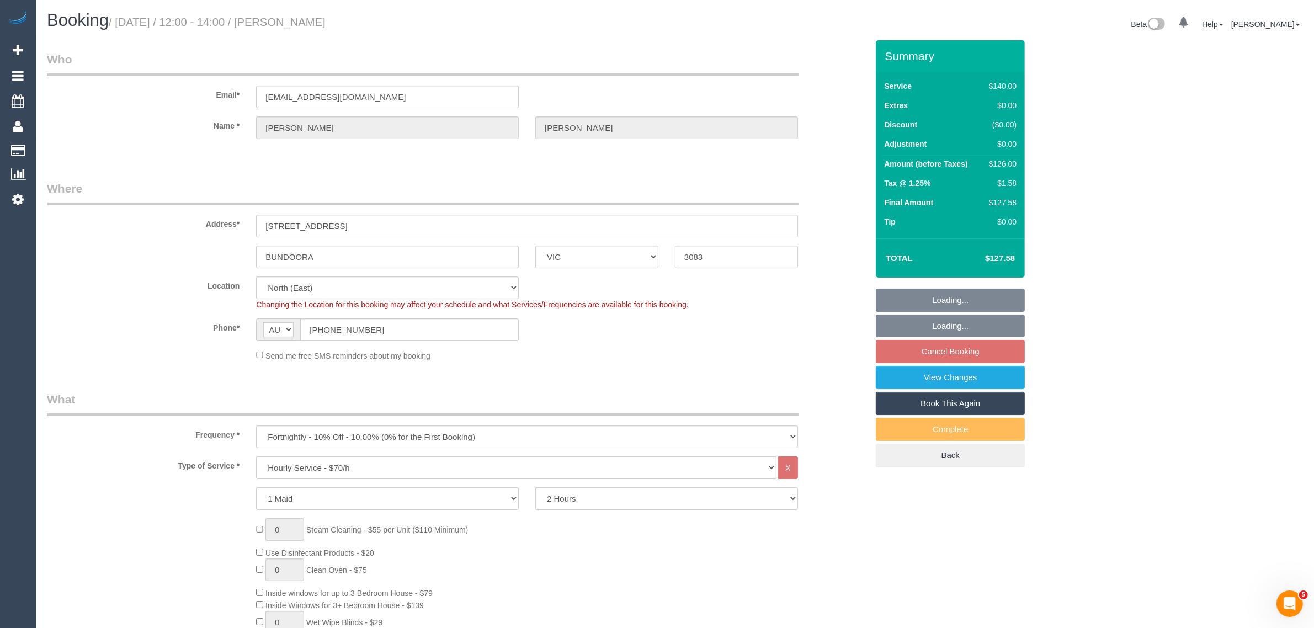
select select "number:28"
select select "number:14"
select select "number:18"
select select "number:22"
select select "number:35"
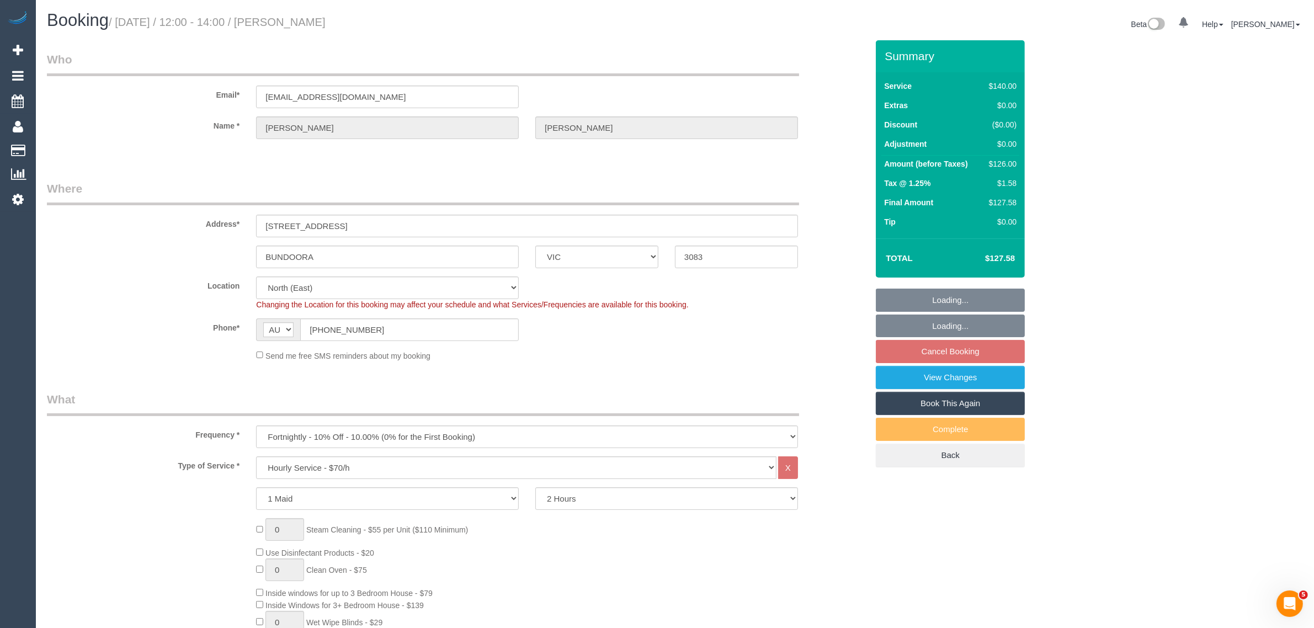
select select "number:13"
select select "string:stripe-pm_1Rl0Vy2GScqysDRVlL4rUdWI"
select select "spot1"
select select "object:1478"
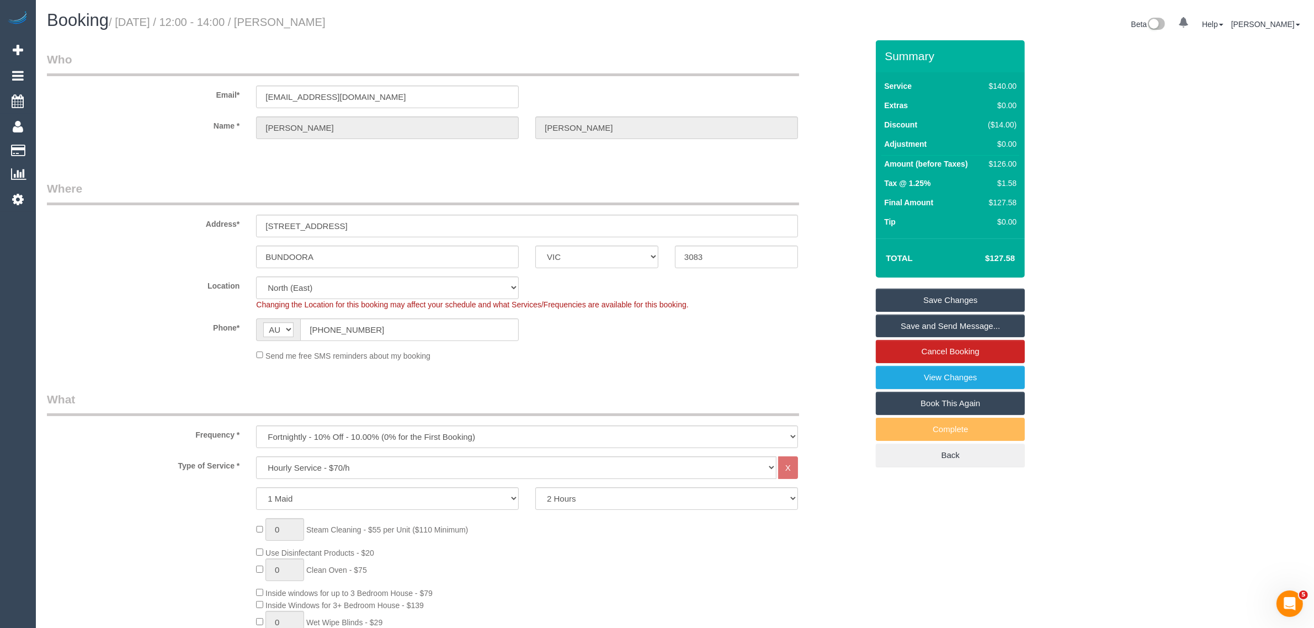
click at [759, 186] on legend "Where" at bounding box center [423, 192] width 752 height 25
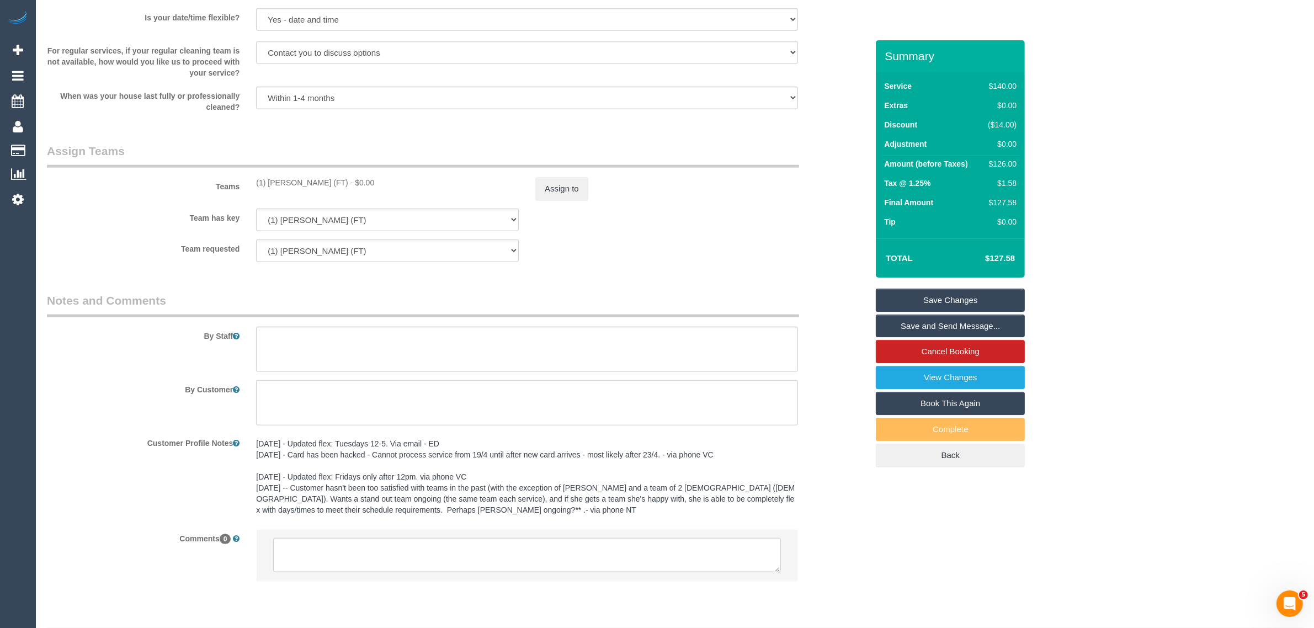
scroll to position [1501, 0]
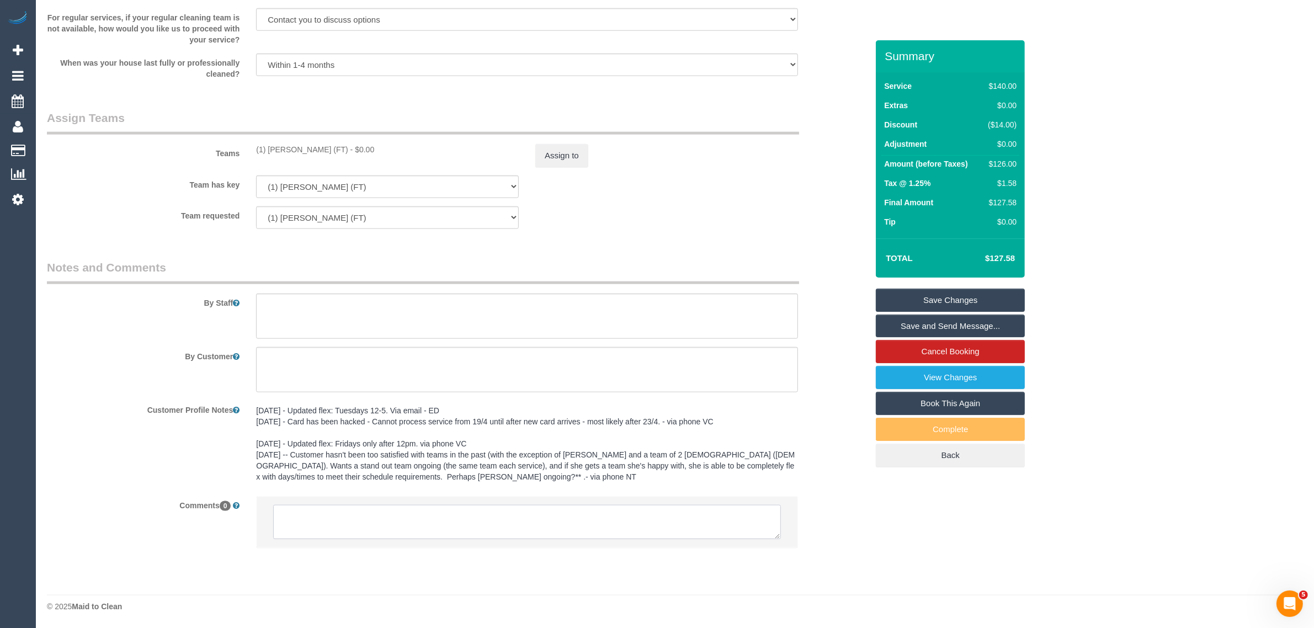
click at [597, 531] on textarea at bounding box center [527, 522] width 508 height 34
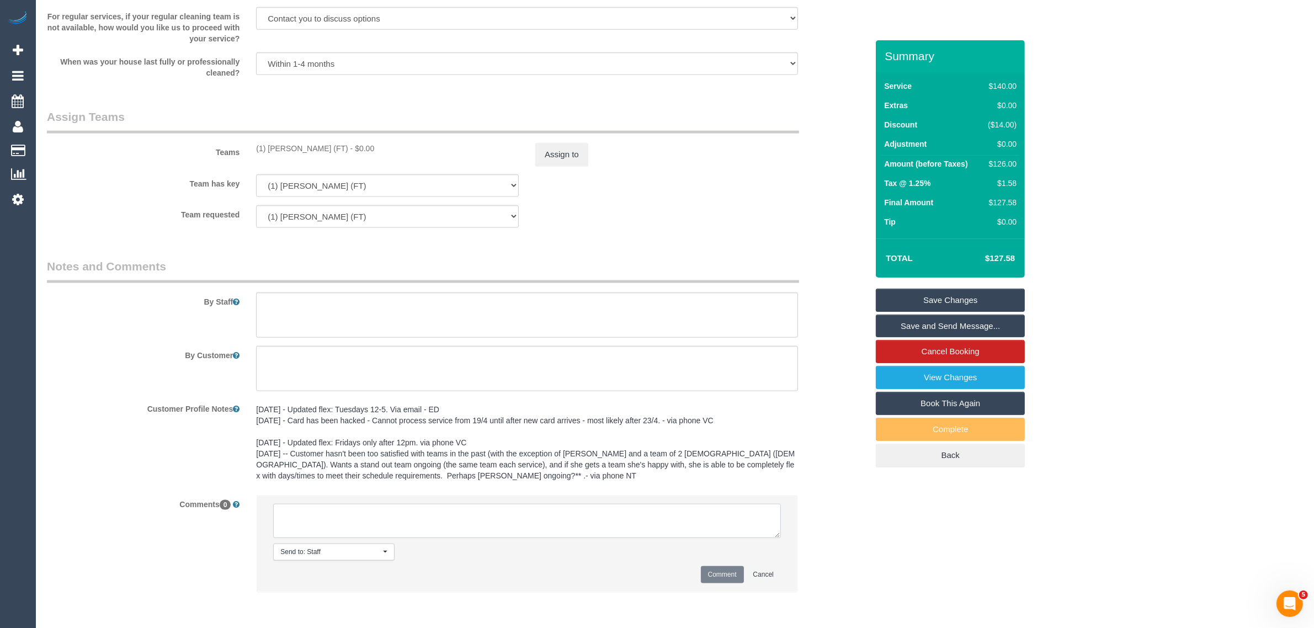
paste textarea "Cleaner(s) Unassigned: Reason Unassigned: Contact via: Which message sent: Addi…"
drag, startPoint x: 768, startPoint y: 536, endPoint x: 796, endPoint y: 552, distance: 32.9
click at [796, 552] on li "Send to: Staff Nothing selected Send to: Staff Send to: Customer Send to: Team …" at bounding box center [527, 544] width 541 height 96
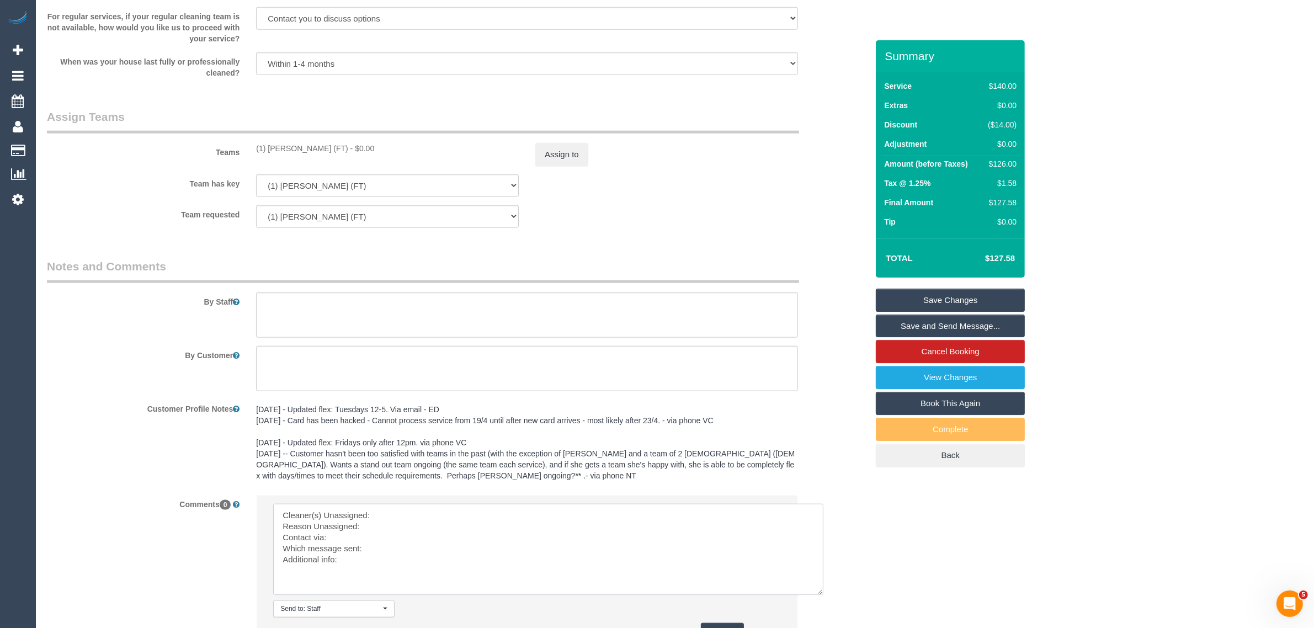
drag, startPoint x: 775, startPoint y: 538, endPoint x: 819, endPoint y: 594, distance: 71.5
click at [819, 594] on textarea at bounding box center [548, 549] width 550 height 91
click at [531, 518] on textarea at bounding box center [548, 549] width 551 height 91
drag, startPoint x: 246, startPoint y: 152, endPoint x: 333, endPoint y: 146, distance: 86.8
click at [333, 146] on div "Teams (1) Sarah Slattery (FT) - $0.00 Assign to" at bounding box center [457, 137] width 837 height 57
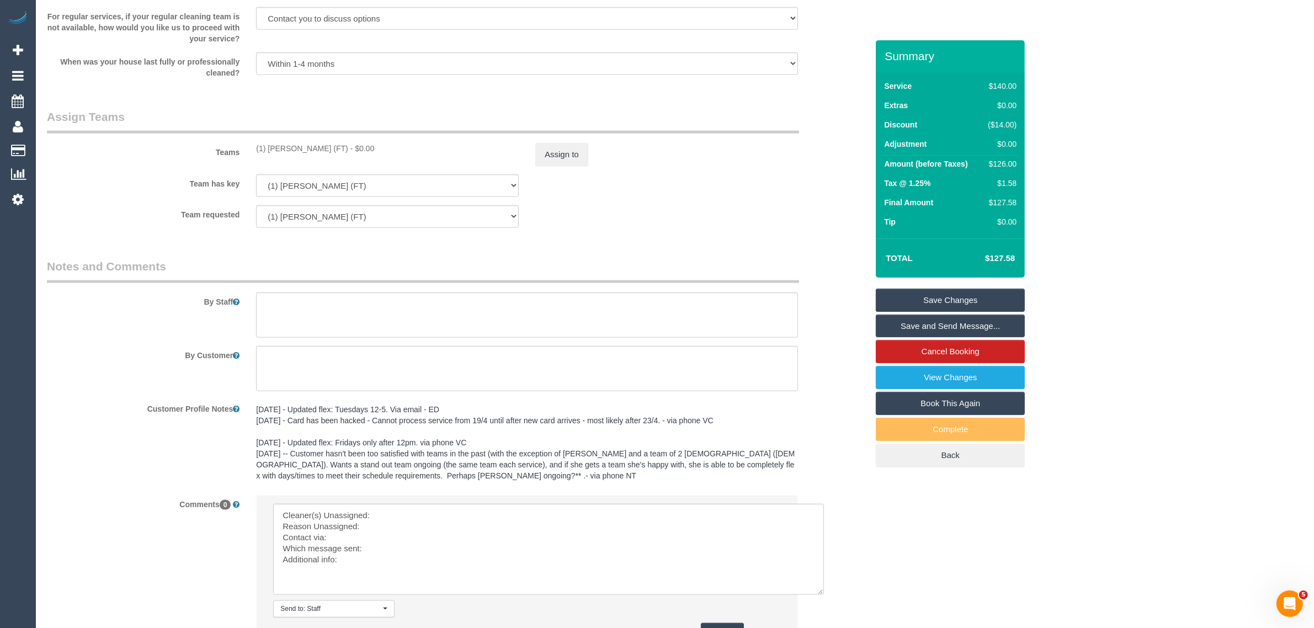
copy div "(1) Sarah Slattery (FT)"
click at [423, 519] on textarea at bounding box center [548, 549] width 551 height 91
paste textarea "(1) Sarah Slattery (FT)"
click at [393, 513] on textarea at bounding box center [548, 549] width 551 height 91
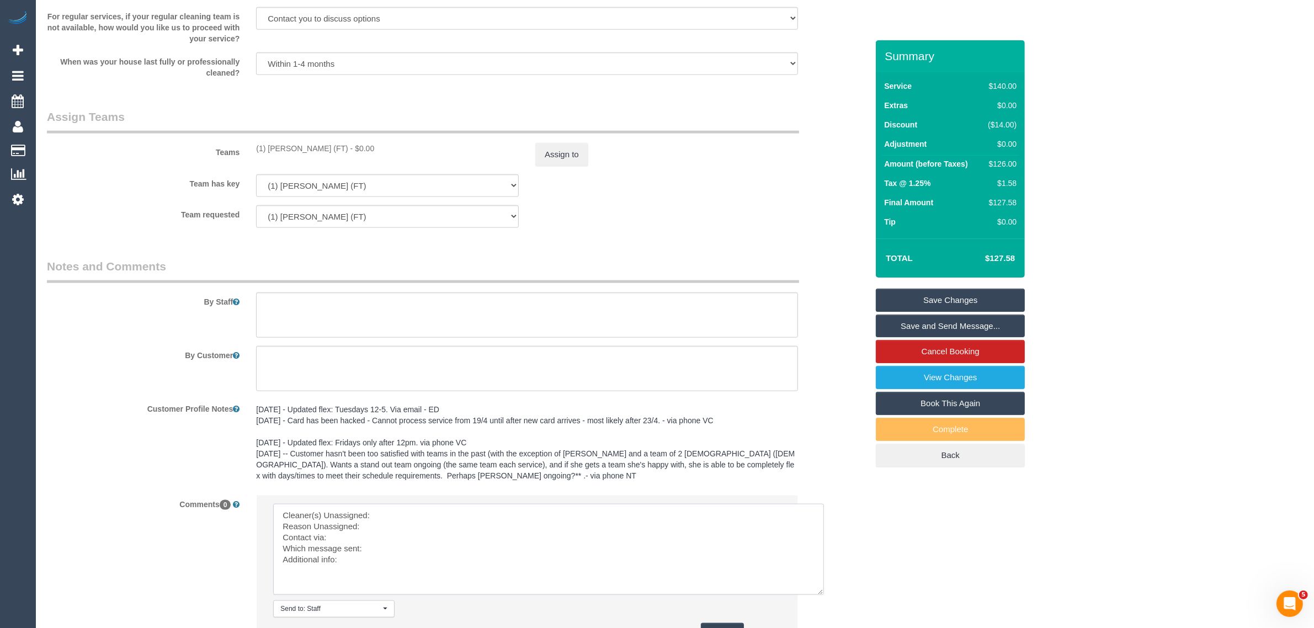
paste textarea "(1) Sarah Slattery (FT)"
click at [280, 531] on textarea at bounding box center [548, 549] width 551 height 91
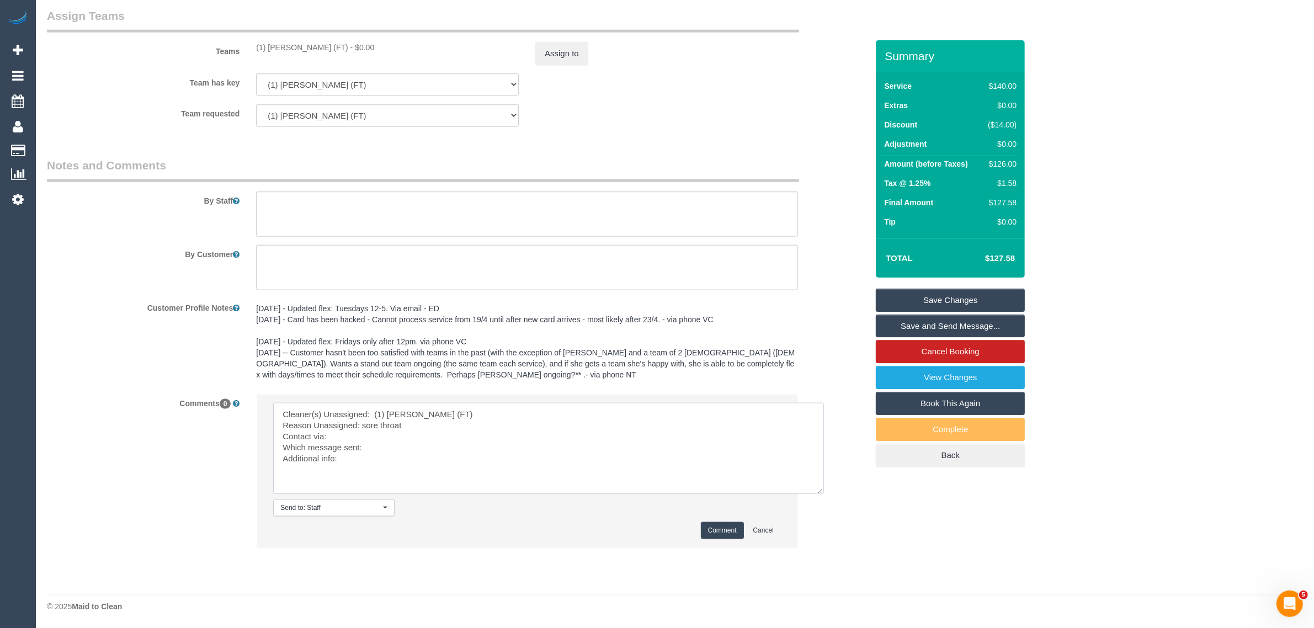
scroll to position [1603, 0]
click at [407, 450] on textarea at bounding box center [548, 448] width 551 height 91
paste textarea "Following Day Options SMS"
click at [399, 460] on textarea at bounding box center [548, 448] width 551 height 91
type textarea "Cleaner(s) Unassigned: (1) Sarah Slattery (FT) Reason Unassigned: sore throat C…"
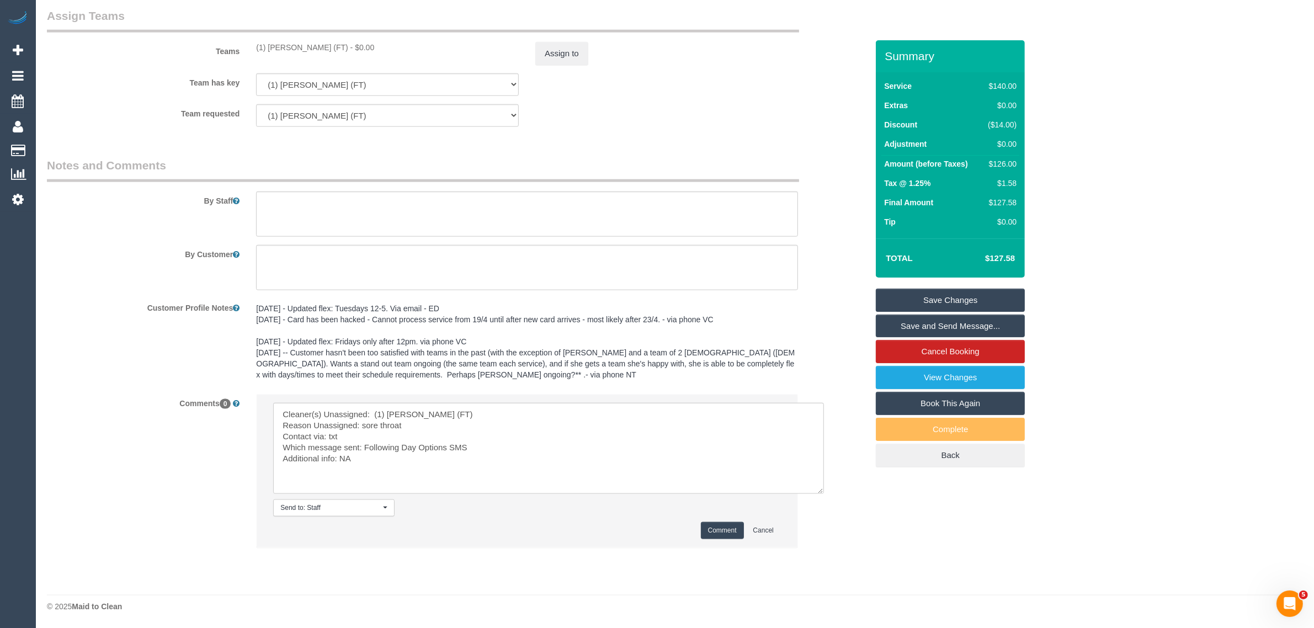
click at [730, 535] on button "Comment" at bounding box center [722, 530] width 43 height 17
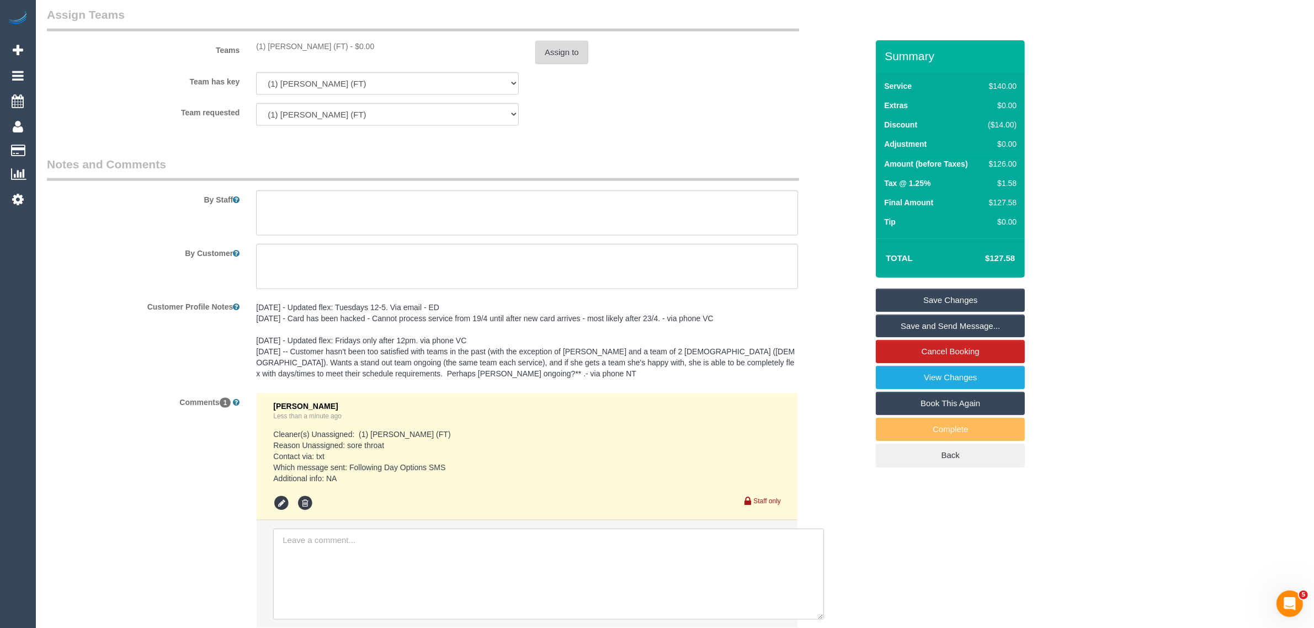
click at [553, 51] on button "Assign to" at bounding box center [561, 52] width 53 height 23
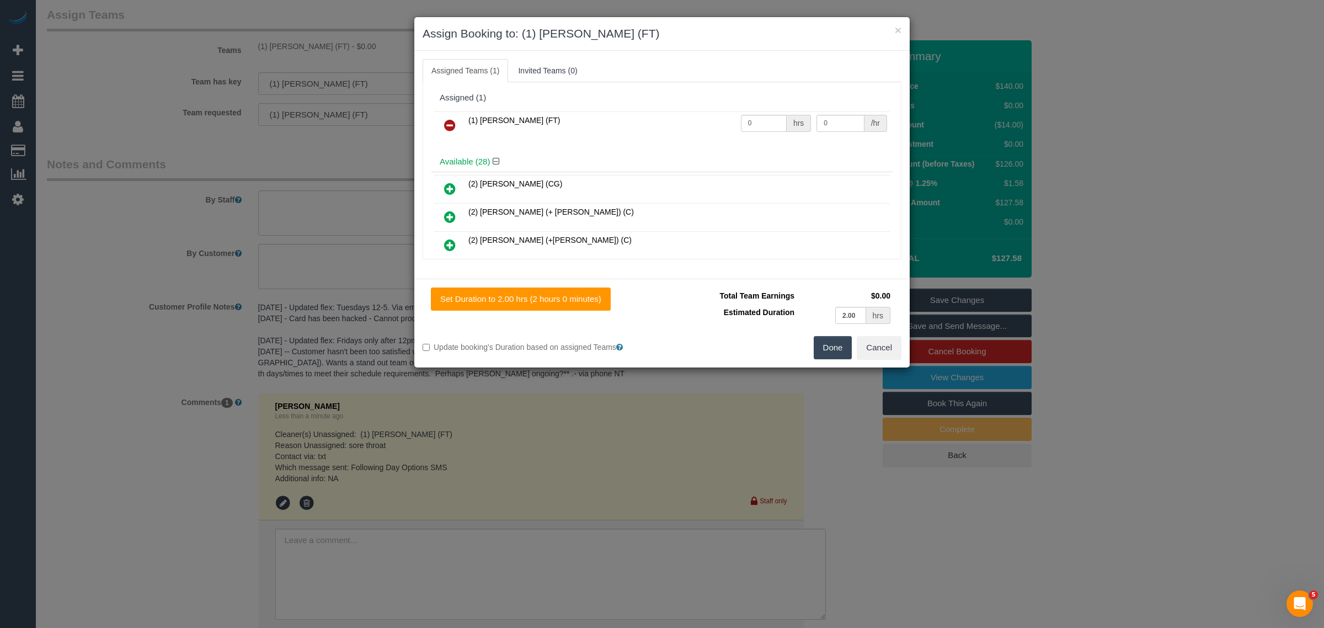
click at [456, 123] on link at bounding box center [450, 126] width 26 height 22
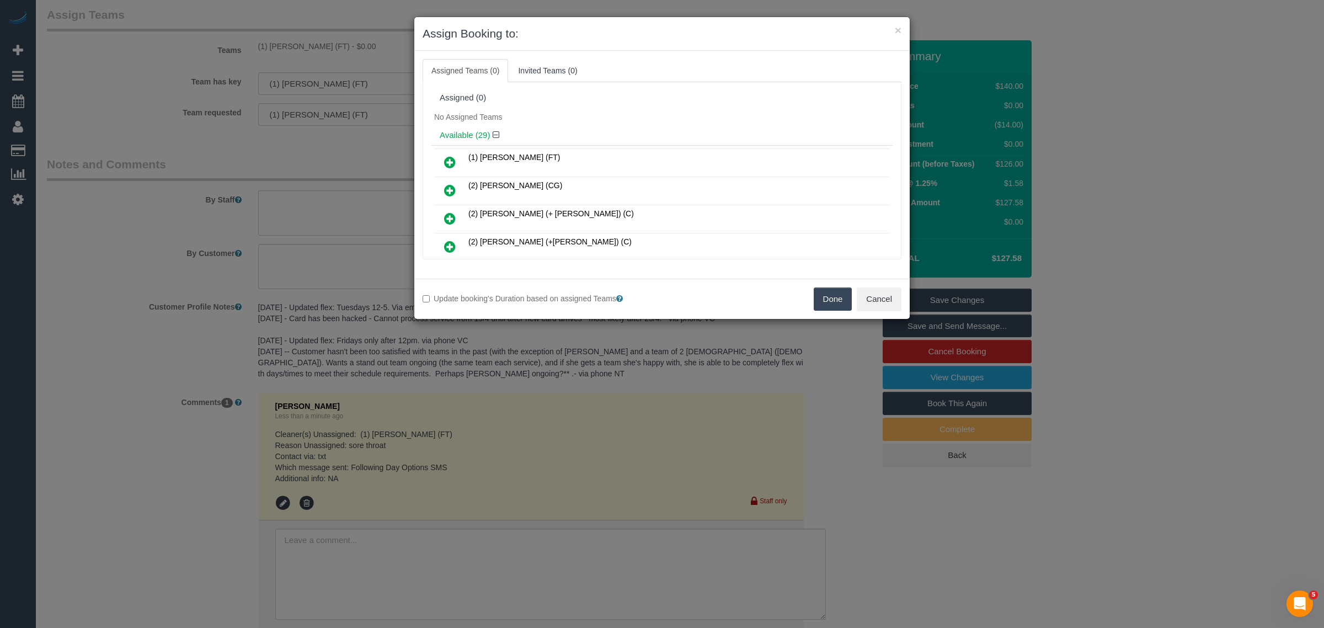
click at [832, 302] on button "Done" at bounding box center [833, 299] width 39 height 23
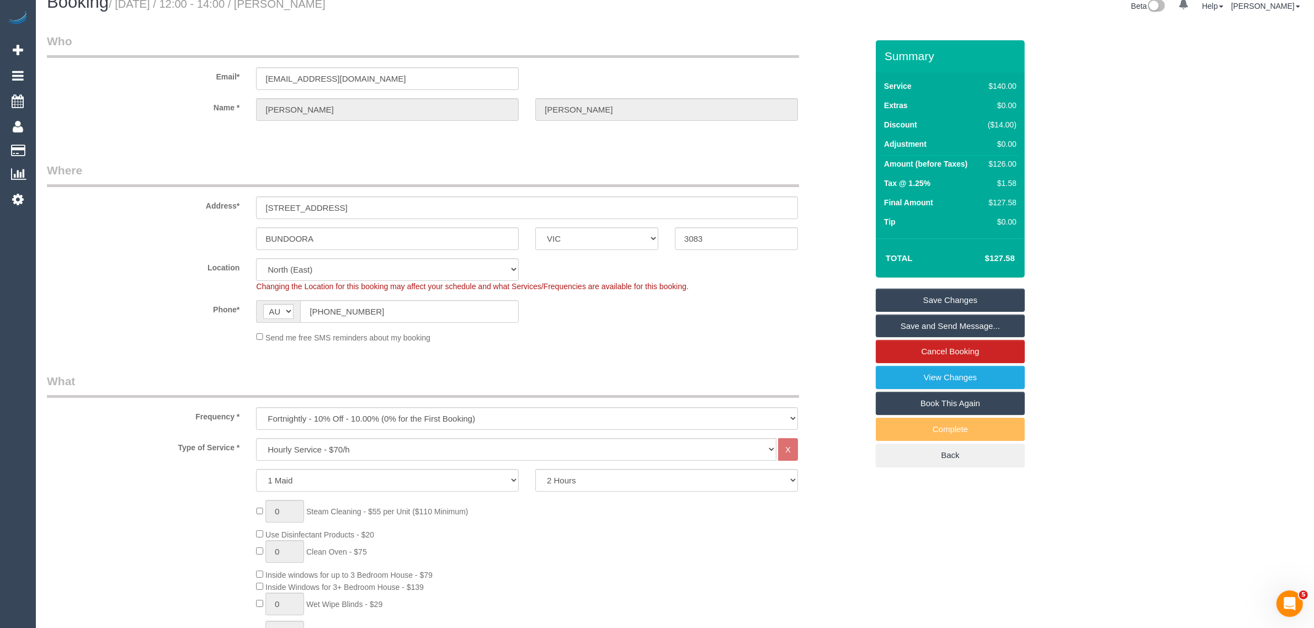
scroll to position [0, 0]
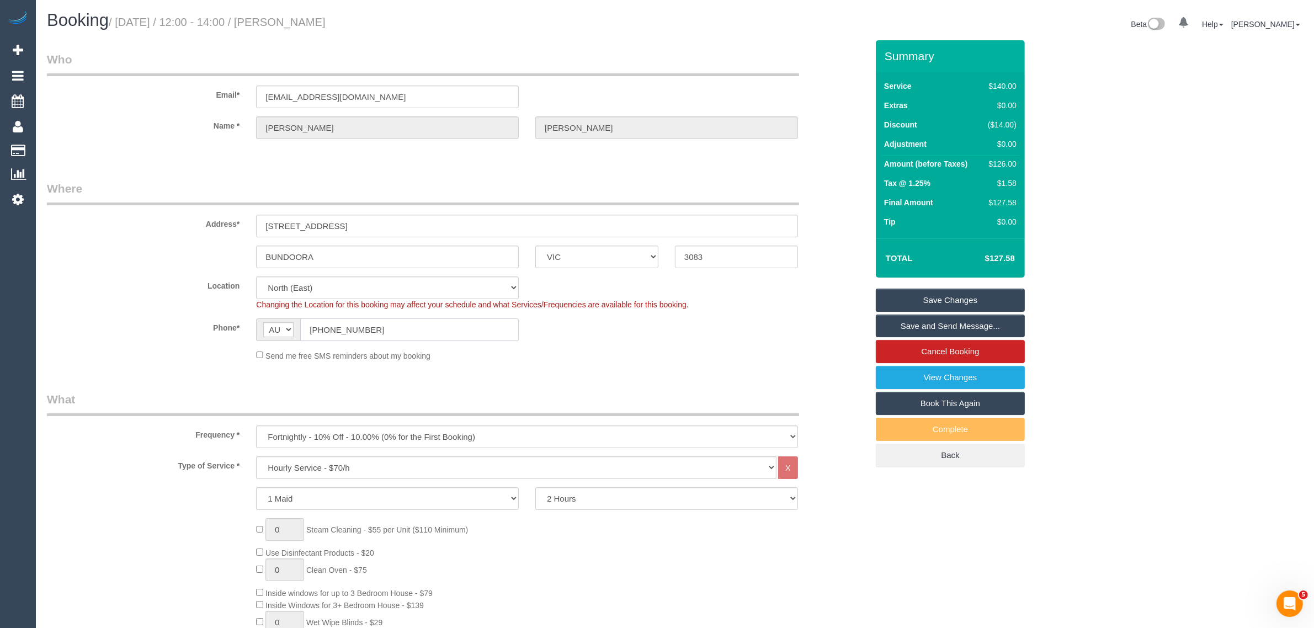
click at [464, 327] on input "(03) 9440 1670" at bounding box center [409, 329] width 219 height 23
click at [464, 328] on input "(03) 9440 1670" at bounding box center [409, 329] width 219 height 23
click at [450, 87] on input "fayebrittain4@gmail.com" at bounding box center [387, 97] width 263 height 23
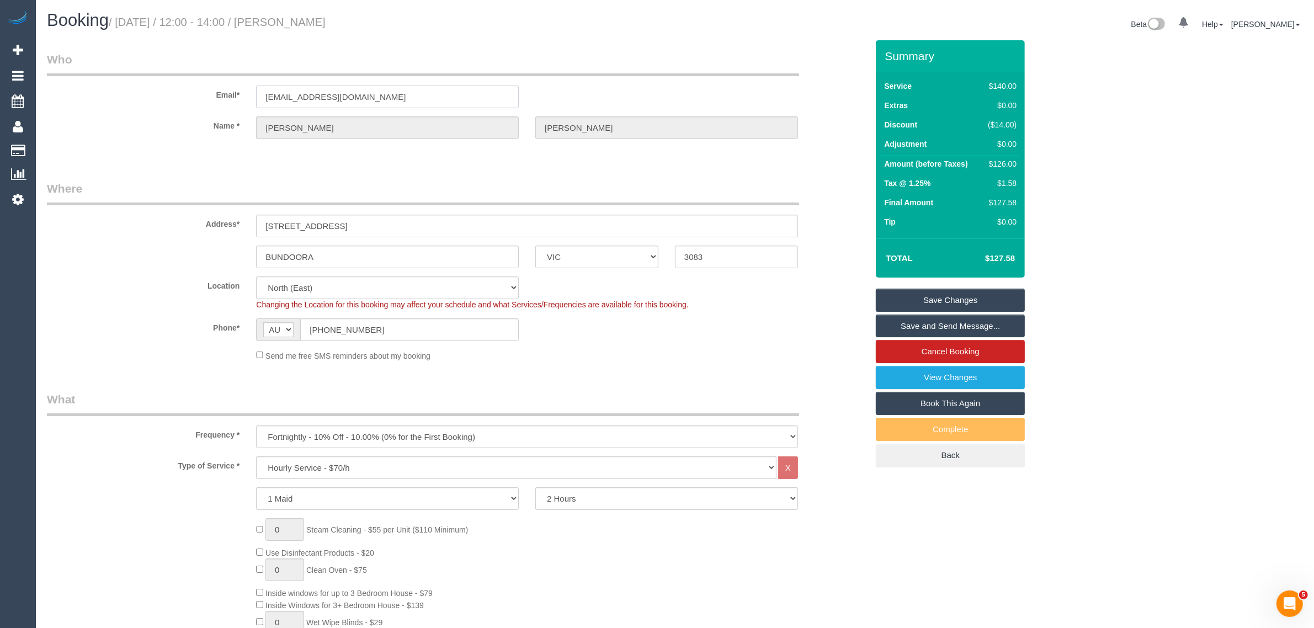
click at [450, 87] on input "fayebrittain4@gmail.com" at bounding box center [387, 97] width 263 height 23
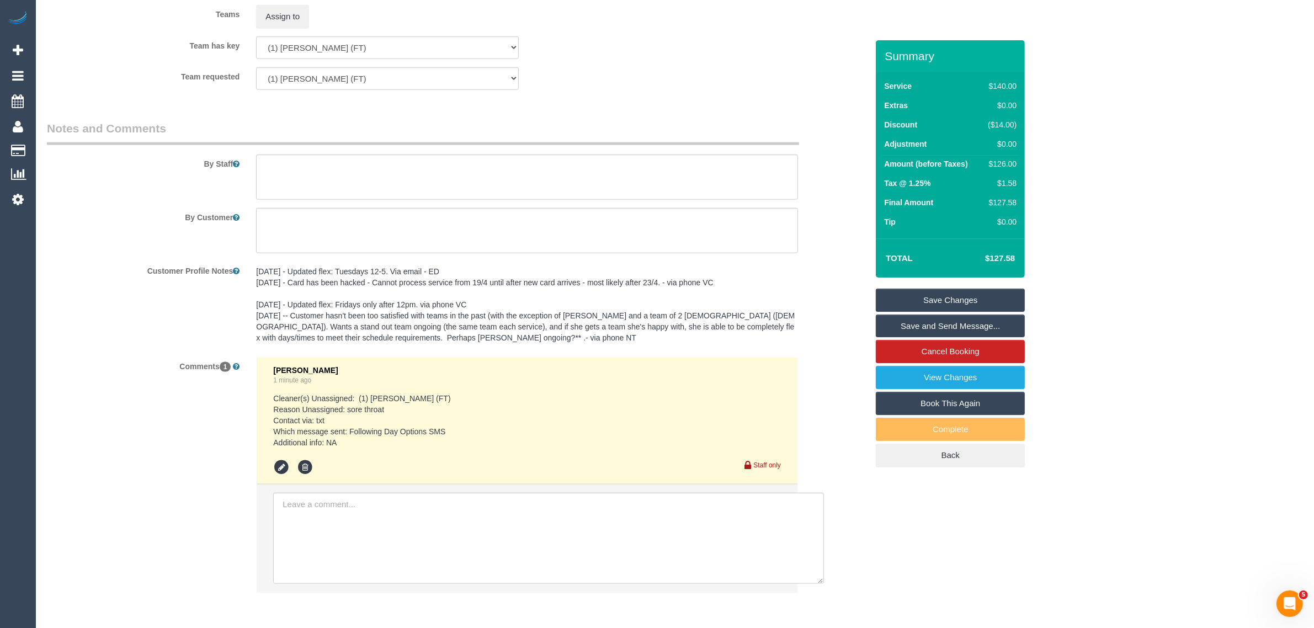
scroll to position [1684, 0]
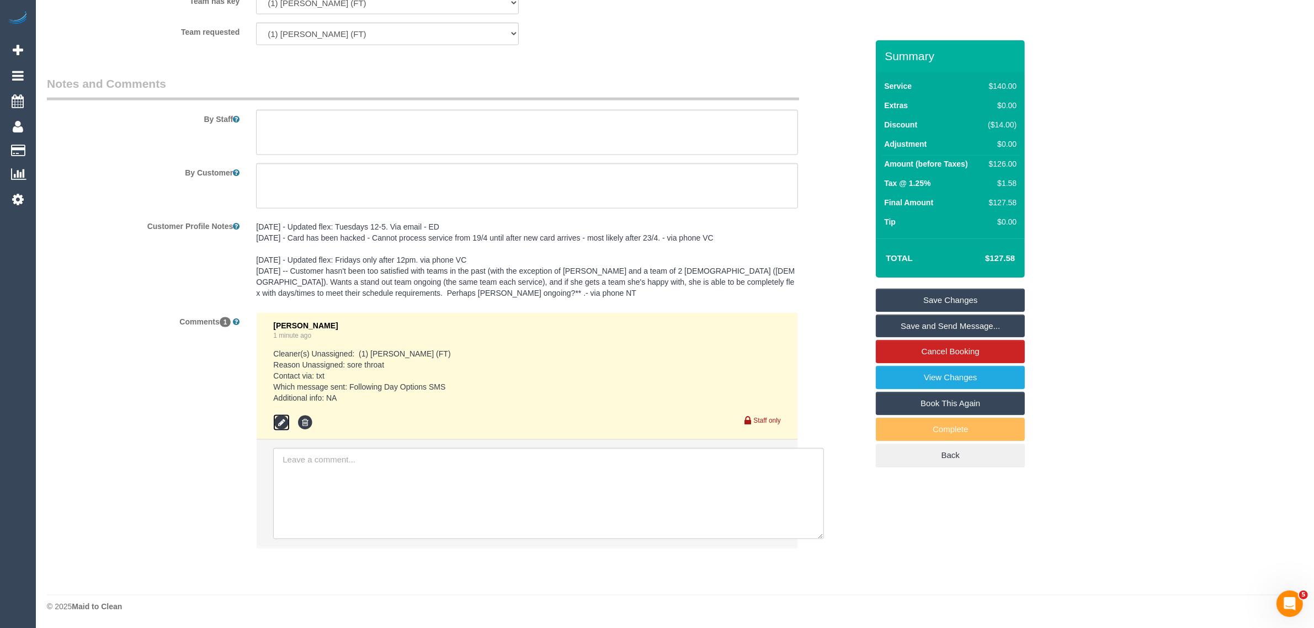
click at [279, 420] on icon at bounding box center [281, 422] width 17 height 17
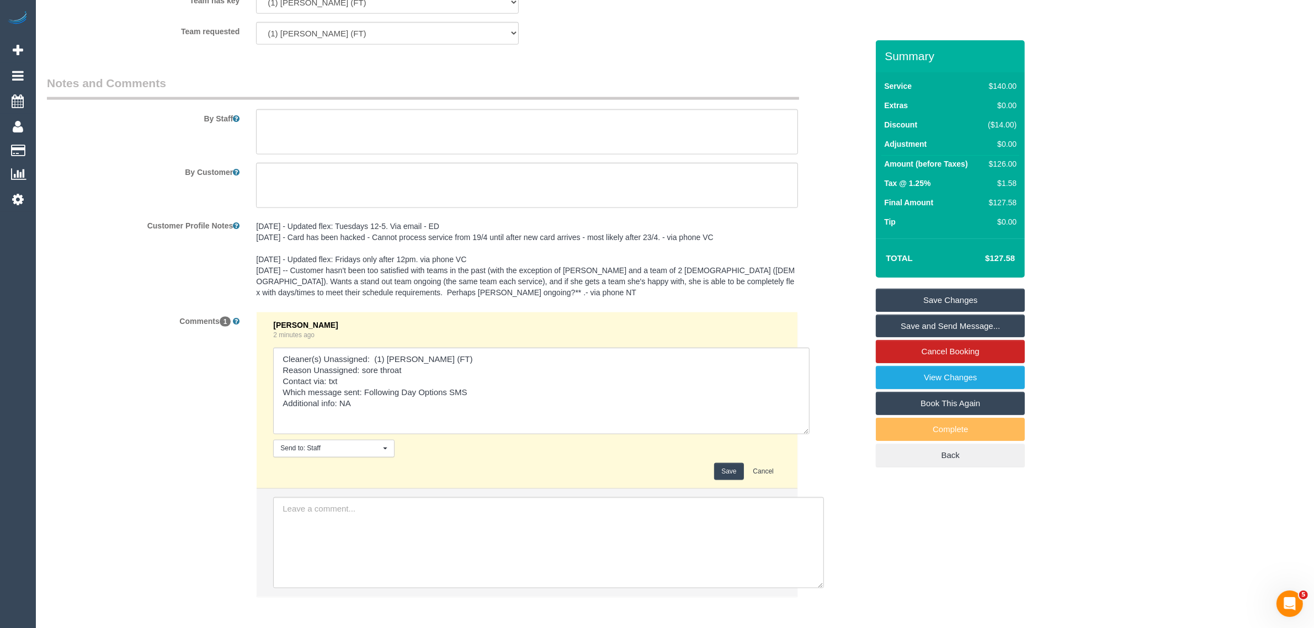
drag, startPoint x: 774, startPoint y: 381, endPoint x: 806, endPoint y: 439, distance: 65.7
click at [806, 434] on textarea at bounding box center [541, 391] width 536 height 87
click at [505, 393] on textarea at bounding box center [542, 394] width 539 height 92
type textarea "Cleaner(s) Unassigned: (1) Sarah Slattery (FT) Reason Unassigned: sore throat C…"
click at [728, 477] on button "Save" at bounding box center [728, 476] width 29 height 17
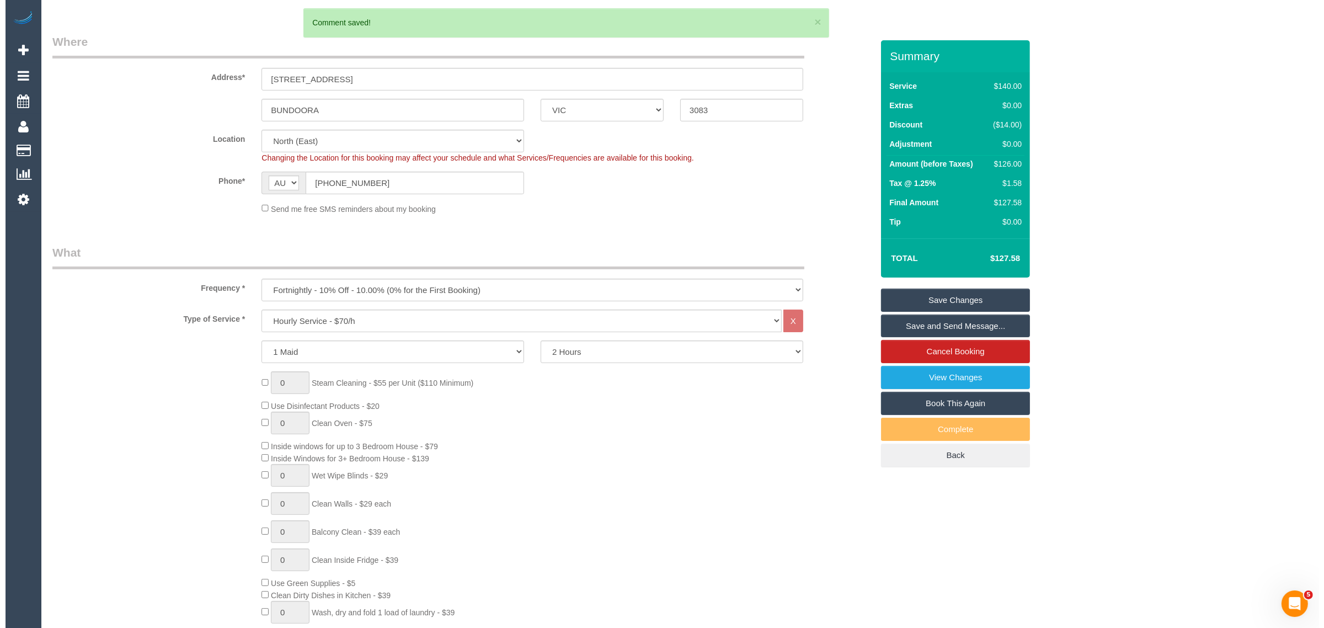
scroll to position [0, 0]
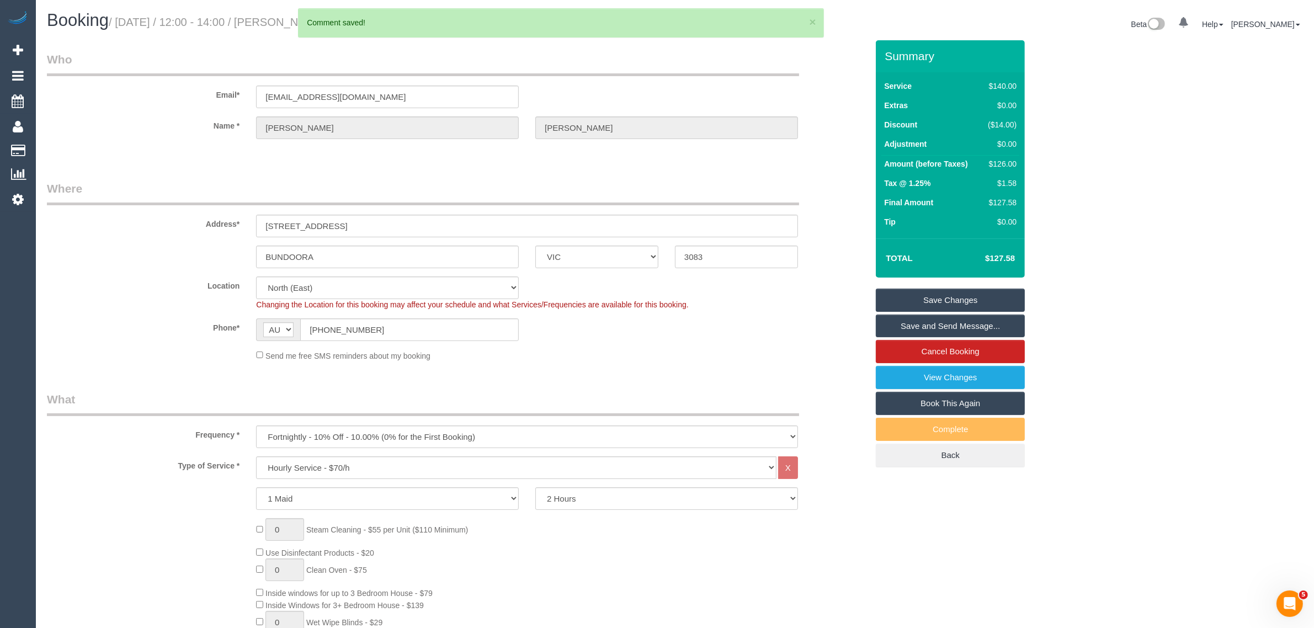
click at [924, 301] on link "Save Changes" at bounding box center [950, 300] width 149 height 23
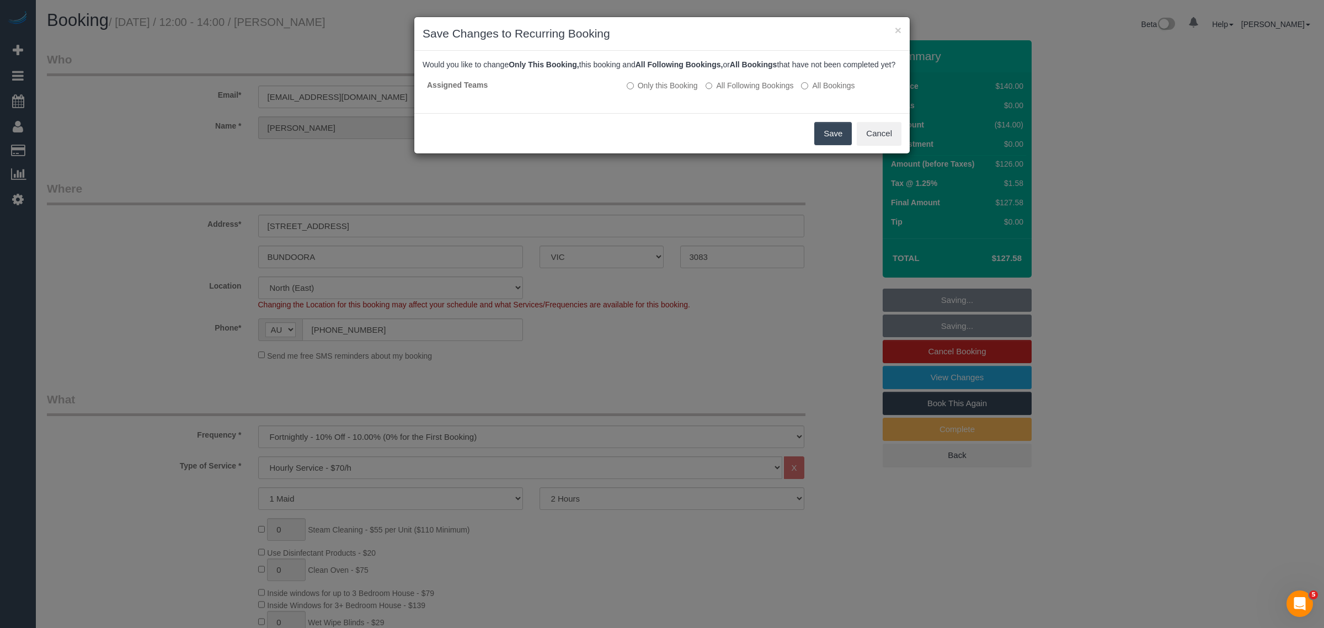
click at [821, 138] on button "Save" at bounding box center [834, 133] width 38 height 23
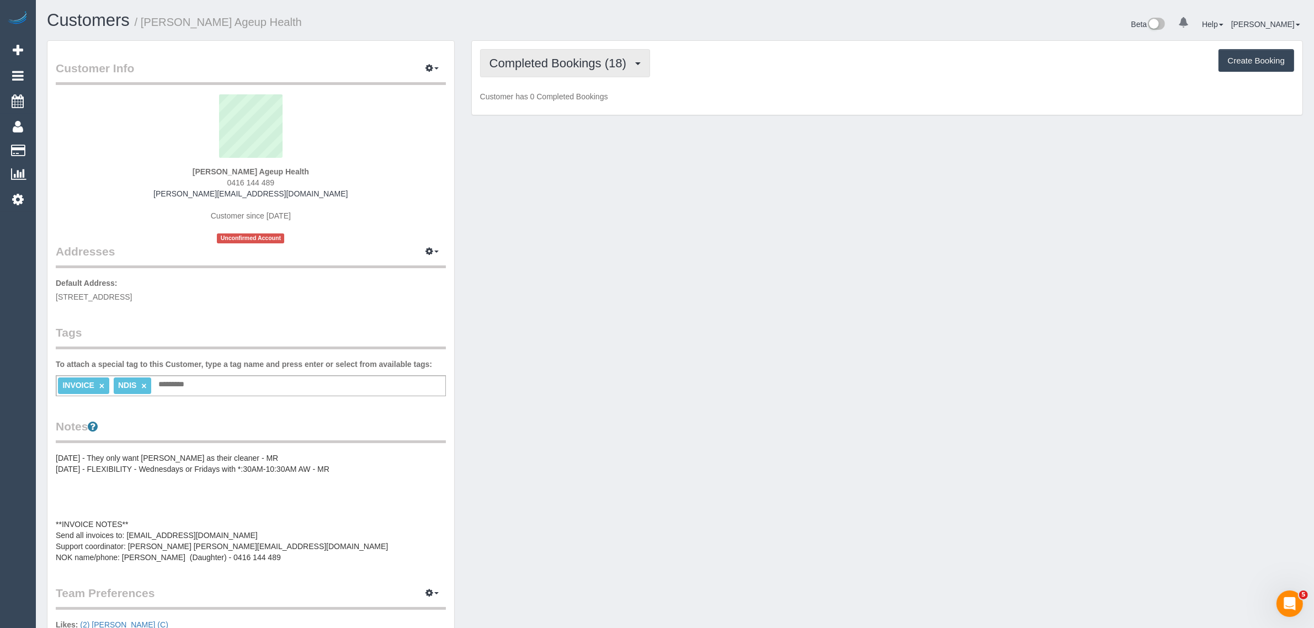
click at [533, 70] on button "Completed Bookings (18)" at bounding box center [565, 63] width 170 height 28
click at [531, 99] on link "Upcoming Bookings (11)" at bounding box center [540, 103] width 119 height 14
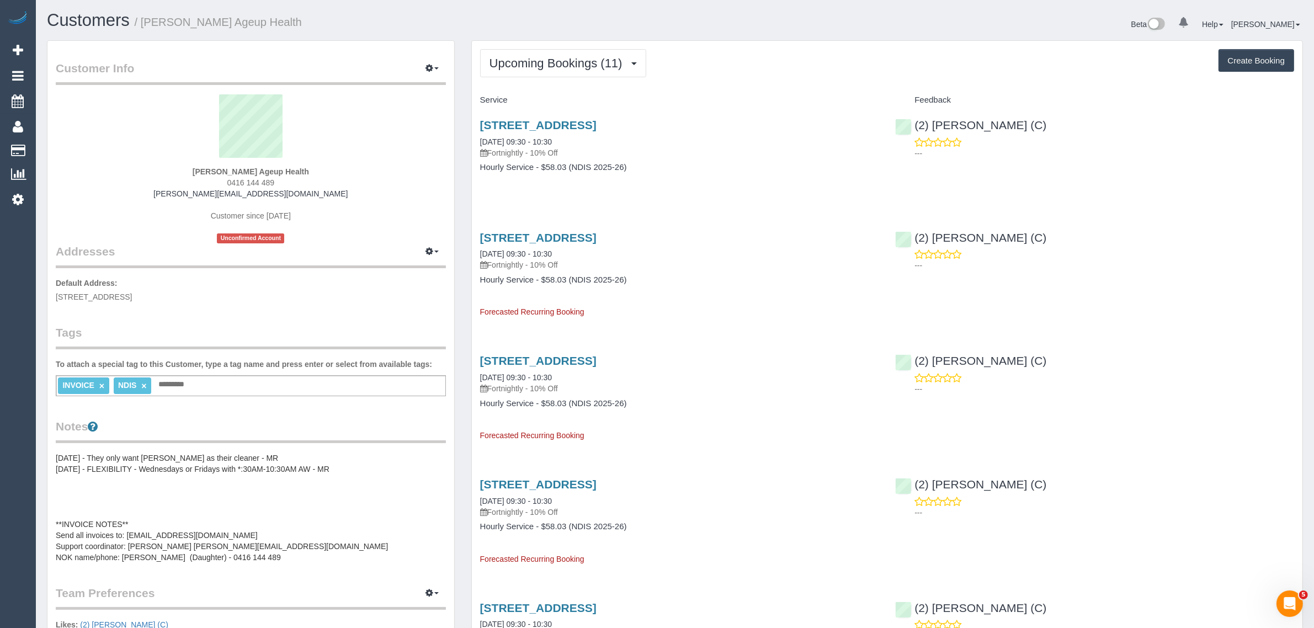
drag, startPoint x: 583, startPoint y: 136, endPoint x: 480, endPoint y: 136, distance: 102.6
click at [480, 136] on div "[STREET_ADDRESS] [DATE] 09:30 - 10:30 Fortnightly - 10% Off" at bounding box center [679, 139] width 399 height 40
copy link "[DATE] 09:30 - 10:30"
click at [919, 180] on div "[STREET_ADDRESS] [DATE] 09:30 - 10:30 Fortnightly - 10% Off Hourly Service - $5…" at bounding box center [887, 151] width 831 height 85
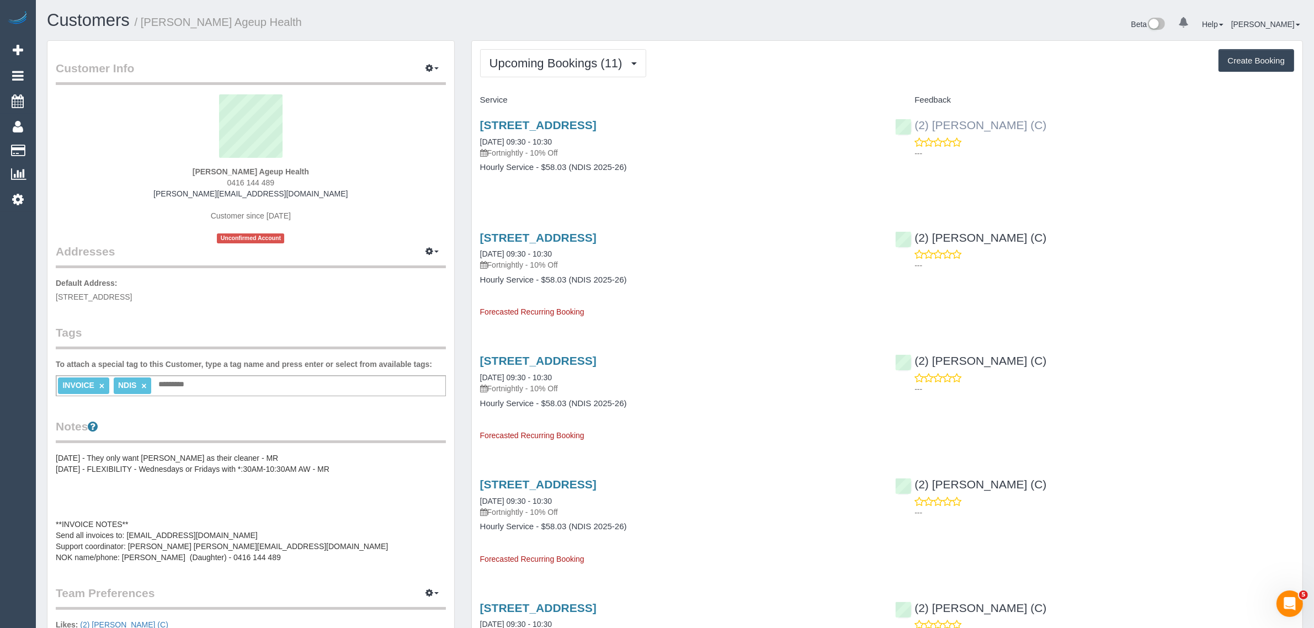
drag, startPoint x: 1030, startPoint y: 125, endPoint x: 916, endPoint y: 123, distance: 113.7
click at [916, 123] on div "(2) [PERSON_NAME] (C) ---" at bounding box center [1095, 136] width 416 height 54
copy link "(2) [PERSON_NAME] (C)"
drag, startPoint x: 483, startPoint y: 250, endPoint x: 519, endPoint y: 247, distance: 35.5
click at [519, 247] on div "[STREET_ADDRESS] [DATE] 09:30 - 10:30 Fortnightly - 10% Off Hourly Service - $5…" at bounding box center [680, 270] width 416 height 96
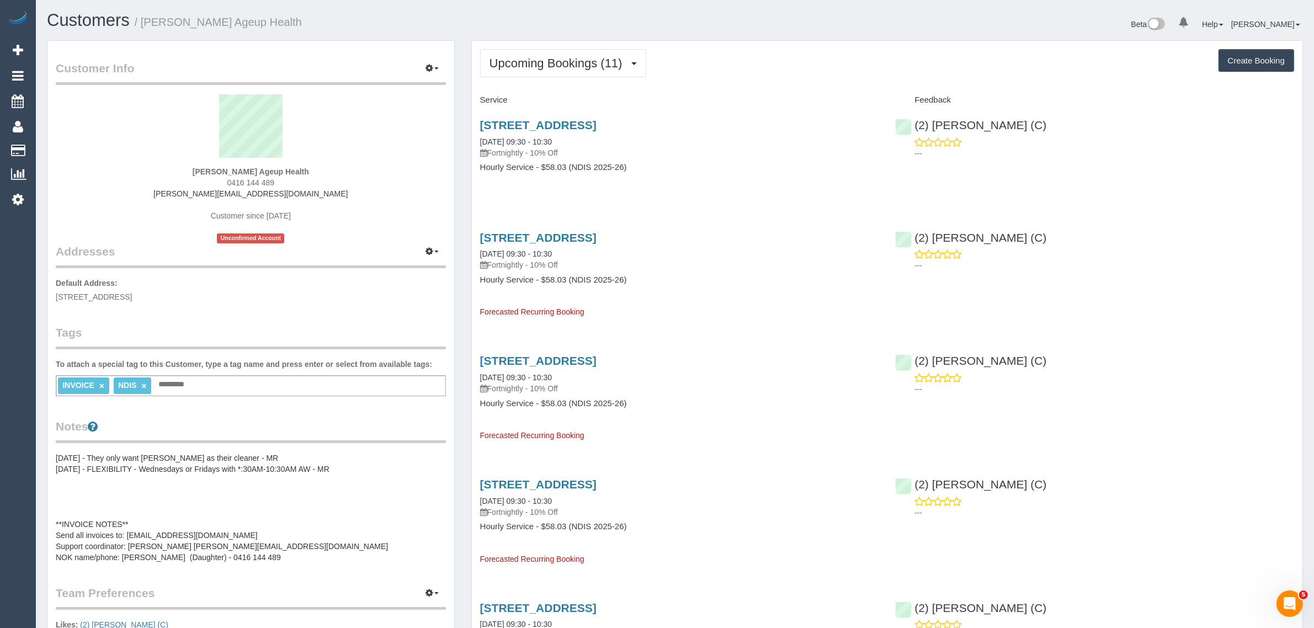
copy link "[DATE]"
drag, startPoint x: 570, startPoint y: 69, endPoint x: 566, endPoint y: 78, distance: 10.1
click at [570, 69] on button "Upcoming Bookings (11)" at bounding box center [563, 63] width 166 height 28
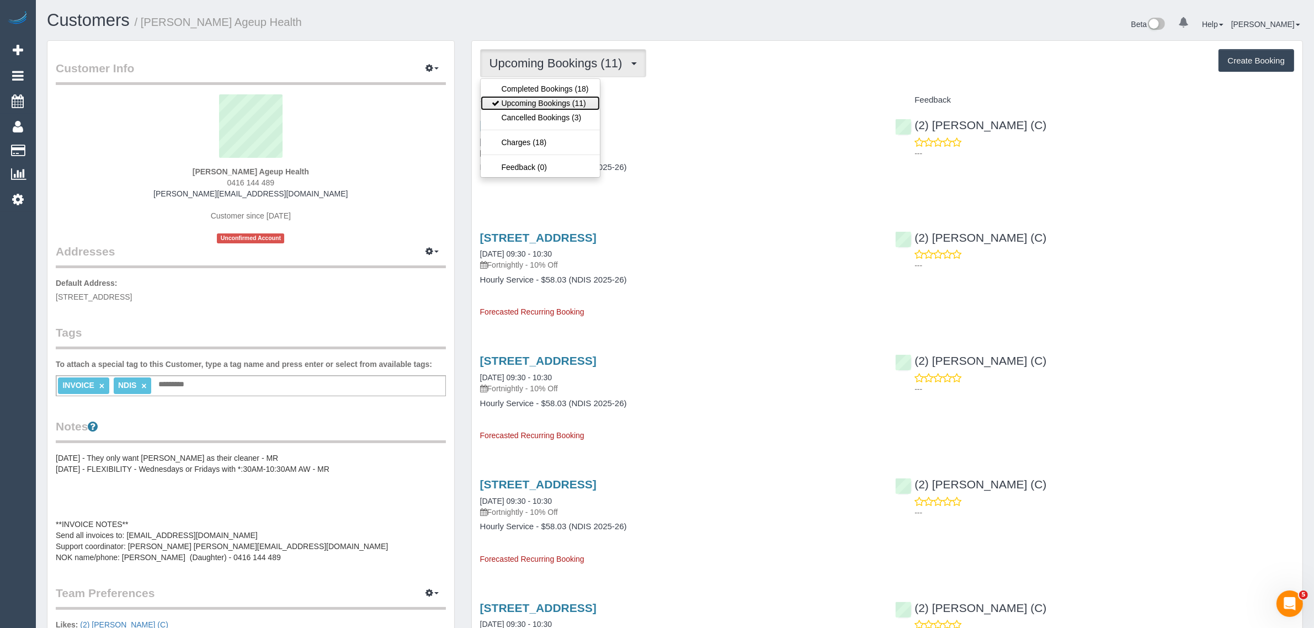
click at [555, 97] on link "Upcoming Bookings (11)" at bounding box center [540, 103] width 119 height 14
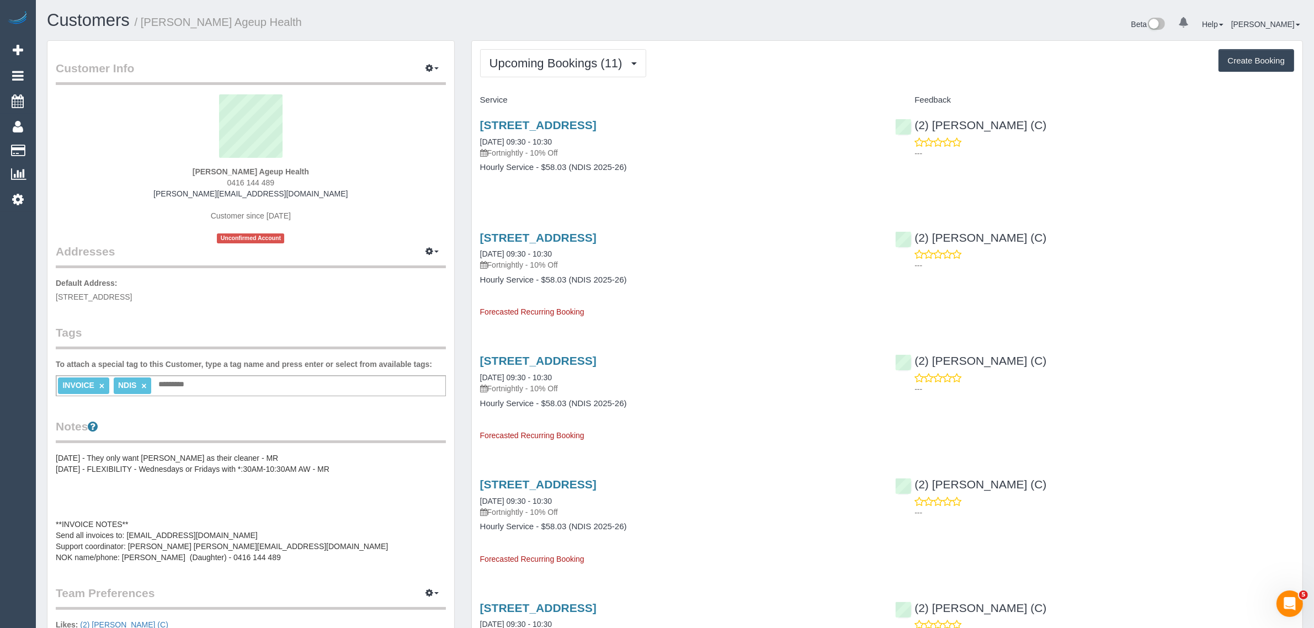
click at [570, 62] on span "Upcoming Bookings (11)" at bounding box center [558, 63] width 139 height 14
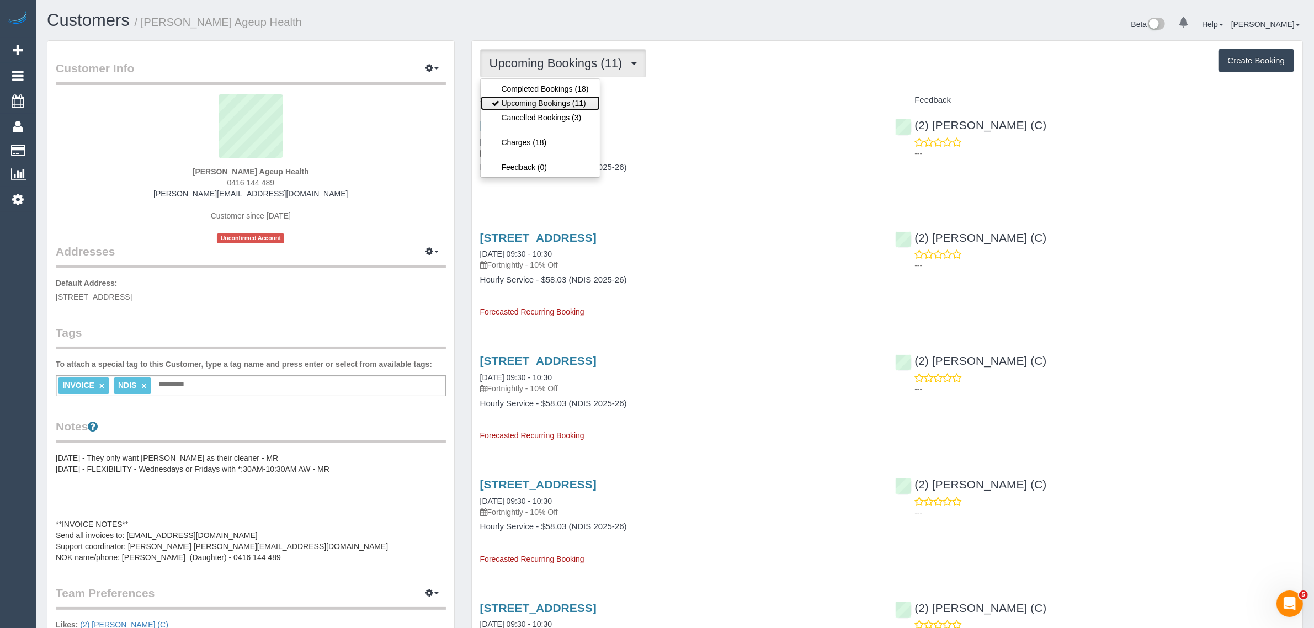
click at [553, 103] on link "Upcoming Bookings (11)" at bounding box center [540, 103] width 119 height 14
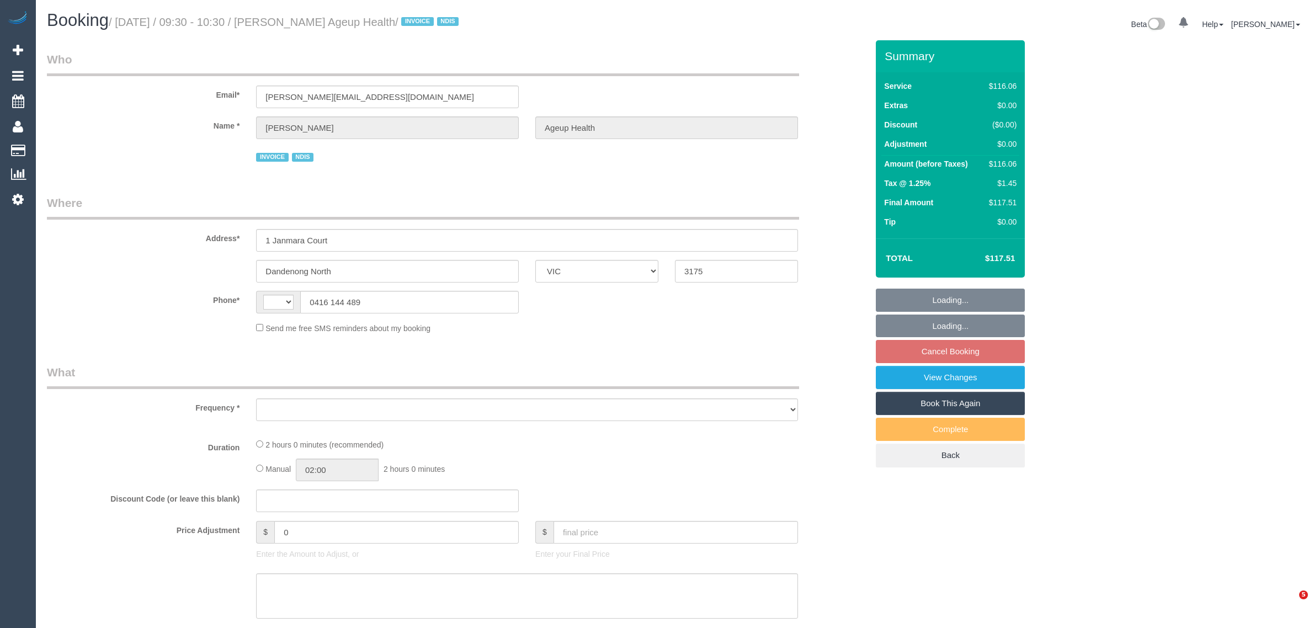
select select "VIC"
select select "string:AU"
select select "object:278"
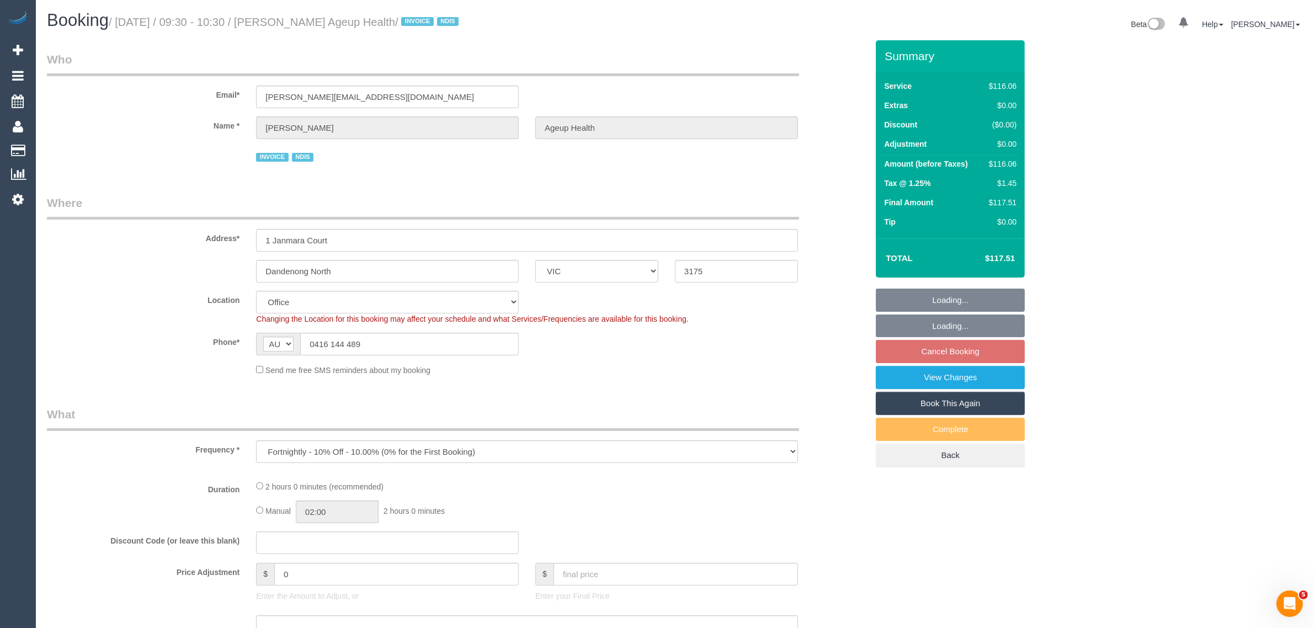
select select "number:28"
select select "number:14"
select select "number:18"
select select "number:36"
select select "number:35"
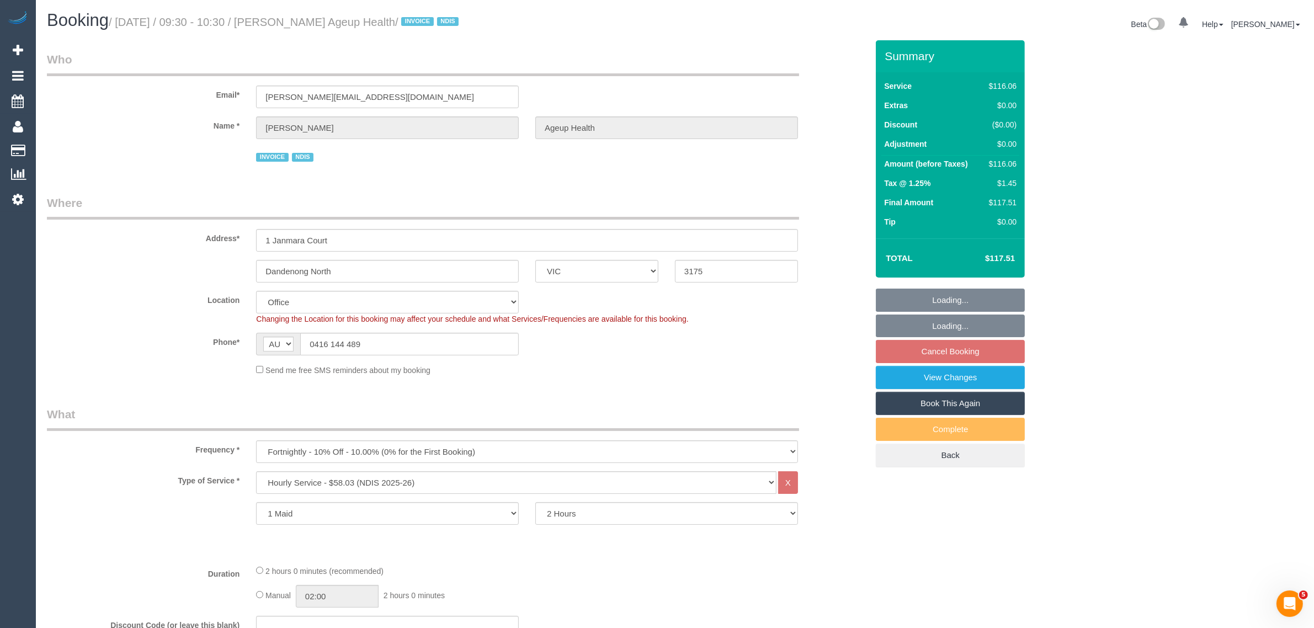
select select "object:2064"
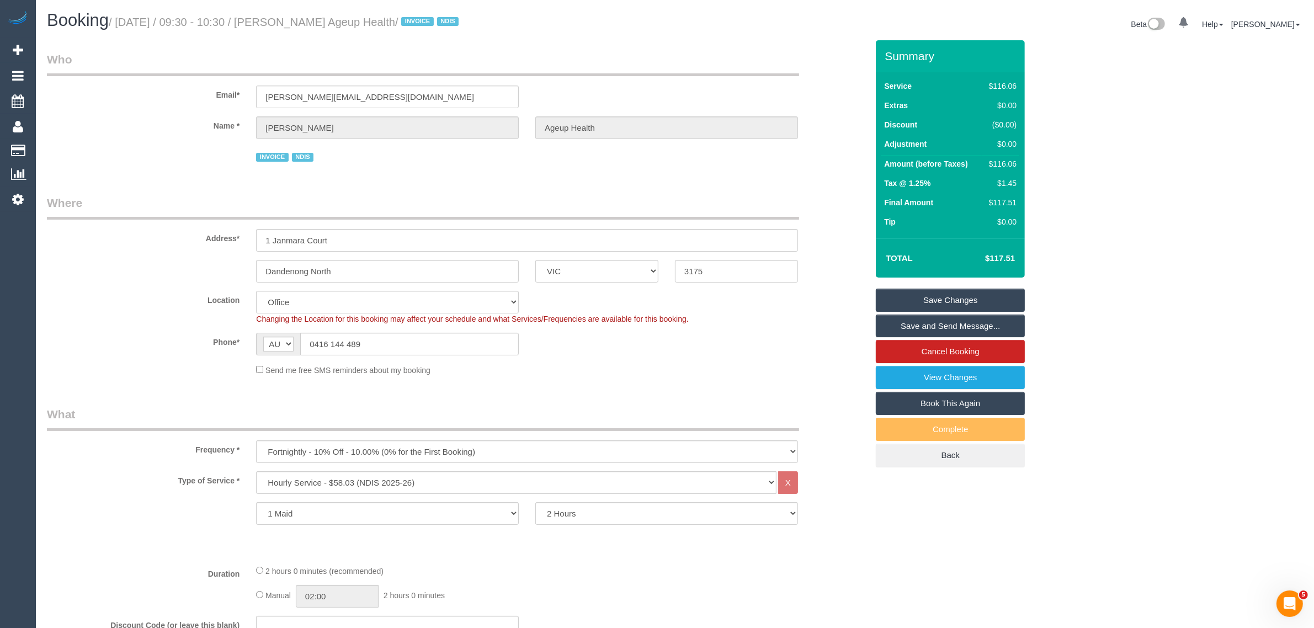
click at [329, 25] on small "/ [DATE] / 09:30 - 10:30 / [PERSON_NAME] Ageup Health / INVOICE NDIS" at bounding box center [285, 22] width 353 height 12
copy small "[PERSON_NAME]"
click at [955, 356] on link "Cancel Booking" at bounding box center [950, 351] width 149 height 23
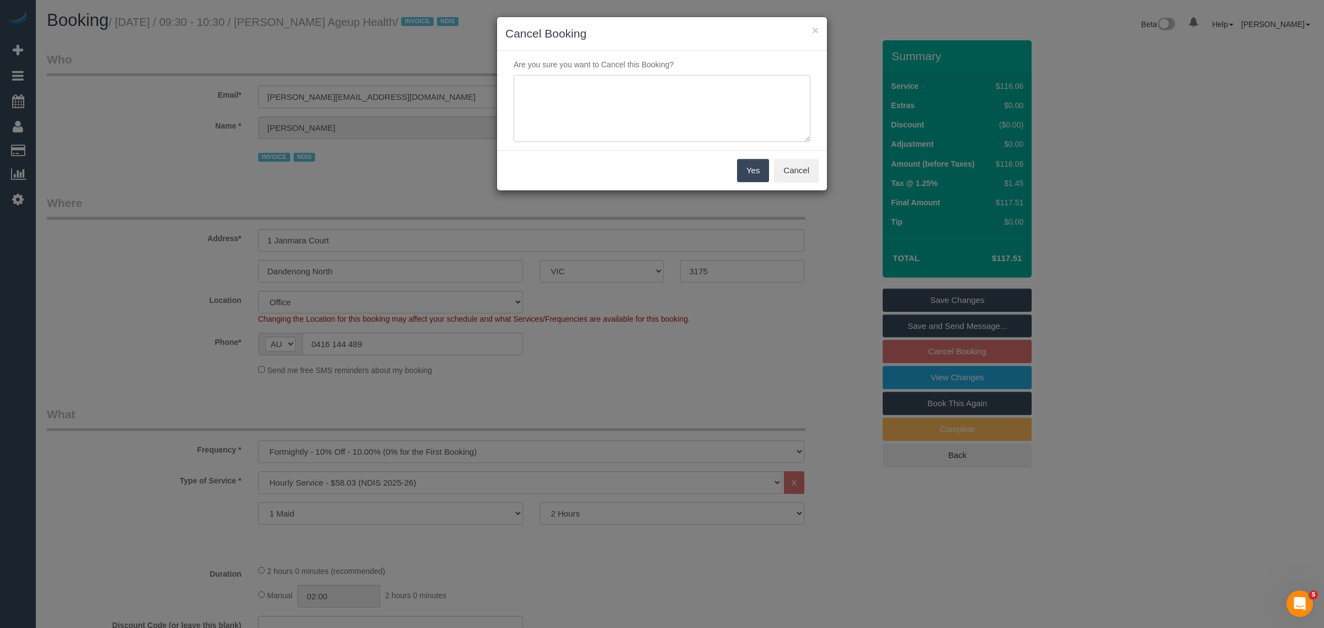
click at [655, 89] on textarea at bounding box center [662, 108] width 297 height 67
type textarea "customer decided to skip via txt - KA"
click at [754, 173] on button "Yes" at bounding box center [753, 170] width 32 height 23
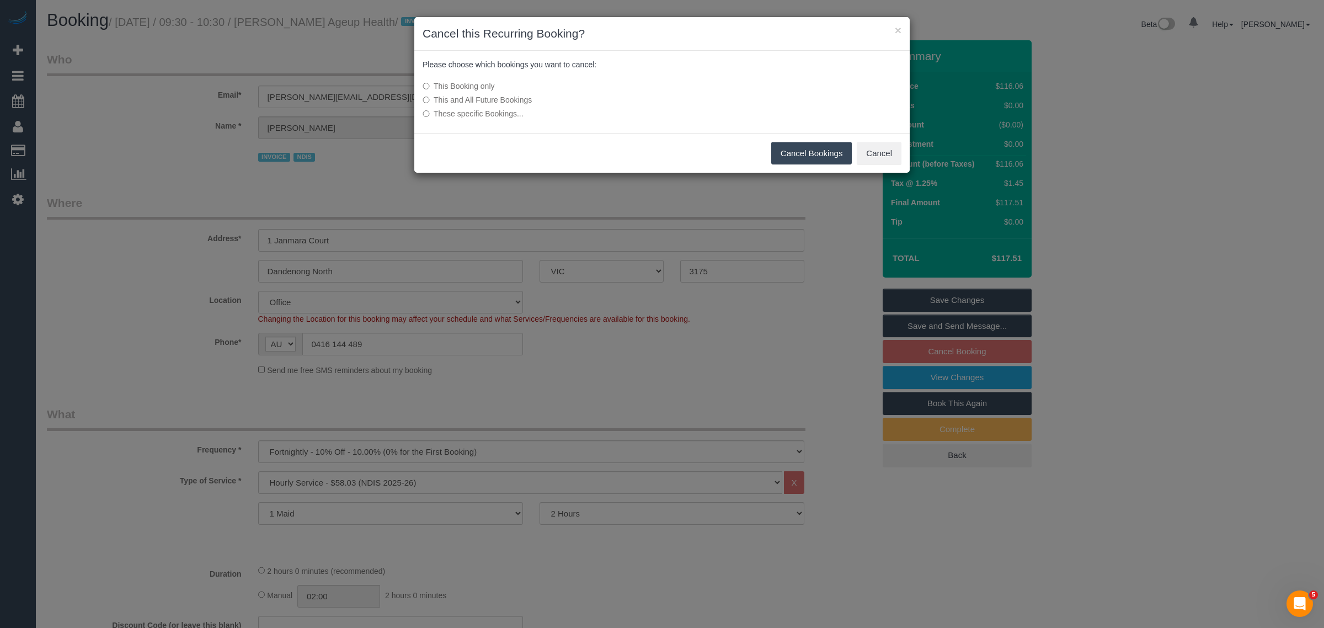
click at [787, 158] on button "Cancel Bookings" at bounding box center [811, 153] width 81 height 23
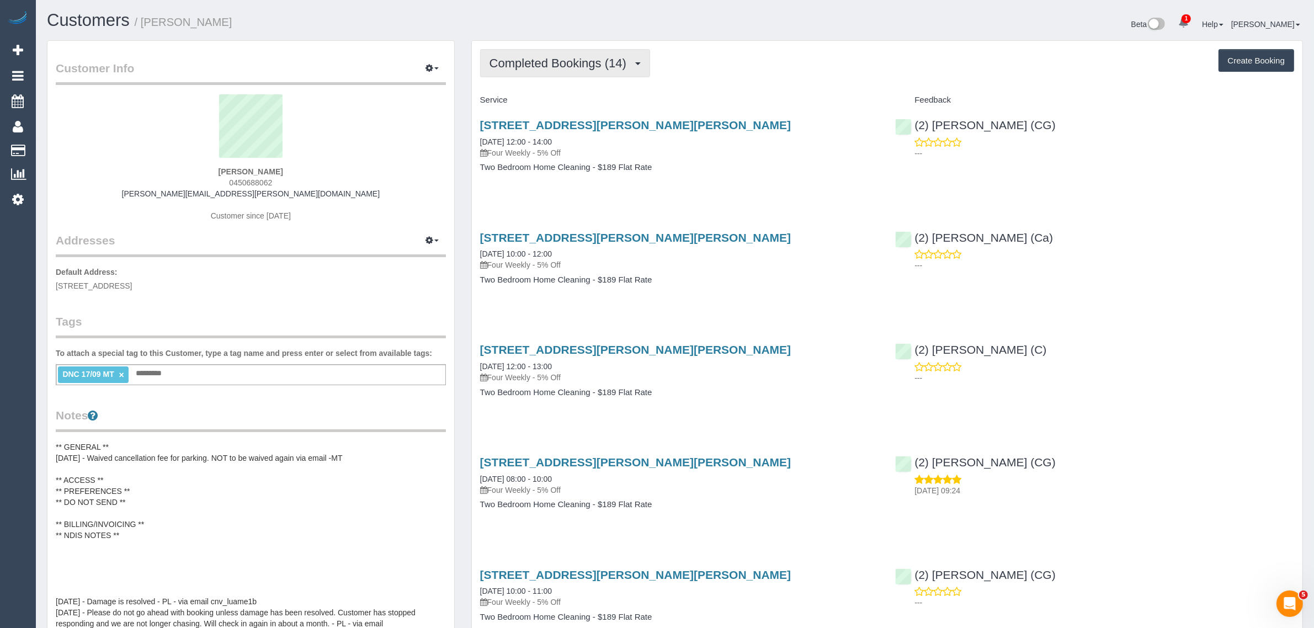
click at [582, 62] on span "Completed Bookings (14)" at bounding box center [560, 63] width 142 height 14
click at [556, 97] on link "Upcoming Bookings (11)" at bounding box center [540, 103] width 119 height 14
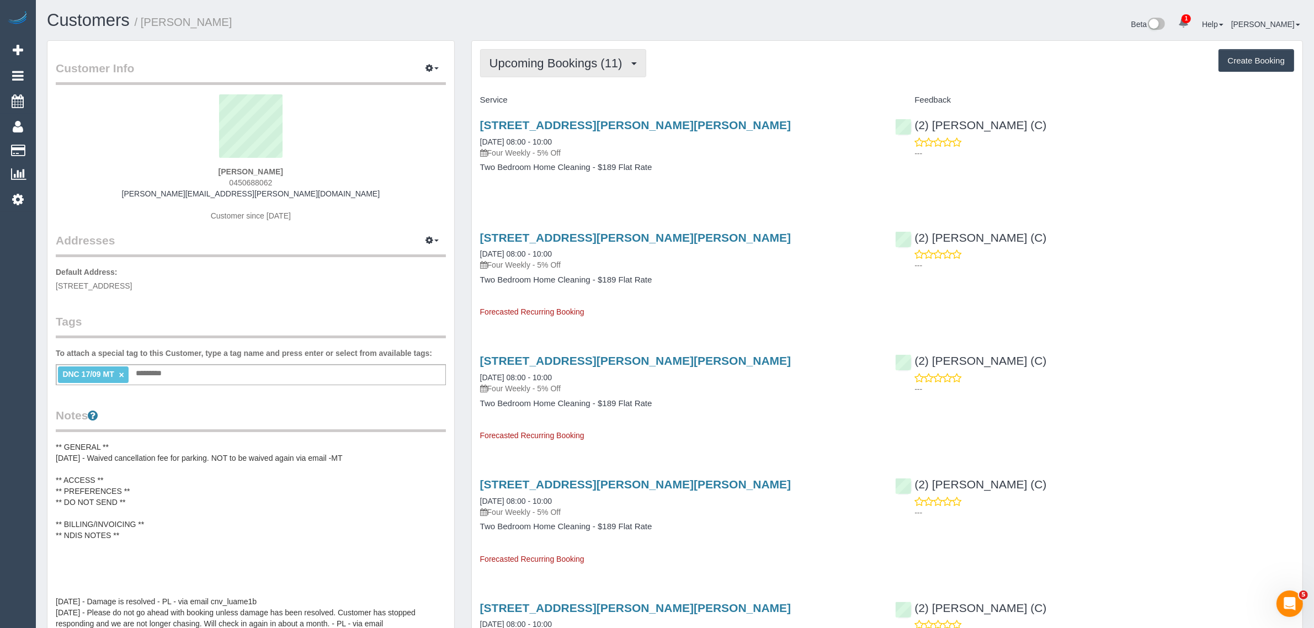
click at [590, 60] on span "Upcoming Bookings (11)" at bounding box center [558, 63] width 139 height 14
click at [573, 82] on link "Completed Bookings (14)" at bounding box center [540, 89] width 119 height 14
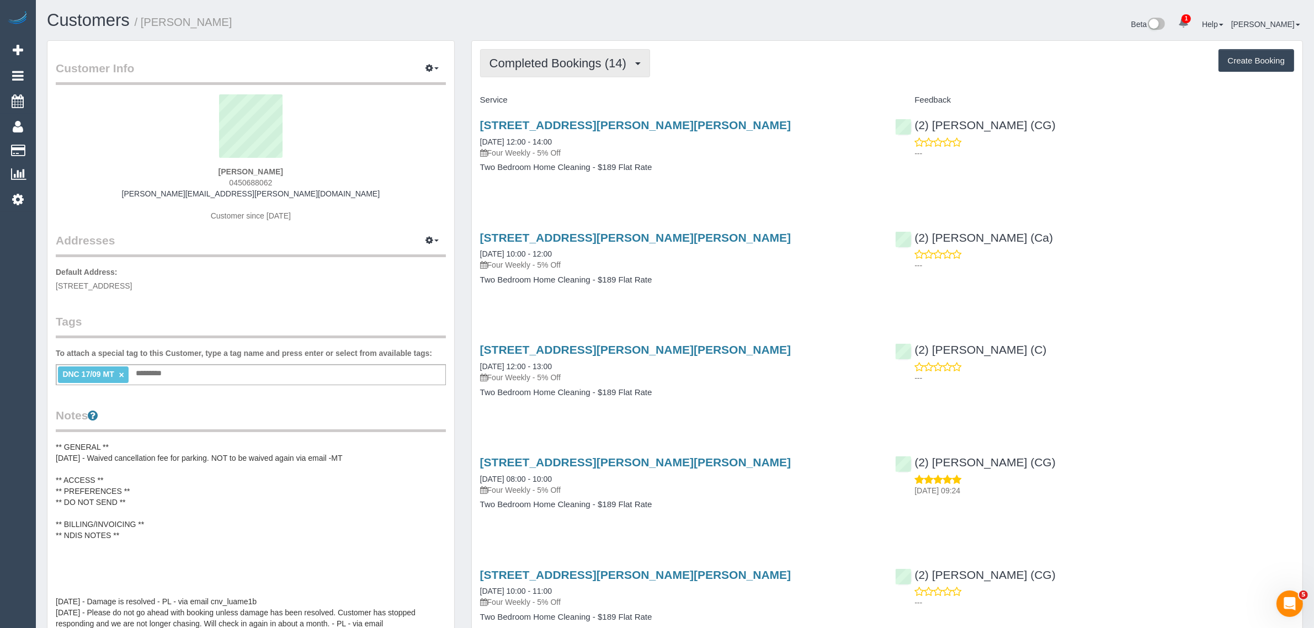
click at [578, 58] on span "Completed Bookings (14)" at bounding box center [560, 63] width 142 height 14
click at [552, 102] on link "Upcoming Bookings (11)" at bounding box center [540, 103] width 119 height 14
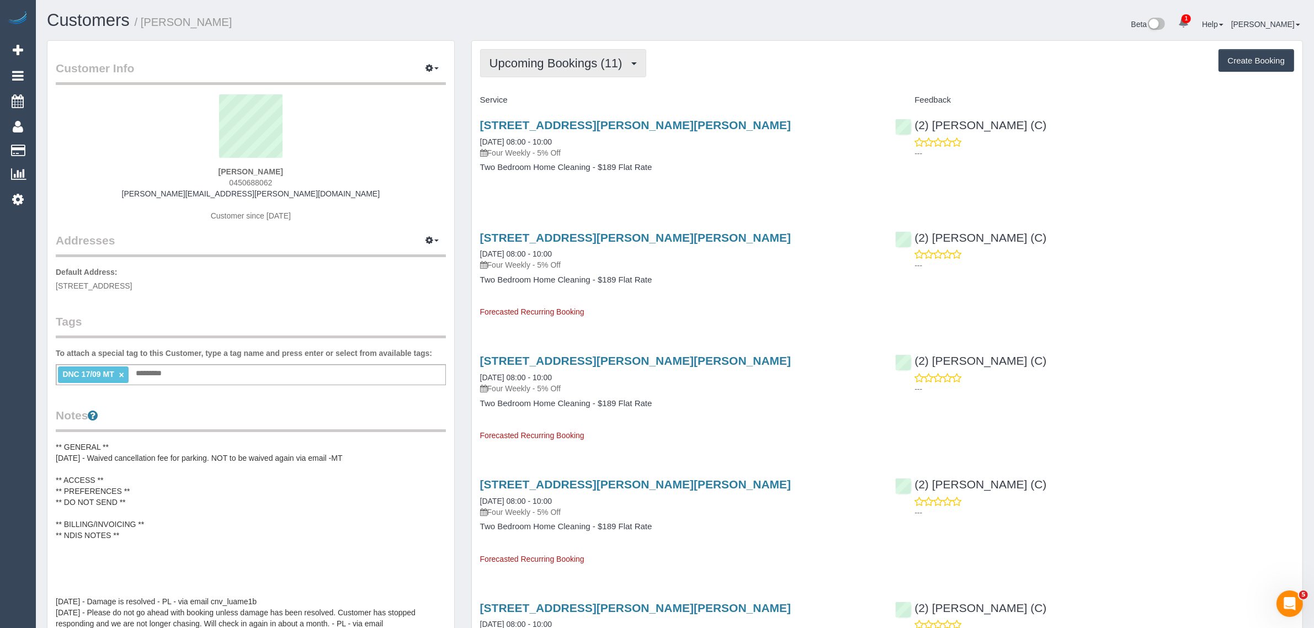
click at [561, 65] on span "Upcoming Bookings (11)" at bounding box center [558, 63] width 139 height 14
click at [561, 113] on link "Cancelled Bookings (4)" at bounding box center [540, 117] width 119 height 14
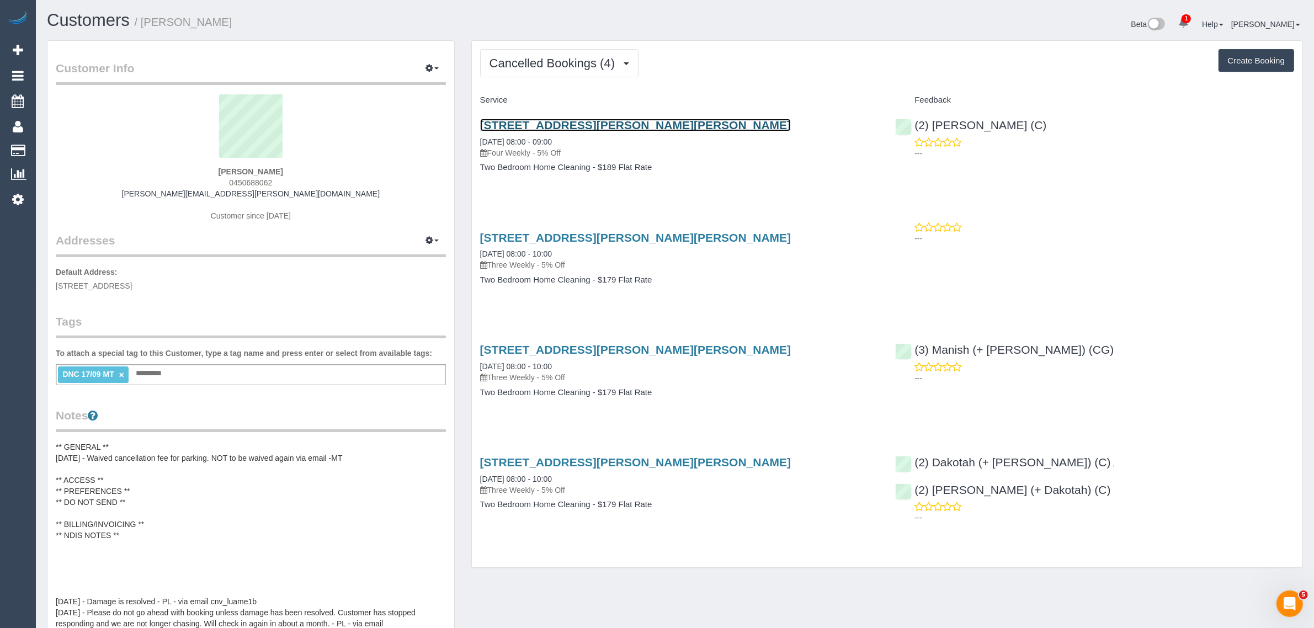
click at [577, 126] on link "[STREET_ADDRESS][PERSON_NAME][PERSON_NAME]" at bounding box center [635, 125] width 311 height 13
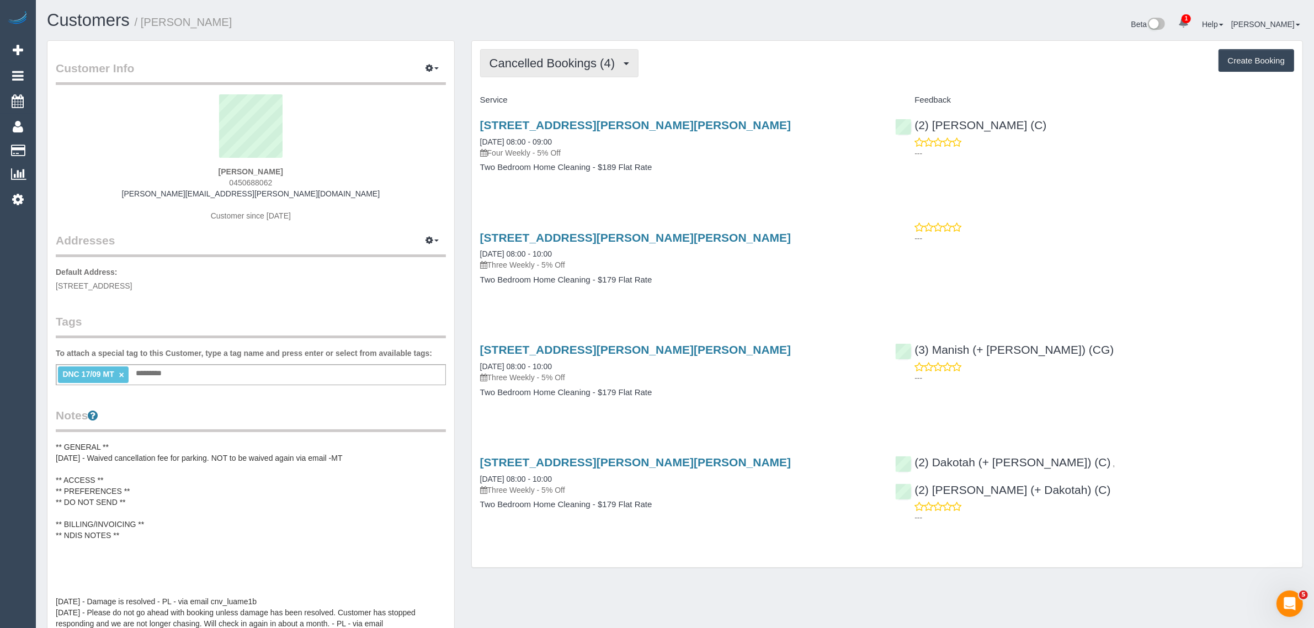
click at [599, 60] on span "Cancelled Bookings (4)" at bounding box center [554, 63] width 131 height 14
click at [570, 108] on link "Upcoming Bookings (11)" at bounding box center [540, 103] width 119 height 14
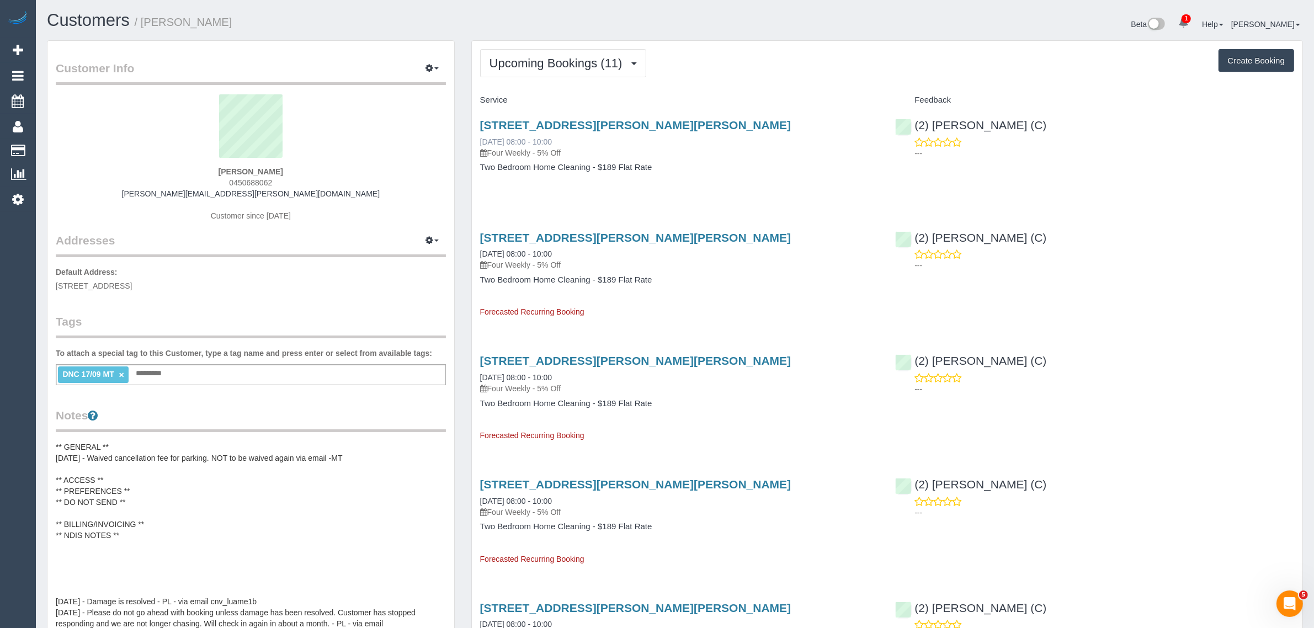
drag, startPoint x: 473, startPoint y: 142, endPoint x: 520, endPoint y: 139, distance: 47.0
click at [520, 139] on div "[STREET_ADDRESS][PERSON_NAME][PERSON_NAME] [DATE] 08:00 - 10:00 Four Weekly - 5…" at bounding box center [680, 151] width 416 height 85
copy link "[DATE]"
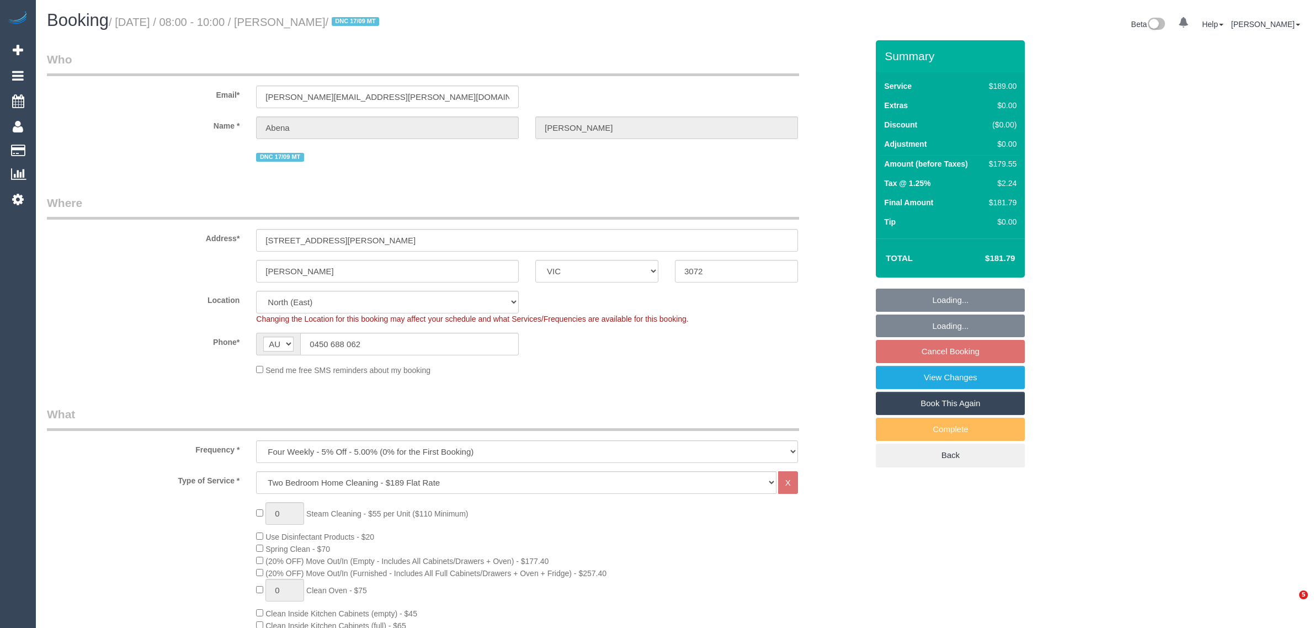
select select "VIC"
select select "string:stripe-pm_1R7rP32GScqysDRVtetNqcL1"
select select "number:28"
select select "number:14"
select select "number:19"
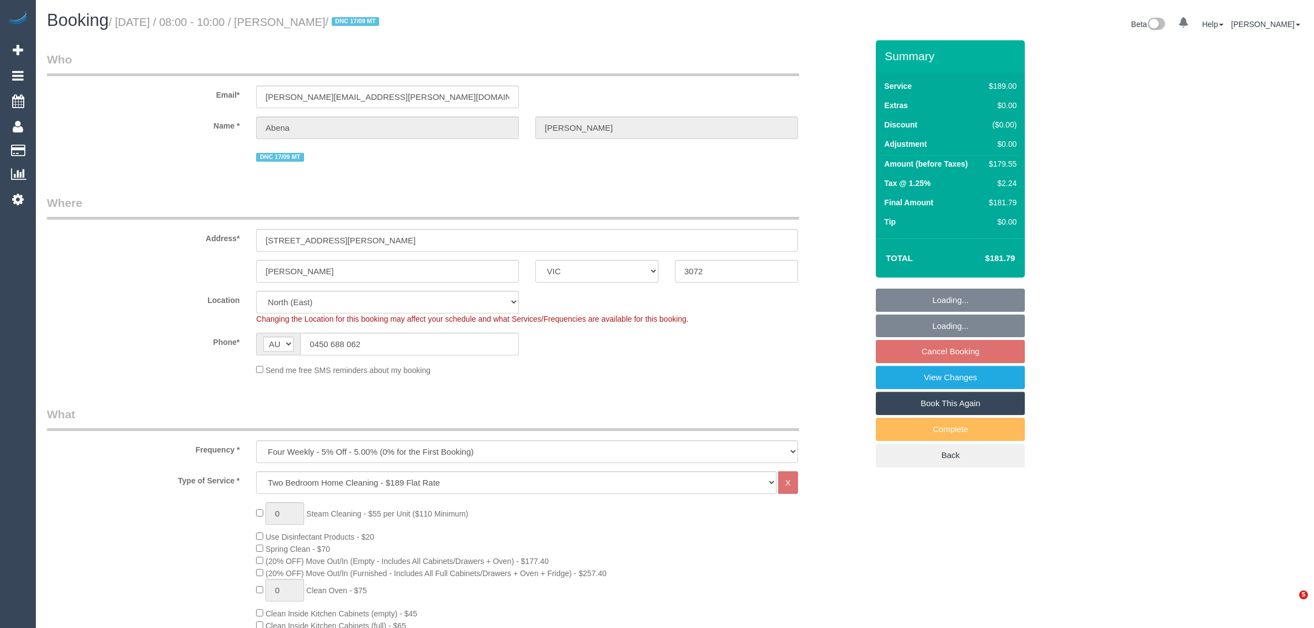
select select "number:24"
select select "number:34"
select select "number:13"
select select "object:1419"
select select "spot2"
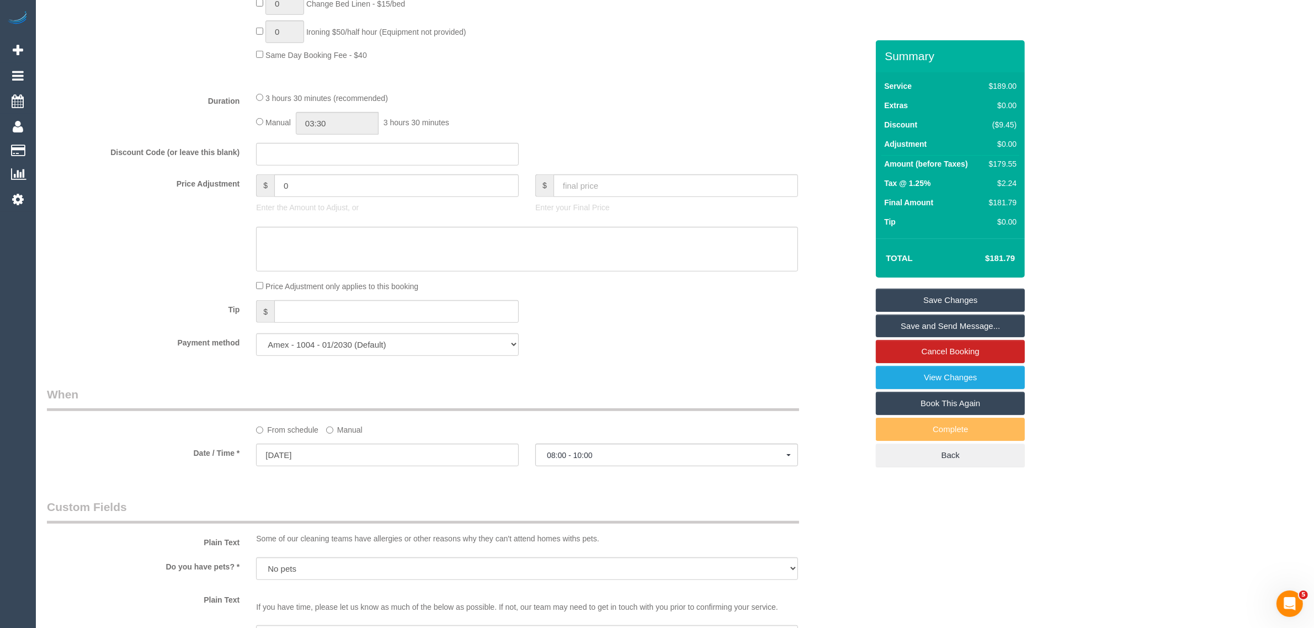
scroll to position [1104, 0]
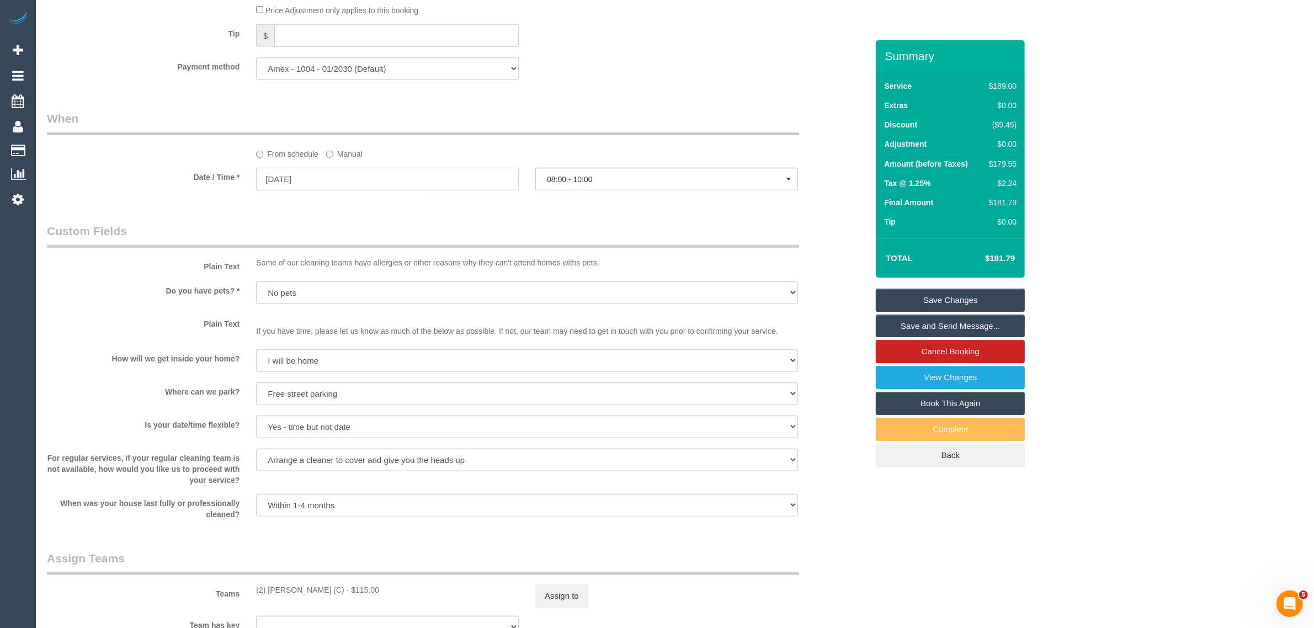
click at [396, 175] on input "[DATE]" at bounding box center [387, 179] width 263 height 23
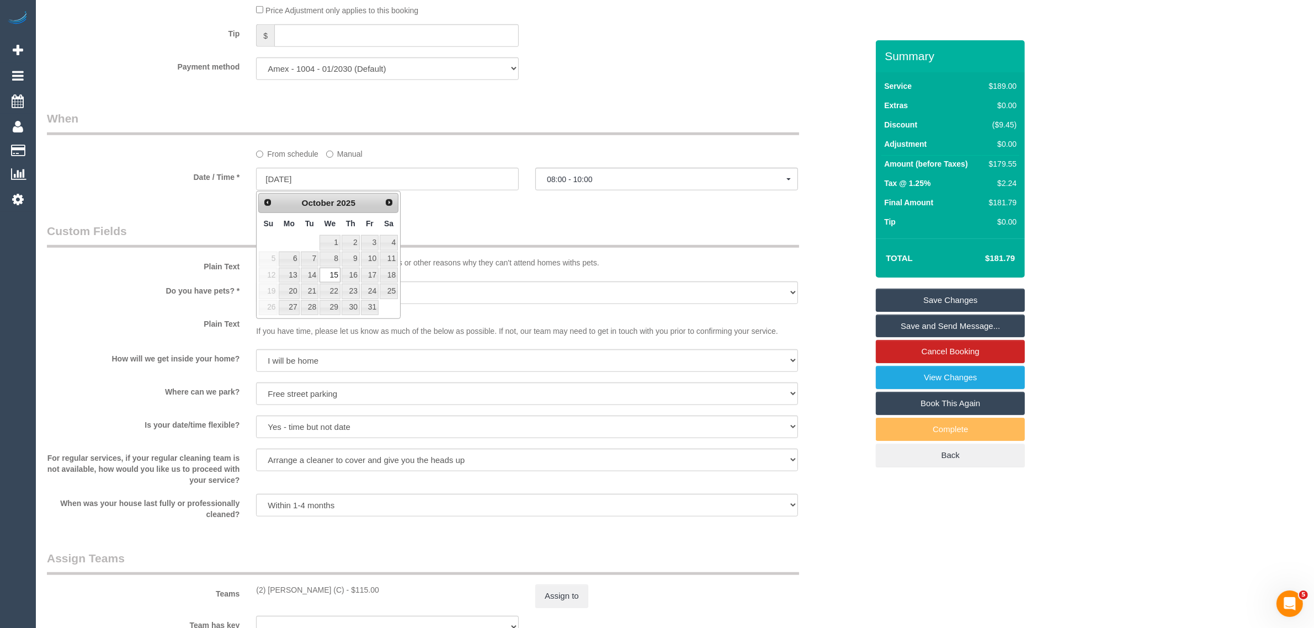
click at [525, 225] on legend "Custom Fields" at bounding box center [423, 235] width 752 height 25
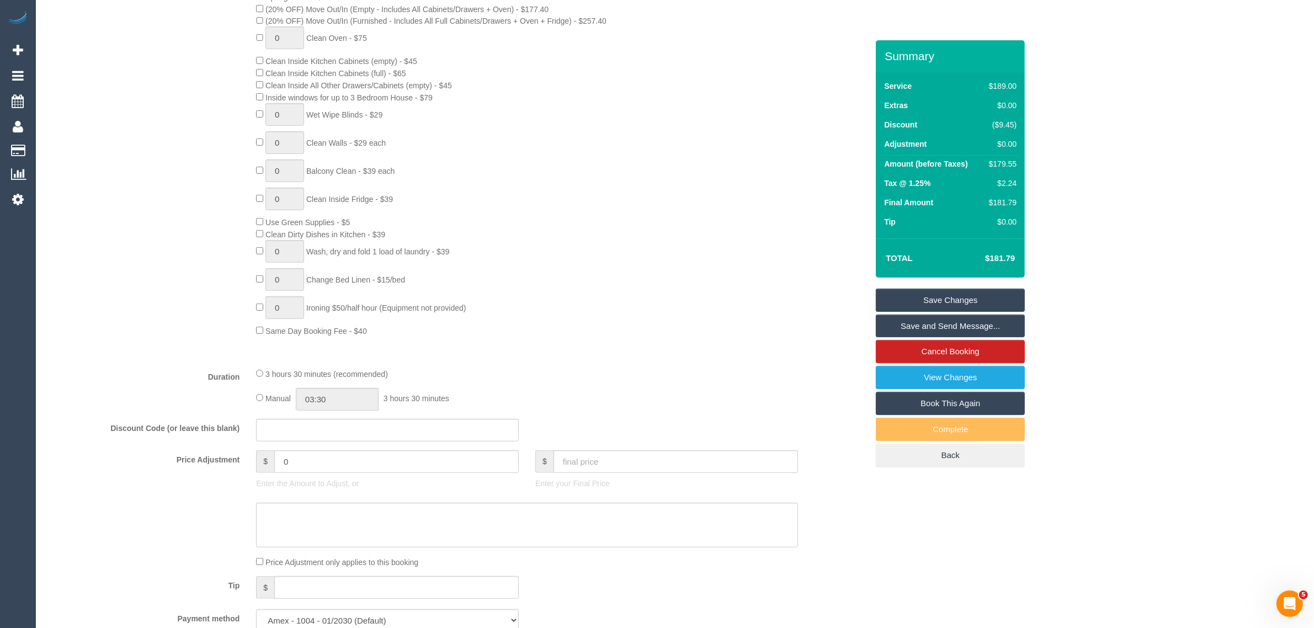
scroll to position [828, 0]
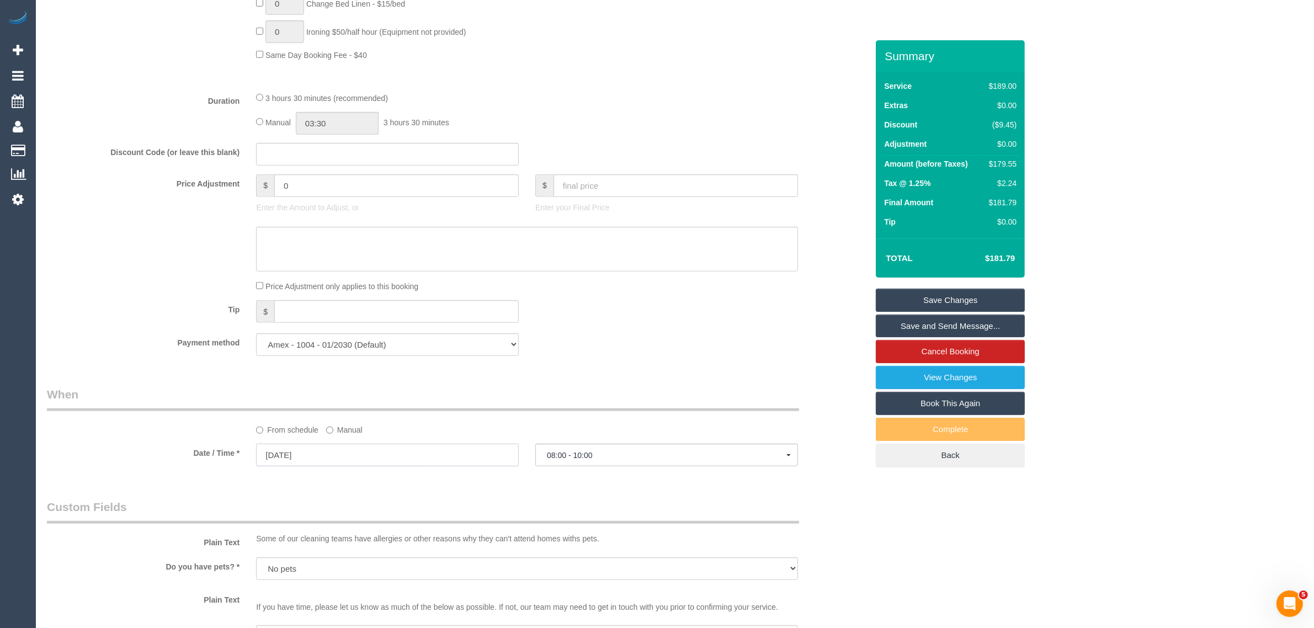
click at [382, 450] on input "15/10/2025" at bounding box center [387, 455] width 263 height 23
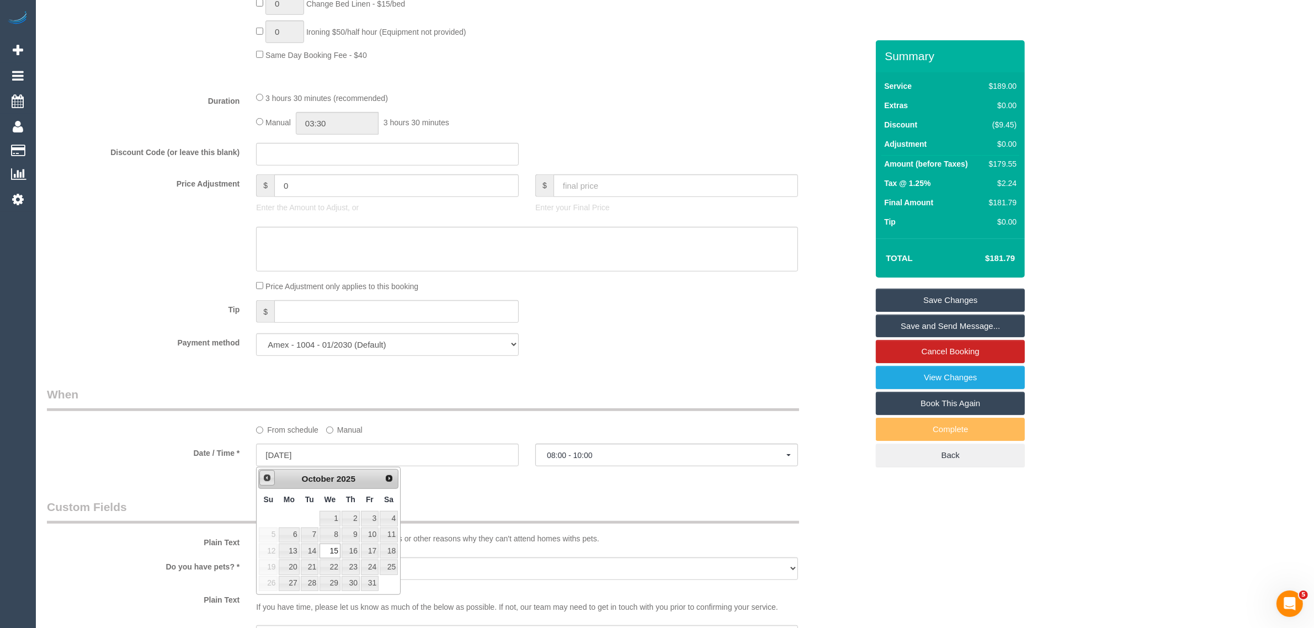
click at [264, 485] on link "Prev" at bounding box center [266, 477] width 15 height 15
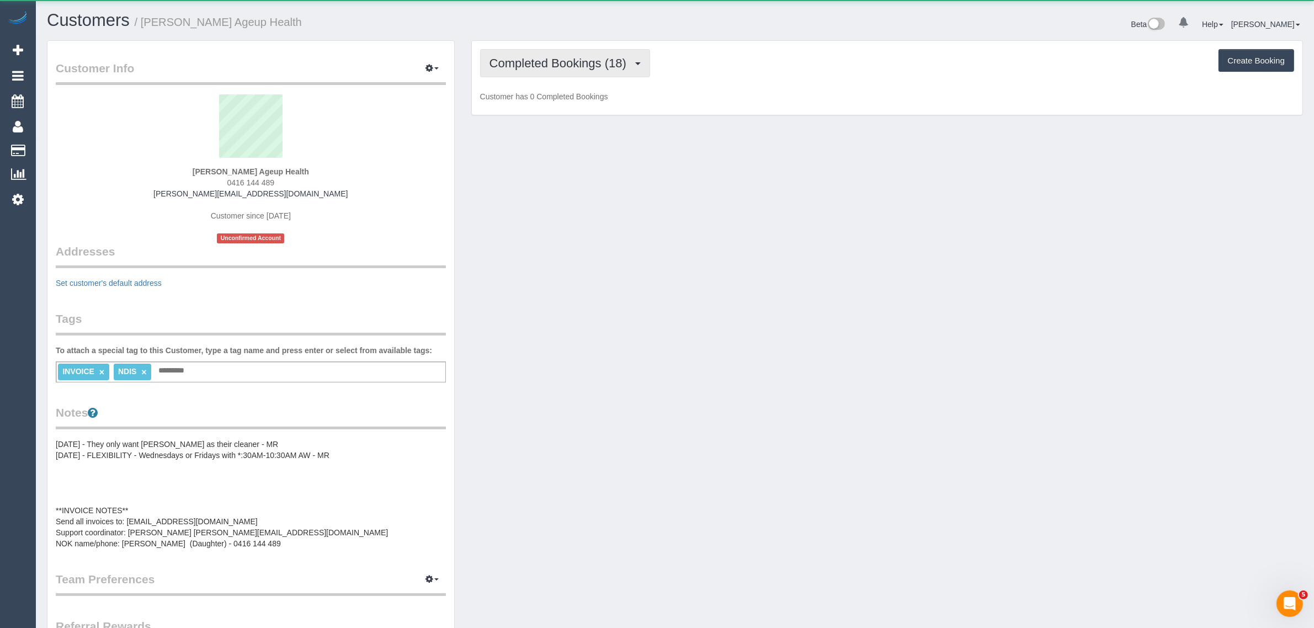
click at [534, 53] on button "Completed Bookings (18)" at bounding box center [565, 63] width 170 height 28
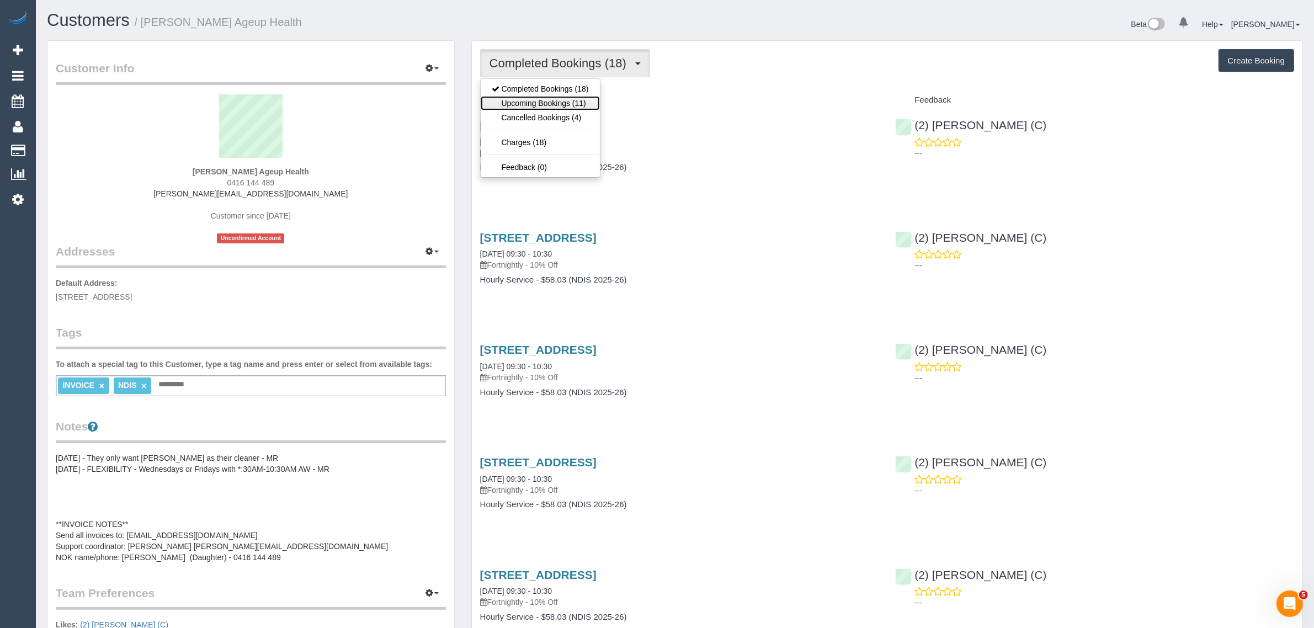
click at [556, 105] on link "Upcoming Bookings (11)" at bounding box center [540, 103] width 119 height 14
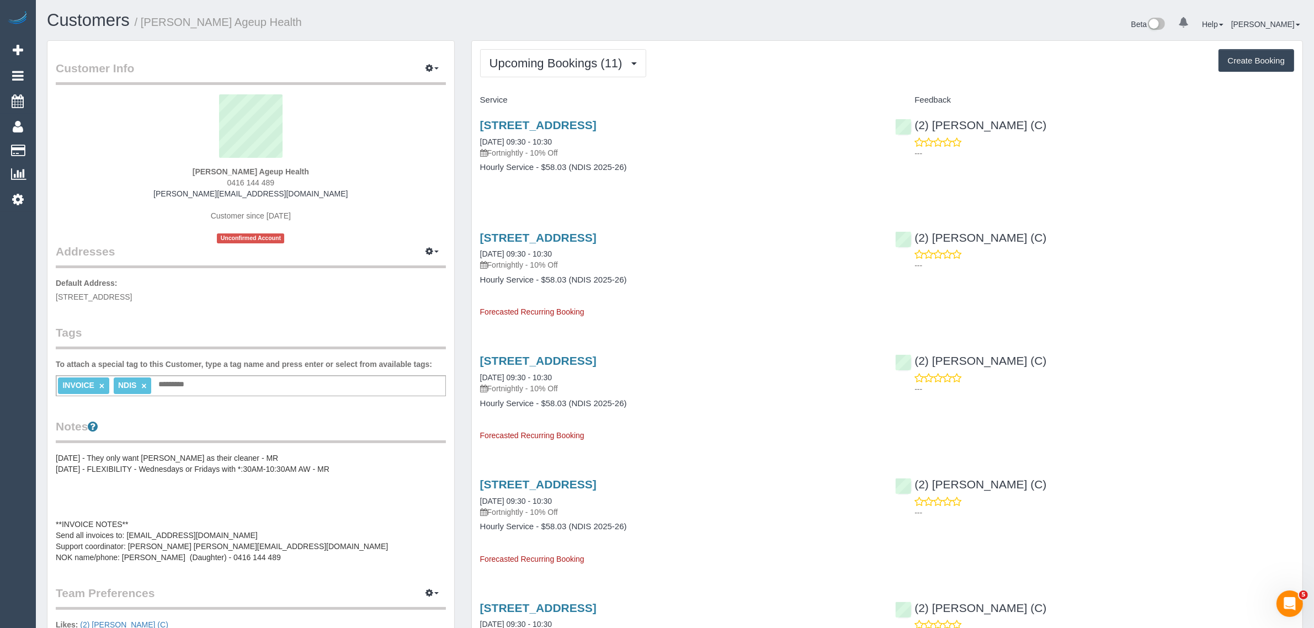
drag, startPoint x: 574, startPoint y: 141, endPoint x: 478, endPoint y: 139, distance: 95.5
click at [478, 139] on div "1 Janmara Court, Dandenong North, VIC 3175 08/10/2025 09:30 - 10:30 Fortnightly…" at bounding box center [680, 151] width 416 height 85
copy link "08/10/2025 09:30 - 10:30"
click at [75, 150] on link "Customers" at bounding box center [105, 151] width 138 height 22
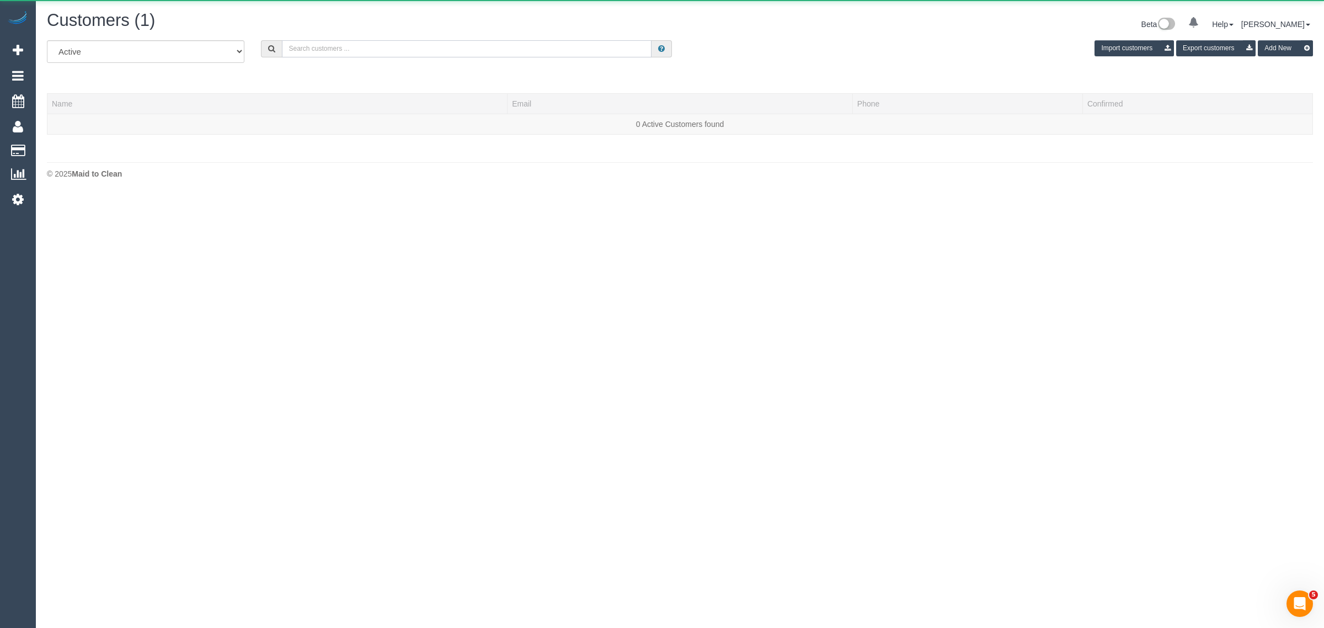
click at [315, 45] on input "text" at bounding box center [467, 48] width 370 height 17
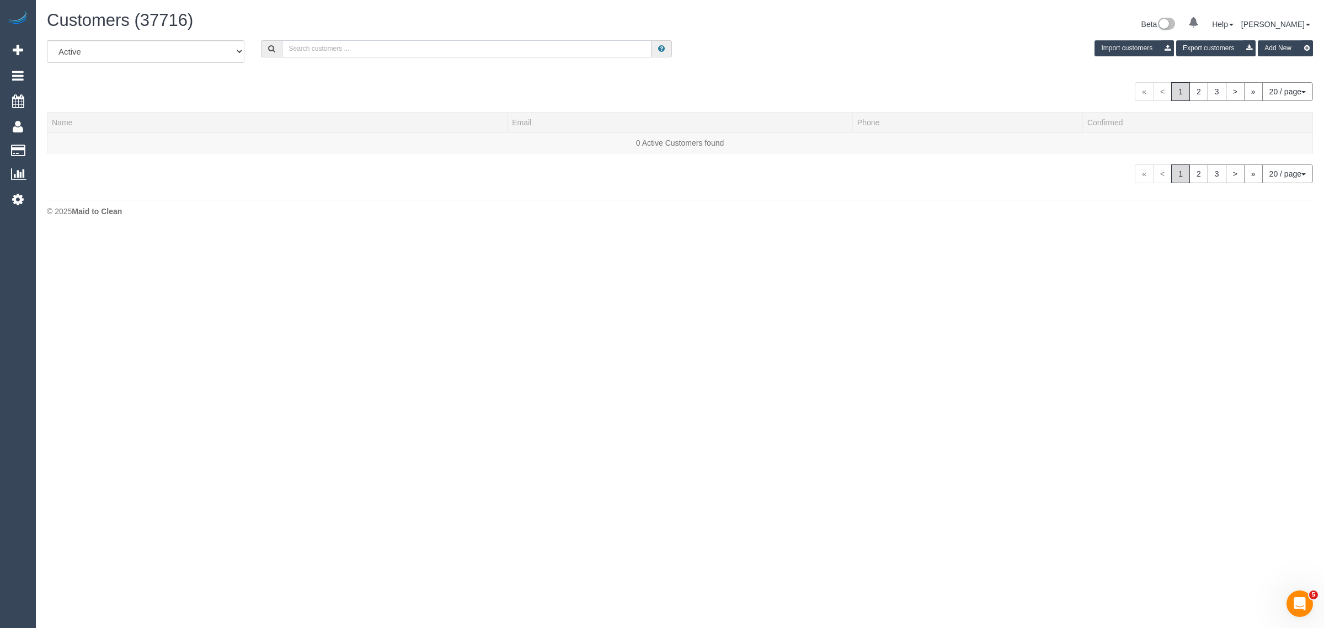
paste input "Rosie Rabindran"
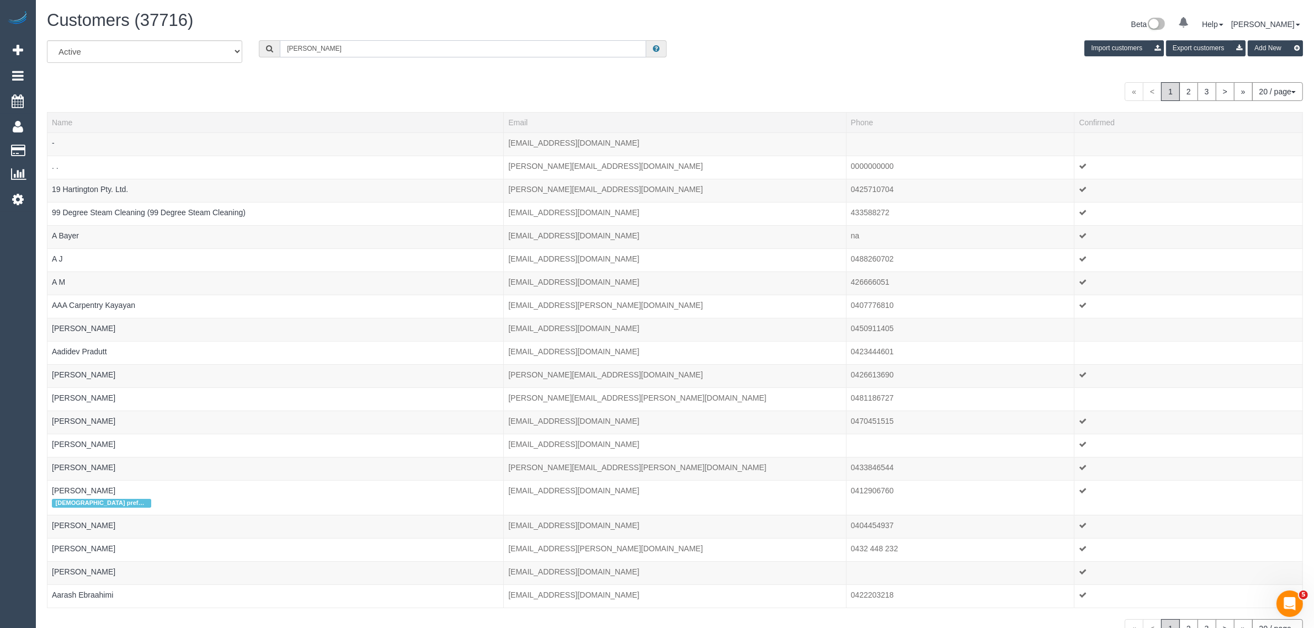
type input "Rosie Rabindran"
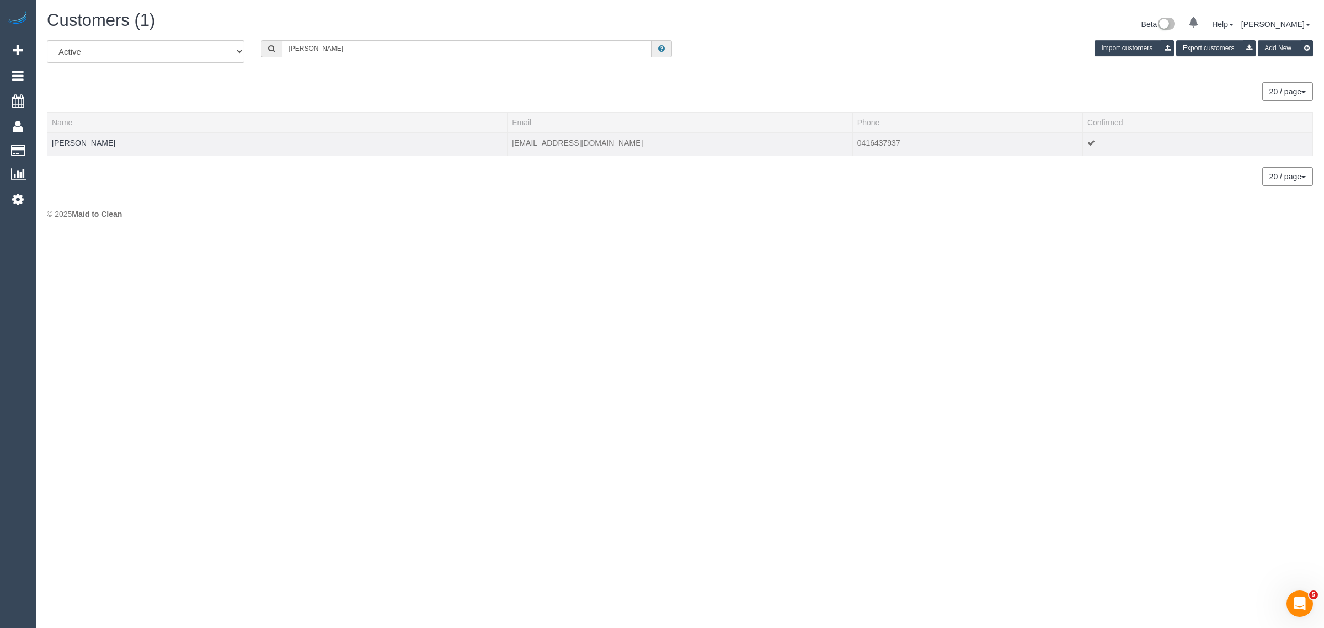
click at [50, 142] on td "Rosie Rabindran" at bounding box center [277, 143] width 460 height 23
click at [99, 142] on link "Rosie Rabindran" at bounding box center [83, 143] width 63 height 9
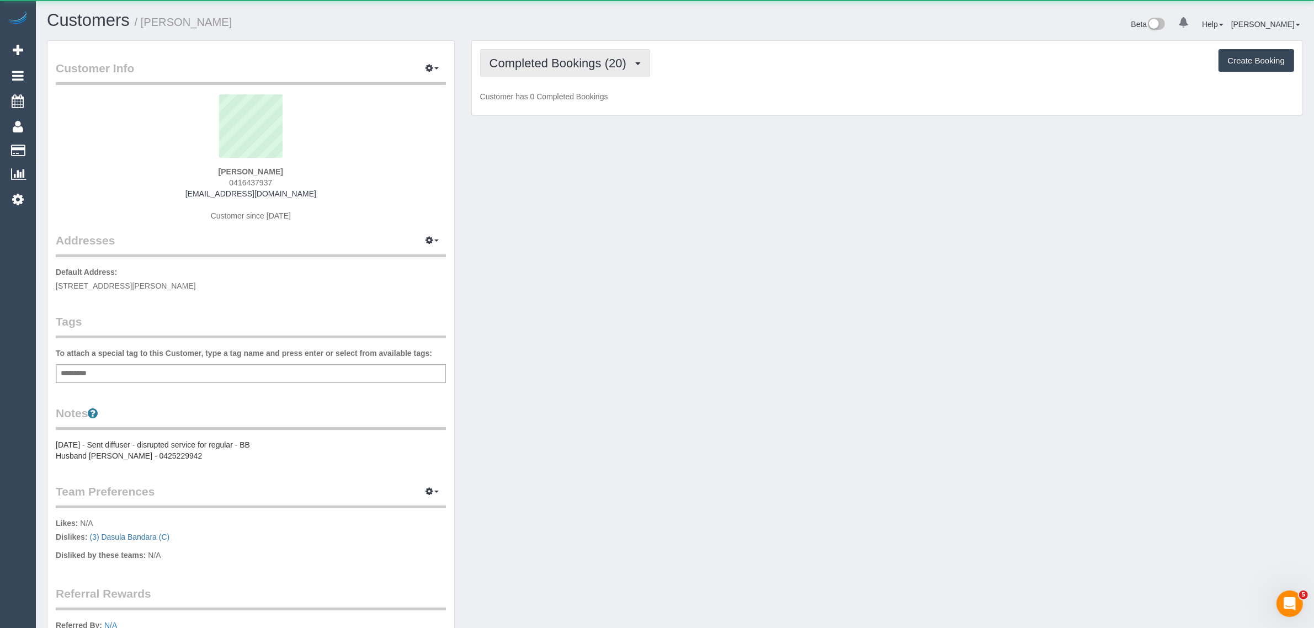
click at [579, 61] on span "Completed Bookings (20)" at bounding box center [560, 63] width 142 height 14
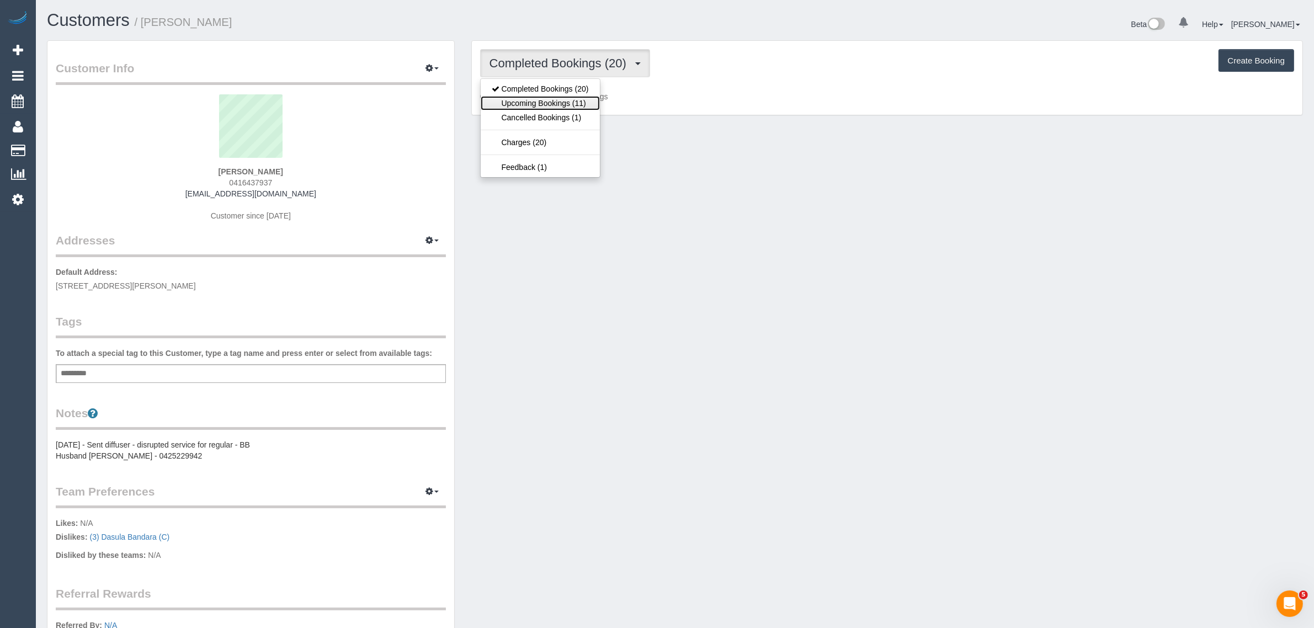
click at [552, 108] on link "Upcoming Bookings (11)" at bounding box center [540, 103] width 119 height 14
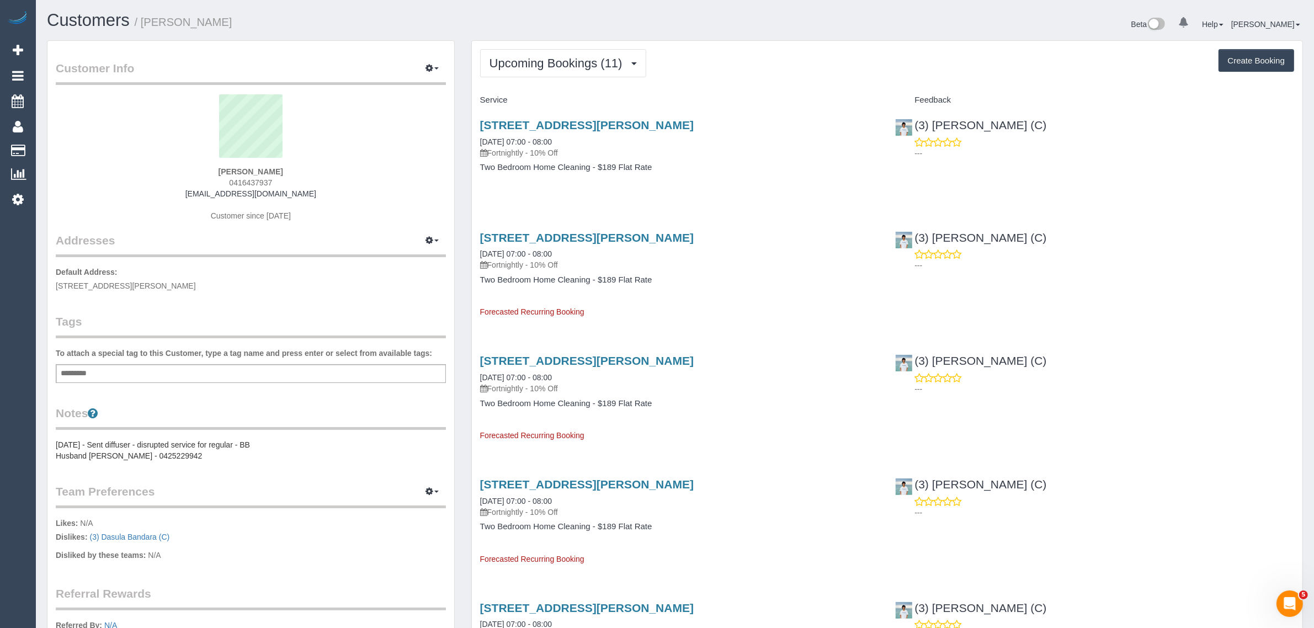
drag, startPoint x: 550, startPoint y: 141, endPoint x: 480, endPoint y: 132, distance: 70.6
click at [480, 132] on div "69 Fletcher St, Hawthorn East, VIC 3123 26/09/2025 07:00 - 08:00 Fortnightly - …" at bounding box center [679, 139] width 399 height 40
copy link "26/09/2025 07:00 - 08:00"
click at [788, 173] on div "69 Fletcher St, Hawthorn East, VIC 3123 26/09/2025 07:00 - 08:00 Fortnightly - …" at bounding box center [680, 151] width 416 height 85
drag, startPoint x: 1080, startPoint y: 122, endPoint x: 915, endPoint y: 127, distance: 165.1
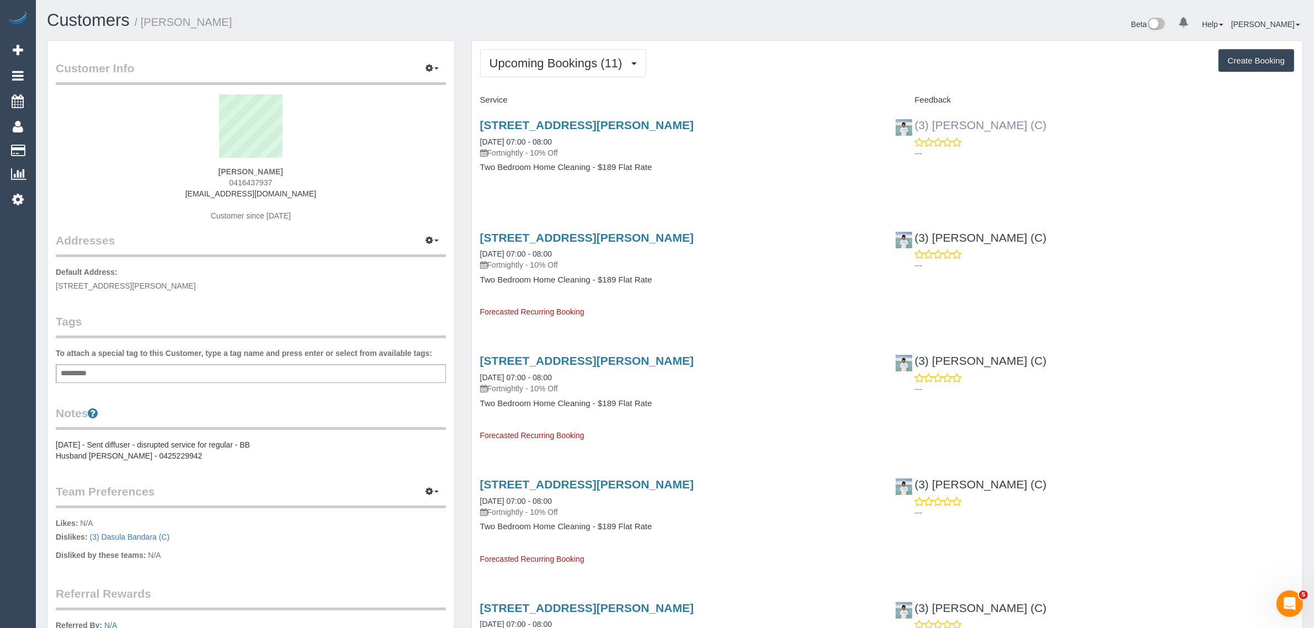
click at [915, 127] on div "(3) Himasha Amarasinghe (C) ---" at bounding box center [1095, 136] width 416 height 54
copy link "(3) [PERSON_NAME] (C)"
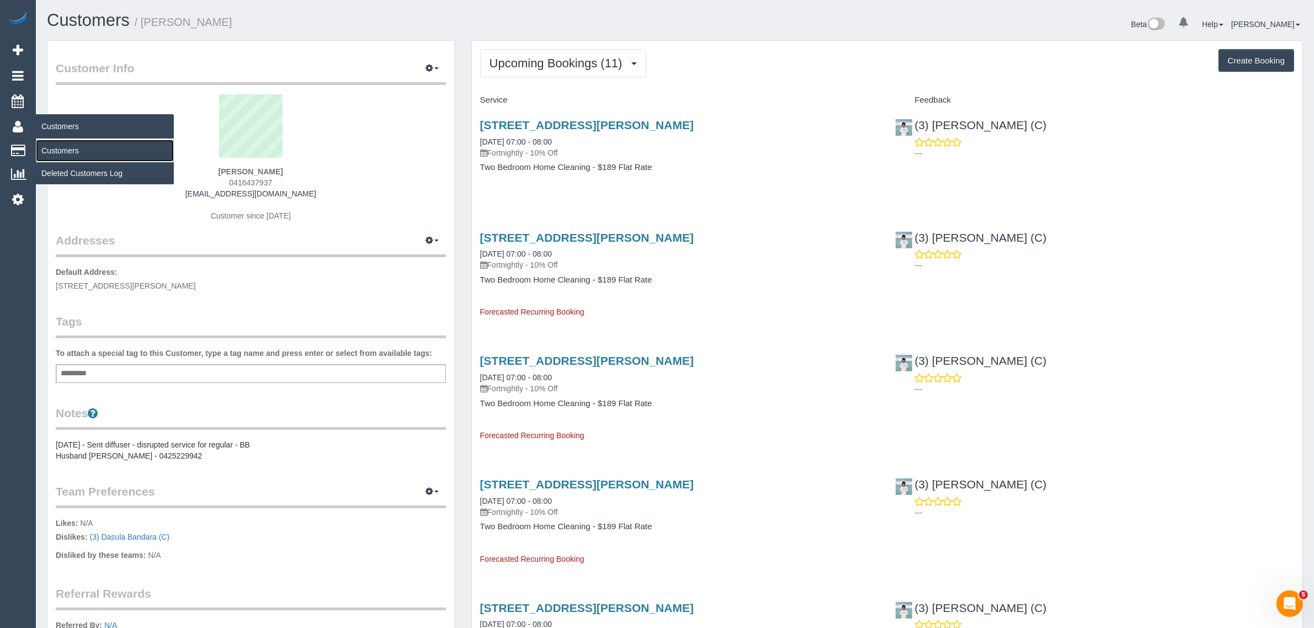
click at [95, 156] on link "Customers" at bounding box center [105, 151] width 138 height 22
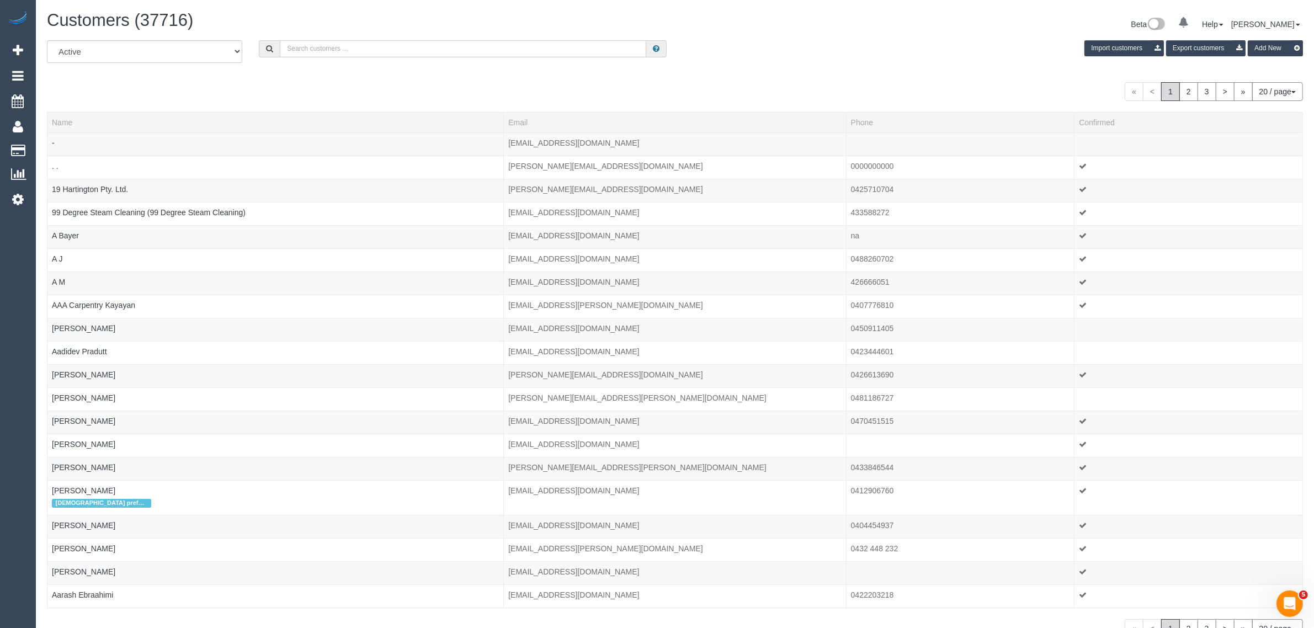
click at [317, 42] on input "text" at bounding box center [463, 48] width 366 height 17
paste input "Simon hackel"
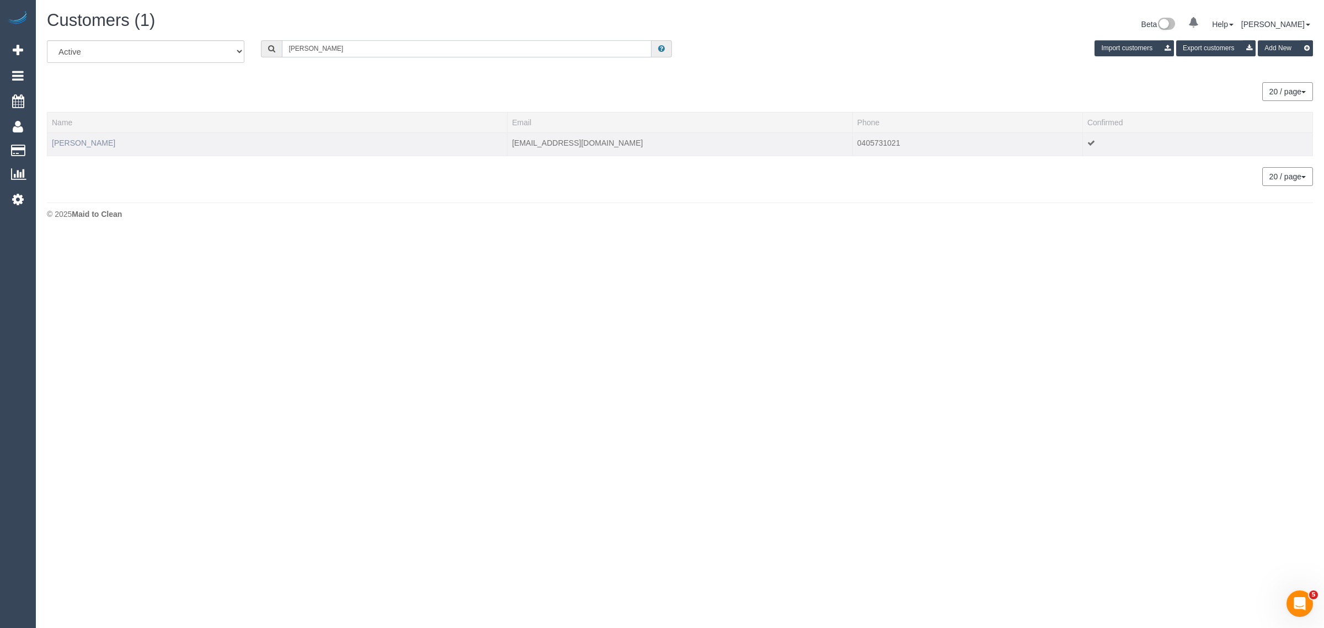
type input "Simon hackel"
click at [86, 145] on link "Simon Hackel" at bounding box center [83, 143] width 63 height 9
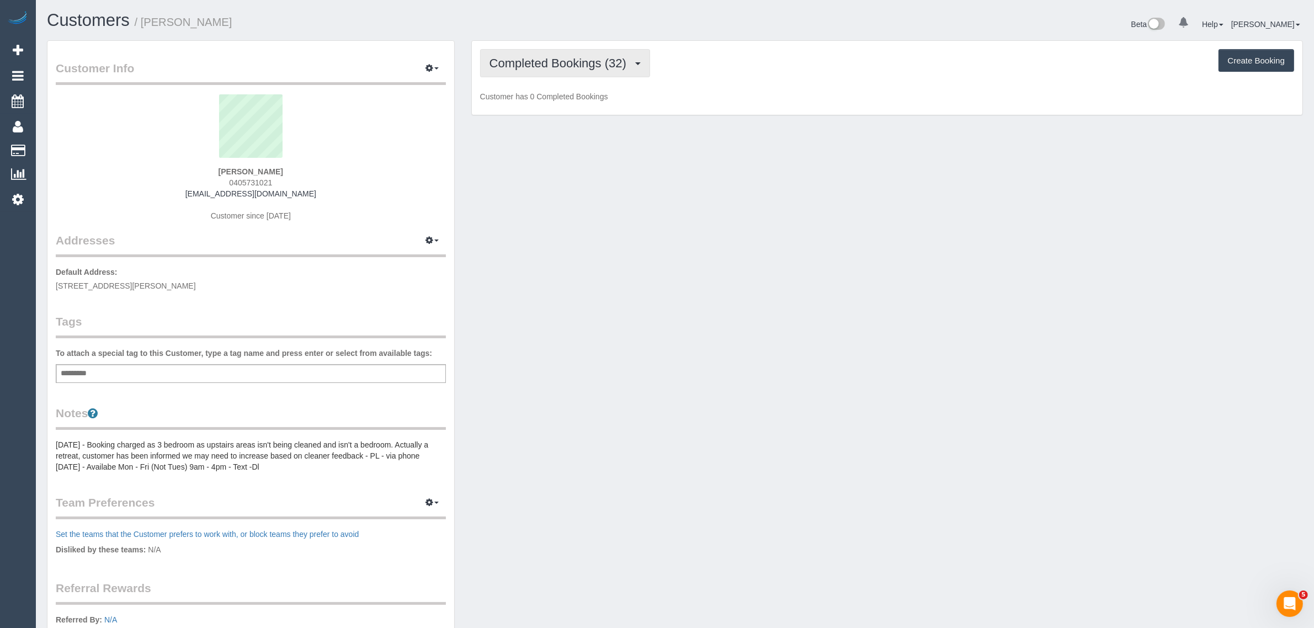
click at [575, 51] on button "Completed Bookings (32)" at bounding box center [565, 63] width 170 height 28
click at [550, 103] on link "Upcoming Bookings (12)" at bounding box center [540, 103] width 119 height 14
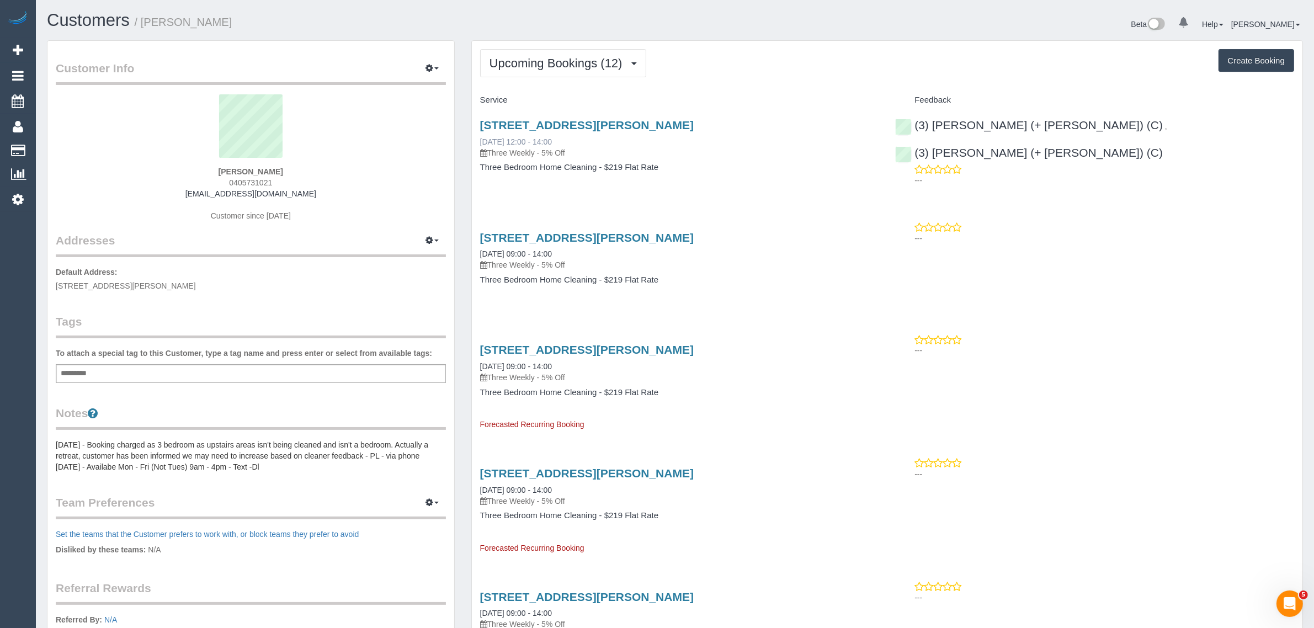
drag, startPoint x: 586, startPoint y: 139, endPoint x: 480, endPoint y: 139, distance: 106.0
click at [480, 139] on div "125 Beavers Road, Northcote, VIC 3070 22/09/2025 12:00 - 14:00 Three Weekly - 5…" at bounding box center [679, 139] width 399 height 40
copy link "22/09/2025 12:00 - 14:00"
click at [883, 185] on div "125 Beavers Road, Northcote, VIC 3070 22/09/2025 12:00 - 14:00 Three Weekly - 5…" at bounding box center [680, 151] width 416 height 85
click at [1044, 119] on div "(3) Dan (+ Anna) (C) , (3) Anna (+ Dan) (C) ---" at bounding box center [1095, 150] width 416 height 82
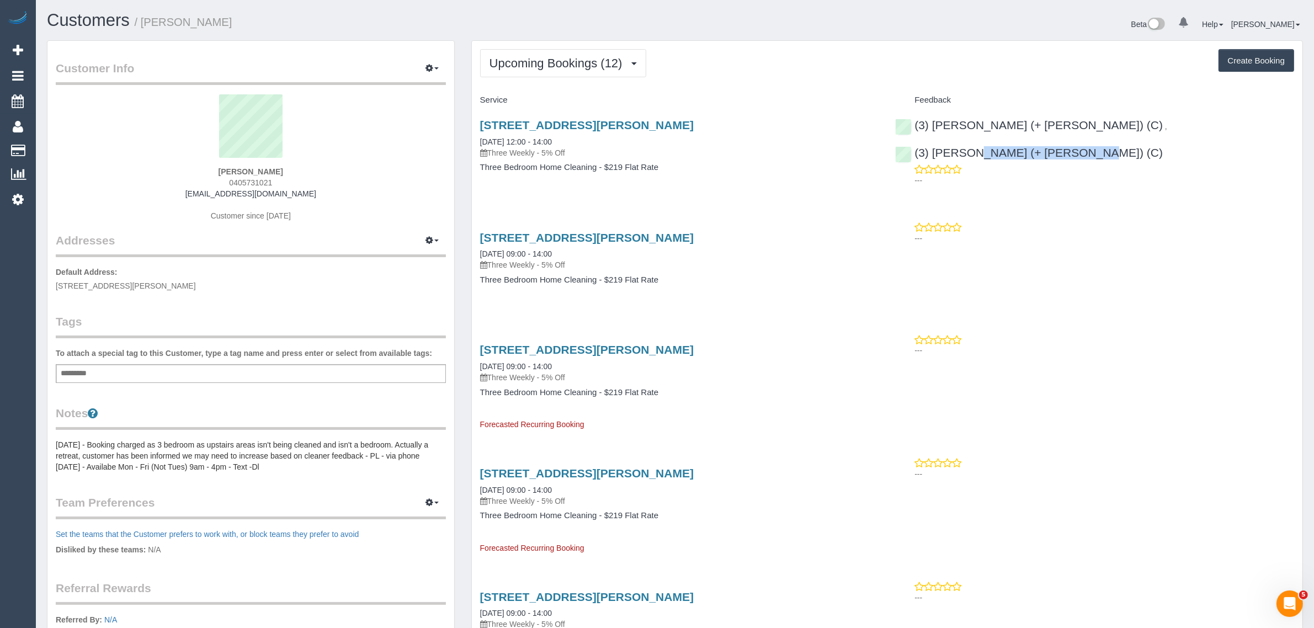
copy link "(3) [PERSON_NAME] (+ [PERSON_NAME]) (C)"
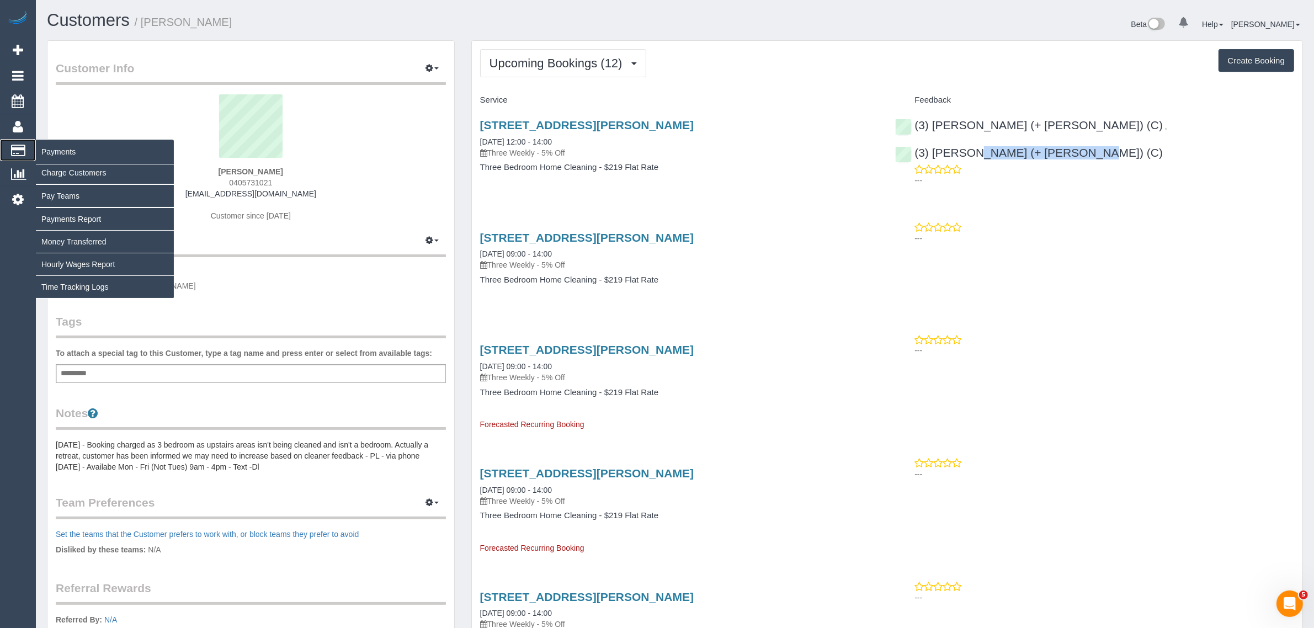
click at [51, 149] on span "Payments" at bounding box center [105, 151] width 138 height 25
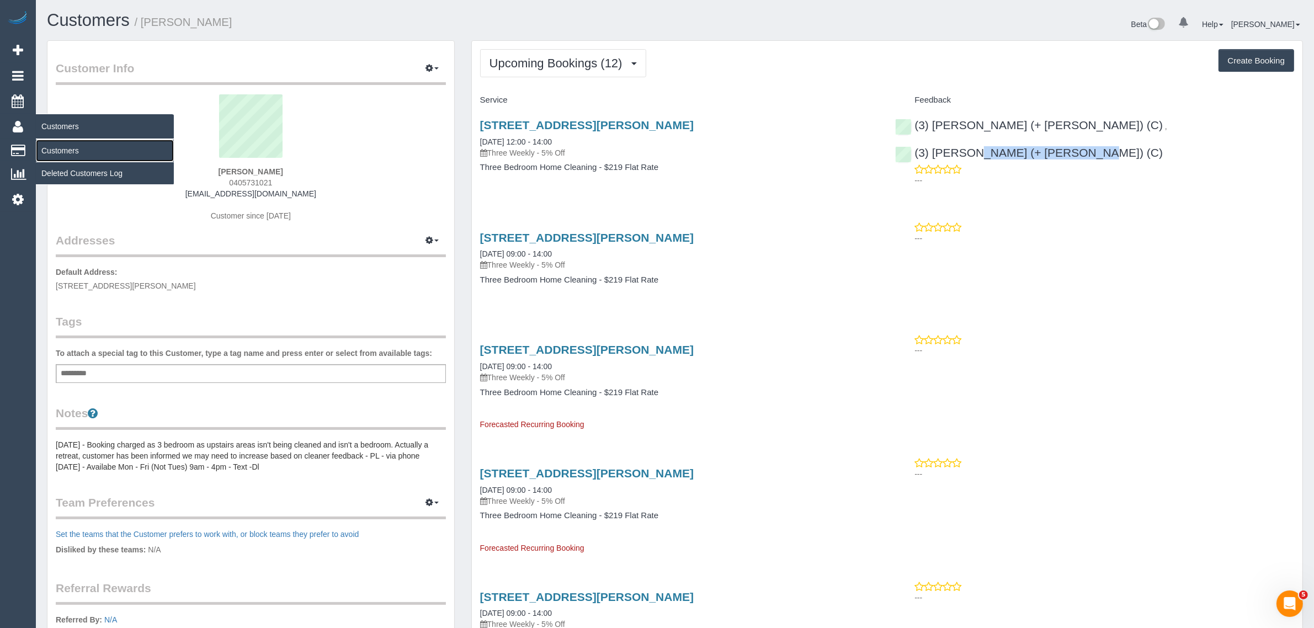
click at [70, 145] on link "Customers" at bounding box center [105, 151] width 138 height 22
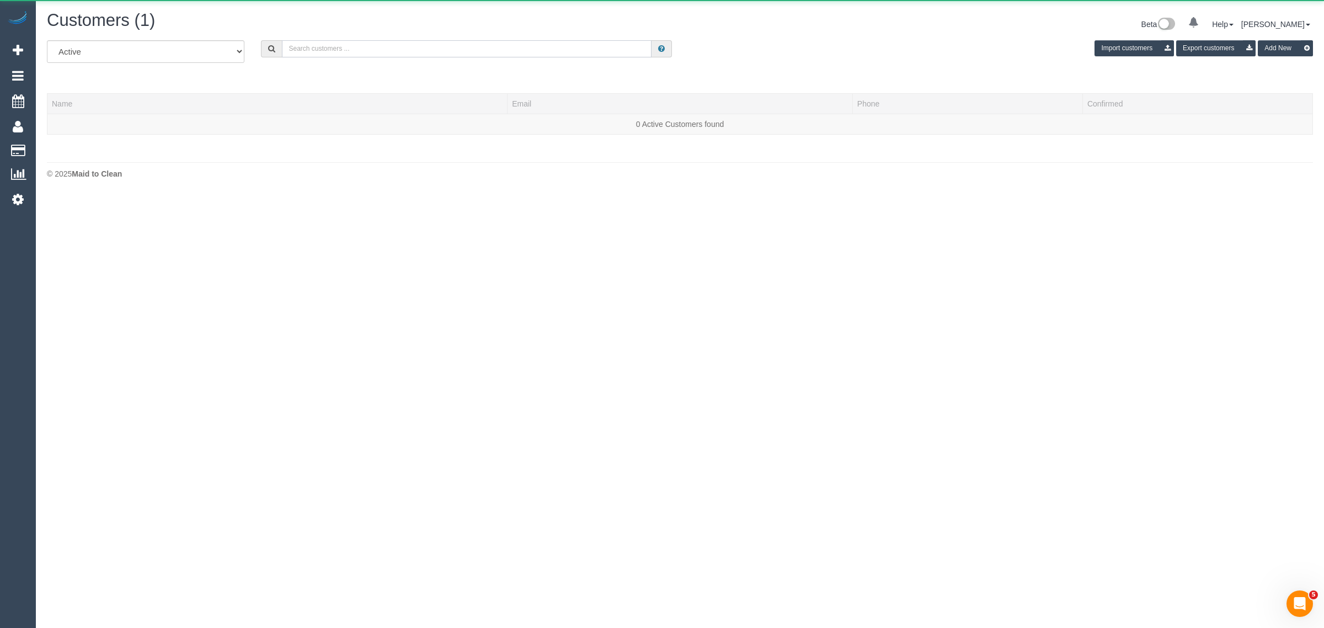
click at [450, 41] on input "text" at bounding box center [467, 48] width 370 height 17
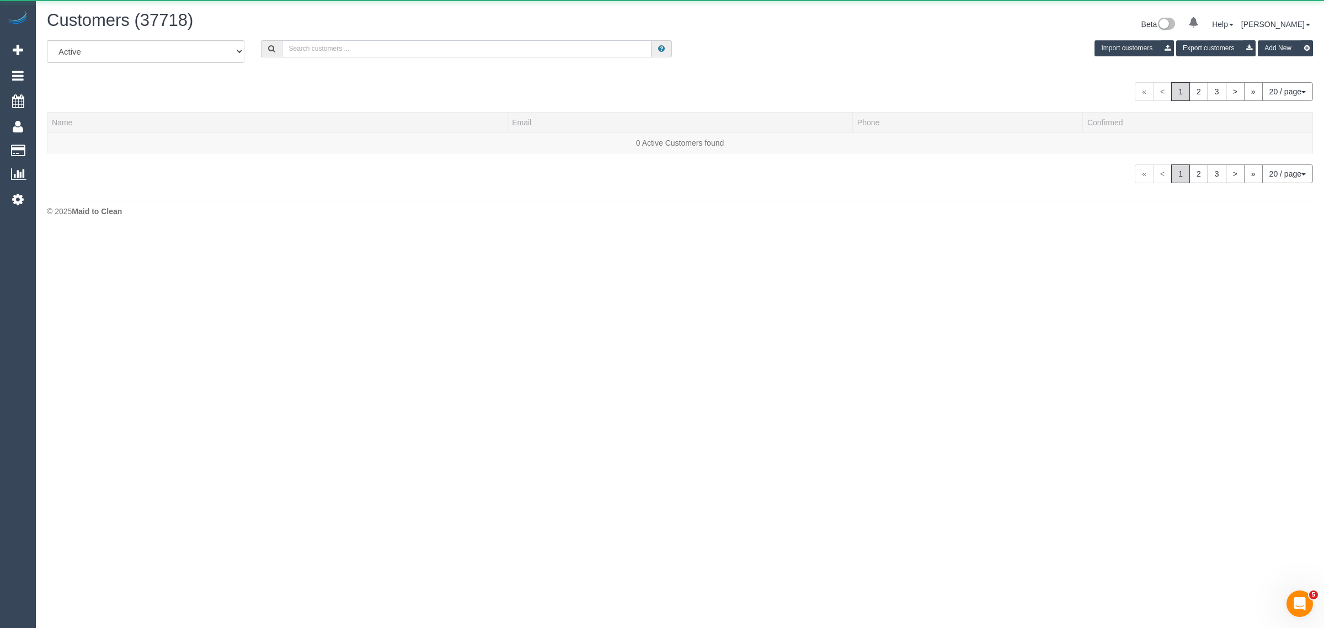
paste input "Cameron James"
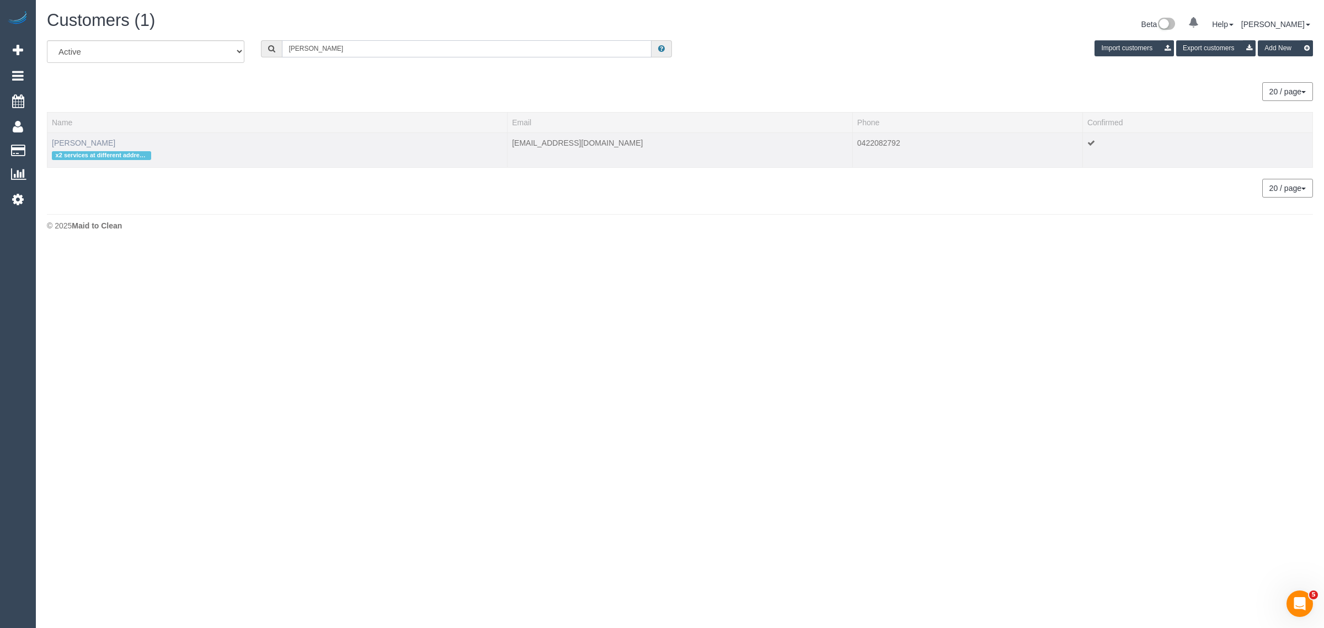
type input "Cameron James"
click at [70, 139] on link "Cameron James" at bounding box center [83, 143] width 63 height 9
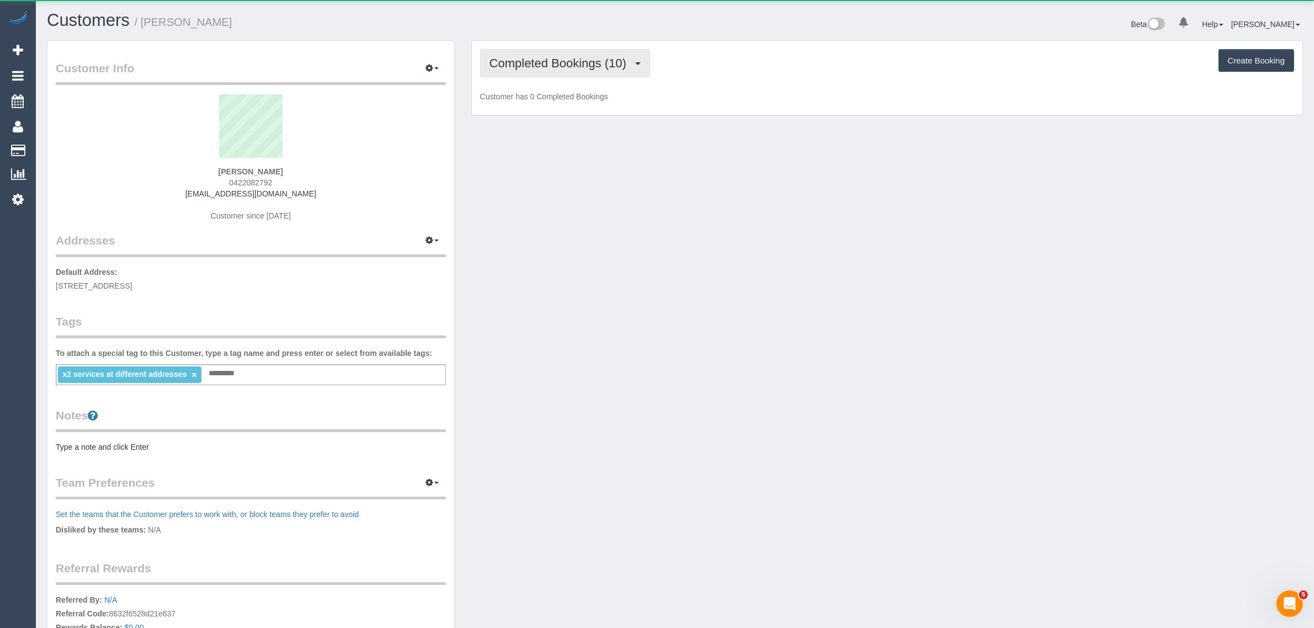
click at [564, 61] on span "Completed Bookings (10)" at bounding box center [560, 63] width 142 height 14
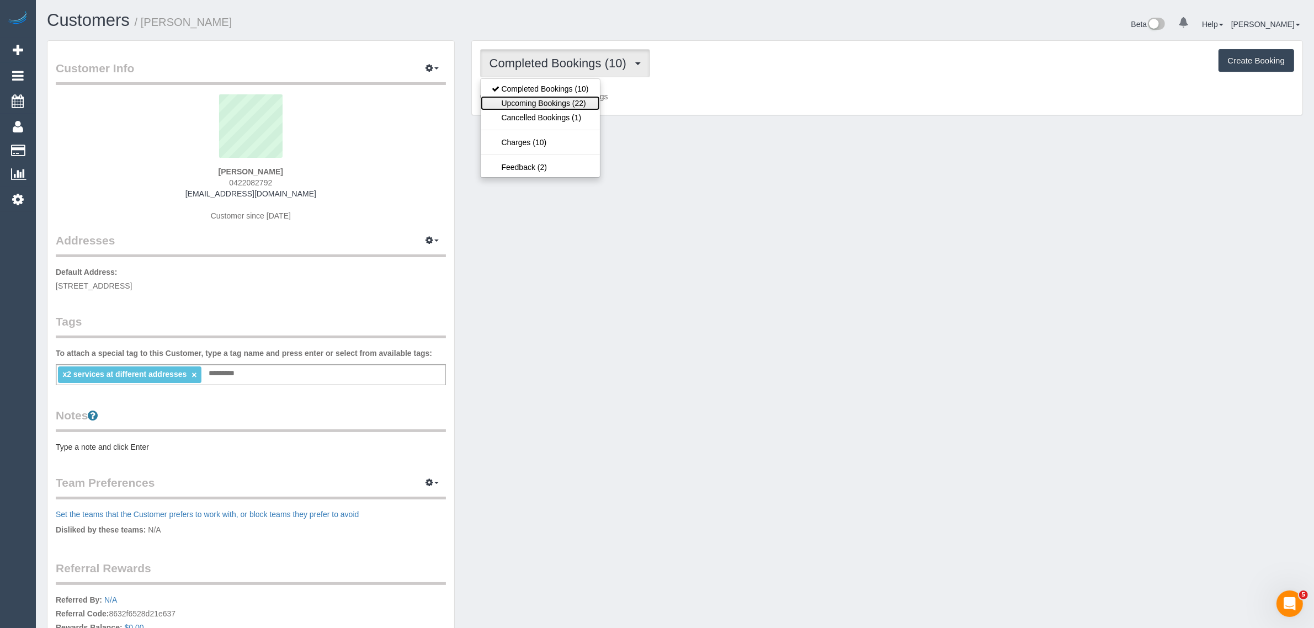
click at [542, 103] on link "Upcoming Bookings (22)" at bounding box center [540, 103] width 119 height 14
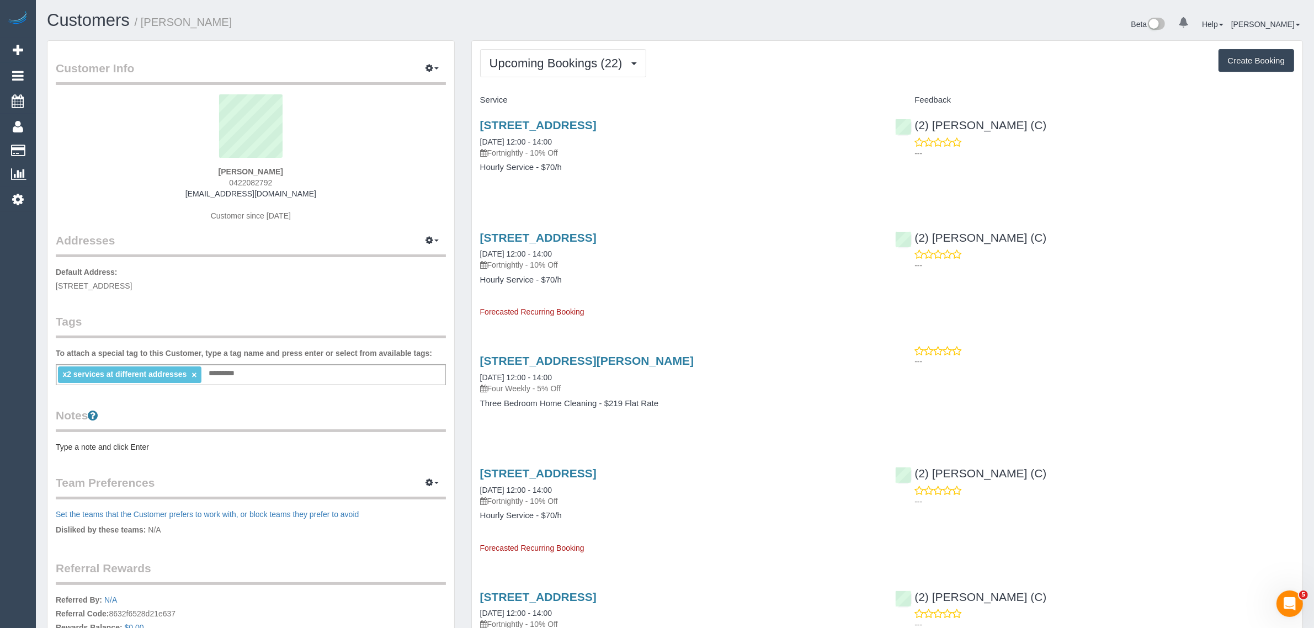
click at [576, 56] on span "Upcoming Bookings (22)" at bounding box center [558, 63] width 139 height 14
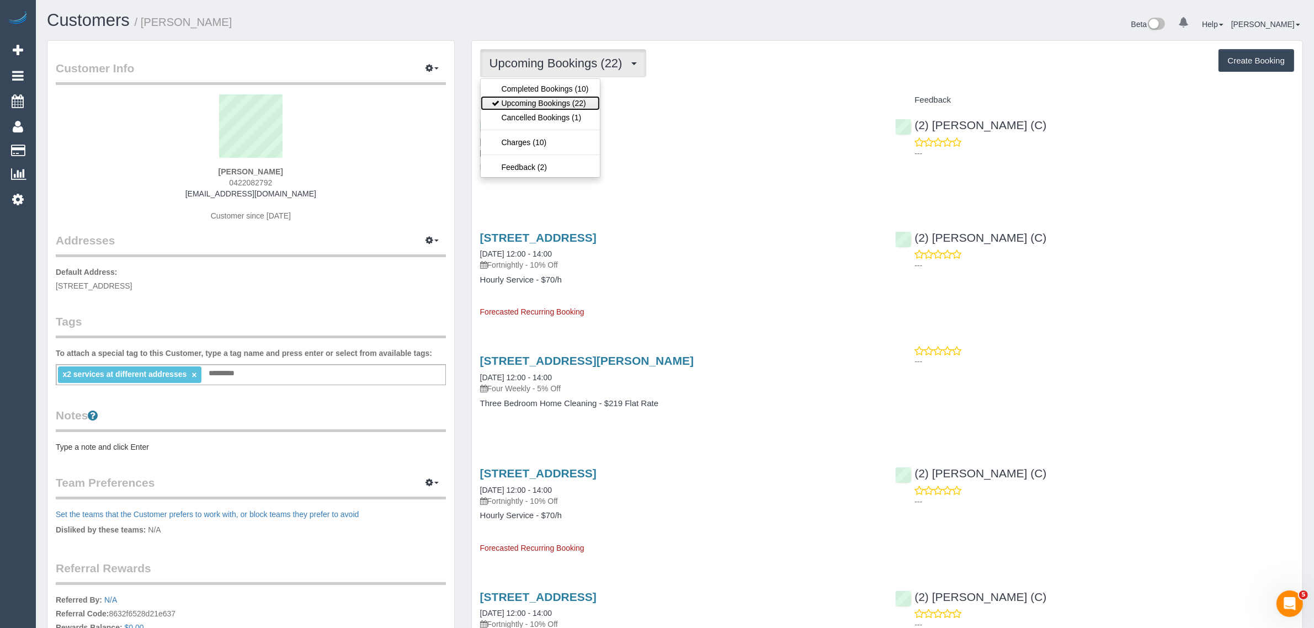
click at [545, 100] on link "Upcoming Bookings (22)" at bounding box center [540, 103] width 119 height 14
click at [603, 58] on span "Upcoming Bookings (22)" at bounding box center [558, 63] width 139 height 14
click at [567, 116] on link "Cancelled Bookings (1)" at bounding box center [540, 117] width 119 height 14
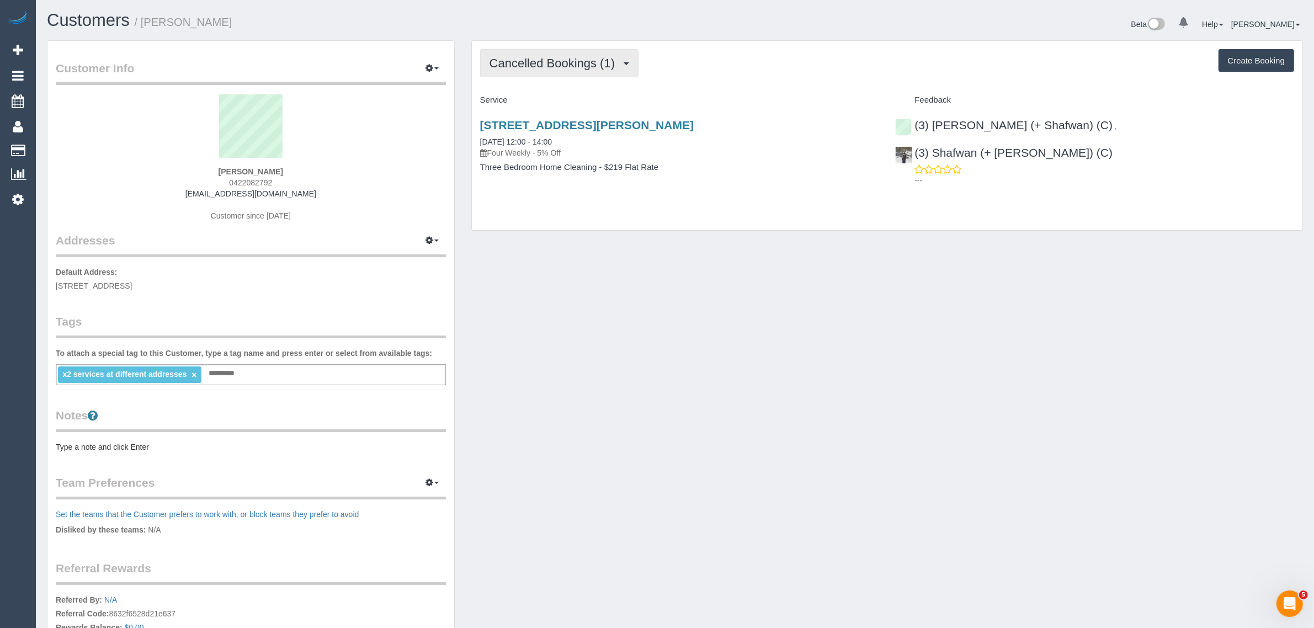
click at [567, 60] on span "Cancelled Bookings (1)" at bounding box center [554, 63] width 131 height 14
click at [546, 96] on link "Upcoming Bookings (22)" at bounding box center [540, 103] width 119 height 14
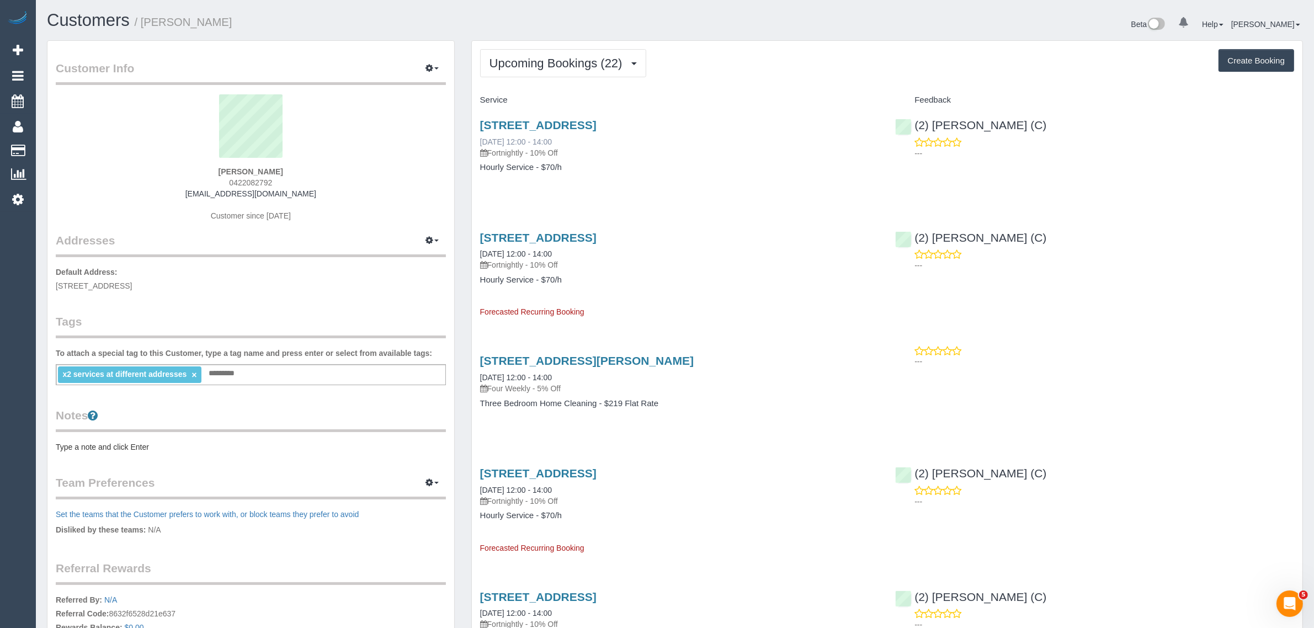
drag, startPoint x: 475, startPoint y: 139, endPoint x: 519, endPoint y: 137, distance: 43.6
click at [519, 137] on div "8 Bromham Place, Unit 2, Richmond, VIC 3121 24/09/2025 12:00 - 14:00 Fortnightl…" at bounding box center [680, 151] width 416 height 85
copy link "[DATE]"
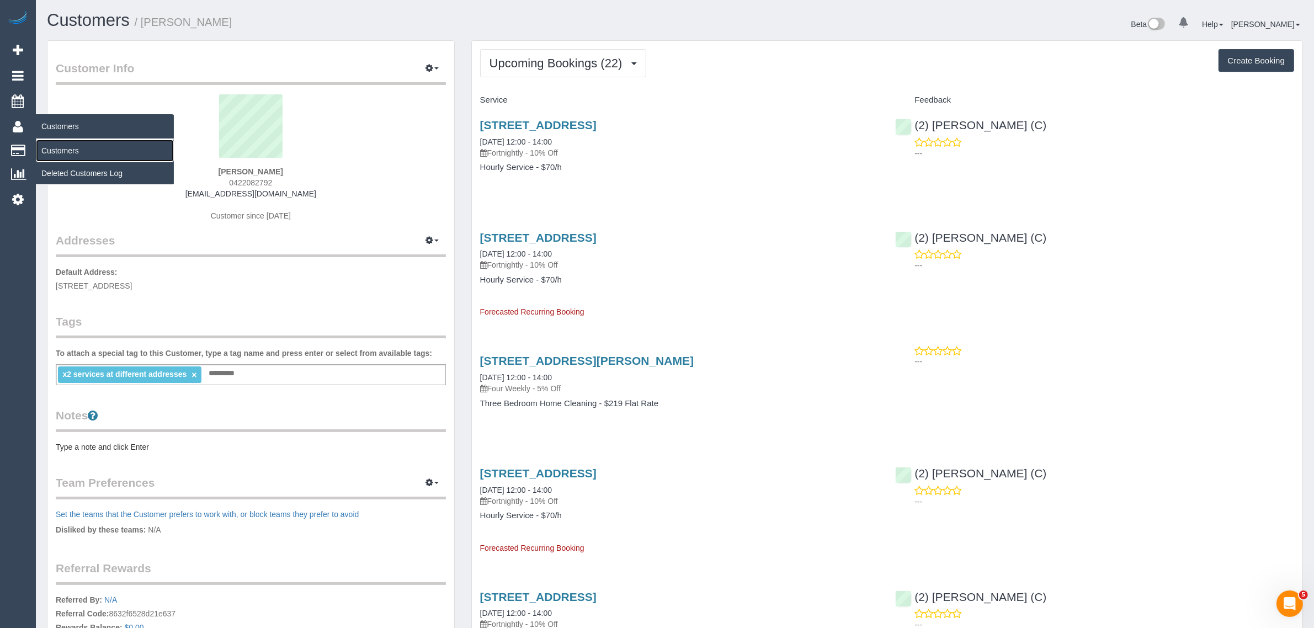
click at [62, 147] on link "Customers" at bounding box center [105, 151] width 138 height 22
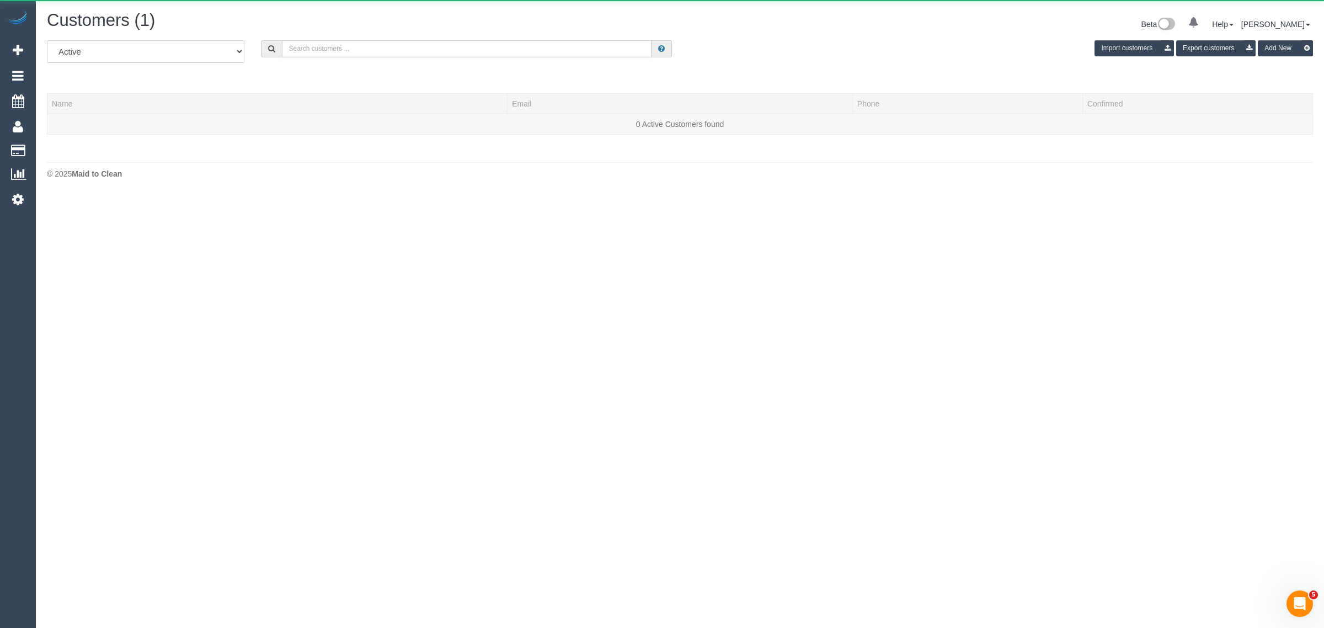
click at [305, 48] on input "text" at bounding box center [467, 48] width 370 height 17
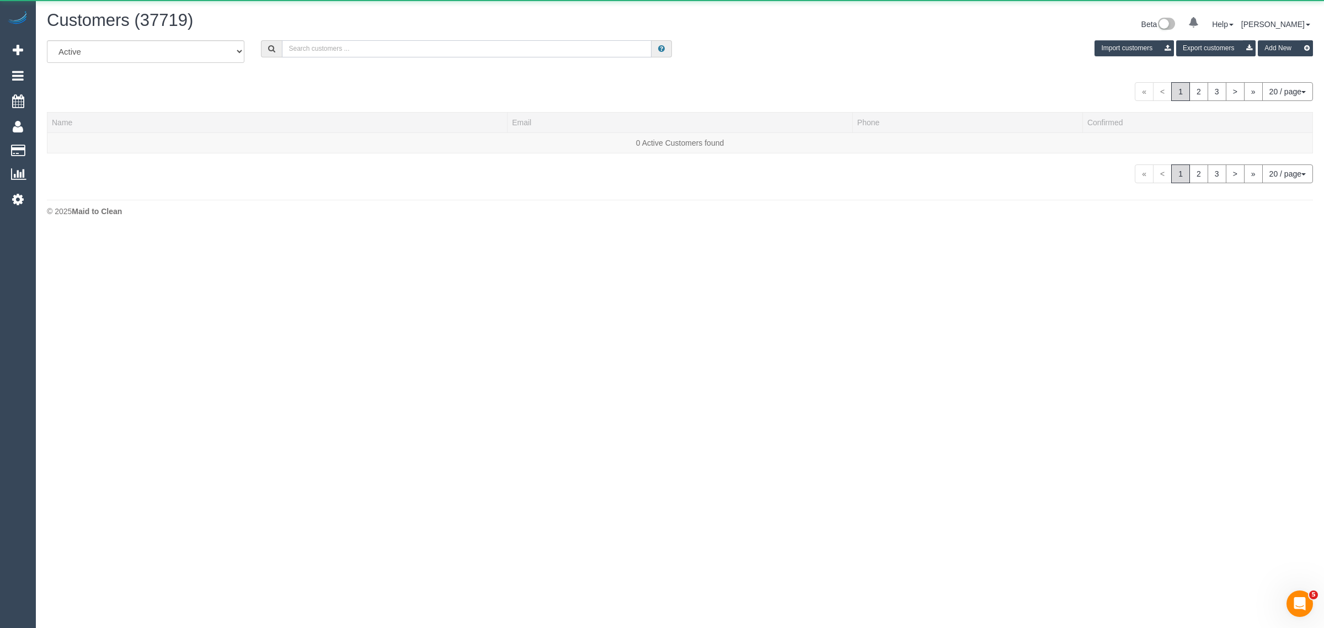
paste input "Ghassan Haidar"
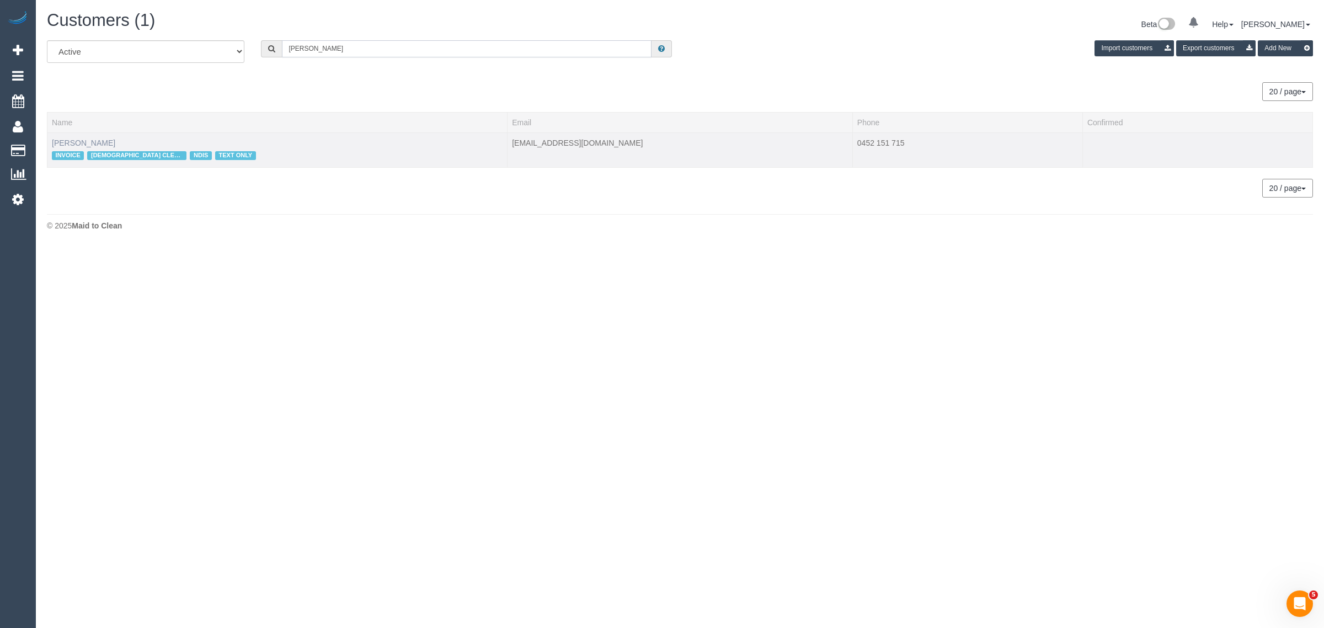
type input "Ghassan Haidar"
click at [73, 139] on link "Ghassan Haidar" at bounding box center [83, 143] width 63 height 9
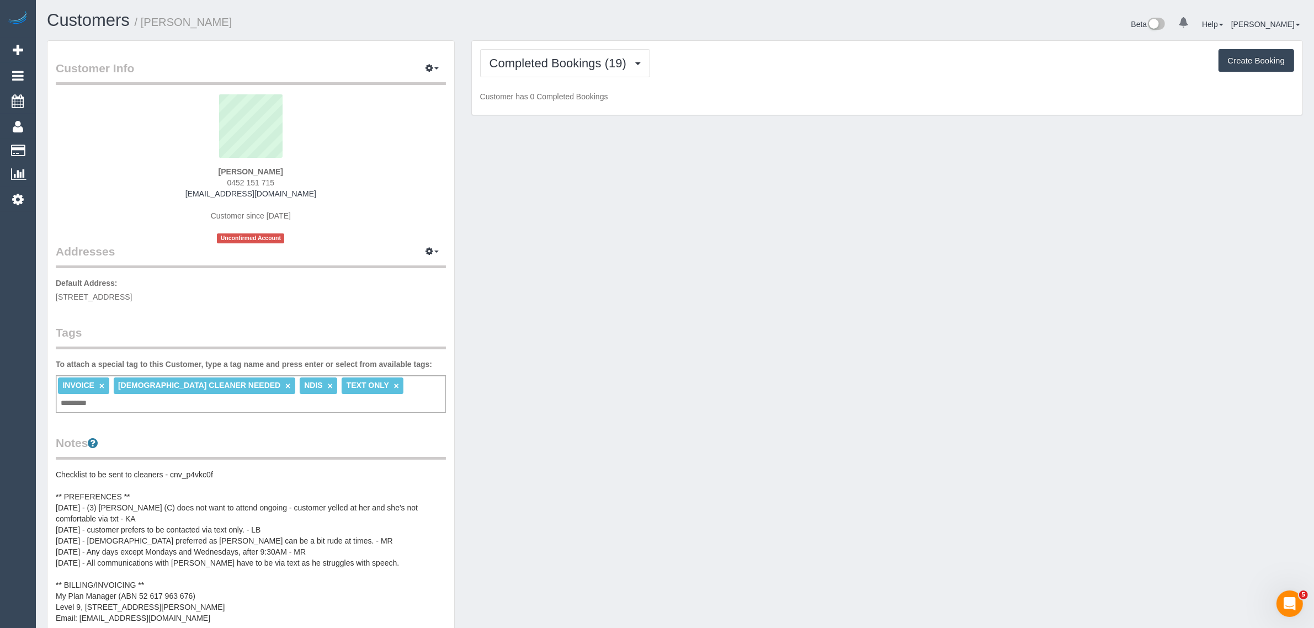
click at [549, 46] on div "Completed Bookings (19) Completed Bookings (19) Upcoming Bookings (11) Cancelle…" at bounding box center [887, 78] width 831 height 74
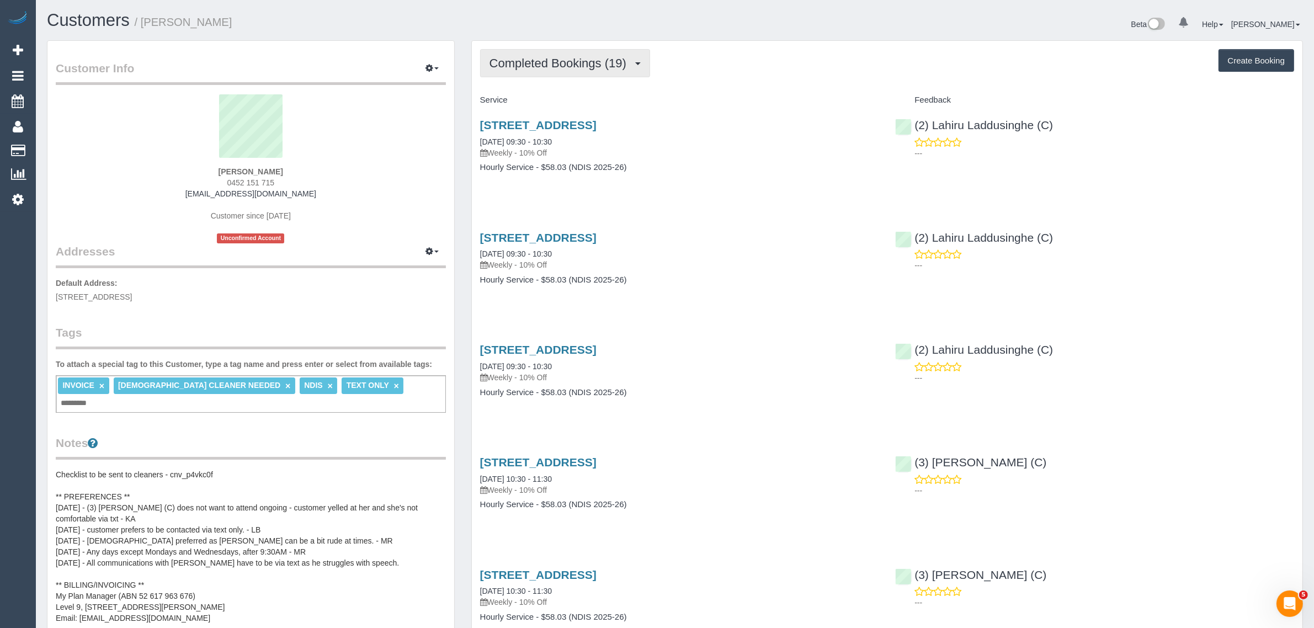
click at [556, 63] on span "Completed Bookings (19)" at bounding box center [560, 63] width 142 height 14
click at [552, 100] on link "Upcoming Bookings (11)" at bounding box center [540, 103] width 119 height 14
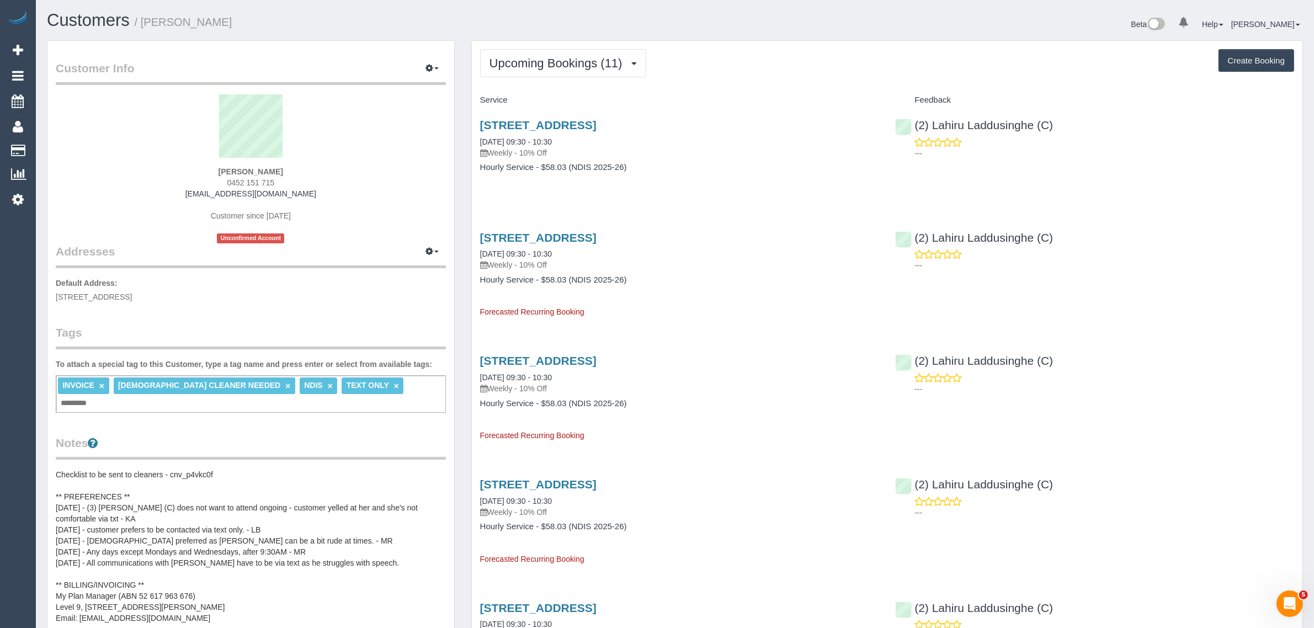
drag, startPoint x: 574, startPoint y: 141, endPoint x: 472, endPoint y: 134, distance: 102.4
click at [472, 134] on div "58 Jacks Avenue, Dingley Village, VIC 045215171 23/09/2025 09:30 - 10:30 Weekly…" at bounding box center [680, 151] width 416 height 85
copy link "23/09/2025 09:30 - 10:30"
drag, startPoint x: 1095, startPoint y: 125, endPoint x: 914, endPoint y: 125, distance: 181.0
click at [914, 125] on div "(2) Lahiru Laddusinghe (C) ---" at bounding box center [1095, 136] width 416 height 54
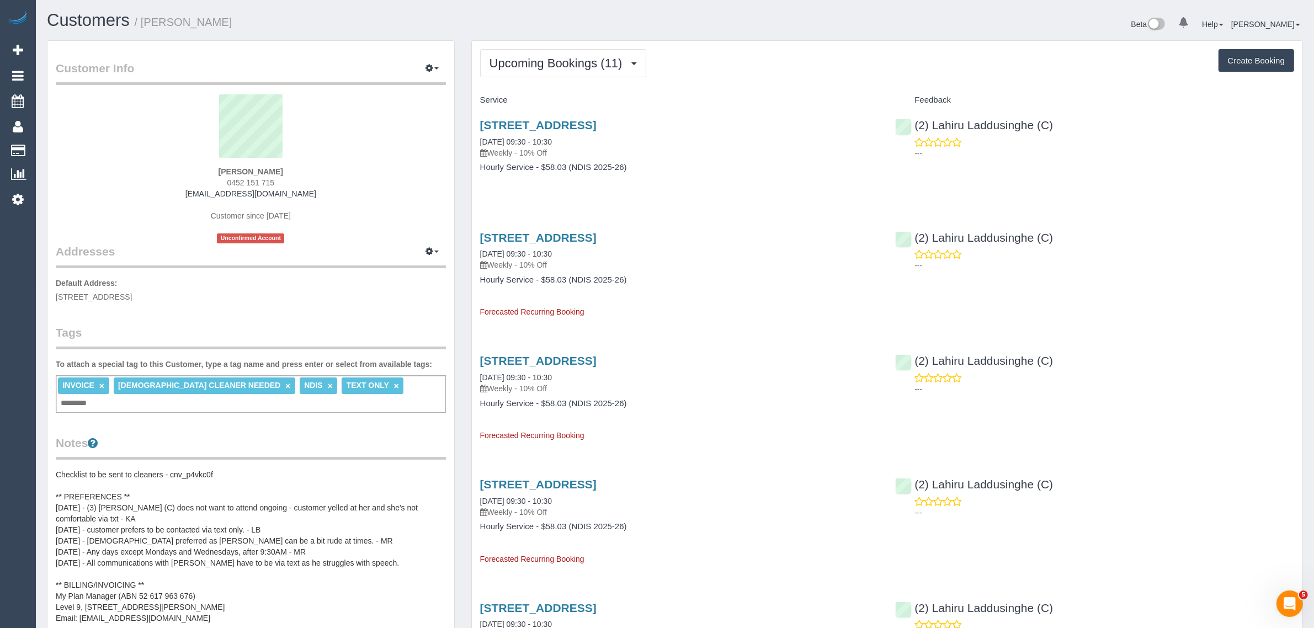
copy link "(2) Lahiru Laddusinghe (C)"
click at [548, 67] on span "Upcoming Bookings (11)" at bounding box center [558, 63] width 139 height 14
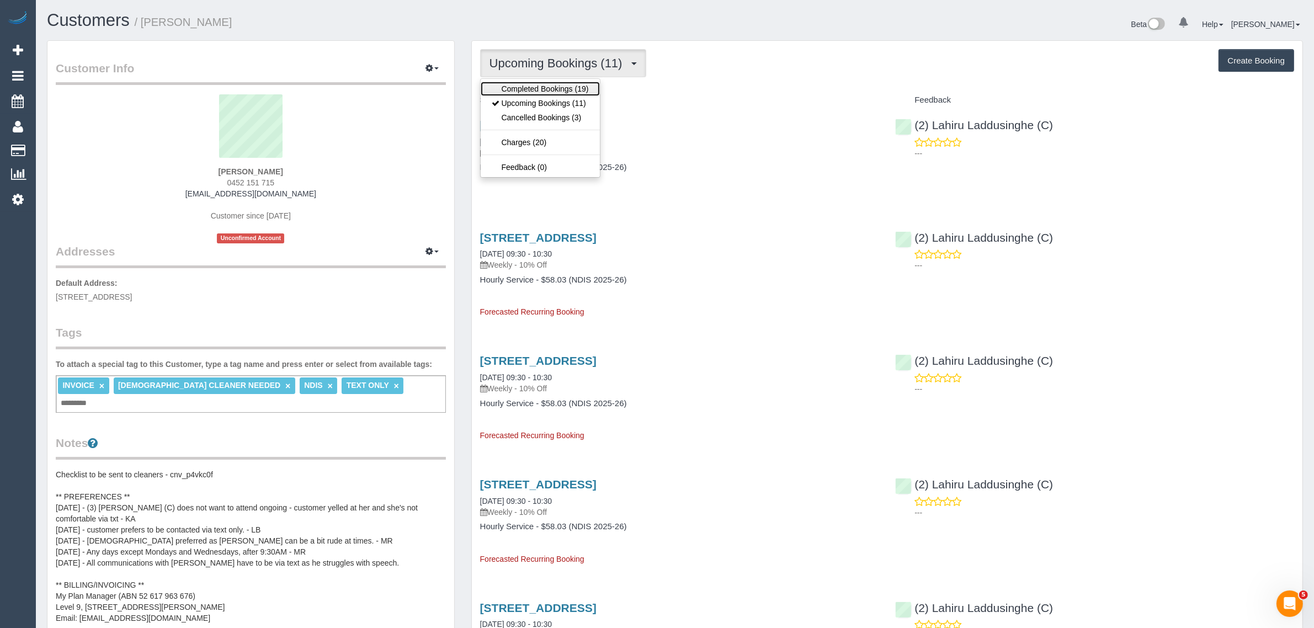
click at [544, 89] on link "Completed Bookings (19)" at bounding box center [540, 89] width 119 height 14
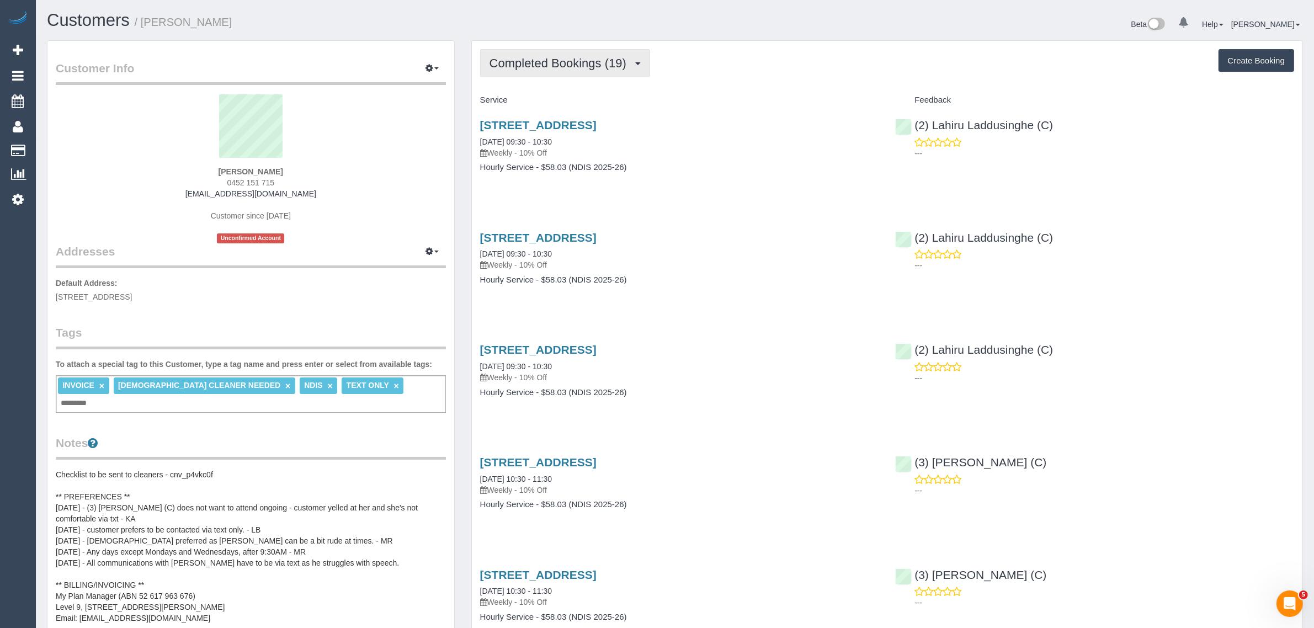
click at [552, 60] on span "Completed Bookings (19)" at bounding box center [560, 63] width 142 height 14
click at [552, 102] on link "Upcoming Bookings (11)" at bounding box center [540, 103] width 119 height 14
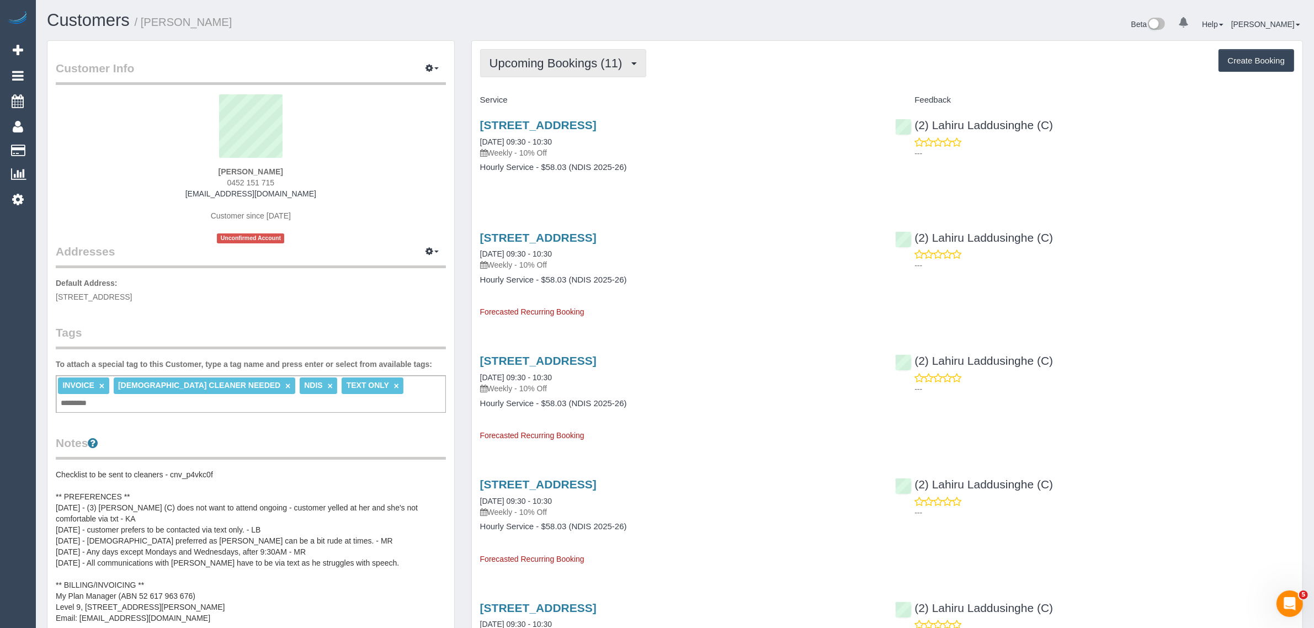
click at [541, 68] on span "Upcoming Bookings (11)" at bounding box center [558, 63] width 139 height 14
click at [541, 86] on link "Completed Bookings (19)" at bounding box center [540, 89] width 119 height 14
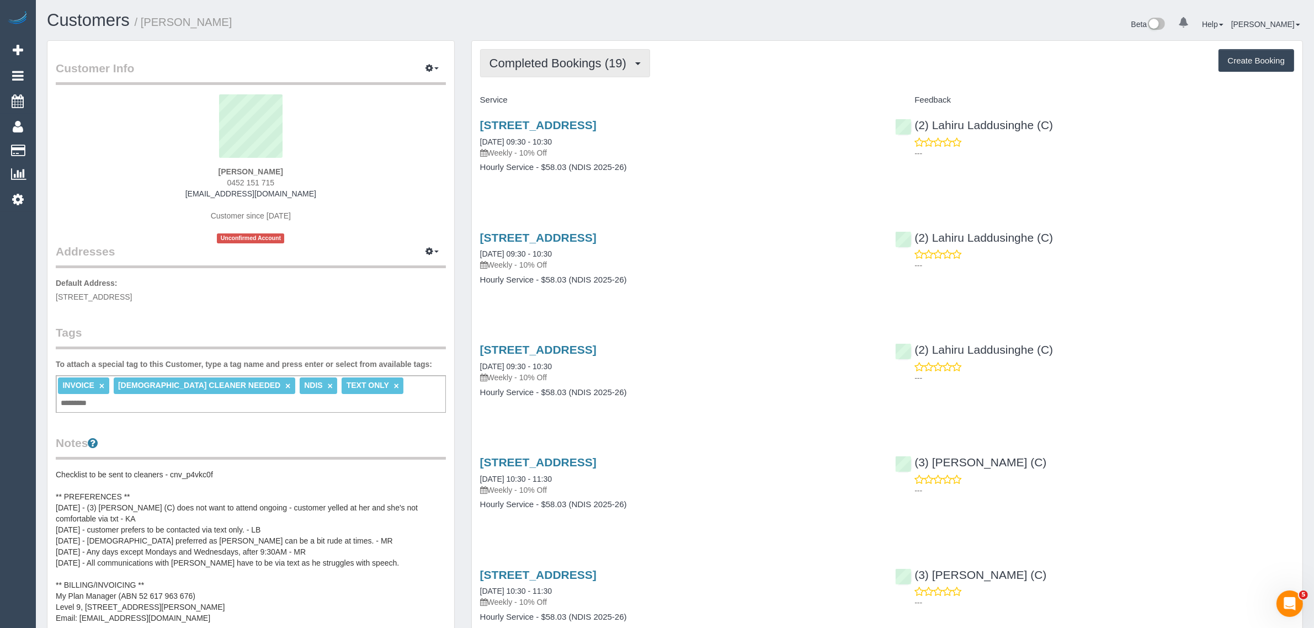
click at [576, 65] on span "Completed Bookings (19)" at bounding box center [560, 63] width 142 height 14
click at [558, 104] on link "Upcoming Bookings (11)" at bounding box center [540, 103] width 119 height 14
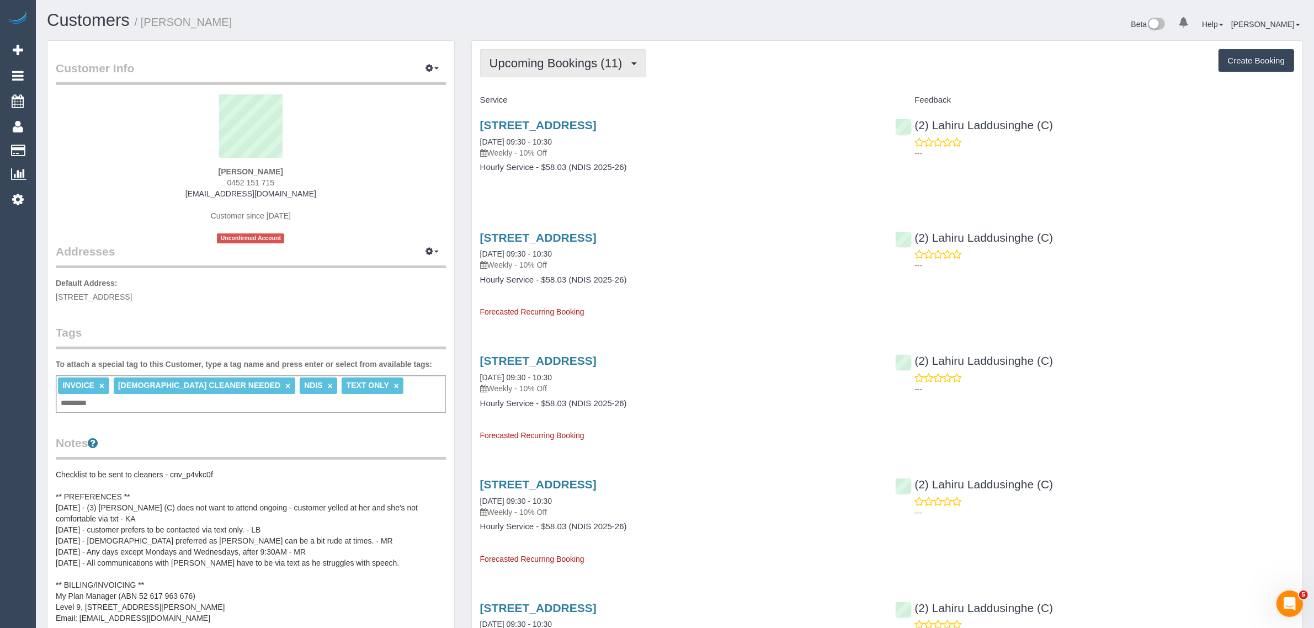
click at [575, 62] on span "Upcoming Bookings (11)" at bounding box center [558, 63] width 139 height 14
click at [539, 29] on h1 "Customers / Ghassan Haidar" at bounding box center [357, 20] width 620 height 19
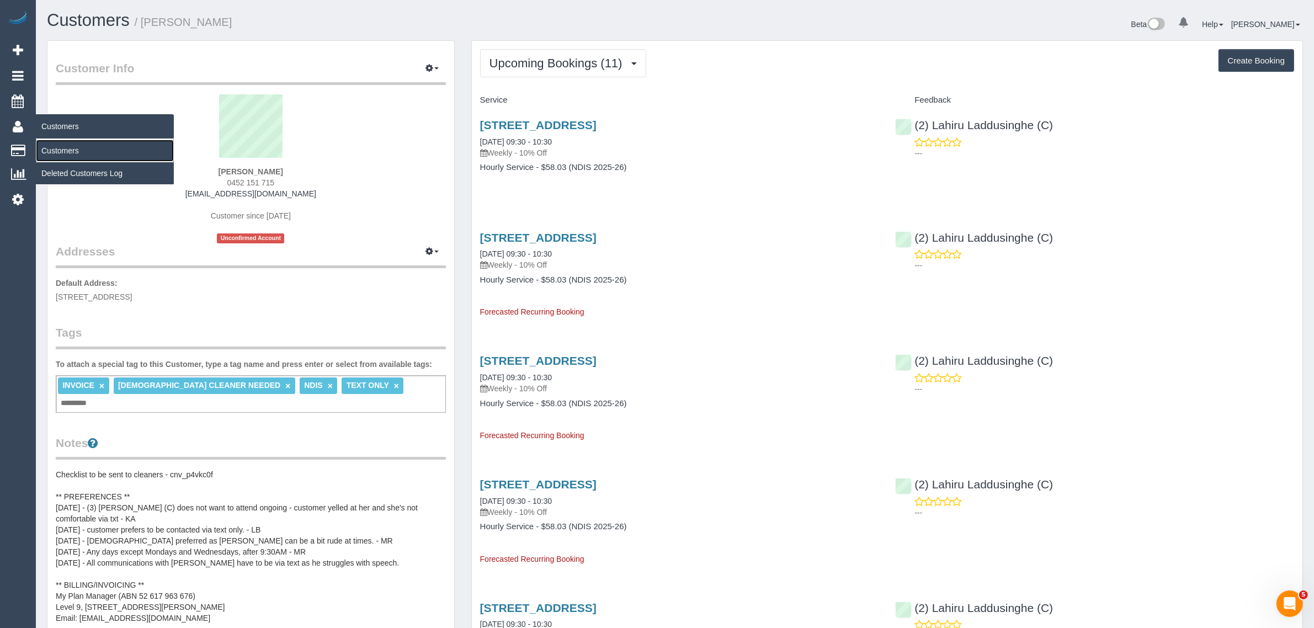
click at [46, 147] on link "Customers" at bounding box center [105, 151] width 138 height 22
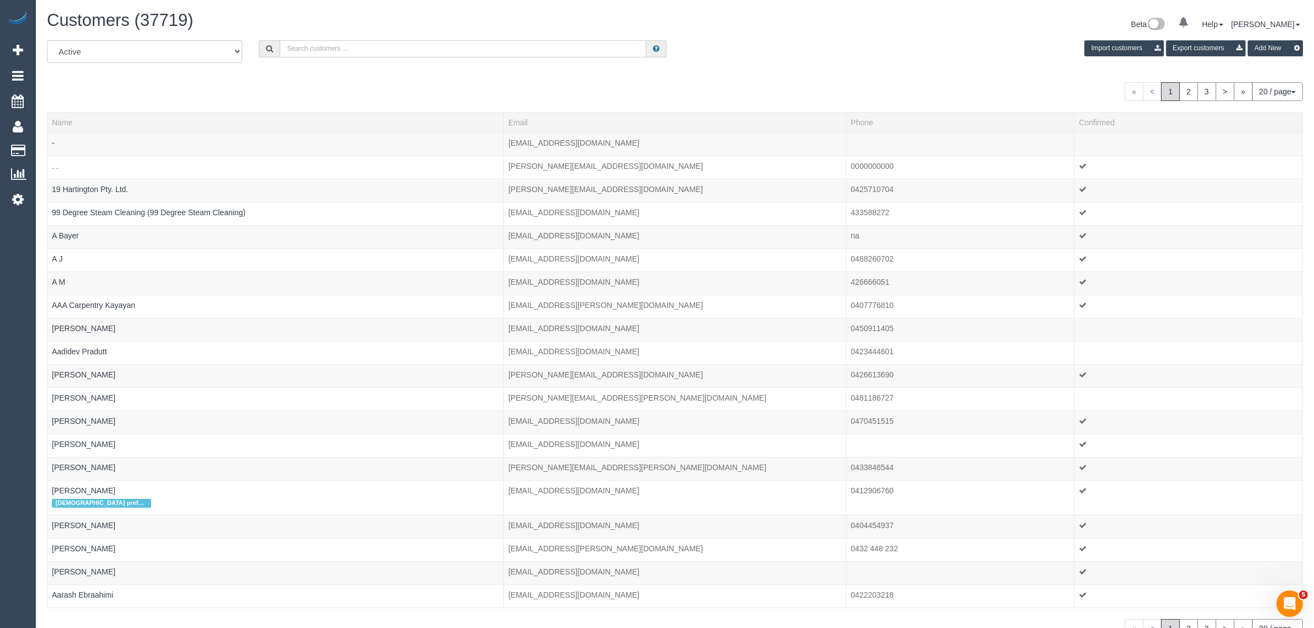
click at [404, 50] on input "text" at bounding box center [463, 48] width 366 height 17
paste input "Cameron James"
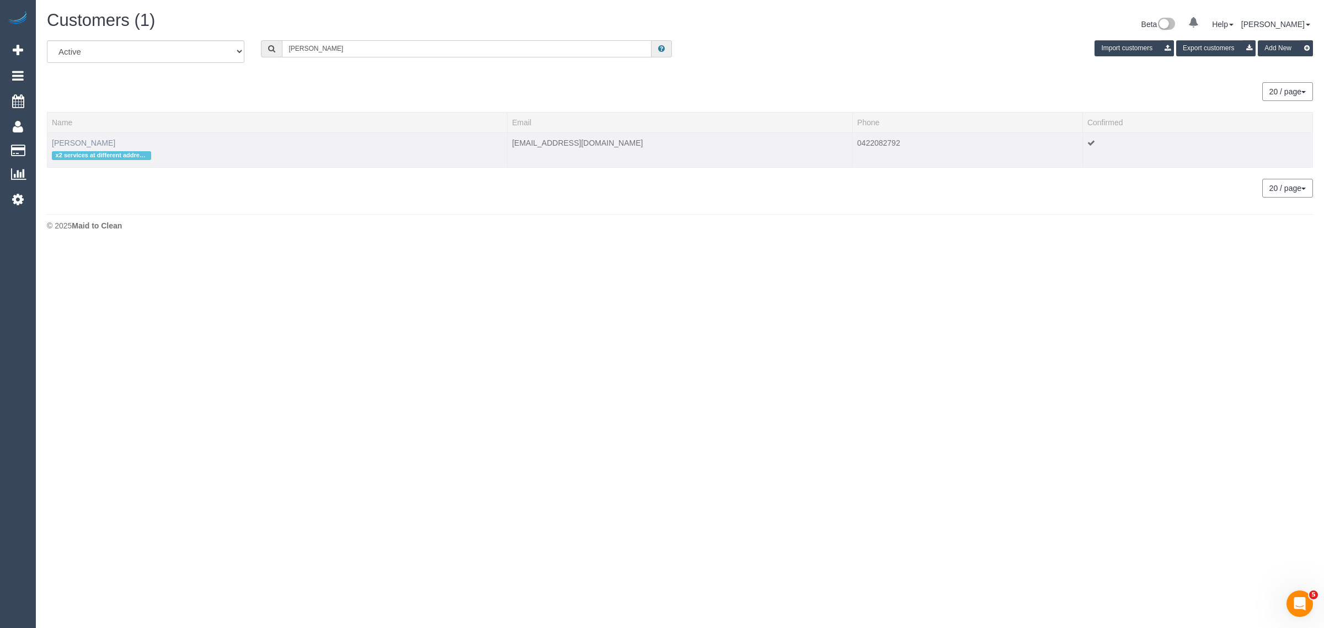
type input "Cameron James"
click at [78, 139] on link "Cameron James" at bounding box center [83, 143] width 63 height 9
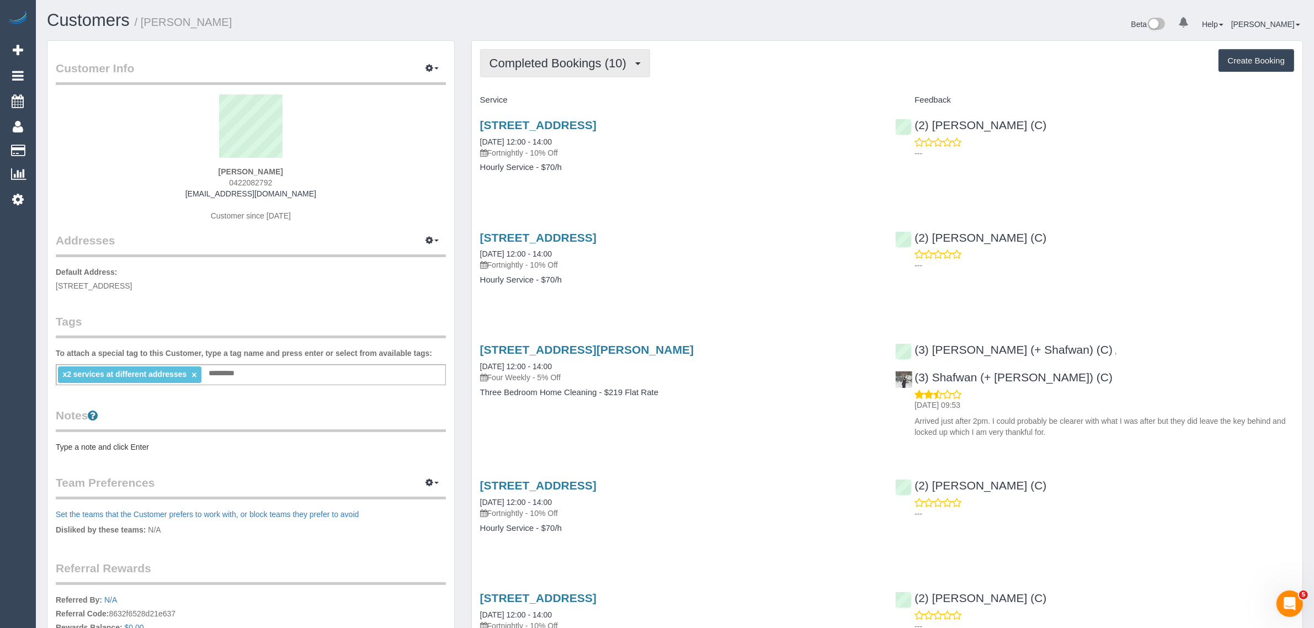
click at [609, 70] on button "Completed Bookings (10)" at bounding box center [565, 63] width 170 height 28
click at [570, 100] on link "Upcoming Bookings (22)" at bounding box center [540, 103] width 119 height 14
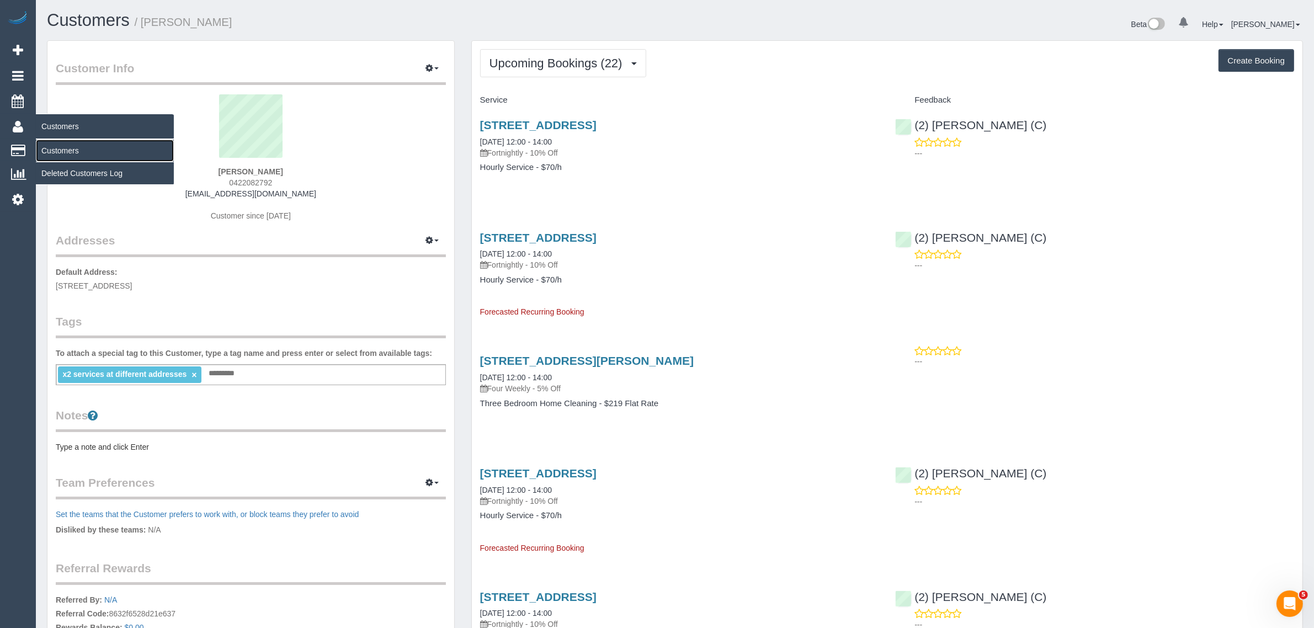
click at [56, 148] on link "Customers" at bounding box center [105, 151] width 138 height 22
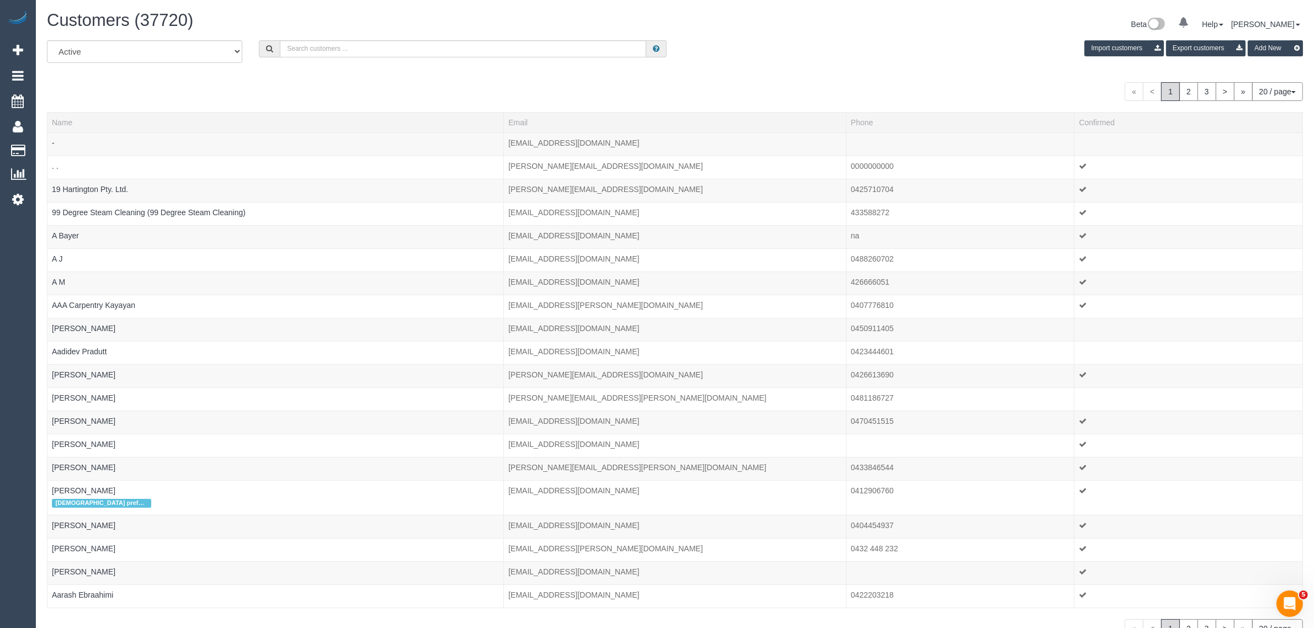
click at [378, 36] on div "Customers (37720) Beta 0 Your Notifications You have 0 alerts Help Help Docs Ta…" at bounding box center [675, 25] width 1273 height 29
click at [372, 49] on input "text" at bounding box center [463, 48] width 366 height 17
paste input "Rosie Rabindran"
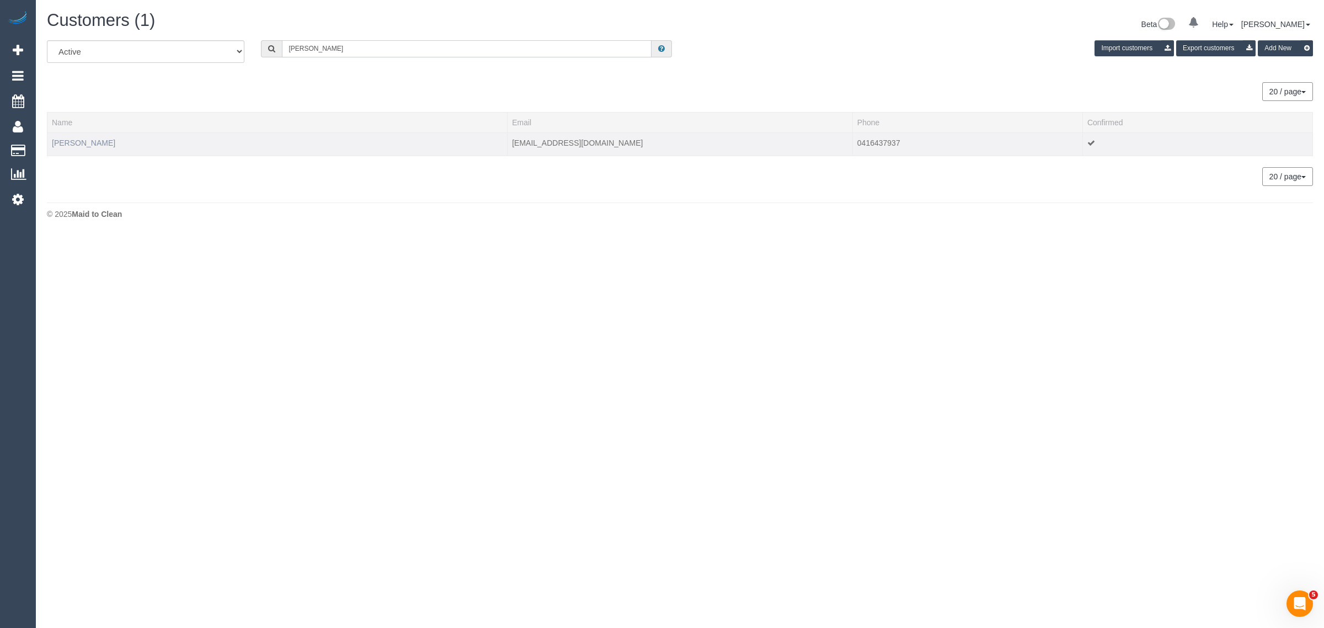
type input "Rosie Rabindran"
click at [71, 143] on link "Rosie Rabindran" at bounding box center [83, 143] width 63 height 9
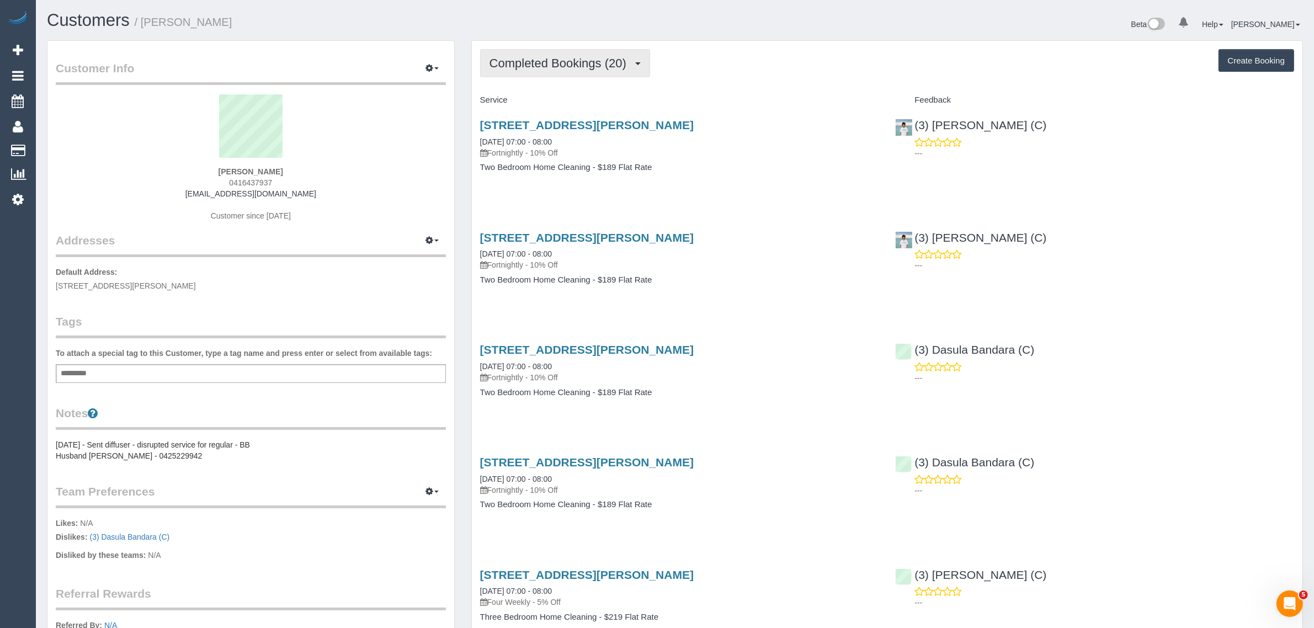
click at [510, 57] on span "Completed Bookings (20)" at bounding box center [560, 63] width 142 height 14
click at [517, 110] on link "Cancelled Bookings (1)" at bounding box center [540, 117] width 119 height 14
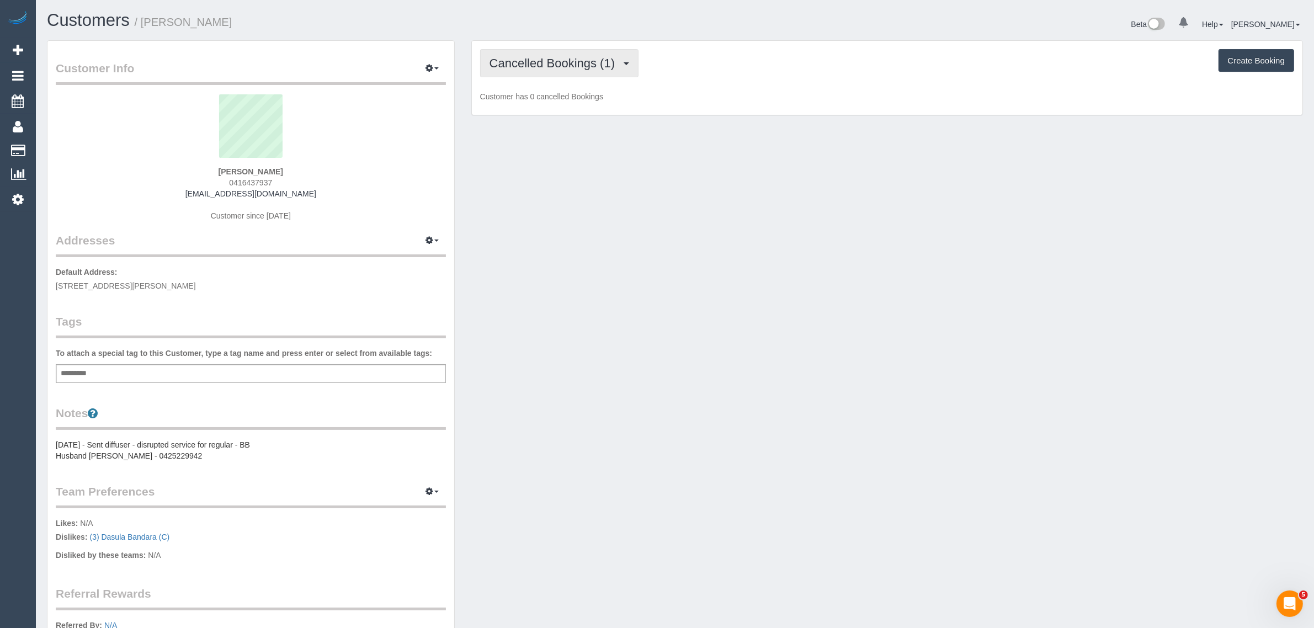
click at [554, 62] on span "Cancelled Bookings (1)" at bounding box center [554, 63] width 131 height 14
click at [539, 98] on link "Upcoming Bookings (11)" at bounding box center [540, 103] width 119 height 14
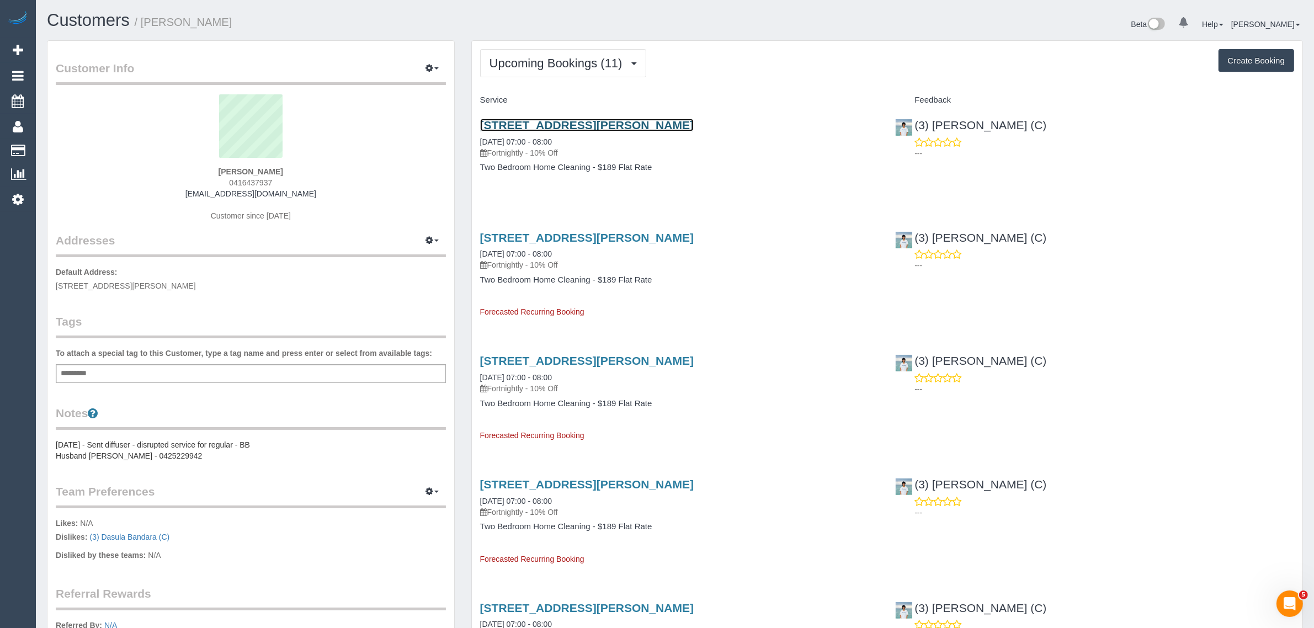
click at [554, 120] on link "69 Fletcher St, Hawthorn East, VIC 3123" at bounding box center [587, 125] width 214 height 13
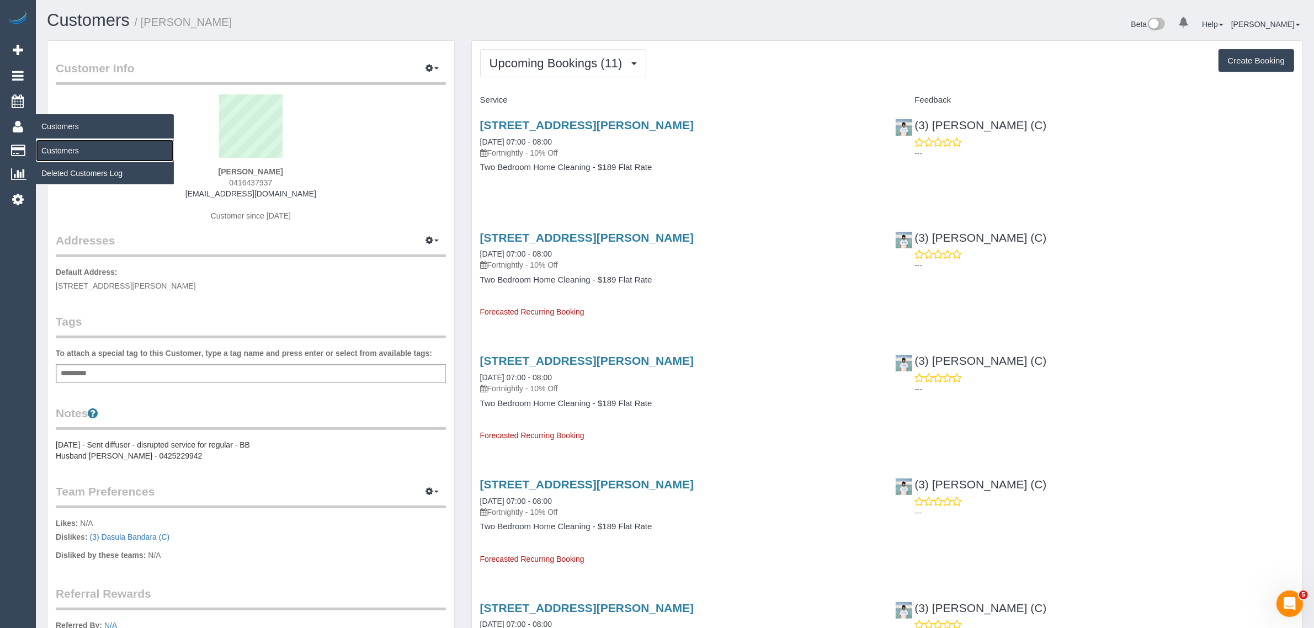
click at [79, 147] on link "Customers" at bounding box center [105, 151] width 138 height 22
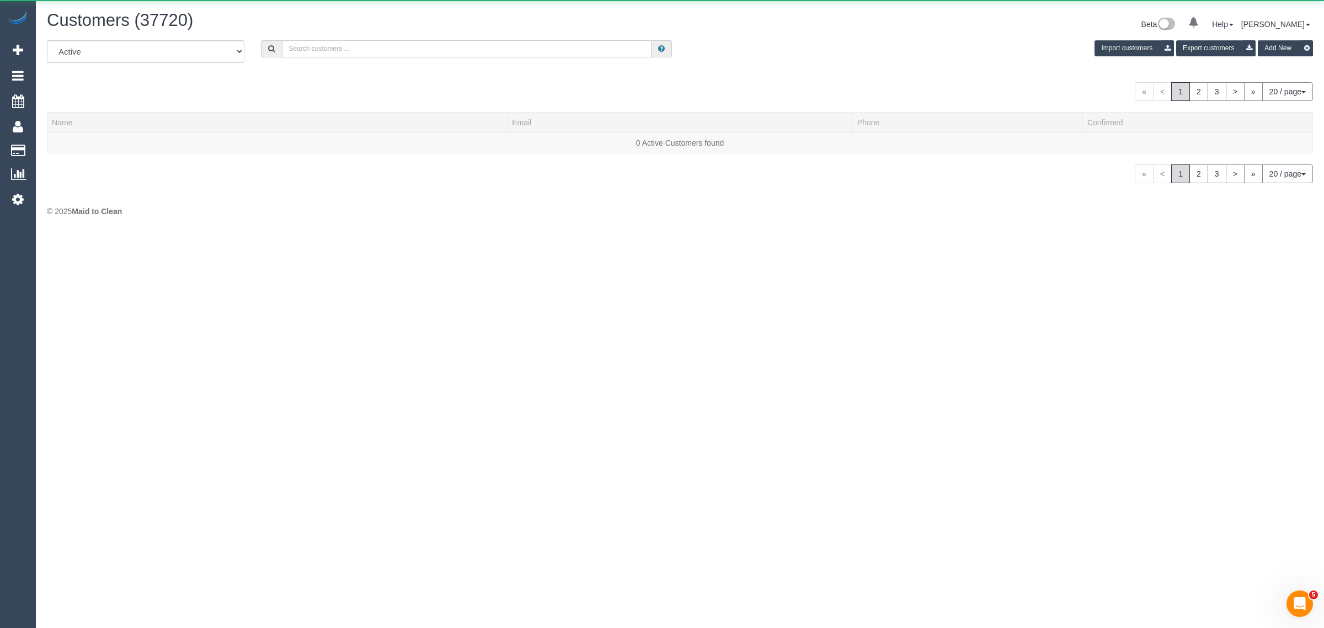
click at [382, 40] on input "text" at bounding box center [467, 48] width 370 height 17
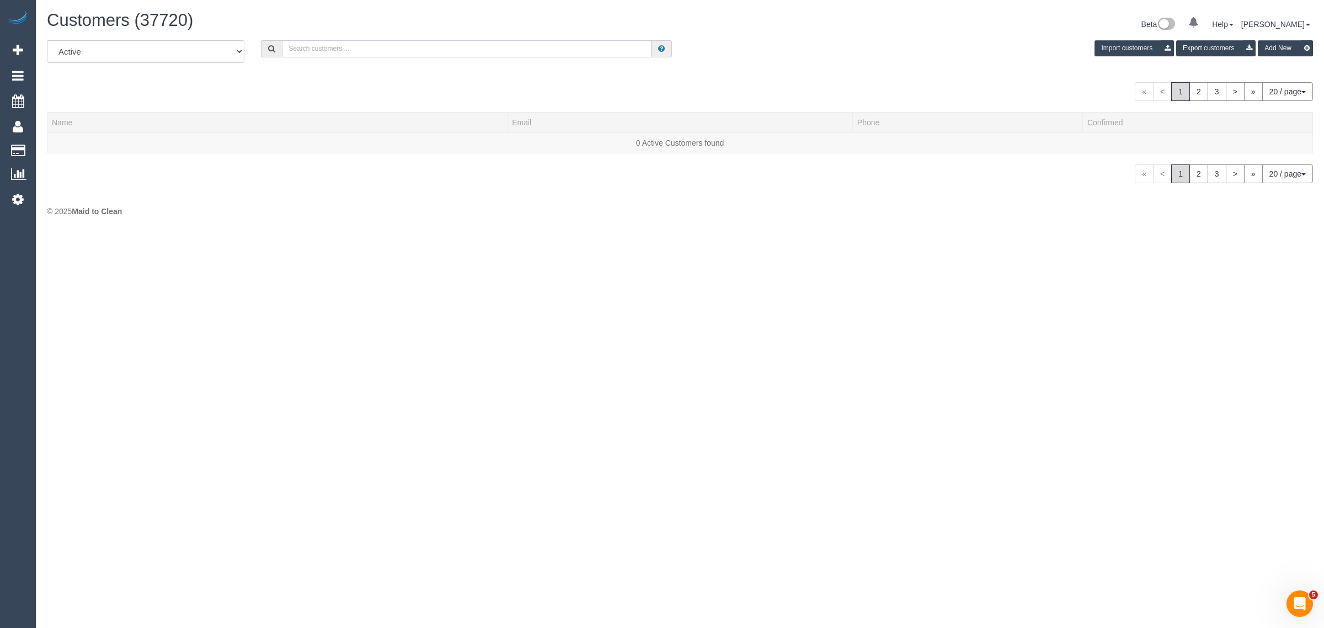
paste input "James Georgakopoulos"
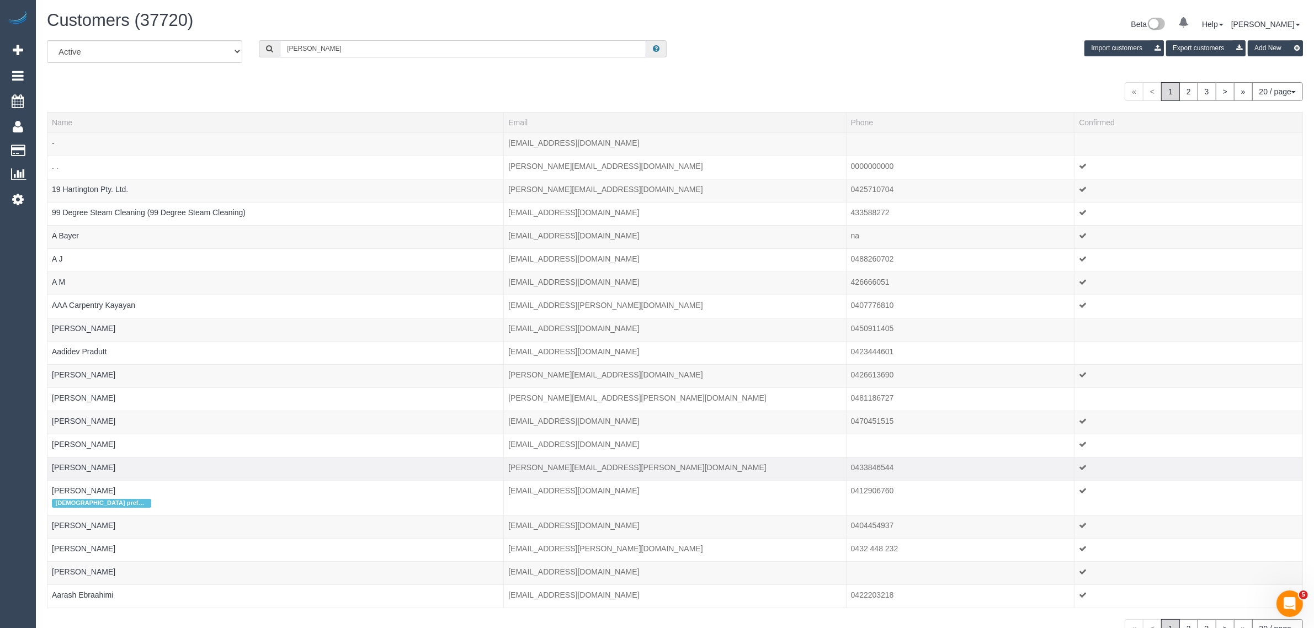
type input "James Georgakopoulos"
click at [199, 75] on div "All Active Archived James Georgakopoulos Import customers Export customers Add …" at bounding box center [675, 339] width 1256 height 598
click at [419, 53] on input "James Georgakopoulos" at bounding box center [463, 48] width 366 height 17
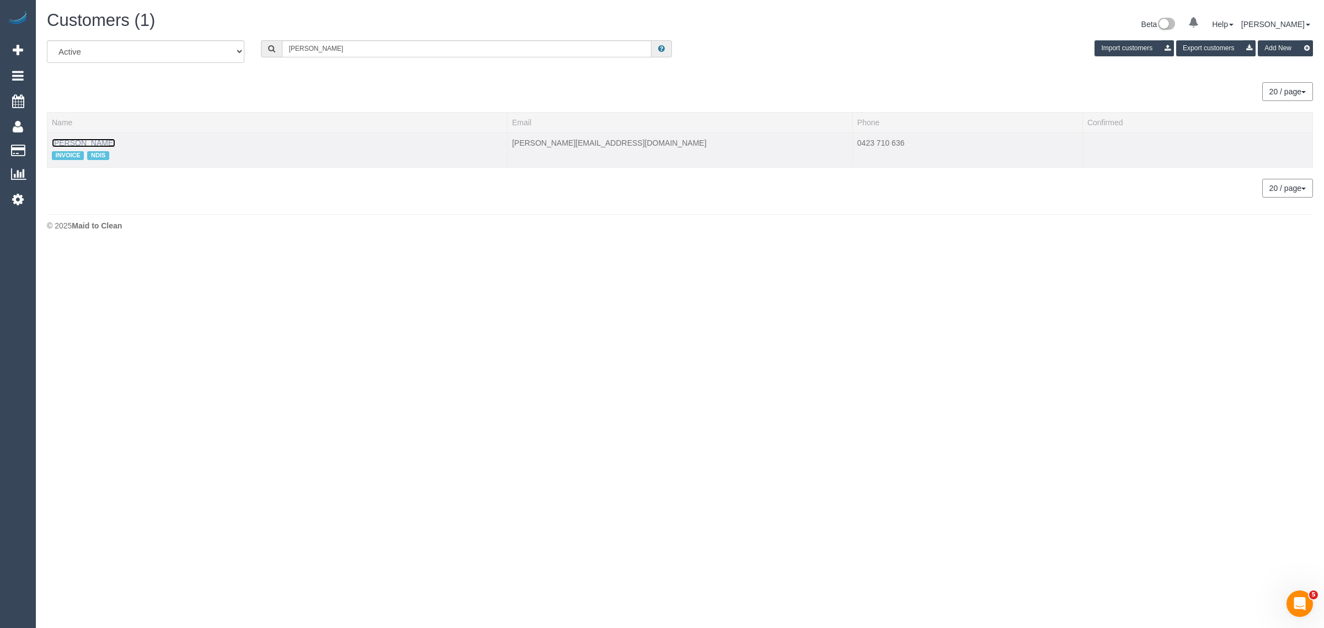
click at [92, 141] on link "James Georgakopoulos" at bounding box center [83, 143] width 63 height 9
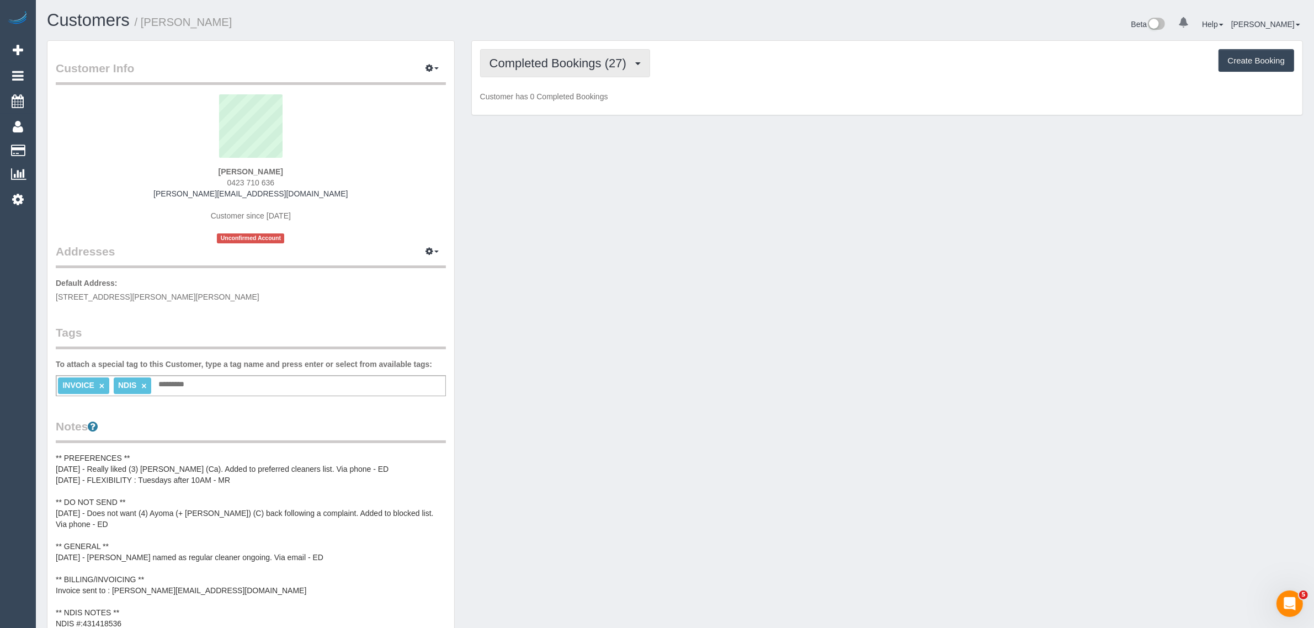
click at [556, 56] on span "Completed Bookings (27)" at bounding box center [560, 63] width 142 height 14
click at [523, 103] on link "Upcoming Bookings (12)" at bounding box center [540, 103] width 119 height 14
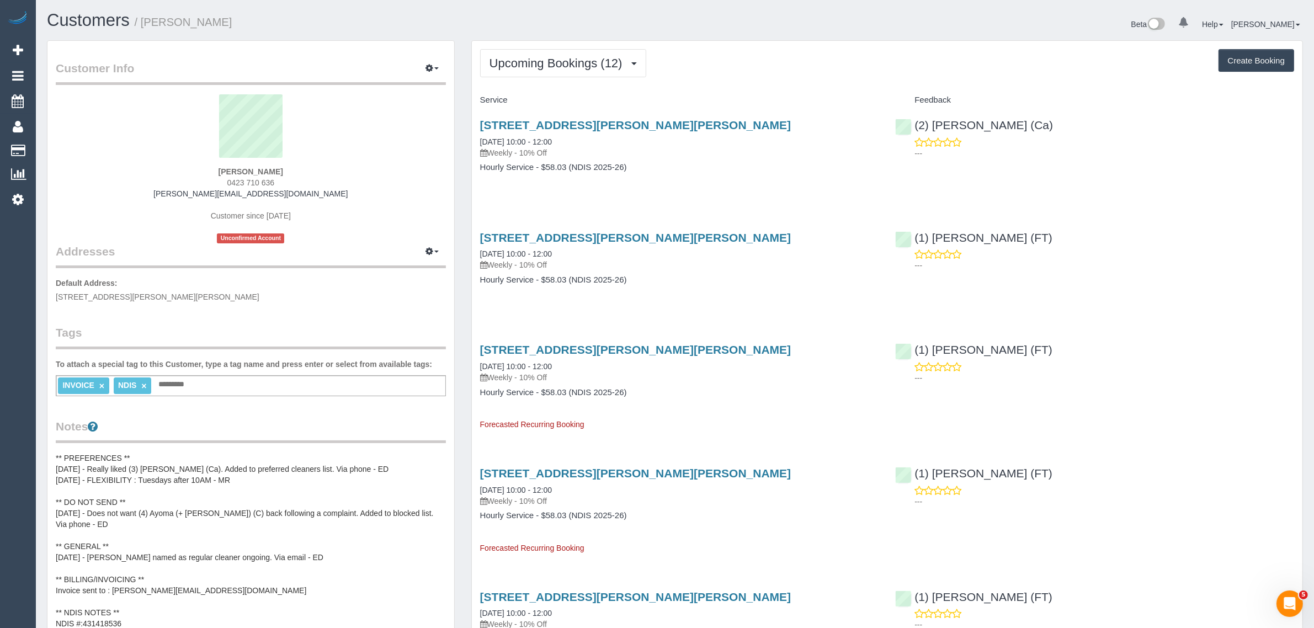
drag, startPoint x: 572, startPoint y: 138, endPoint x: 477, endPoint y: 139, distance: 94.4
click at [477, 139] on div "1/13 Bradshaw Street, Kingsbury, VIC 3083 23/09/2025 10:00 - 12:00 Weekly - 10%…" at bounding box center [680, 151] width 416 height 85
copy link "23/09/2025 10:00 - 12:00"
drag, startPoint x: 1052, startPoint y: 123, endPoint x: 933, endPoint y: 114, distance: 120.1
click at [933, 114] on div "(2) Suzi Belas (Ca) ---" at bounding box center [1095, 136] width 416 height 54
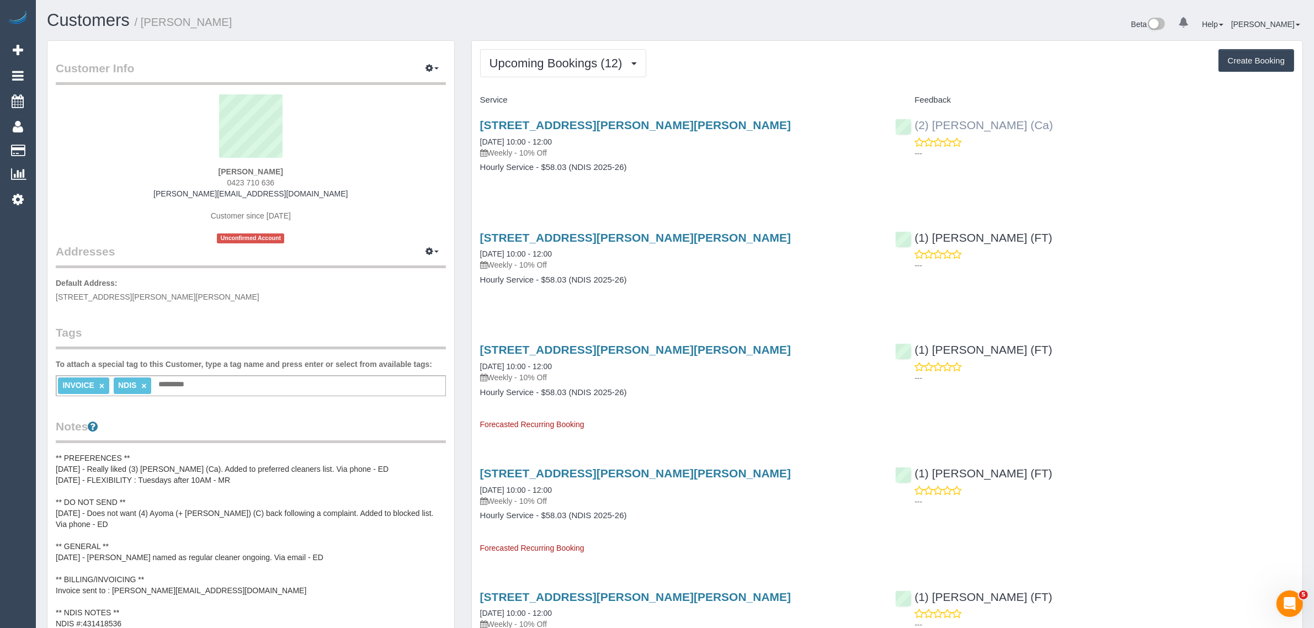
copy link "(2) Suzi Belas (Ca)"
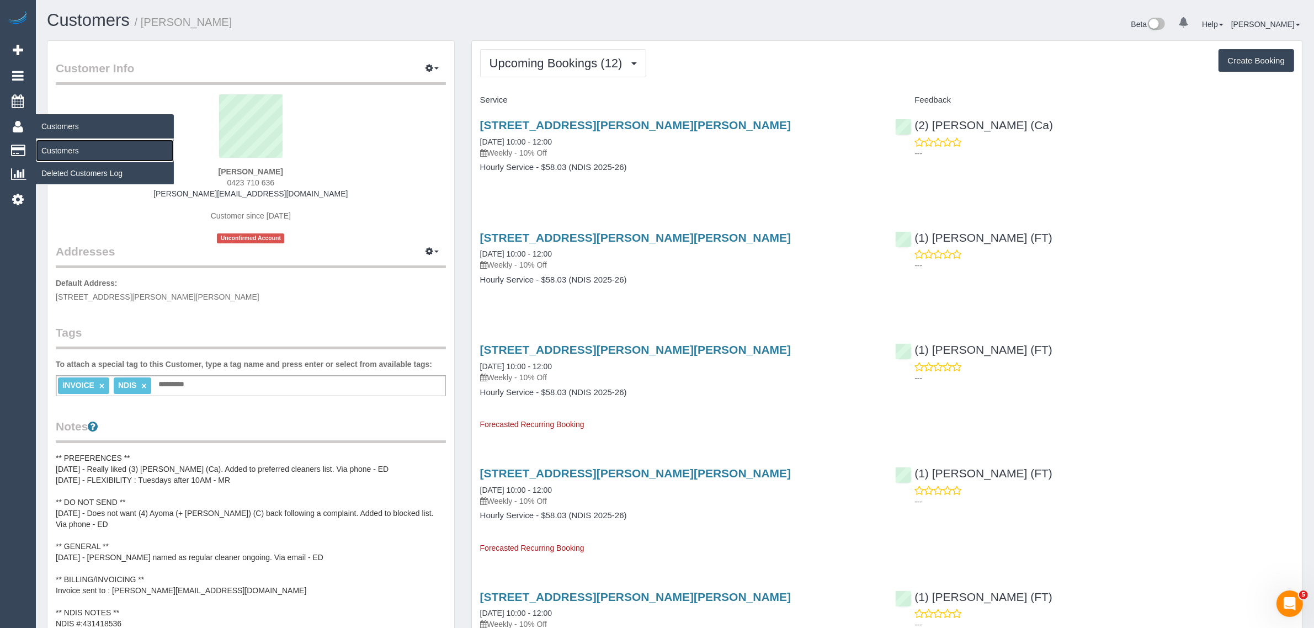
click at [62, 149] on link "Customers" at bounding box center [105, 151] width 138 height 22
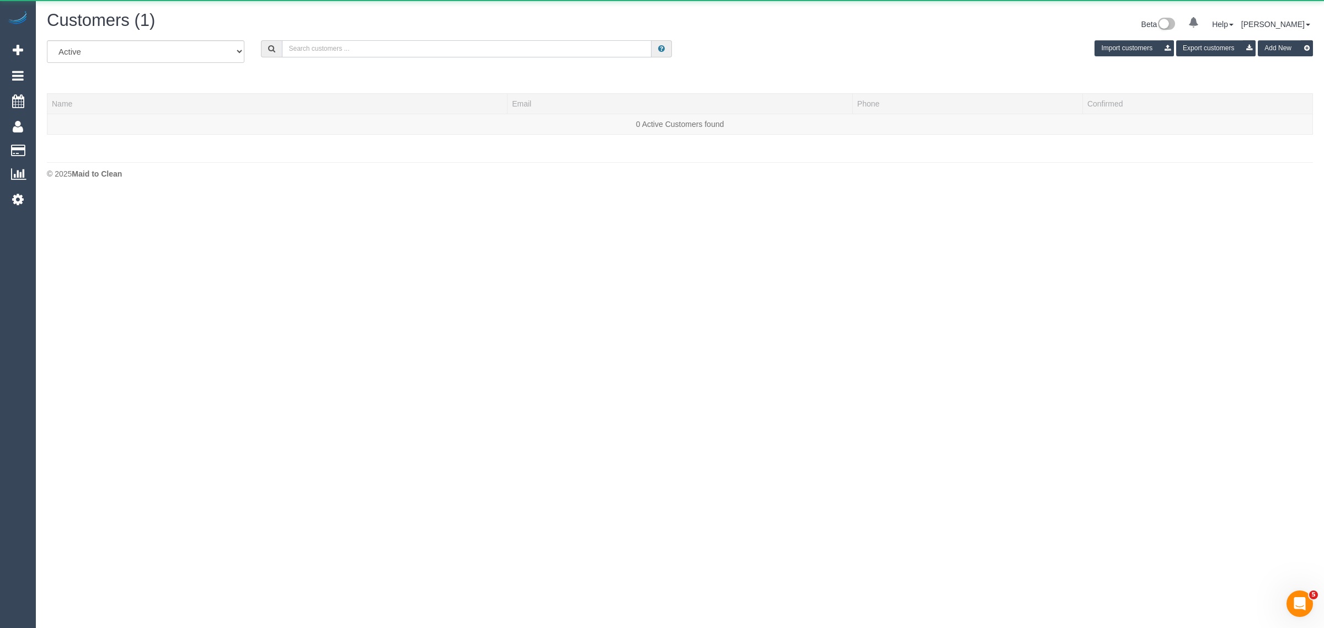
click at [390, 43] on input "text" at bounding box center [467, 48] width 370 height 17
paste input "Abena Ofori"
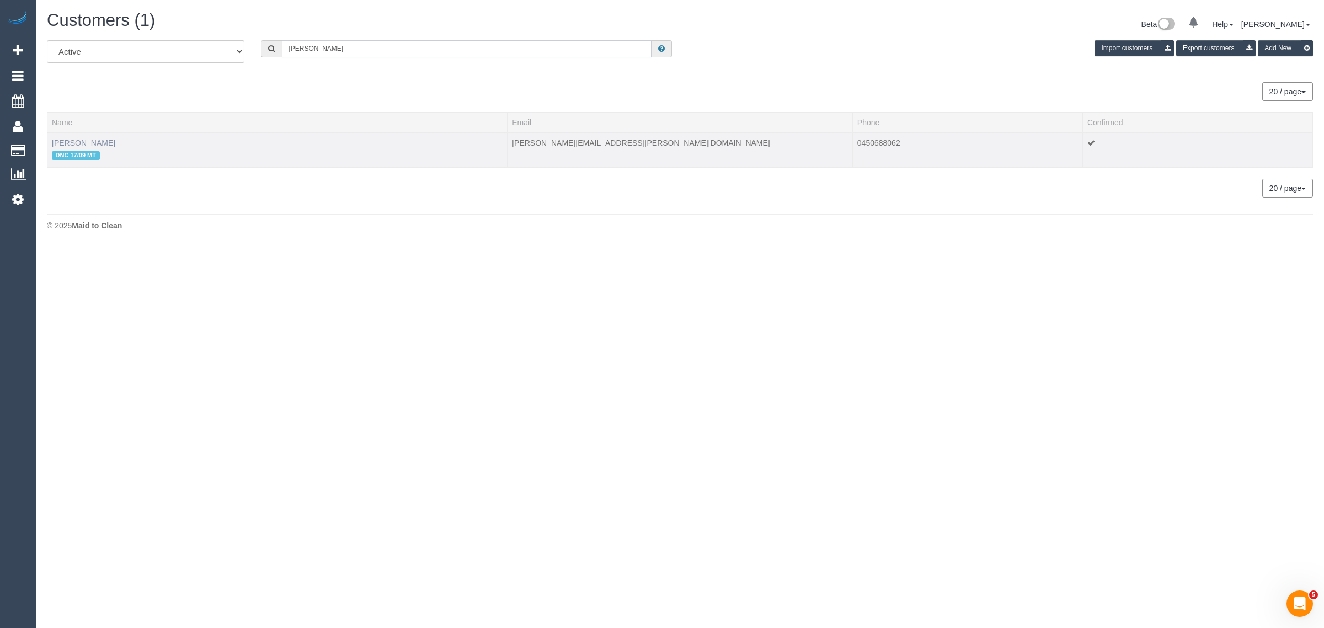
type input "Abena Ofori"
click at [59, 142] on link "Abena Ofori" at bounding box center [83, 143] width 63 height 9
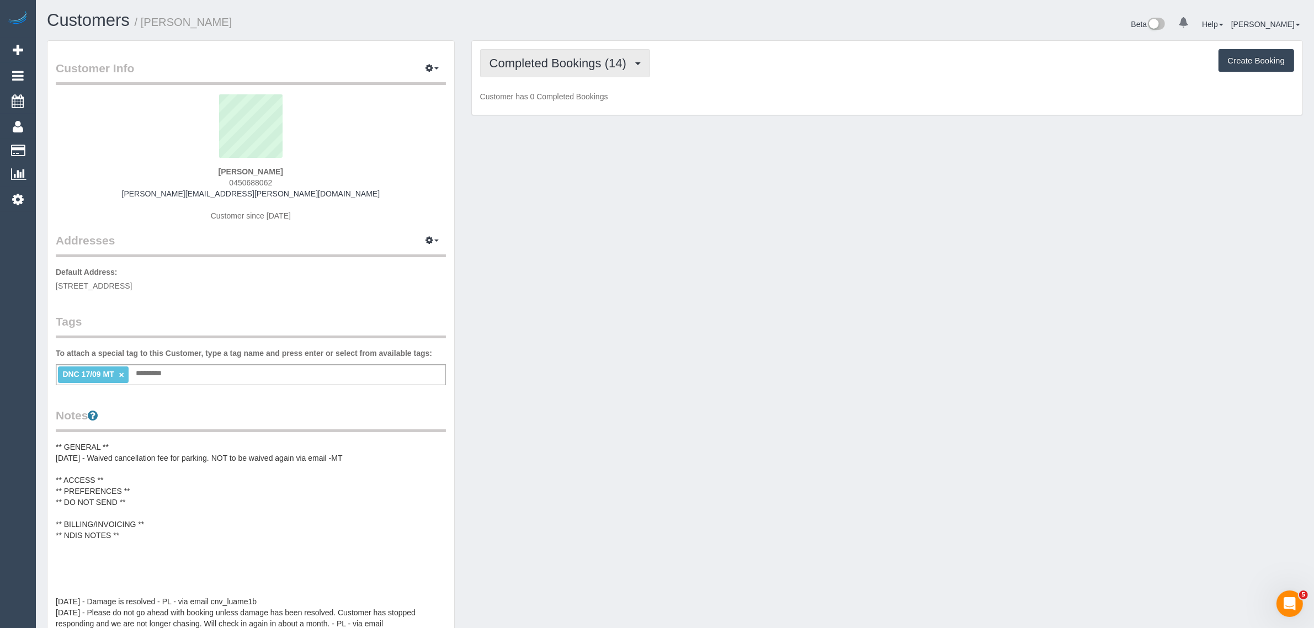
click at [567, 72] on button "Completed Bookings (14)" at bounding box center [565, 63] width 170 height 28
click at [550, 100] on link "Upcoming Bookings (11)" at bounding box center [540, 103] width 119 height 14
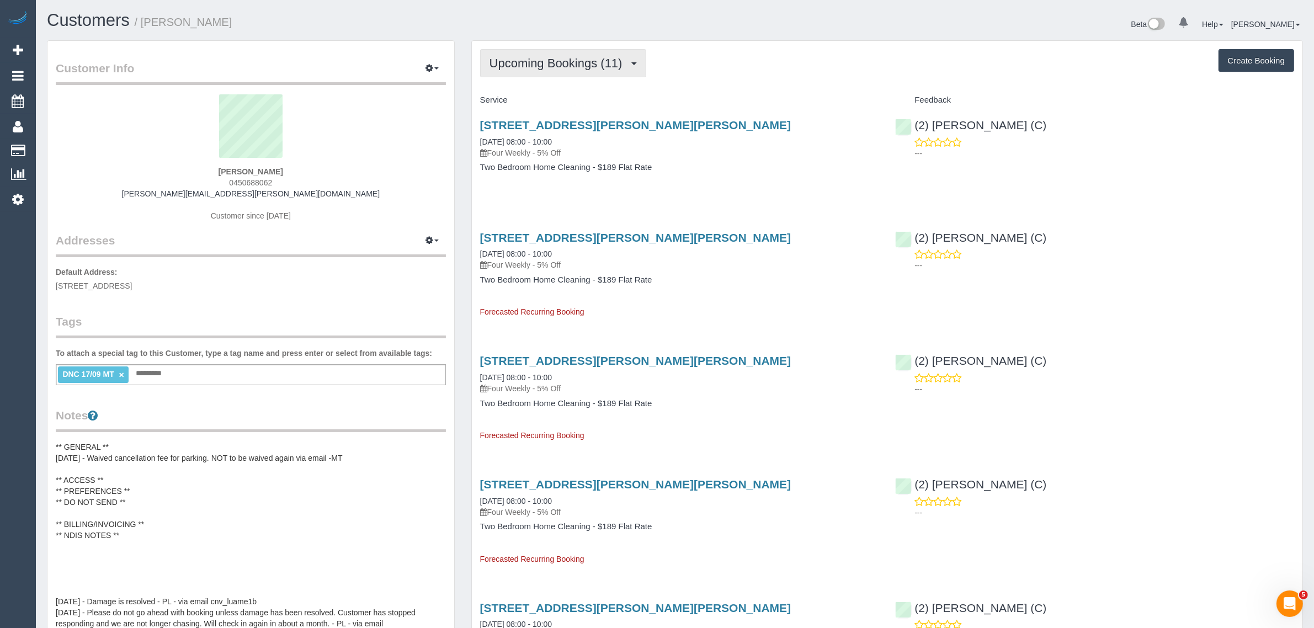
click at [555, 69] on button "Upcoming Bookings (11)" at bounding box center [563, 63] width 166 height 28
click at [556, 54] on button "Upcoming Bookings (11)" at bounding box center [563, 63] width 166 height 28
click at [547, 103] on link "Upcoming Bookings (11)" at bounding box center [540, 103] width 119 height 14
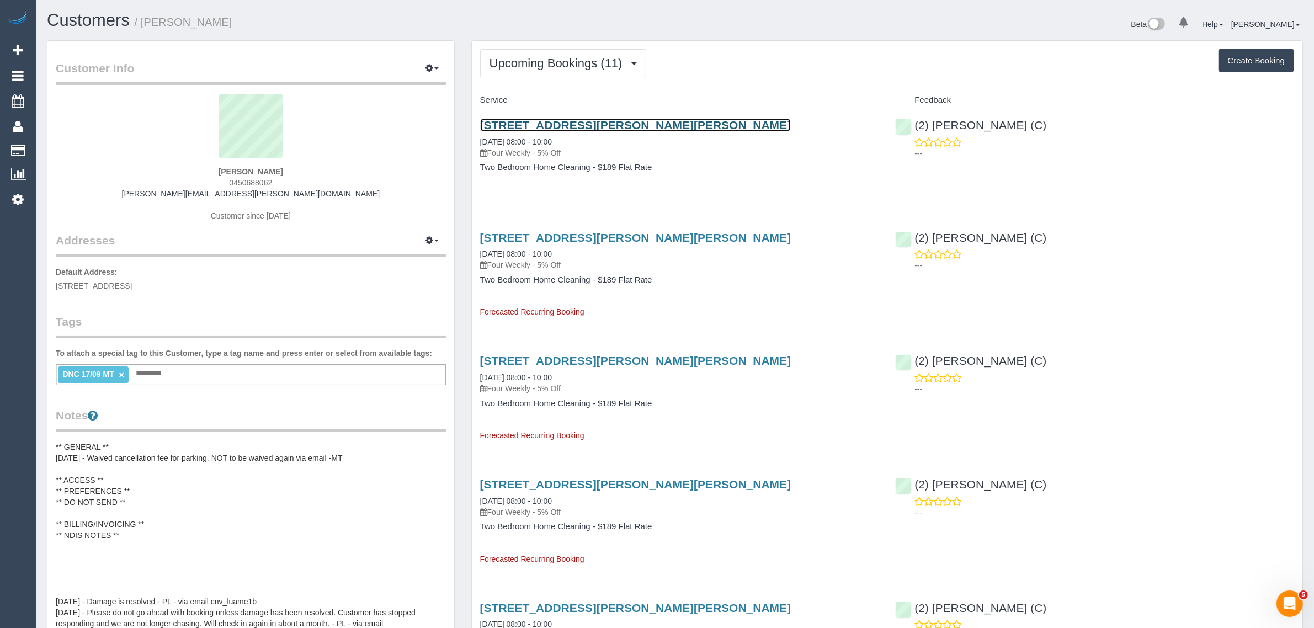
click at [518, 123] on link "469-471 Gilbert Road, Unit 9, Preston, VIC 3072" at bounding box center [635, 125] width 311 height 13
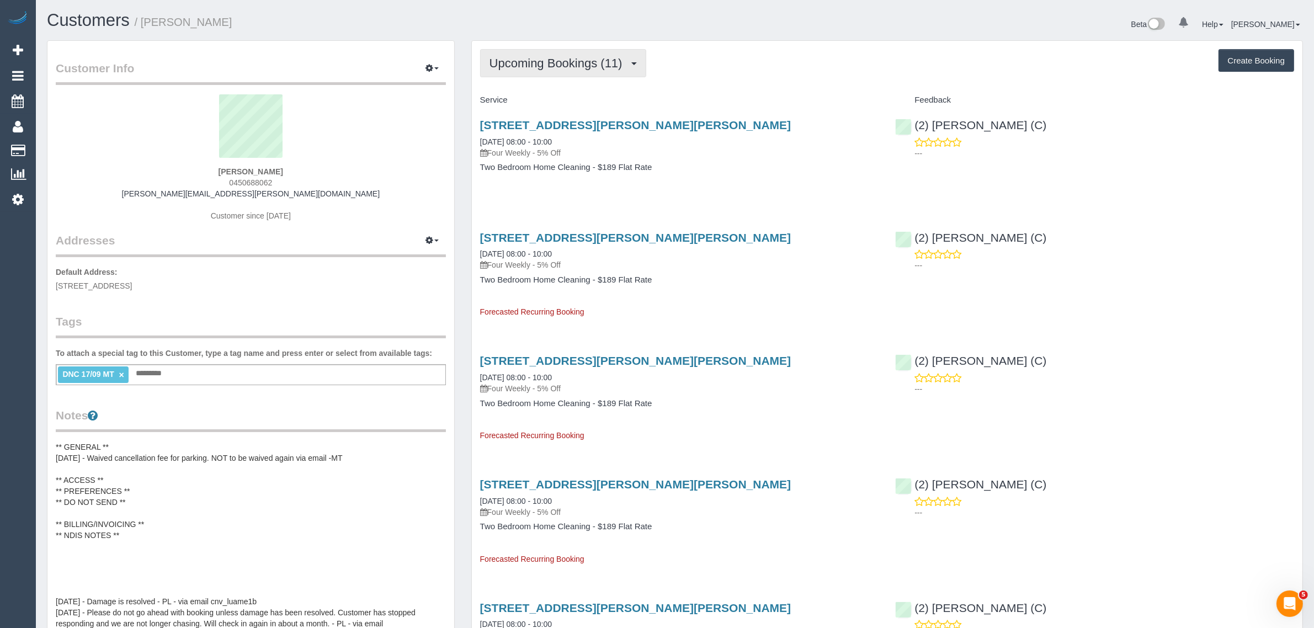
click at [574, 64] on span "Upcoming Bookings (11)" at bounding box center [558, 63] width 139 height 14
click at [544, 106] on link "Upcoming Bookings (11)" at bounding box center [540, 103] width 119 height 14
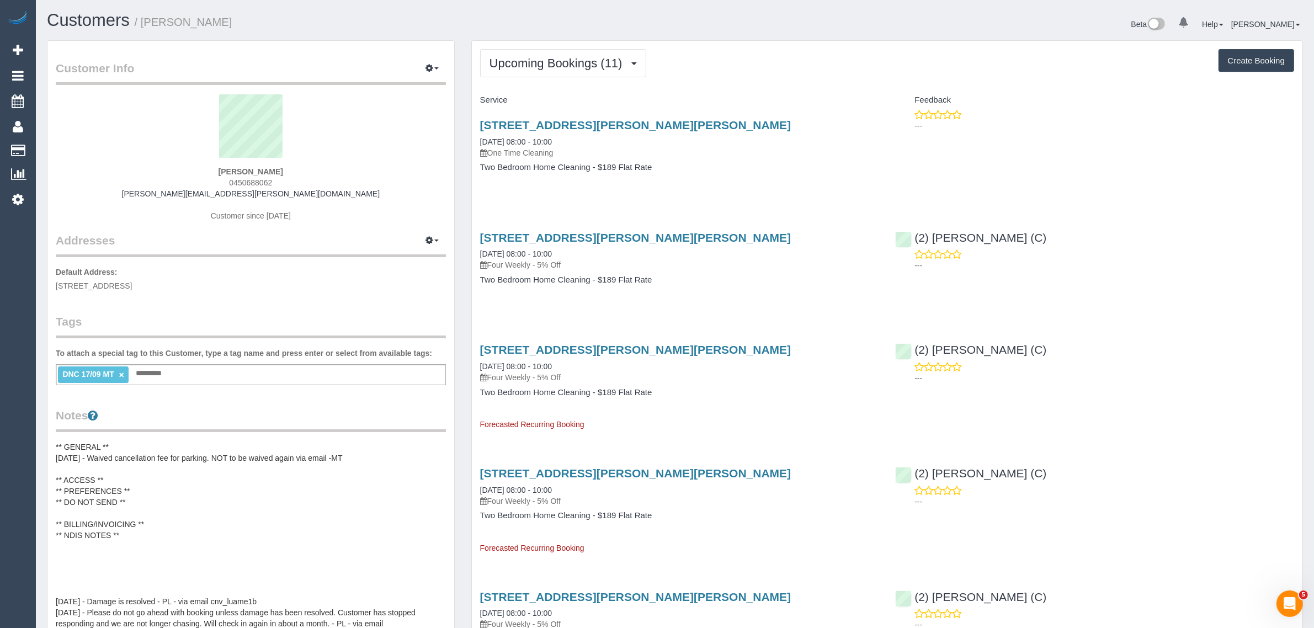
drag, startPoint x: 580, startPoint y: 142, endPoint x: 476, endPoint y: 141, distance: 103.8
click at [476, 141] on div "469-471 Gilbert Road, Unit 9, Preston, VIC 3072 29/09/2025 08:00 - 10:00 One Ti…" at bounding box center [680, 151] width 416 height 85
click at [549, 58] on span "Upcoming Bookings (11)" at bounding box center [558, 63] width 139 height 14
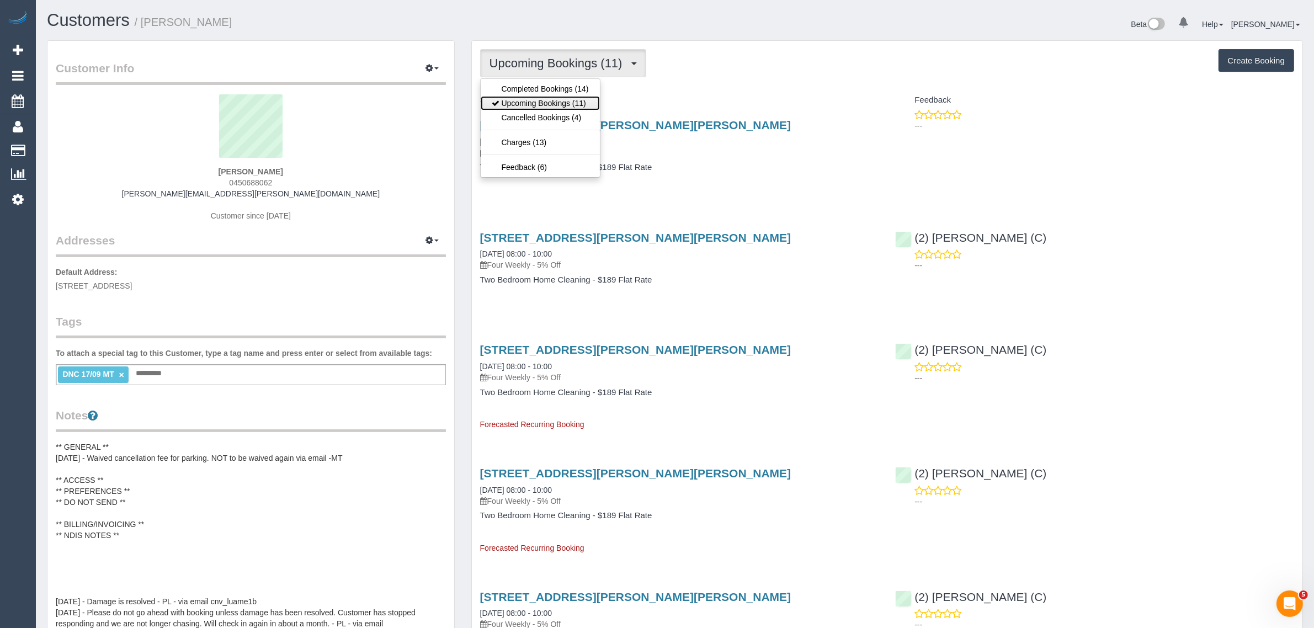
click at [547, 98] on link "Upcoming Bookings (11)" at bounding box center [540, 103] width 119 height 14
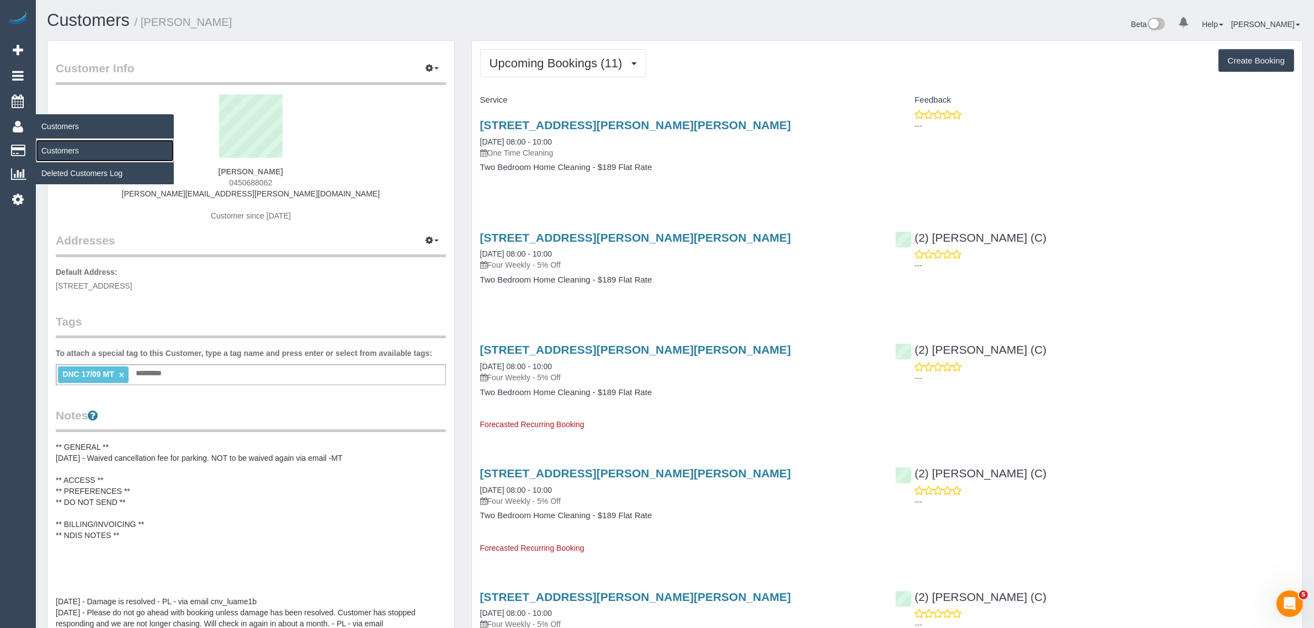
click at [56, 148] on link "Customers" at bounding box center [105, 151] width 138 height 22
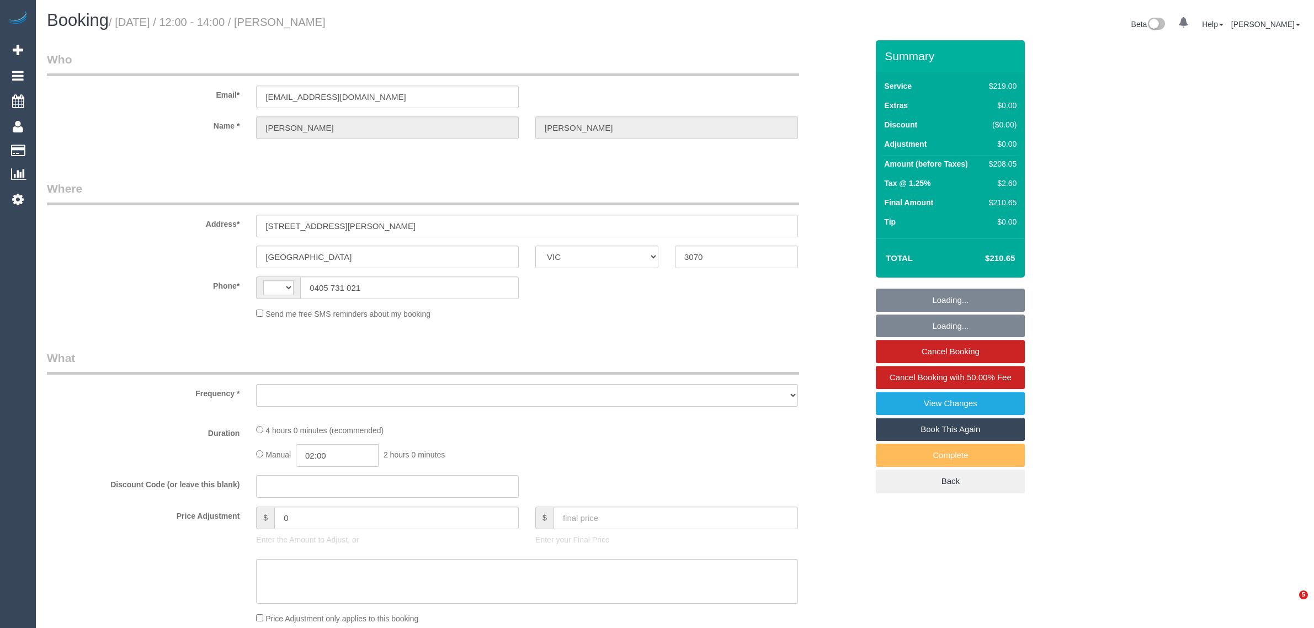
select select "VIC"
select select "string:AU"
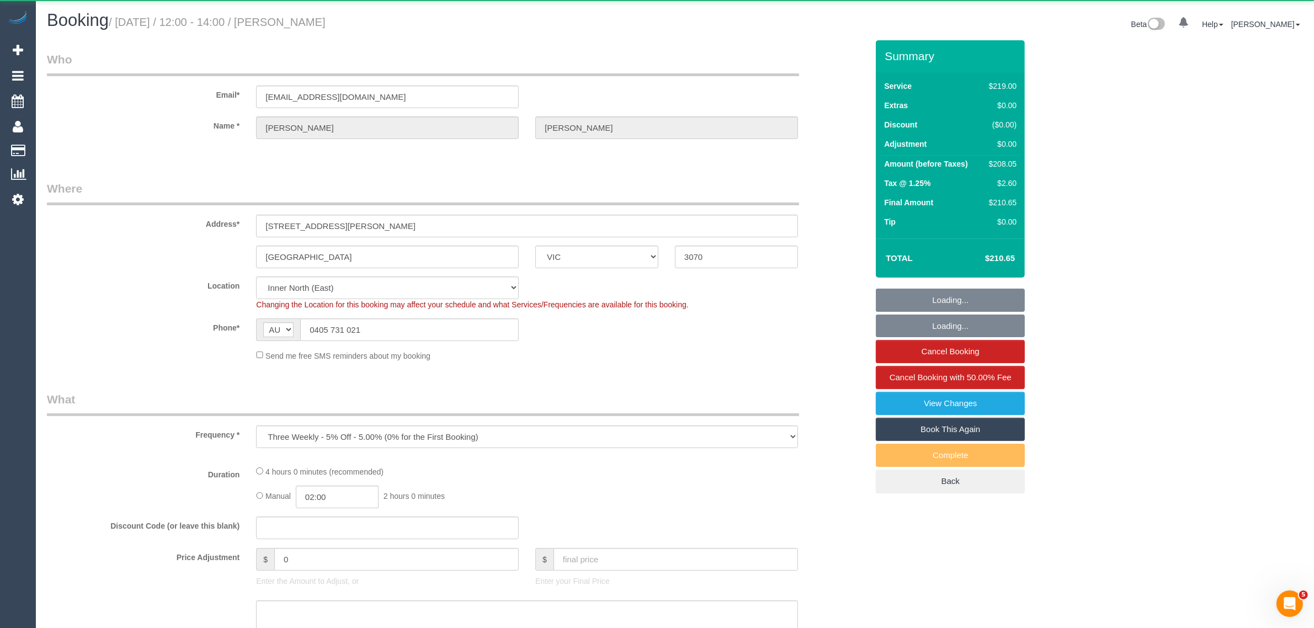
select select "object:564"
select select "string:stripe-pm_1NxnjH2GScqysDRVPiyGnliZ"
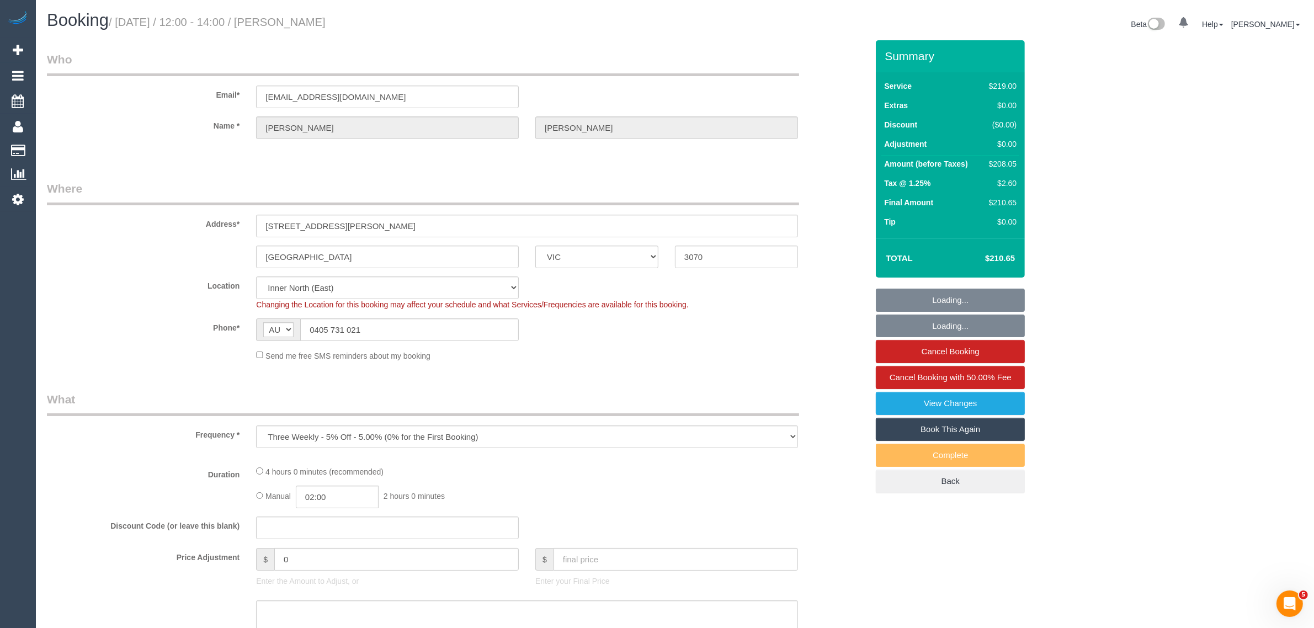
select select "number:27"
select select "number:15"
select select "number:19"
select select "number:22"
select select "number:34"
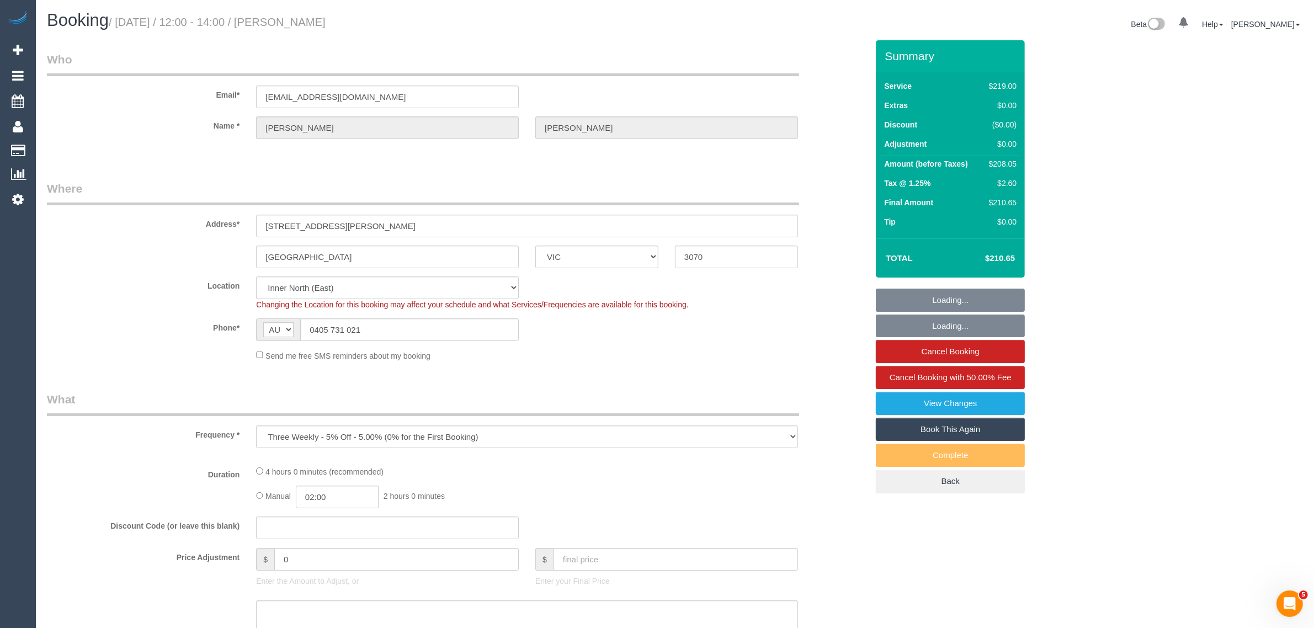
select select "number:12"
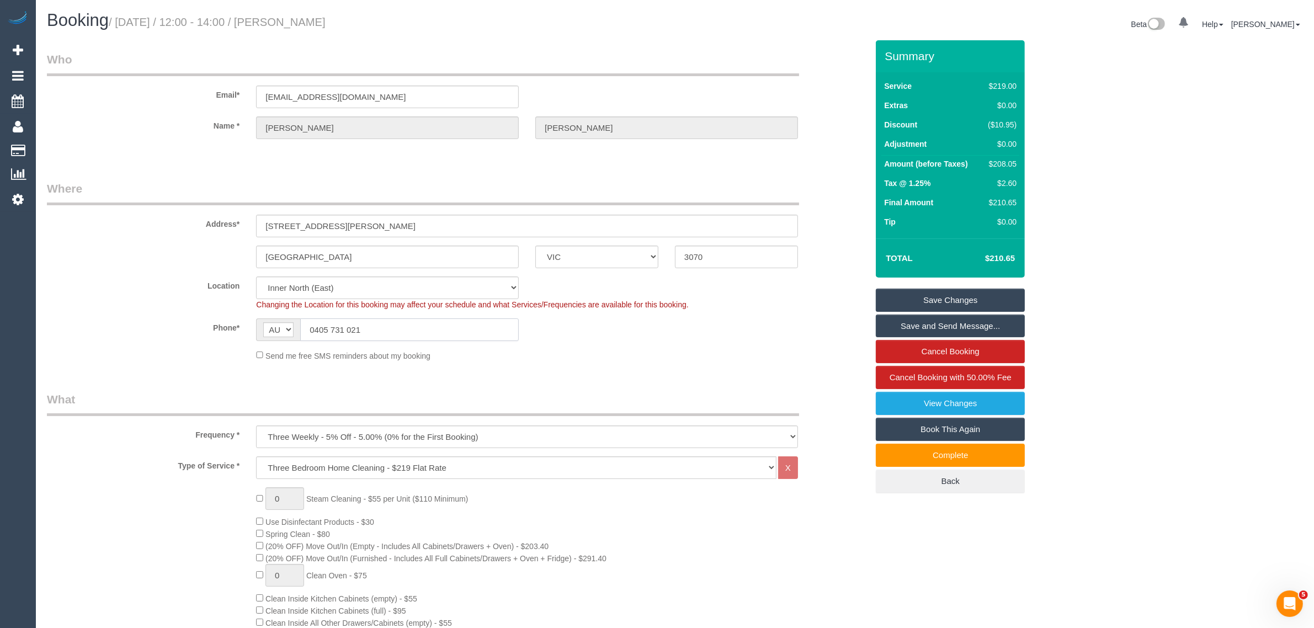
click at [406, 327] on input "0405 731 021" at bounding box center [409, 329] width 219 height 23
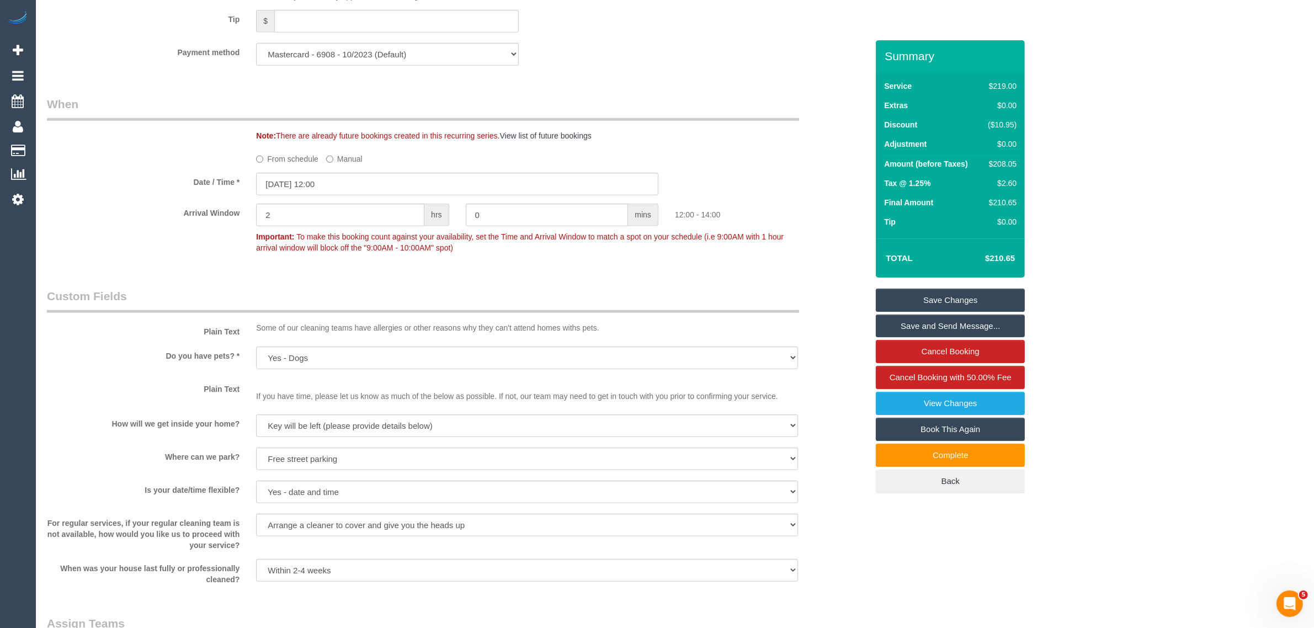
scroll to position [1380, 0]
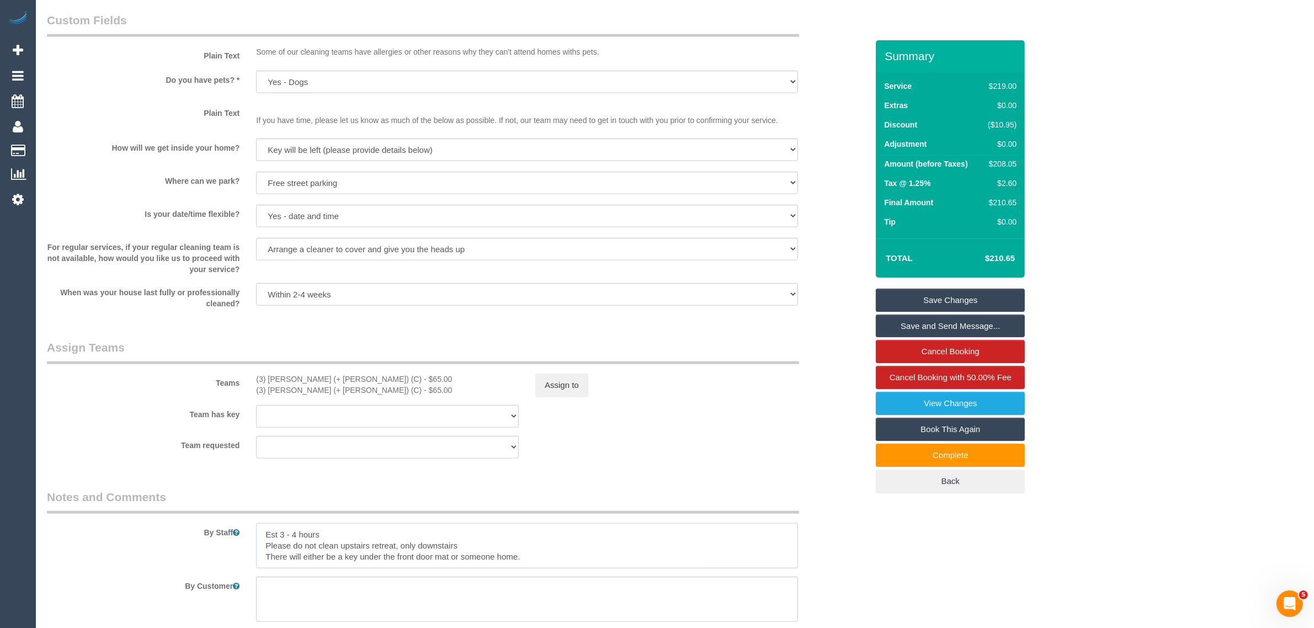
click at [468, 555] on textarea at bounding box center [527, 545] width 542 height 45
click at [472, 555] on textarea at bounding box center [527, 545] width 542 height 45
click at [462, 561] on textarea at bounding box center [527, 545] width 542 height 45
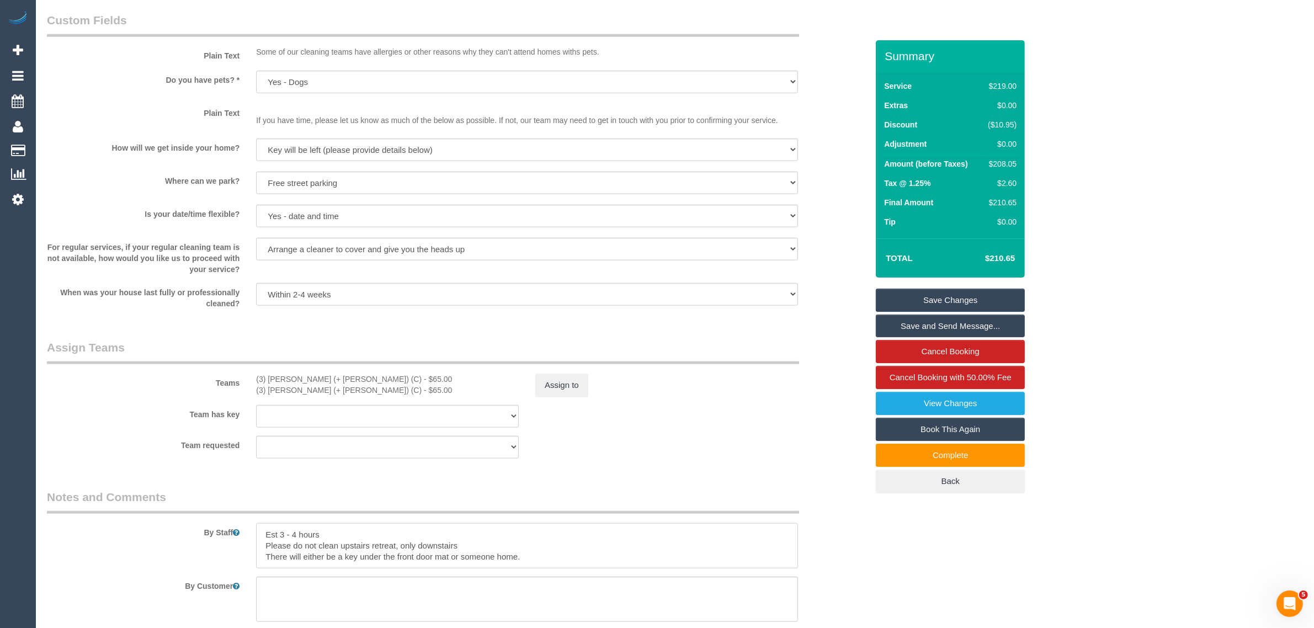
click at [462, 561] on textarea at bounding box center [527, 545] width 542 height 45
click at [418, 549] on textarea at bounding box center [527, 545] width 542 height 45
click at [411, 556] on textarea at bounding box center [527, 545] width 542 height 45
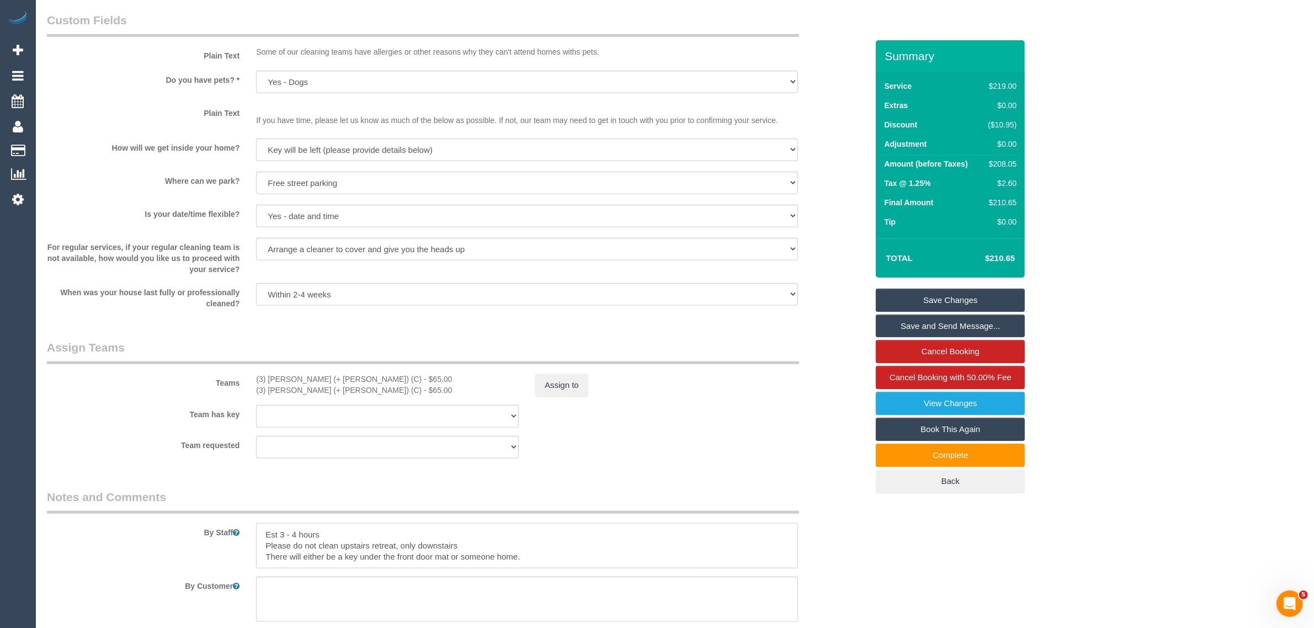
click at [411, 556] on textarea at bounding box center [527, 545] width 542 height 45
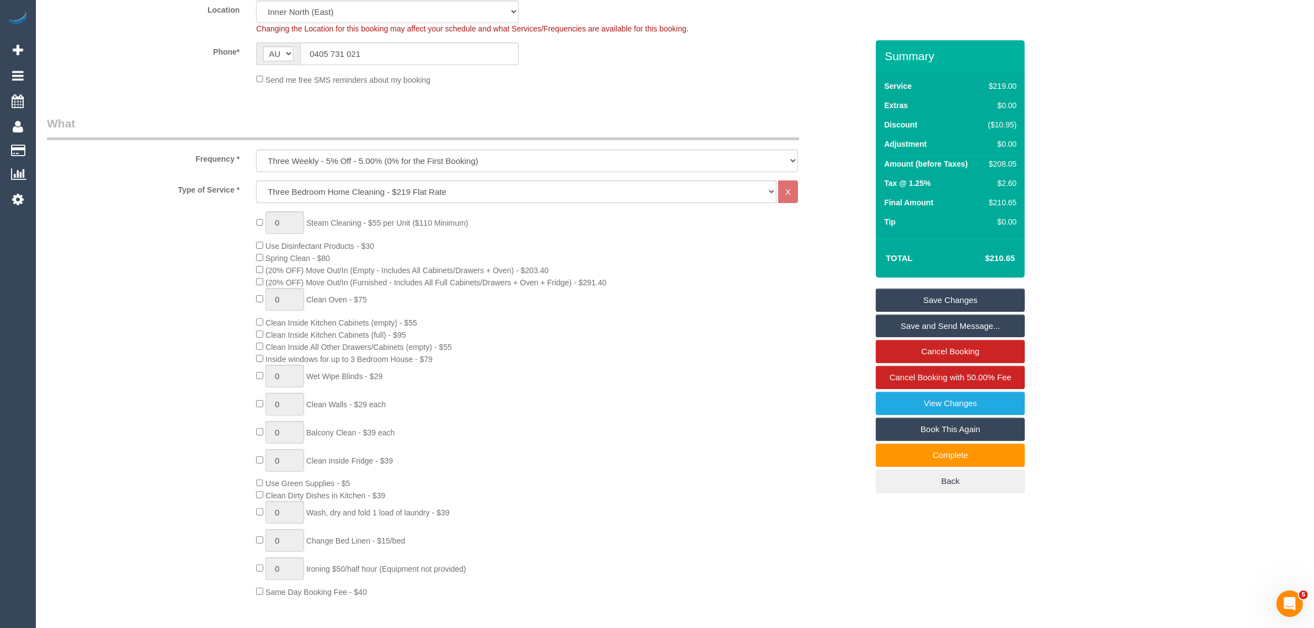
scroll to position [0, 0]
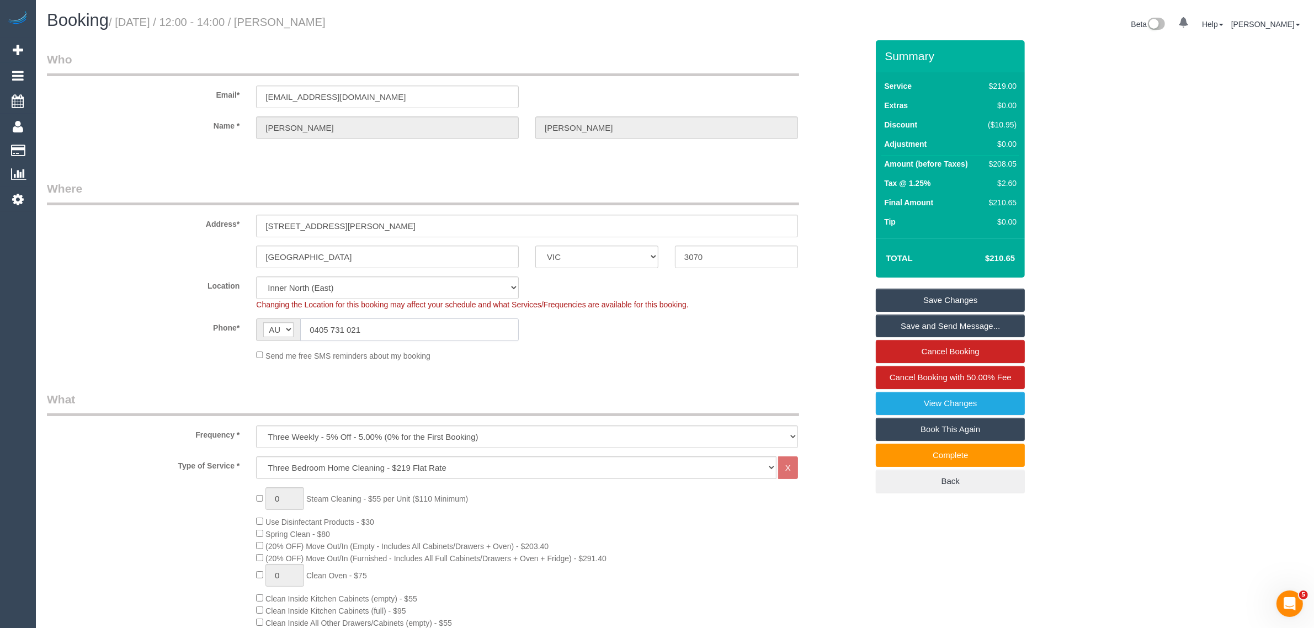
click at [422, 323] on input "0405 731 021" at bounding box center [409, 329] width 219 height 23
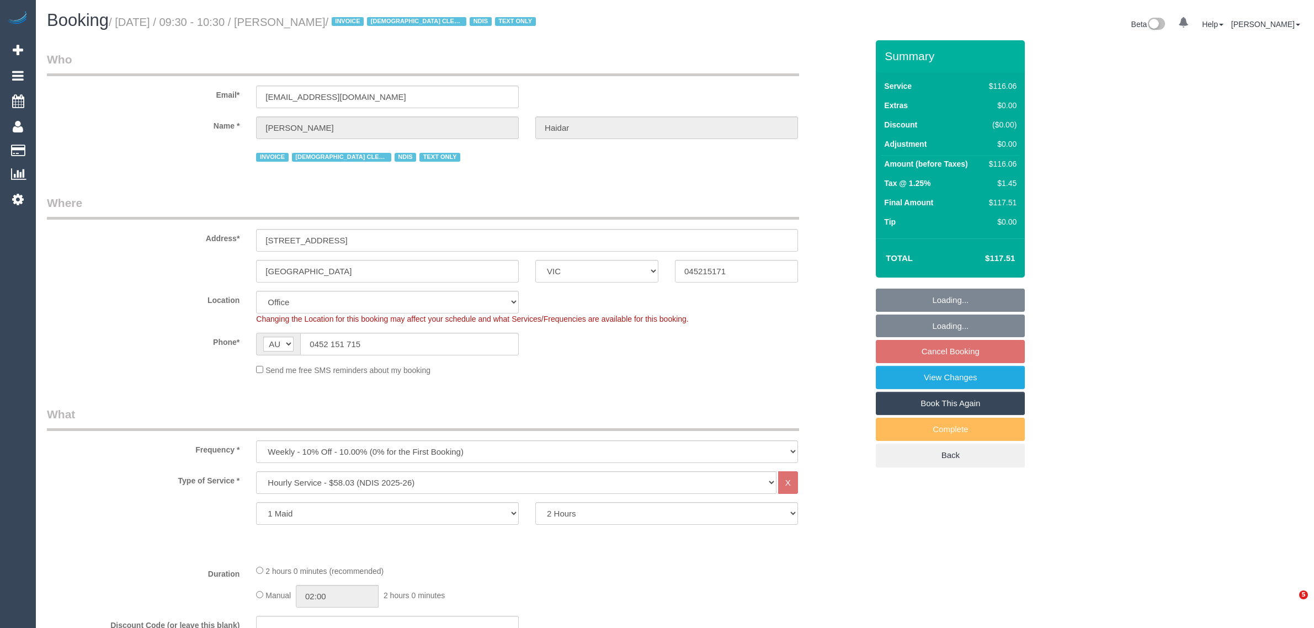
select select "VIC"
select select "number:27"
select select "number:14"
select select "number:19"
select select "number:36"
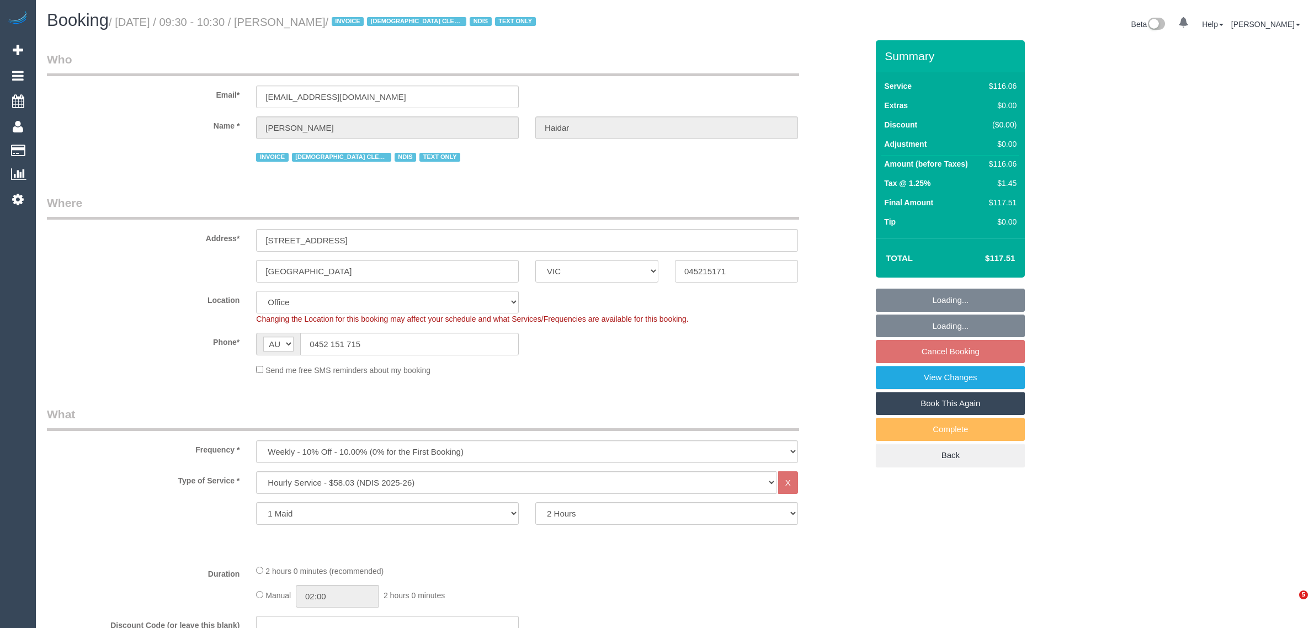
select select "number:35"
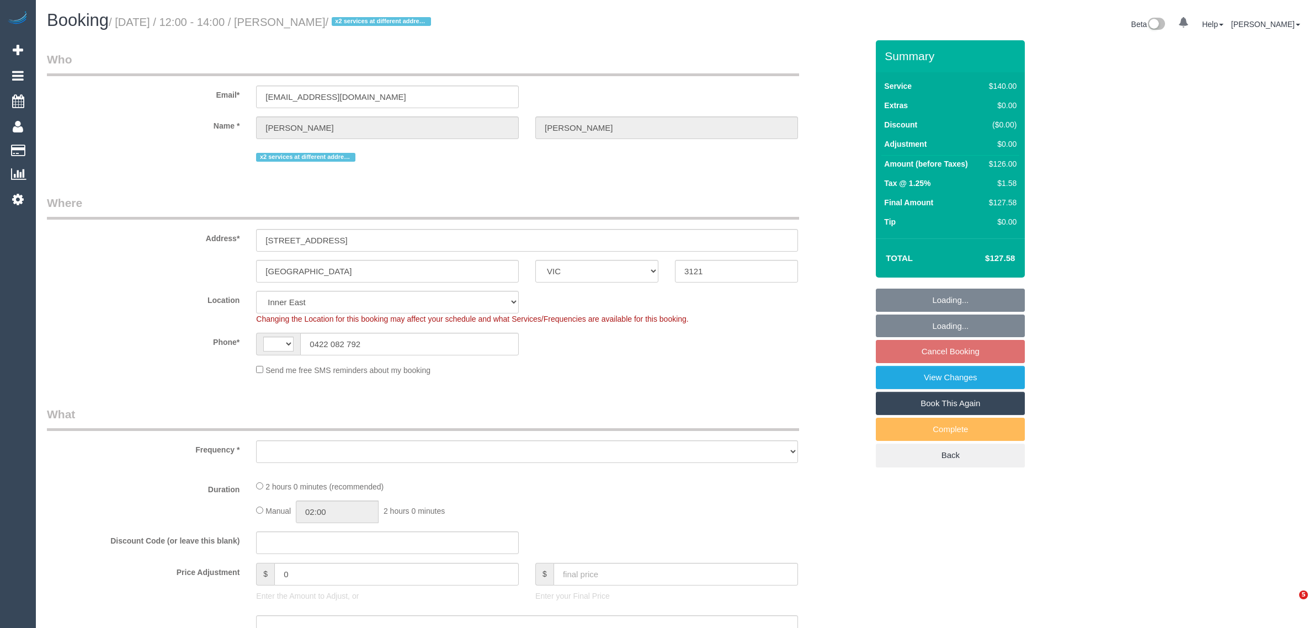
select select "VIC"
select select "object:292"
select select "string:stripe-pm_1RTuYc2GScqysDRV1yPvZHW0"
select select "spot1"
select select "string:AU"
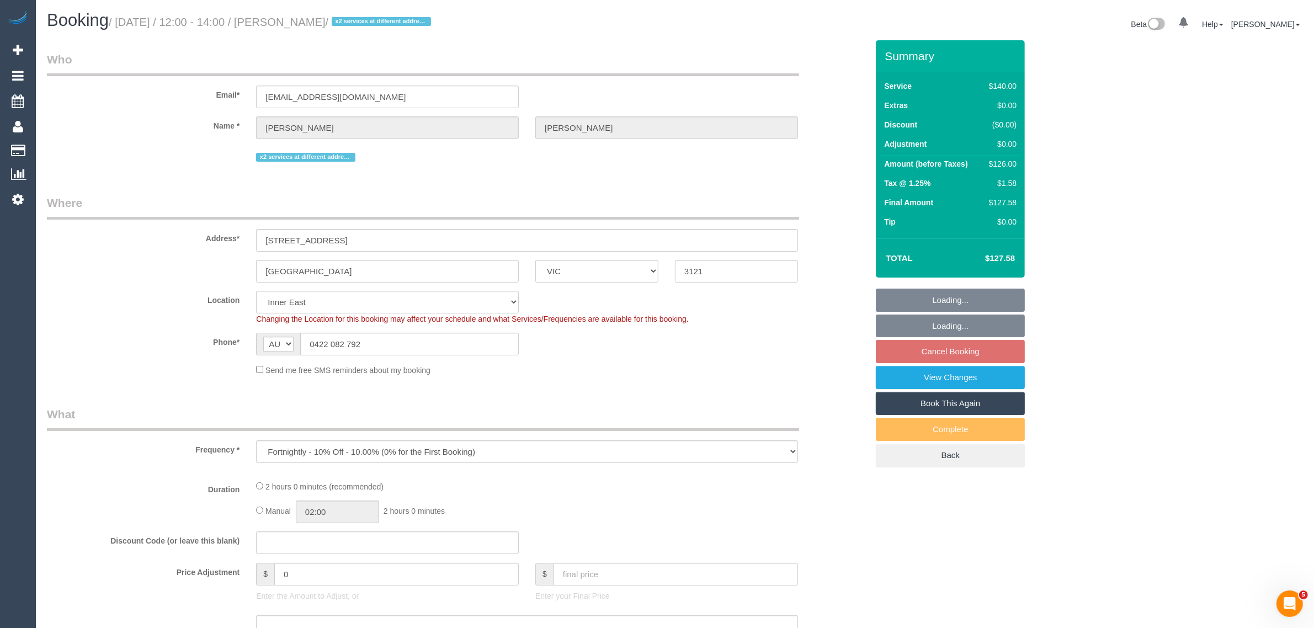
select select "object:549"
select select "number:28"
select select "number:14"
select select "number:19"
select select "number:24"
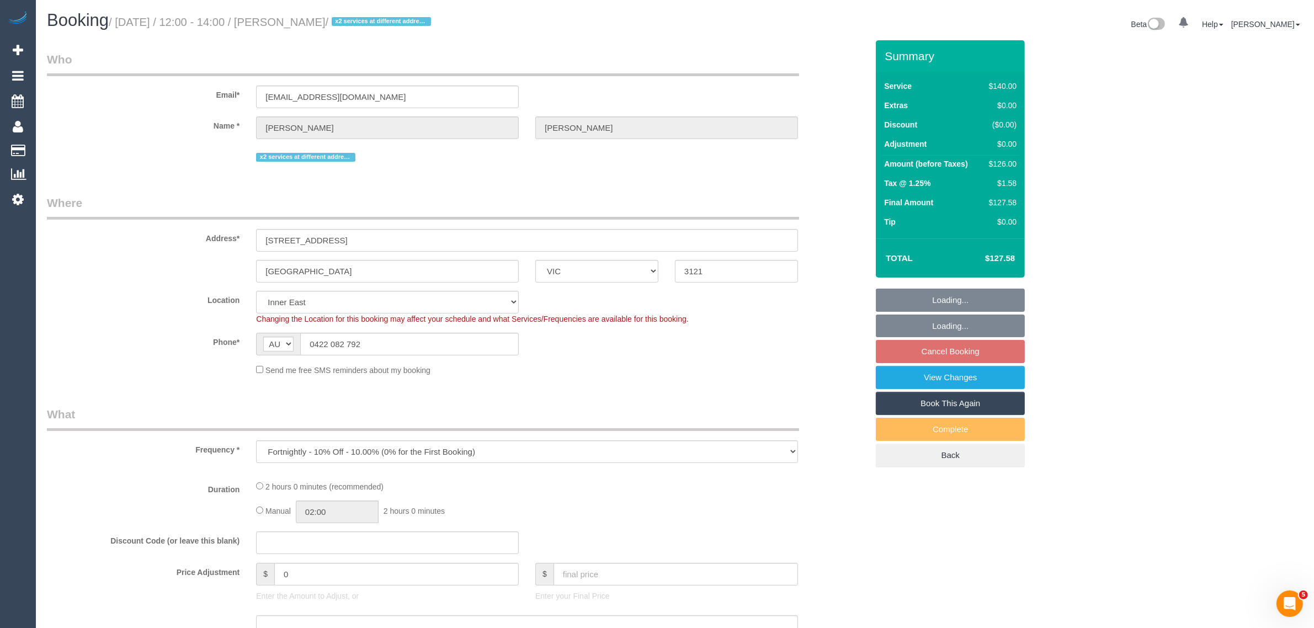
select select "number:33"
select select "number:11"
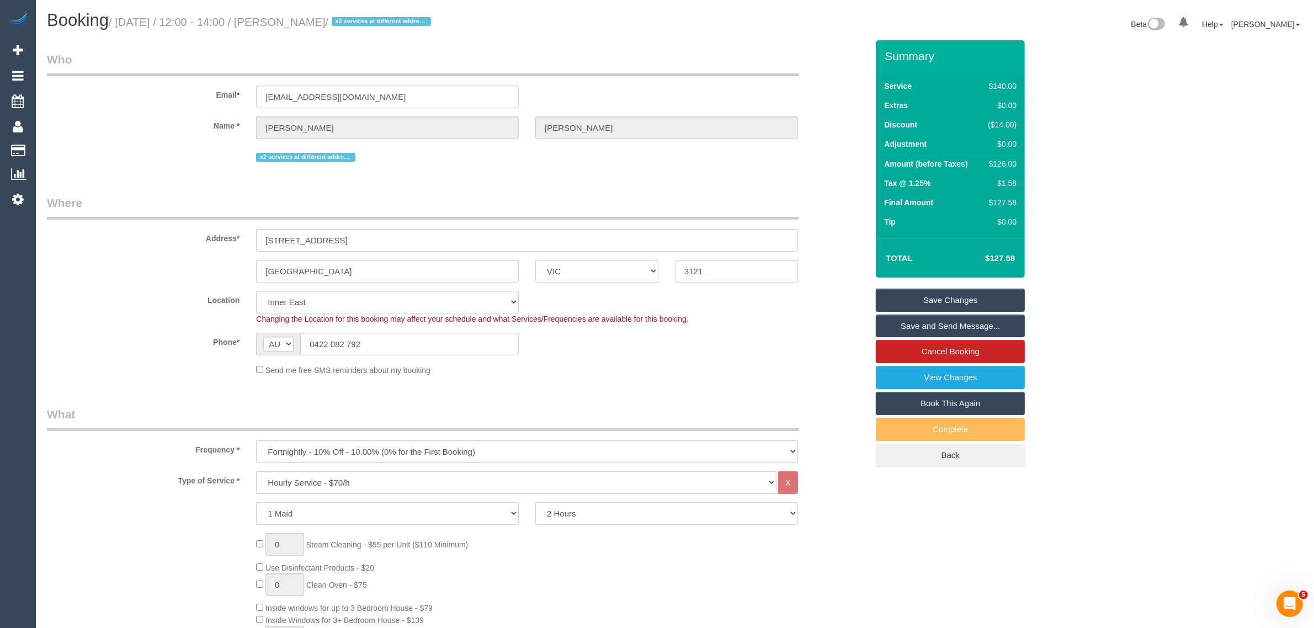
drag, startPoint x: 304, startPoint y: 23, endPoint x: 384, endPoint y: 22, distance: 80.6
click at [384, 22] on small "/ [DATE] / 12:00 - 14:00 / [PERSON_NAME] / x2 services at different addresses" at bounding box center [272, 22] width 326 height 12
copy small "[PERSON_NAME]"
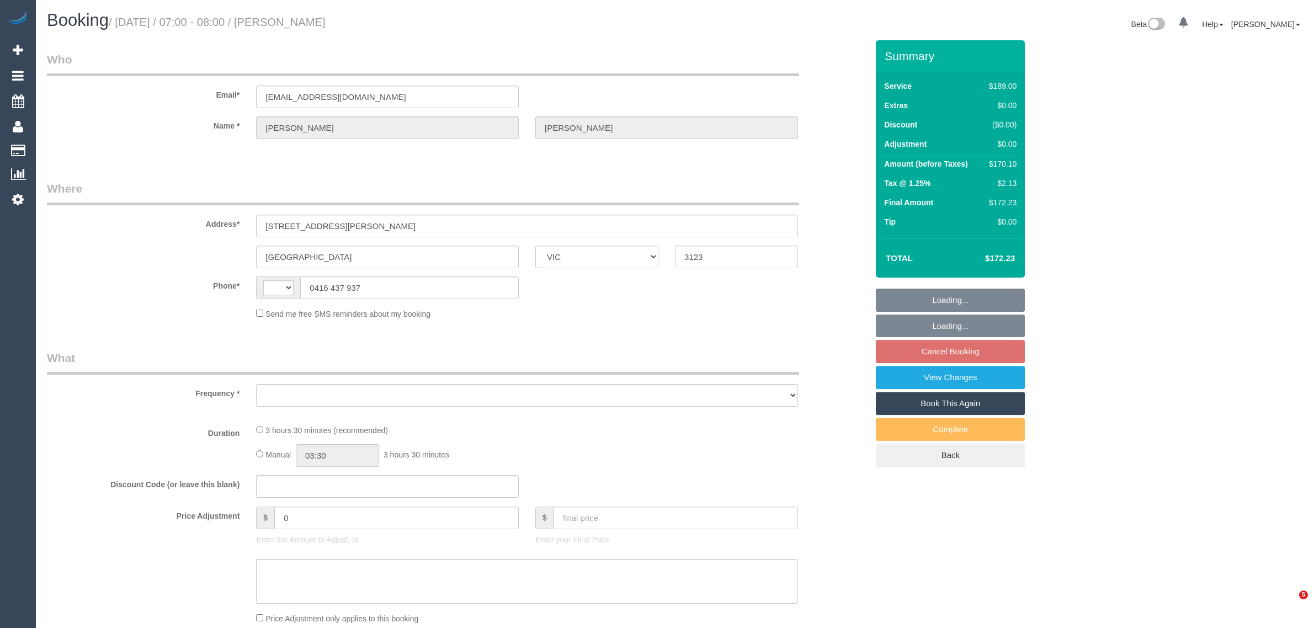
select select "VIC"
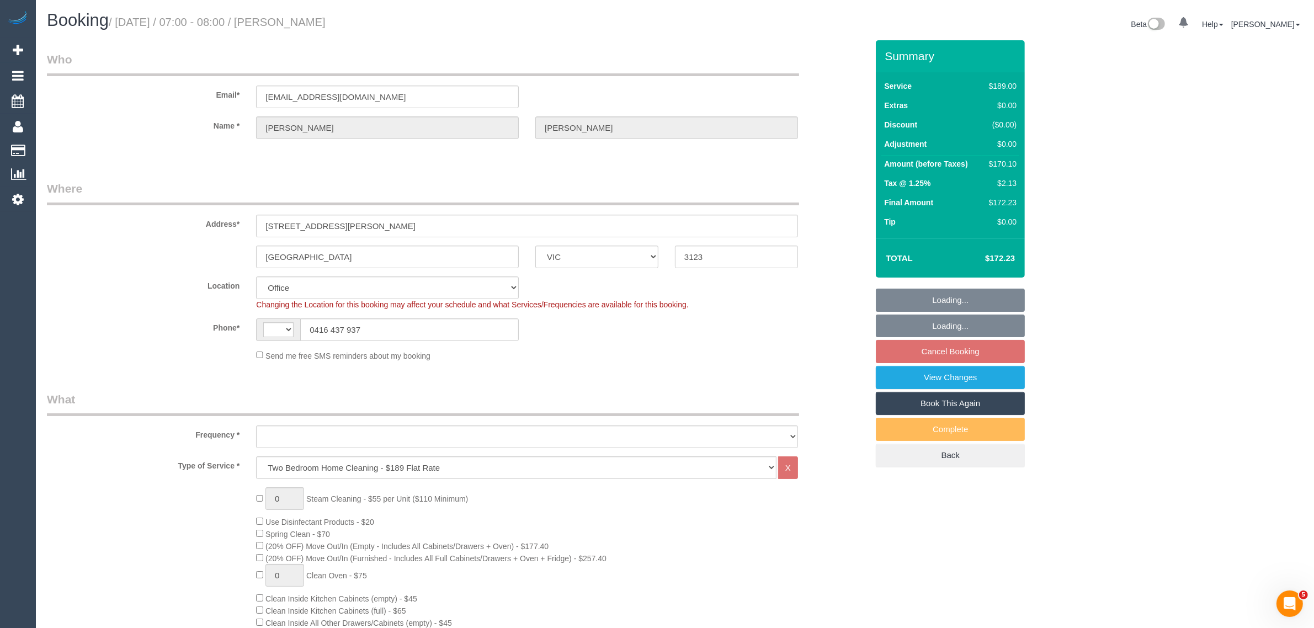
select select "string:stripe-pm_1P4MPT2GScqysDRVxvxFibMC"
select select "string:AU"
select select "object:634"
select select "number:28"
select select "number:17"
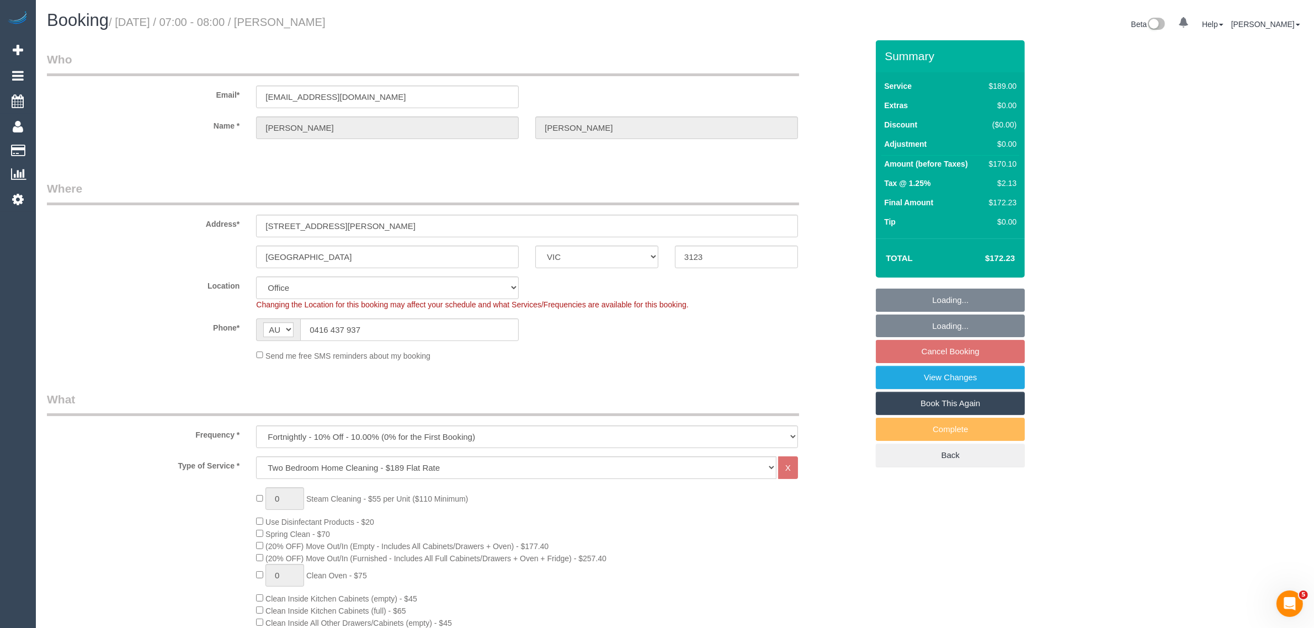
select select "number:19"
select select "number:36"
select select "number:33"
select select "number:11"
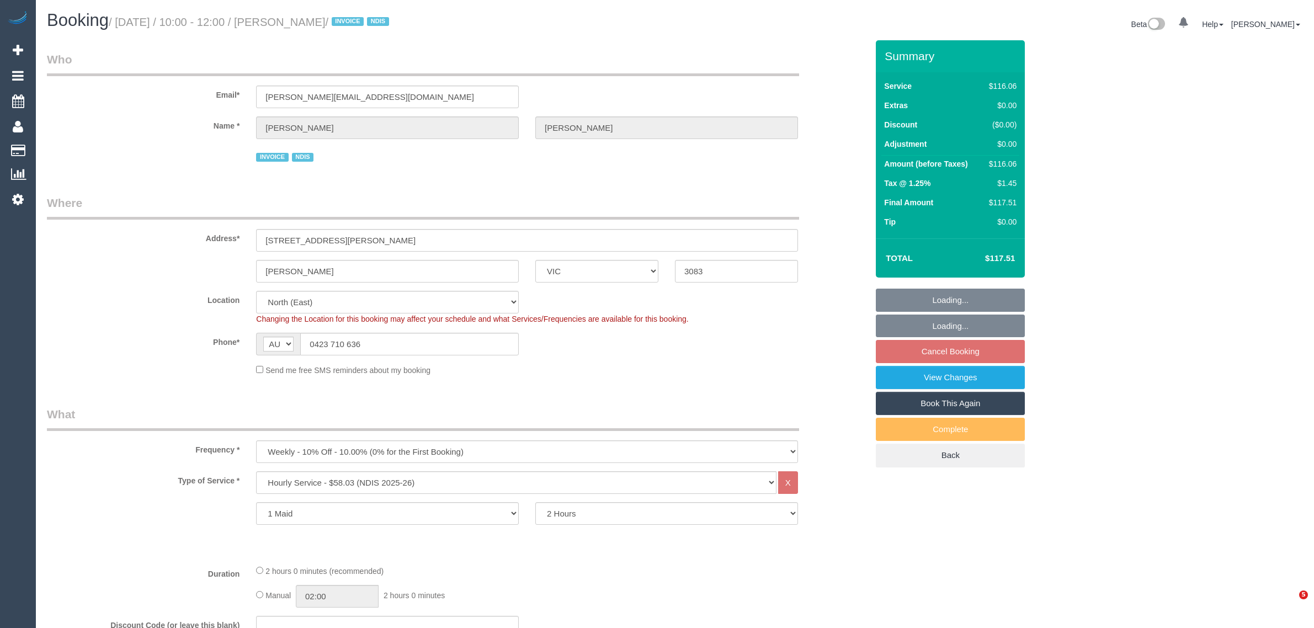
select select "VIC"
select select "spot1"
select select "number:28"
select select "number:14"
select select "number:19"
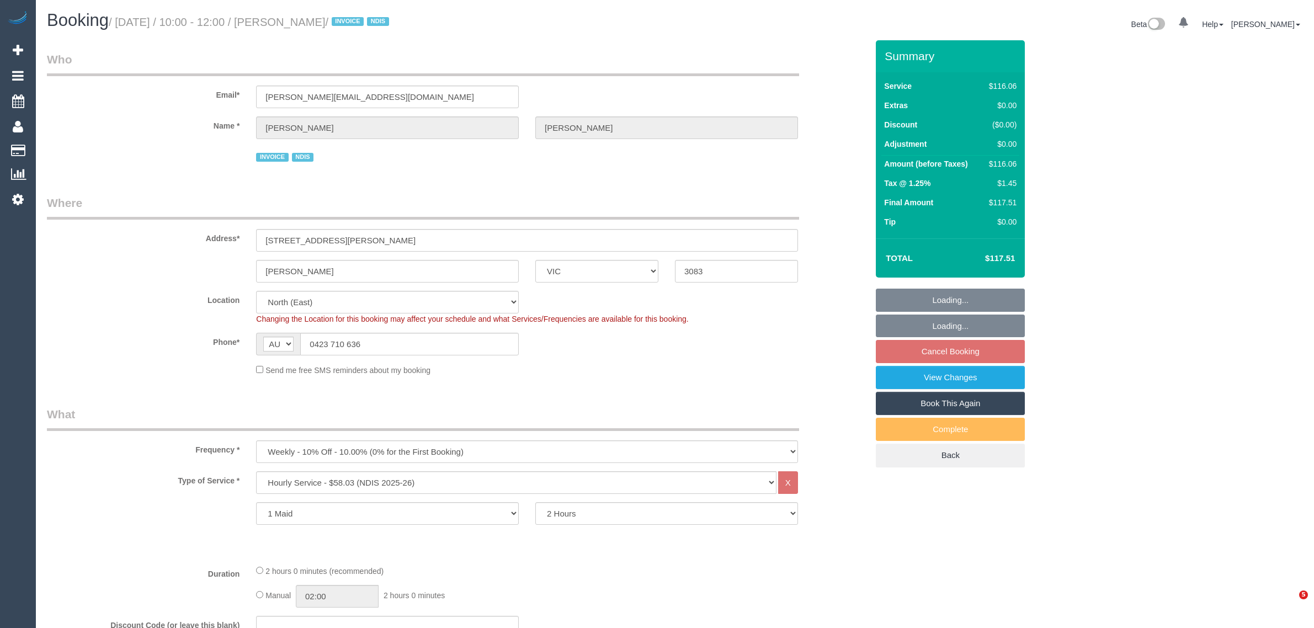
select select "number:25"
select select "number:34"
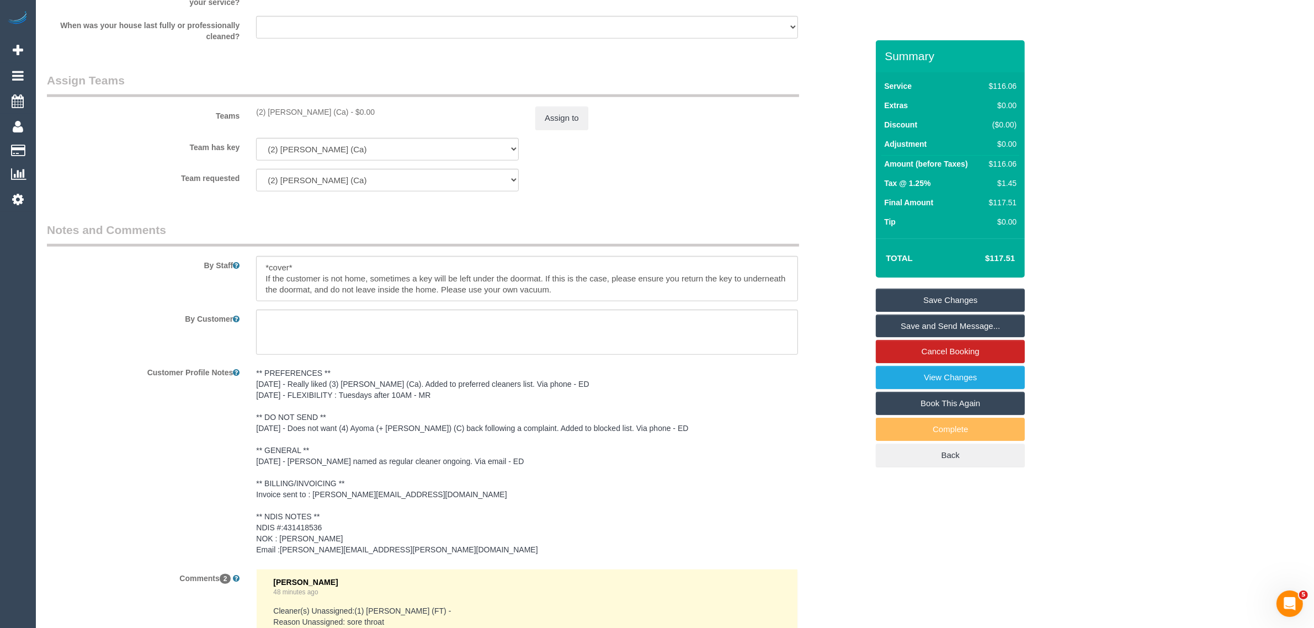
scroll to position [1253, 0]
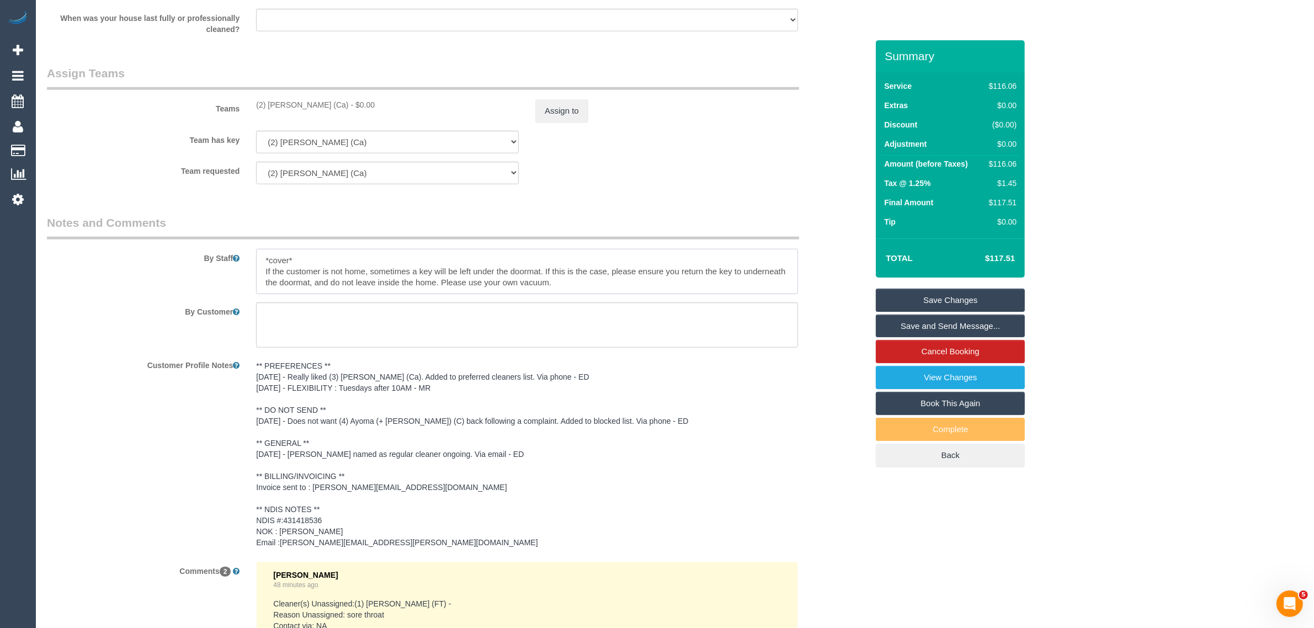
click at [585, 281] on textarea at bounding box center [527, 271] width 542 height 45
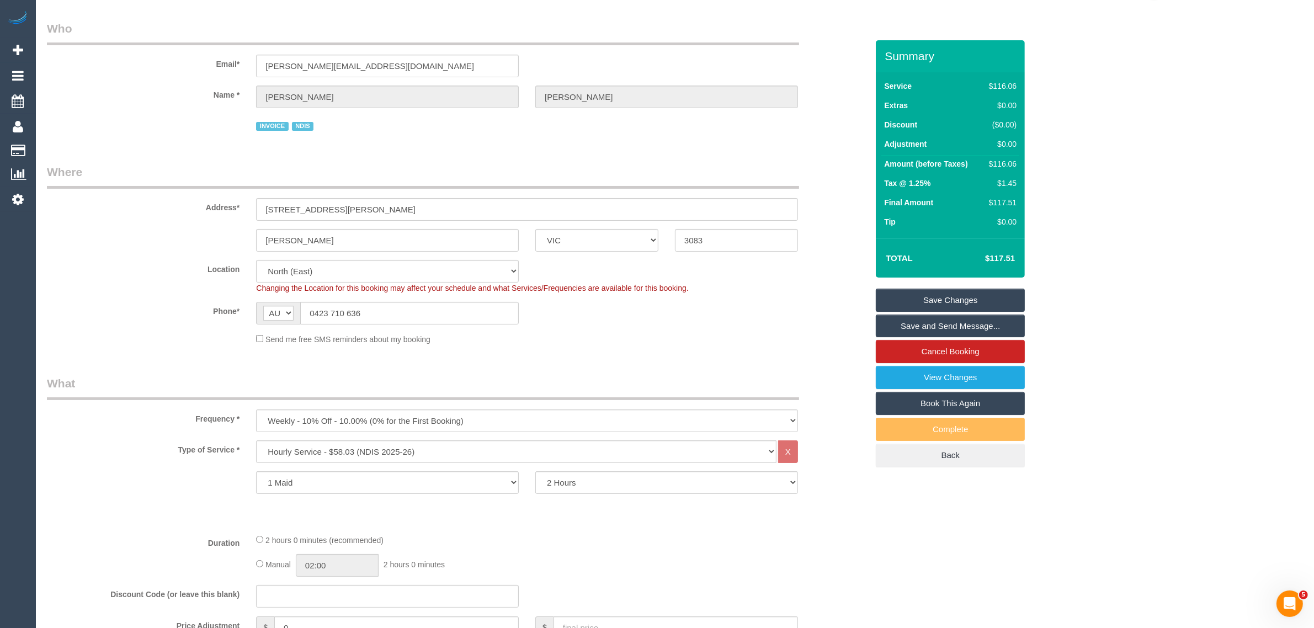
scroll to position [0, 0]
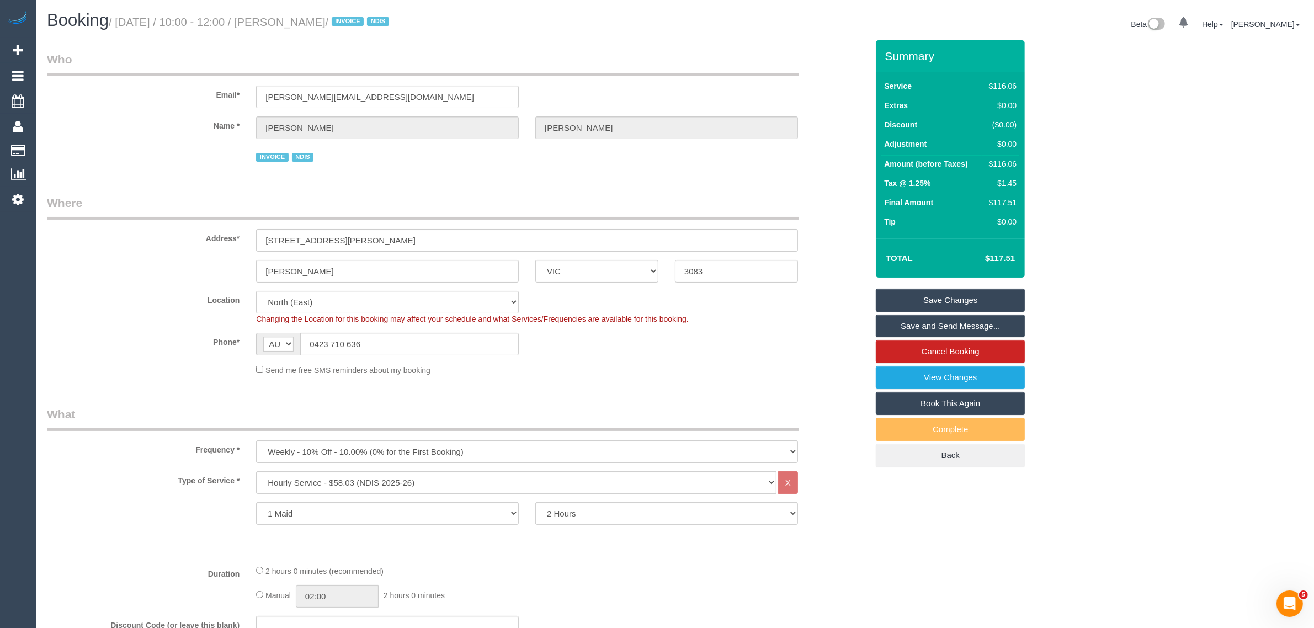
click at [855, 201] on div "Address* [STREET_ADDRESS][PERSON_NAME]" at bounding box center [457, 223] width 837 height 57
click at [355, 268] on input "[PERSON_NAME]" at bounding box center [387, 271] width 263 height 23
click at [855, 236] on div "Address* [STREET_ADDRESS][PERSON_NAME]" at bounding box center [457, 223] width 837 height 57
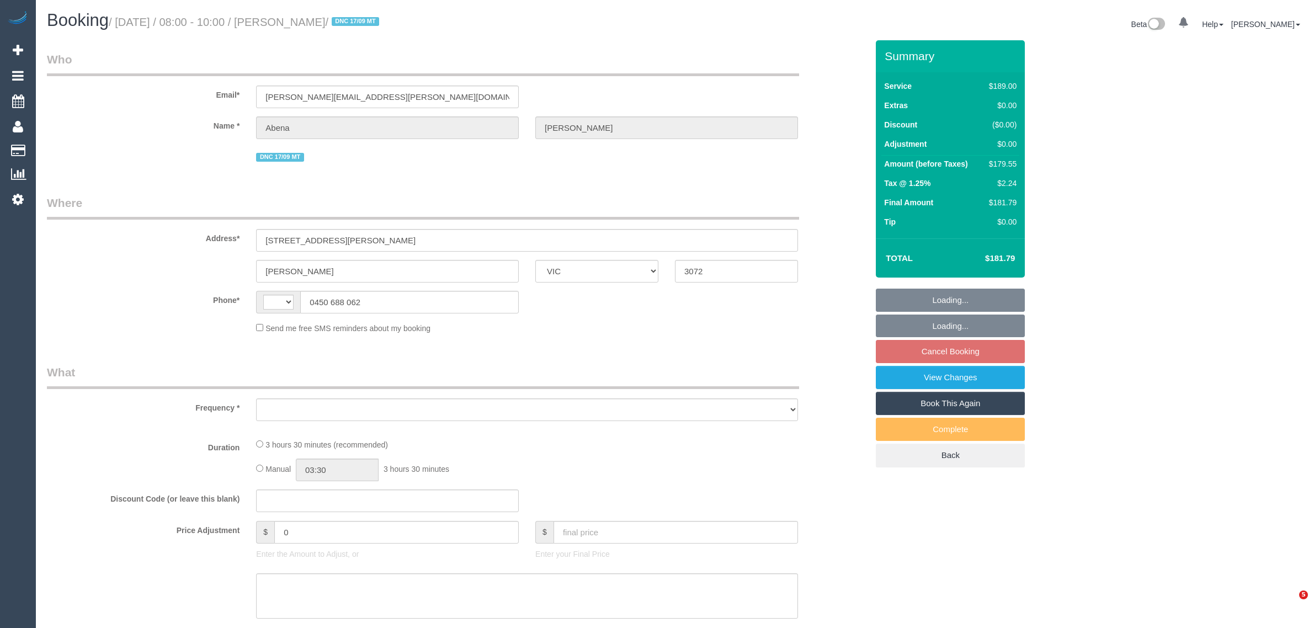
select select "VIC"
select select "string:AU"
select select "string:stripe-pm_1R7rP32GScqysDRVtetNqcL1"
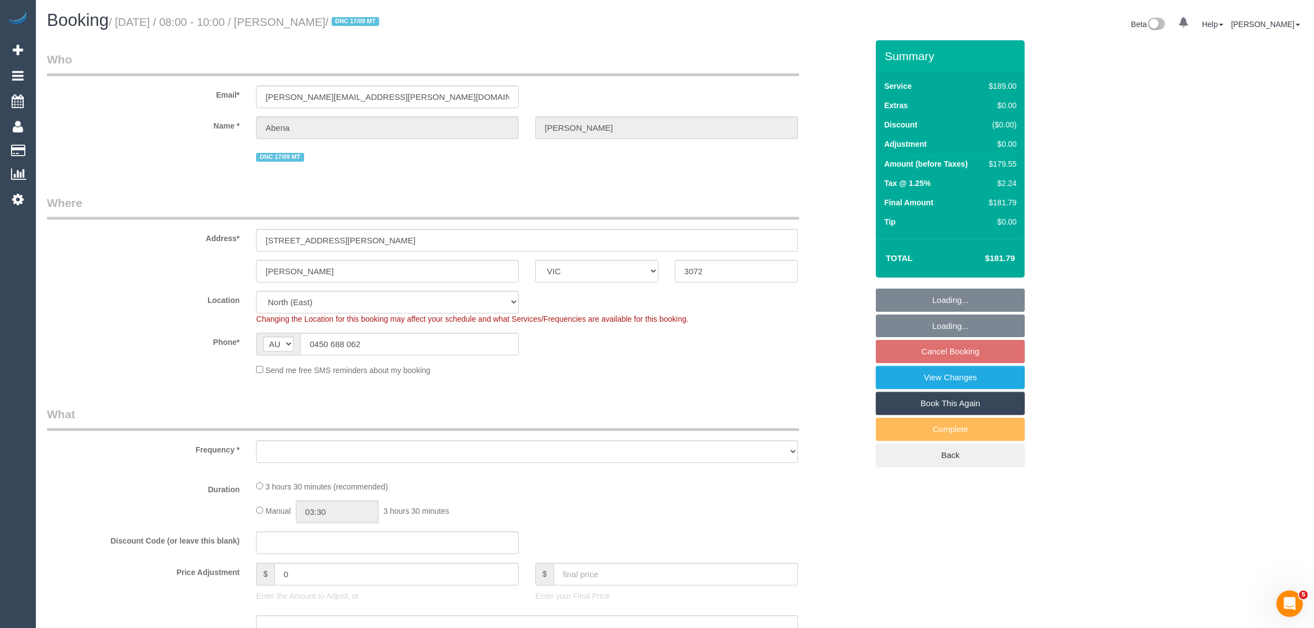
select select "number:28"
select select "number:14"
select select "number:19"
select select "number:24"
select select "number:34"
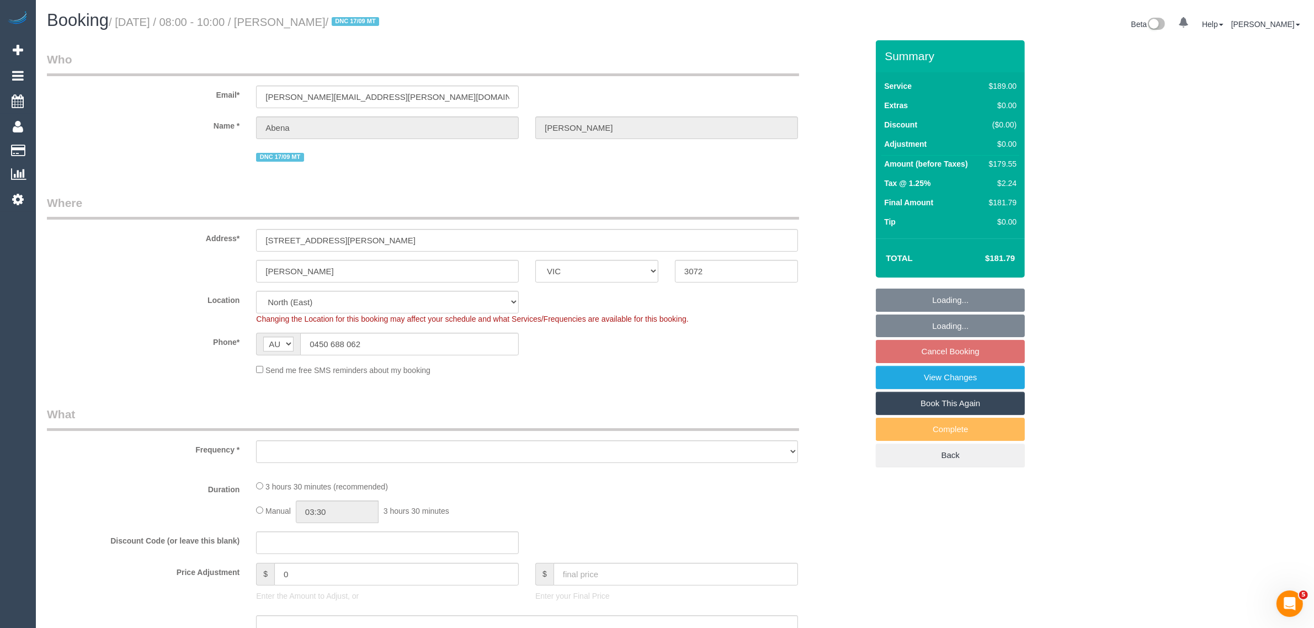
select select "number:13"
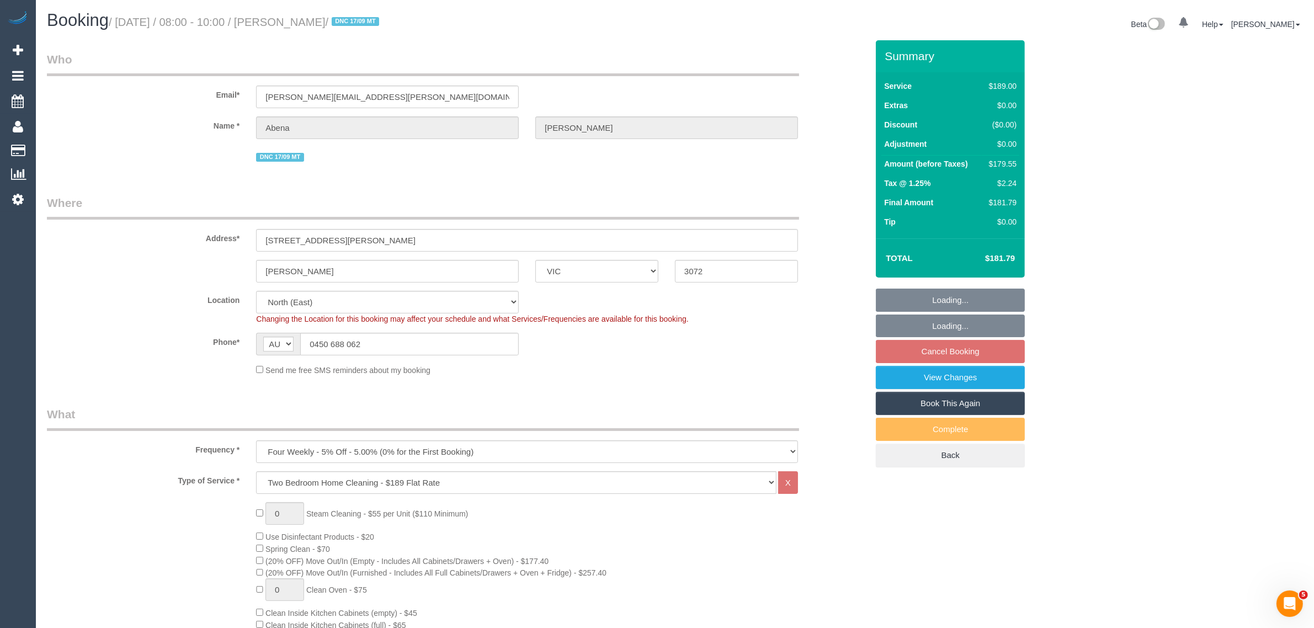
select select "object:1409"
select select "spot2"
select select "object:1419"
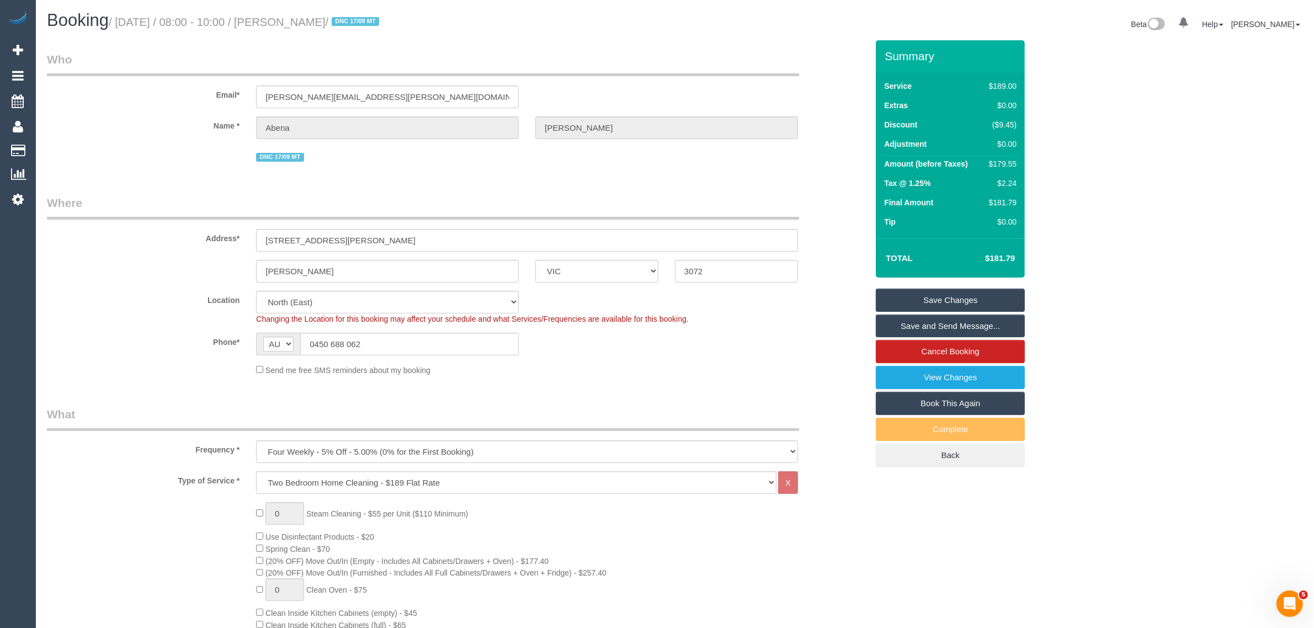
click at [892, 403] on link "Book This Again" at bounding box center [950, 403] width 149 height 23
select select "VIC"
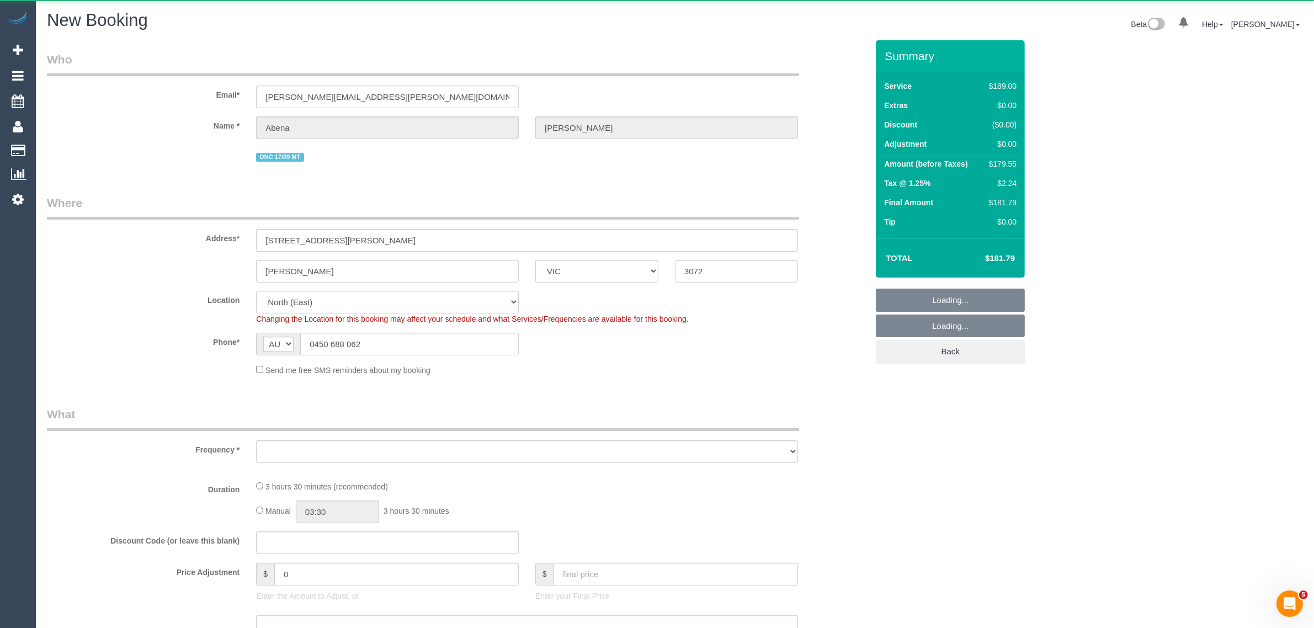
select select "object:3008"
select select "string:stripe-pm_1R7rP32GScqysDRVtetNqcL1"
select select "number:28"
select select "number:14"
select select "number:19"
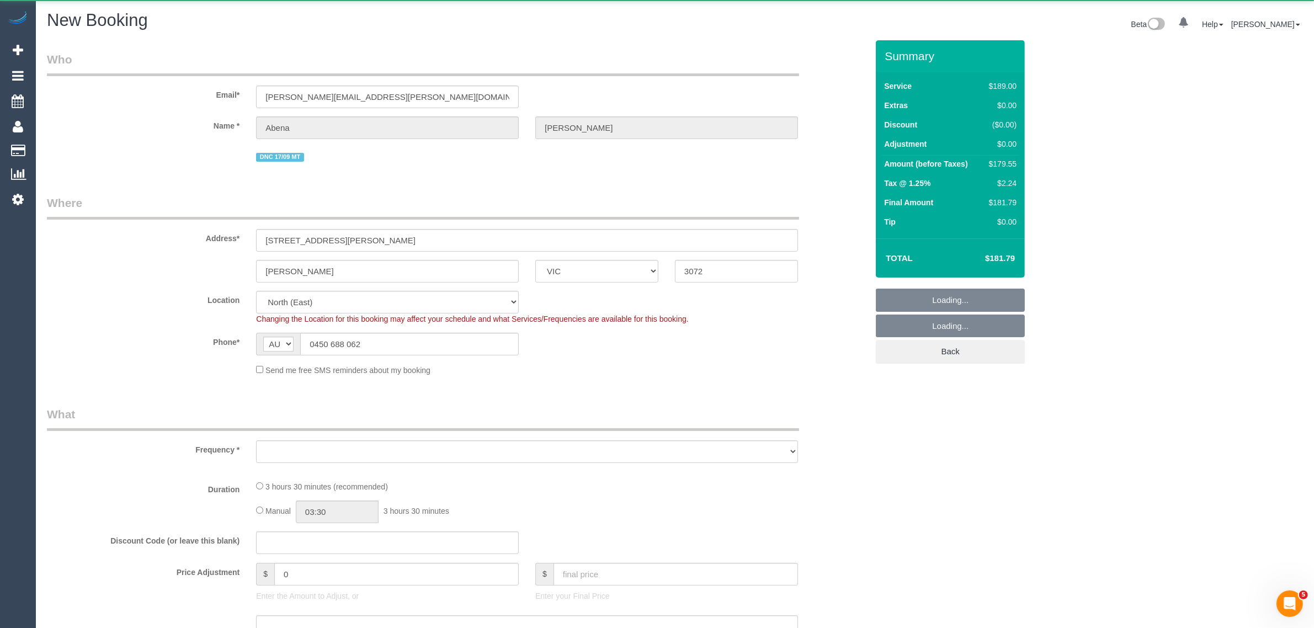
select select "number:24"
select select "number:34"
select select "number:13"
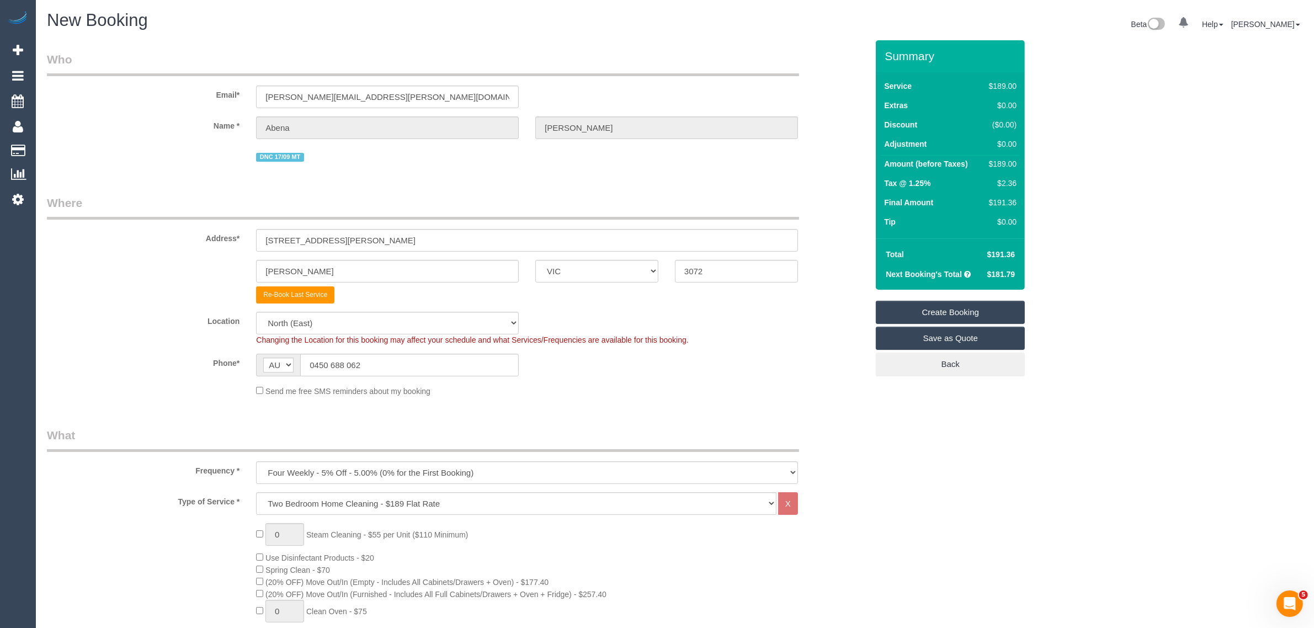
scroll to position [276, 0]
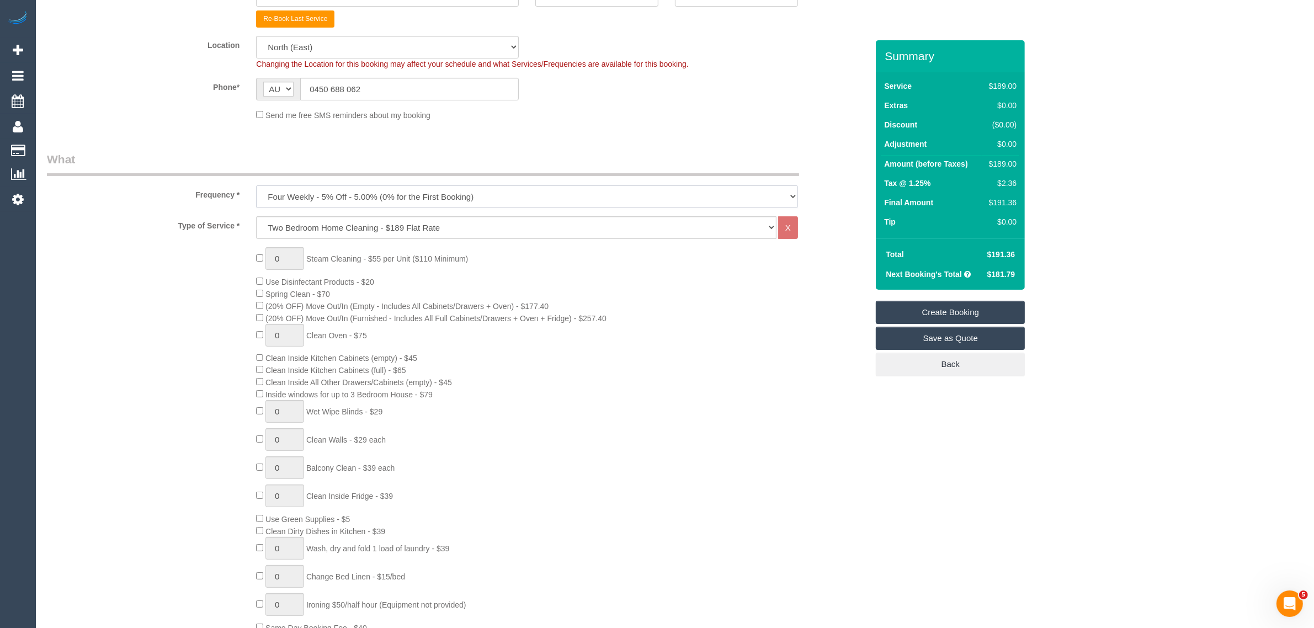
click at [509, 198] on select "One Time Cleaning Weekly - 10% Off - 10.00% (0% for the First Booking) Fortnigh…" at bounding box center [527, 196] width 542 height 23
select select "object:3120"
click at [256, 185] on select "One Time Cleaning Weekly - 10% Off - 10.00% (0% for the First Booking) Fortnigh…" at bounding box center [527, 196] width 542 height 23
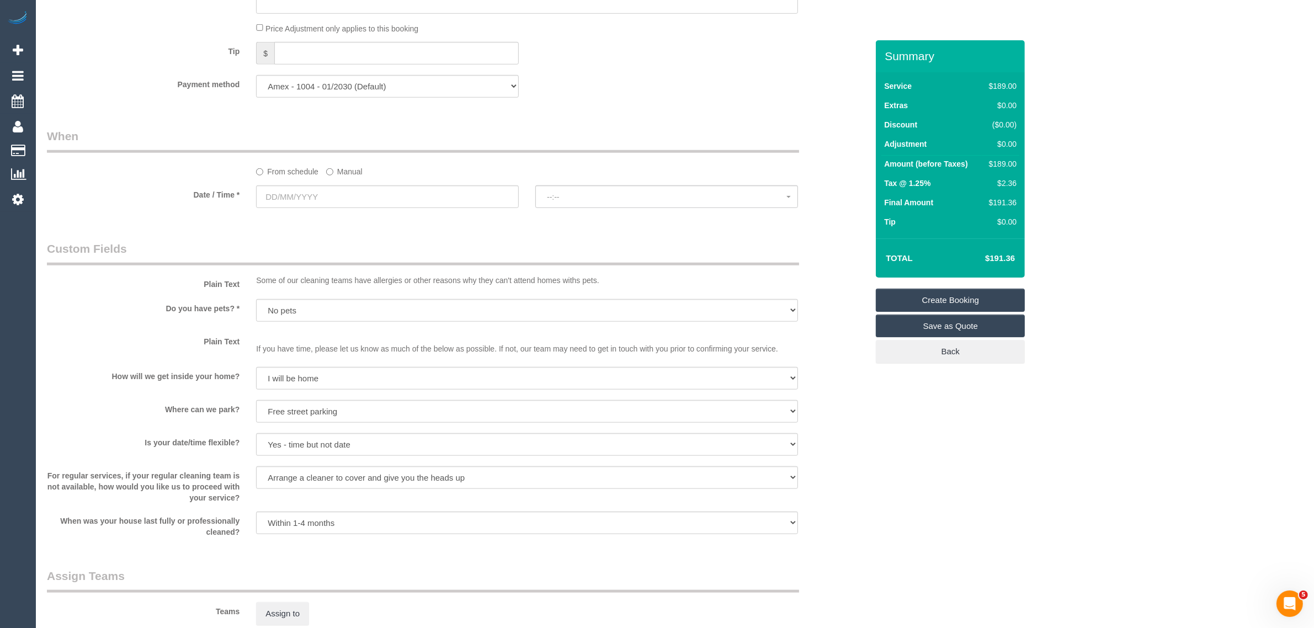
scroll to position [1104, 0]
click at [373, 205] on input "text" at bounding box center [387, 200] width 263 height 23
click at [295, 328] on link "29" at bounding box center [289, 328] width 20 height 15
type input "[DATE]"
click at [662, 205] on span "07:00 - 08:00" at bounding box center [667, 200] width 240 height 9
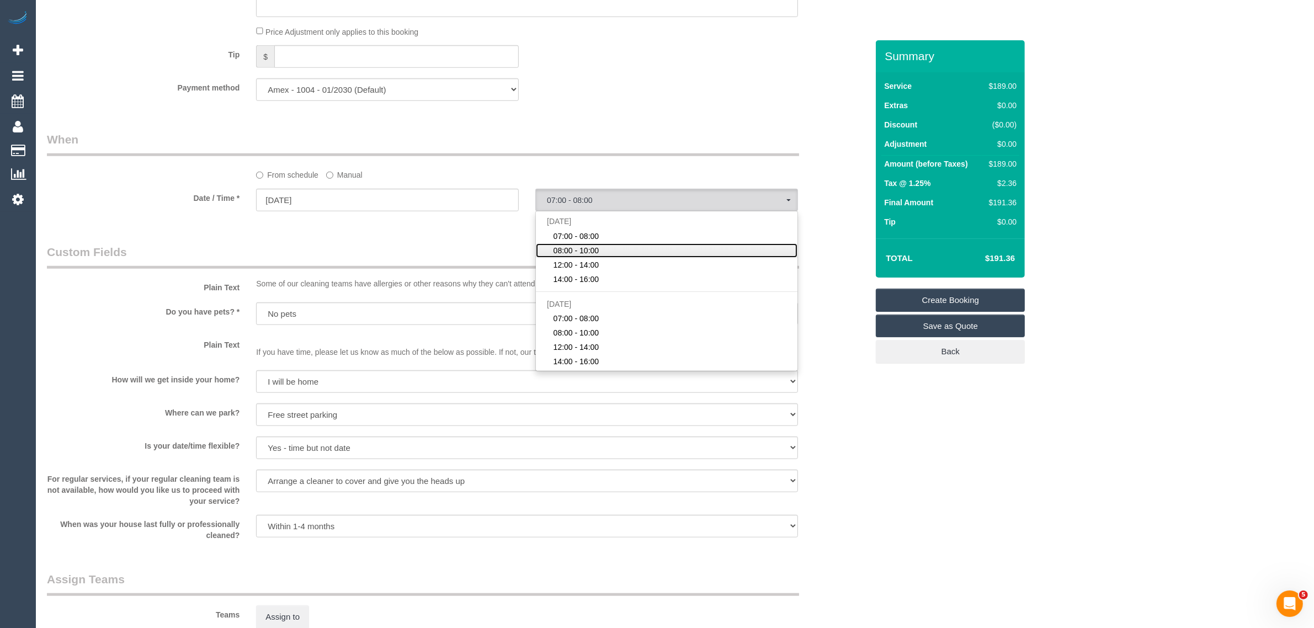
click at [616, 246] on link "08:00 - 10:00" at bounding box center [667, 250] width 262 height 14
select select "spot44"
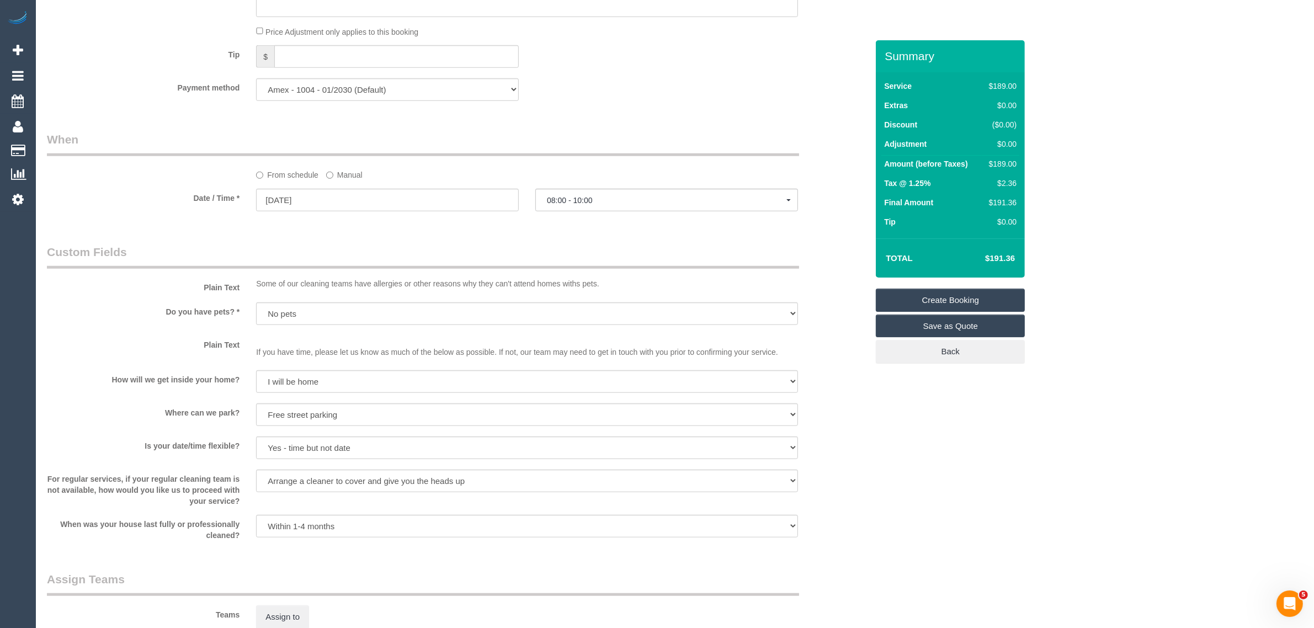
click at [696, 127] on div "Who Email* [PERSON_NAME][EMAIL_ADDRESS][PERSON_NAME][DOMAIN_NAME] Name * [GEOGR…" at bounding box center [457, 13] width 837 height 2153
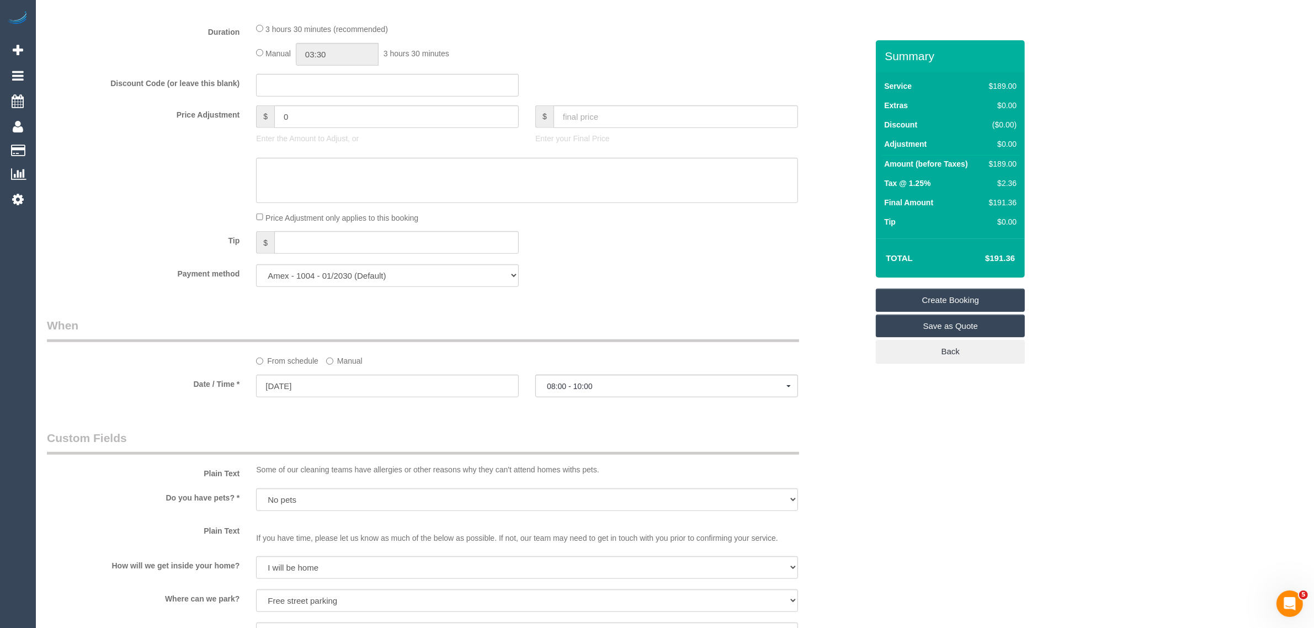
scroll to position [828, 0]
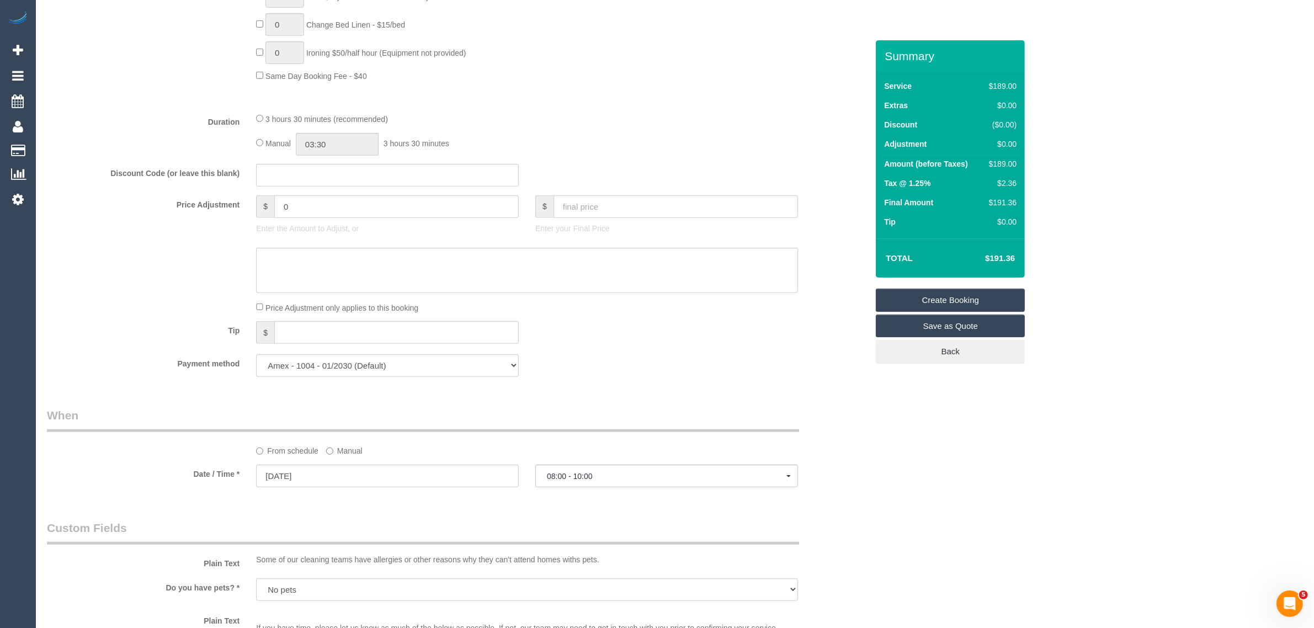
click at [892, 299] on link "Create Booking" at bounding box center [950, 300] width 149 height 23
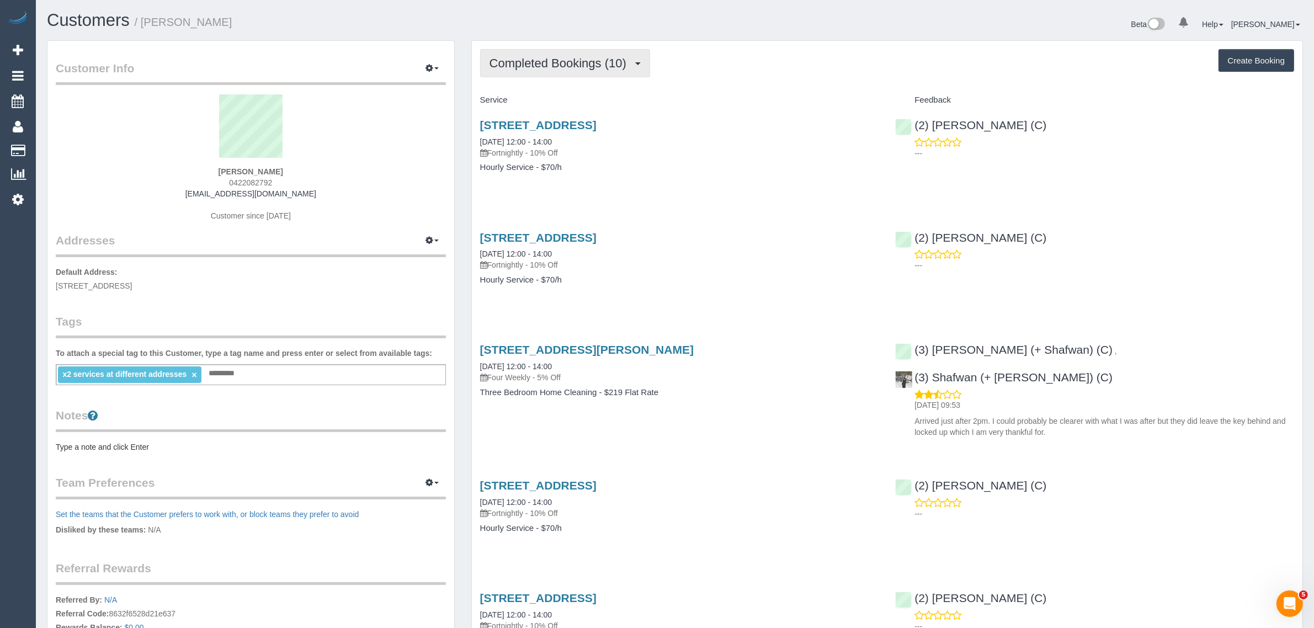
click at [530, 65] on span "Completed Bookings (10)" at bounding box center [560, 63] width 142 height 14
click at [522, 105] on link "Upcoming Bookings (22)" at bounding box center [540, 103] width 119 height 14
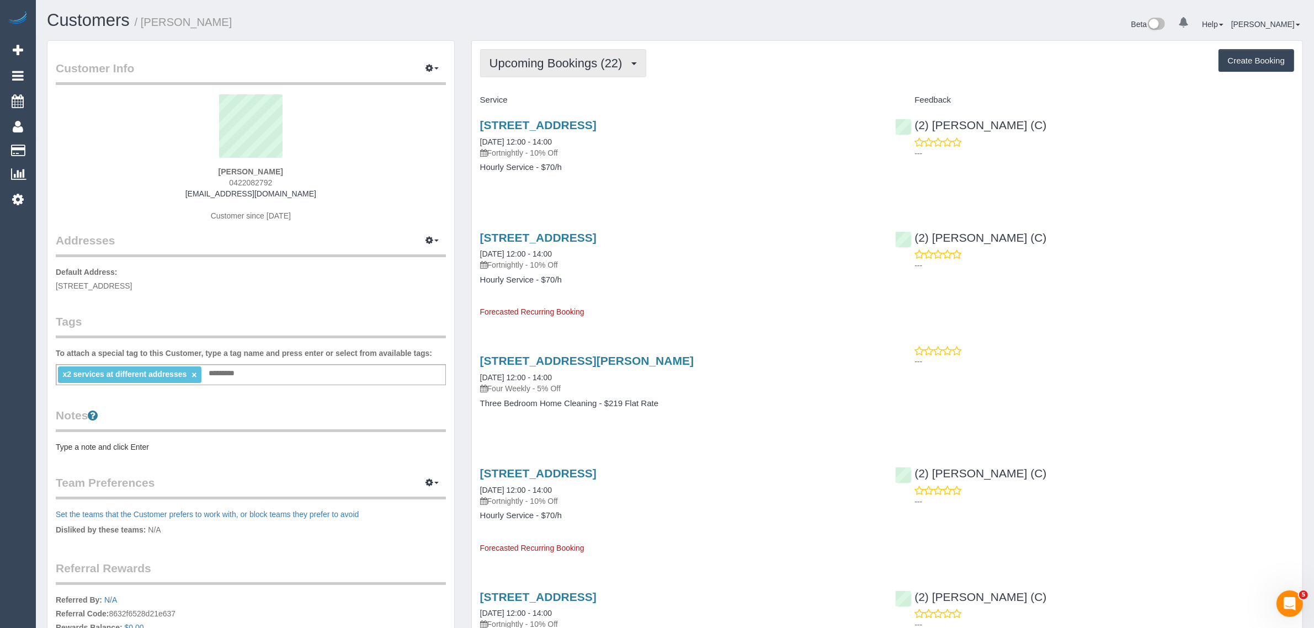
click at [547, 56] on span "Upcoming Bookings (22)" at bounding box center [558, 63] width 139 height 14
click at [537, 97] on link "Upcoming Bookings (22)" at bounding box center [540, 103] width 119 height 14
click at [592, 61] on span "Upcoming Bookings (22)" at bounding box center [558, 63] width 139 height 14
drag, startPoint x: 541, startPoint y: 106, endPoint x: 552, endPoint y: 104, distance: 11.3
click at [541, 106] on link "Upcoming Bookings (22)" at bounding box center [540, 103] width 119 height 14
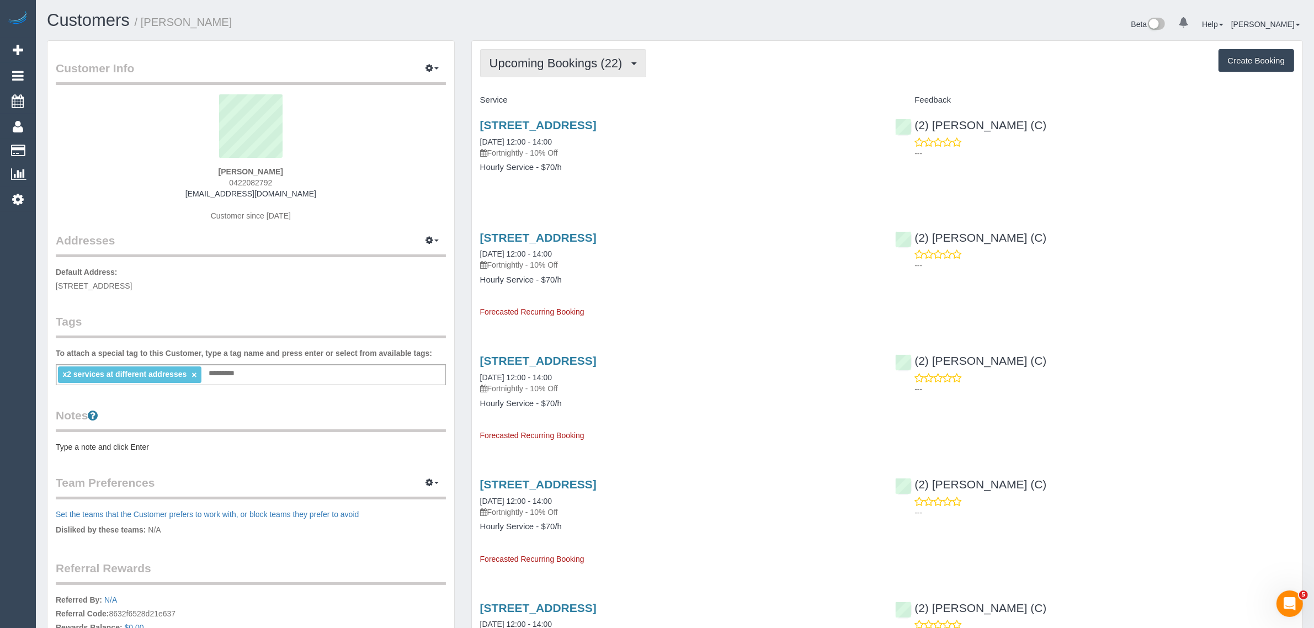
click at [552, 53] on button "Upcoming Bookings (22)" at bounding box center [563, 63] width 166 height 28
click at [534, 112] on link "Cancelled Bookings (1)" at bounding box center [540, 117] width 119 height 14
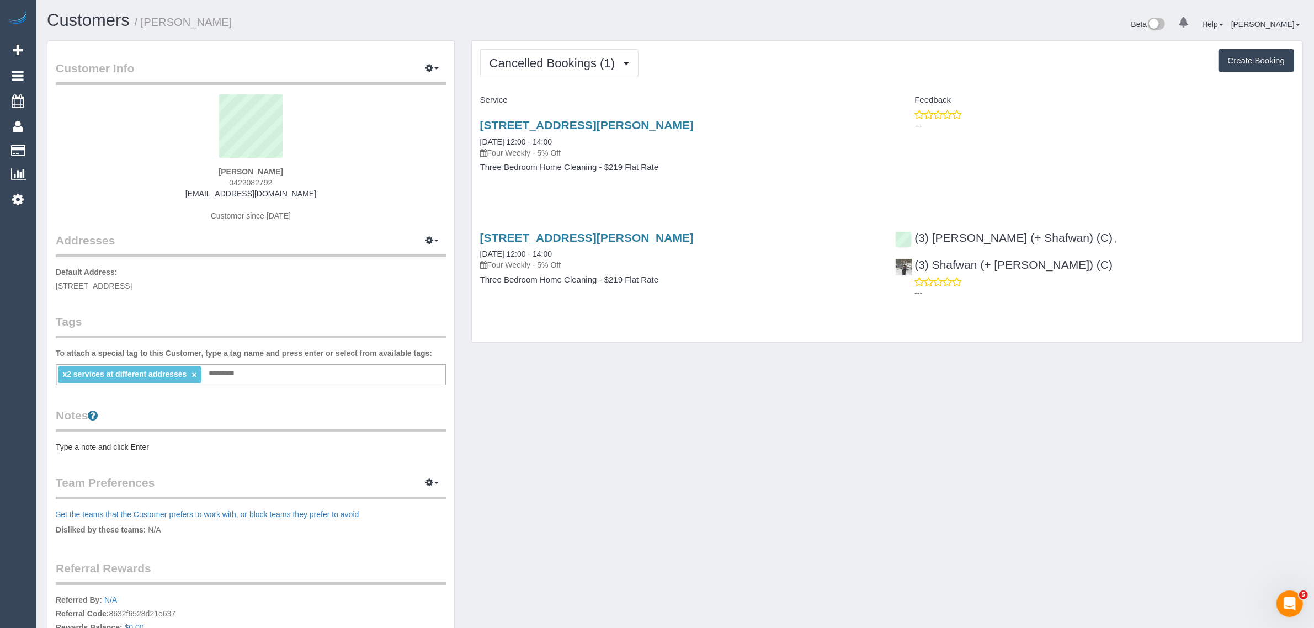
drag, startPoint x: 476, startPoint y: 120, endPoint x: 785, endPoint y: 125, distance: 308.5
click at [785, 125] on div "33 Collins Street, Unit 4, Heidelberg Heights, VIC 3081 18/10/2025 12:00 - 14:0…" at bounding box center [680, 151] width 416 height 85
copy link "[STREET_ADDRESS][PERSON_NAME]"
click at [557, 74] on button "Cancelled Bookings (1)" at bounding box center [559, 63] width 159 height 28
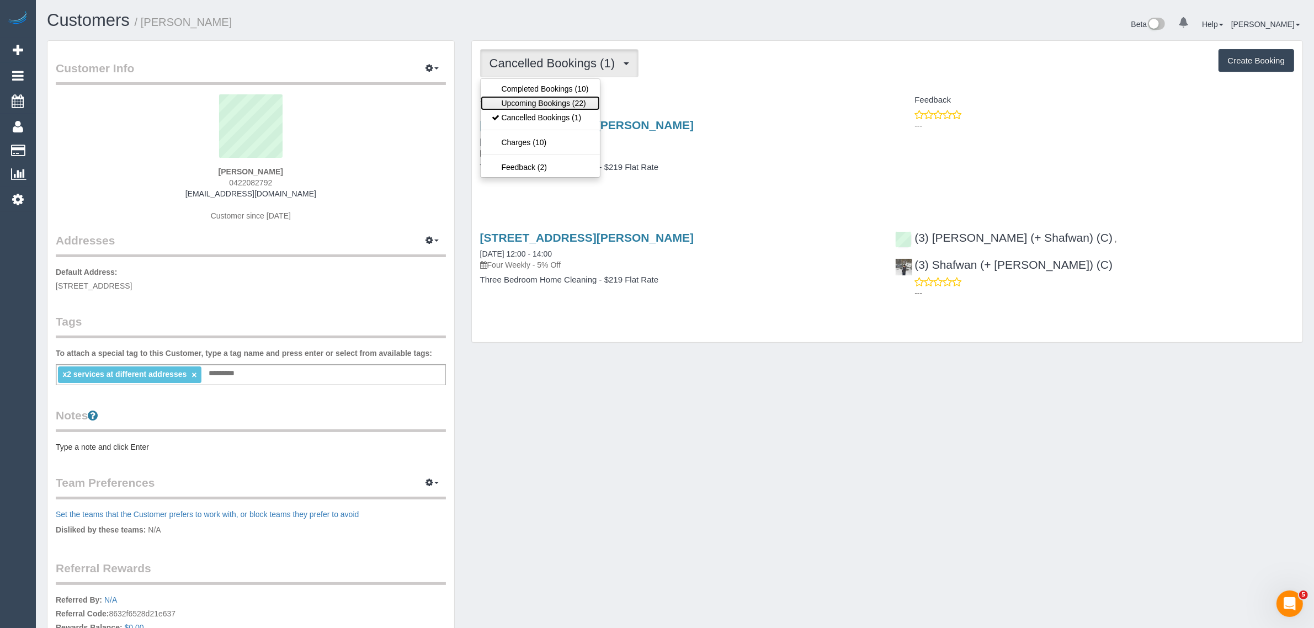
click at [552, 96] on link "Upcoming Bookings (22)" at bounding box center [540, 103] width 119 height 14
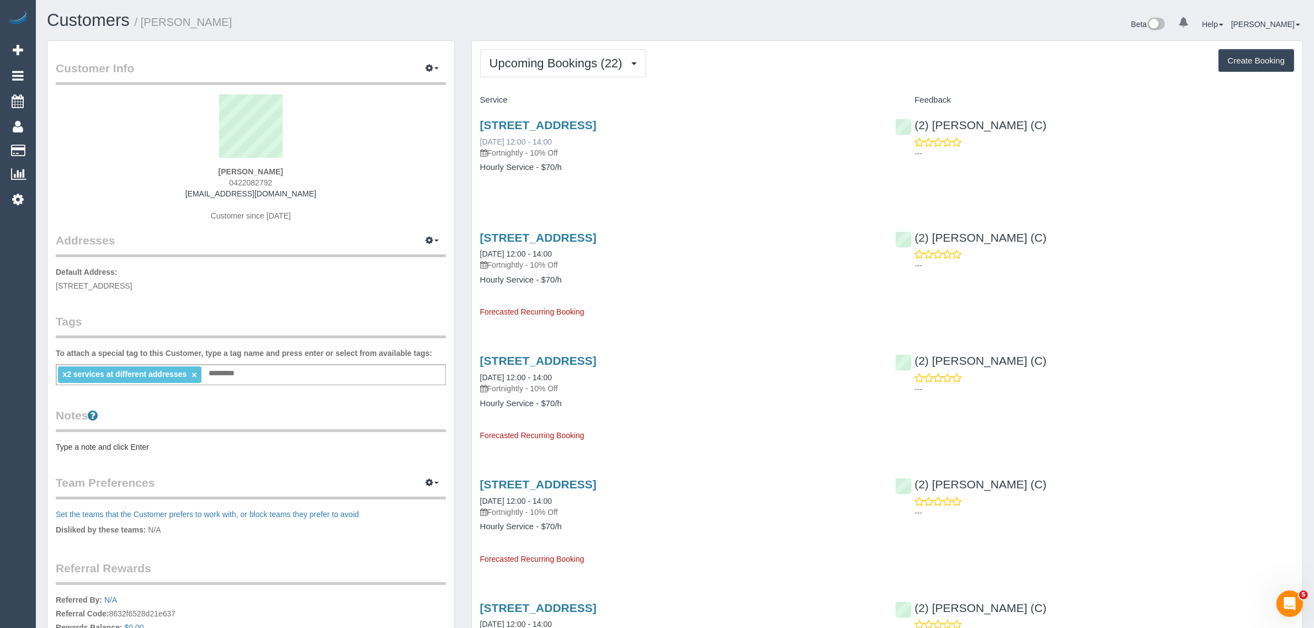
drag, startPoint x: 481, startPoint y: 142, endPoint x: 521, endPoint y: 139, distance: 40.4
click at [521, 139] on div "8 Bromham Place, Unit 2, Richmond, VIC 3121 24/09/2025 12:00 - 14:00 Fortnightl…" at bounding box center [680, 151] width 416 height 85
copy link "24/09/2025"
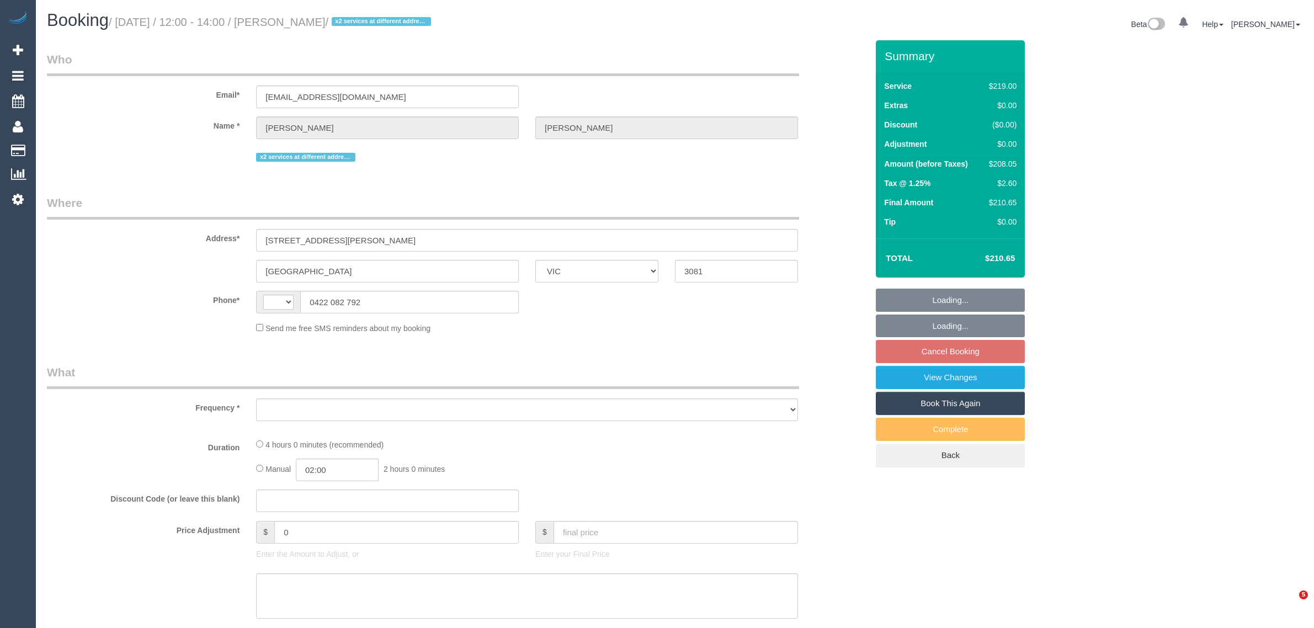
select select "VIC"
select select "number:27"
select select "number:14"
select select "number:19"
select select "number:22"
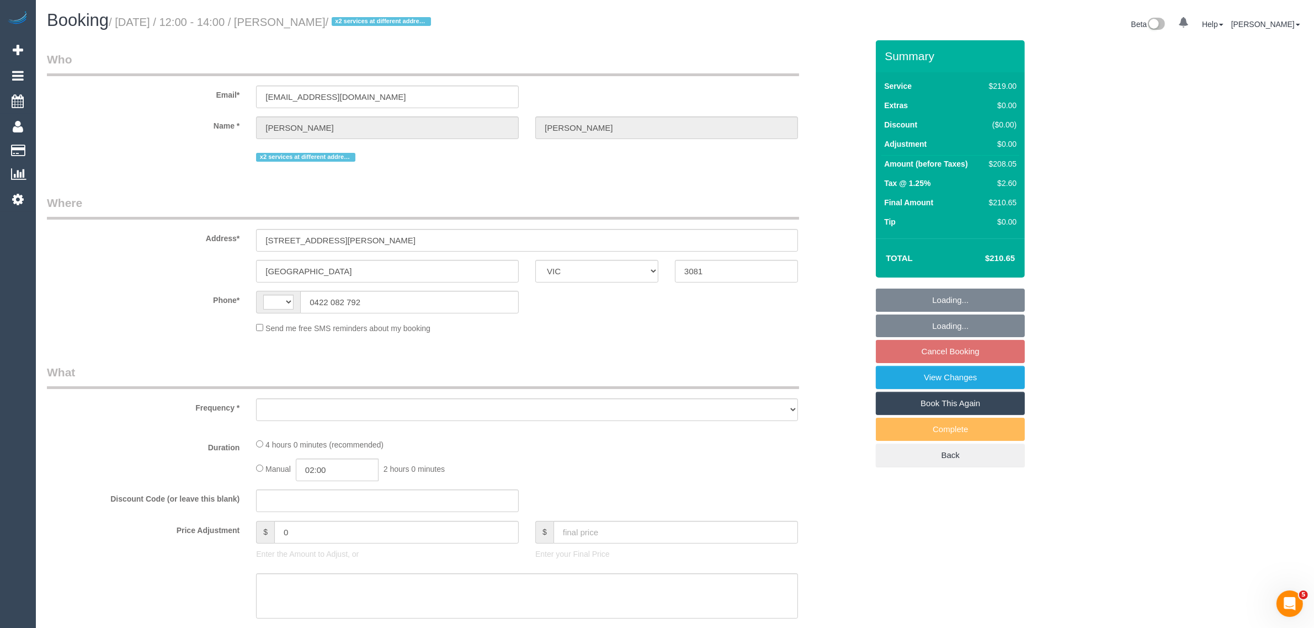
select select "number:34"
select select "number:13"
select select "string:AU"
select select "string:stripe-pm_1Ry1Ha2GScqysDRVP4AS23Wt"
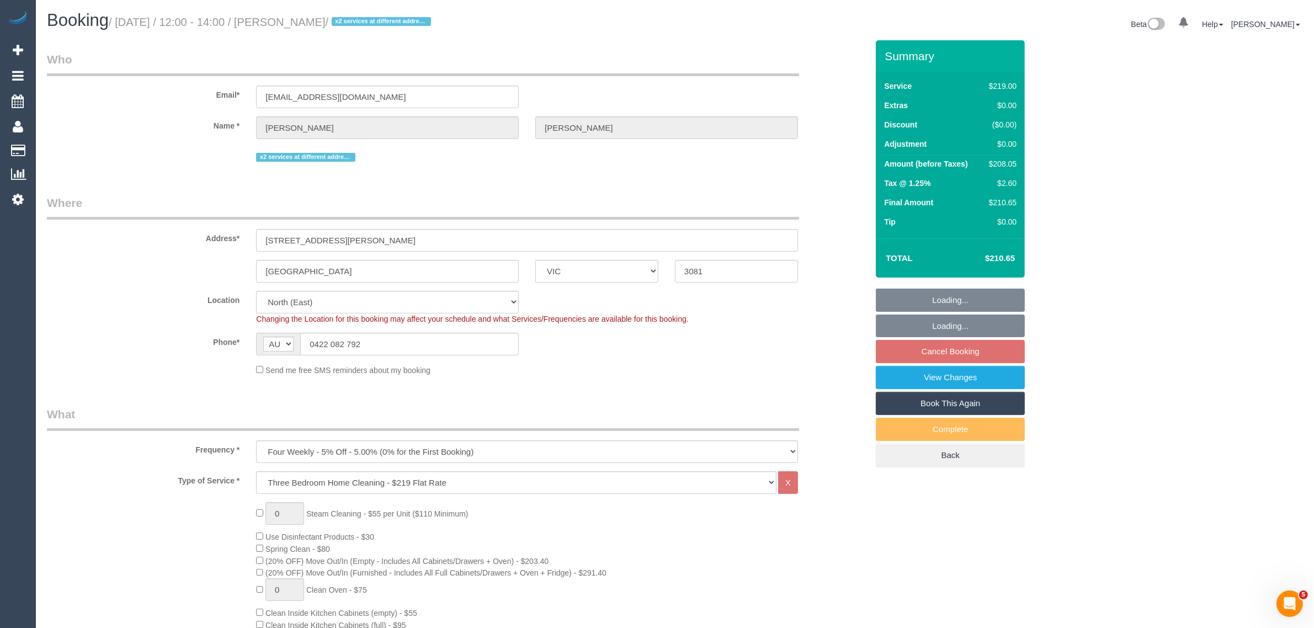
select select "object:1406"
select select "spot4"
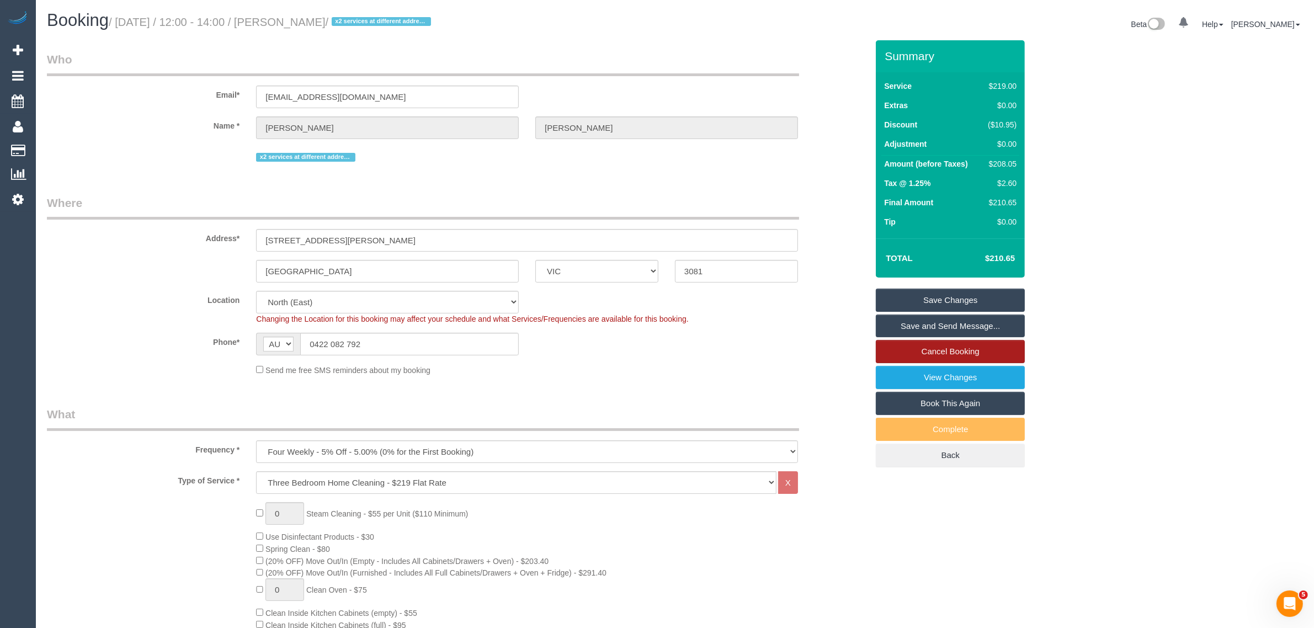
click at [928, 349] on link "Cancel Booking" at bounding box center [950, 351] width 149 height 23
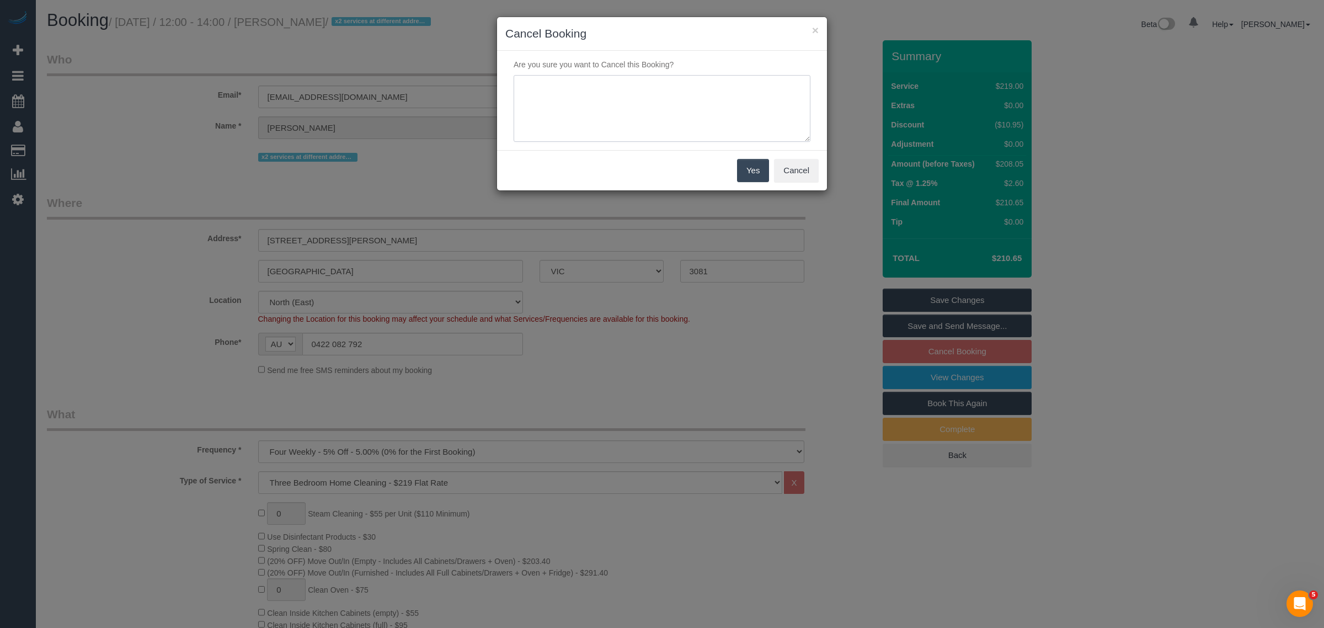
click at [709, 112] on textarea at bounding box center [662, 108] width 297 height 67
type textarea "customer wants to cancel ongoing for this service address via txt - KA"
click at [757, 177] on button "Yes" at bounding box center [753, 170] width 32 height 23
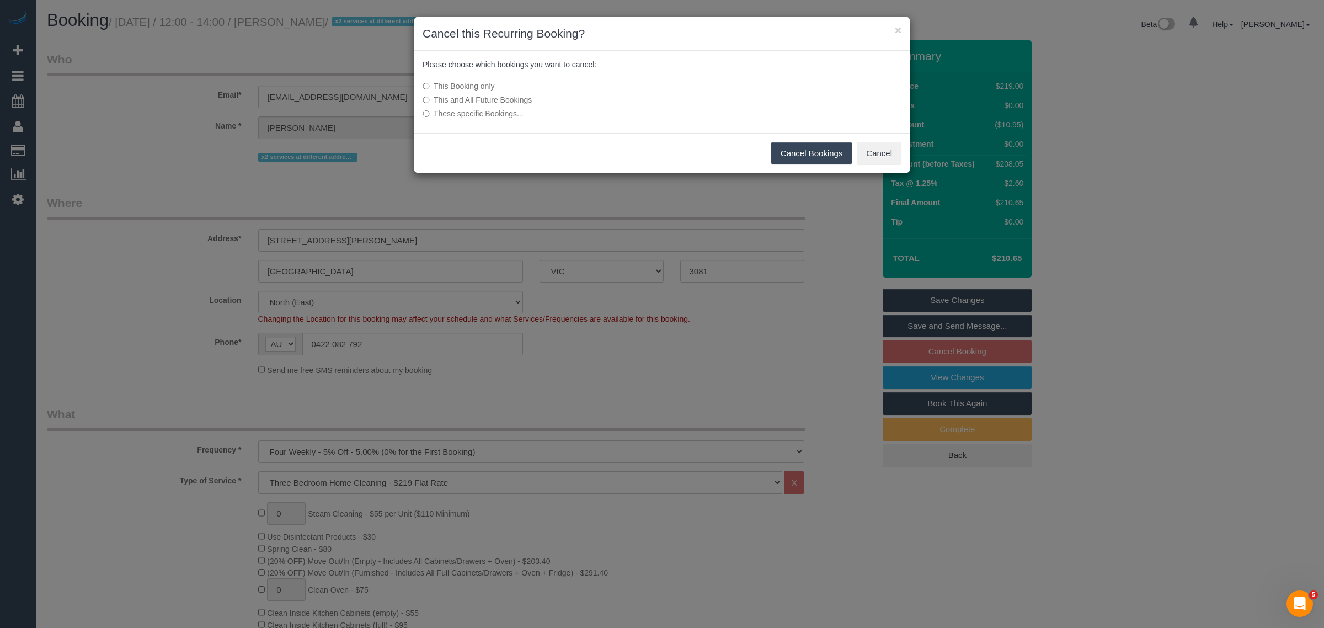
click at [497, 106] on div "This Booking only This and All Future Bookings These specific Bookings..." at bounding box center [579, 100] width 331 height 50
click at [435, 100] on label "This and All Future Bookings" at bounding box center [580, 99] width 314 height 11
click at [816, 149] on button "Cancel Bookings" at bounding box center [811, 153] width 81 height 23
